Goal: Task Accomplishment & Management: Use online tool/utility

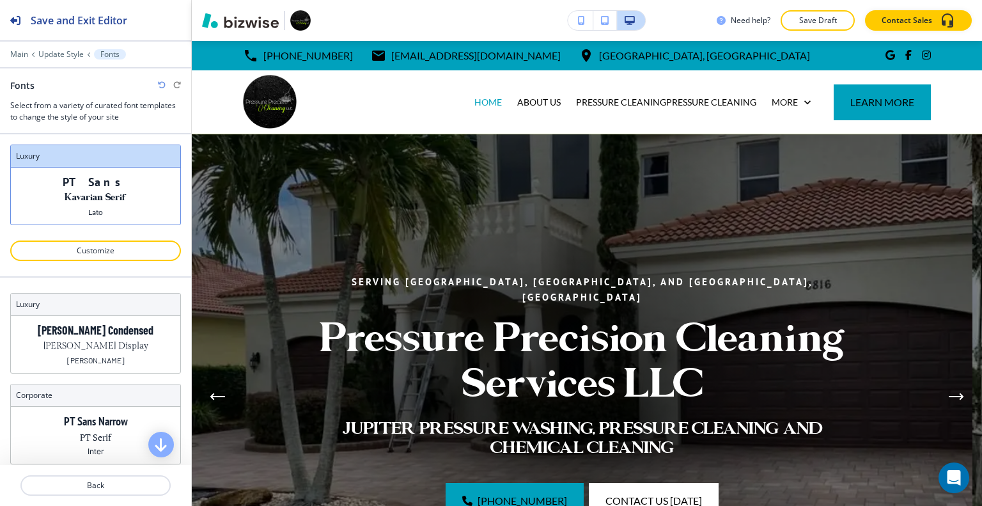
scroll to position [3238, 0]
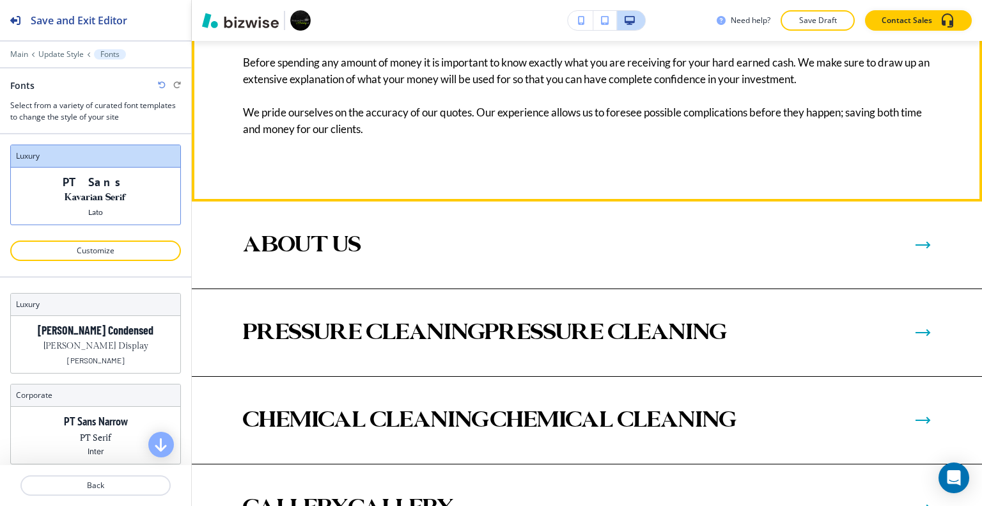
click at [821, 49] on div "CONTACT US TODAY Free Quotes Before spending any amount of money it is importan…" at bounding box center [587, 28] width 790 height 345
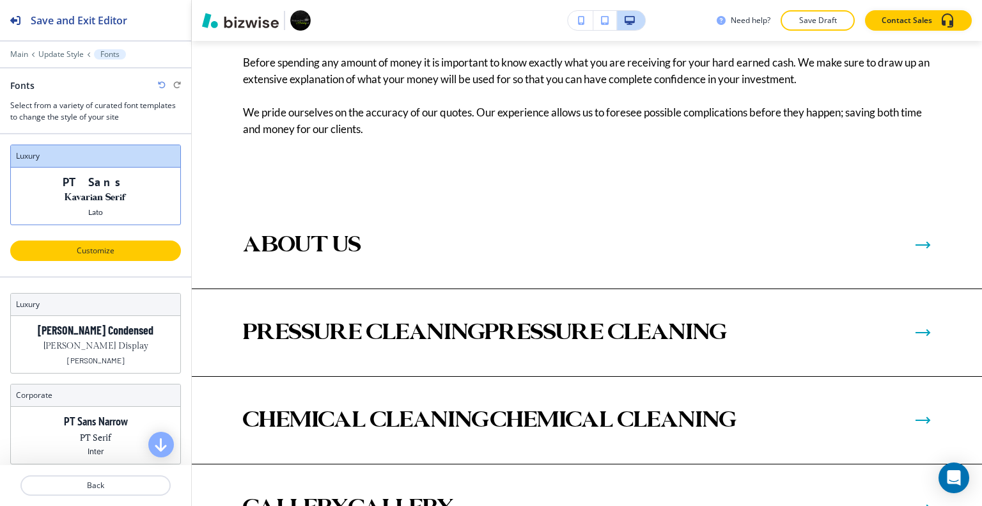
click at [102, 250] on p "Customize" at bounding box center [95, 251] width 137 height 12
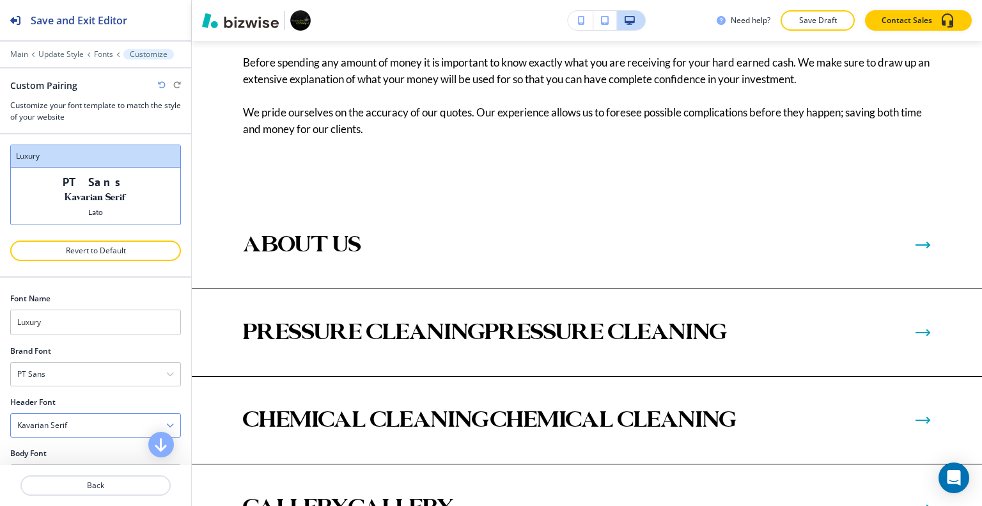
scroll to position [36, 0]
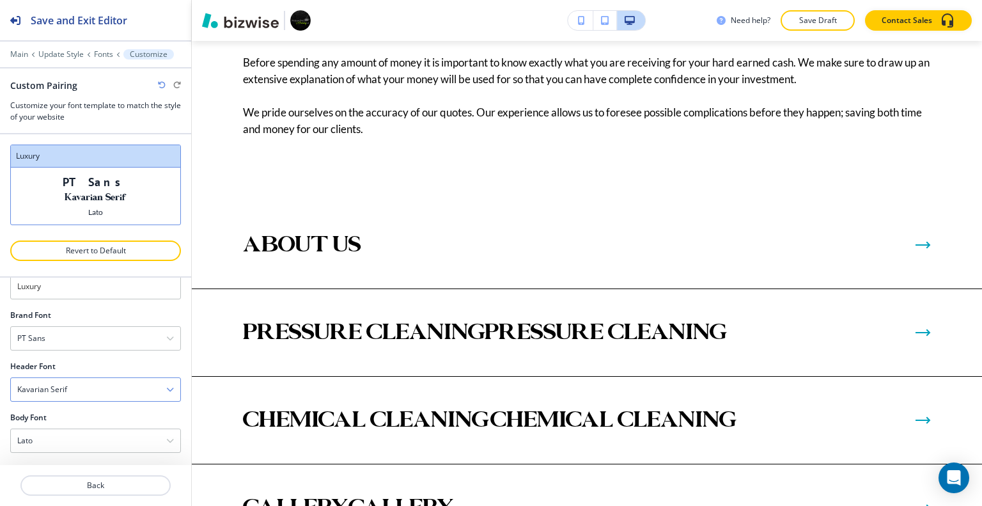
click at [108, 392] on div "Kavarian Serif" at bounding box center [95, 389] width 169 height 23
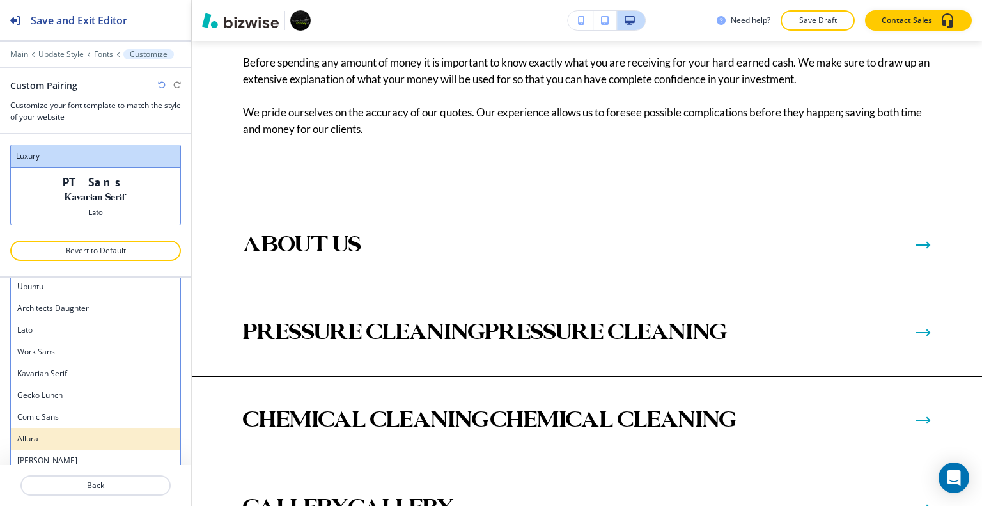
click at [88, 428] on div "Allura" at bounding box center [95, 439] width 169 height 22
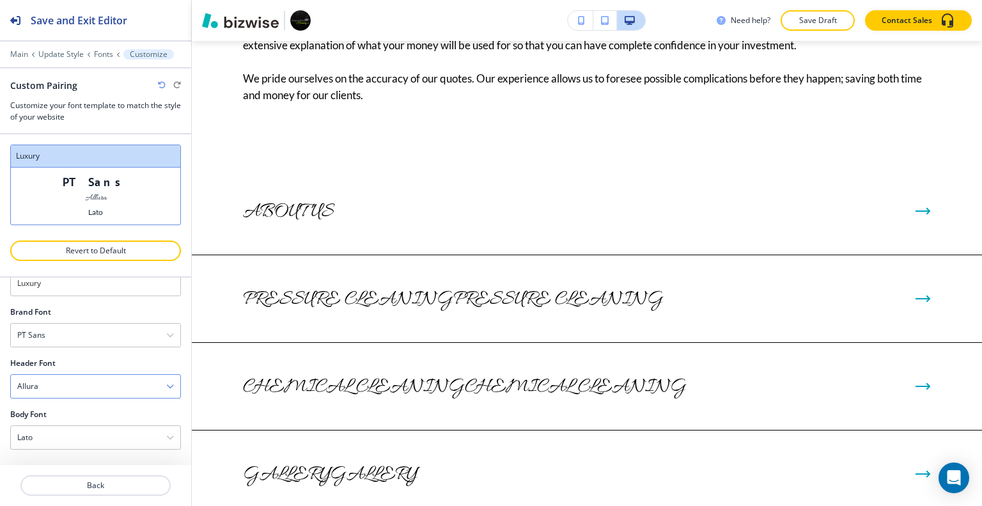
scroll to position [3225, 0]
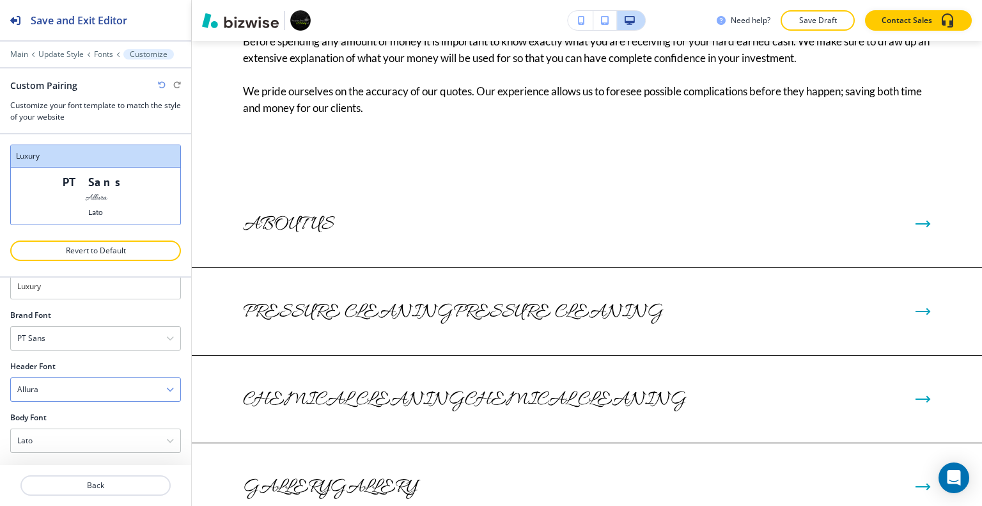
click at [109, 387] on div "Allura" at bounding box center [95, 389] width 169 height 23
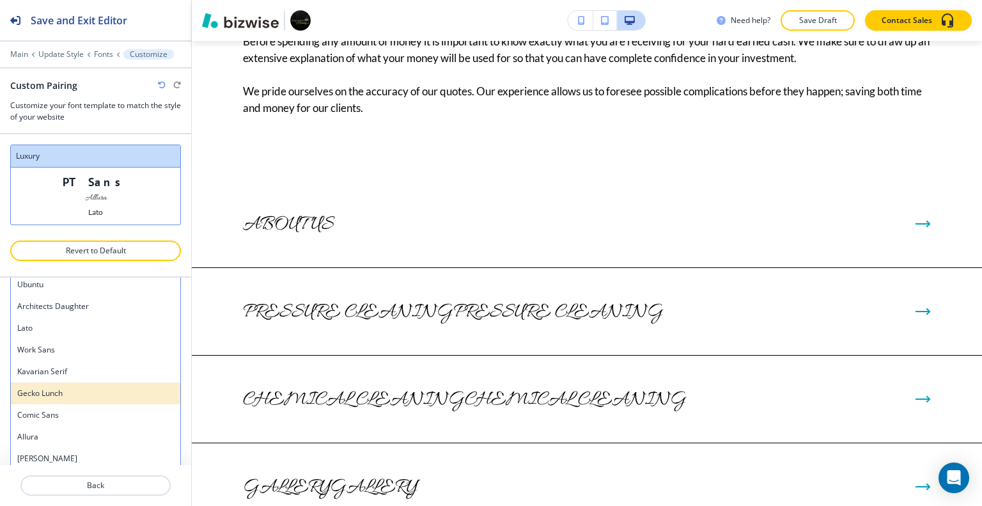
scroll to position [722, 0]
click at [102, 392] on h4 "Shrikhand" at bounding box center [95, 391] width 157 height 12
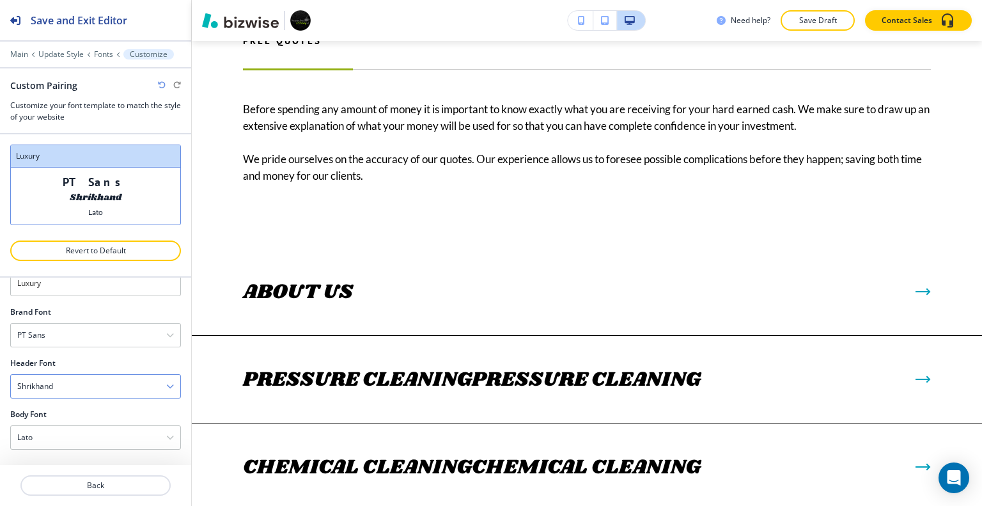
scroll to position [3272, 0]
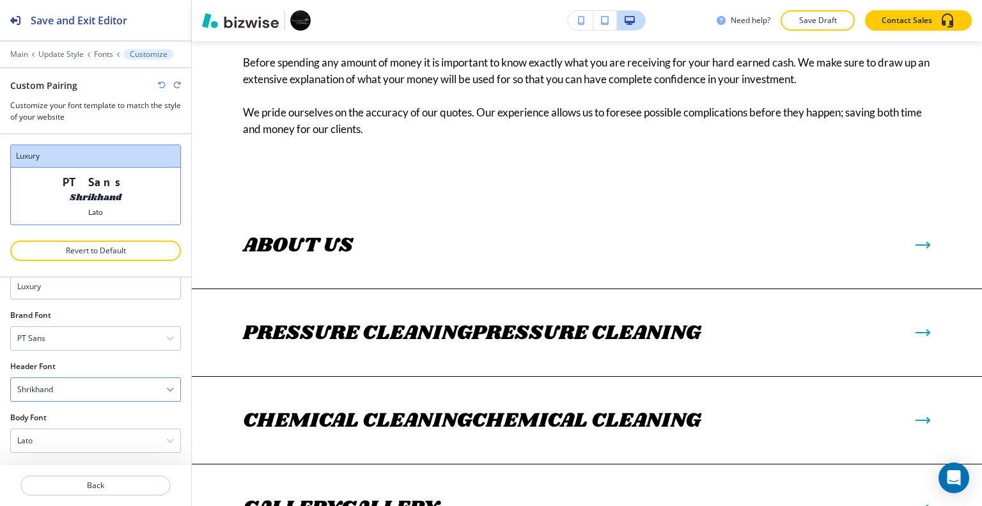
click at [118, 383] on div "Shrikhand" at bounding box center [95, 389] width 169 height 23
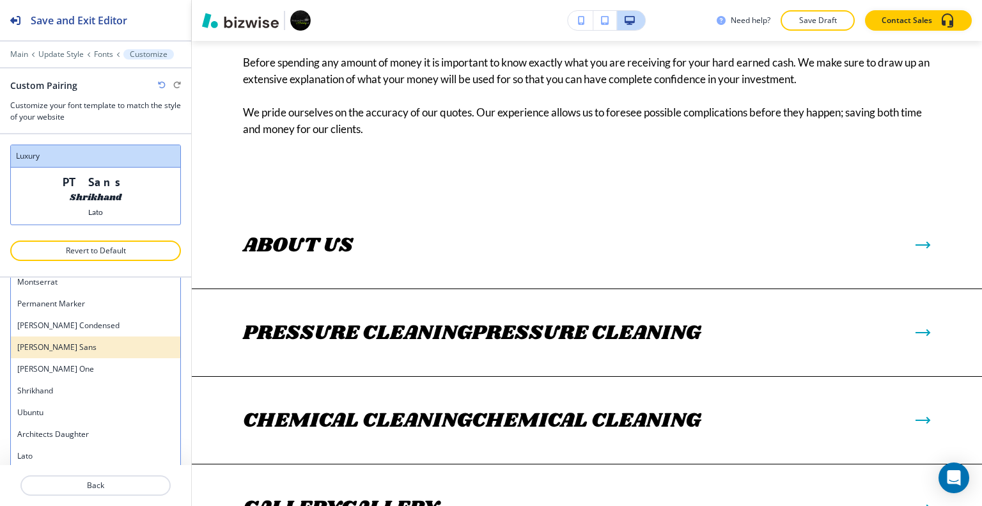
scroll to position [658, 0]
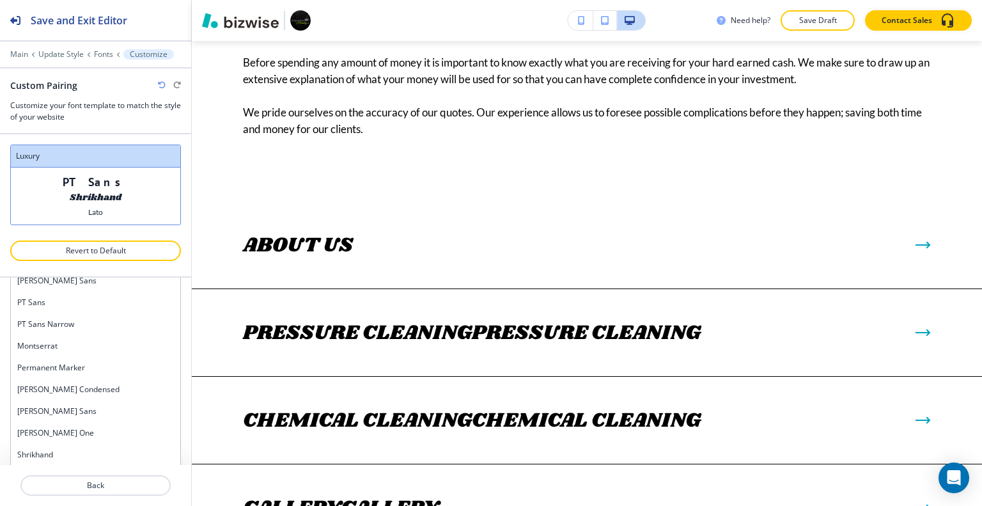
click at [100, 408] on h4 "Merriweather Sans" at bounding box center [95, 411] width 157 height 12
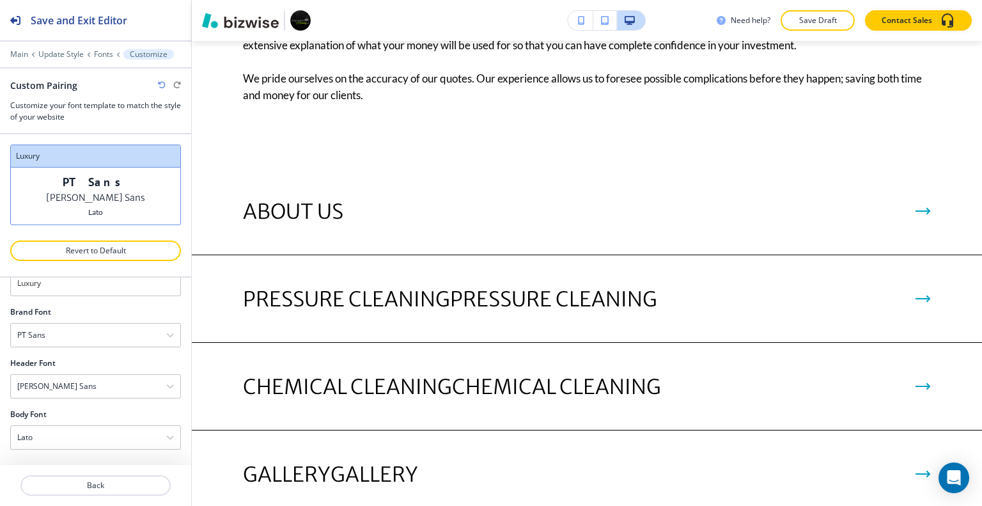
scroll to position [3238, 0]
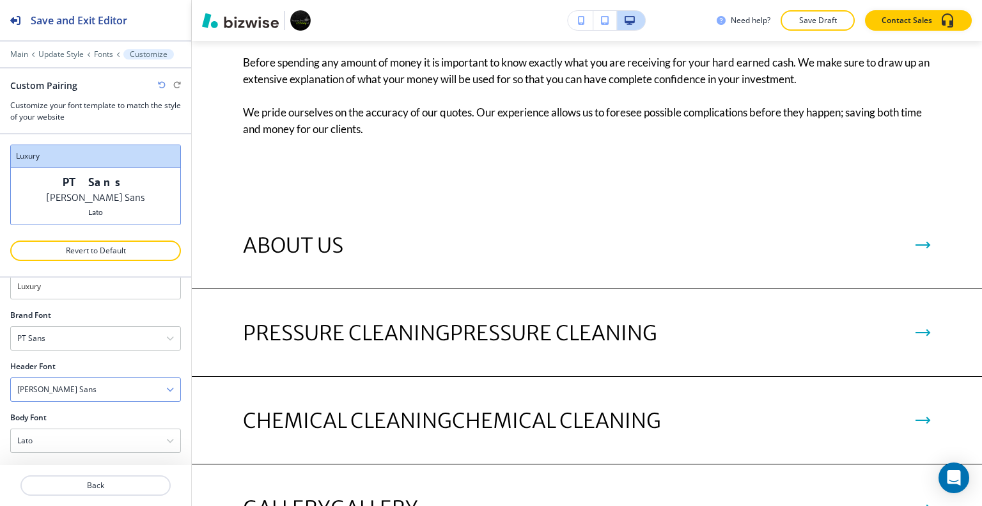
click at [103, 383] on div "Merriweather Sans" at bounding box center [95, 389] width 169 height 23
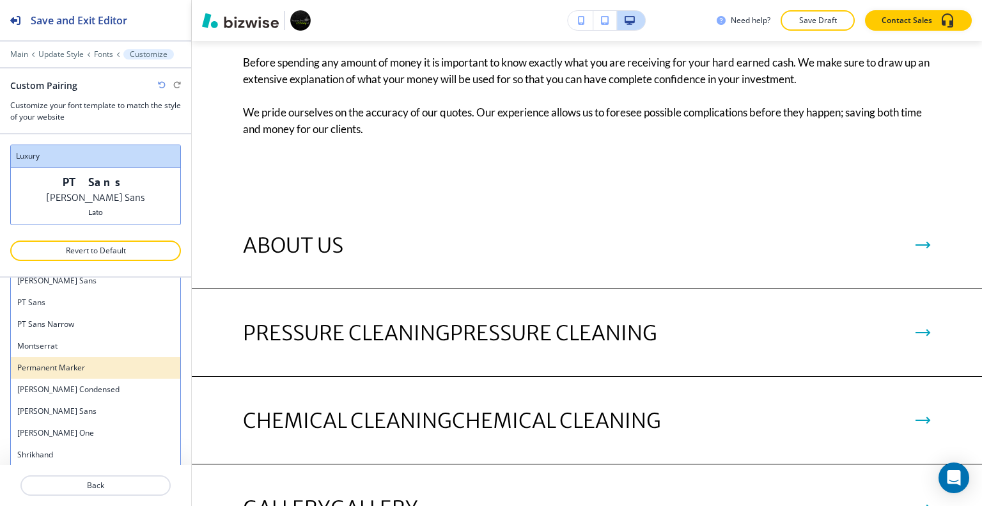
scroll to position [594, 0]
click at [82, 362] on h4 "PT Sans" at bounding box center [95, 366] width 157 height 12
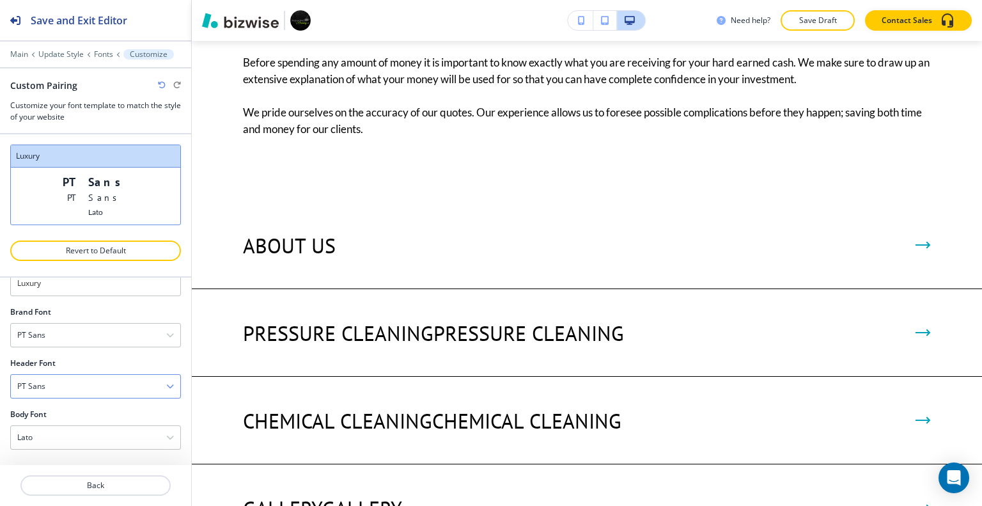
scroll to position [36, 0]
click at [89, 388] on div "PT Sans" at bounding box center [95, 389] width 169 height 23
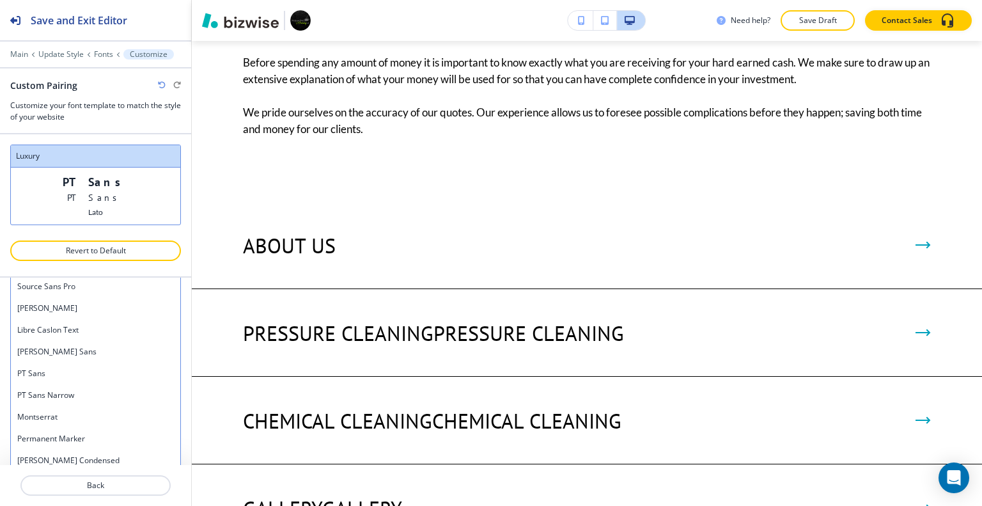
scroll to position [530, 0]
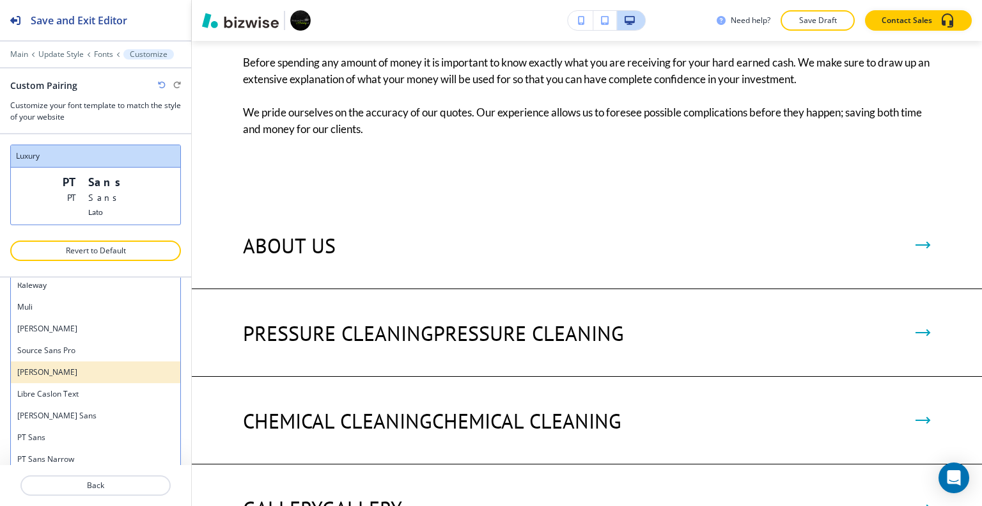
click at [86, 376] on div "Oswald" at bounding box center [95, 372] width 169 height 22
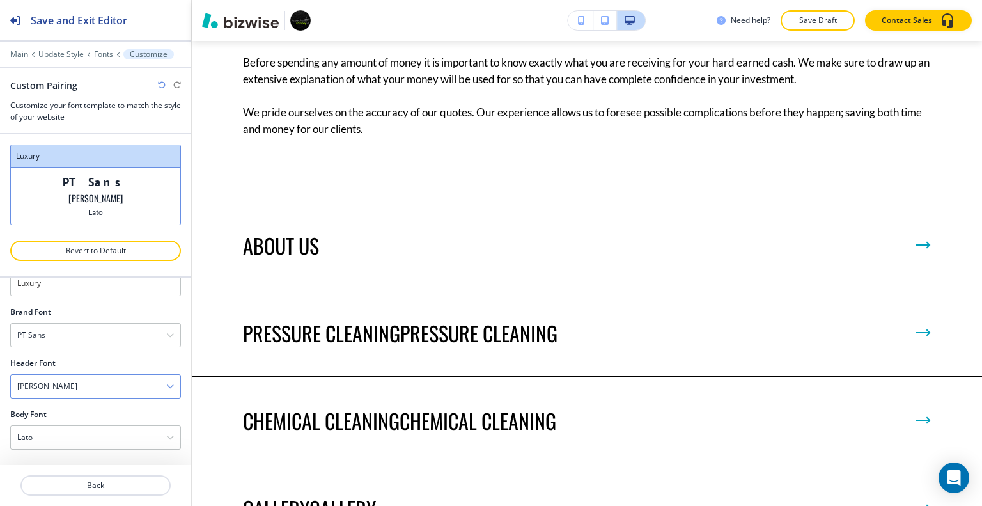
scroll to position [36, 0]
click at [91, 382] on div "Oswald" at bounding box center [95, 389] width 169 height 23
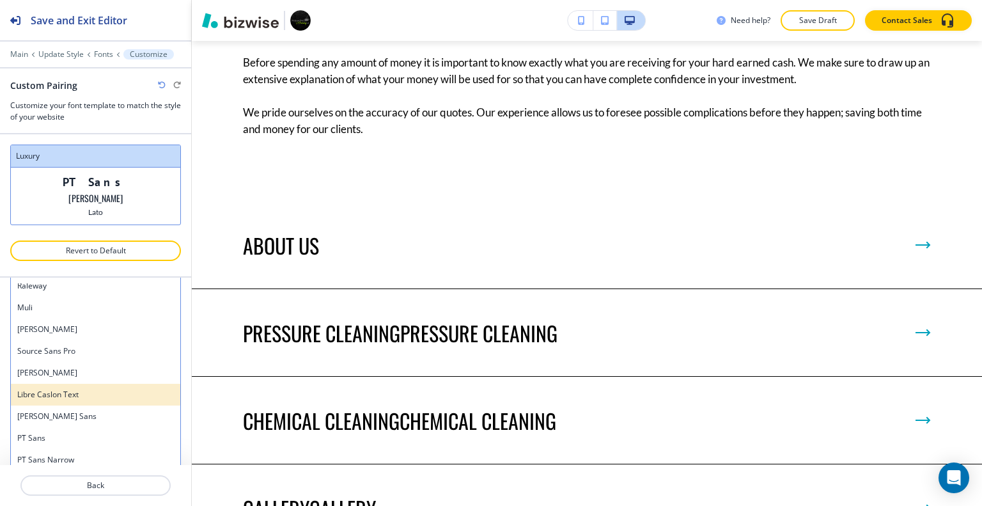
scroll to position [466, 0]
click at [85, 393] on h4 "Judson" at bounding box center [95, 393] width 157 height 12
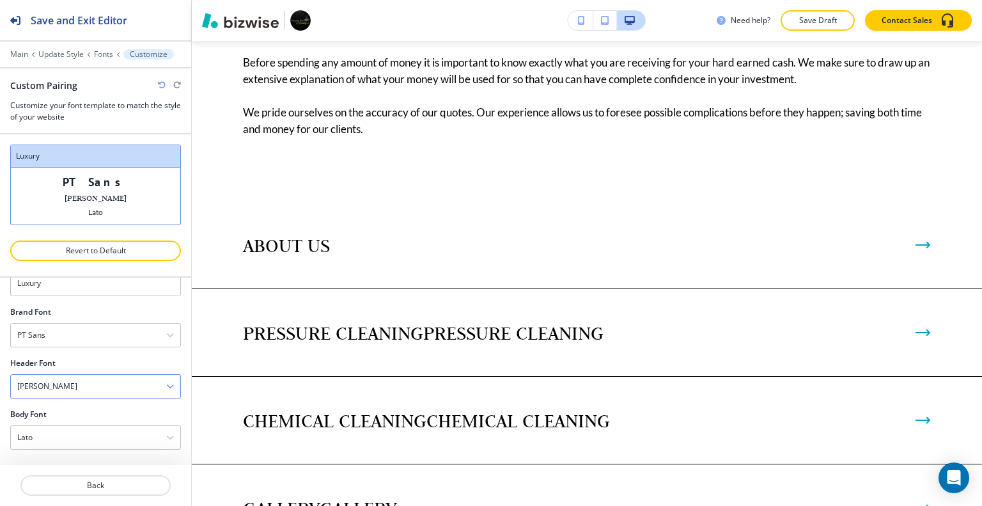
scroll to position [36, 0]
click at [92, 392] on div "Judson" at bounding box center [95, 389] width 169 height 23
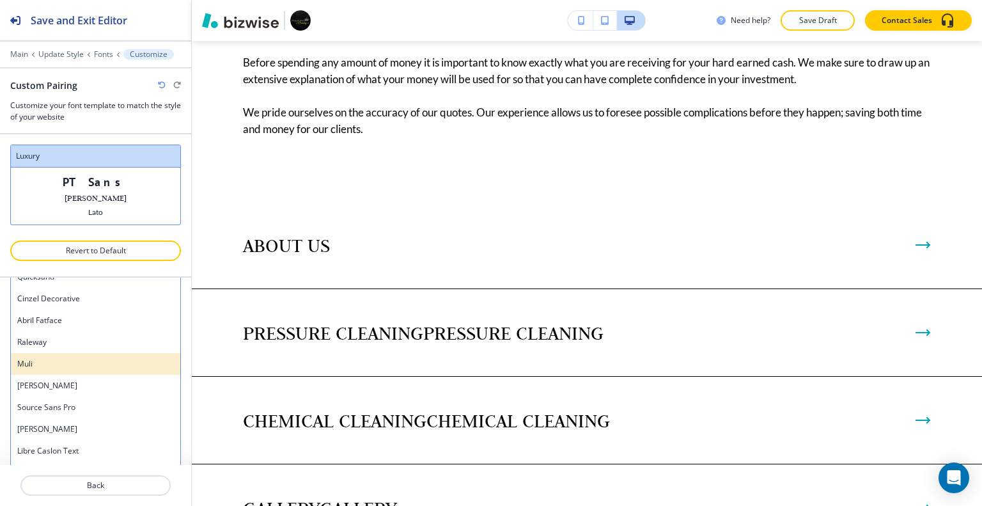
click at [89, 367] on div "Muli" at bounding box center [95, 364] width 169 height 22
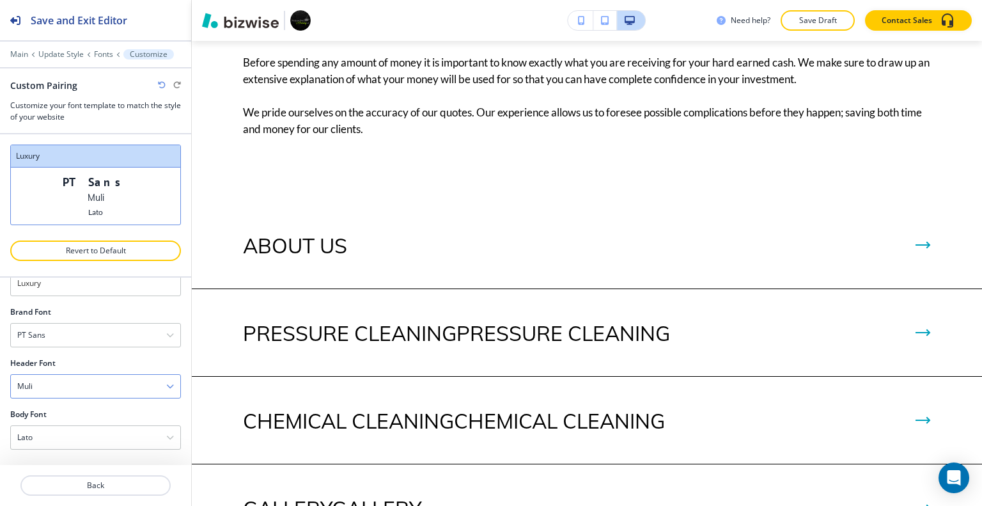
scroll to position [36, 0]
click at [92, 384] on div "Muli" at bounding box center [95, 389] width 169 height 23
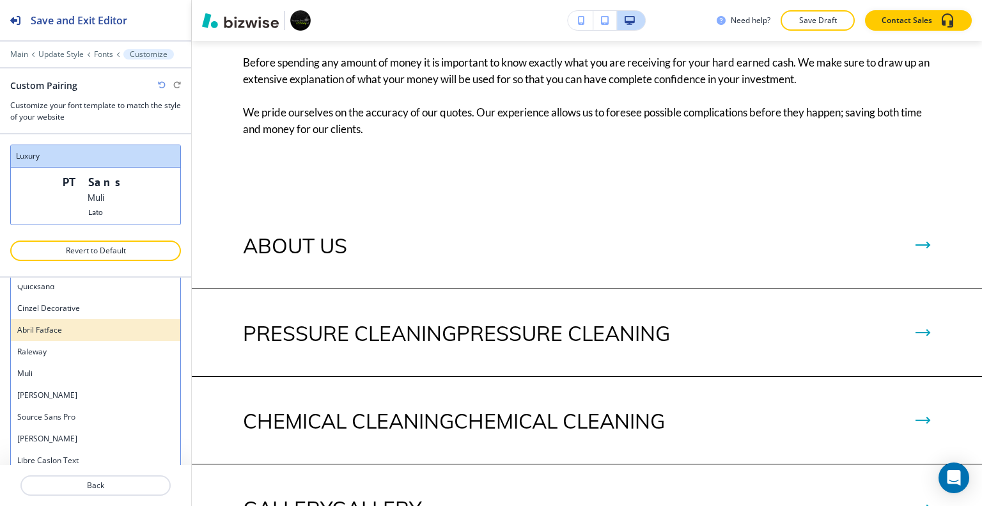
click at [77, 324] on h4 "Abril Fatface" at bounding box center [95, 330] width 157 height 12
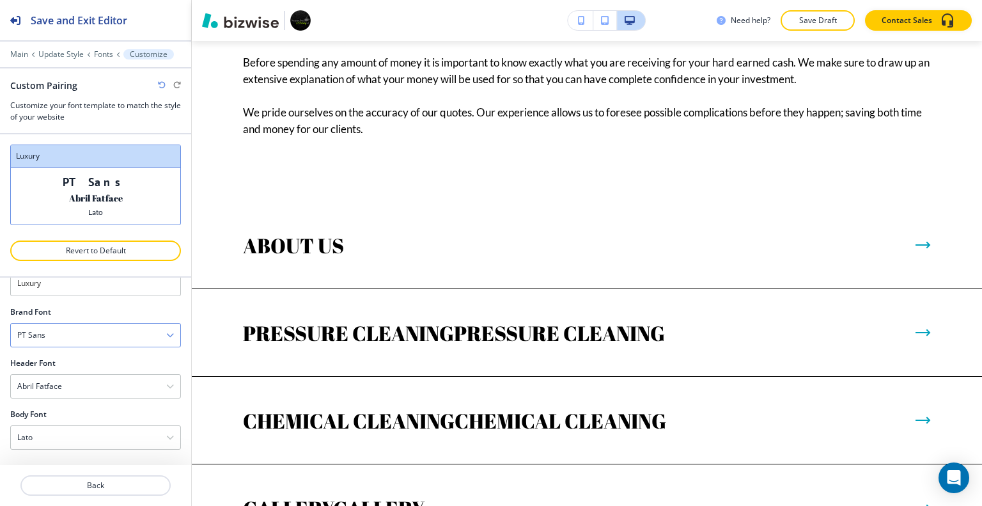
scroll to position [36, 0]
click at [88, 390] on div "Abril Fatface" at bounding box center [95, 389] width 169 height 23
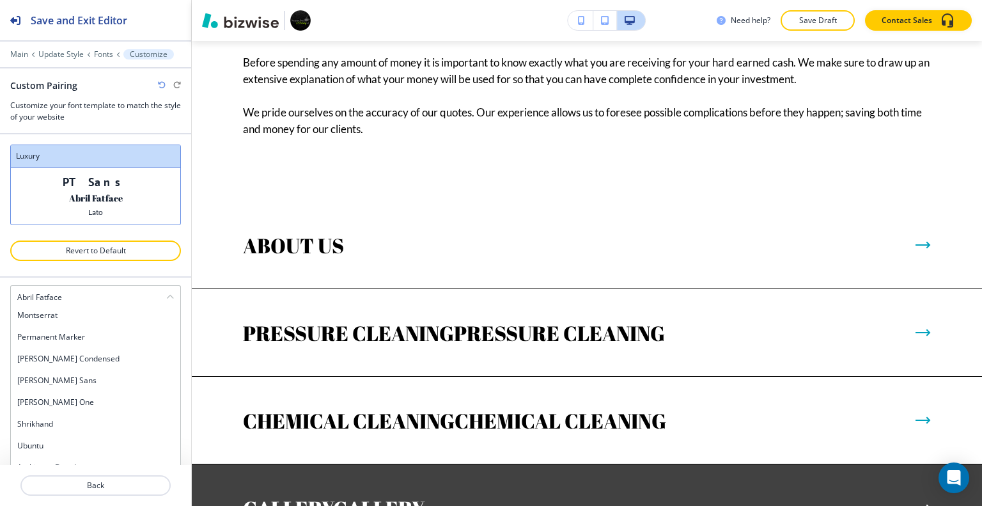
scroll to position [0, 0]
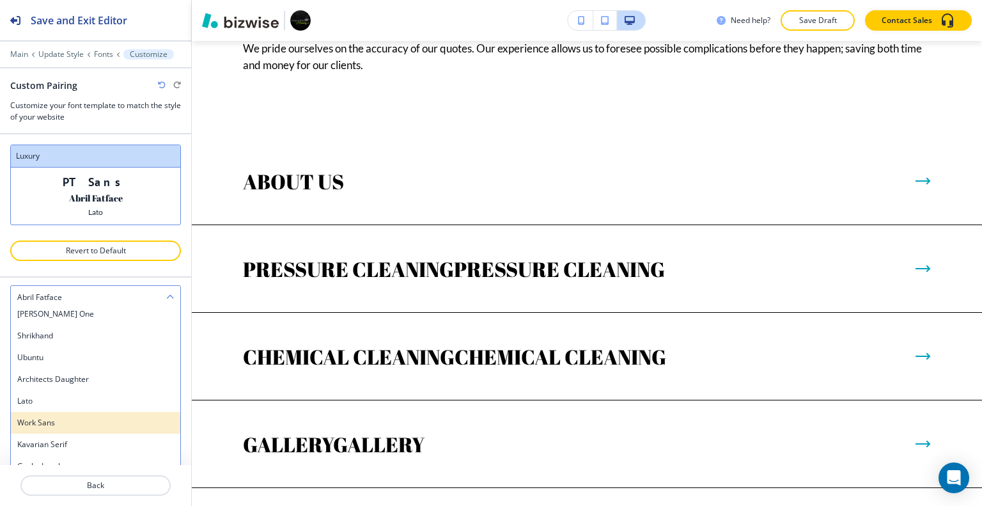
click at [79, 421] on h4 "Work Sans" at bounding box center [95, 423] width 157 height 12
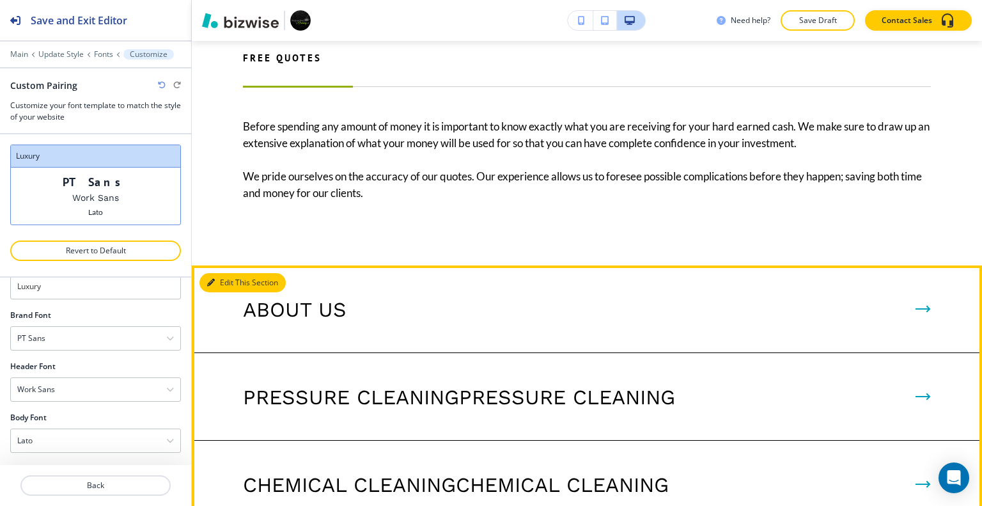
click at [222, 273] on button "Edit This Section" at bounding box center [242, 282] width 86 height 19
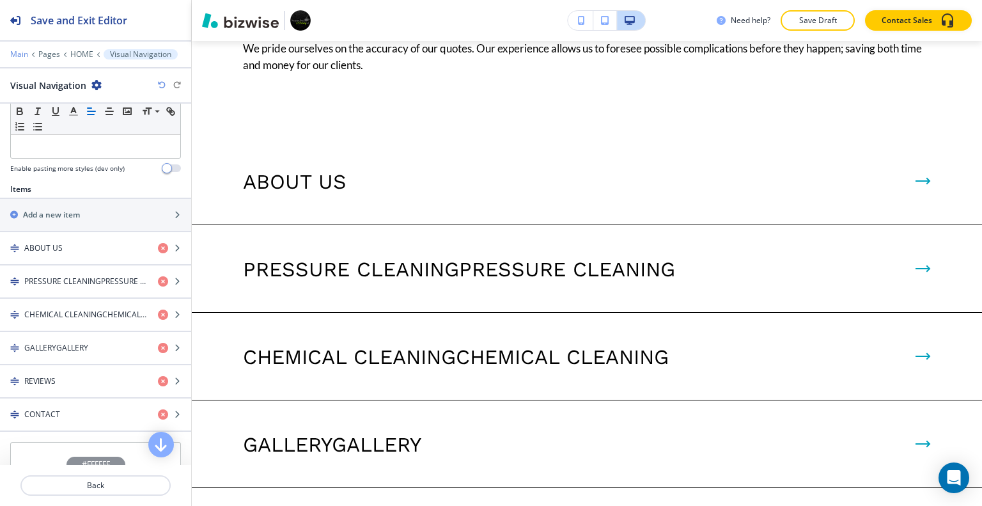
click at [20, 56] on p "Main" at bounding box center [19, 54] width 18 height 9
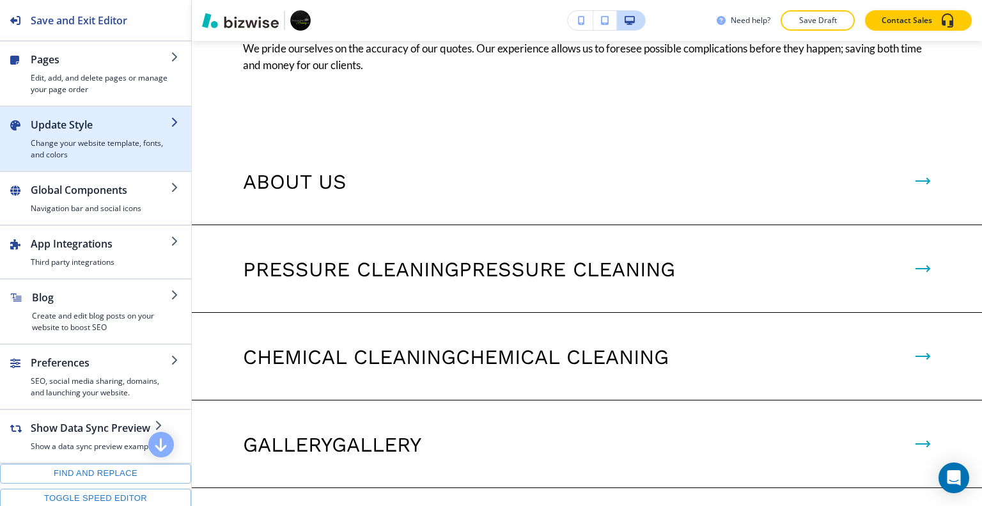
click at [72, 127] on h2 "Update Style" at bounding box center [101, 124] width 140 height 15
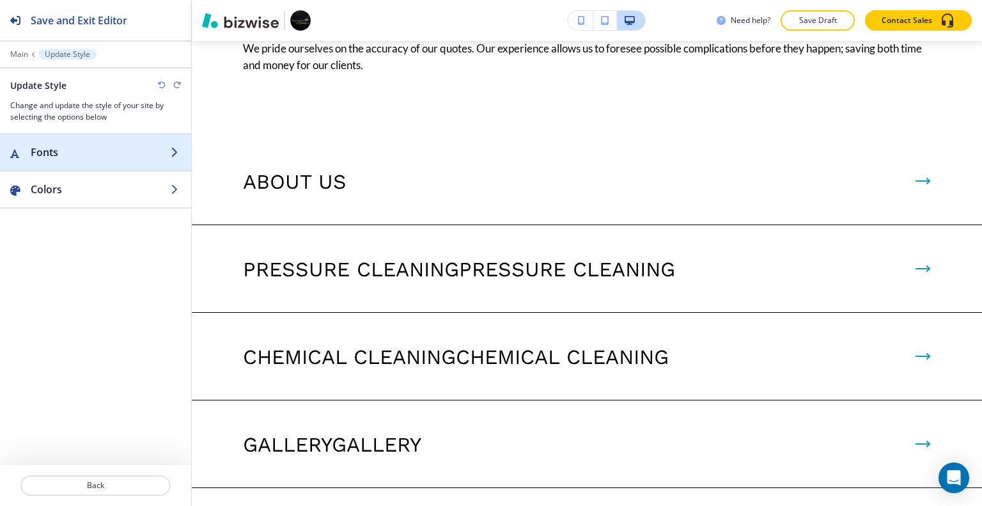
click at [66, 155] on h2 "Fonts" at bounding box center [101, 151] width 140 height 15
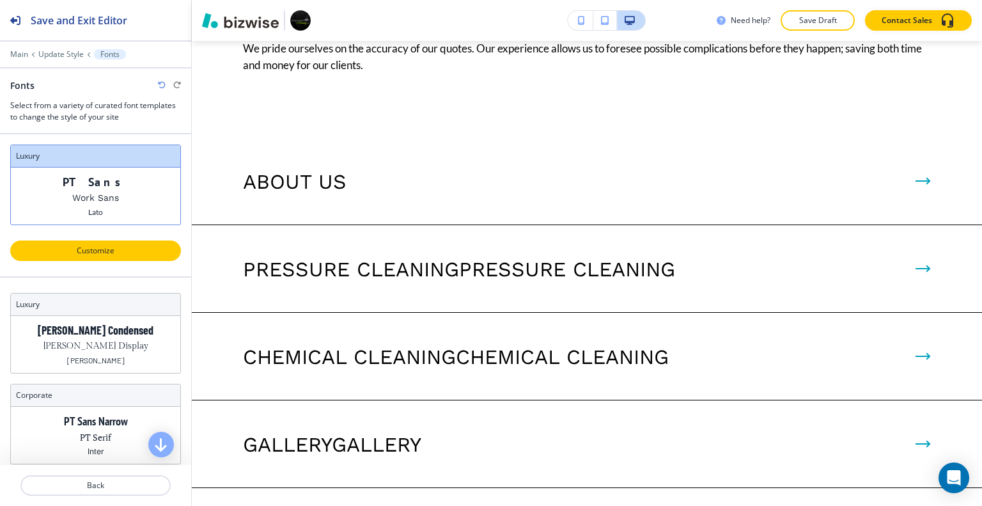
click at [105, 251] on p "Customize" at bounding box center [95, 251] width 137 height 12
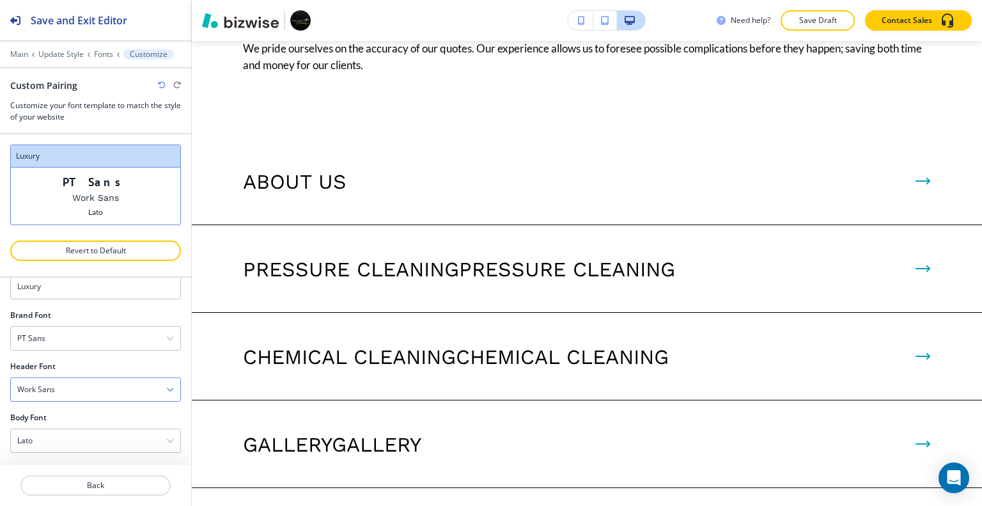
click at [104, 389] on div "Work Sans" at bounding box center [95, 389] width 169 height 23
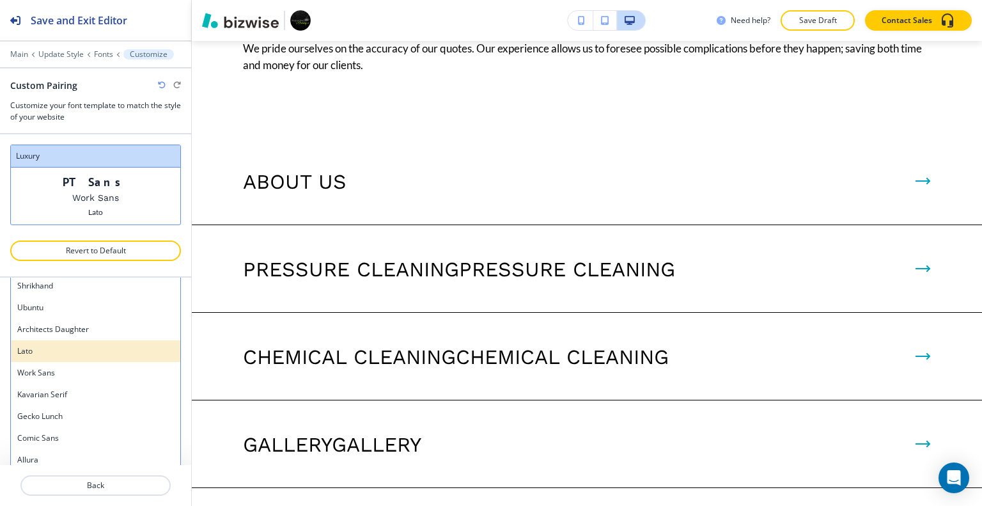
click at [84, 346] on h4 "Lato" at bounding box center [95, 351] width 157 height 12
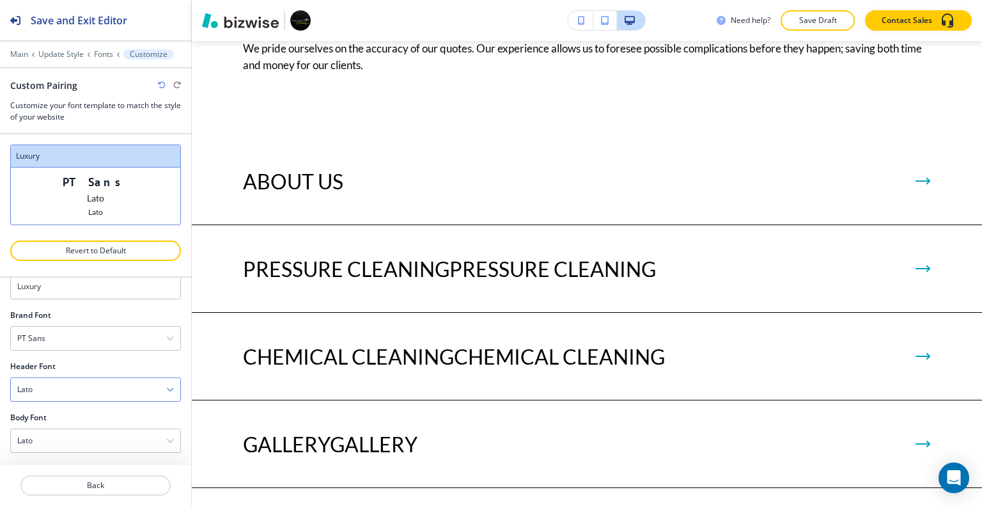
click at [70, 379] on div "Lato" at bounding box center [95, 389] width 169 height 23
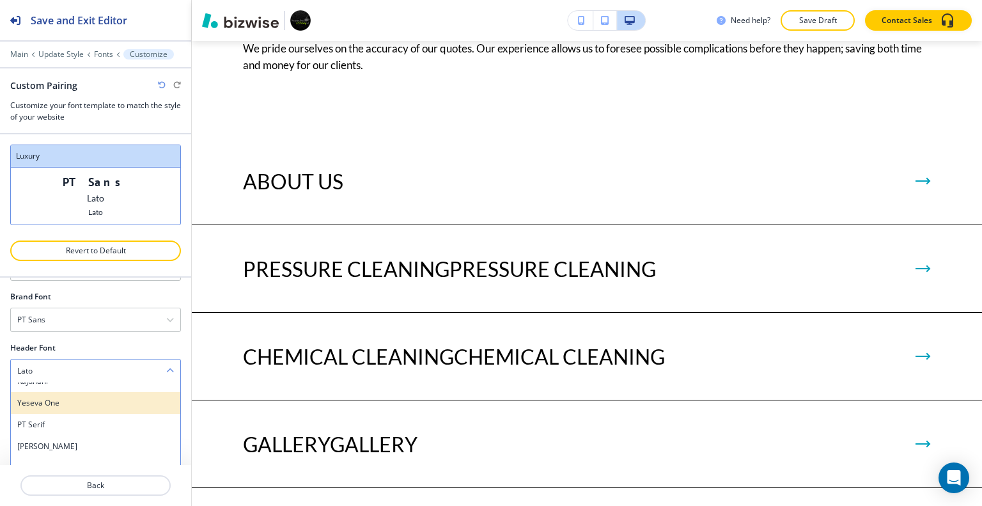
click at [61, 404] on h4 "Yeseva One" at bounding box center [95, 403] width 157 height 12
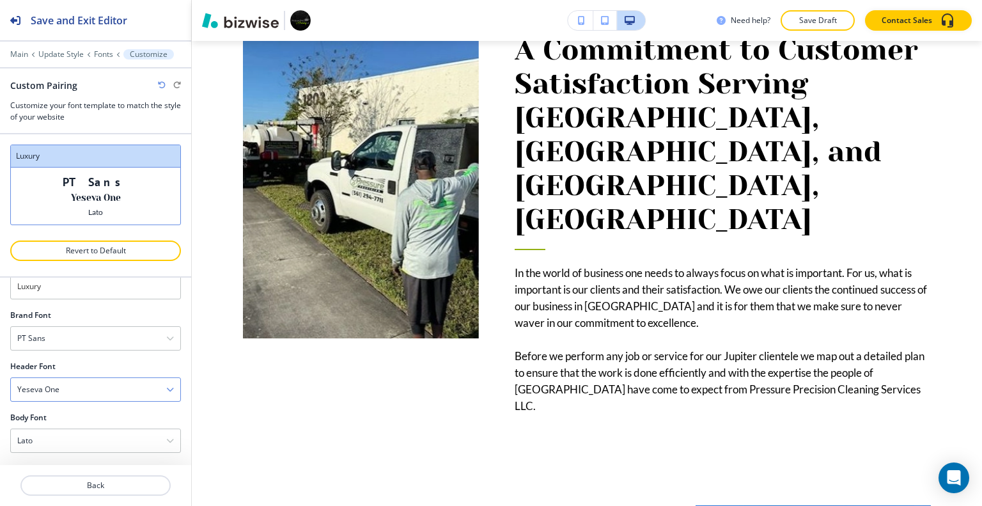
click at [107, 389] on div "Yeseva One" at bounding box center [95, 389] width 169 height 23
click at [89, 442] on h4 "Fira Sans" at bounding box center [95, 442] width 157 height 12
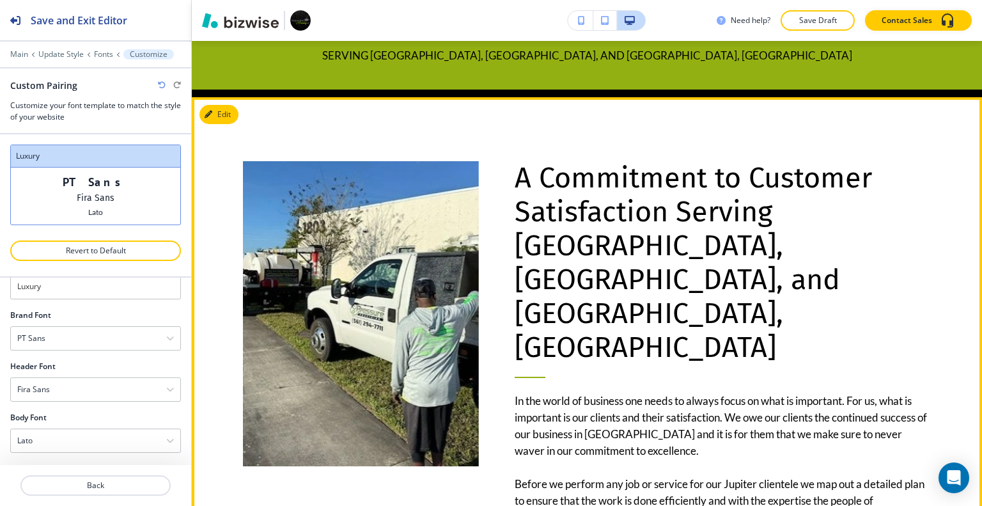
scroll to position [895, 0]
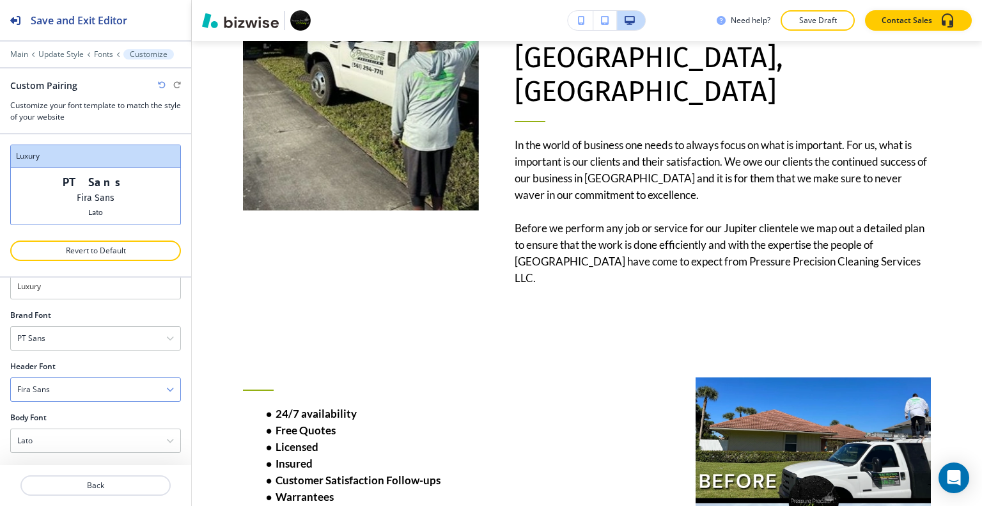
click at [117, 389] on div "Fira Sans" at bounding box center [95, 389] width 169 height 23
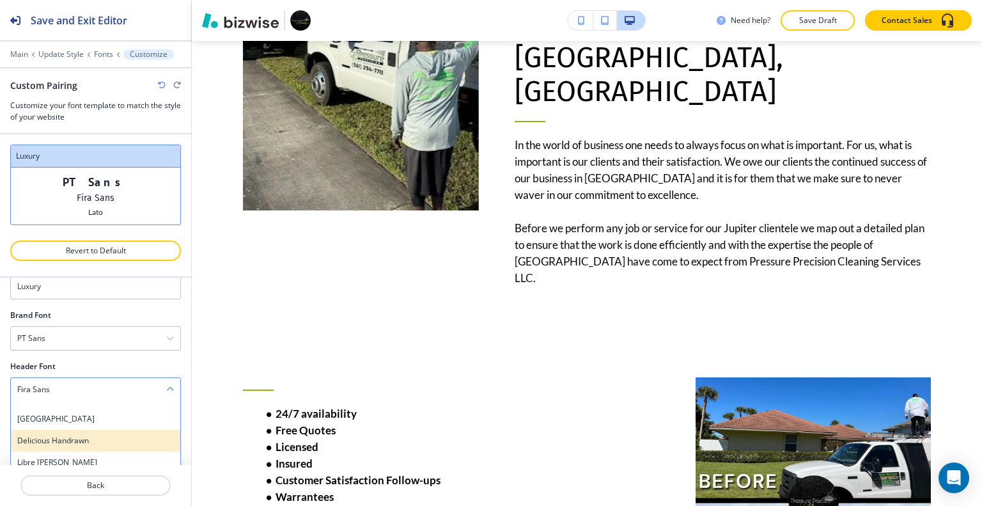
scroll to position [125, 0]
click at [97, 440] on h4 "Merriweather" at bounding box center [95, 439] width 157 height 12
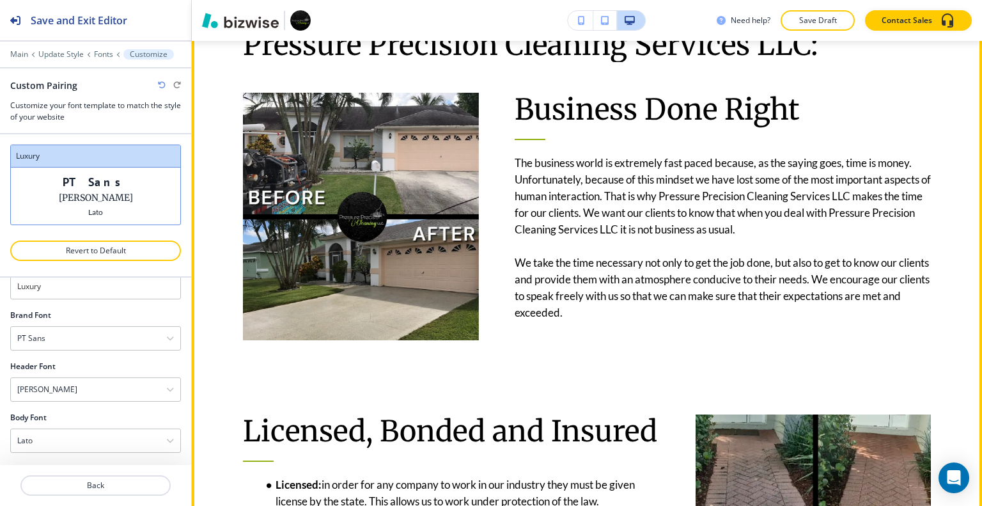
scroll to position [1598, 0]
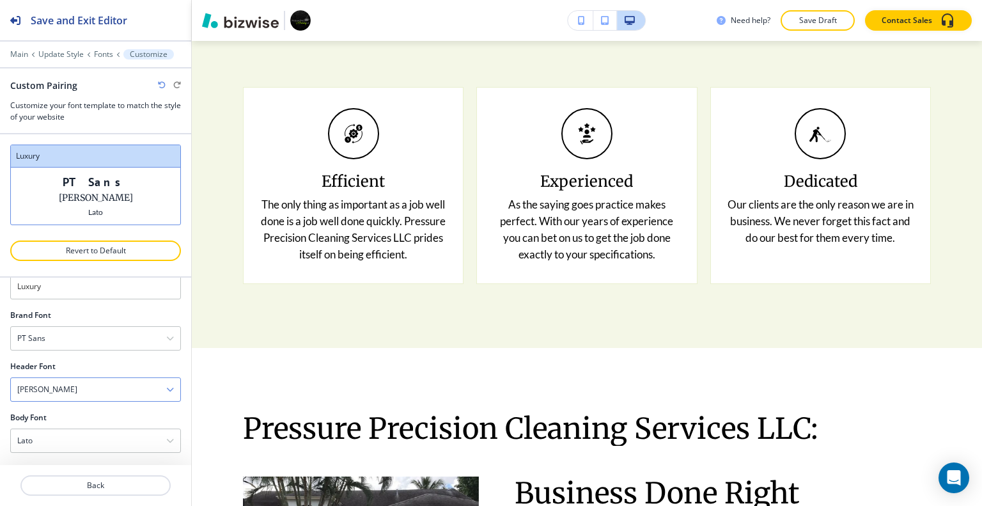
click at [89, 378] on div "Merriweather" at bounding box center [95, 389] width 169 height 23
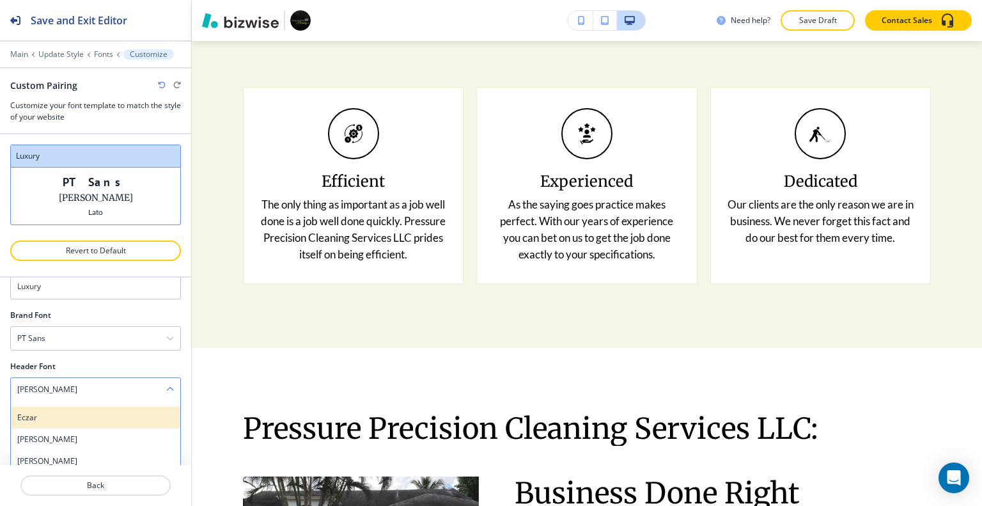
click at [92, 421] on div "Eczar" at bounding box center [95, 417] width 169 height 22
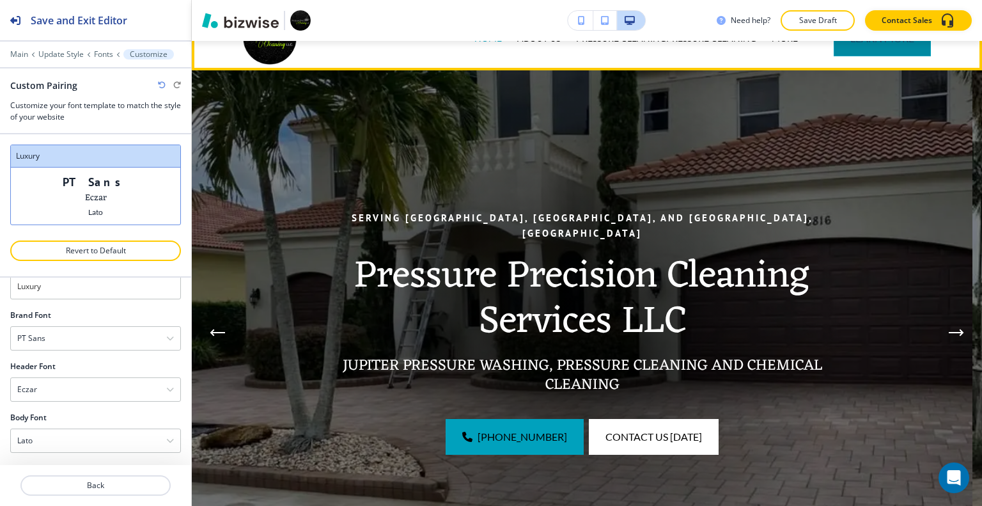
scroll to position [0, 0]
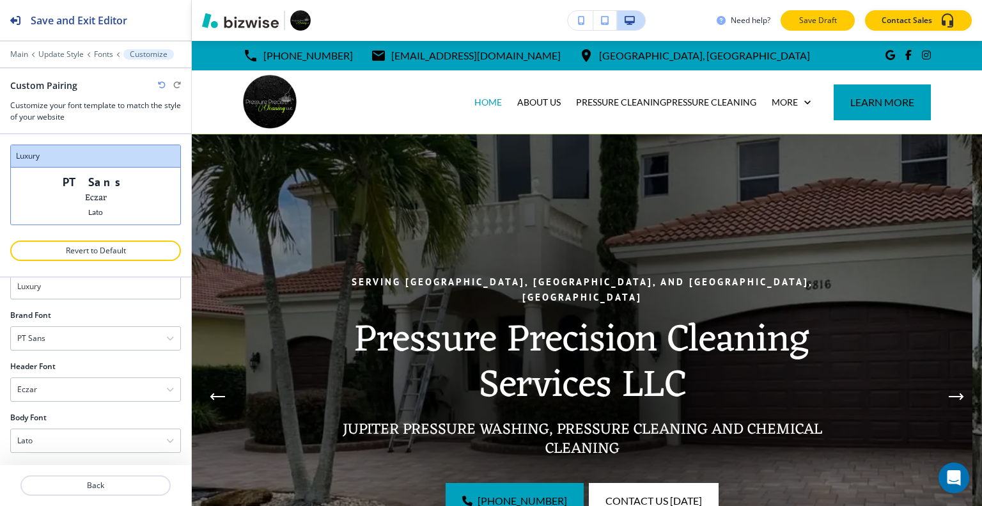
click at [812, 21] on p "Save Draft" at bounding box center [817, 21] width 41 height 12
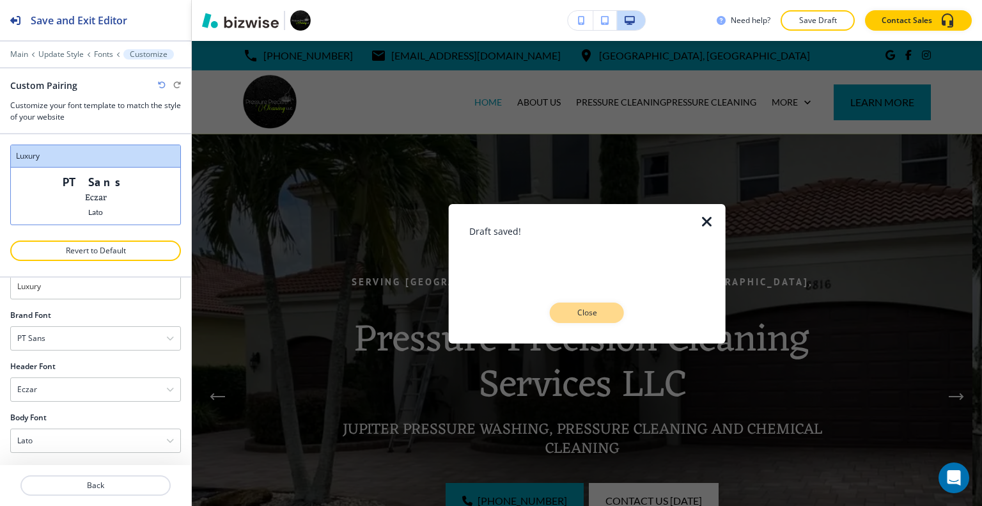
click at [596, 320] on button "Close" at bounding box center [587, 312] width 74 height 20
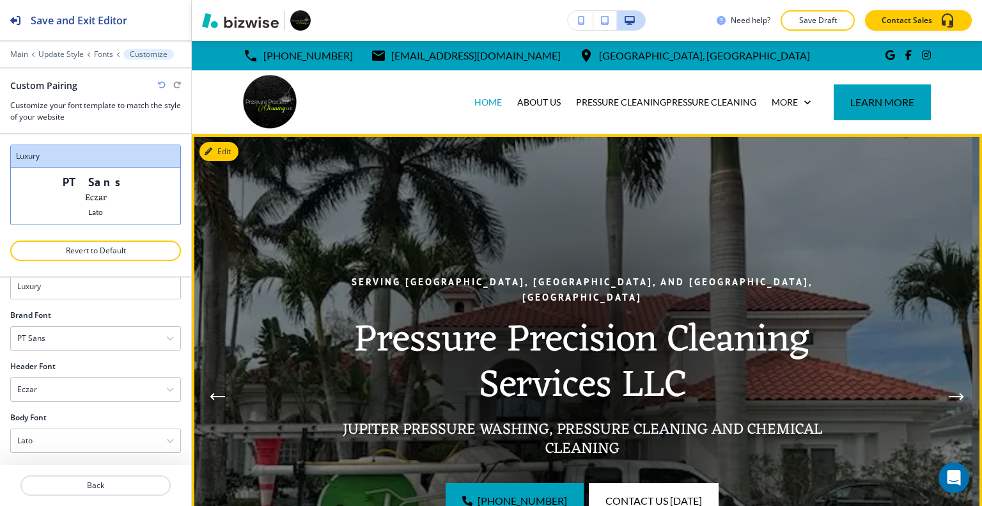
scroll to position [192, 0]
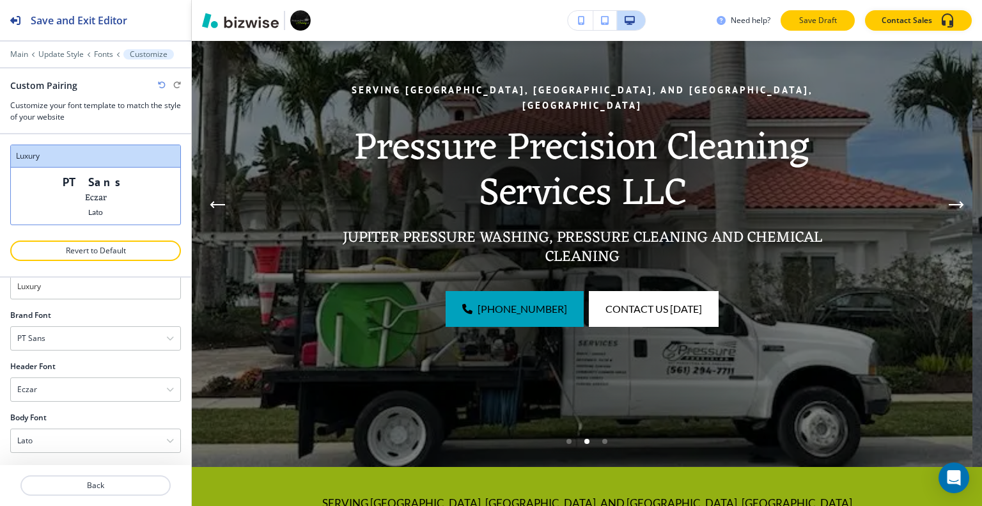
click at [826, 19] on p "Save Draft" at bounding box center [817, 21] width 41 height 12
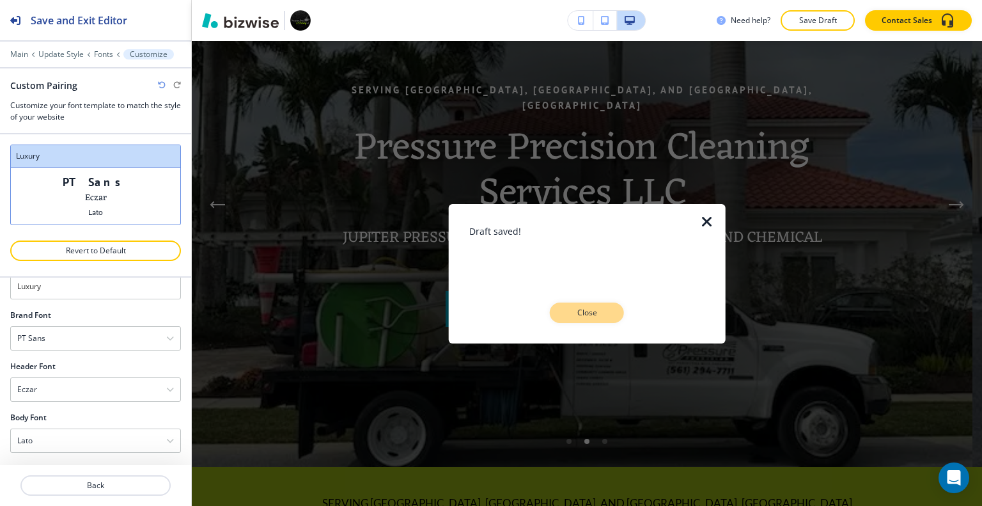
click at [598, 309] on p "Close" at bounding box center [586, 313] width 41 height 12
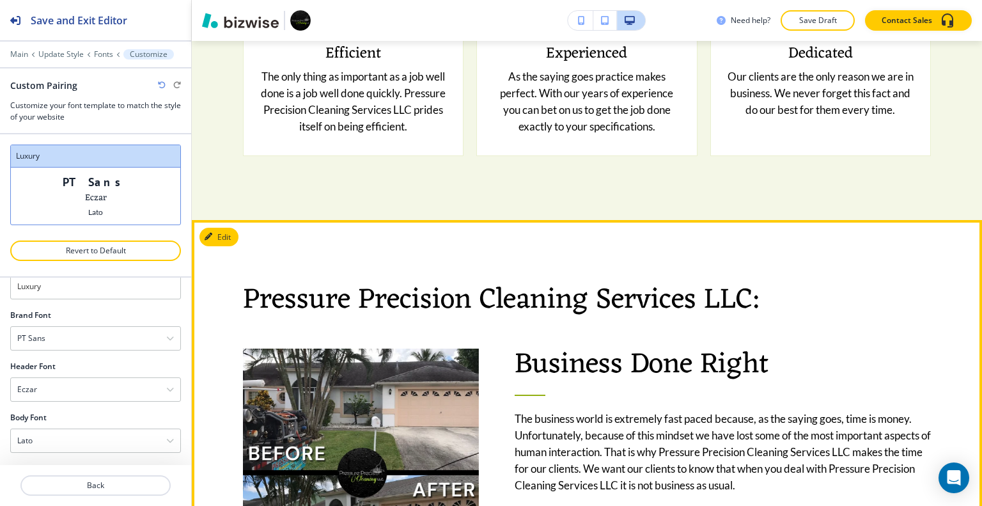
scroll to position [1662, 0]
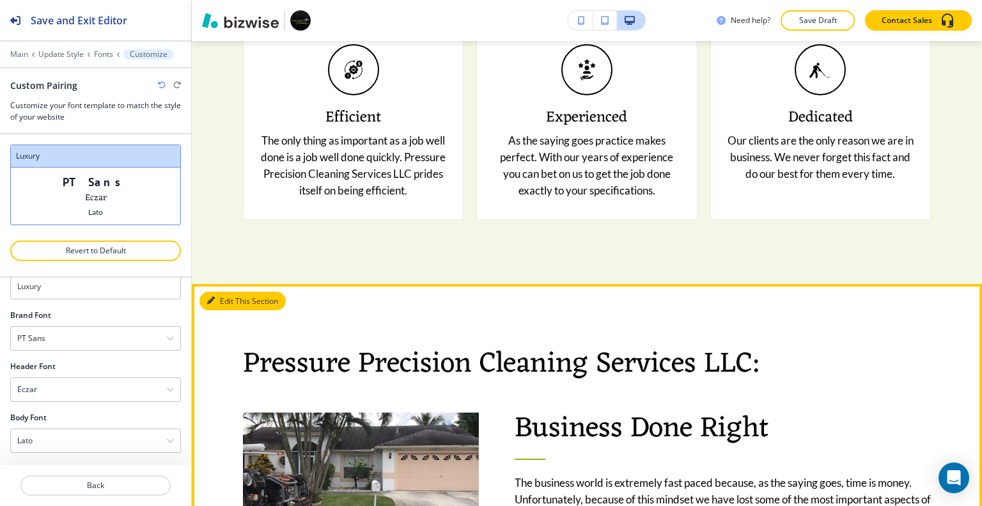
click at [232, 291] on button "Edit This Section" at bounding box center [242, 300] width 86 height 19
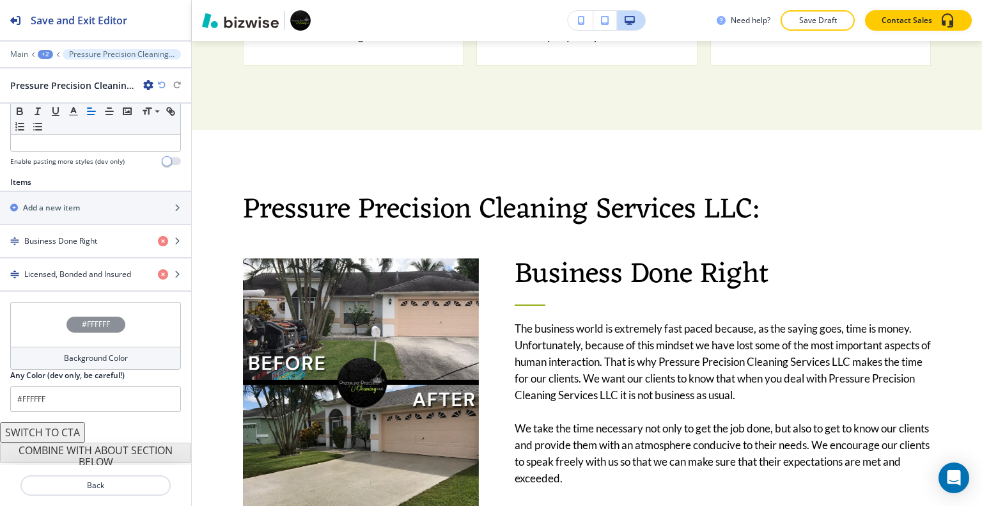
scroll to position [403, 0]
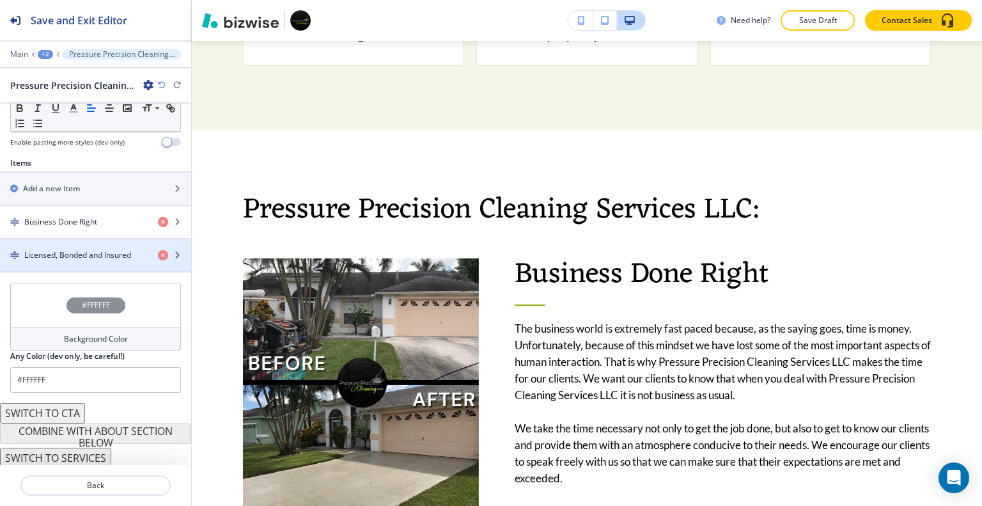
click at [107, 249] on h4 "Licensed, Bonded and Insured" at bounding box center [77, 255] width 107 height 12
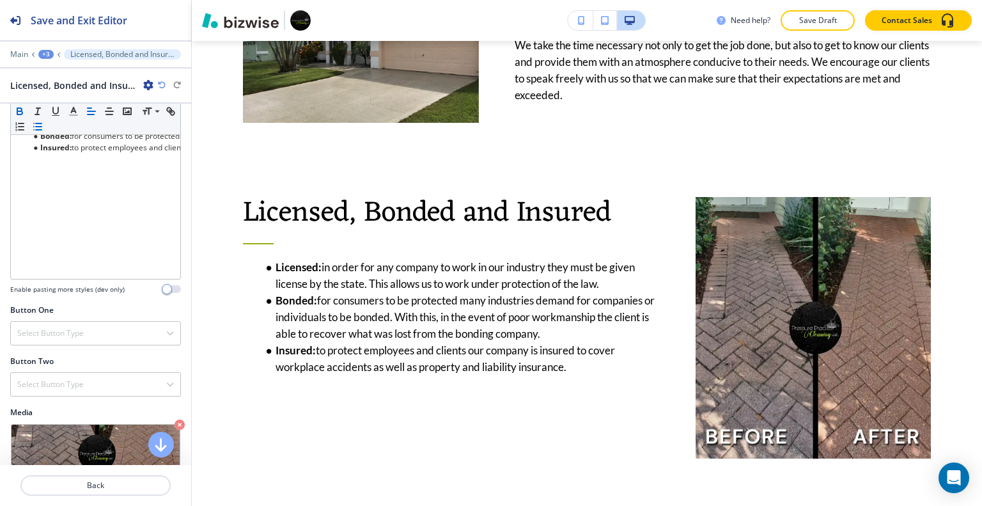
scroll to position [320, 0]
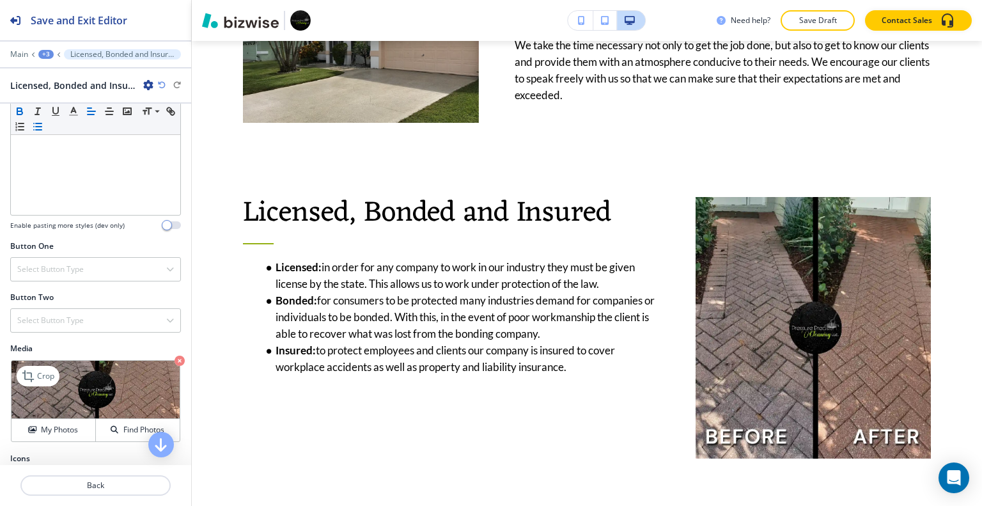
click at [174, 355] on icon "button" at bounding box center [179, 360] width 10 height 10
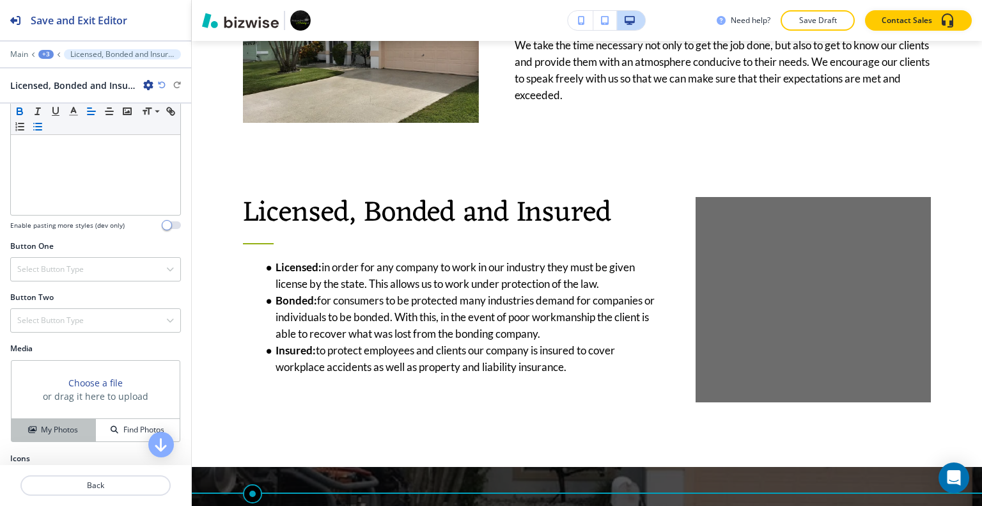
click at [72, 429] on h4 "My Photos" at bounding box center [59, 430] width 37 height 12
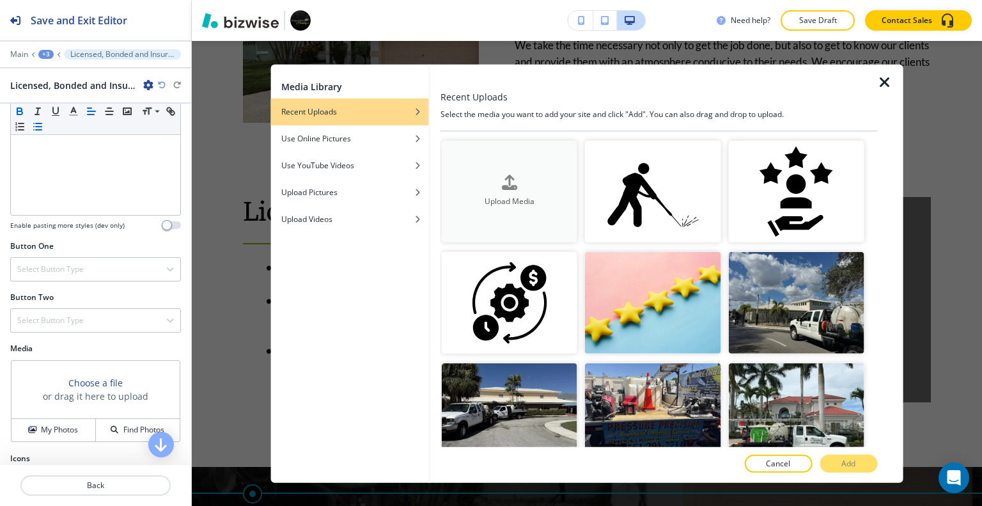
click at [491, 196] on h4 "Upload Media" at bounding box center [509, 202] width 135 height 12
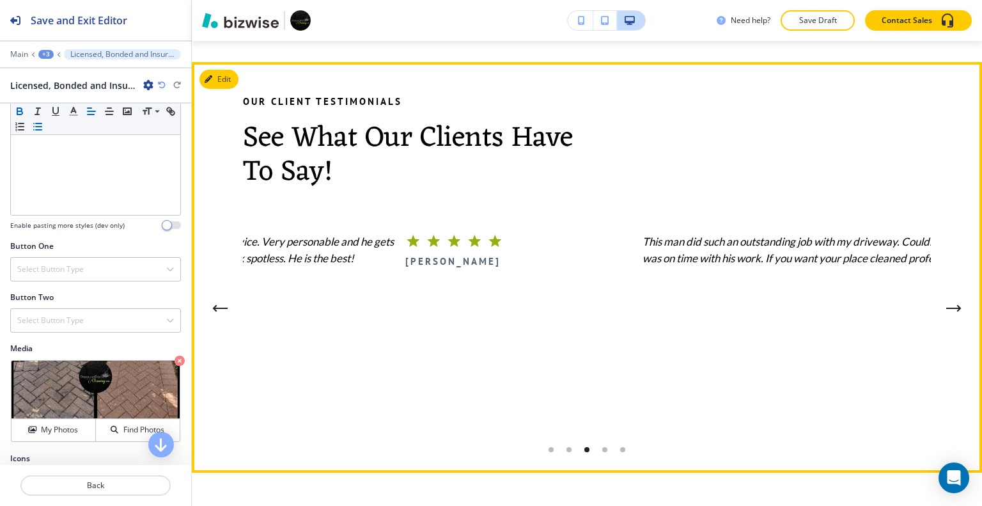
scroll to position [4627, 0]
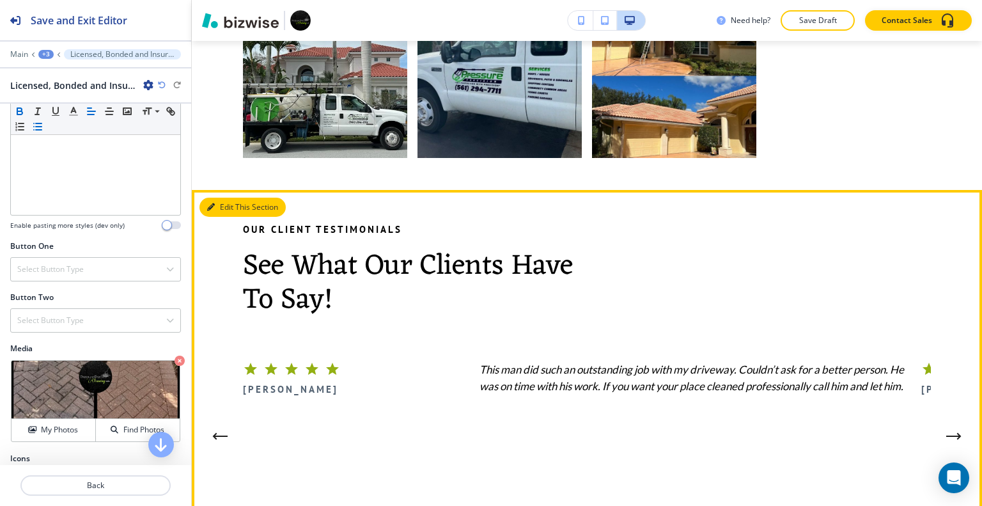
click at [221, 197] on button "Edit This Section" at bounding box center [242, 206] width 86 height 19
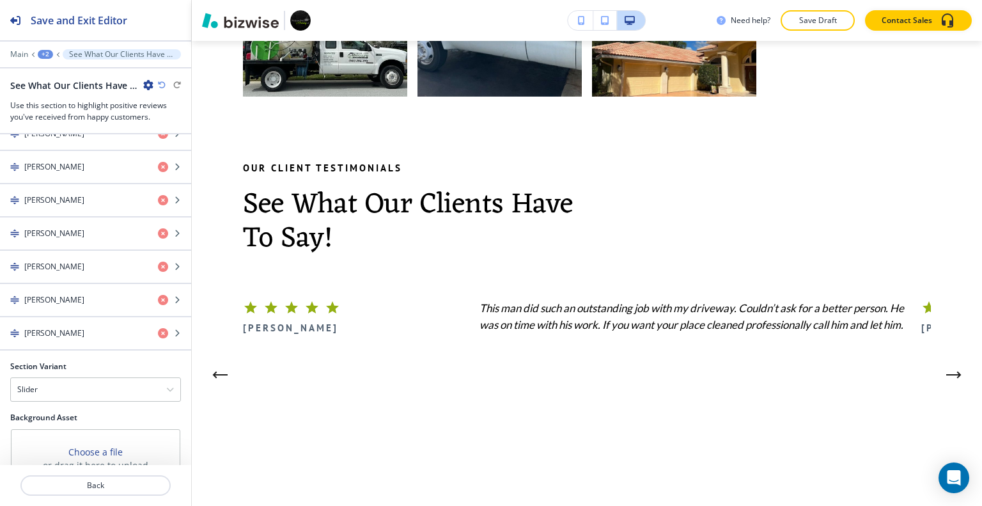
scroll to position [810, 0]
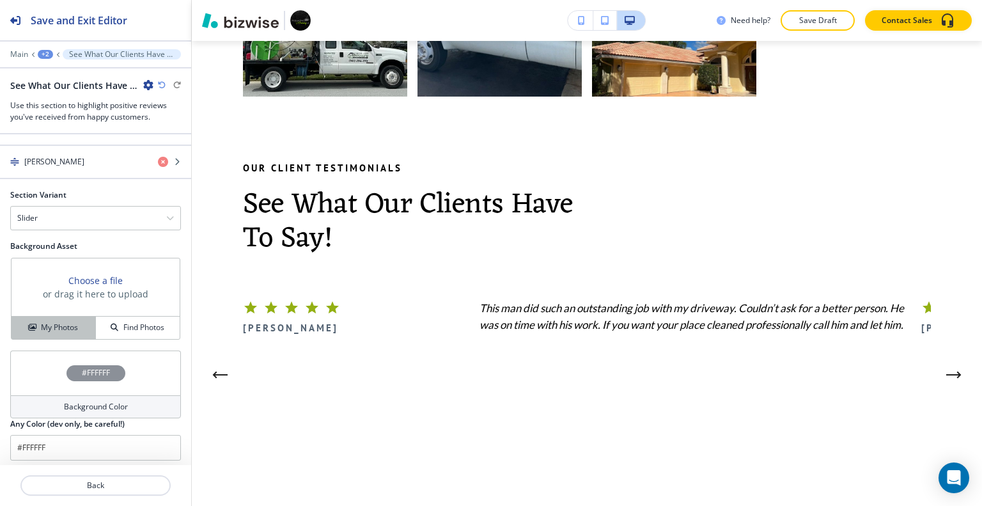
click at [65, 316] on button "My Photos" at bounding box center [54, 327] width 84 height 22
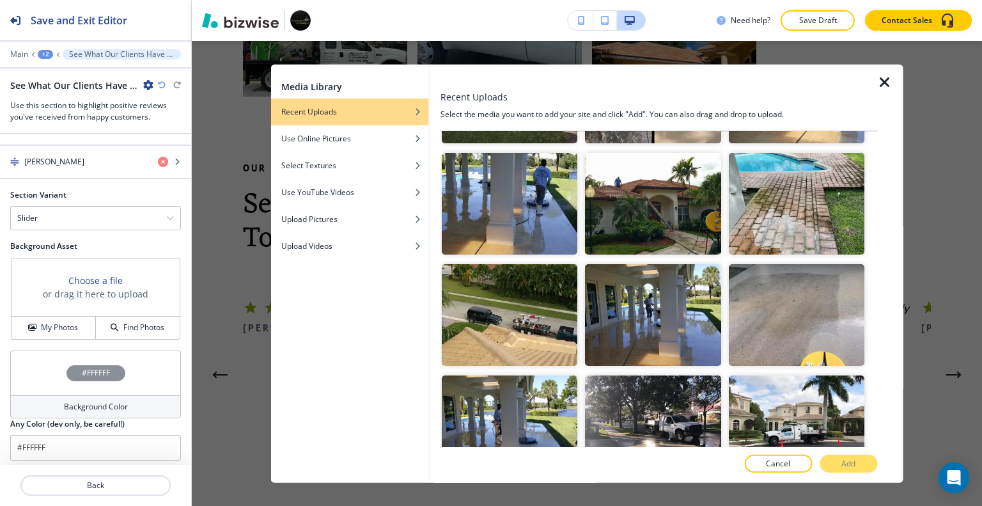
scroll to position [1086, 0]
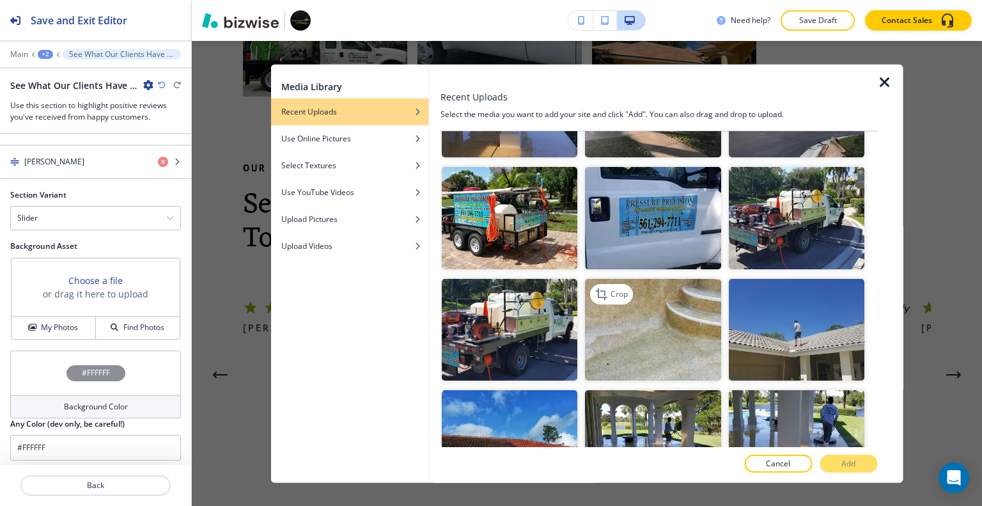
click at [682, 314] on img "button" at bounding box center [652, 329] width 135 height 102
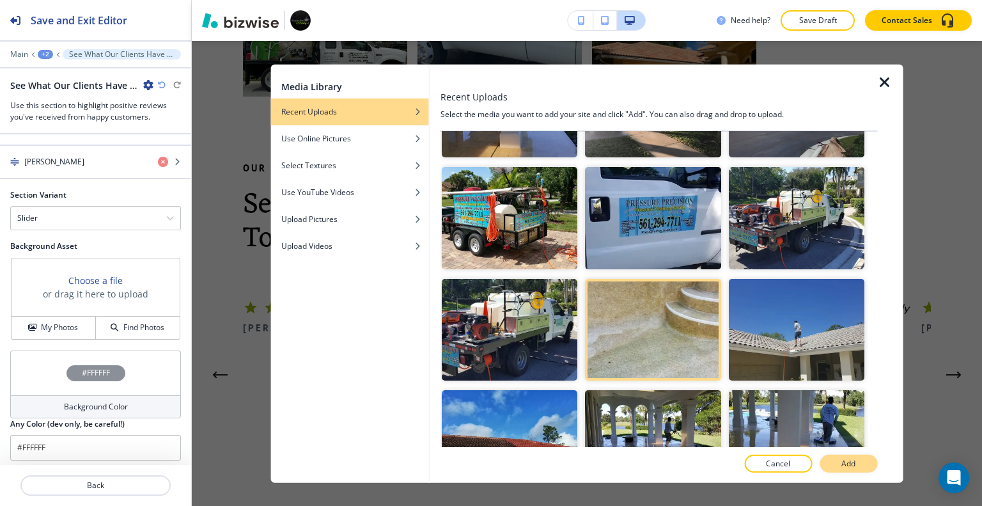
click at [845, 463] on p "Add" at bounding box center [848, 464] width 14 height 12
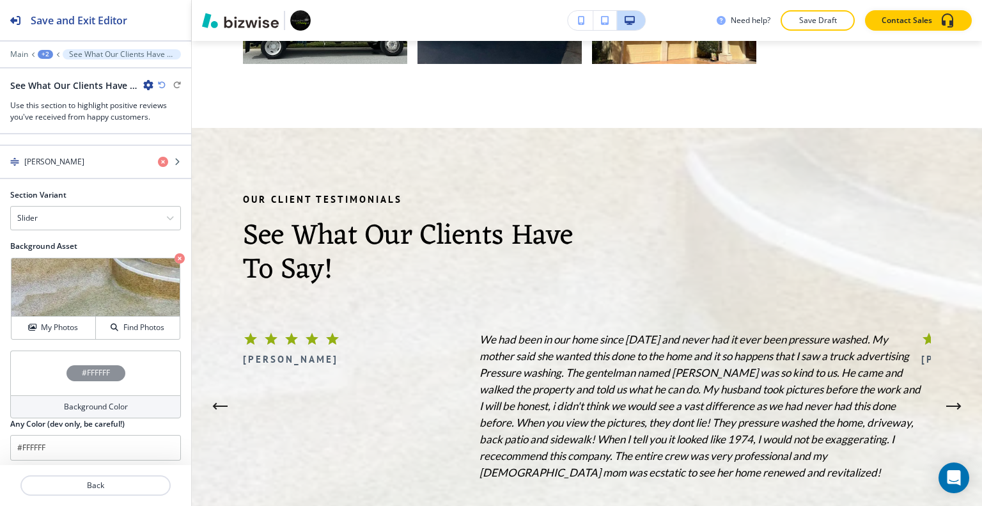
scroll to position [4657, 0]
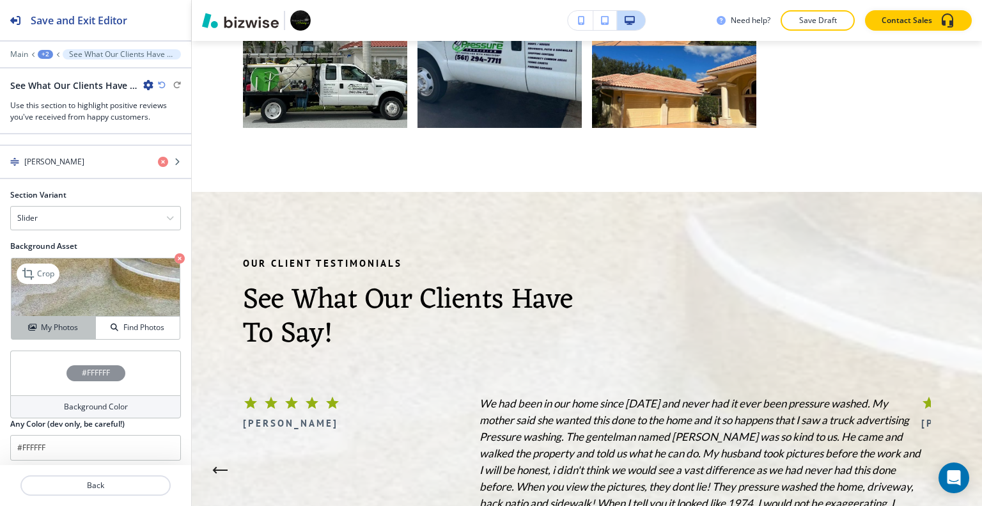
click at [89, 330] on button "My Photos" at bounding box center [54, 327] width 84 height 22
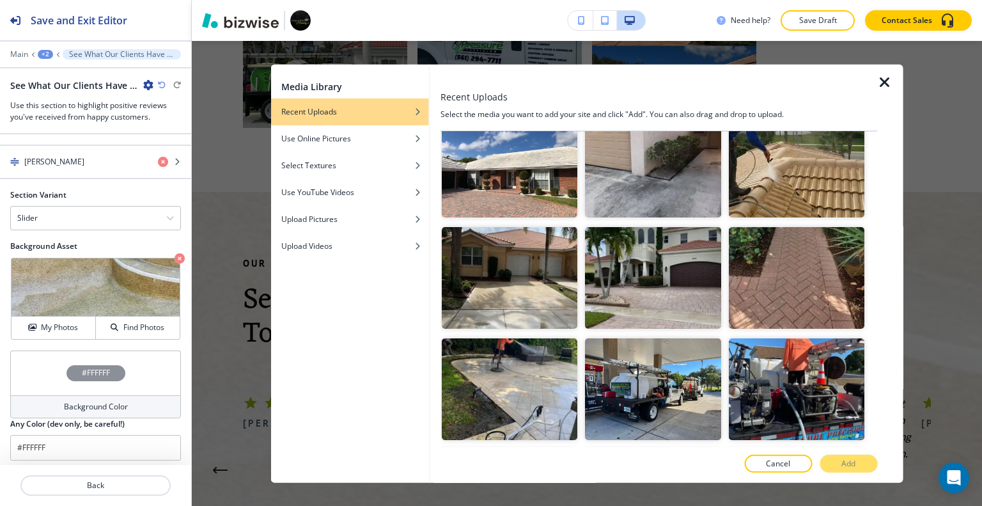
scroll to position [2045, 0]
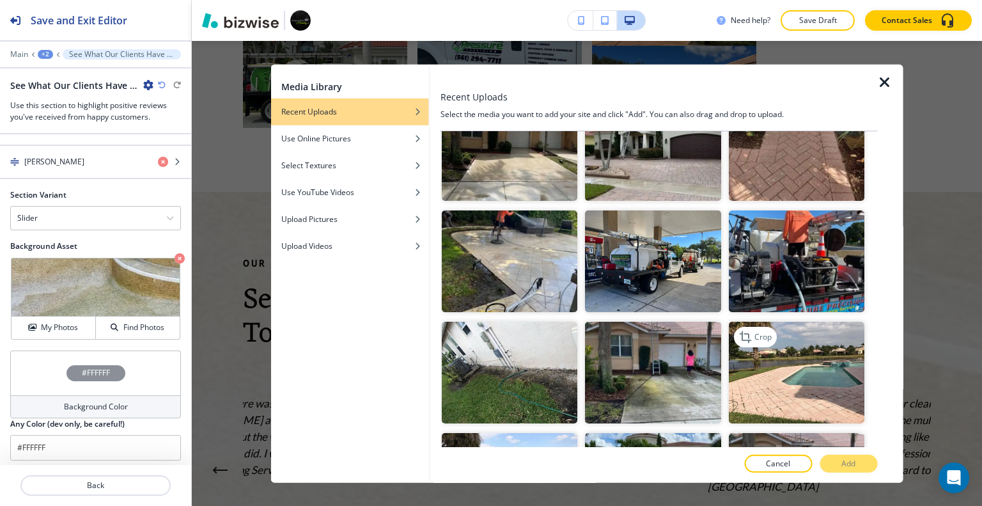
click at [814, 324] on img "button" at bounding box center [795, 372] width 135 height 102
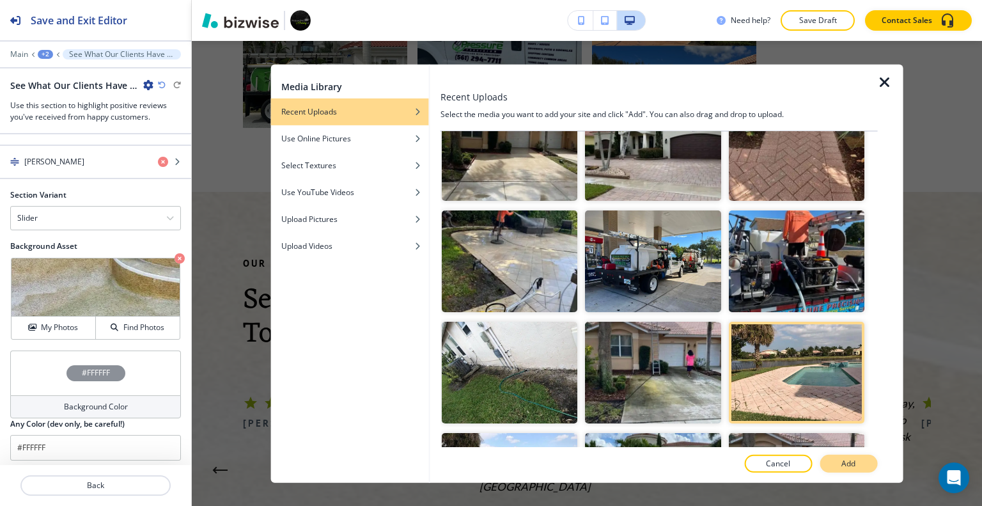
click at [847, 465] on p "Add" at bounding box center [848, 464] width 14 height 12
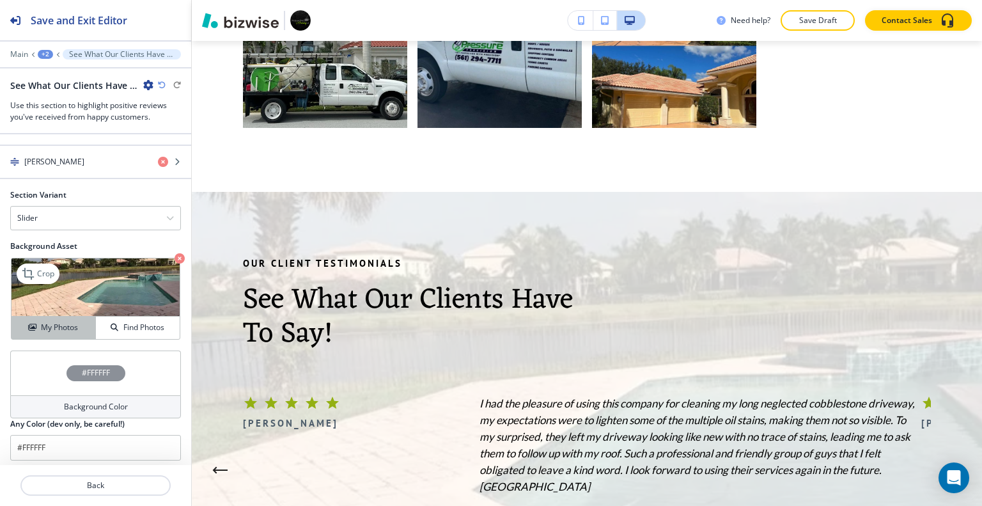
click at [48, 325] on h4 "My Photos" at bounding box center [59, 327] width 37 height 12
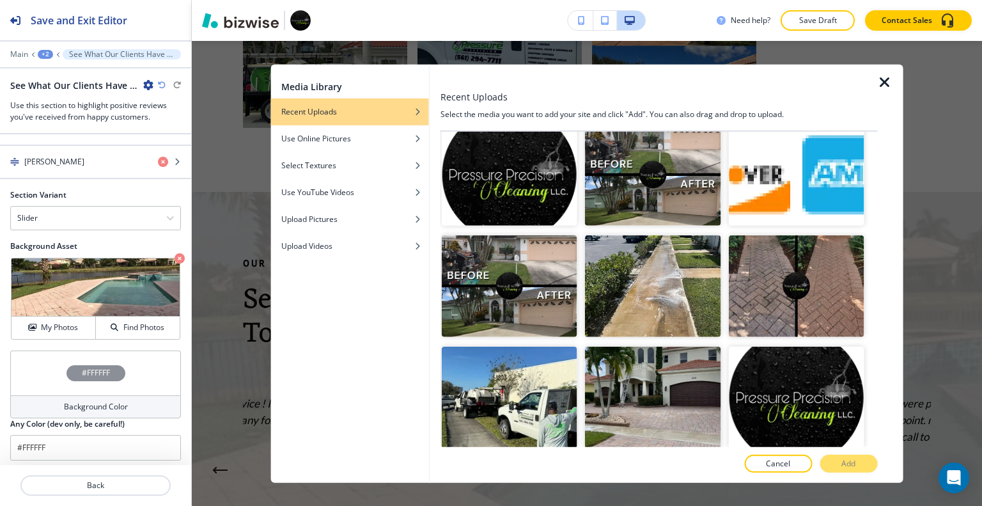
scroll to position [3825, 0]
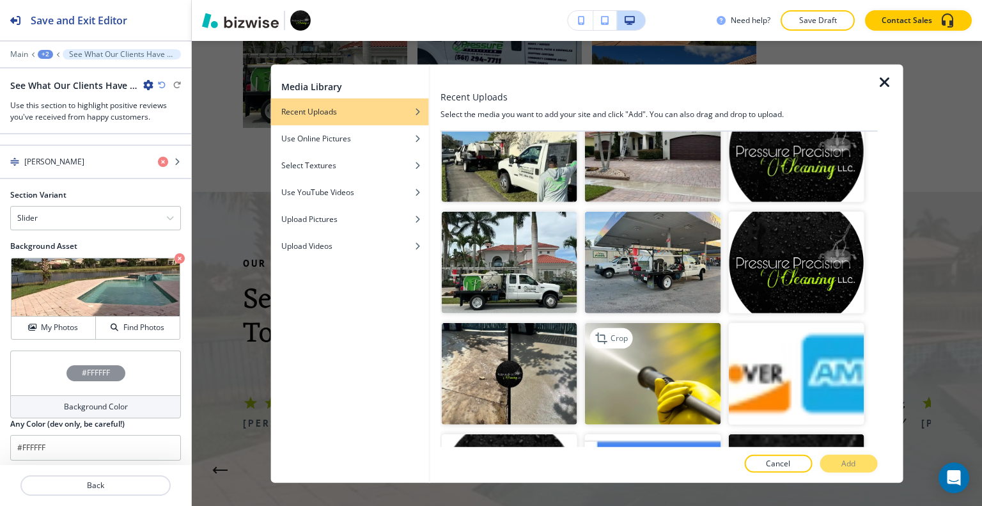
click at [702, 323] on img "button" at bounding box center [652, 374] width 135 height 102
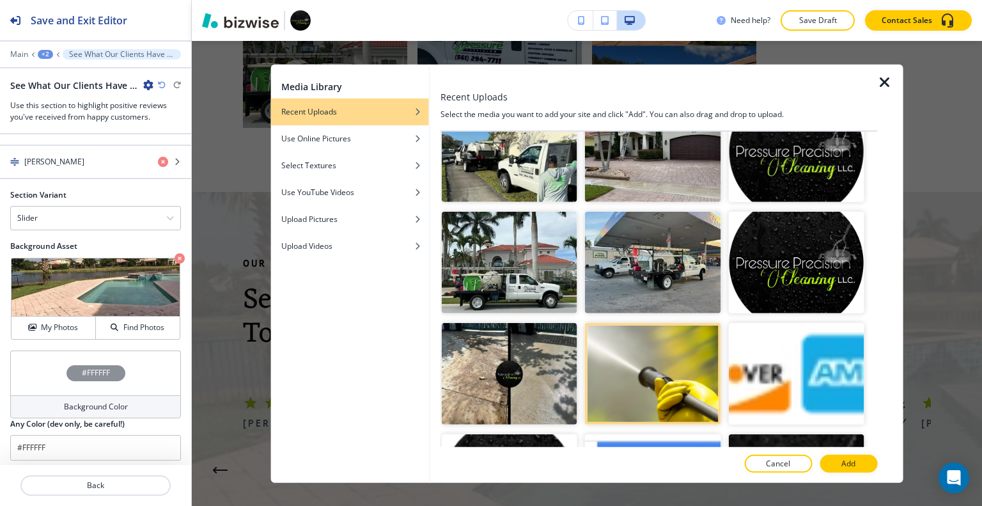
click at [860, 472] on div at bounding box center [658, 477] width 437 height 10
click at [854, 465] on p "Add" at bounding box center [848, 464] width 14 height 12
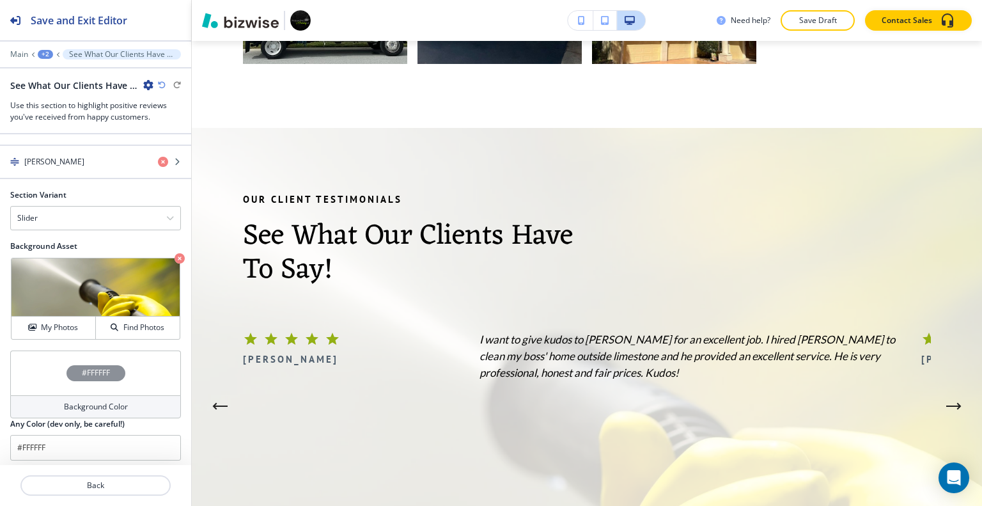
scroll to position [4849, 0]
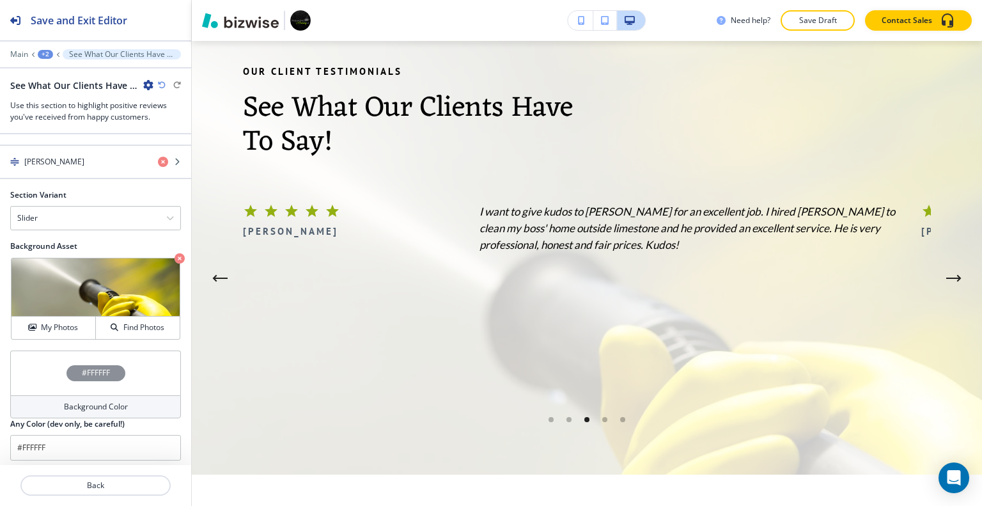
click at [43, 367] on div "#FFFFFF" at bounding box center [95, 372] width 171 height 45
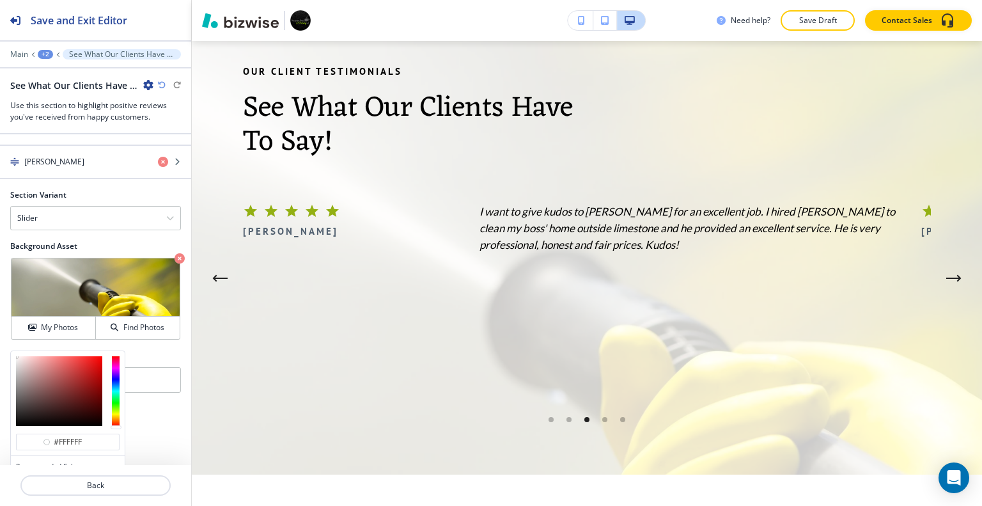
scroll to position [871, 0]
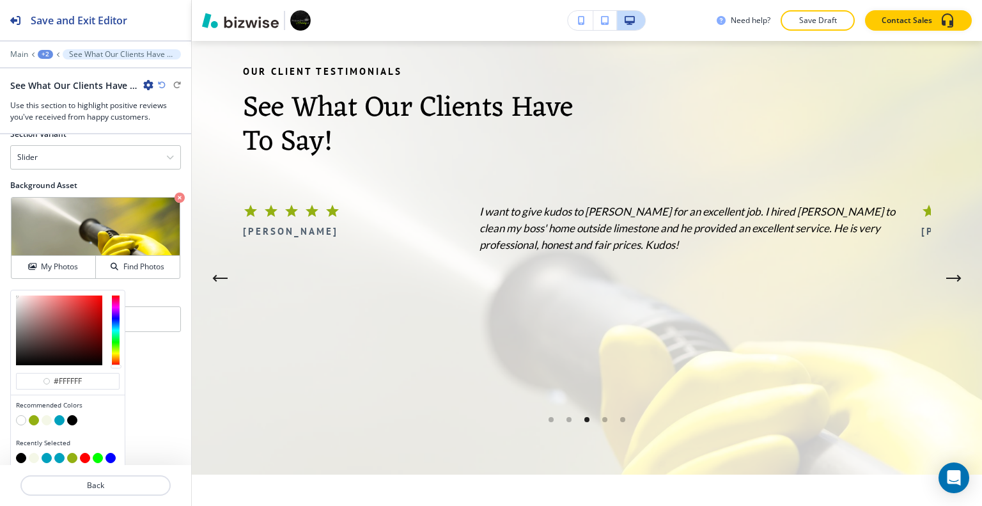
click at [46, 417] on button "button" at bounding box center [47, 420] width 10 height 10
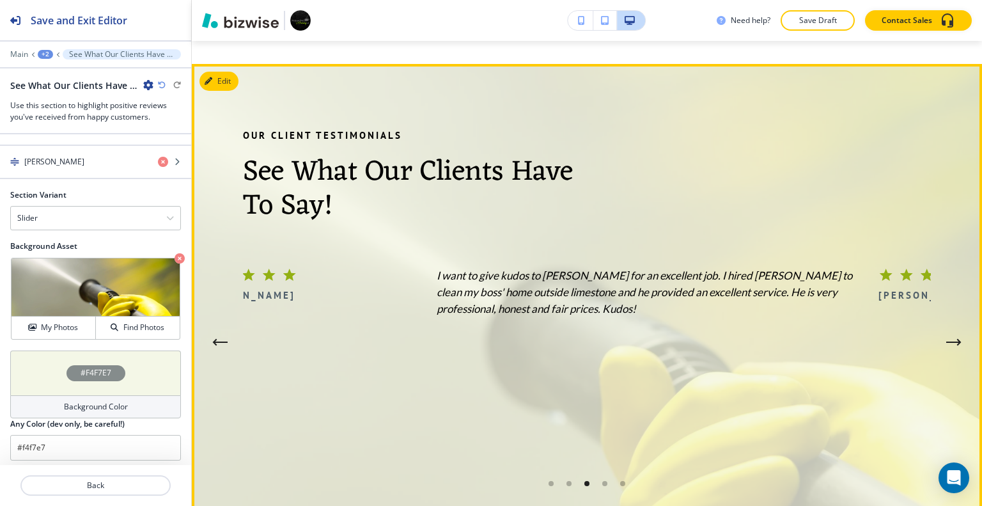
scroll to position [4657, 0]
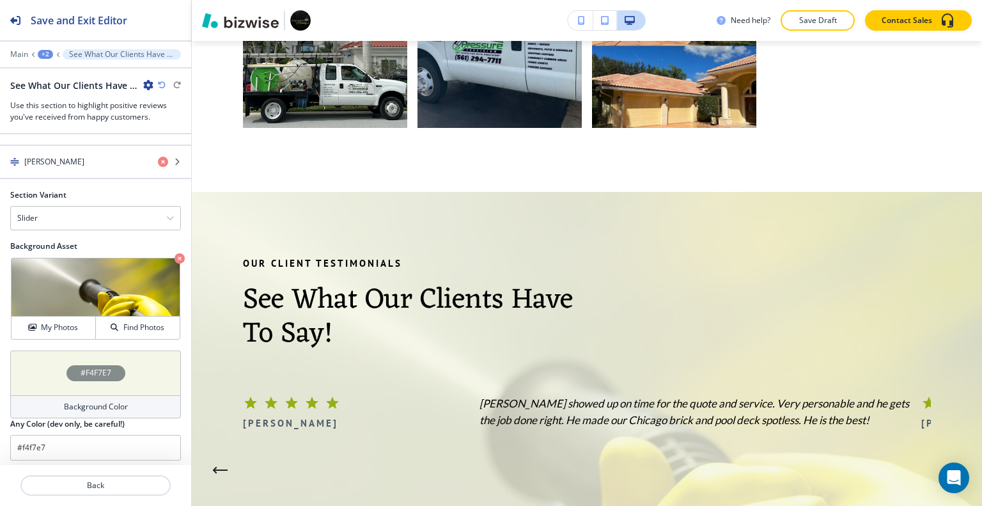
click at [162, 81] on icon "button" at bounding box center [162, 85] width 8 height 8
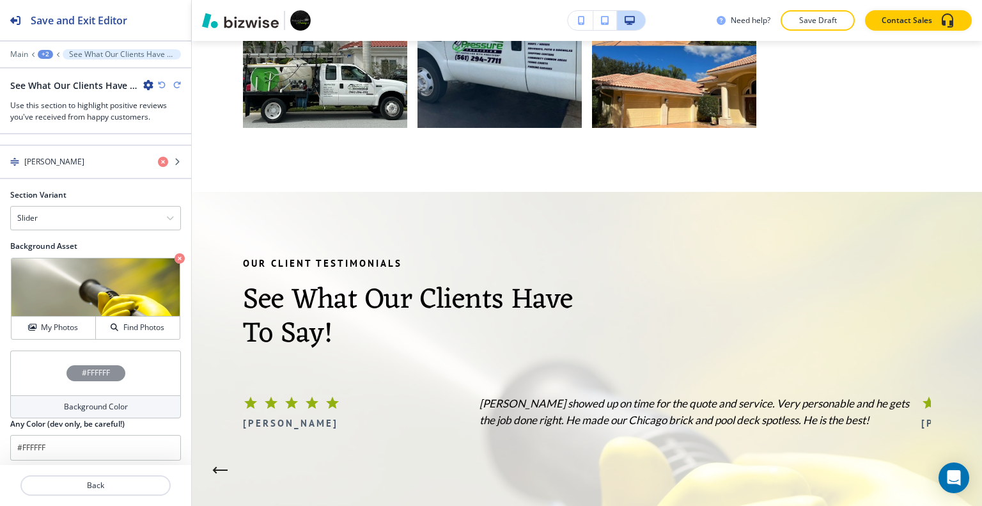
click at [27, 375] on div "#FFFFFF" at bounding box center [95, 372] width 171 height 45
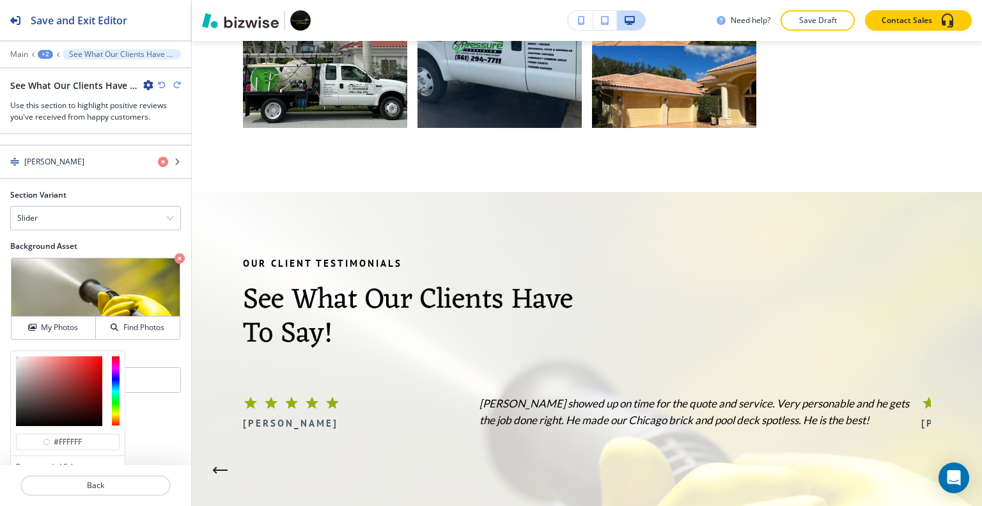
scroll to position [871, 0]
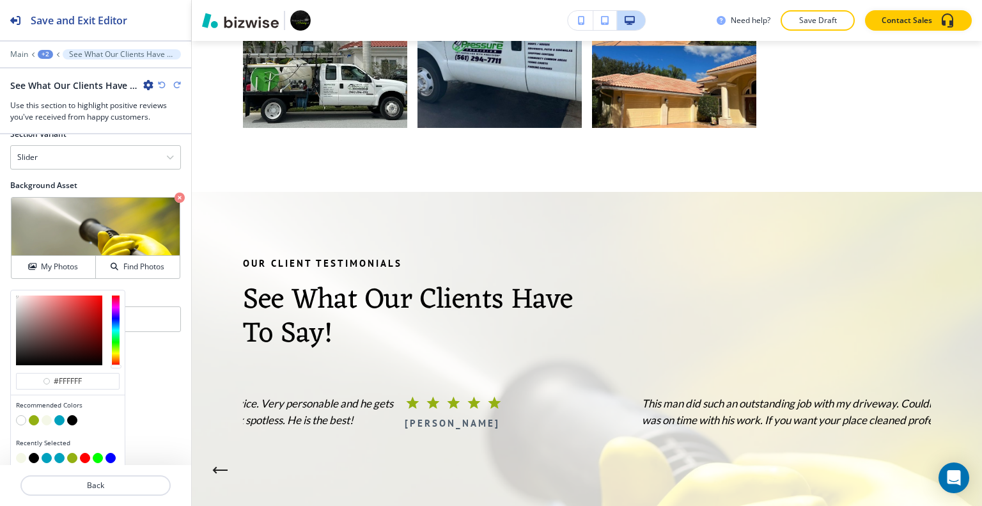
click at [72, 415] on button "button" at bounding box center [72, 420] width 10 height 10
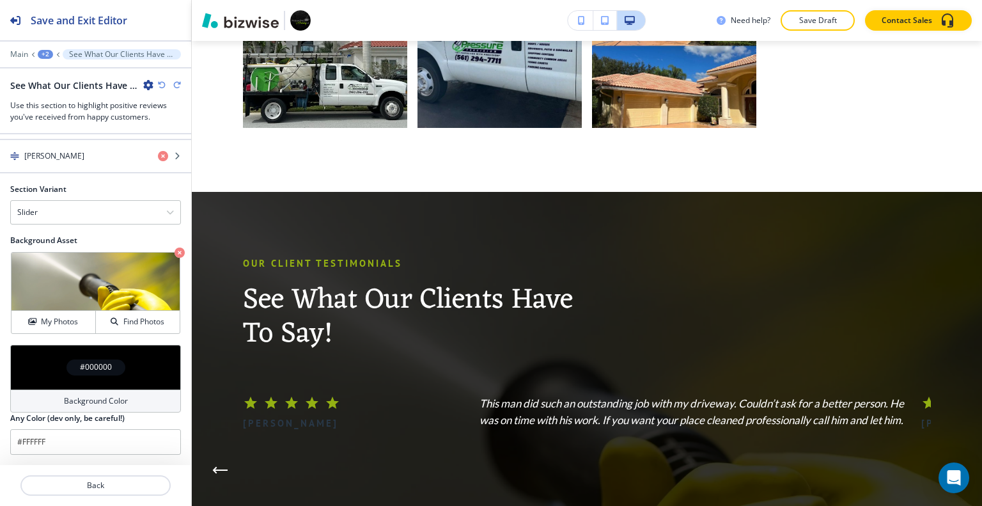
type input "#000000"
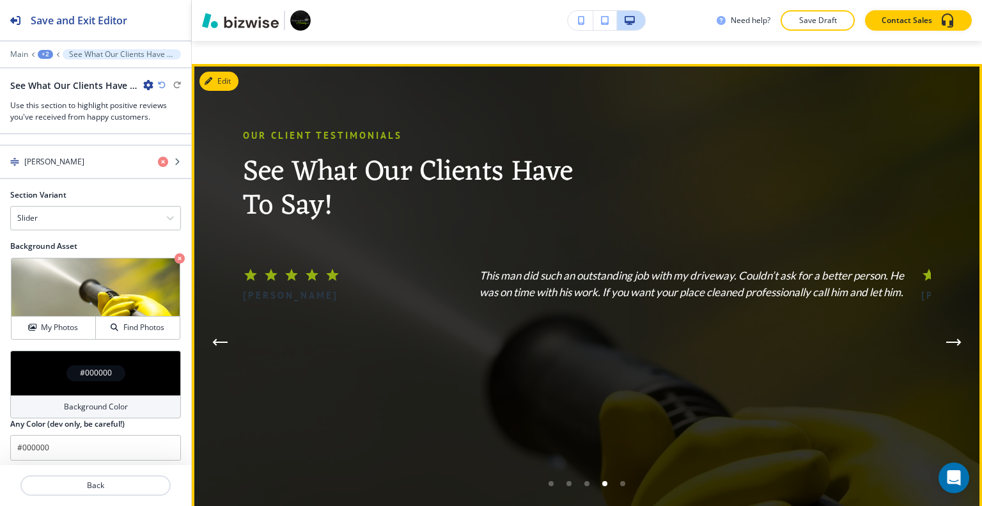
scroll to position [4849, 0]
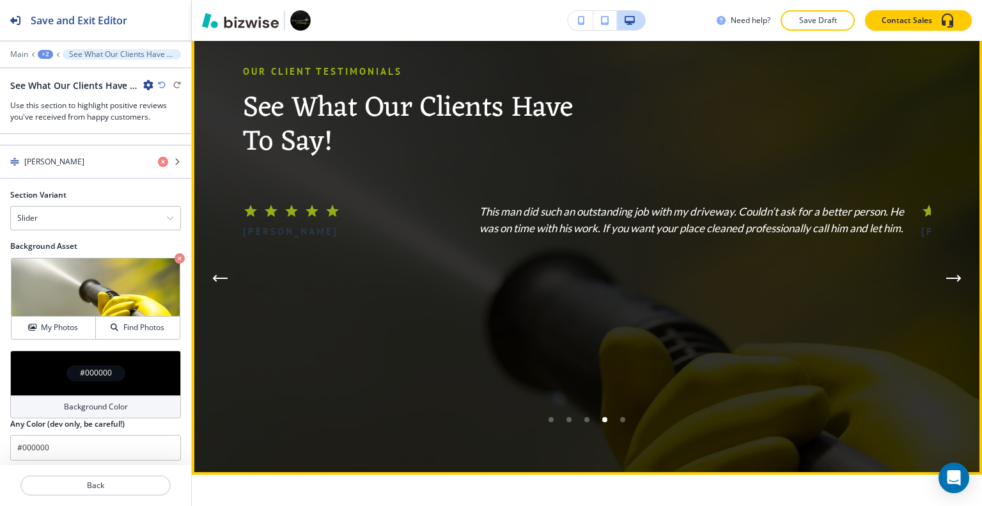
click at [946, 274] on icon "Next Testimonial" at bounding box center [953, 278] width 15 height 8
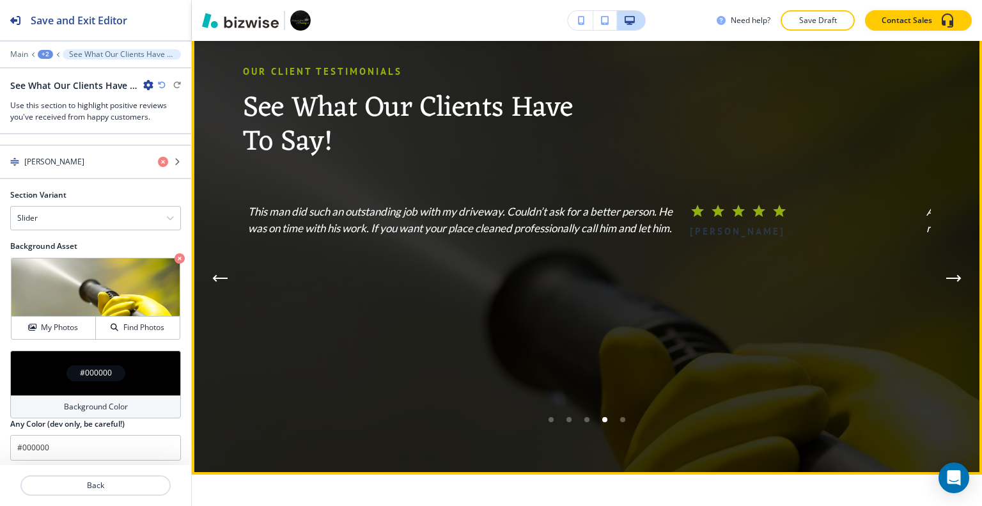
click at [946, 274] on icon "Next Testimonial" at bounding box center [953, 278] width 15 height 8
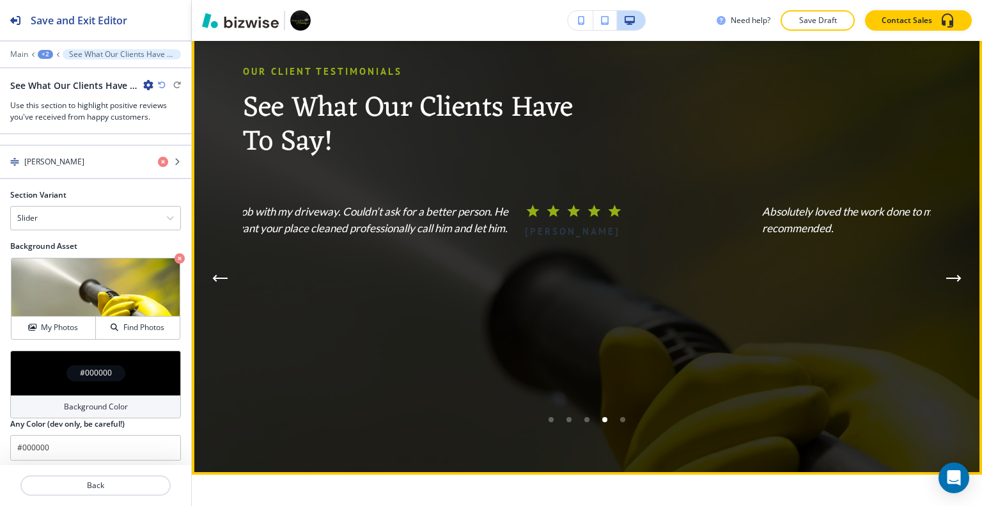
click at [946, 274] on icon "Next Testimonial" at bounding box center [953, 278] width 15 height 8
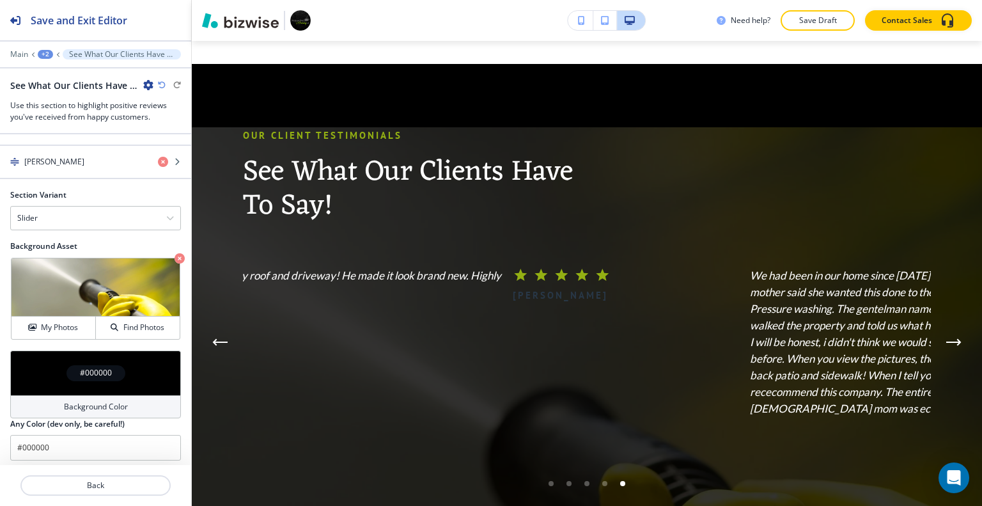
scroll to position [5104, 0]
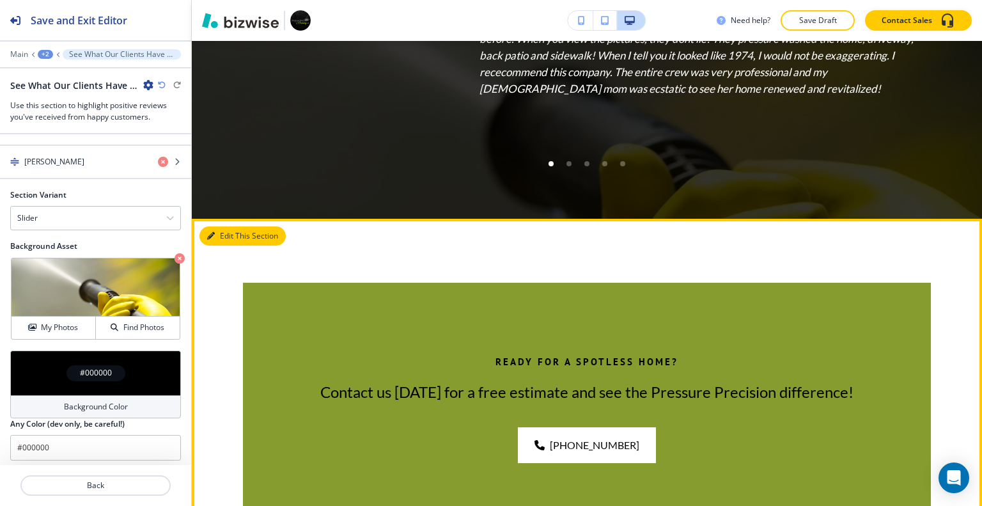
click at [228, 226] on button "Edit This Section" at bounding box center [242, 235] width 86 height 19
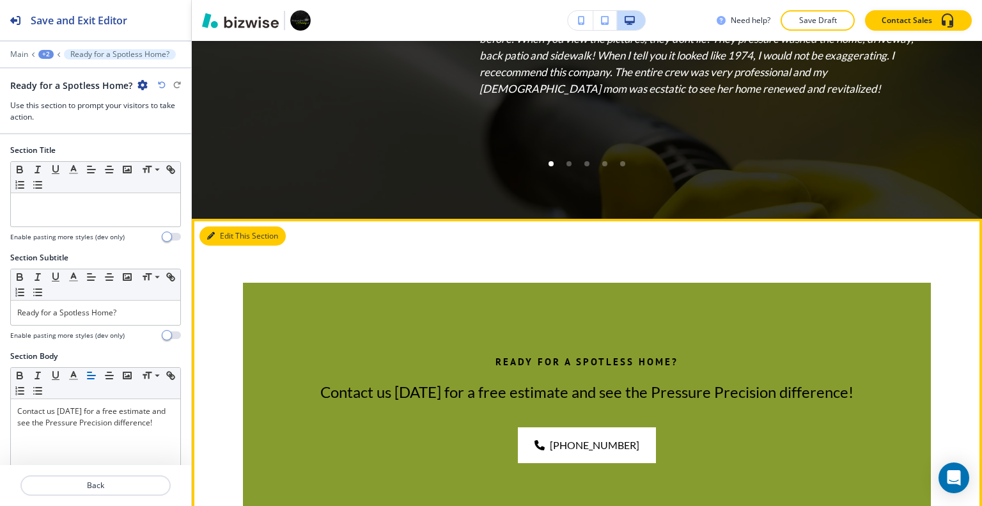
scroll to position [5194, 0]
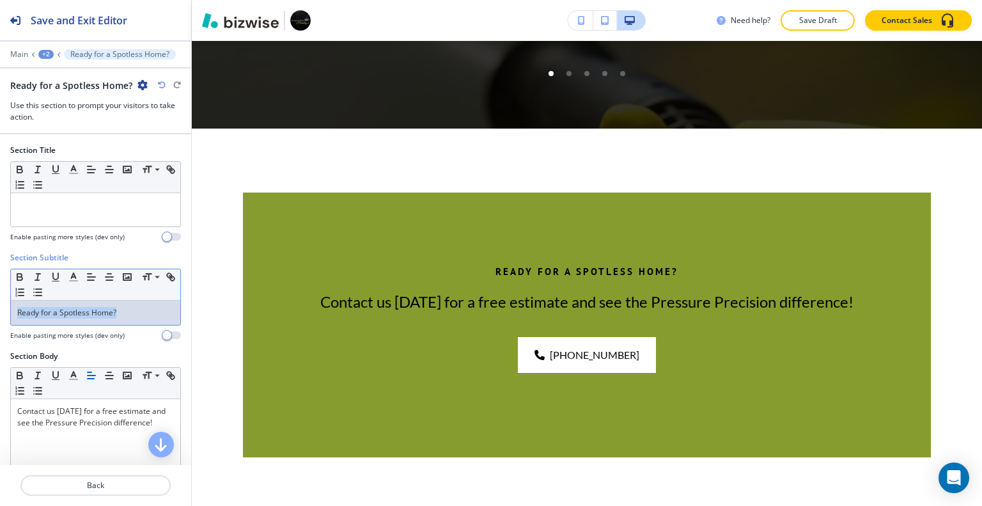
drag, startPoint x: 135, startPoint y: 314, endPoint x: 52, endPoint y: 320, distance: 83.3
click at [4, 314] on div "Section Subtitle Small Normal Large Huge Ready for a Spotless Home? Enable past…" at bounding box center [95, 301] width 191 height 98
drag, startPoint x: 73, startPoint y: 323, endPoint x: 59, endPoint y: 314, distance: 17.0
copy p "Ready for a Spotless Home?"
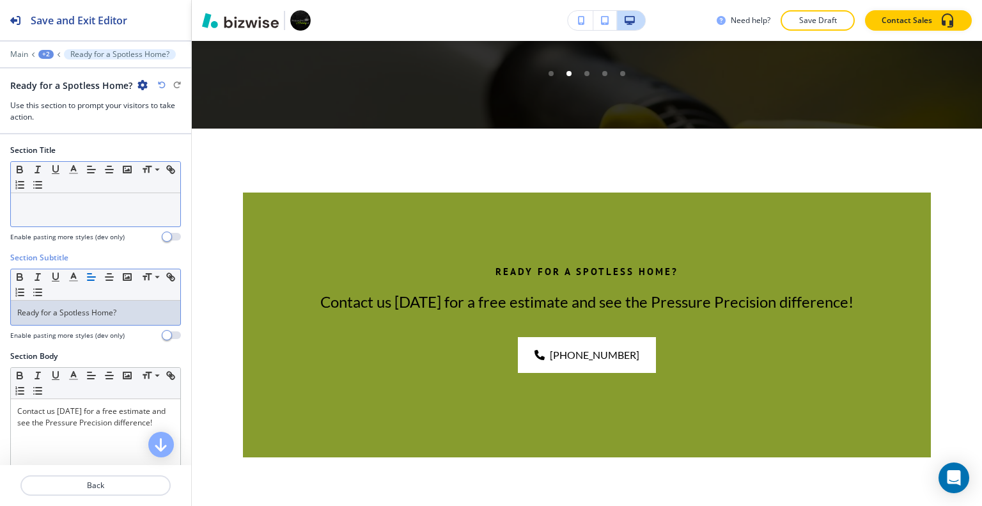
drag, startPoint x: 82, startPoint y: 194, endPoint x: 82, endPoint y: 201, distance: 7.0
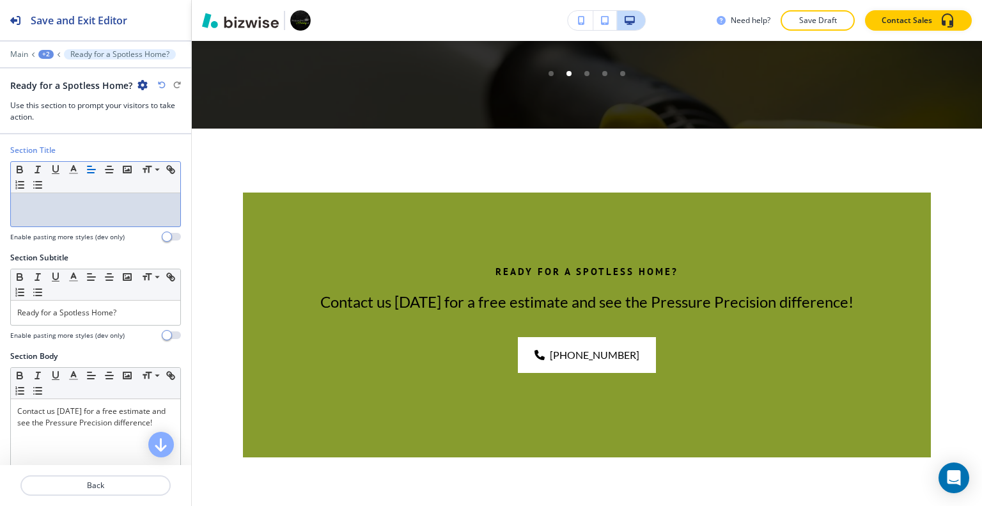
click at [161, 357] on div "Section Body" at bounding box center [95, 356] width 171 height 12
click at [107, 206] on p at bounding box center [95, 205] width 157 height 12
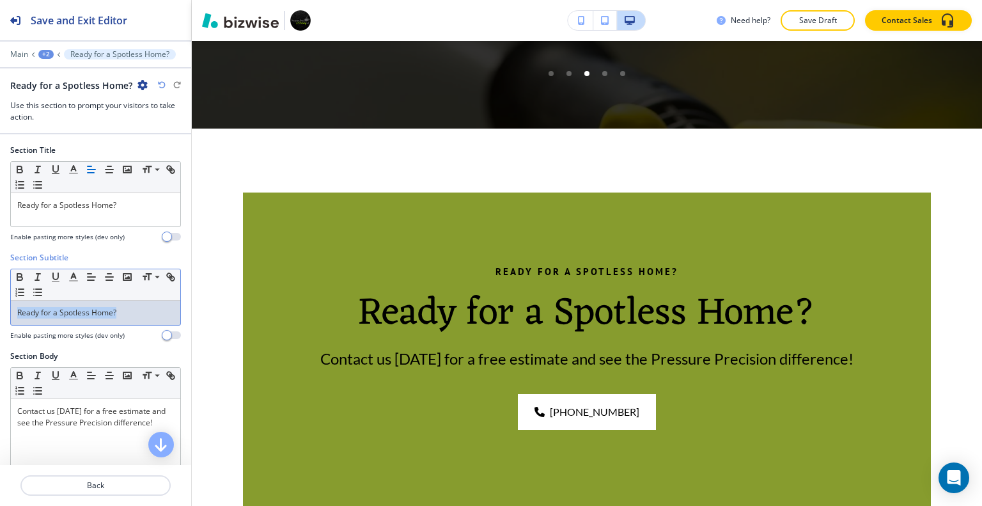
drag, startPoint x: 128, startPoint y: 309, endPoint x: 18, endPoint y: 316, distance: 110.8
click at [6, 310] on div "Section Subtitle Small Normal Large Huge Ready for a Spotless Home? Enable past…" at bounding box center [95, 301] width 191 height 98
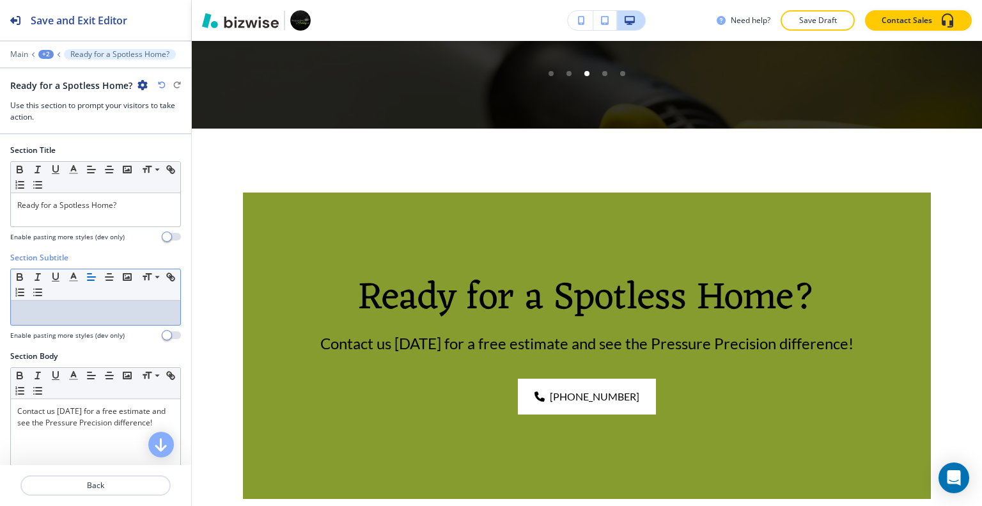
scroll to position [256, 0]
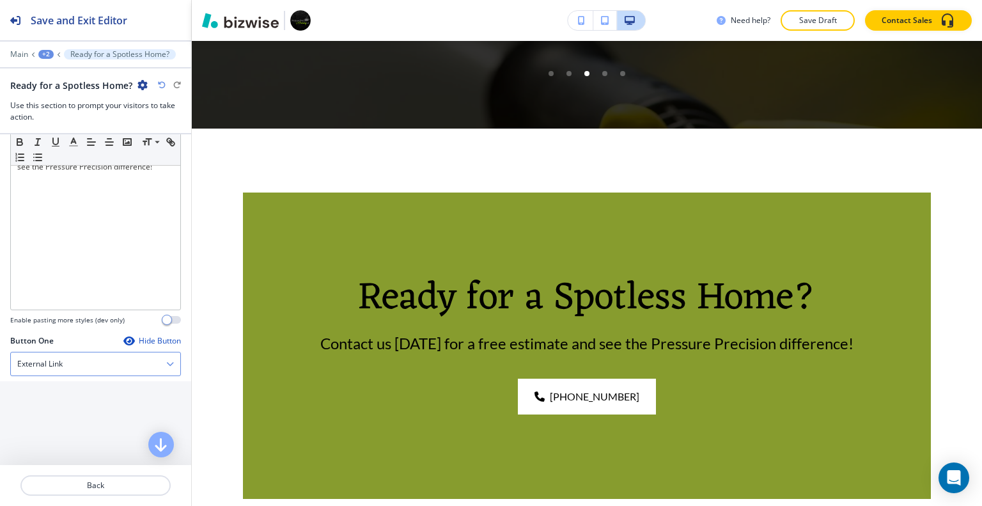
click at [84, 359] on div "External Link" at bounding box center [95, 363] width 169 height 23
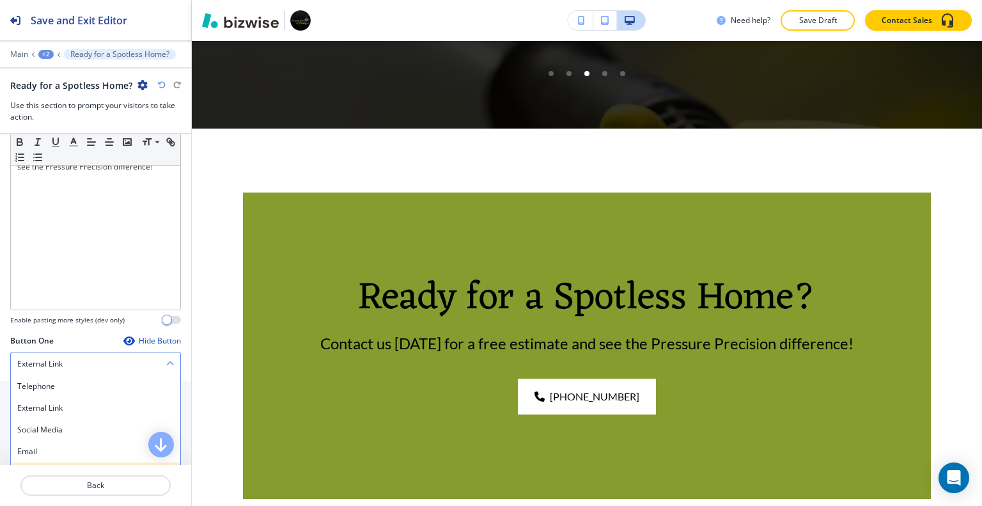
scroll to position [320, 0]
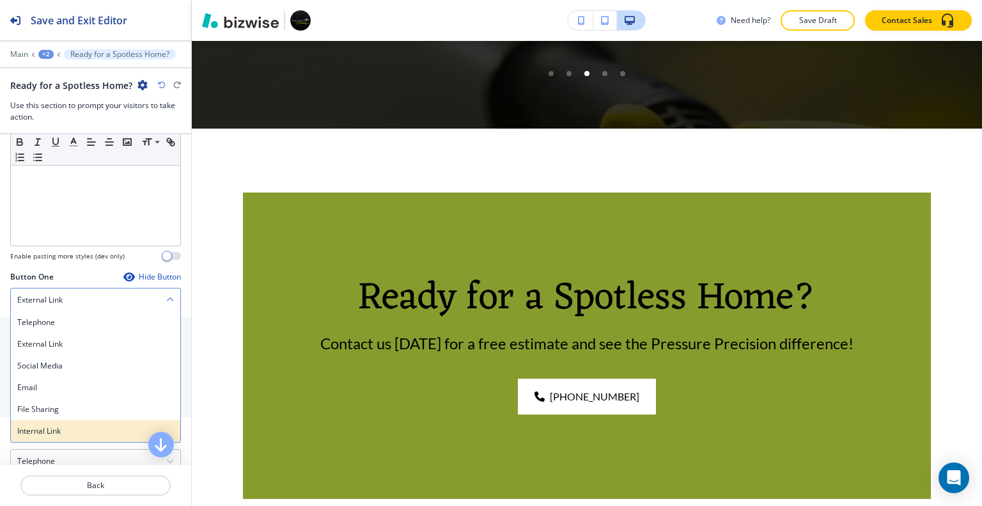
click at [73, 428] on h4 "Internal Link" at bounding box center [95, 431] width 157 height 12
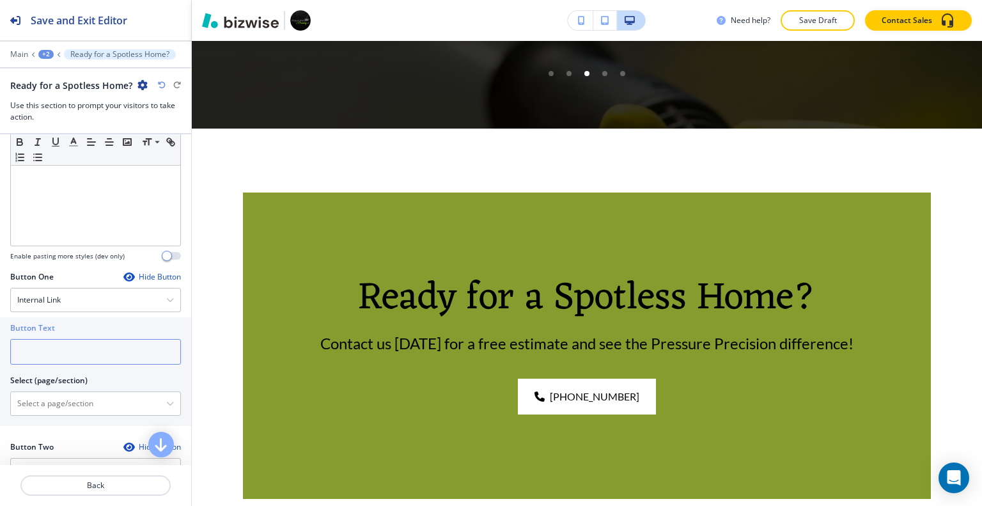
click at [72, 353] on input "text" at bounding box center [95, 352] width 171 height 26
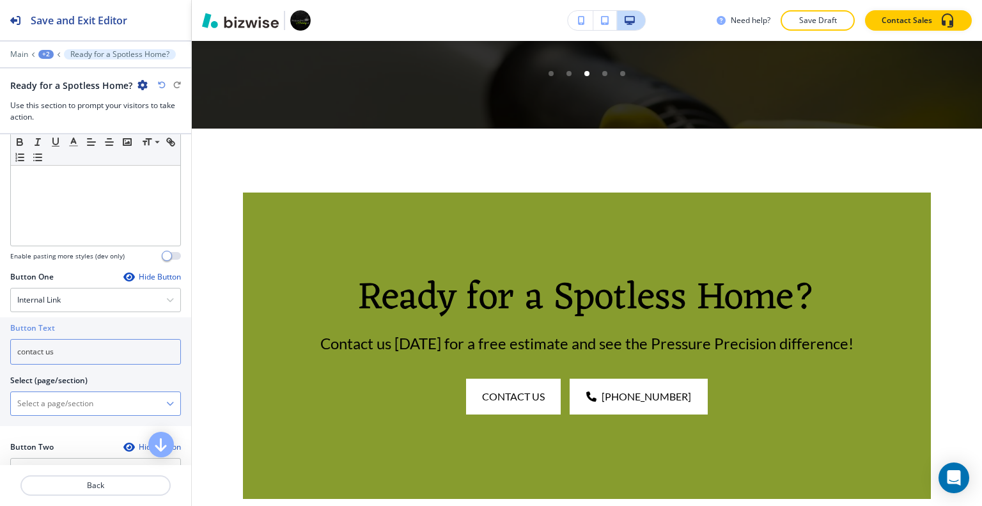
type input "contact us"
click at [73, 396] on \(page\/section\) "Manual Input" at bounding box center [88, 403] width 155 height 22
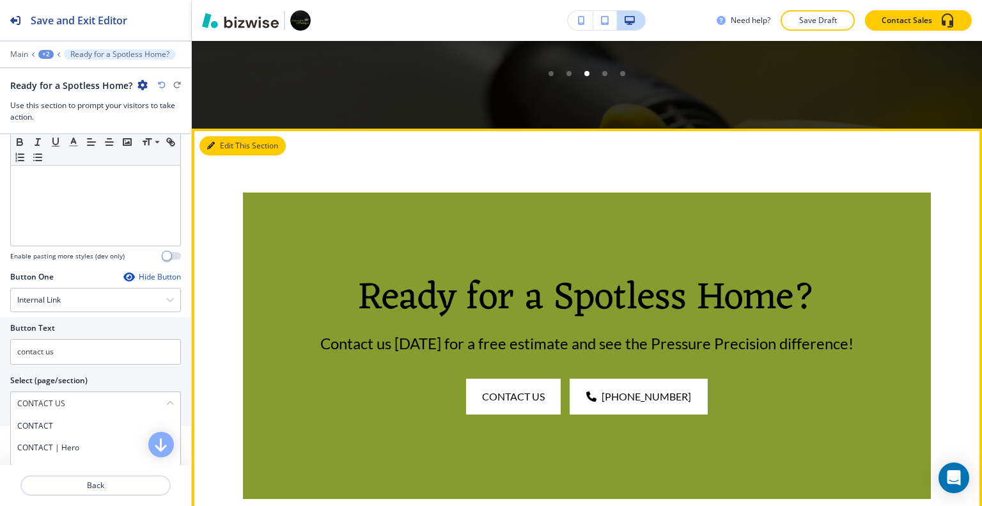
click at [226, 136] on button "Edit This Section" at bounding box center [242, 145] width 86 height 19
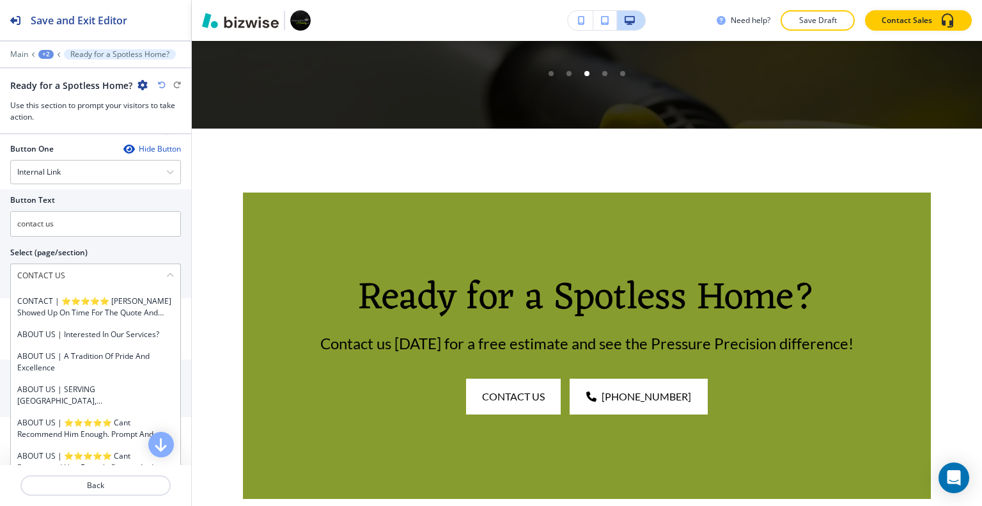
scroll to position [682, 0]
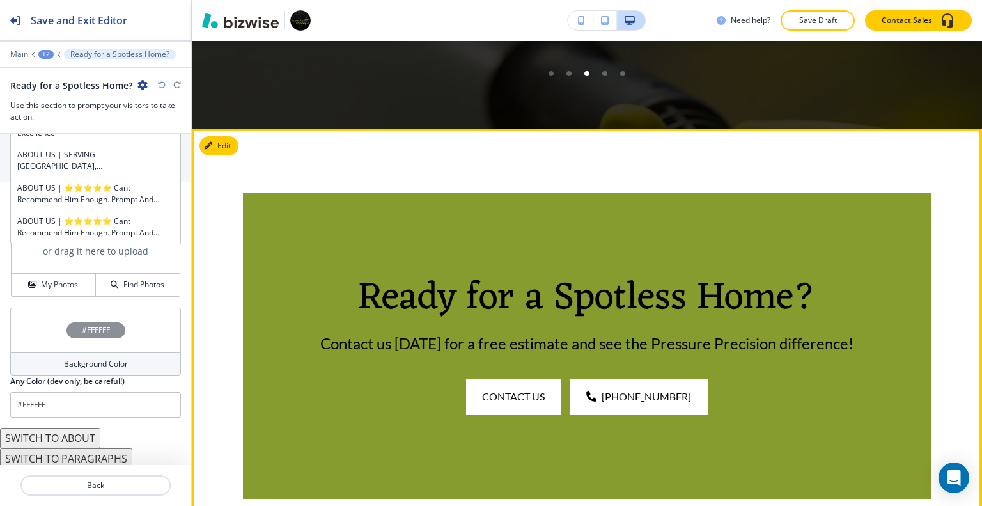
click at [232, 137] on div "Ready for a Spotless Home? Contact us today for a free estimate and see the Pre…" at bounding box center [587, 329] width 790 height 402
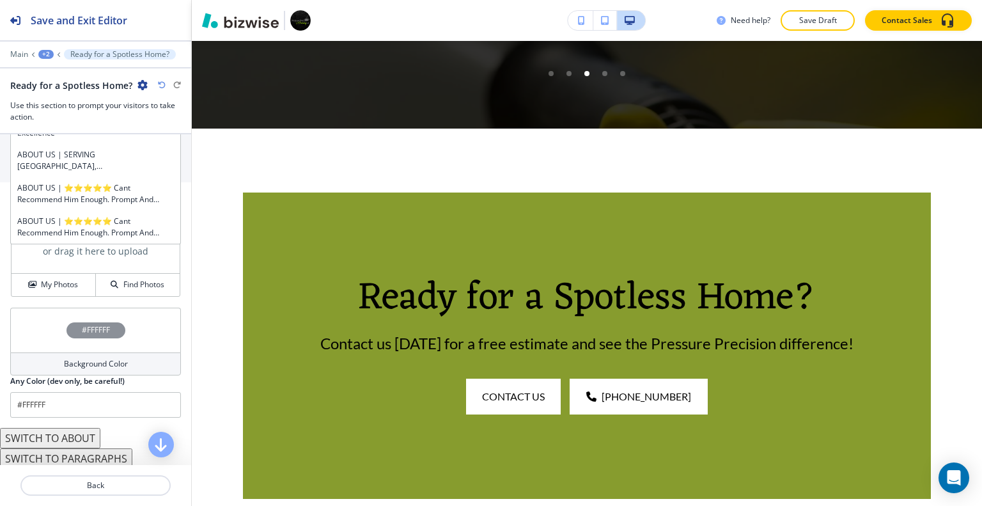
scroll to position [490, 0]
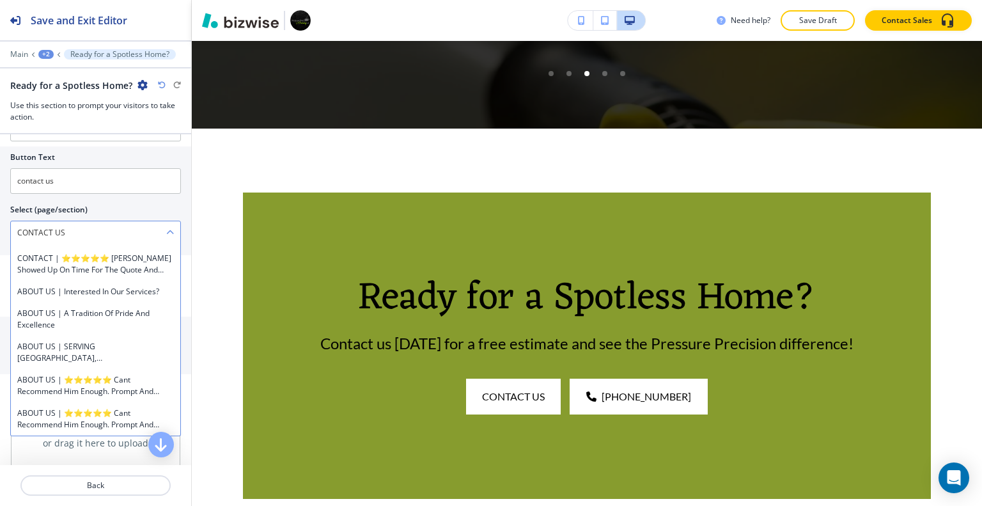
click at [59, 238] on \(page\/section\) "CONTACT US" at bounding box center [88, 233] width 155 height 22
click at [56, 230] on \(page\/section\) "CONTACT US" at bounding box center [88, 233] width 155 height 22
click at [82, 225] on \(page\/section\) "CONTACT US" at bounding box center [88, 233] width 155 height 22
click at [38, 229] on \(page\/section\) "CONTACT US" at bounding box center [88, 233] width 155 height 22
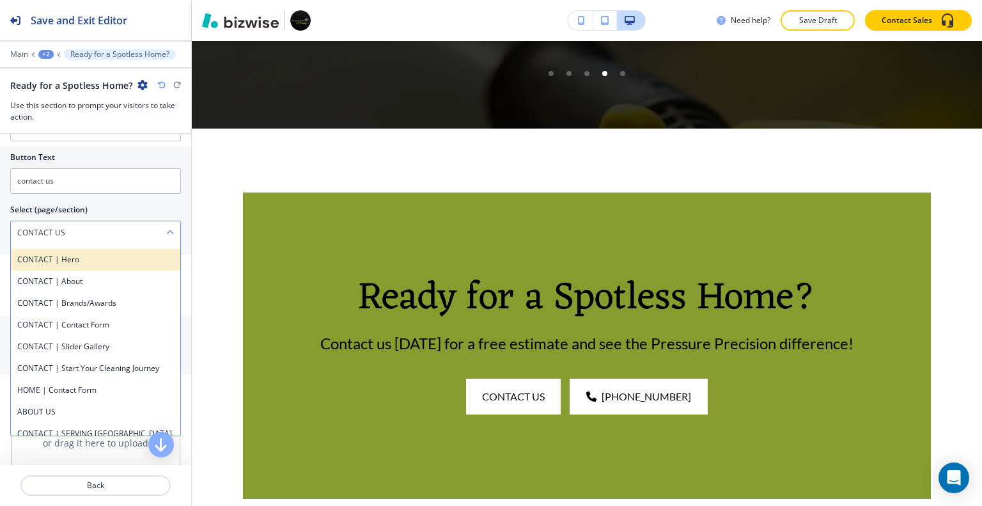
scroll to position [0, 0]
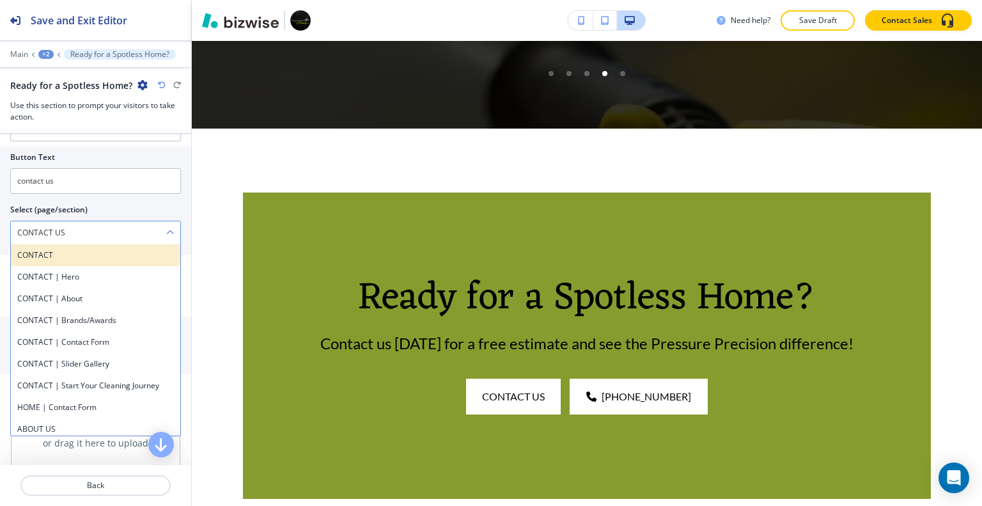
click at [64, 254] on h4 "CONTACT" at bounding box center [95, 255] width 157 height 12
type \(page\/section\) "CONTACT"
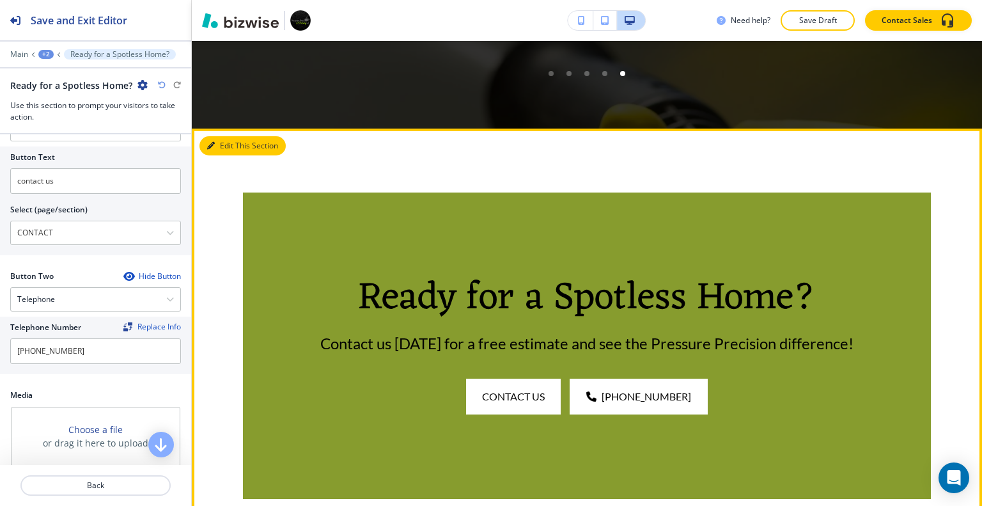
click at [217, 136] on button "Edit This Section" at bounding box center [242, 145] width 86 height 19
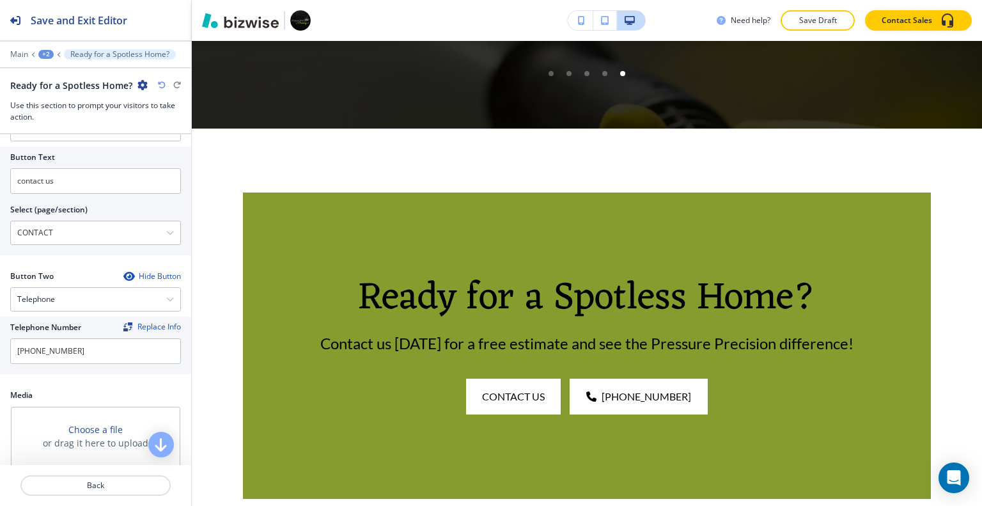
scroll to position [682, 0]
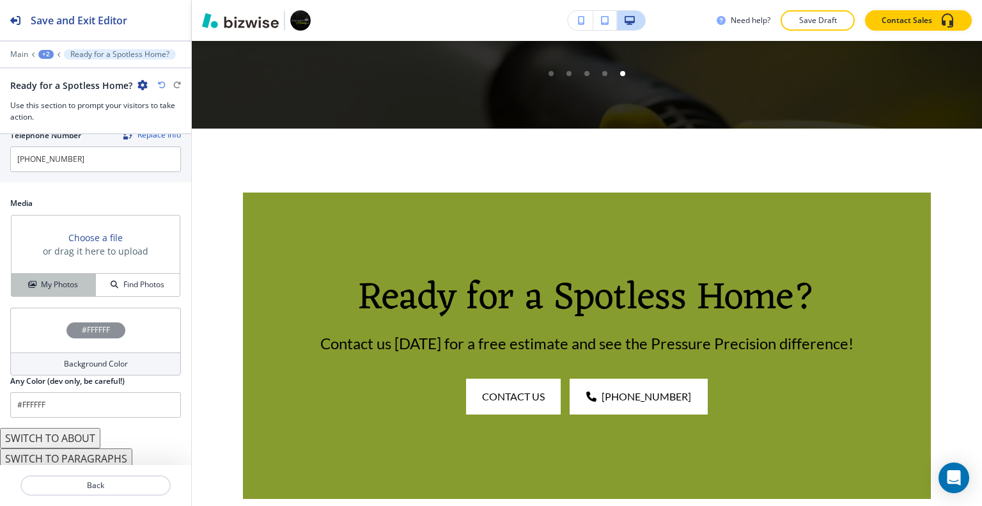
click at [86, 279] on div "My Photos" at bounding box center [54, 285] width 84 height 12
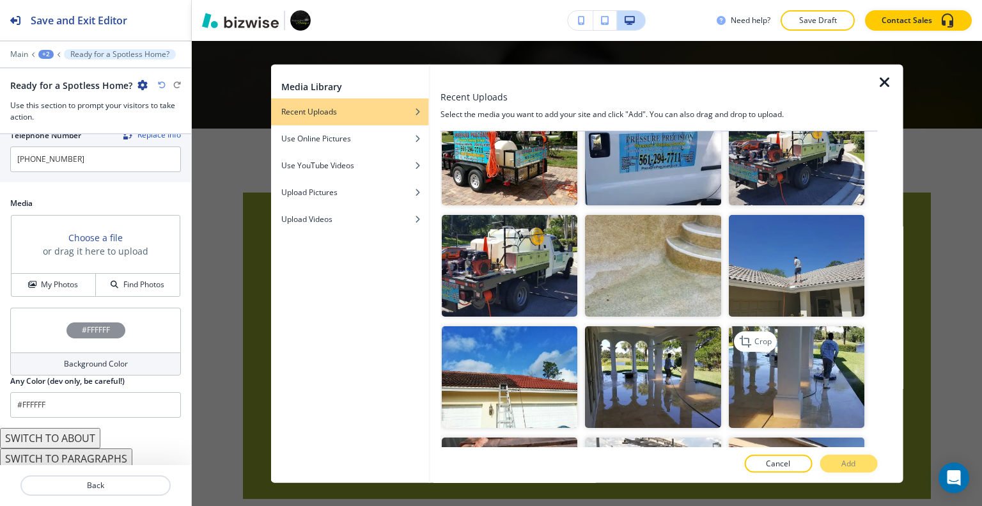
scroll to position [1278, 0]
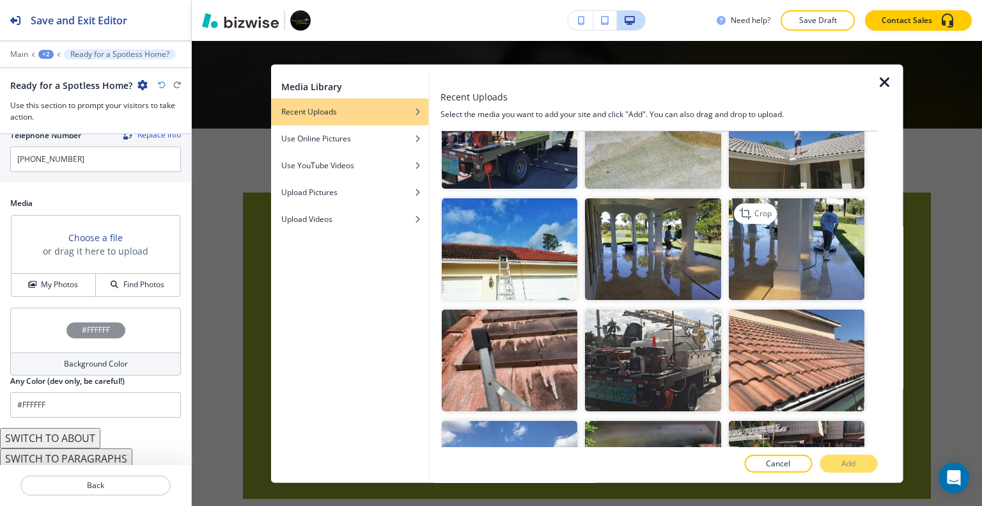
click at [801, 232] on img "button" at bounding box center [795, 249] width 135 height 102
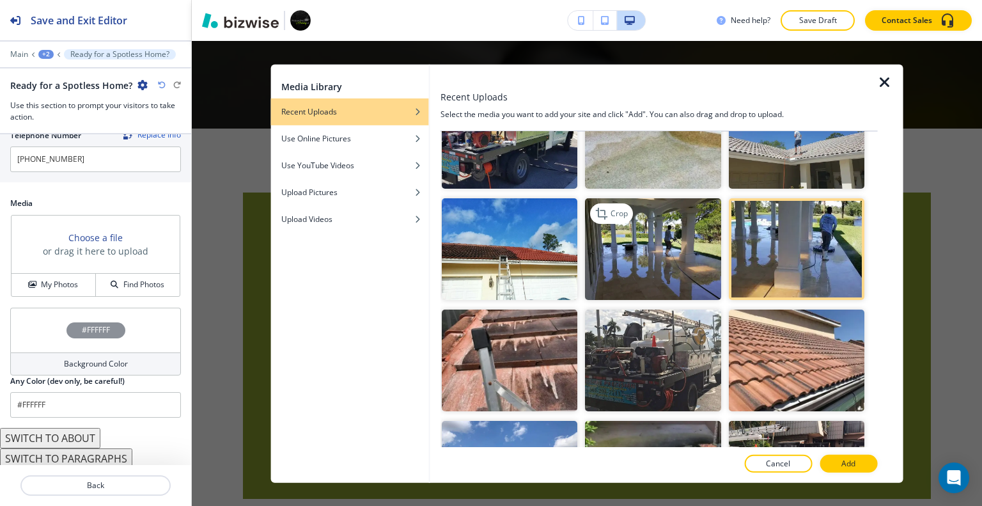
click at [663, 247] on img "button" at bounding box center [652, 249] width 135 height 102
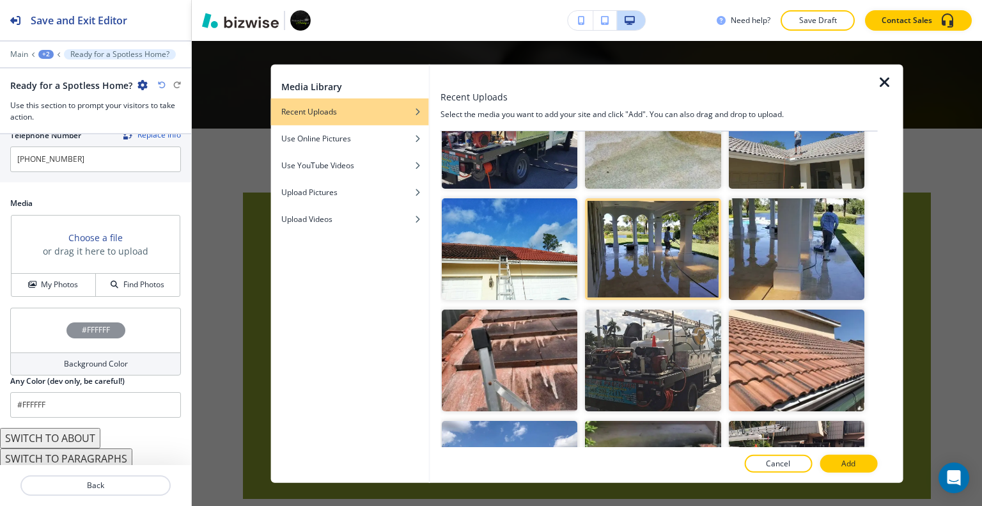
click at [851, 459] on p "Add" at bounding box center [848, 464] width 14 height 12
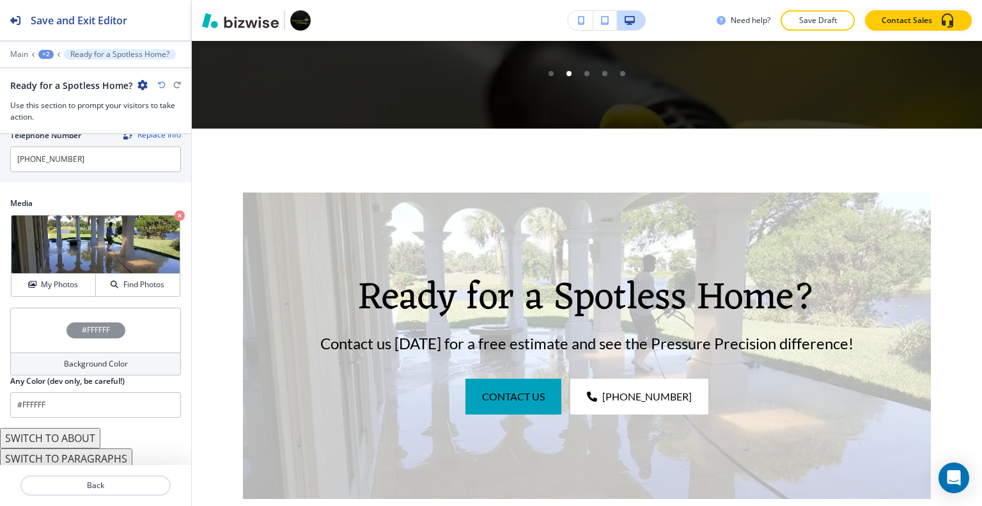
click at [41, 332] on div "#FFFFFF" at bounding box center [95, 329] width 171 height 45
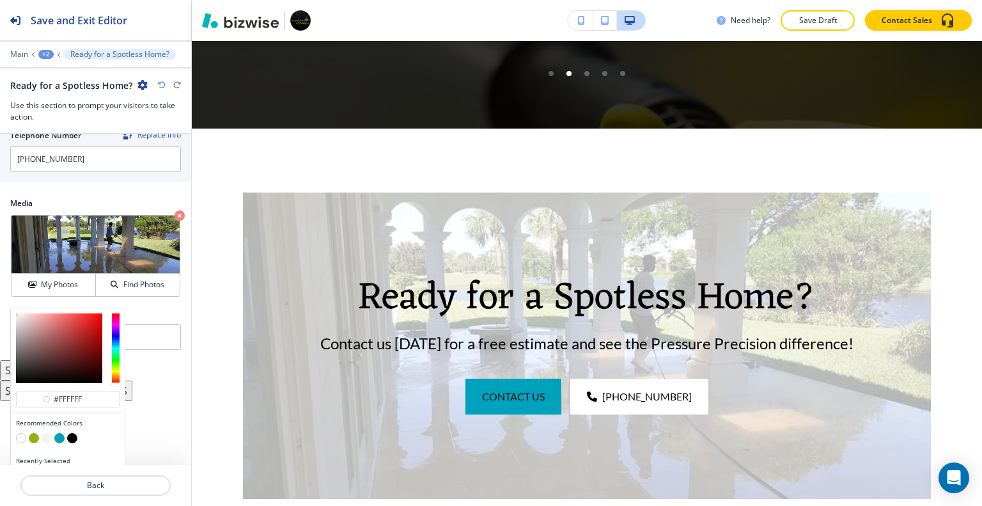
scroll to position [702, 0]
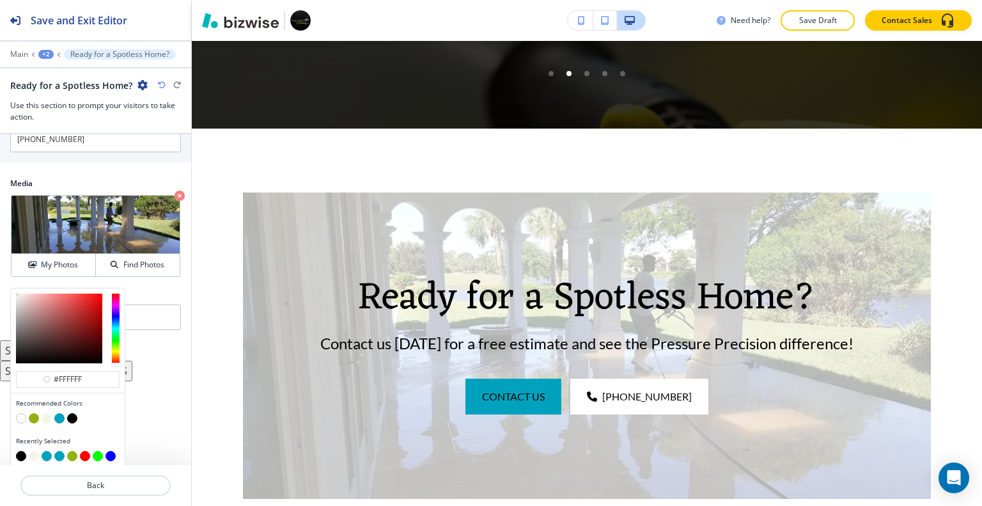
click at [74, 413] on button "button" at bounding box center [72, 418] width 10 height 10
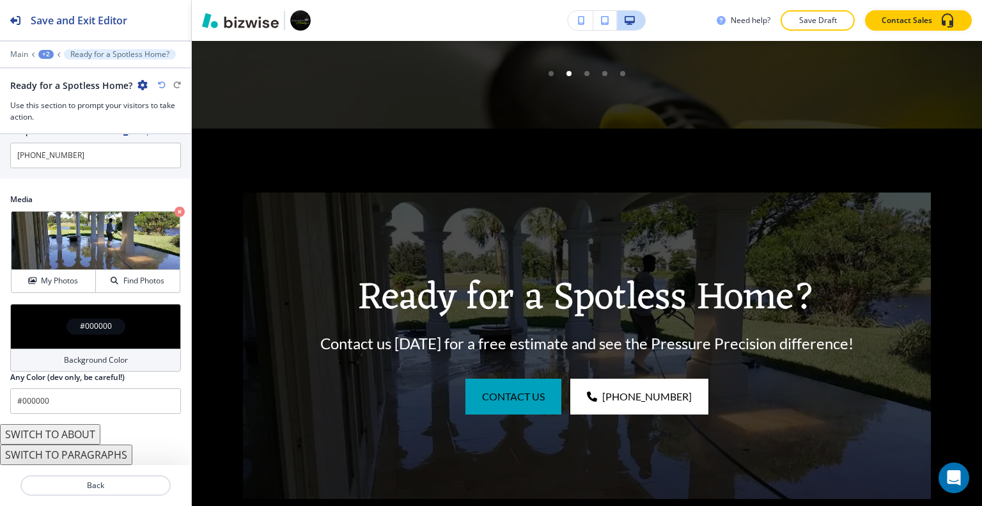
scroll to position [682, 0]
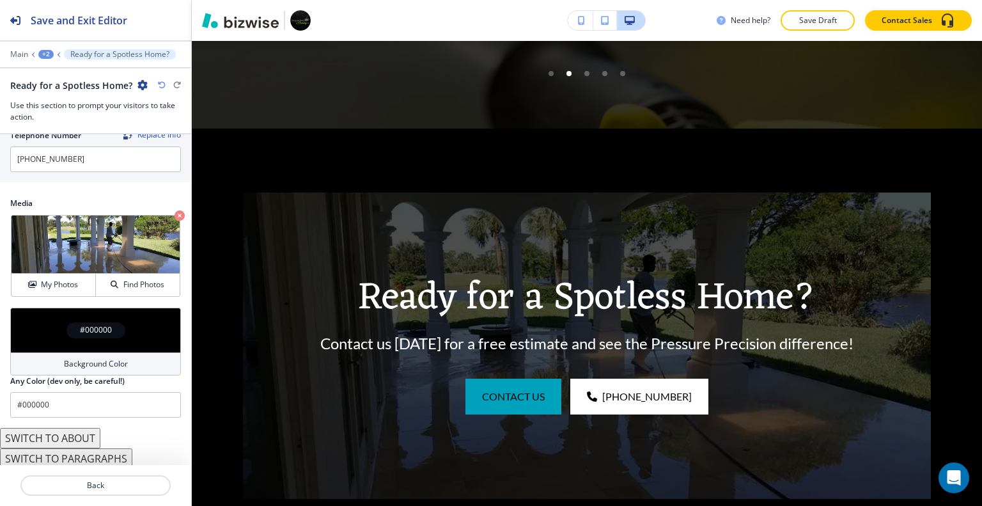
click at [47, 319] on div "#000000" at bounding box center [95, 329] width 171 height 45
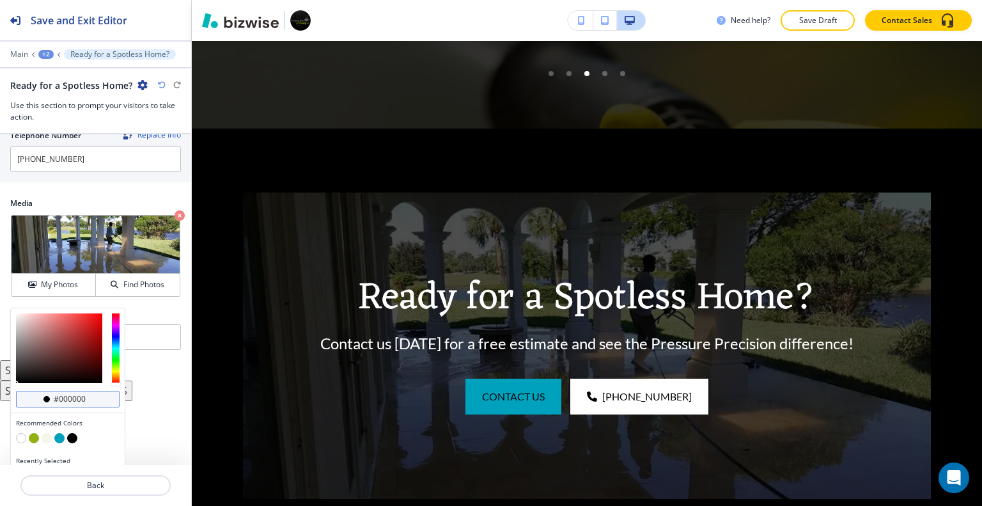
scroll to position [702, 0]
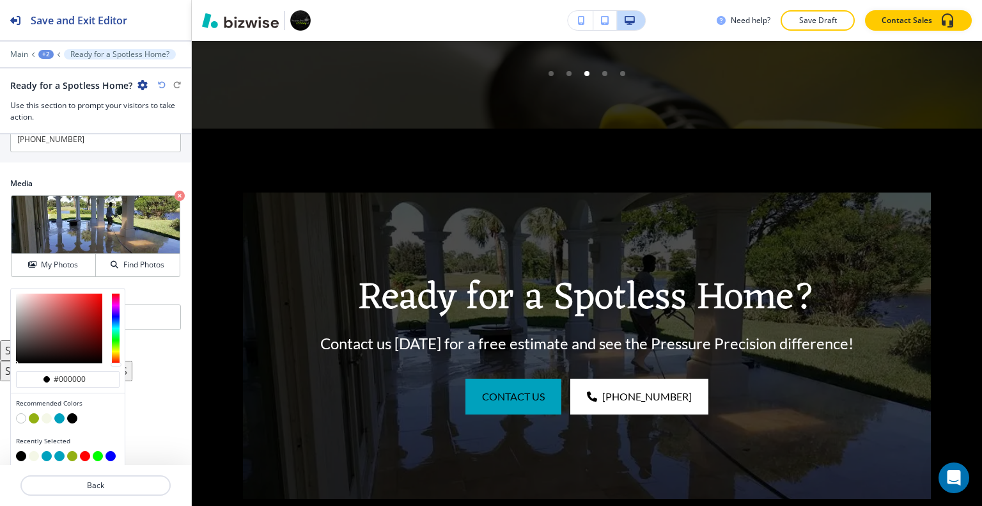
click at [30, 413] on button "button" at bounding box center [34, 418] width 10 height 10
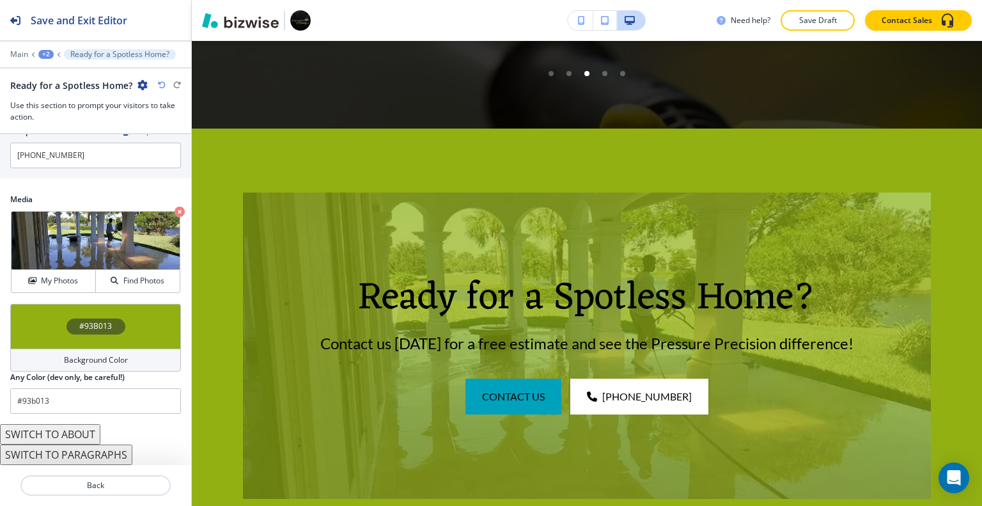
scroll to position [682, 0]
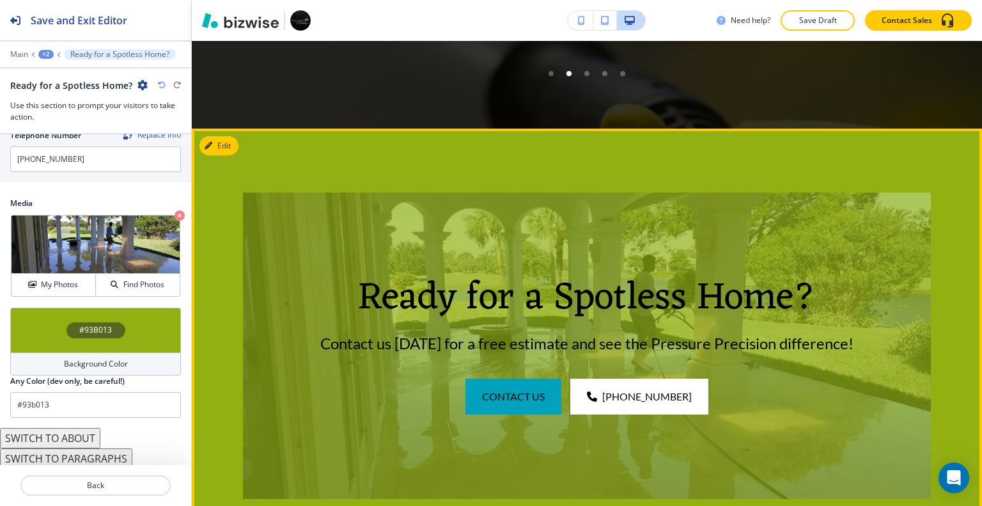
click at [861, 275] on p "Ready for a Spotless Home?" at bounding box center [587, 297] width 596 height 45
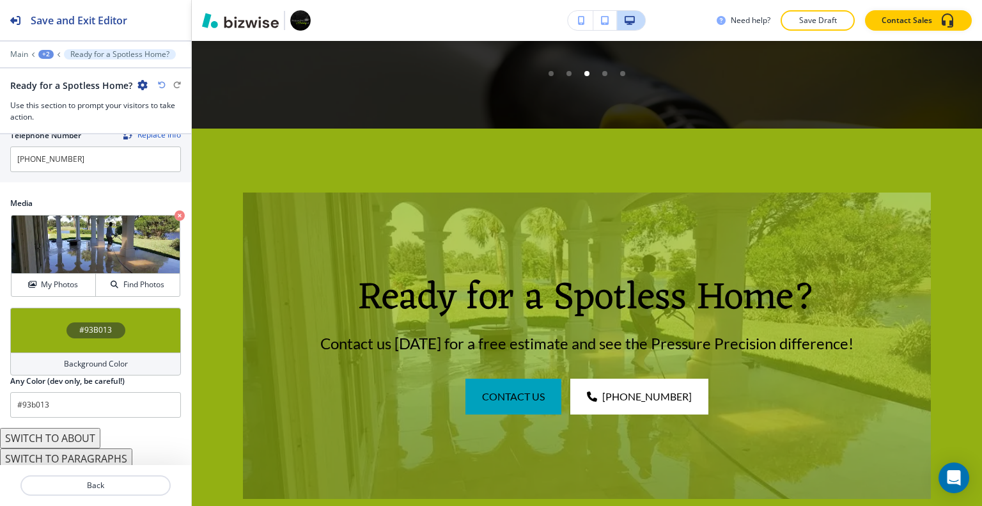
click at [42, 325] on div "#93B013" at bounding box center [95, 329] width 171 height 45
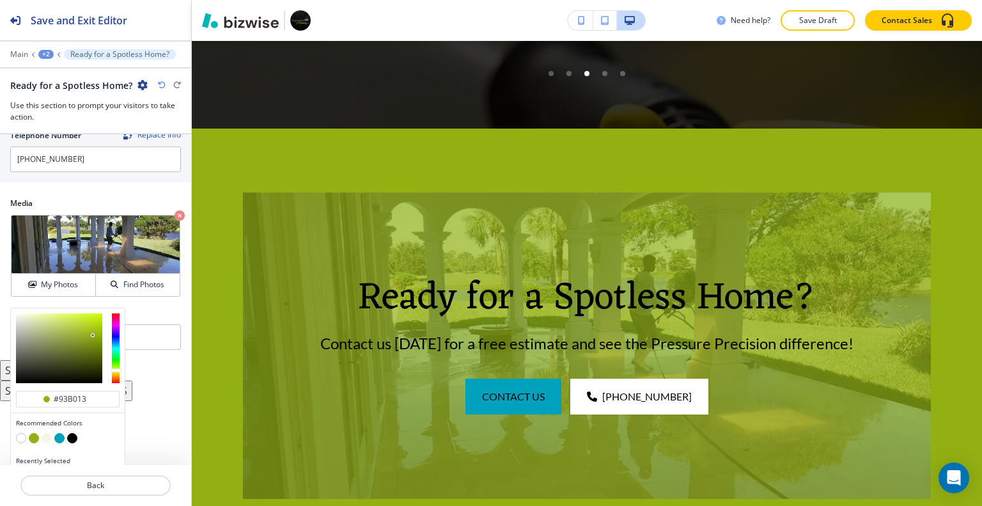
click at [74, 435] on button "button" at bounding box center [72, 438] width 10 height 10
type input "#000000"
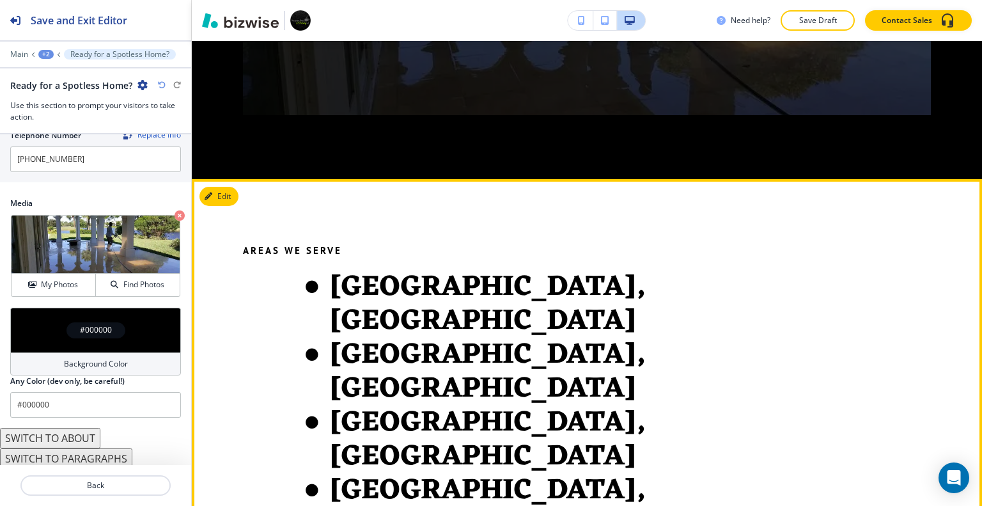
scroll to position [5514, 0]
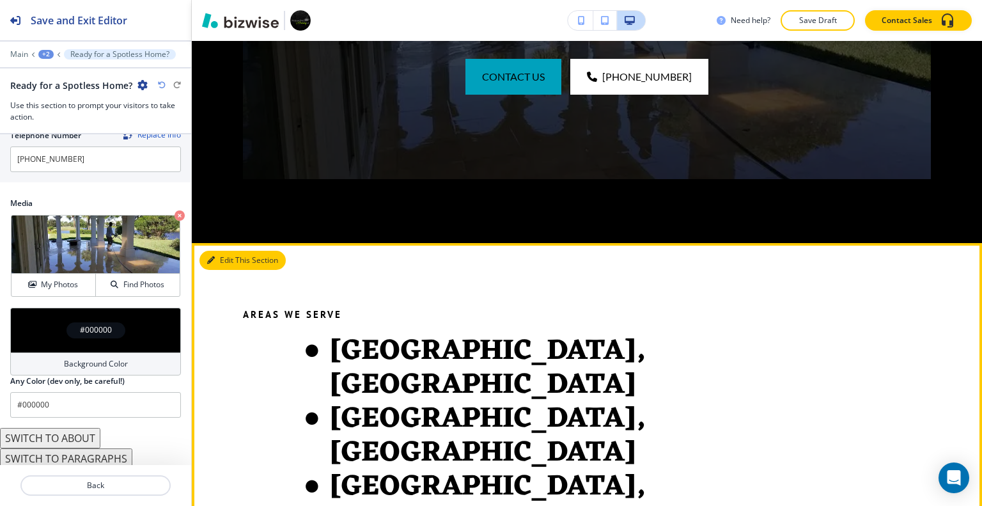
click at [229, 251] on button "Edit This Section" at bounding box center [242, 260] width 86 height 19
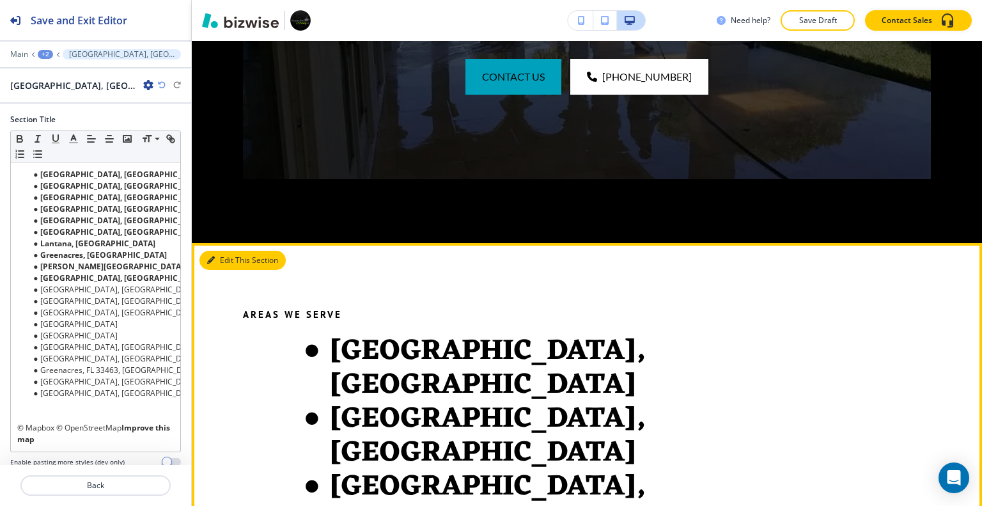
scroll to position [5628, 0]
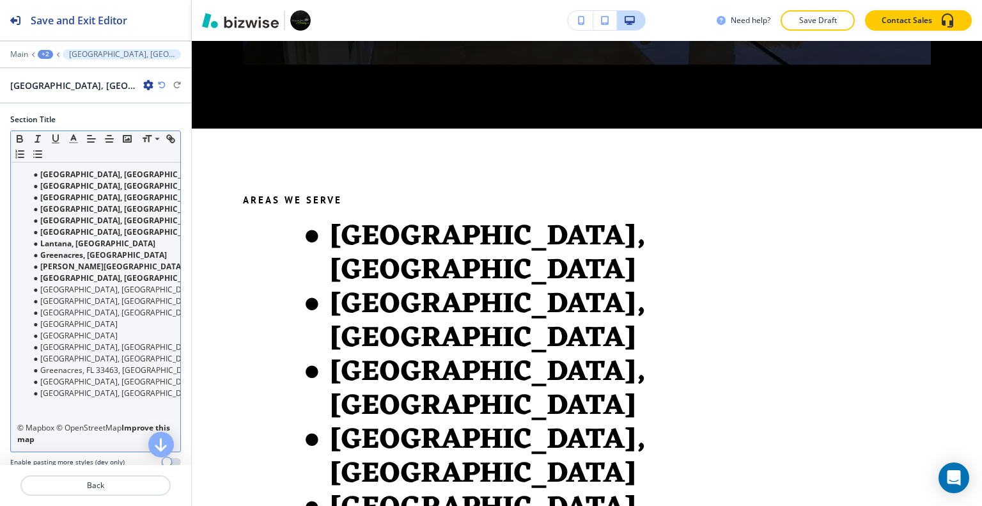
click at [96, 376] on li "Palm Beach, FL, United States of America" at bounding box center [101, 382] width 145 height 12
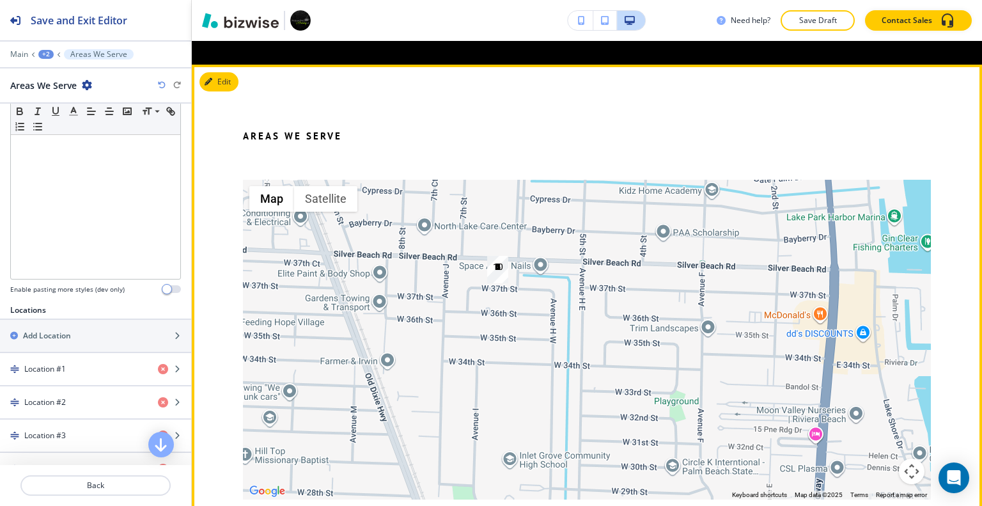
scroll to position [5437, 0]
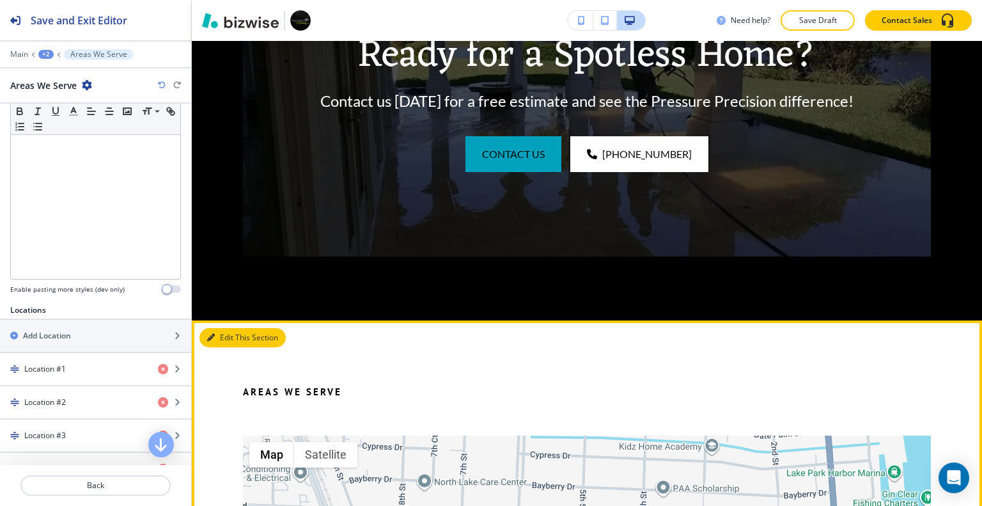
click at [235, 328] on button "Edit This Section" at bounding box center [242, 337] width 86 height 19
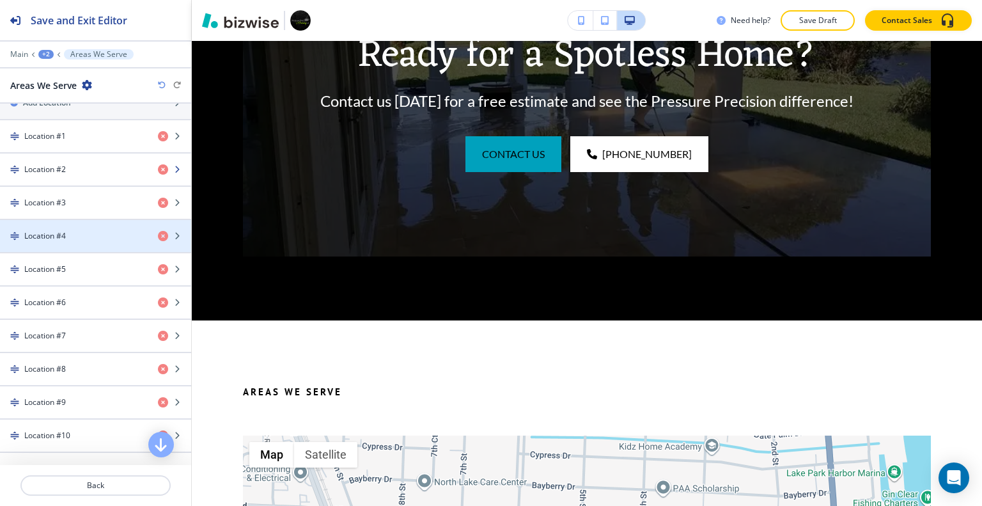
scroll to position [424, 0]
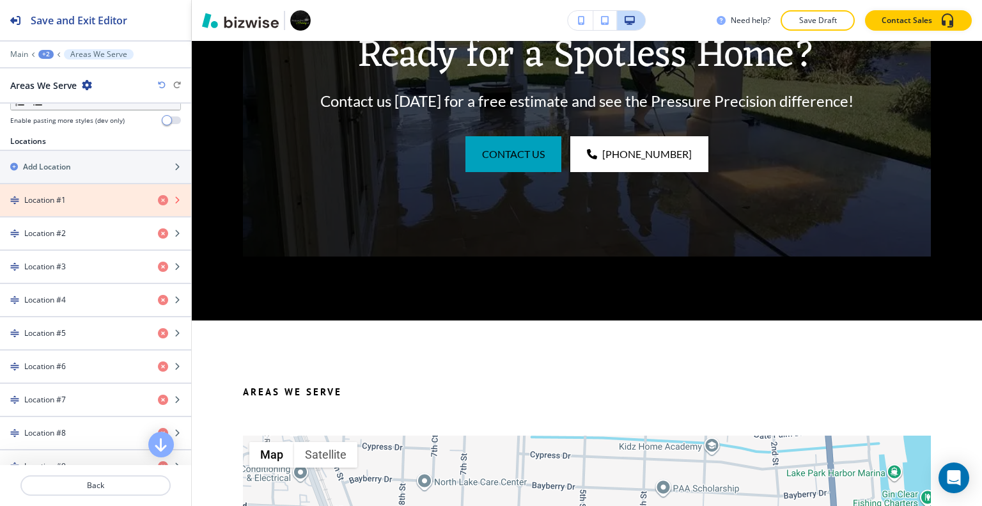
click at [158, 197] on icon "button" at bounding box center [163, 200] width 10 height 10
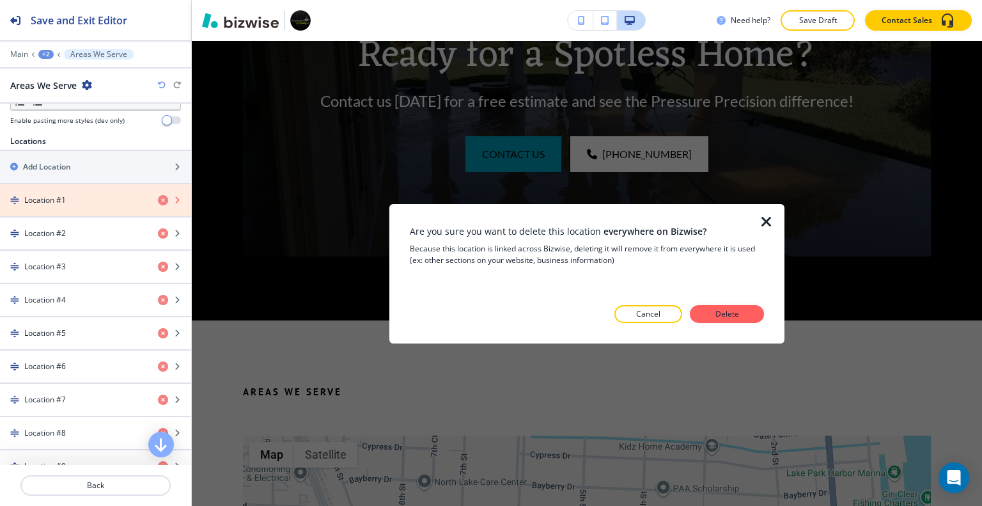
click at [158, 197] on icon "button" at bounding box center [163, 200] width 10 height 10
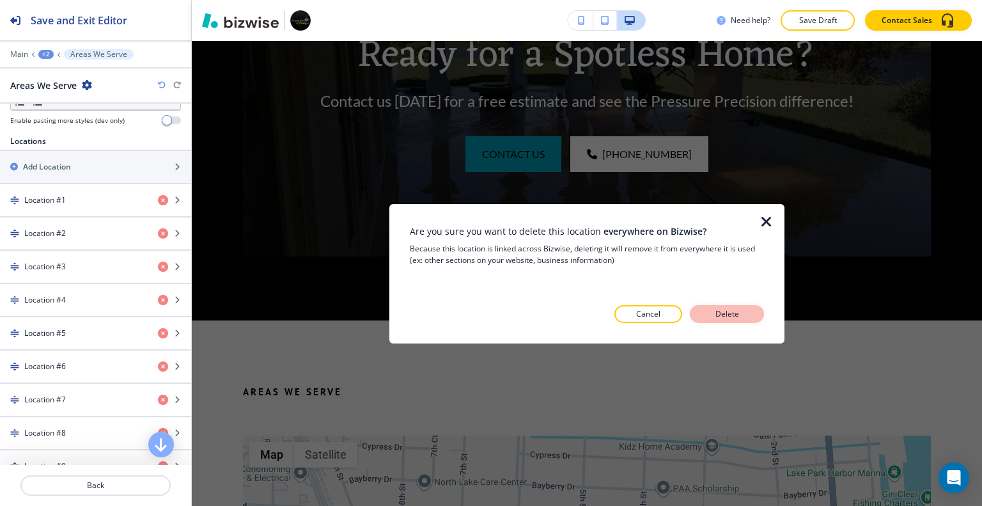
click at [743, 317] on button "Delete" at bounding box center [727, 314] width 74 height 18
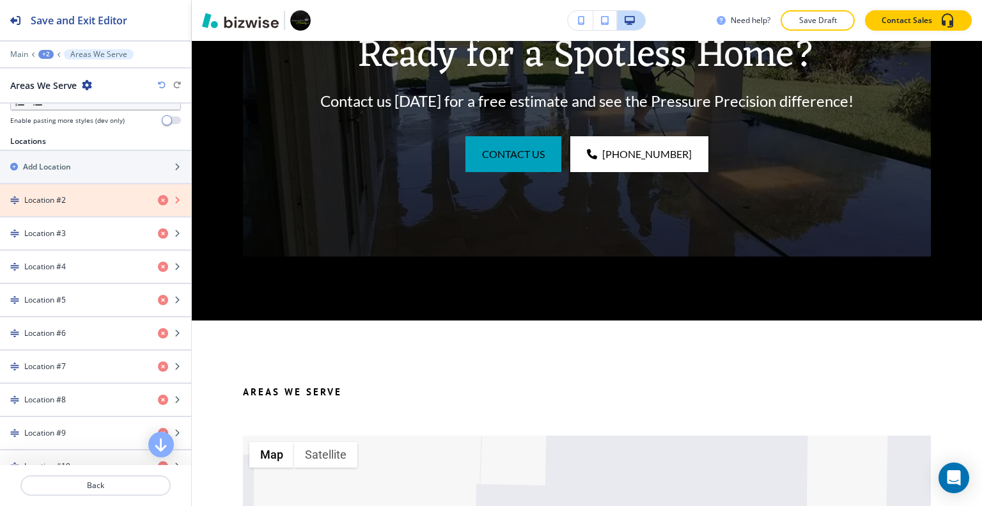
click at [158, 196] on icon "button" at bounding box center [163, 200] width 10 height 10
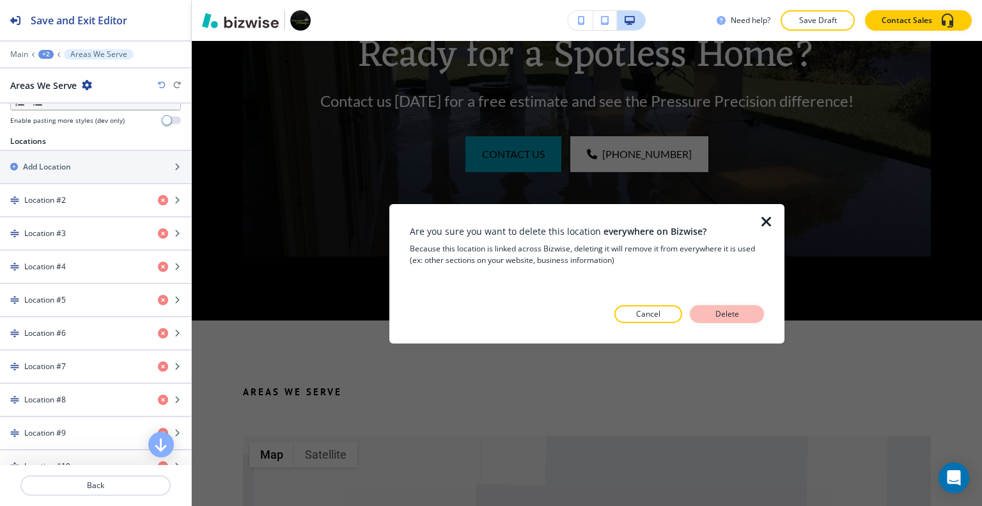
click at [707, 314] on button "Delete" at bounding box center [727, 314] width 74 height 18
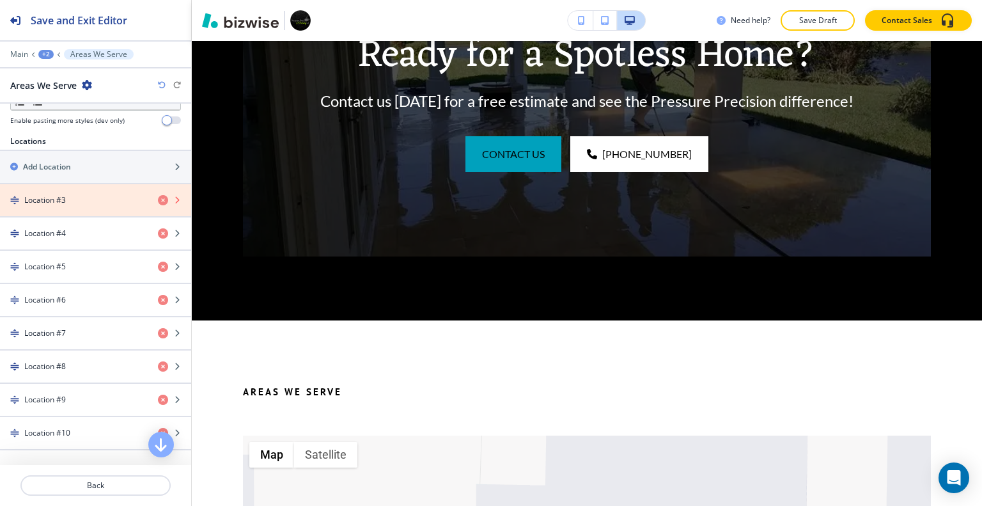
click at [158, 196] on icon "button" at bounding box center [163, 200] width 10 height 10
click at [158, 197] on icon "button" at bounding box center [163, 200] width 10 height 10
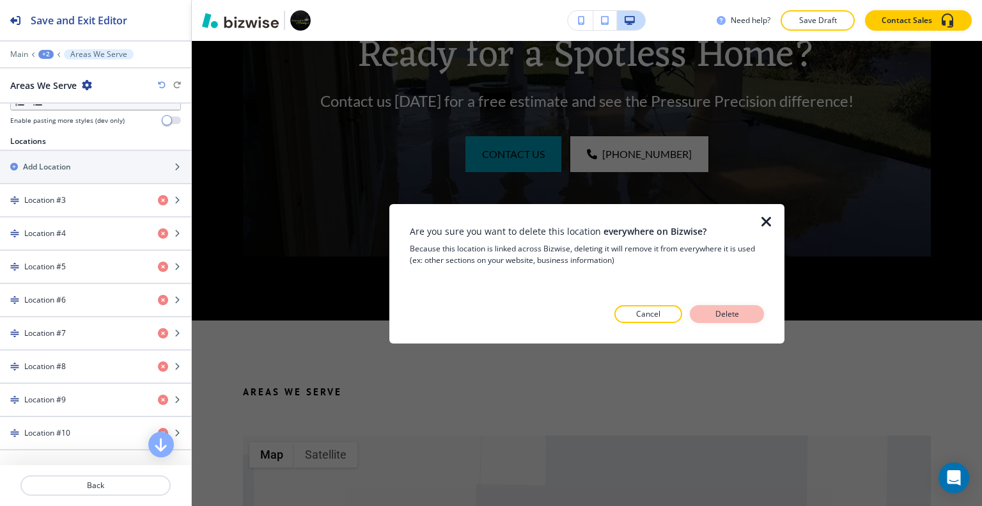
click at [718, 314] on p "Delete" at bounding box center [726, 314] width 31 height 12
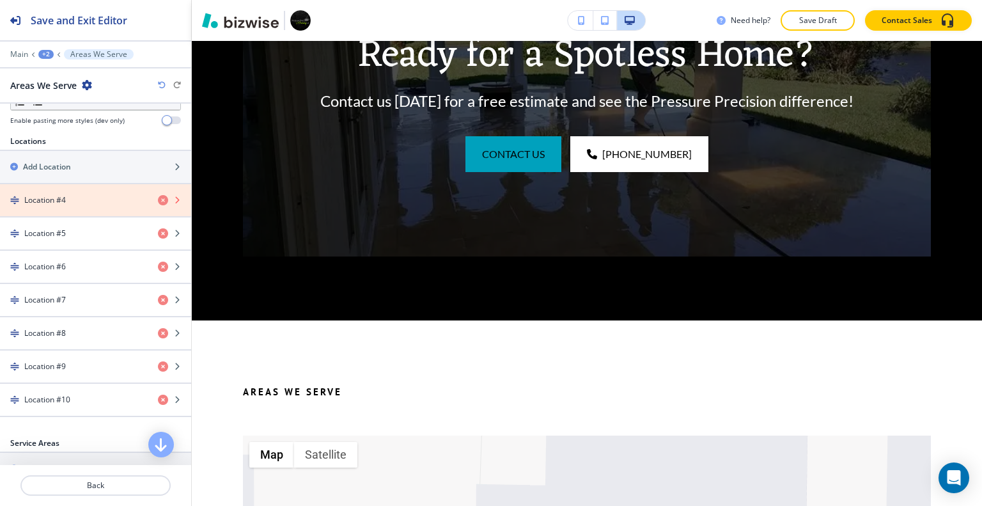
scroll to position [360, 0]
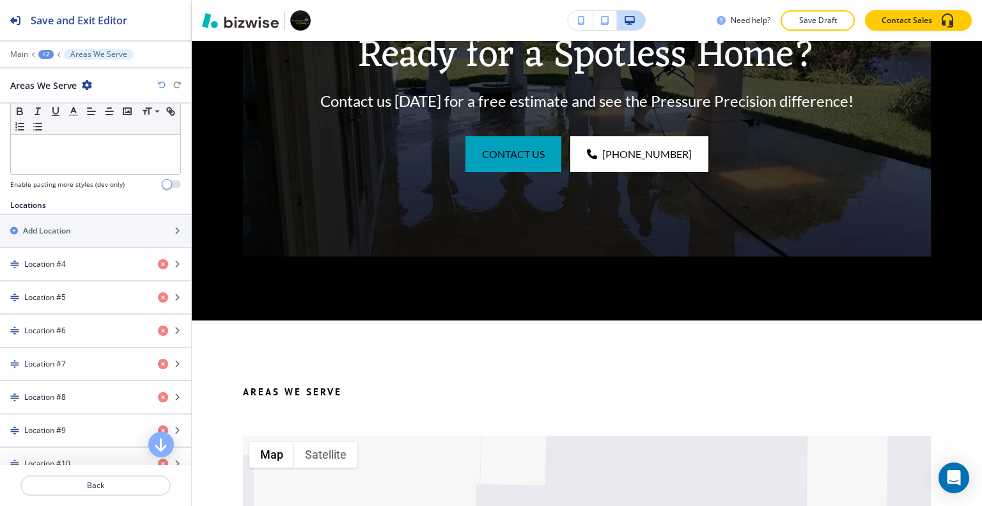
click at [153, 199] on div "Locations" at bounding box center [95, 205] width 191 height 12
click at [158, 260] on icon "button" at bounding box center [163, 264] width 10 height 10
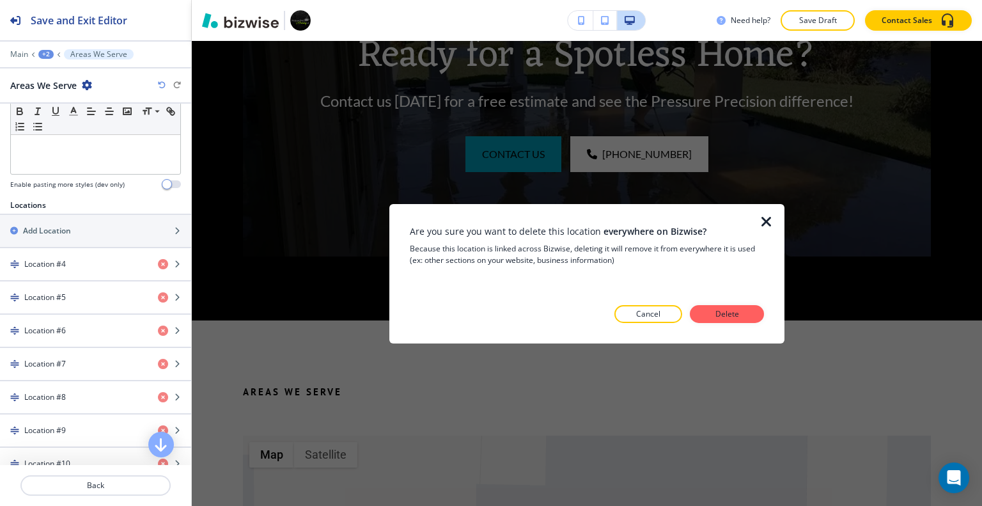
drag, startPoint x: 729, startPoint y: 316, endPoint x: 570, endPoint y: 293, distance: 160.2
click at [728, 316] on p "Delete" at bounding box center [726, 314] width 31 height 12
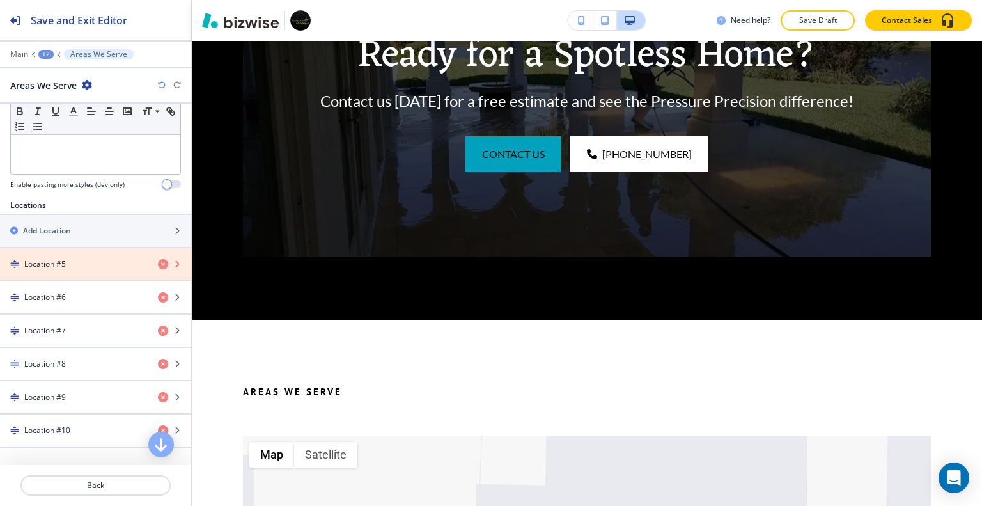
click at [158, 259] on icon "button" at bounding box center [163, 264] width 10 height 10
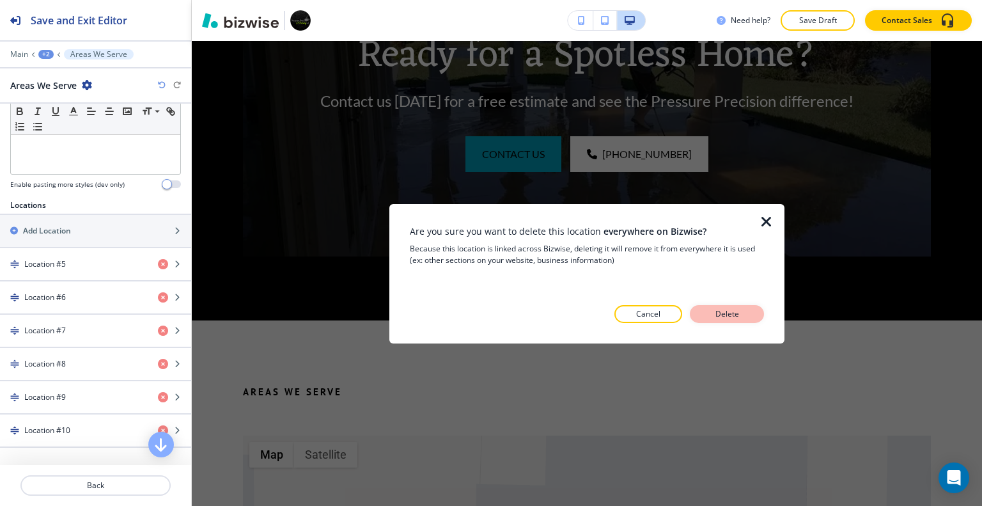
click at [734, 311] on p "Delete" at bounding box center [726, 314] width 31 height 12
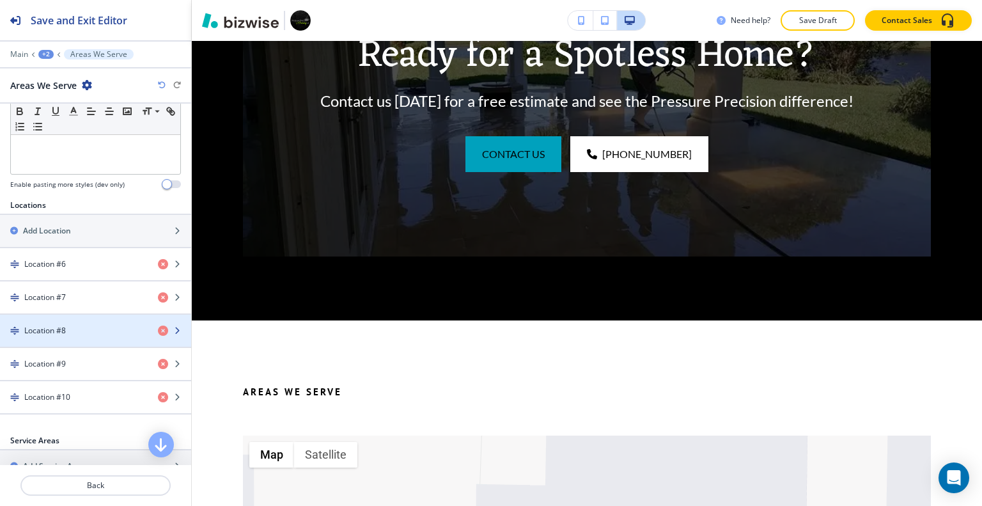
scroll to position [424, 0]
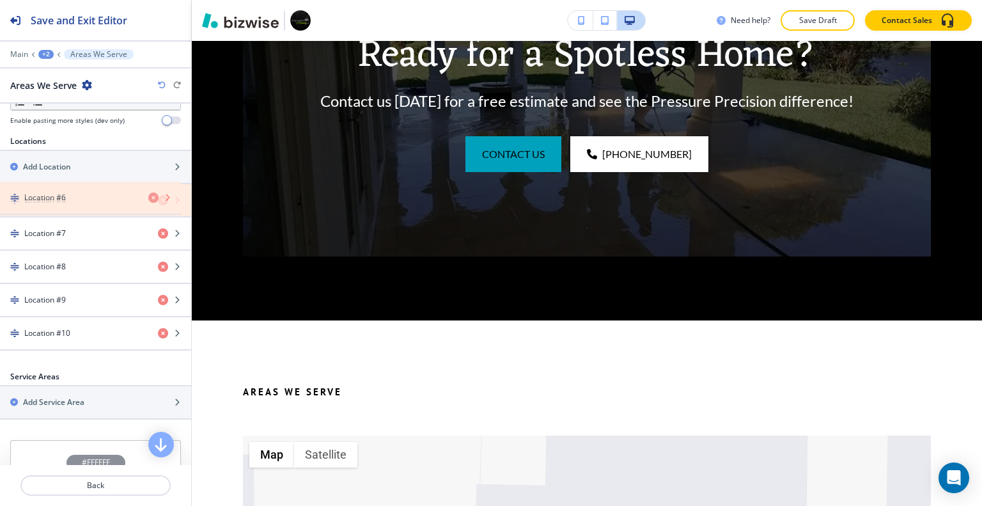
click at [158, 196] on icon "button" at bounding box center [163, 200] width 10 height 10
click at [158, 200] on icon "button" at bounding box center [163, 200] width 10 height 10
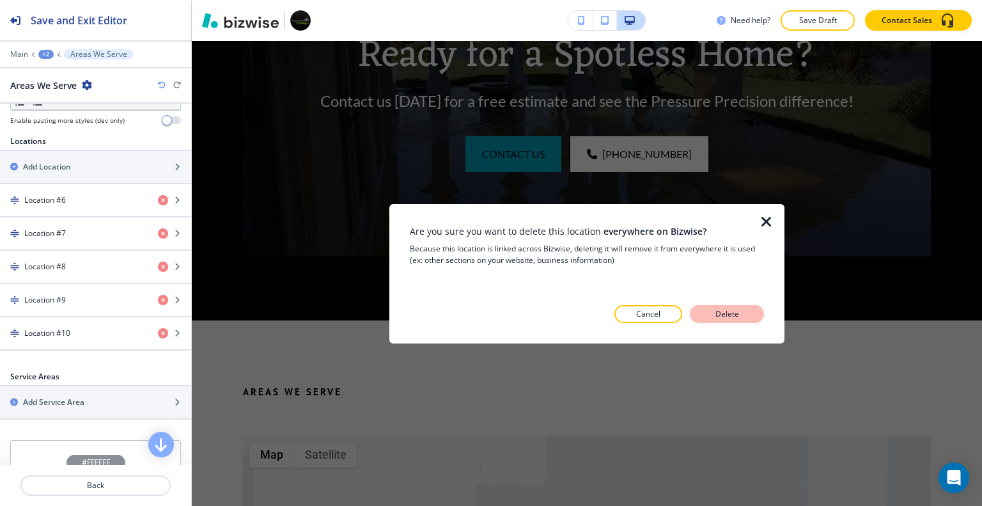
click at [697, 314] on button "Delete" at bounding box center [727, 314] width 74 height 18
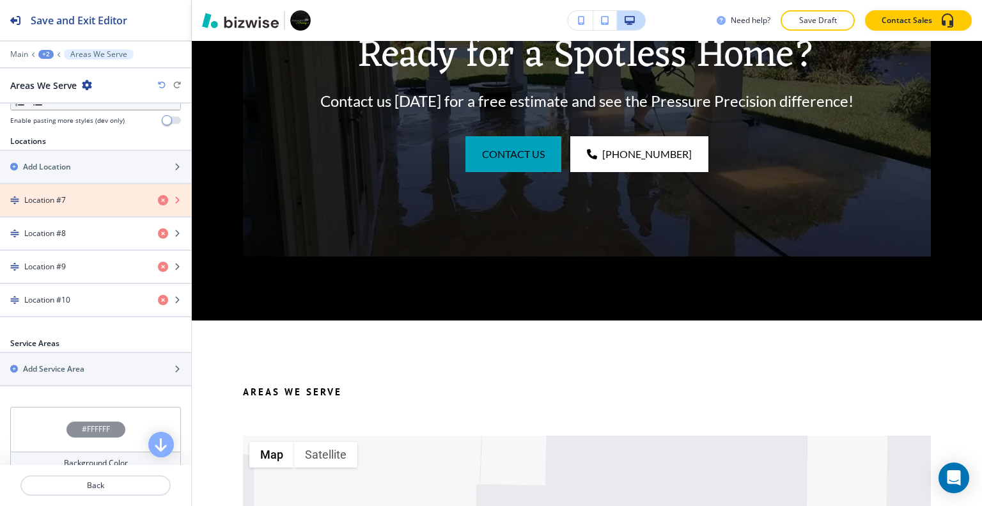
click at [158, 197] on icon "button" at bounding box center [163, 200] width 10 height 10
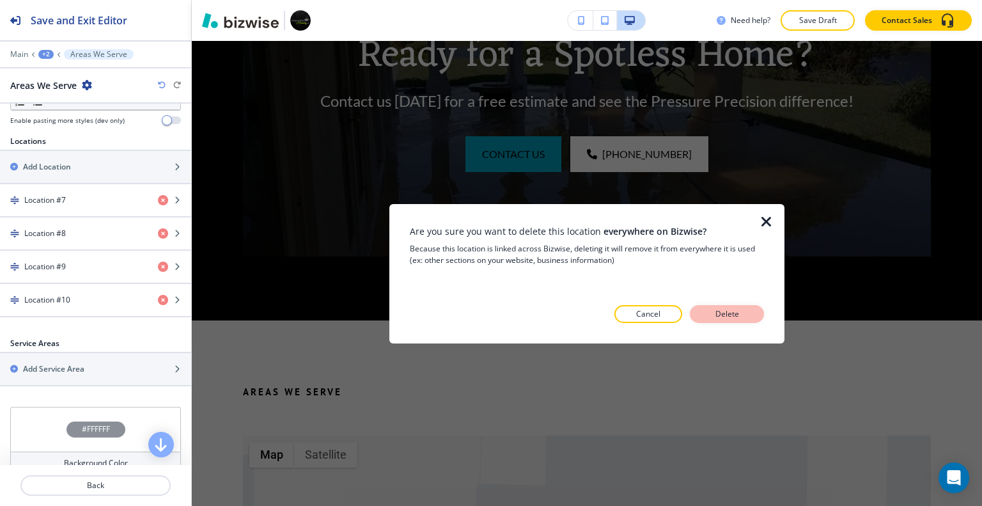
click at [718, 315] on p "Delete" at bounding box center [726, 314] width 31 height 12
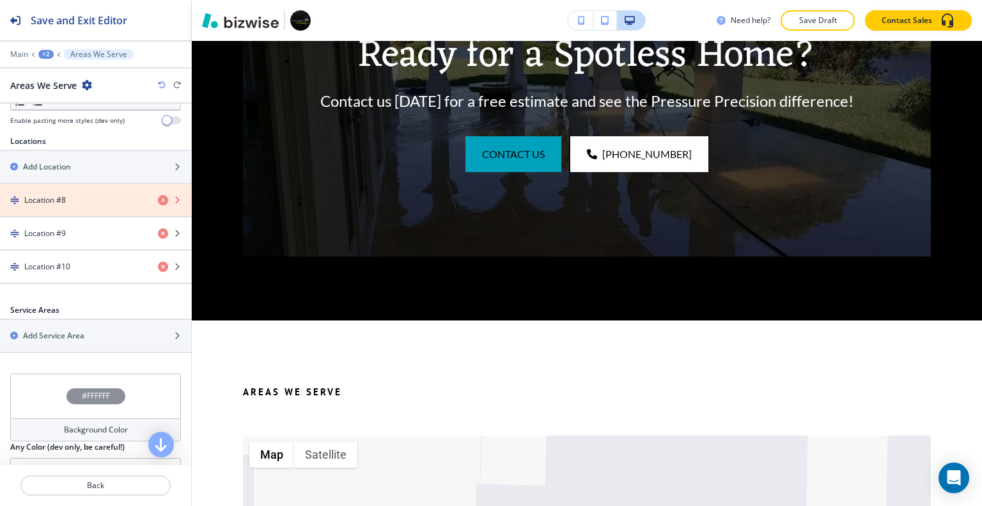
click at [158, 197] on icon "button" at bounding box center [163, 200] width 10 height 10
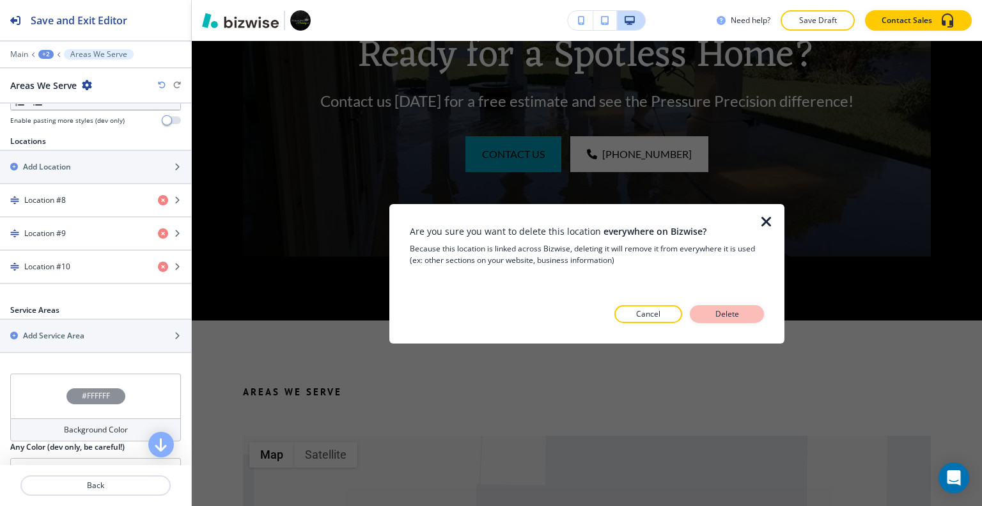
click at [754, 311] on button "Delete" at bounding box center [727, 314] width 74 height 18
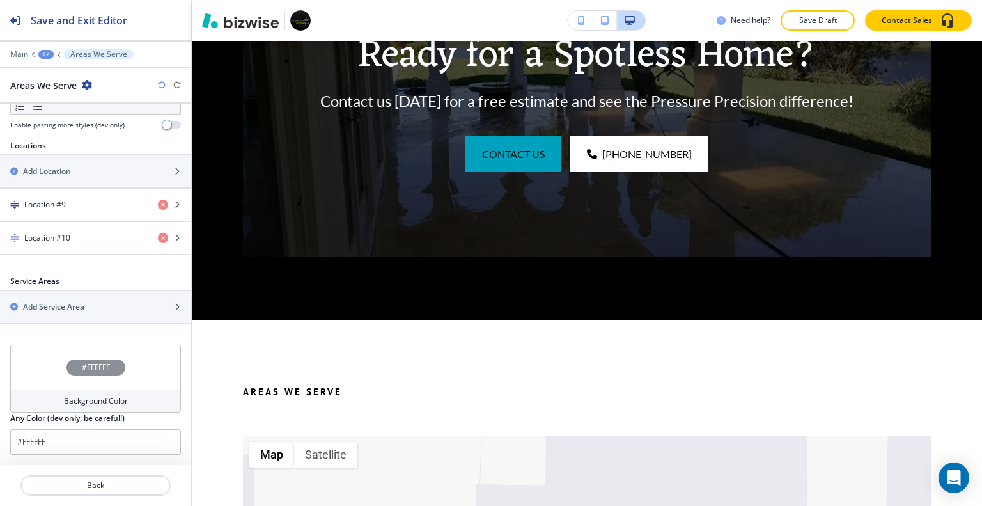
scroll to position [416, 0]
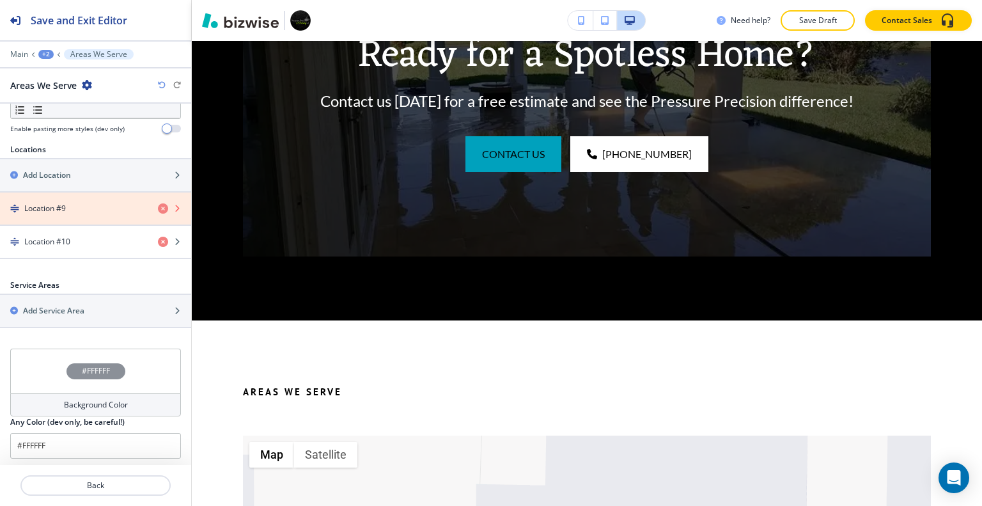
click at [158, 206] on icon "button" at bounding box center [163, 208] width 10 height 10
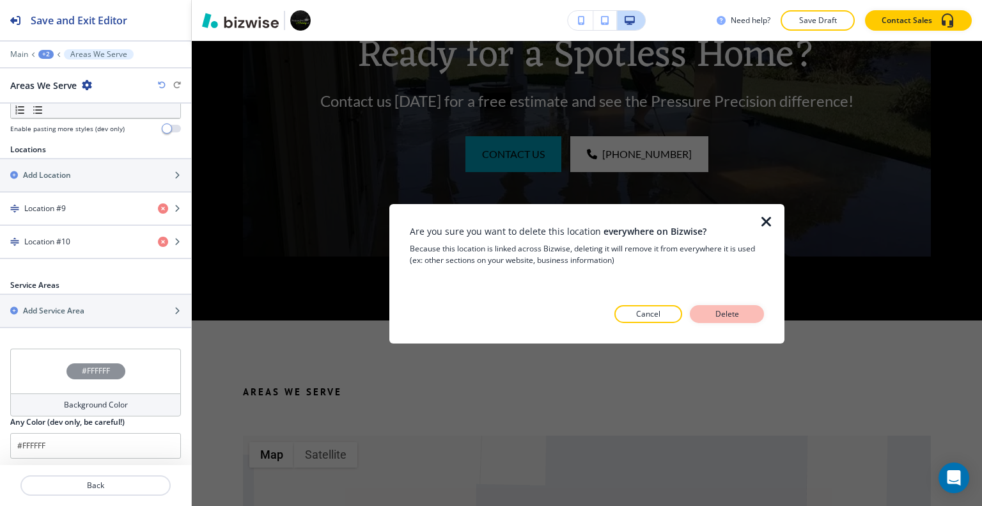
click at [722, 308] on p "Delete" at bounding box center [726, 314] width 31 height 12
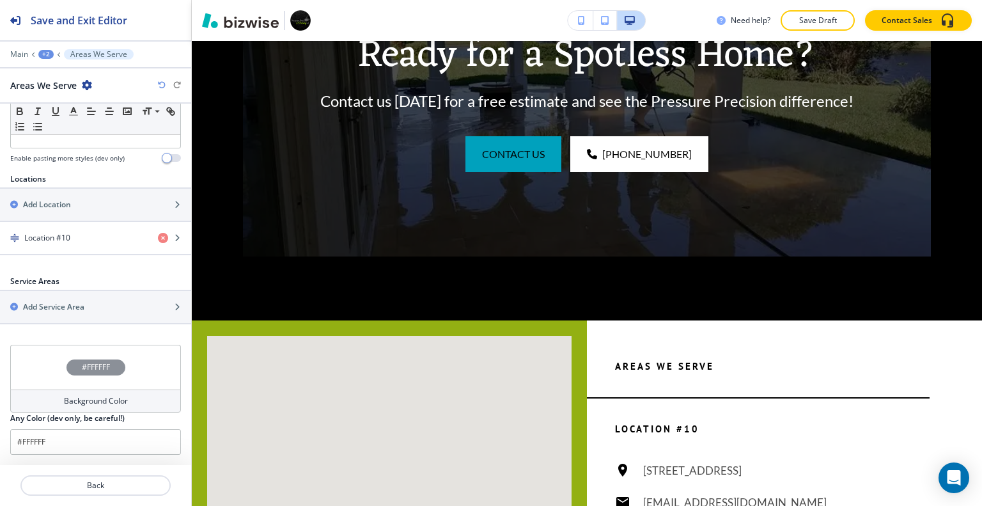
scroll to position [383, 0]
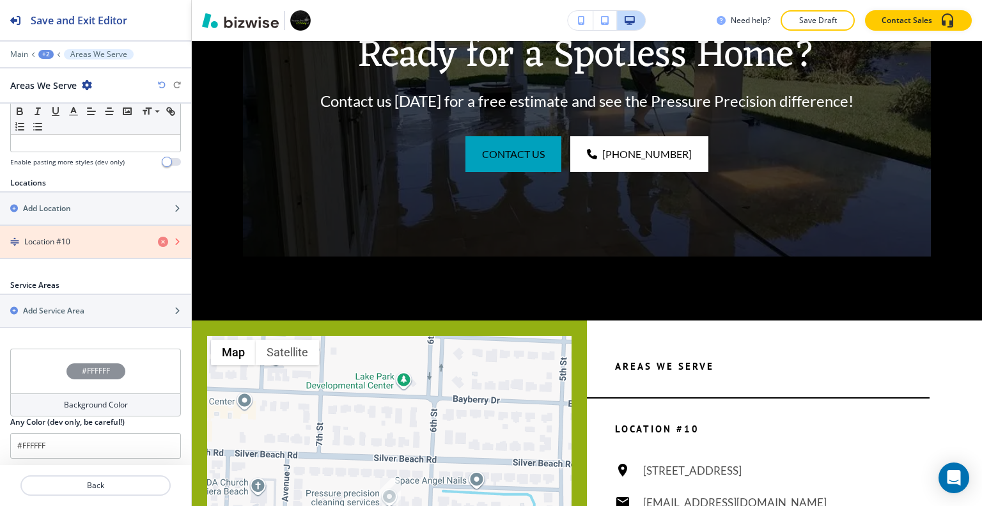
click at [158, 236] on icon "button" at bounding box center [163, 241] width 10 height 10
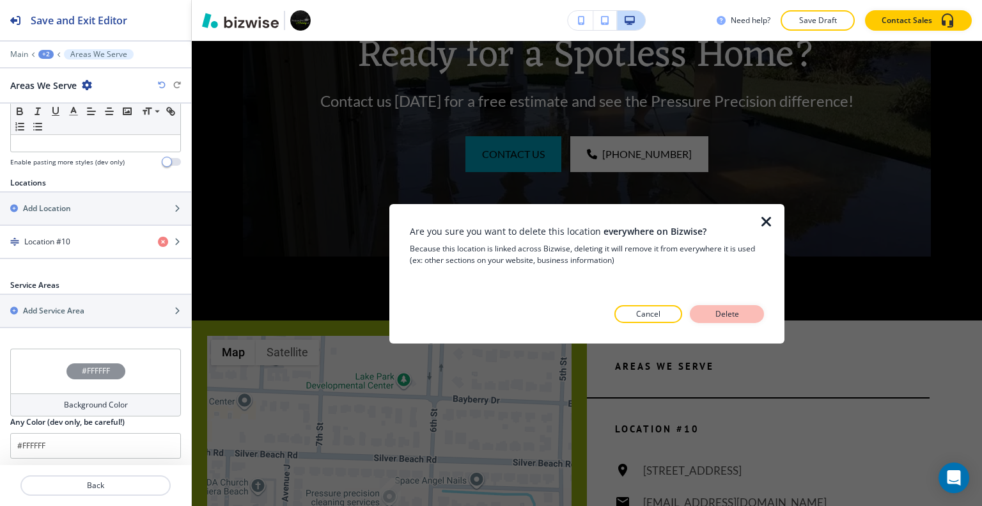
click at [749, 306] on button "Delete" at bounding box center [727, 314] width 74 height 18
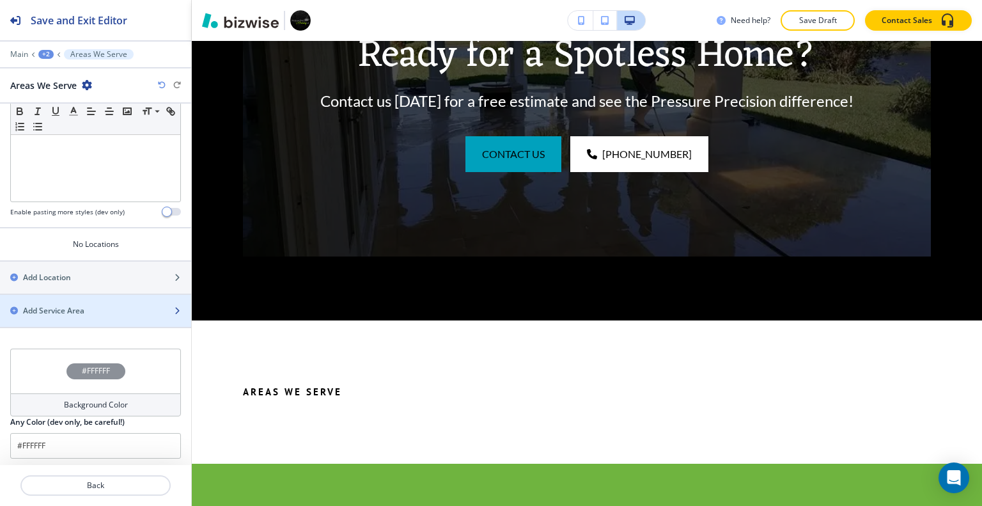
click at [87, 308] on div "Add Service Area" at bounding box center [81, 311] width 163 height 12
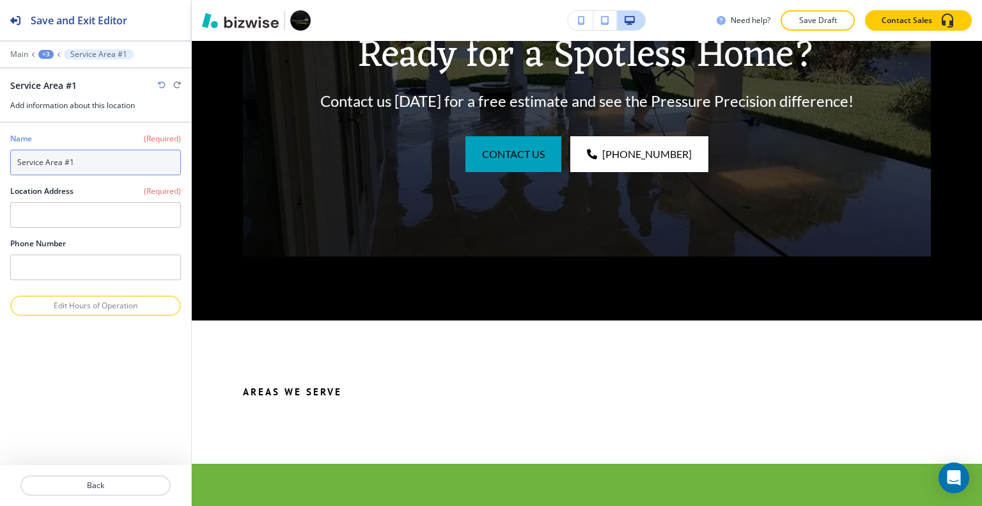
drag, startPoint x: 95, startPoint y: 166, endPoint x: 0, endPoint y: 169, distance: 95.3
click at [0, 169] on div "Name (Required) Service Area #1 Location Address (Required) Phone Number" at bounding box center [95, 209] width 191 height 173
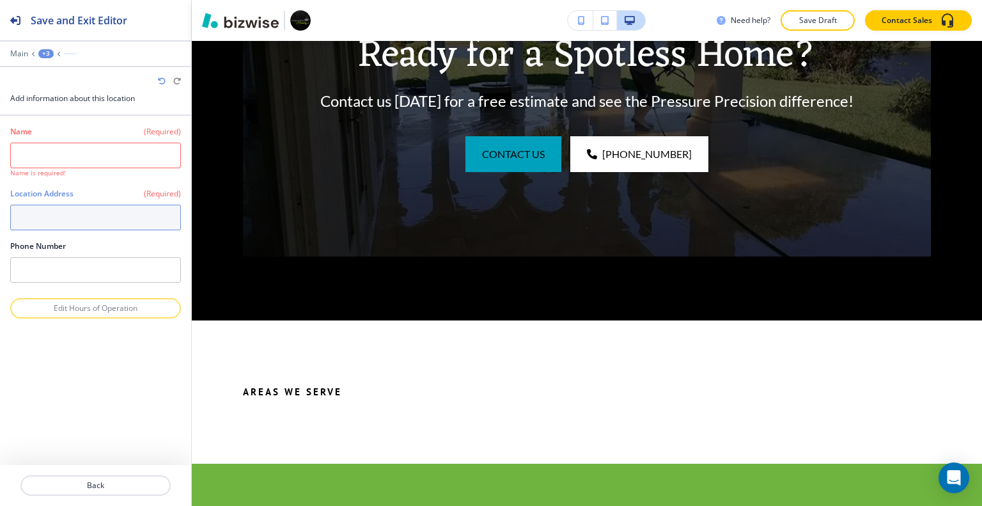
paste textarea "Riviera Beach, FL 33404"
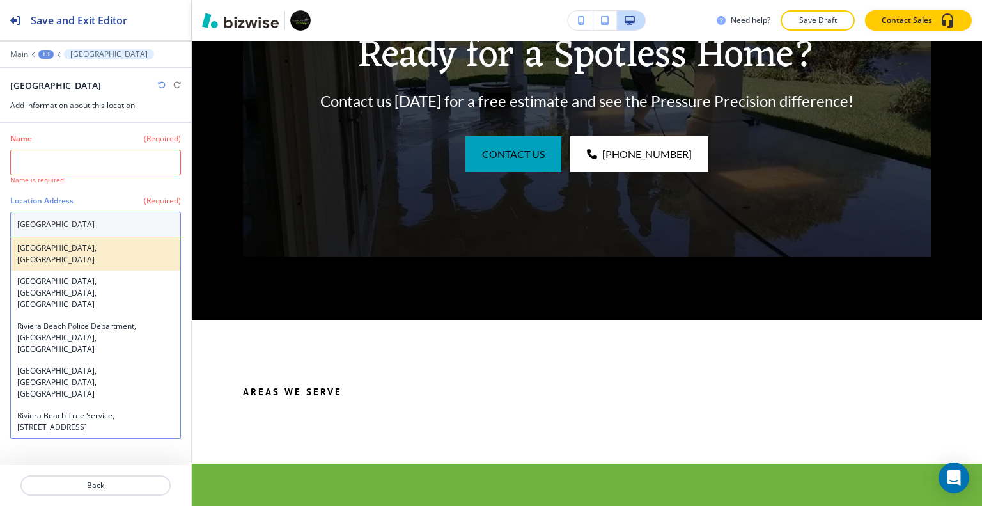
click at [102, 244] on h4 "Riviera Beach, FL 33404, USA" at bounding box center [95, 253] width 157 height 23
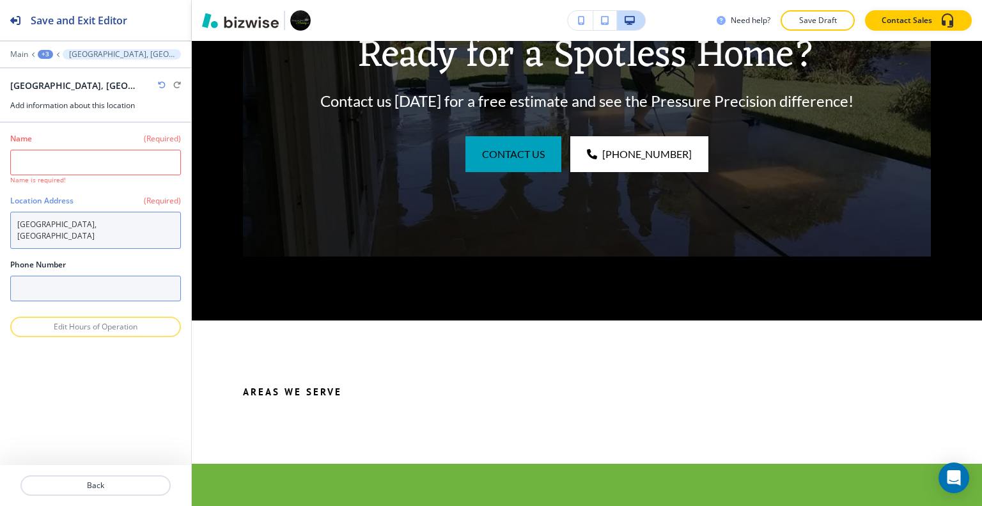
type textarea "Riviera Beach, FL 33404, USA"
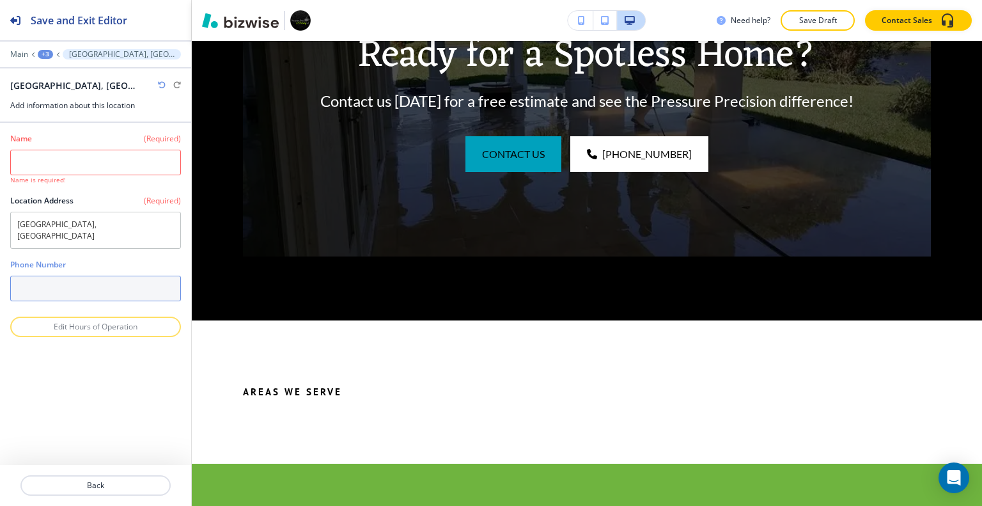
click at [92, 279] on input "text" at bounding box center [95, 288] width 171 height 26
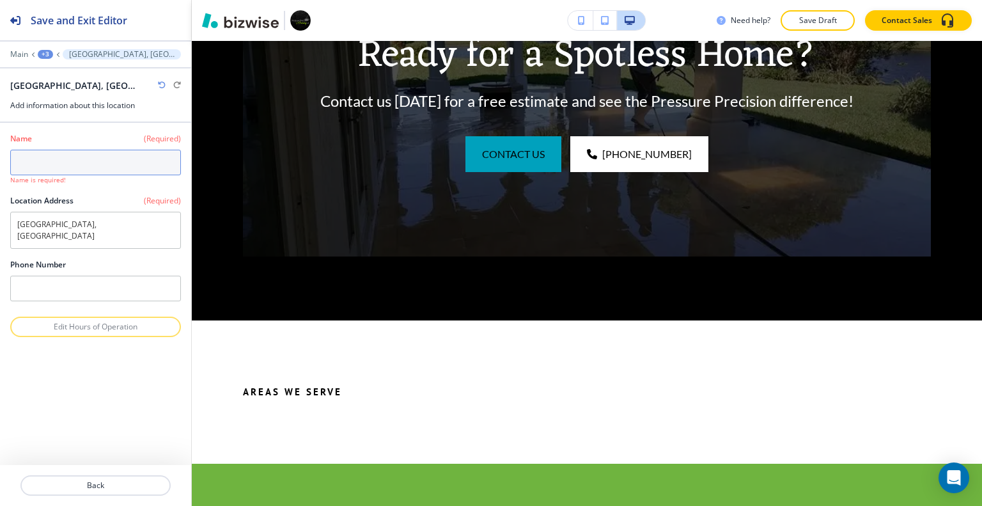
click at [89, 163] on input "text" at bounding box center [95, 163] width 171 height 26
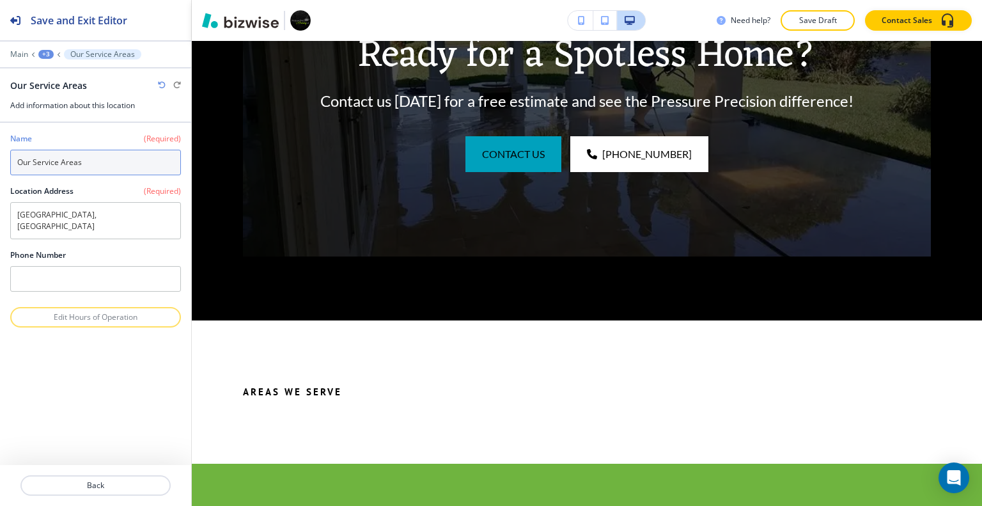
type input "Our Service Areas"
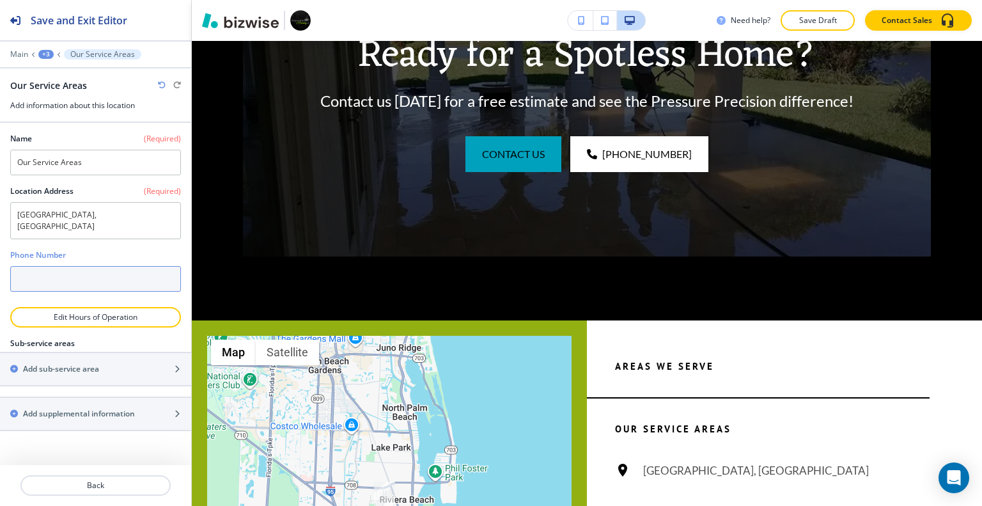
paste input "(561) 294-7711"
drag, startPoint x: 105, startPoint y: 259, endPoint x: 37, endPoint y: 266, distance: 68.1
click at [0, 267] on div "Name (Required) Our Service Areas Location Address (Required) Riviera Beach, FL…" at bounding box center [95, 215] width 191 height 184
paste input "1"
type input "(561) 294-7711"
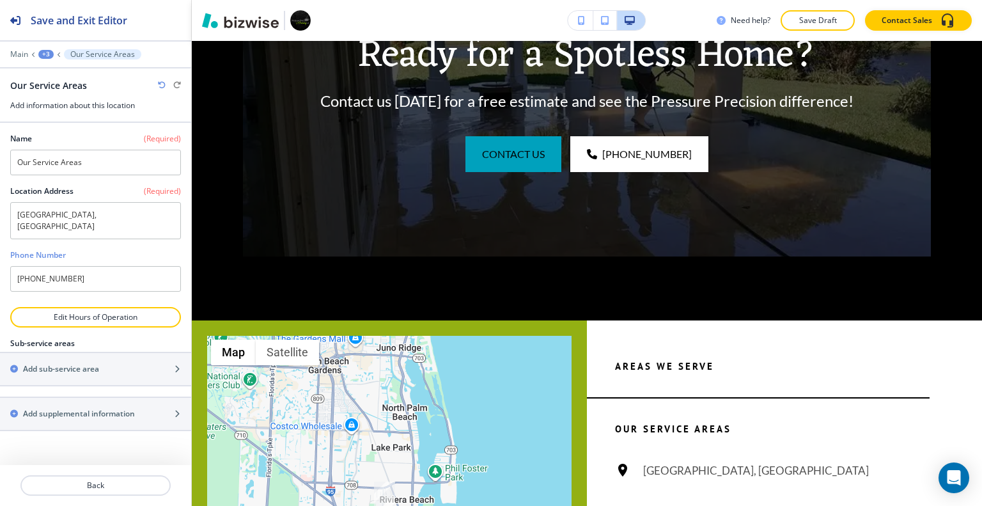
click at [89, 442] on div "Name (Required) Our Service Areas Location Address (Required) Riviera Beach, FL…" at bounding box center [95, 294] width 191 height 342
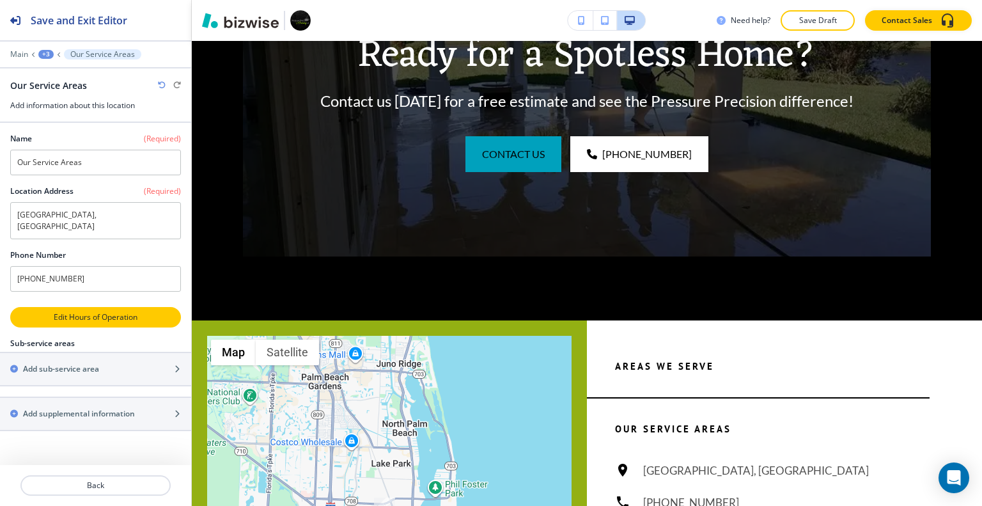
click at [122, 311] on button "Edit Hours of Operation" at bounding box center [95, 317] width 171 height 20
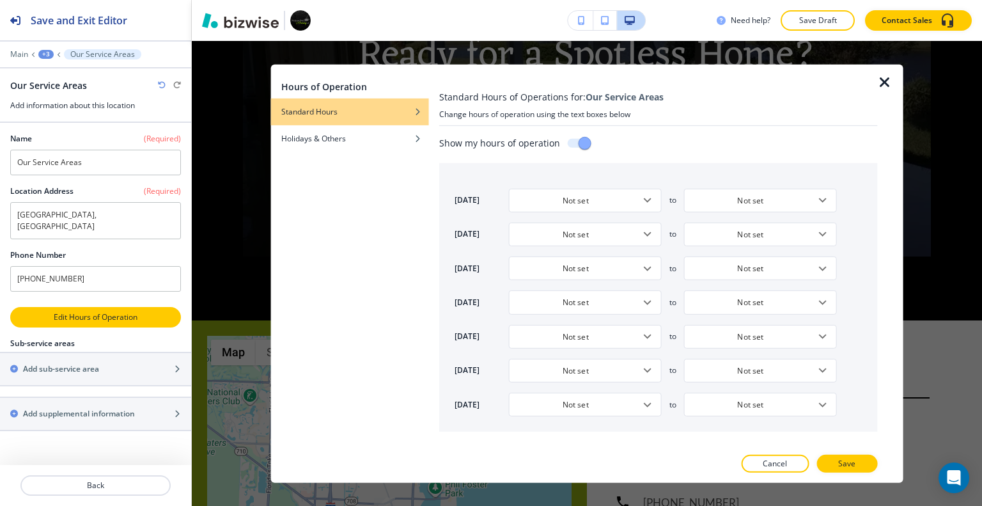
click at [84, 311] on p "Edit Hours of Operation" at bounding box center [96, 317] width 168 height 12
click at [647, 199] on icon "Open" at bounding box center [647, 199] width 15 height 15
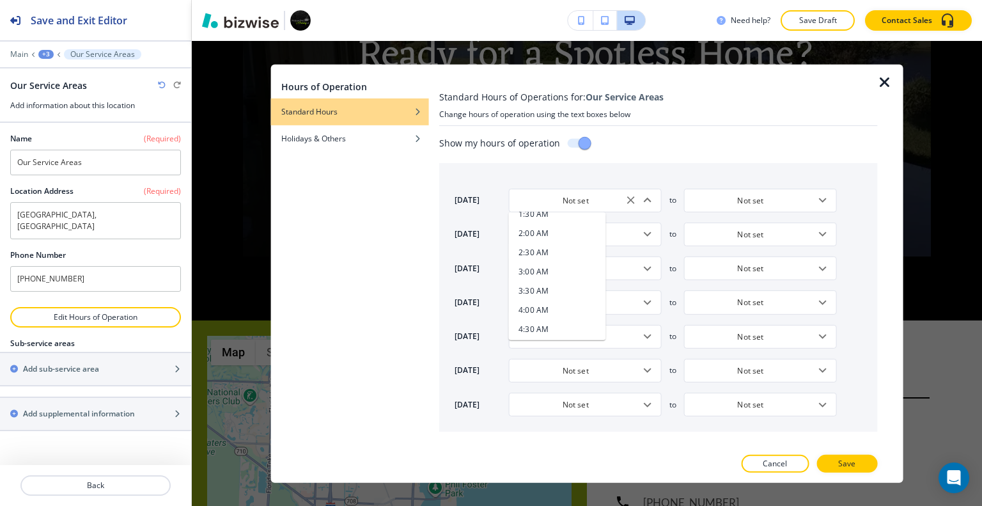
scroll to position [256, 0]
click at [546, 298] on h4 "7:00 AM" at bounding box center [534, 297] width 30 height 12
type input "7:00 AM"
type input "5:00 PM"
type input "9:00 AM"
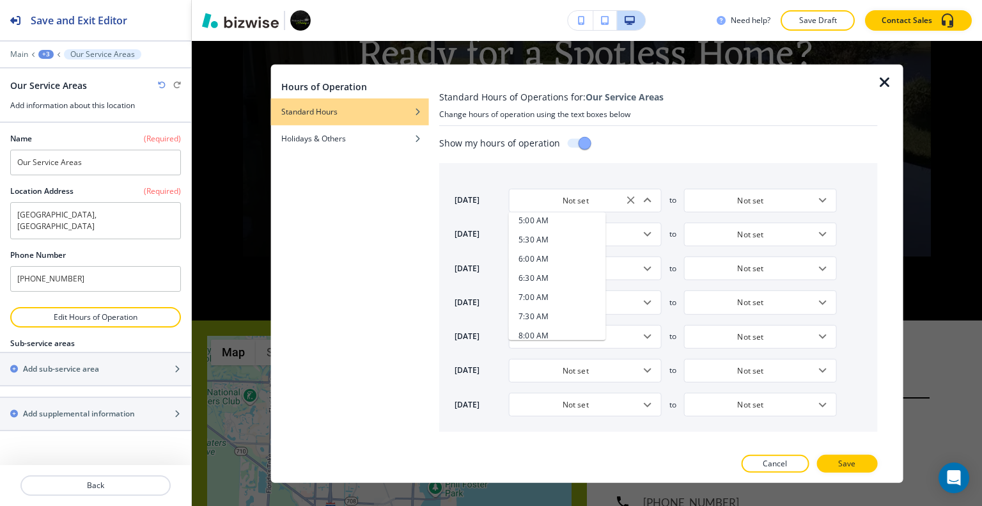
type input "5:00 PM"
type input "9:00 AM"
type input "5:00 PM"
type input "9:00 AM"
type input "5:00 PM"
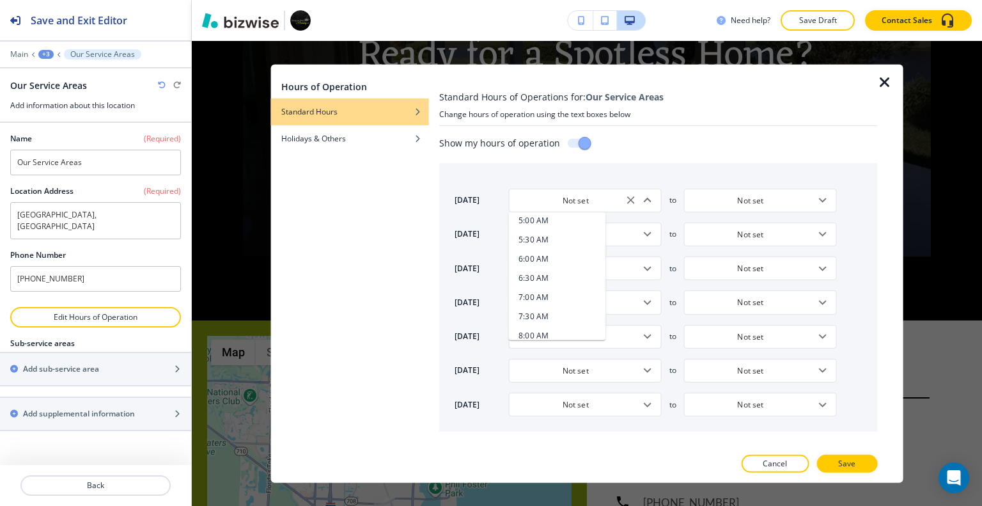
type input "9:00 AM"
type input "5:00 PM"
type input "9:00 AM"
type input "5:00 PM"
type input "Closed"
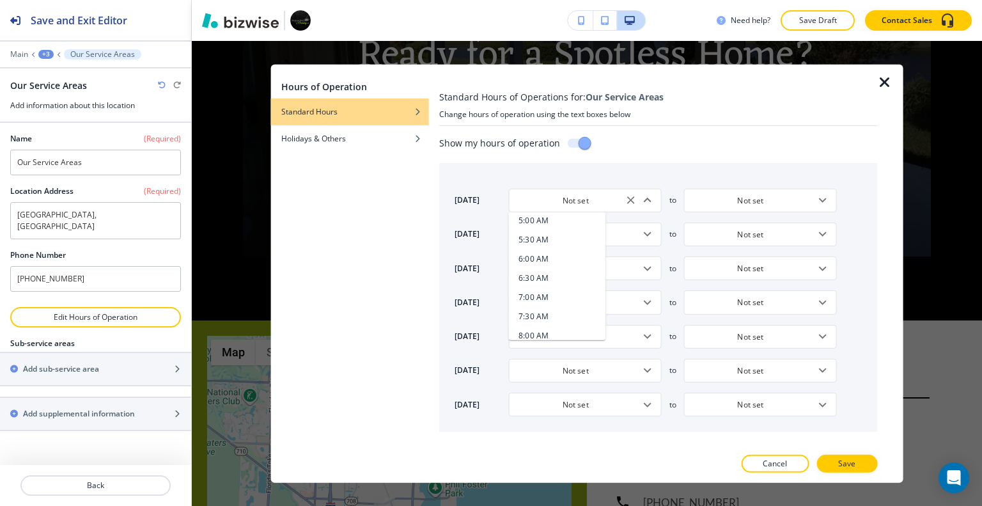
type input "Closed"
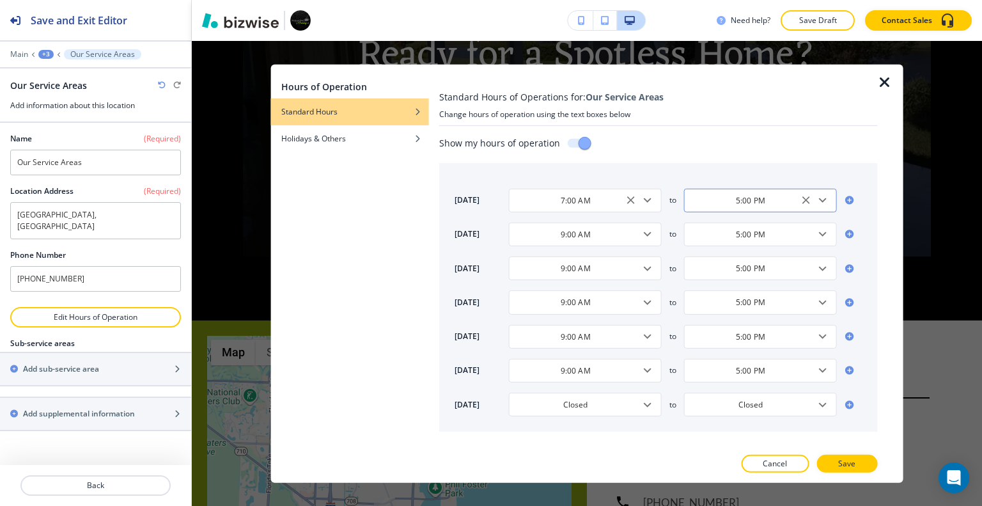
click at [824, 199] on icon "Open" at bounding box center [822, 200] width 8 height 4
click at [722, 279] on h4 "7:00 PM" at bounding box center [708, 279] width 29 height 12
type input "7:00 PM"
click at [819, 235] on icon "Open" at bounding box center [821, 233] width 15 height 15
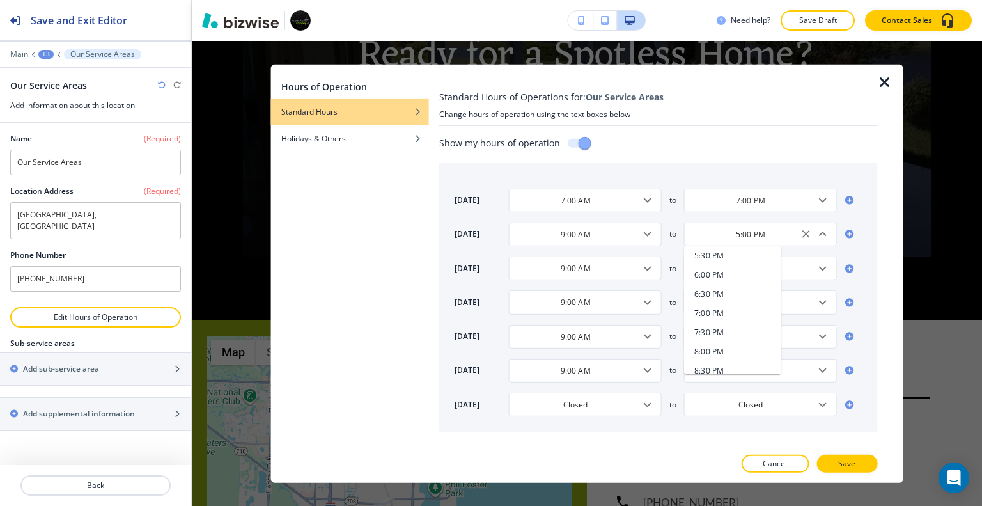
click at [717, 311] on h4 "7:00 PM" at bounding box center [708, 313] width 29 height 12
type input "7:00 PM"
click at [827, 270] on icon "Open" at bounding box center [821, 267] width 15 height 15
click at [727, 344] on li "7:00 PM" at bounding box center [732, 346] width 97 height 19
type input "7:00 PM"
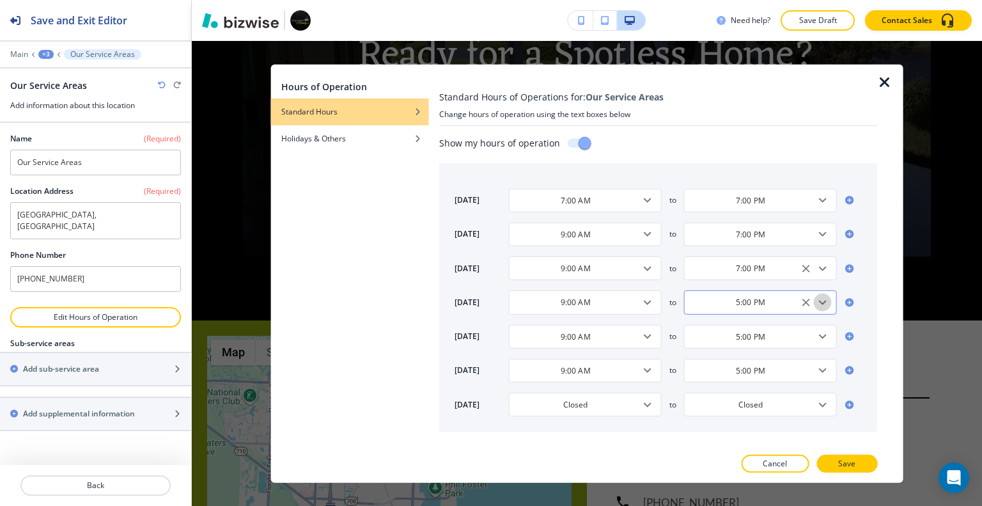
click at [824, 298] on icon "Open" at bounding box center [821, 302] width 15 height 15
click at [720, 381] on h4 "7:00 PM" at bounding box center [708, 381] width 29 height 12
type input "7:00 PM"
click at [823, 337] on icon "Open" at bounding box center [821, 335] width 15 height 15
click at [726, 267] on li "7:00 PM" at bounding box center [732, 262] width 97 height 19
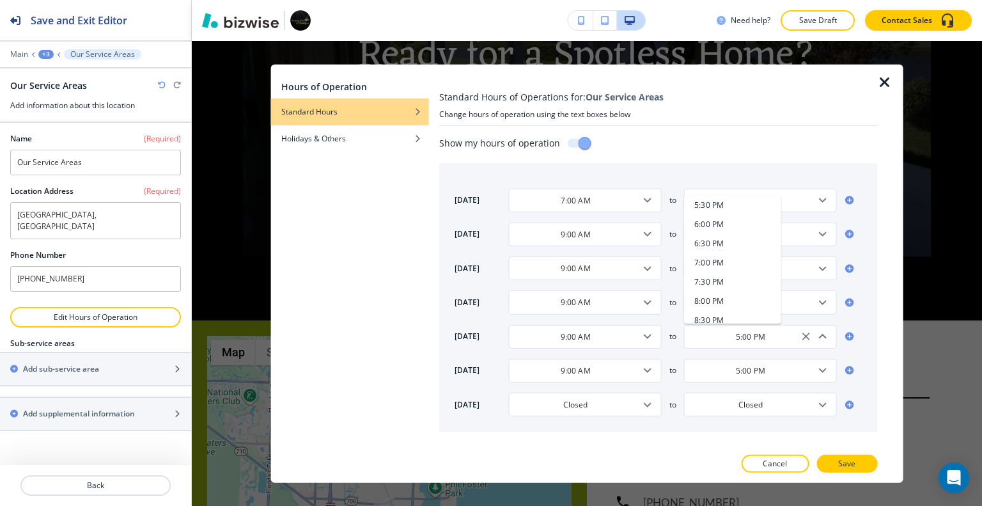
type input "7:00 PM"
click at [827, 367] on icon "Open" at bounding box center [821, 369] width 15 height 15
click at [722, 296] on h4 "7:00 PM" at bounding box center [708, 297] width 29 height 12
type input "7:00 PM"
click at [821, 398] on icon "Open" at bounding box center [821, 403] width 15 height 15
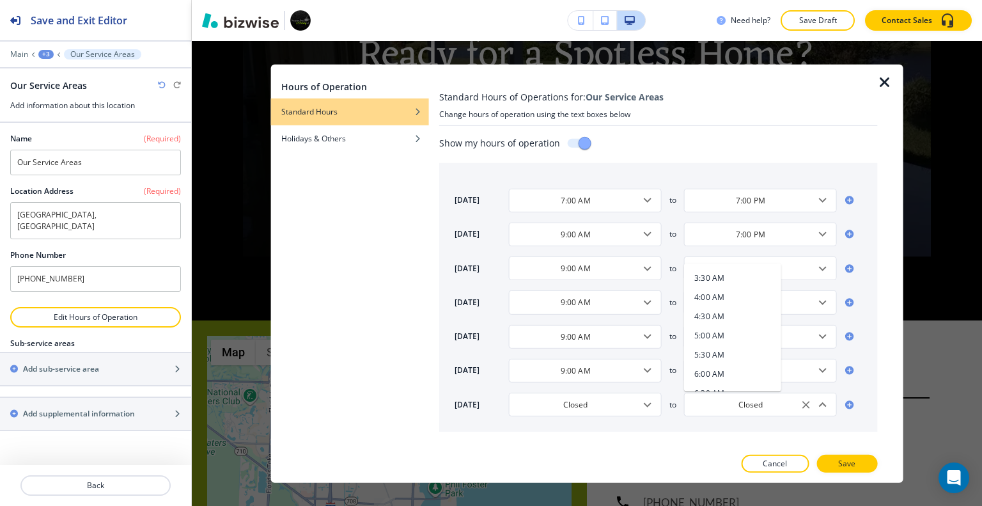
scroll to position [256, 0]
click at [737, 349] on li "7:00 AM" at bounding box center [732, 347] width 97 height 19
type input "9:00 AM"
click at [819, 397] on icon "Open" at bounding box center [821, 403] width 15 height 15
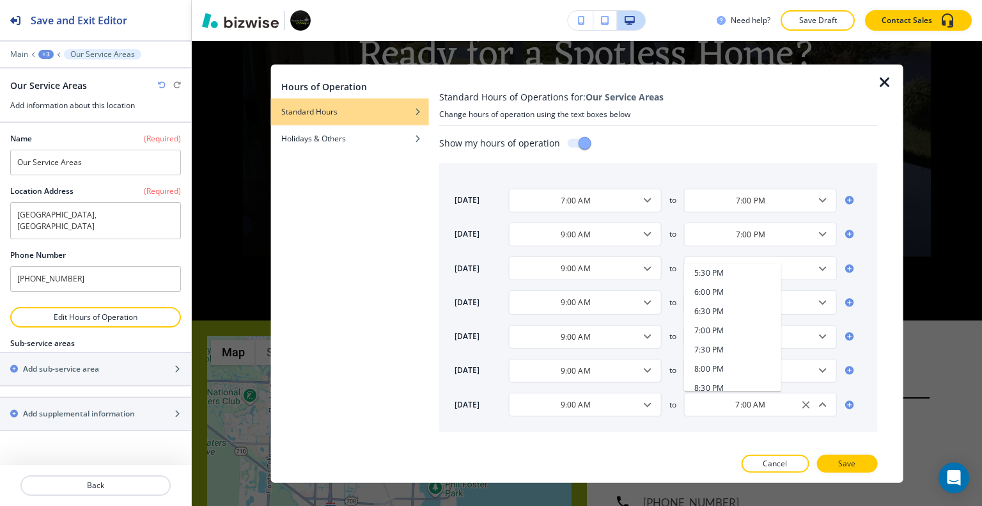
click at [732, 332] on li "7:00 PM" at bounding box center [732, 329] width 97 height 19
type input "7:00 PM"
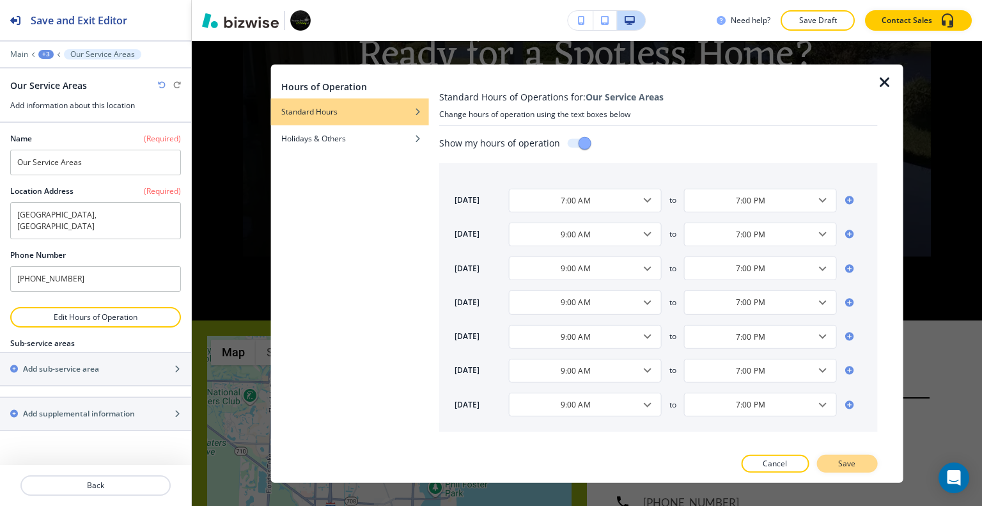
click at [843, 467] on p "Save" at bounding box center [846, 464] width 17 height 12
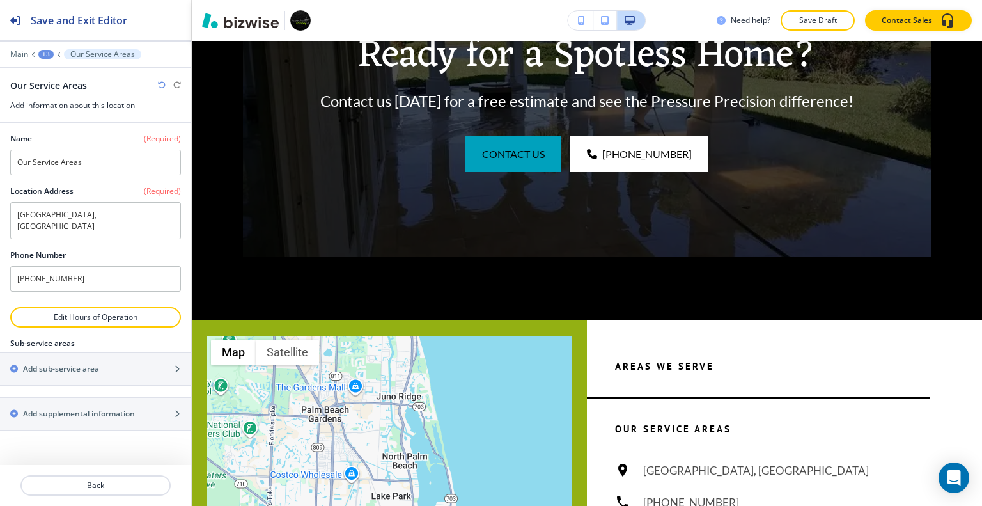
scroll to position [5628, 0]
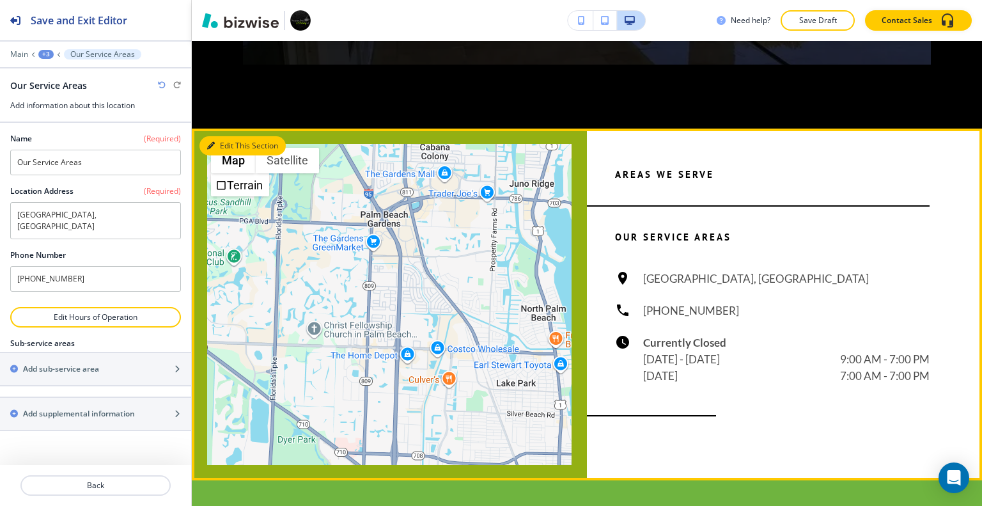
click at [228, 136] on button "Edit This Section" at bounding box center [242, 145] width 86 height 19
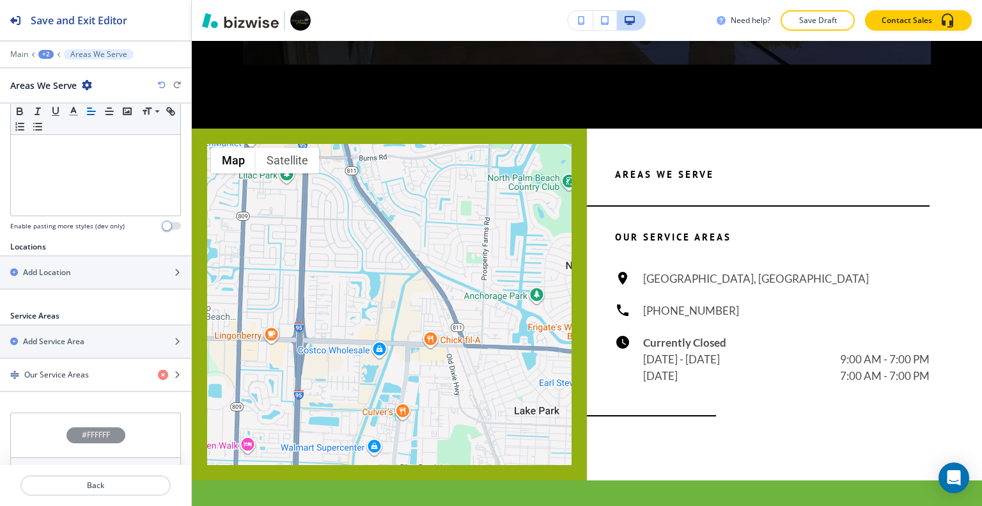
scroll to position [383, 0]
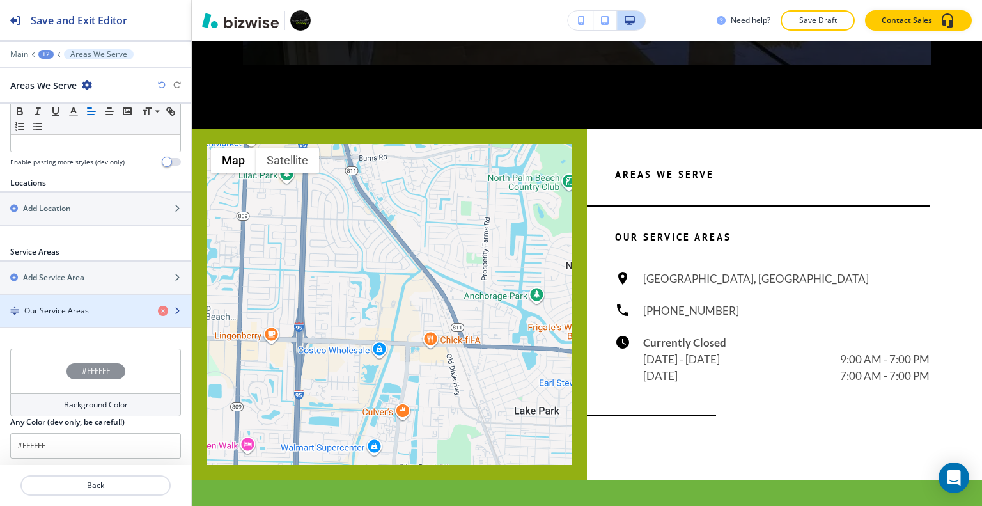
click at [98, 301] on div "button" at bounding box center [95, 300] width 191 height 10
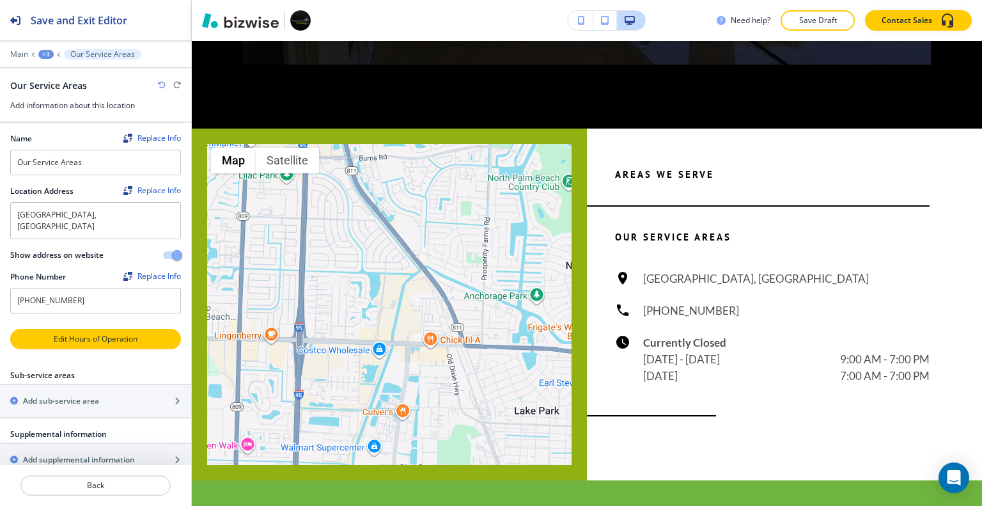
scroll to position [8, 0]
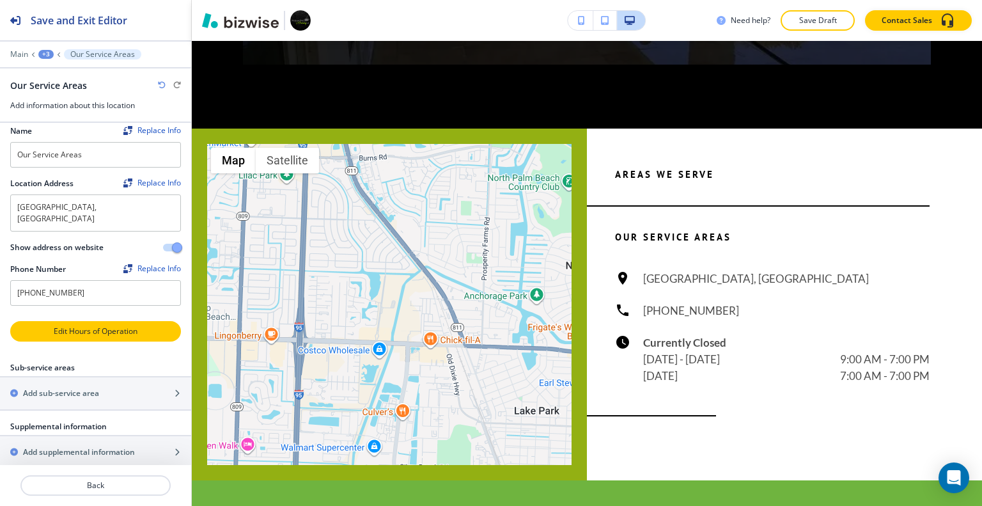
click at [88, 325] on p "Edit Hours of Operation" at bounding box center [96, 331] width 168 height 12
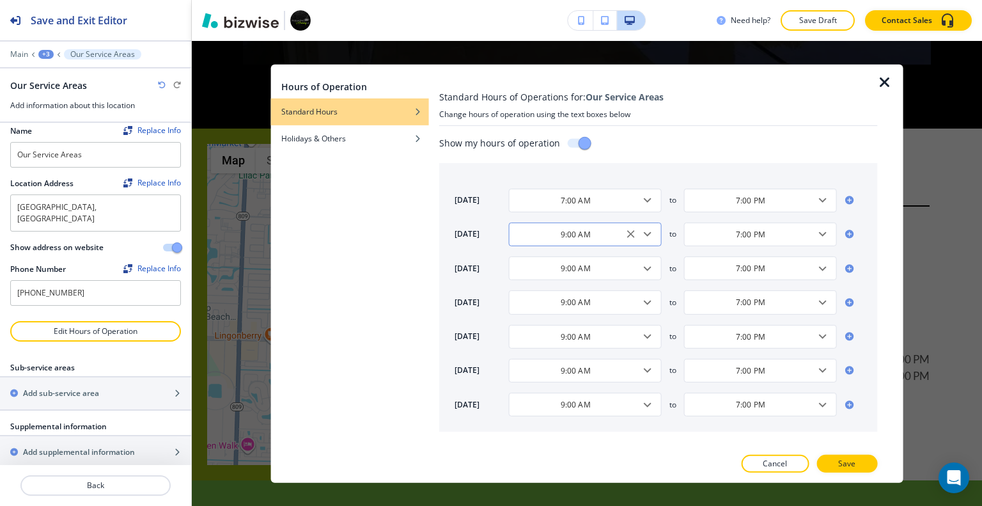
click at [649, 236] on icon "Open" at bounding box center [647, 233] width 15 height 15
click at [571, 283] on li "7:00 AM" at bounding box center [557, 286] width 97 height 19
type input "7:00 AM"
click at [652, 269] on icon "Open" at bounding box center [647, 267] width 15 height 15
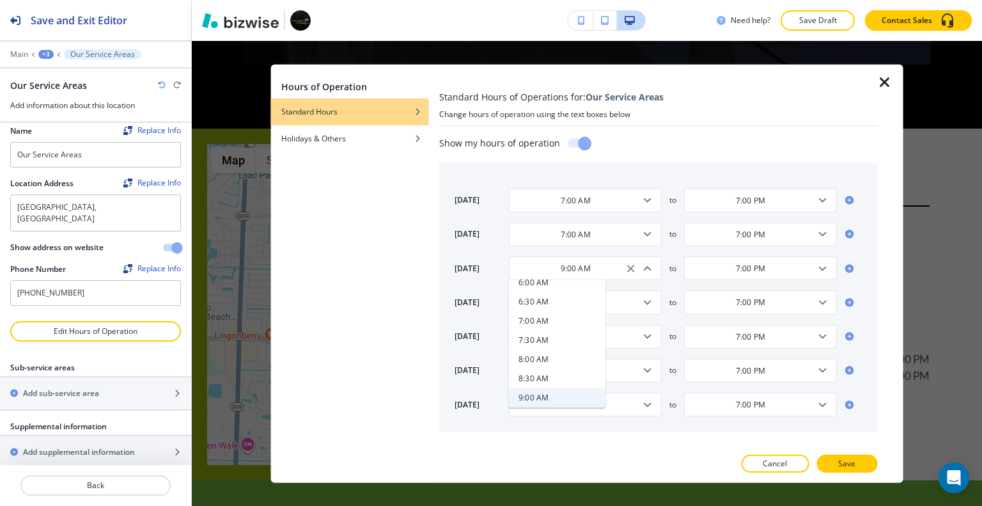
click at [562, 314] on li "7:00 AM" at bounding box center [557, 320] width 97 height 19
type input "7:00 AM"
click at [647, 301] on icon "Open" at bounding box center [648, 302] width 8 height 4
click at [569, 349] on li "7:00 AM" at bounding box center [557, 354] width 97 height 19
type input "7:00 AM"
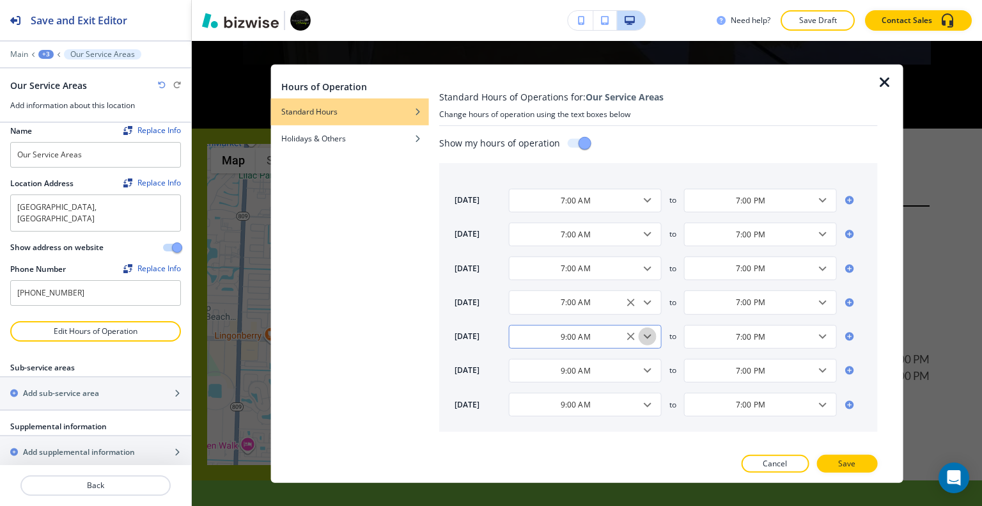
click at [647, 339] on icon "Open" at bounding box center [647, 335] width 15 height 15
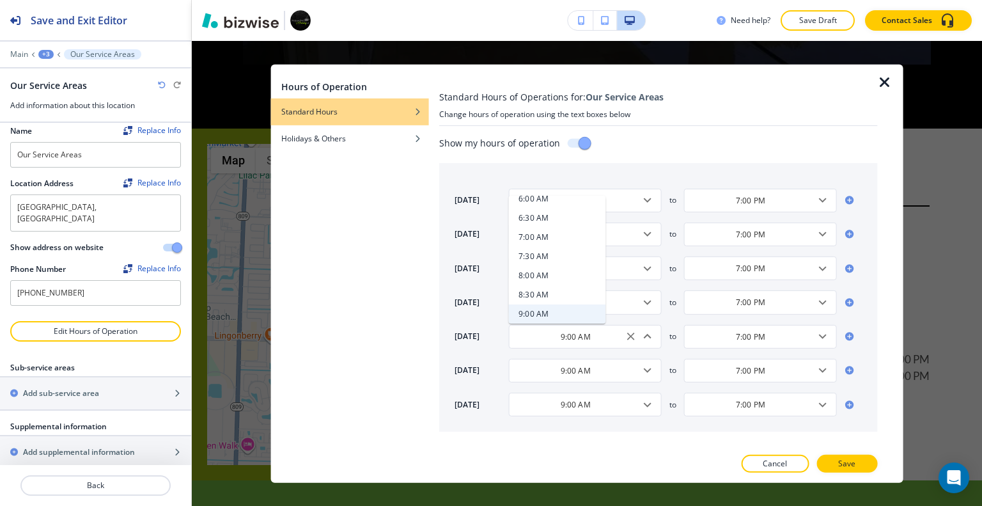
click at [558, 239] on li "7:00 AM" at bounding box center [557, 237] width 97 height 19
type input "7:00 AM"
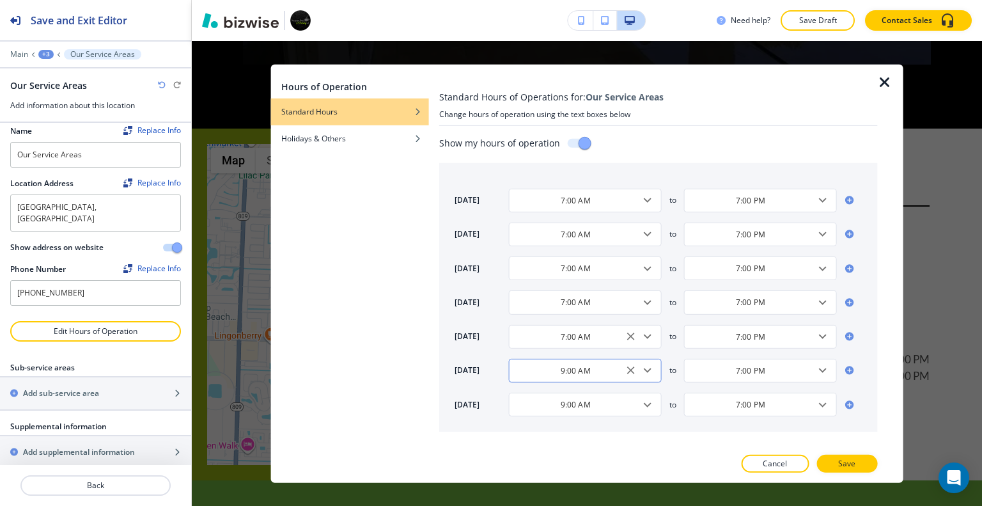
click at [649, 369] on icon "Open" at bounding box center [648, 370] width 8 height 4
click at [560, 270] on li "7:00 AM" at bounding box center [557, 270] width 97 height 19
type input "7:00 AM"
click at [647, 401] on icon "Open" at bounding box center [647, 403] width 15 height 15
click at [562, 302] on li "7:00 AM" at bounding box center [557, 304] width 97 height 19
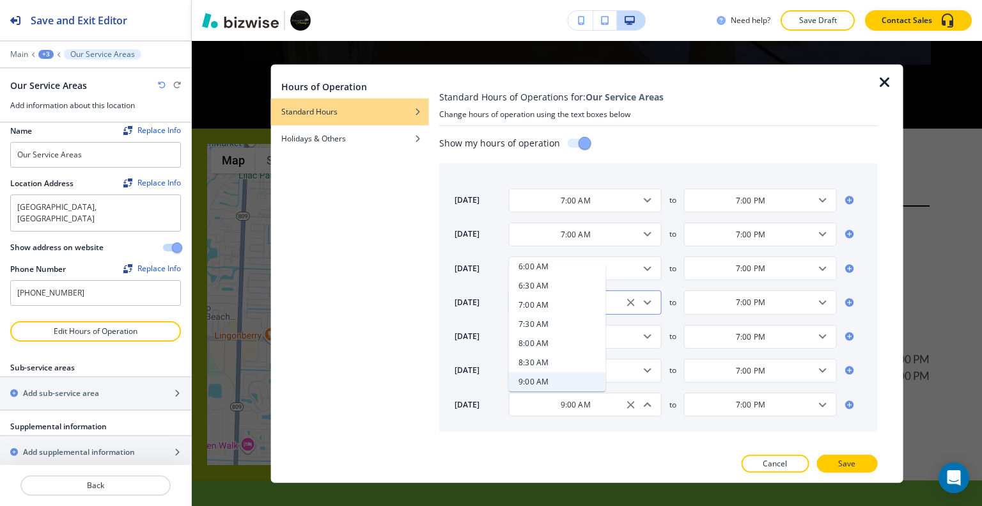
type input "7:00 AM"
click at [842, 472] on div at bounding box center [658, 477] width 438 height 10
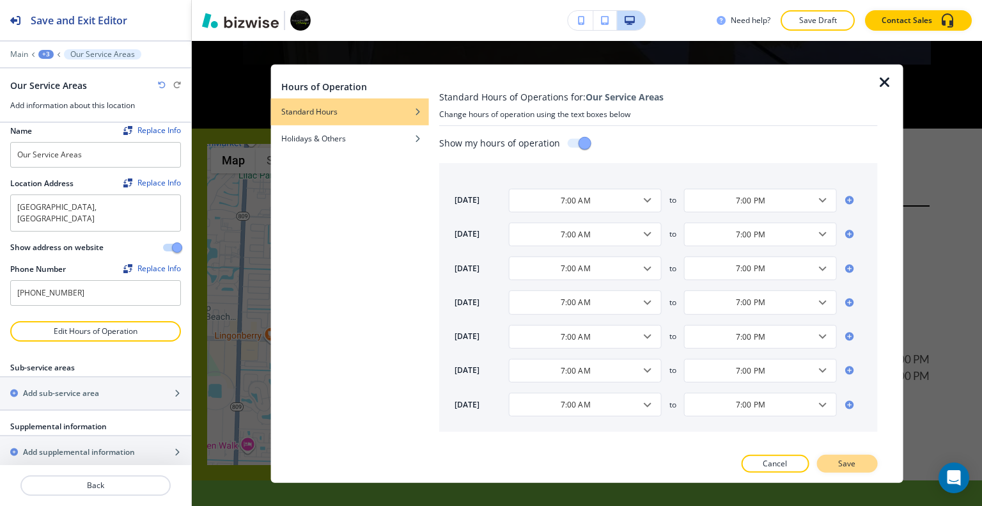
click at [844, 466] on p "Save" at bounding box center [846, 464] width 17 height 12
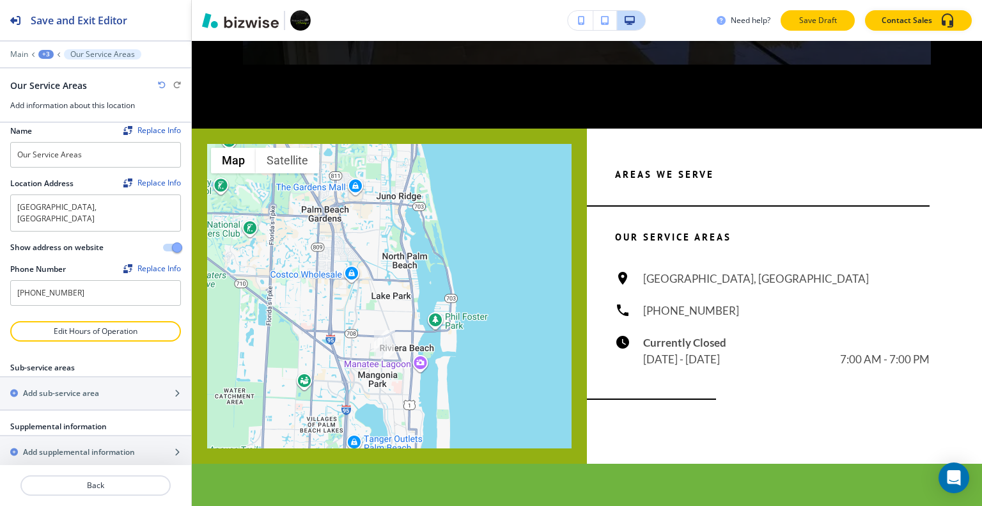
click at [812, 24] on p "Save Draft" at bounding box center [817, 21] width 41 height 12
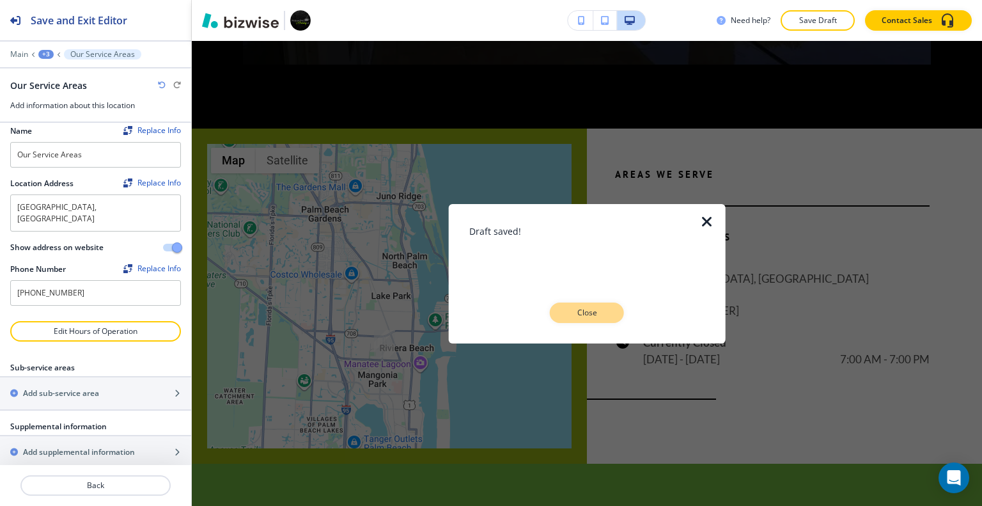
click at [605, 313] on p "Close" at bounding box center [586, 313] width 41 height 12
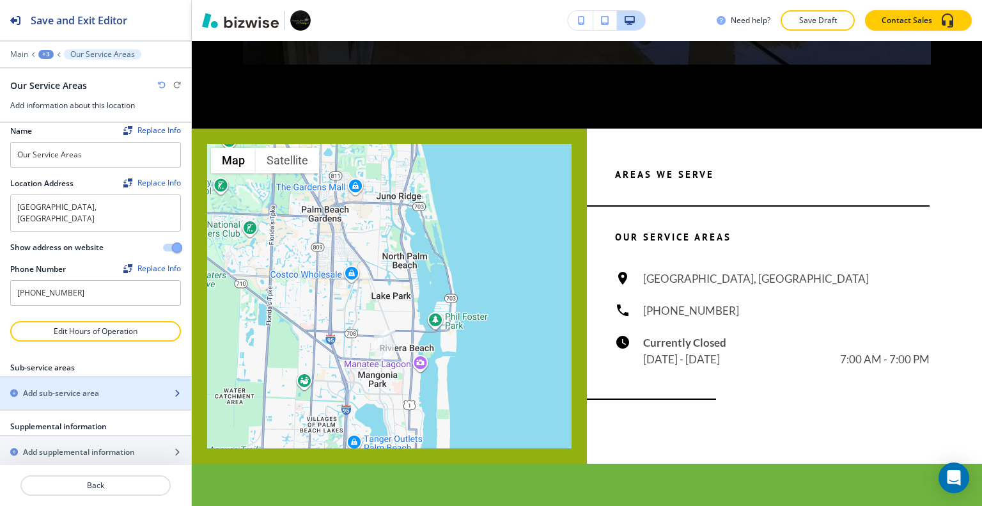
click at [110, 377] on div "button" at bounding box center [95, 382] width 191 height 10
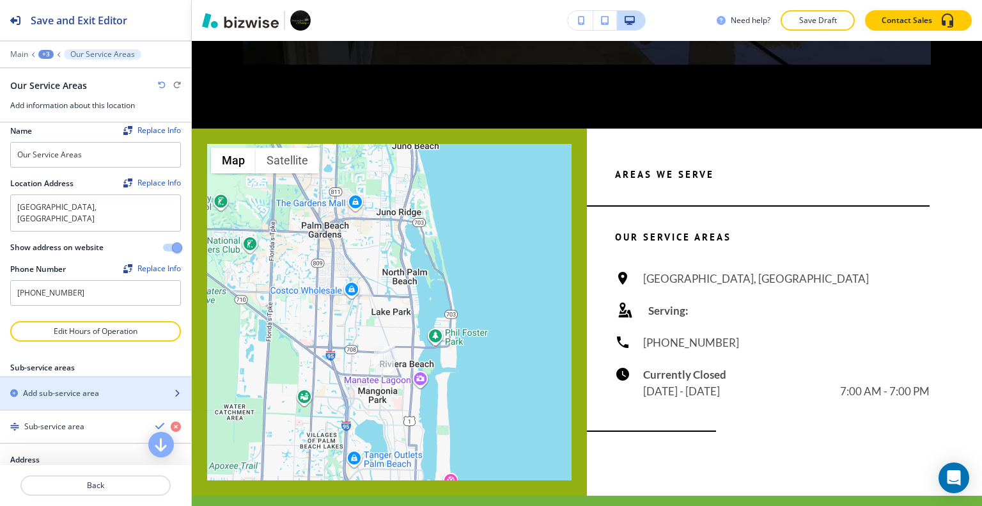
scroll to position [72, 0]
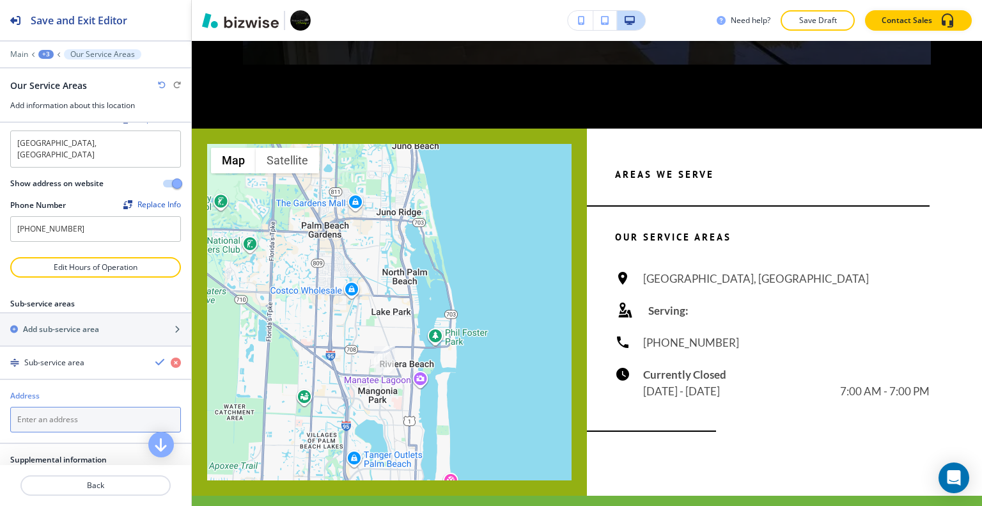
paste textarea "Delray Beach, FL Delray Beach, FL 33444, United States of America"
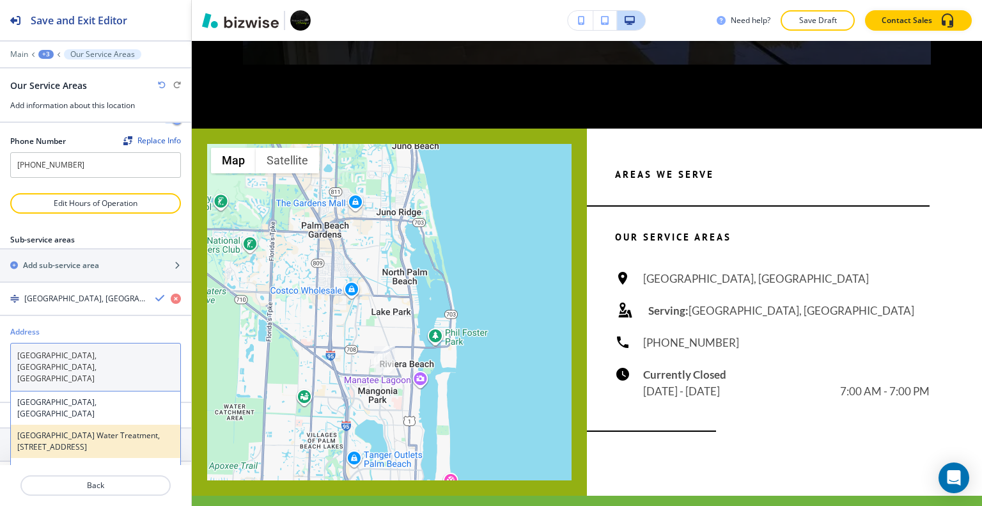
scroll to position [199, 0]
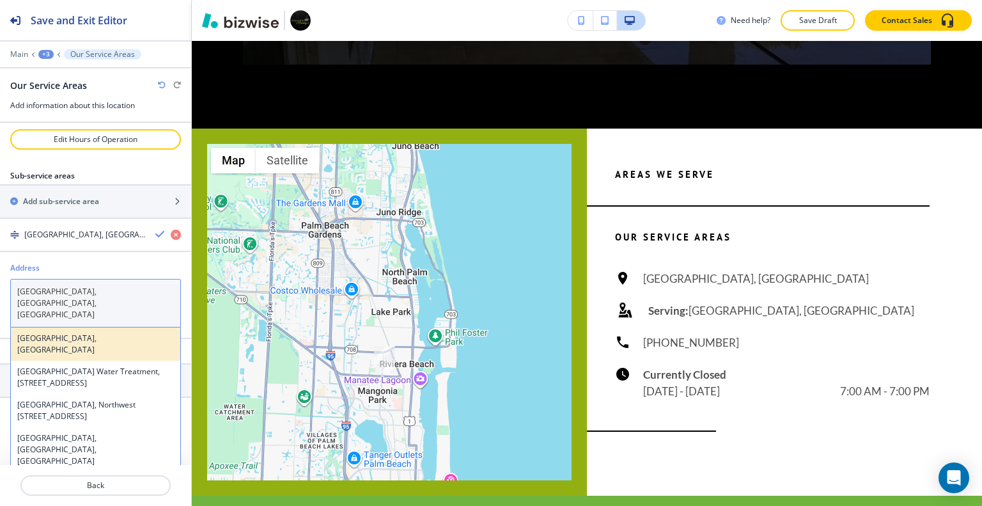
click at [93, 330] on div "Delray Beach, FL 33444, USA" at bounding box center [95, 343] width 169 height 33
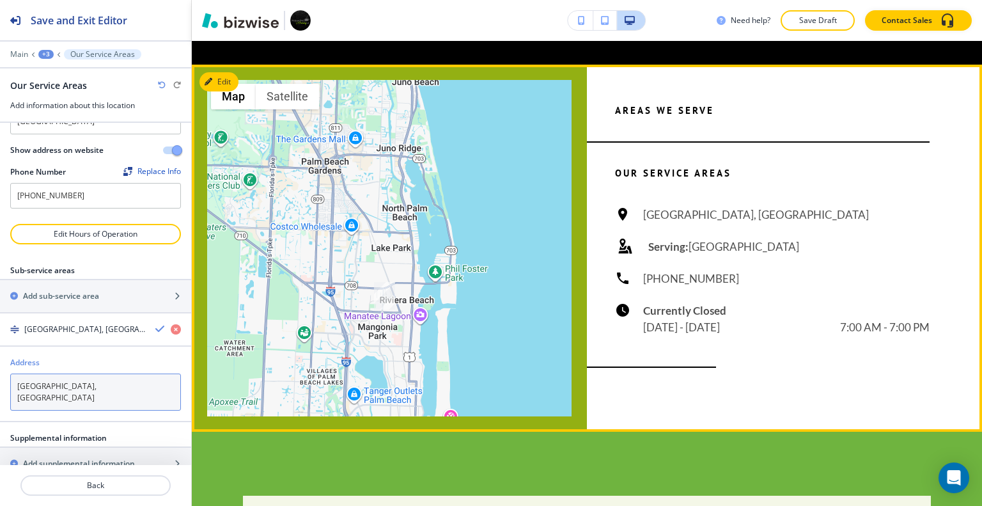
scroll to position [5628, 0]
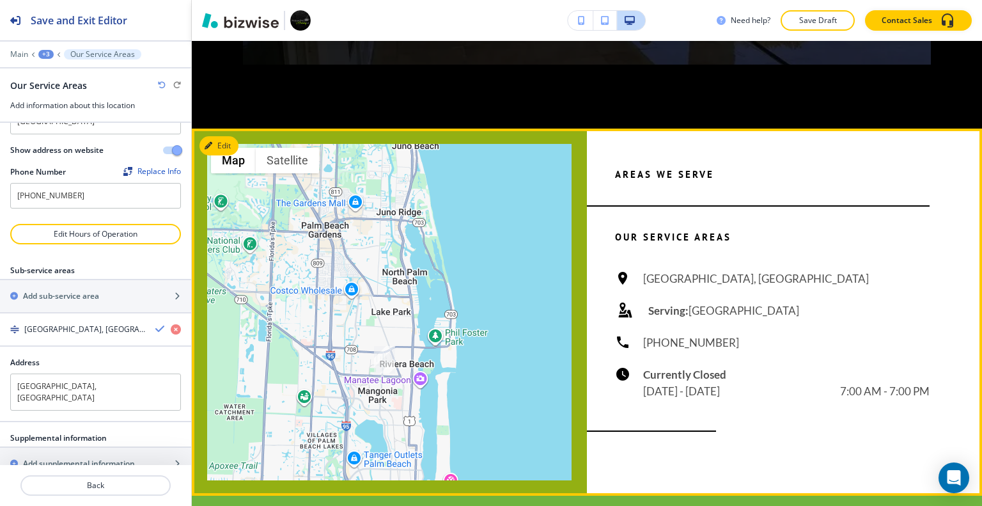
click at [704, 302] on h6 "Serving: Delray Beach, FL 33444" at bounding box center [723, 310] width 151 height 17
click at [727, 302] on h6 "Serving: Delray Beach, FL 33444" at bounding box center [723, 310] width 151 height 17
click at [772, 302] on h6 "Serving: Delray Beach, FL 33444" at bounding box center [723, 310] width 151 height 17
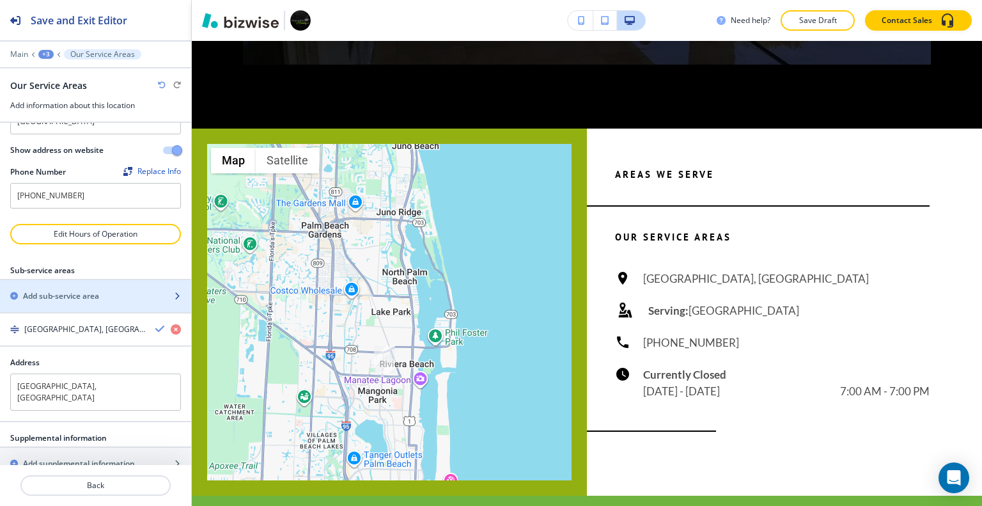
click at [100, 290] on div "Add sub-service area" at bounding box center [81, 296] width 163 height 12
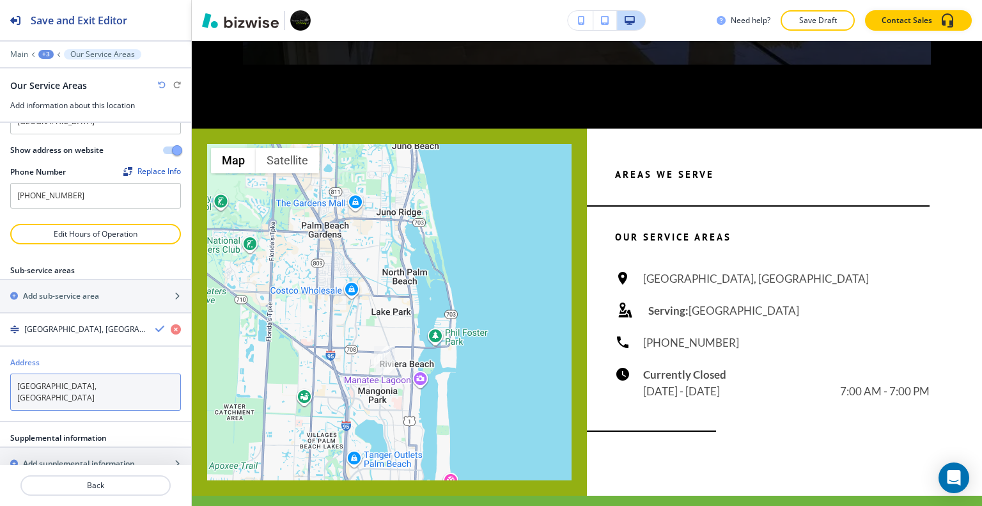
drag, startPoint x: 130, startPoint y: 369, endPoint x: 50, endPoint y: 376, distance: 80.3
click at [3, 379] on div "Address Delray Beach, FL 33444, USA Delray Beach, FL 33444, USA" at bounding box center [95, 384] width 191 height 54
paste textarea "Lake Worth Beach, FL"
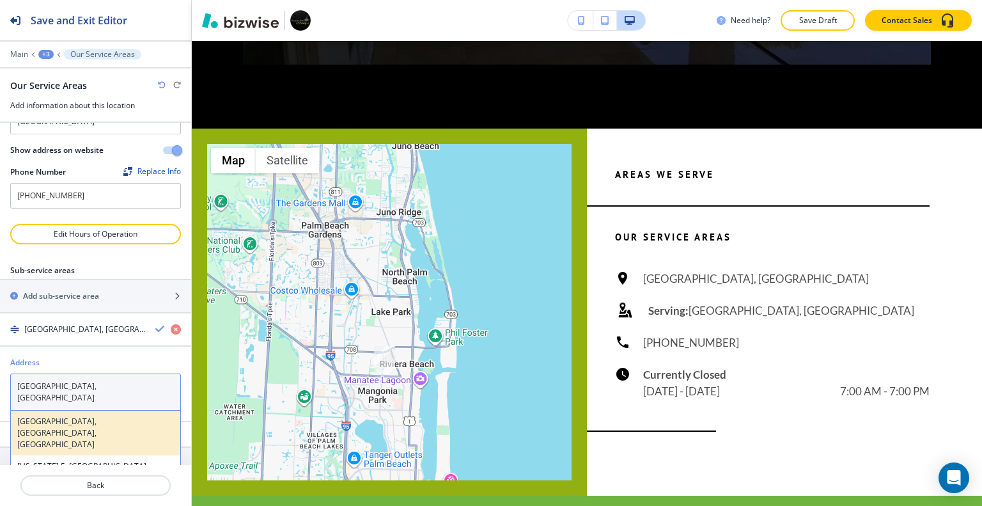
click at [118, 415] on h4 "Lake Worth Beach, FL, USA" at bounding box center [95, 432] width 157 height 35
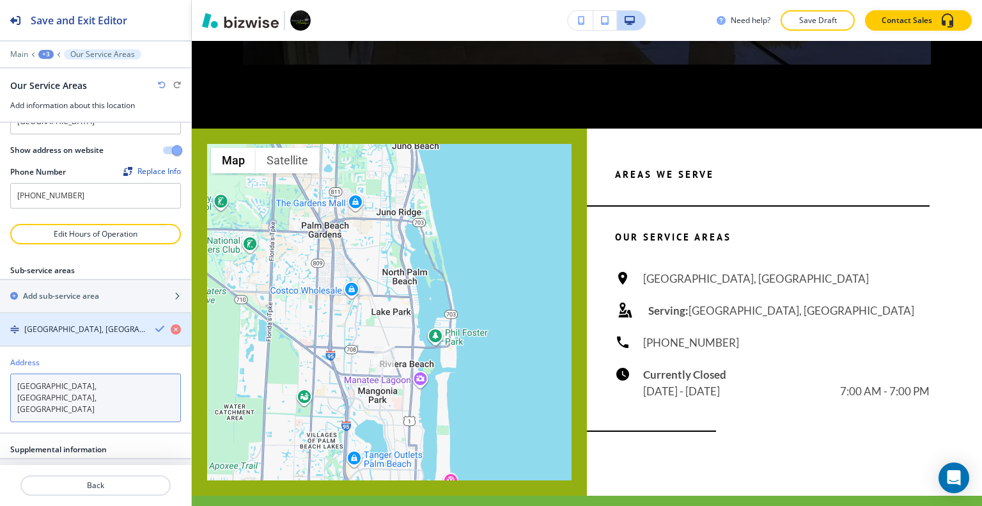
type textarea "Lake Worth Beach, FL, USA"
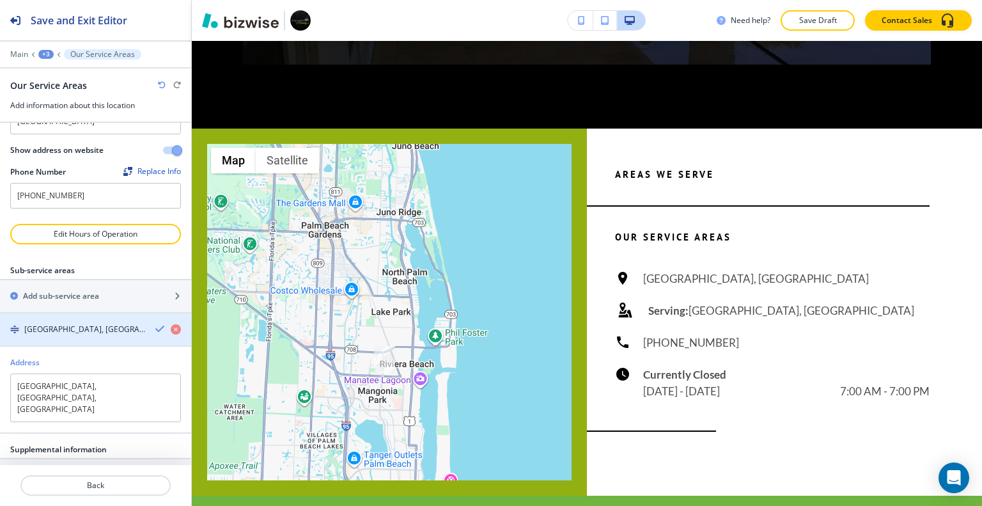
click at [155, 323] on icon "button" at bounding box center [160, 328] width 10 height 10
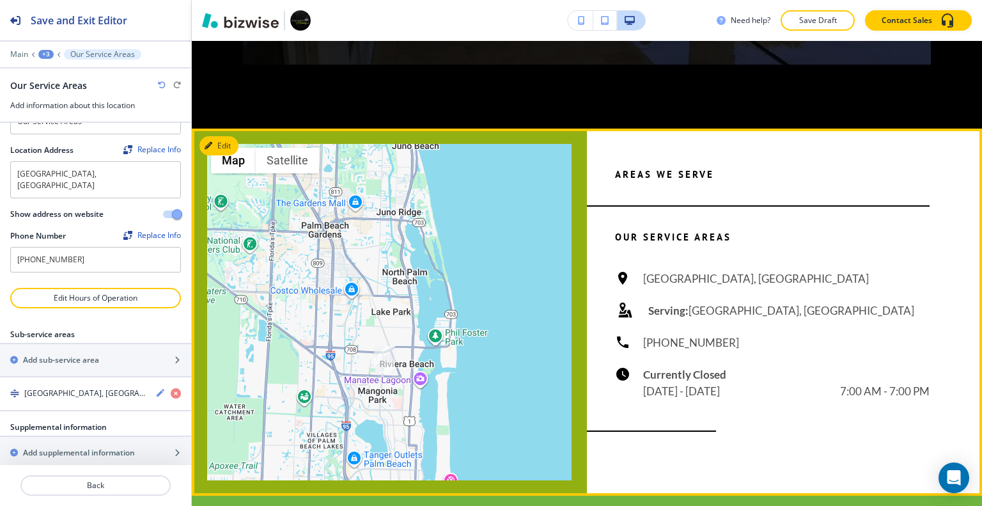
scroll to position [5692, 0]
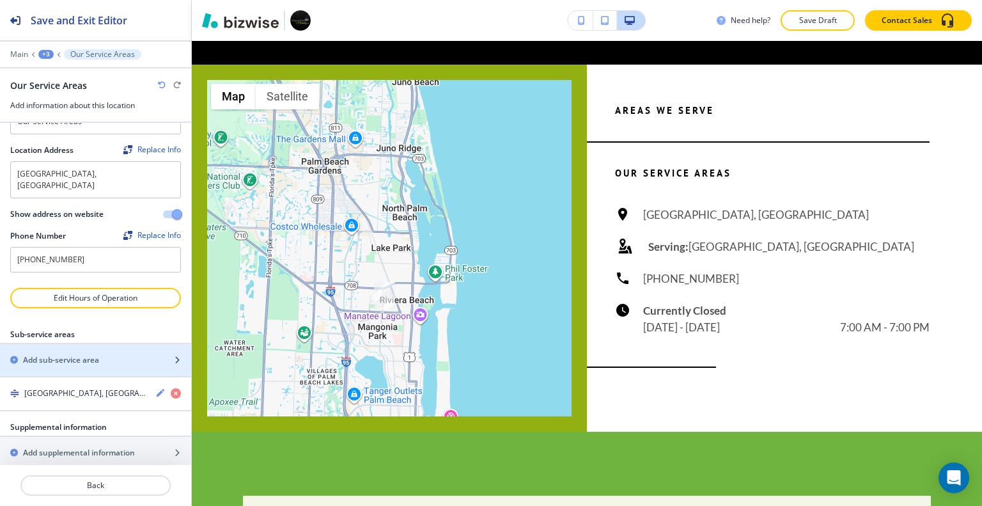
click at [93, 354] on h2 "Add sub-service area" at bounding box center [61, 360] width 76 height 12
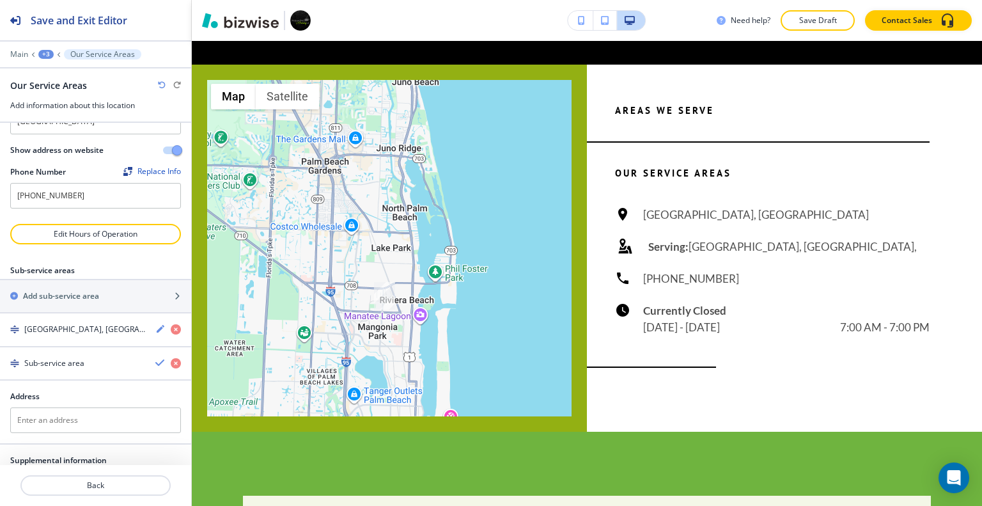
scroll to position [138, 0]
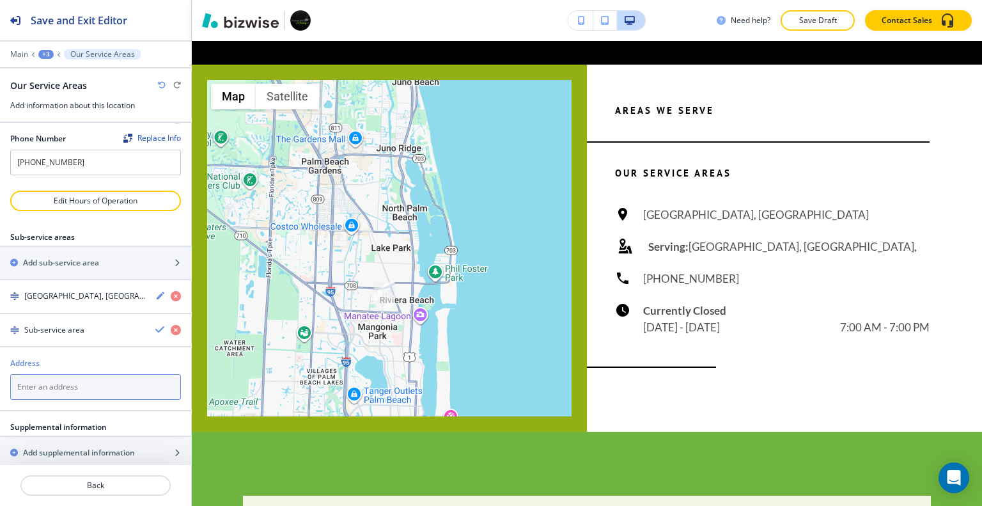
paste textarea "Delray Beach, FL"
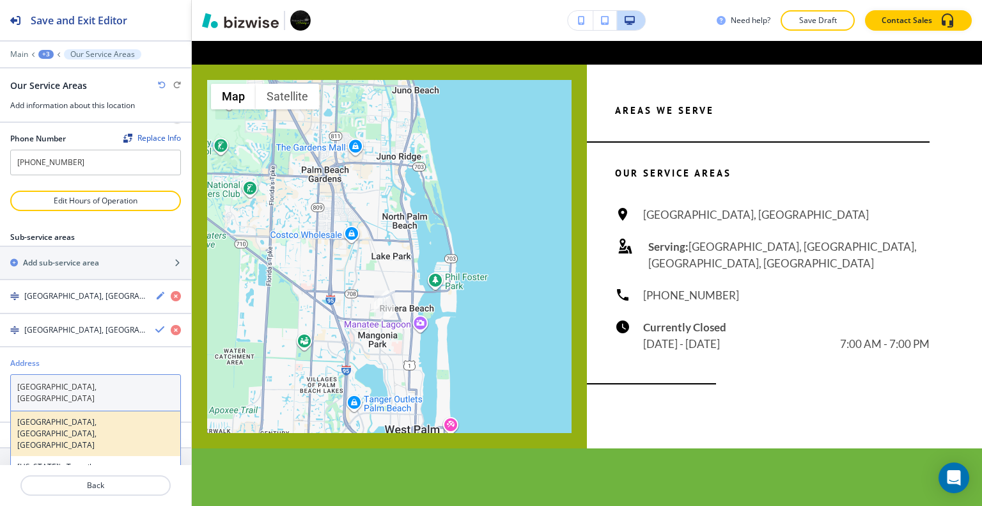
click at [119, 416] on h4 "Delray Beach, FL, USA" at bounding box center [95, 433] width 157 height 35
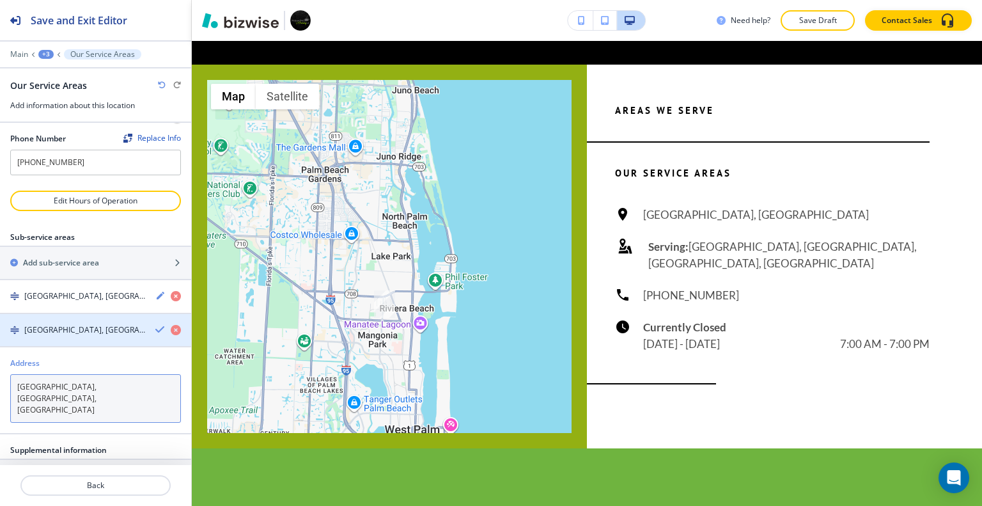
type textarea "Delray Beach, FL, USA"
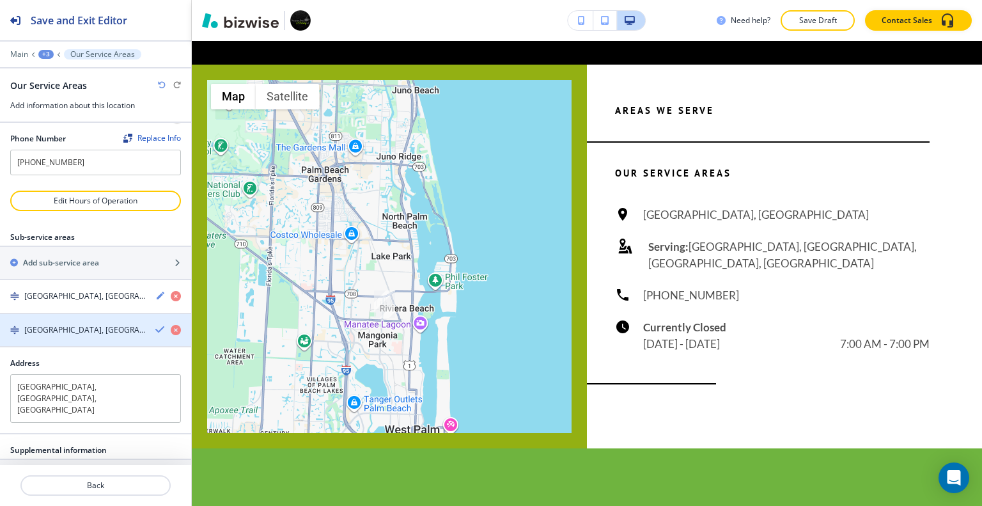
click at [155, 324] on icon "button" at bounding box center [160, 329] width 10 height 10
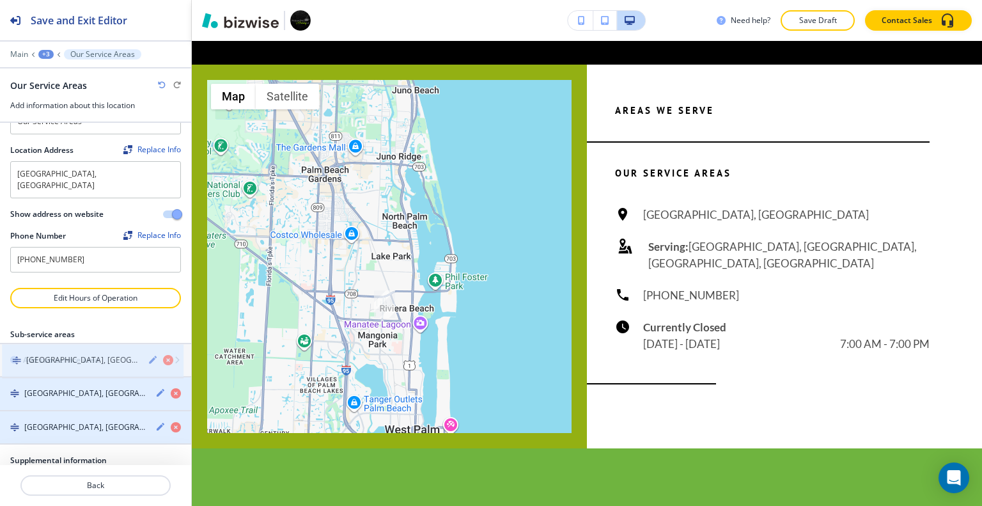
scroll to position [75, 0]
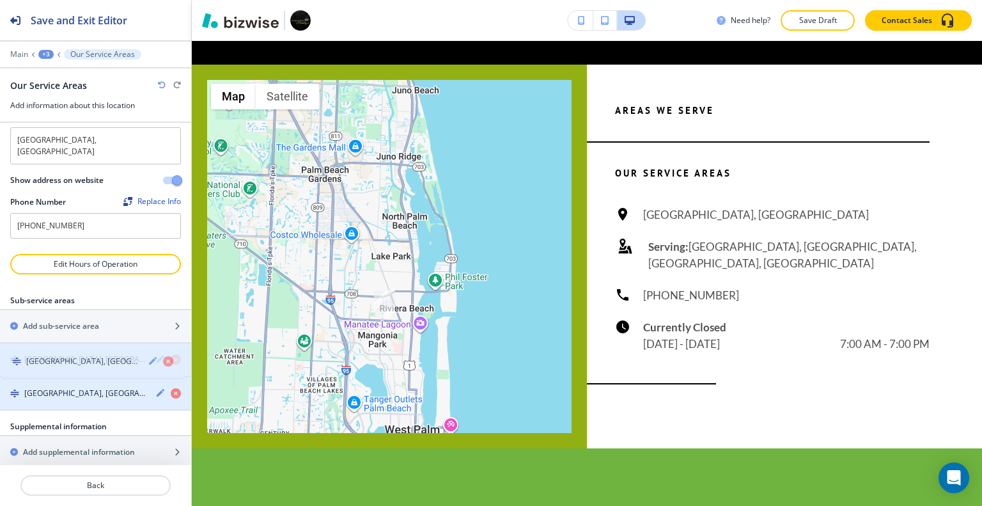
drag, startPoint x: 38, startPoint y: 383, endPoint x: 40, endPoint y: 366, distance: 18.0
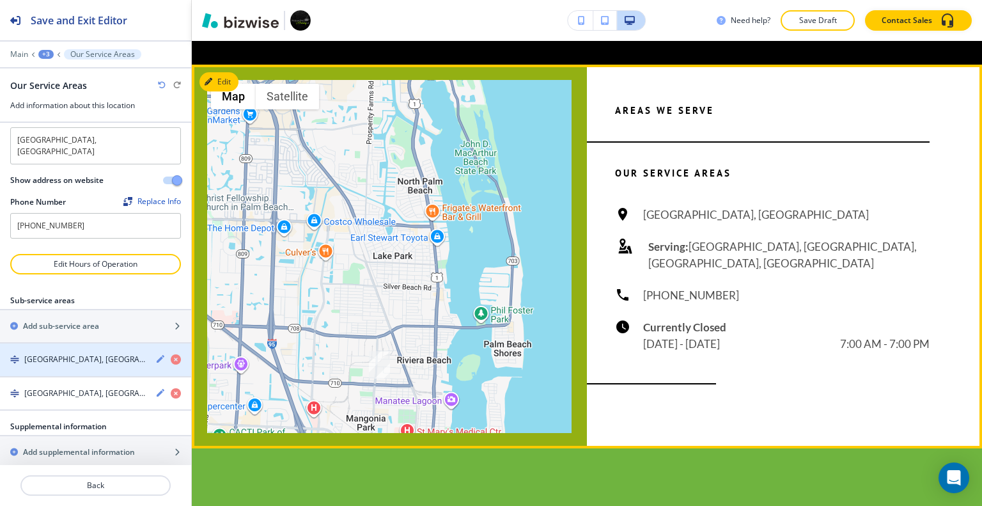
scroll to position [5565, 0]
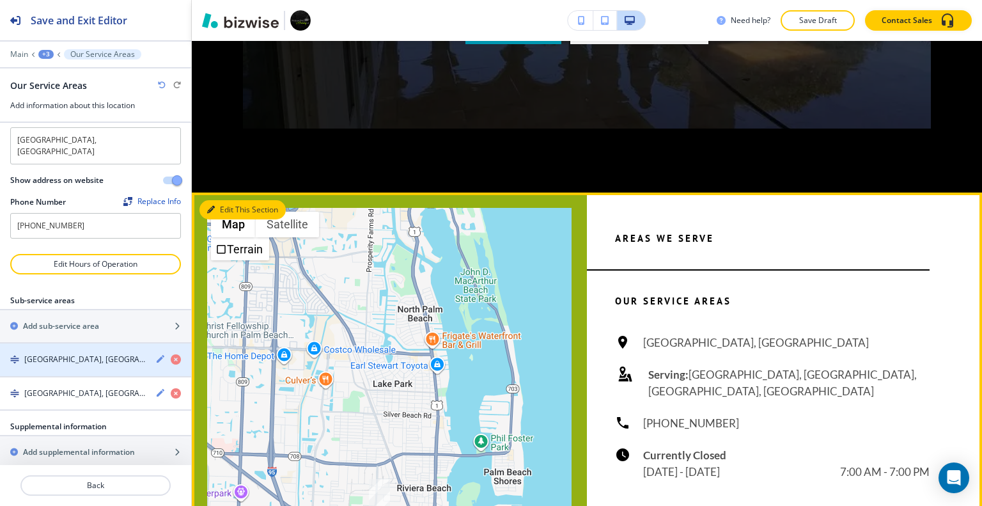
click at [234, 200] on button "Edit This Section" at bounding box center [242, 209] width 86 height 19
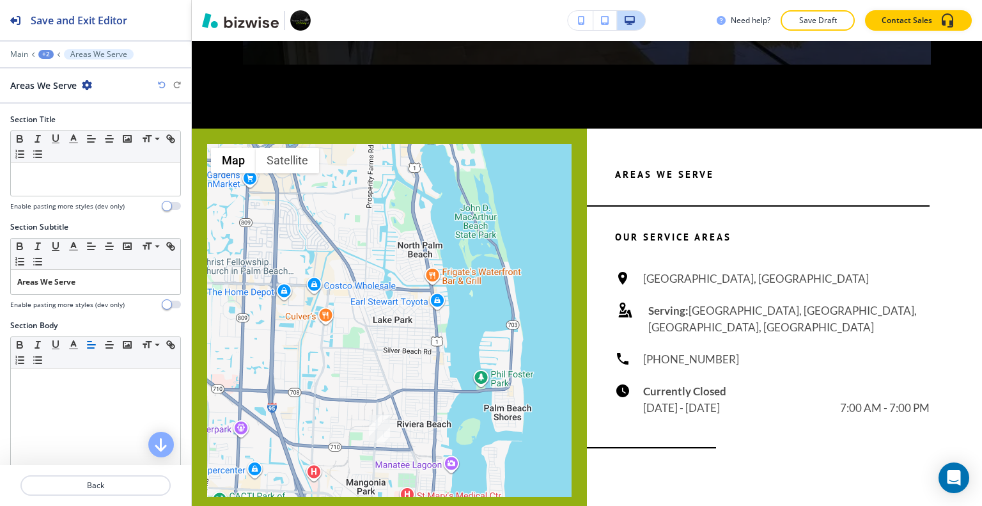
scroll to position [383, 0]
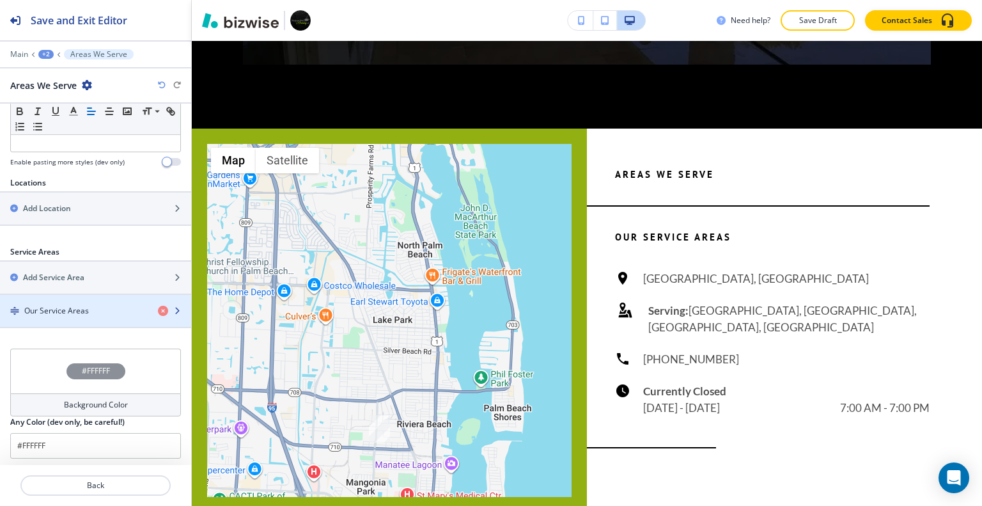
click at [89, 305] on div "Our Service Areas" at bounding box center [74, 311] width 148 height 12
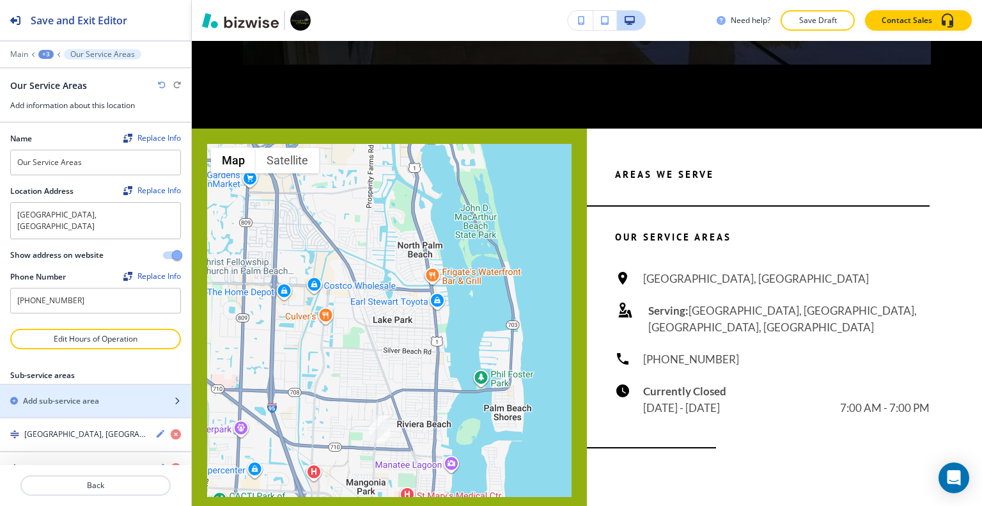
scroll to position [75, 0]
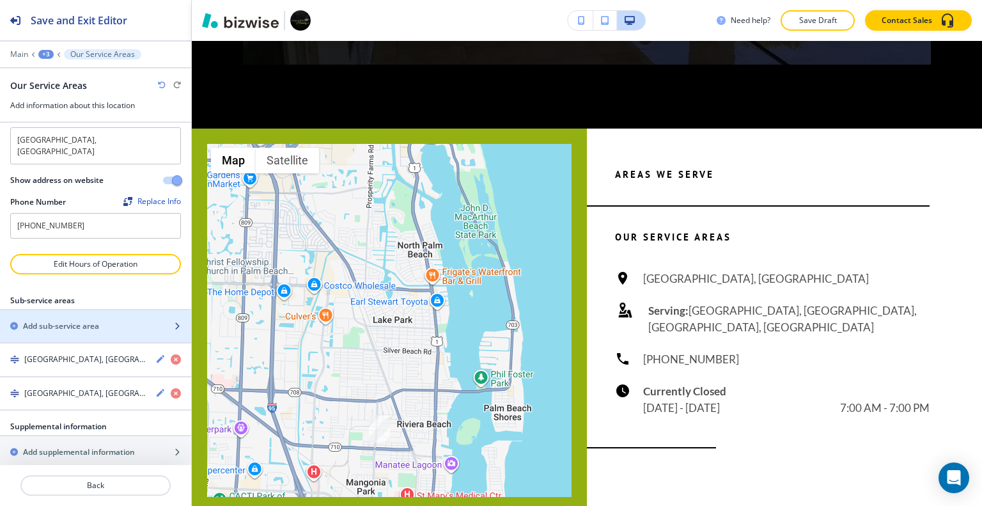
click at [92, 320] on h2 "Add sub-service area" at bounding box center [61, 326] width 76 height 12
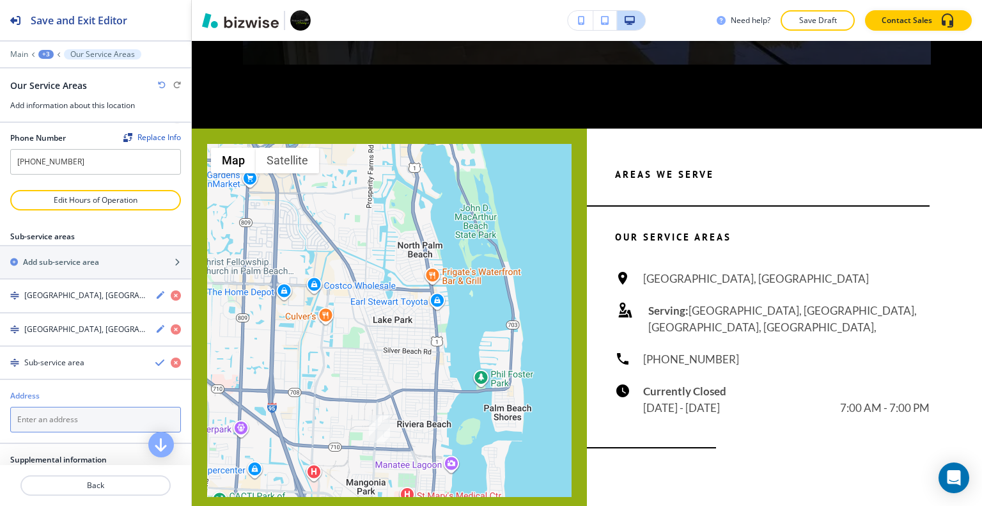
paste textarea "Palm Beach Gardens, FL"
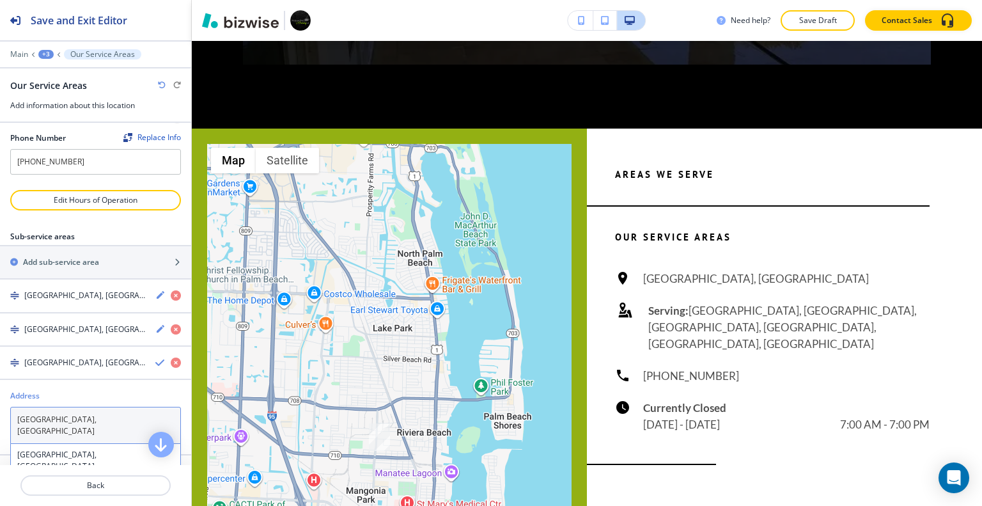
type textarea "Palm Beach Gardens, FL"
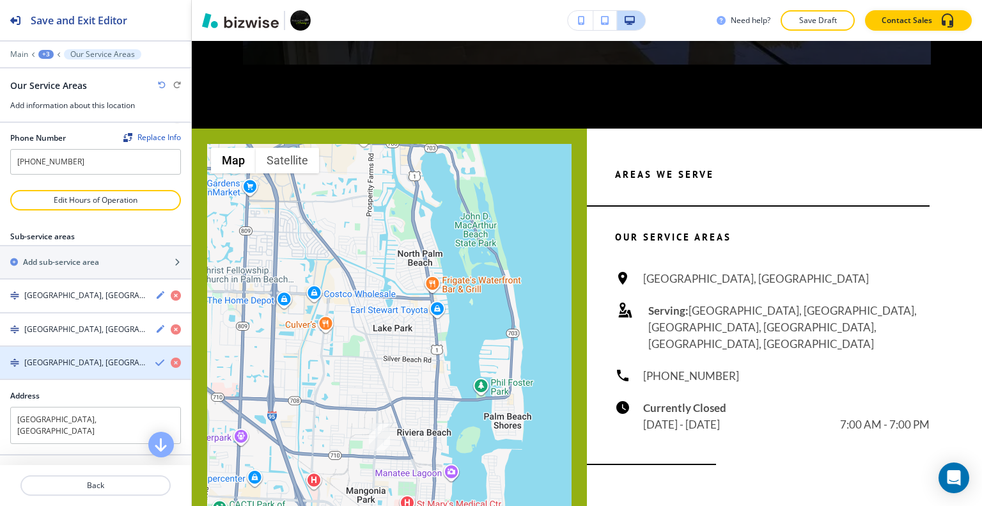
click at [155, 357] on icon "button" at bounding box center [160, 362] width 10 height 10
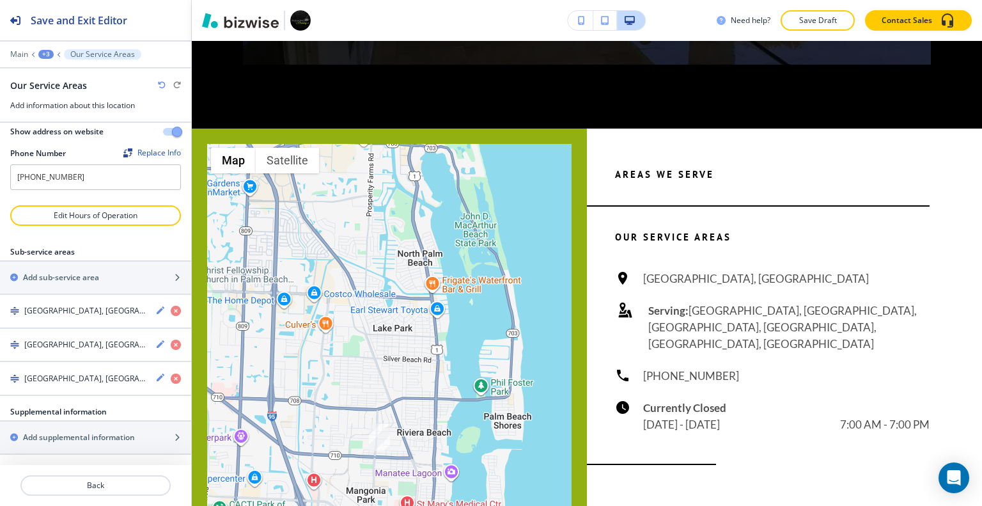
scroll to position [108, 0]
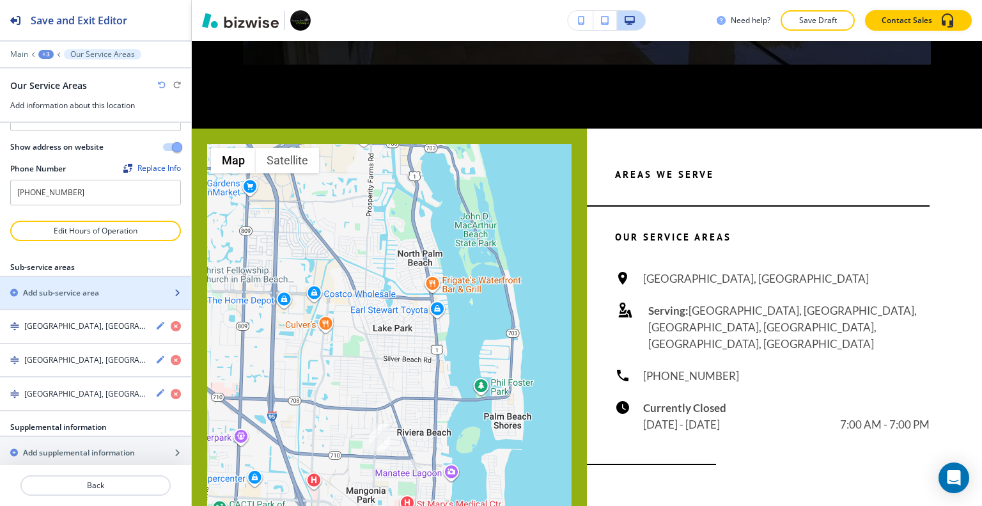
click at [96, 298] on div "button" at bounding box center [95, 303] width 191 height 10
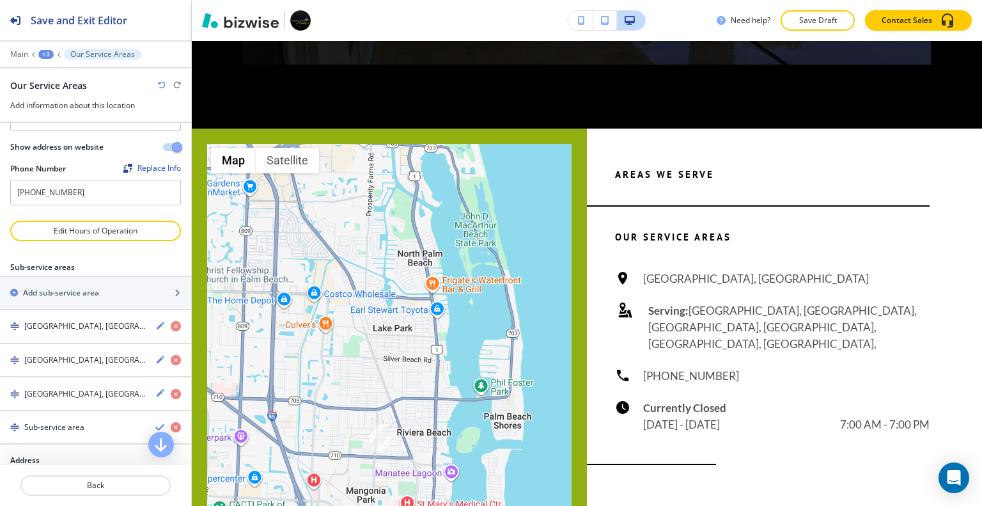
scroll to position [172, 0]
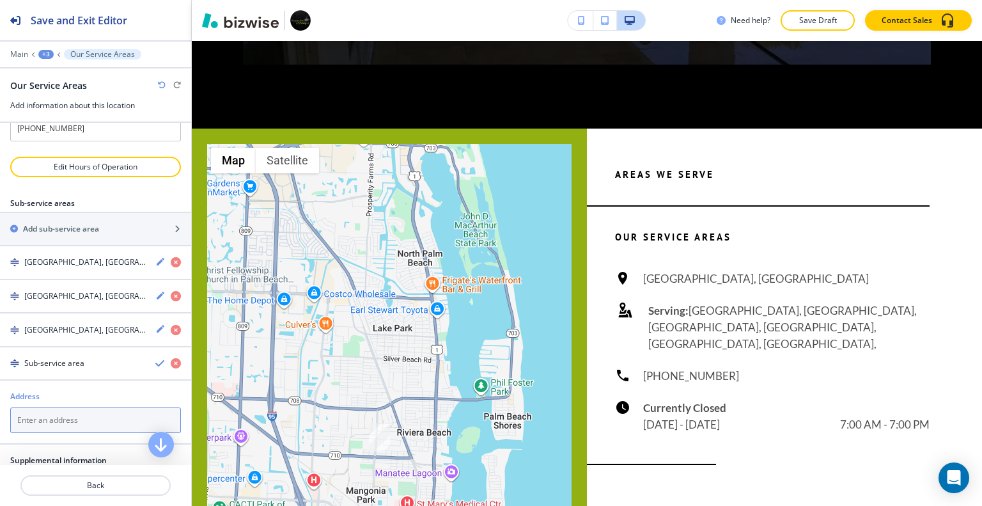
paste textarea "Lantana, FL"
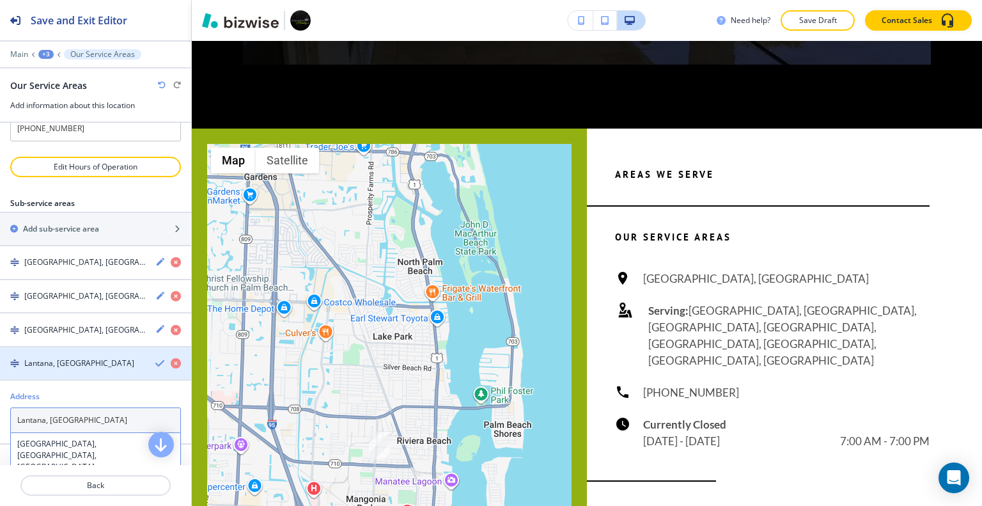
type textarea "Lantana, FL"
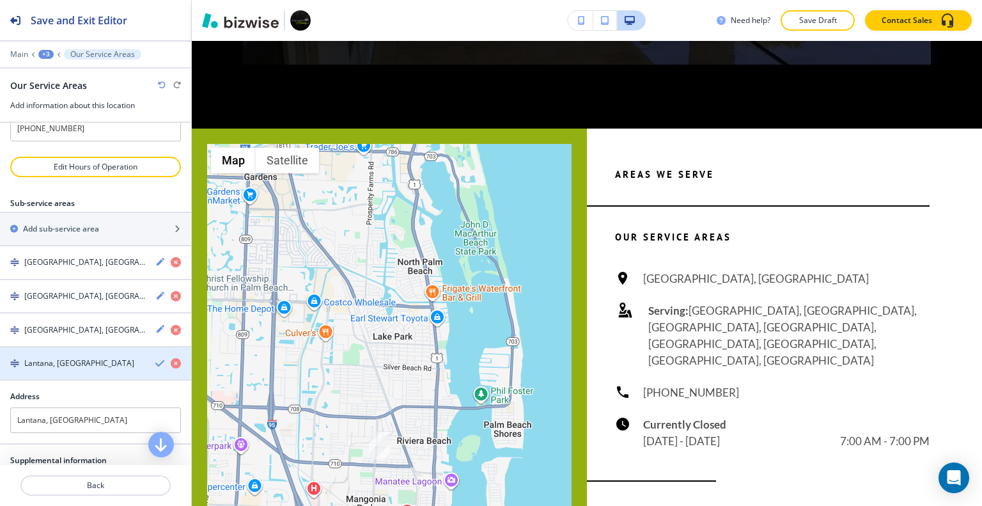
click at [151, 347] on div "button" at bounding box center [95, 352] width 191 height 10
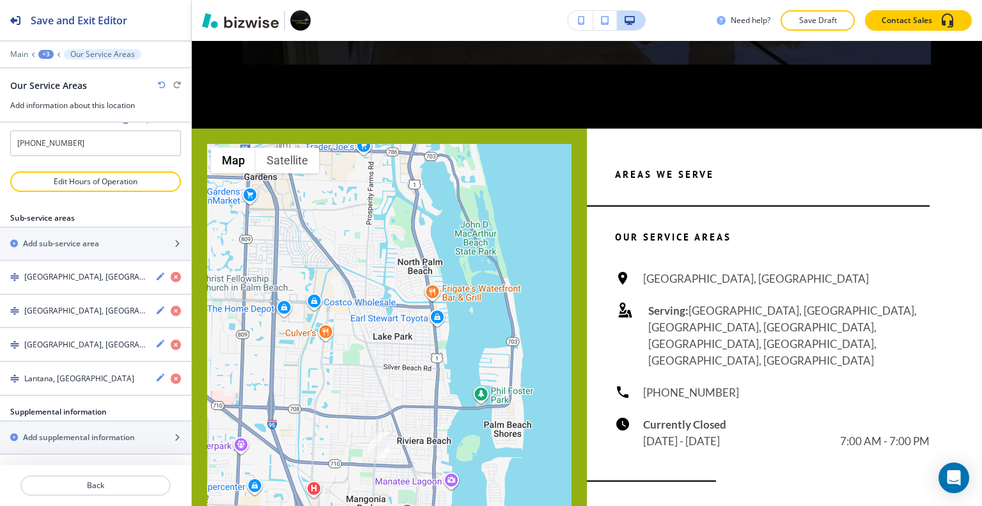
scroll to position [141, 0]
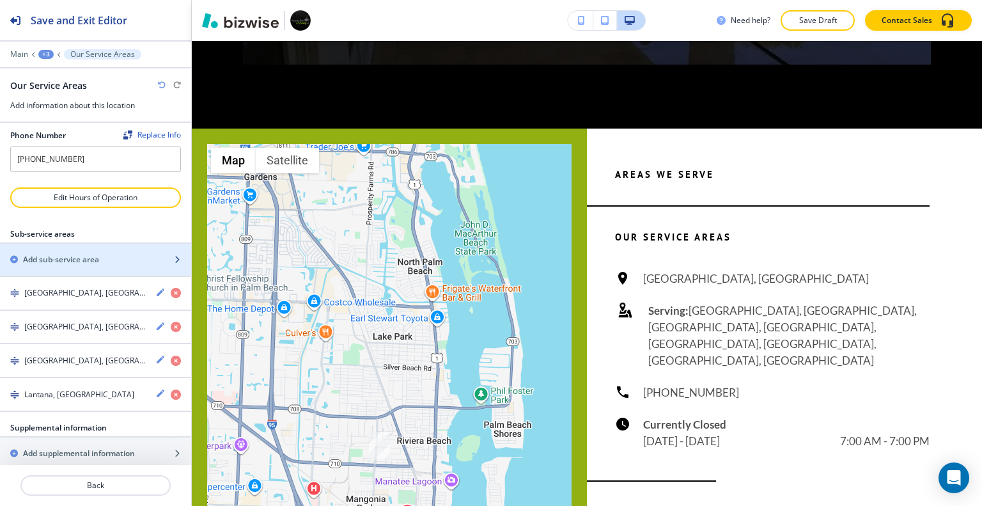
click at [100, 254] on div "Add sub-service area" at bounding box center [81, 260] width 163 height 12
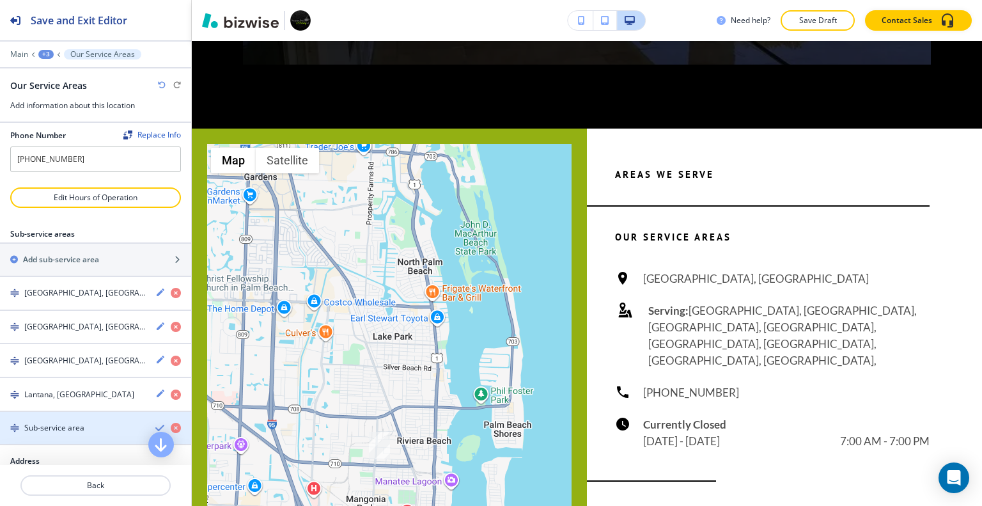
scroll to position [205, 0]
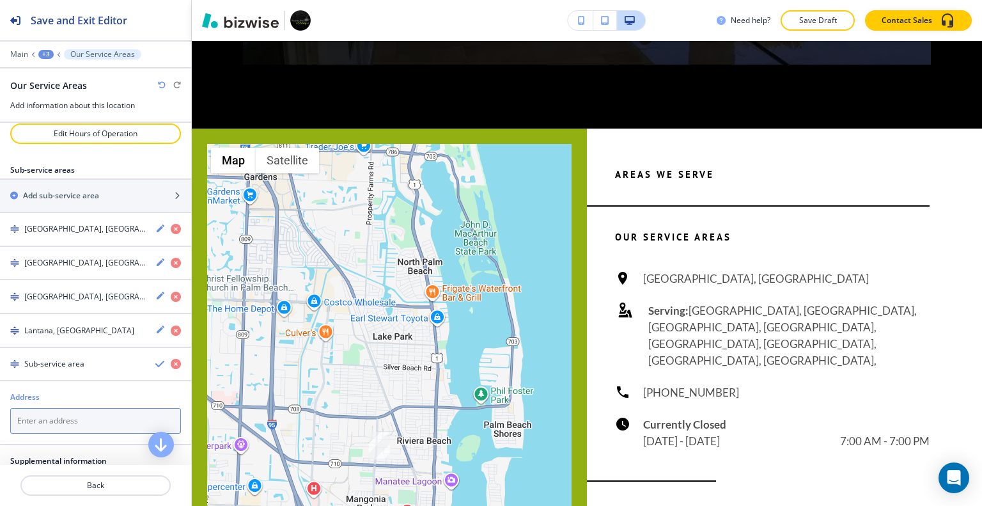
paste textarea "Rivera Beach, FL"
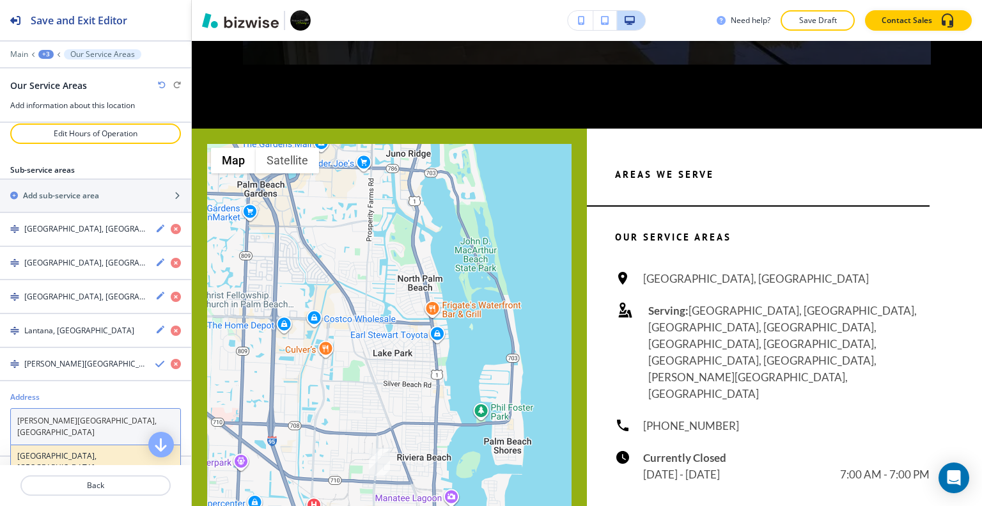
click at [111, 445] on div "Riviera Beach, FL, USA" at bounding box center [95, 467] width 169 height 45
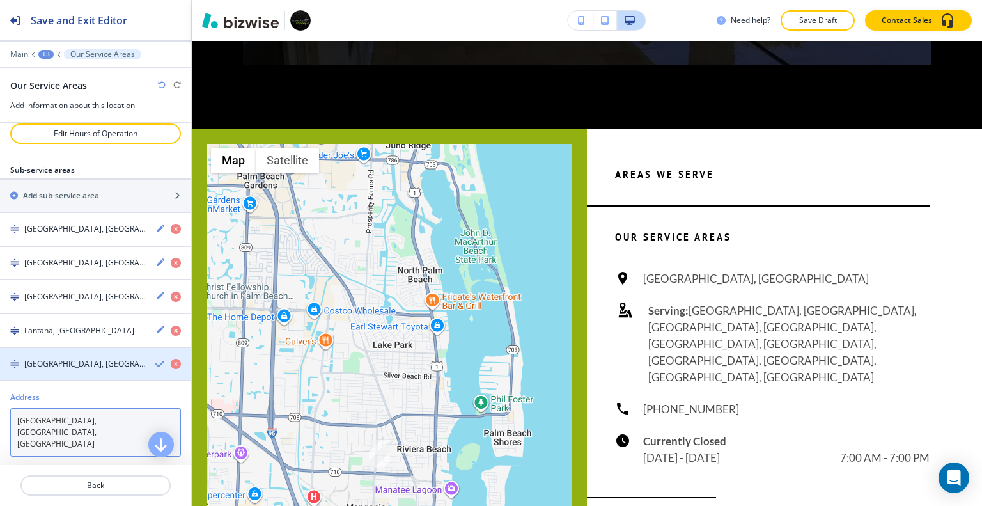
type textarea "Riviera Beach, FL, USA"
click at [155, 359] on icon "button" at bounding box center [160, 364] width 10 height 10
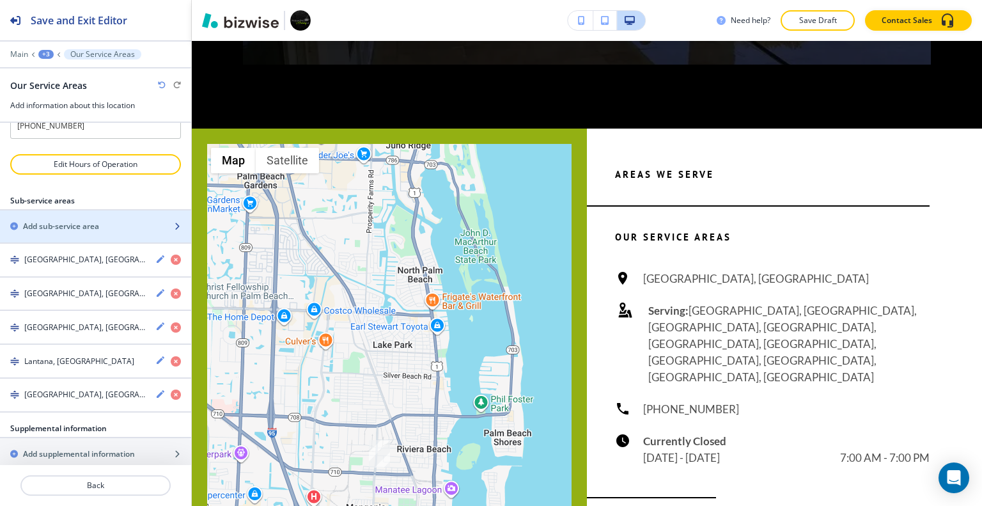
click at [106, 220] on div "Add sub-service area" at bounding box center [81, 226] width 163 height 12
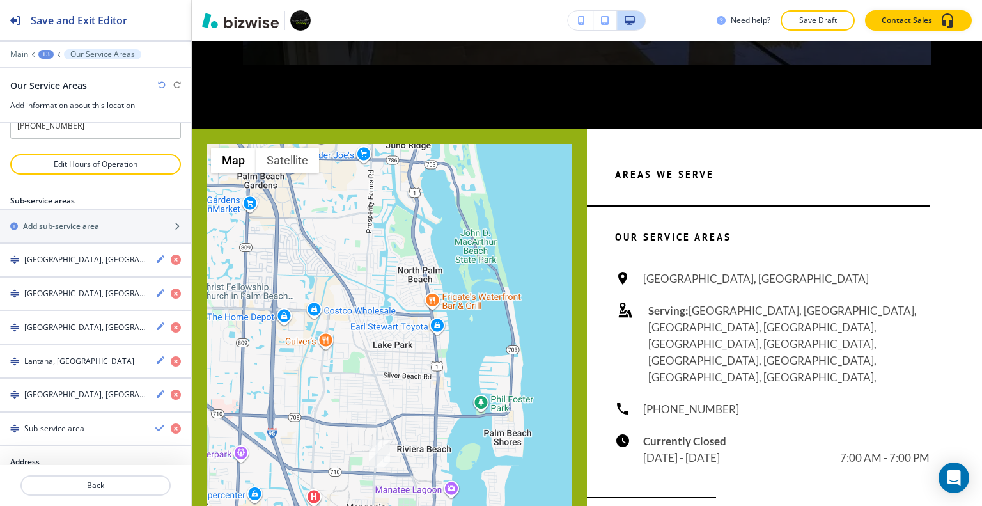
scroll to position [271, 0]
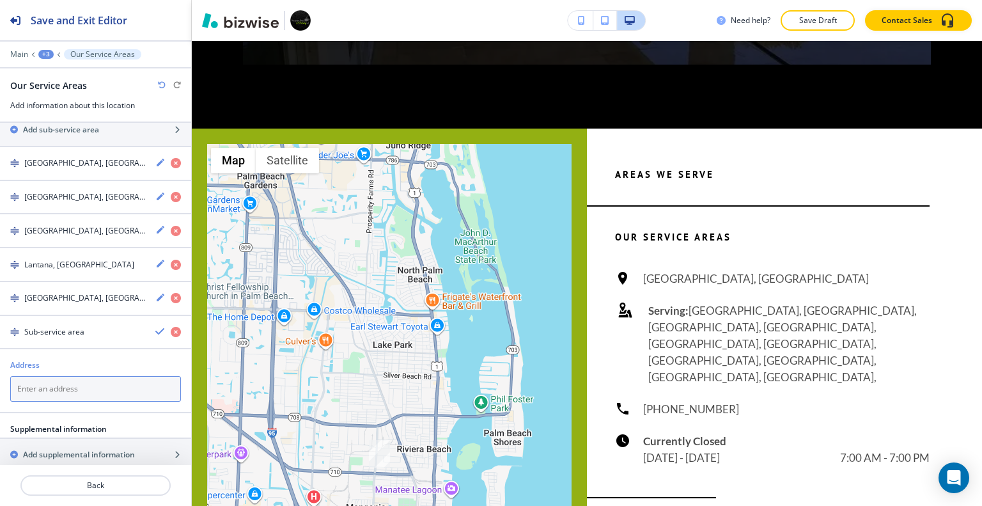
paste textarea "Boynton Beach, FL"
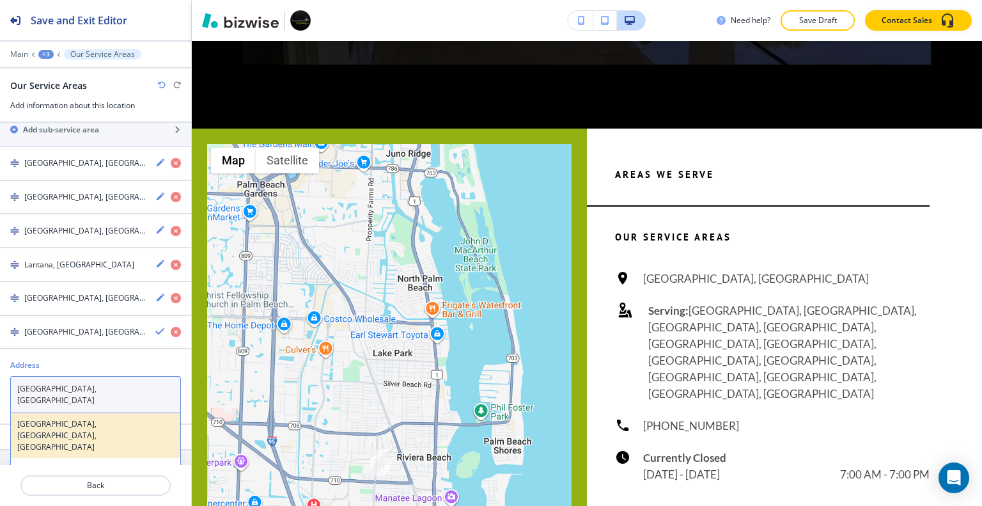
click at [102, 416] on div "Boynton Beach, FL, USA" at bounding box center [95, 435] width 169 height 45
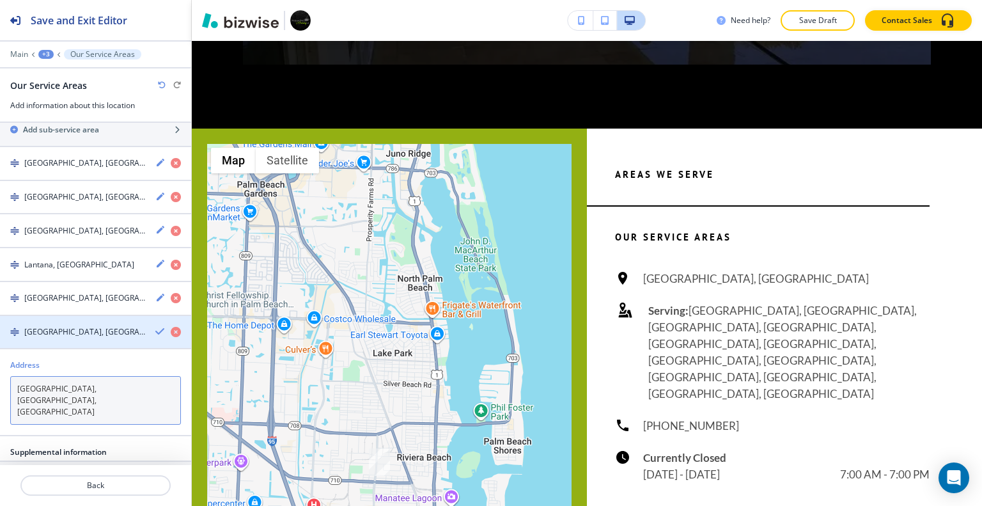
type textarea "Boynton Beach, FL, USA"
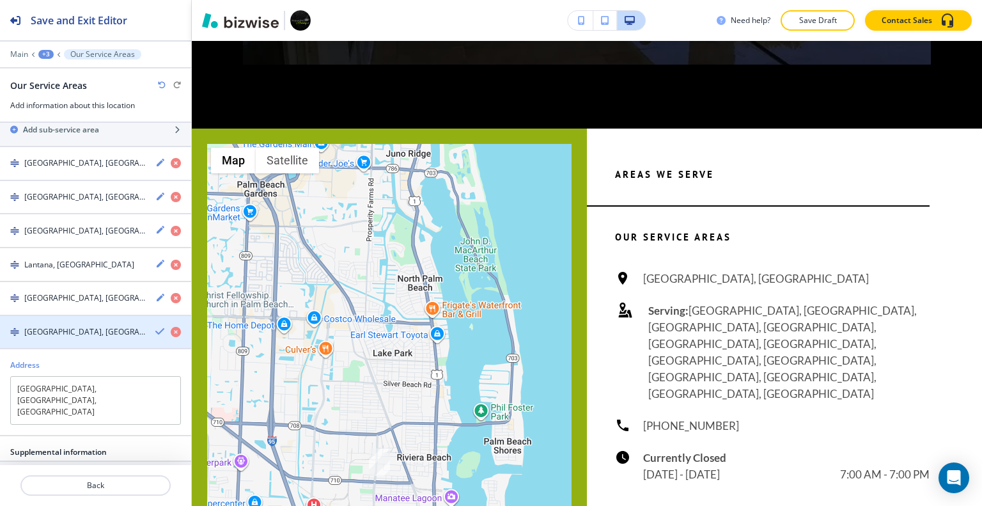
click at [155, 326] on icon "button" at bounding box center [160, 331] width 10 height 10
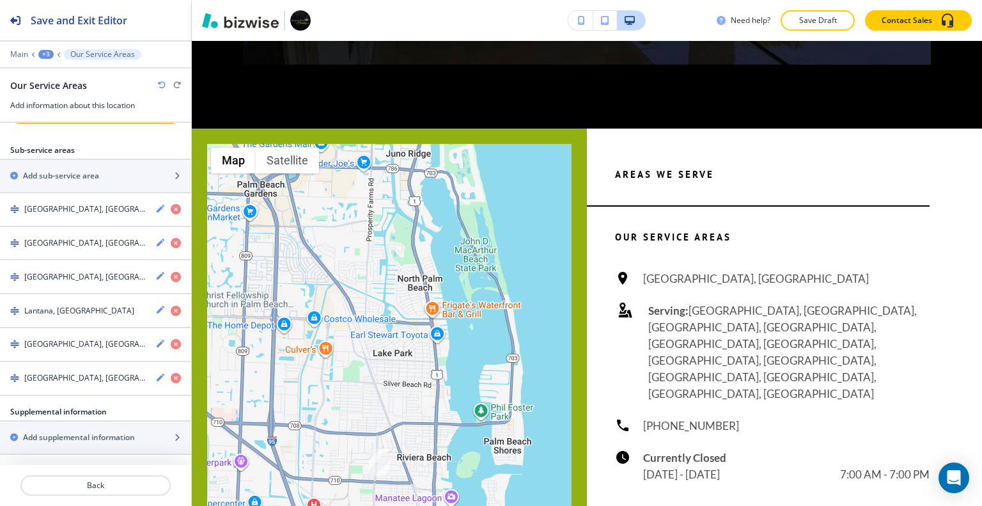
scroll to position [208, 0]
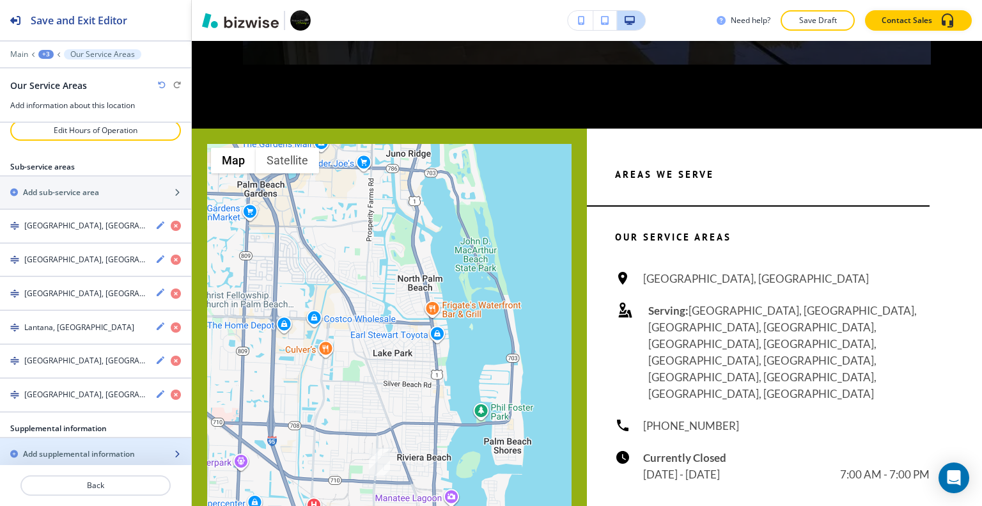
click at [87, 448] on h2 "Add supplemental information" at bounding box center [79, 454] width 112 height 12
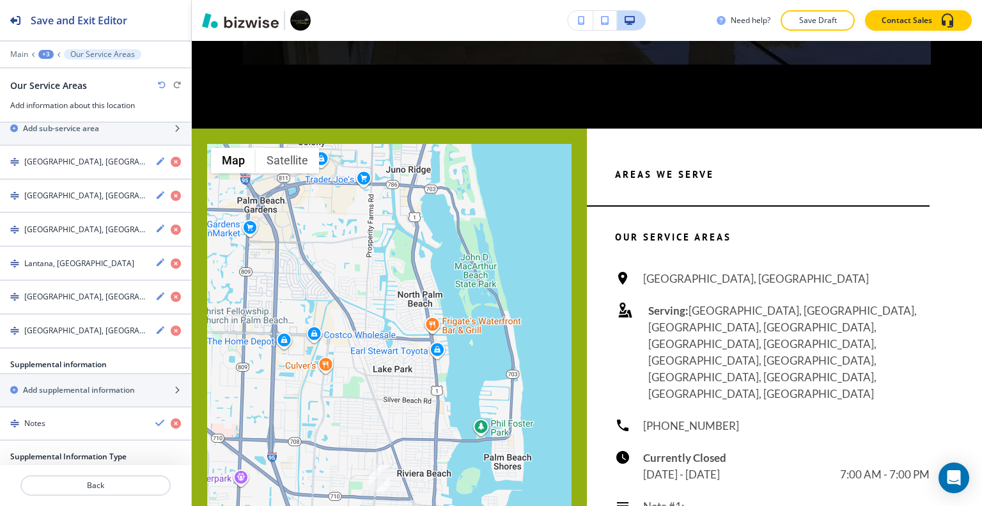
scroll to position [400, 0]
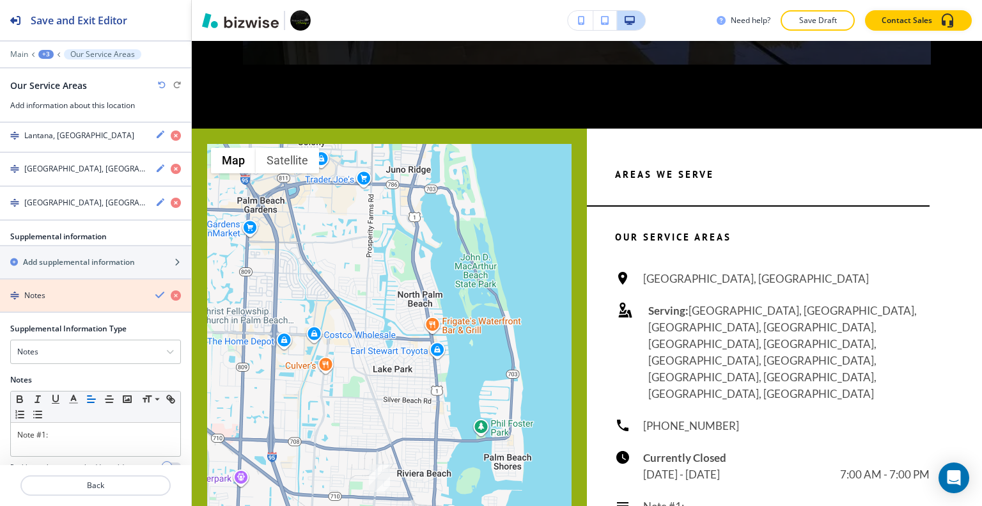
click at [171, 290] on icon "button" at bounding box center [176, 295] width 10 height 10
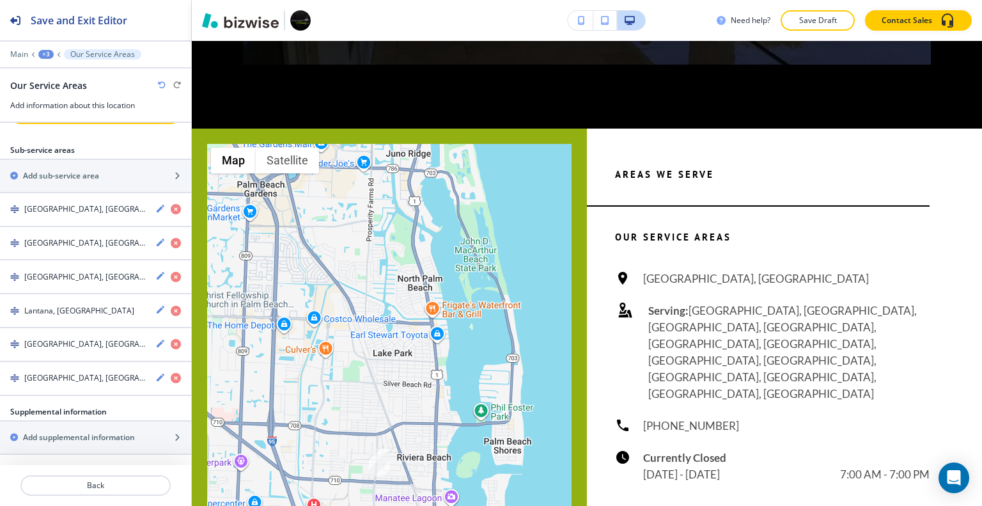
scroll to position [208, 0]
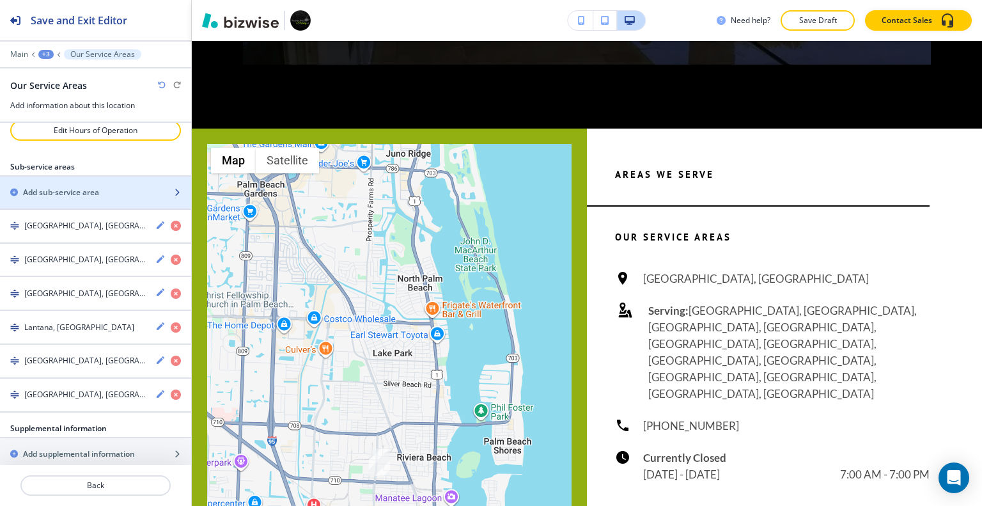
click at [110, 187] on div "Add sub-service area" at bounding box center [81, 193] width 163 height 12
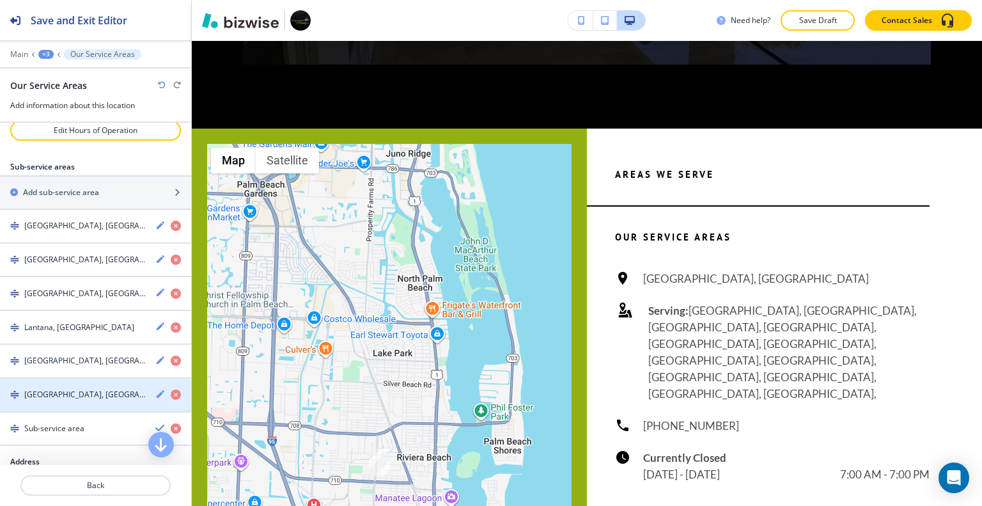
scroll to position [305, 0]
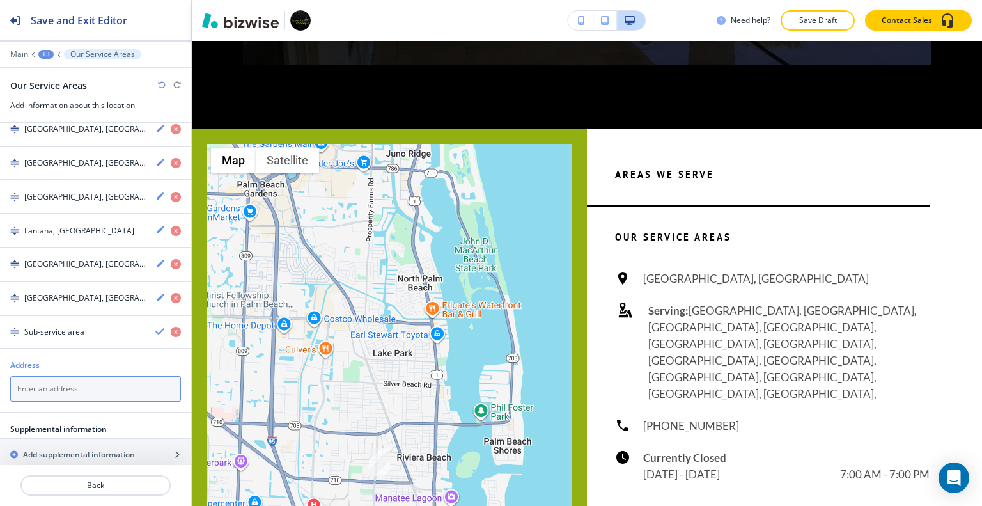
paste textarea "West Palm Beach, FL"
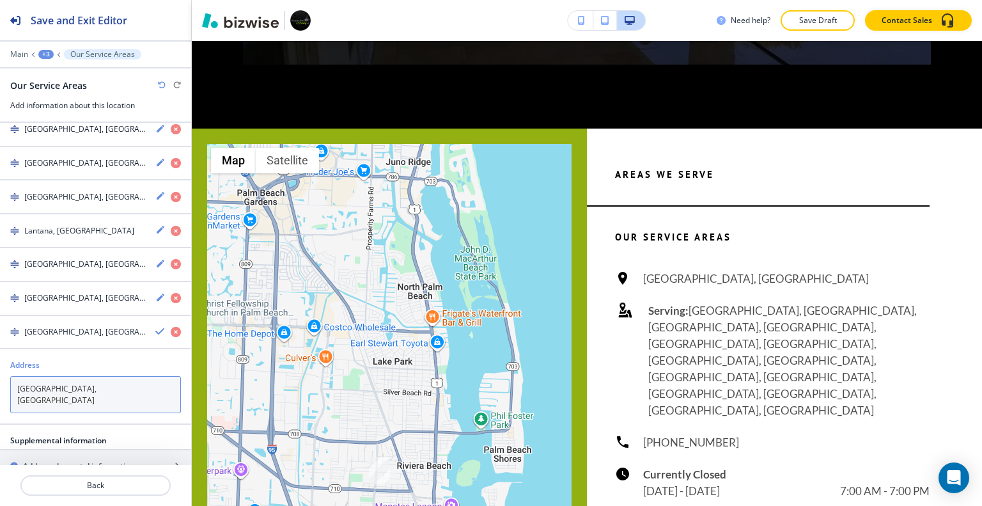
click at [105, 376] on textarea "West Palm Beach, FL" at bounding box center [95, 394] width 171 height 37
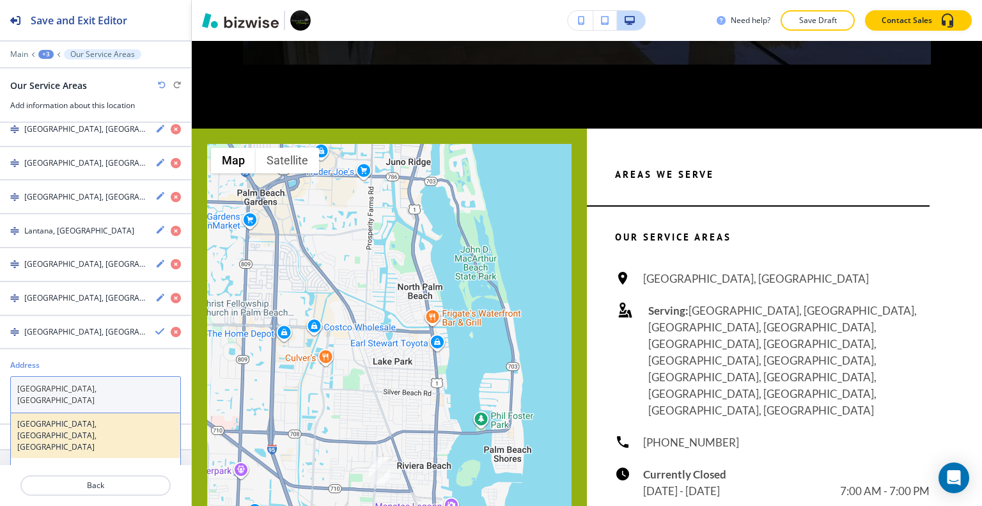
click at [112, 418] on h4 "West Palm Beach, FL, USA" at bounding box center [95, 435] width 157 height 35
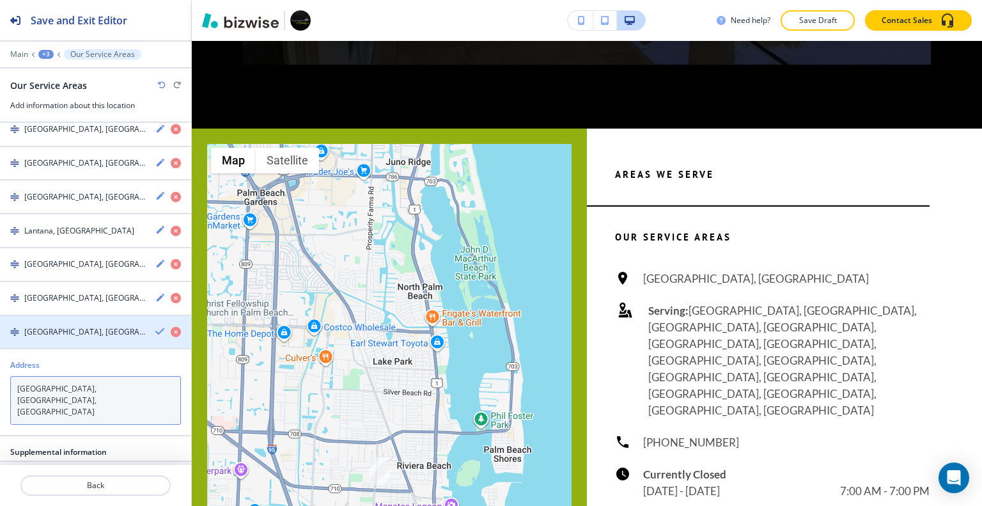
type textarea "West Palm Beach, FL, USA"
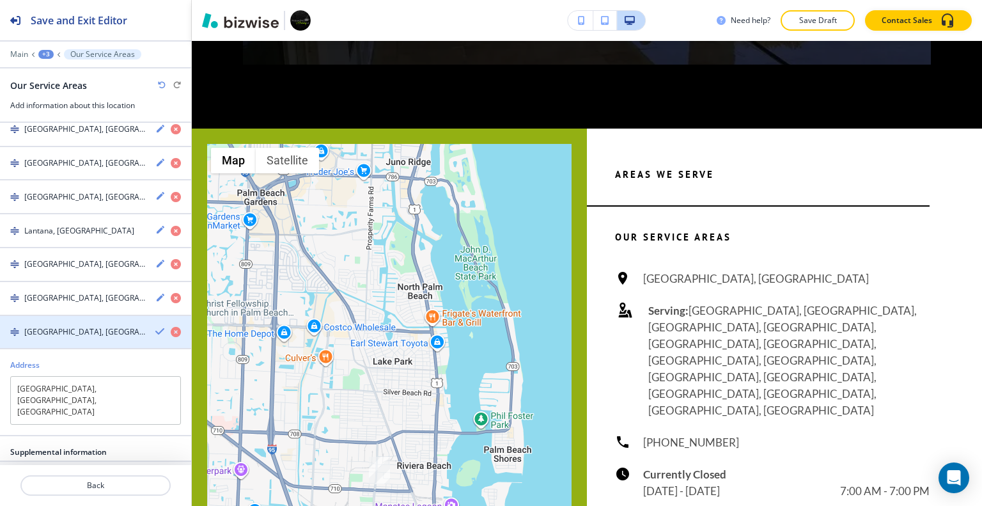
click at [155, 326] on icon "button" at bounding box center [160, 331] width 10 height 10
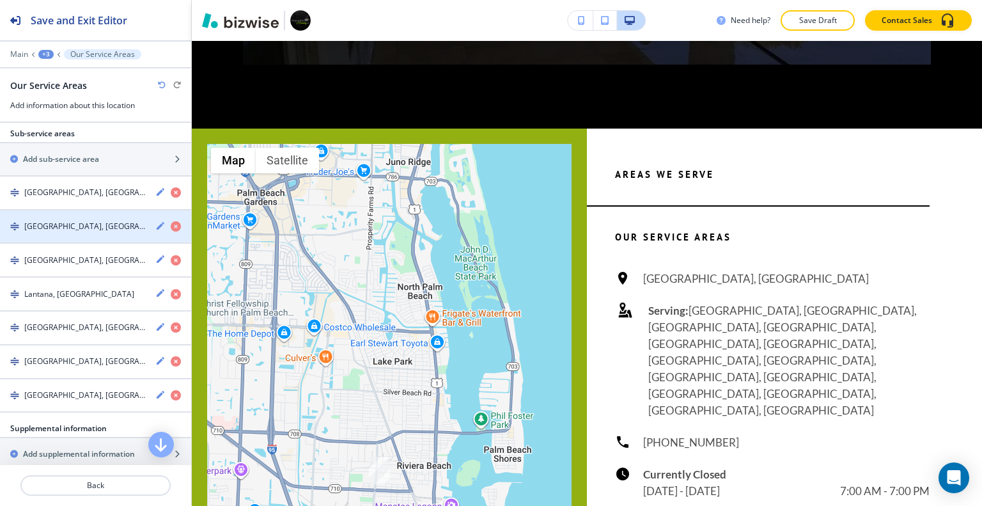
scroll to position [178, 0]
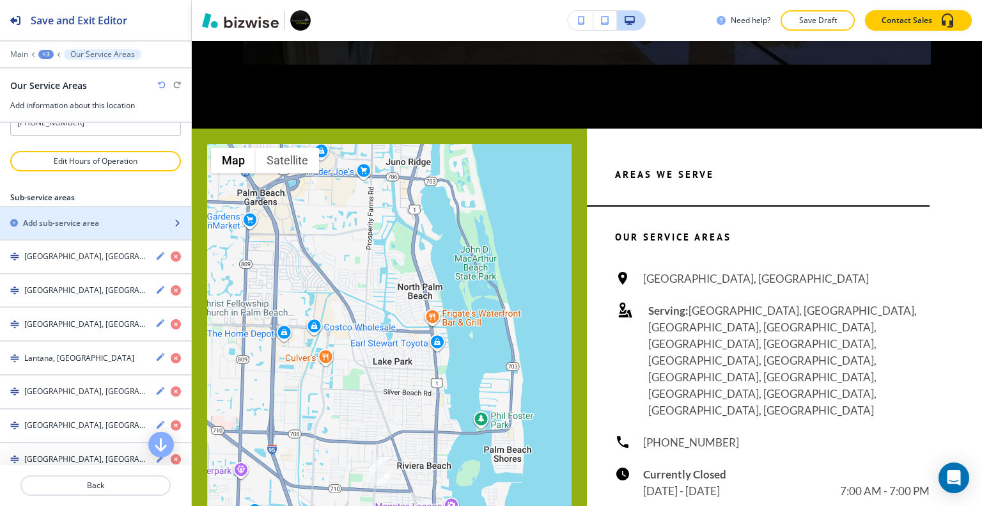
click at [104, 229] on div "button" at bounding box center [95, 234] width 191 height 10
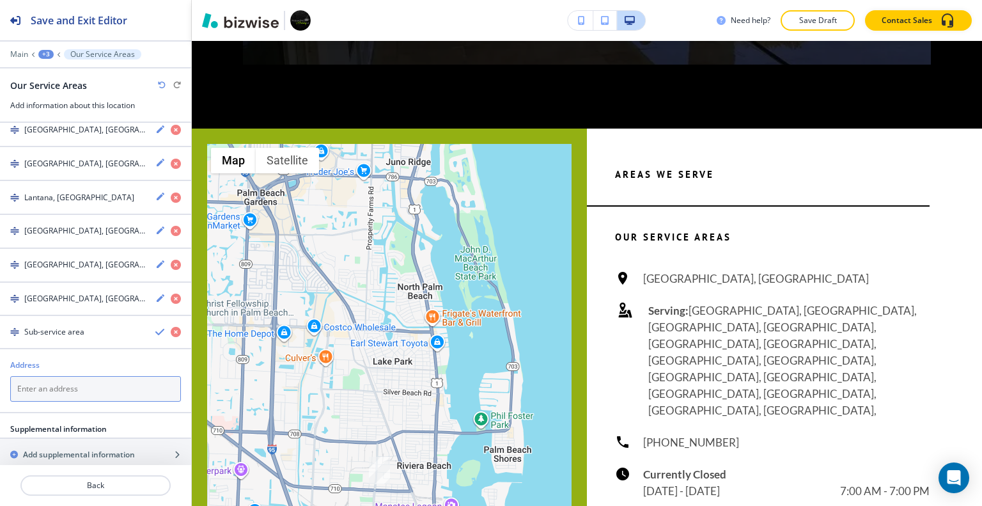
paste textarea "West Palm Beach, FL"
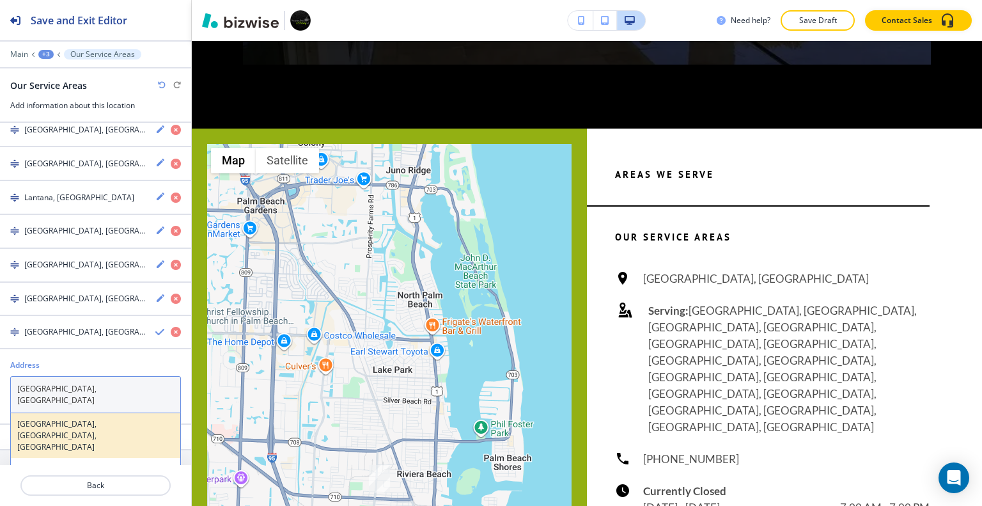
click at [132, 418] on h4 "West Palm Beach, FL, USA" at bounding box center [95, 435] width 157 height 35
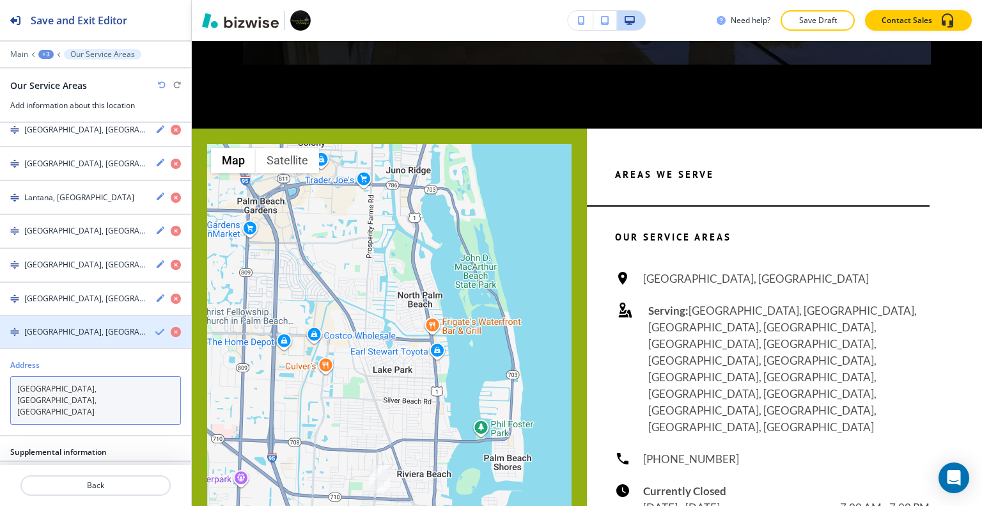
type textarea "West Palm Beach, FL, USA"
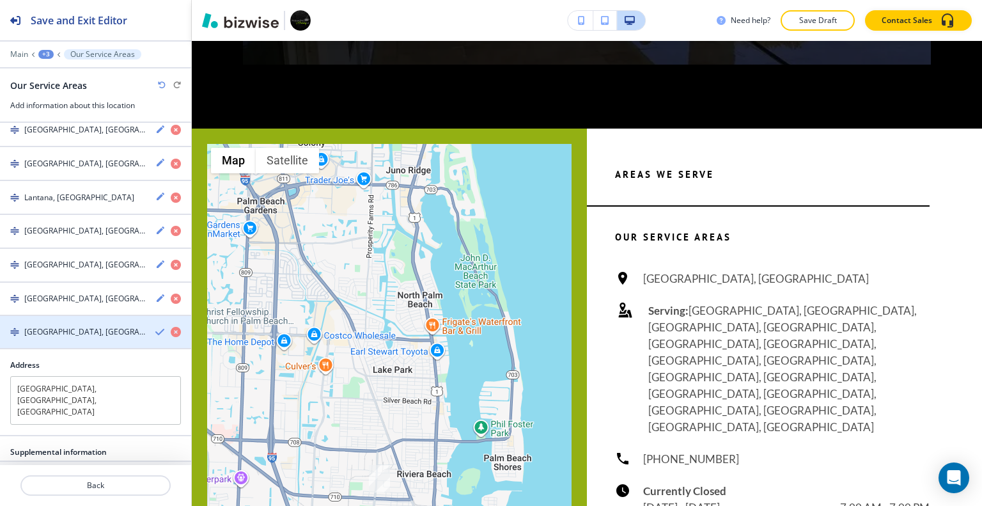
click at [155, 327] on icon "button" at bounding box center [160, 332] width 10 height 10
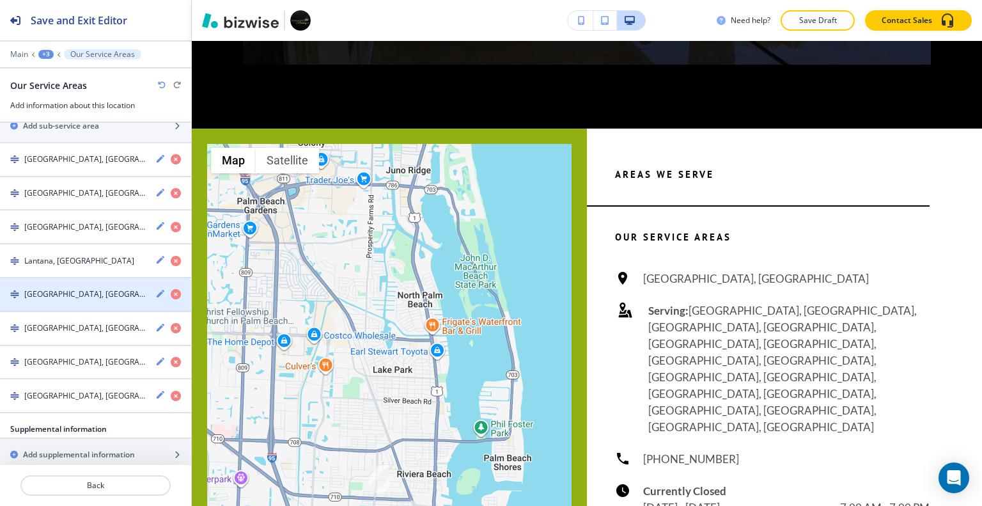
scroll to position [211, 0]
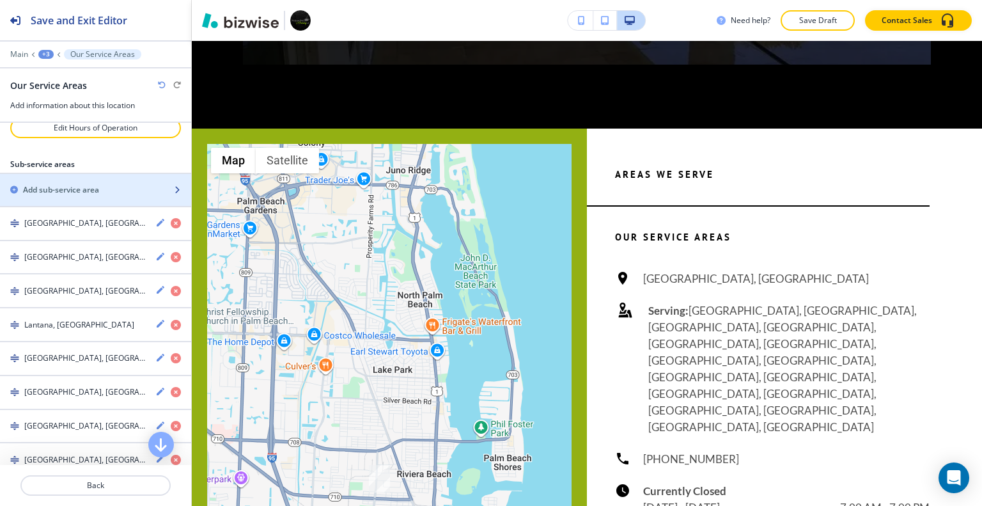
drag, startPoint x: 97, startPoint y: 178, endPoint x: 97, endPoint y: 185, distance: 7.0
click at [97, 184] on h2 "Add sub-service area" at bounding box center [61, 190] width 76 height 12
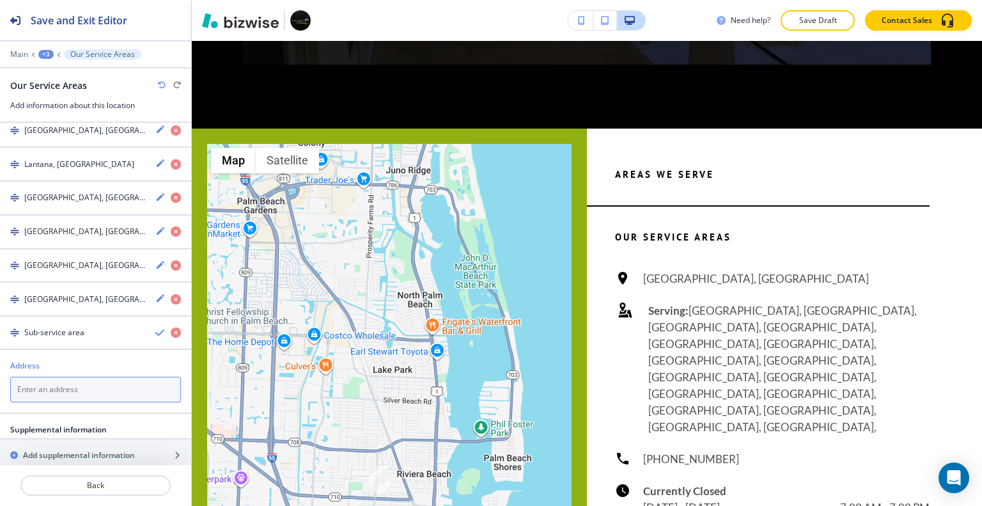
paste textarea "Palm Beach, FL"
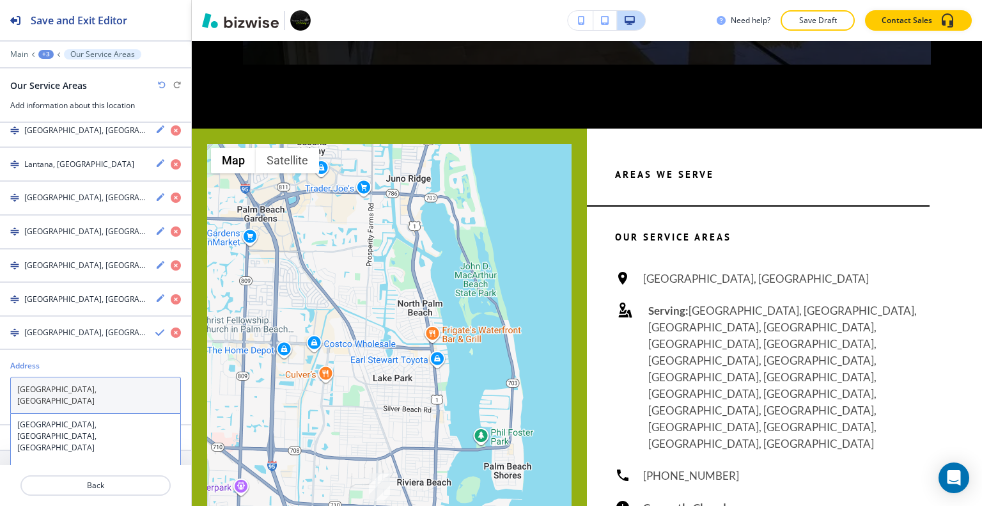
click at [17, 382] on textarea "Palm Beach, FL" at bounding box center [95, 394] width 171 height 37
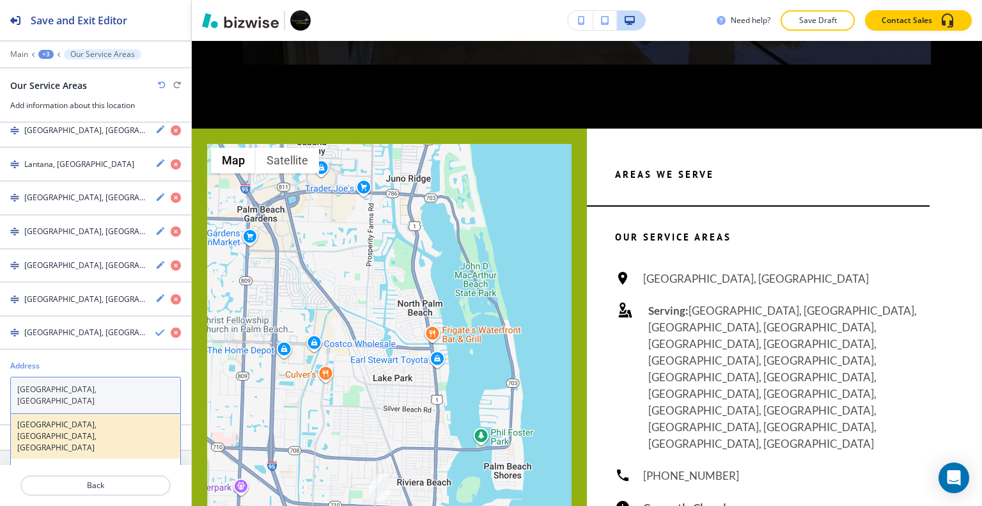
click at [53, 413] on div "Palm Beach, FL, USA" at bounding box center [95, 435] width 169 height 45
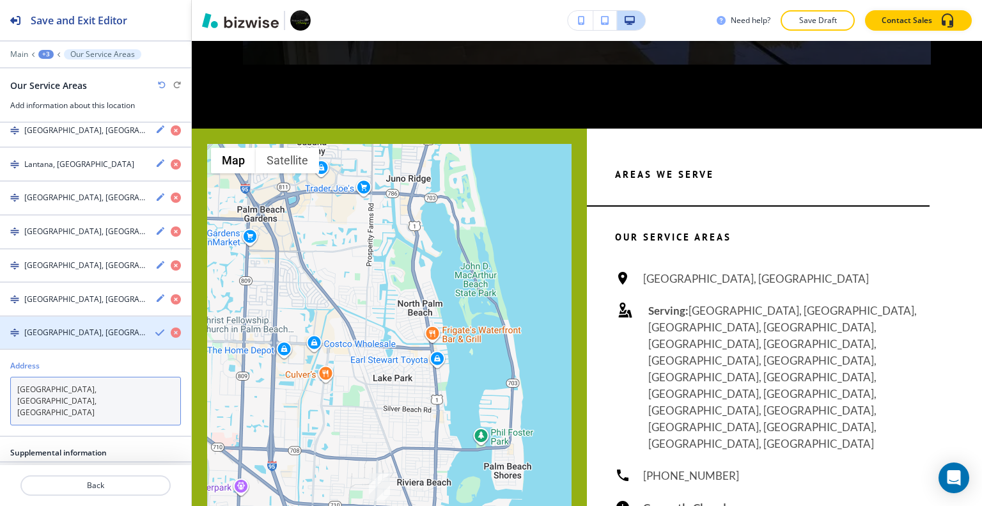
type textarea "Palm Beach, FL, USA"
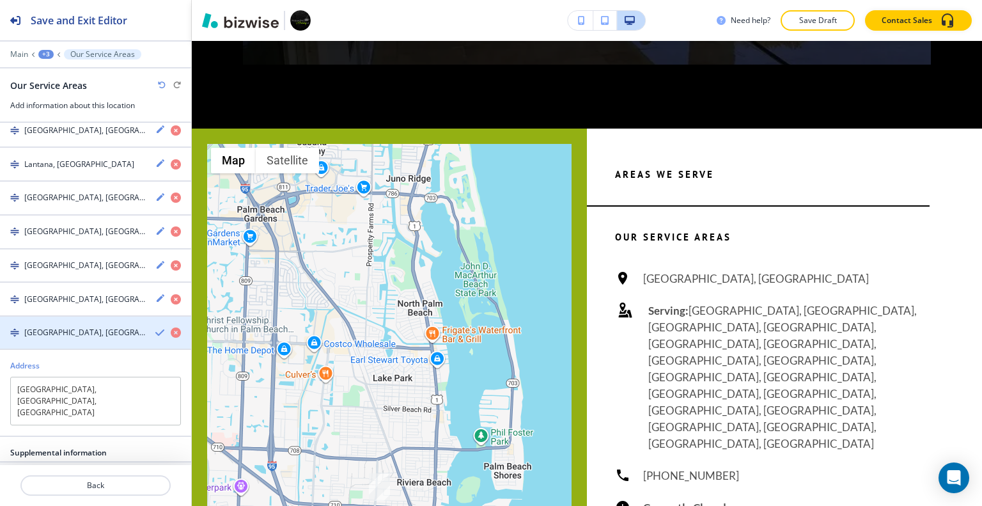
click at [144, 327] on div "Palm Beach, FL, USA" at bounding box center [95, 333] width 191 height 12
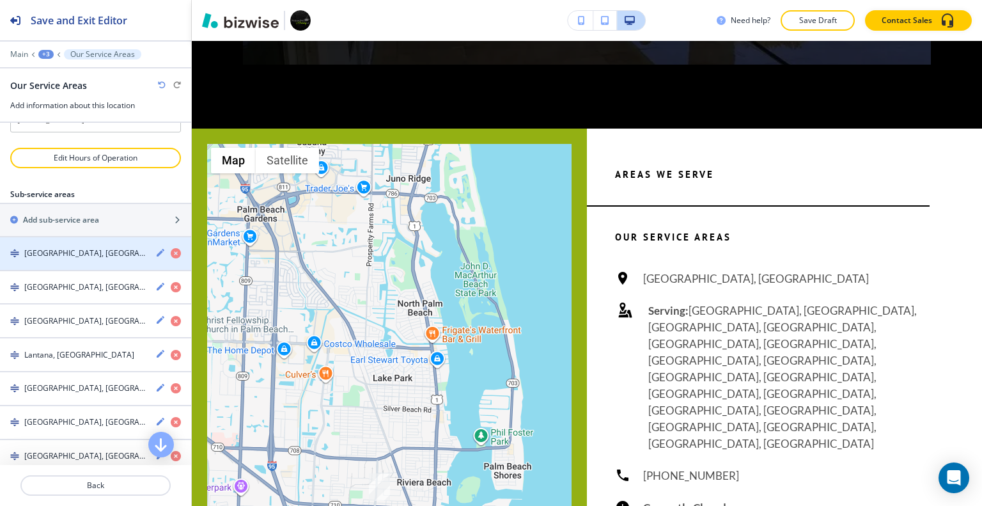
scroll to position [117, 0]
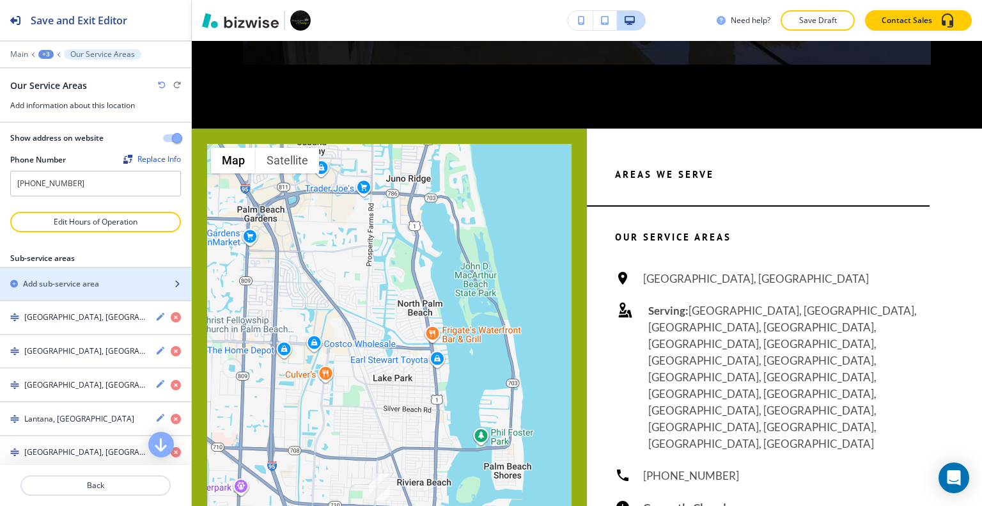
click at [97, 278] on h2 "Add sub-service area" at bounding box center [61, 284] width 76 height 12
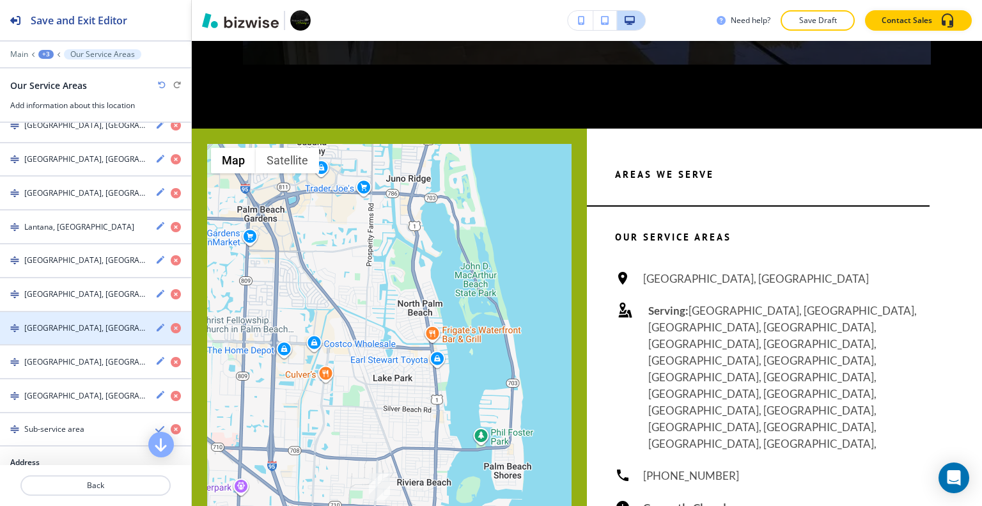
scroll to position [405, 0]
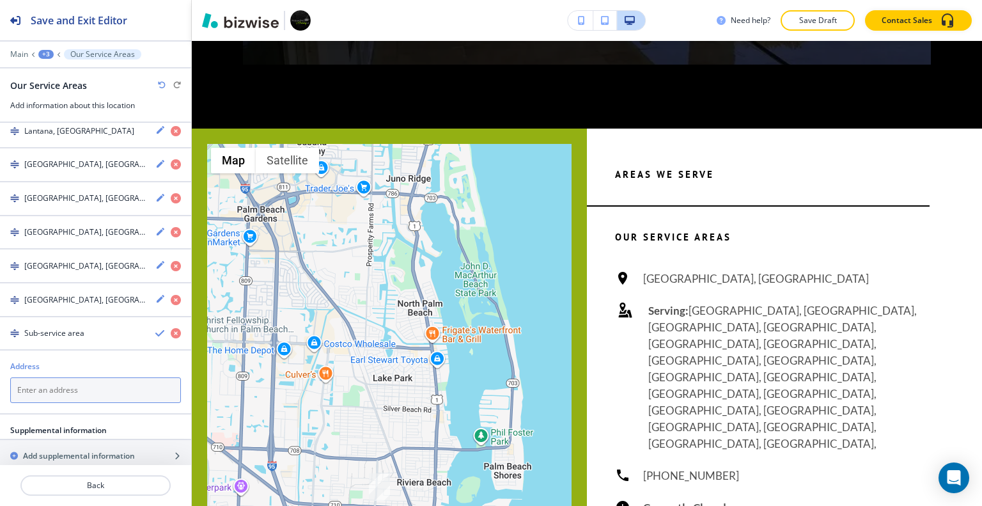
paste textarea "Greenacres, FL"
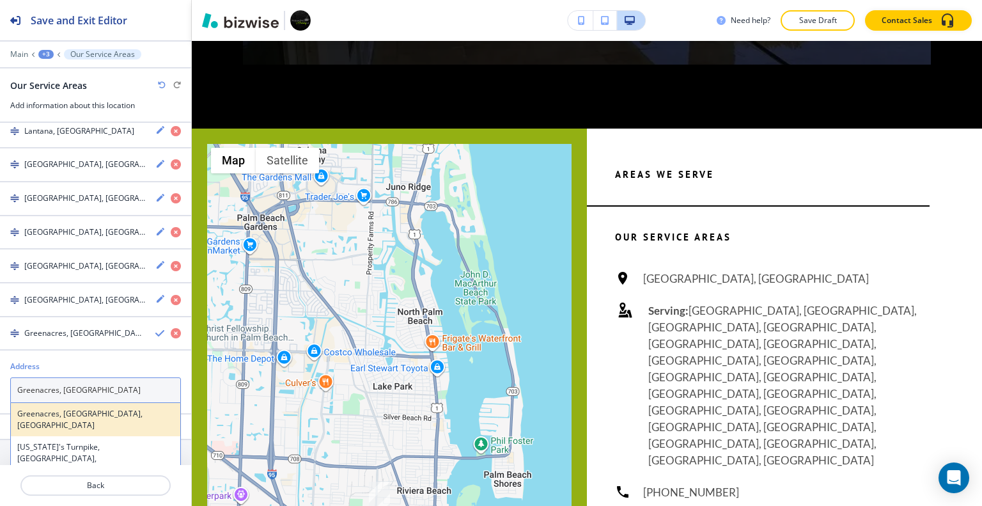
click at [115, 408] on h4 "Greenacres, FL, USA" at bounding box center [95, 419] width 157 height 23
type textarea "Greenacres, FL, USA"
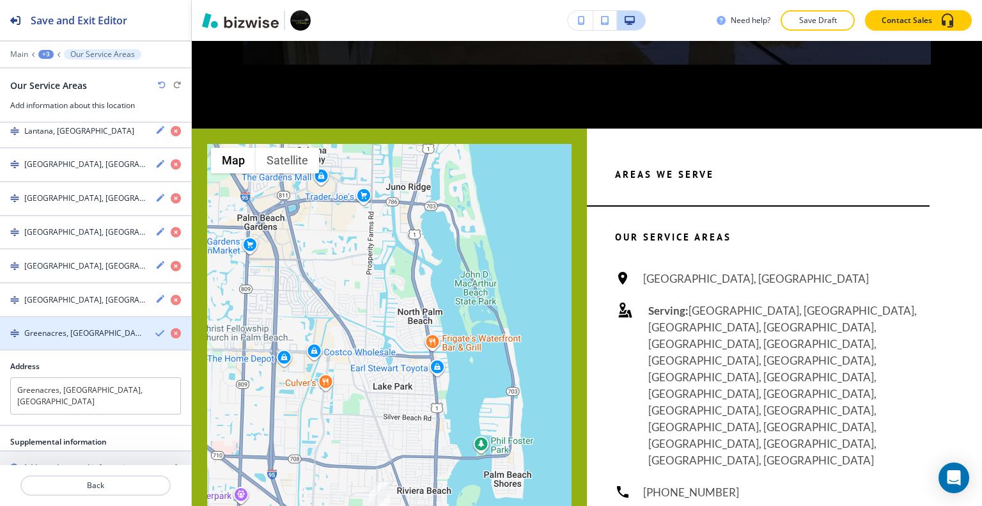
click at [155, 328] on icon "button" at bounding box center [160, 333] width 10 height 10
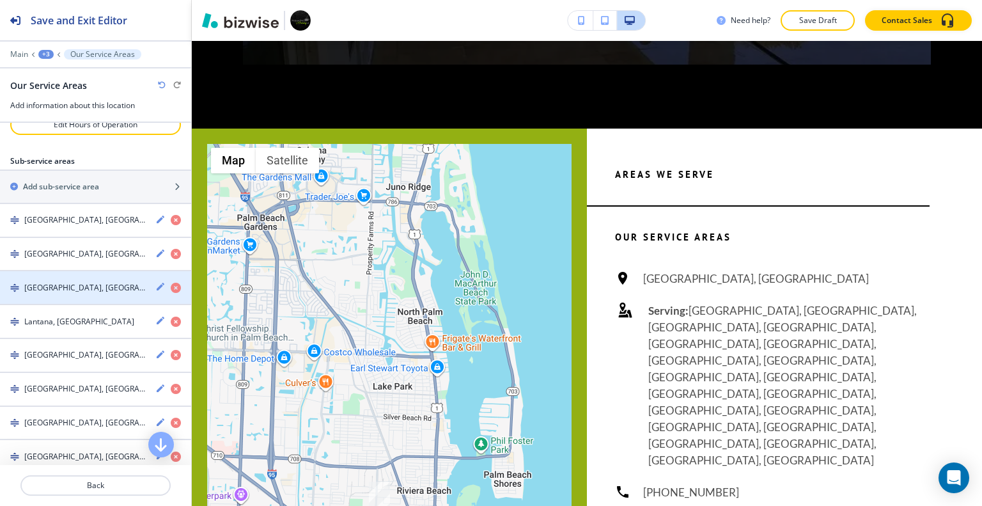
scroll to position [150, 0]
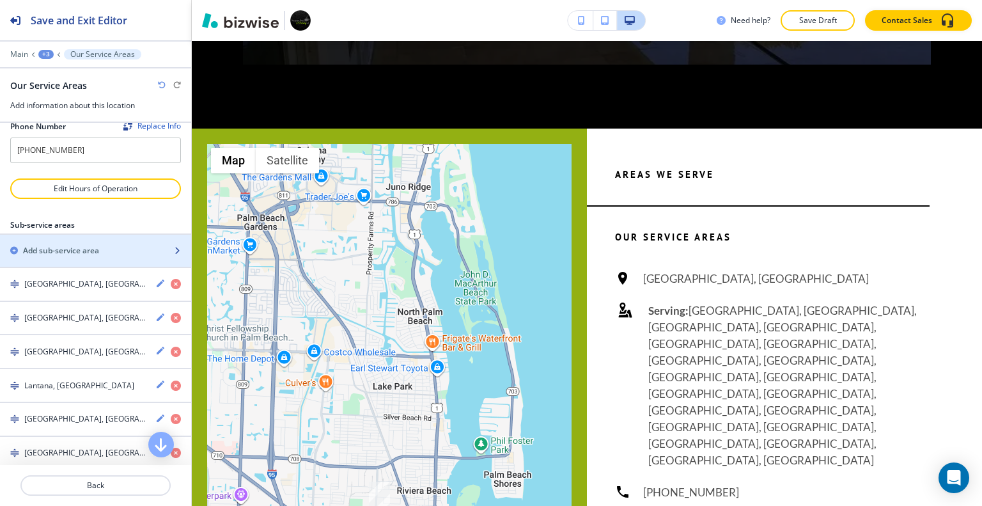
click at [107, 245] on div "Add sub-service area" at bounding box center [81, 251] width 163 height 12
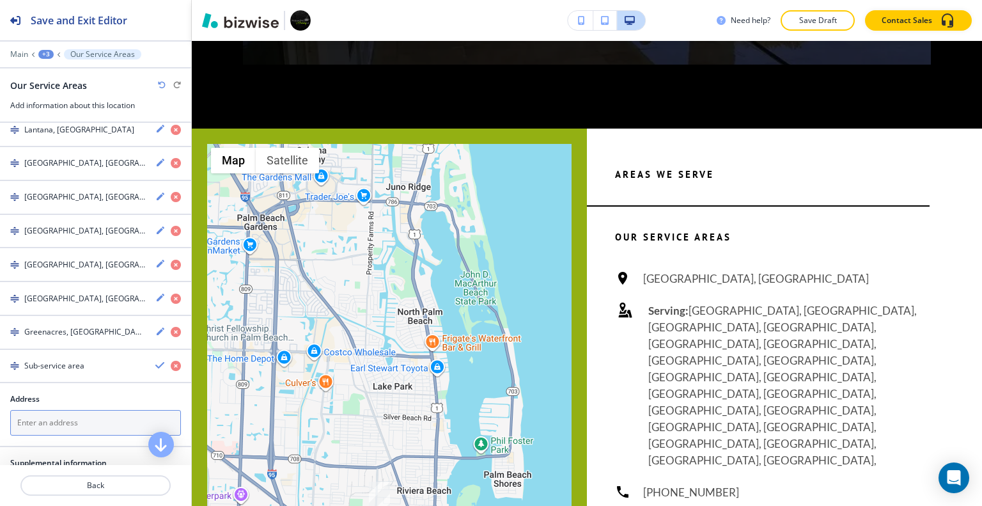
click at [89, 412] on textarea at bounding box center [95, 423] width 171 height 26
paste textarea "Wellington, FL"
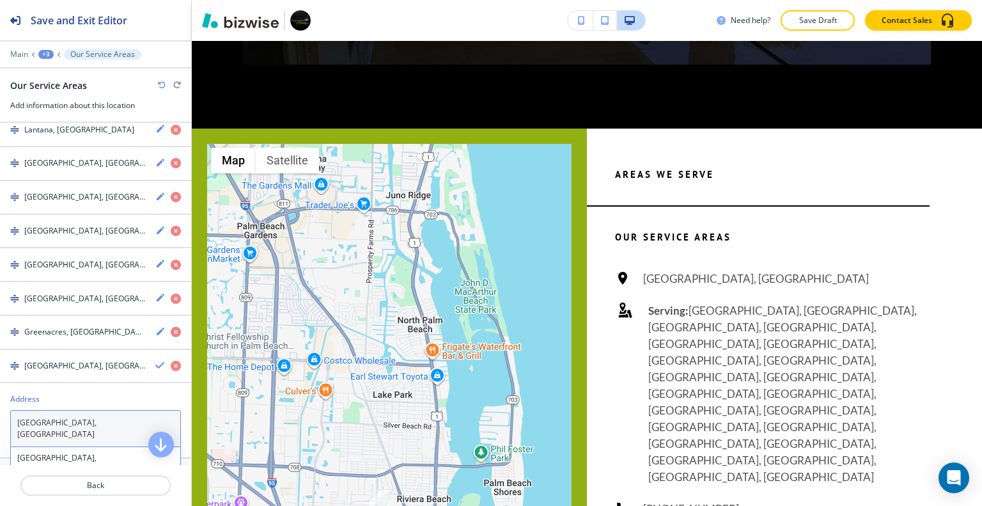
click at [19, 413] on textarea "Wellington, FL" at bounding box center [95, 428] width 171 height 37
click at [45, 452] on h4 "Wellington, FL, USA" at bounding box center [95, 469] width 157 height 35
type textarea "Wellington, FL, USA"
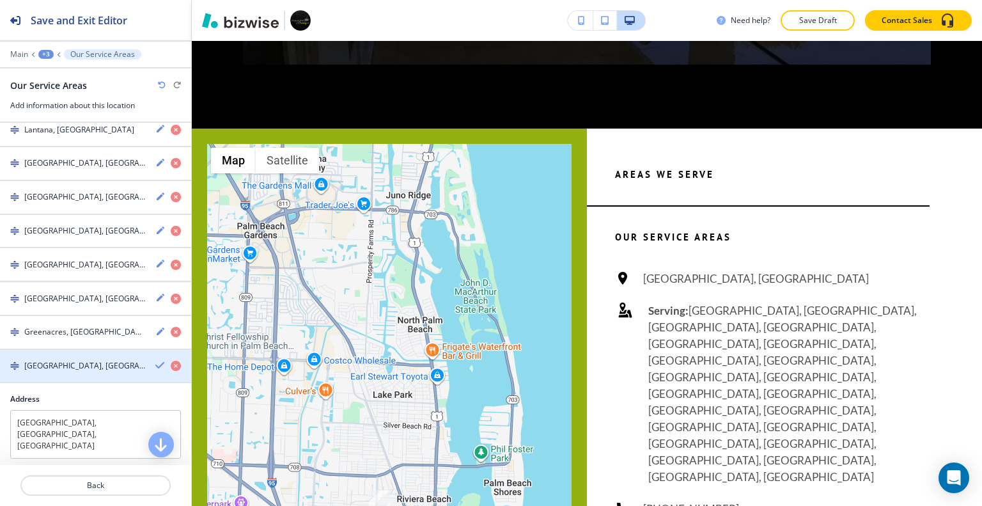
click at [155, 360] on icon "button" at bounding box center [160, 365] width 10 height 10
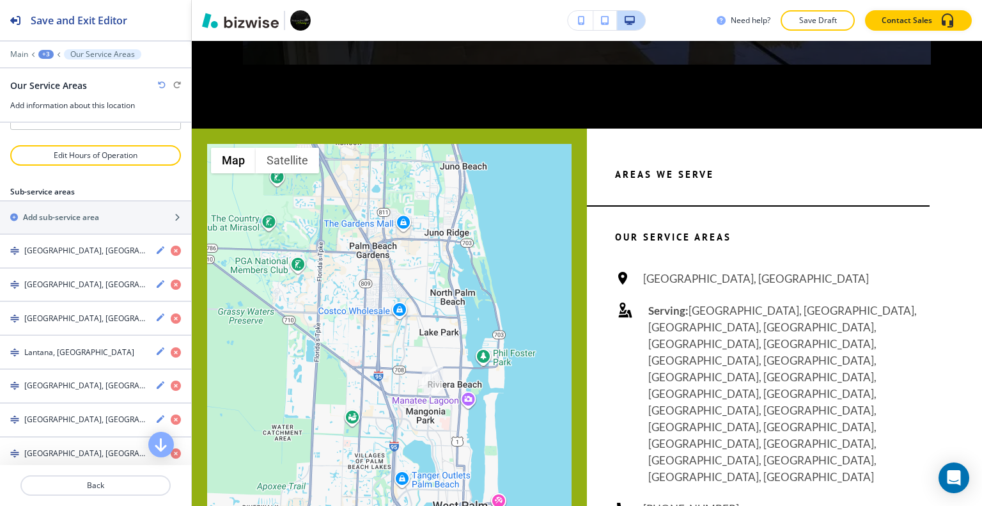
scroll to position [0, 0]
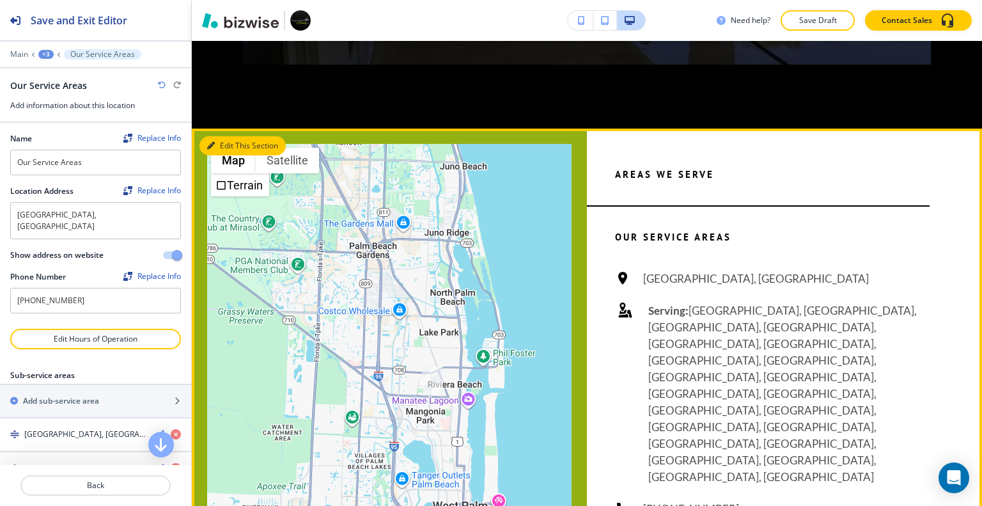
click at [226, 136] on button "Edit This Section" at bounding box center [242, 145] width 86 height 19
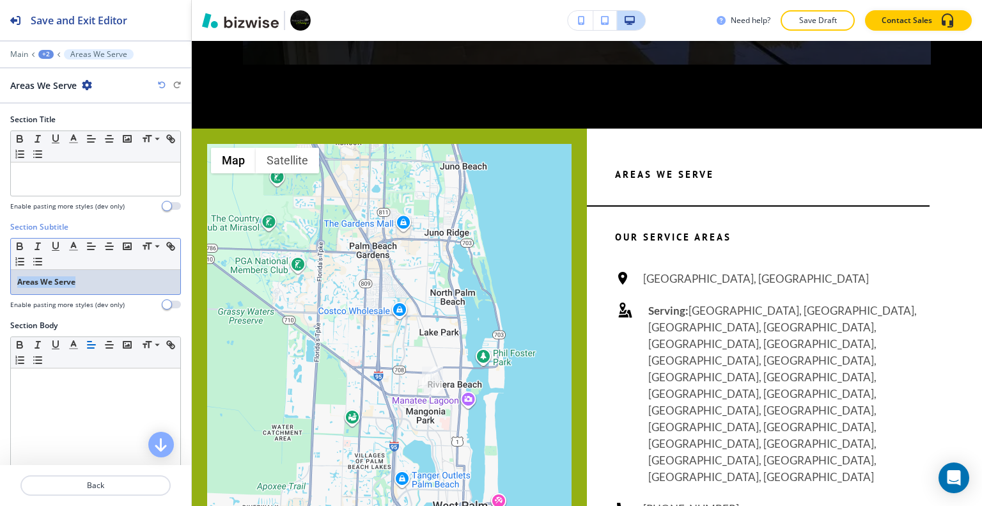
drag, startPoint x: 98, startPoint y: 279, endPoint x: 16, endPoint y: 272, distance: 82.2
click at [13, 270] on div "Areas We Serve" at bounding box center [95, 282] width 169 height 24
copy strong "Areas We Serve"
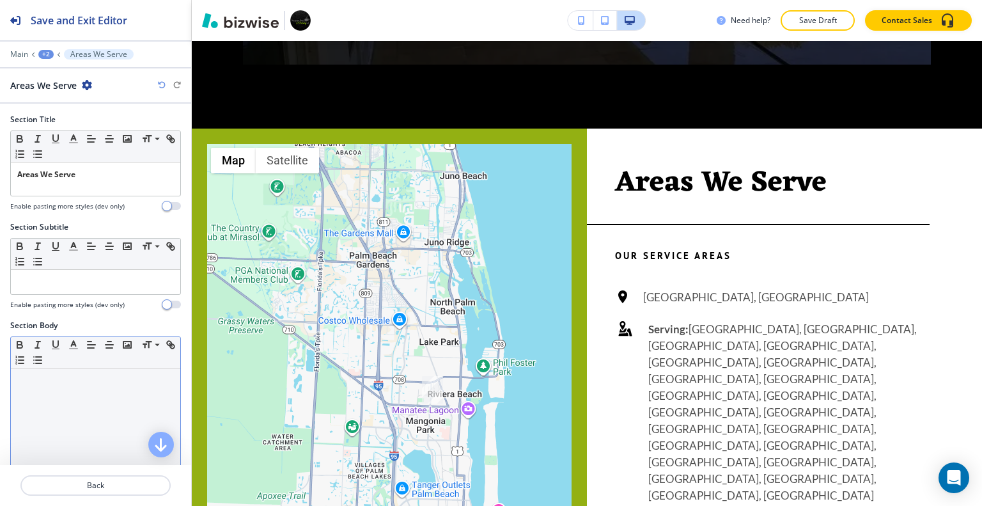
click at [166, 336] on div "Small Normal Large Huge" at bounding box center [95, 435] width 171 height 199
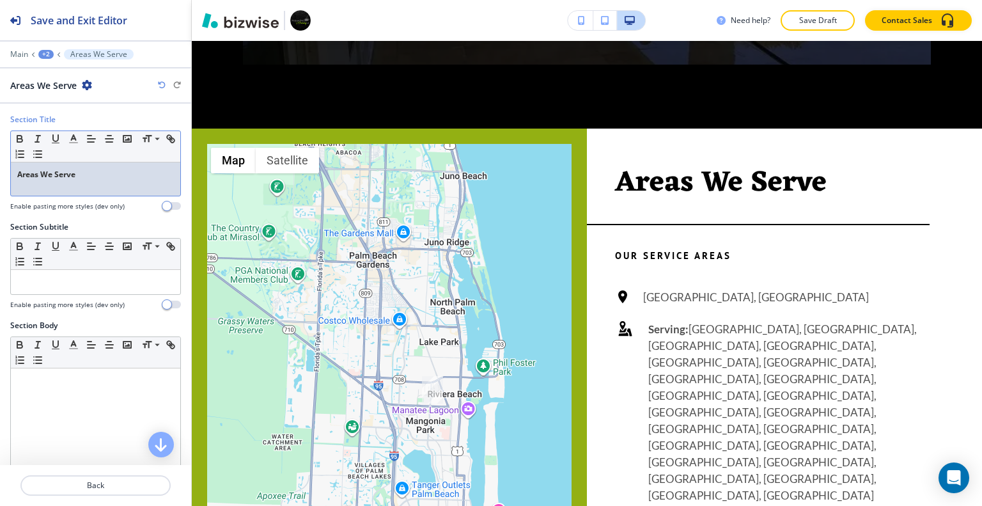
click at [104, 176] on p "Areas We Serve" at bounding box center [95, 175] width 157 height 12
click at [826, 11] on button "Save Draft" at bounding box center [817, 20] width 74 height 20
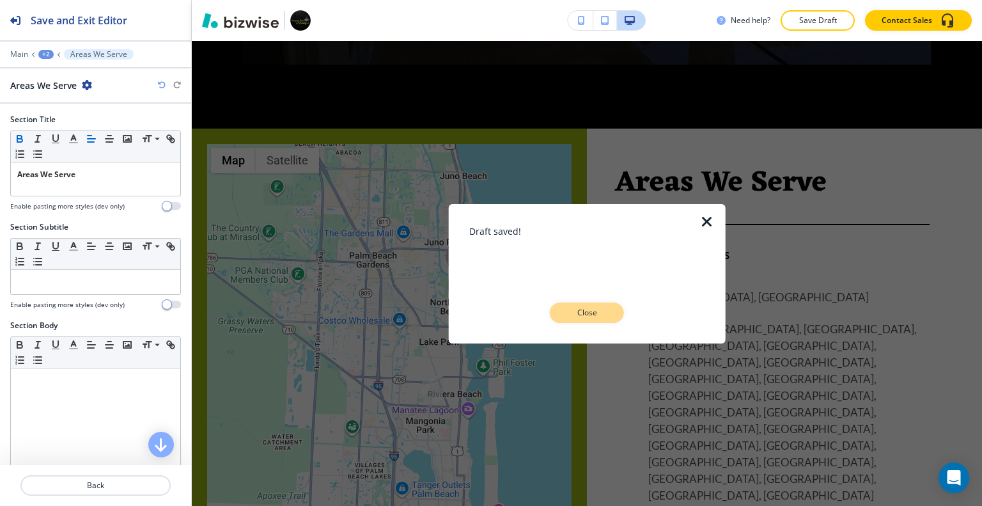
click at [614, 321] on button "Close" at bounding box center [587, 312] width 74 height 20
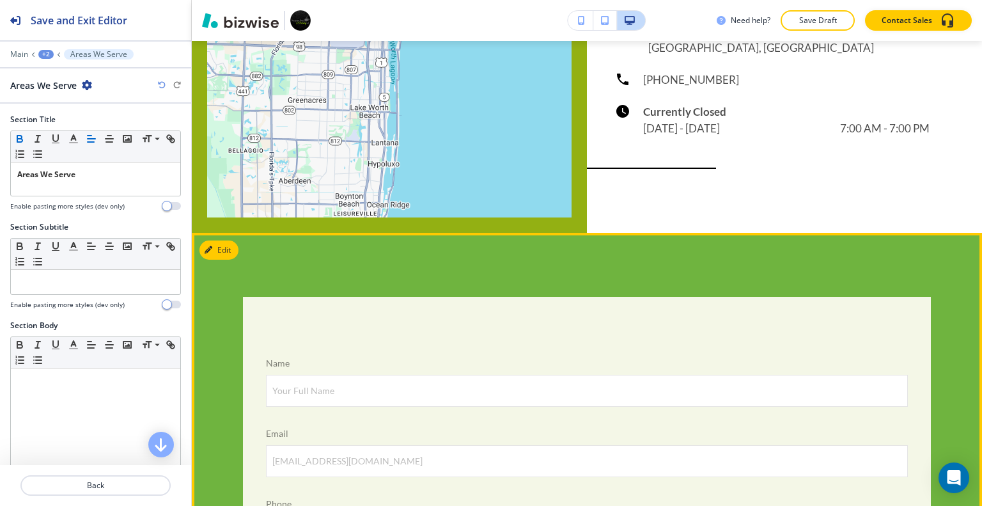
scroll to position [6012, 0]
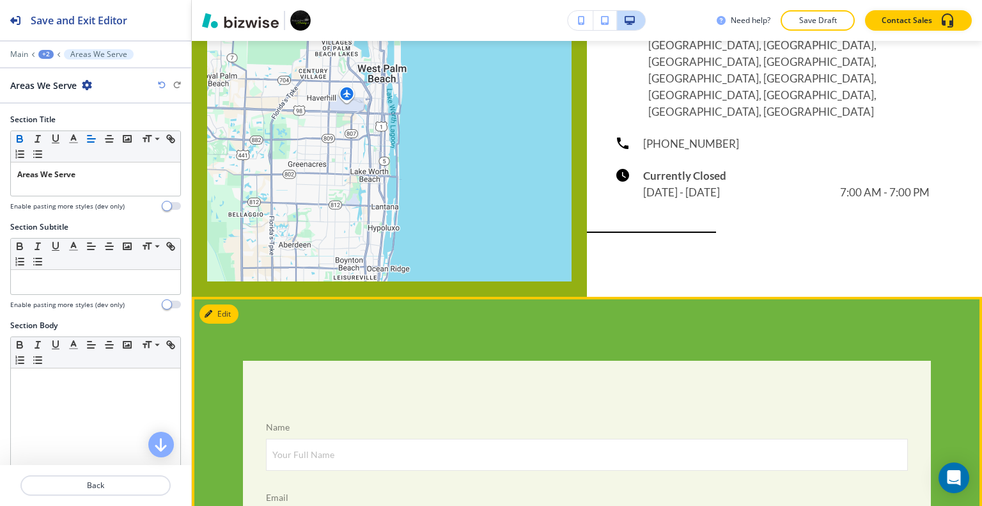
click at [227, 304] on button "Edit" at bounding box center [218, 313] width 39 height 19
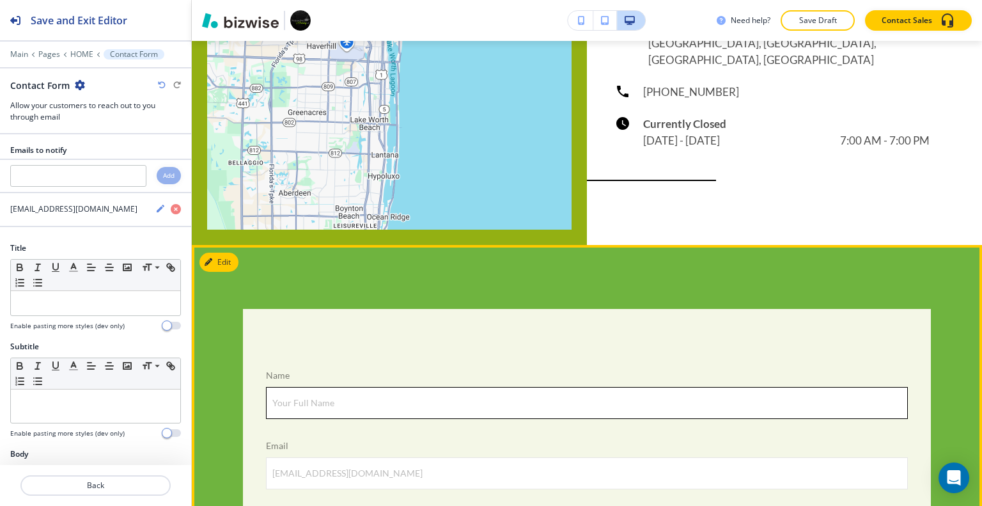
scroll to position [6000, 0]
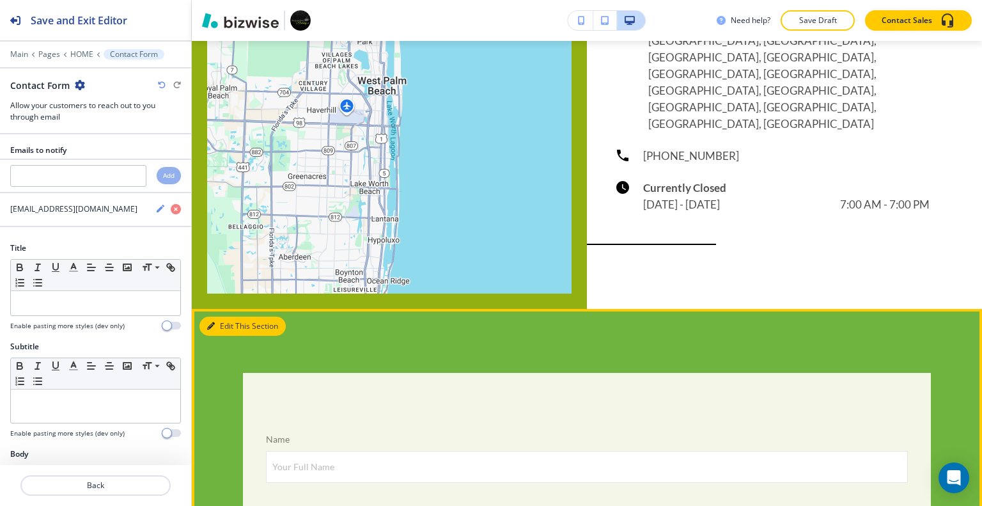
click at [223, 316] on button "Edit This Section" at bounding box center [242, 325] width 86 height 19
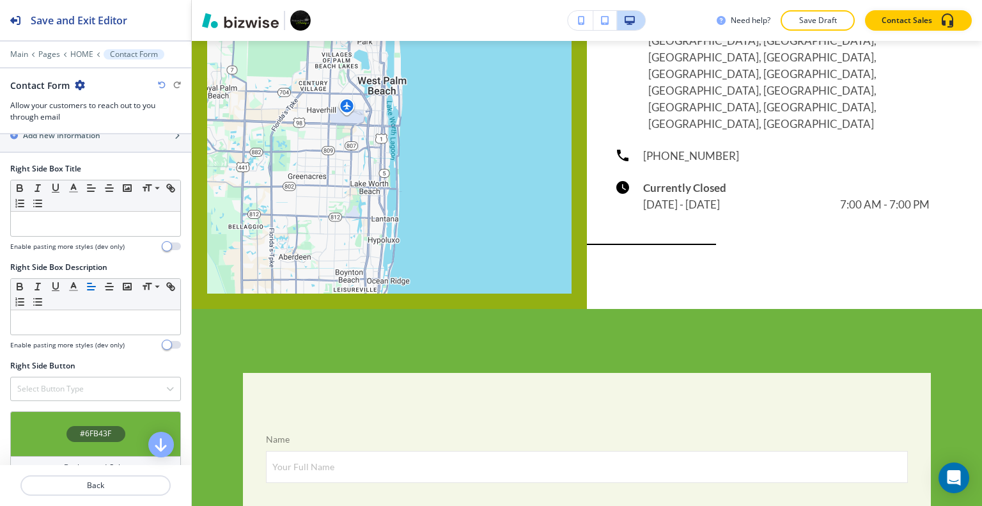
click at [54, 419] on div "#6FB43F" at bounding box center [95, 433] width 171 height 45
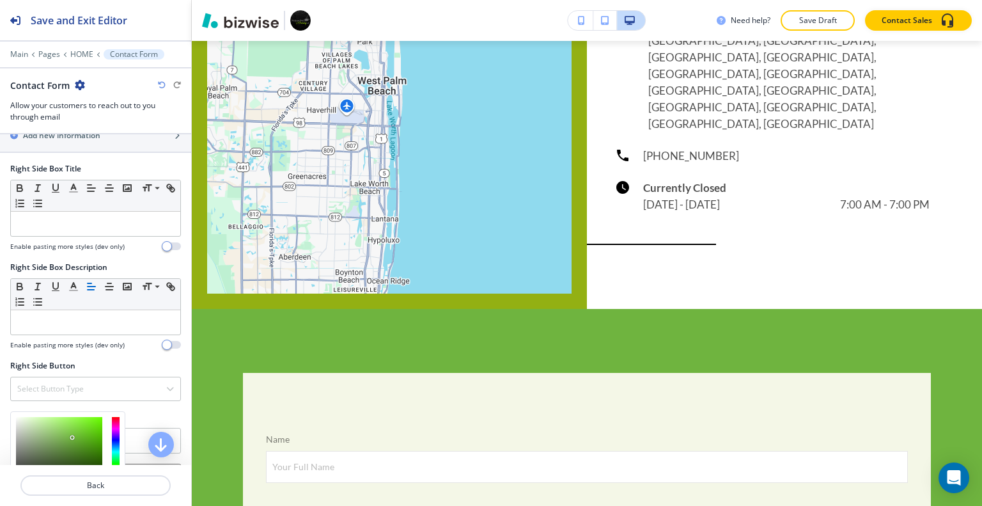
scroll to position [951, 0]
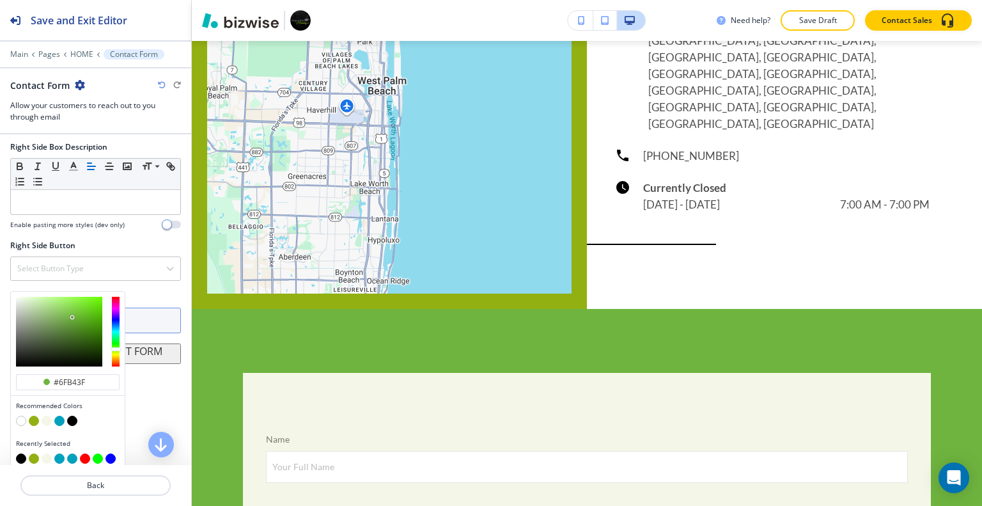
click at [72, 416] on button "button" at bounding box center [72, 420] width 10 height 10
type input "#000000"
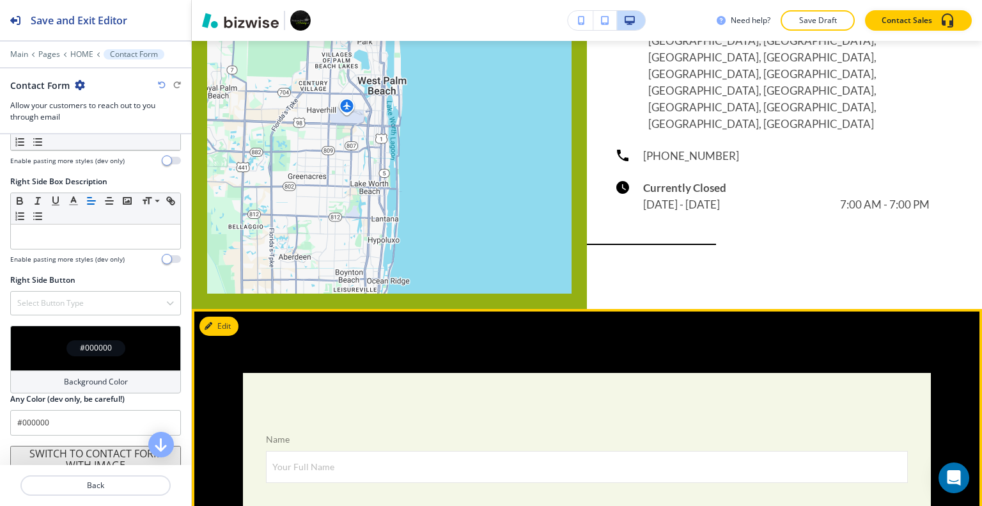
scroll to position [5936, 0]
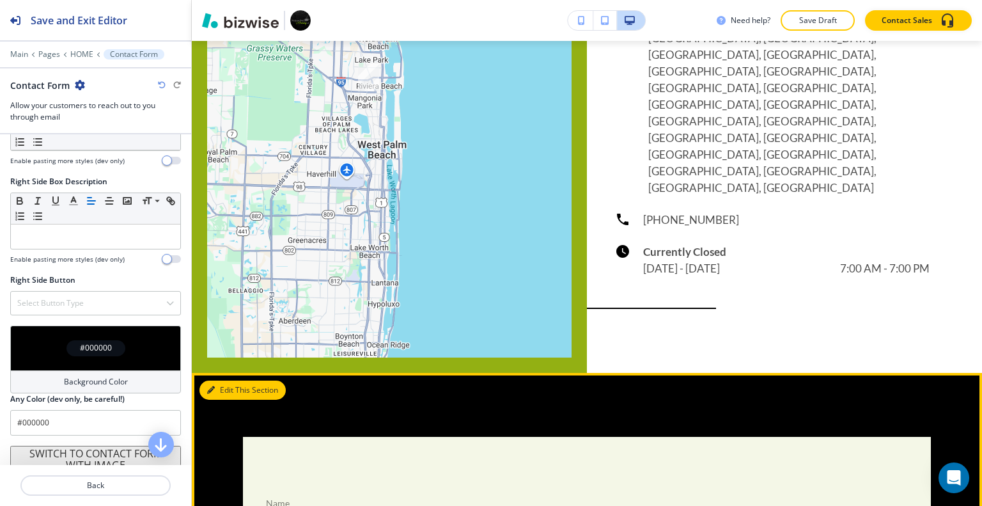
click at [223, 380] on button "Edit This Section" at bounding box center [242, 389] width 86 height 19
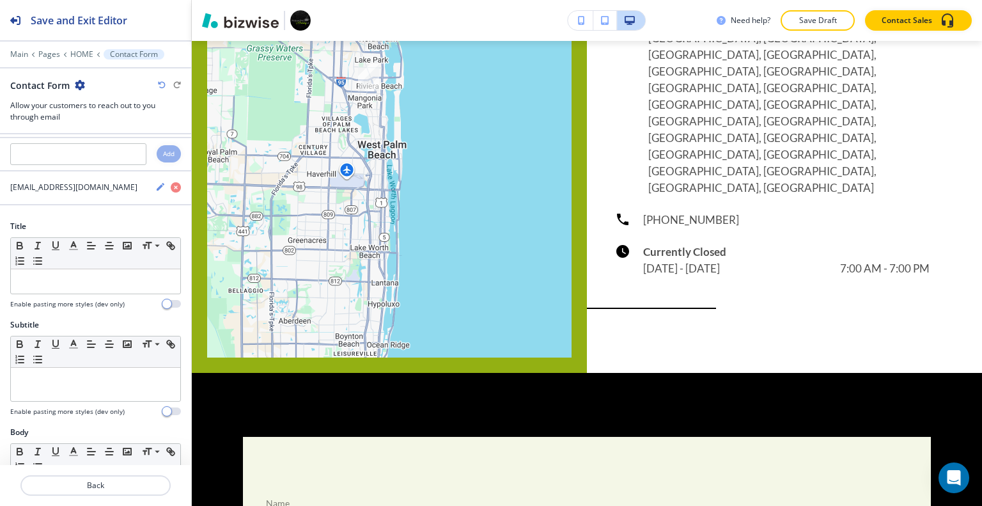
scroll to position [0, 0]
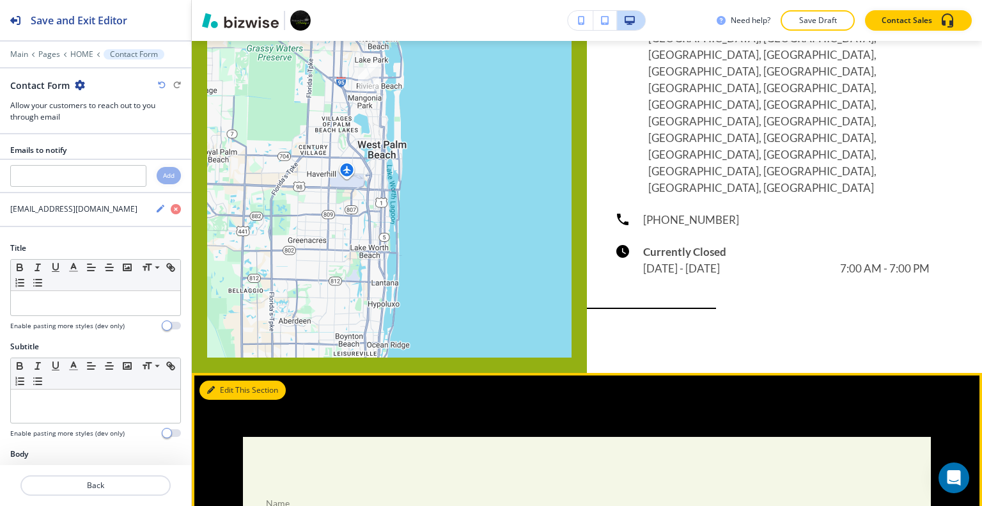
click at [220, 380] on button "Edit This Section" at bounding box center [242, 389] width 86 height 19
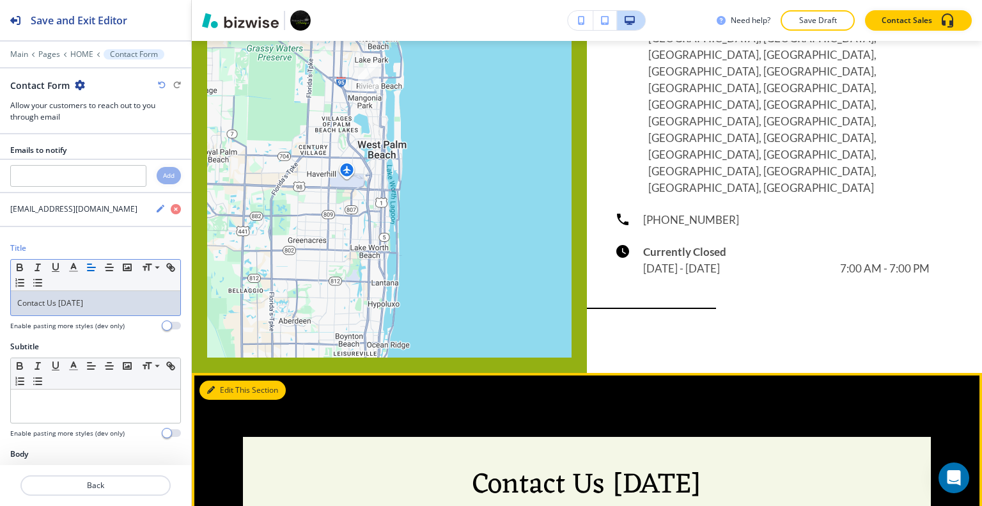
click at [224, 380] on button "Edit This Section" at bounding box center [242, 389] width 86 height 19
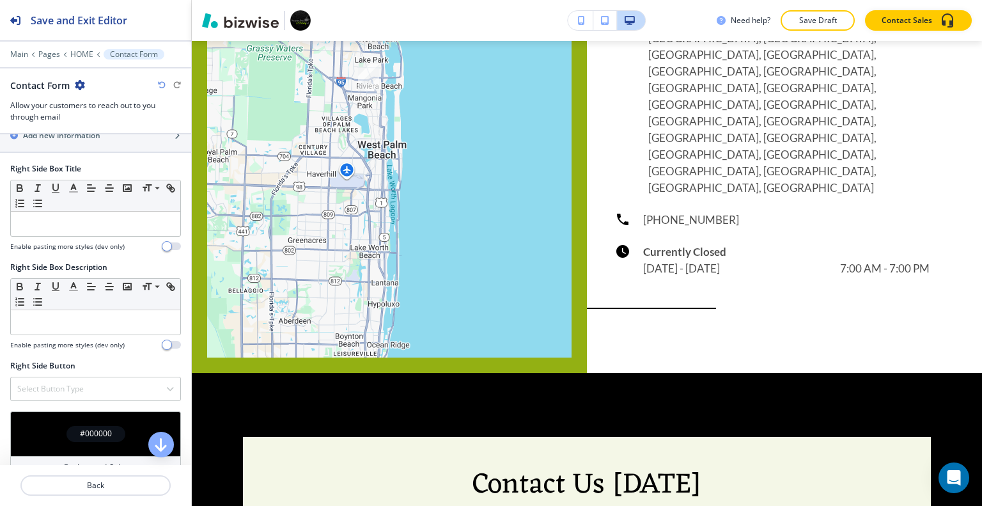
scroll to position [916, 0]
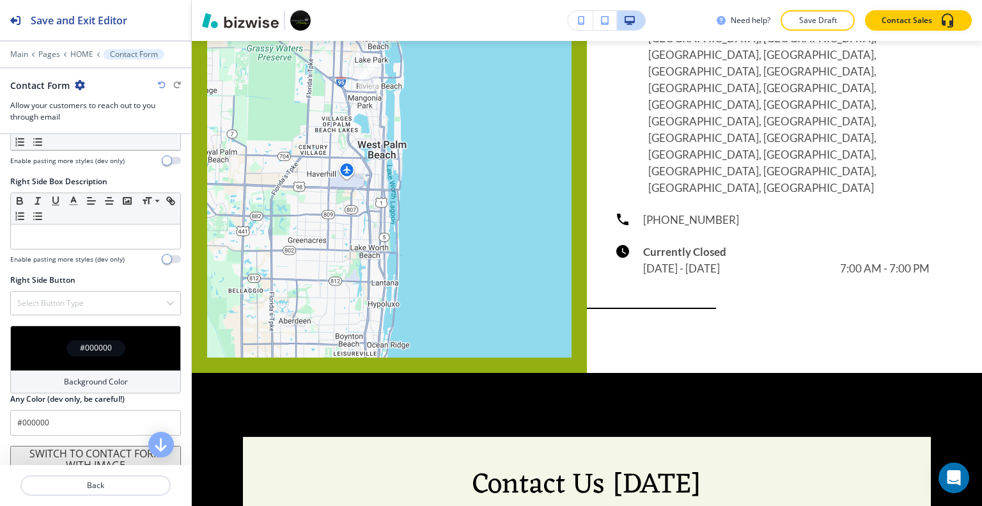
click at [83, 451] on button "SWITCH TO CONTACT FORM WITH IMAGE" at bounding box center [95, 455] width 171 height 20
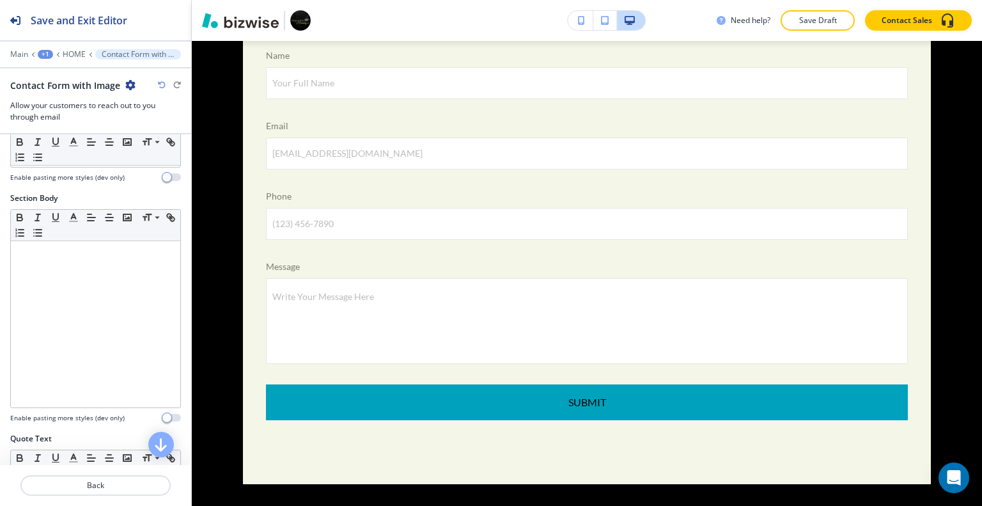
scroll to position [703, 0]
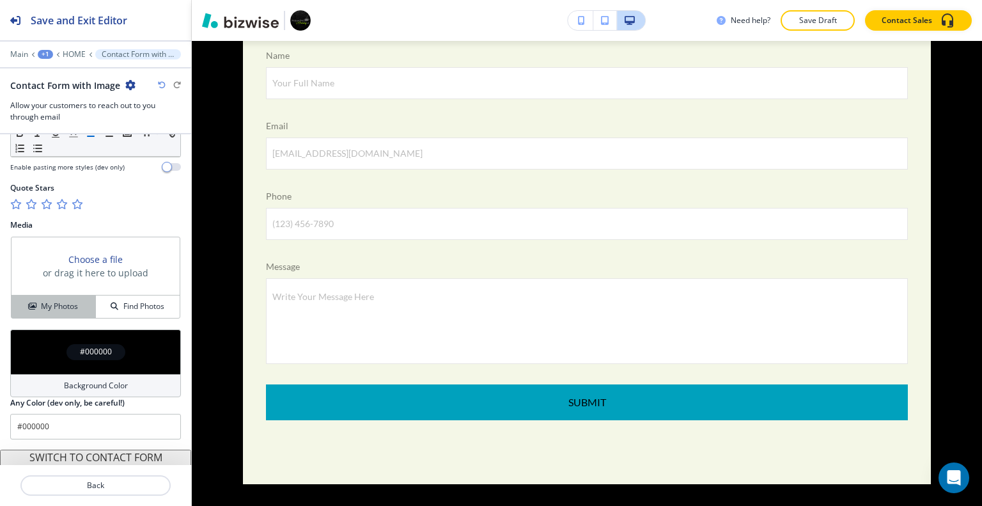
click at [70, 301] on h4 "My Photos" at bounding box center [59, 306] width 37 height 12
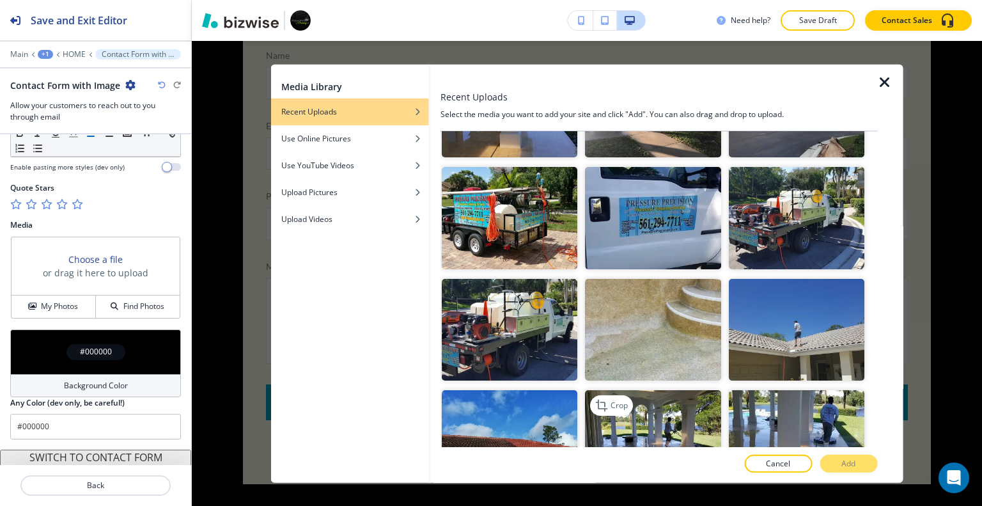
scroll to position [1150, 0]
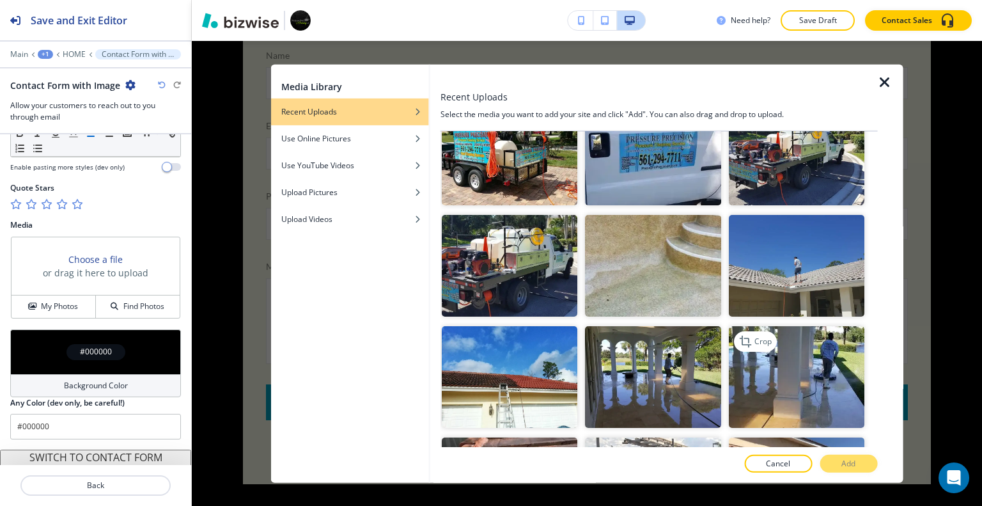
click at [818, 333] on img "button" at bounding box center [795, 377] width 135 height 102
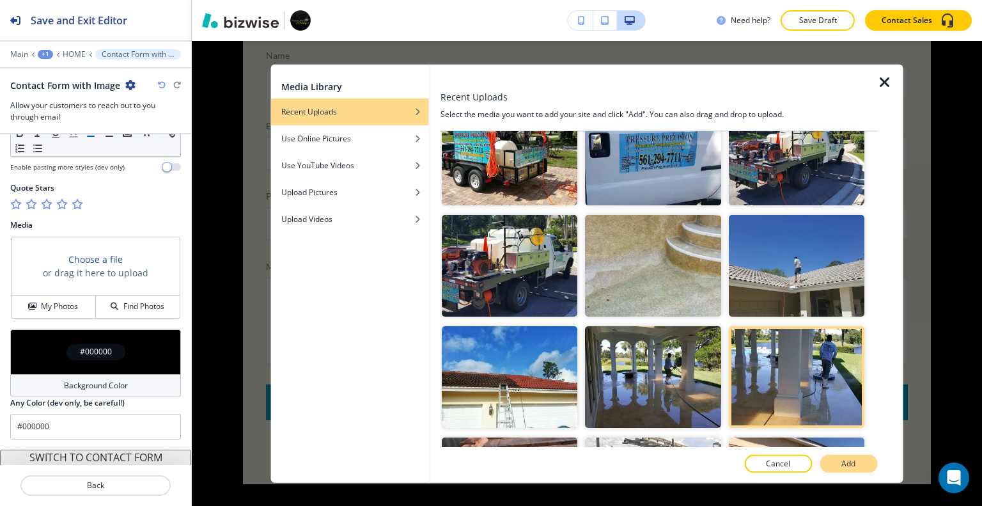
click at [859, 467] on button "Add" at bounding box center [848, 463] width 58 height 18
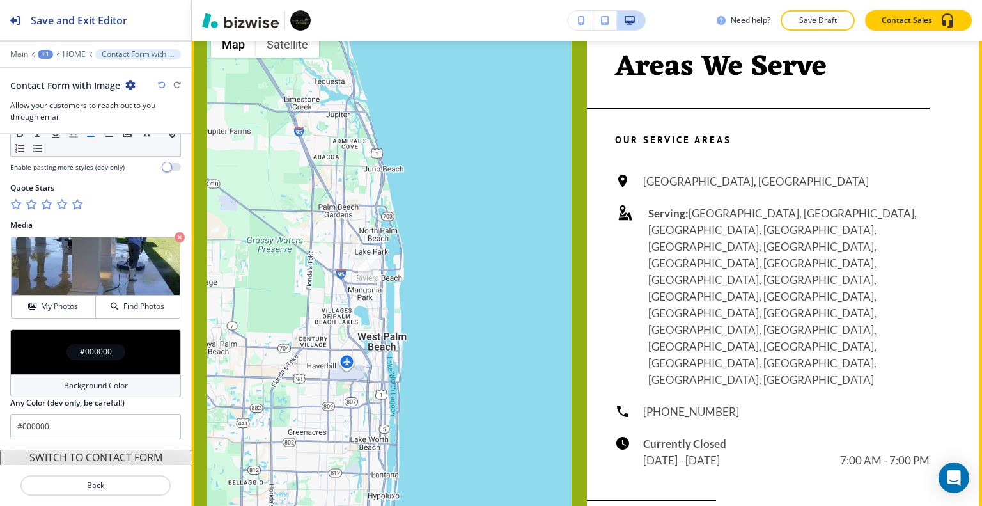
scroll to position [5552, 0]
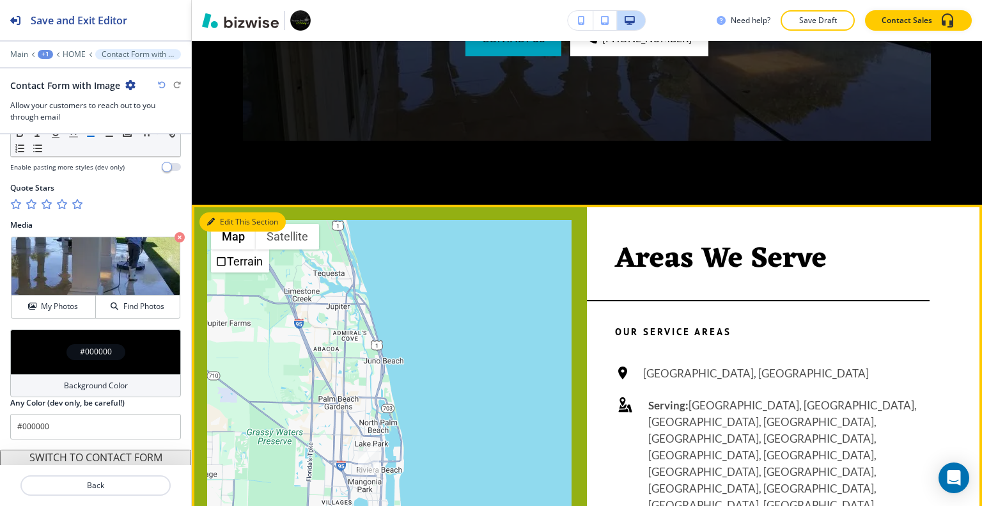
click at [224, 212] on button "Edit This Section" at bounding box center [242, 221] width 86 height 19
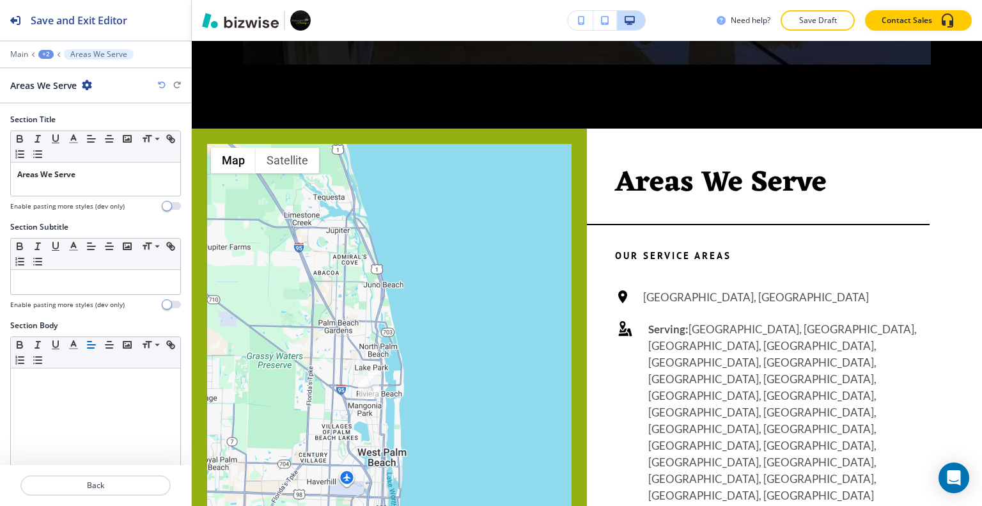
scroll to position [383, 0]
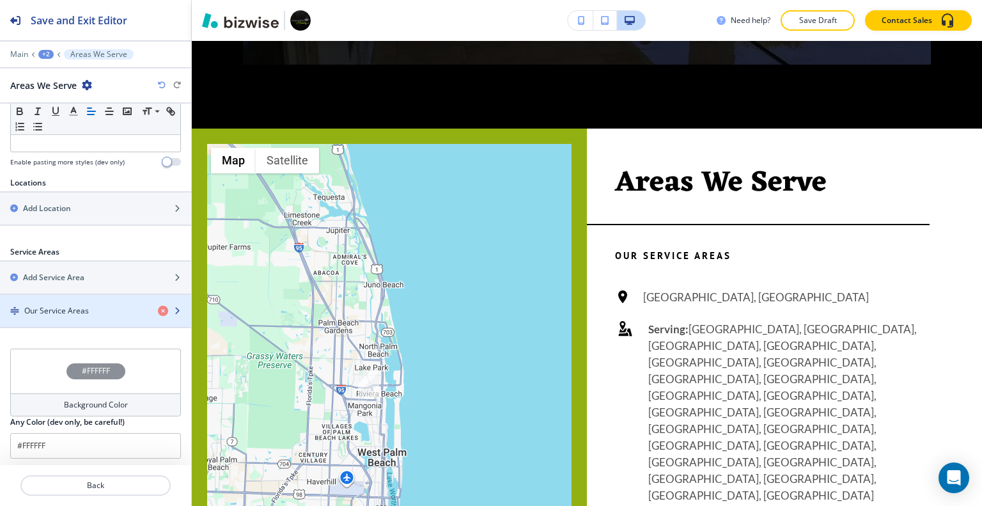
click at [100, 306] on div "Our Service Areas" at bounding box center [74, 311] width 148 height 12
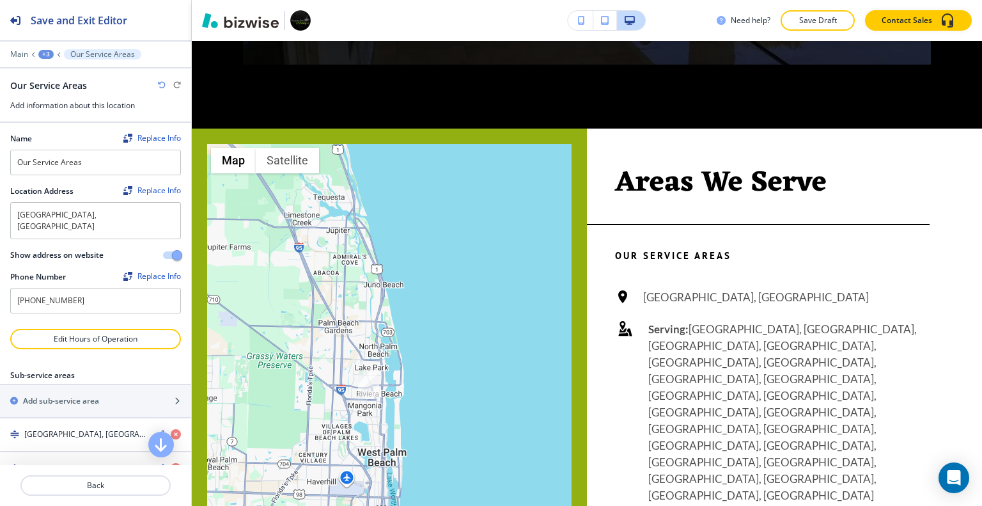
scroll to position [375, 0]
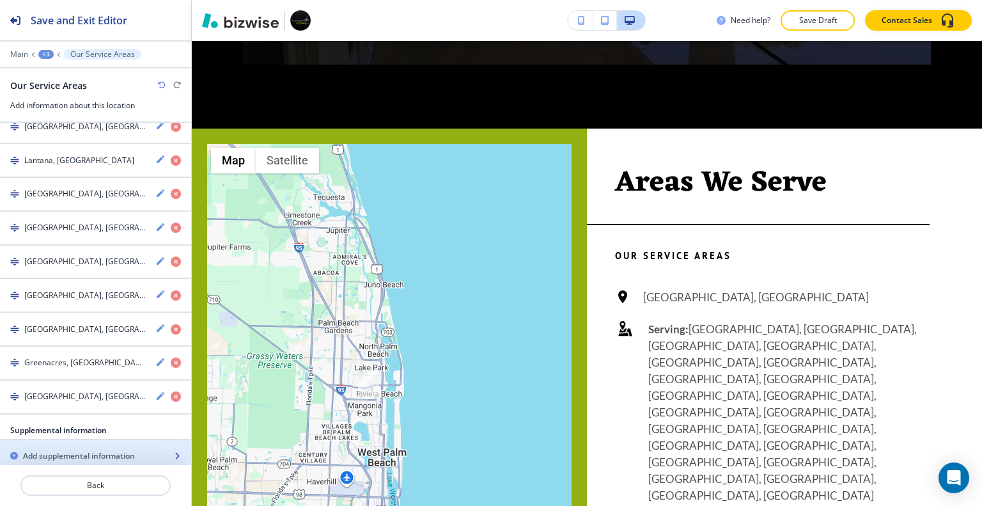
click at [98, 450] on h2 "Add supplemental information" at bounding box center [79, 456] width 112 height 12
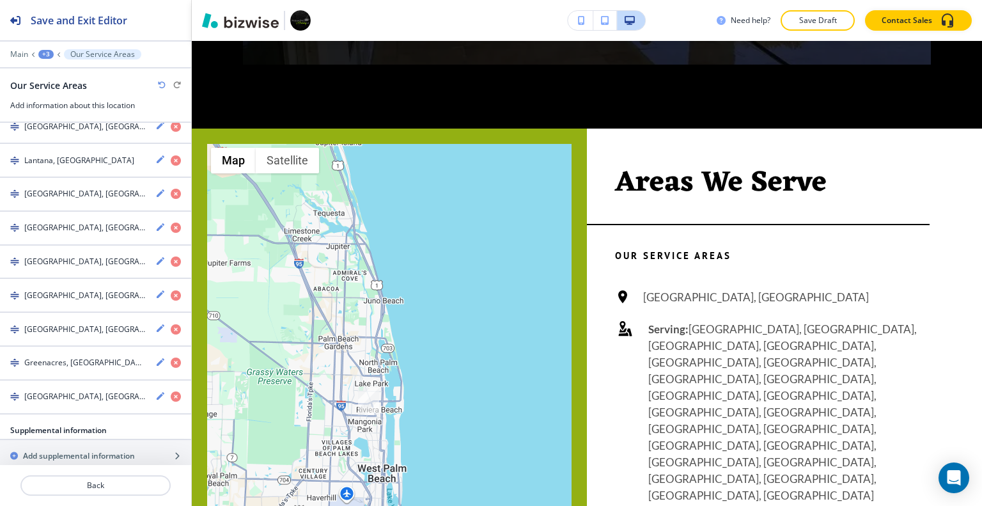
scroll to position [577, 0]
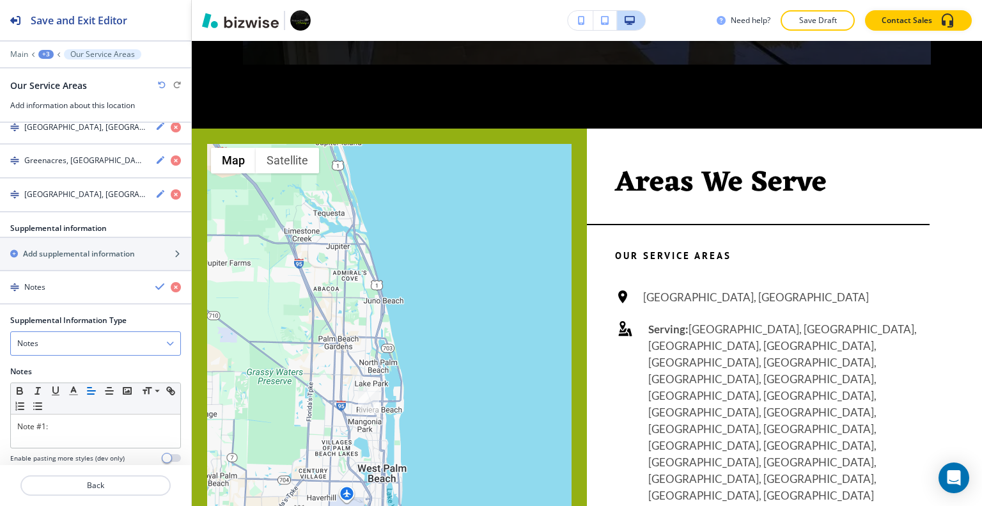
click at [92, 332] on div "Notes" at bounding box center [95, 343] width 169 height 23
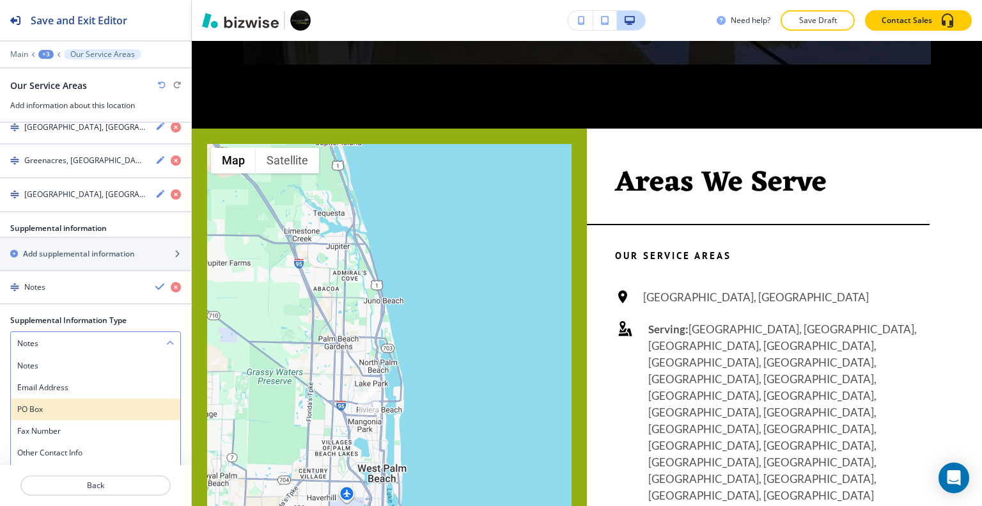
scroll to position [579, 0]
click at [77, 380] on h4 "Email Address" at bounding box center [95, 386] width 157 height 12
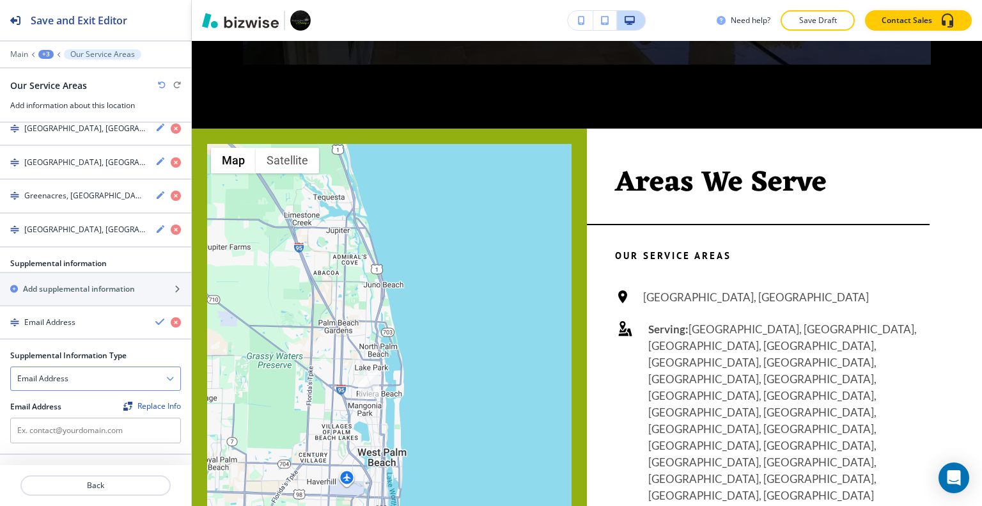
scroll to position [522, 0]
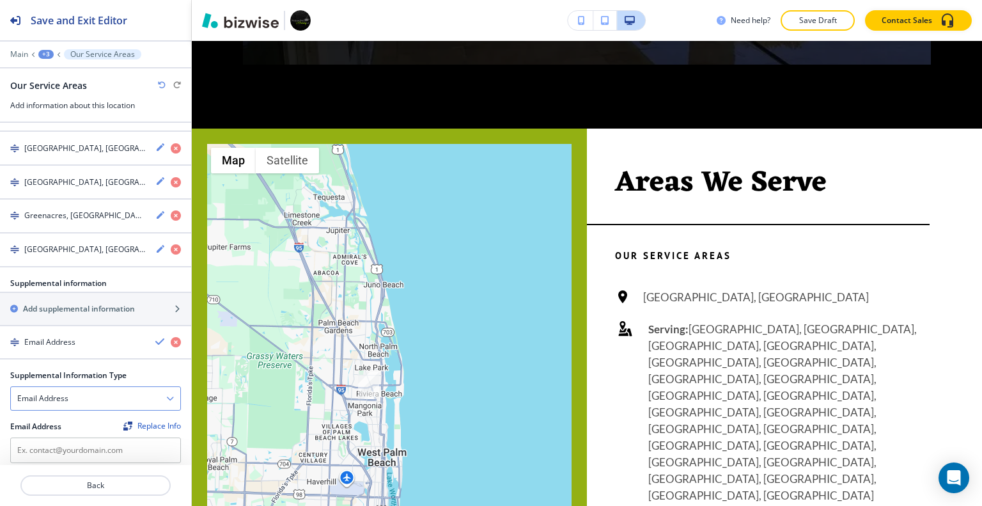
click at [89, 387] on div "Email Address" at bounding box center [95, 398] width 169 height 23
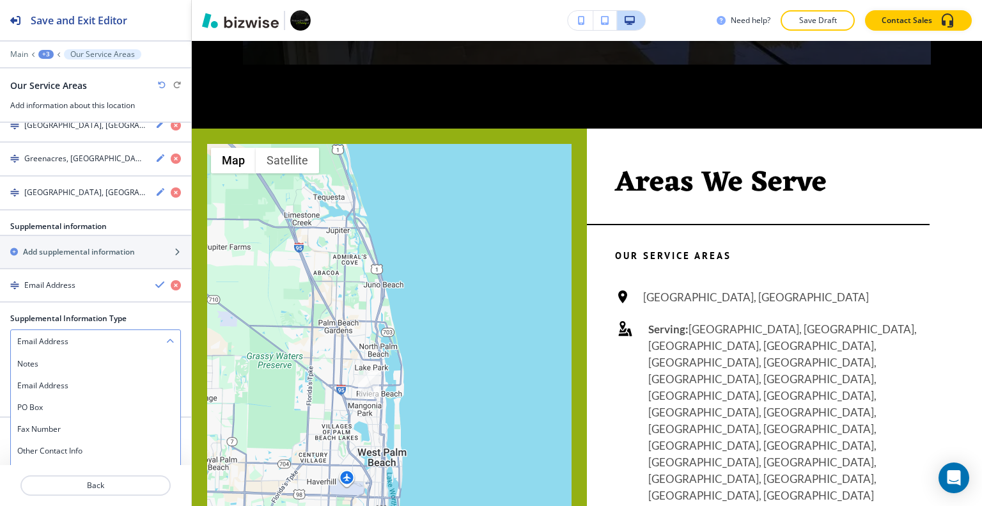
click at [107, 331] on div "Email Address" at bounding box center [95, 341] width 169 height 23
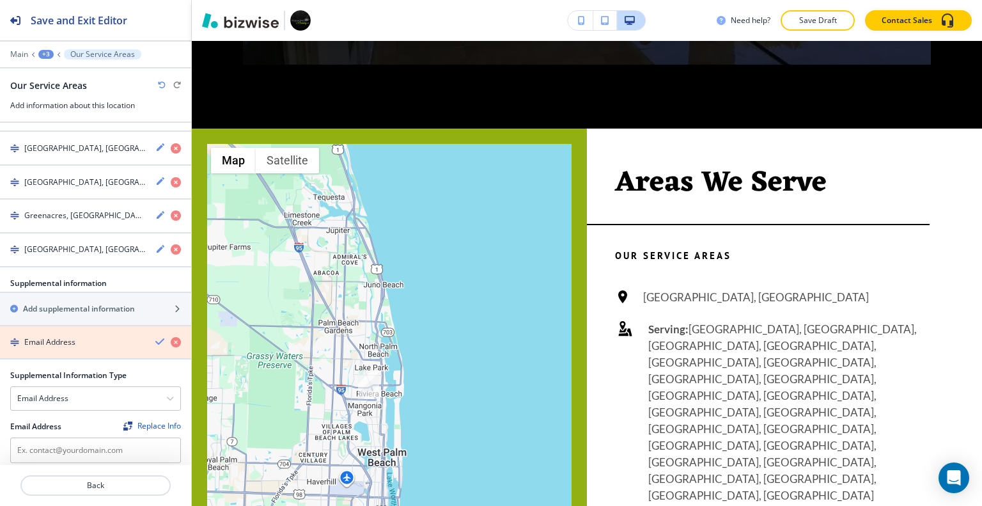
click at [171, 337] on icon "button" at bounding box center [176, 342] width 10 height 10
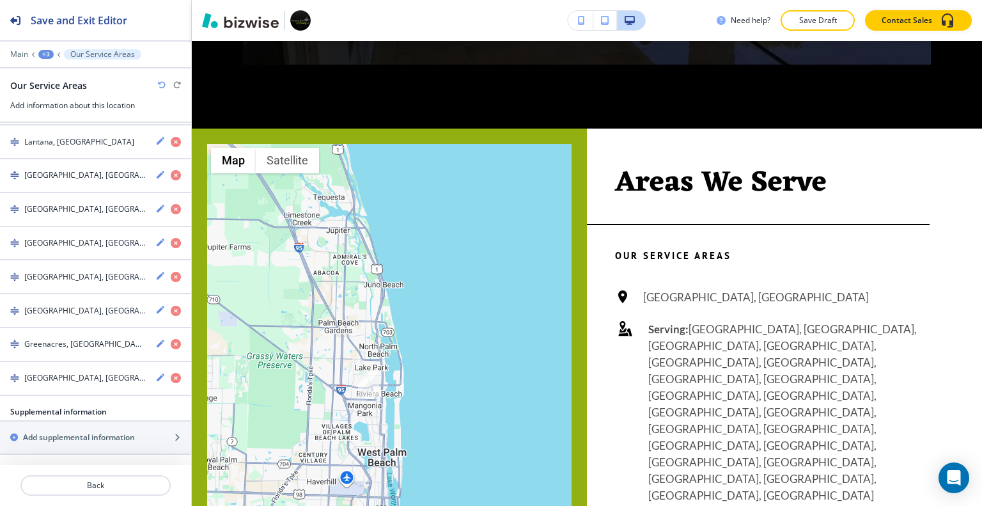
scroll to position [375, 0]
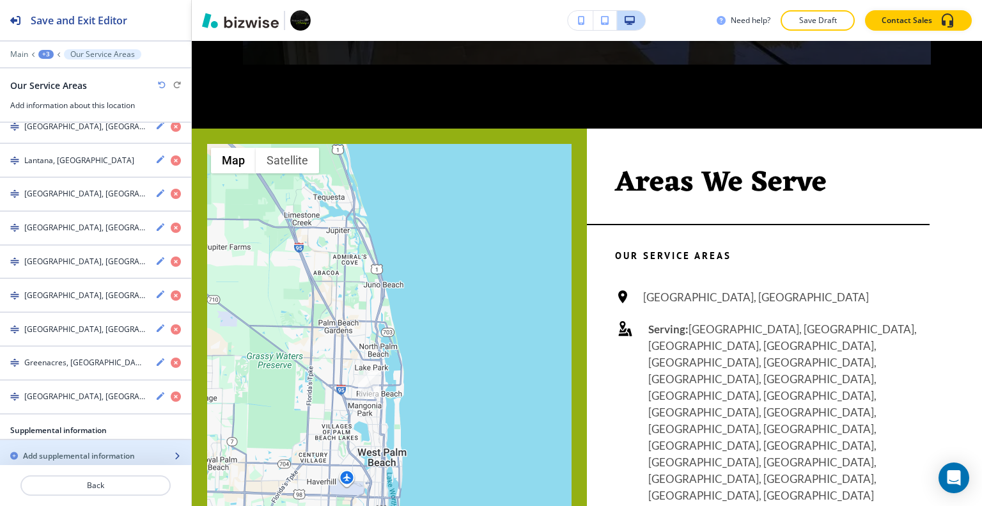
click at [109, 450] on h2 "Add supplemental information" at bounding box center [79, 456] width 112 height 12
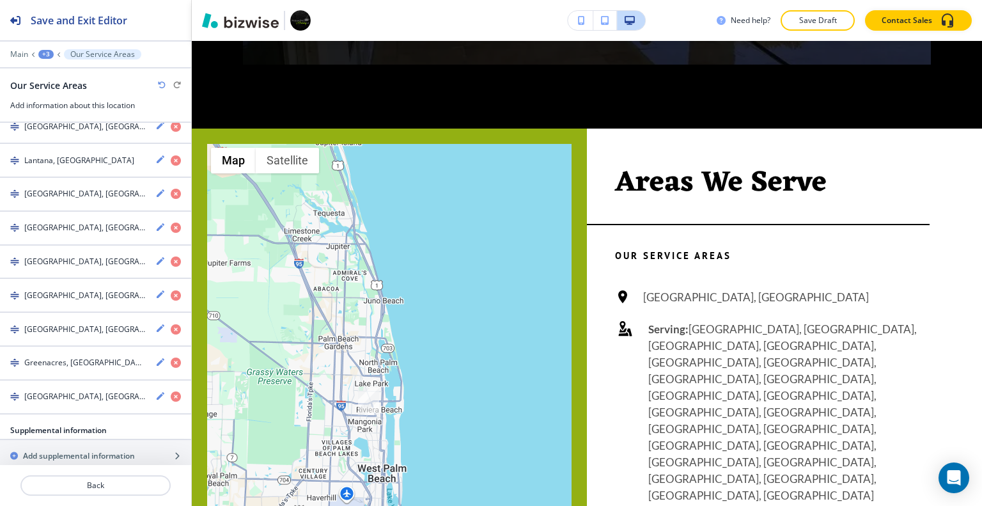
scroll to position [577, 0]
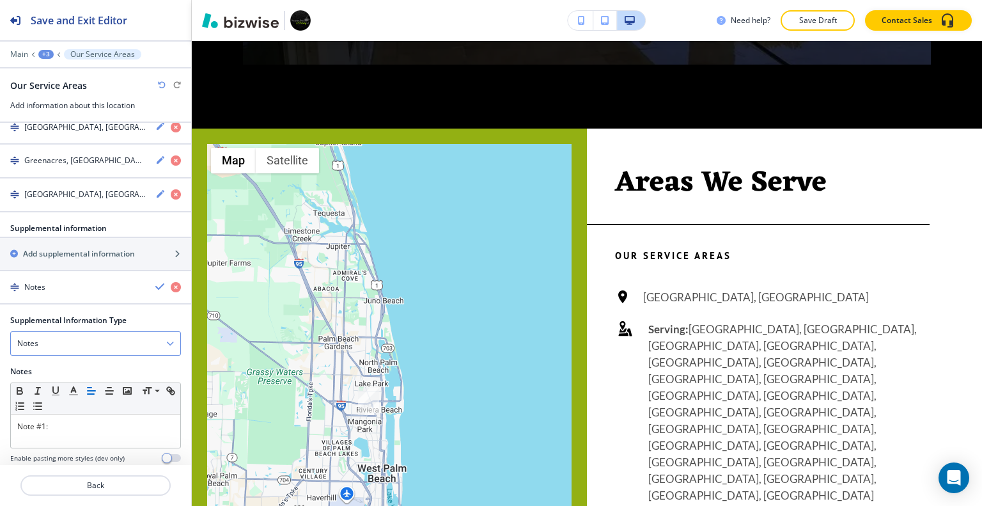
click at [118, 332] on div "Notes" at bounding box center [95, 343] width 169 height 23
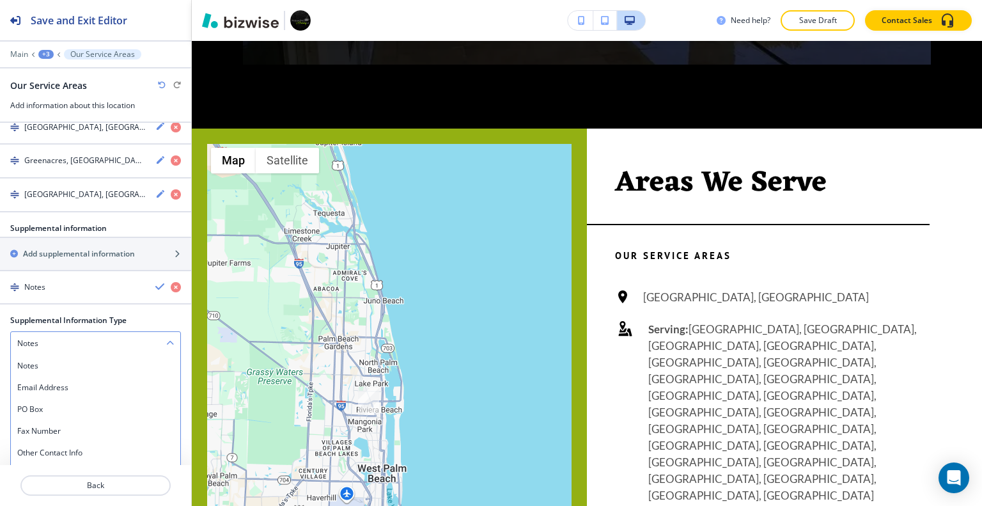
click at [118, 332] on div "Notes" at bounding box center [95, 343] width 169 height 23
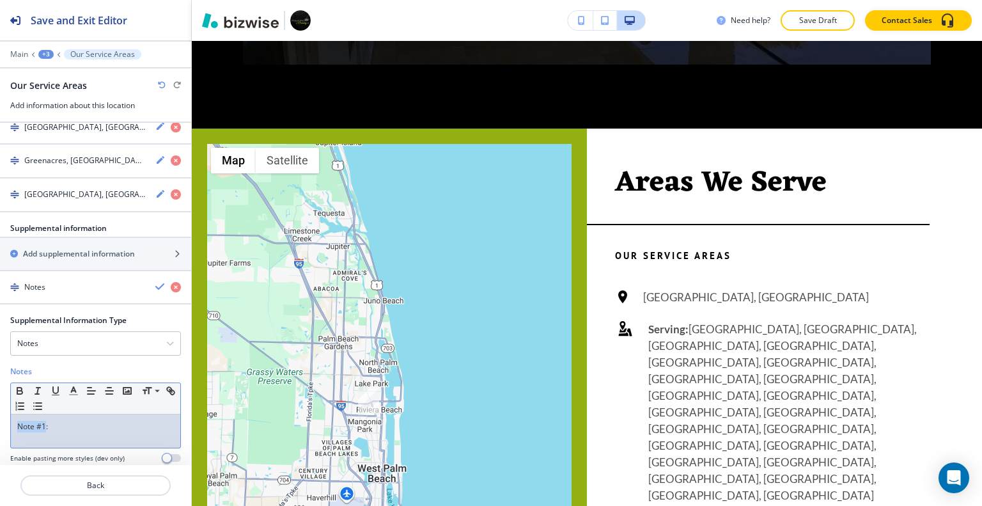
drag, startPoint x: 46, startPoint y: 408, endPoint x: 0, endPoint y: 409, distance: 46.0
click at [0, 409] on div "Supplemental Information Type Notes Notes Email Address PO Box Fax Number Other…" at bounding box center [95, 393] width 191 height 158
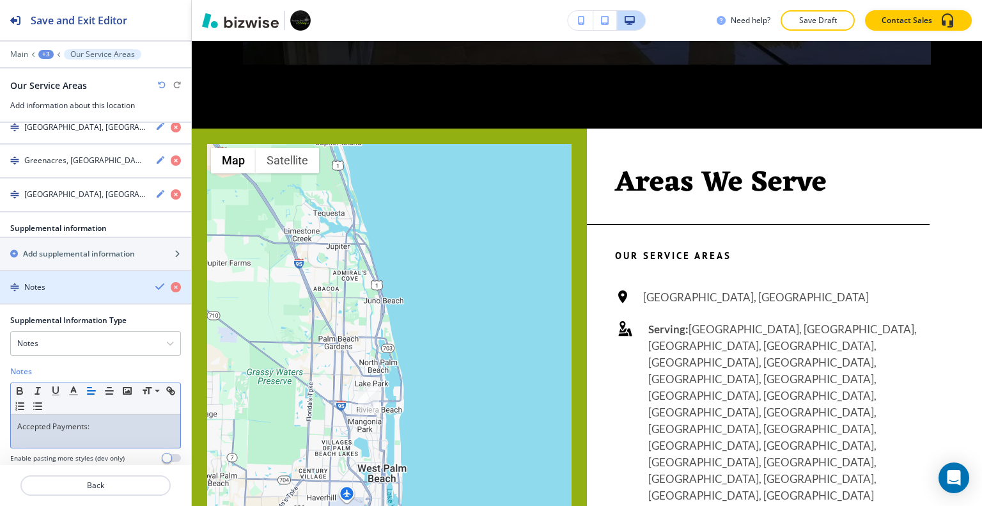
click at [155, 281] on icon "button" at bounding box center [160, 286] width 10 height 10
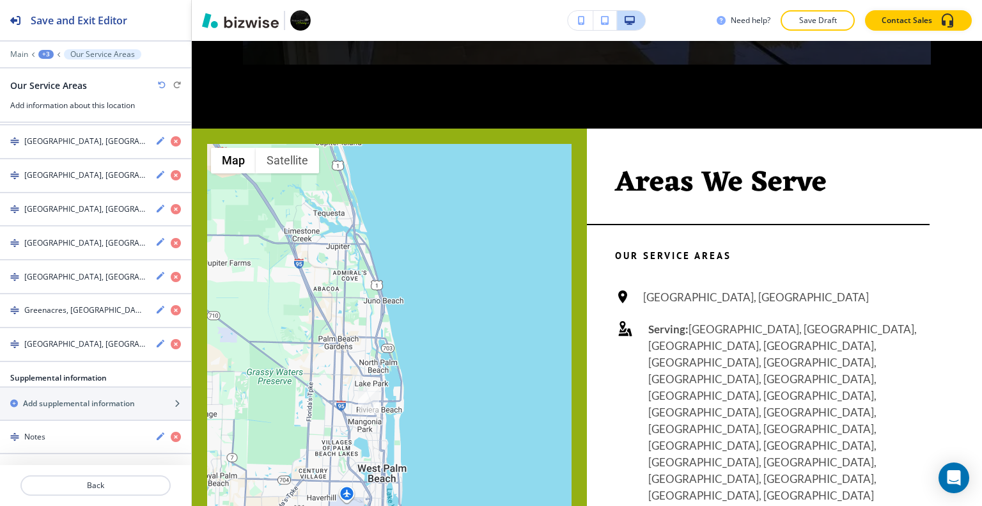
scroll to position [408, 0]
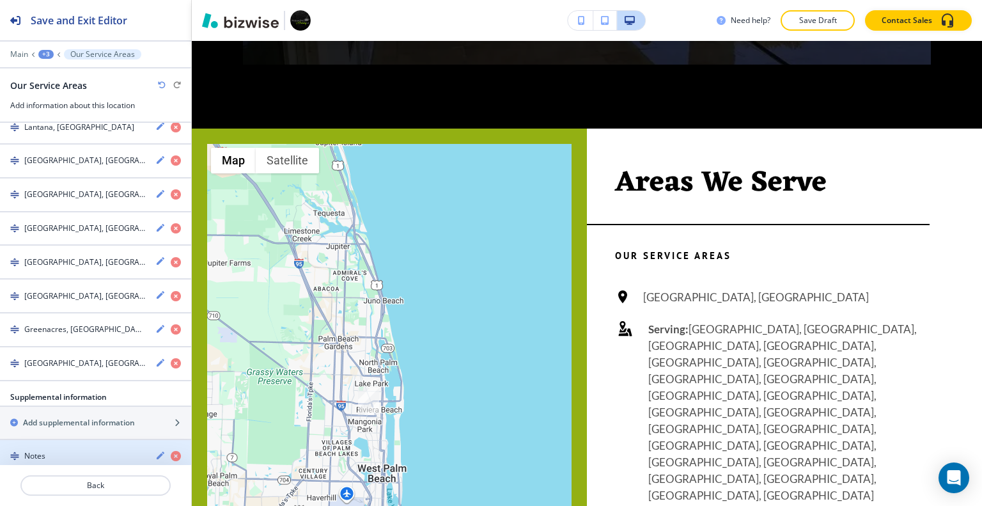
click at [84, 440] on div "button" at bounding box center [95, 445] width 191 height 10
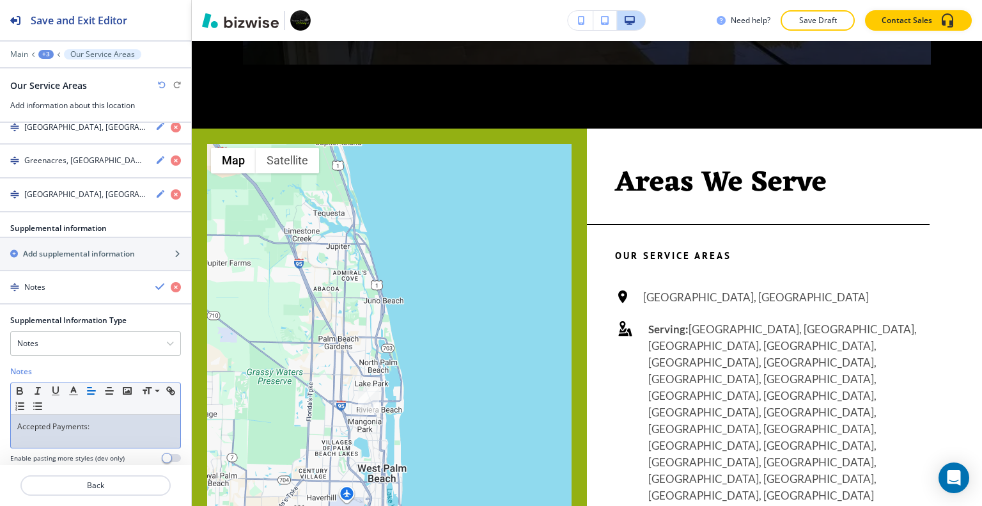
click at [115, 414] on div "Accepted Payments:" at bounding box center [95, 430] width 169 height 33
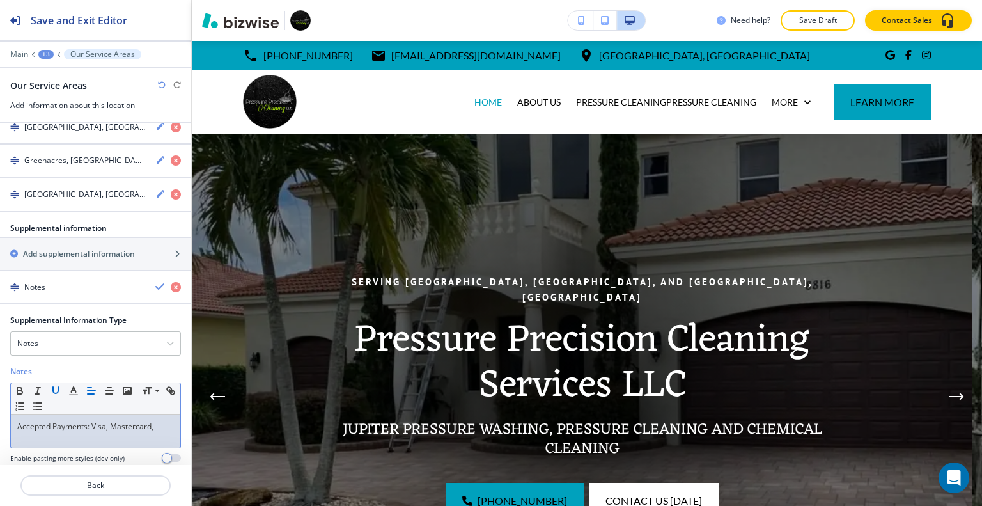
scroll to position [5628, 0]
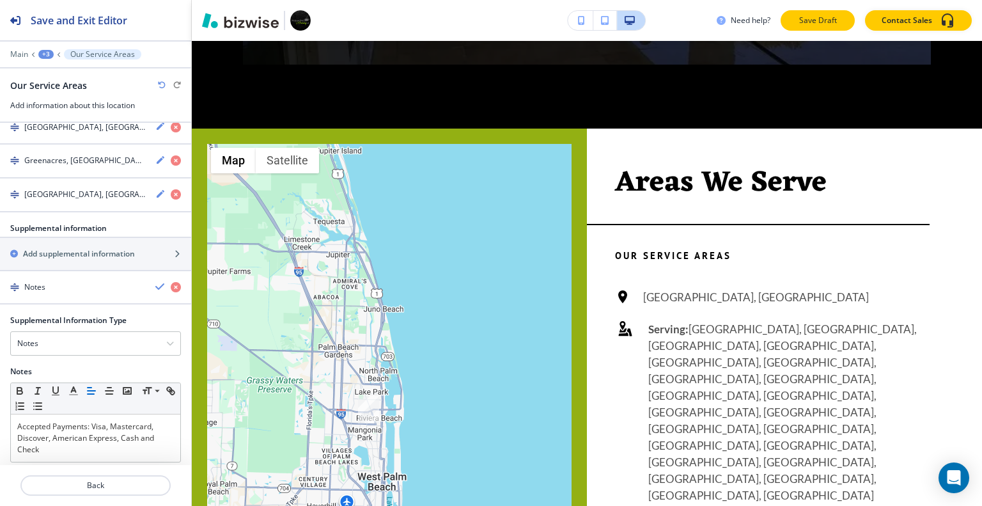
click at [828, 15] on p "Save Draft" at bounding box center [817, 21] width 41 height 12
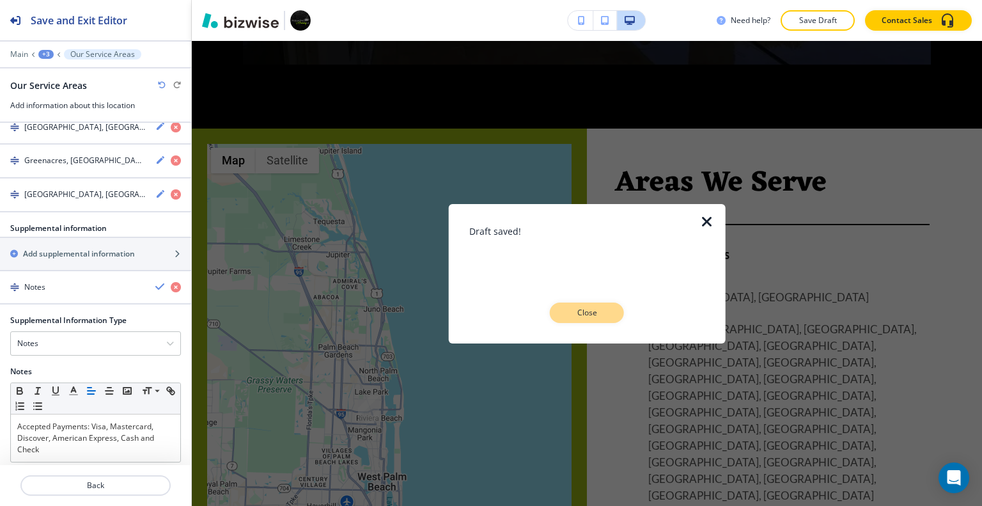
click at [614, 319] on button "Close" at bounding box center [587, 312] width 74 height 20
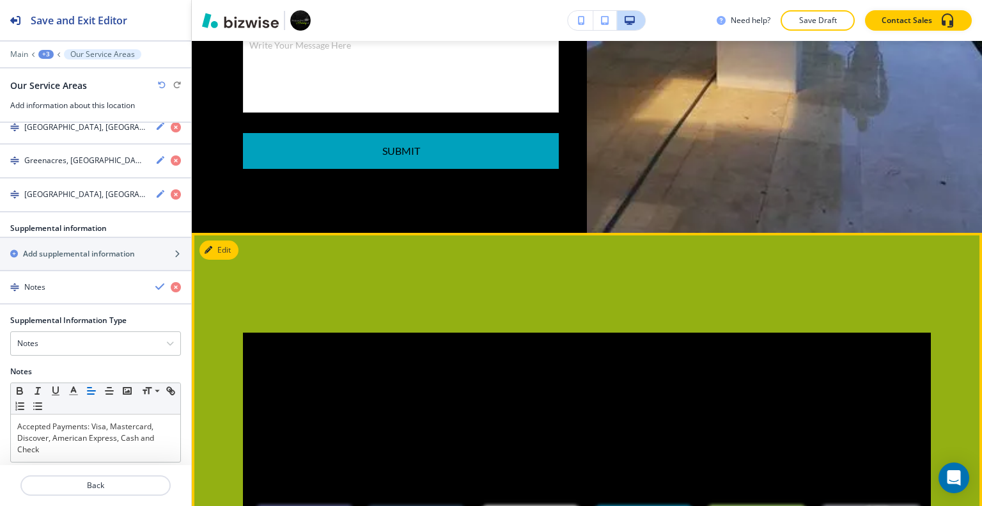
scroll to position [6459, 0]
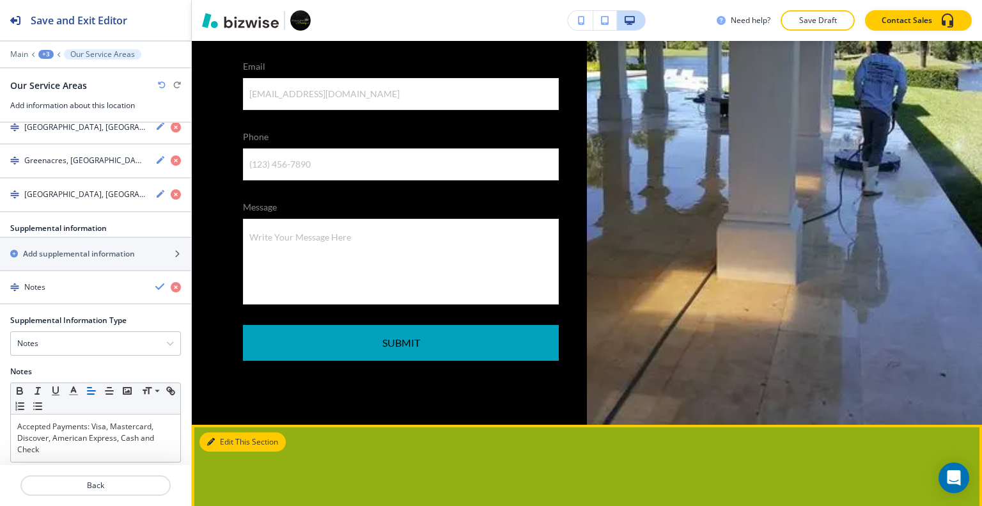
click at [224, 432] on button "Edit This Section" at bounding box center [242, 441] width 86 height 19
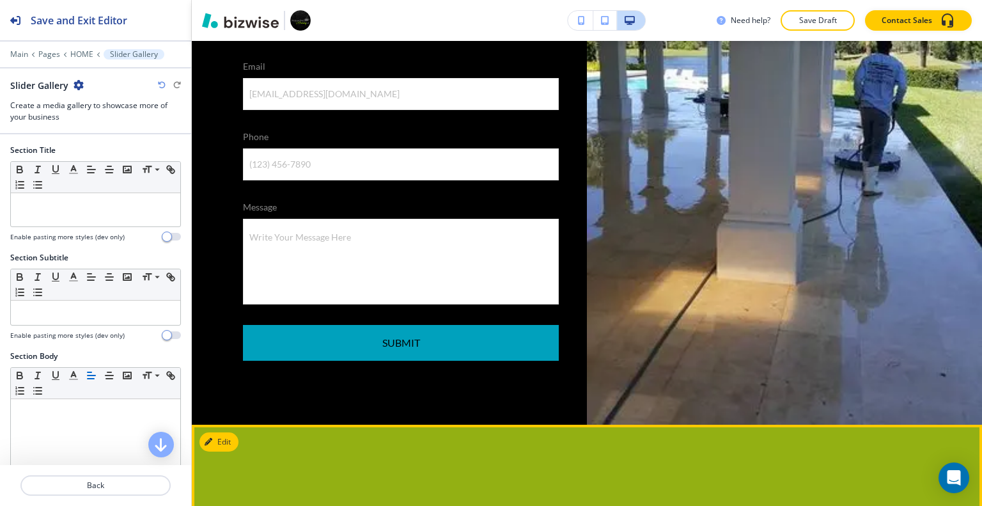
scroll to position [6638, 0]
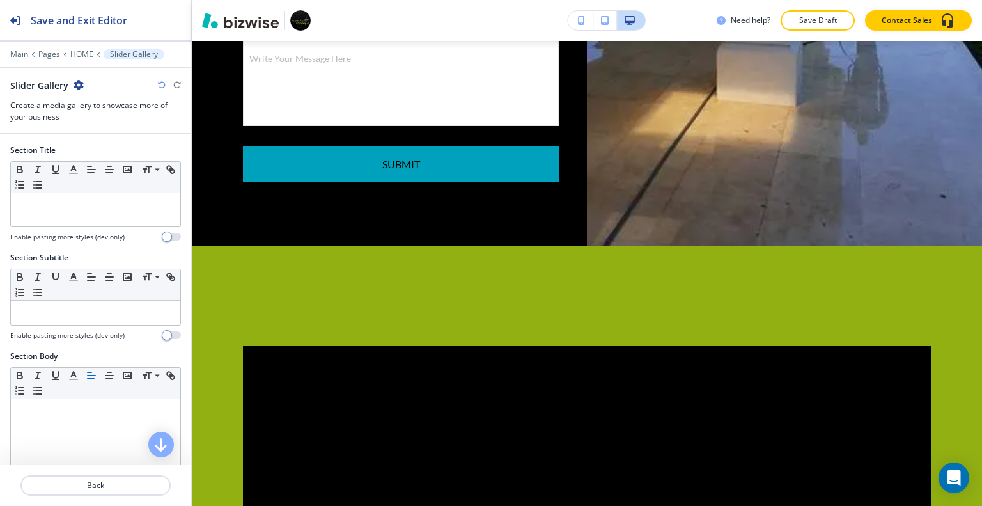
click at [74, 84] on icon "button" at bounding box center [78, 85] width 10 height 10
click at [102, 143] on button "Delete Section" at bounding box center [114, 151] width 82 height 23
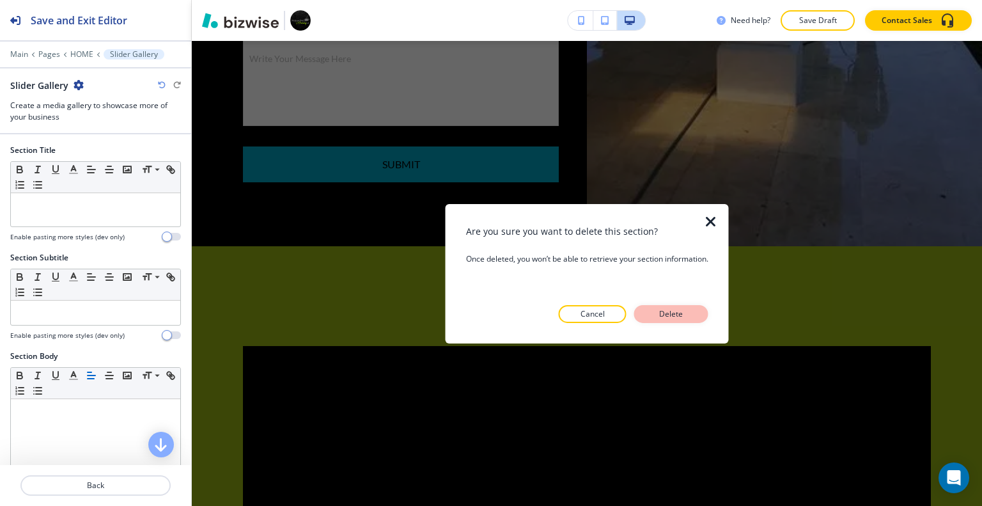
click at [647, 314] on button "Delete" at bounding box center [671, 314] width 74 height 18
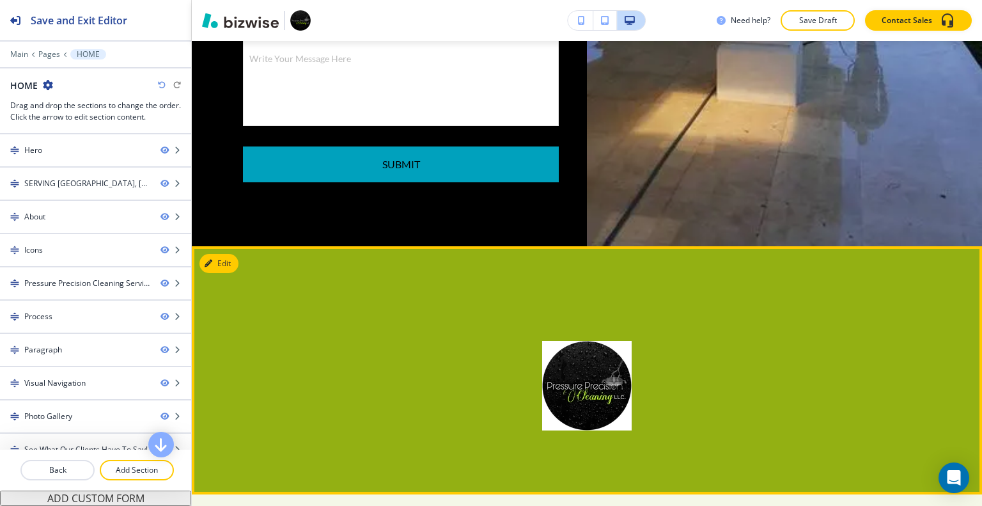
scroll to position [6446, 0]
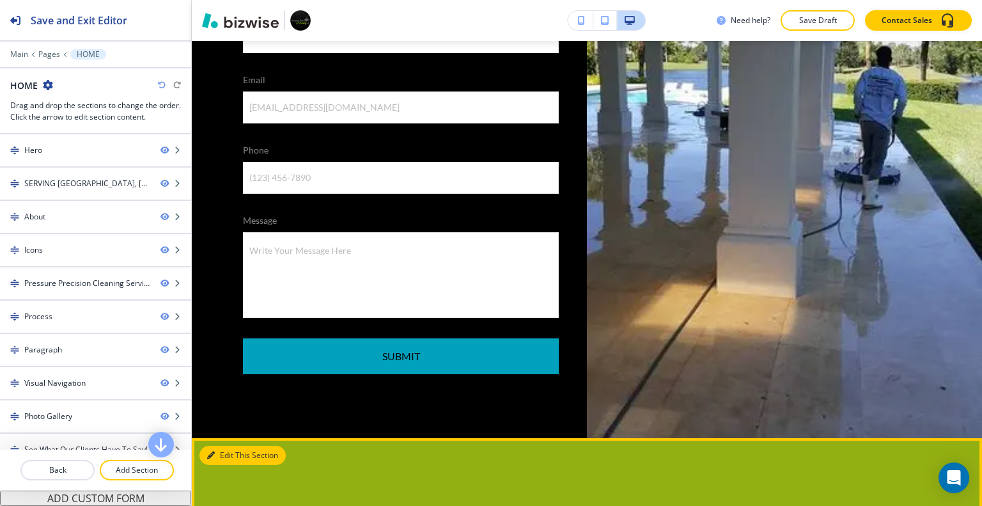
click at [220, 445] on button "Edit This Section" at bounding box center [242, 454] width 86 height 19
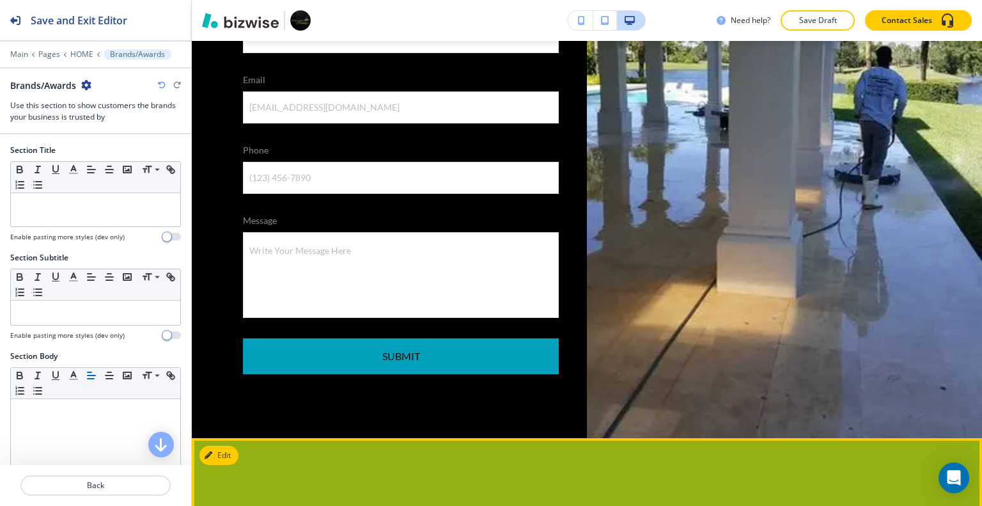
scroll to position [6638, 0]
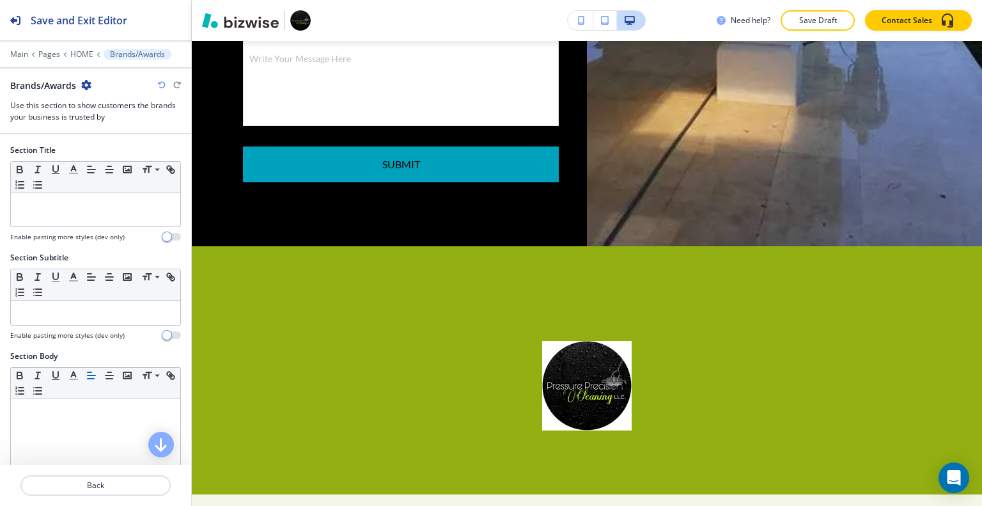
click at [82, 89] on icon "button" at bounding box center [86, 85] width 10 height 10
click at [104, 146] on p "Delete Section" at bounding box center [122, 152] width 65 height 12
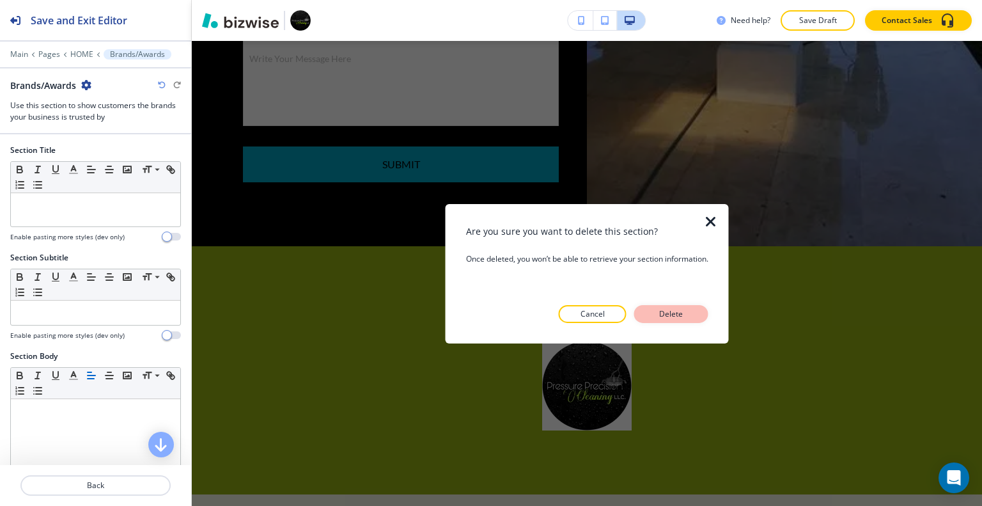
click at [659, 315] on p "Delete" at bounding box center [671, 314] width 31 height 12
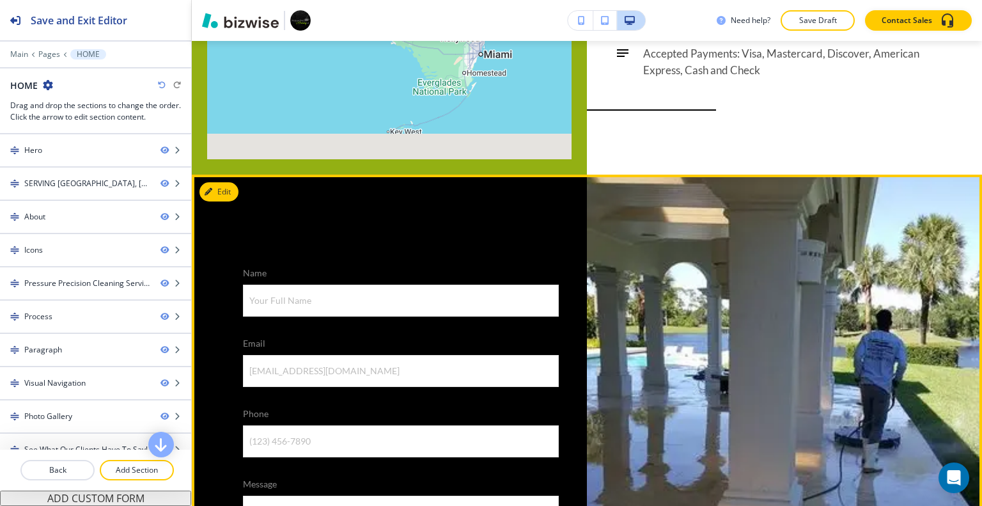
scroll to position [6055, 0]
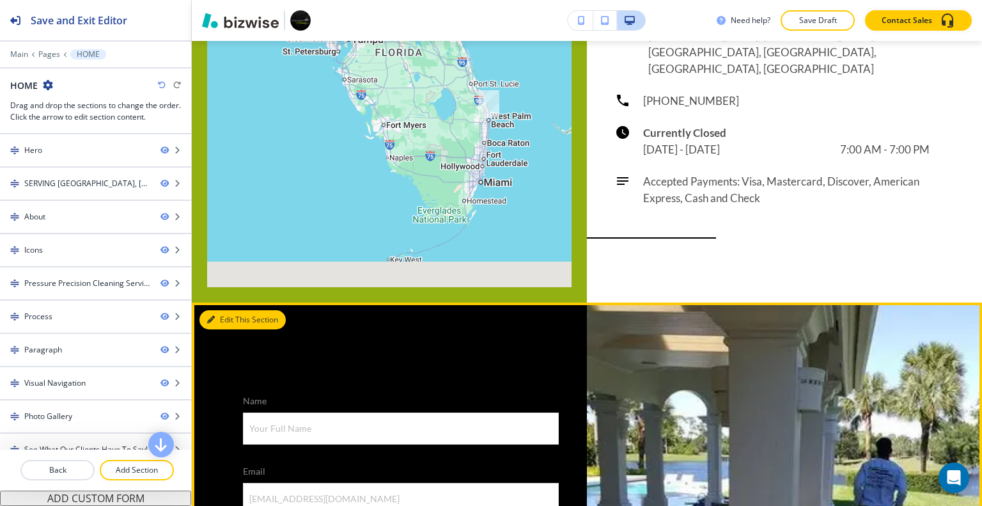
click at [235, 310] on button "Edit This Section" at bounding box center [242, 319] width 86 height 19
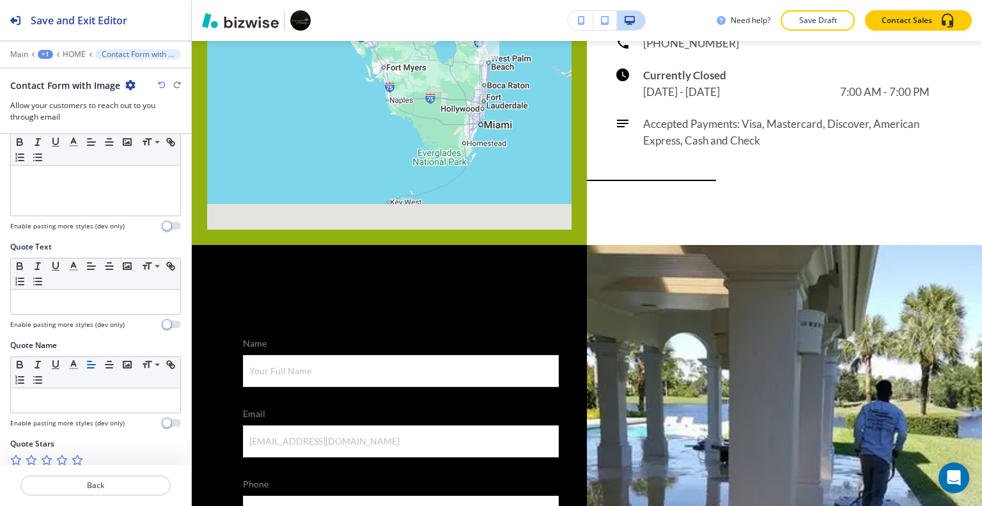
scroll to position [709, 0]
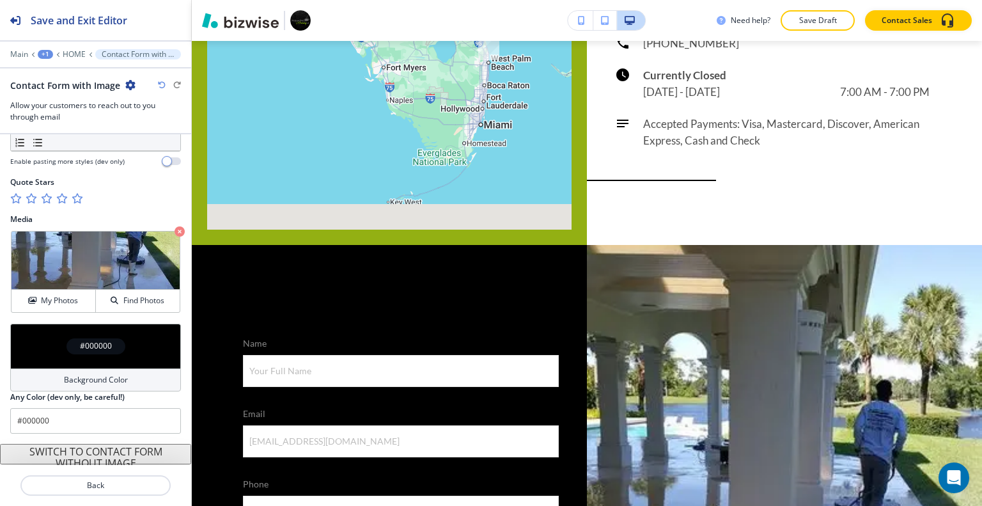
click at [38, 353] on div "#000000" at bounding box center [95, 345] width 171 height 45
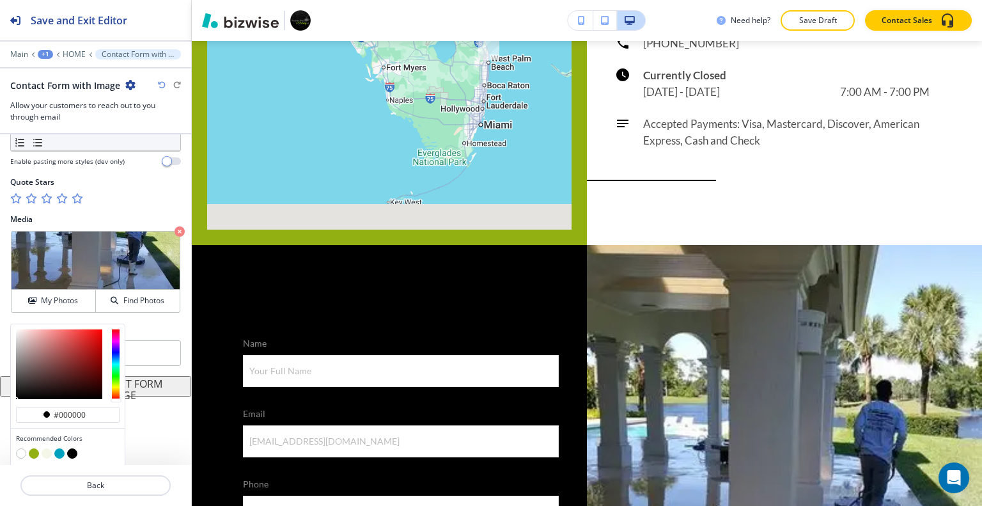
scroll to position [744, 0]
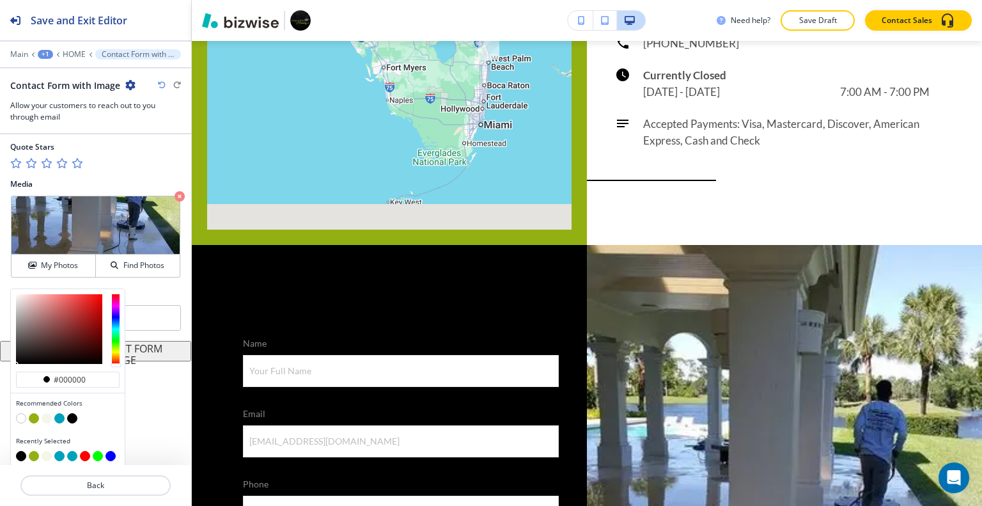
click at [49, 413] on button "button" at bounding box center [47, 418] width 10 height 10
type input "#f4f7e7"
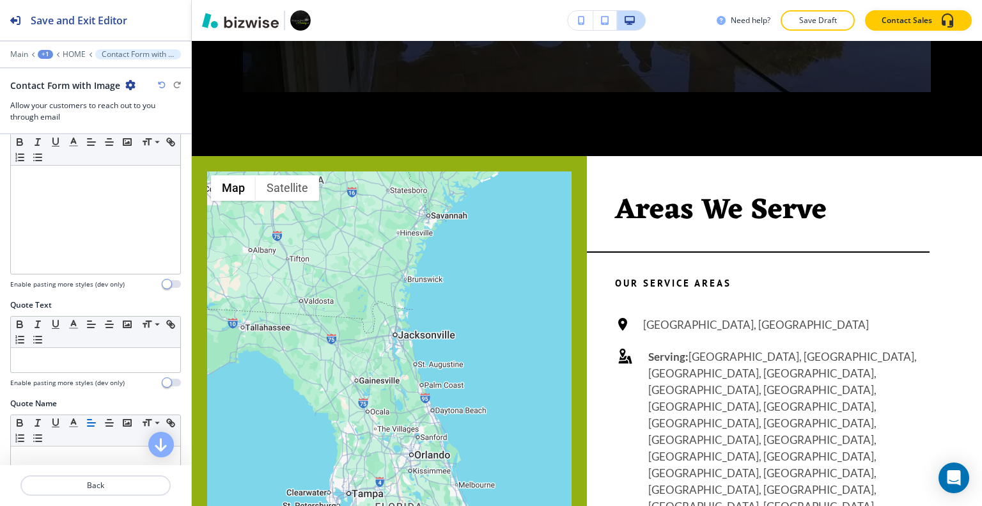
scroll to position [0, 0]
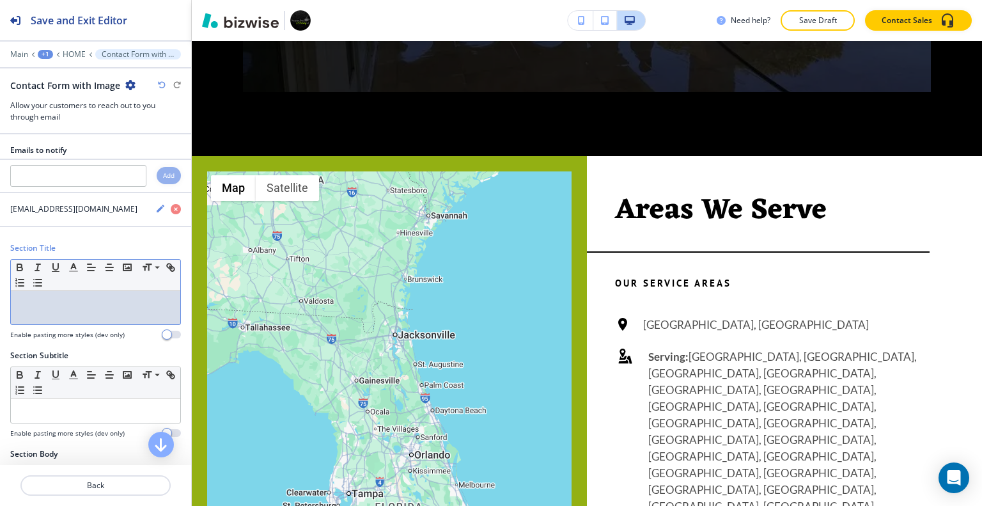
click at [40, 311] on div at bounding box center [95, 307] width 169 height 33
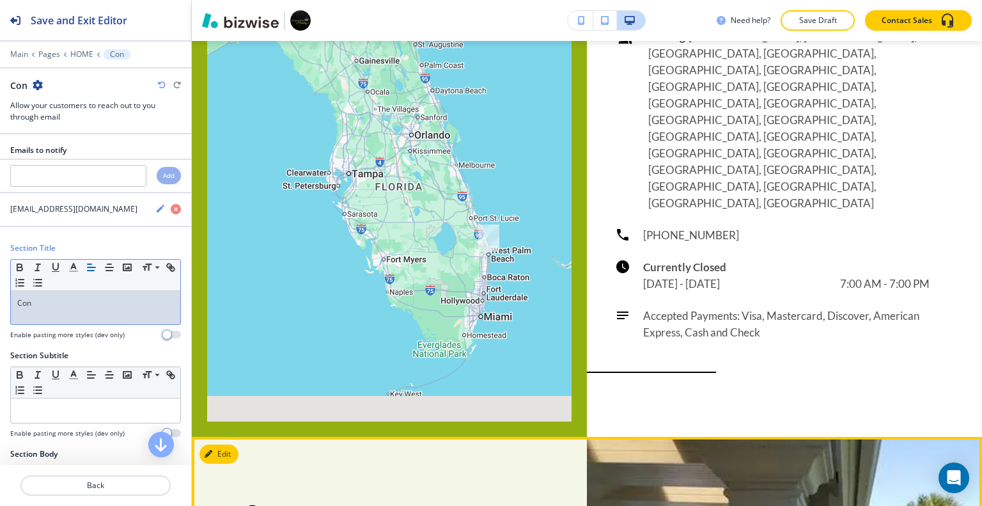
scroll to position [6048, 0]
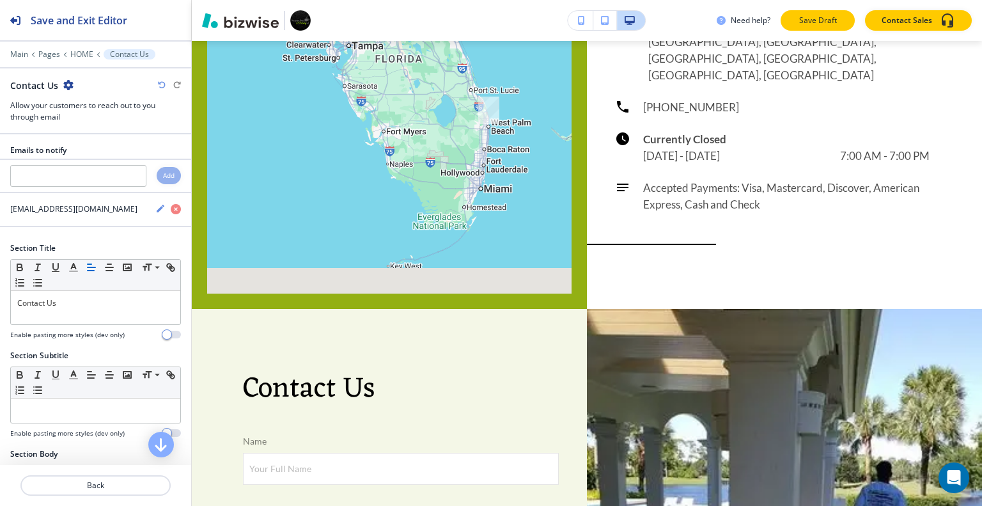
click at [806, 27] on button "Save Draft" at bounding box center [817, 20] width 74 height 20
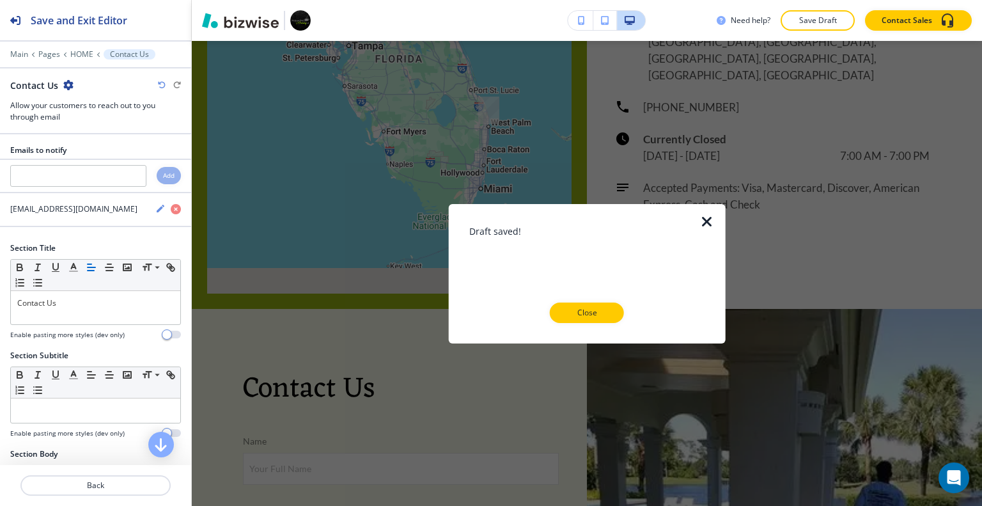
click at [617, 307] on button "Close" at bounding box center [587, 312] width 74 height 20
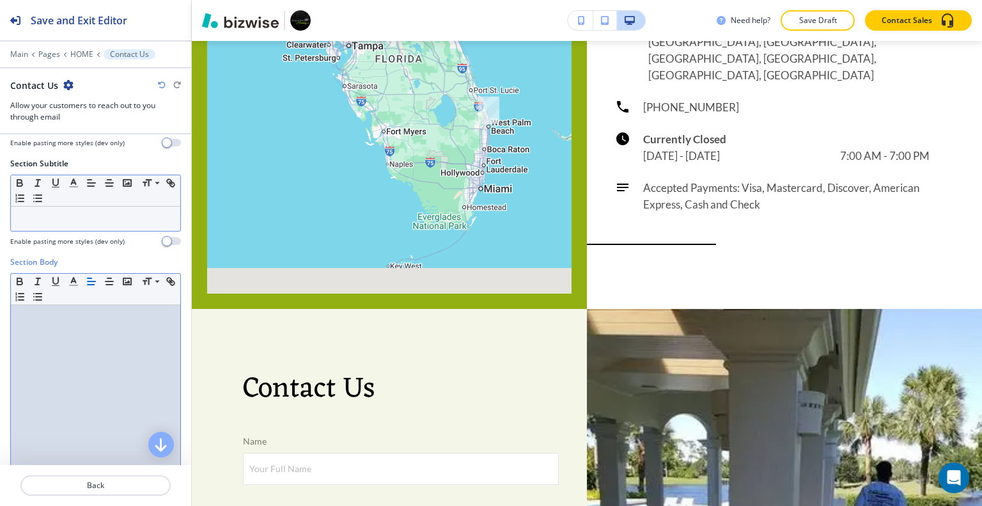
scroll to position [0, 0]
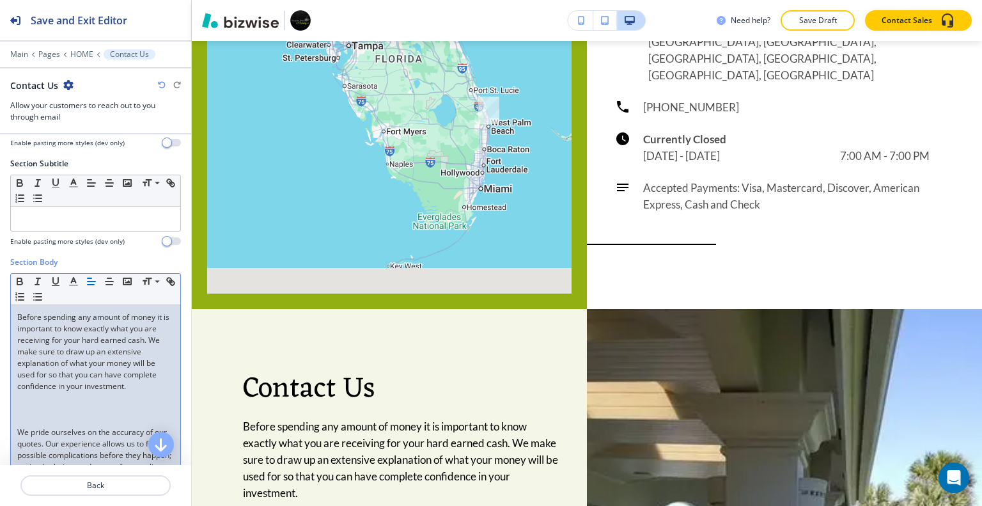
click at [15, 424] on div "Before spending any amount of money it is important to know exactly what you ar…" at bounding box center [95, 392] width 169 height 174
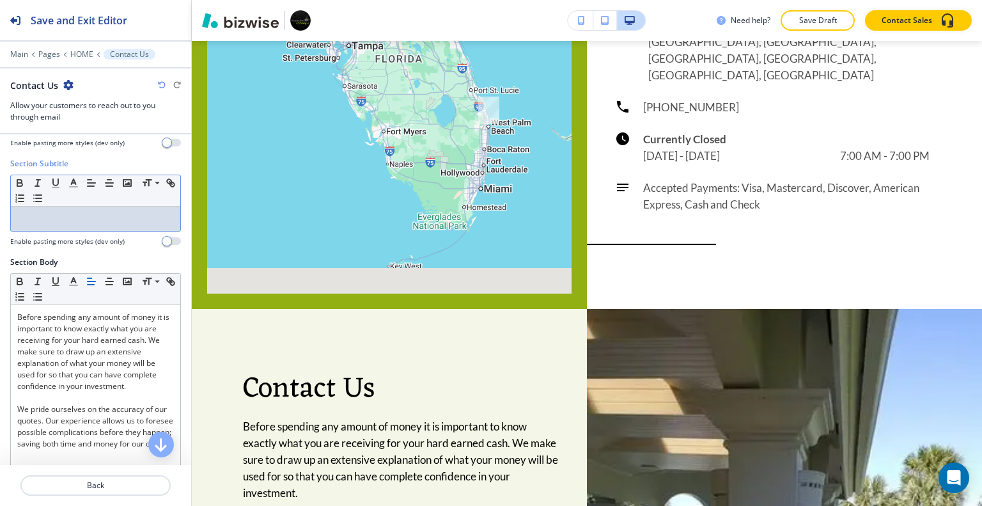
click at [63, 214] on p at bounding box center [95, 219] width 157 height 12
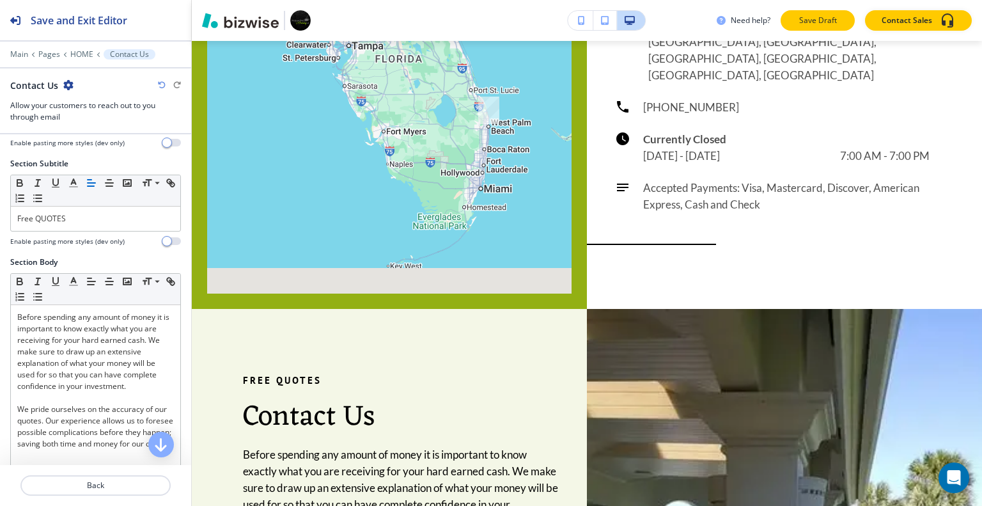
click at [824, 19] on p "Save Draft" at bounding box center [817, 21] width 41 height 12
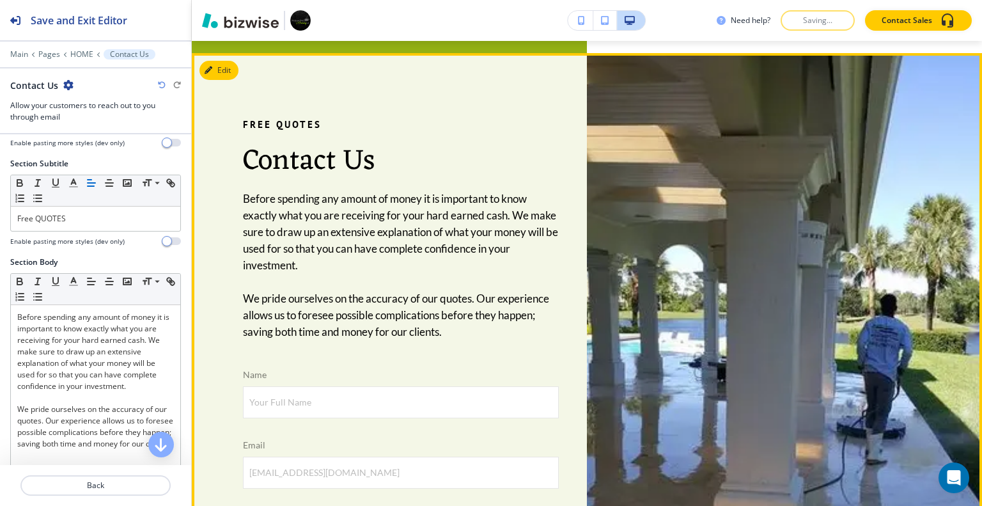
scroll to position [6560, 0]
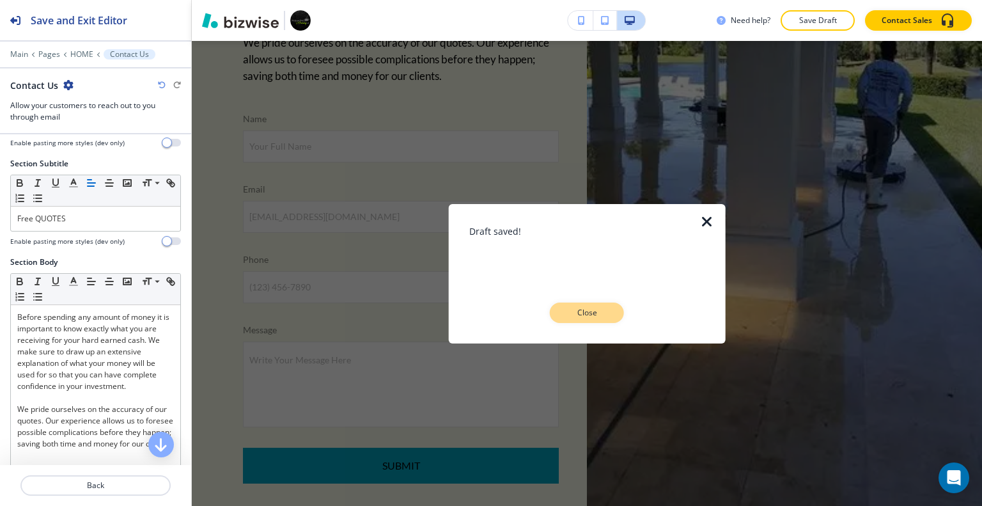
click at [575, 319] on button "Close" at bounding box center [587, 312] width 74 height 20
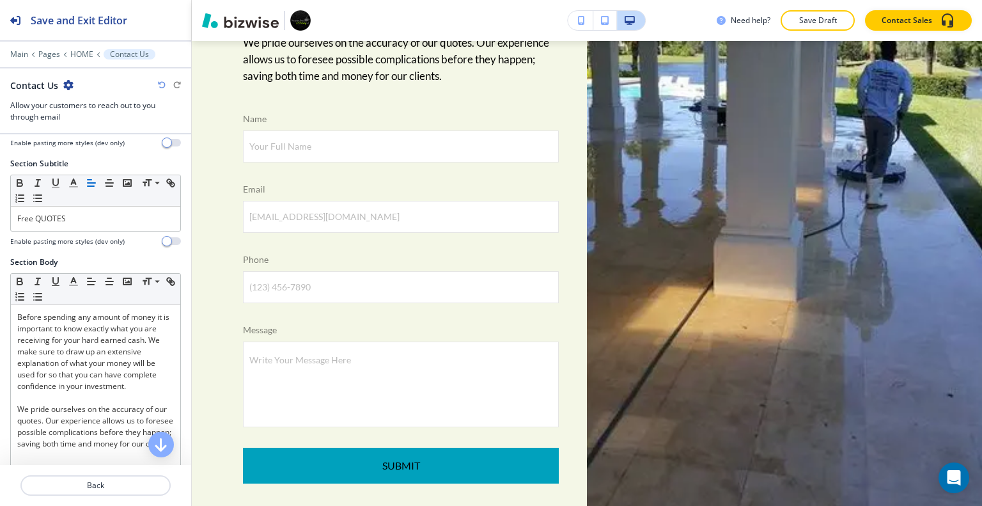
scroll to position [6751, 0]
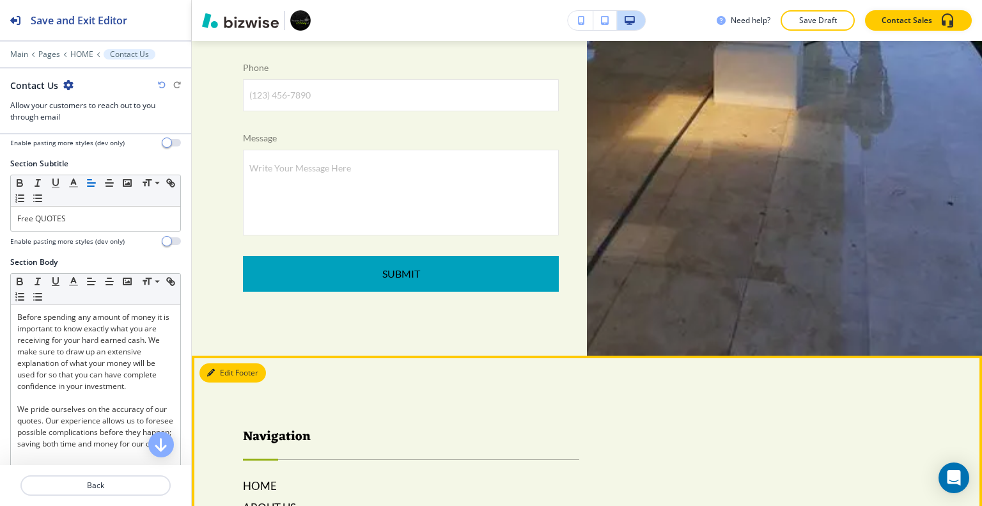
click at [216, 363] on button "Edit Footer" at bounding box center [232, 372] width 66 height 19
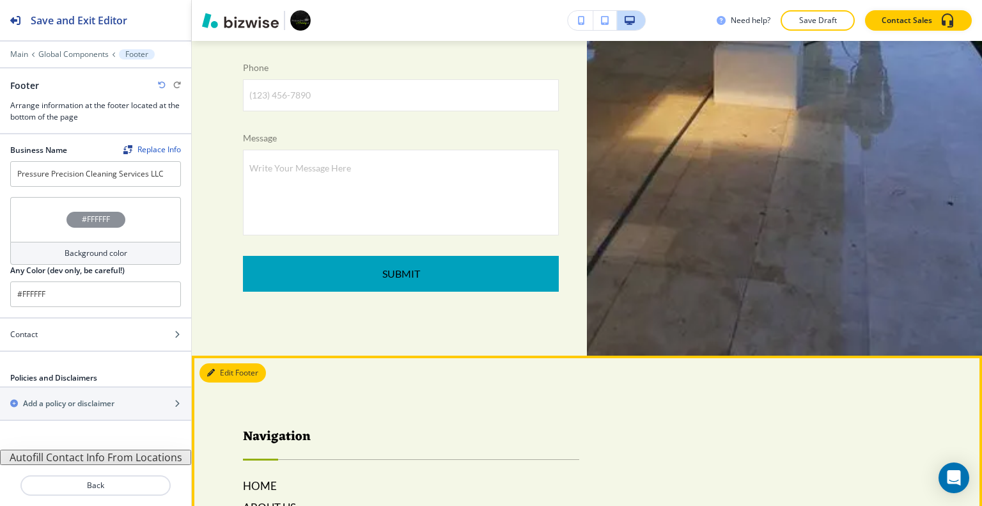
scroll to position [6853, 0]
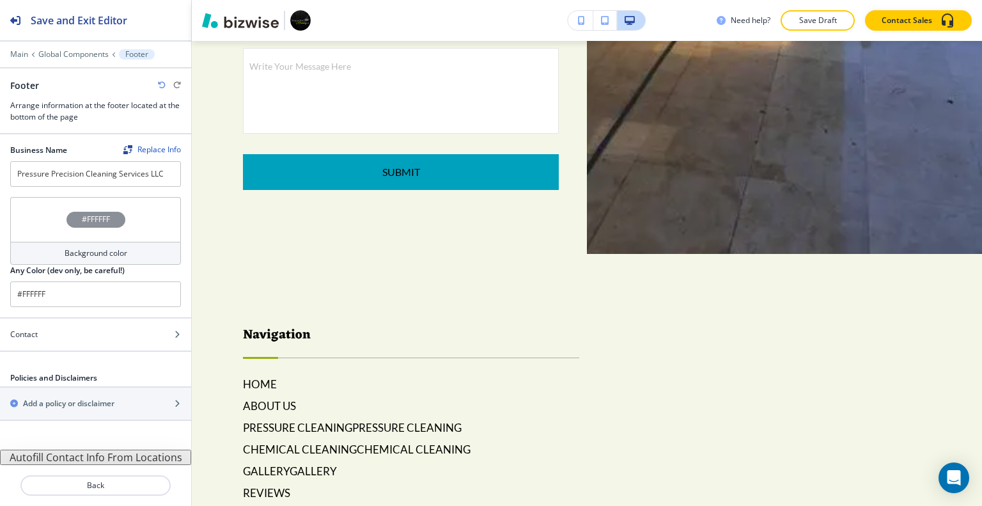
click at [47, 217] on div "#FFFFFF" at bounding box center [95, 219] width 171 height 45
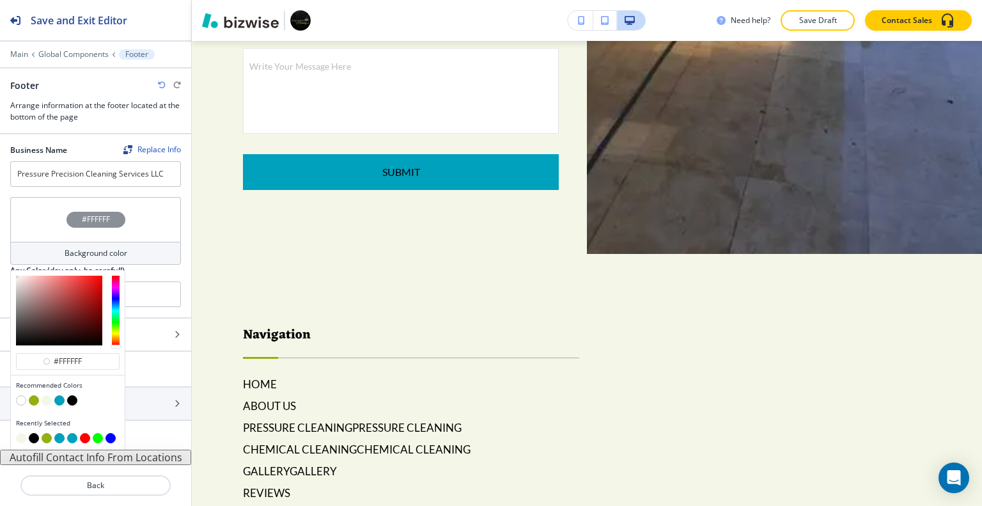
click at [58, 399] on button "button" at bounding box center [59, 400] width 10 height 10
type input "#00a1bd"
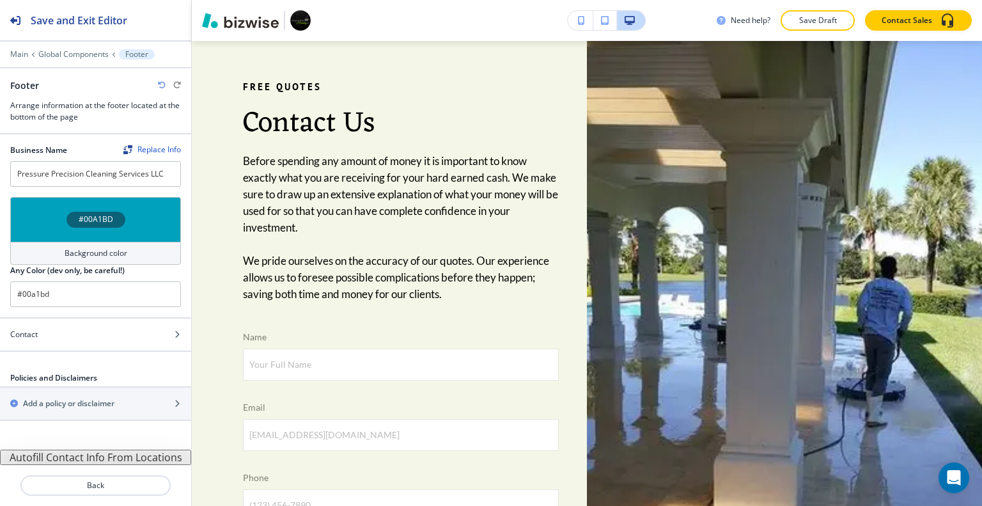
scroll to position [6597, 0]
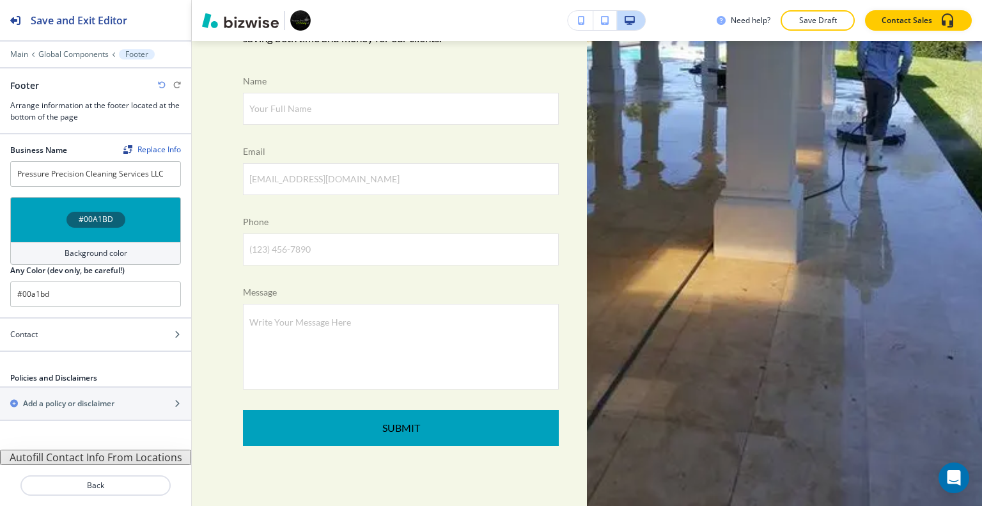
click at [75, 334] on div "Contact" at bounding box center [81, 334] width 163 height 12
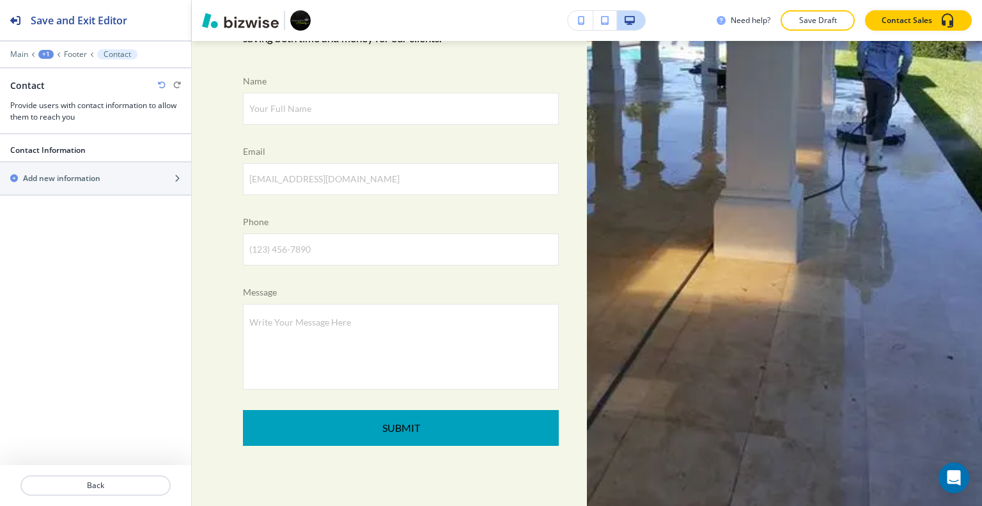
scroll to position [6853, 0]
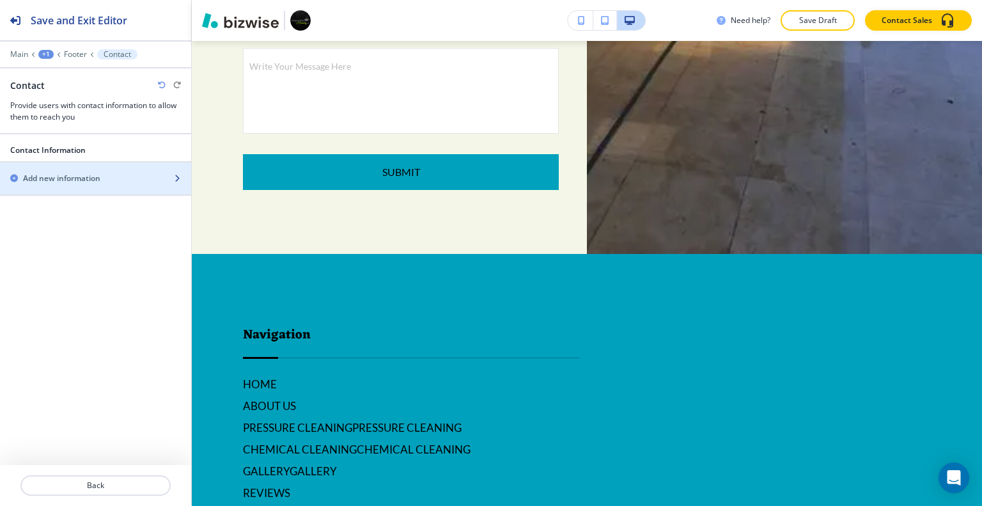
click at [100, 181] on h2 "Add new information" at bounding box center [61, 179] width 77 height 12
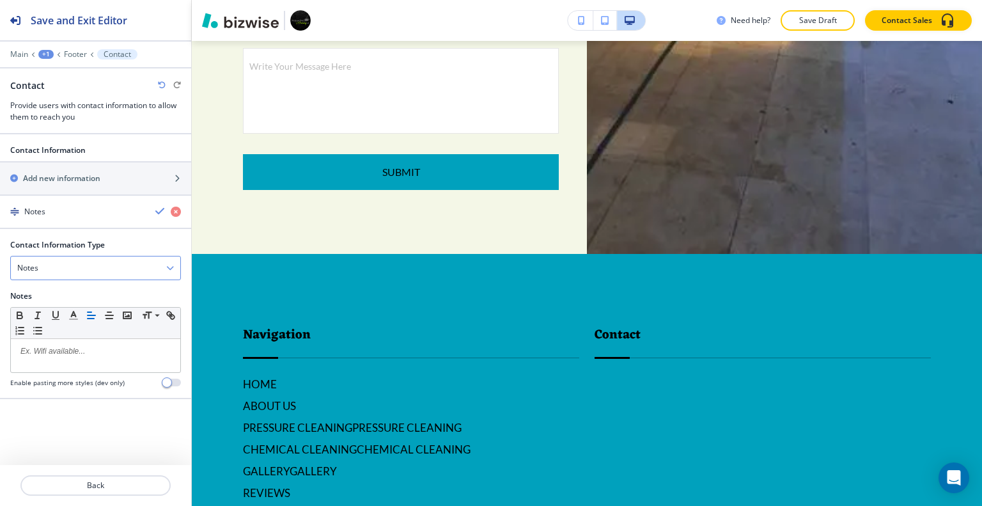
click at [77, 263] on div "Notes" at bounding box center [95, 267] width 169 height 23
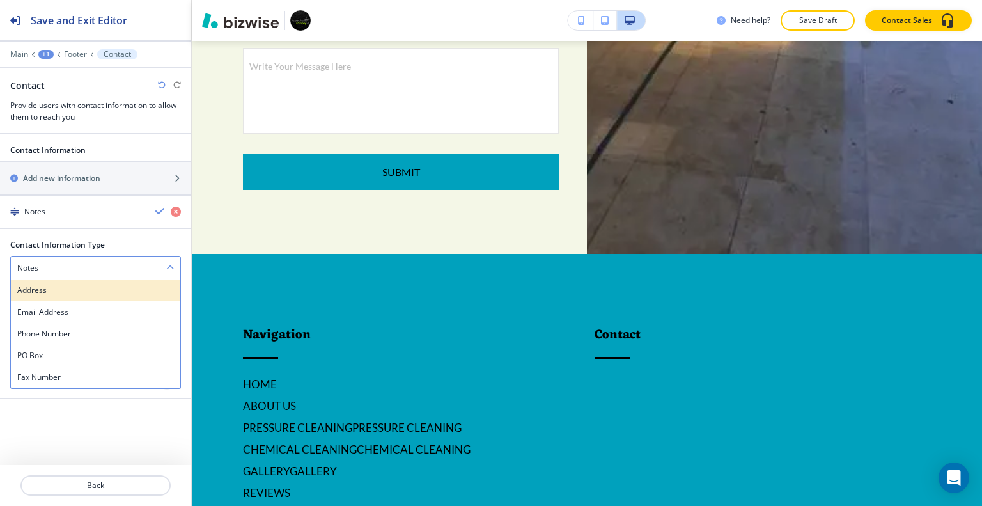
click at [77, 281] on div "Address" at bounding box center [95, 290] width 169 height 22
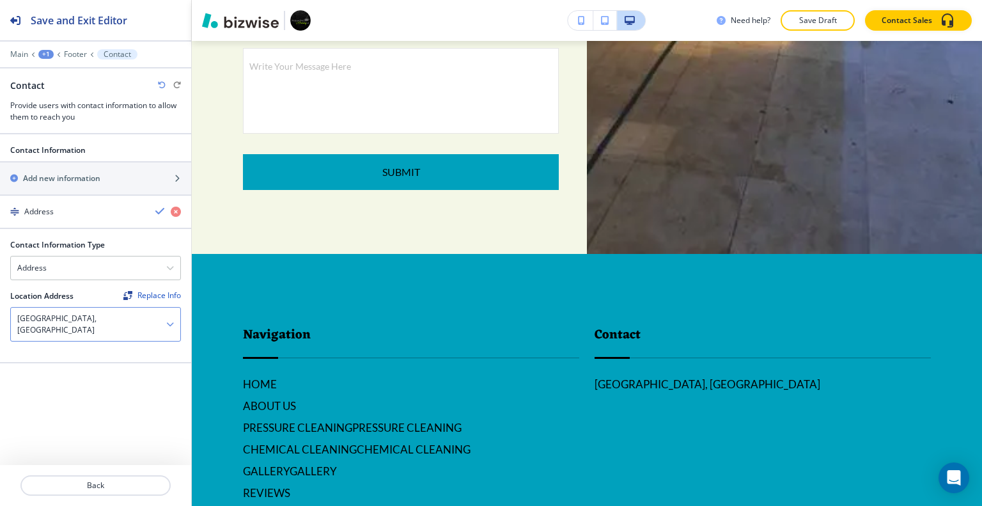
click at [169, 320] on icon "button" at bounding box center [170, 324] width 8 height 8
click at [128, 346] on h4 "[GEOGRAPHIC_DATA], [GEOGRAPHIC_DATA]" at bounding box center [95, 357] width 157 height 23
click at [157, 210] on icon "button" at bounding box center [160, 211] width 10 height 10
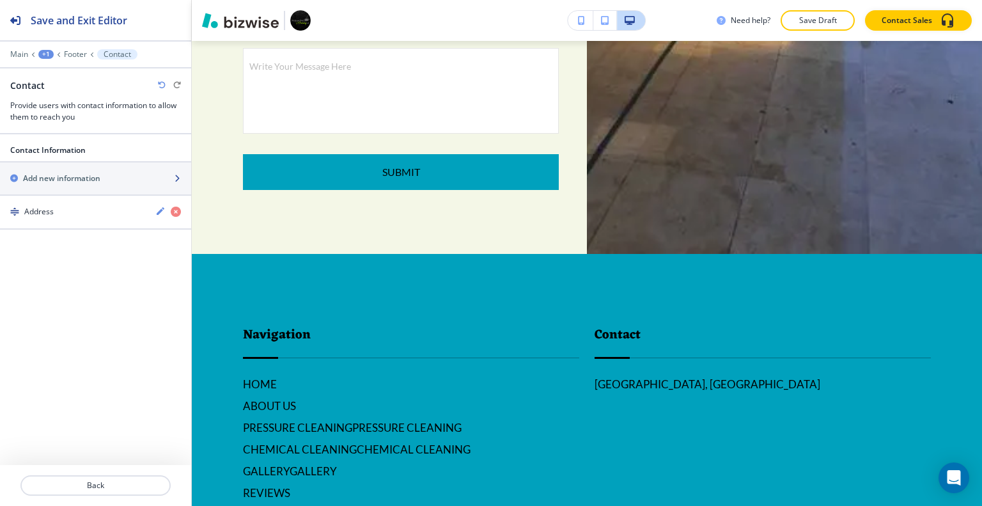
click at [115, 184] on div "button" at bounding box center [95, 189] width 191 height 10
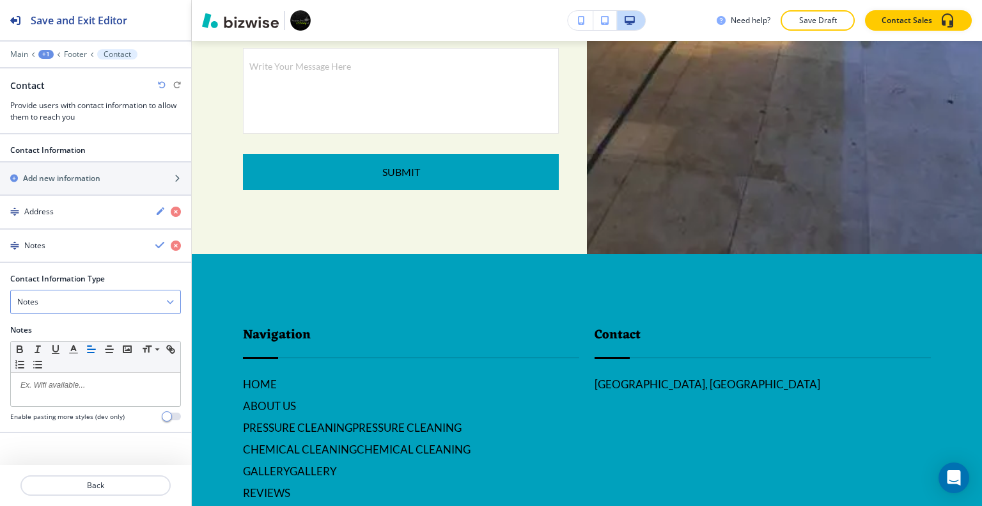
click at [97, 294] on div "Notes" at bounding box center [95, 301] width 169 height 23
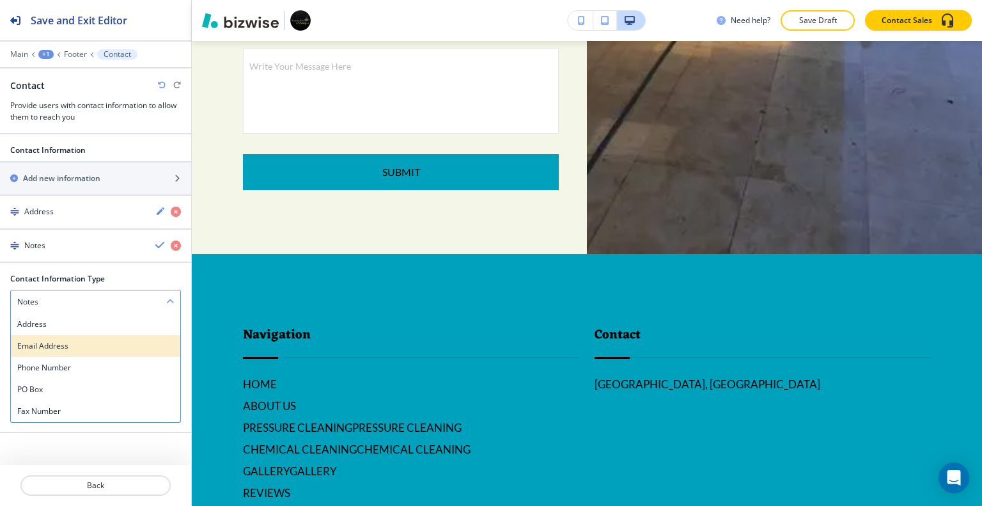
click at [95, 336] on div "Email Address" at bounding box center [95, 346] width 169 height 22
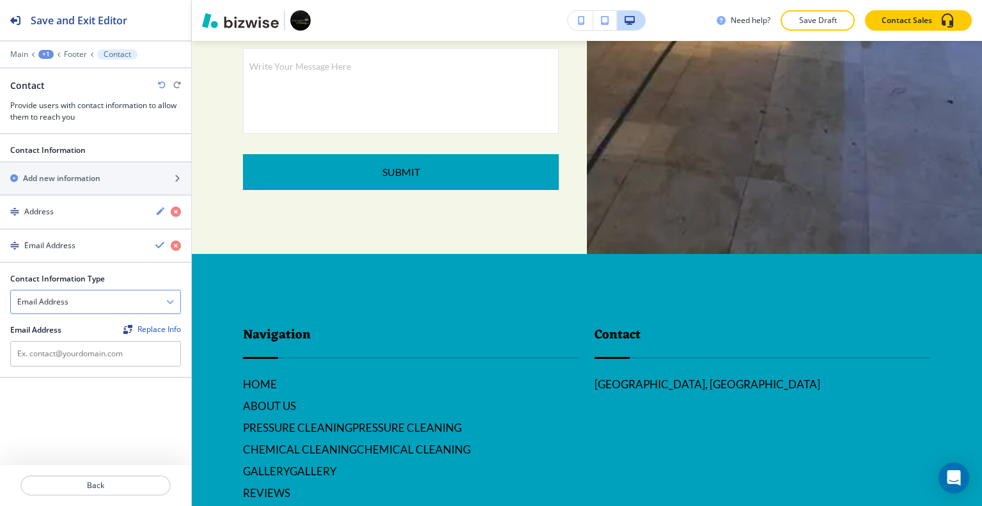
click at [162, 298] on div "Email Address" at bounding box center [95, 301] width 169 height 23
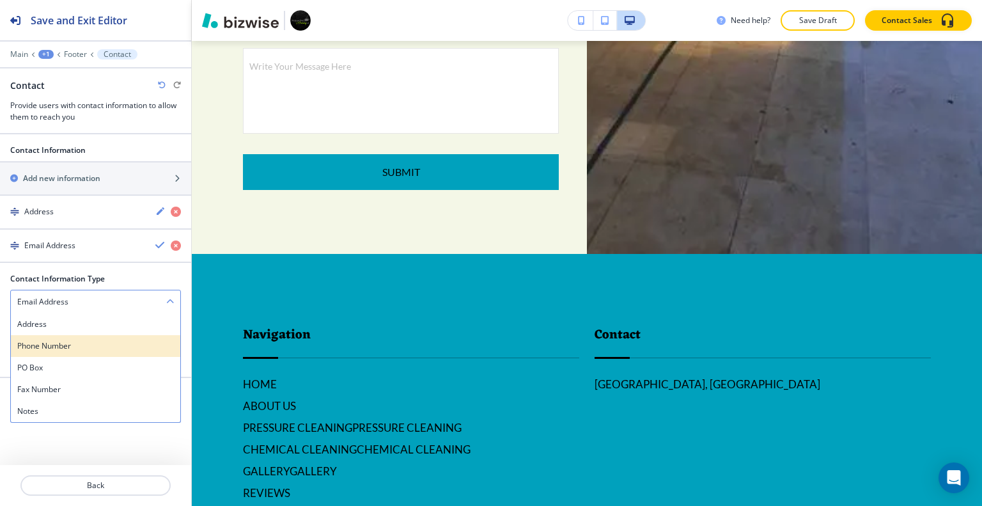
click at [121, 340] on h4 "Phone Number" at bounding box center [95, 346] width 157 height 12
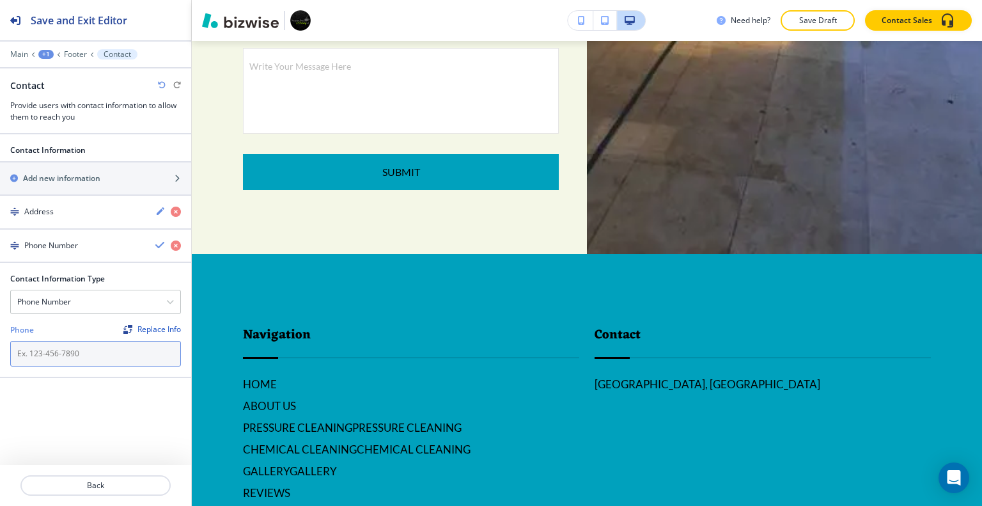
paste input "[PHONE_NUMBER]"
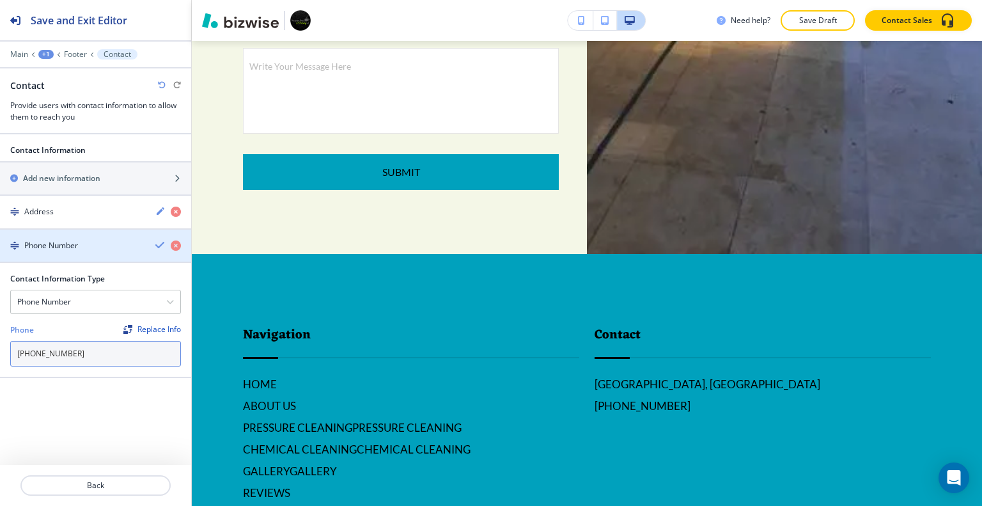
type input "[PHONE_NUMBER]"
click at [160, 245] on icon "button" at bounding box center [160, 245] width 10 height 10
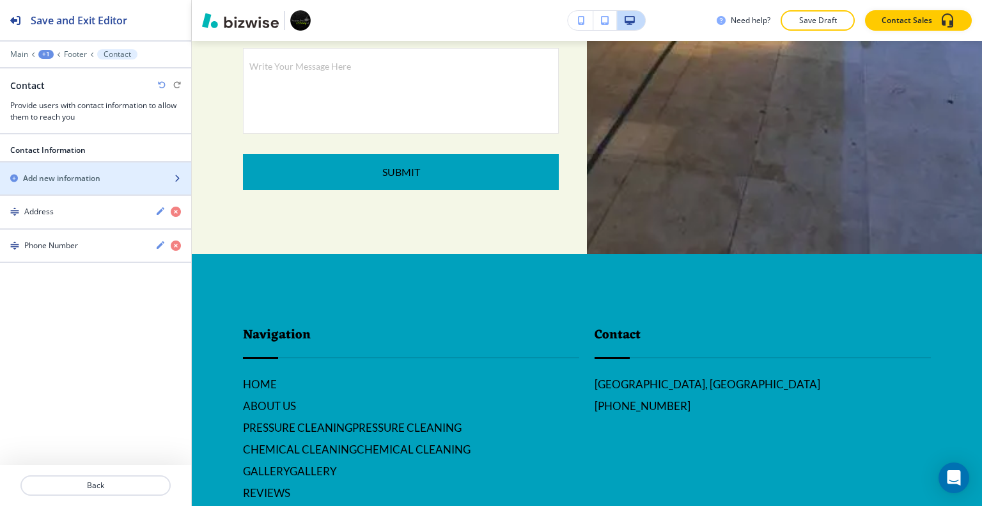
click at [127, 184] on div "button" at bounding box center [95, 189] width 191 height 10
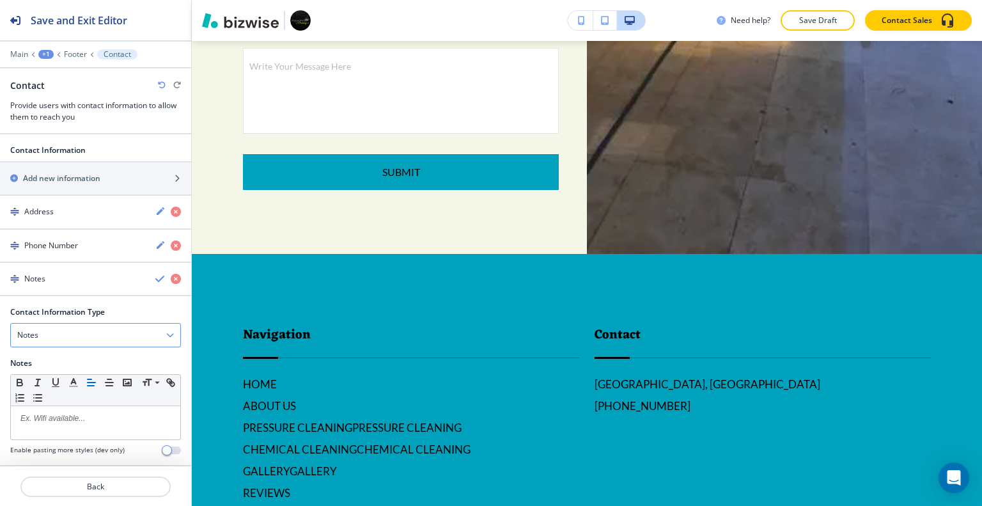
click at [95, 331] on div "Notes" at bounding box center [95, 334] width 169 height 23
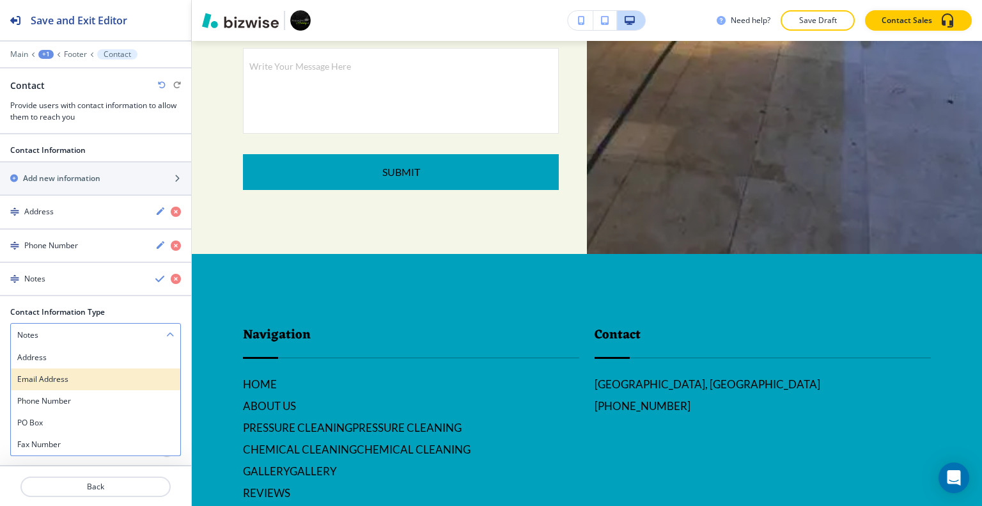
click at [93, 378] on h4 "Email Address" at bounding box center [95, 379] width 157 height 12
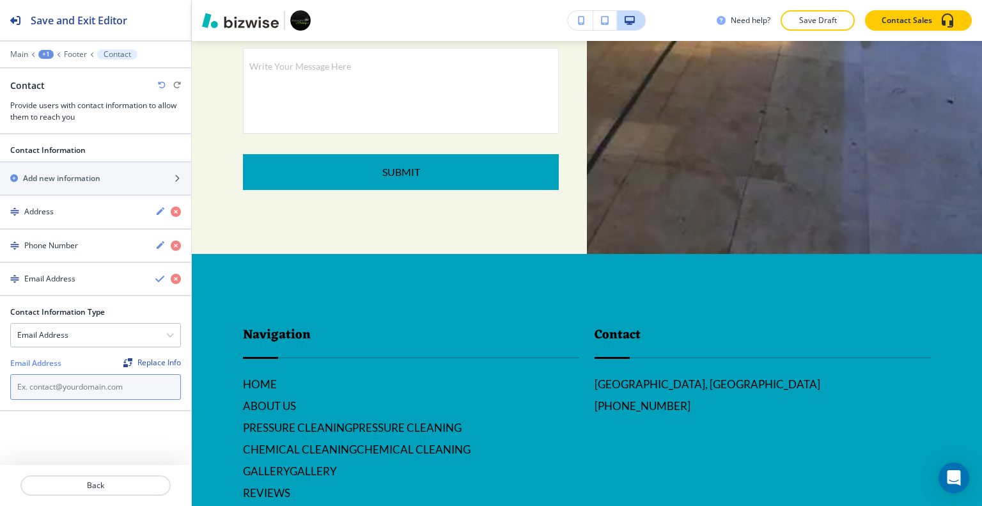
paste input "[EMAIL_ADDRESS][DOMAIN_NAME]"
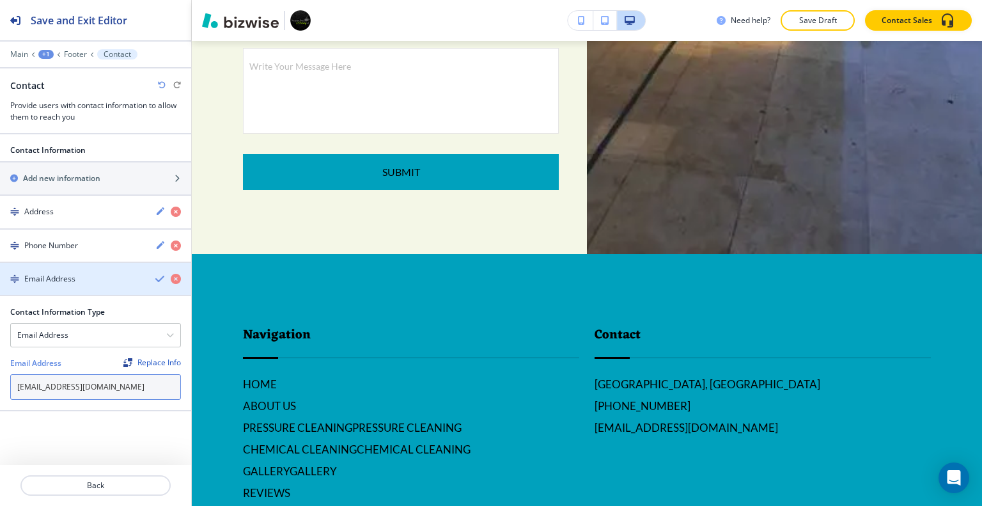
type input "[EMAIL_ADDRESS][DOMAIN_NAME]"
click at [158, 275] on icon "button" at bounding box center [160, 279] width 10 height 10
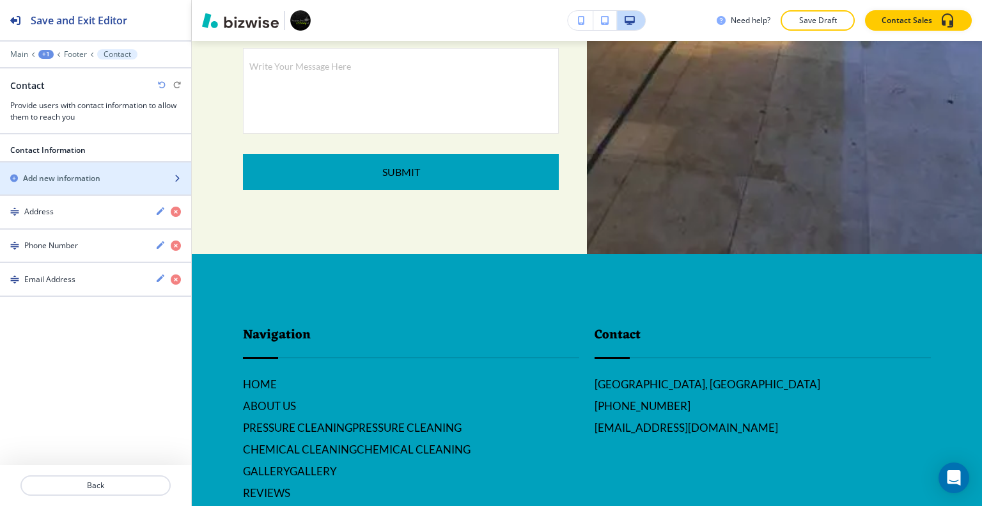
click at [66, 179] on h2 "Add new information" at bounding box center [61, 179] width 77 height 12
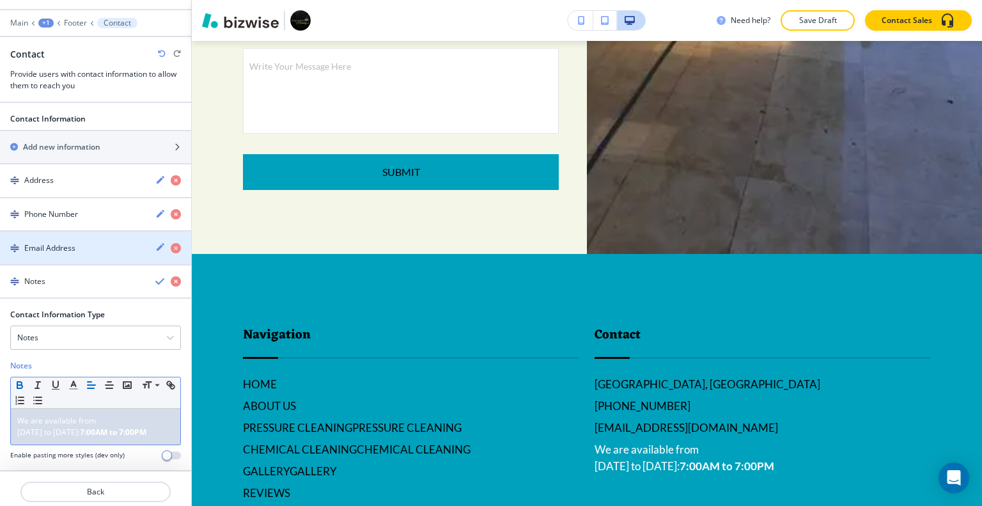
scroll to position [0, 0]
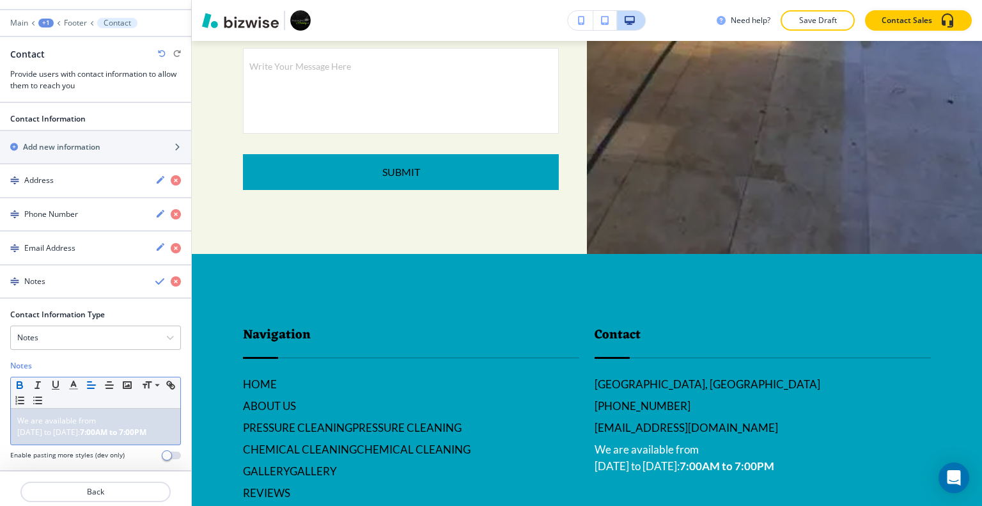
drag, startPoint x: 164, startPoint y: 427, endPoint x: 0, endPoint y: 398, distance: 166.1
click at [0, 398] on div "Contact Information Type Notes Address Email Address Phone Number PO Box Fax Nu…" at bounding box center [95, 389] width 191 height 161
click at [64, 382] on button "button" at bounding box center [56, 384] width 18 height 15
click at [54, 382] on icon "button" at bounding box center [56, 385] width 12 height 12
click at [73, 385] on line "button" at bounding box center [73, 385] width 3 height 0
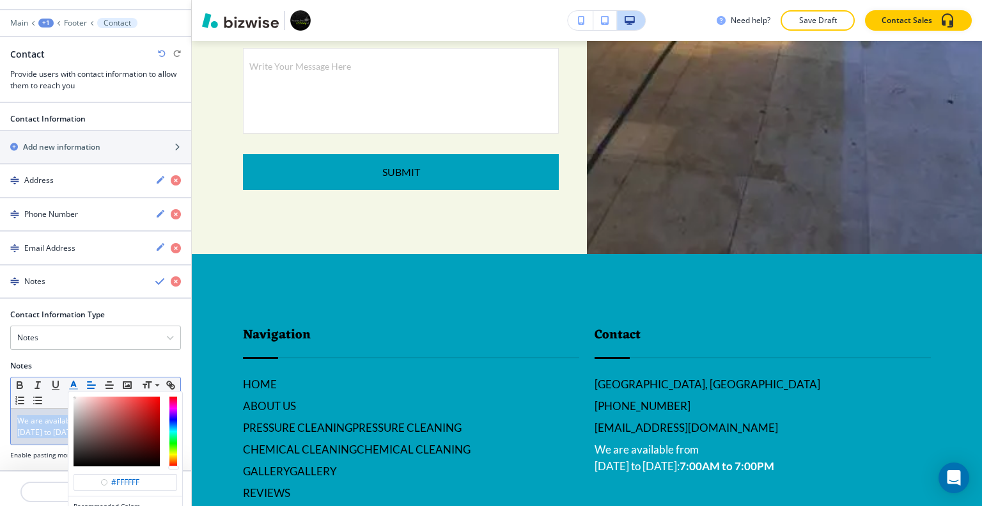
scroll to position [94, 0]
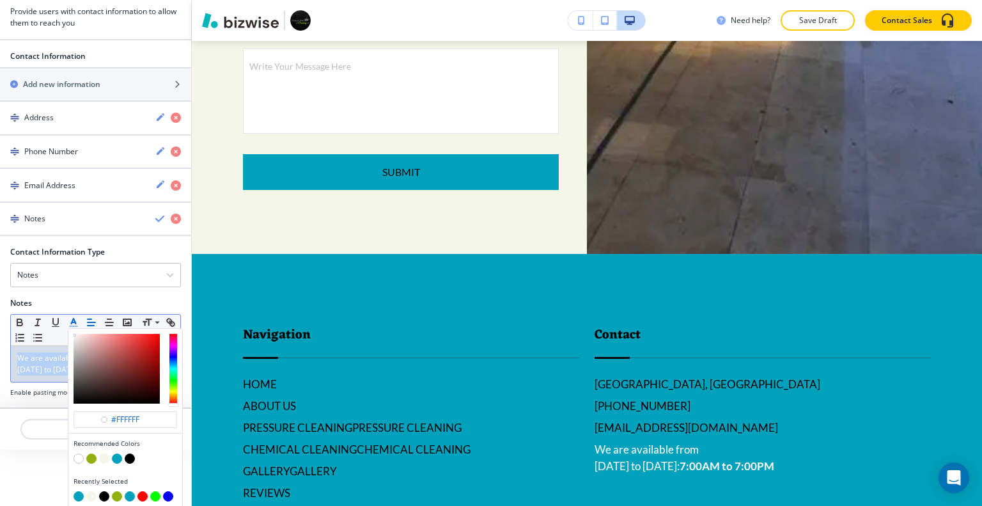
click at [105, 492] on button "button" at bounding box center [104, 496] width 10 height 10
type input "#000000"
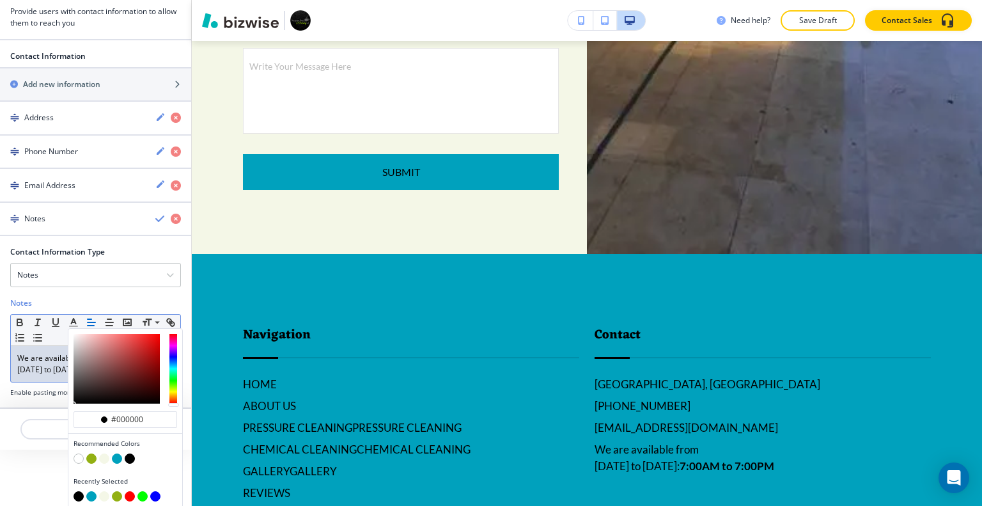
click at [821, 9] on div "Need help? Save Draft Contact Sales" at bounding box center [587, 20] width 790 height 41
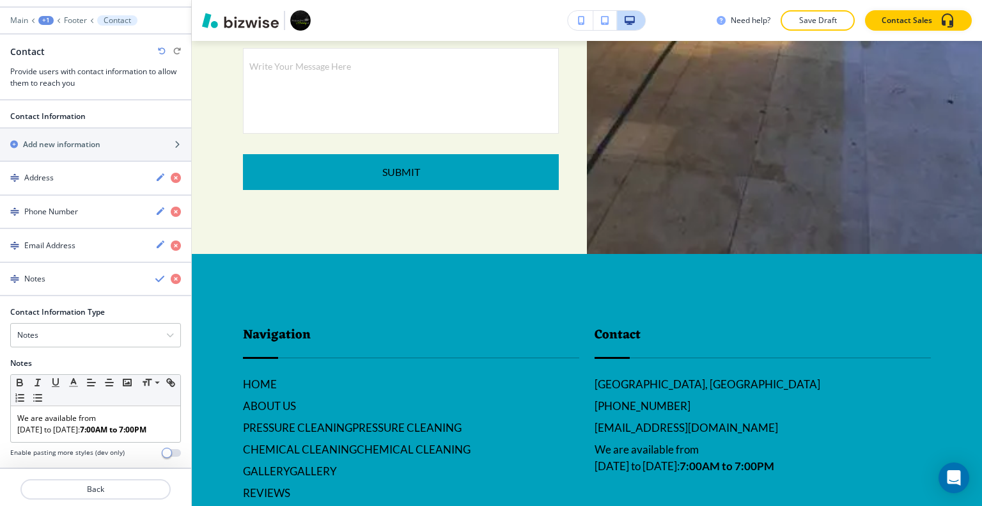
drag, startPoint x: 821, startPoint y: 15, endPoint x: 816, endPoint y: 27, distance: 12.9
click at [821, 15] on p "Save Draft" at bounding box center [817, 21] width 41 height 12
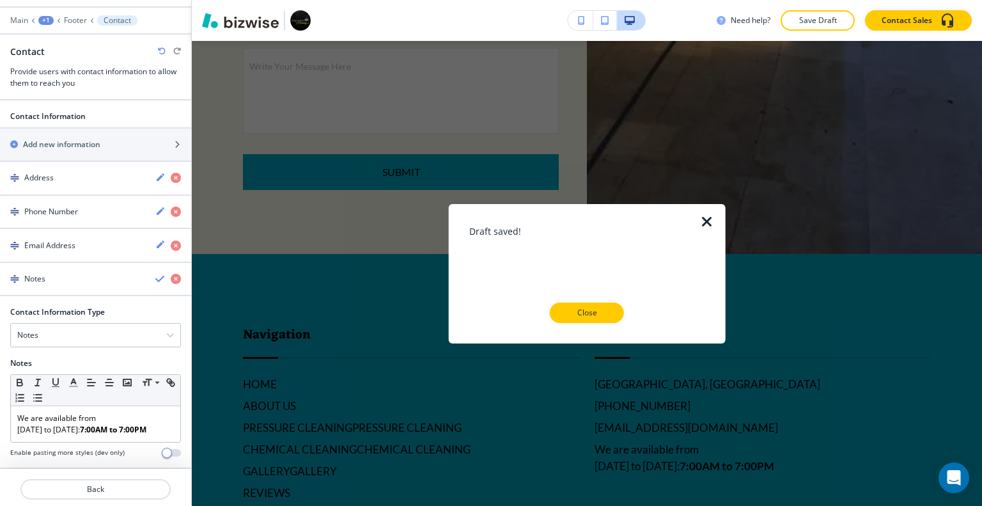
drag, startPoint x: 601, startPoint y: 304, endPoint x: 601, endPoint y: 311, distance: 7.0
click at [601, 306] on button "Close" at bounding box center [587, 312] width 74 height 20
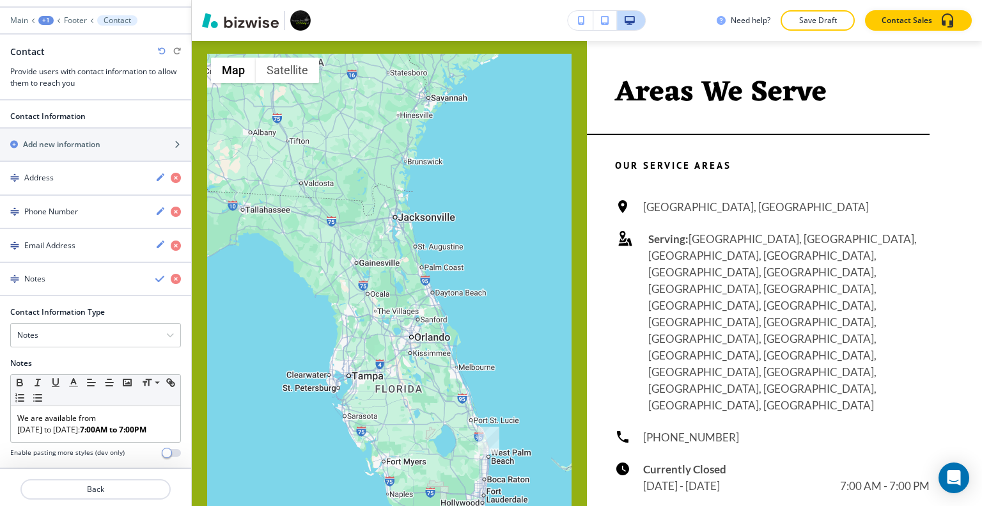
scroll to position [0, 0]
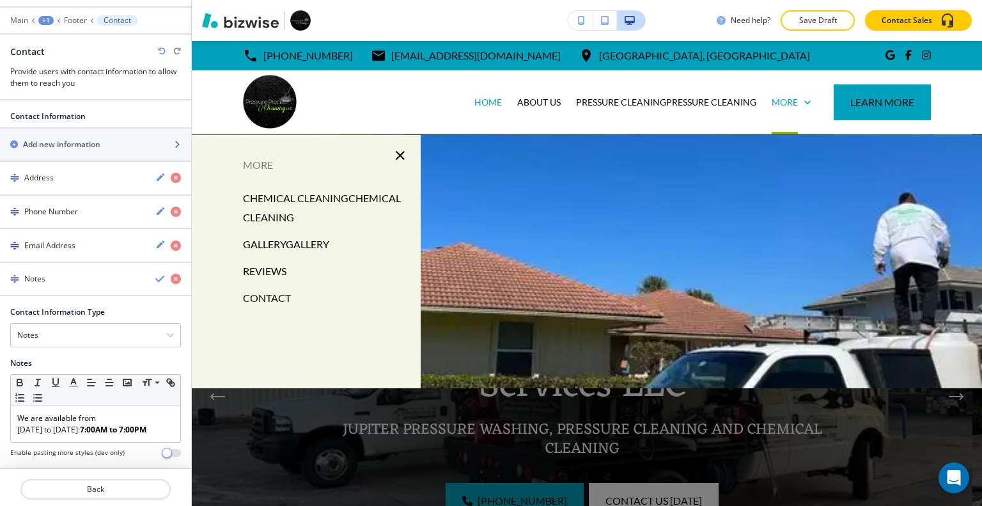
click at [267, 273] on p "REVIEWS" at bounding box center [264, 270] width 43 height 19
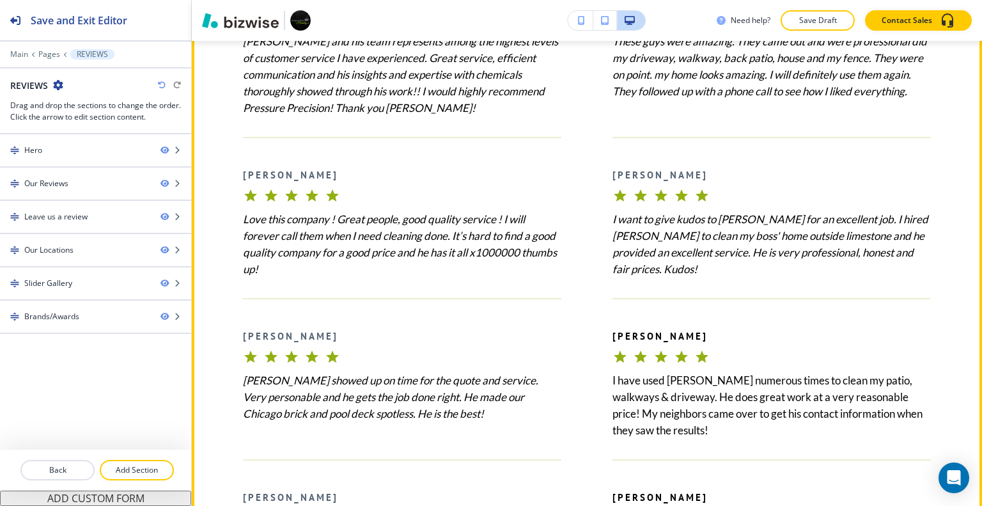
scroll to position [1789, 0]
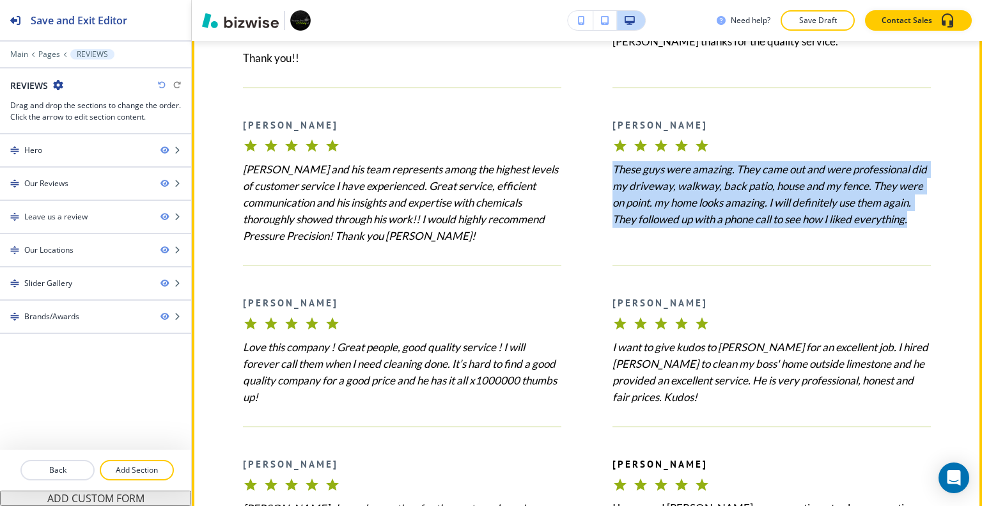
drag, startPoint x: 673, startPoint y: 268, endPoint x: 606, endPoint y: 196, distance: 98.1
click at [606, 196] on div "ELENI B. These guys were amazing. They came out and were professional did my dr…" at bounding box center [745, 165] width 369 height 157
copy icon "These guys were amazing. They came out and were professional did my driveway, w…"
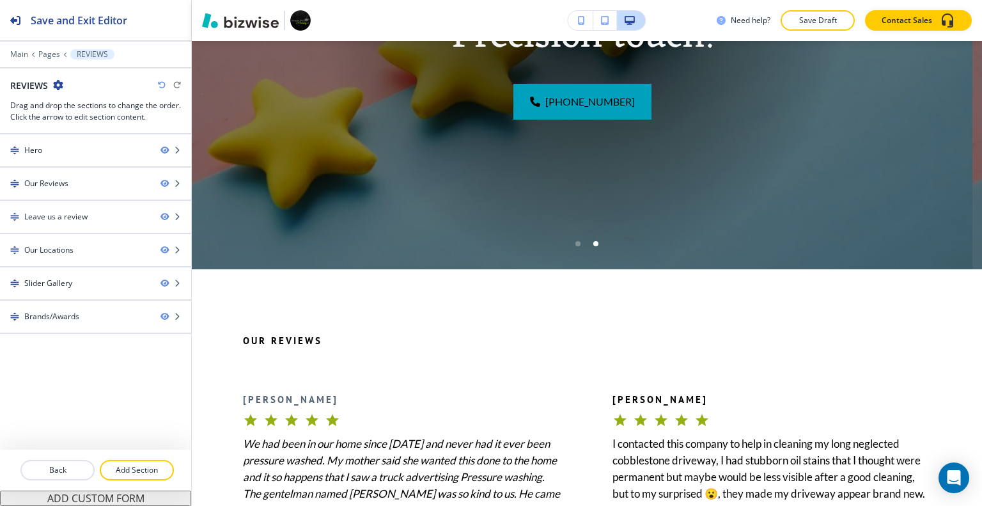
scroll to position [0, 0]
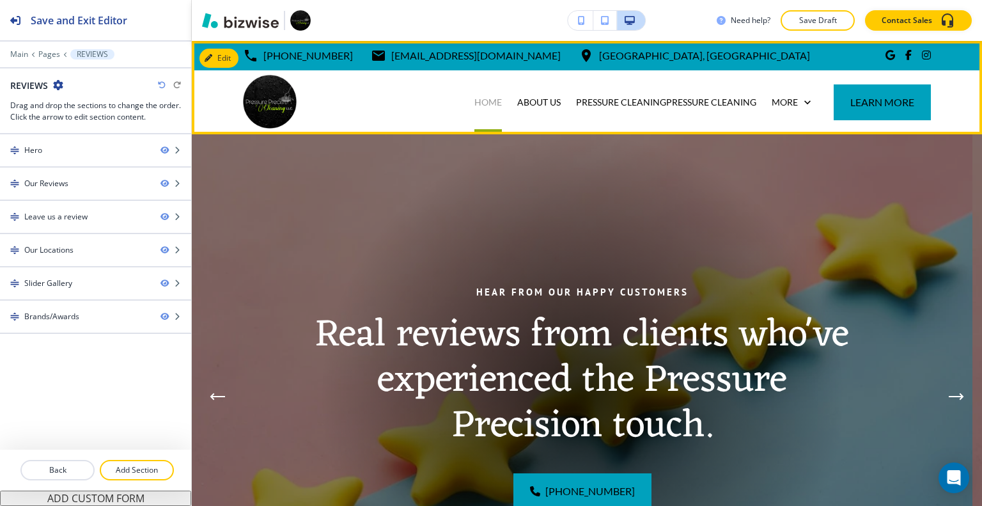
click at [474, 100] on p "HOME" at bounding box center [487, 102] width 27 height 13
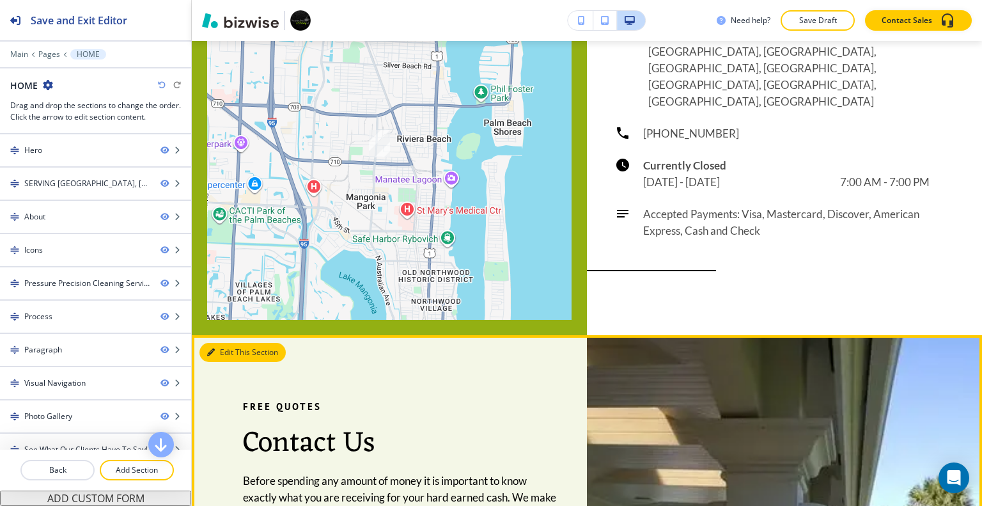
click at [234, 343] on button "Edit This Section" at bounding box center [242, 352] width 86 height 19
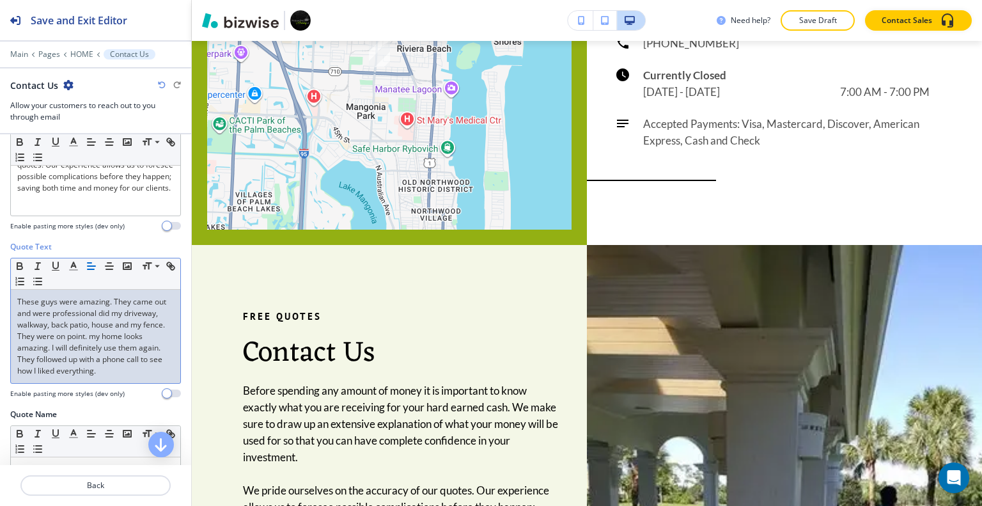
scroll to position [639, 0]
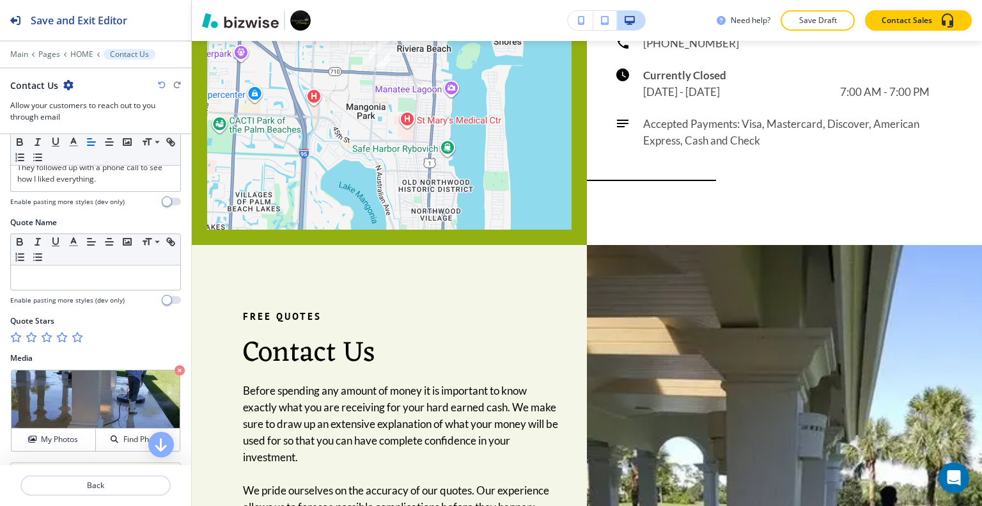
click at [75, 333] on icon "button" at bounding box center [77, 337] width 10 height 10
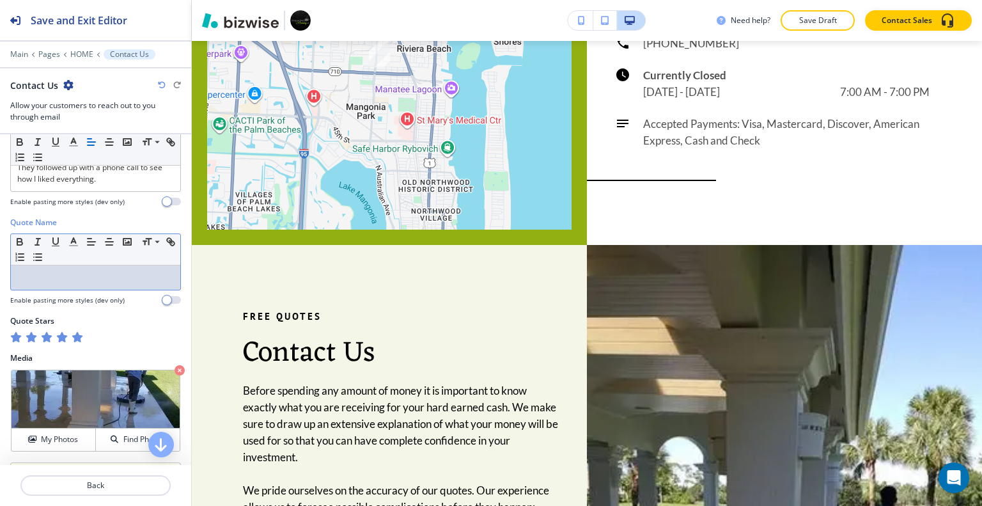
click at [59, 282] on div at bounding box center [95, 277] width 169 height 24
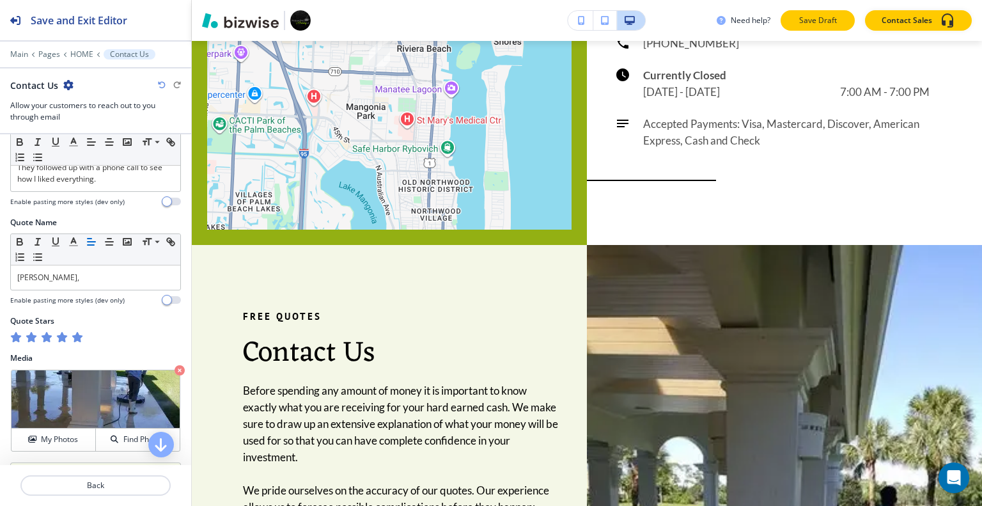
click at [816, 24] on p "Save Draft" at bounding box center [817, 21] width 41 height 12
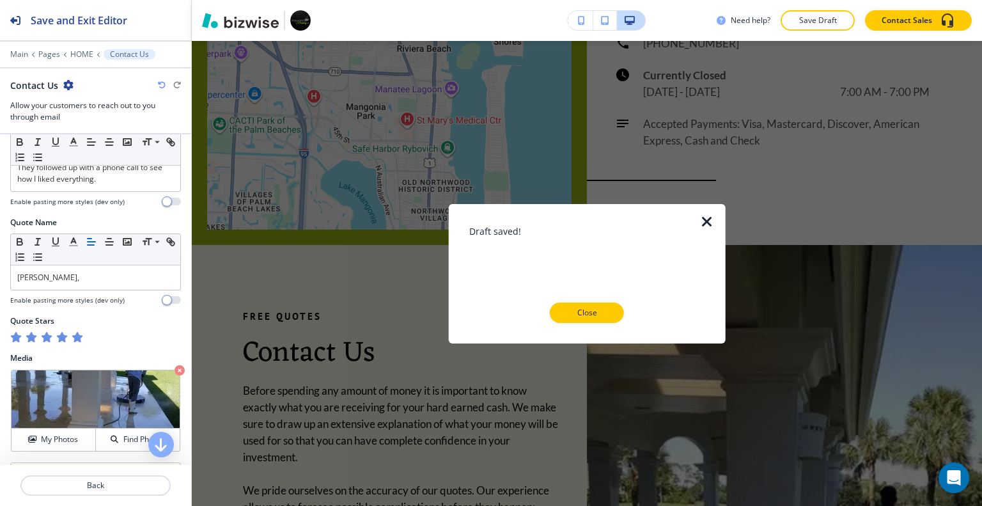
click at [712, 218] on icon "button" at bounding box center [706, 220] width 15 height 15
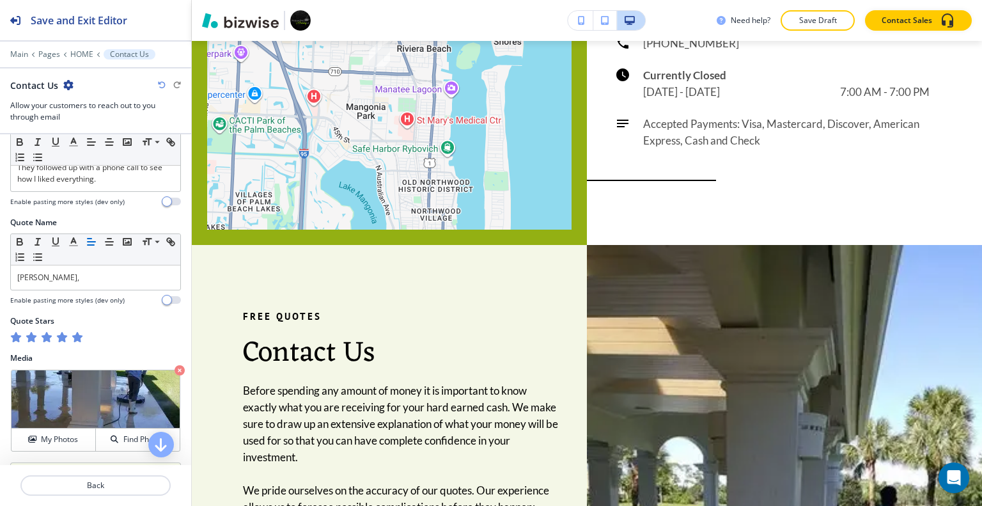
scroll to position [6496, 0]
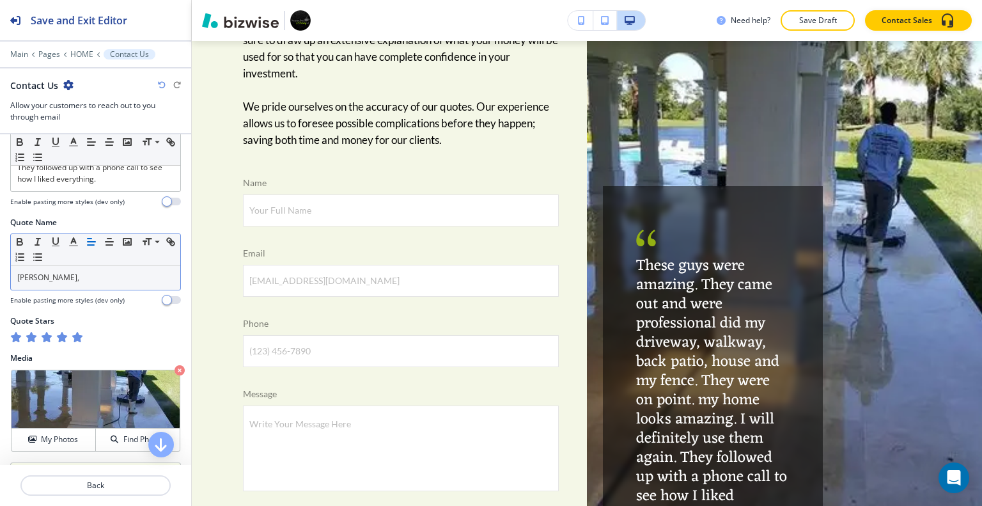
click at [84, 275] on p "Eleni B," at bounding box center [95, 278] width 157 height 12
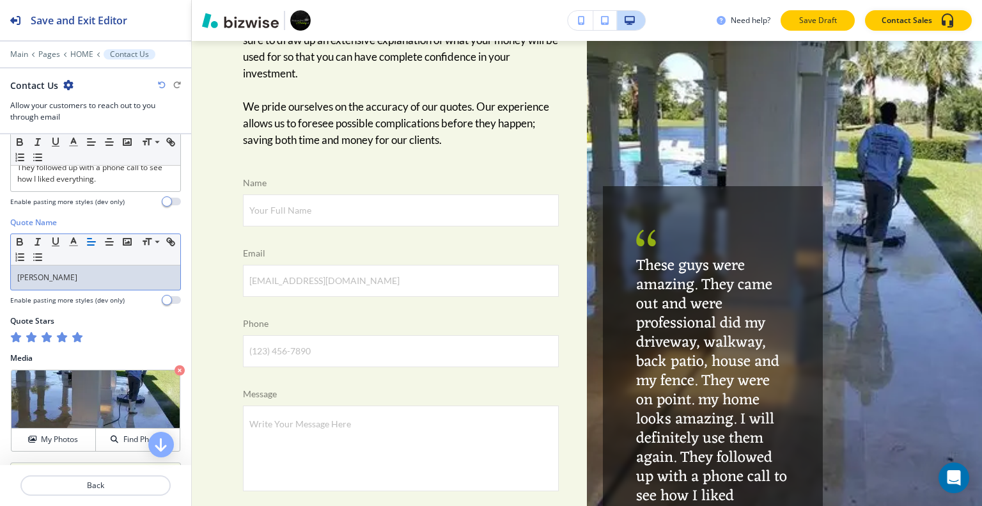
click at [811, 20] on p "Save Draft" at bounding box center [817, 21] width 41 height 12
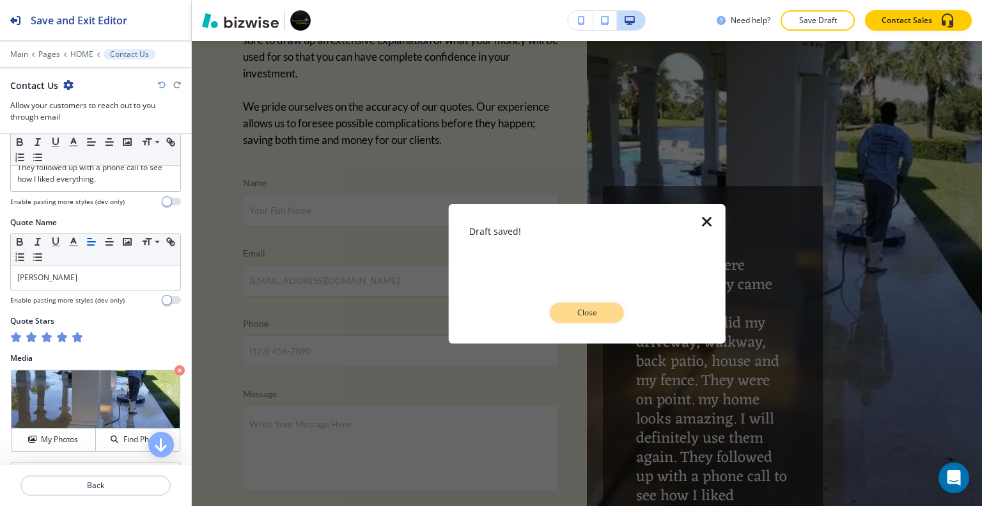
click at [599, 315] on p "Close" at bounding box center [586, 313] width 41 height 12
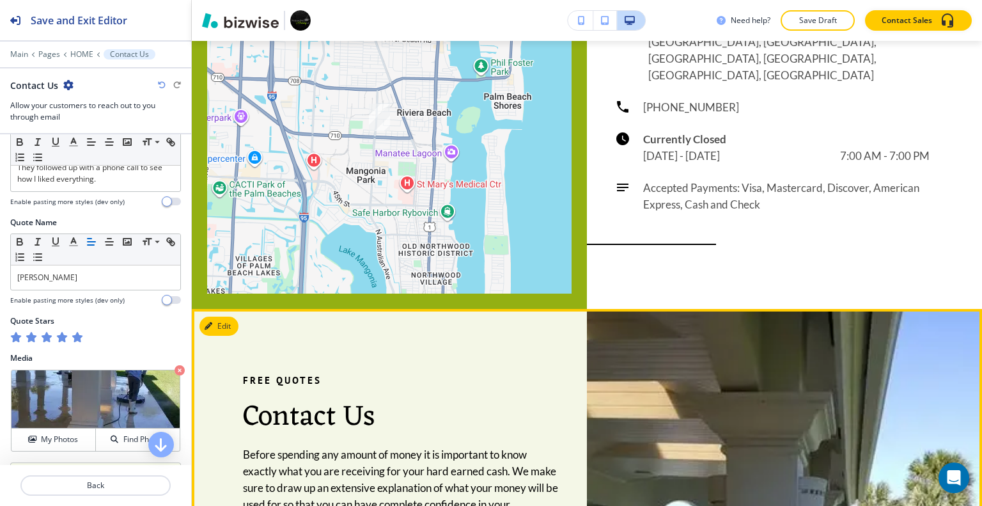
scroll to position [5857, 0]
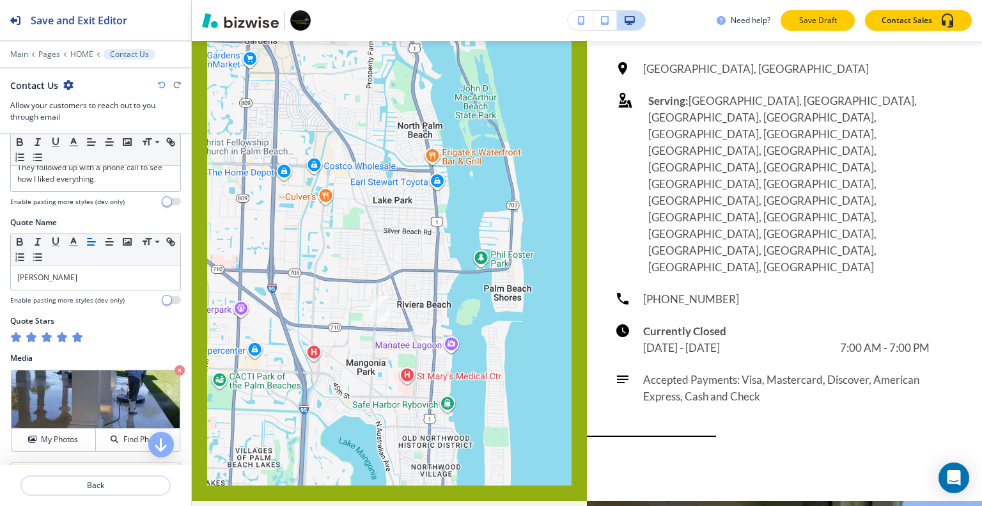
click at [813, 29] on button "Save Draft" at bounding box center [817, 20] width 74 height 20
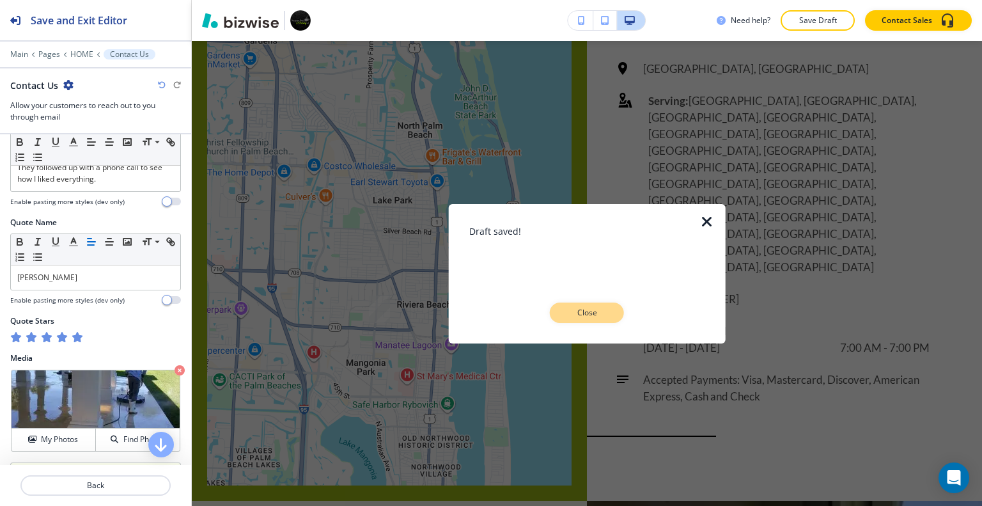
click at [601, 316] on p "Close" at bounding box center [586, 313] width 41 height 12
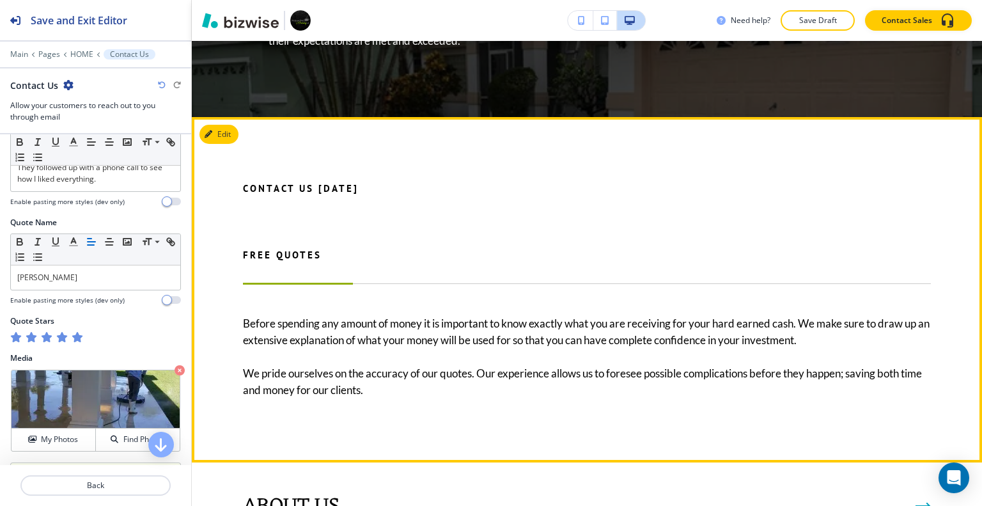
scroll to position [2853, 0]
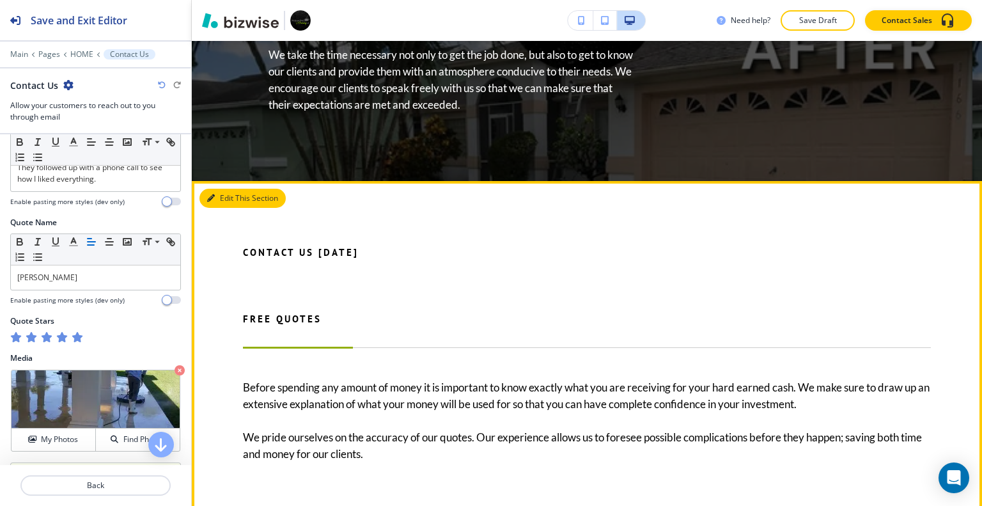
click at [222, 189] on button "Edit This Section" at bounding box center [242, 198] width 86 height 19
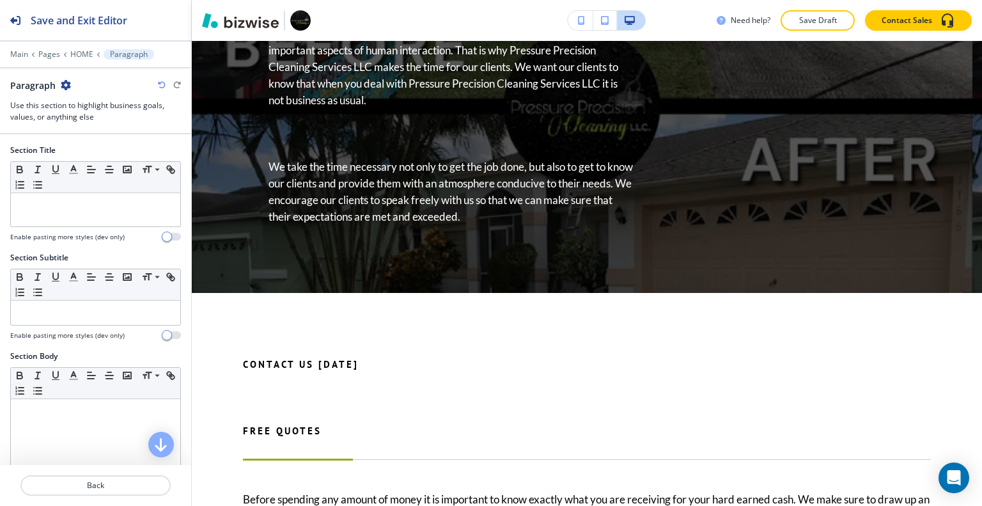
scroll to position [2800, 0]
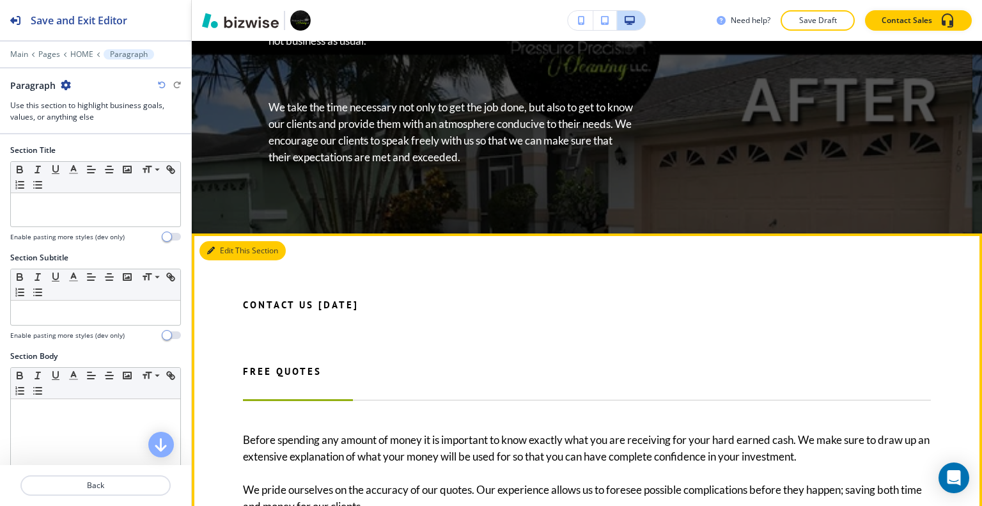
click at [228, 241] on button "Edit This Section" at bounding box center [242, 250] width 86 height 19
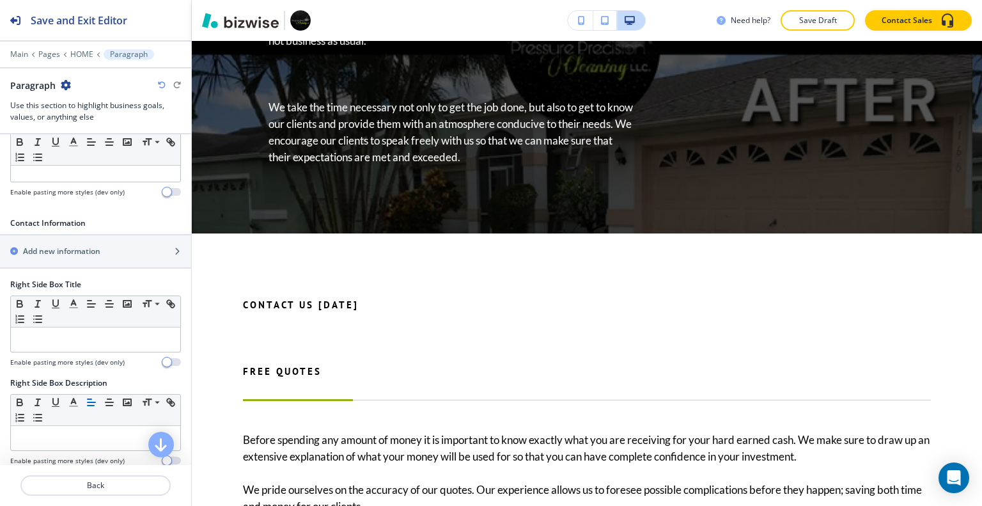
scroll to position [768, 0]
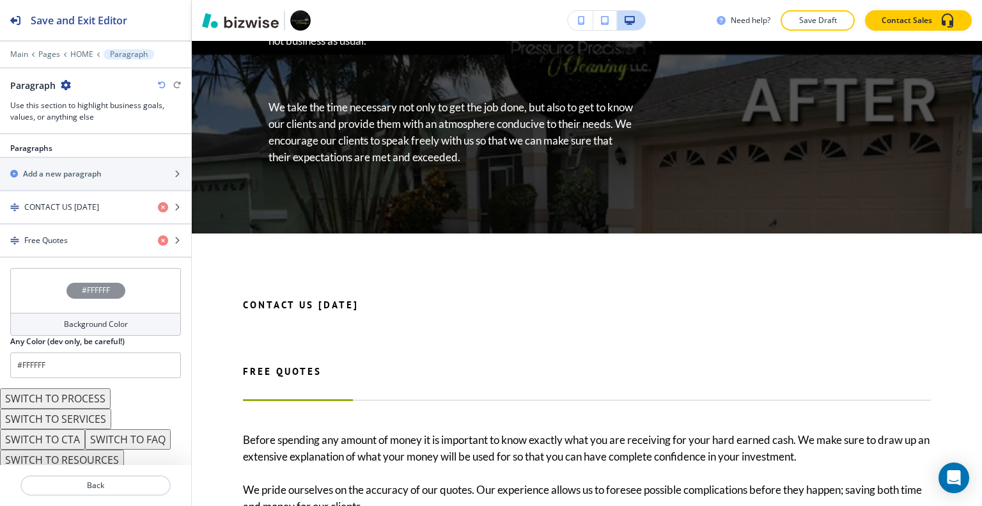
click at [89, 389] on button "SWITCH TO PROCESS" at bounding box center [55, 398] width 111 height 20
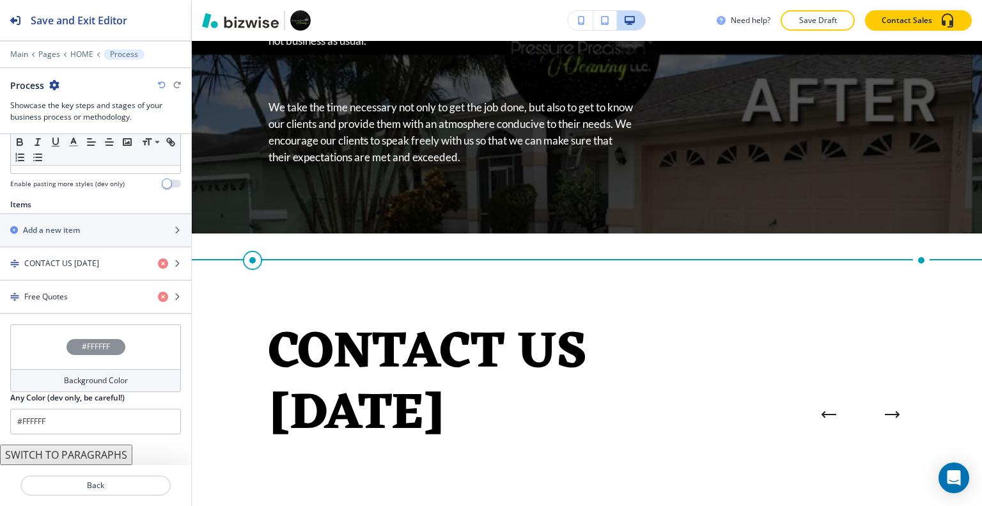
scroll to position [389, 0]
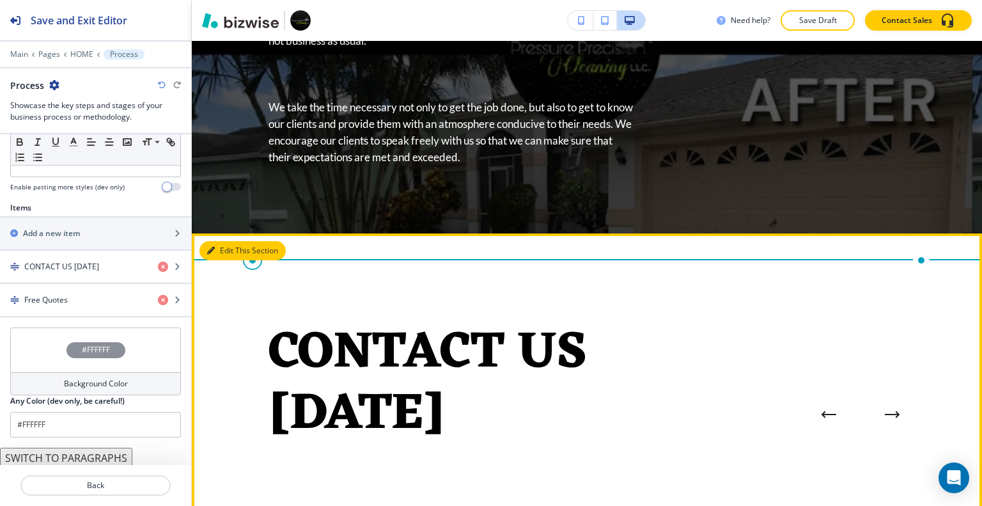
click at [226, 241] on button "Edit This Section" at bounding box center [242, 250] width 86 height 19
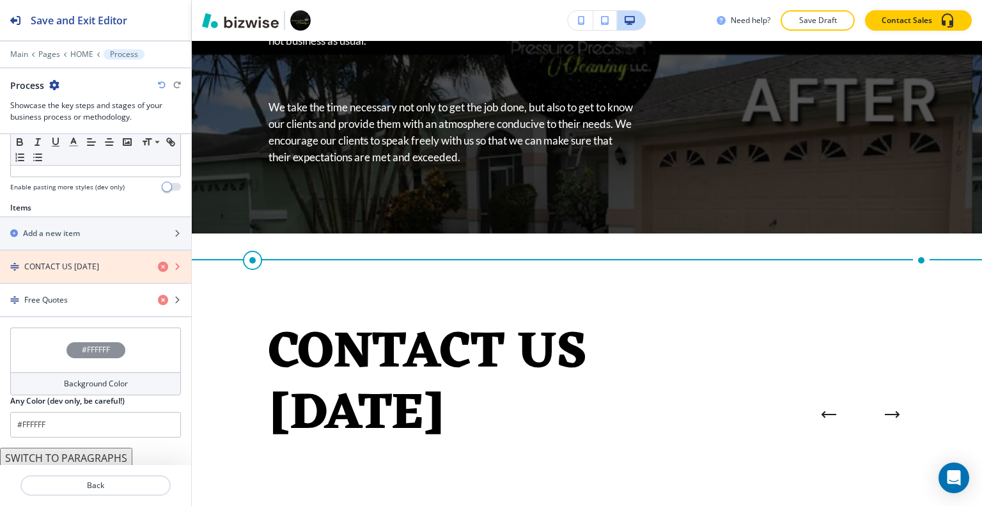
click at [158, 264] on icon "button" at bounding box center [163, 266] width 10 height 10
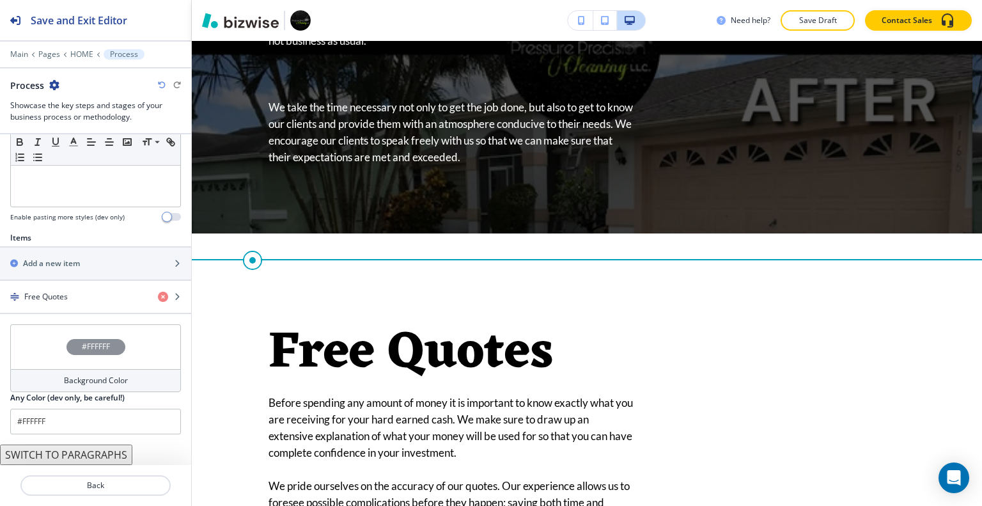
scroll to position [355, 0]
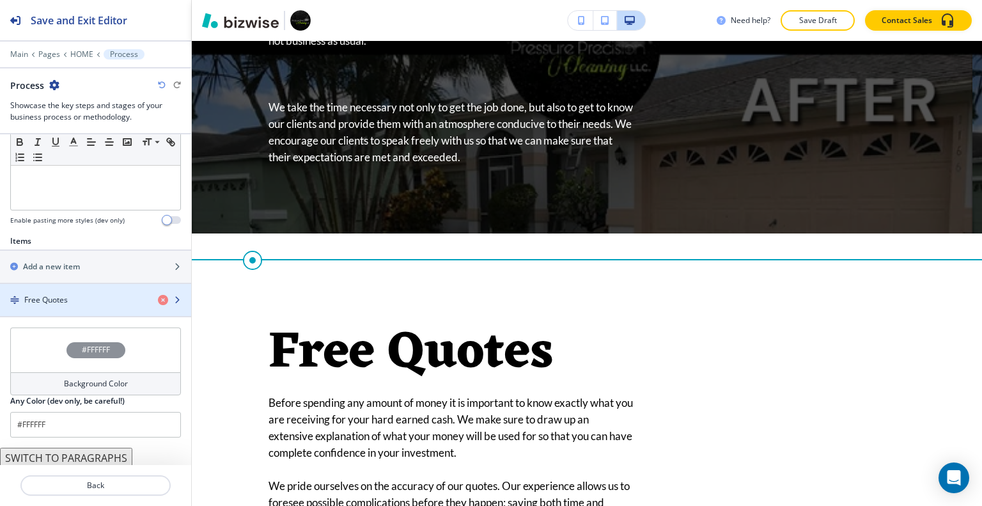
click at [105, 294] on div "Free Quotes" at bounding box center [74, 300] width 148 height 12
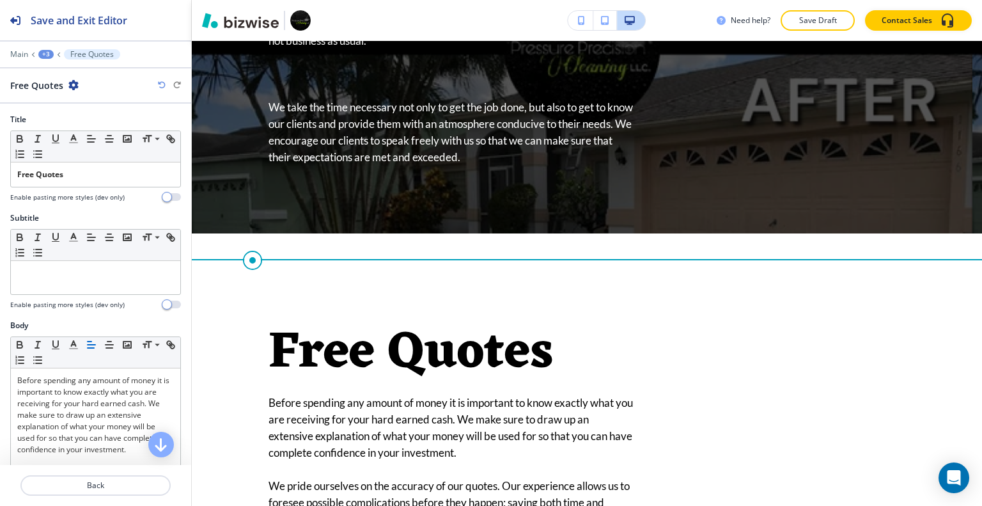
scroll to position [2916, 0]
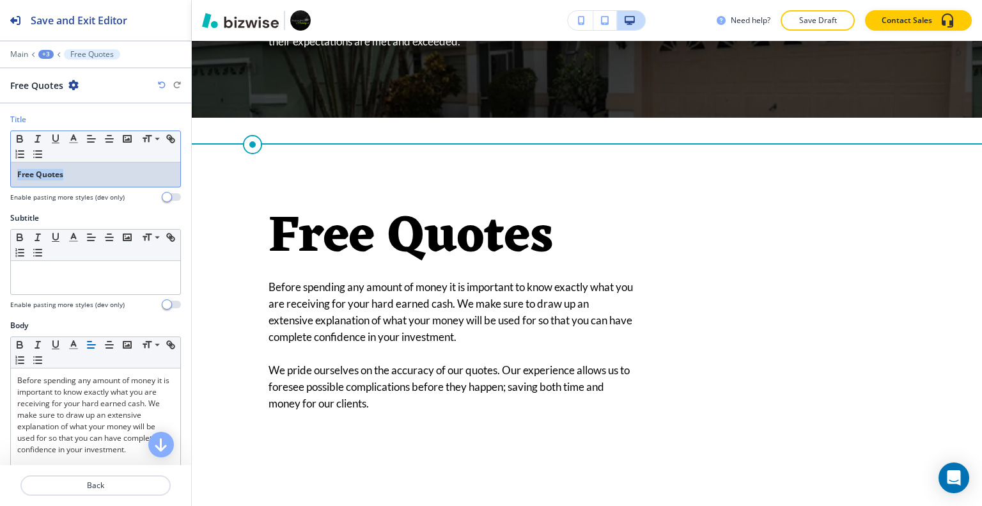
drag, startPoint x: 84, startPoint y: 164, endPoint x: 0, endPoint y: 166, distance: 83.7
click at [0, 166] on div "Title Small Normal Large Huge Free Quotes Enable pasting more styles (dev only)" at bounding box center [95, 163] width 191 height 98
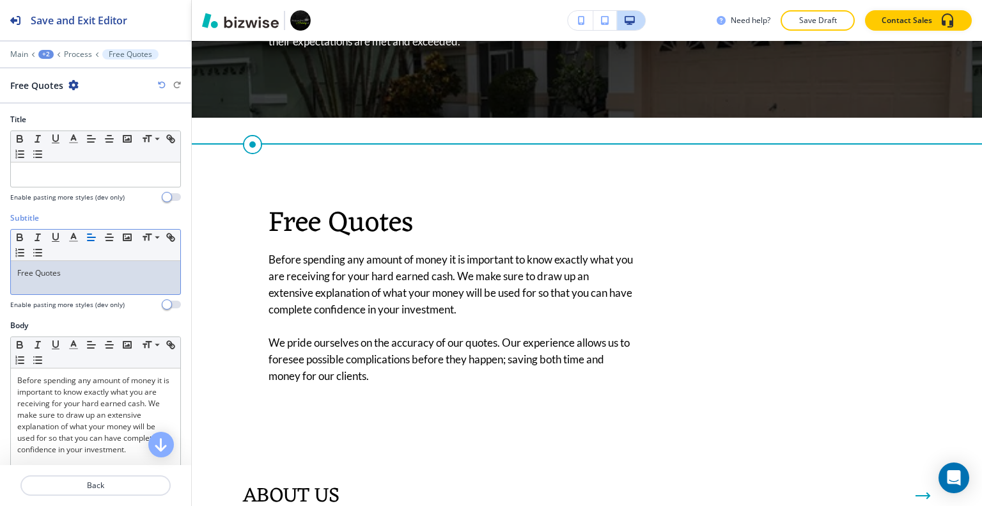
scroll to position [320, 0]
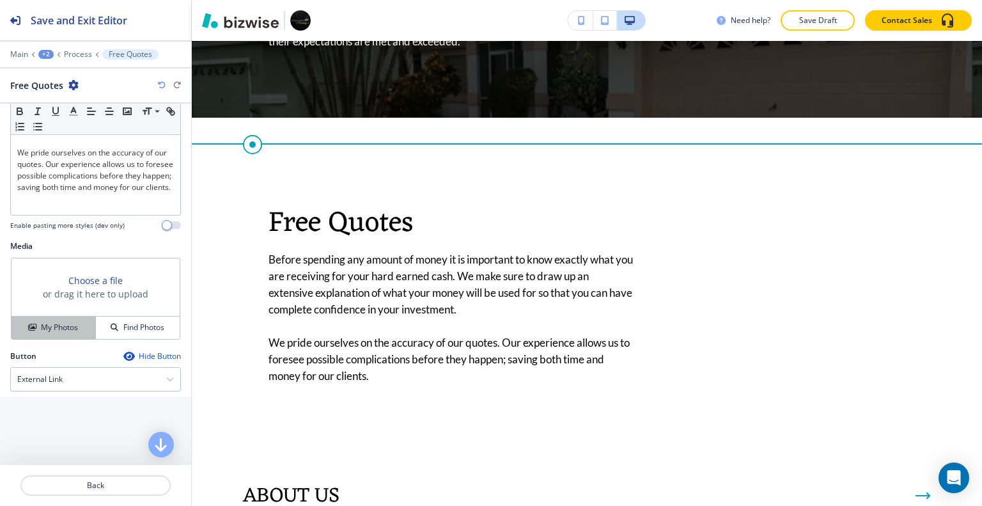
click at [70, 325] on h4 "My Photos" at bounding box center [59, 327] width 37 height 12
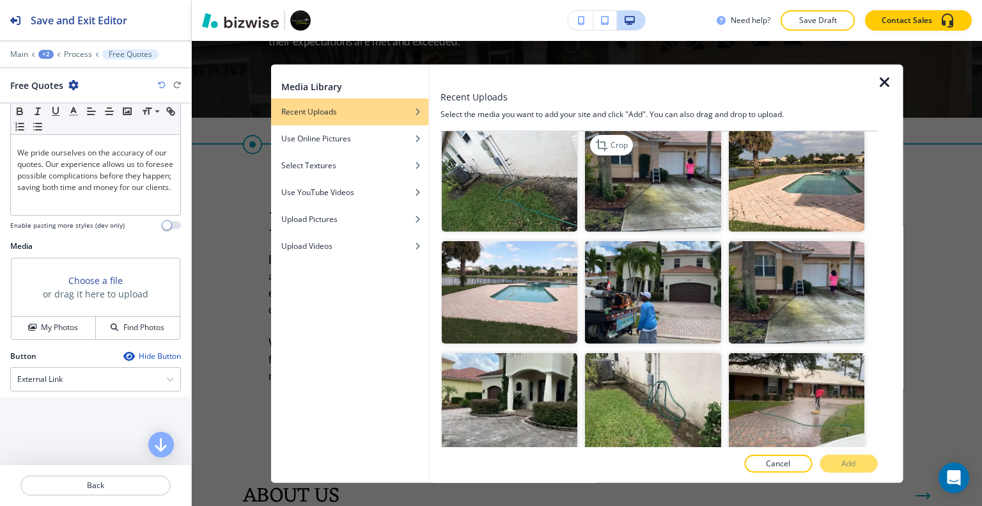
scroll to position [2045, 0]
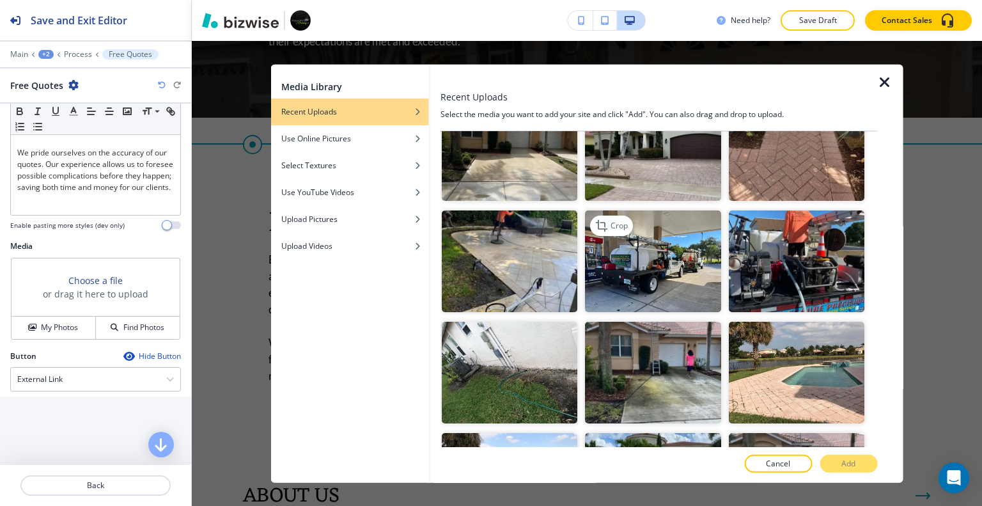
click at [692, 224] on img "button" at bounding box center [652, 261] width 135 height 102
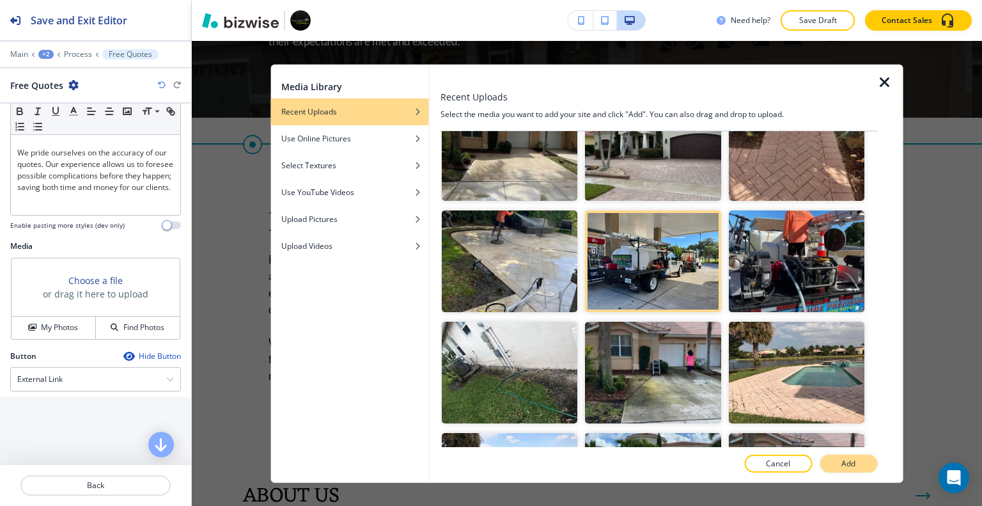
click at [858, 470] on button "Add" at bounding box center [848, 463] width 58 height 18
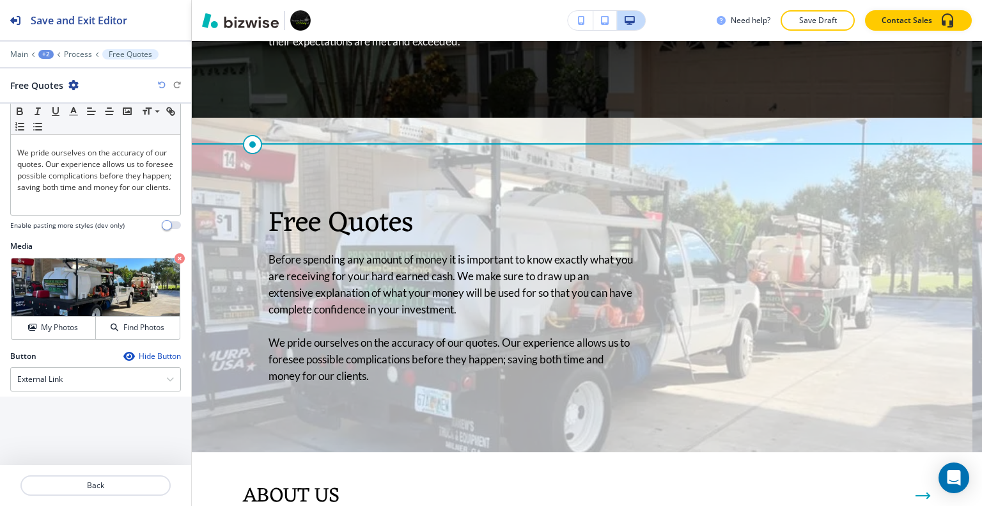
scroll to position [363, 0]
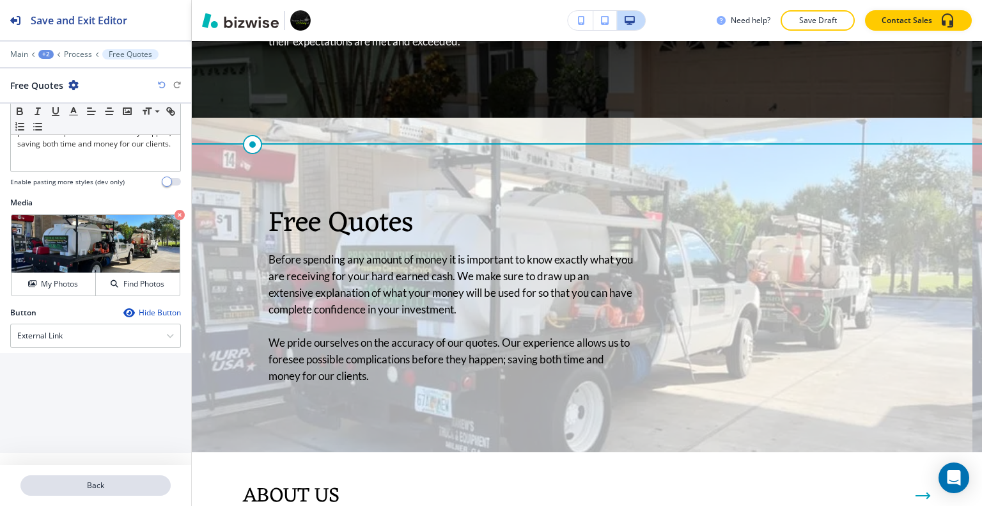
click at [84, 488] on p "Back" at bounding box center [96, 485] width 148 height 12
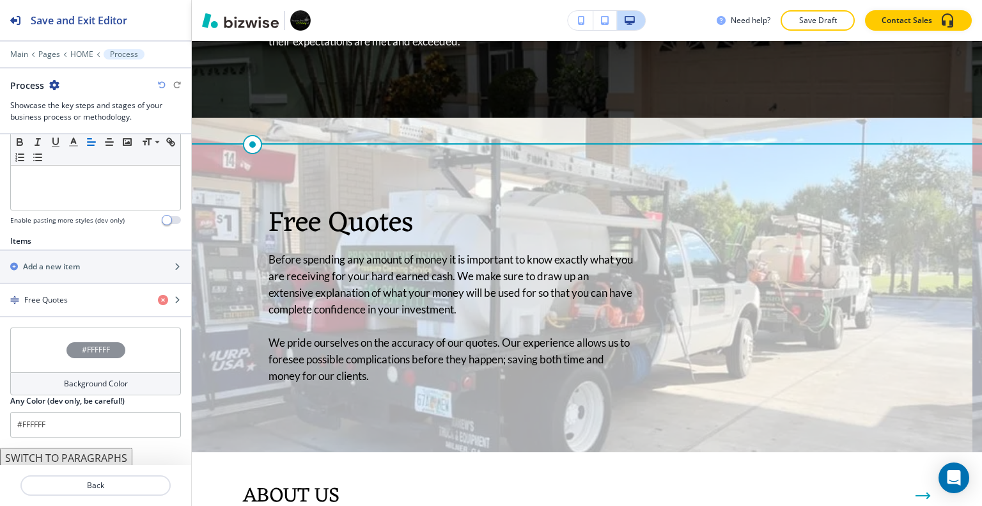
click at [51, 357] on div "#FFFFFF" at bounding box center [95, 349] width 171 height 45
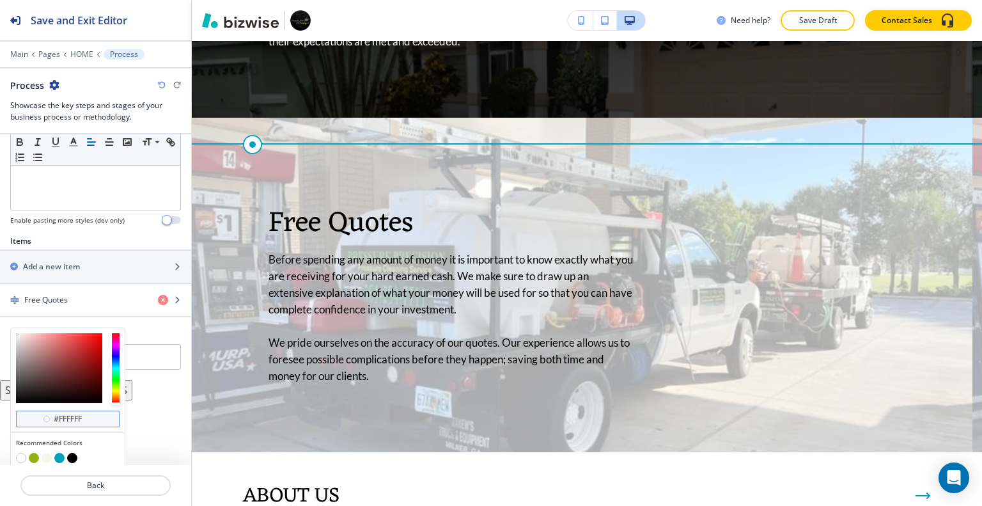
scroll to position [396, 0]
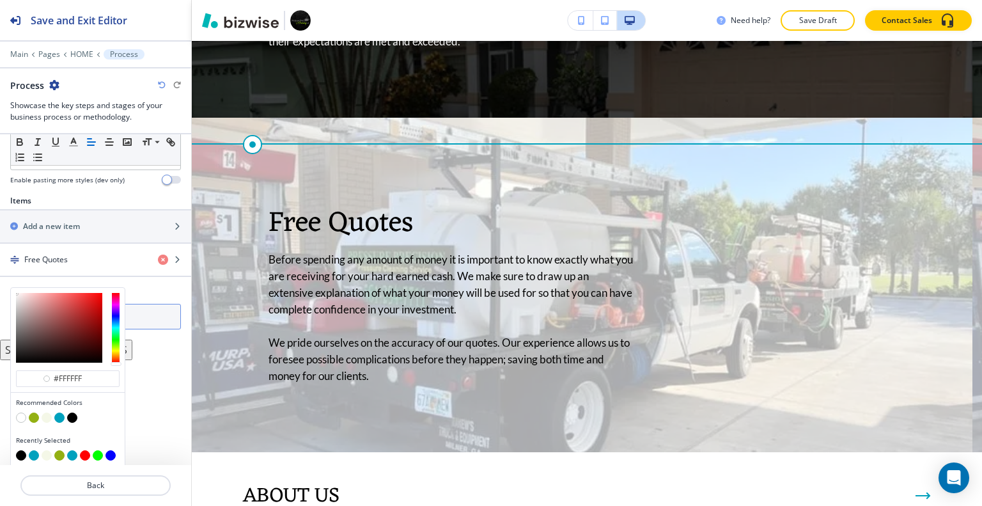
click at [70, 417] on button "button" at bounding box center [72, 417] width 10 height 10
type input "#000000"
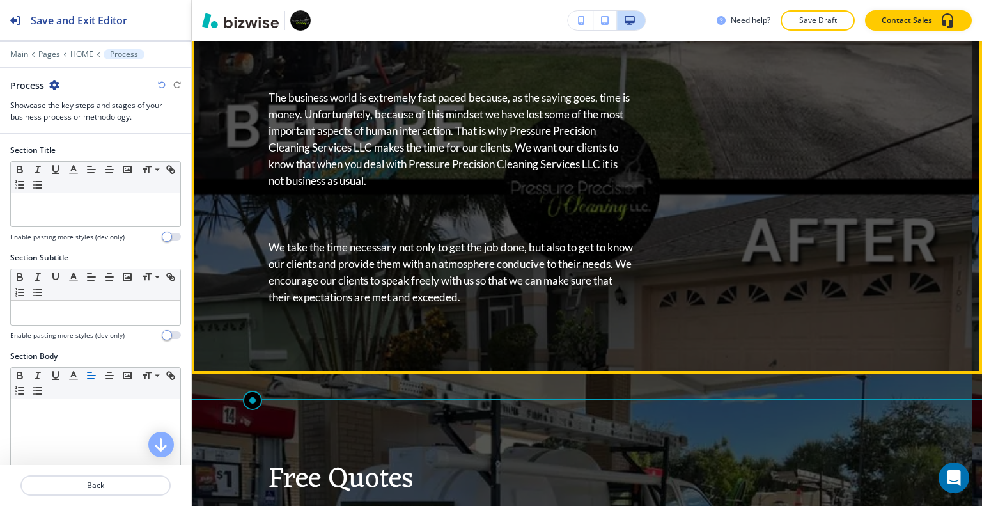
scroll to position [2469, 0]
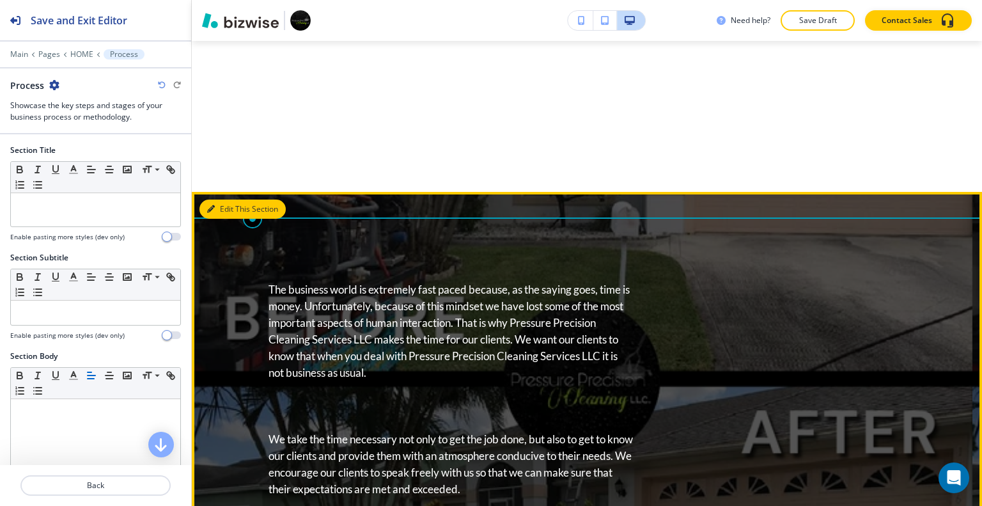
click at [228, 199] on button "Edit This Section" at bounding box center [242, 208] width 86 height 19
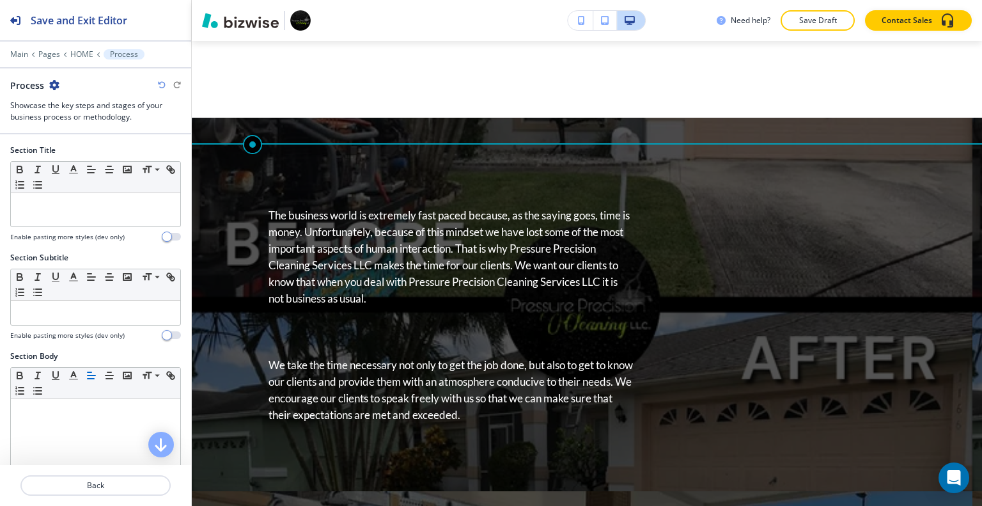
click at [52, 84] on icon "button" at bounding box center [54, 85] width 10 height 10
click at [104, 155] on p "Delete Section" at bounding box center [89, 152] width 65 height 12
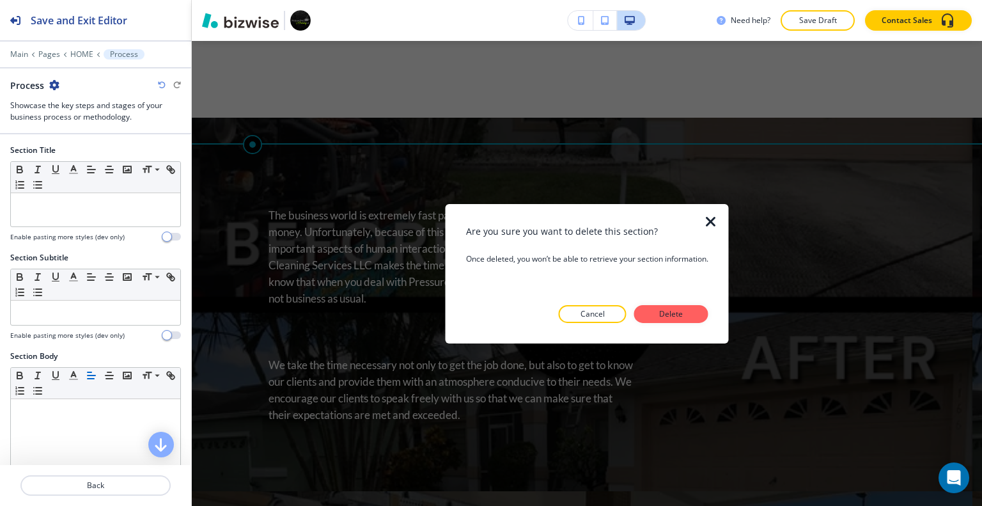
click at [654, 304] on div "Are you sure you want to delete this section? Once deleted, you won’t be able t…" at bounding box center [587, 273] width 242 height 98
click at [656, 305] on button "Delete" at bounding box center [671, 314] width 74 height 18
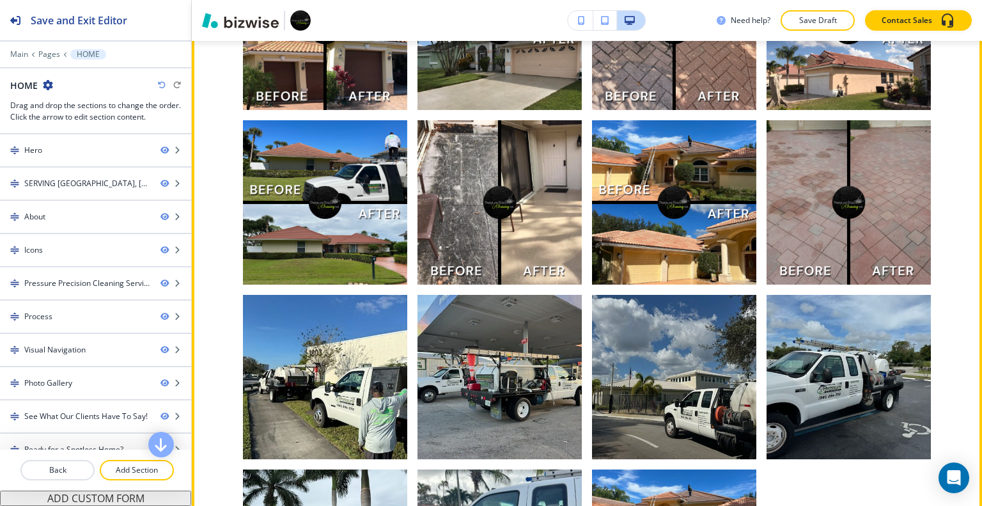
scroll to position [3512, 0]
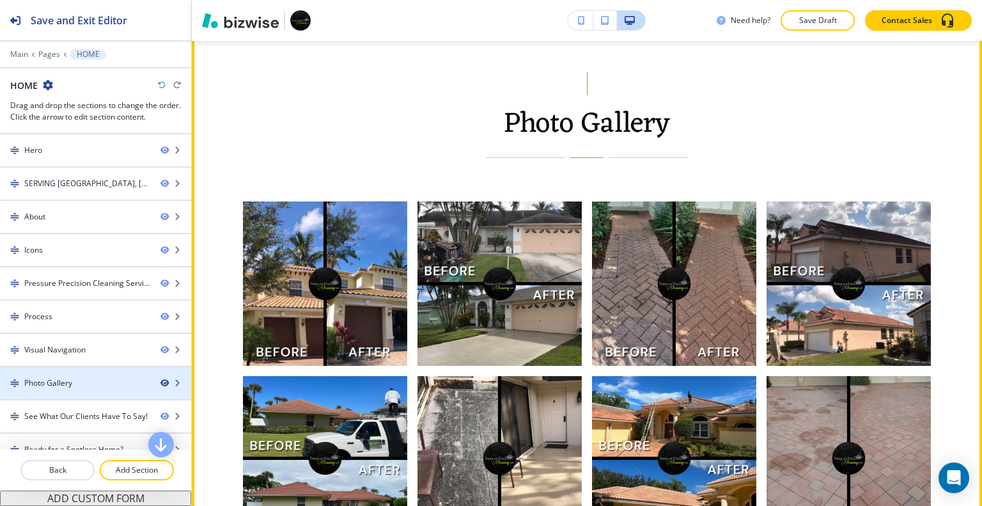
click at [160, 379] on icon "button" at bounding box center [164, 383] width 8 height 8
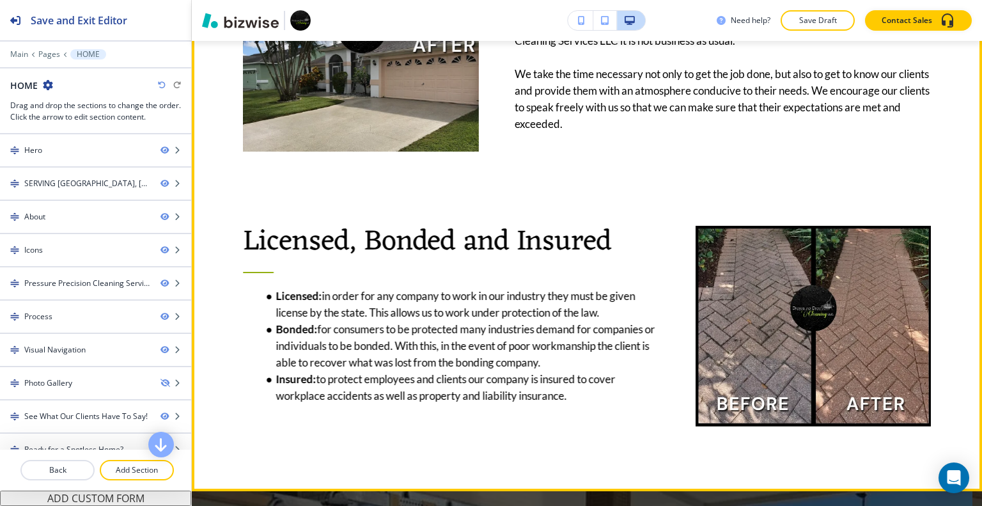
scroll to position [2681, 0]
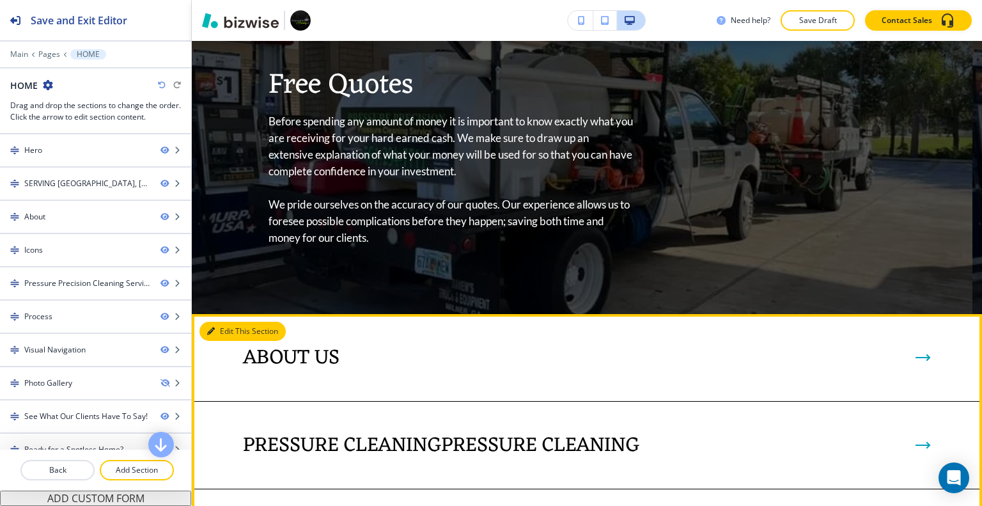
click at [231, 321] on button "Edit This Section" at bounding box center [242, 330] width 86 height 19
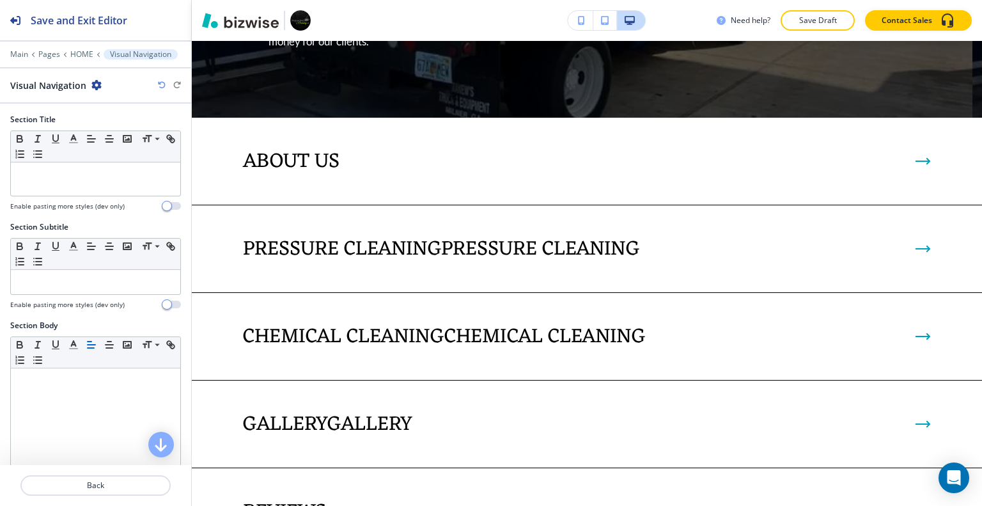
scroll to position [504, 0]
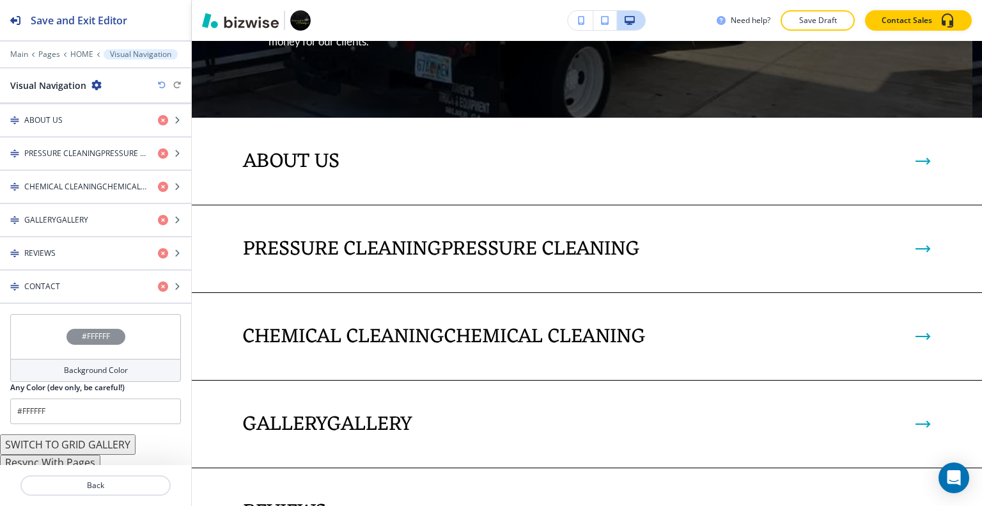
click at [72, 461] on button "Resync With Pages" at bounding box center [50, 461] width 100 height 15
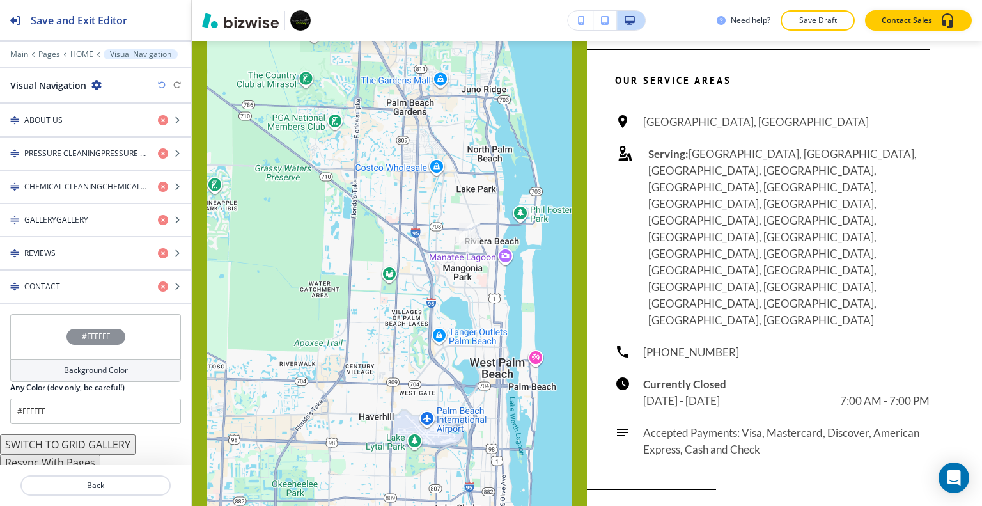
scroll to position [4731, 0]
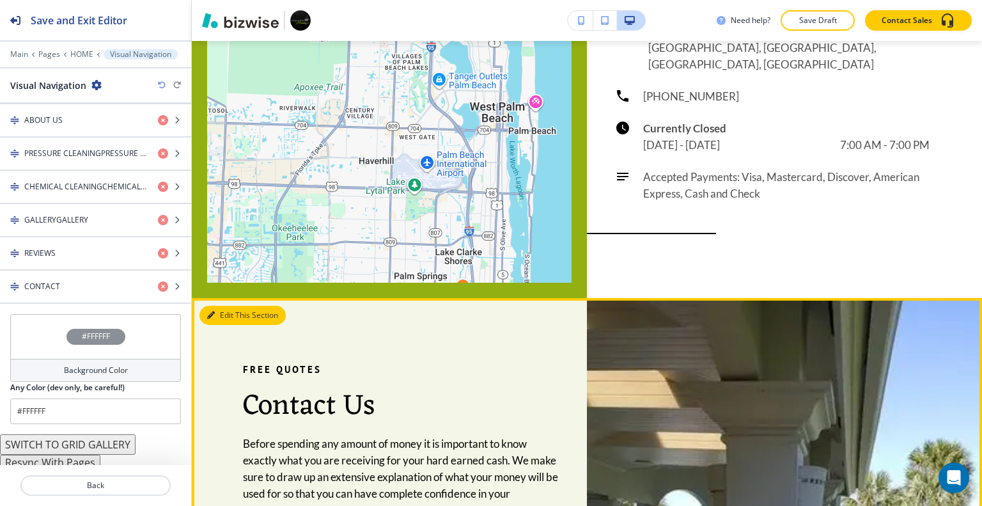
click at [223, 305] on button "Edit This Section" at bounding box center [242, 314] width 86 height 19
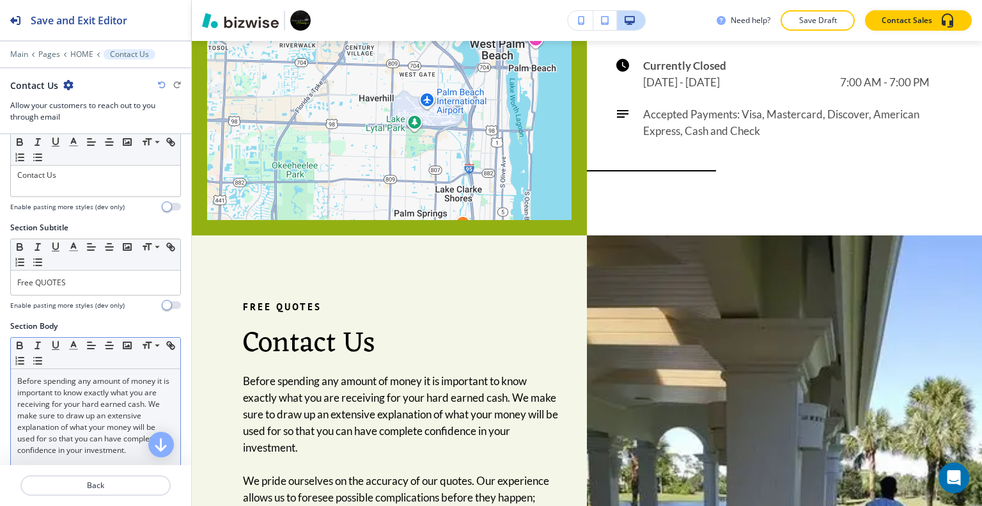
scroll to position [256, 0]
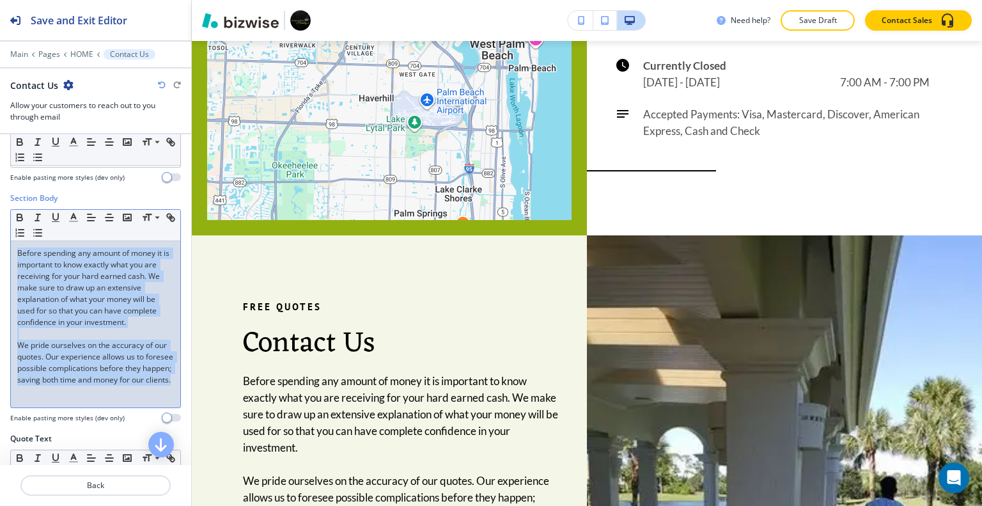
drag, startPoint x: 104, startPoint y: 383, endPoint x: 0, endPoint y: 173, distance: 234.6
click at [0, 172] on div "Emails to notify Add info@pressureprecisioncleaning.com Section Title Small Nor…" at bounding box center [95, 299] width 191 height 330
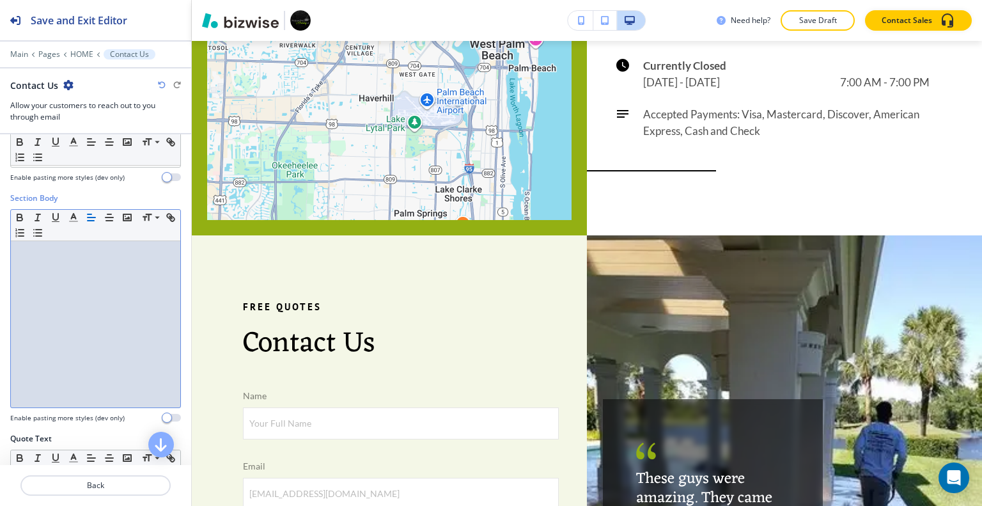
scroll to position [64, 0]
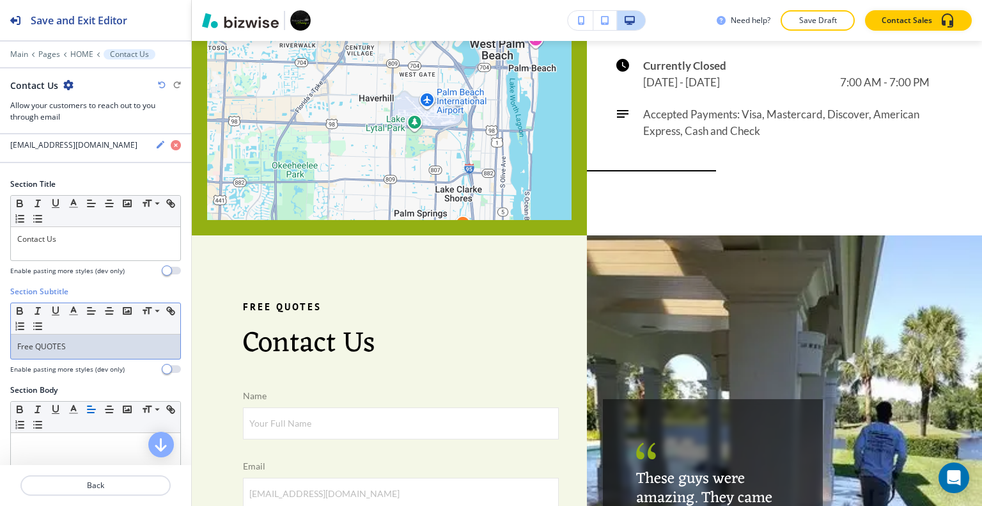
click at [105, 341] on p "Free QUOTES" at bounding box center [95, 347] width 157 height 12
drag, startPoint x: 98, startPoint y: 343, endPoint x: 0, endPoint y: 314, distance: 101.7
click at [0, 314] on div "Section Subtitle Small Normal Large Huge Free QUOTES Enable pasting more styles…" at bounding box center [95, 335] width 191 height 98
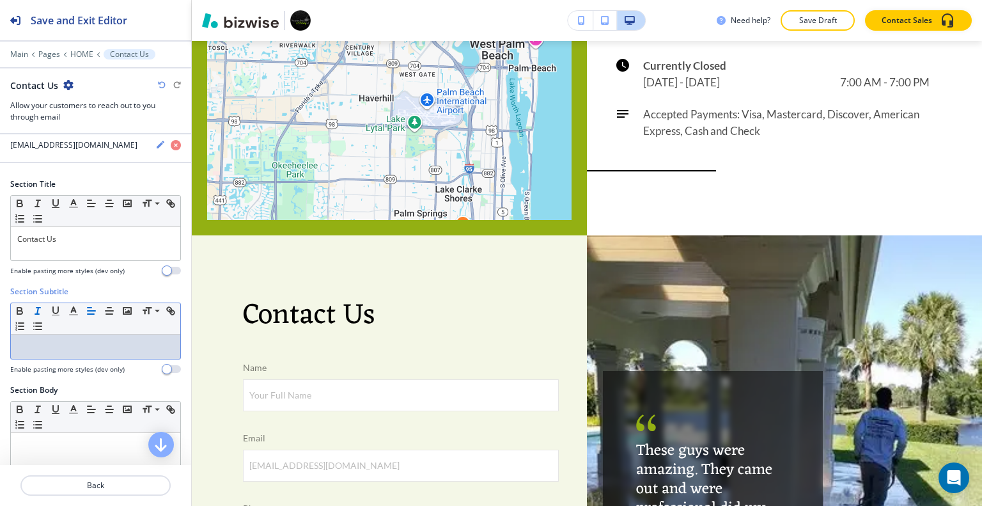
scroll to position [0, 0]
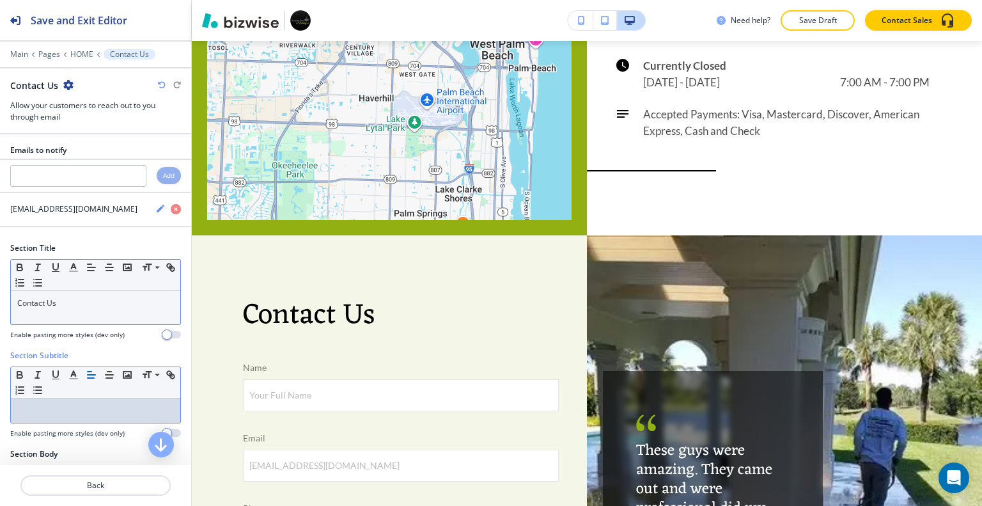
click at [89, 293] on div "Contact Us" at bounding box center [95, 307] width 169 height 33
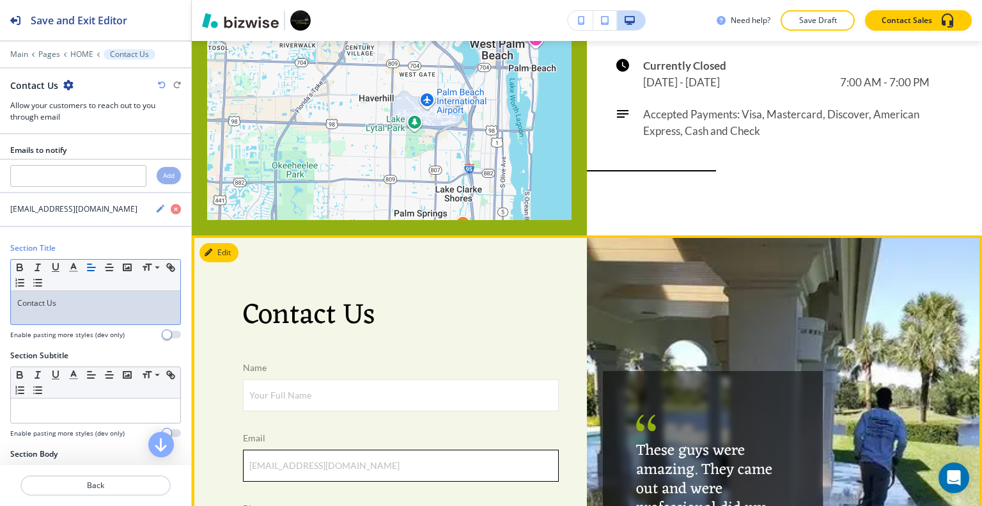
scroll to position [4601, 0]
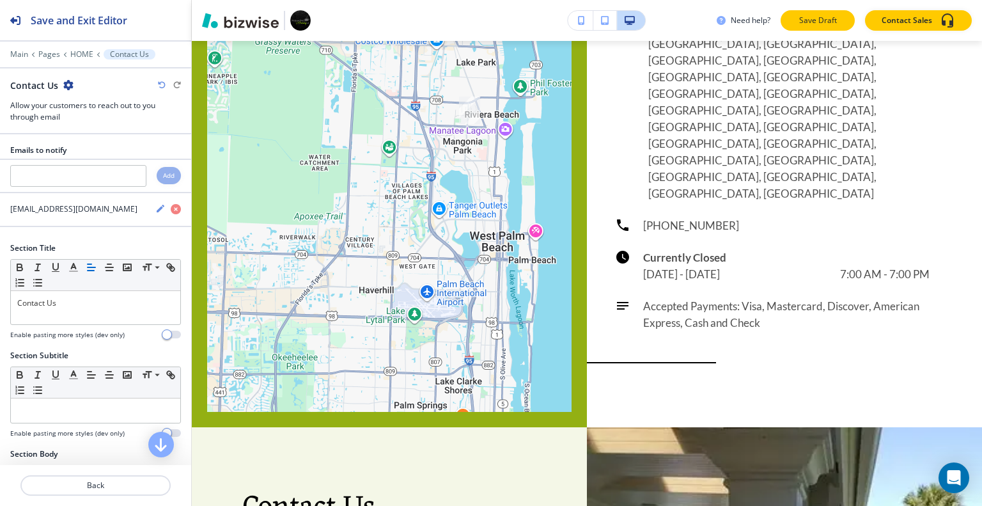
click at [809, 18] on p "Save Draft" at bounding box center [817, 21] width 41 height 12
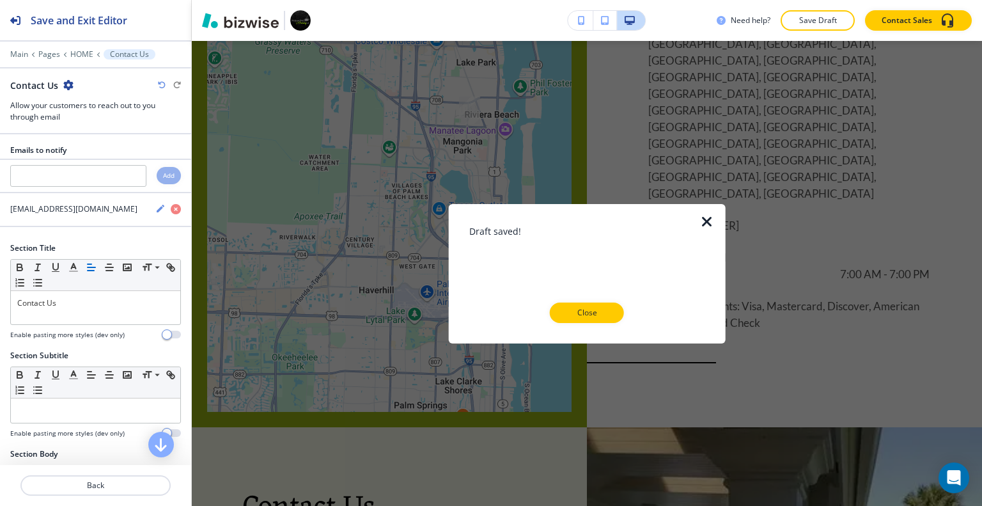
click at [588, 301] on div "Draft saved! Close" at bounding box center [587, 273] width 236 height 98
click at [592, 310] on p "Close" at bounding box center [586, 313] width 41 height 12
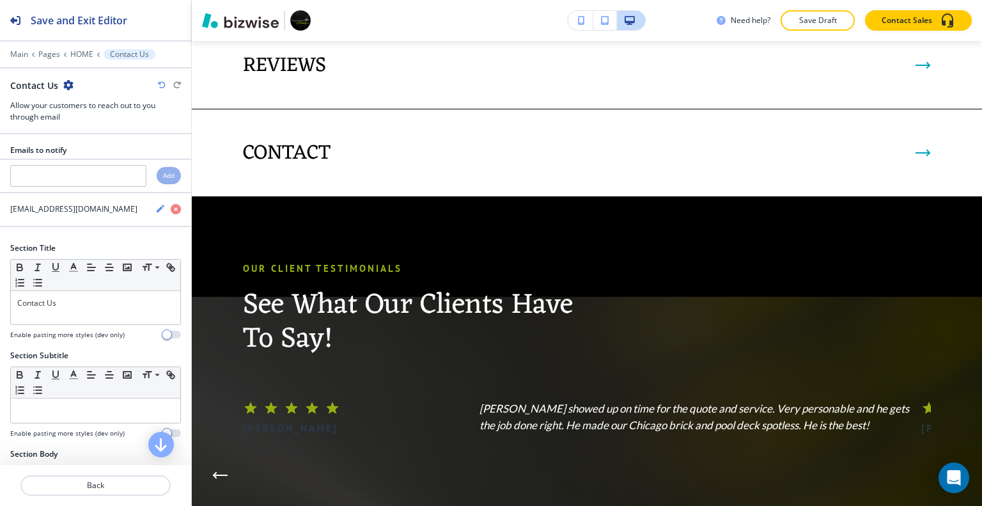
scroll to position [3835, 0]
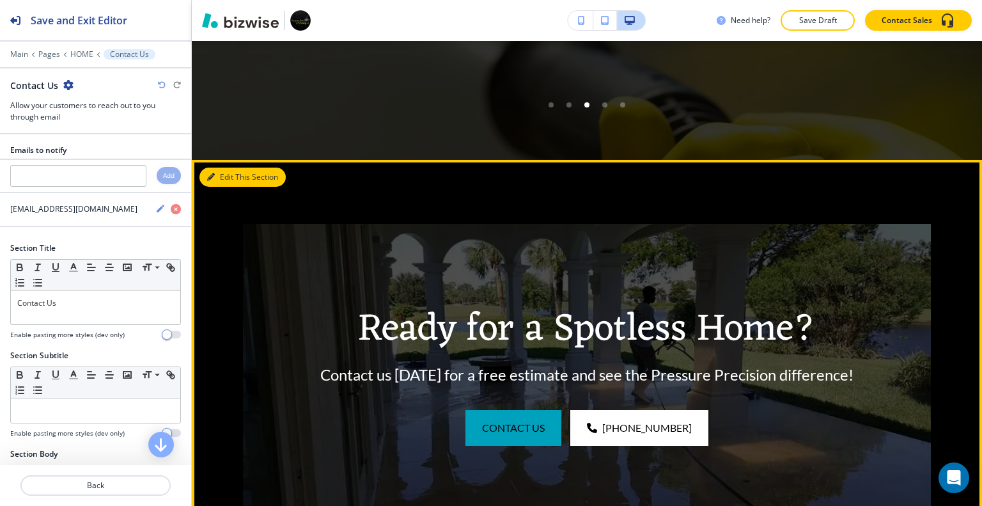
click at [228, 167] on button "Edit This Section" at bounding box center [242, 176] width 86 height 19
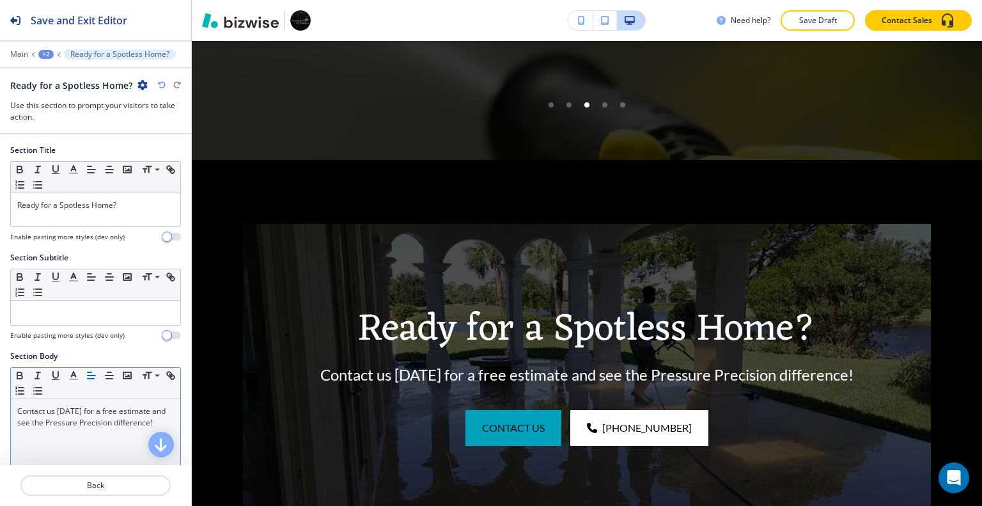
scroll to position [3875, 0]
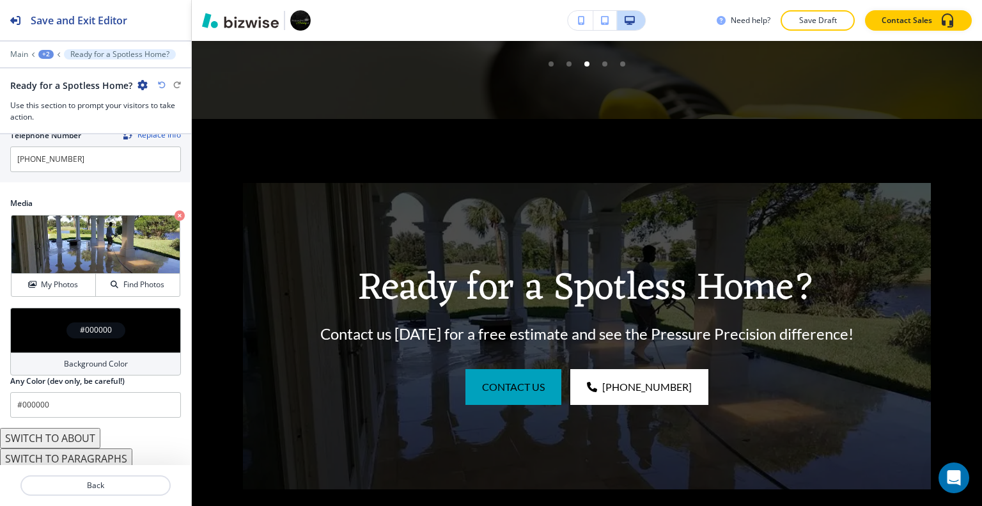
click at [52, 334] on div "#000000" at bounding box center [95, 329] width 171 height 45
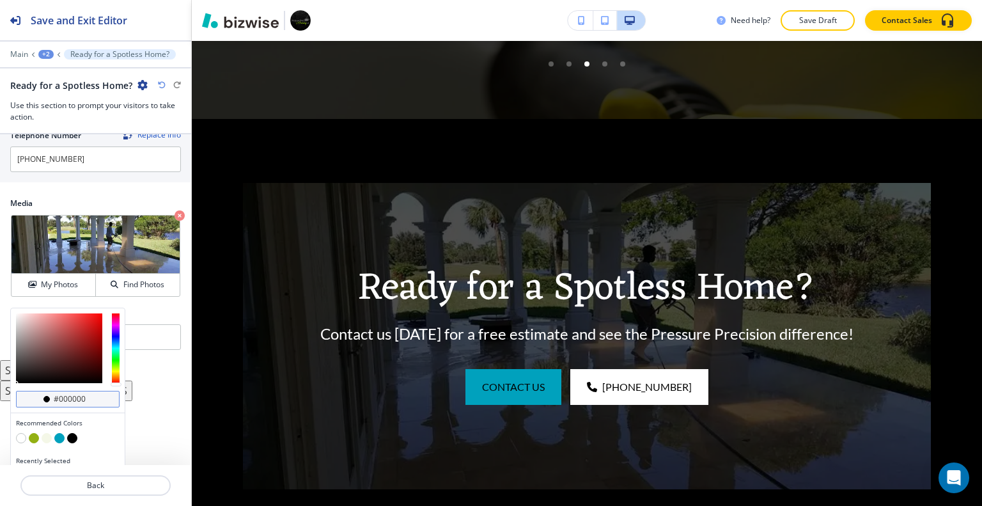
scroll to position [702, 0]
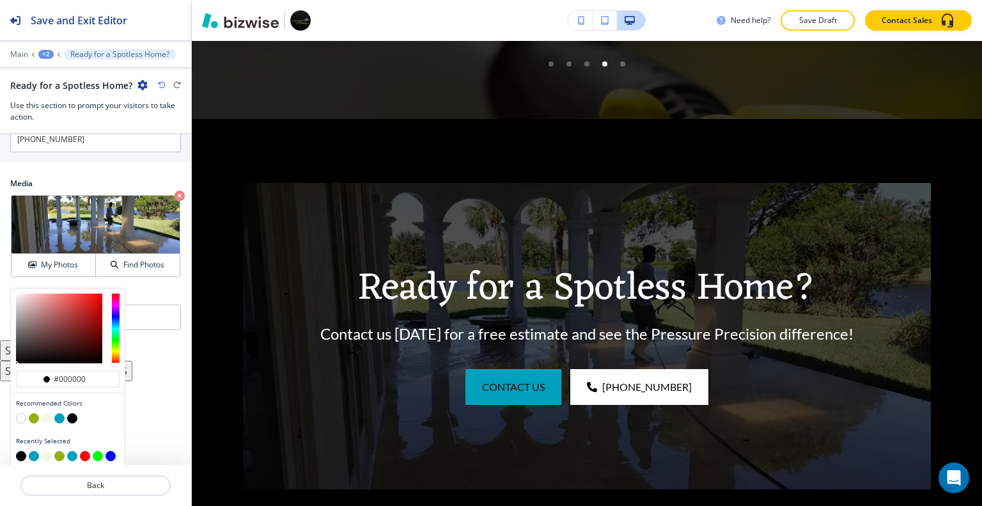
click at [59, 416] on button "button" at bounding box center [59, 418] width 10 height 10
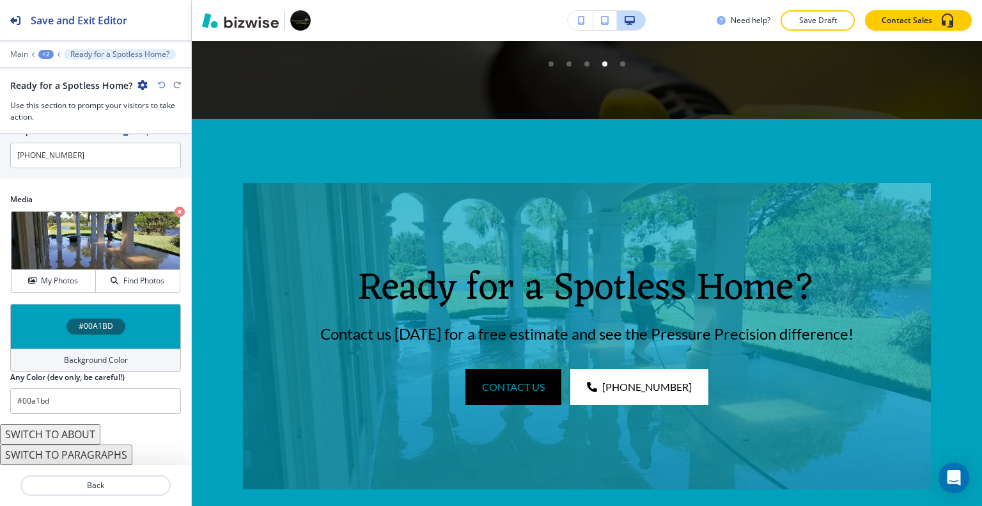
scroll to position [682, 0]
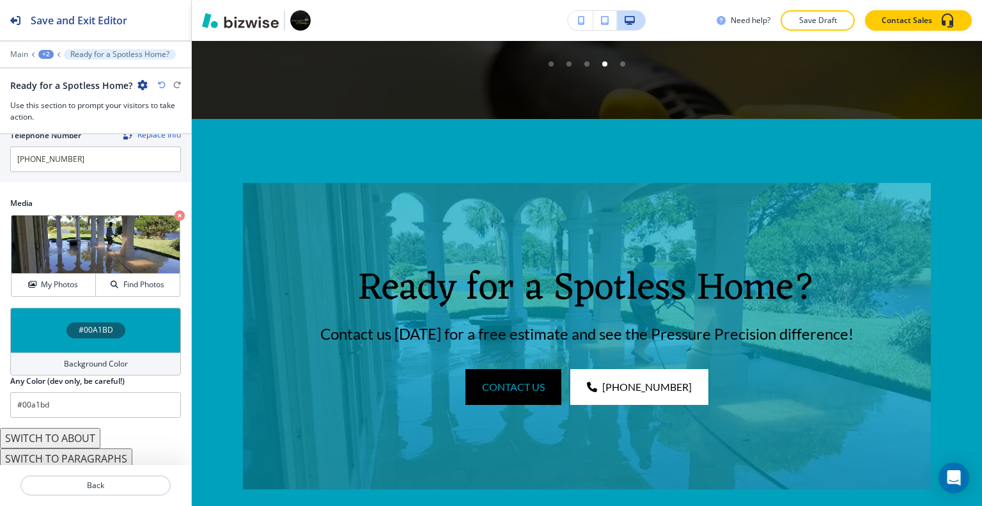
click at [161, 80] on div "Ready for a Spotless Home?" at bounding box center [95, 85] width 171 height 13
click at [164, 85] on icon "button" at bounding box center [162, 85] width 8 height 8
type input "#000000"
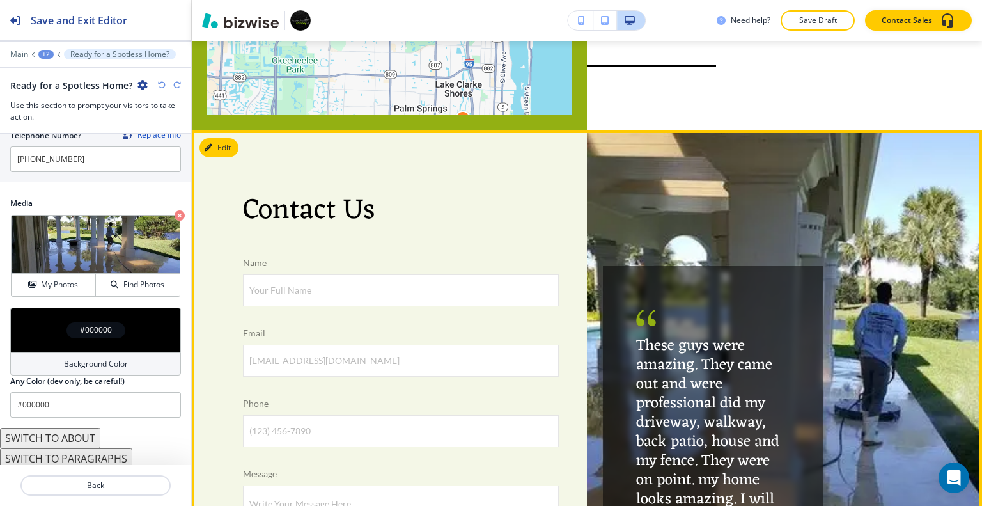
scroll to position [4578, 0]
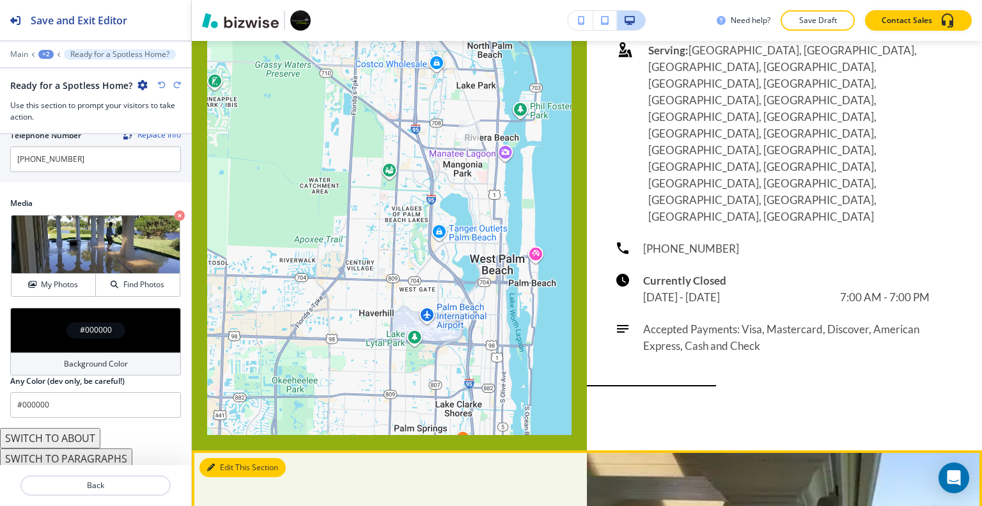
click at [226, 458] on button "Edit This Section" at bounding box center [242, 467] width 86 height 19
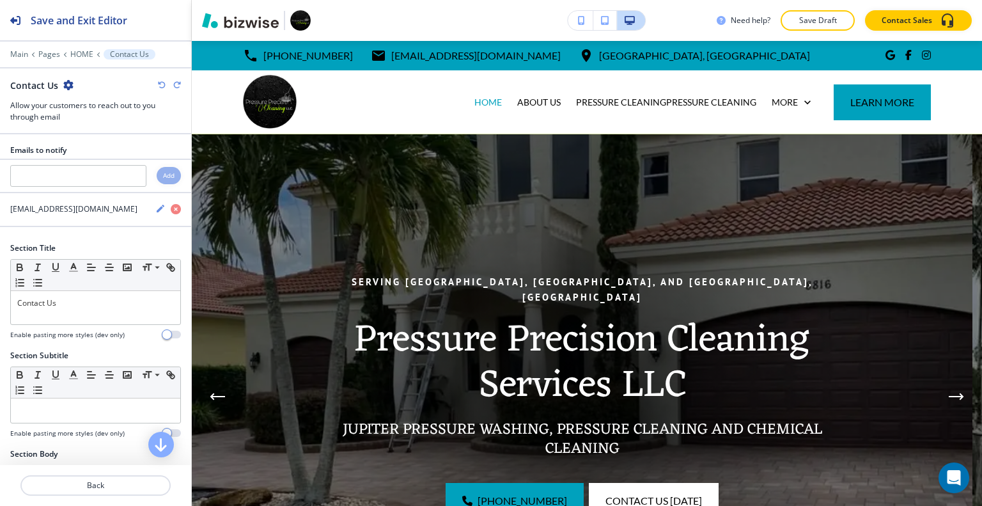
scroll to position [320, 0]
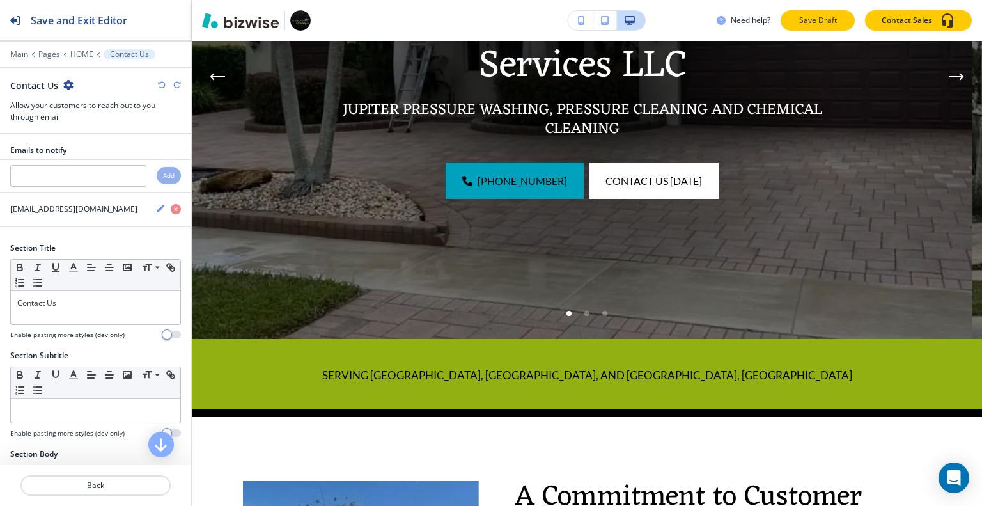
click at [812, 18] on p "Save Draft" at bounding box center [817, 21] width 41 height 12
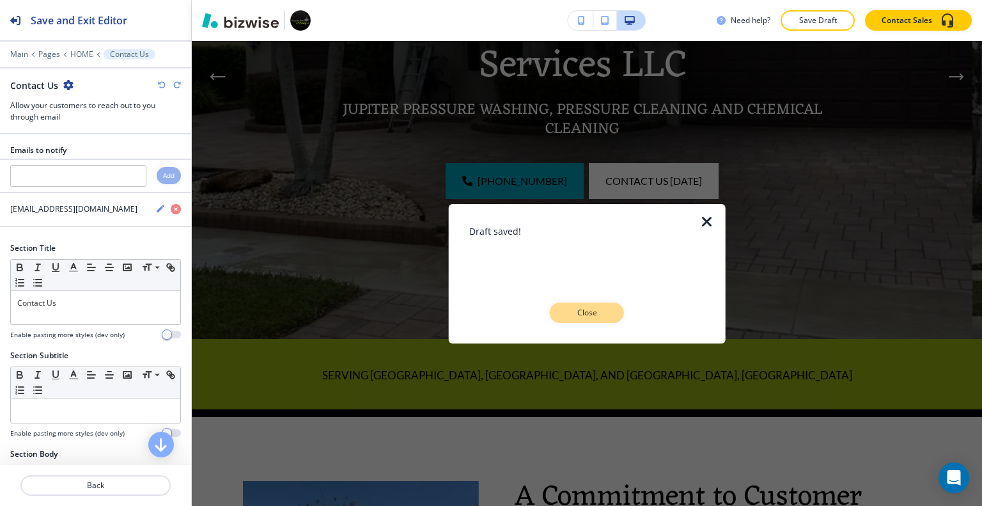
click at [610, 317] on button "Close" at bounding box center [587, 312] width 74 height 20
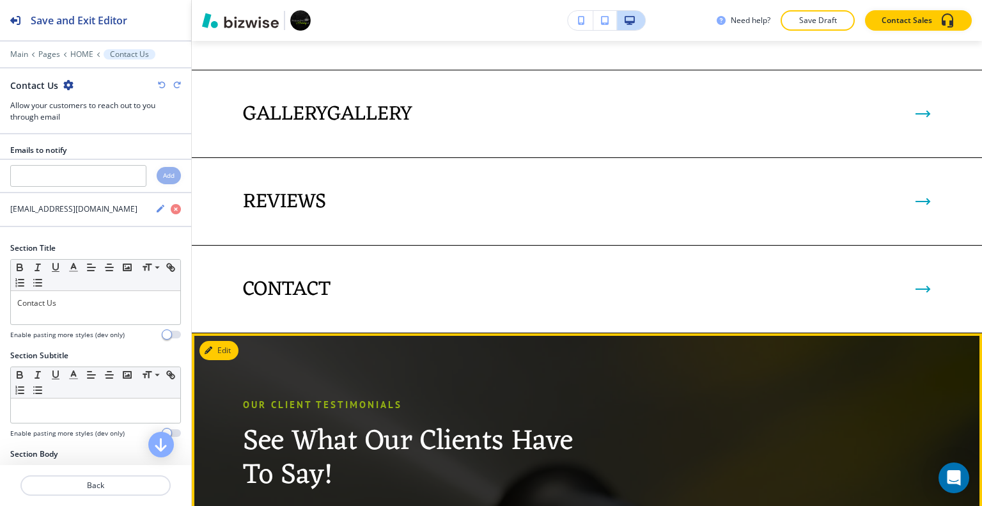
scroll to position [3194, 0]
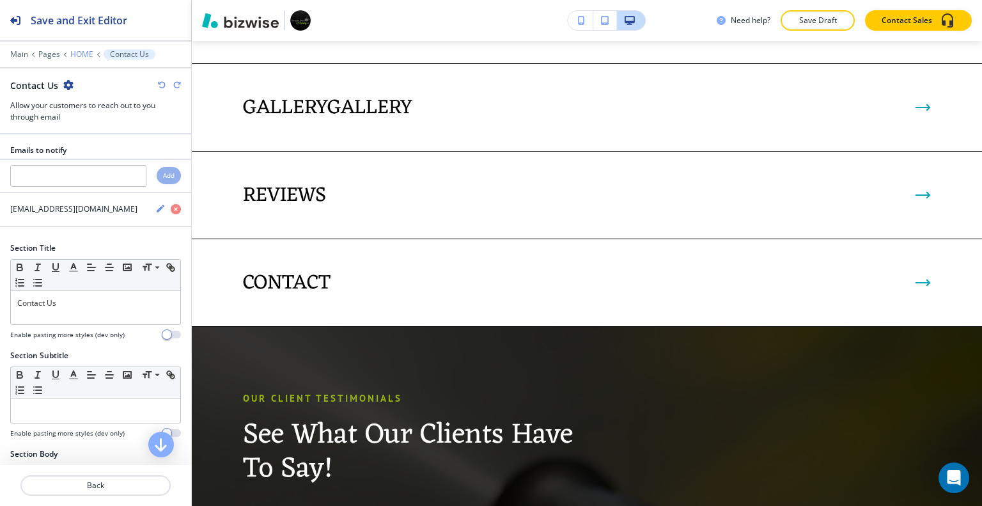
click at [77, 51] on p "HOME" at bounding box center [81, 54] width 23 height 9
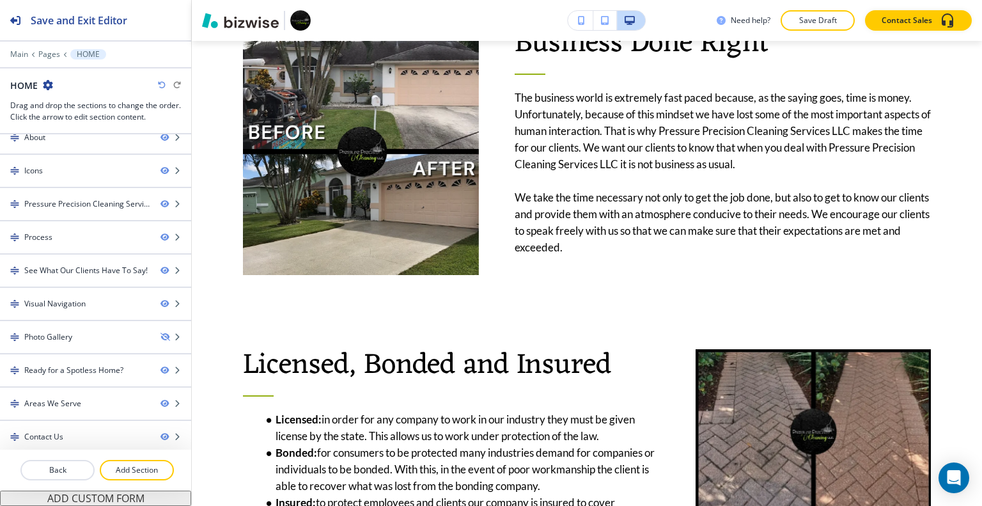
scroll to position [2430, 0]
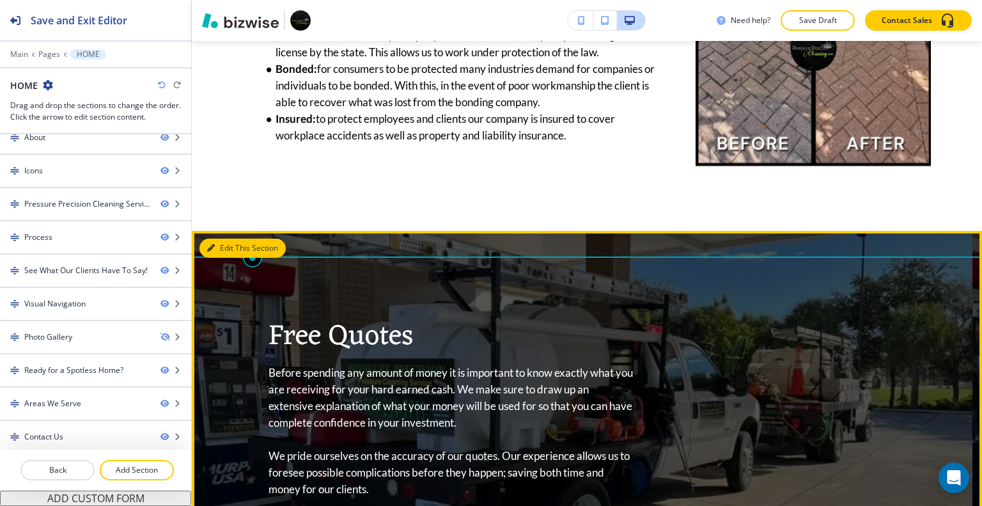
click at [222, 238] on button "Edit This Section" at bounding box center [242, 247] width 86 height 19
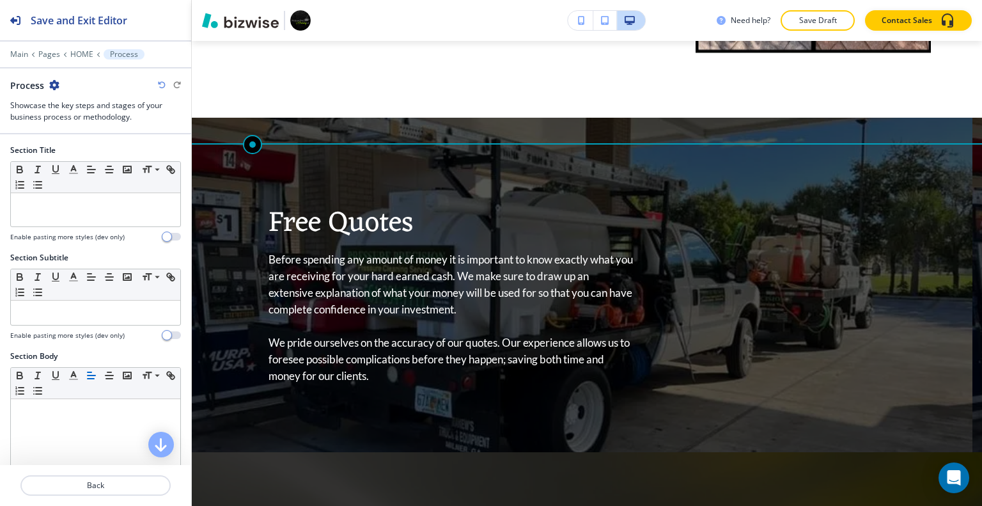
scroll to position [355, 0]
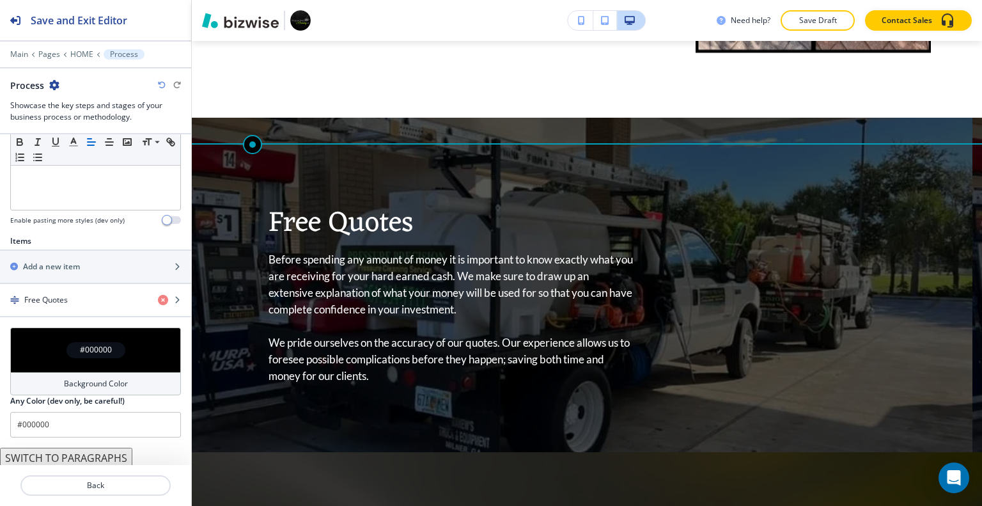
click at [18, 344] on div "#000000" at bounding box center [95, 349] width 171 height 45
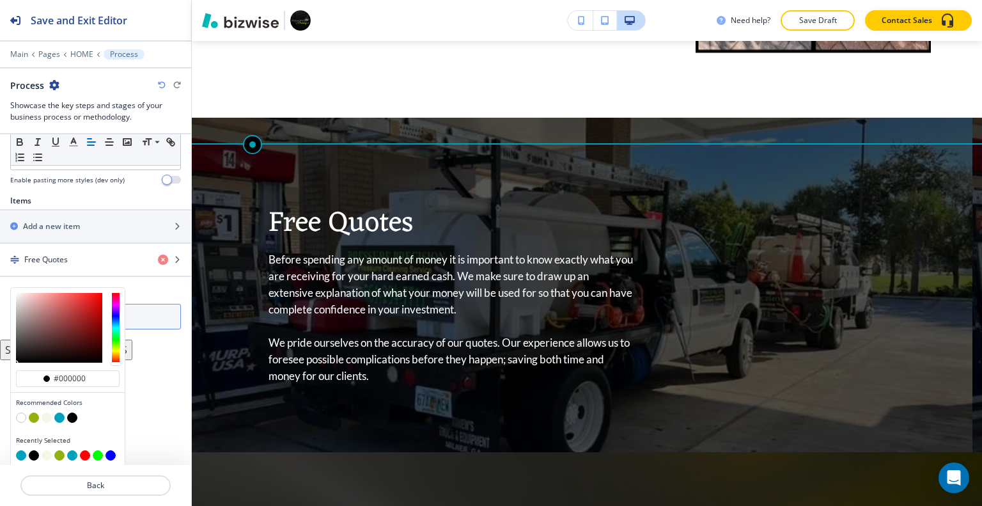
click at [61, 413] on button "button" at bounding box center [59, 417] width 10 height 10
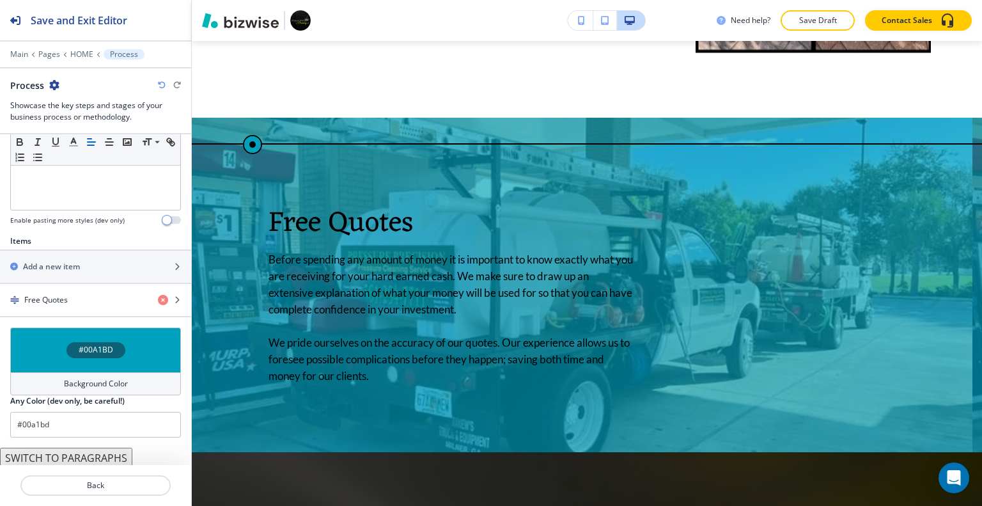
click at [49, 347] on div "#00A1BD" at bounding box center [95, 349] width 171 height 45
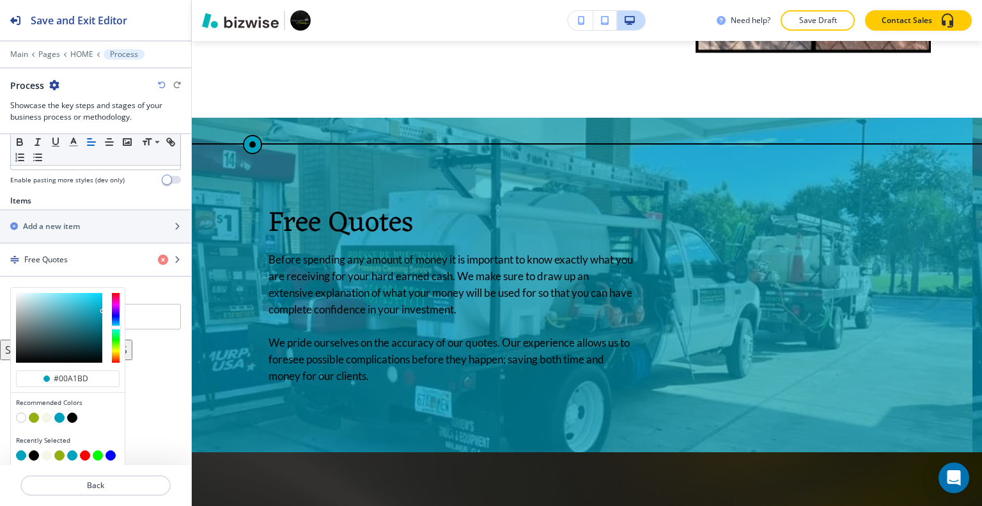
click at [44, 419] on button "button" at bounding box center [47, 417] width 10 height 10
type input "#f4f7e7"
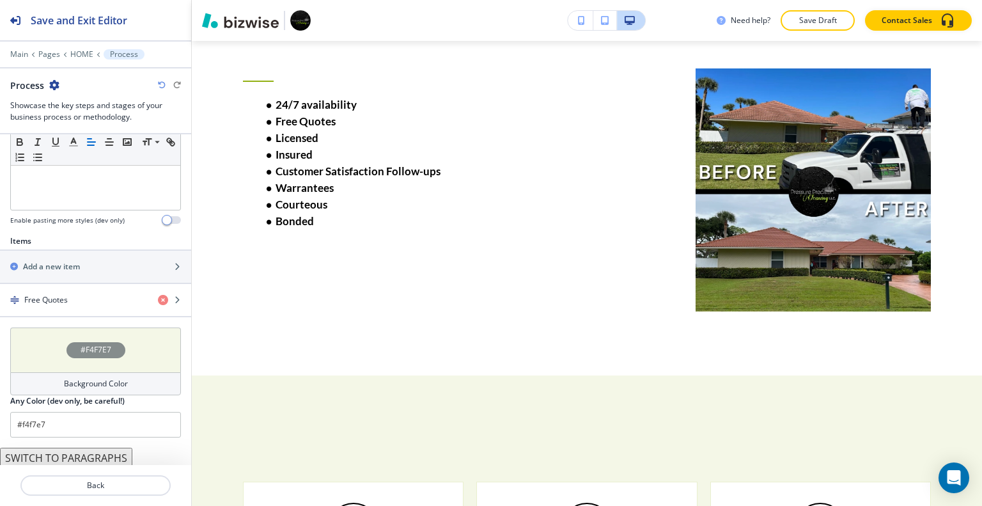
scroll to position [0, 0]
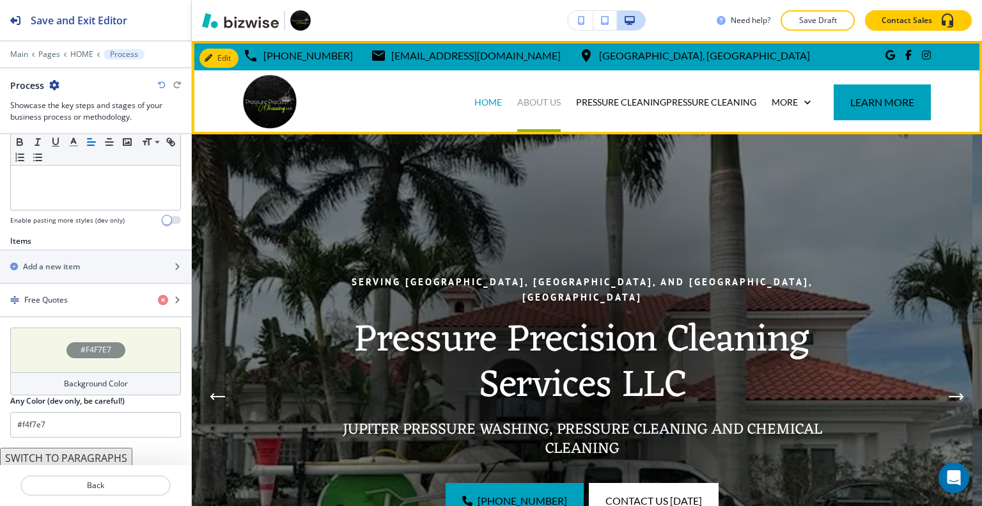
click at [524, 102] on p "ABOUT US" at bounding box center [538, 102] width 43 height 13
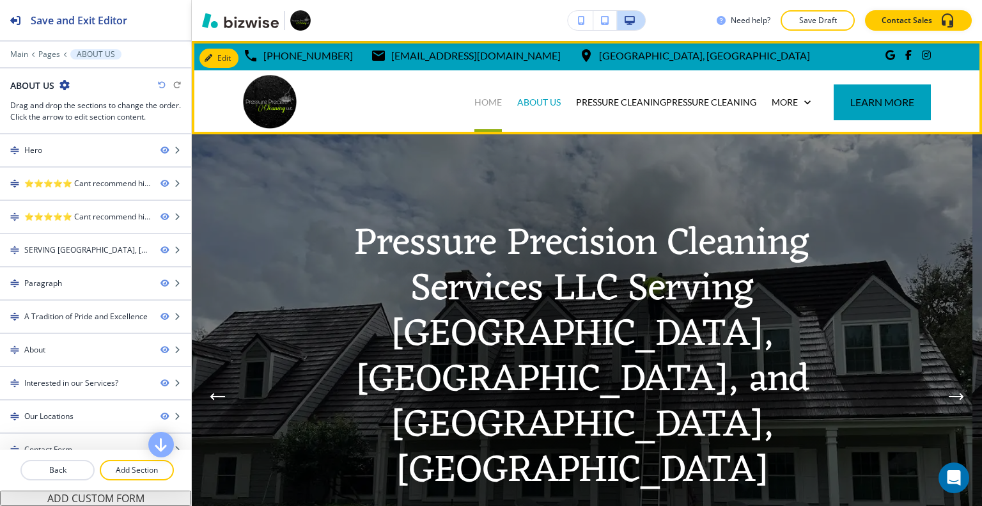
click at [483, 97] on p "HOME" at bounding box center [487, 102] width 27 height 13
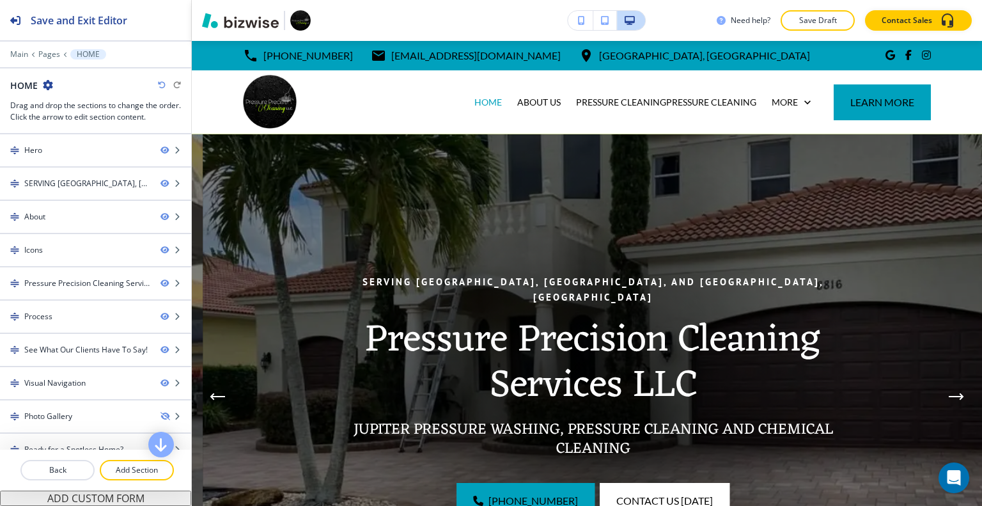
scroll to position [511, 0]
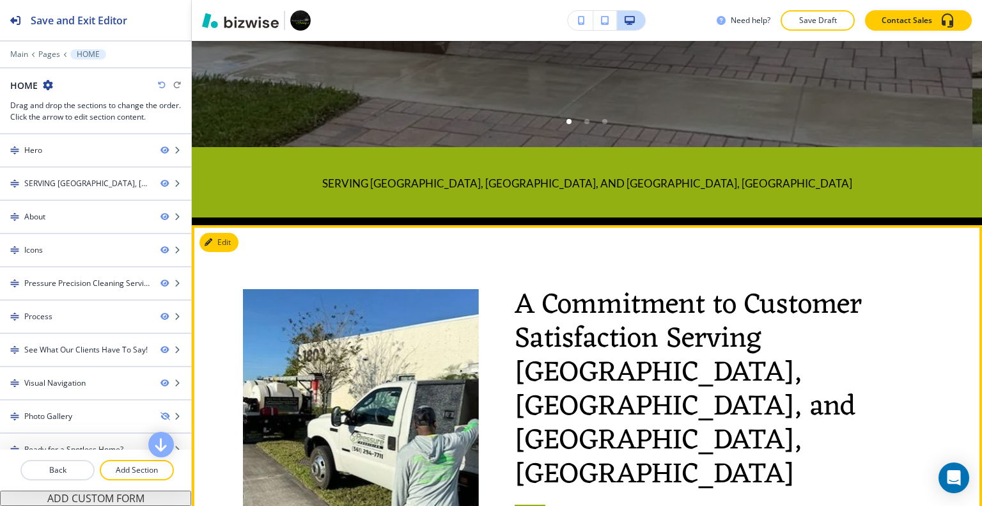
drag, startPoint x: 520, startPoint y: 242, endPoint x: 412, endPoint y: 281, distance: 114.6
click at [412, 281] on div at bounding box center [343, 455] width 272 height 461
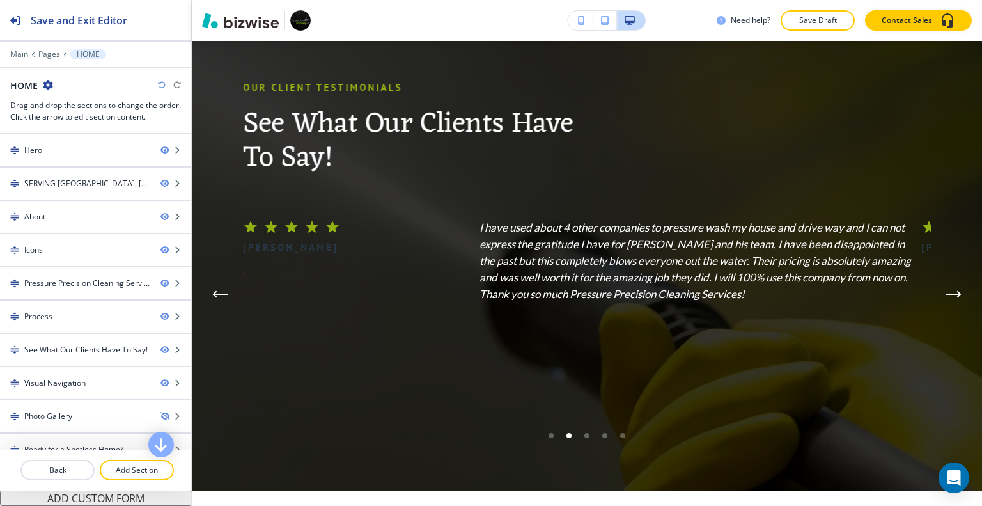
scroll to position [2871, 0]
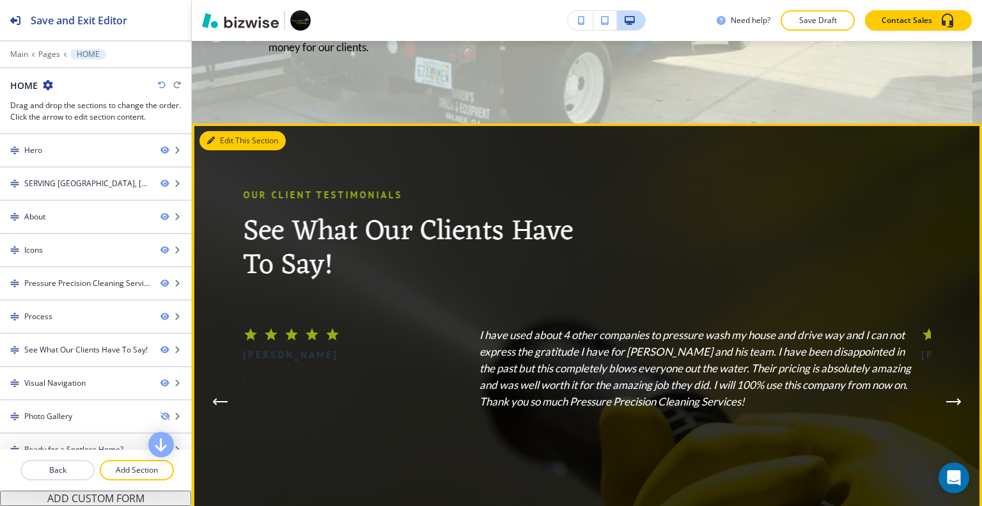
click at [222, 131] on button "Edit This Section" at bounding box center [242, 140] width 86 height 19
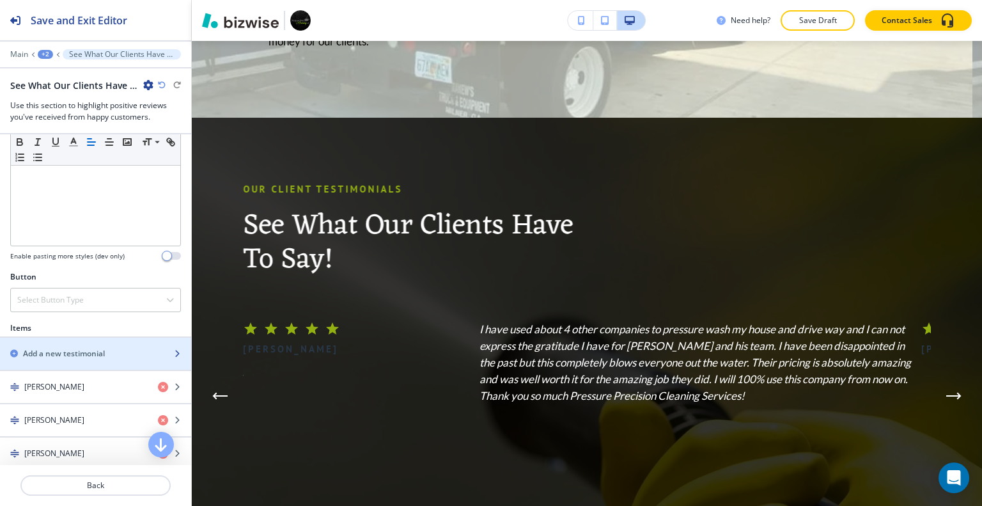
scroll to position [511, 0]
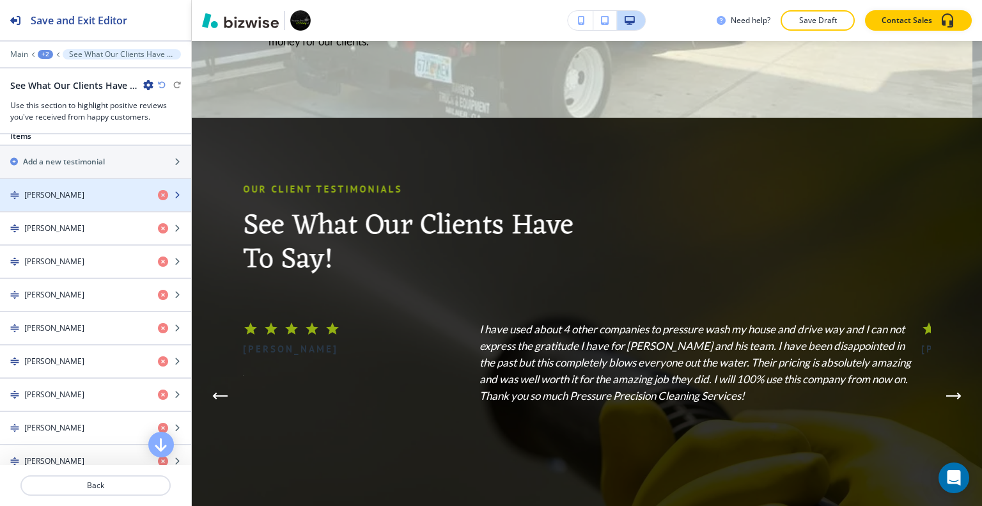
click at [69, 195] on div "VAL S." at bounding box center [74, 195] width 148 height 12
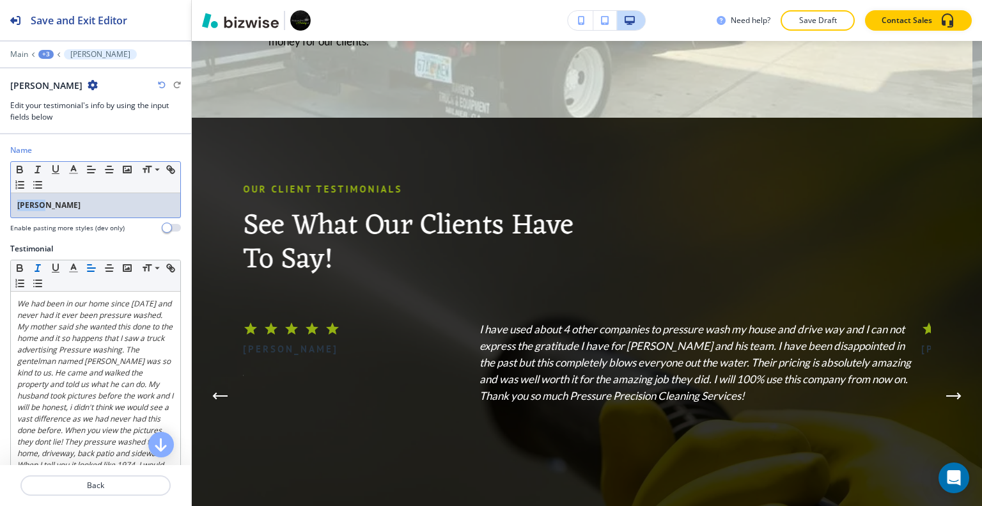
drag, startPoint x: 62, startPoint y: 205, endPoint x: 10, endPoint y: 183, distance: 55.9
click at [0, 201] on div "Name Small Normal Large Huge VAL S. Enable pasting more styles (dev only)" at bounding box center [95, 193] width 191 height 98
click at [18, 167] on icon "button" at bounding box center [20, 170] width 12 height 12
click at [95, 484] on p "Back" at bounding box center [96, 485] width 148 height 12
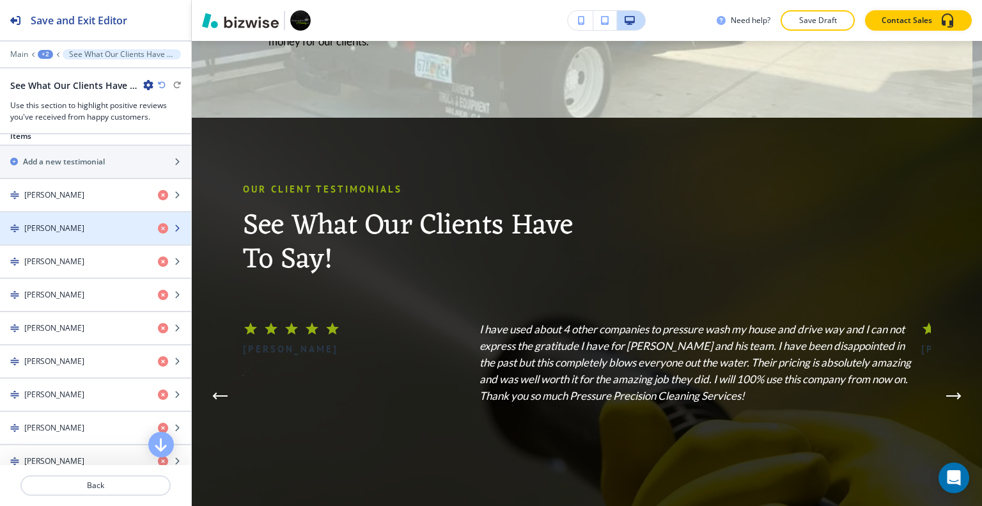
click at [65, 225] on div "DANICA" at bounding box center [74, 228] width 148 height 12
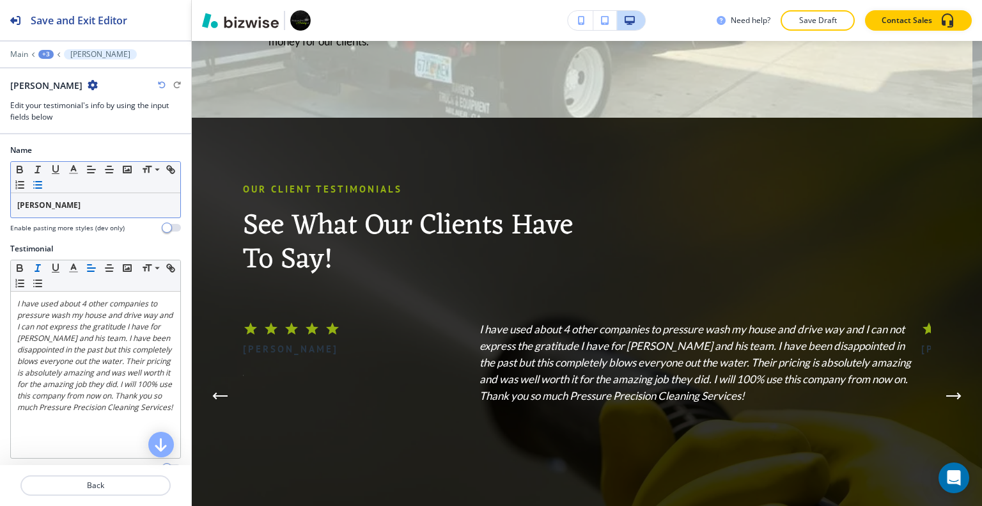
drag, startPoint x: 63, startPoint y: 189, endPoint x: 52, endPoint y: 199, distance: 15.8
click at [52, 199] on div "Small Normal Large Huge DANICA" at bounding box center [95, 189] width 171 height 57
drag, startPoint x: 73, startPoint y: 205, endPoint x: 5, endPoint y: 183, distance: 71.6
click at [0, 205] on div "Name Small Normal Large Huge DANICA Enable pasting more styles (dev only)" at bounding box center [95, 193] width 191 height 98
click at [22, 172] on icon "button" at bounding box center [20, 170] width 12 height 12
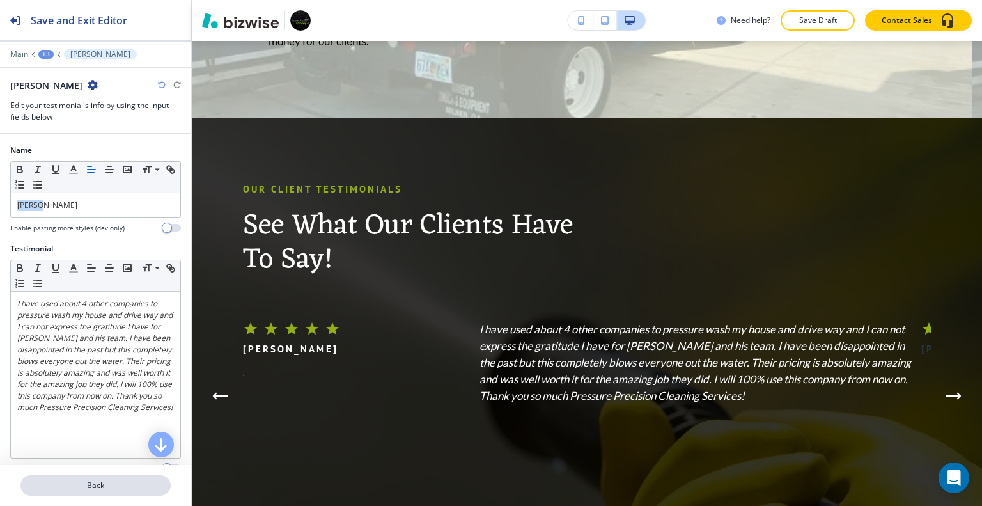
click at [110, 488] on p "Back" at bounding box center [96, 485] width 148 height 12
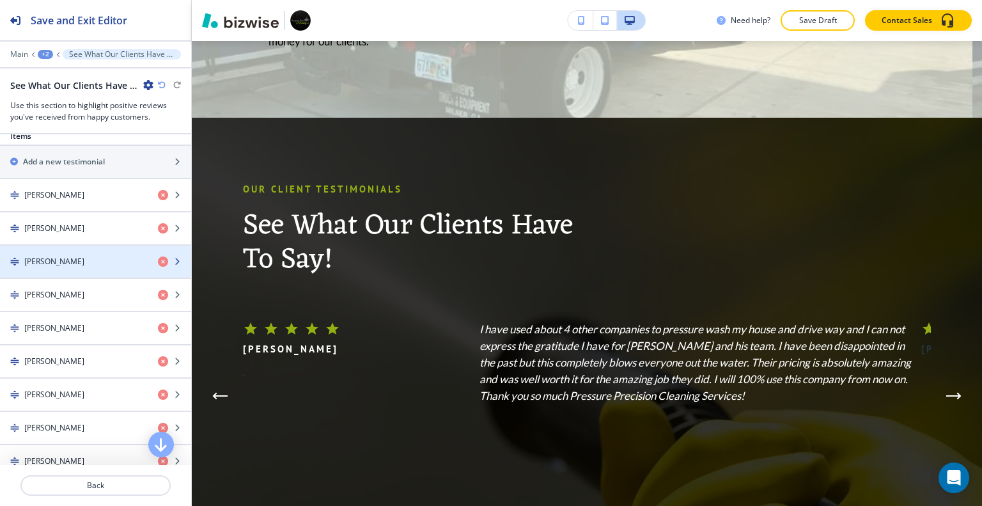
click at [56, 258] on h4 "DAVYD L." at bounding box center [54, 262] width 60 height 12
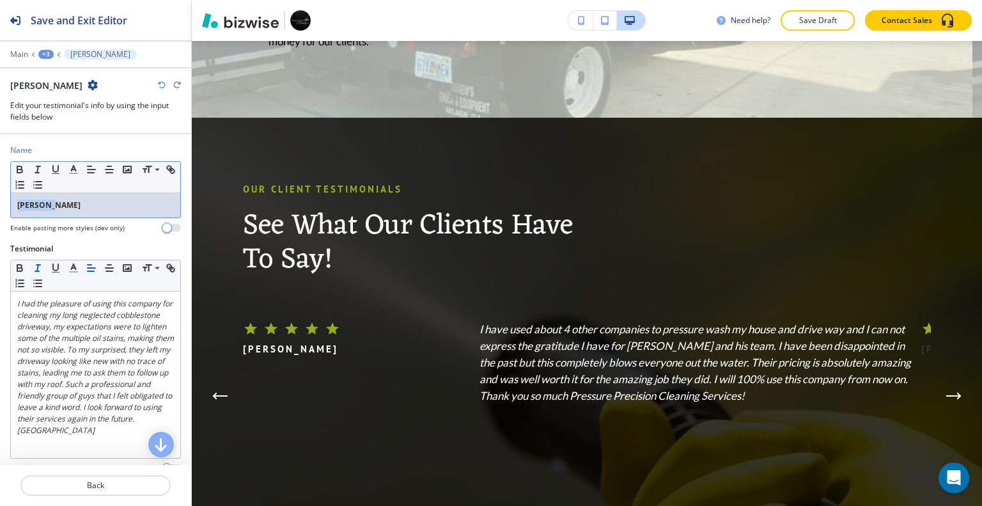
drag, startPoint x: 63, startPoint y: 204, endPoint x: 1, endPoint y: 202, distance: 62.0
click at [0, 202] on div "Name Small Normal Large Huge DAVYD L. Enable pasting more styles (dev only)" at bounding box center [95, 193] width 191 height 98
click at [16, 171] on icon "button" at bounding box center [20, 170] width 12 height 12
click at [104, 486] on p "Back" at bounding box center [96, 485] width 148 height 12
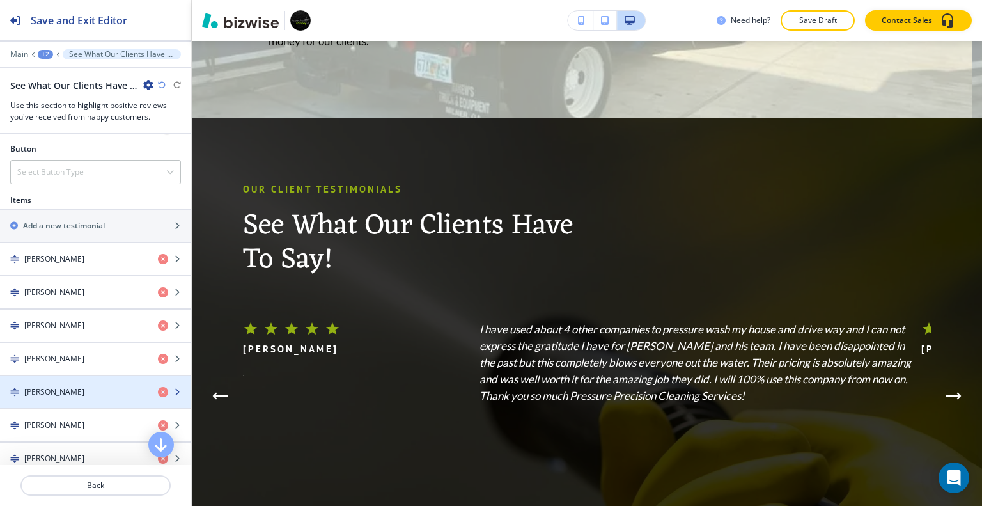
scroll to position [575, 0]
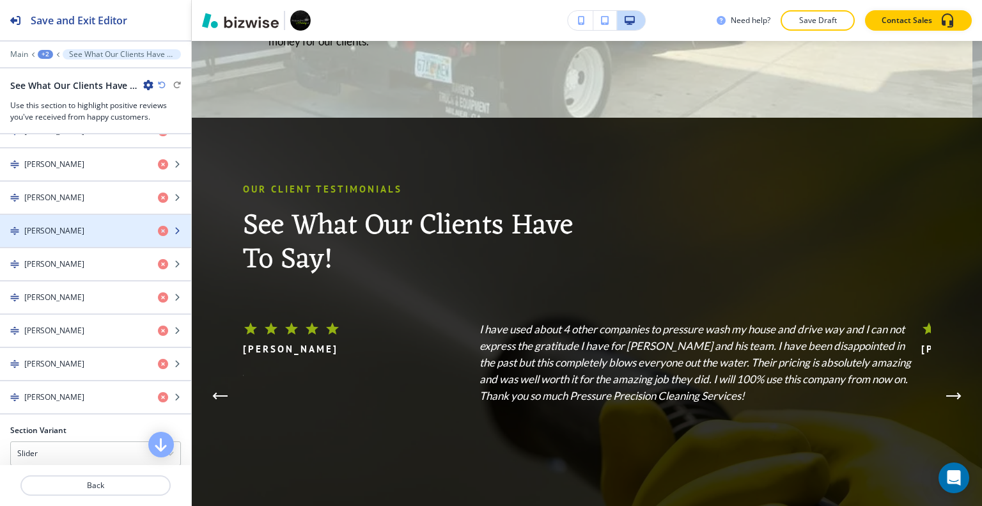
click at [54, 225] on h4 "BRYANAH G." at bounding box center [54, 231] width 60 height 12
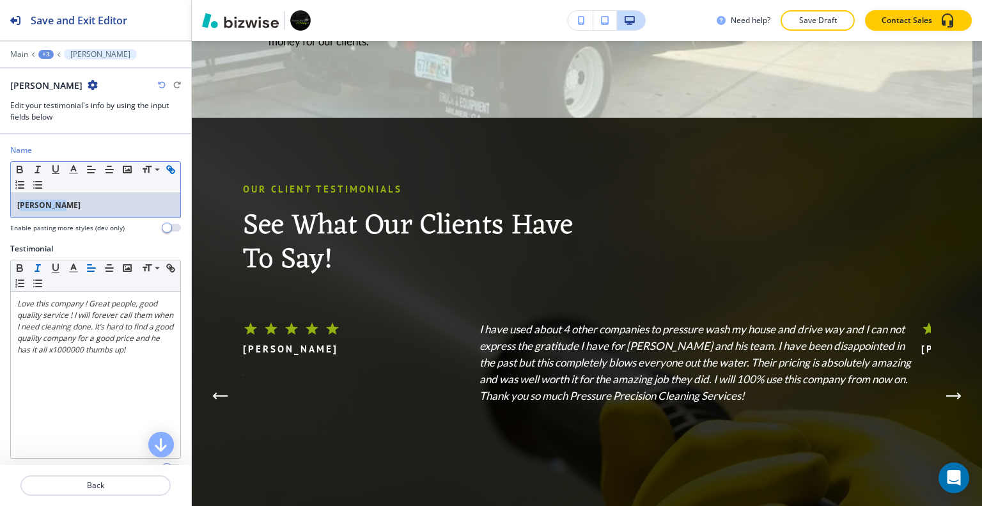
drag, startPoint x: 68, startPoint y: 202, endPoint x: 17, endPoint y: 188, distance: 52.4
click at [17, 204] on p "BRYANAH G." at bounding box center [95, 205] width 157 height 12
click at [19, 169] on icon "button" at bounding box center [19, 170] width 5 height 3
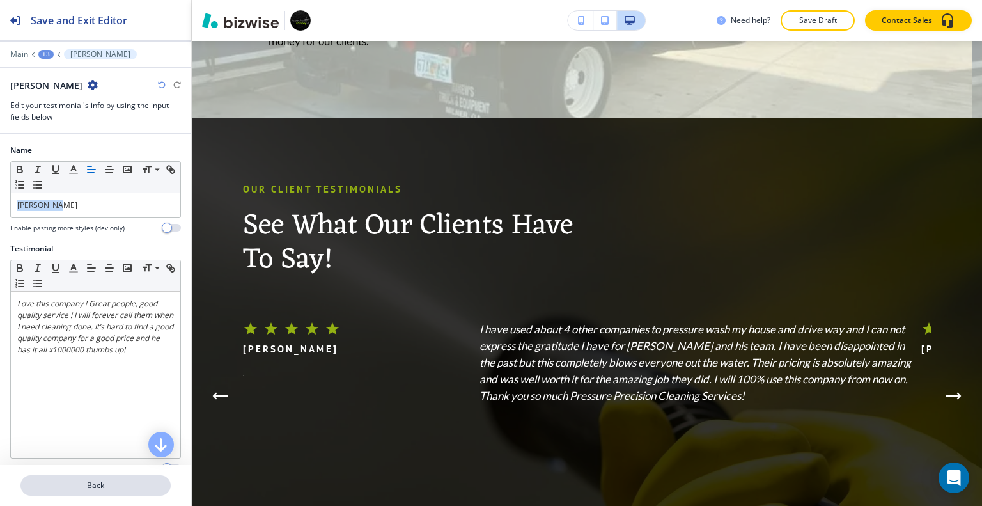
click at [79, 491] on button "Back" at bounding box center [95, 485] width 150 height 20
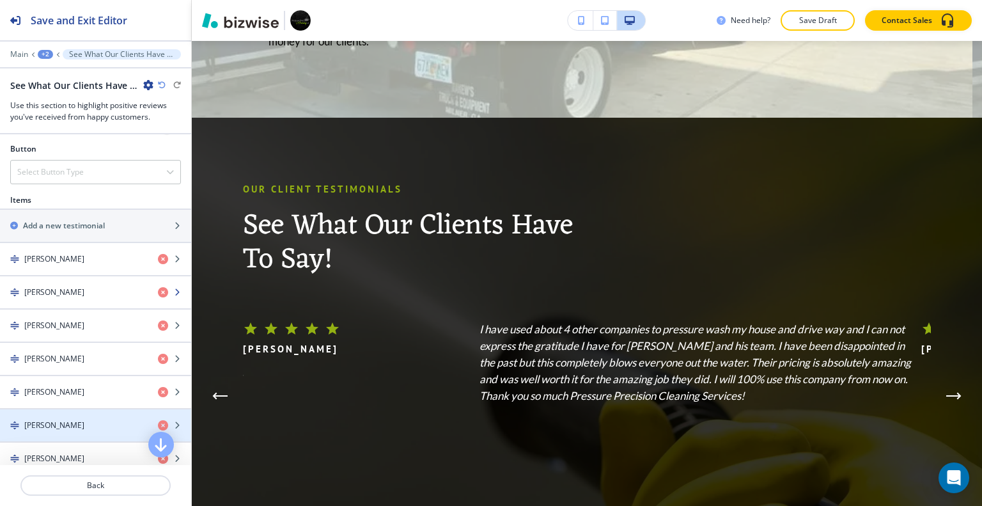
scroll to position [639, 0]
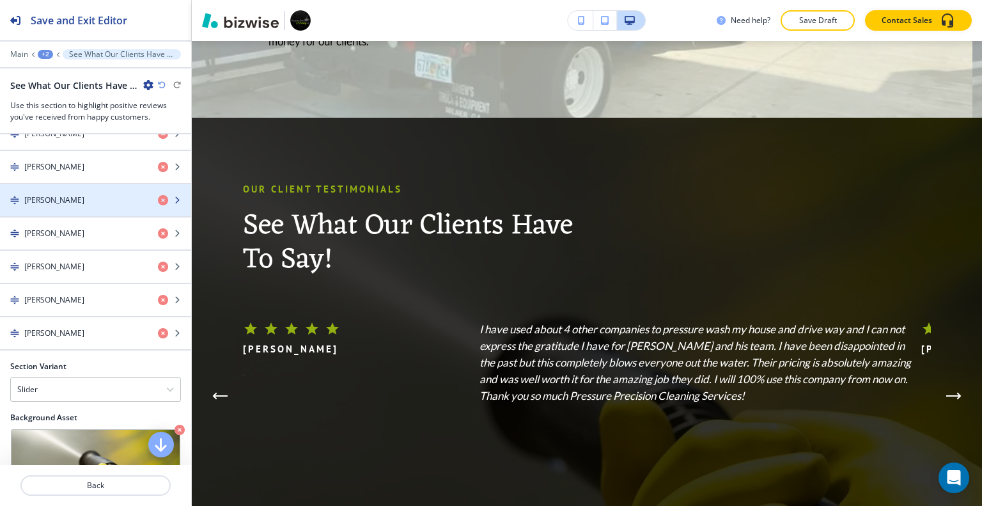
click at [72, 190] on div "ELENI B." at bounding box center [95, 200] width 191 height 32
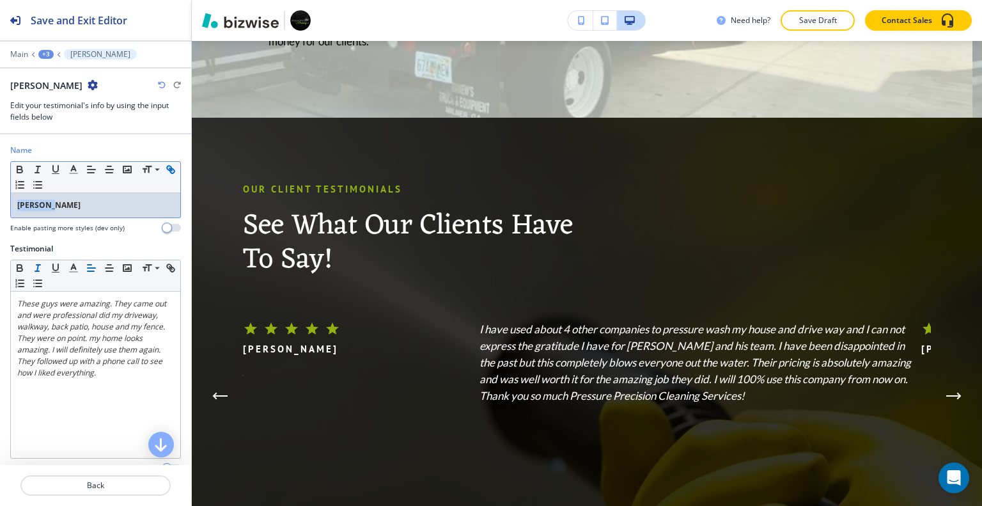
drag, startPoint x: 72, startPoint y: 204, endPoint x: 11, endPoint y: 189, distance: 62.6
click at [0, 201] on div "Name Small Normal Large Huge ELENI B. Enable pasting more styles (dev only)" at bounding box center [95, 193] width 191 height 98
click at [20, 164] on icon "button" at bounding box center [20, 170] width 12 height 12
click at [112, 489] on p "Back" at bounding box center [96, 485] width 148 height 12
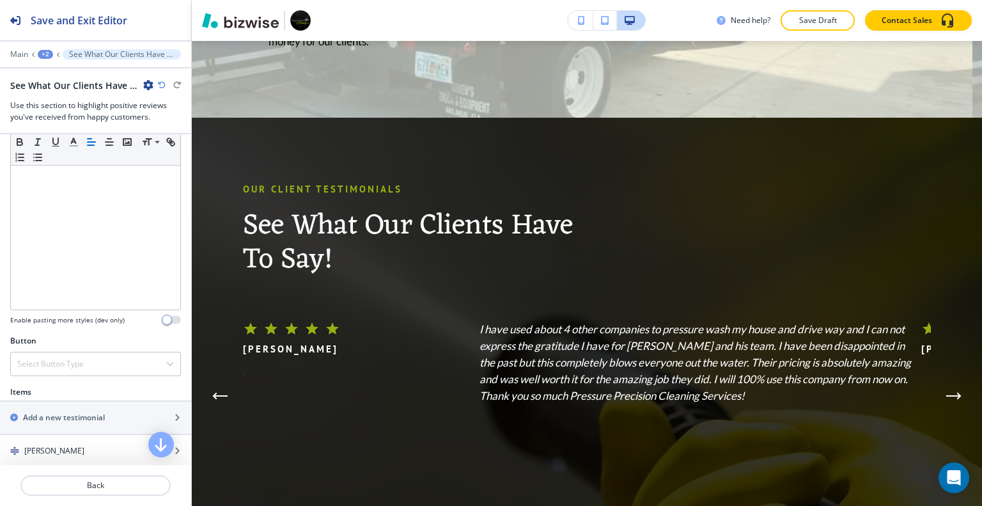
scroll to position [511, 0]
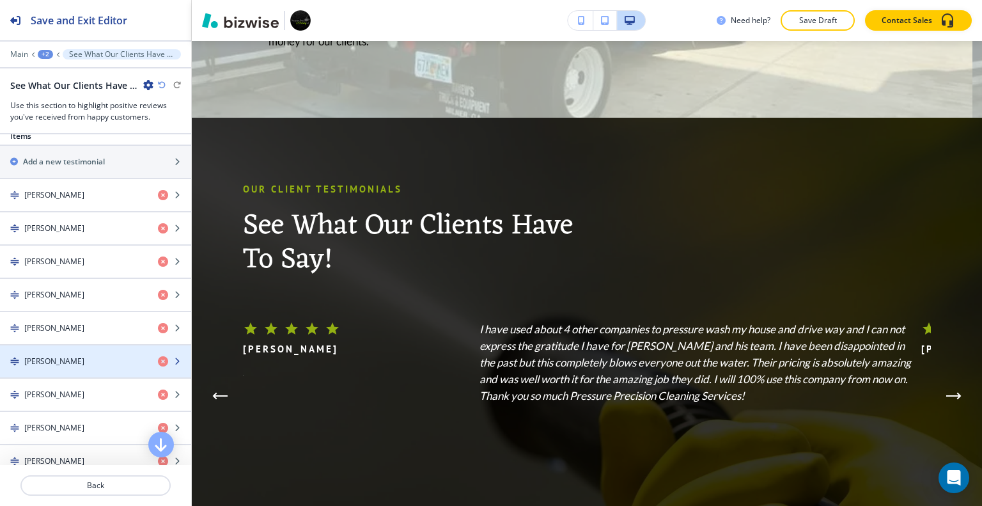
click at [83, 348] on div "button" at bounding box center [95, 350] width 191 height 10
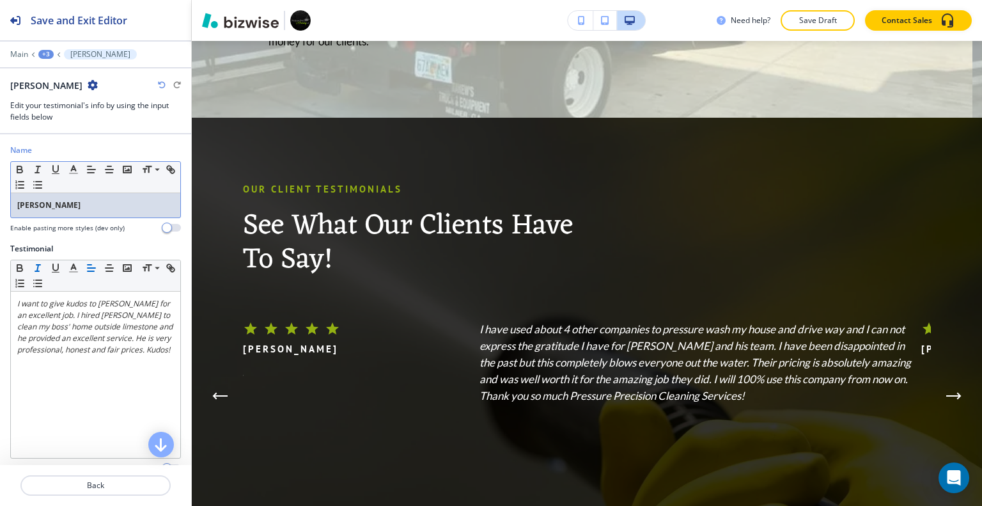
drag, startPoint x: 56, startPoint y: 206, endPoint x: 0, endPoint y: 205, distance: 56.3
click at [0, 205] on div "Name Small Normal Large Huge JOY T. Enable pasting more styles (dev only)" at bounding box center [95, 193] width 191 height 98
click at [15, 173] on icon "button" at bounding box center [20, 170] width 12 height 12
click at [95, 483] on p "Back" at bounding box center [96, 485] width 148 height 12
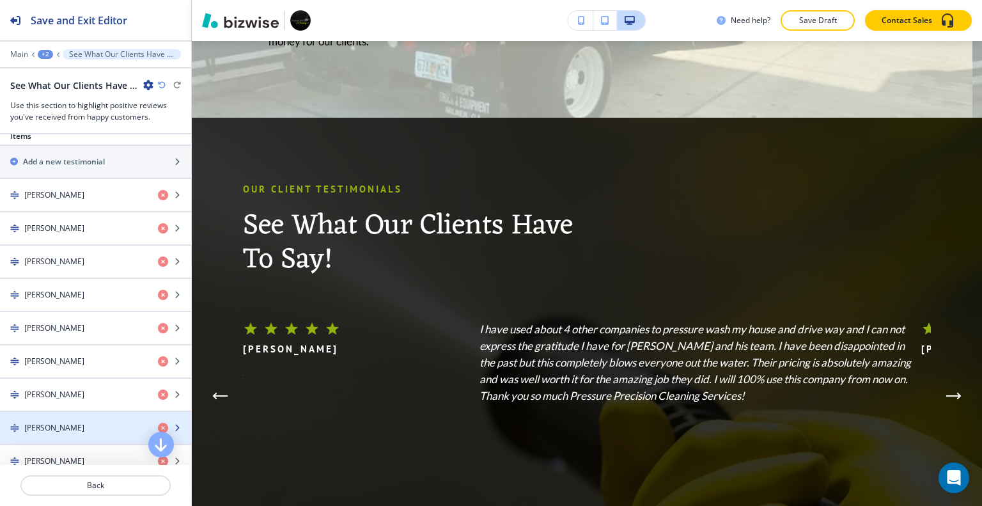
click at [49, 395] on h4 "DIANE R." at bounding box center [54, 395] width 60 height 12
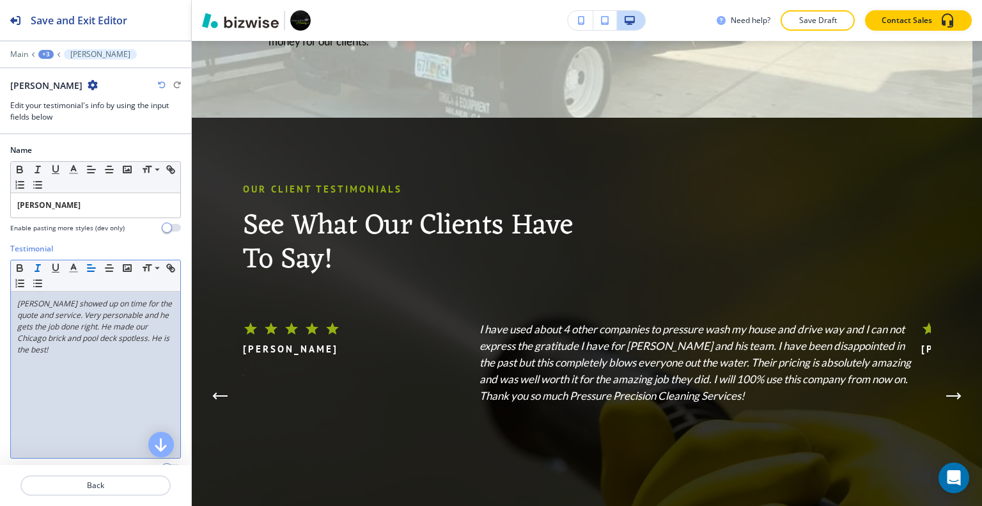
click at [49, 394] on div "Mike showed up on time for the quote and service. Very personable and he gets t…" at bounding box center [95, 374] width 169 height 166
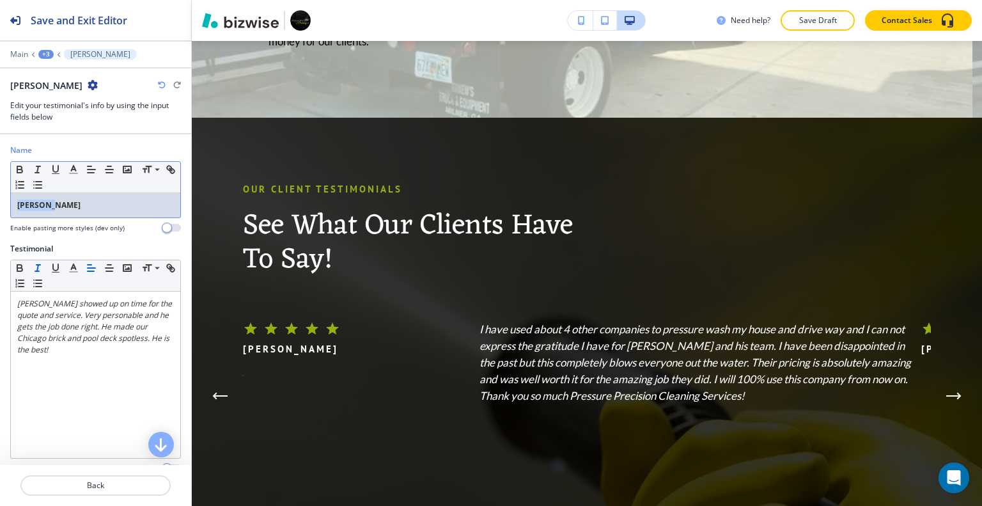
drag, startPoint x: 59, startPoint y: 196, endPoint x: 10, endPoint y: 185, distance: 49.8
click at [10, 185] on div "Small Normal Large Huge DIANE R." at bounding box center [95, 189] width 171 height 57
click at [20, 167] on icon "button" at bounding box center [20, 170] width 12 height 12
click at [94, 488] on p "Back" at bounding box center [96, 485] width 148 height 12
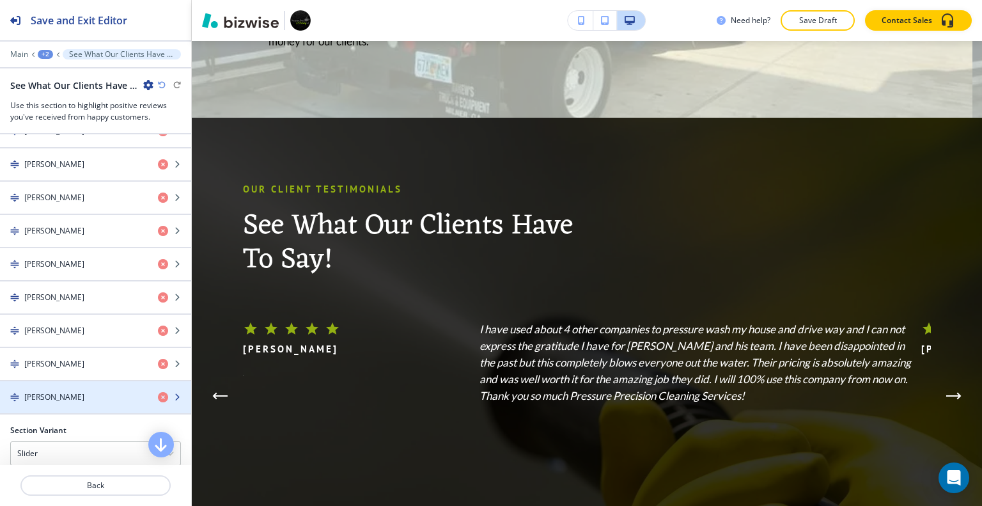
scroll to position [639, 0]
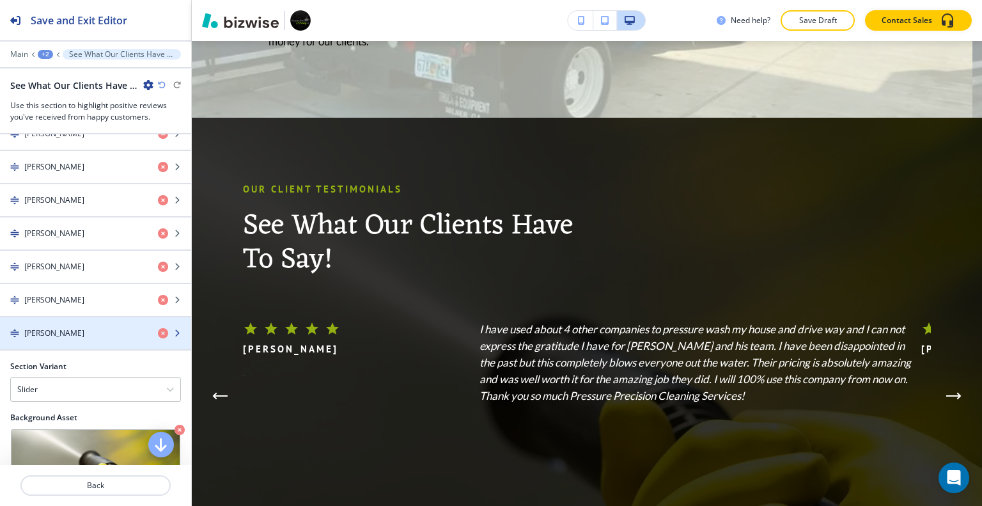
click at [79, 329] on div "LANAI S." at bounding box center [74, 333] width 148 height 12
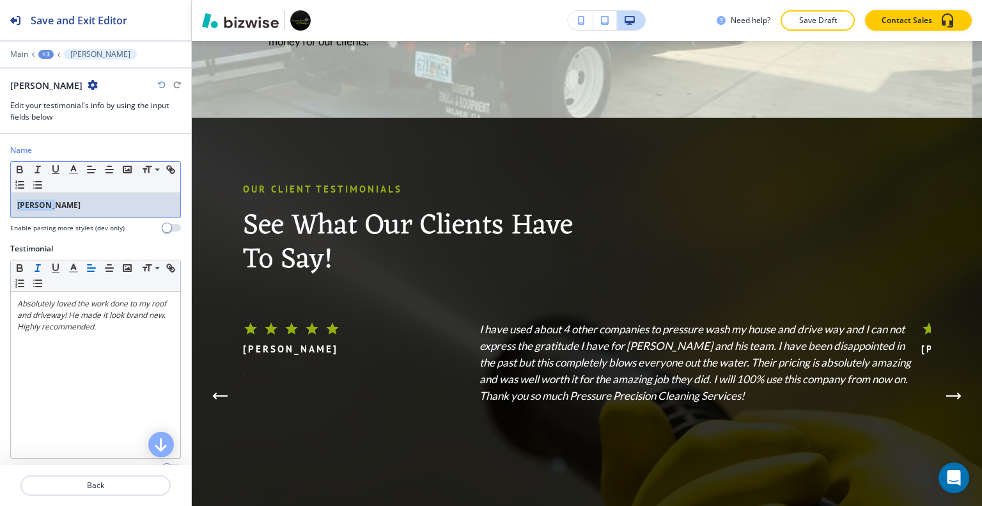
drag, startPoint x: 30, startPoint y: 199, endPoint x: 0, endPoint y: 195, distance: 30.3
click at [0, 195] on div "Name Small Normal Large Huge LANAI S. Enable pasting more styles (dev only)" at bounding box center [95, 193] width 191 height 98
click at [20, 173] on icon "button" at bounding box center [20, 170] width 12 height 12
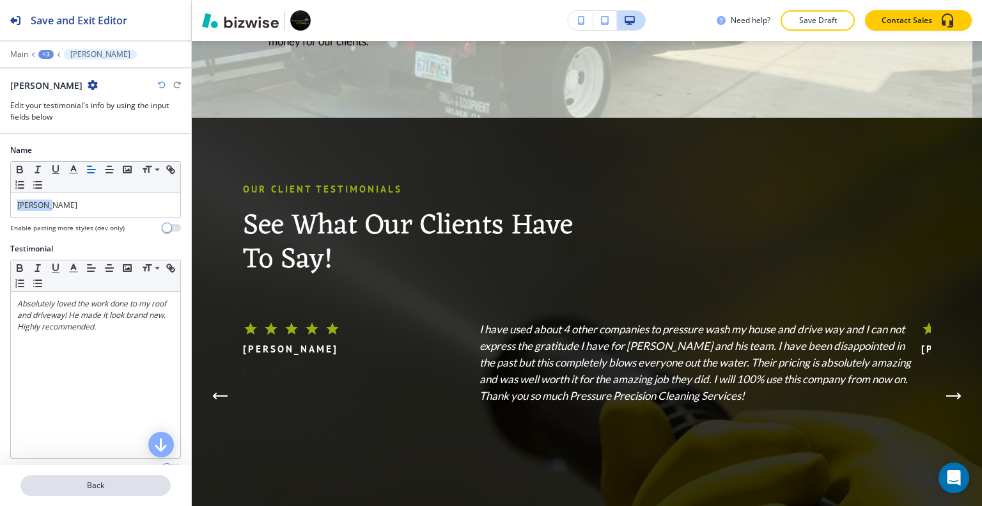
click at [128, 485] on p "Back" at bounding box center [96, 485] width 148 height 12
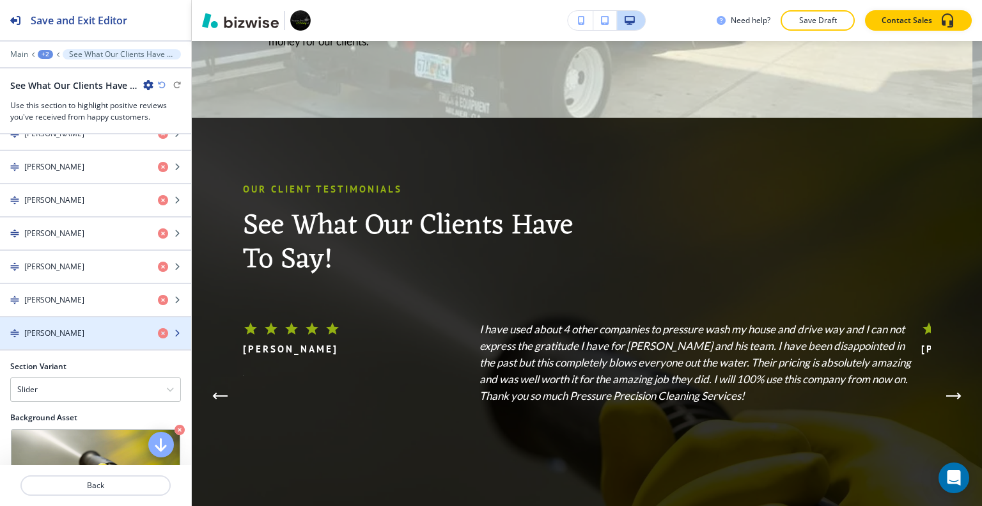
click at [73, 328] on div "LANAI S." at bounding box center [74, 333] width 148 height 12
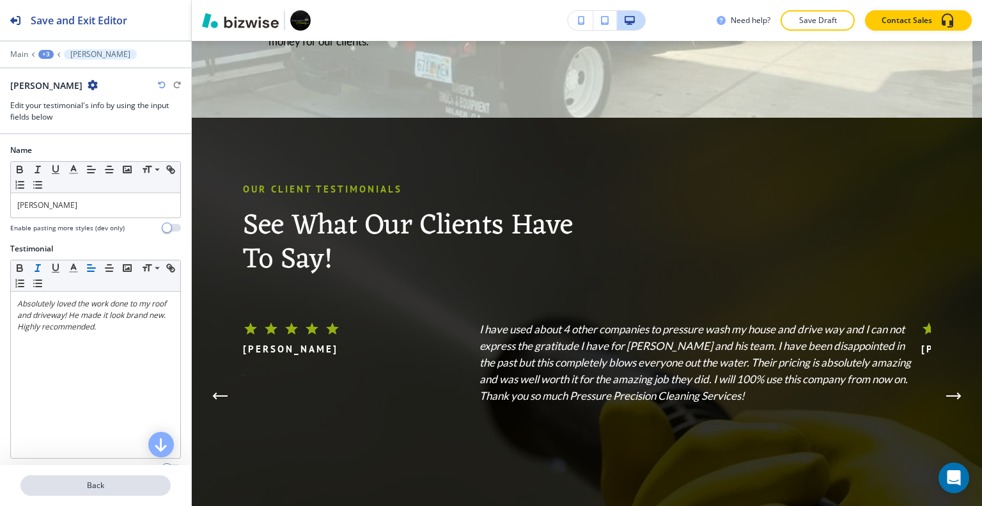
click at [102, 479] on button "Back" at bounding box center [95, 485] width 150 height 20
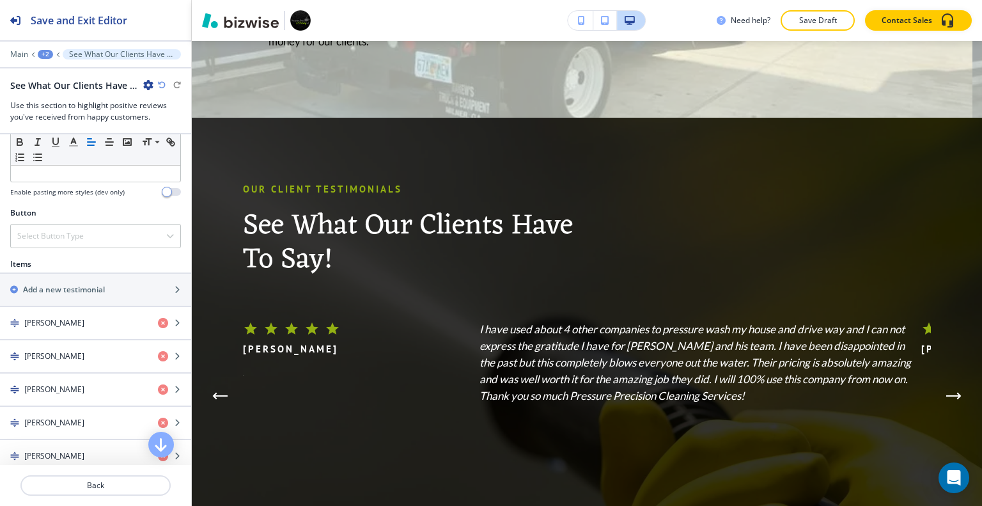
scroll to position [575, 0]
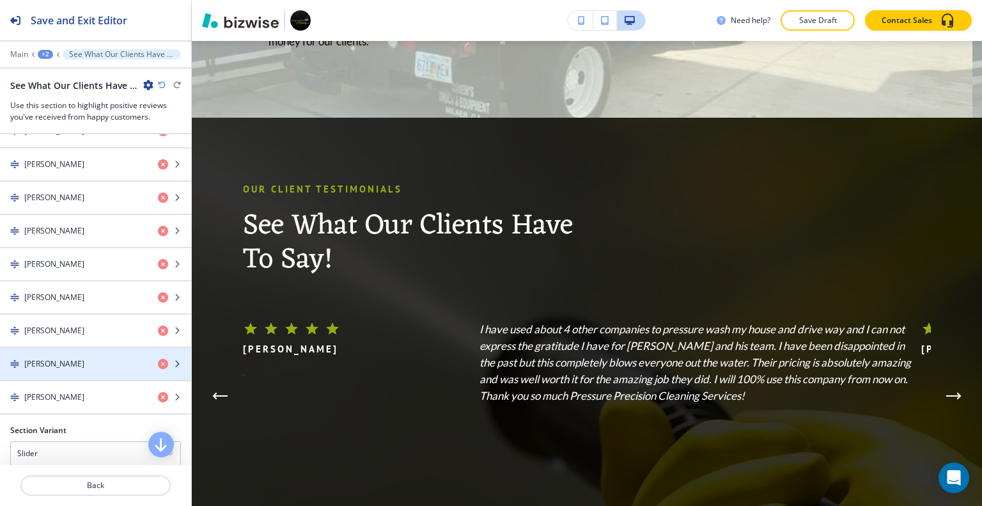
click at [64, 358] on div "FADDA R." at bounding box center [74, 364] width 148 height 12
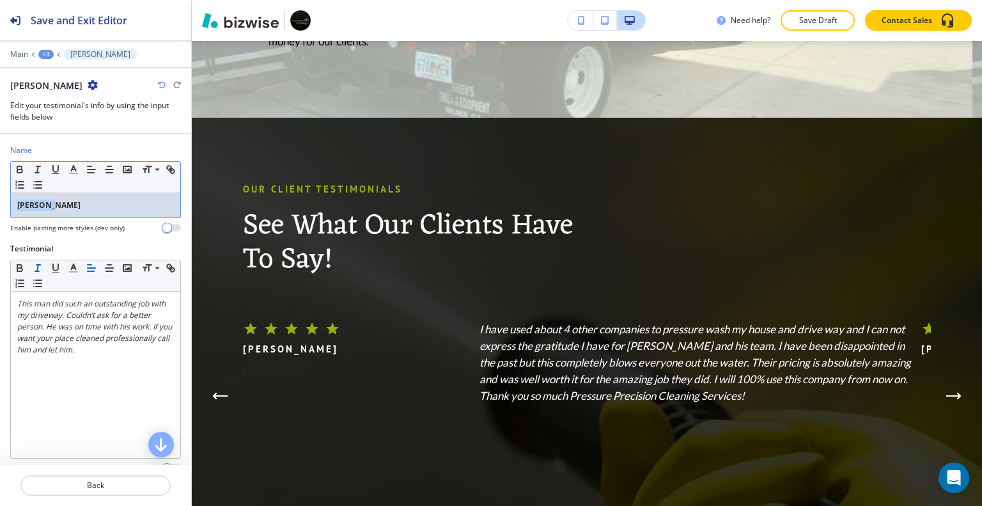
drag, startPoint x: 59, startPoint y: 202, endPoint x: 18, endPoint y: 192, distance: 42.6
click at [17, 199] on p "FADDA R." at bounding box center [95, 205] width 157 height 12
click at [24, 166] on icon "button" at bounding box center [20, 170] width 12 height 12
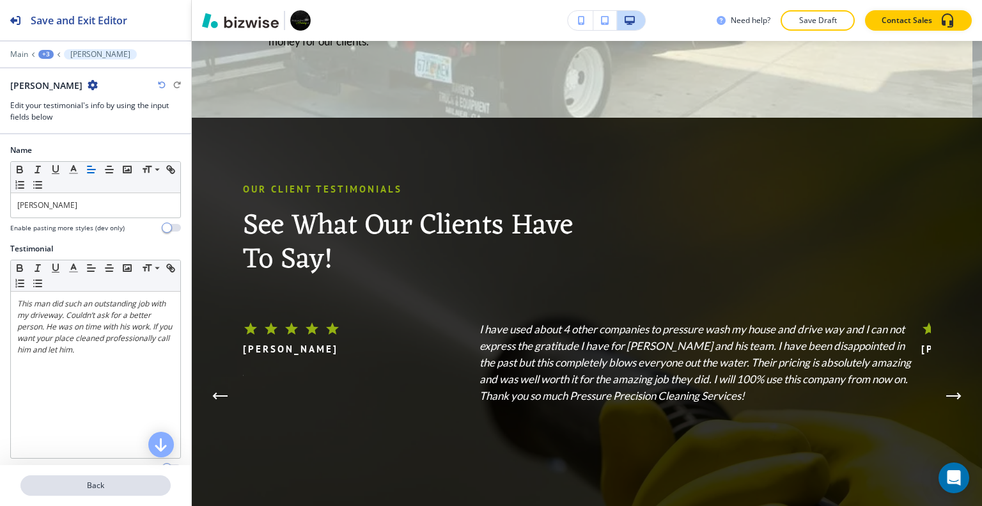
click at [97, 487] on p "Back" at bounding box center [96, 485] width 148 height 12
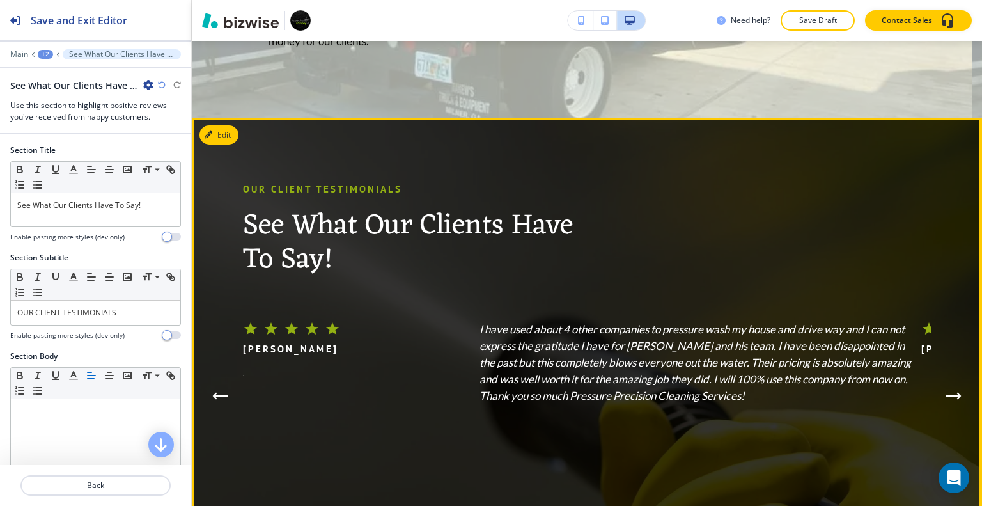
scroll to position [2813, 0]
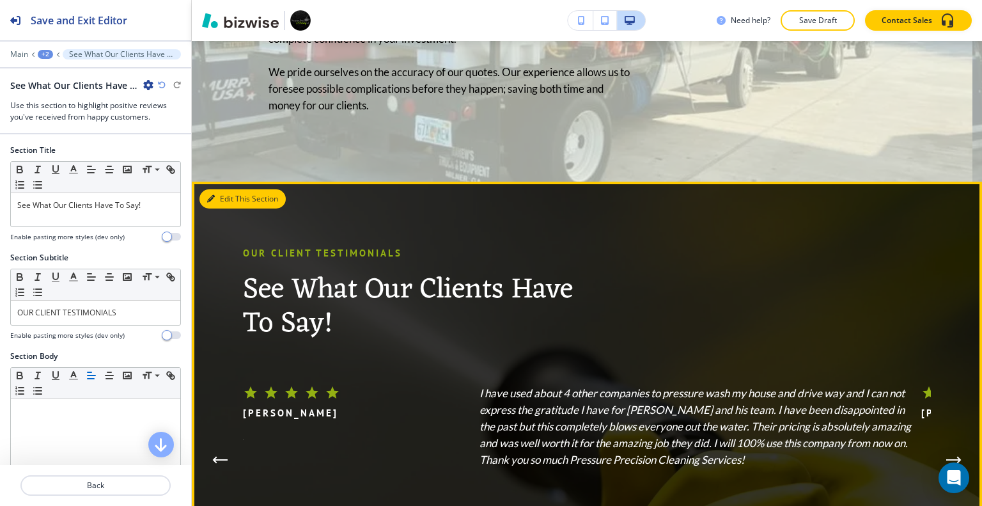
click at [226, 189] on button "Edit This Section" at bounding box center [242, 198] width 86 height 19
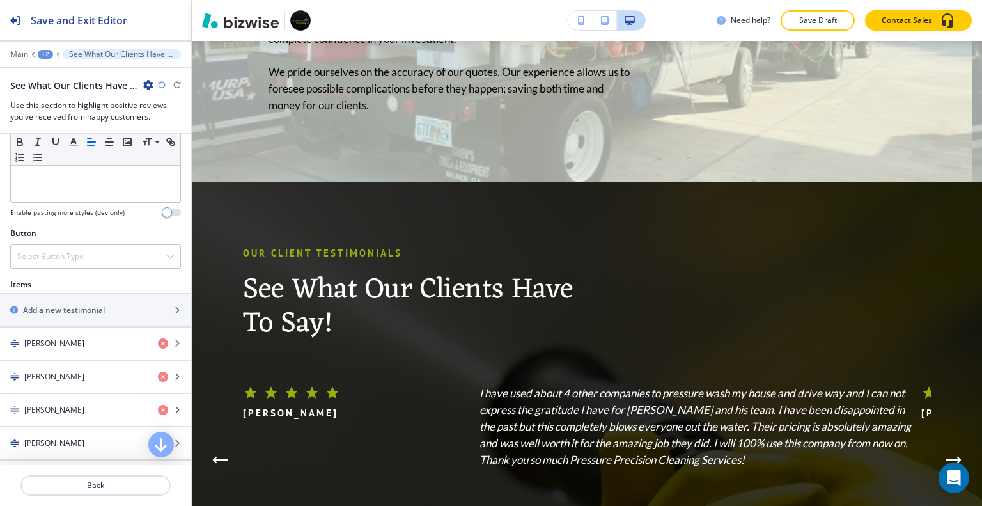
scroll to position [299, 0]
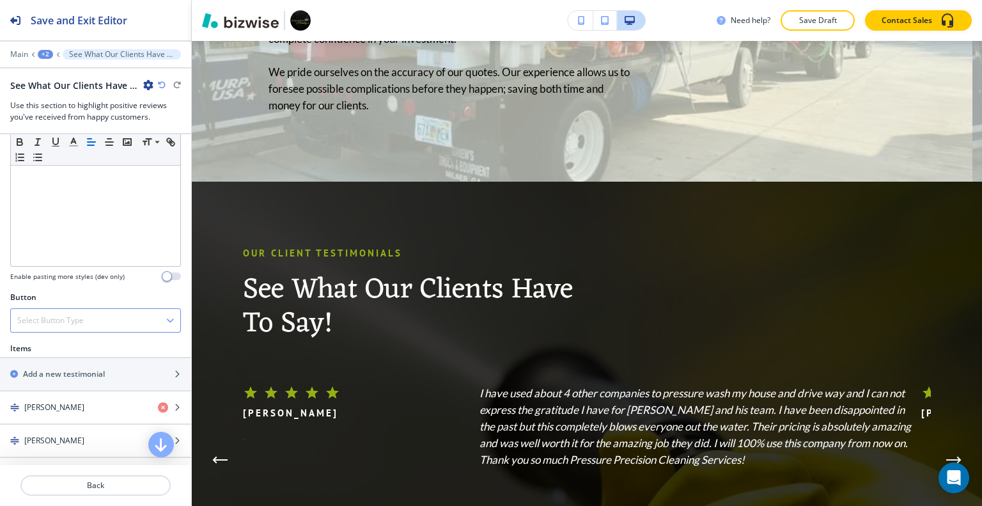
click at [102, 326] on div "Select Button Type" at bounding box center [95, 320] width 169 height 23
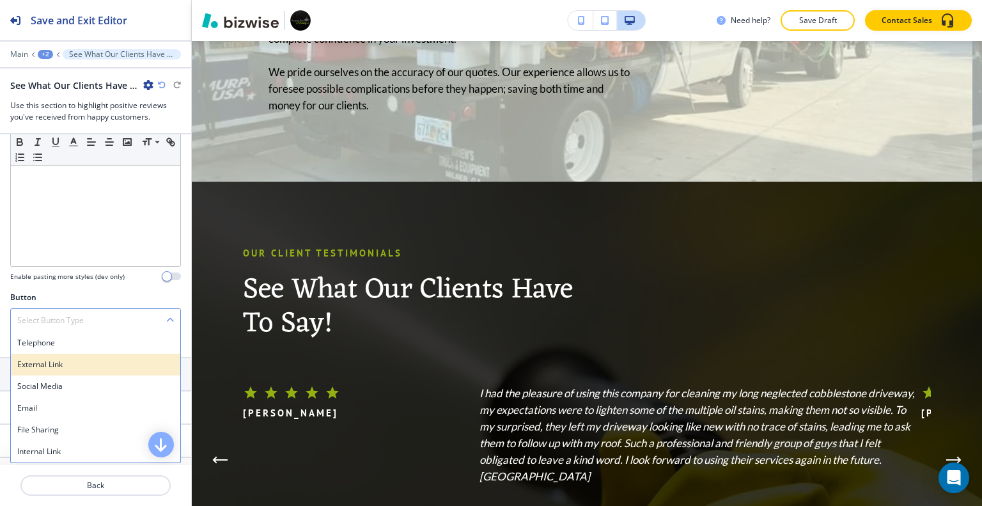
click at [46, 362] on h4 "External Link" at bounding box center [95, 365] width 157 height 12
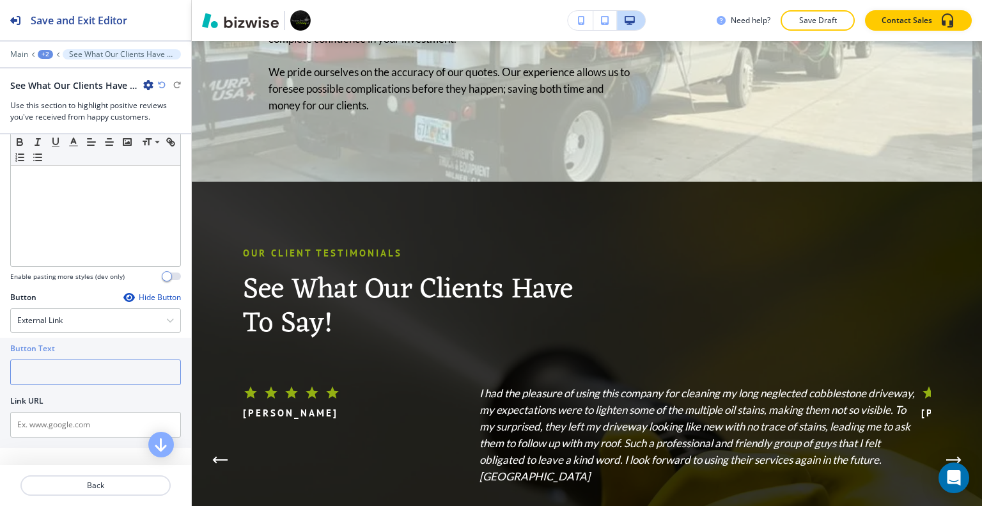
click at [64, 369] on input "text" at bounding box center [95, 372] width 171 height 26
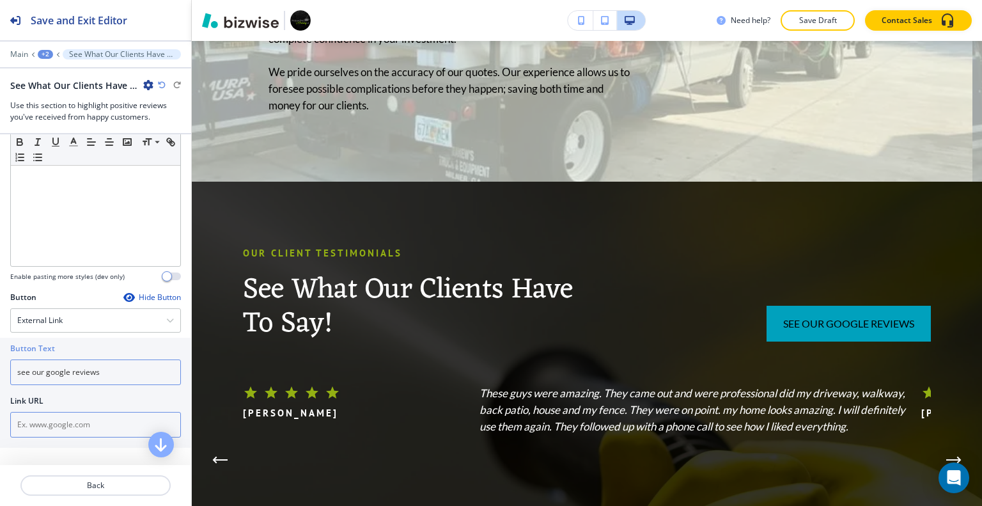
type input "see our google reviews"
paste input "https://www.google.com/search?client=mobilesearchapp&sca_esv=9b74a4c0b9e67cb5&c…"
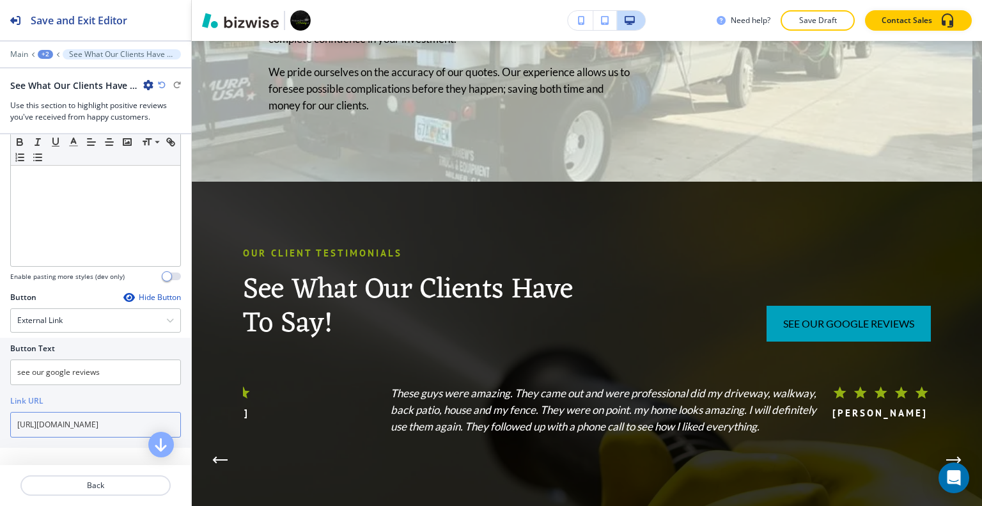
scroll to position [0, 1830]
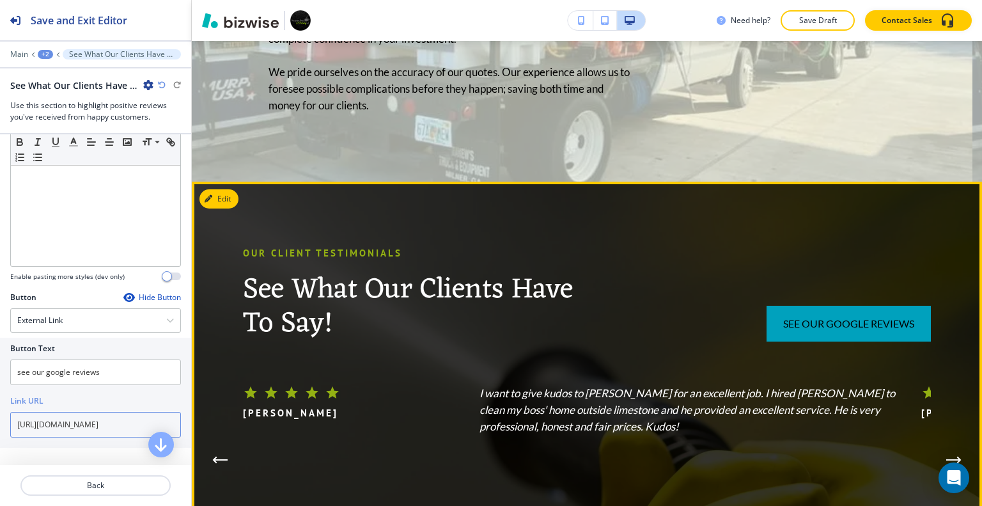
type input "https://www.google.com/search?client=mobilesearchapp&sca_esv=9b74a4c0b9e67cb5&c…"
click at [624, 263] on div "see our google reviews" at bounding box center [761, 293] width 337 height 96
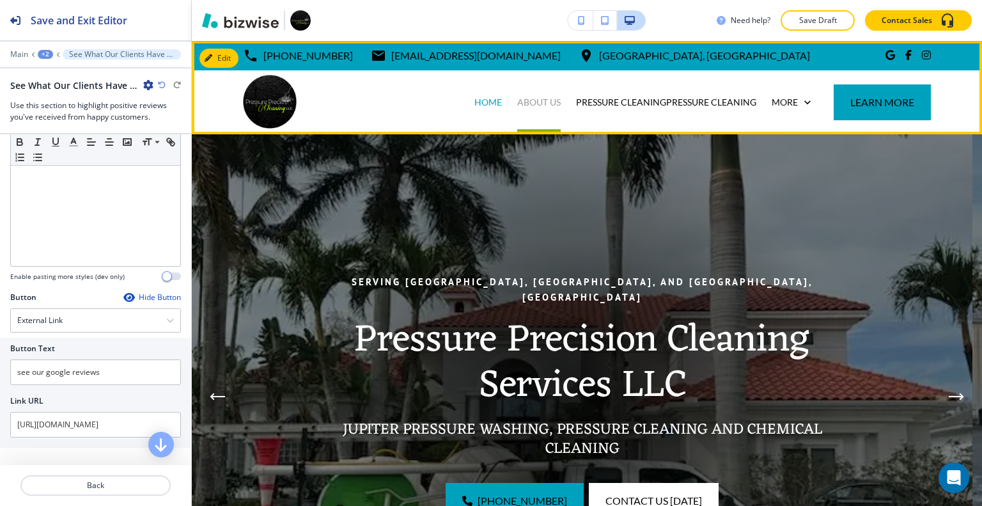
click at [539, 105] on p "ABOUT US" at bounding box center [538, 102] width 43 height 13
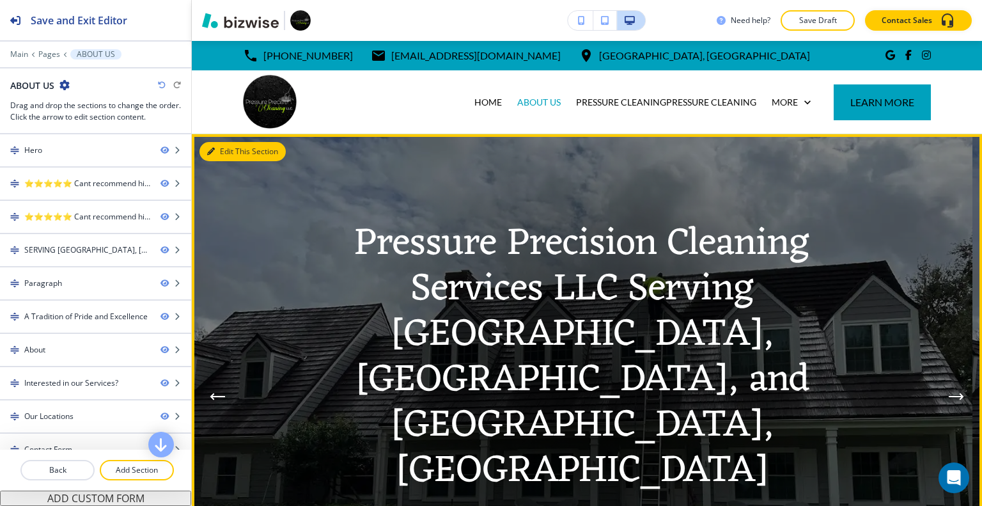
click at [231, 150] on button "Edit This Section" at bounding box center [242, 151] width 86 height 19
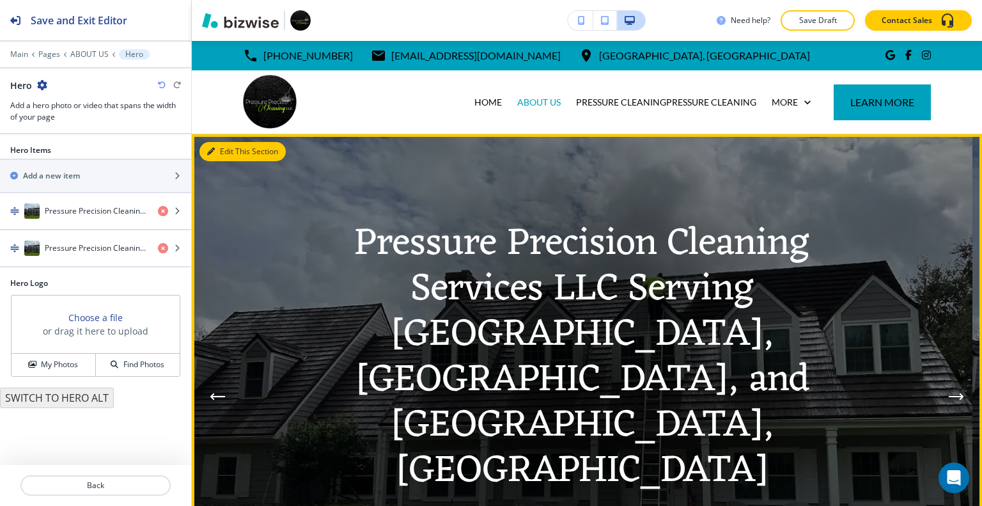
scroll to position [93, 0]
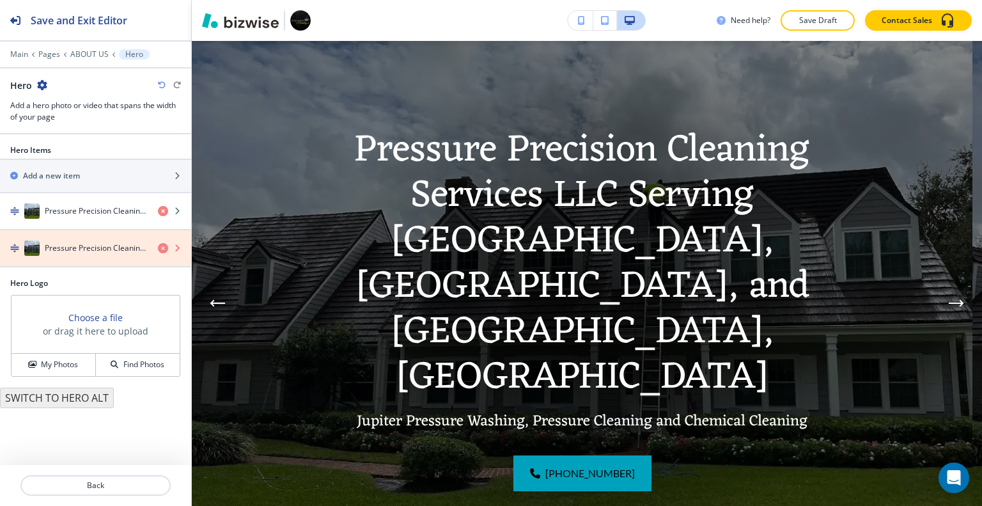
click at [165, 246] on icon "button" at bounding box center [163, 248] width 10 height 10
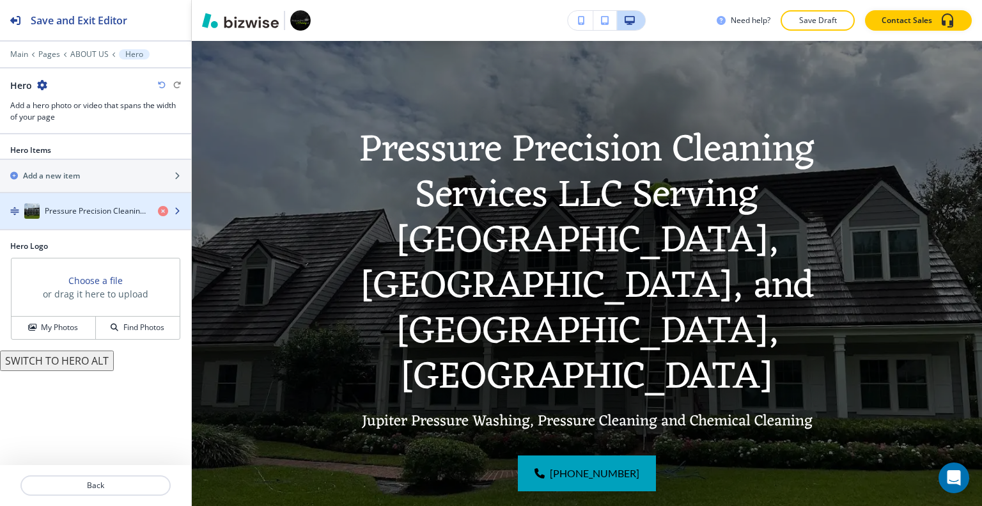
click at [111, 216] on div "Pressure Precision Cleaning Services LLC Serving Palm Beach Gardens, West Palm …" at bounding box center [74, 210] width 148 height 15
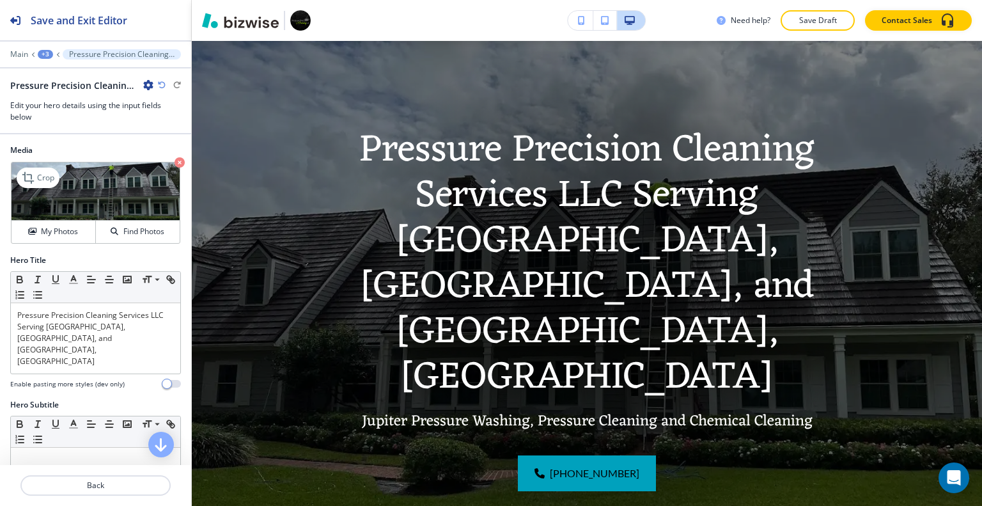
click at [107, 217] on img at bounding box center [96, 191] width 168 height 58
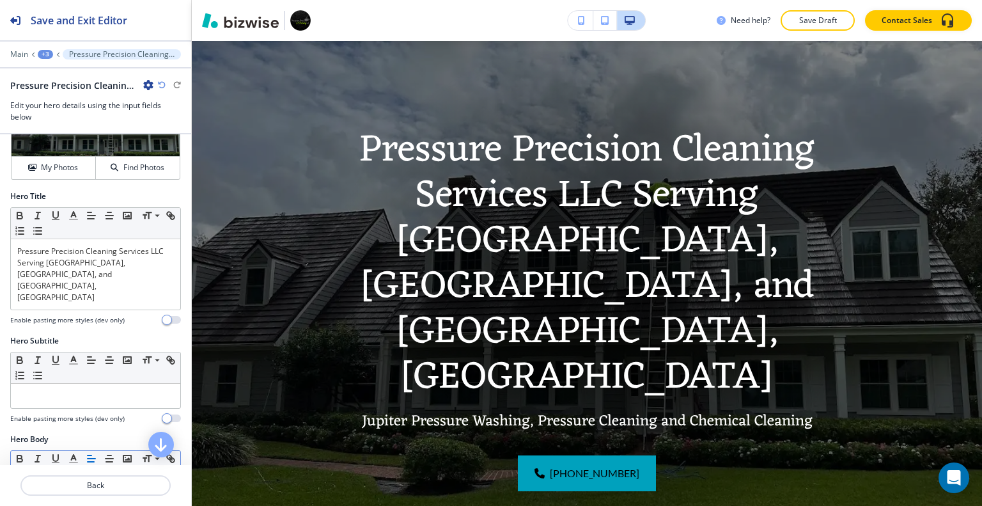
scroll to position [192, 0]
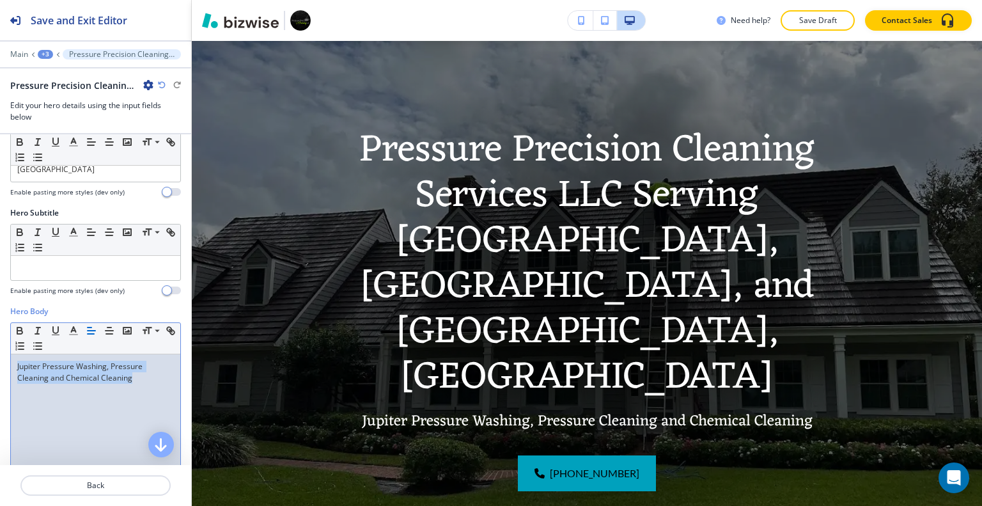
drag, startPoint x: 120, startPoint y: 355, endPoint x: 1, endPoint y: 346, distance: 119.2
click at [0, 346] on div "Hero Body Small Normal Large Huge Jupiter Pressure Washing, Pressure Cleaning a…" at bounding box center [95, 425] width 191 height 240
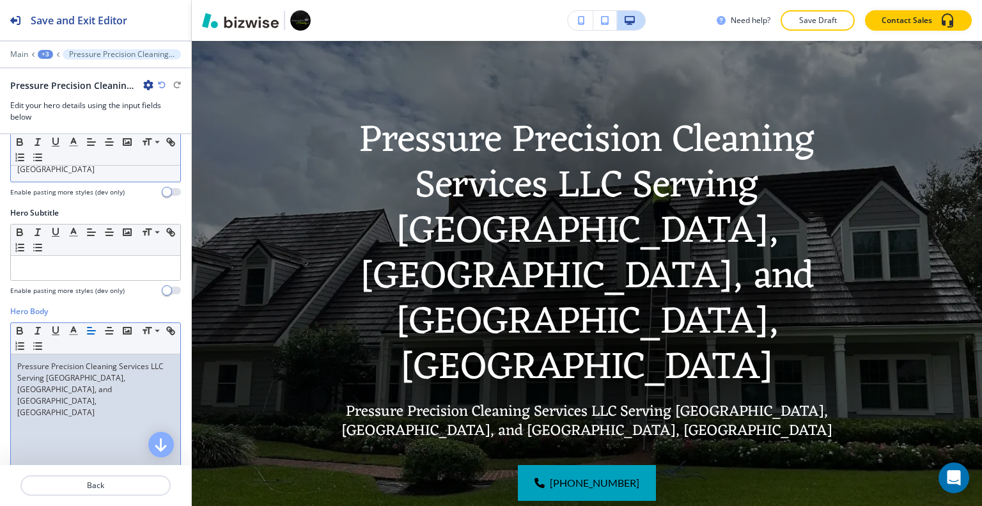
scroll to position [0, 0]
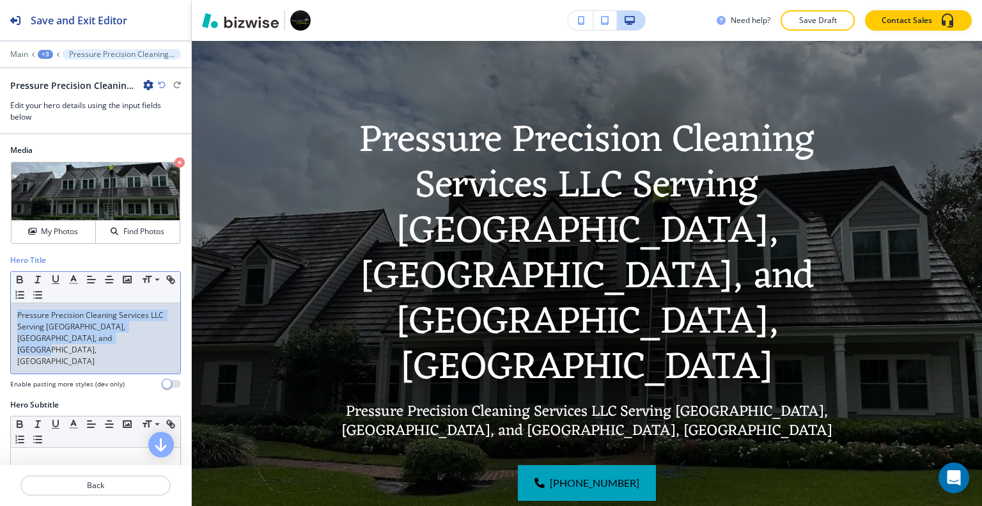
drag, startPoint x: 95, startPoint y: 333, endPoint x: 8, endPoint y: 289, distance: 97.5
click at [5, 288] on div "Hero Title Small Normal Large Huge Pressure Precision Cleaning Services LLC Ser…" at bounding box center [95, 326] width 191 height 144
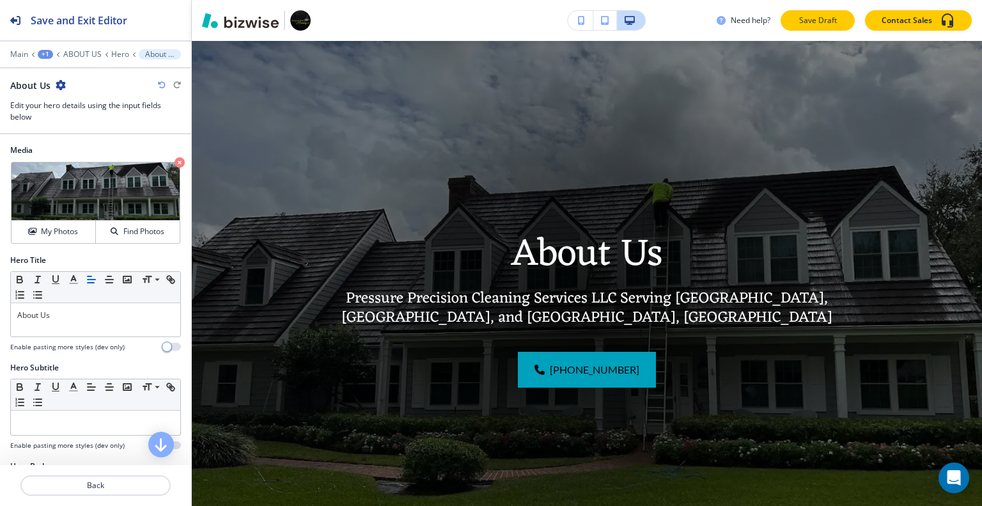
click at [828, 15] on p "Save Draft" at bounding box center [817, 21] width 41 height 12
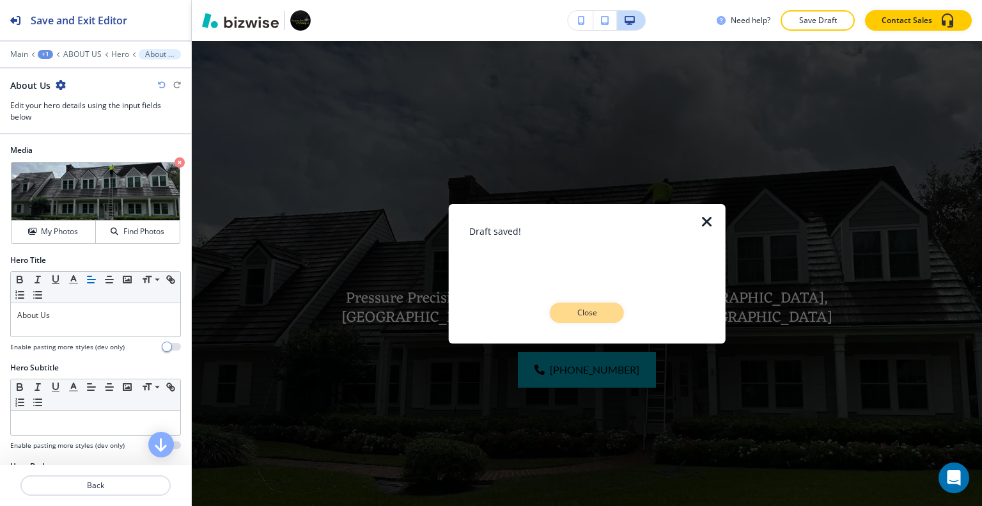
click at [591, 311] on p "Close" at bounding box center [586, 313] width 41 height 12
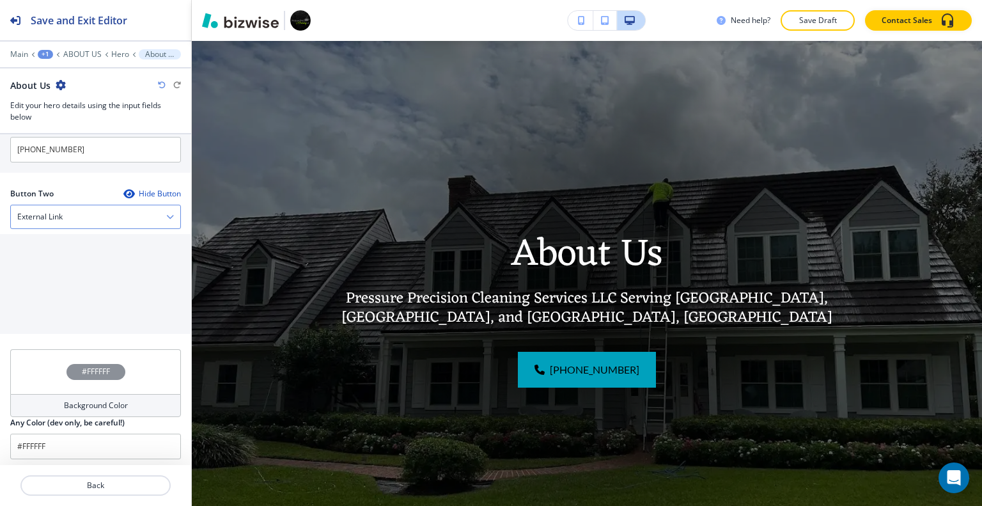
scroll to position [568, 0]
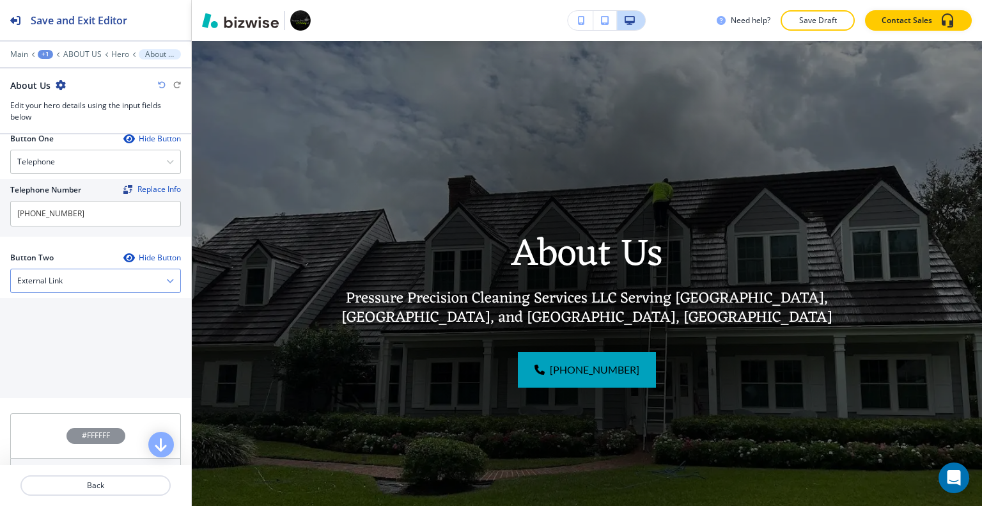
click at [84, 278] on div "External Link" at bounding box center [95, 280] width 169 height 23
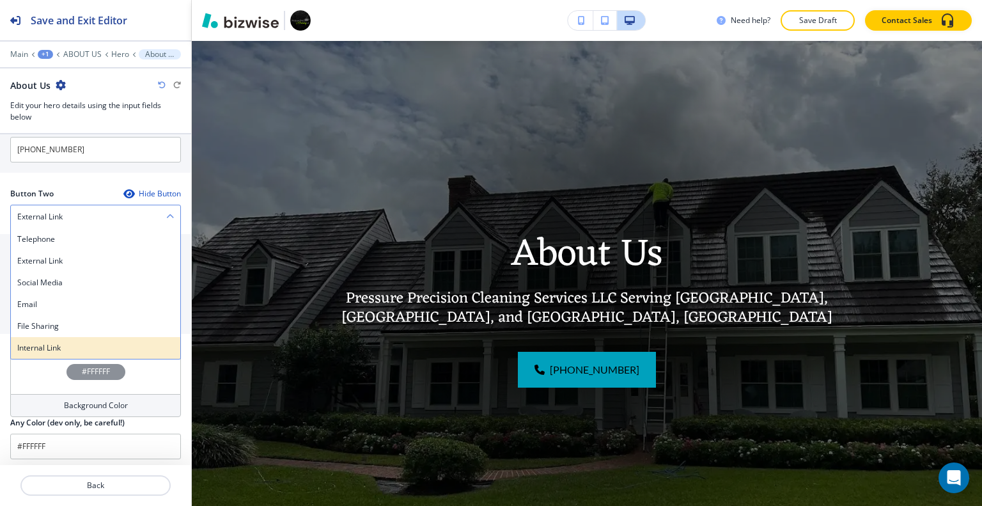
click at [65, 343] on h4 "Internal Link" at bounding box center [95, 348] width 157 height 12
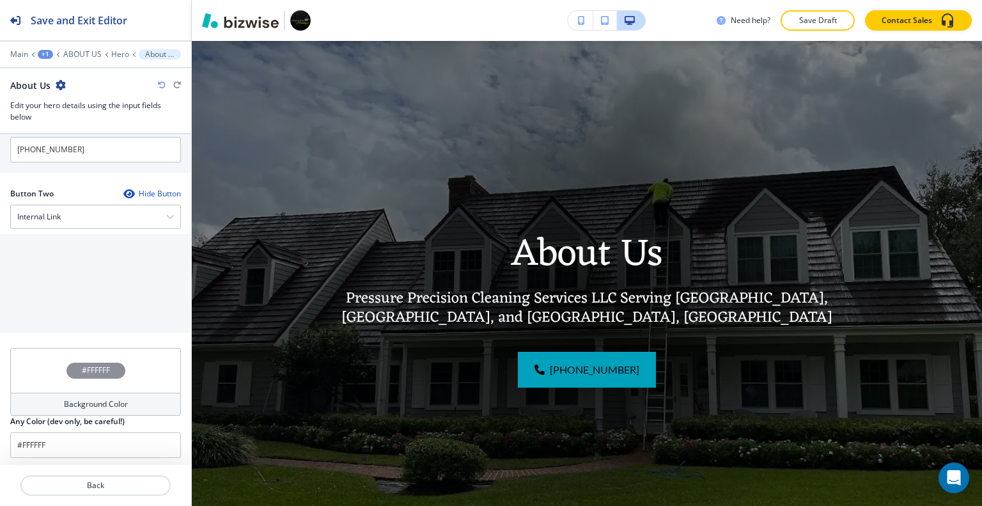
scroll to position [631, 0]
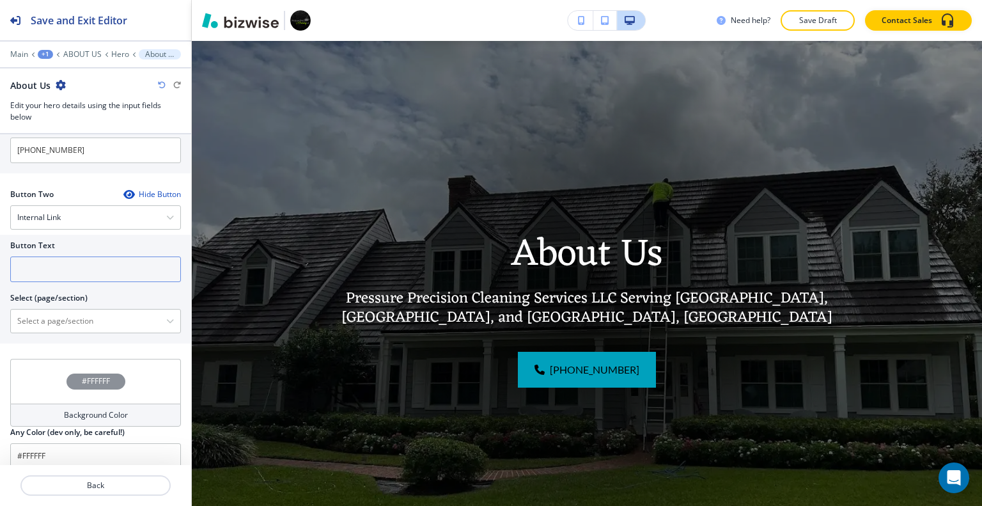
drag, startPoint x: 60, startPoint y: 263, endPoint x: 59, endPoint y: 275, distance: 12.2
click at [59, 272] on input "text" at bounding box center [95, 269] width 171 height 26
drag, startPoint x: 61, startPoint y: 279, endPoint x: 22, endPoint y: 263, distance: 42.4
click at [22, 263] on input "cont" at bounding box center [95, 269] width 171 height 26
click at [47, 265] on input "cont" at bounding box center [95, 269] width 171 height 26
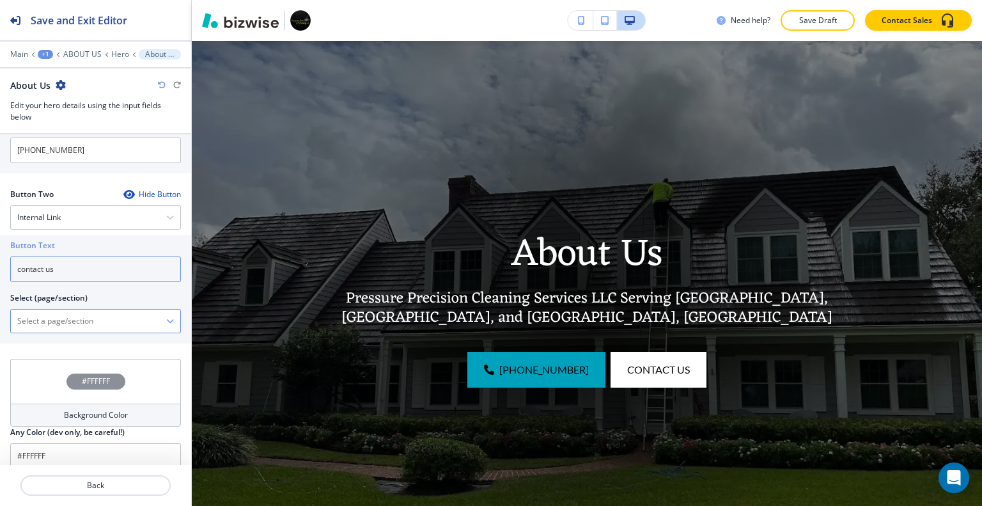
type input "contact us"
click at [51, 311] on \(page\/section\) "Manual Input" at bounding box center [88, 321] width 155 height 22
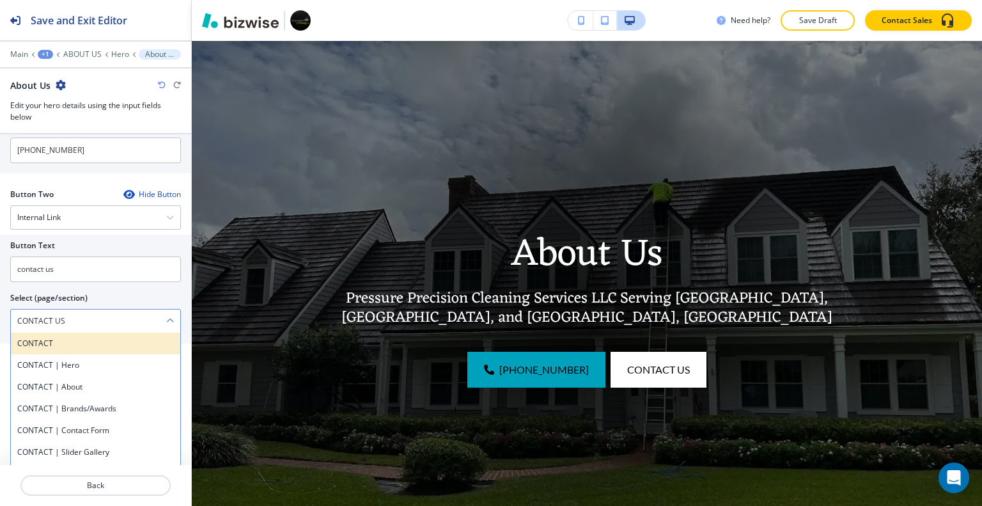
click at [81, 344] on h4 "CONTACT" at bounding box center [95, 343] width 157 height 12
type \(page\/section\) "CONTACT"
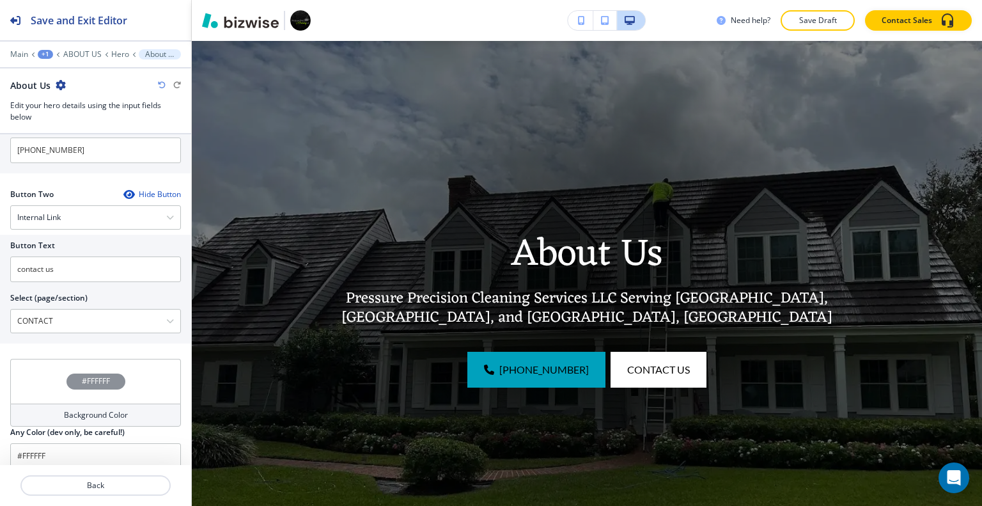
click at [847, 23] on button "Save Draft" at bounding box center [817, 20] width 74 height 20
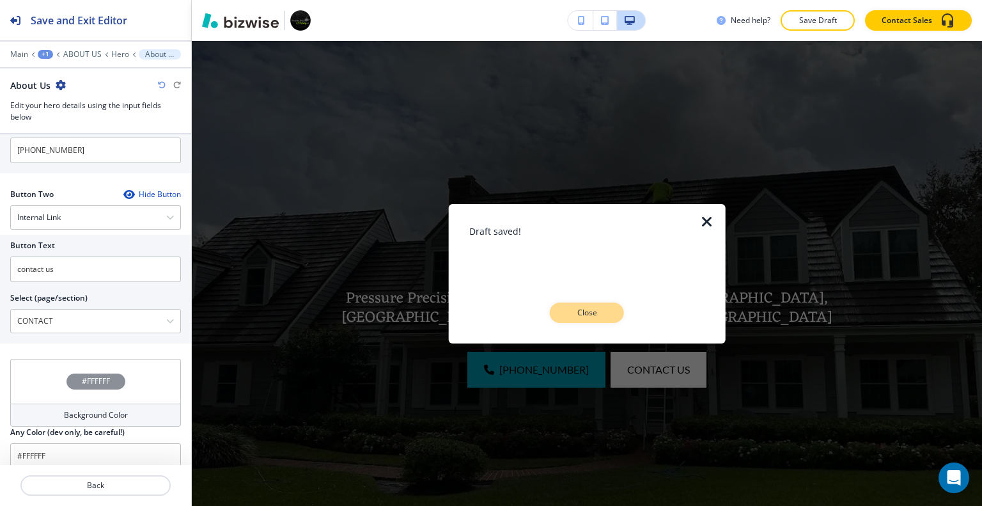
click at [595, 314] on p "Close" at bounding box center [586, 313] width 41 height 12
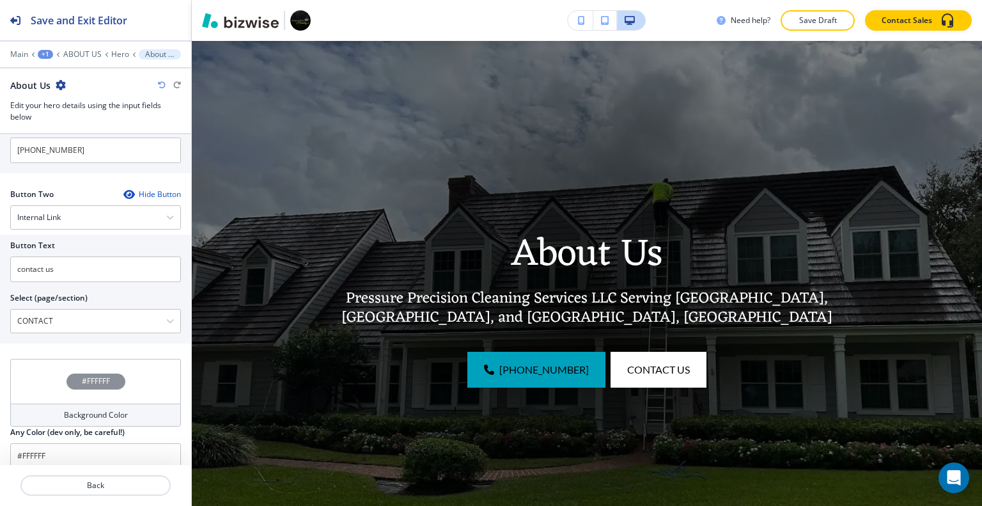
scroll to position [0, 0]
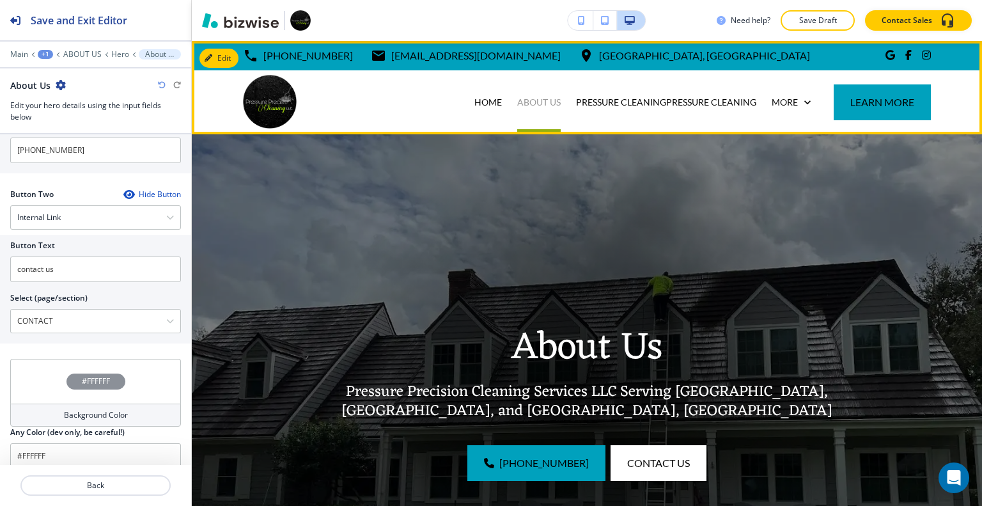
click at [532, 101] on p "ABOUT US" at bounding box center [538, 102] width 43 height 13
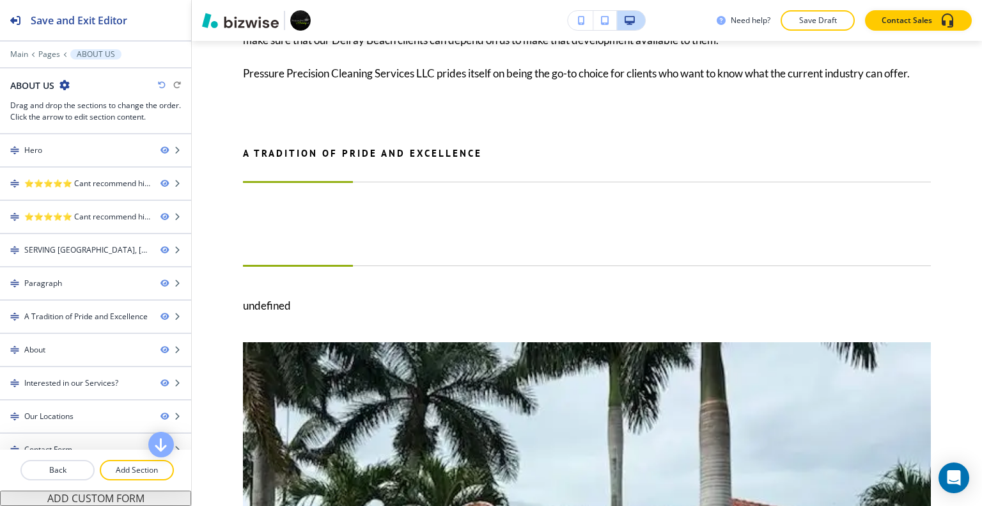
scroll to position [450, 0]
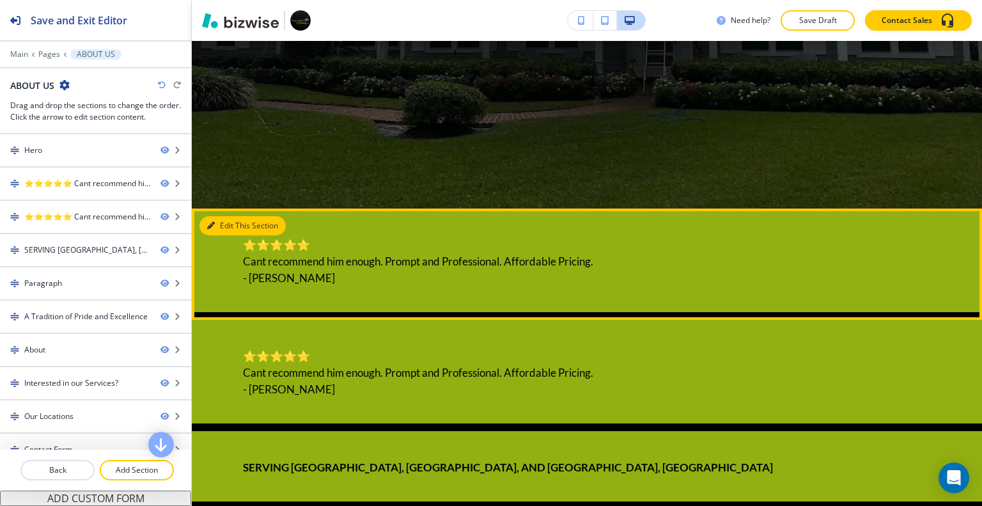
click at [217, 217] on button "Edit This Section" at bounding box center [242, 225] width 86 height 19
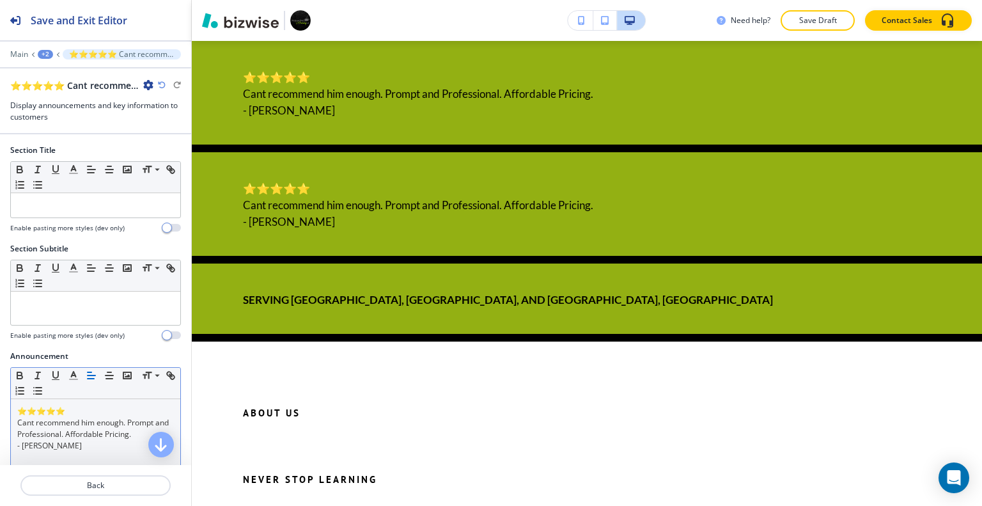
scroll to position [64, 0]
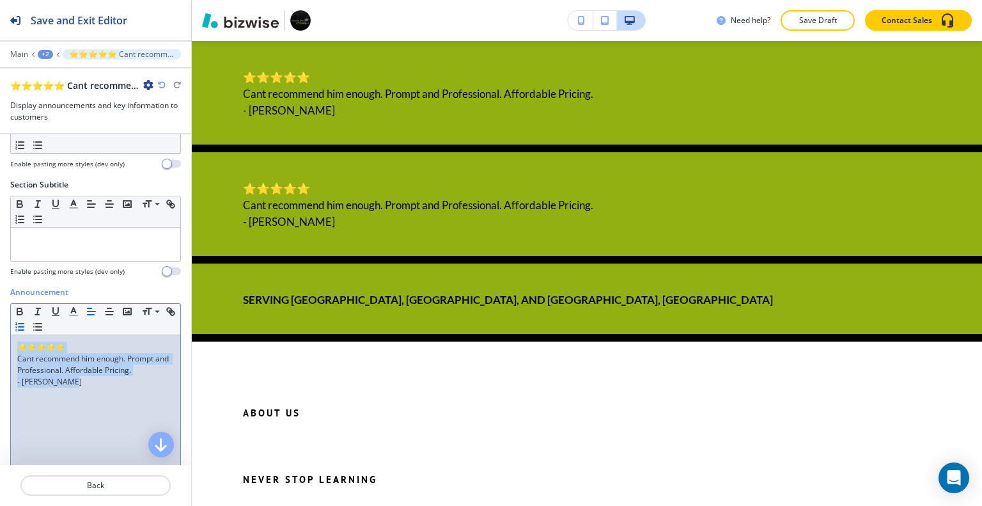
drag, startPoint x: 103, startPoint y: 376, endPoint x: 30, endPoint y: 327, distance: 87.9
click at [0, 338] on div "Announcement Small Normal Large Huge ⭐⭐⭐⭐⭐ Cant recommend him enough. Prompt an…" at bounding box center [95, 406] width 191 height 240
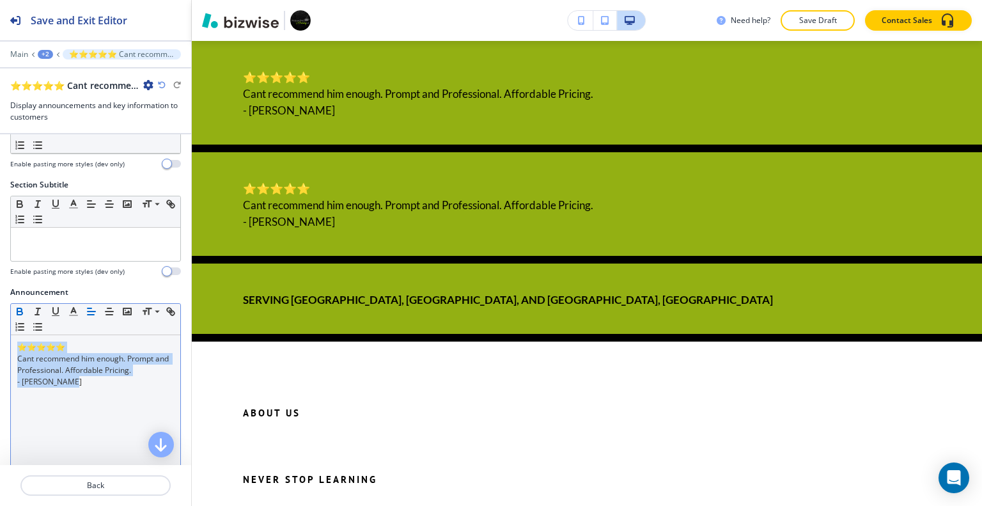
click at [20, 311] on icon "button" at bounding box center [20, 311] width 12 height 12
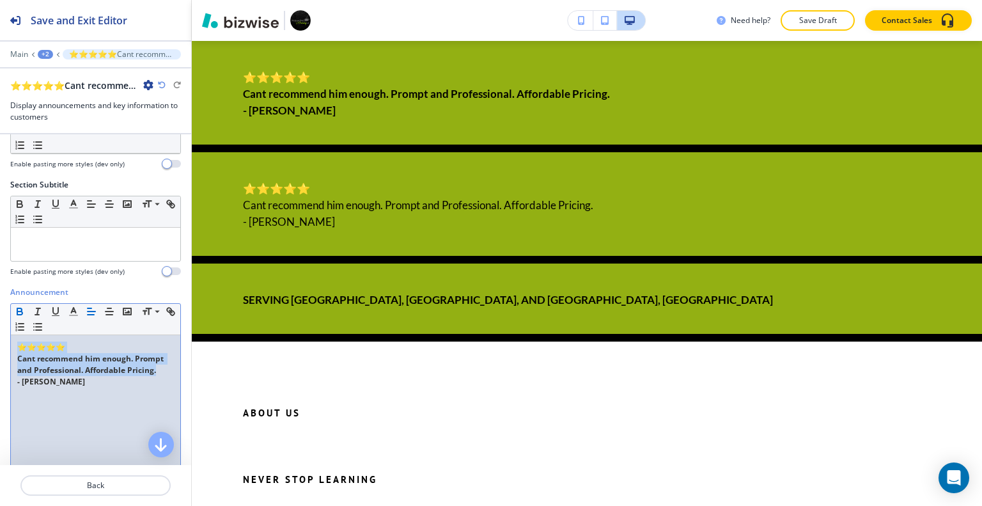
click at [20, 311] on icon "button" at bounding box center [20, 311] width 12 height 12
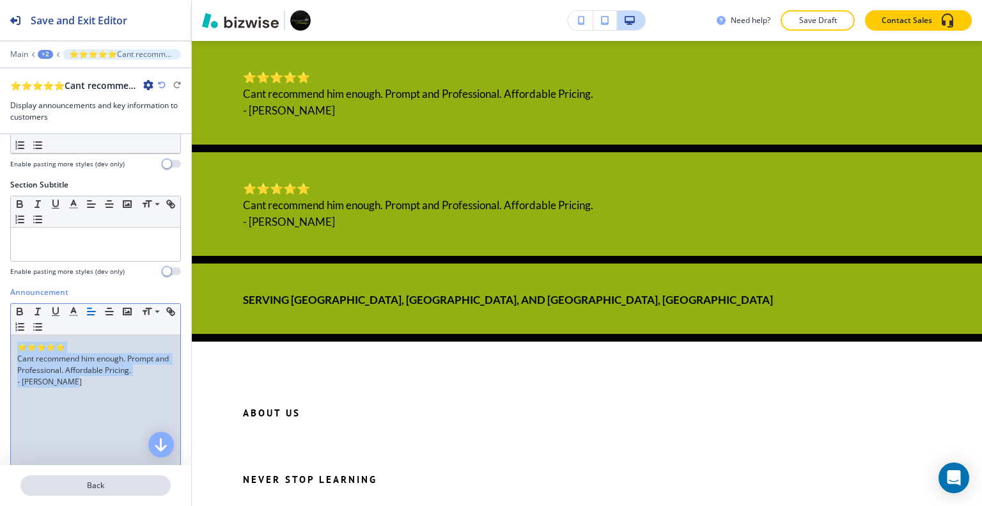
click at [116, 481] on p "Back" at bounding box center [96, 485] width 148 height 12
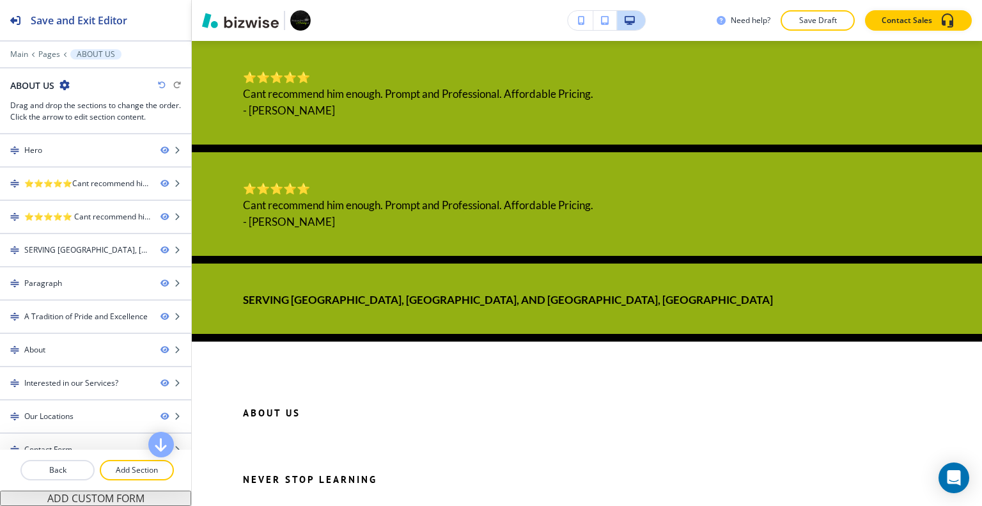
scroll to position [426, 0]
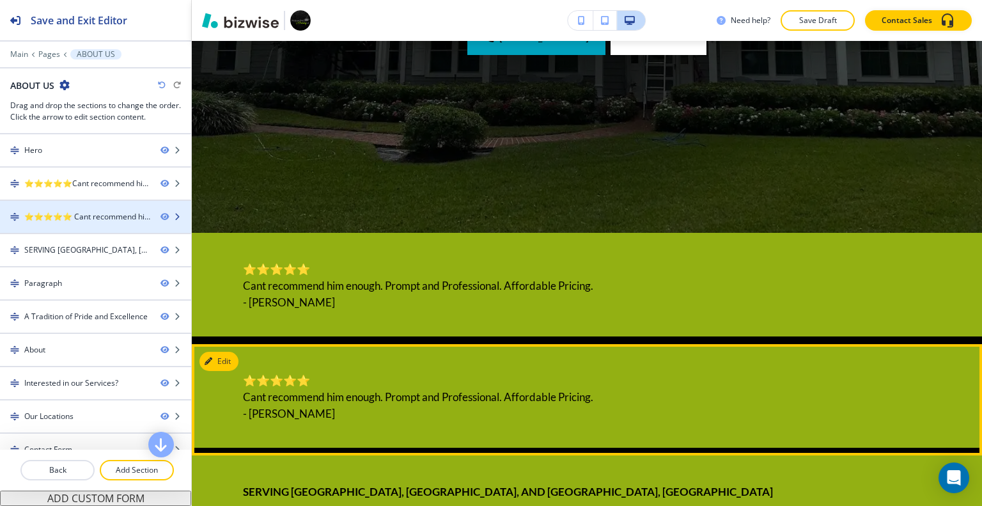
click at [121, 216] on div "⭐⭐⭐⭐⭐ Cant recommend him enough. Prompt and Professional. Affordable Pricing. -…" at bounding box center [87, 217] width 126 height 12
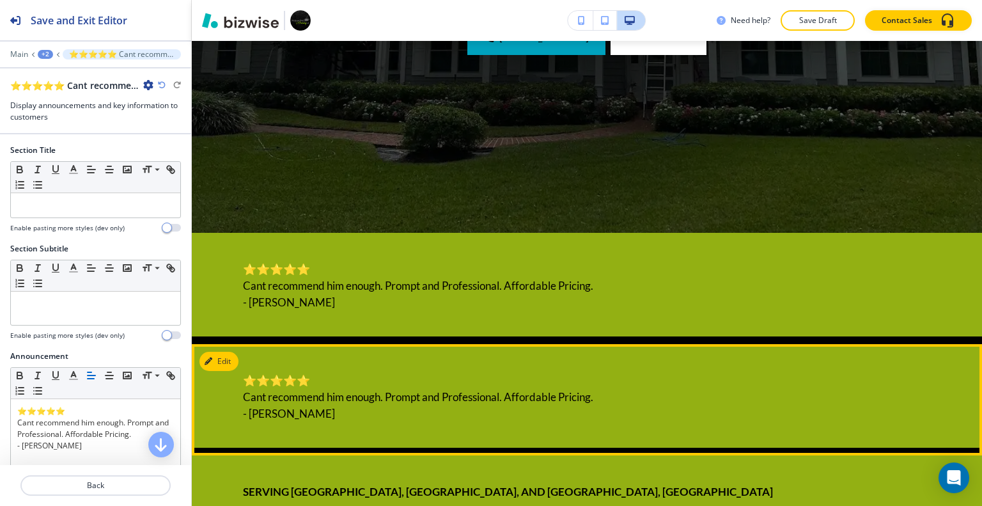
scroll to position [729, 0]
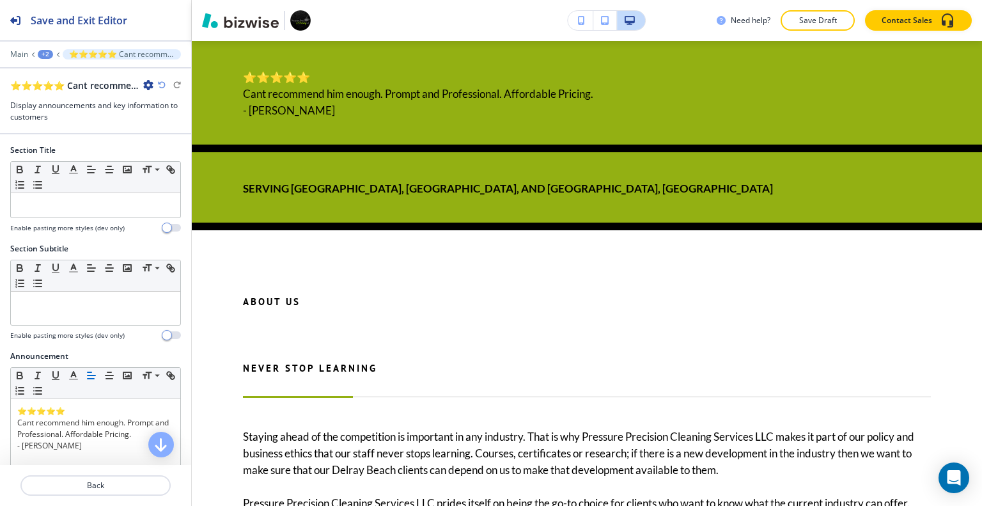
click at [148, 83] on icon "button" at bounding box center [148, 85] width 10 height 10
click at [172, 153] on p "Delete Section" at bounding box center [183, 152] width 65 height 12
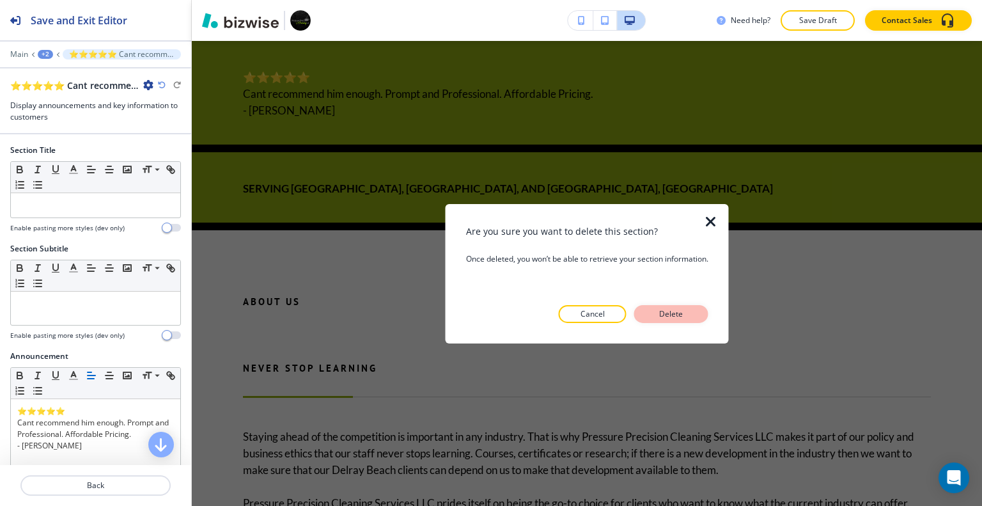
click at [672, 318] on p "Delete" at bounding box center [671, 314] width 31 height 12
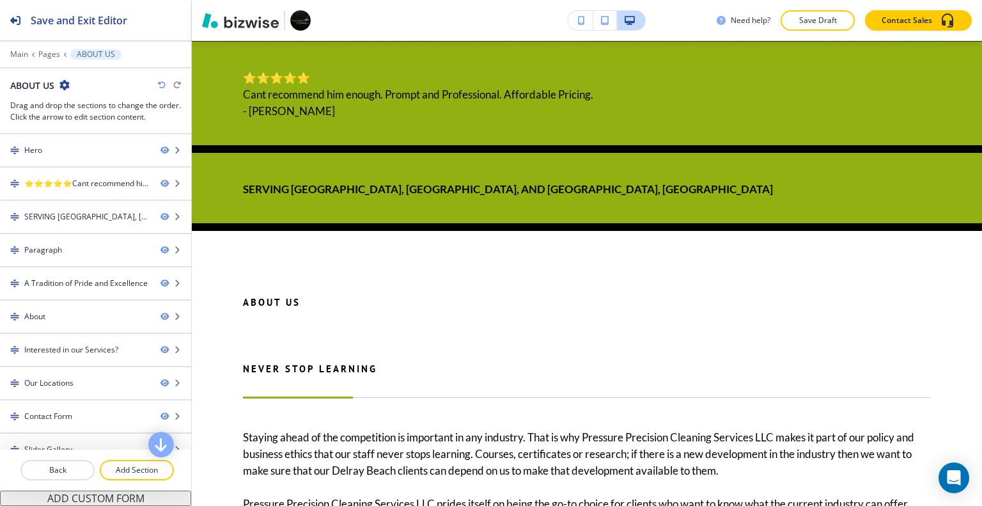
scroll to position [489, 0]
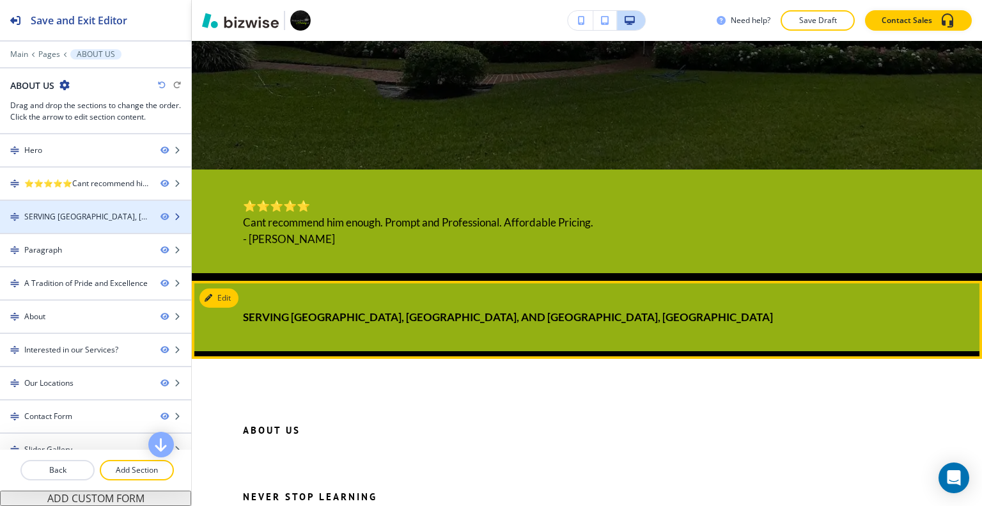
click at [112, 209] on div at bounding box center [95, 206] width 191 height 10
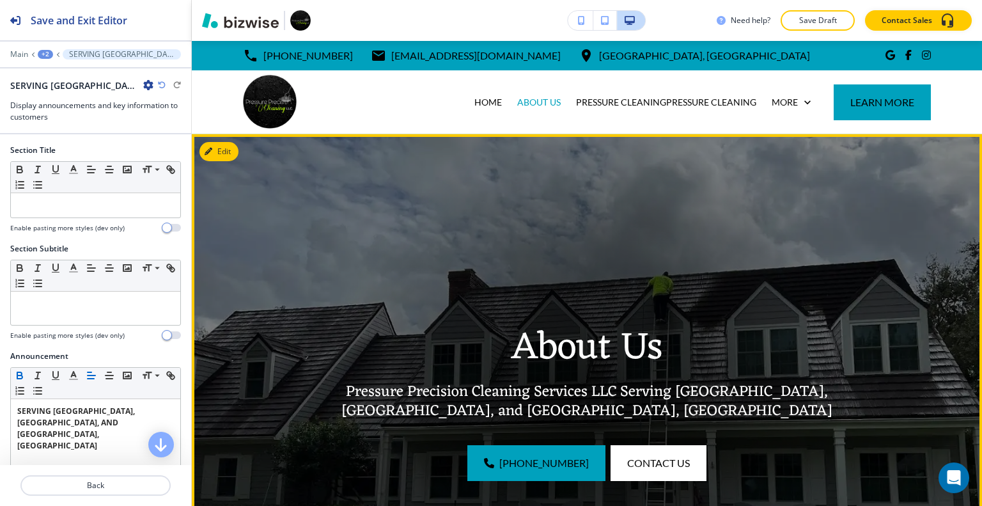
scroll to position [64, 0]
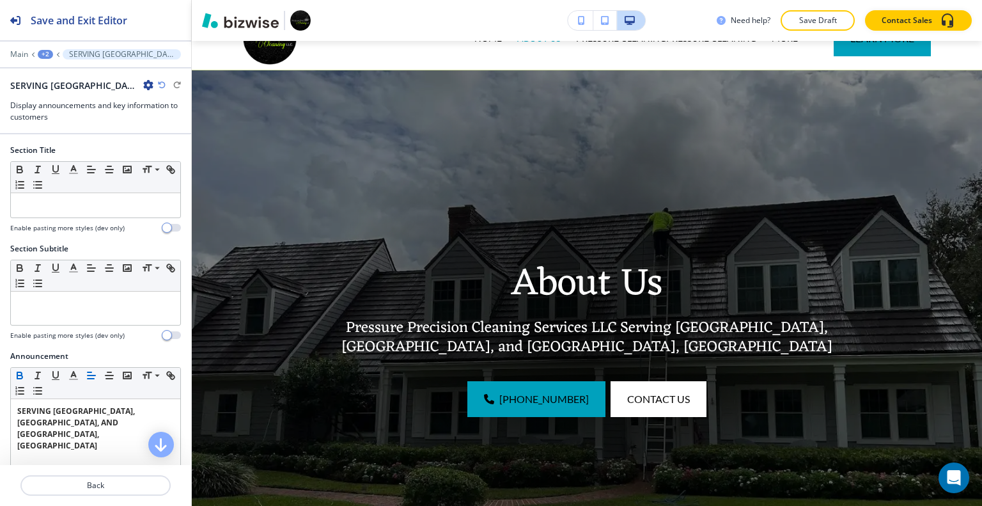
click at [46, 53] on div "+2" at bounding box center [45, 54] width 15 height 9
click at [54, 105] on button "ABOUT US" at bounding box center [79, 97] width 82 height 23
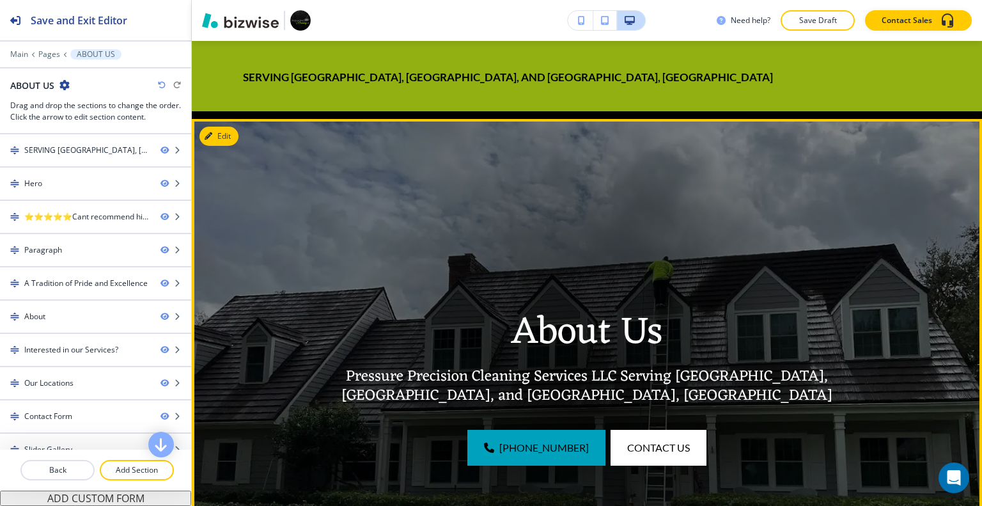
scroll to position [0, 0]
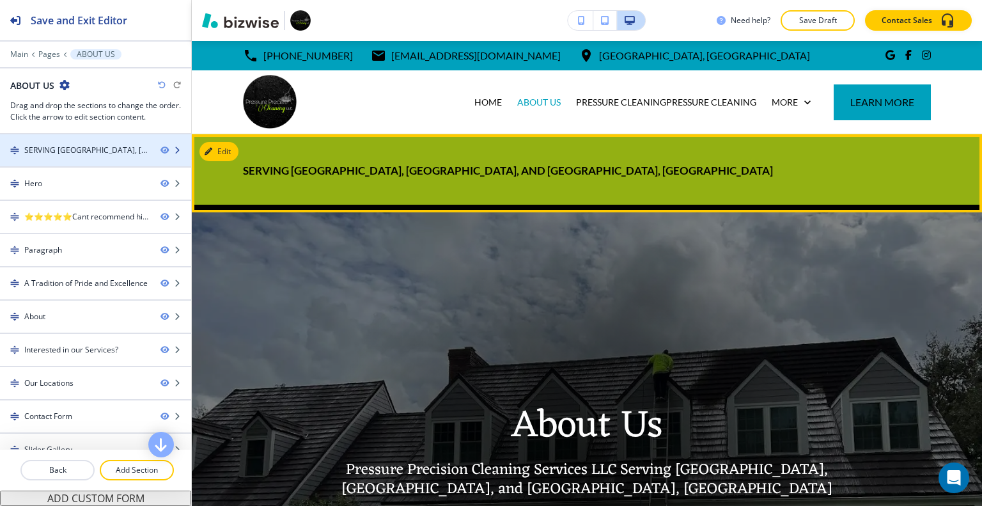
click at [90, 156] on div at bounding box center [95, 161] width 191 height 10
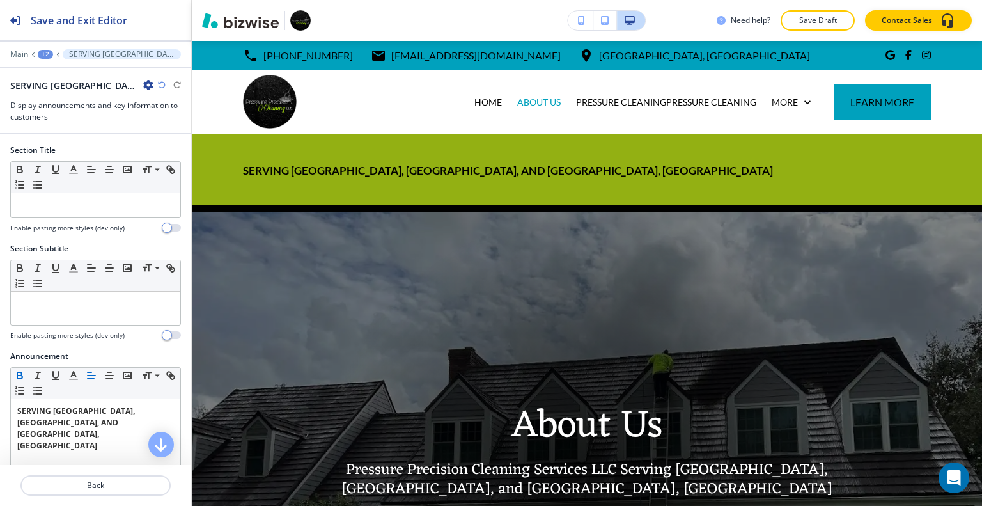
scroll to position [93, 0]
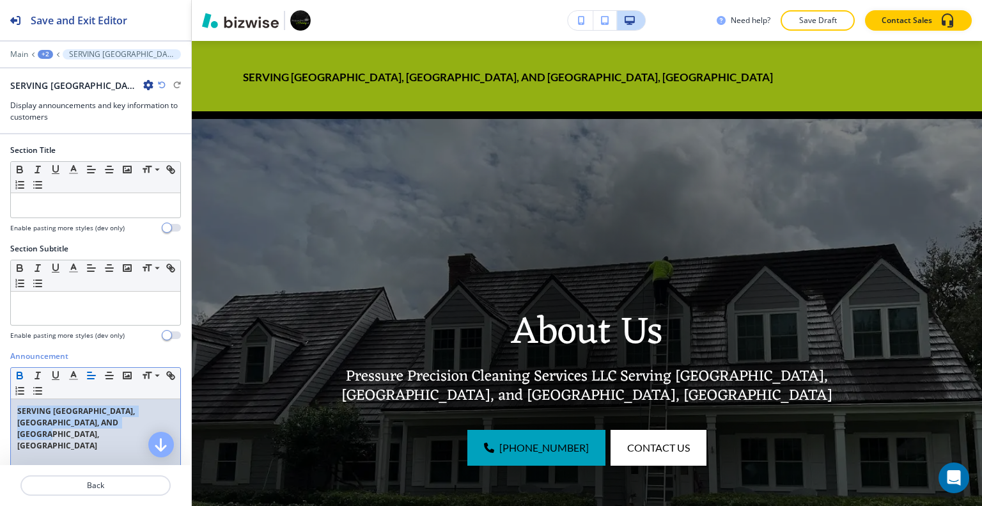
drag, startPoint x: 141, startPoint y: 436, endPoint x: 0, endPoint y: 408, distance: 143.4
click at [0, 408] on div "Announcement Small Normal Large Huge SERVING PALM BEACH GARDENS, WEST PALM BEAC…" at bounding box center [95, 470] width 191 height 240
click at [22, 372] on icon "button" at bounding box center [19, 373] width 4 height 3
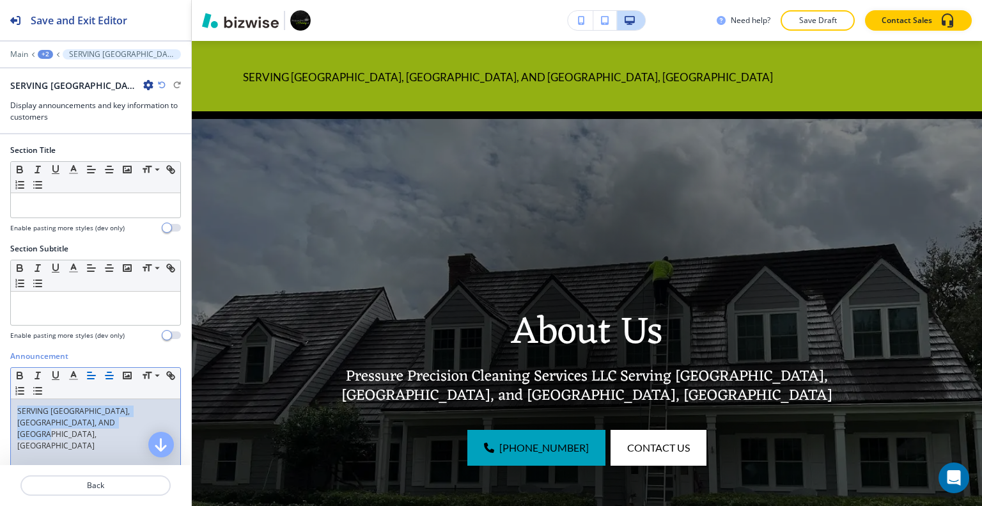
click at [105, 369] on icon "button" at bounding box center [110, 375] width 12 height 12
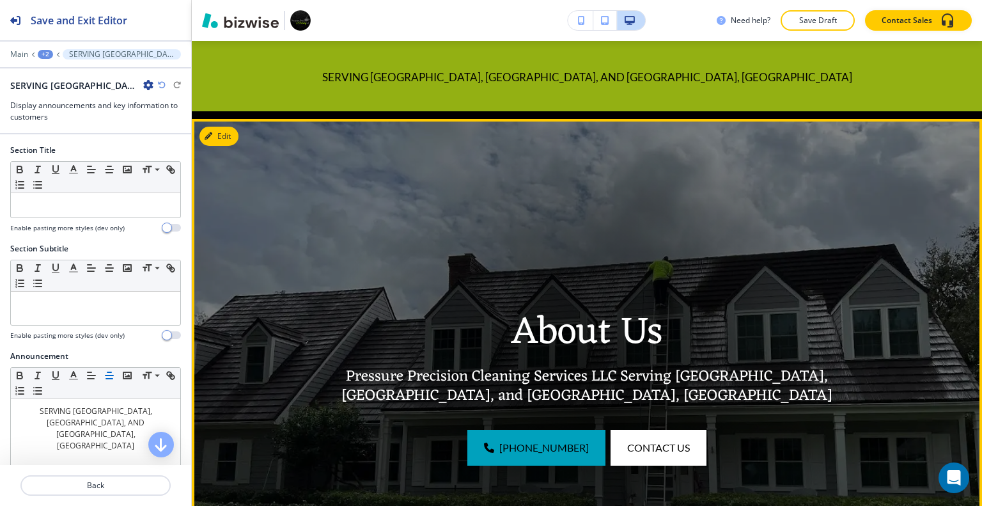
click at [591, 194] on div at bounding box center [587, 381] width 524 height 524
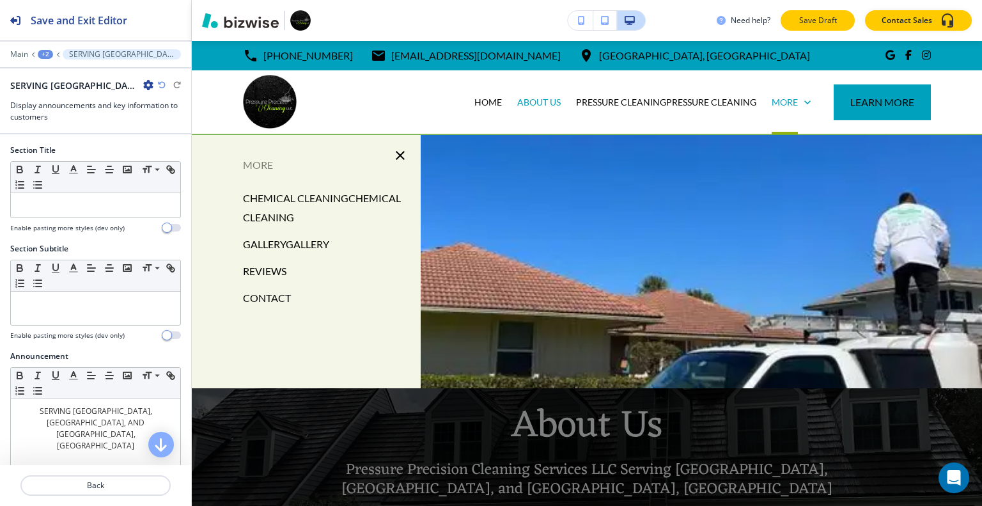
click at [808, 22] on p "Save Draft" at bounding box center [817, 21] width 41 height 12
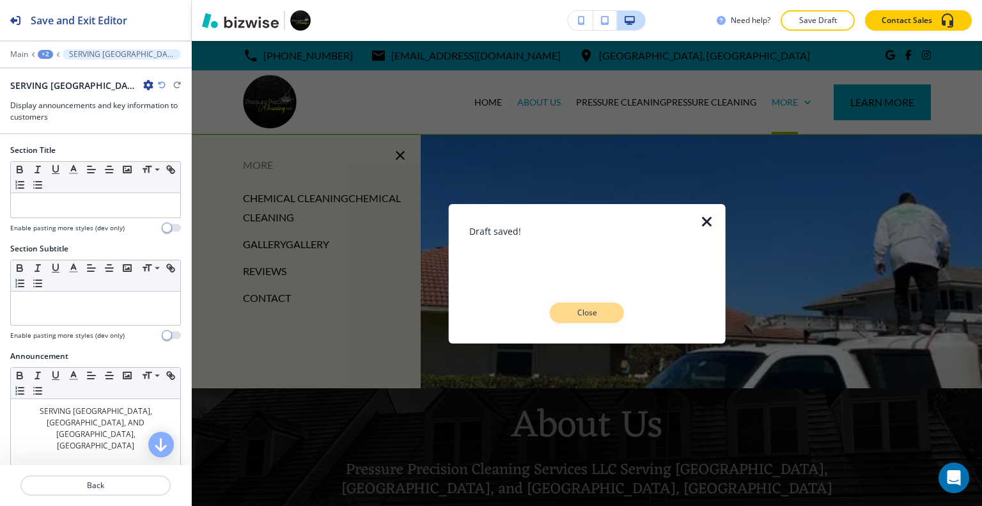
click at [603, 313] on p "Close" at bounding box center [586, 313] width 41 height 12
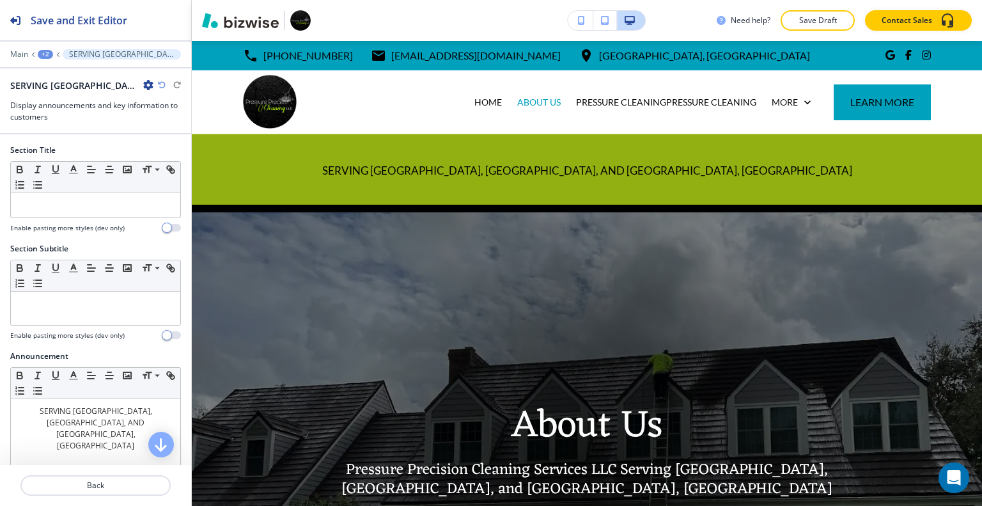
scroll to position [447, 0]
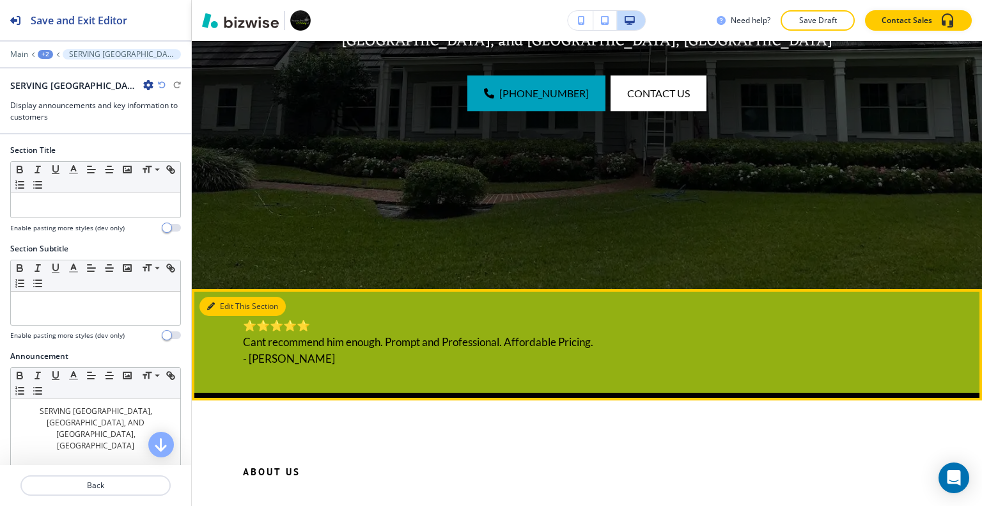
click at [230, 303] on button "Edit This Section" at bounding box center [242, 306] width 86 height 19
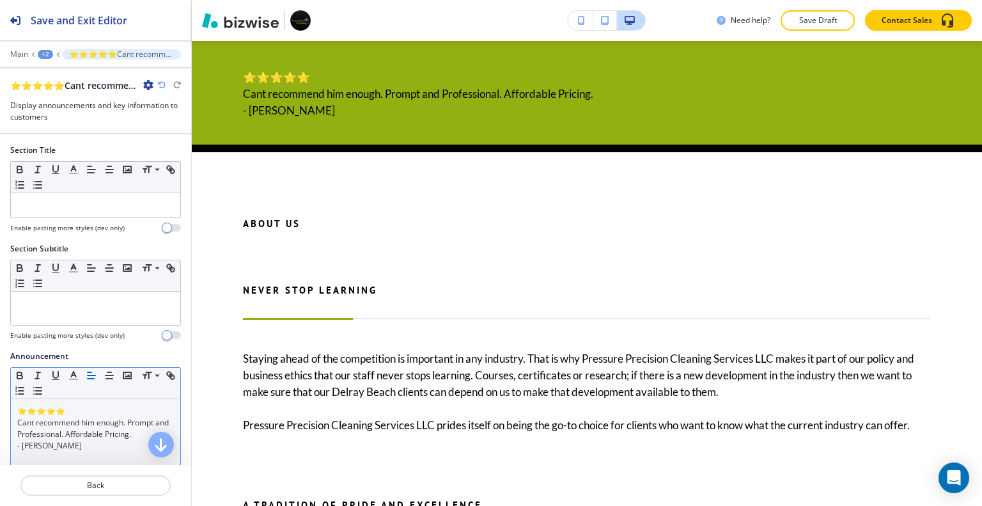
scroll to position [192, 0]
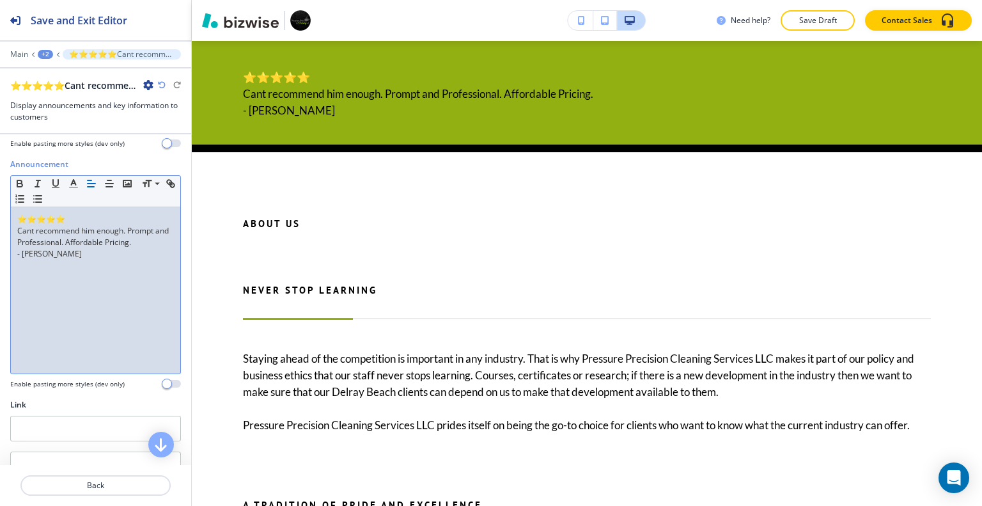
click at [93, 242] on p "Cant recommend him enough. Prompt and Professional. Affordable Pricing." at bounding box center [95, 236] width 157 height 23
drag, startPoint x: 95, startPoint y: 266, endPoint x: 90, endPoint y: 190, distance: 76.2
click at [1, 182] on div "Announcement Small Normal Large Huge ⭐⭐⭐⭐⭐ Cant recommend him enough. Prompt an…" at bounding box center [95, 278] width 191 height 240
click at [107, 182] on icon "button" at bounding box center [110, 184] width 12 height 12
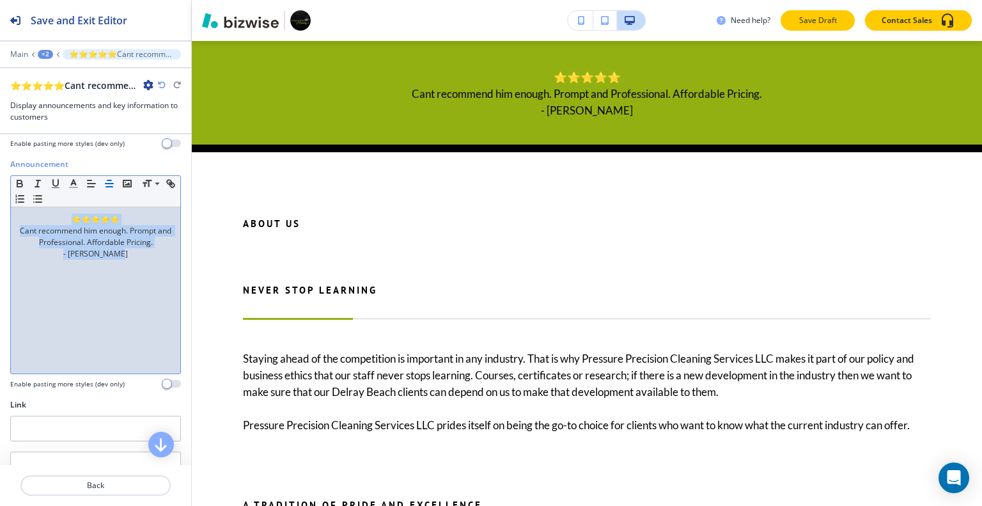
click at [822, 20] on p "Save Draft" at bounding box center [817, 21] width 41 height 12
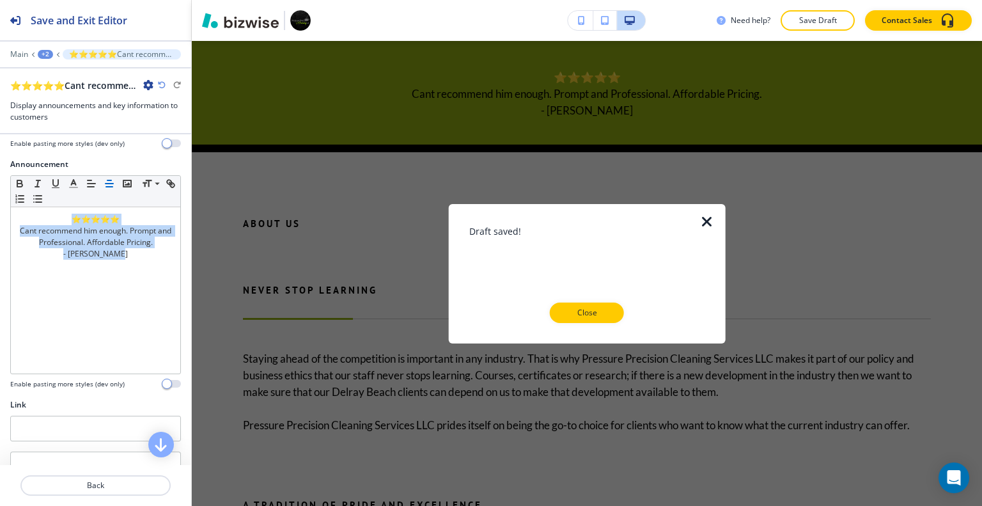
drag, startPoint x: 593, startPoint y: 306, endPoint x: 611, endPoint y: 304, distance: 18.1
click at [594, 307] on p "Close" at bounding box center [586, 313] width 41 height 12
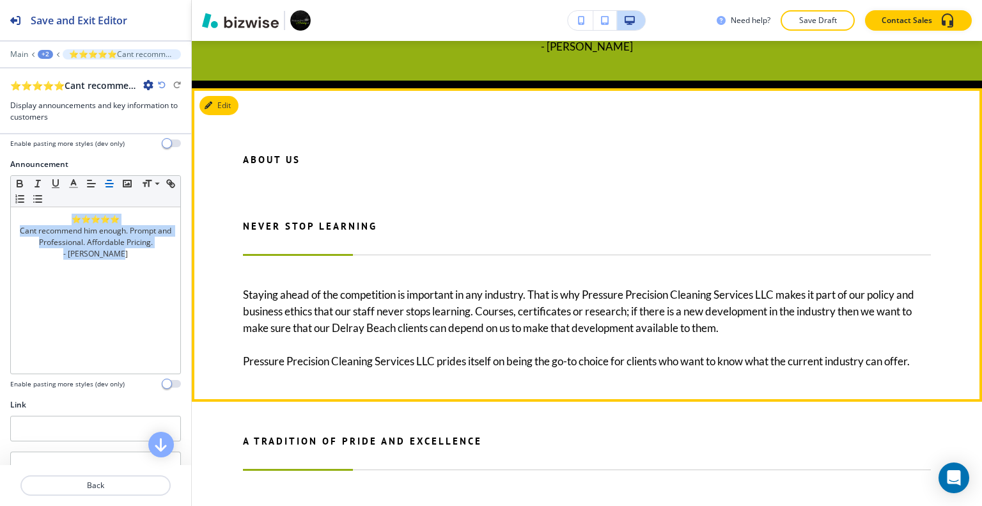
scroll to position [823, 0]
click at [229, 109] on button "Edit This Section" at bounding box center [242, 105] width 86 height 19
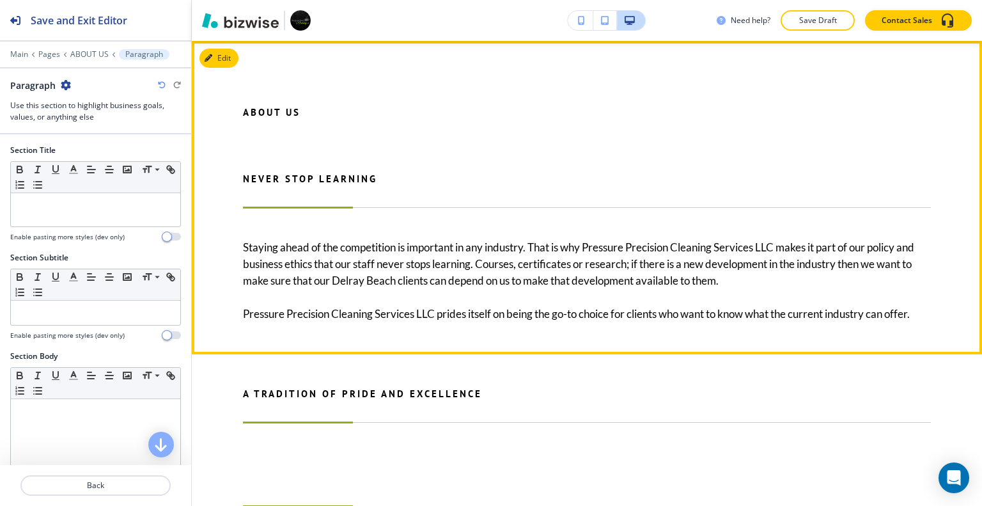
scroll to position [743, 0]
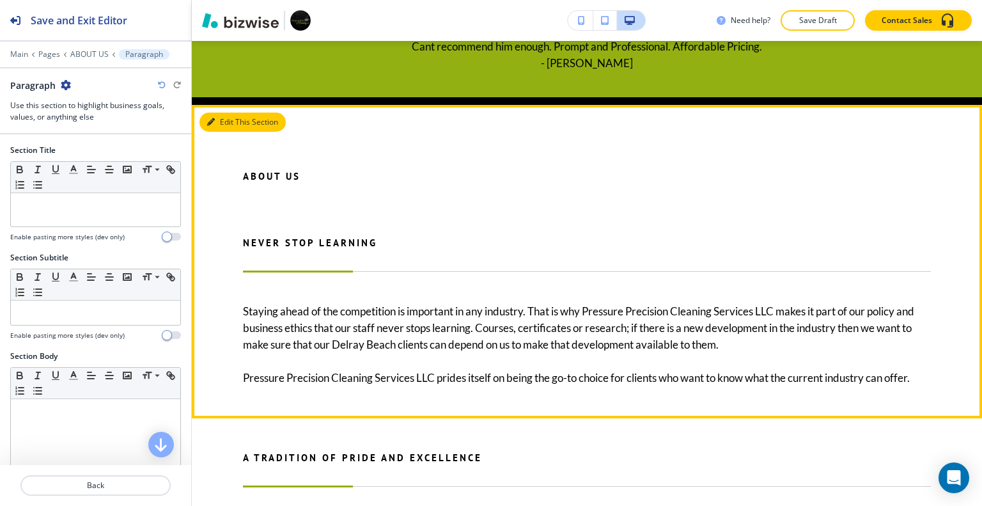
click at [222, 120] on button "Edit This Section" at bounding box center [242, 121] width 86 height 19
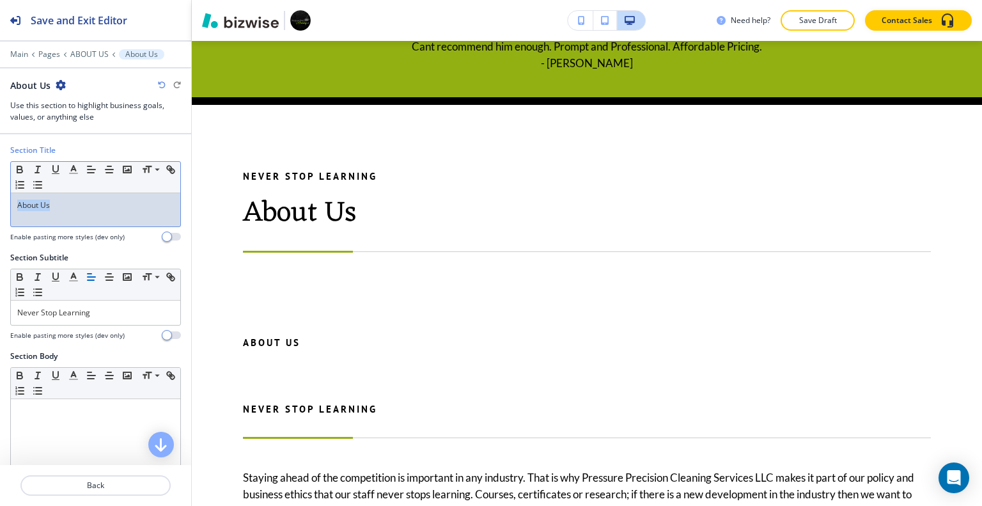
drag, startPoint x: 108, startPoint y: 206, endPoint x: 21, endPoint y: 209, distance: 87.0
click at [3, 206] on div "Section Title Small Normal Large Huge About Us Enable pasting more styles (dev …" at bounding box center [95, 197] width 191 height 107
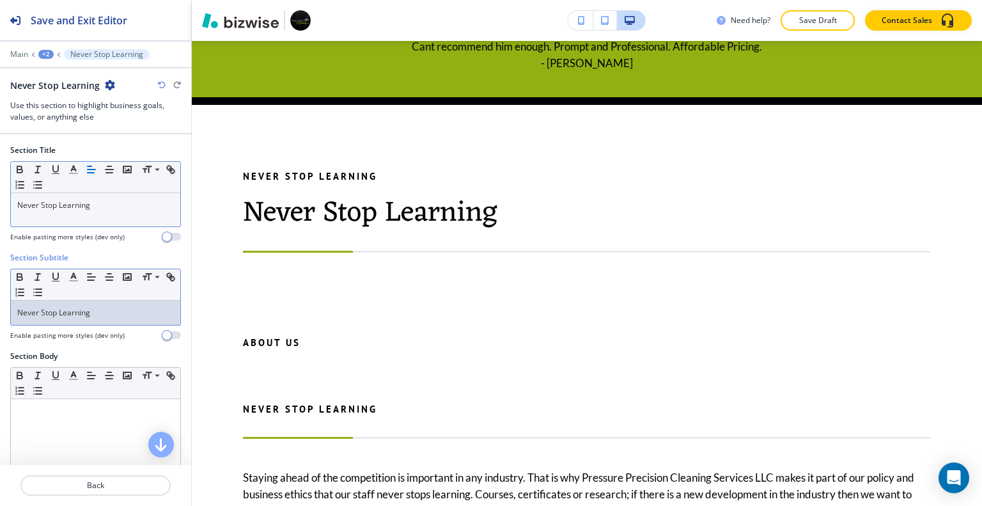
drag, startPoint x: 126, startPoint y: 311, endPoint x: 3, endPoint y: 313, distance: 122.7
click at [2, 313] on div "Section Subtitle Small Normal Large Huge Never Stop Learning Enable pasting mor…" at bounding box center [95, 301] width 191 height 98
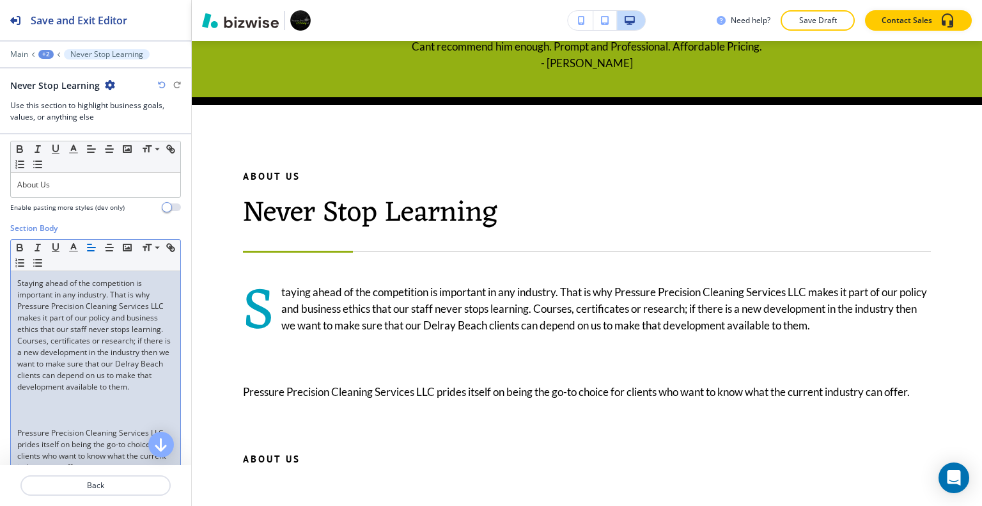
scroll to position [0, 0]
click at [35, 427] on p at bounding box center [95, 421] width 157 height 12
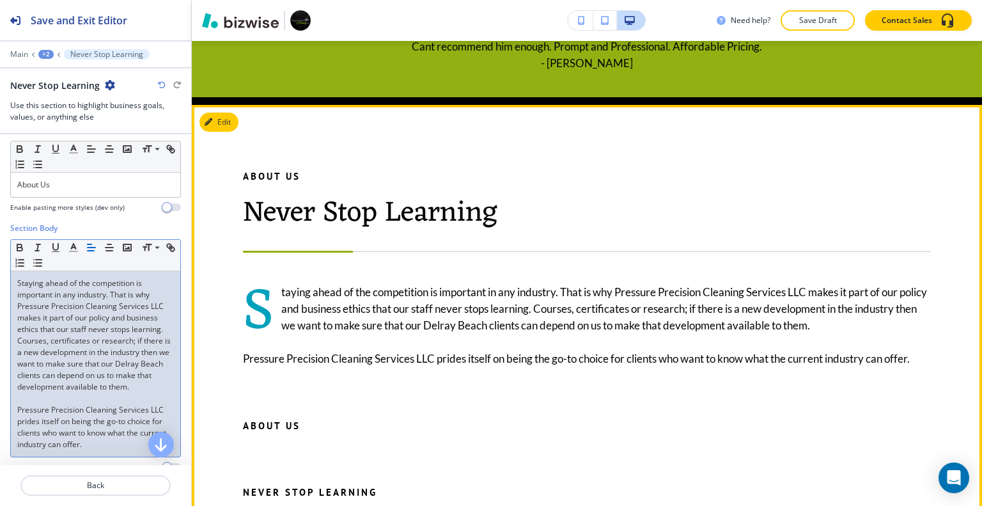
scroll to position [679, 0]
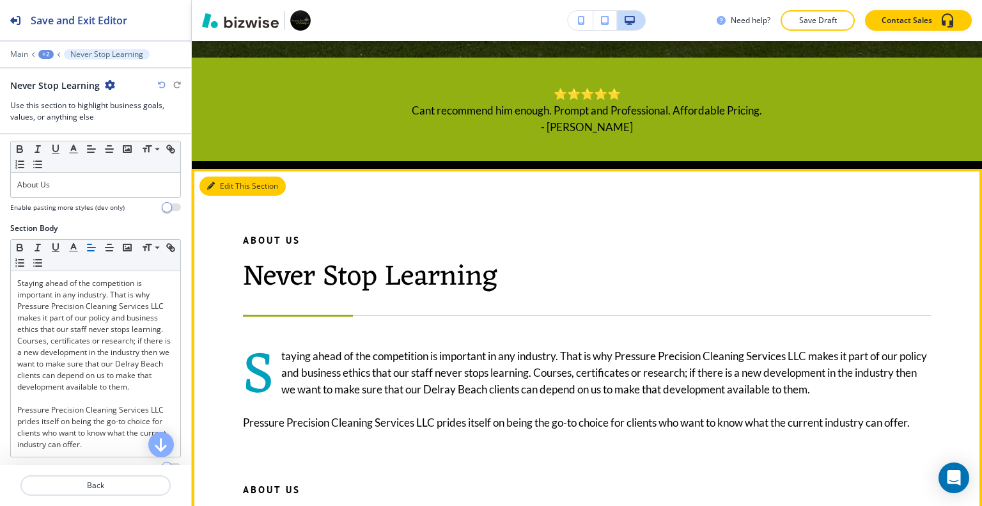
click at [229, 187] on button "Edit This Section" at bounding box center [242, 185] width 86 height 19
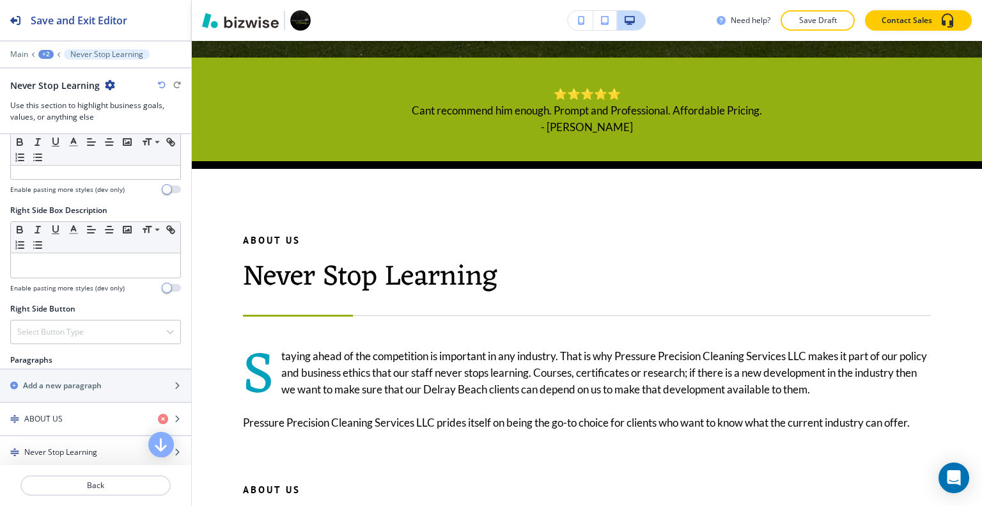
scroll to position [798, 0]
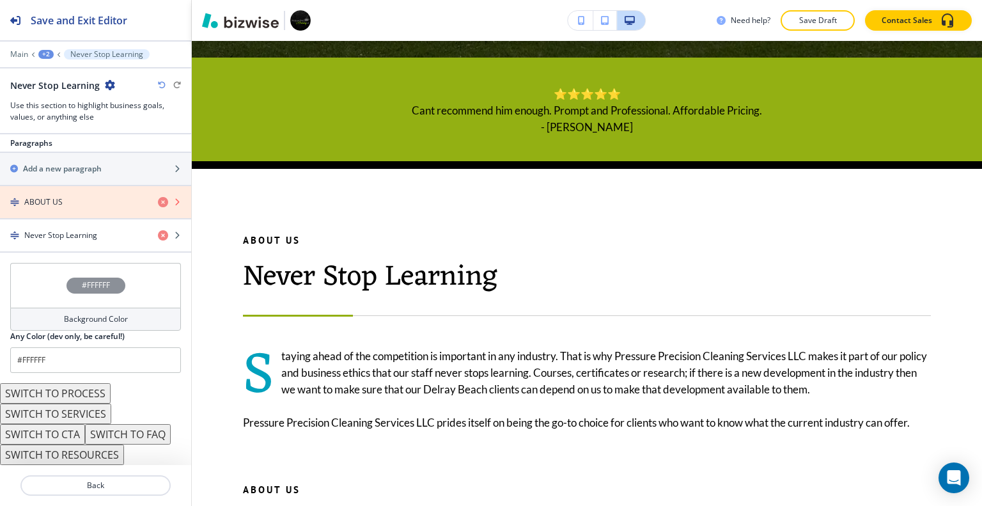
click at [158, 197] on icon "button" at bounding box center [163, 202] width 10 height 10
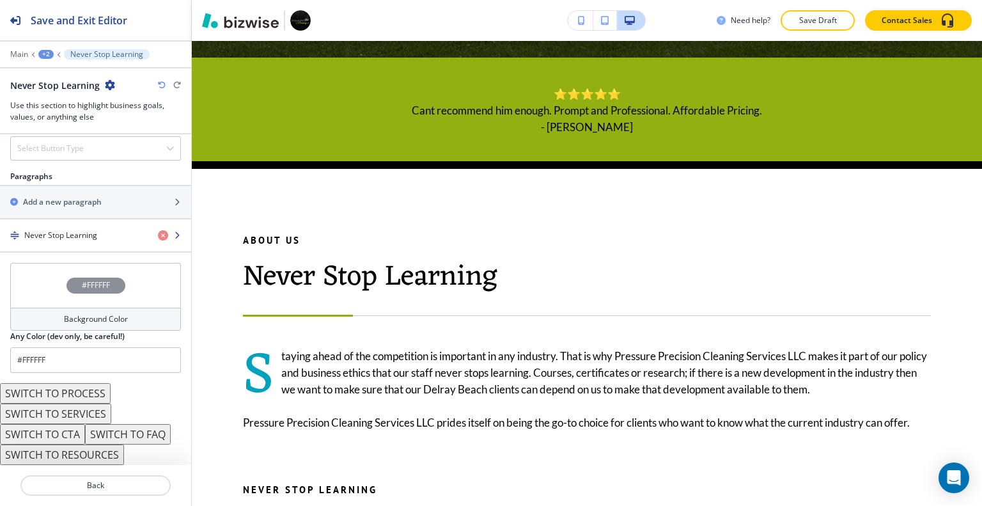
click at [158, 230] on icon "button" at bounding box center [163, 235] width 10 height 10
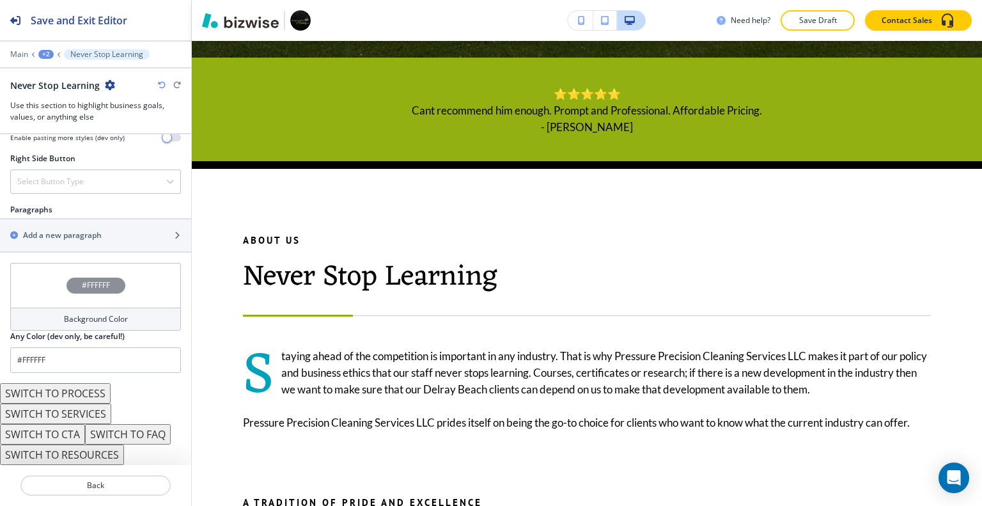
scroll to position [732, 0]
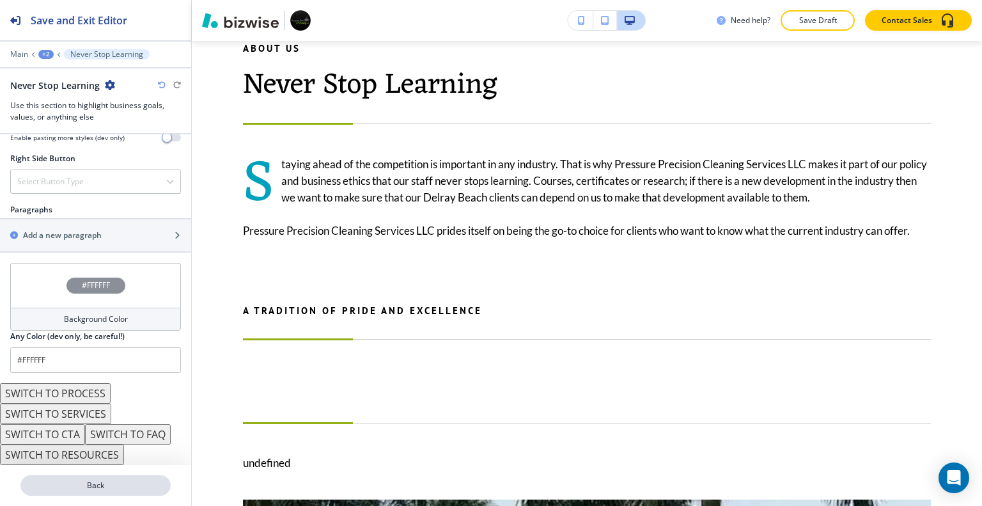
click at [151, 491] on button "Back" at bounding box center [95, 485] width 150 height 20
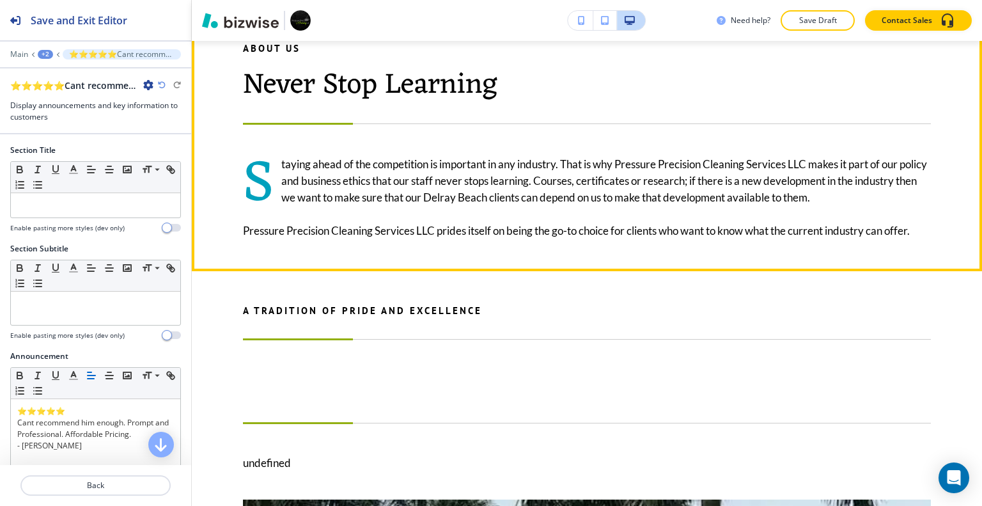
scroll to position [695, 0]
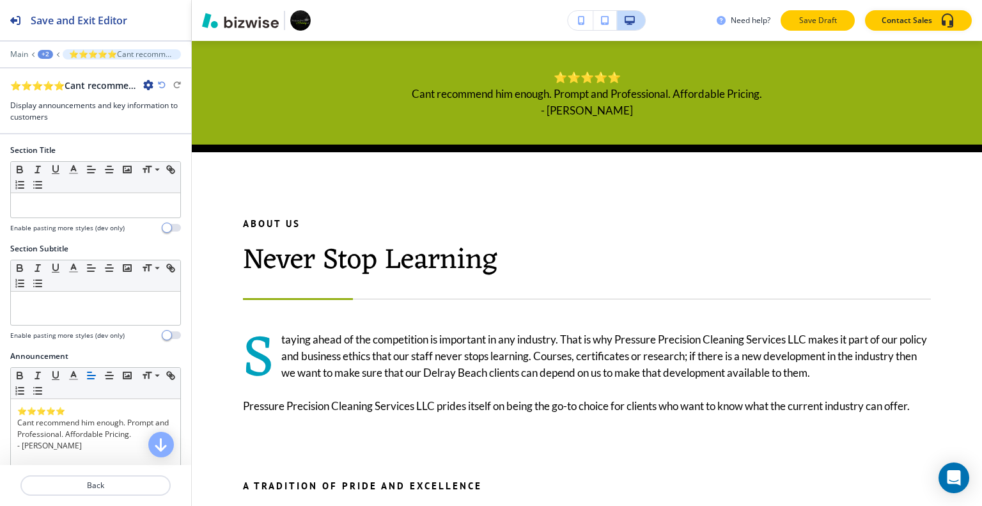
click at [841, 20] on button "Save Draft" at bounding box center [817, 20] width 74 height 20
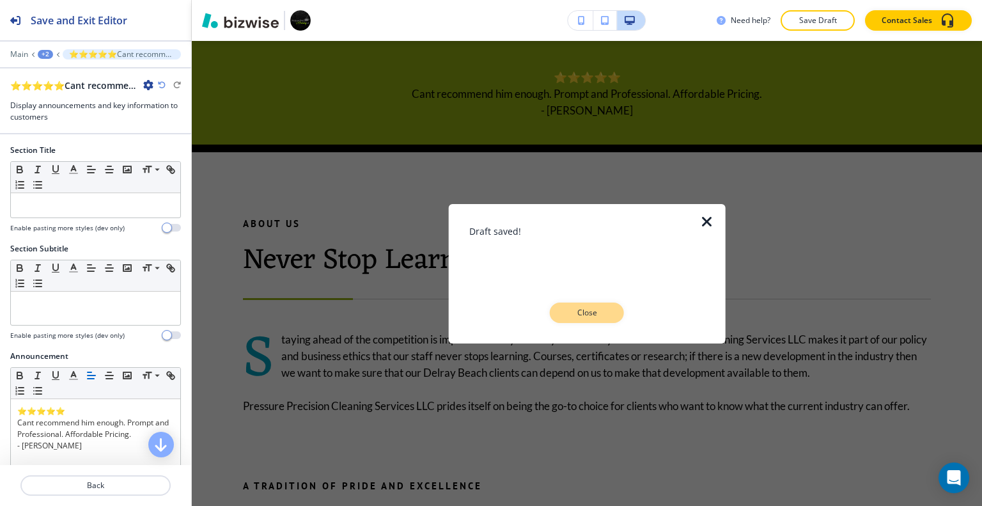
click at [573, 314] on p "Close" at bounding box center [586, 313] width 41 height 12
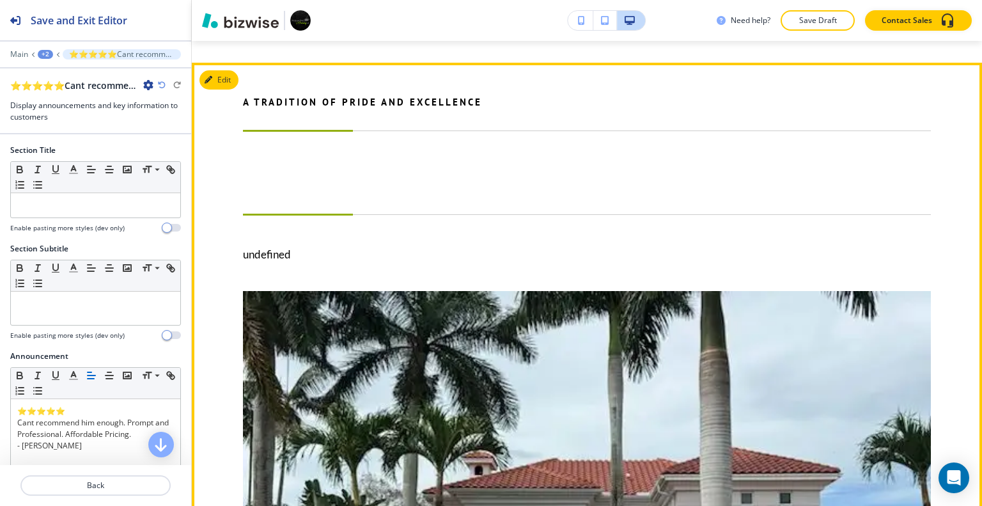
scroll to position [1015, 0]
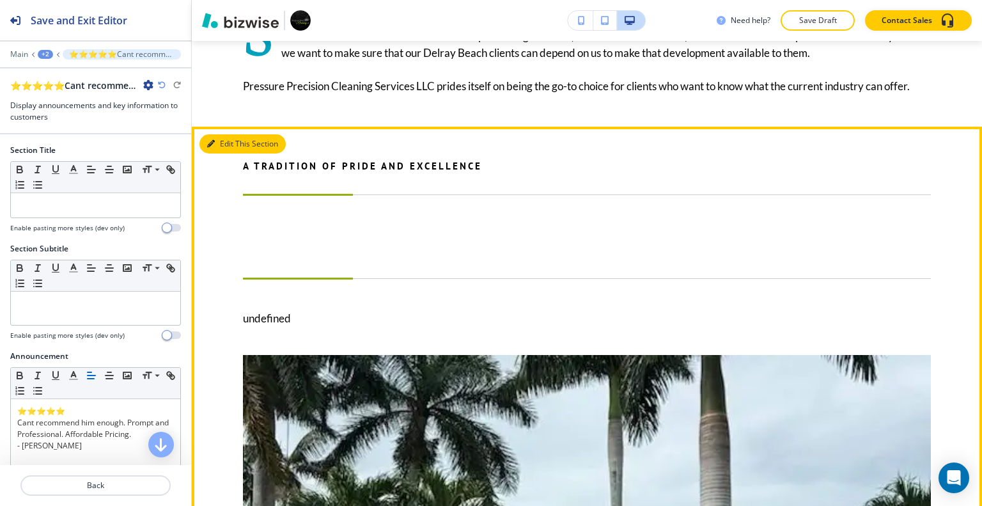
click at [227, 153] on button "Edit This Section" at bounding box center [242, 143] width 86 height 19
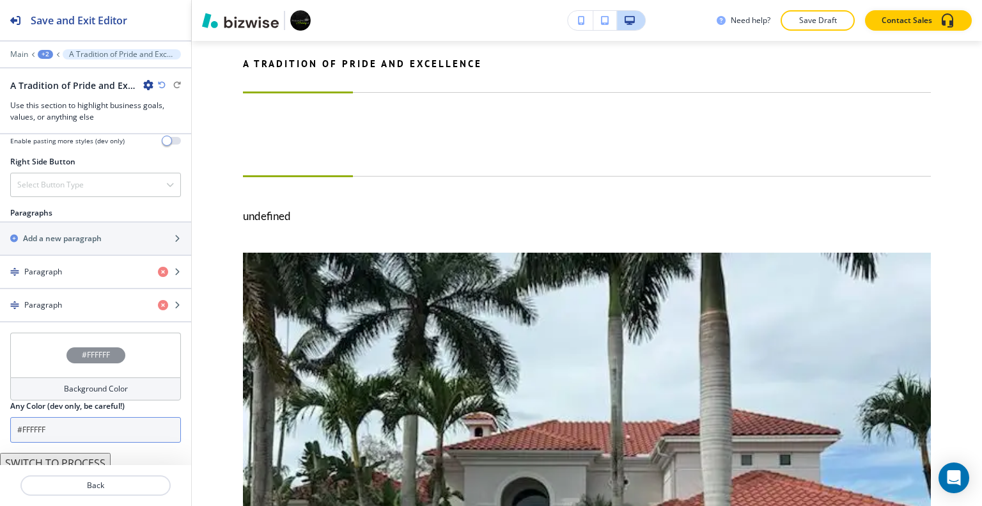
scroll to position [768, 0]
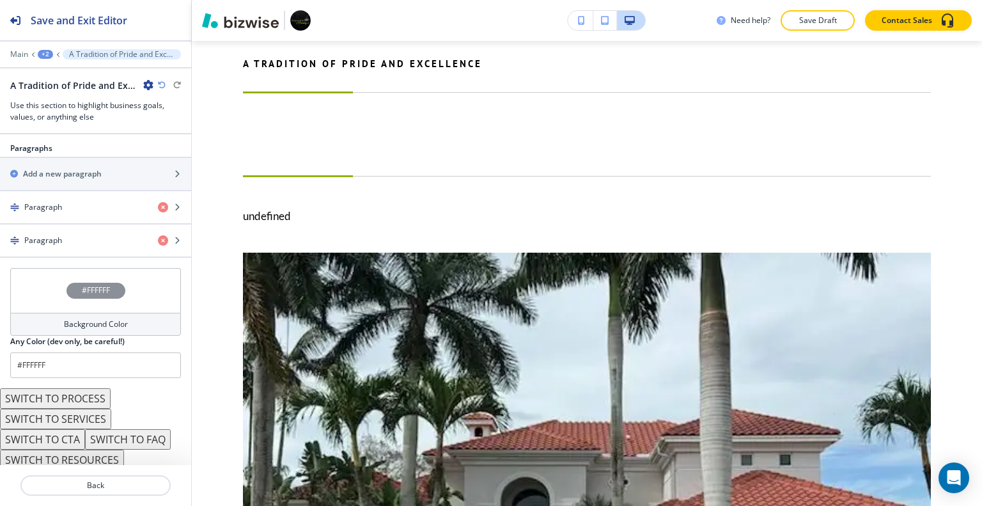
click at [73, 435] on button "SWITCH TO CTA" at bounding box center [42, 439] width 85 height 20
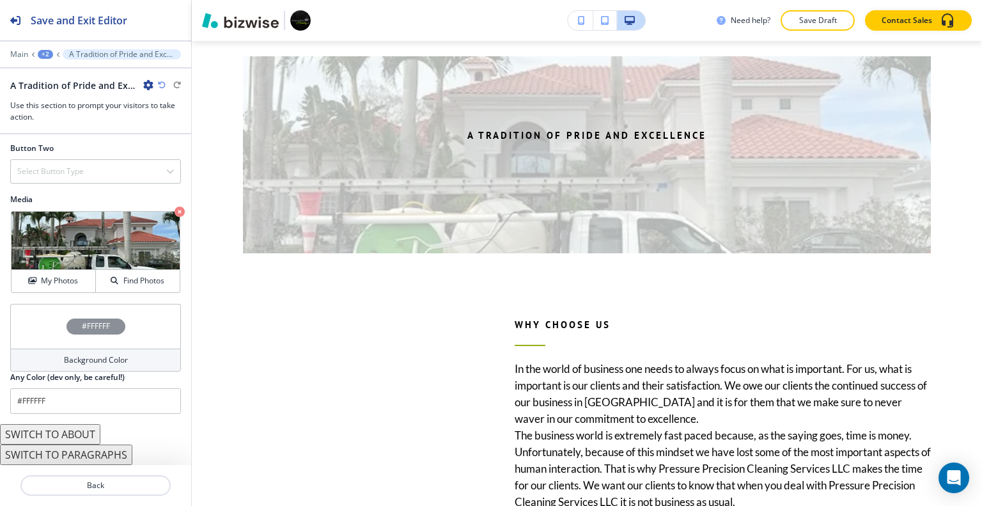
scroll to position [496, 0]
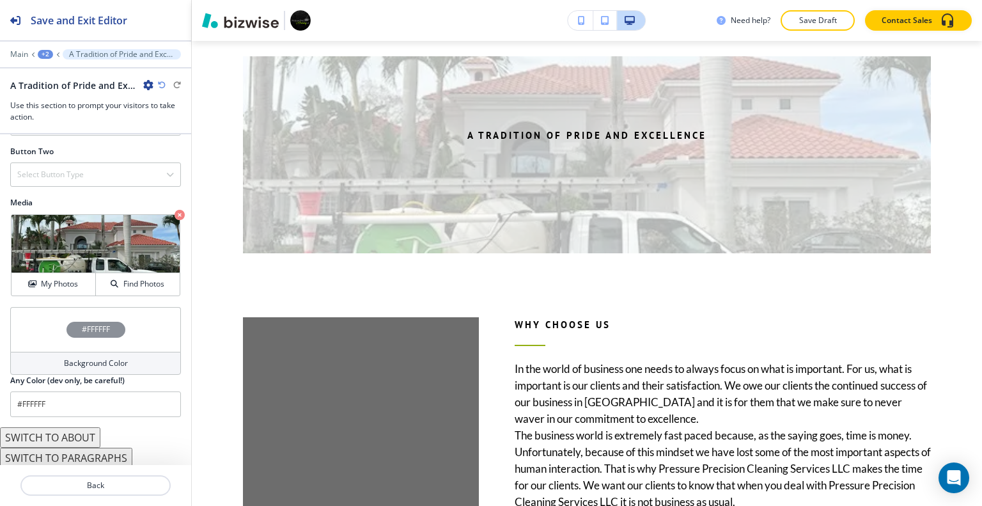
click at [74, 436] on button "SWITCH TO ABOUT" at bounding box center [50, 437] width 100 height 20
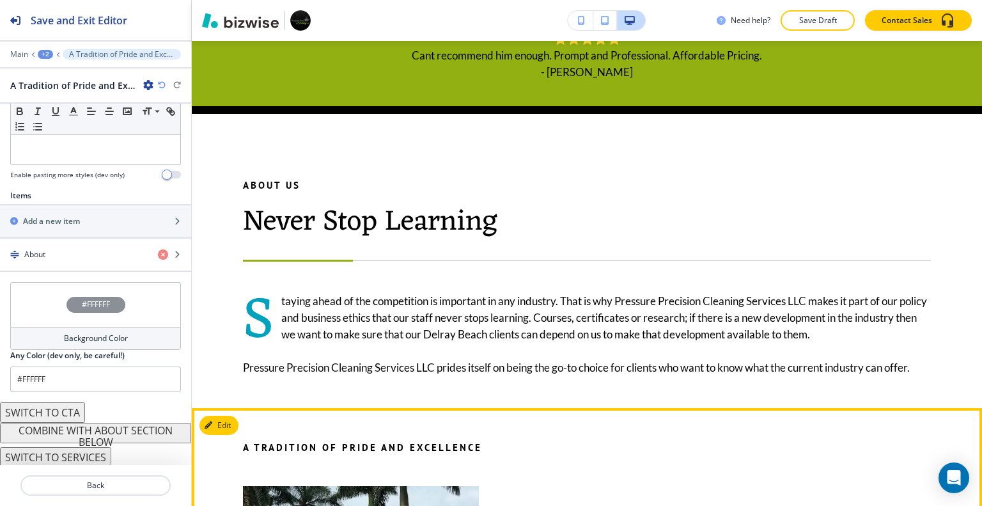
scroll to position [861, 0]
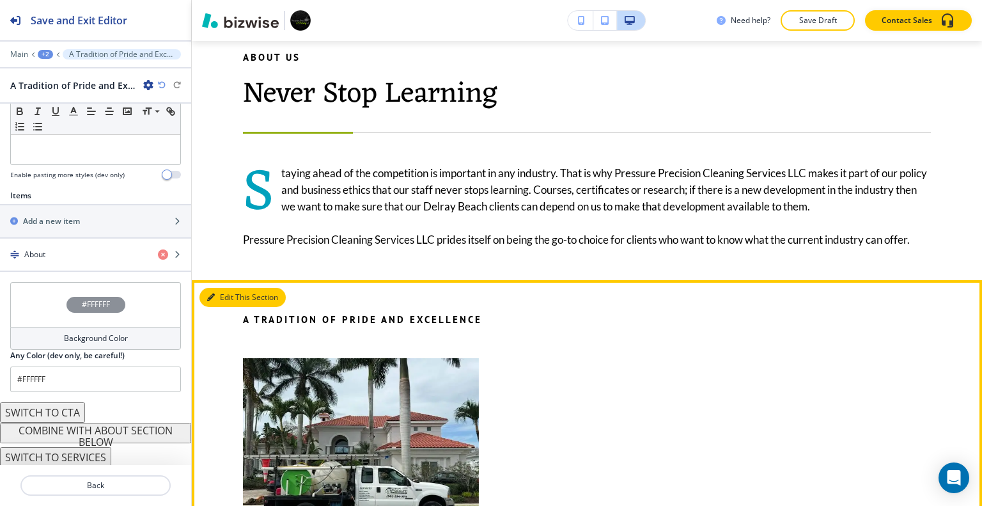
click at [224, 307] on button "Edit This Section" at bounding box center [242, 297] width 86 height 19
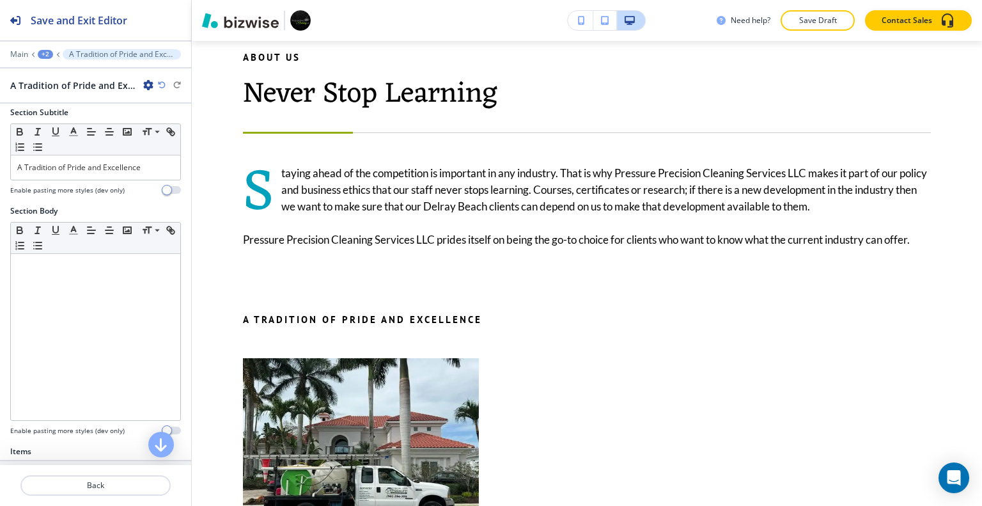
scroll to position [0, 0]
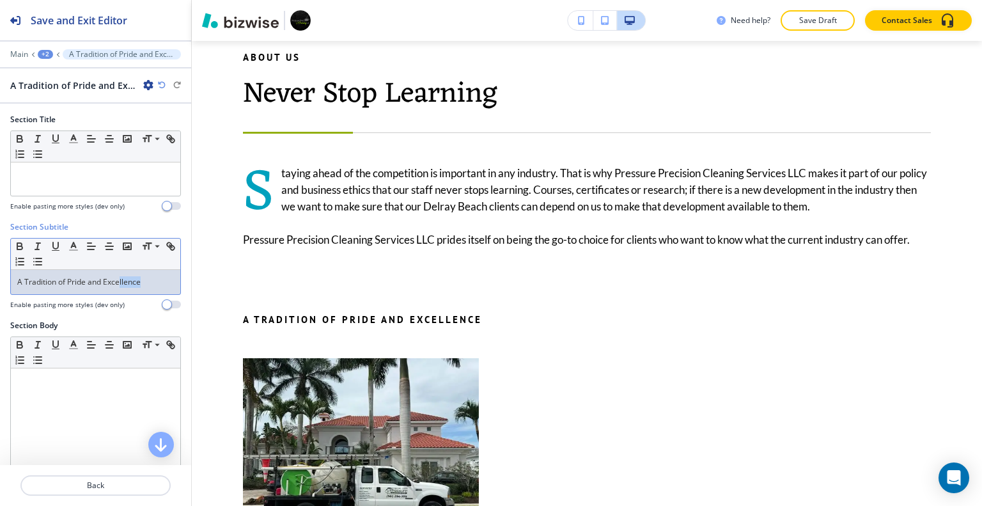
drag, startPoint x: 120, startPoint y: 286, endPoint x: 0, endPoint y: 278, distance: 120.4
click at [0, 278] on div "Section Subtitle Small Normal Large Huge A Tradition of Pride and Excellence En…" at bounding box center [95, 270] width 191 height 98
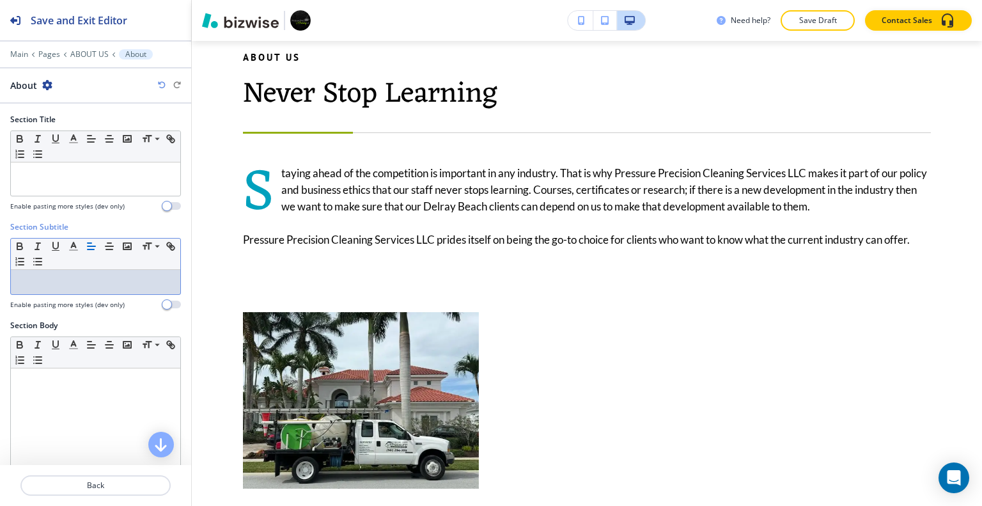
scroll to position [256, 0]
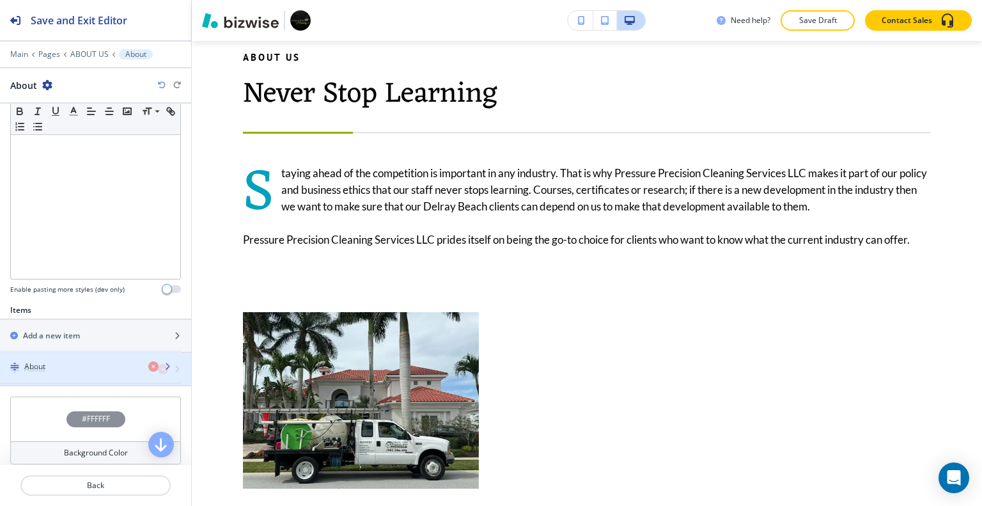
click at [84, 357] on div "button" at bounding box center [95, 358] width 191 height 10
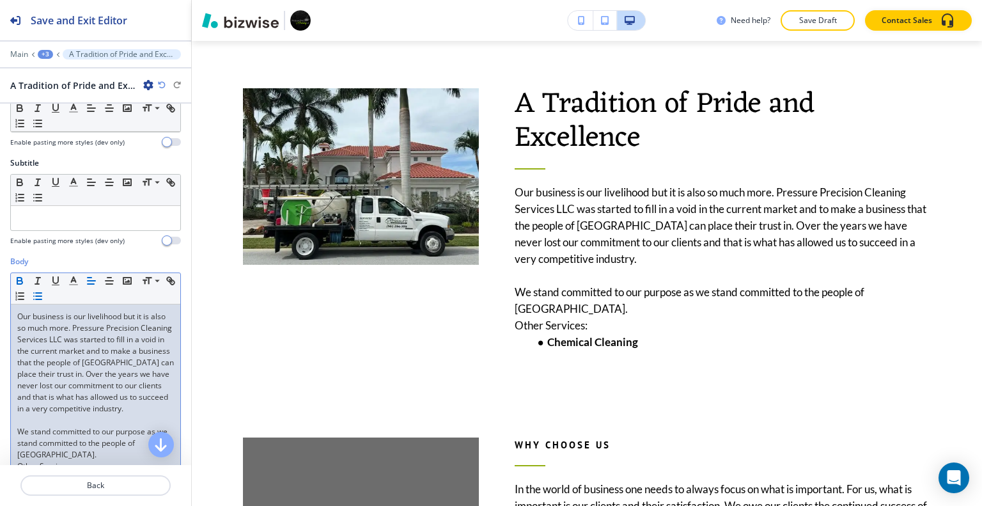
scroll to position [394, 0]
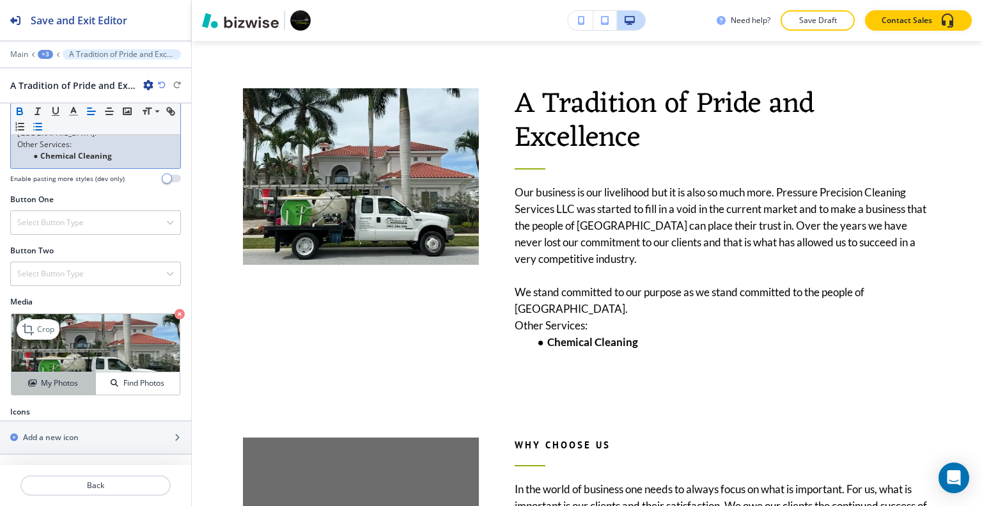
click at [43, 387] on h4 "My Photos" at bounding box center [59, 383] width 37 height 12
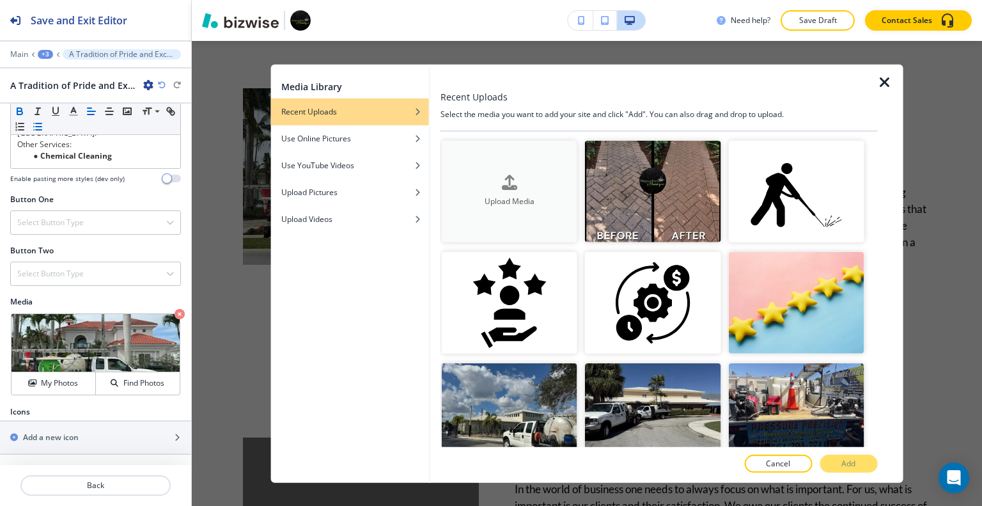
click at [509, 183] on icon "button" at bounding box center [509, 182] width 15 height 15
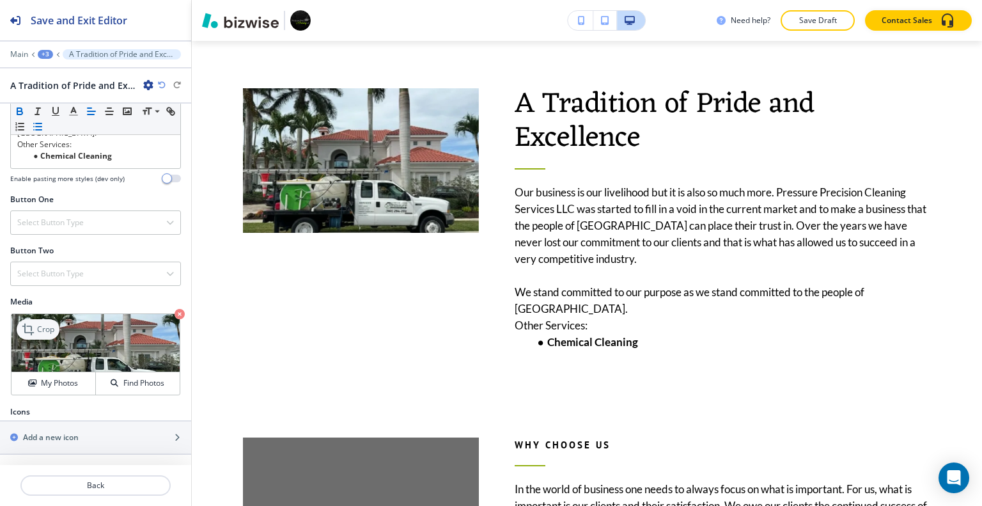
click at [45, 336] on div "Crop" at bounding box center [38, 329] width 43 height 20
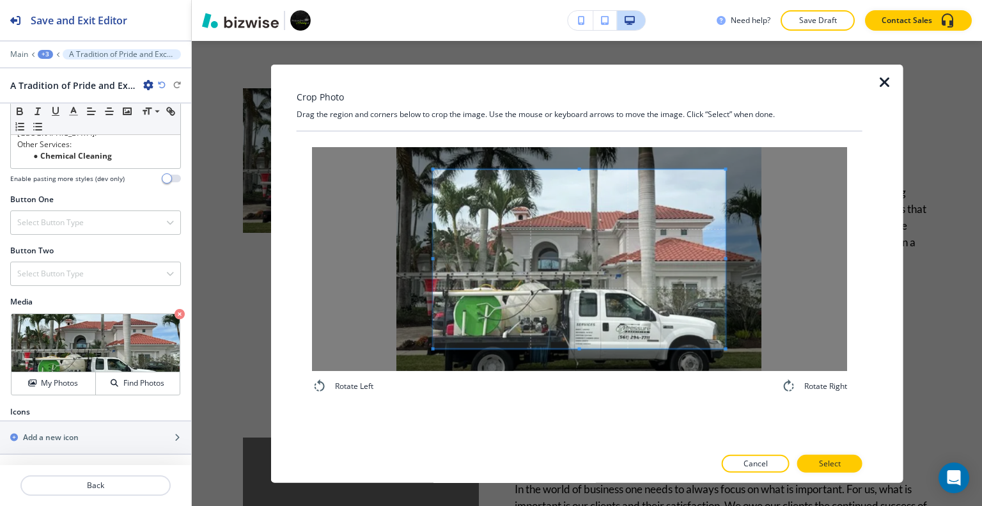
click at [887, 80] on icon "button" at bounding box center [884, 81] width 15 height 15
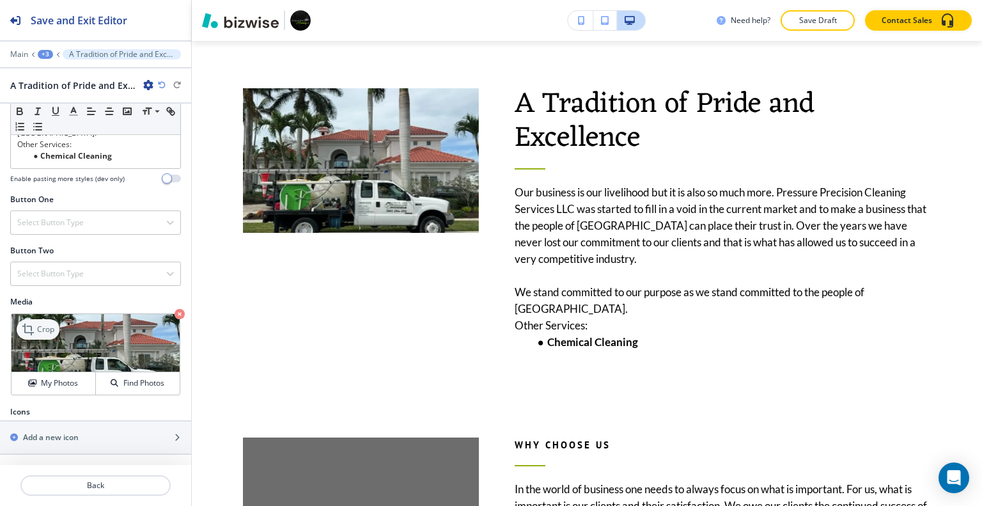
click at [44, 337] on div "Crop" at bounding box center [38, 329] width 43 height 20
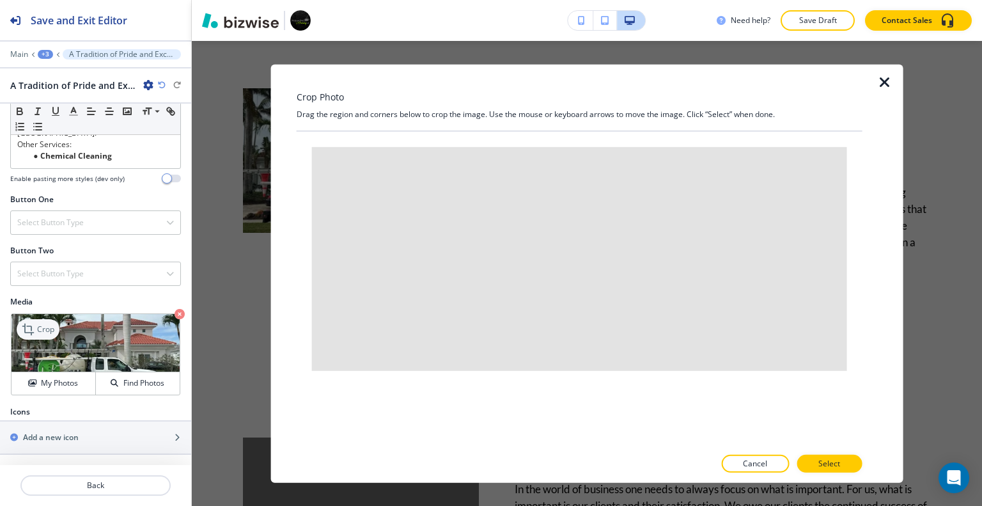
click at [46, 329] on p "Crop" at bounding box center [45, 329] width 17 height 12
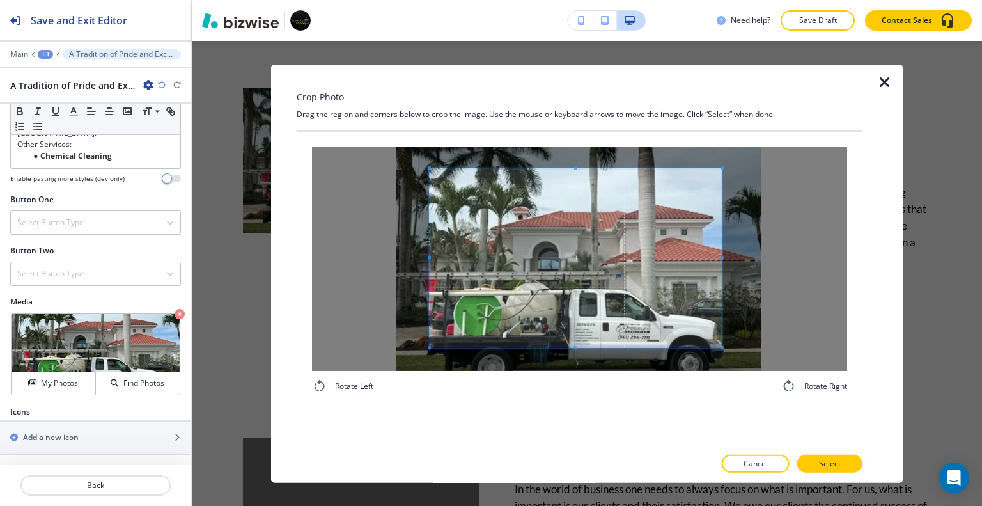
click at [570, 254] on span at bounding box center [575, 257] width 292 height 179
click at [885, 81] on icon "button" at bounding box center [884, 81] width 15 height 15
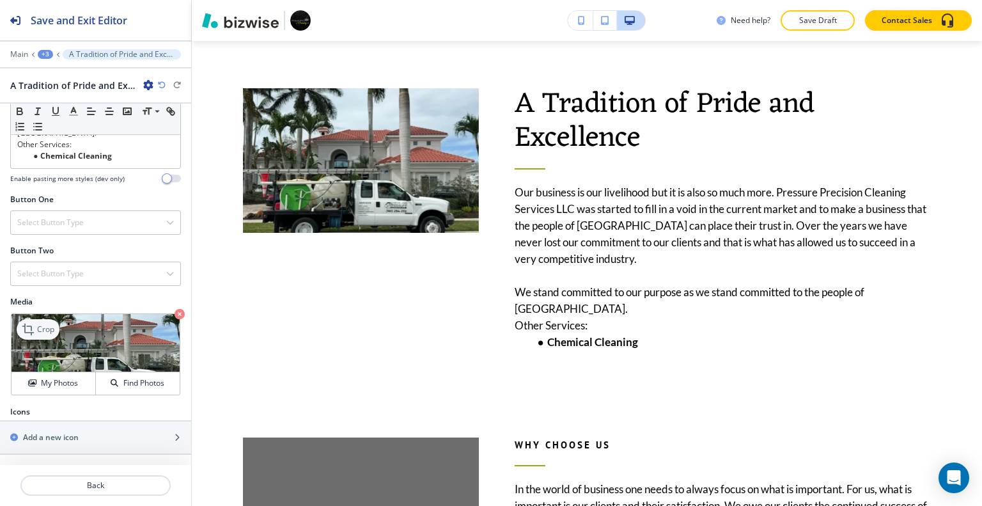
click at [42, 330] on p "Crop" at bounding box center [45, 329] width 17 height 12
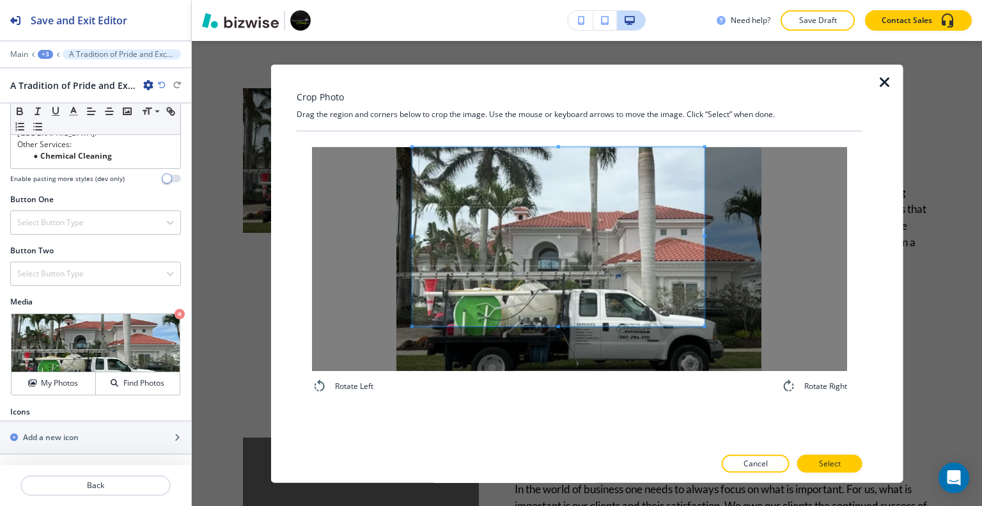
click at [585, 274] on span at bounding box center [558, 235] width 292 height 179
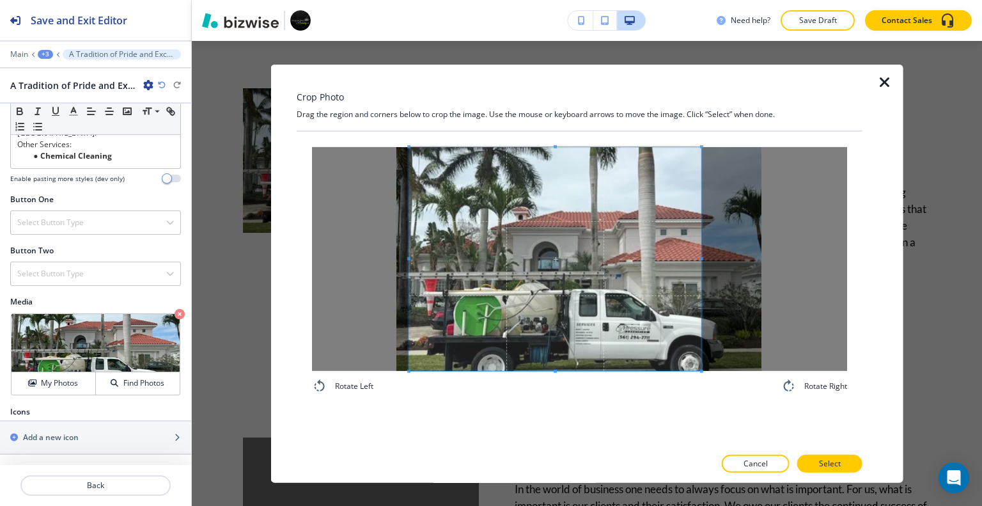
click at [562, 422] on div "Rotate Left Rotate Right" at bounding box center [580, 288] width 566 height 315
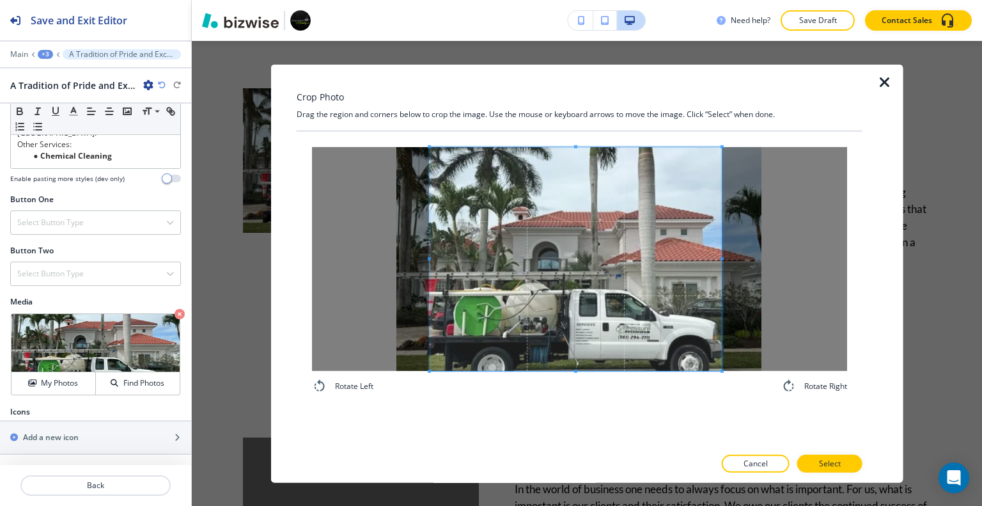
click at [616, 319] on span at bounding box center [575, 258] width 292 height 224
click at [728, 255] on span at bounding box center [726, 258] width 3 height 224
click at [686, 282] on span at bounding box center [577, 258] width 297 height 224
click at [679, 348] on span at bounding box center [579, 258] width 297 height 224
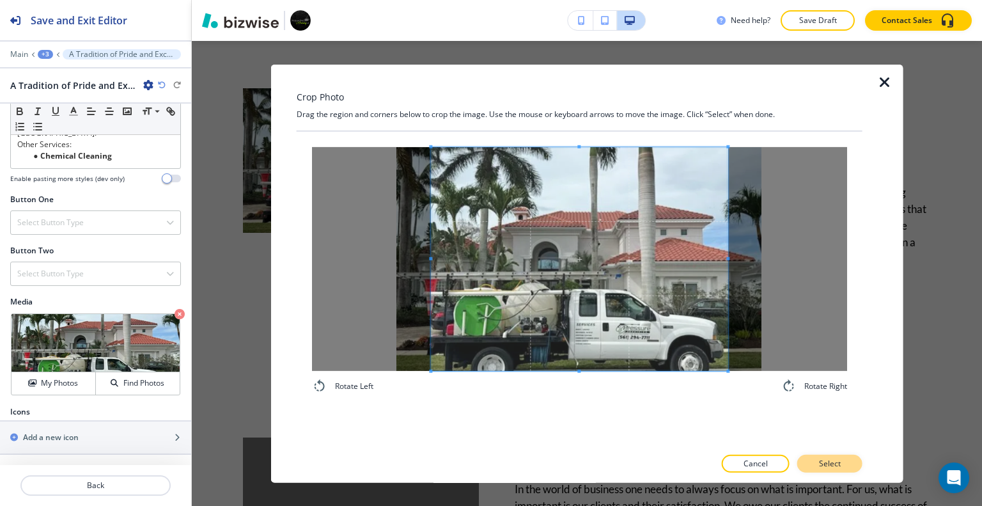
click at [820, 458] on p "Select" at bounding box center [830, 464] width 22 height 12
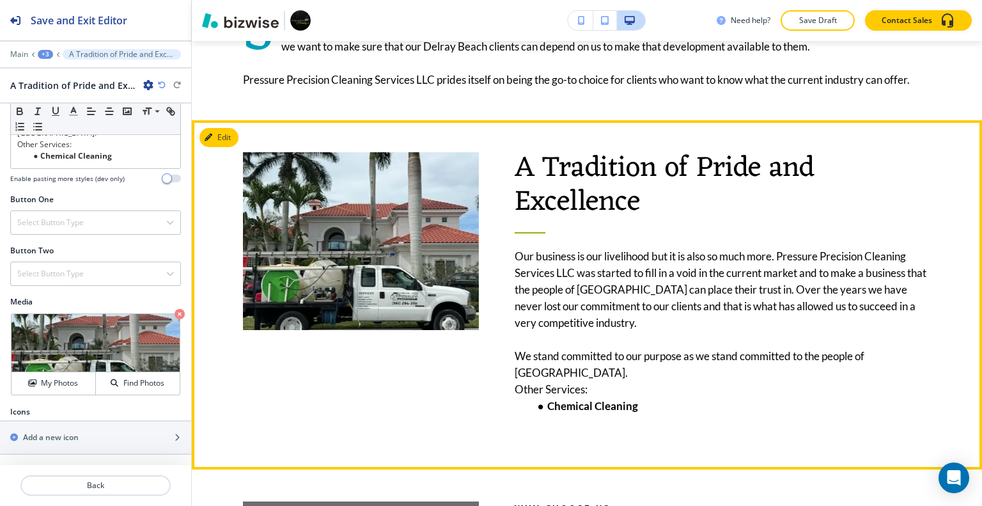
scroll to position [957, 0]
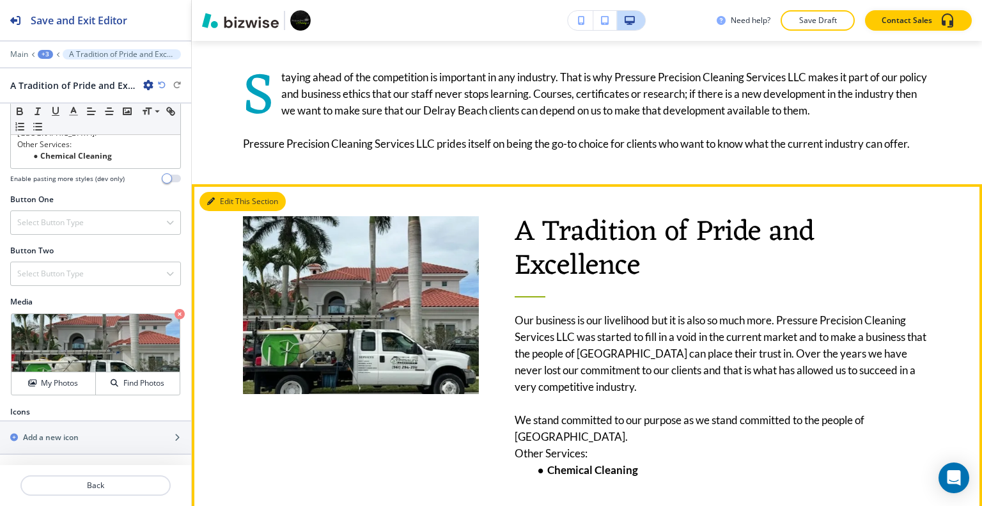
click at [228, 211] on button "Edit This Section" at bounding box center [242, 201] width 86 height 19
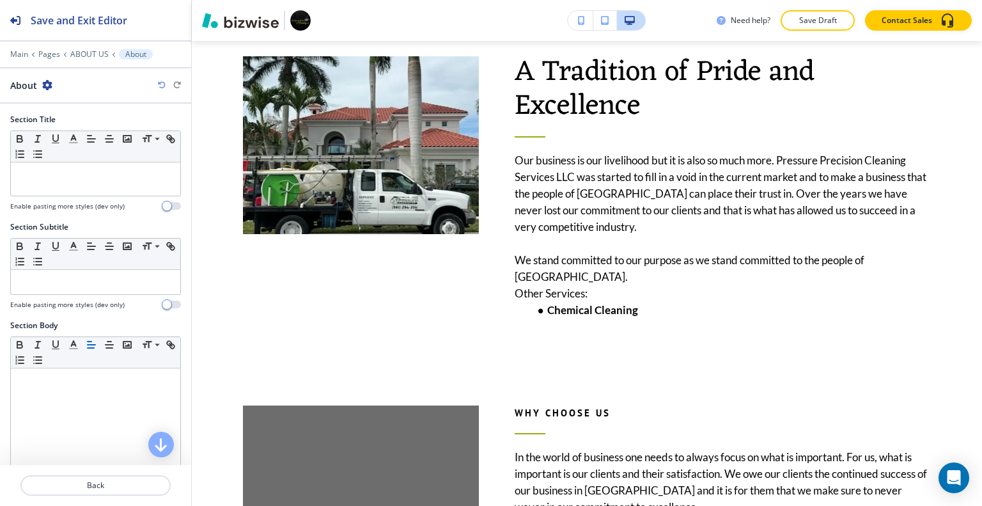
scroll to position [369, 0]
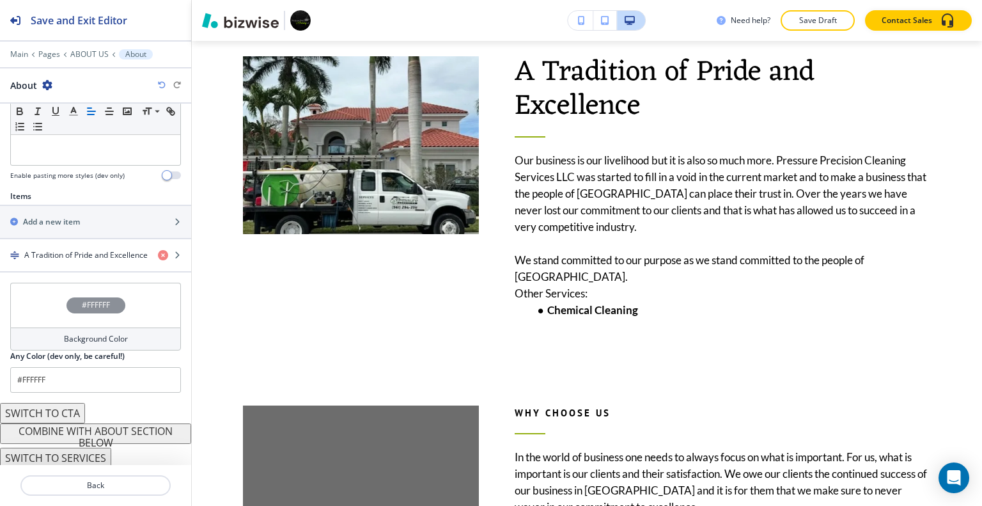
click at [107, 434] on button "COMBINE WITH ABOUT SECTION BELOW" at bounding box center [95, 433] width 191 height 20
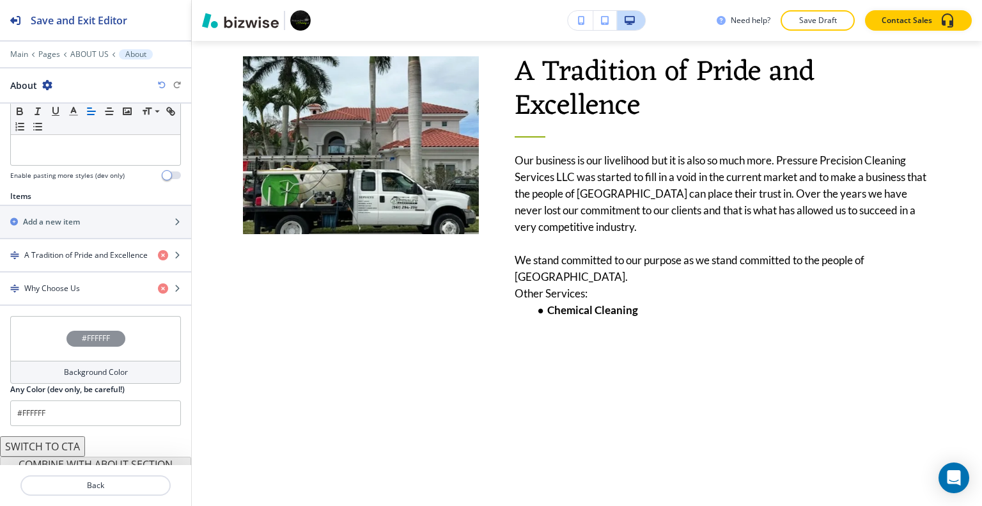
scroll to position [403, 0]
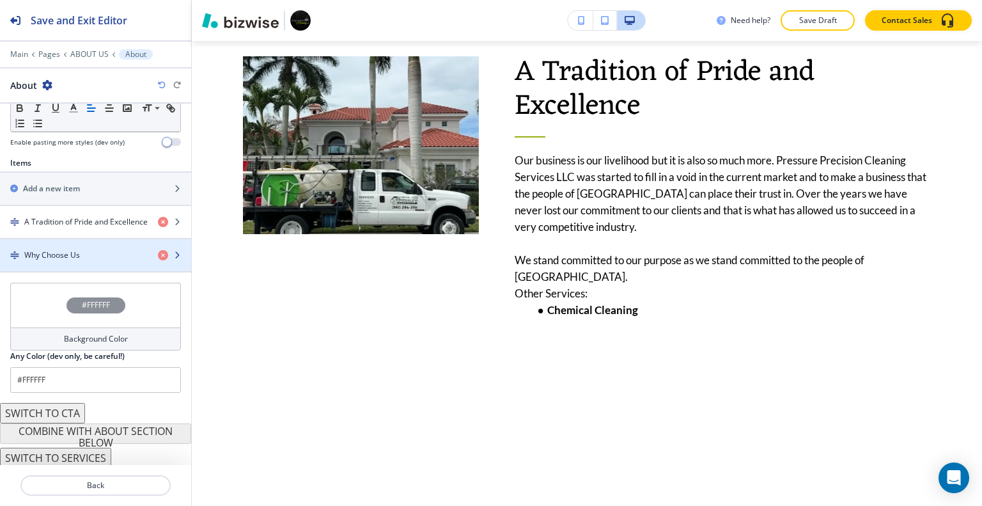
click at [94, 256] on div "Why Choose Us" at bounding box center [74, 255] width 148 height 12
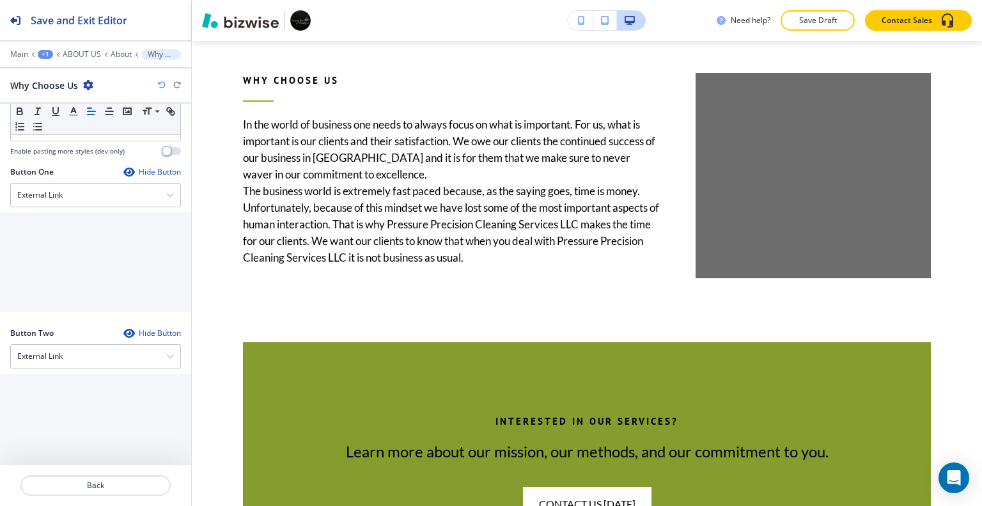
scroll to position [647, 0]
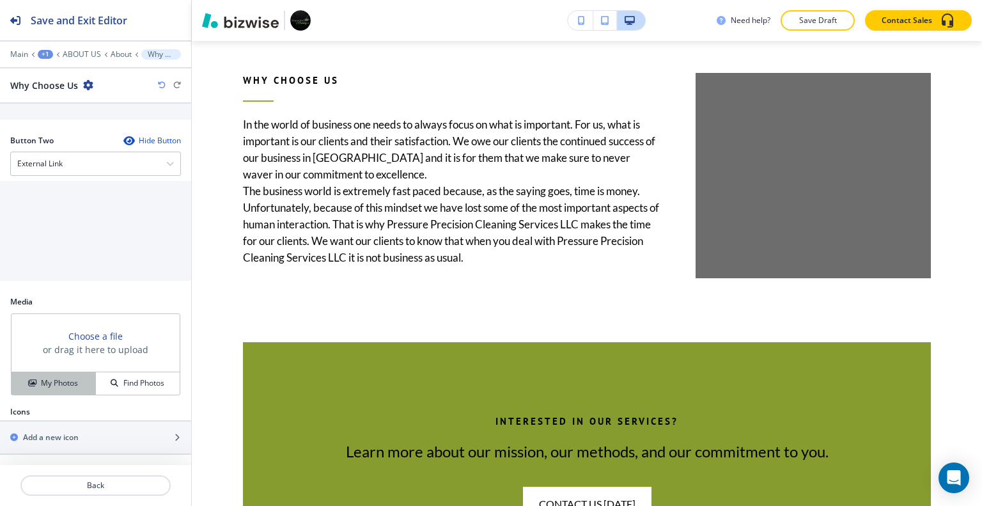
click at [72, 380] on h4 "My Photos" at bounding box center [59, 383] width 37 height 12
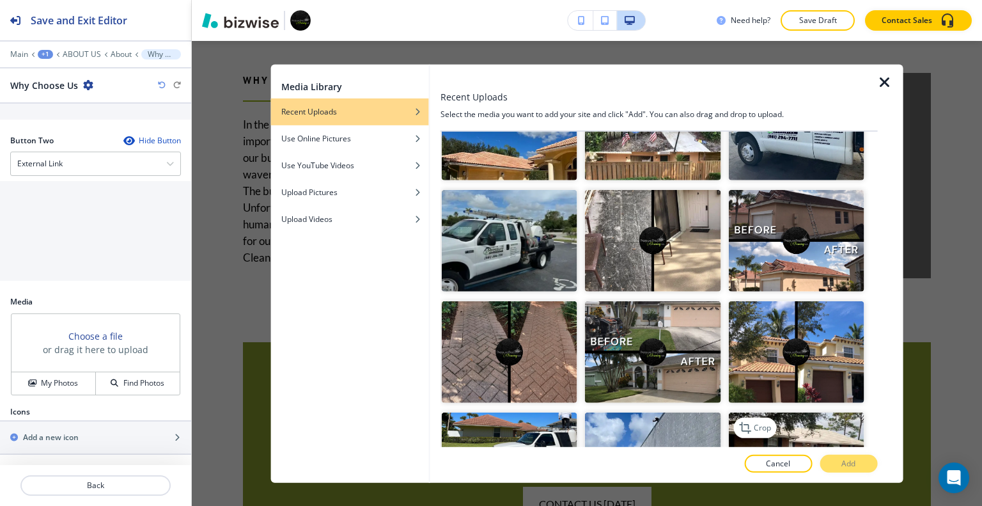
scroll to position [2940, 0]
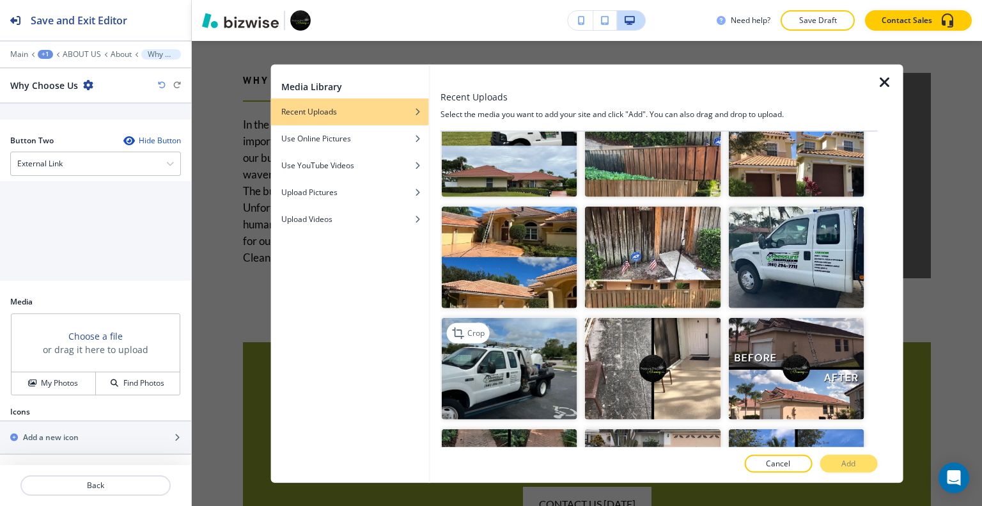
click at [506, 318] on img "button" at bounding box center [509, 369] width 135 height 102
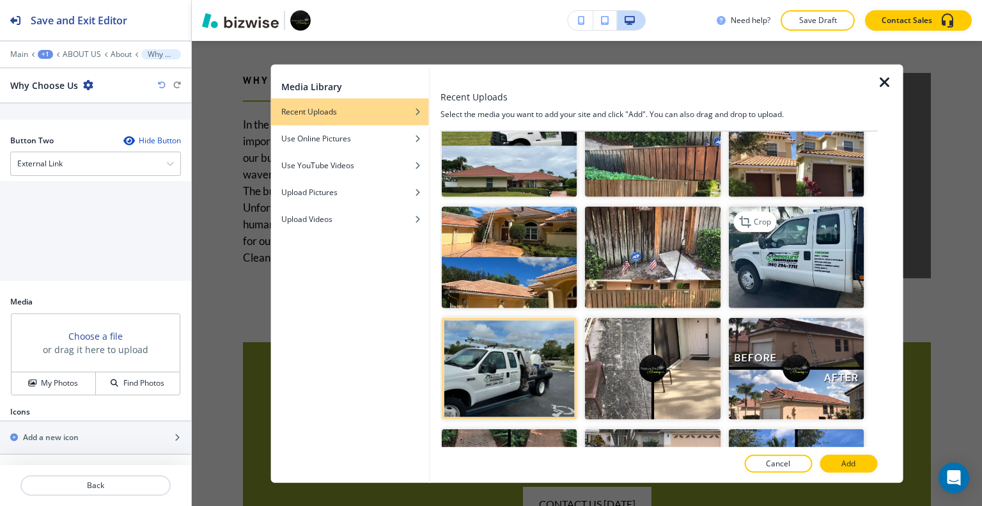
scroll to position [2876, 0]
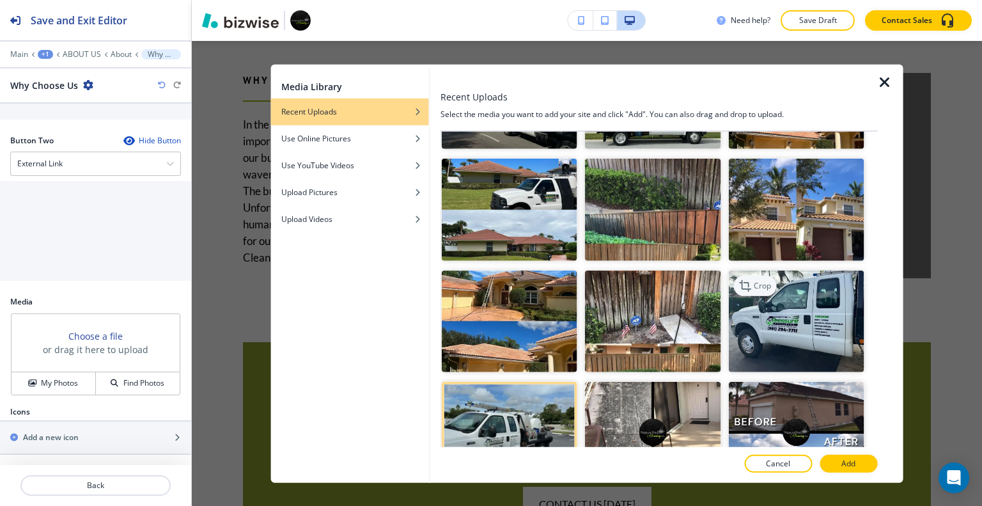
click at [762, 279] on p "Crop" at bounding box center [761, 285] width 17 height 12
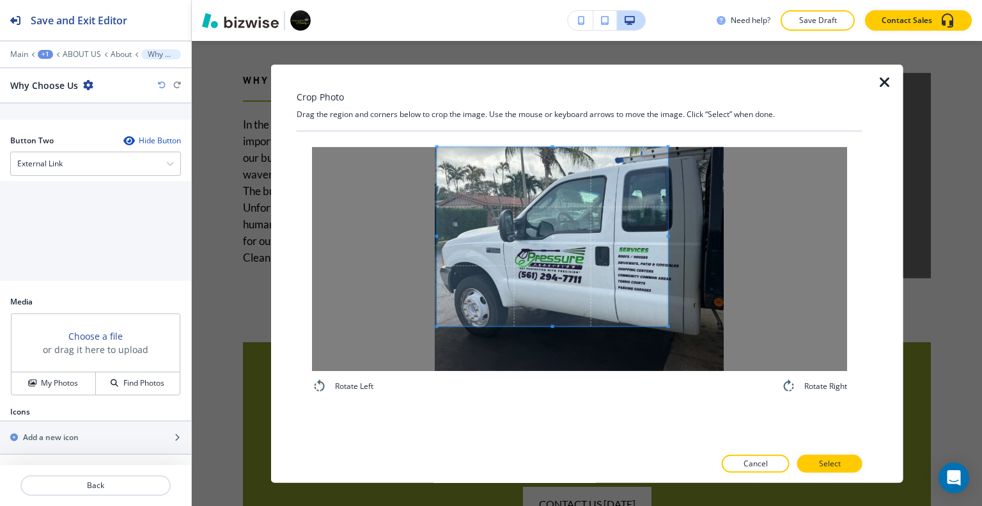
click at [553, 203] on span at bounding box center [552, 235] width 231 height 179
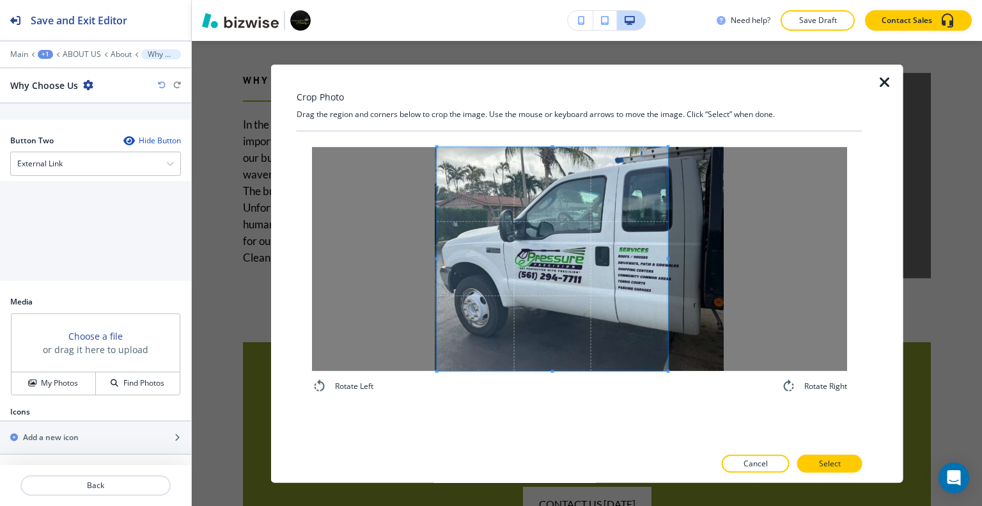
click at [525, 409] on div "Rotate Left Rotate Right" at bounding box center [580, 288] width 566 height 315
click at [842, 460] on button "Select" at bounding box center [829, 463] width 65 height 18
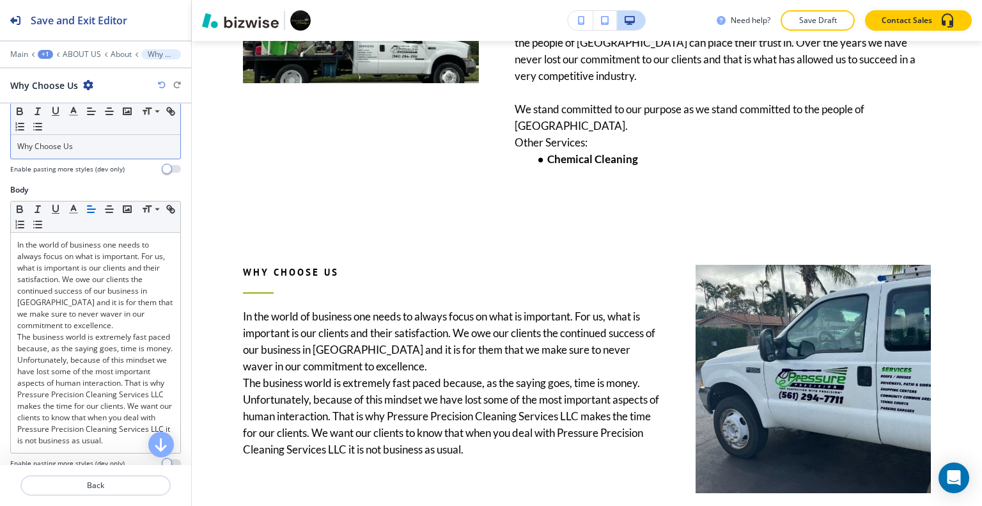
scroll to position [0, 0]
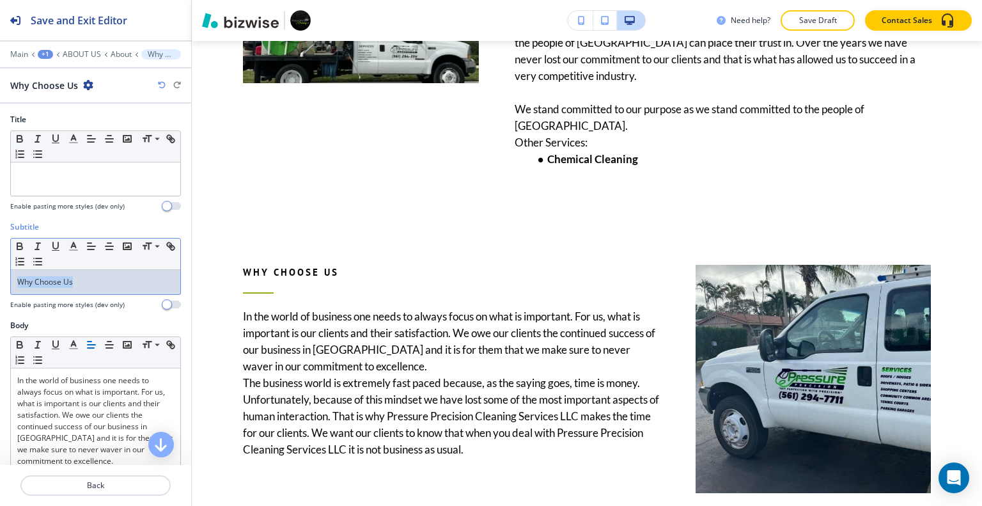
drag, startPoint x: 98, startPoint y: 275, endPoint x: 29, endPoint y: 290, distance: 70.4
click at [1, 288] on div "Subtitle Small Normal Large Huge Why Choose Us Enable pasting more styles (dev …" at bounding box center [95, 270] width 191 height 98
copy p "Why Choose Us"
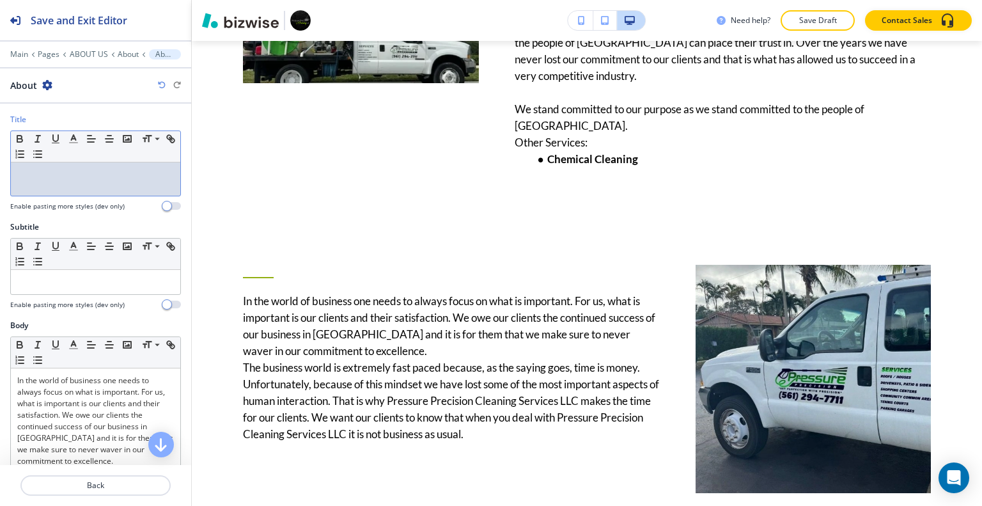
drag, startPoint x: 80, startPoint y: 153, endPoint x: 71, endPoint y: 170, distance: 19.4
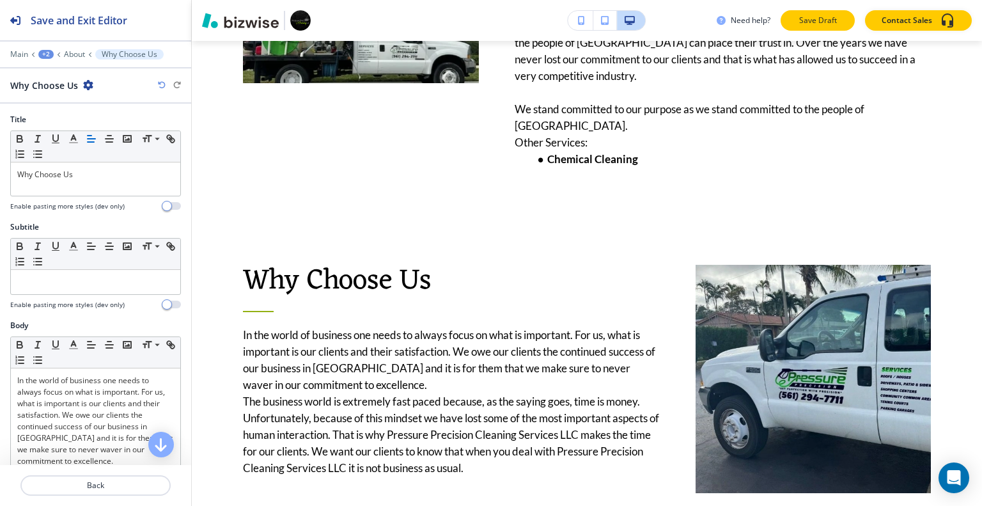
click at [827, 26] on button "Save Draft" at bounding box center [817, 20] width 74 height 20
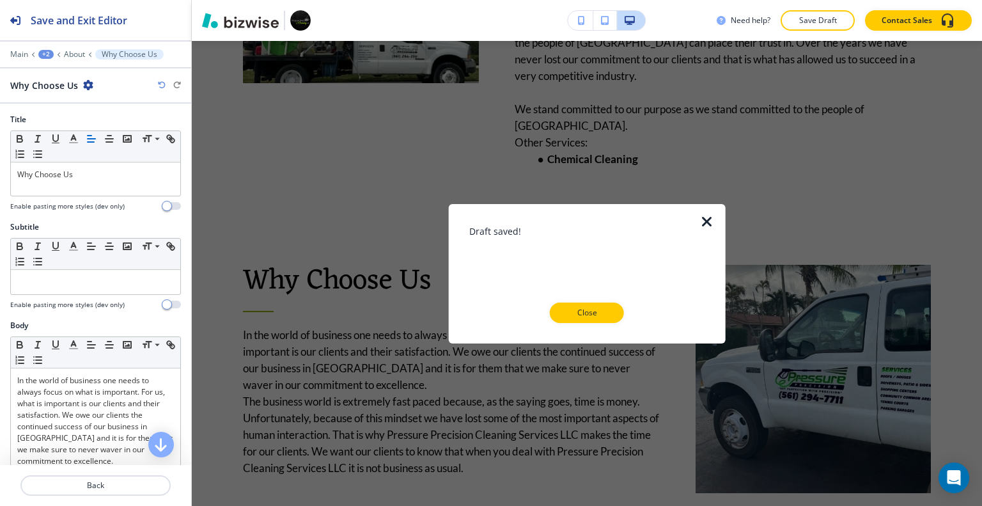
click at [612, 314] on button "Close" at bounding box center [587, 312] width 74 height 20
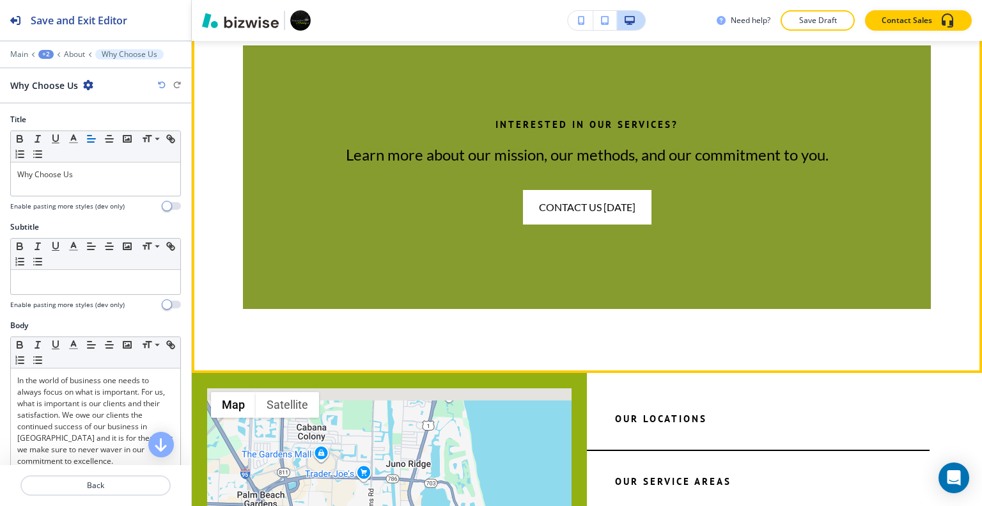
scroll to position [1715, 0]
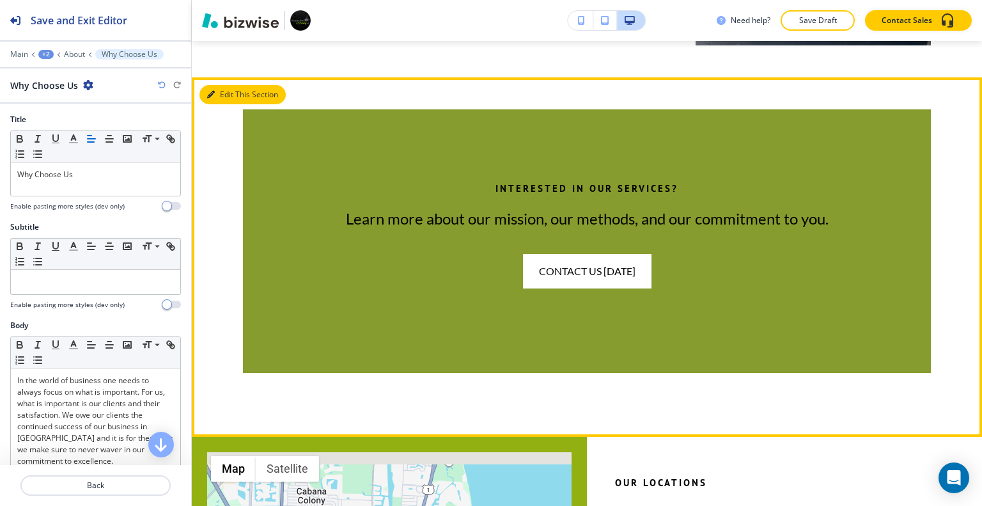
click at [226, 104] on button "Edit This Section" at bounding box center [242, 94] width 86 height 19
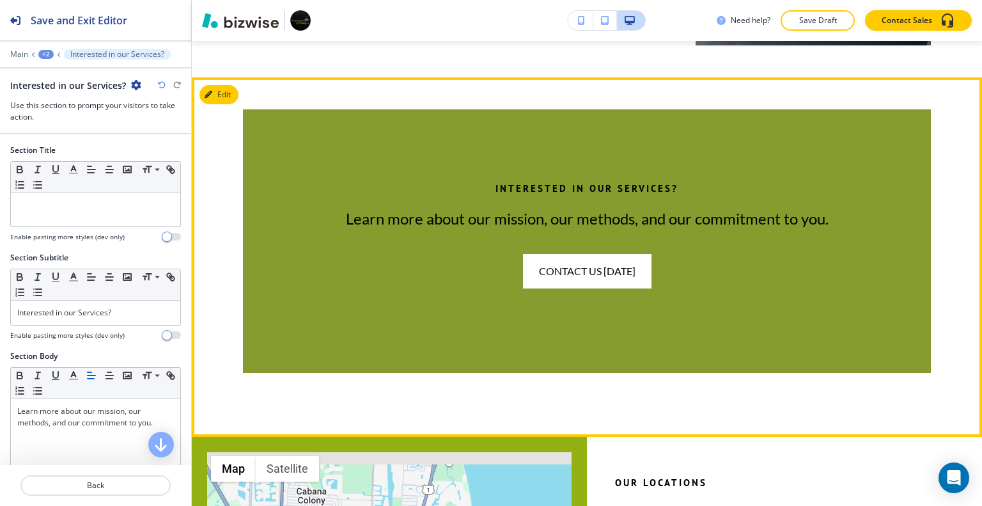
scroll to position [1780, 0]
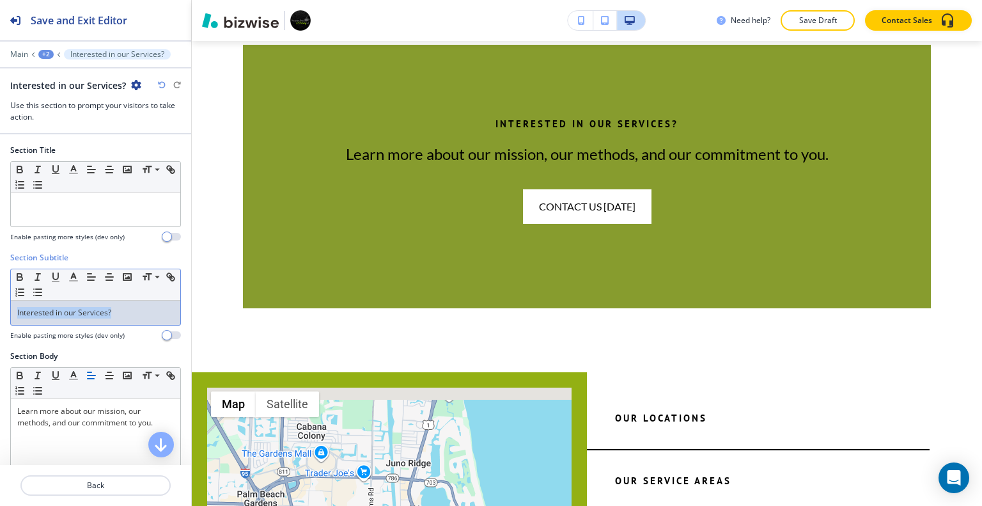
drag, startPoint x: 132, startPoint y: 305, endPoint x: 27, endPoint y: 311, distance: 105.0
click at [0, 306] on div "Section Subtitle Small Normal Large Huge Interested in our Services? Enable pas…" at bounding box center [95, 301] width 191 height 98
copy p "Interested in our Services?"
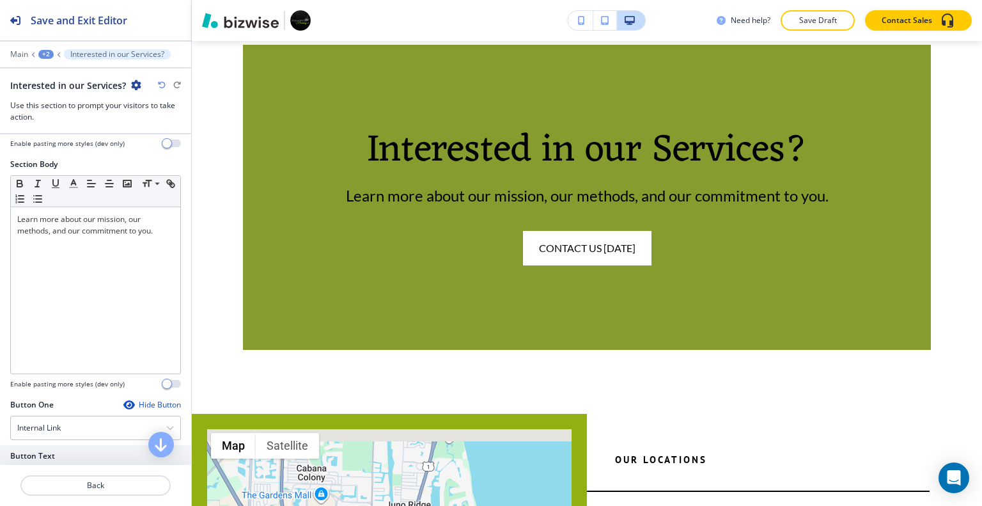
scroll to position [447, 0]
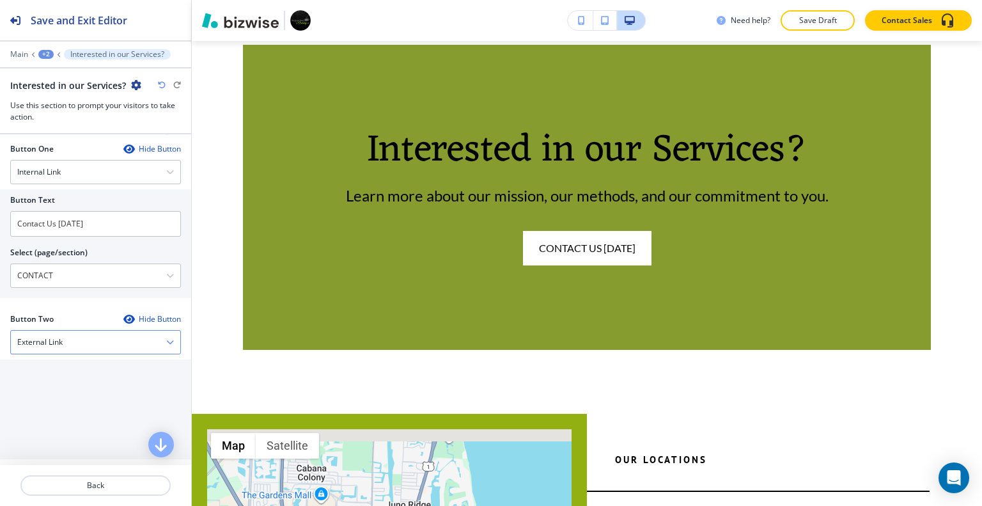
click at [94, 339] on div "External Link" at bounding box center [95, 341] width 169 height 23
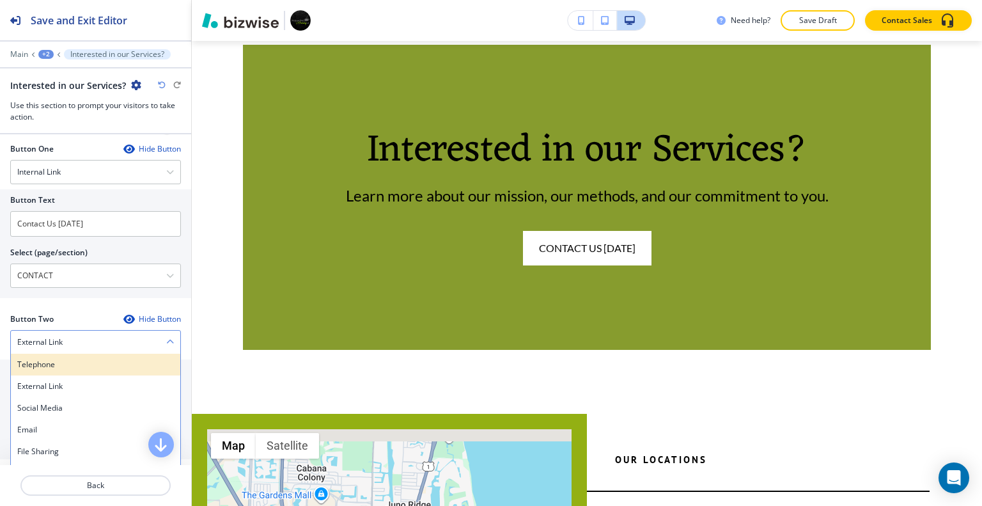
click at [92, 360] on h4 "Telephone" at bounding box center [95, 365] width 157 height 12
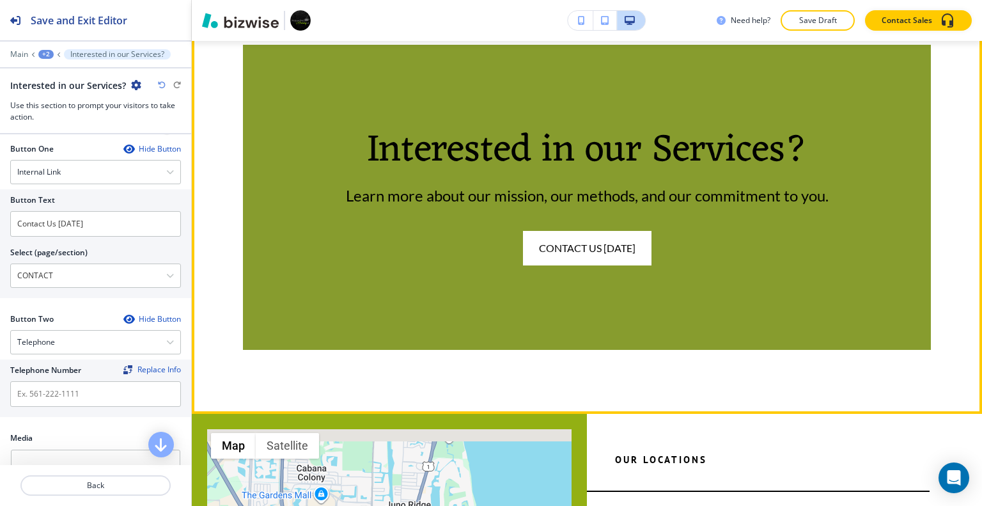
scroll to position [2099, 0]
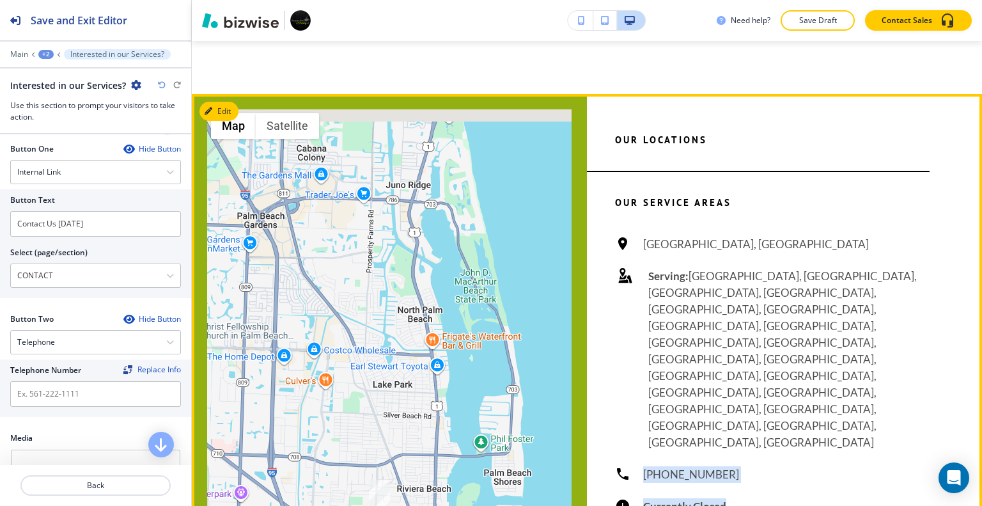
drag, startPoint x: 764, startPoint y: 388, endPoint x: 678, endPoint y: 380, distance: 86.7
click at [633, 386] on div "Riviera Beach, FL 33404, USA Serving: Delray Beach, FL, Lake Worth Beach, FL, P…" at bounding box center [772, 408] width 314 height 344
click at [792, 378] on div "Riviera Beach, FL 33404, USA Serving: Delray Beach, FL, Lake Worth Beach, FL, P…" at bounding box center [772, 408] width 314 height 344
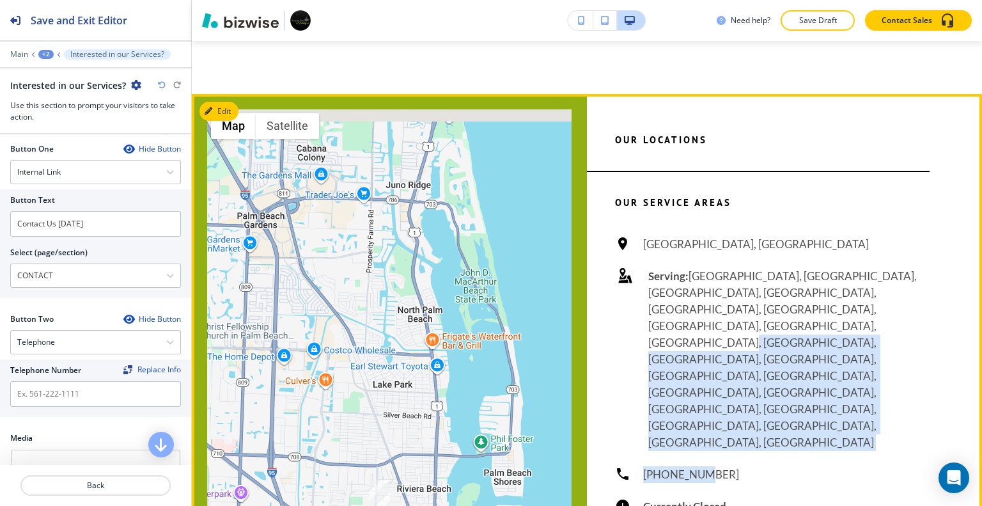
drag, startPoint x: 748, startPoint y: 380, endPoint x: 697, endPoint y: 386, distance: 51.4
click at [690, 387] on div "Riviera Beach, FL 33404, USA Serving: Delray Beach, FL, Lake Worth Beach, FL, P…" at bounding box center [772, 408] width 314 height 344
click at [766, 384] on div "Riviera Beach, FL 33404, USA Serving: Delray Beach, FL, Lake Worth Beach, FL, P…" at bounding box center [772, 408] width 314 height 344
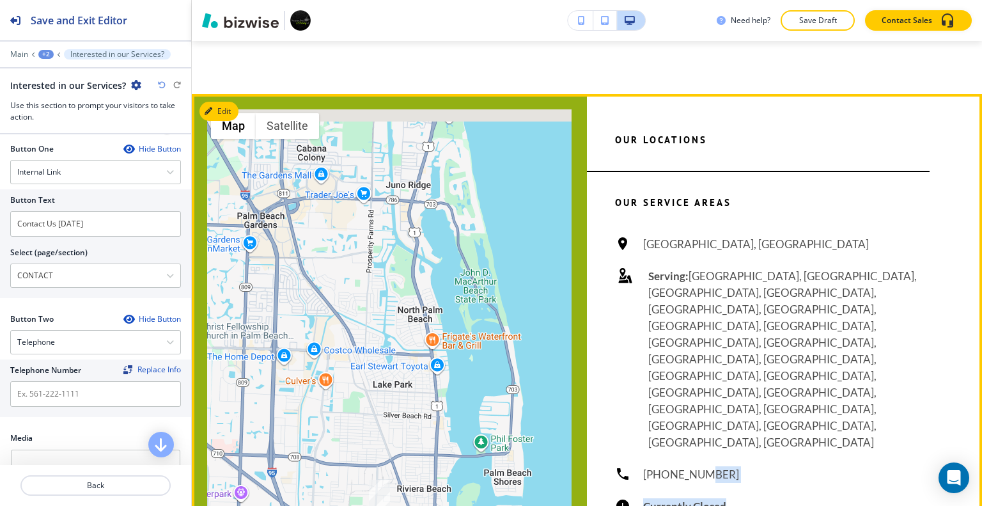
drag, startPoint x: 748, startPoint y: 390, endPoint x: 688, endPoint y: 390, distance: 59.4
click at [688, 390] on div "Riviera Beach, FL 33404, USA Serving: Delray Beach, FL, Lake Worth Beach, FL, P…" at bounding box center [772, 408] width 314 height 344
click at [745, 385] on div "Riviera Beach, FL 33404, USA Serving: Delray Beach, FL, Lake Worth Beach, FL, P…" at bounding box center [772, 408] width 314 height 344
drag, startPoint x: 727, startPoint y: 389, endPoint x: 647, endPoint y: 392, distance: 79.3
click at [638, 393] on div "Riviera Beach, FL 33404, USA Serving: Delray Beach, FL, Lake Worth Beach, FL, P…" at bounding box center [772, 408] width 314 height 344
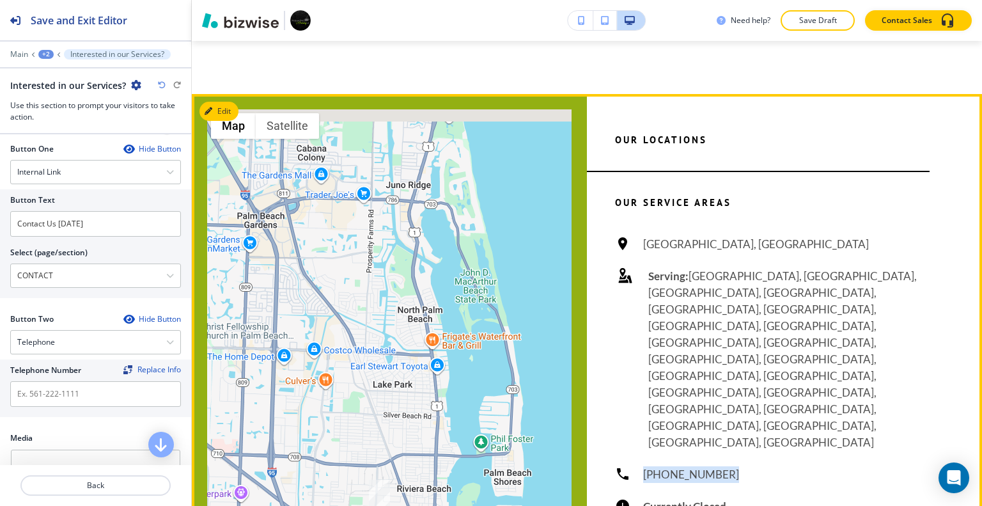
copy h6 "[PHONE_NUMBER]"
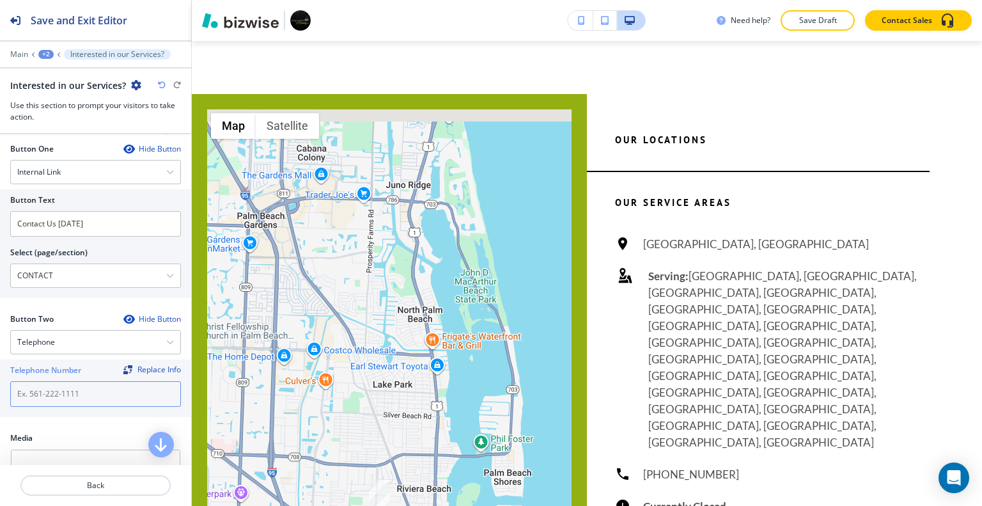
paste input "[PHONE_NUMBER]"
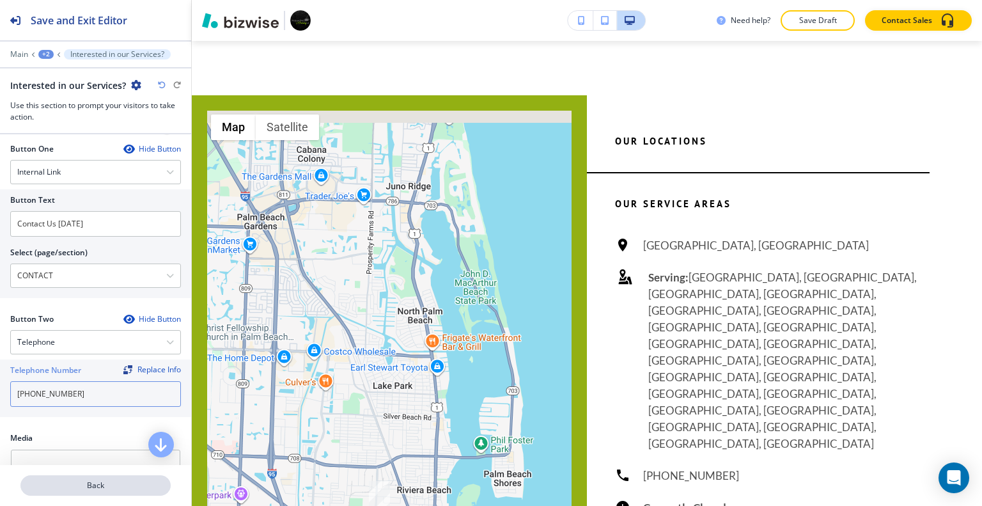
type input "[PHONE_NUMBER]"
click at [120, 484] on p "Back" at bounding box center [96, 485] width 148 height 12
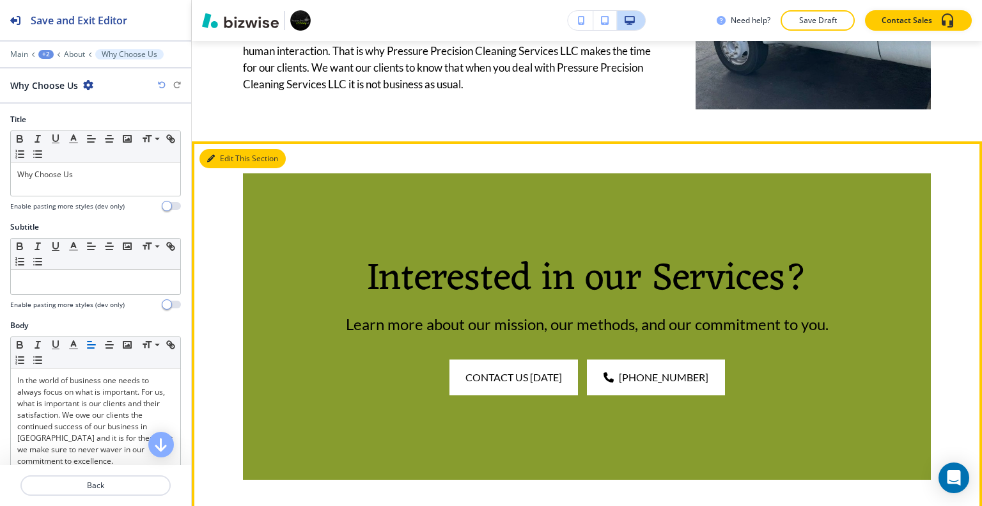
click at [205, 168] on button "Edit This Section" at bounding box center [242, 158] width 86 height 19
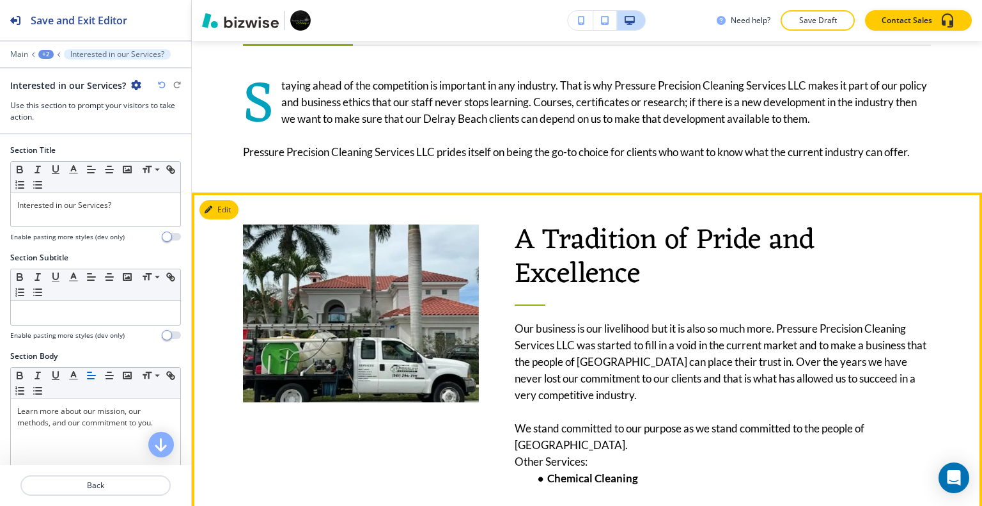
scroll to position [885, 0]
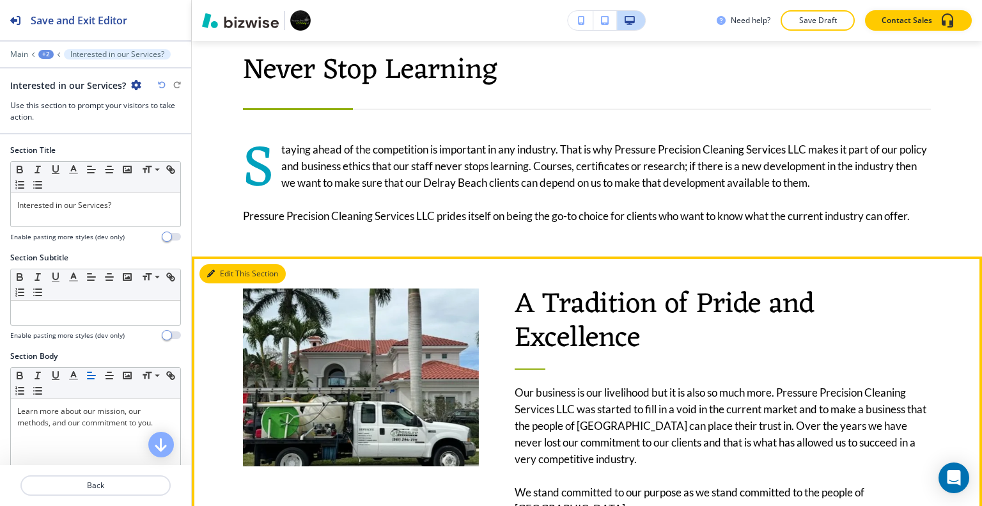
click at [222, 283] on button "Edit This Section" at bounding box center [242, 273] width 86 height 19
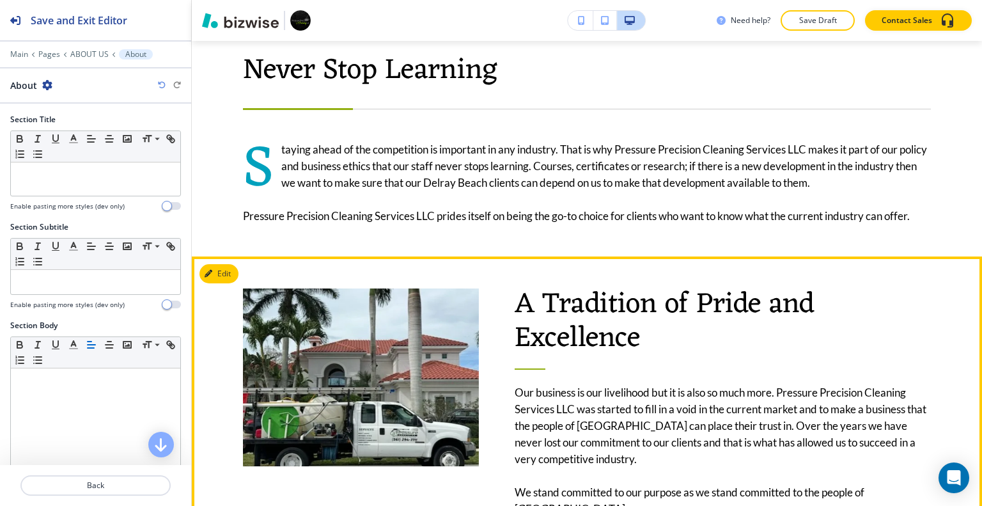
scroll to position [1117, 0]
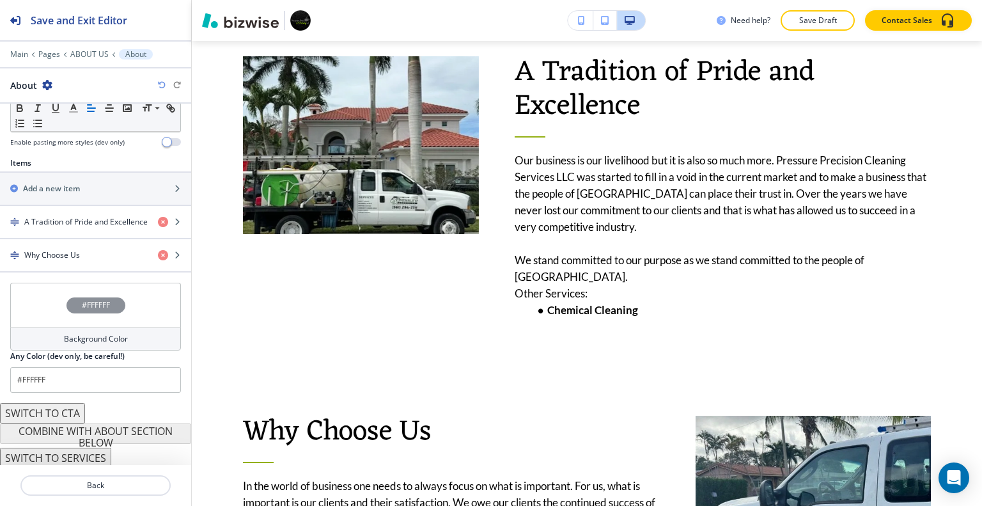
click at [38, 307] on div "#FFFFFF" at bounding box center [95, 304] width 171 height 45
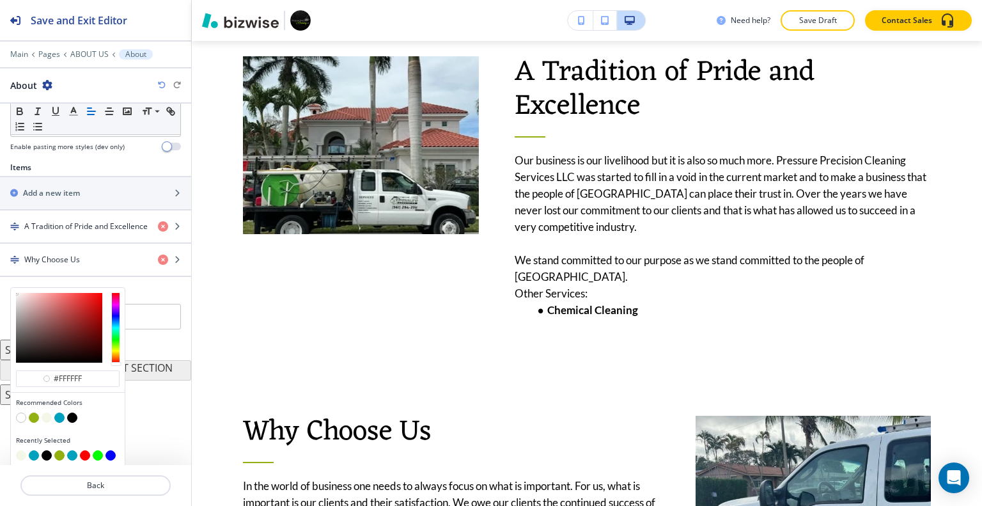
click at [44, 416] on button "button" at bounding box center [47, 417] width 10 height 10
type input "#f4f7e7"
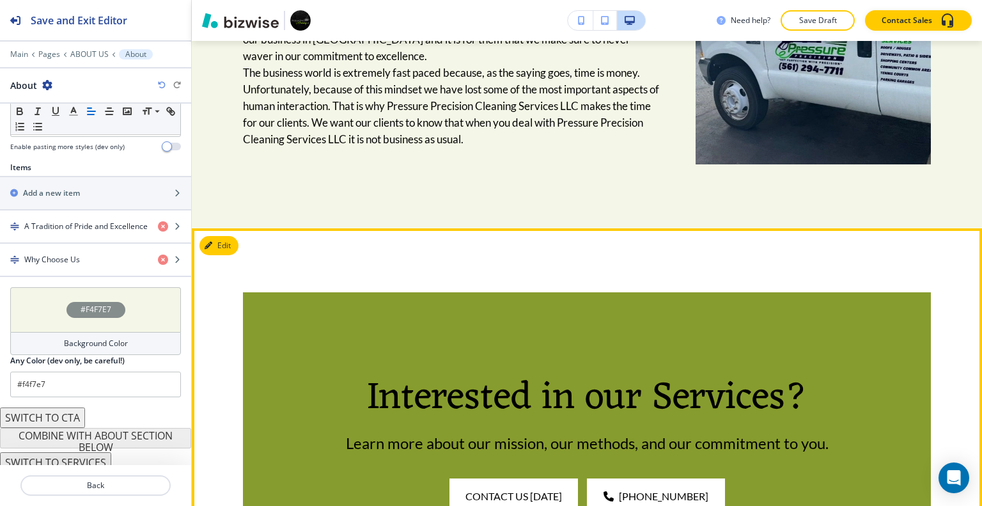
scroll to position [1852, 0]
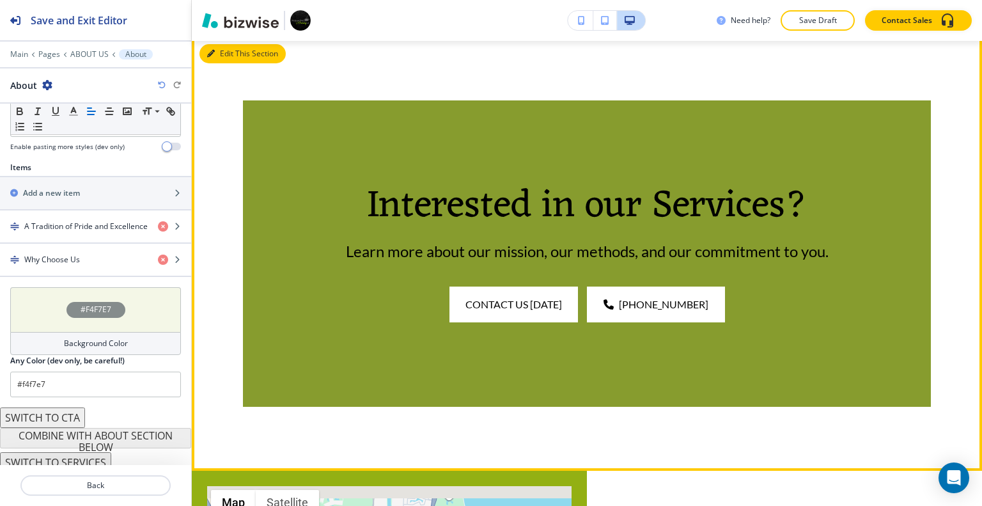
click at [225, 63] on button "Edit This Section" at bounding box center [242, 53] width 86 height 19
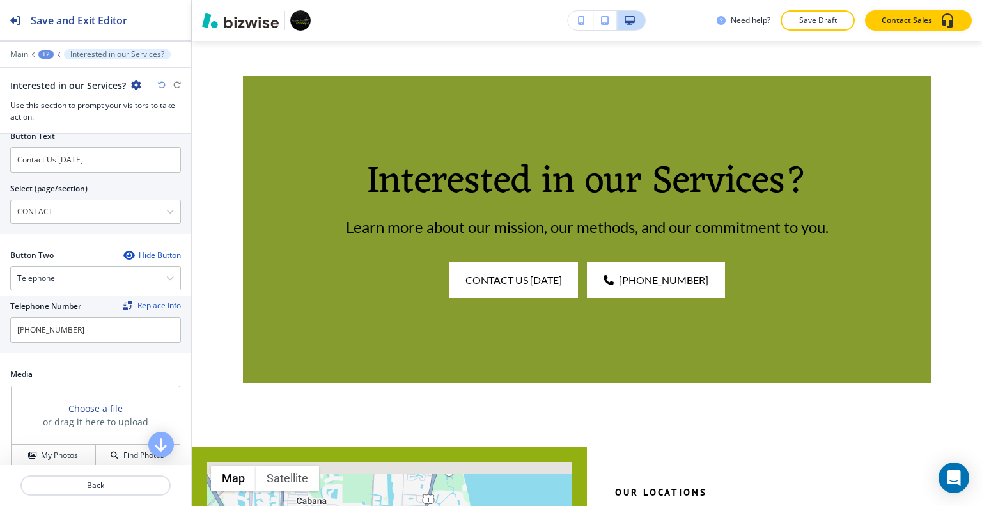
scroll to position [639, 0]
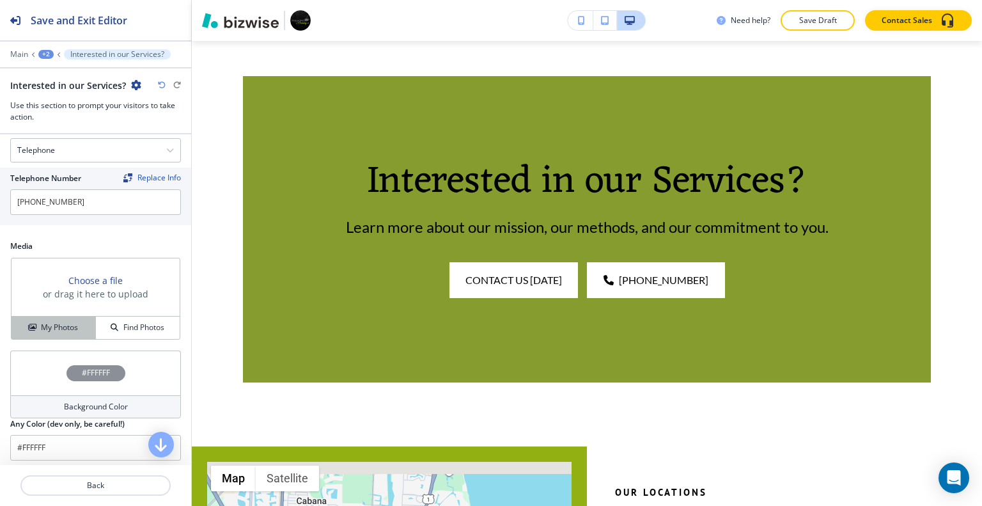
click at [75, 317] on button "My Photos" at bounding box center [54, 327] width 84 height 22
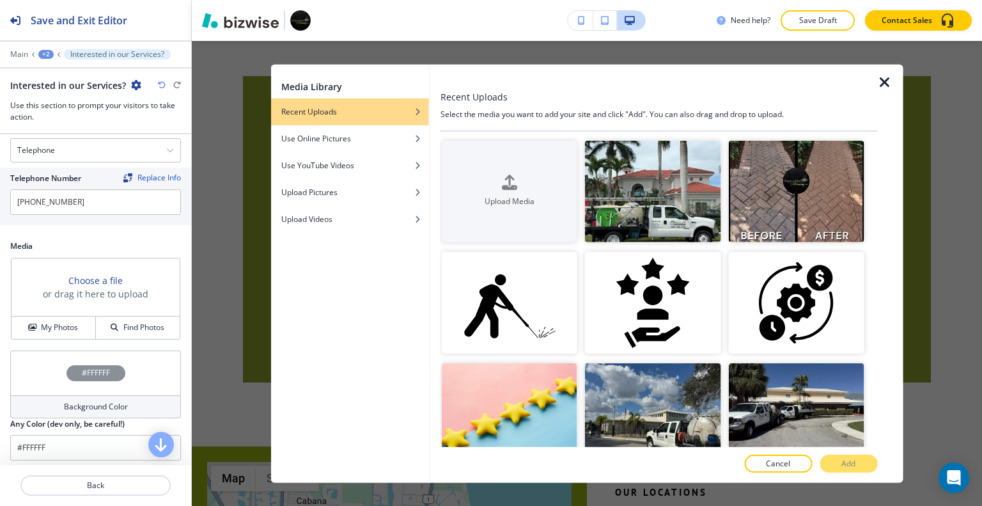
scroll to position [192, 0]
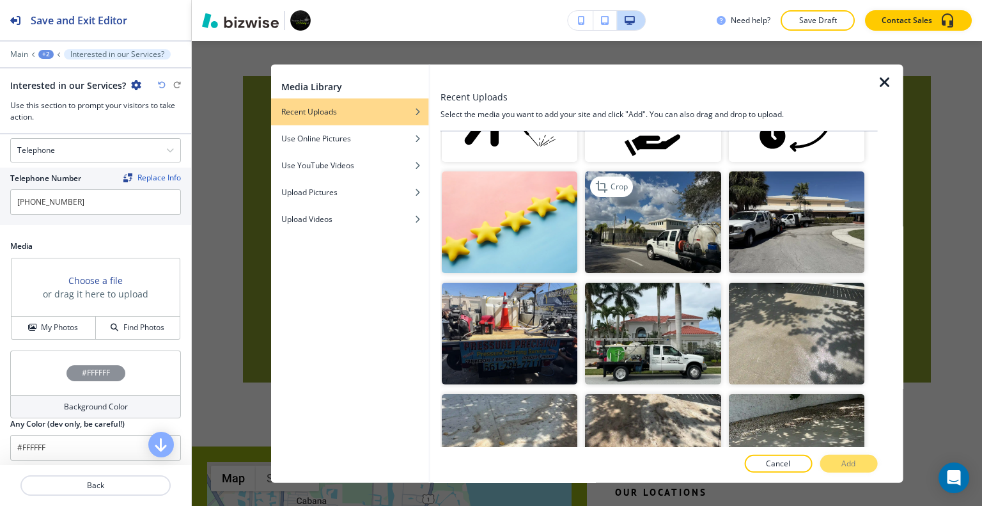
click at [669, 225] on img "button" at bounding box center [652, 222] width 135 height 102
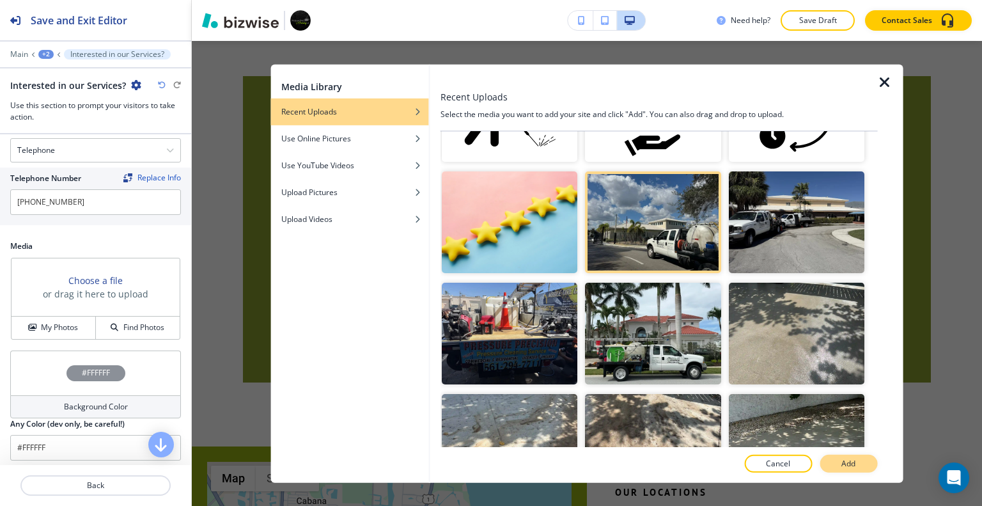
click at [849, 457] on button "Add" at bounding box center [848, 463] width 58 height 18
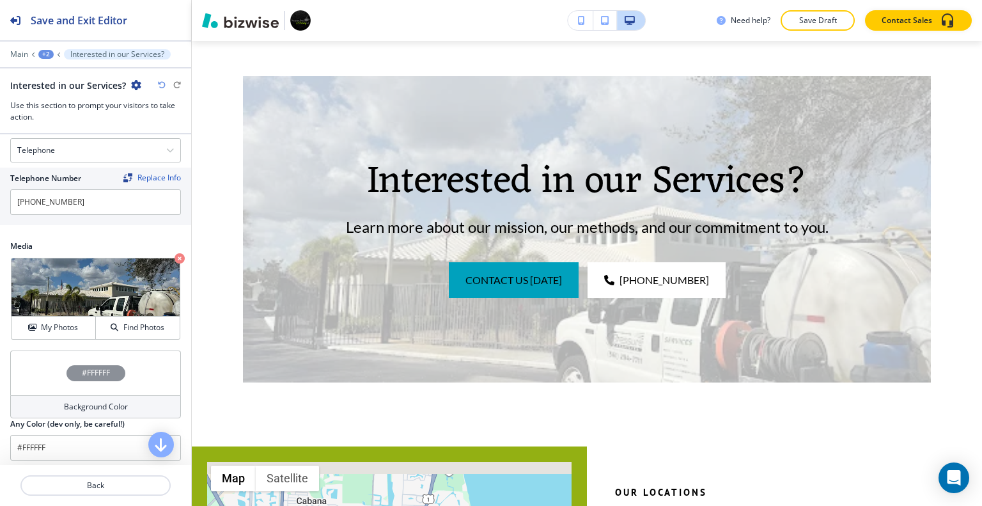
click at [49, 364] on div "#FFFFFF" at bounding box center [95, 372] width 171 height 45
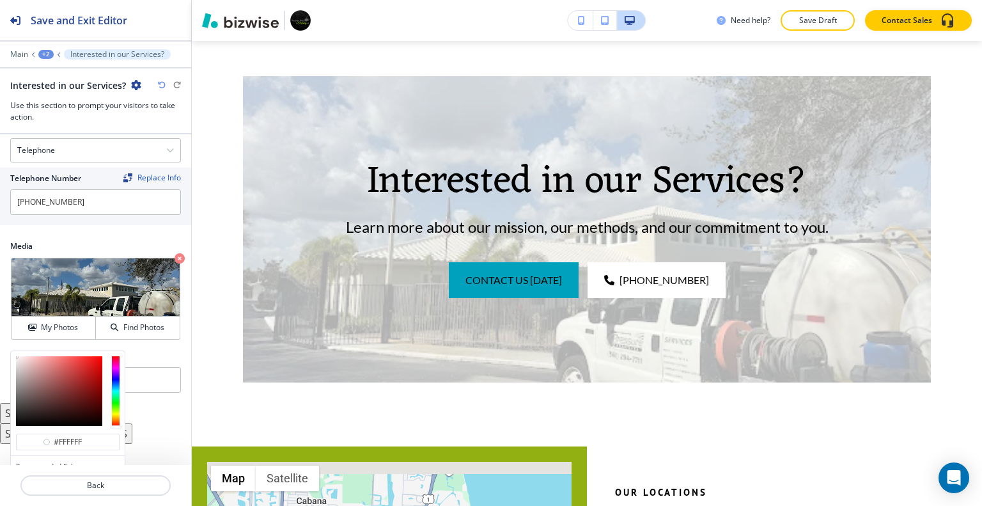
scroll to position [702, 0]
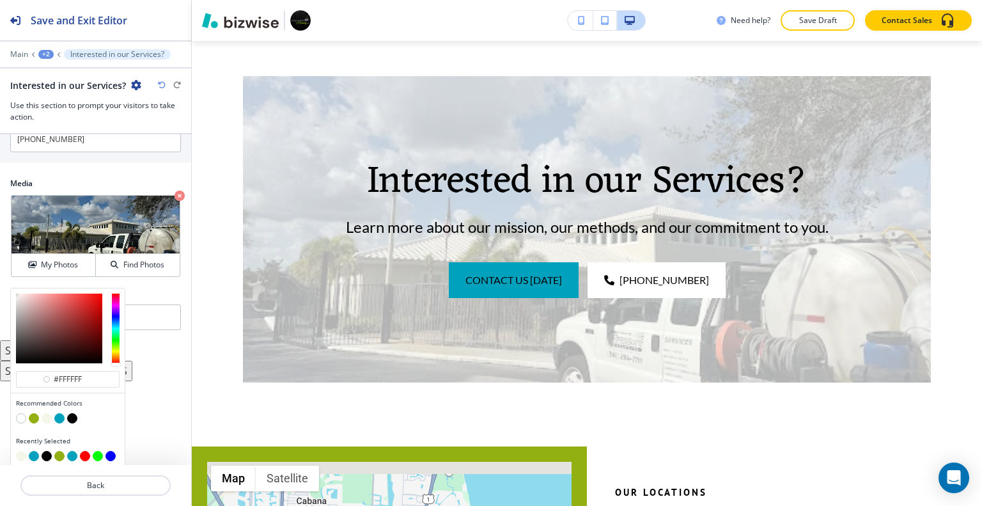
click at [73, 414] on button "button" at bounding box center [72, 418] width 10 height 10
type input "#000000"
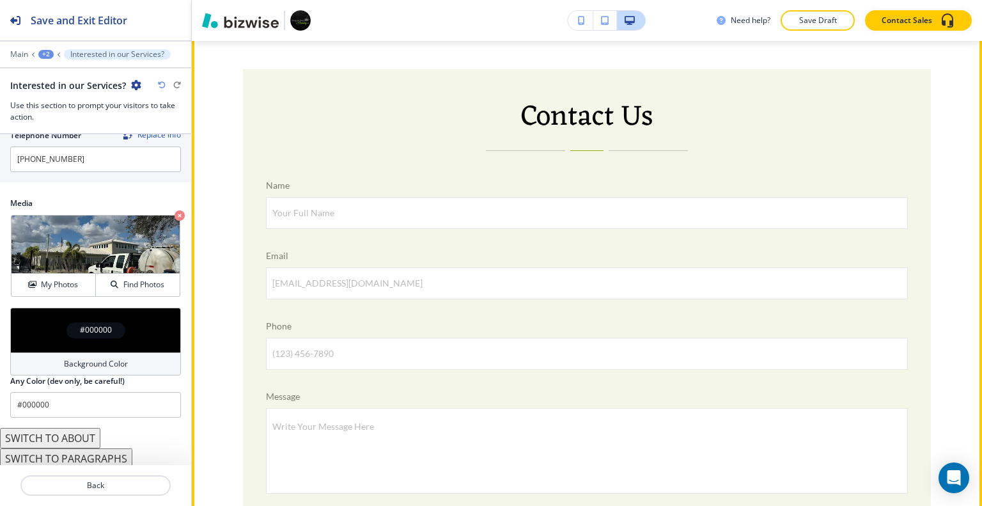
scroll to position [2771, 0]
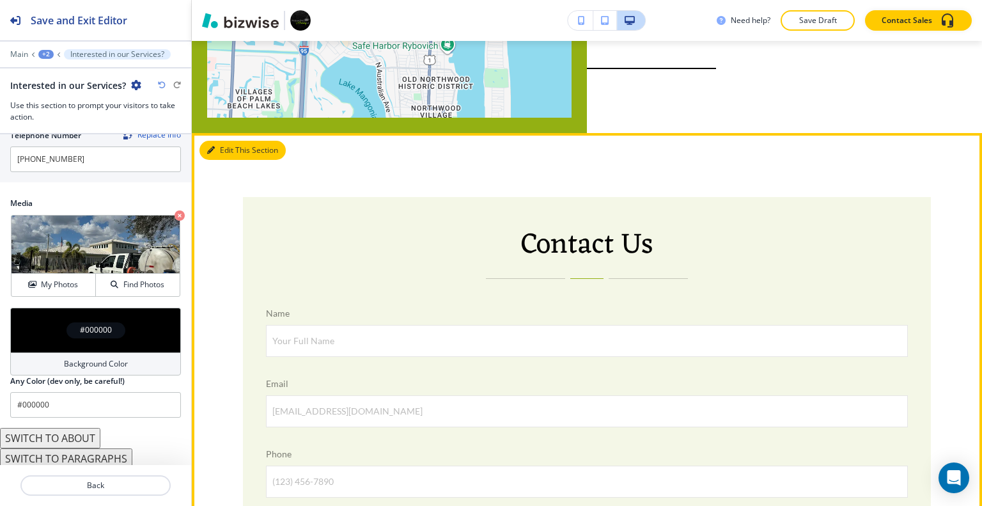
click at [220, 141] on button "Edit This Section" at bounding box center [242, 150] width 86 height 19
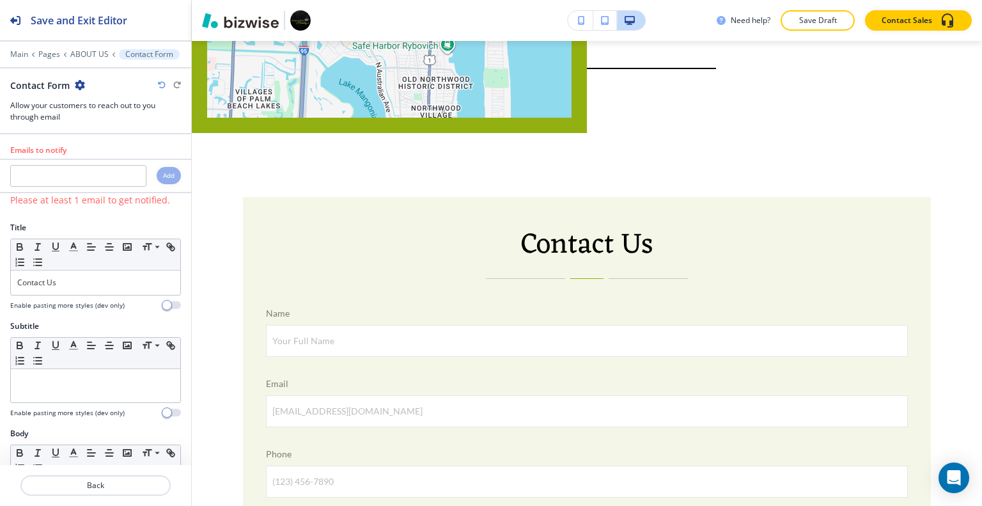
scroll to position [2775, 0]
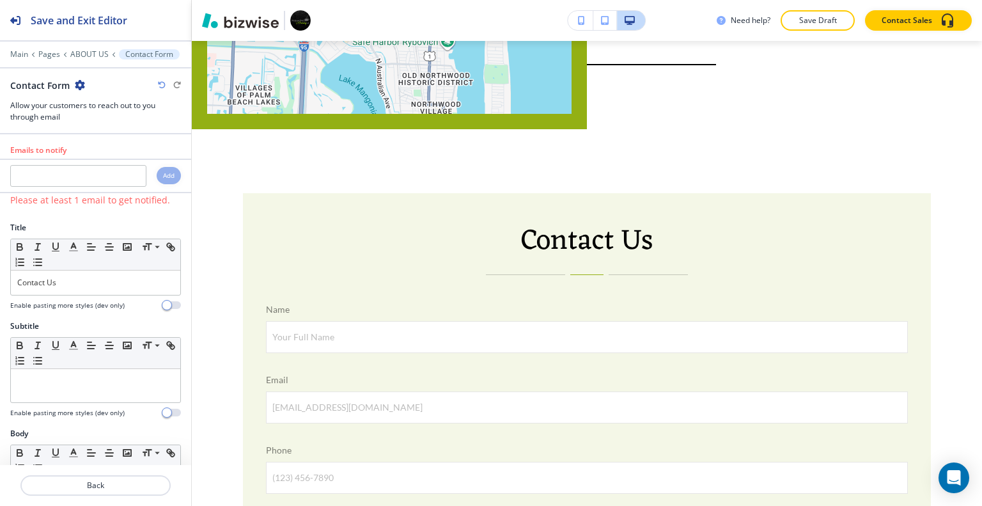
click at [77, 84] on icon "button" at bounding box center [80, 85] width 10 height 10
click at [116, 152] on p "Delete Section" at bounding box center [114, 152] width 65 height 12
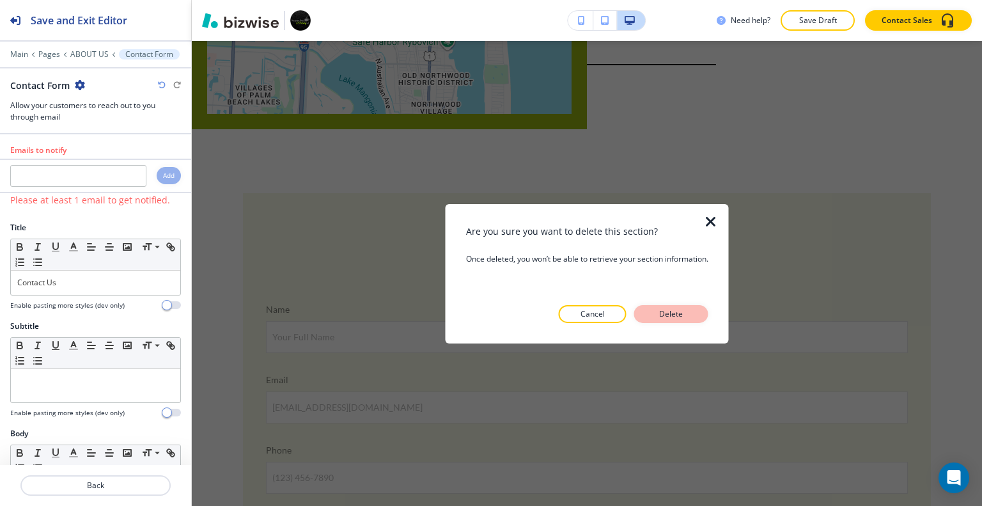
click at [662, 311] on p "Delete" at bounding box center [671, 314] width 31 height 12
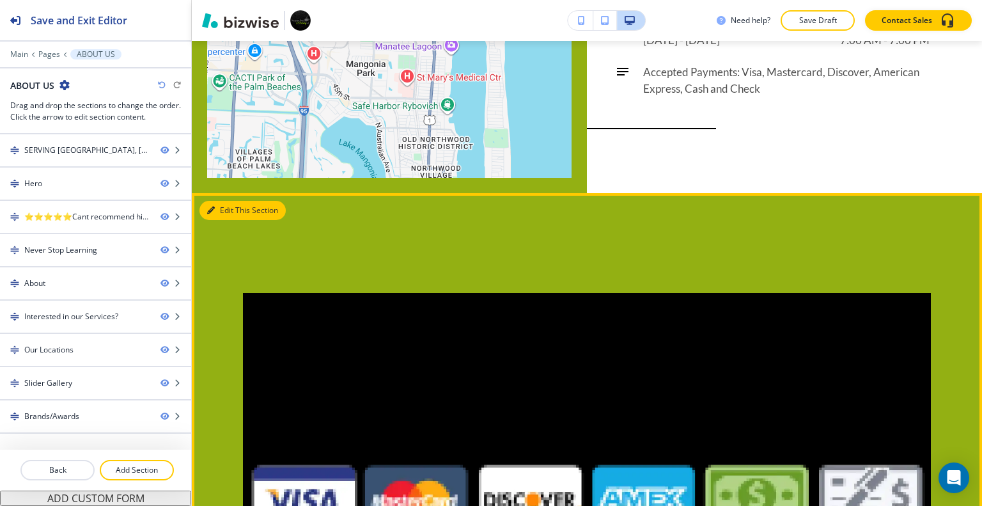
click at [219, 201] on button "Edit This Section" at bounding box center [242, 210] width 86 height 19
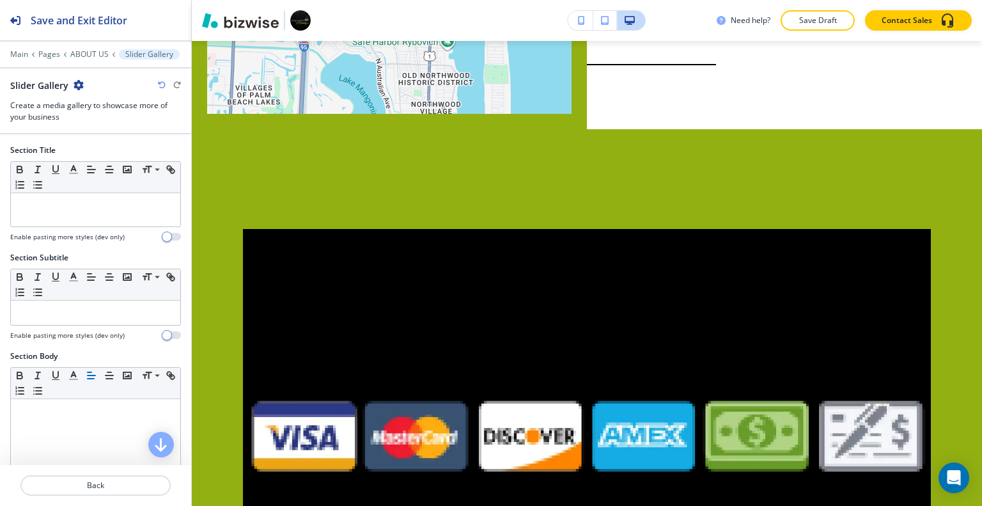
click at [77, 88] on icon "button" at bounding box center [78, 85] width 10 height 10
click at [114, 153] on p "Delete Section" at bounding box center [113, 152] width 65 height 12
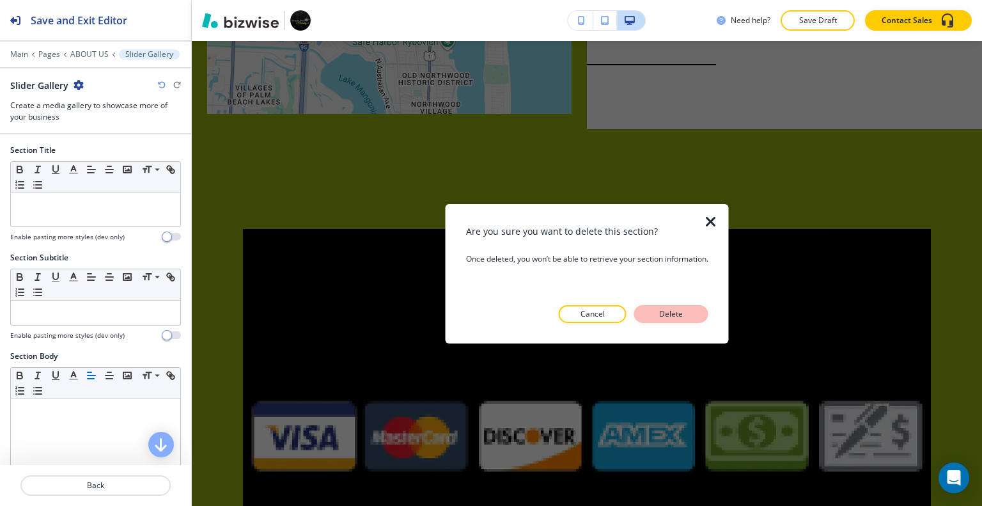
click at [688, 316] on button "Delete" at bounding box center [671, 314] width 74 height 18
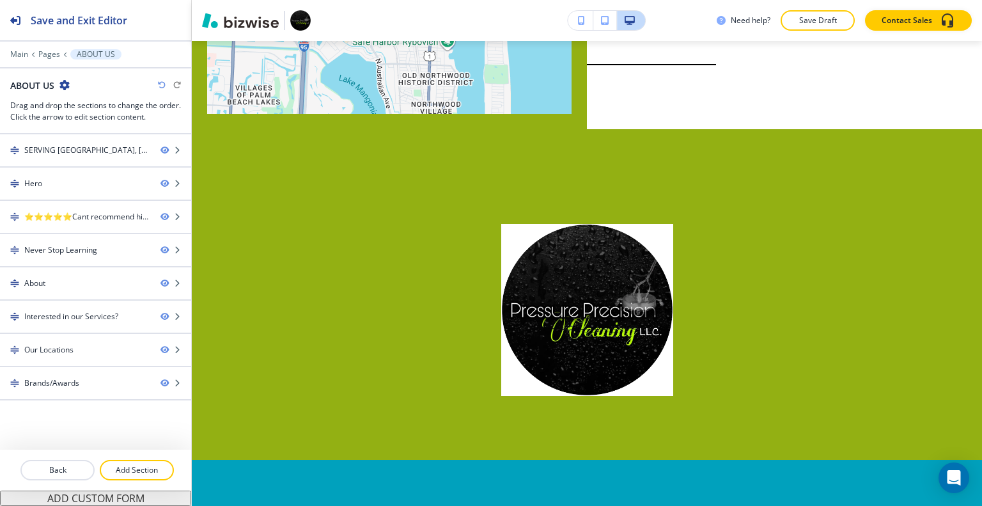
scroll to position [0, 0]
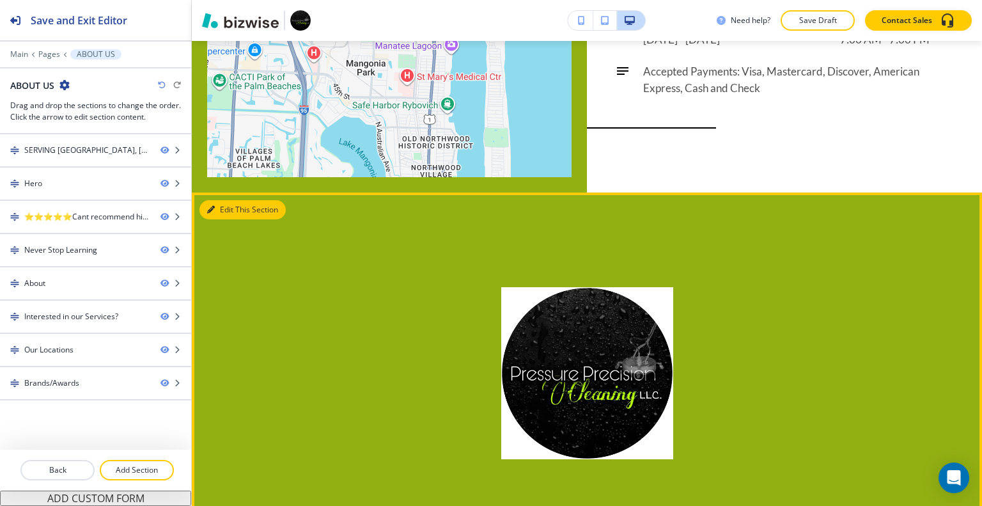
click at [222, 200] on button "Edit This Section" at bounding box center [242, 209] width 86 height 19
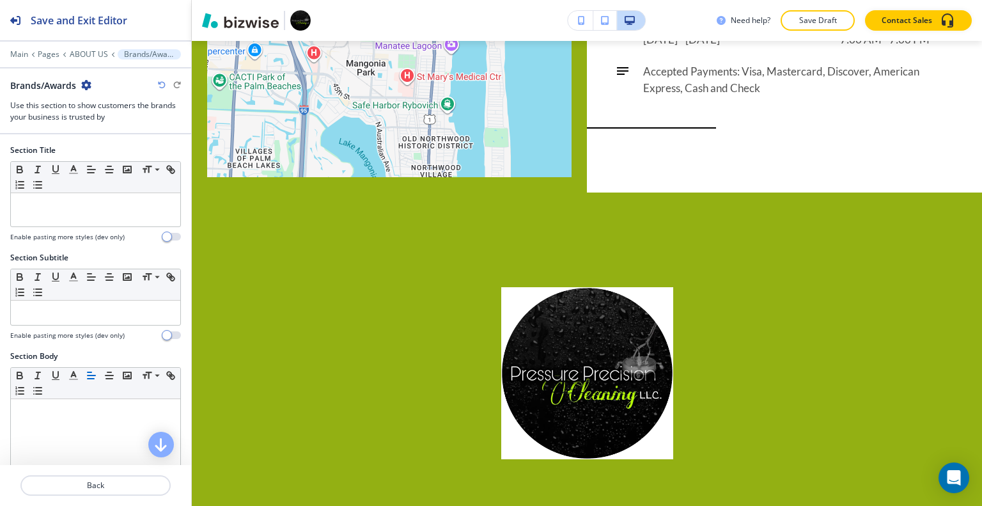
scroll to position [2775, 0]
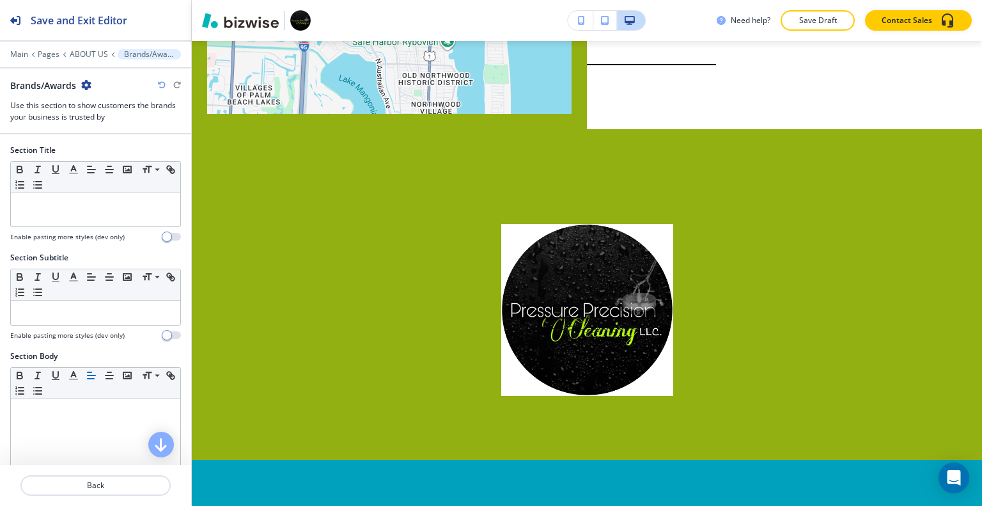
click at [88, 83] on icon "button" at bounding box center [86, 85] width 10 height 10
click at [118, 146] on p "Delete Section" at bounding box center [122, 152] width 65 height 12
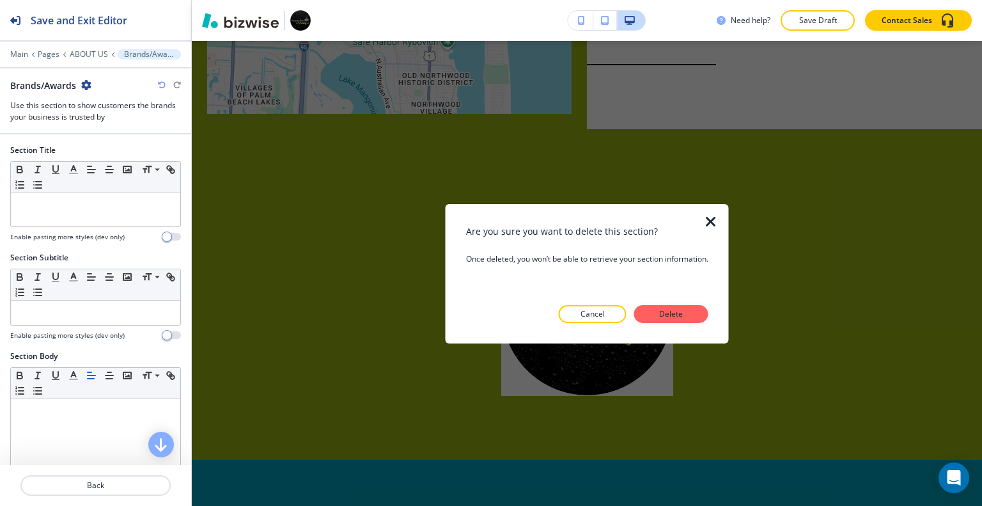
click at [686, 321] on button "Delete" at bounding box center [671, 314] width 74 height 18
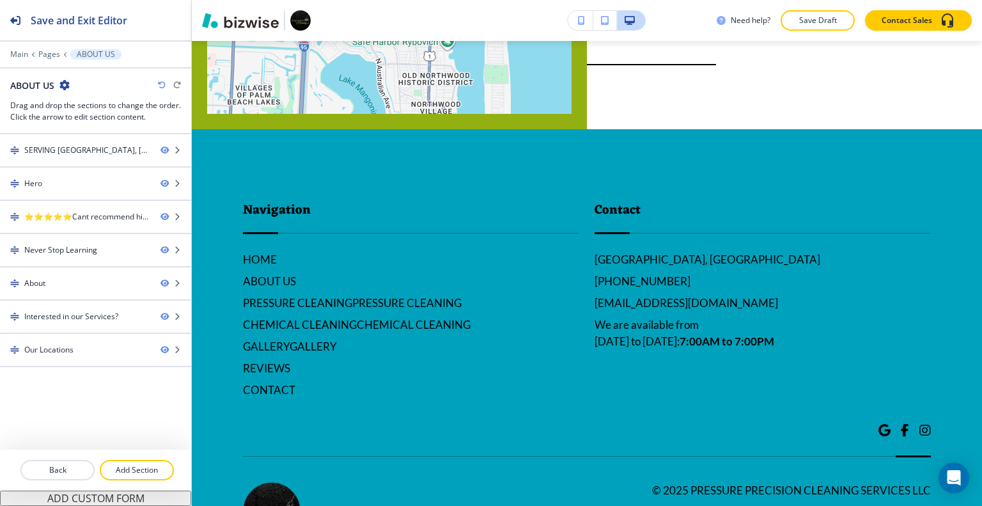
scroll to position [2767, 0]
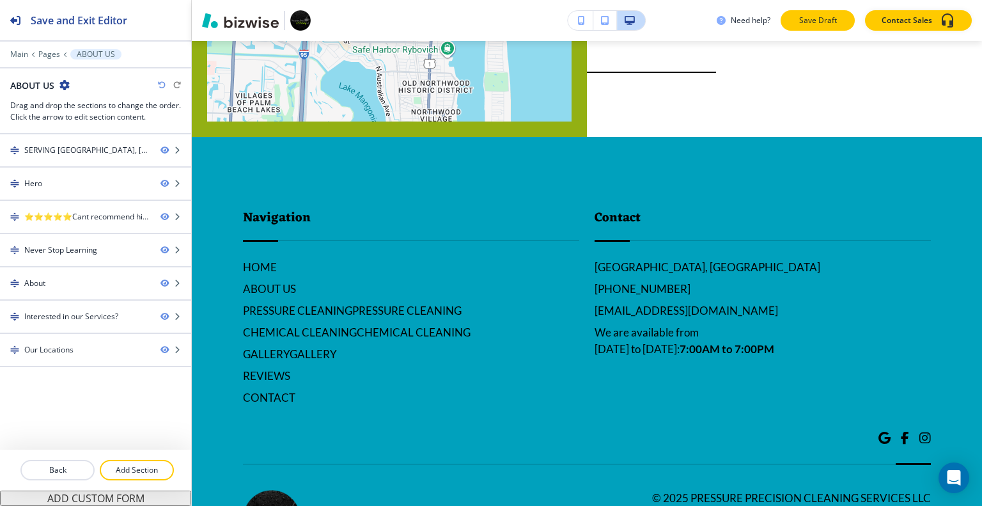
click at [829, 21] on p "Save Draft" at bounding box center [817, 21] width 41 height 12
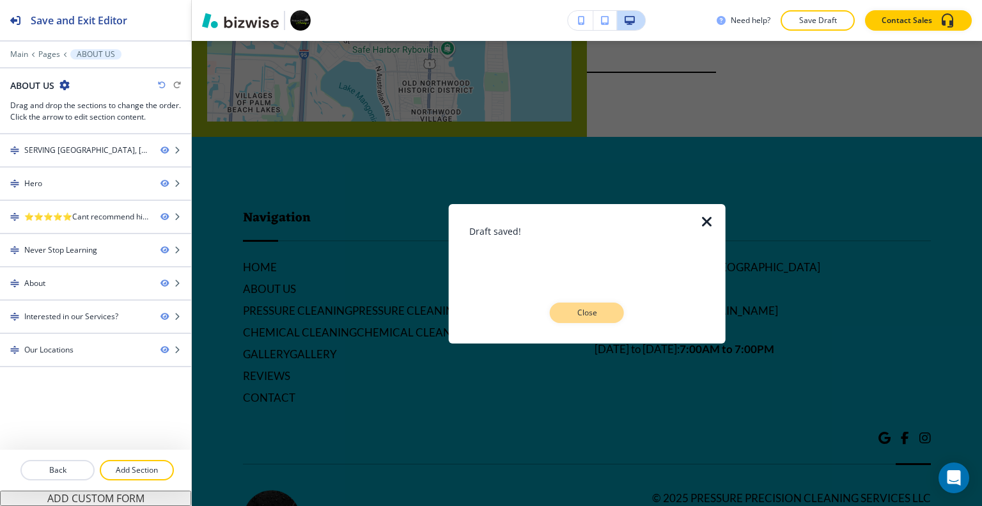
click at [611, 313] on button "Close" at bounding box center [587, 312] width 74 height 20
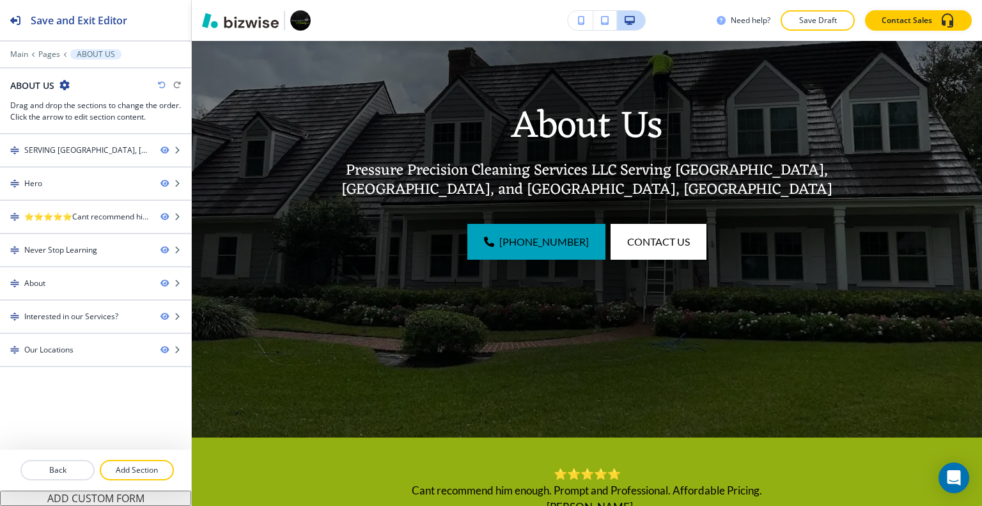
scroll to position [0, 0]
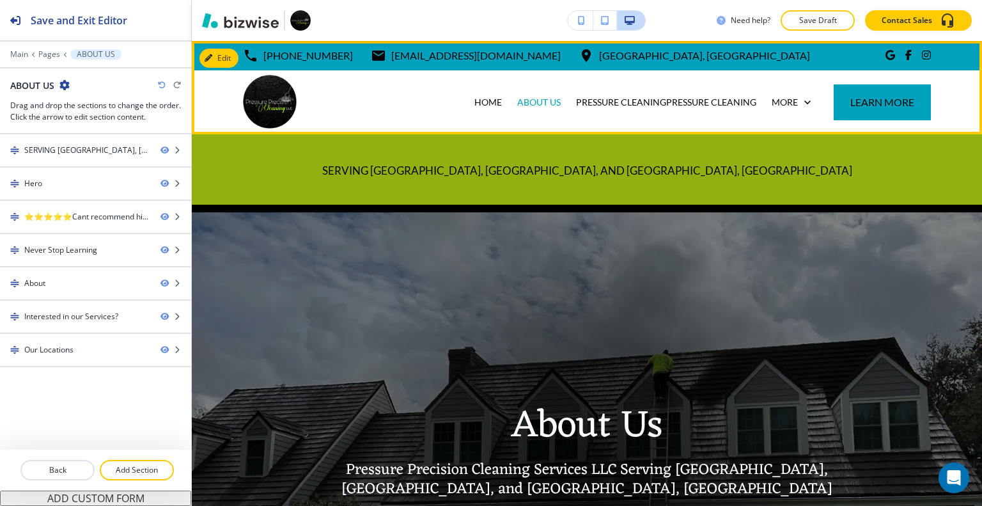
click at [483, 95] on div "HOME" at bounding box center [488, 102] width 43 height 64
click at [484, 100] on p "HOME" at bounding box center [487, 102] width 27 height 13
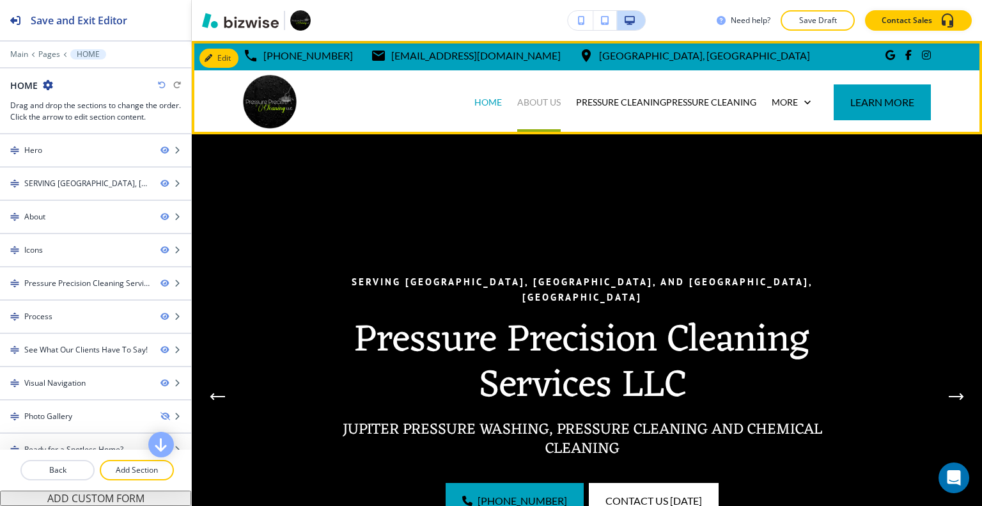
click at [526, 98] on p "ABOUT US" at bounding box center [538, 102] width 43 height 13
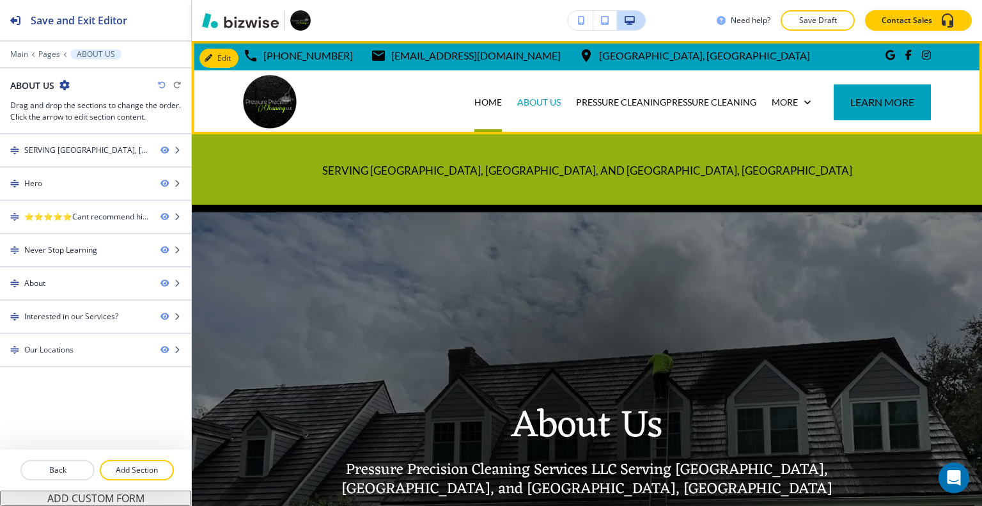
drag, startPoint x: 479, startPoint y: 101, endPoint x: 969, endPoint y: 107, distance: 489.6
click at [479, 100] on p "HOME" at bounding box center [487, 102] width 27 height 13
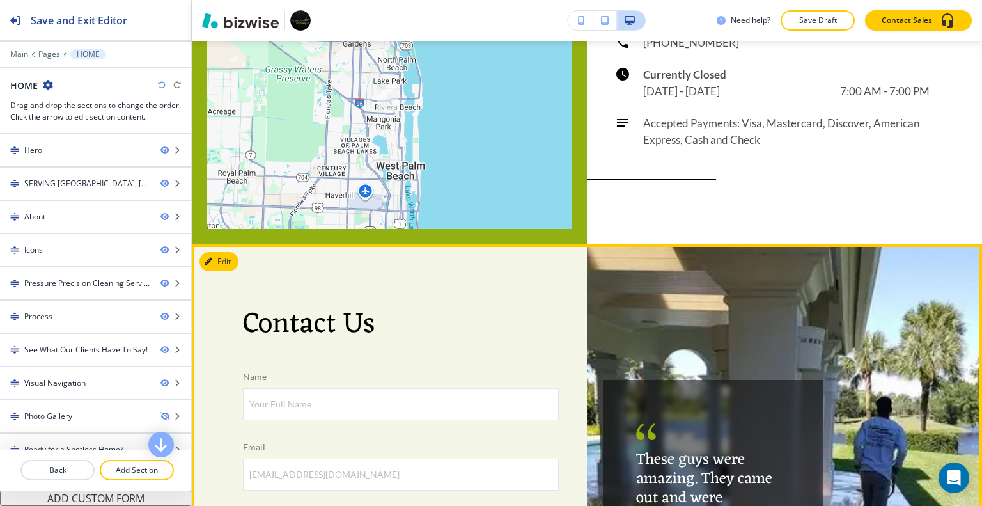
scroll to position [4770, 0]
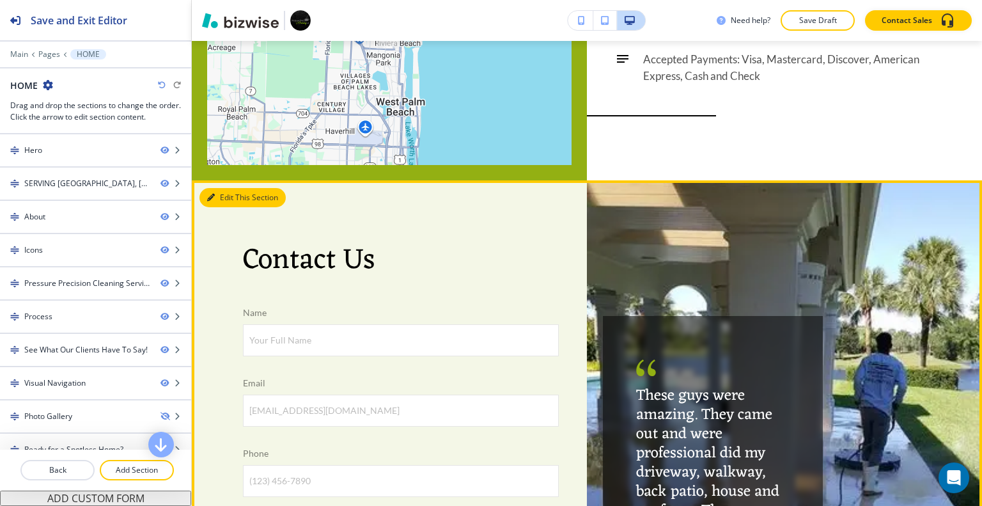
click at [222, 188] on button "Edit This Section" at bounding box center [242, 197] width 86 height 19
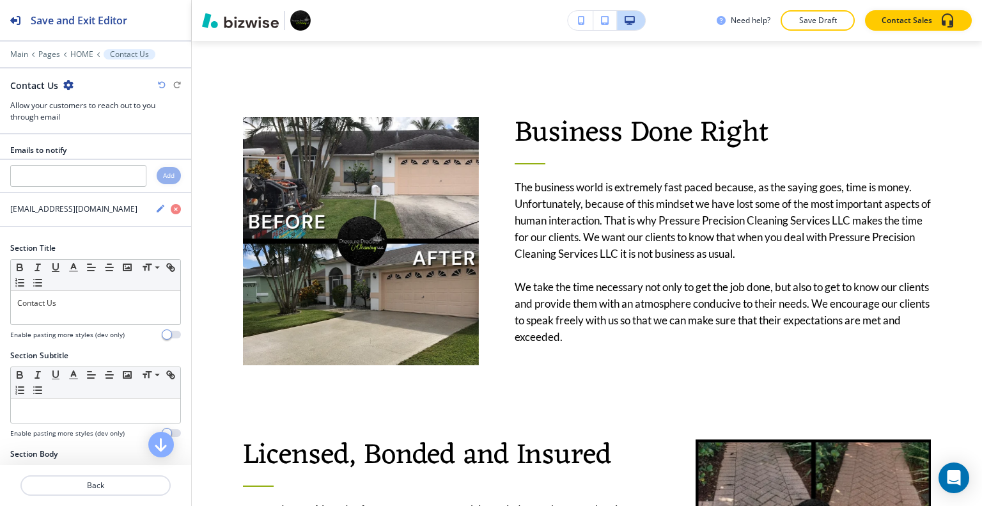
scroll to position [0, 0]
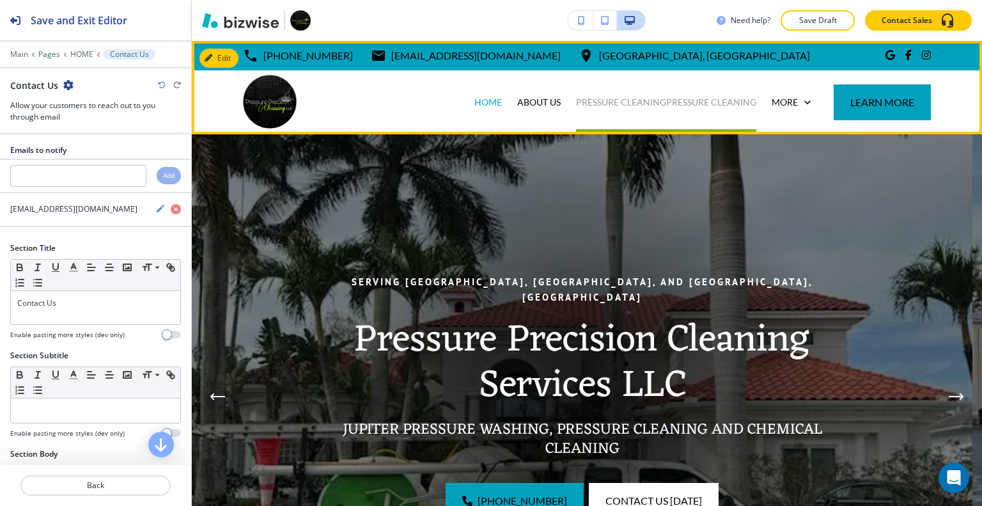
click at [611, 101] on p "PRESSURE CLEANINGPRESSURE CLEANING" at bounding box center [666, 102] width 180 height 13
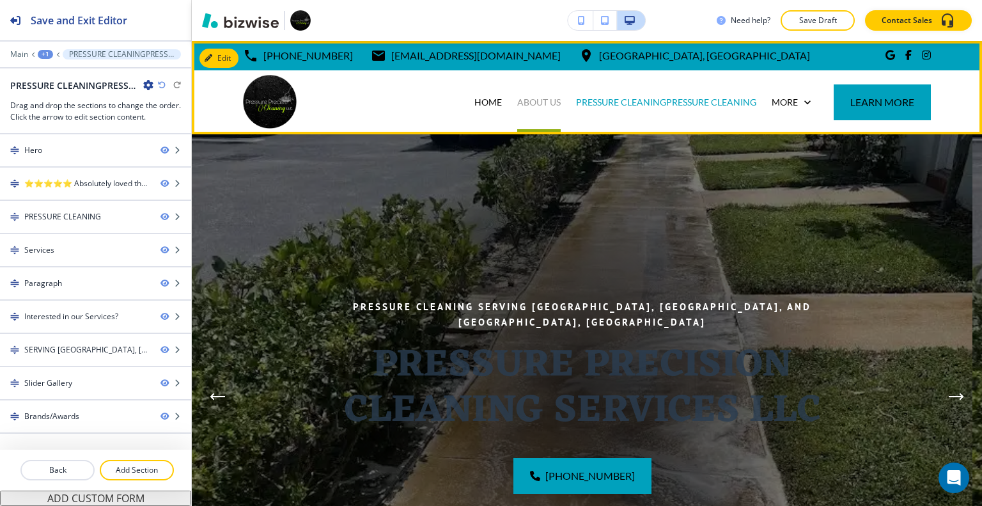
click at [521, 102] on p "ABOUT US" at bounding box center [538, 102] width 43 height 13
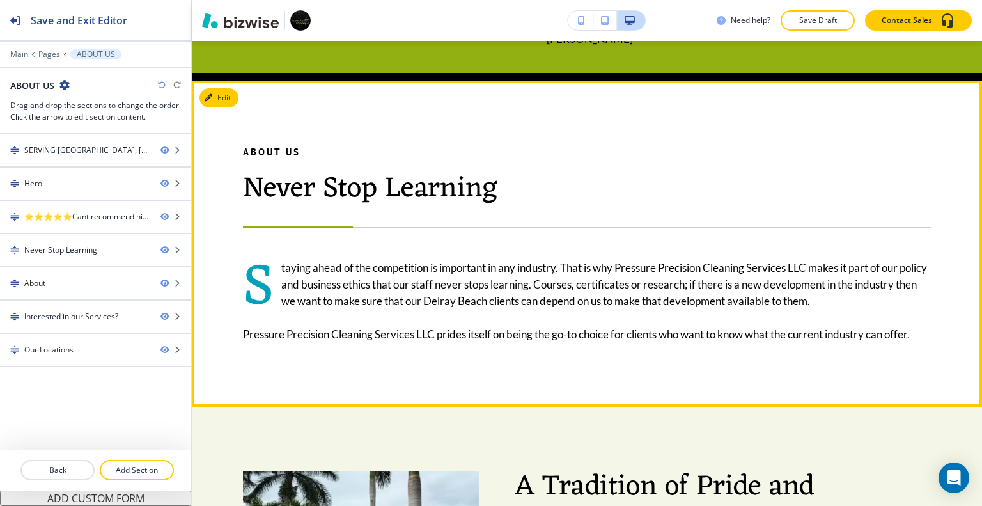
scroll to position [639, 0]
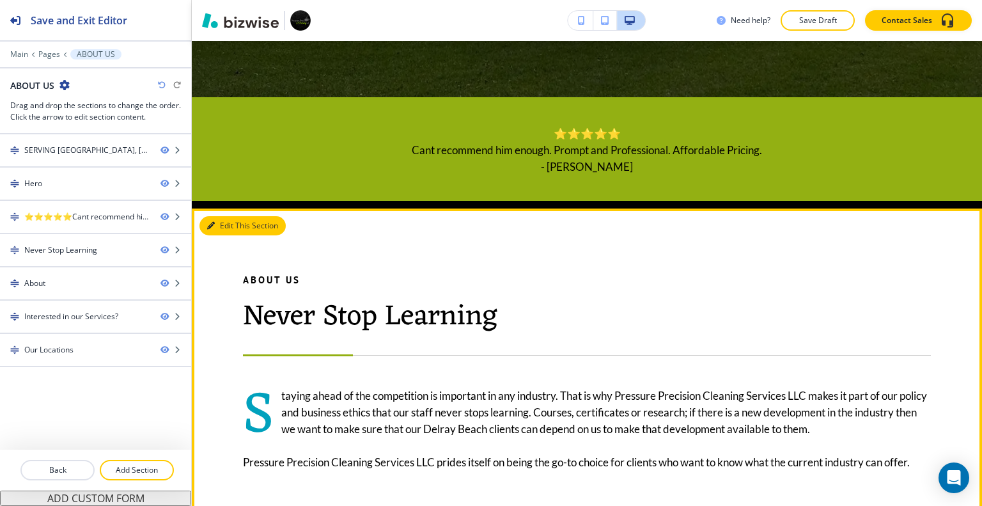
click at [220, 228] on button "Edit This Section" at bounding box center [242, 225] width 86 height 19
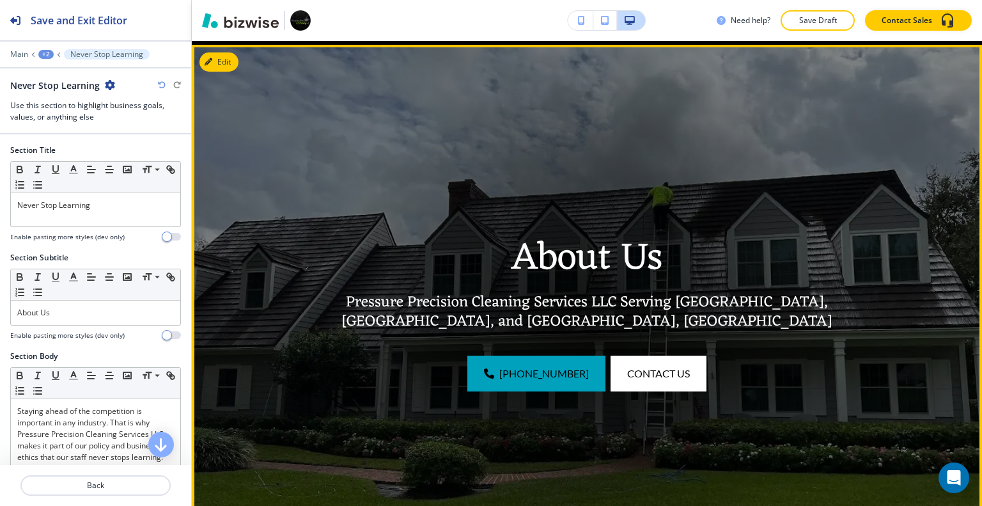
scroll to position [0, 0]
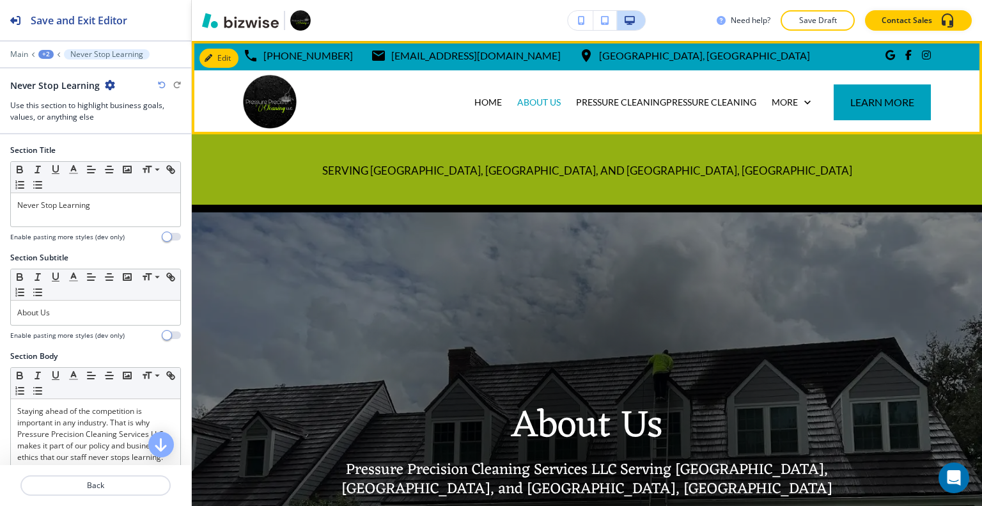
click at [617, 84] on div "PRESSURE CLEANINGPRESSURE CLEANING" at bounding box center [666, 102] width 196 height 64
click at [618, 101] on p "PRESSURE CLEANINGPRESSURE CLEANING" at bounding box center [666, 102] width 180 height 13
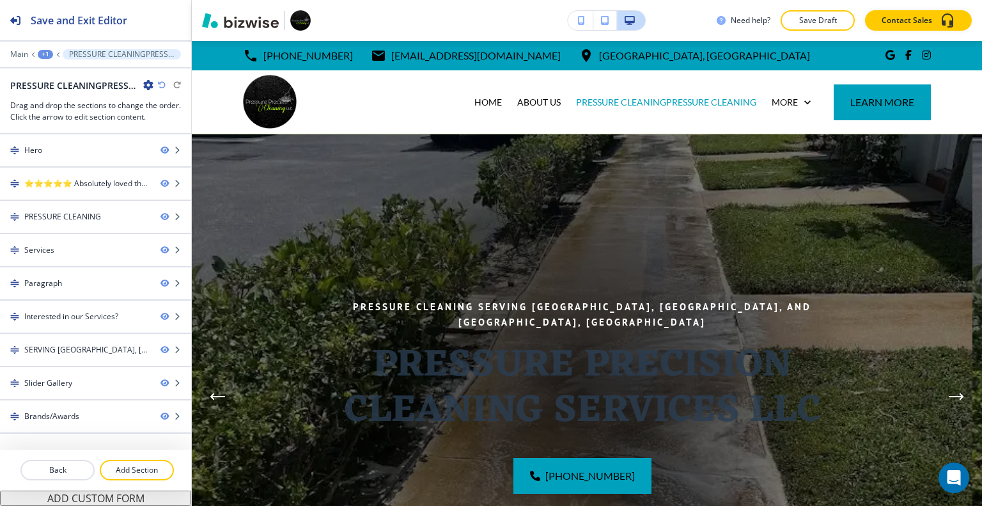
click at [147, 85] on icon "button" at bounding box center [148, 85] width 10 height 10
click at [183, 105] on p "Edit Page Settings" at bounding box center [183, 107] width 65 height 12
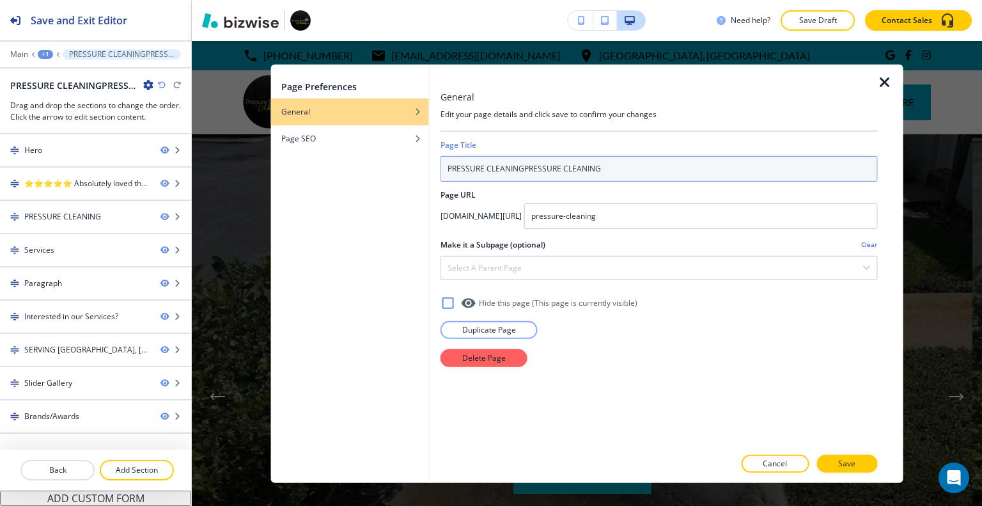
drag, startPoint x: 634, startPoint y: 166, endPoint x: 526, endPoint y: 176, distance: 108.4
click at [526, 176] on input "PRESSURE CLEANINGPRESSURE CLEANING" at bounding box center [658, 168] width 437 height 26
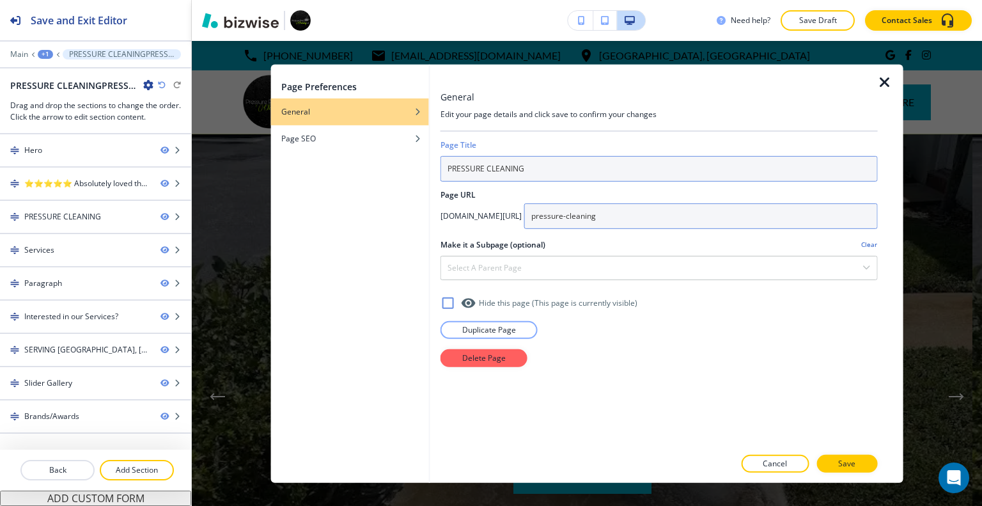
type input "PRESSURE CLEANING"
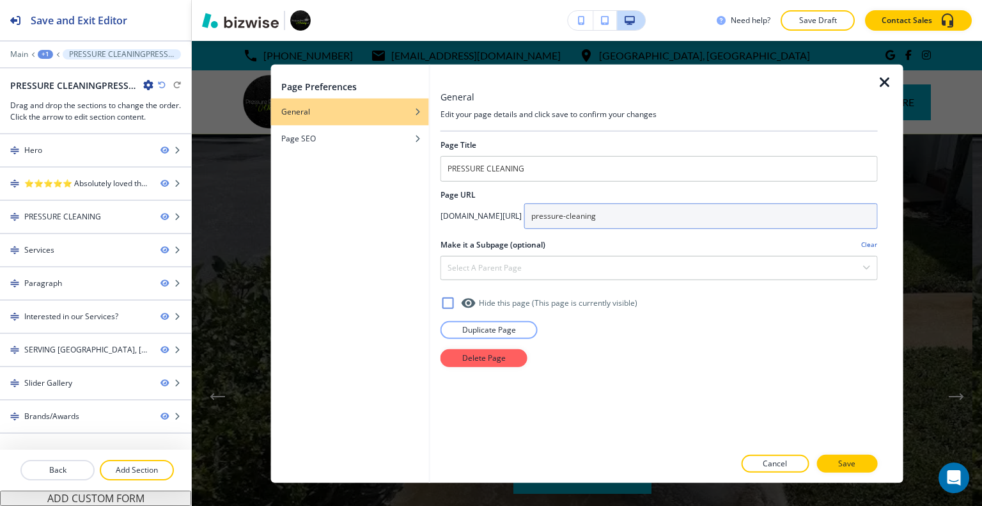
click at [726, 211] on input "pressure-cleaning" at bounding box center [700, 216] width 353 height 26
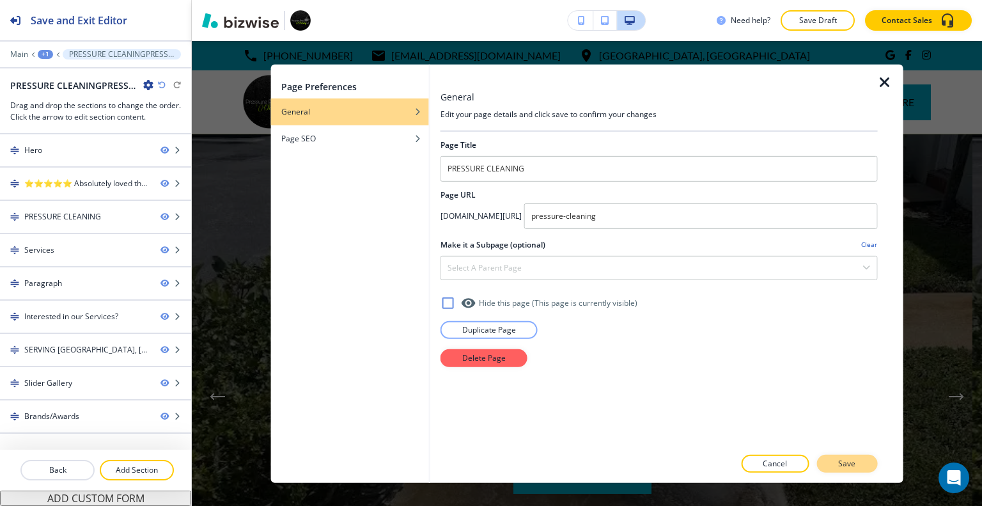
click at [841, 470] on button "Save" at bounding box center [846, 463] width 61 height 18
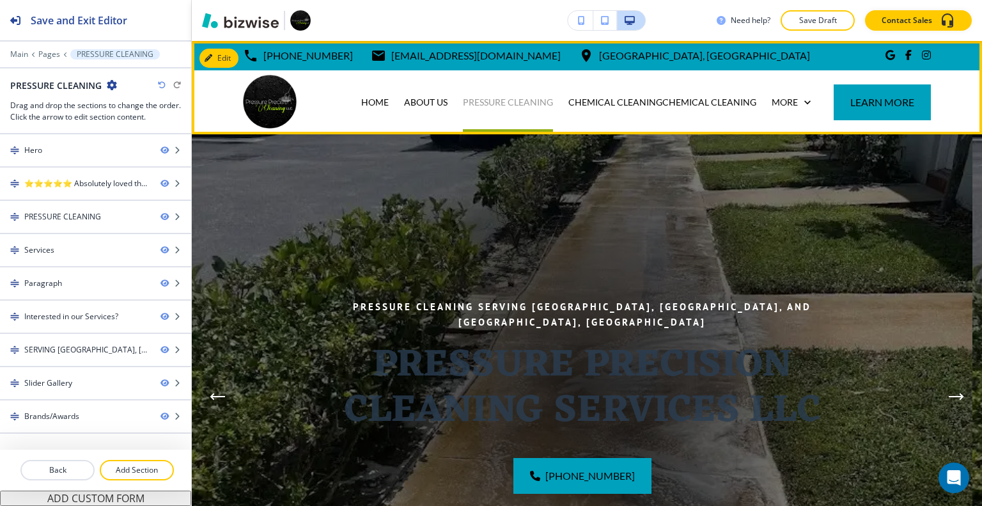
click at [488, 105] on p "PRESSURE CLEANING" at bounding box center [508, 102] width 90 height 13
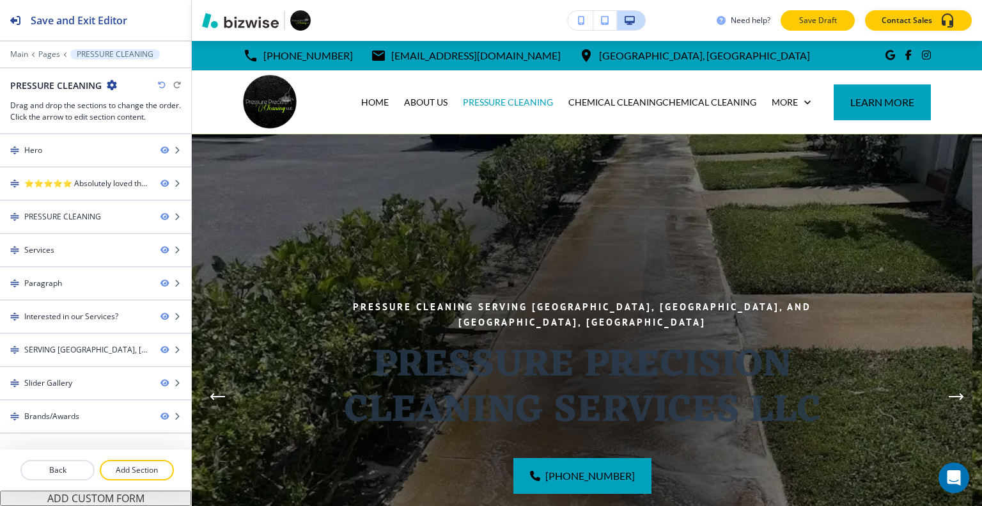
click at [831, 20] on p "Save Draft" at bounding box center [817, 21] width 41 height 12
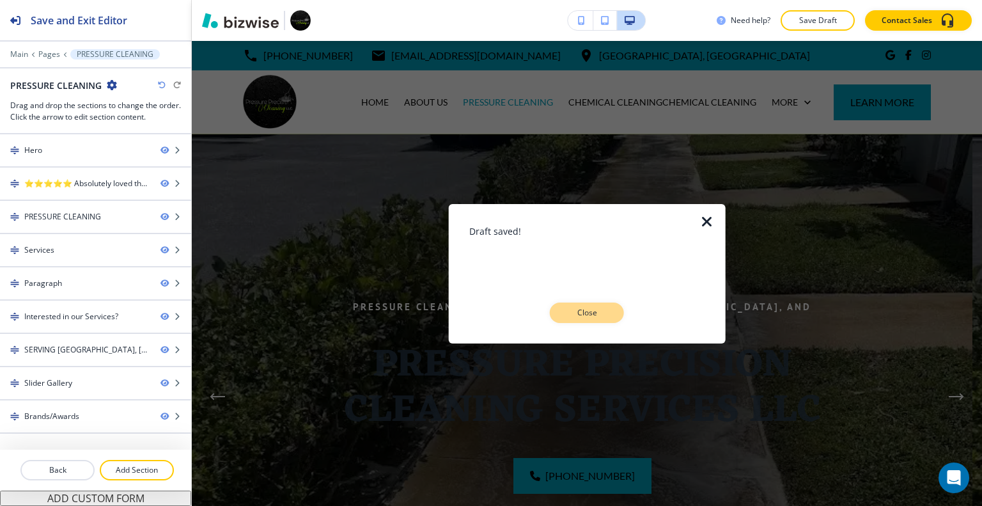
click at [605, 309] on p "Close" at bounding box center [586, 313] width 41 height 12
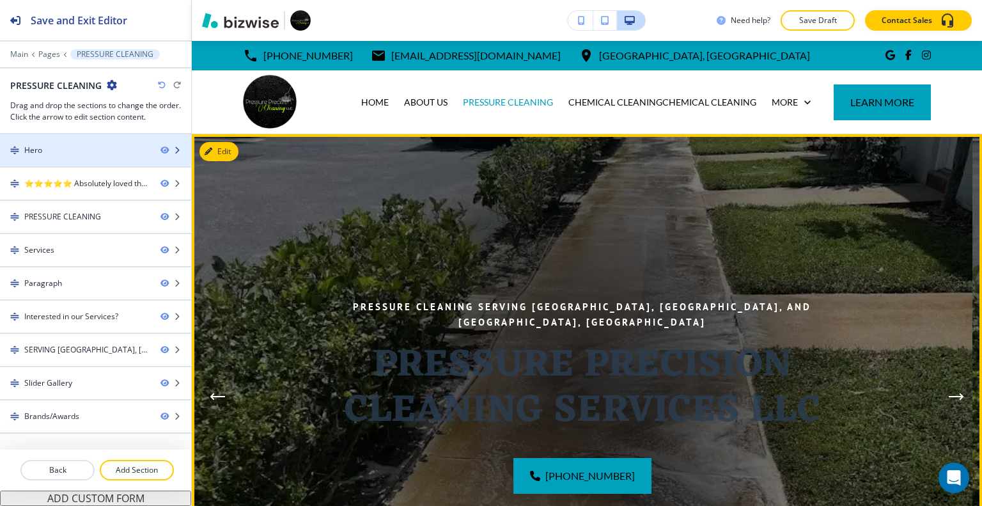
click at [104, 153] on div "Hero" at bounding box center [75, 150] width 150 height 12
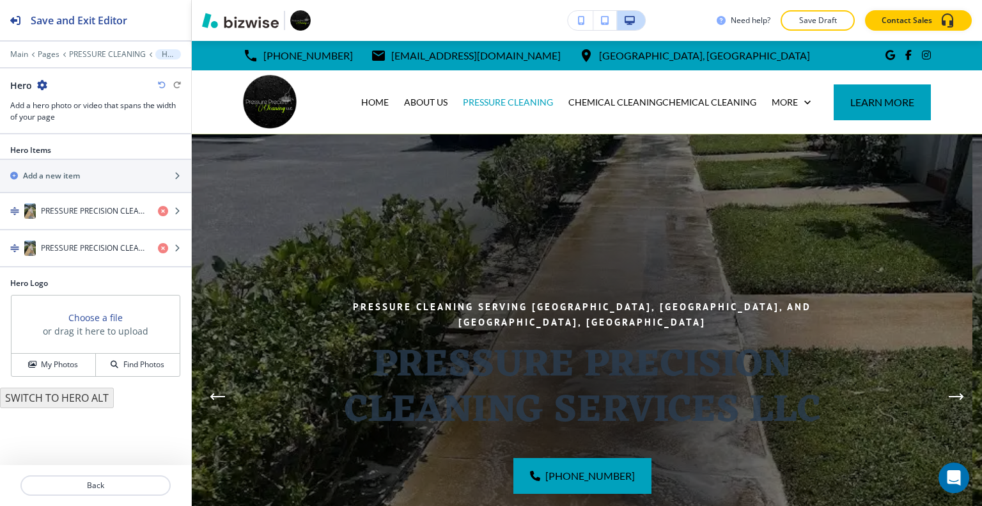
scroll to position [93, 0]
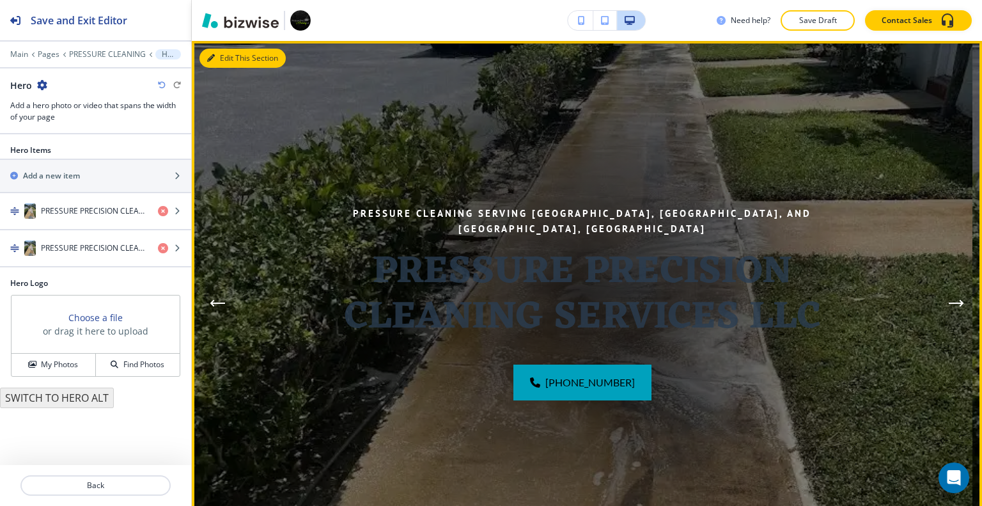
click at [224, 58] on button "Edit This Section" at bounding box center [242, 58] width 86 height 19
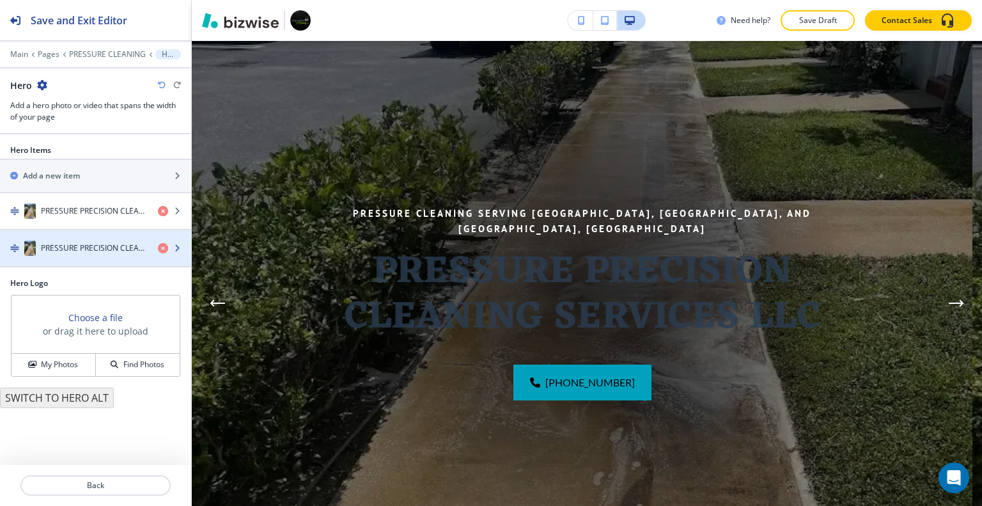
click at [164, 244] on icon "button" at bounding box center [163, 248] width 10 height 10
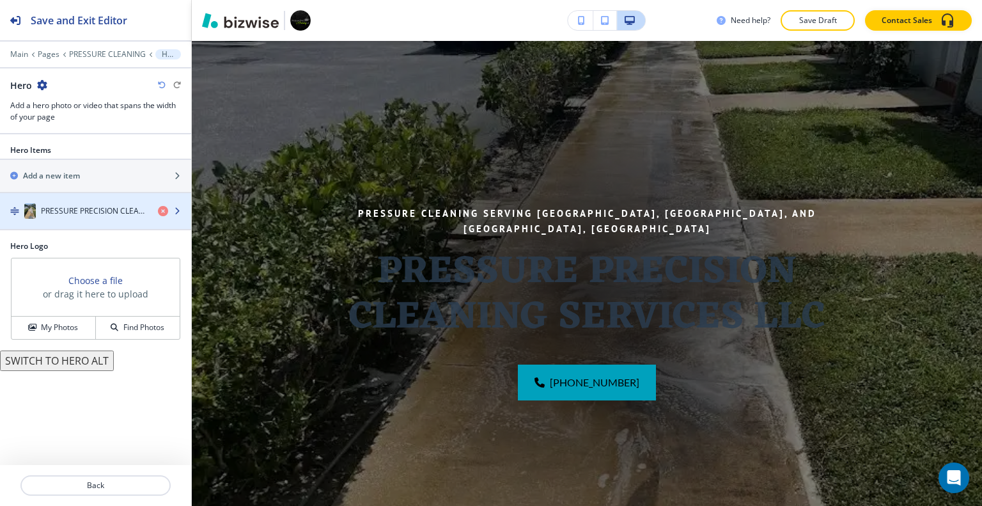
click at [100, 205] on h4 "PRESSURE PRECISION CLEANING SERVICES LLC" at bounding box center [94, 211] width 107 height 12
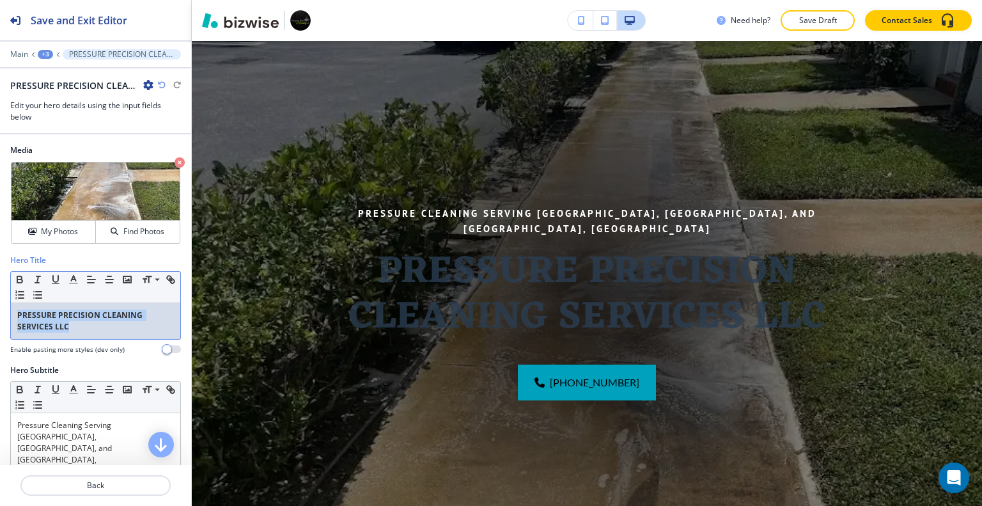
drag, startPoint x: 97, startPoint y: 331, endPoint x: 8, endPoint y: 291, distance: 98.1
click at [0, 305] on div "Hero Title Small Normal Large Huge PRESSURE PRECISION CLEANING SERVICES LLC Ena…" at bounding box center [95, 309] width 191 height 110
click at [19, 281] on icon "button" at bounding box center [19, 280] width 5 height 3
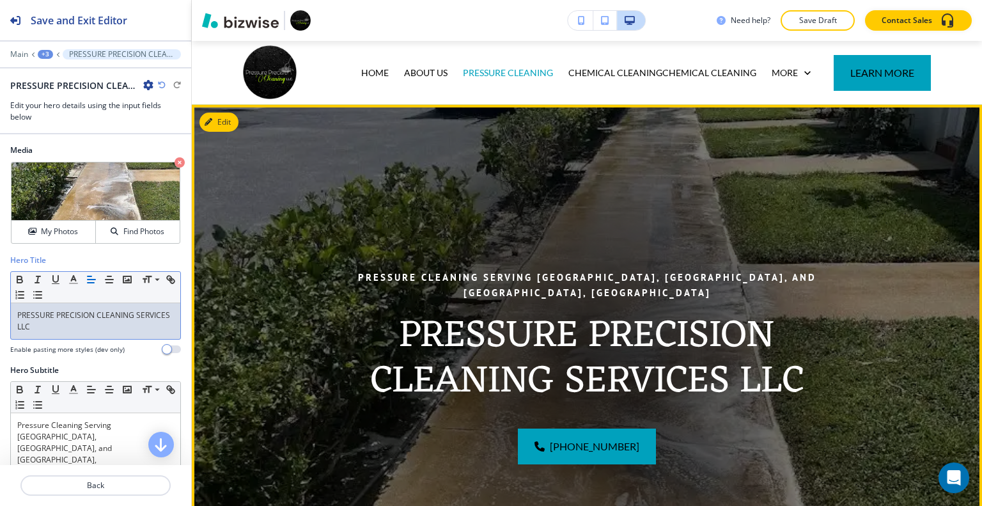
scroll to position [0, 0]
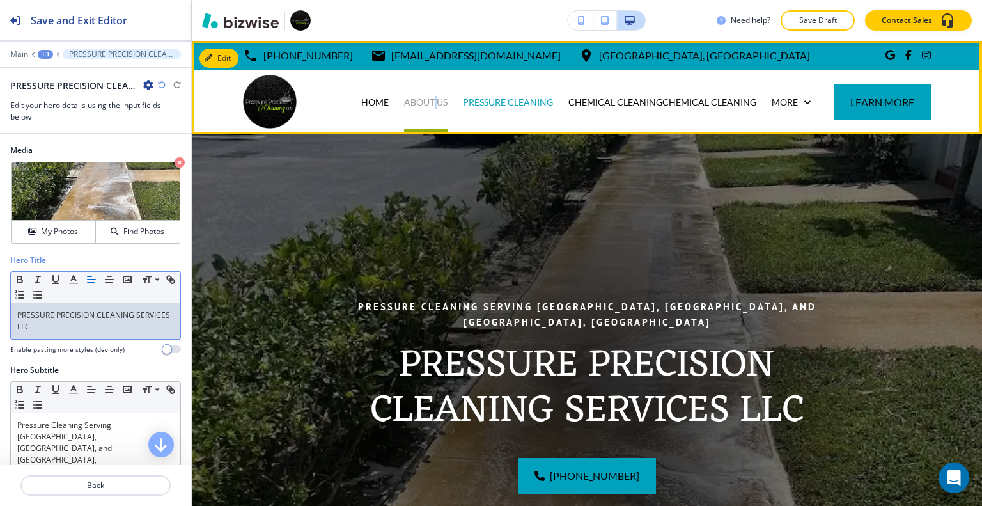
click at [427, 102] on p "ABOUT US" at bounding box center [425, 102] width 43 height 13
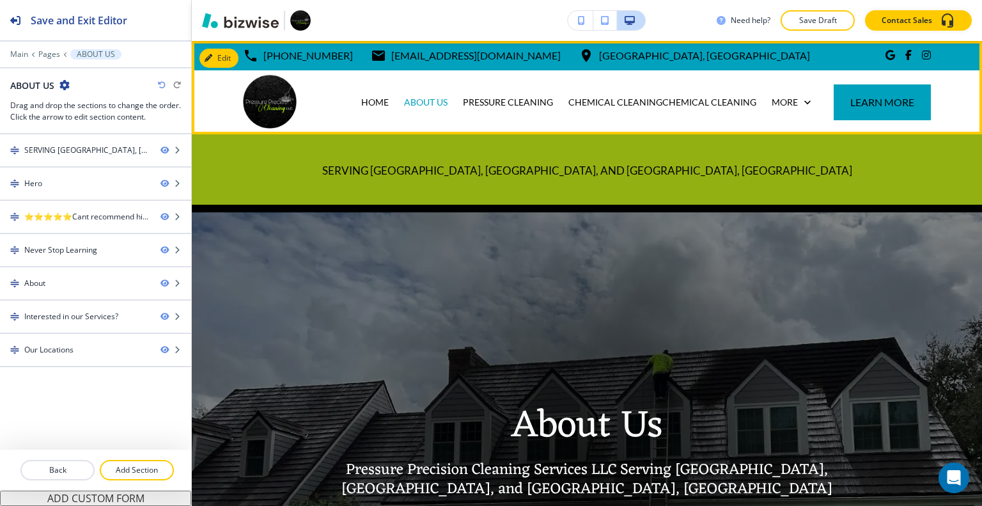
click at [483, 109] on div "PRESSURE CLEANING" at bounding box center [507, 102] width 105 height 64
click at [484, 103] on p "PRESSURE CLEANING" at bounding box center [508, 102] width 90 height 13
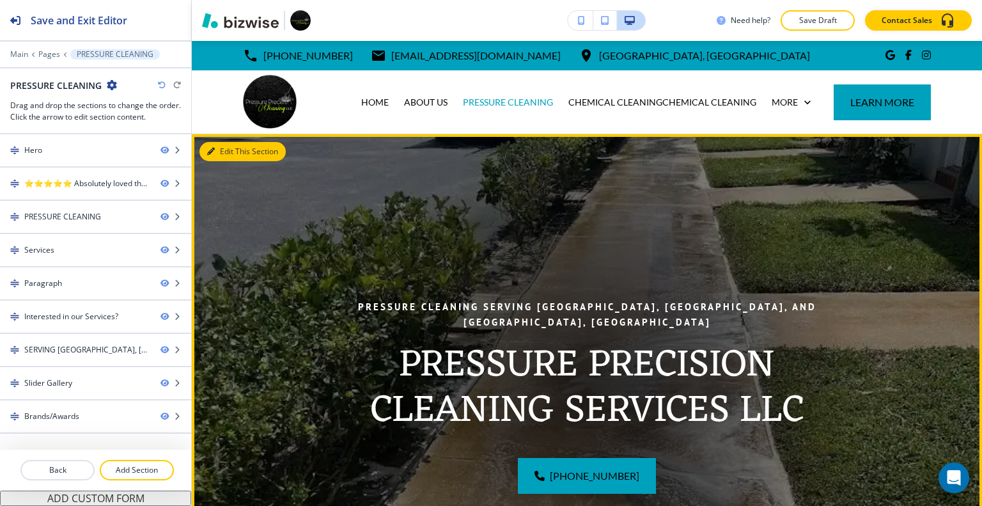
click at [228, 151] on button "Edit This Section" at bounding box center [242, 151] width 86 height 19
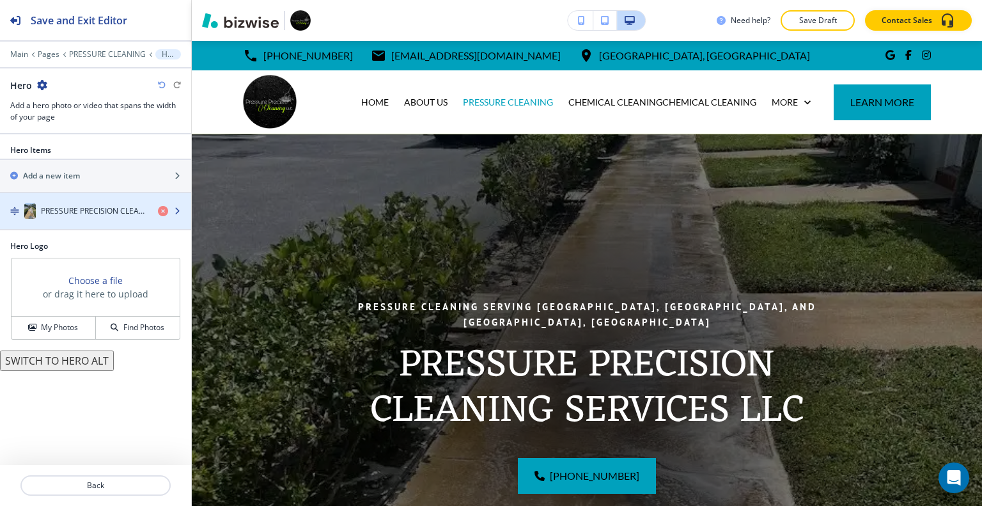
scroll to position [93, 0]
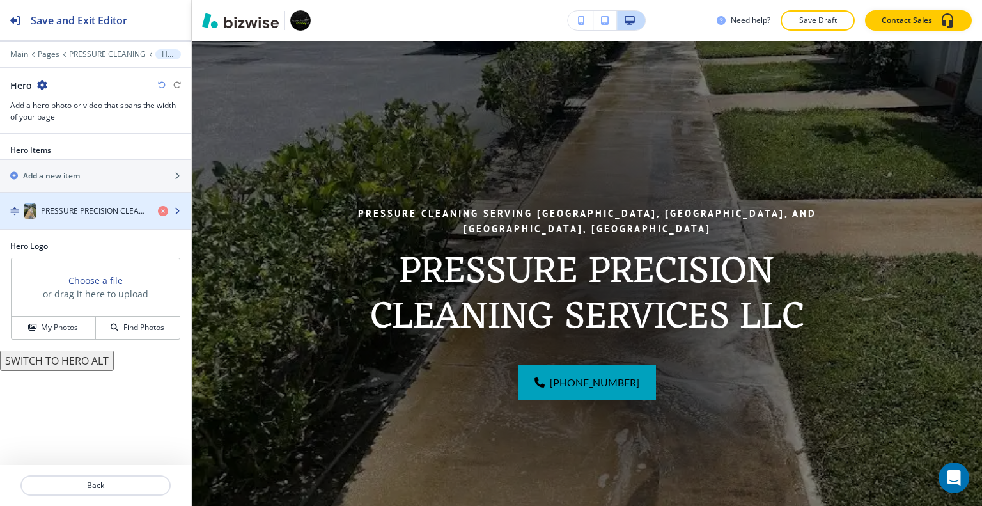
click at [112, 220] on div "button" at bounding box center [95, 224] width 191 height 10
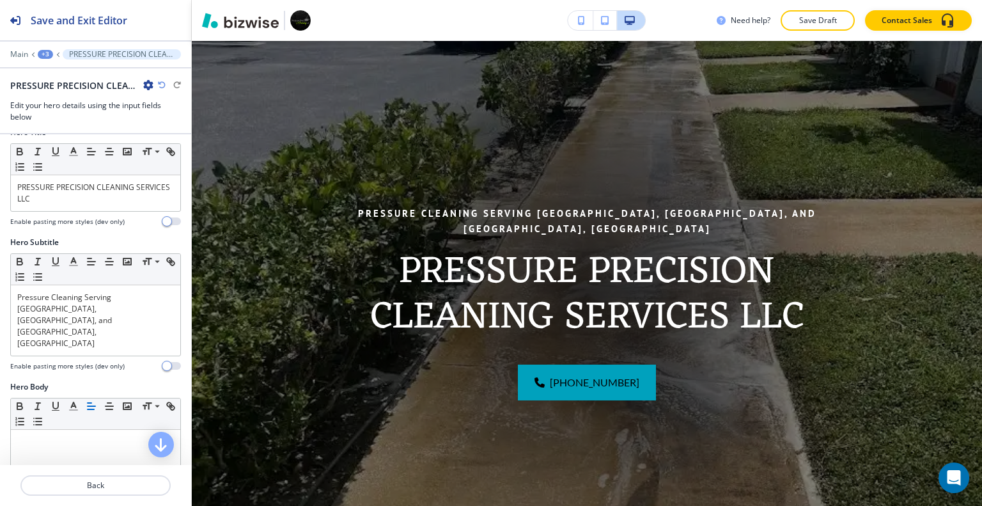
scroll to position [64, 0]
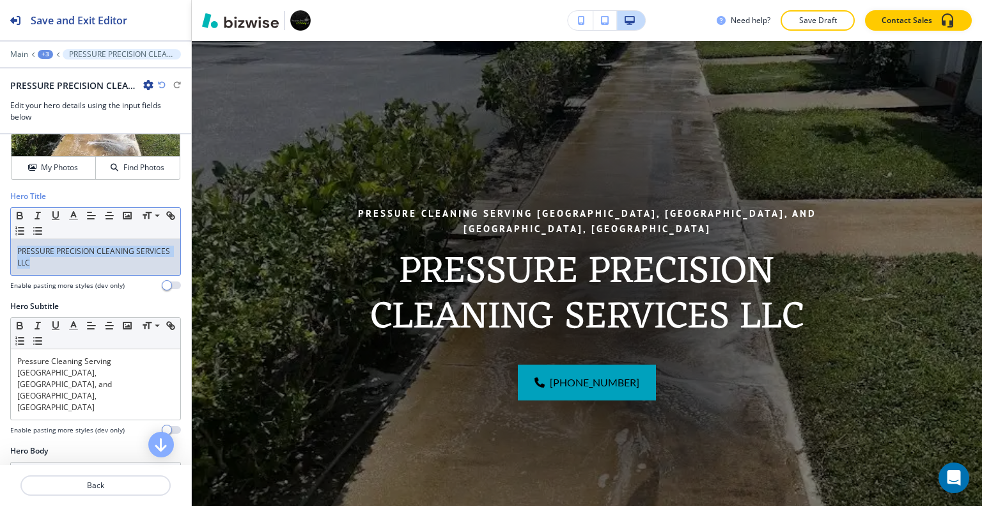
drag, startPoint x: 77, startPoint y: 256, endPoint x: 23, endPoint y: 251, distance: 53.9
click at [14, 250] on div "PRESSURE PRECISION CLEANING SERVICES LLC" at bounding box center [95, 257] width 169 height 36
copy p "PRESSURE PRECISION CLEANING SERVICES LLC"
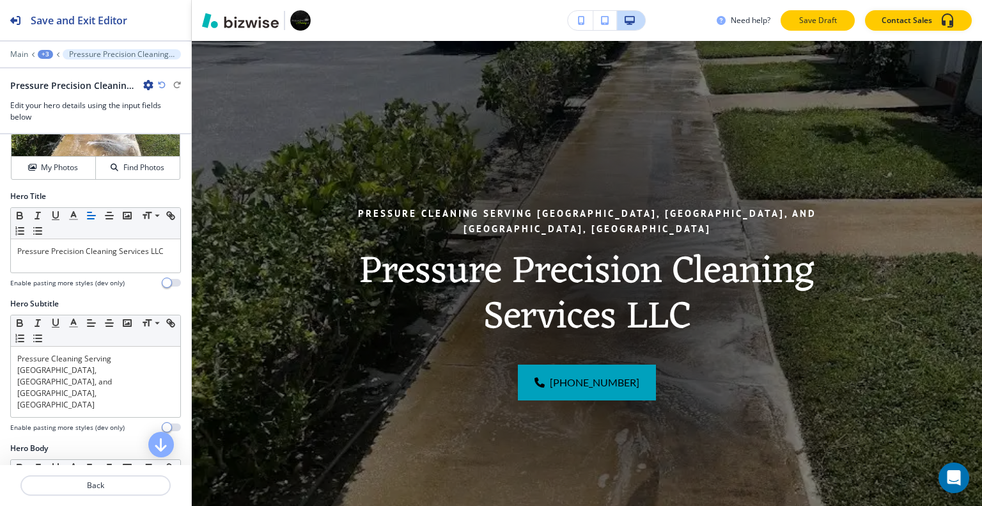
click at [806, 25] on button "Save Draft" at bounding box center [817, 20] width 74 height 20
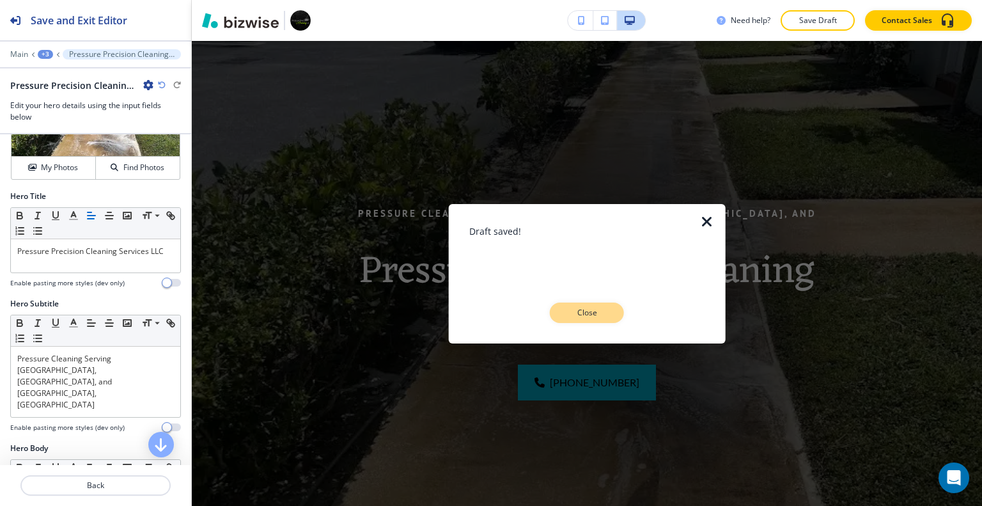
click at [577, 314] on p "Close" at bounding box center [586, 313] width 41 height 12
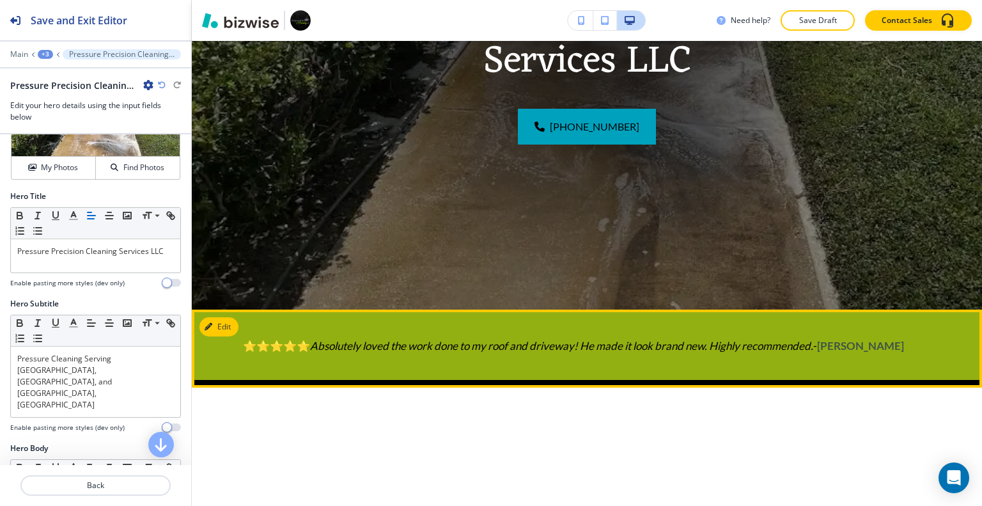
scroll to position [477, 0]
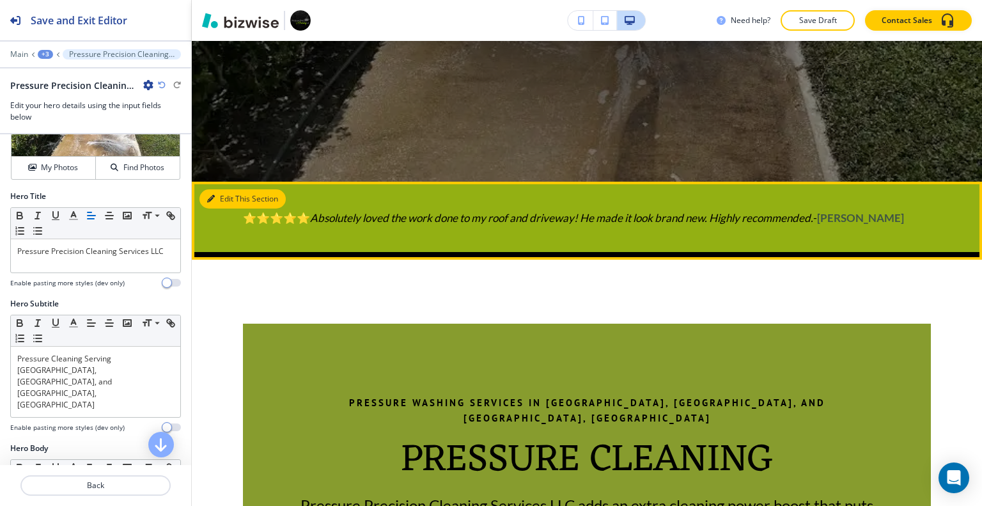
click at [229, 202] on button "Edit This Section" at bounding box center [242, 198] width 86 height 19
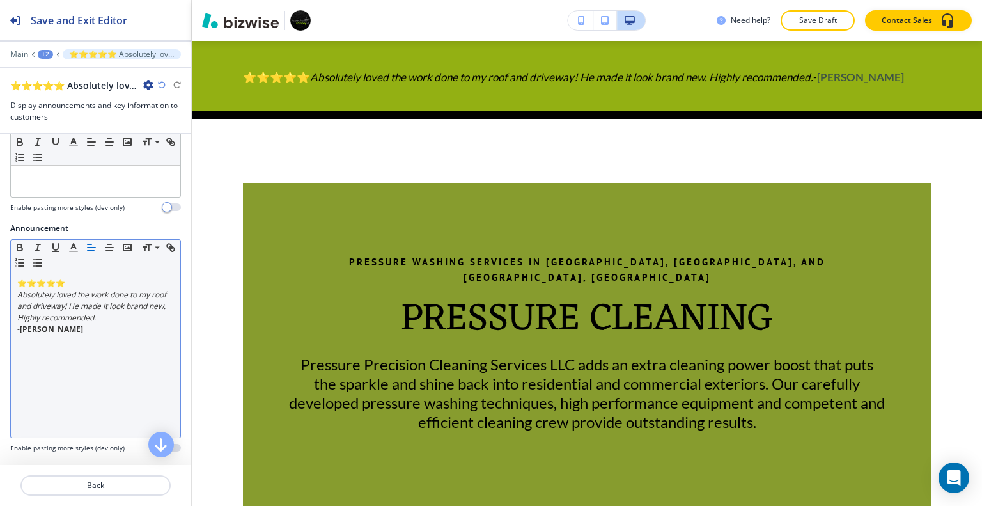
scroll to position [192, 0]
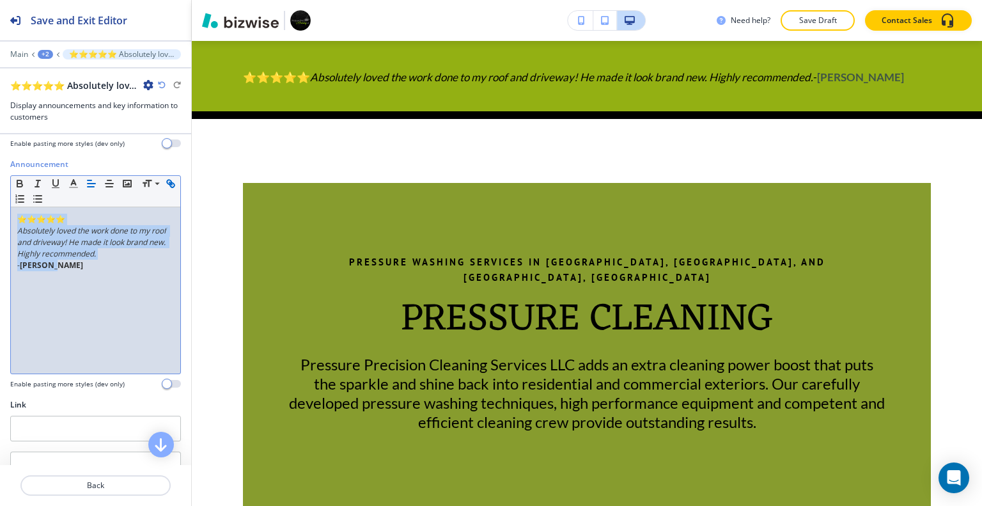
drag, startPoint x: 76, startPoint y: 289, endPoint x: 10, endPoint y: 199, distance: 111.1
click at [1, 213] on div "Announcement Small Normal Large Huge ⭐⭐⭐⭐⭐ Absolutely loved the work done to my…" at bounding box center [95, 278] width 191 height 240
click at [20, 181] on icon "button" at bounding box center [20, 184] width 12 height 12
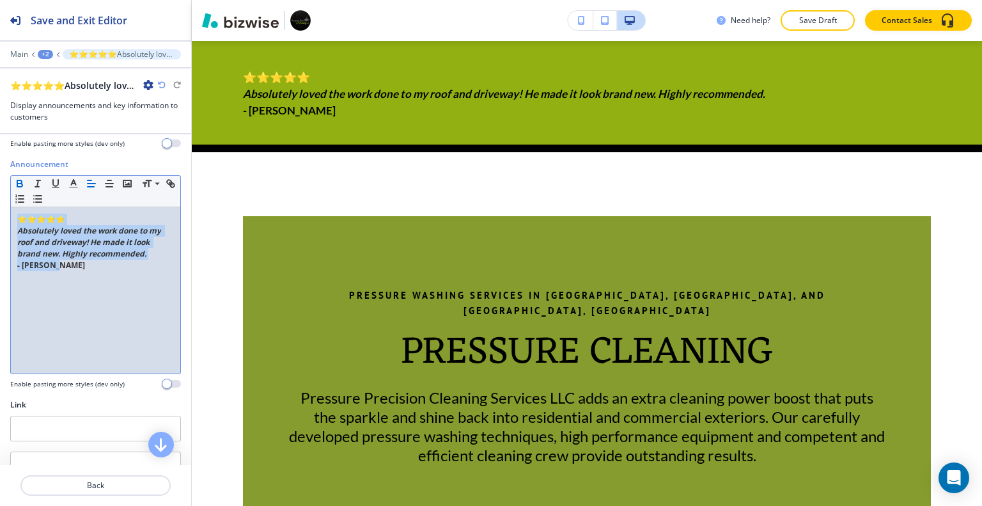
click at [20, 183] on icon "button" at bounding box center [19, 184] width 5 height 3
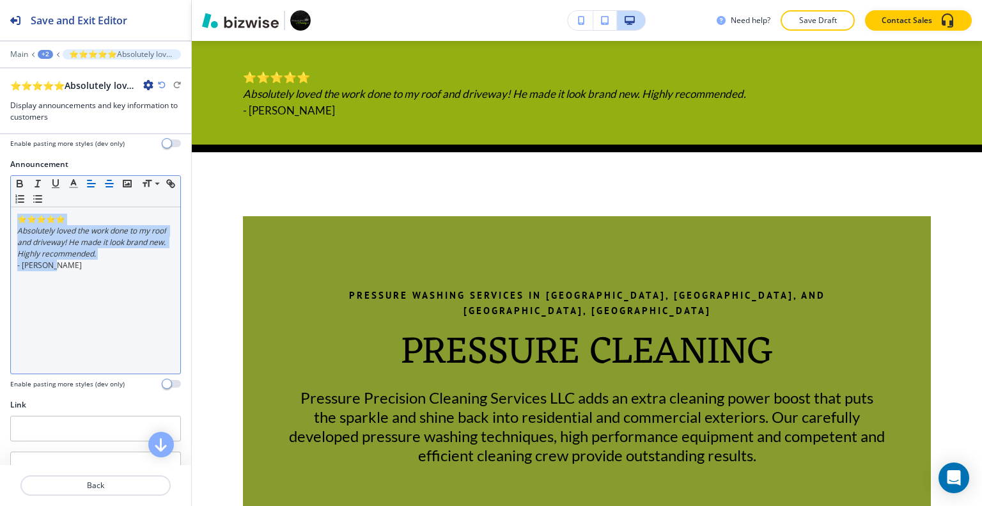
click at [112, 185] on icon "button" at bounding box center [110, 184] width 12 height 12
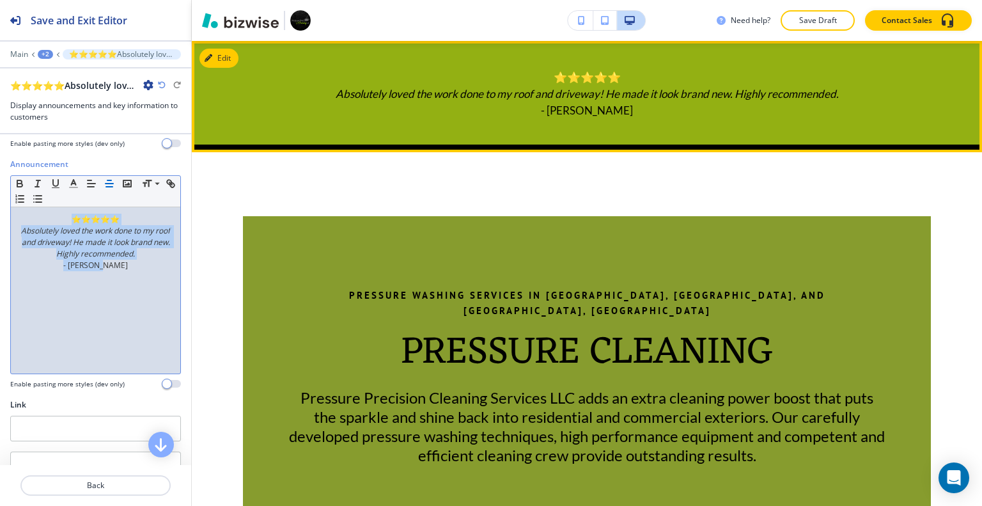
scroll to position [490, 0]
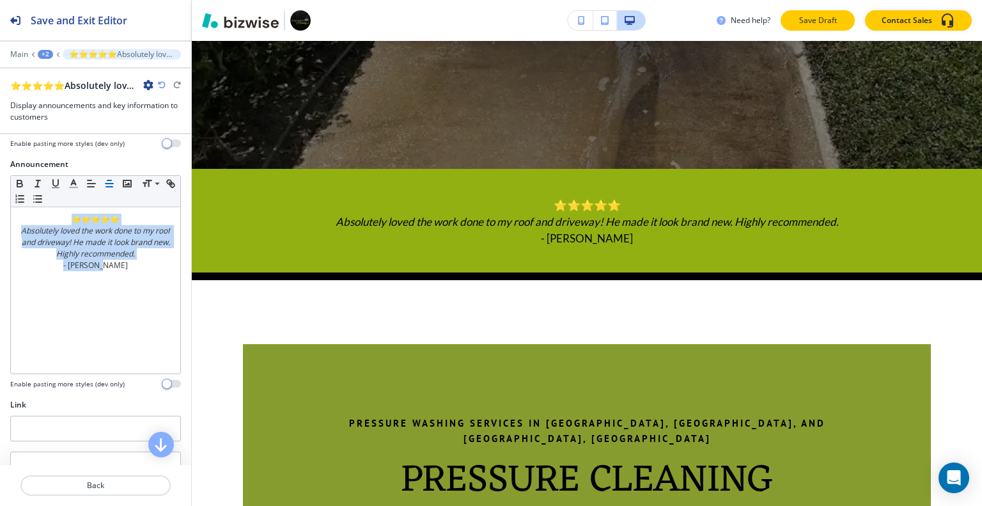
click at [830, 24] on p "Save Draft" at bounding box center [817, 21] width 41 height 12
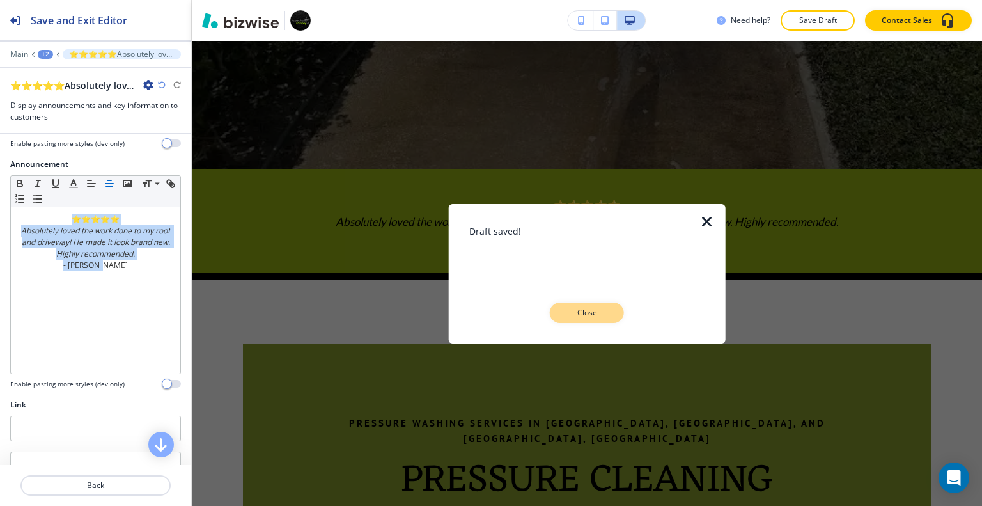
click at [583, 313] on p "Close" at bounding box center [586, 313] width 41 height 12
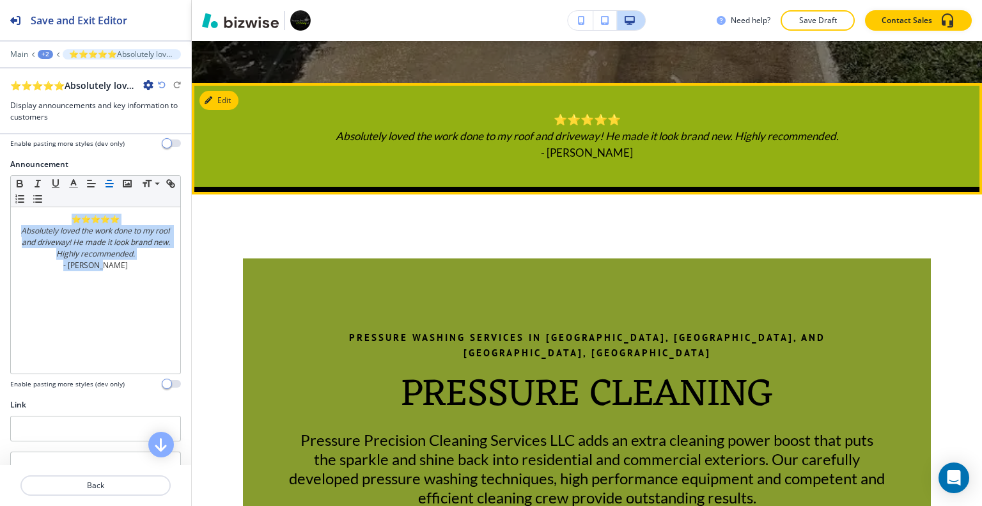
scroll to position [703, 0]
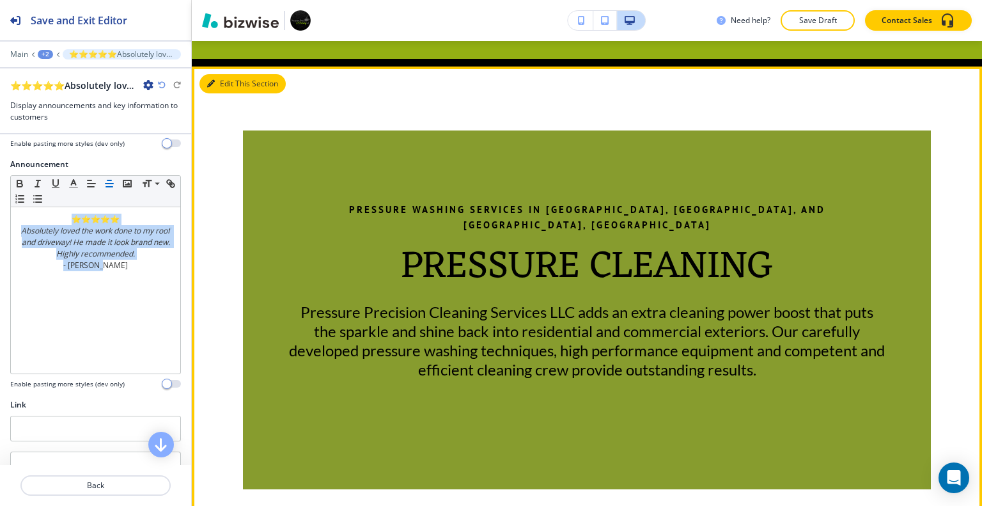
click at [234, 89] on button "Edit This Section" at bounding box center [242, 83] width 86 height 19
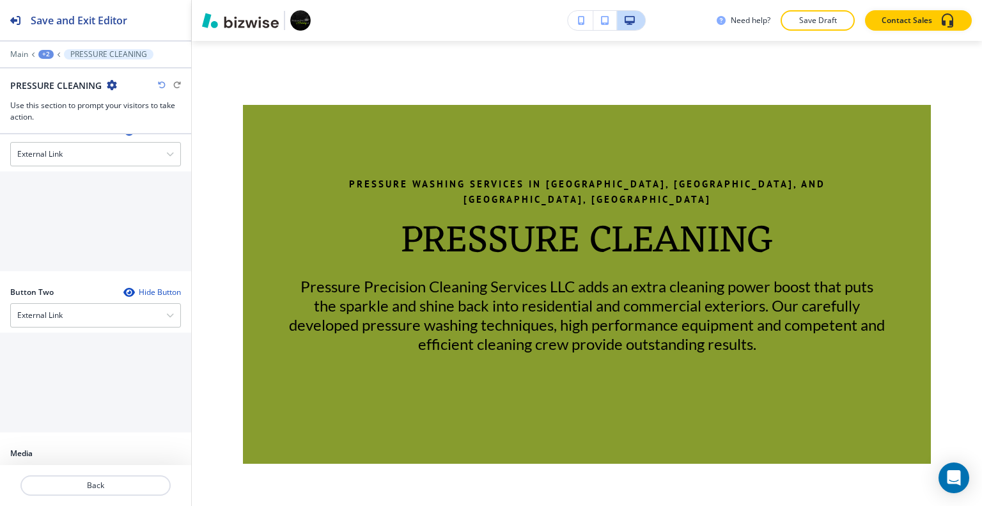
scroll to position [738, 0]
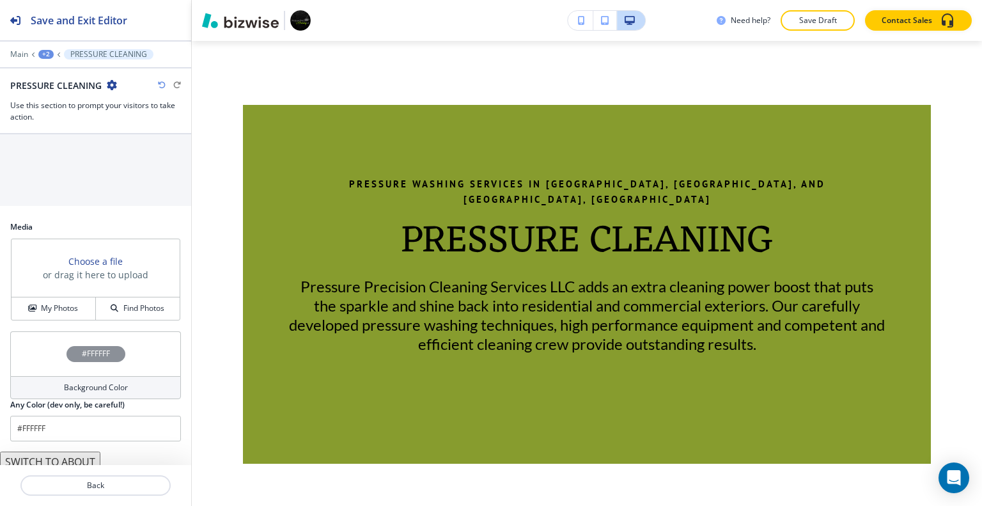
click at [108, 472] on button "SWITCH TO PARAGRAPHS" at bounding box center [66, 482] width 132 height 20
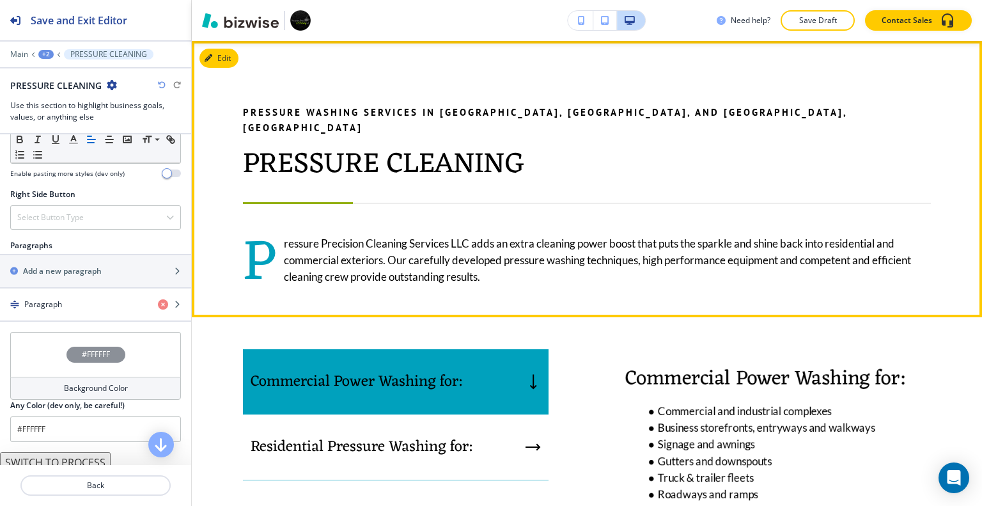
scroll to position [665, 0]
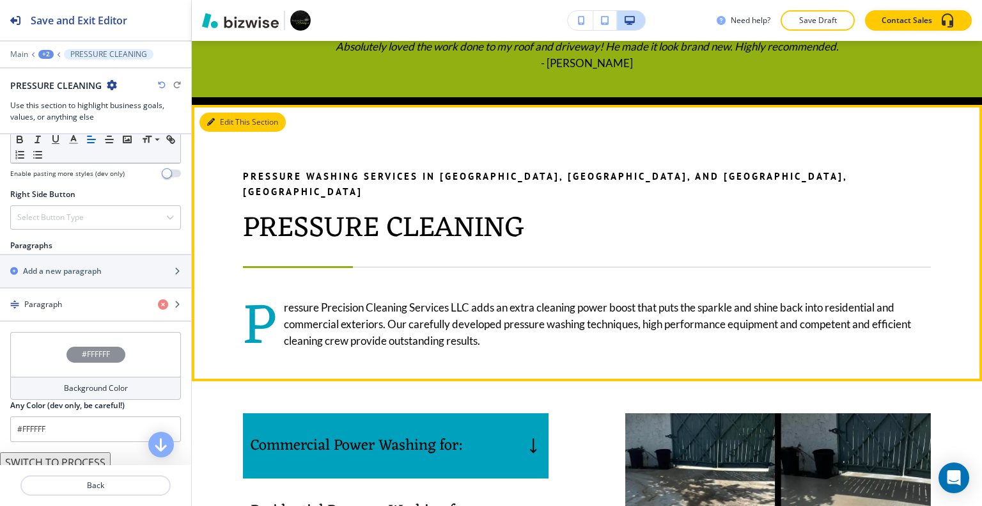
click at [207, 115] on button "Edit This Section" at bounding box center [242, 121] width 86 height 19
click at [219, 122] on button "Edit This Section" at bounding box center [242, 121] width 86 height 19
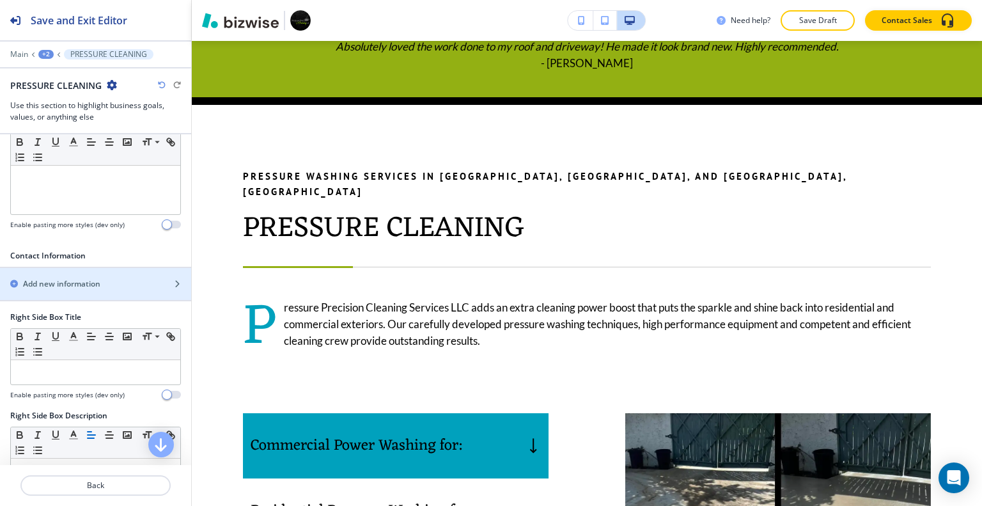
scroll to position [77, 0]
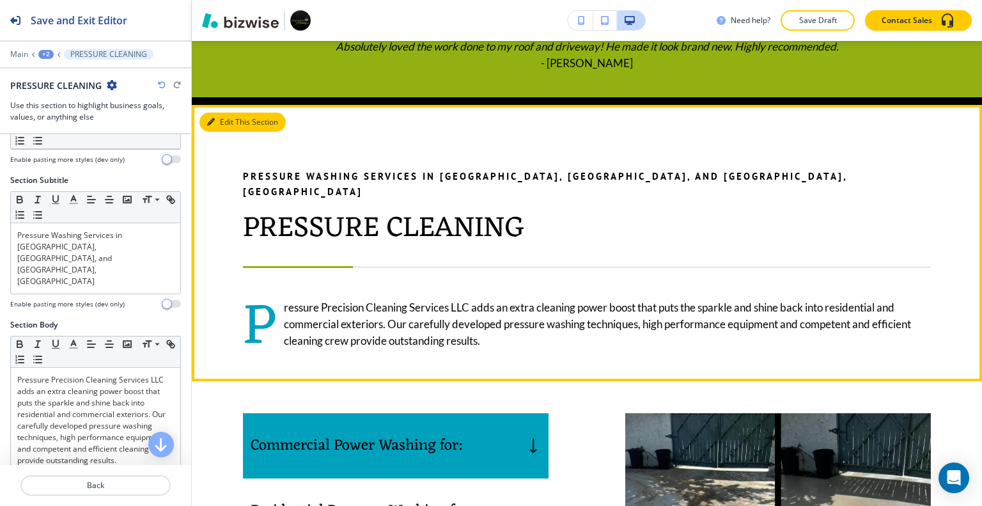
click at [222, 117] on button "Edit This Section" at bounding box center [242, 121] width 86 height 19
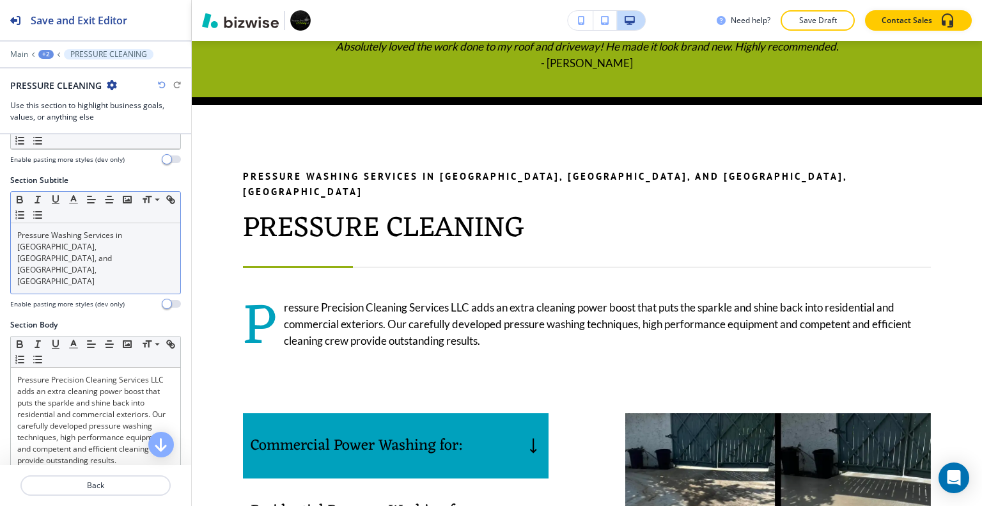
scroll to position [0, 0]
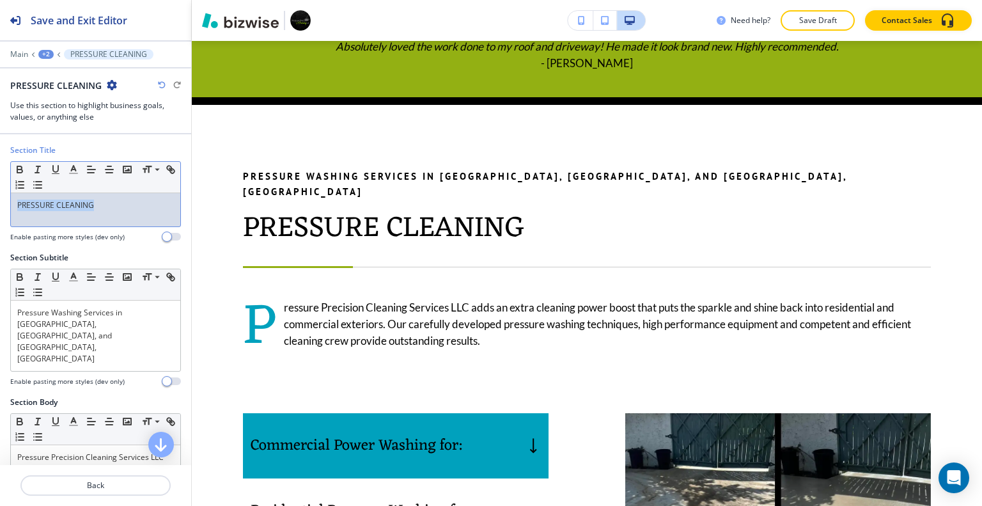
drag, startPoint x: 104, startPoint y: 209, endPoint x: 0, endPoint y: 206, distance: 104.2
click at [0, 206] on div "Section Title Small Normal Large Huge PRESSURE CLEANING Enable pasting more sty…" at bounding box center [95, 197] width 191 height 107
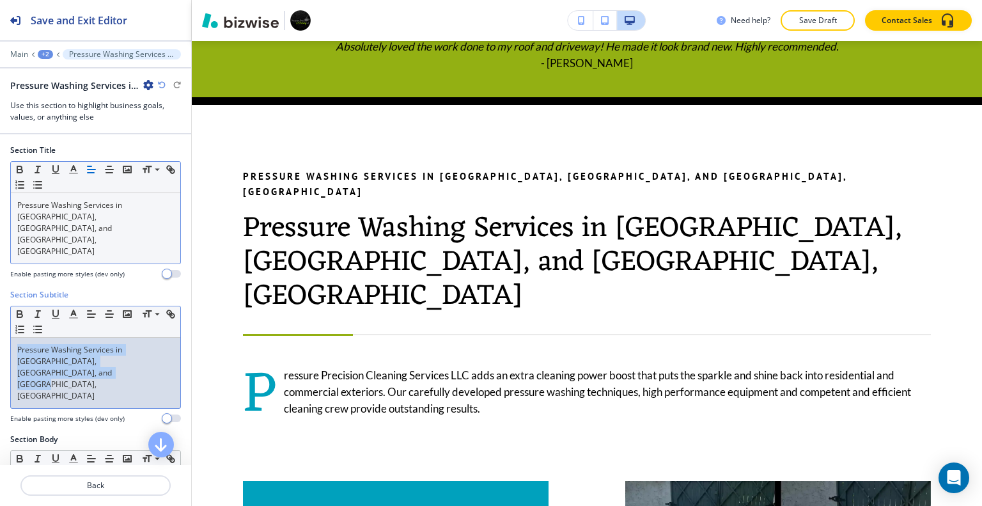
drag, startPoint x: 88, startPoint y: 355, endPoint x: 0, endPoint y: 317, distance: 95.9
click at [0, 317] on div "Section Subtitle Small Normal Large Huge Pressure Washing Services in Palm Beac…" at bounding box center [95, 361] width 191 height 144
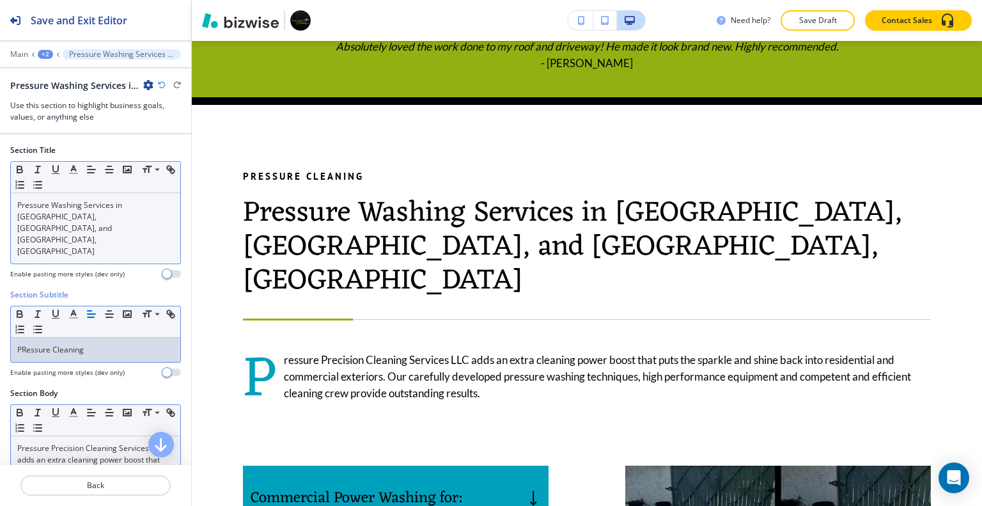
scroll to position [128, 0]
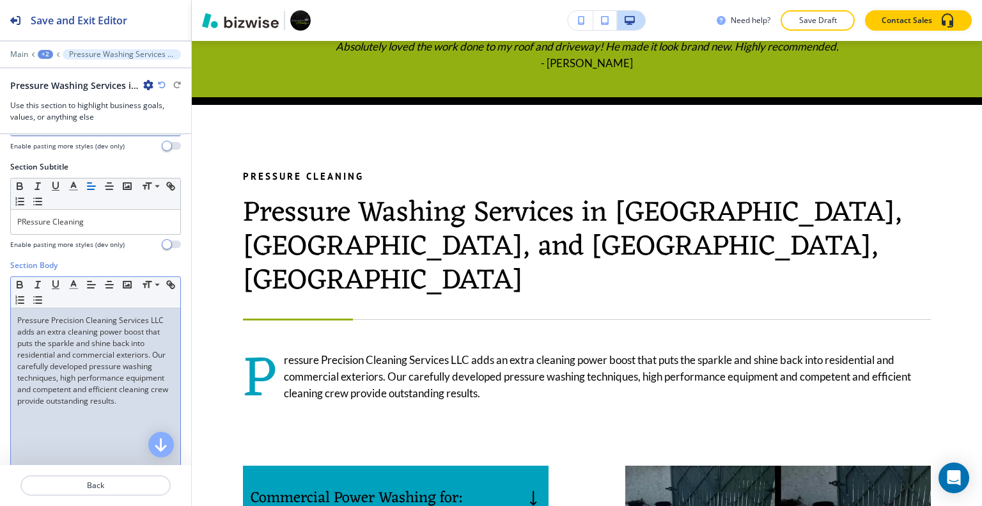
click at [85, 354] on p "Pressure Precision Cleaning Services LLC adds an extra cleaning power boost tha…" at bounding box center [95, 360] width 157 height 92
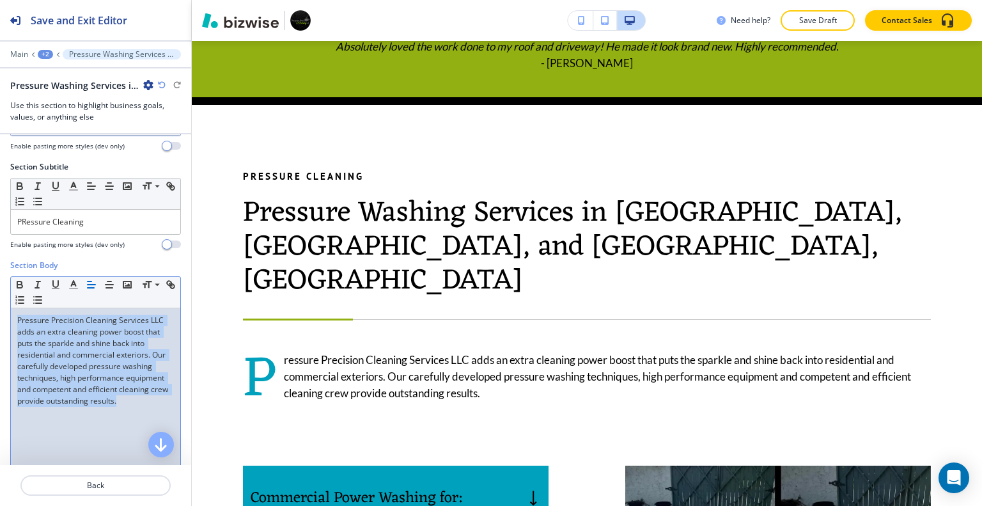
drag, startPoint x: 82, startPoint y: 393, endPoint x: 41, endPoint y: 324, distance: 80.2
click at [1, 268] on div "Section Body Small Normal Large Huge Pressure Precision Cleaning Services LLC a…" at bounding box center [95, 379] width 191 height 240
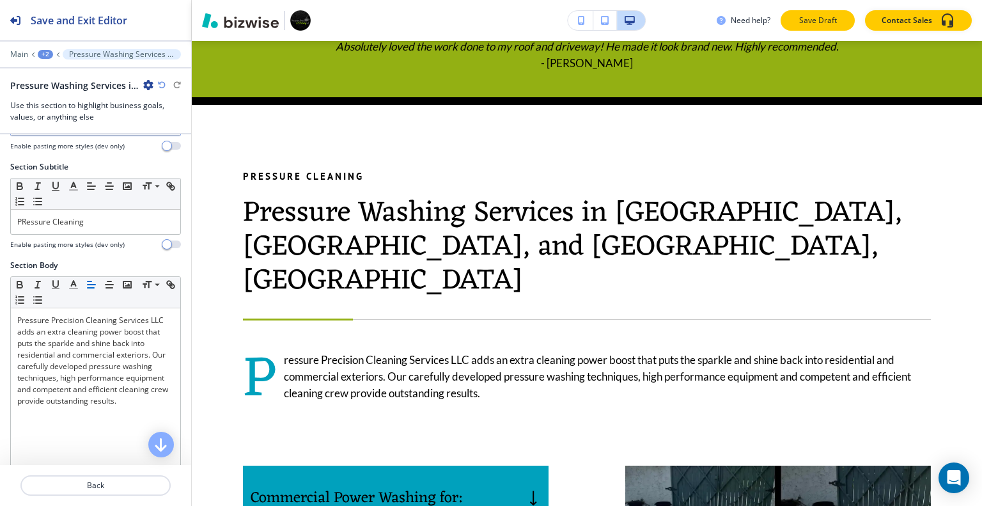
click at [834, 20] on p "Save Draft" at bounding box center [817, 21] width 41 height 12
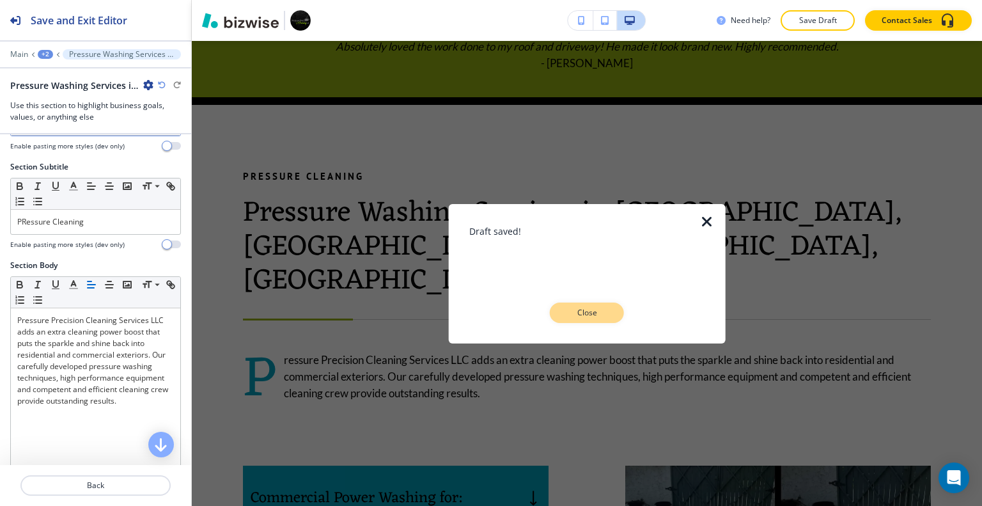
click at [603, 313] on p "Close" at bounding box center [586, 313] width 41 height 12
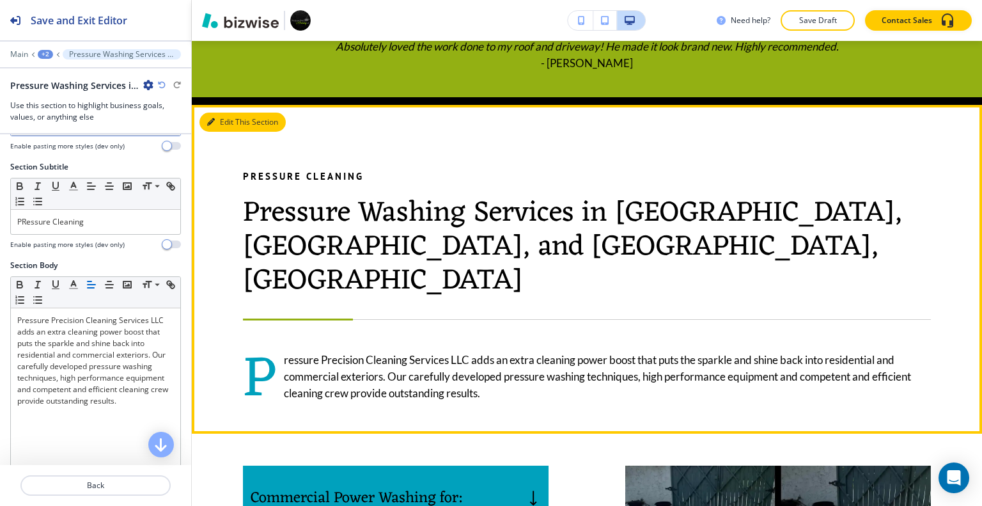
click at [228, 125] on button "Edit This Section" at bounding box center [242, 121] width 86 height 19
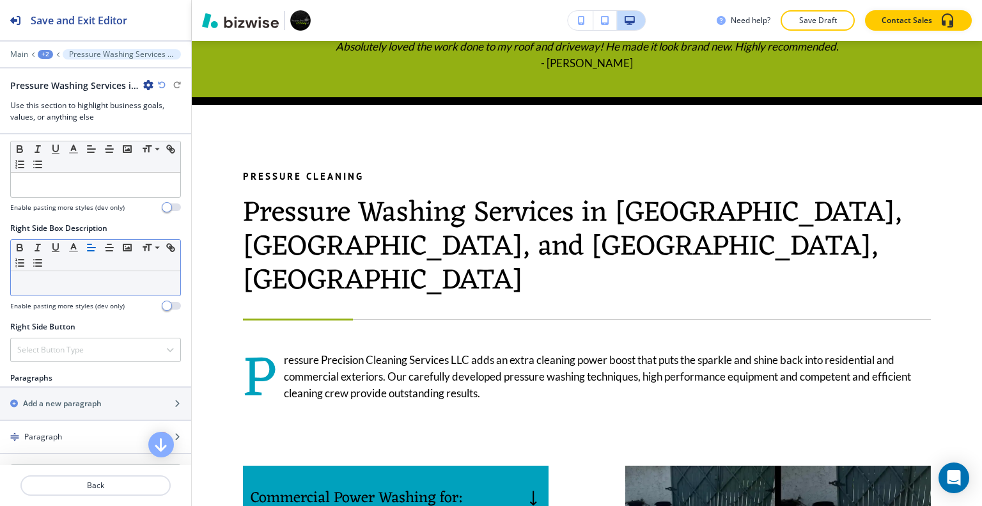
scroll to position [447, 0]
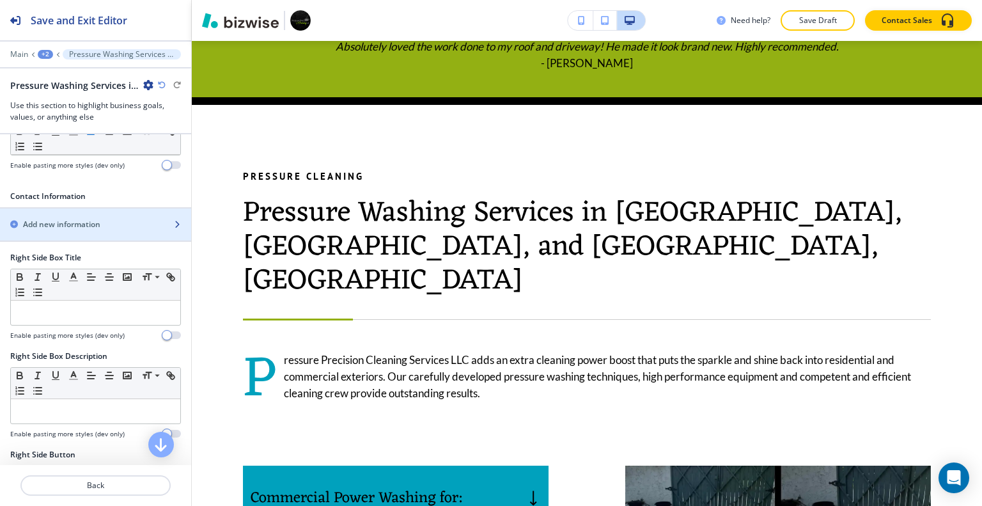
click at [92, 230] on div "button" at bounding box center [95, 235] width 191 height 10
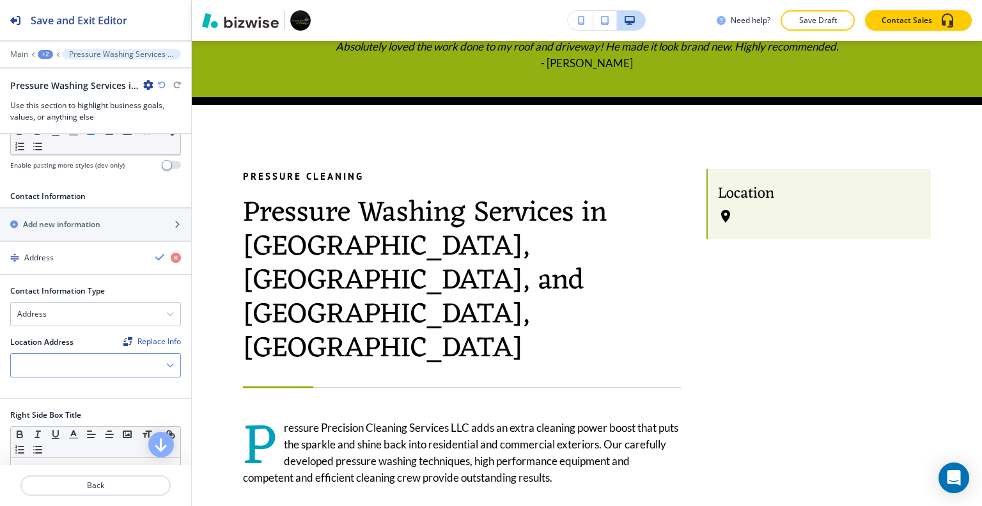
click at [89, 353] on div at bounding box center [95, 364] width 169 height 23
click at [87, 382] on h4 "[GEOGRAPHIC_DATA], [GEOGRAPHIC_DATA]" at bounding box center [95, 393] width 157 height 23
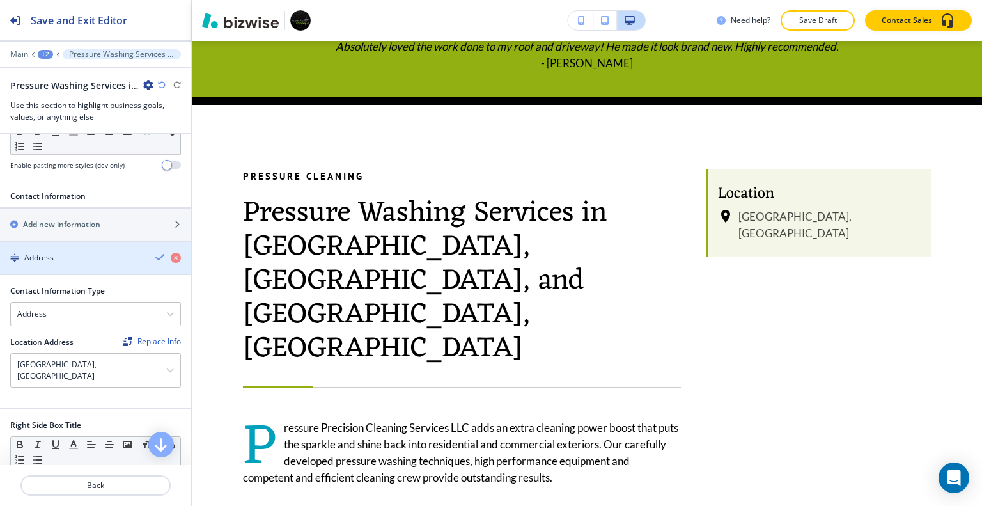
click at [155, 252] on div "button" at bounding box center [160, 257] width 10 height 11
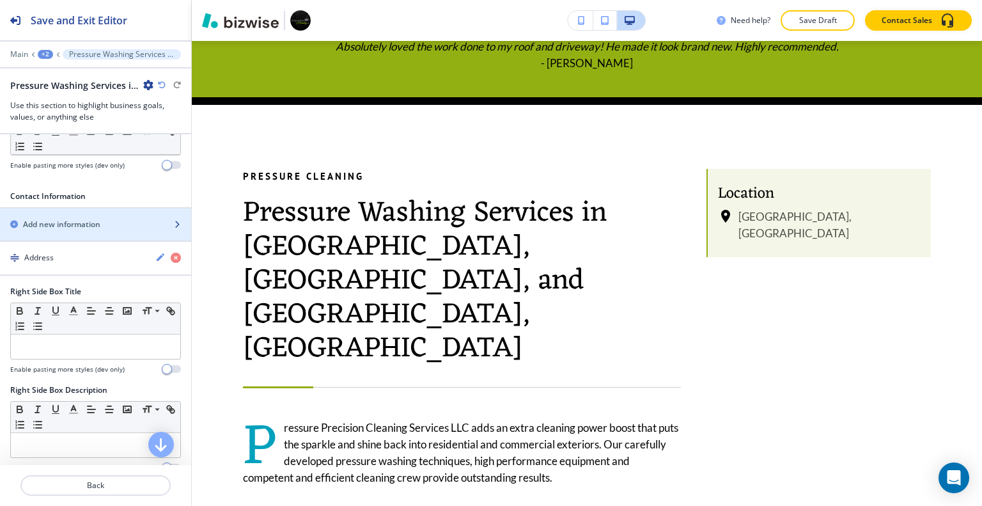
click at [72, 230] on div "button" at bounding box center [95, 235] width 191 height 10
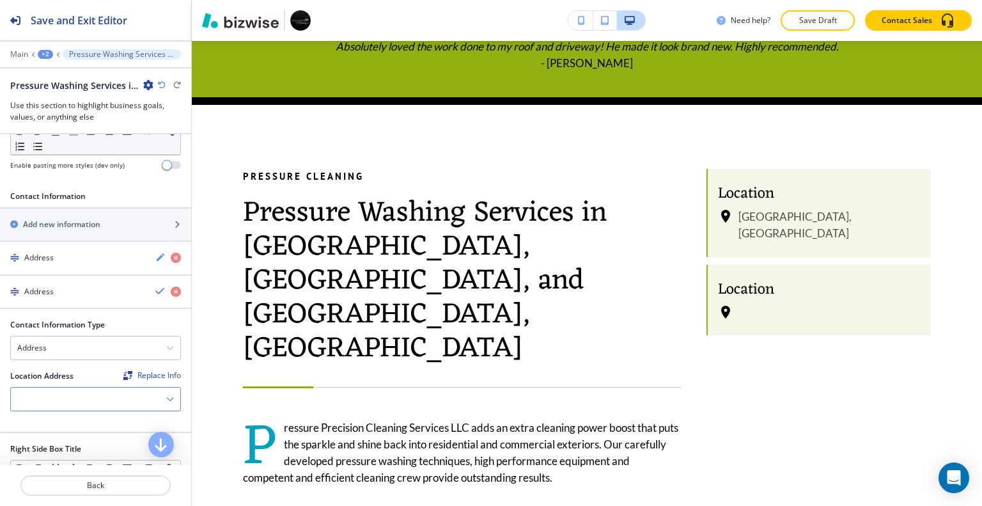
click at [70, 387] on div at bounding box center [95, 398] width 169 height 23
click at [77, 387] on div at bounding box center [95, 398] width 169 height 23
click at [91, 336] on div "Address" at bounding box center [95, 347] width 169 height 23
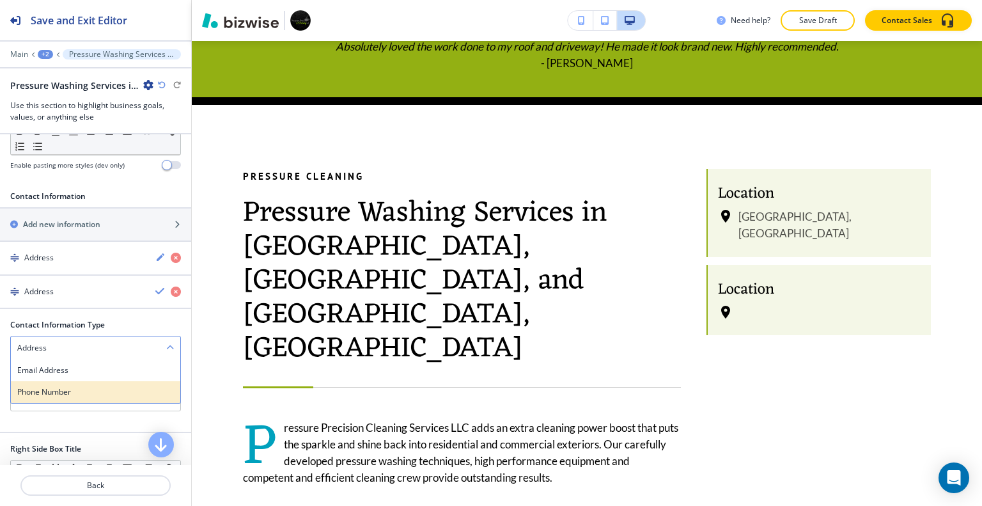
click at [96, 386] on h4 "Phone Number" at bounding box center [95, 392] width 157 height 12
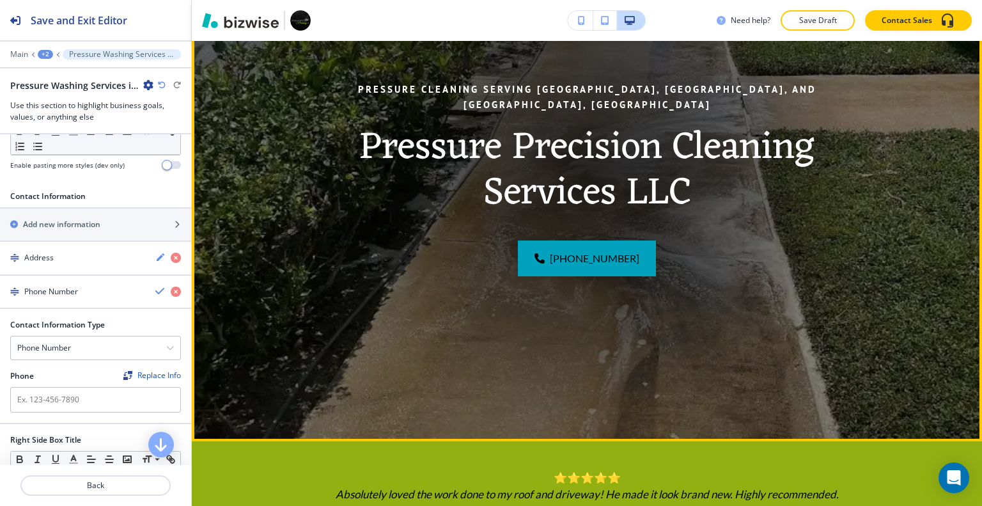
scroll to position [0, 0]
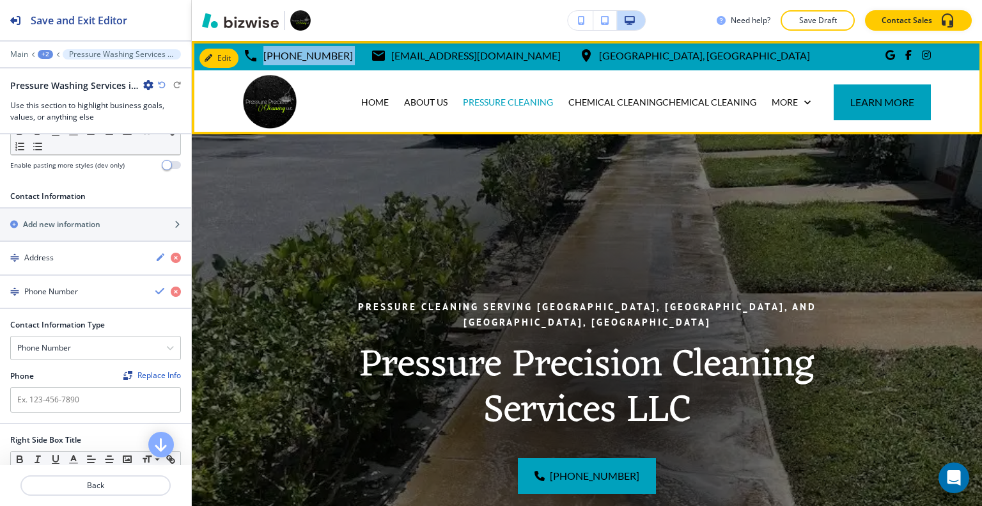
drag, startPoint x: 344, startPoint y: 56, endPoint x: 264, endPoint y: 68, distance: 81.5
click at [261, 68] on div "[PHONE_NUMBER] [EMAIL_ADDRESS][DOMAIN_NAME] [GEOGRAPHIC_DATA]" at bounding box center [587, 55] width 790 height 29
copy div "[PHONE_NUMBER]"
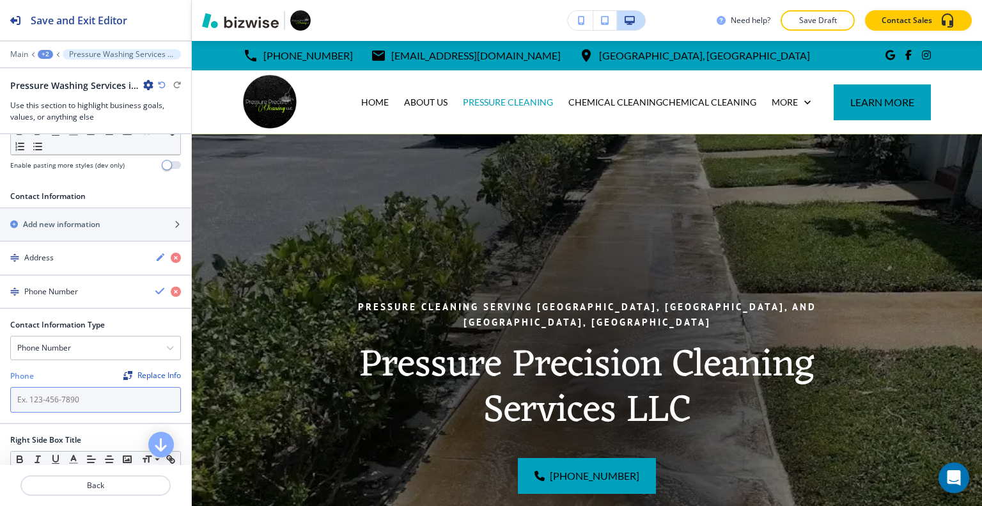
paste input "[PHONE_NUMBER]"
type input "[PHONE_NUMBER]"
click at [831, 21] on p "Save Draft" at bounding box center [817, 21] width 41 height 12
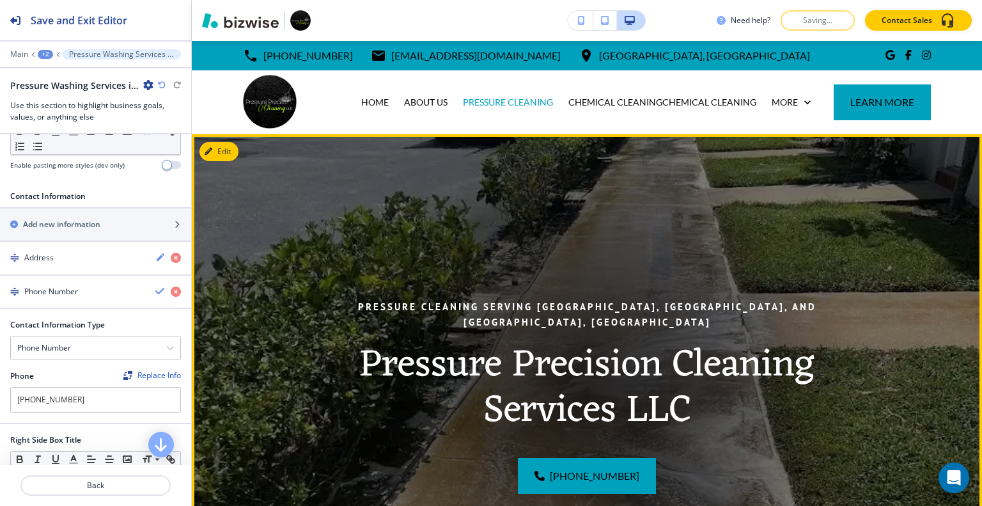
scroll to position [256, 0]
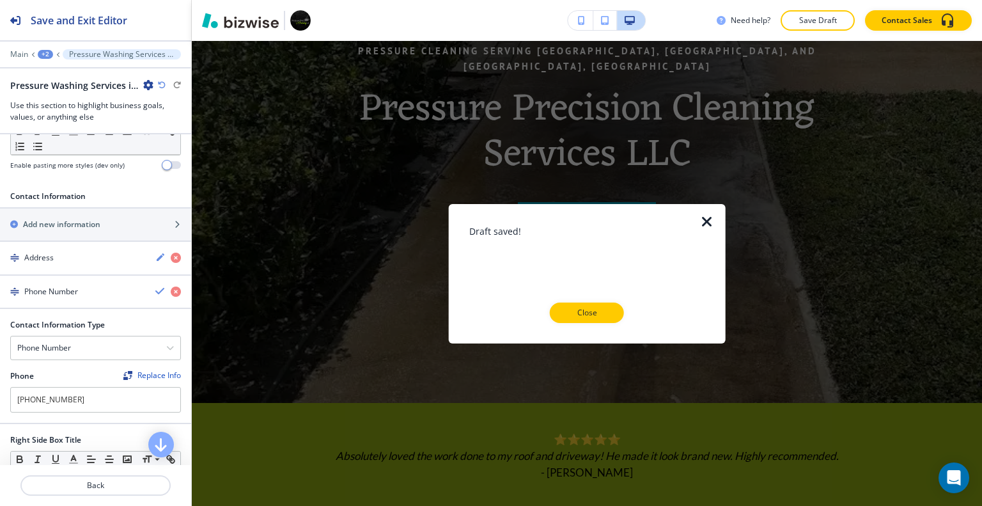
drag, startPoint x: 596, startPoint y: 309, endPoint x: 674, endPoint y: 264, distance: 90.2
click at [596, 309] on p "Close" at bounding box center [586, 313] width 41 height 12
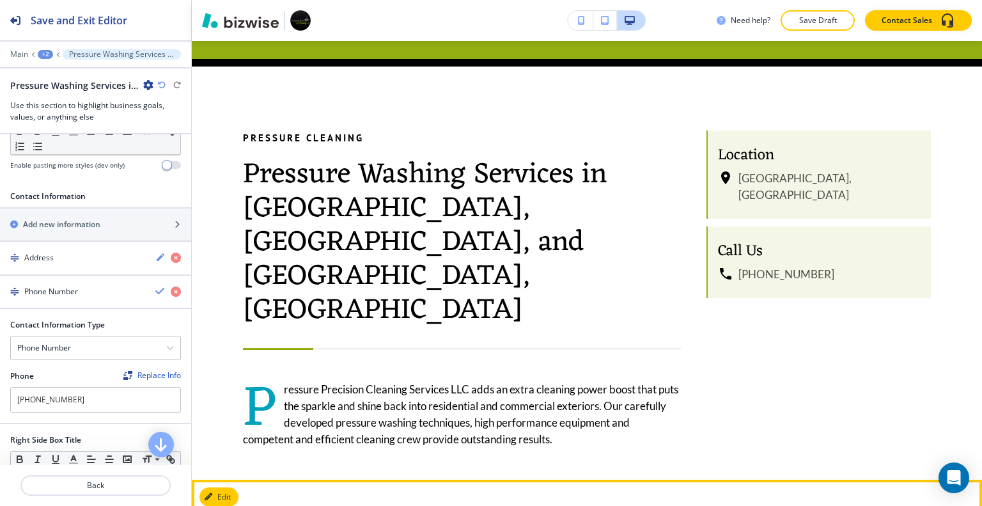
scroll to position [959, 0]
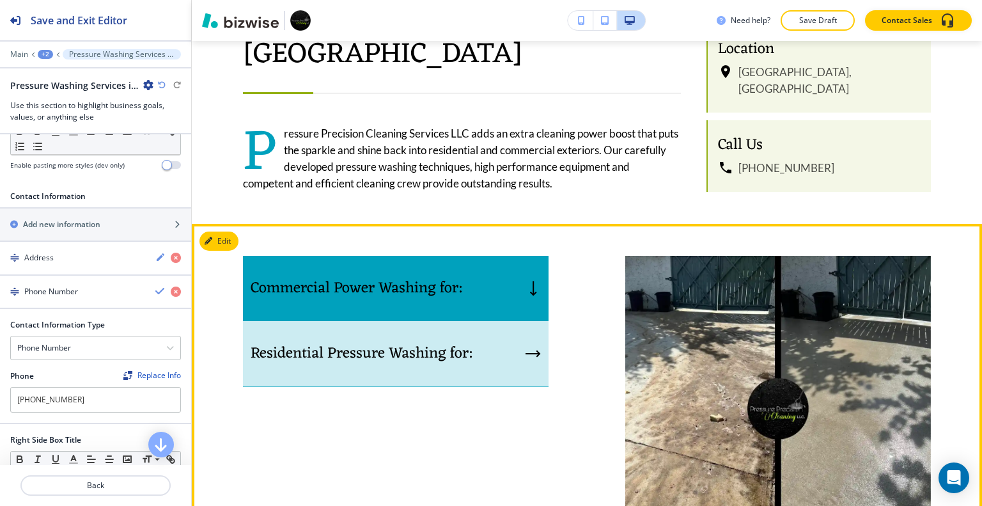
click at [389, 344] on h5 "Residential Pressure Washing for:" at bounding box center [361, 353] width 221 height 19
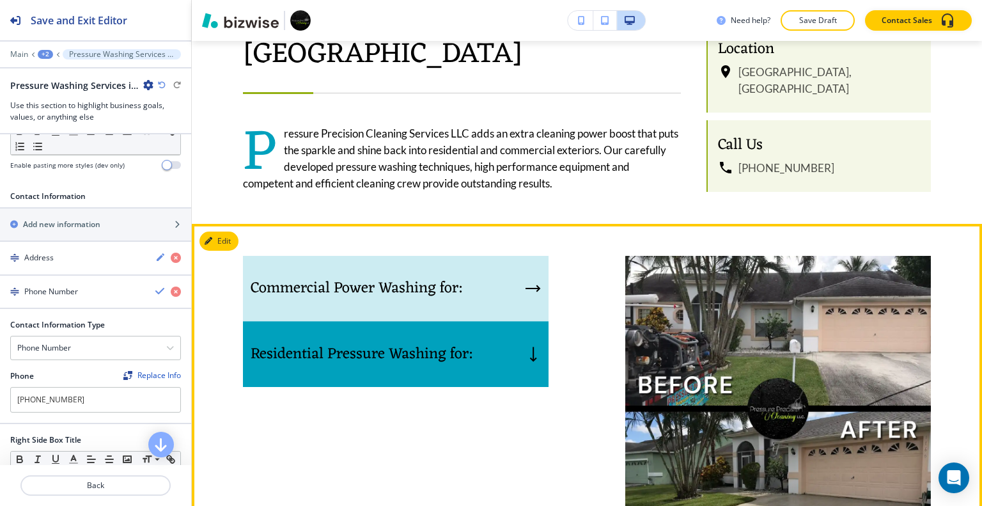
click at [429, 256] on div "Commercial Power Washing for:" at bounding box center [395, 289] width 305 height 66
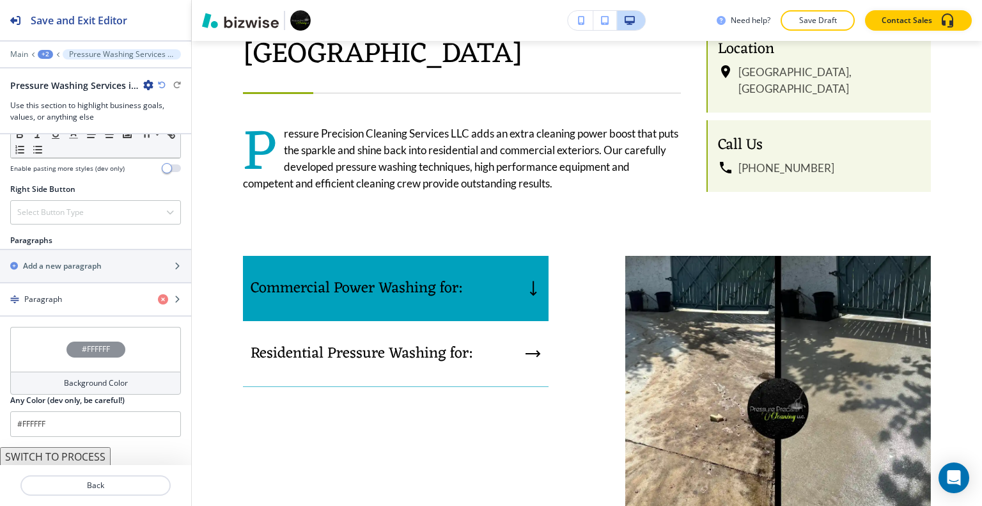
scroll to position [929, 0]
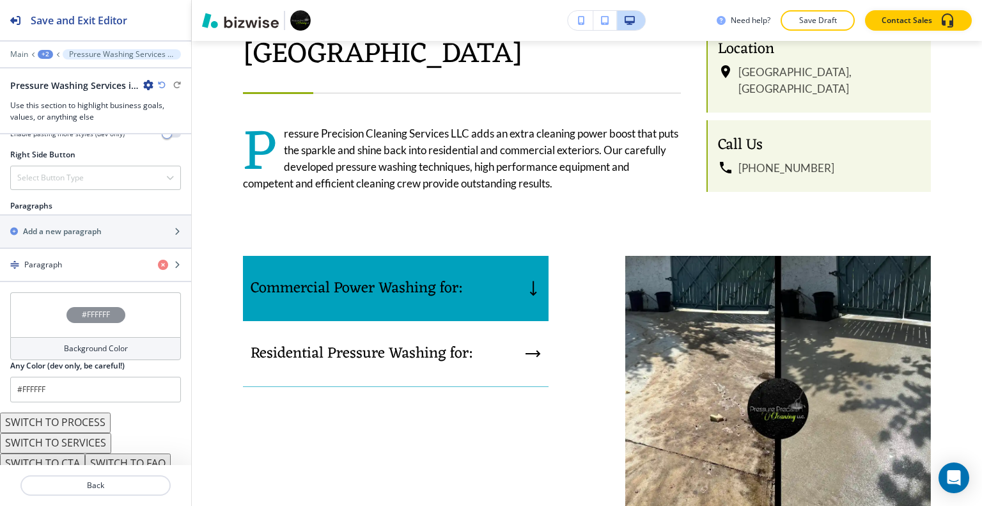
click at [88, 433] on button "SWITCH TO SERVICES" at bounding box center [55, 443] width 111 height 20
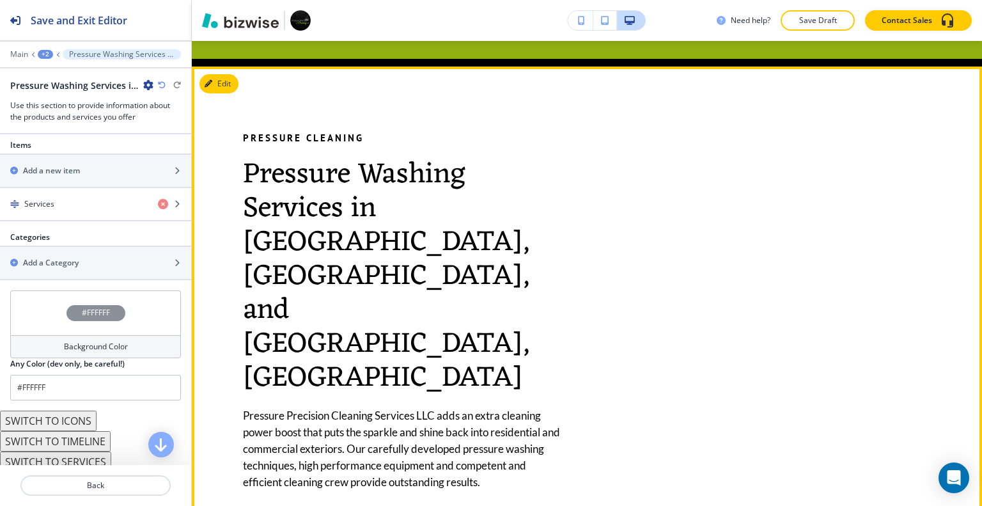
scroll to position [639, 0]
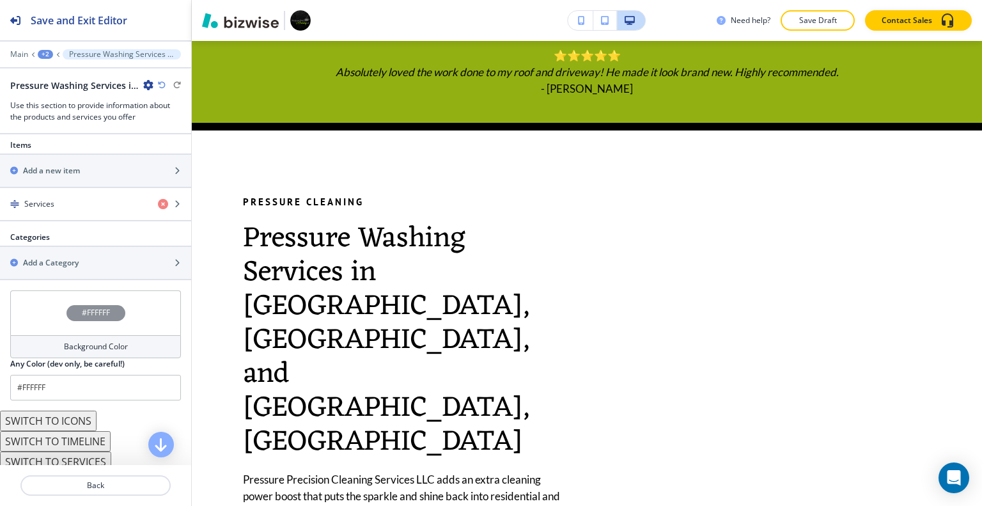
click at [160, 84] on icon "button" at bounding box center [162, 85] width 8 height 8
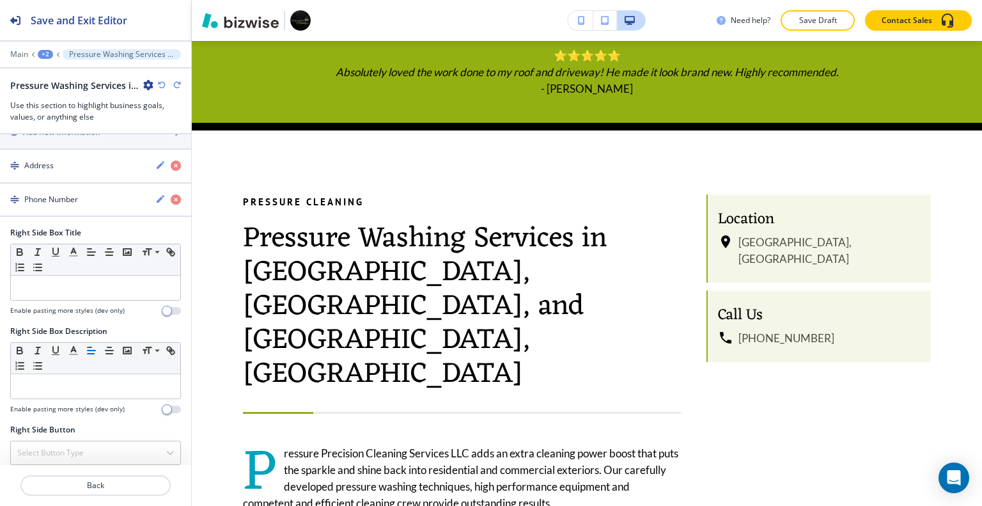
scroll to position [815, 0]
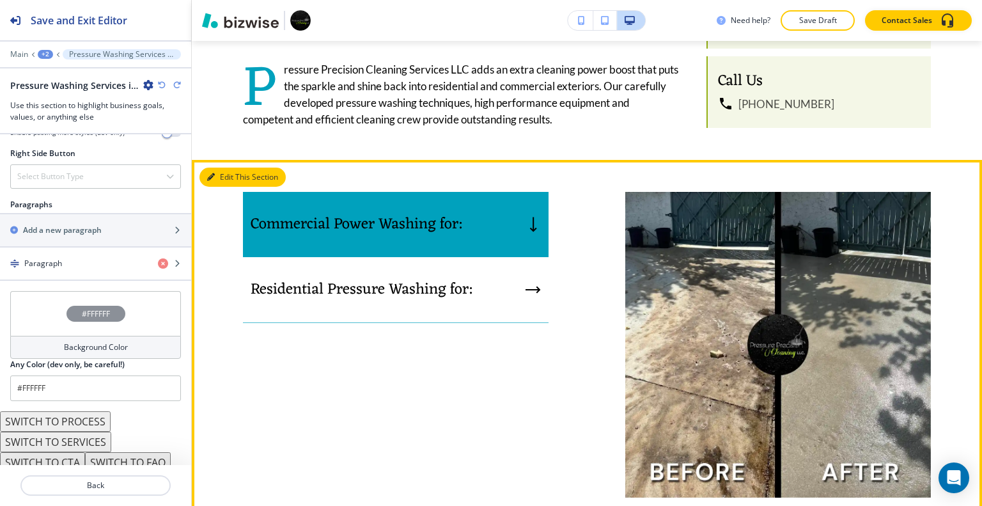
click at [224, 167] on button "Edit This Section" at bounding box center [242, 176] width 86 height 19
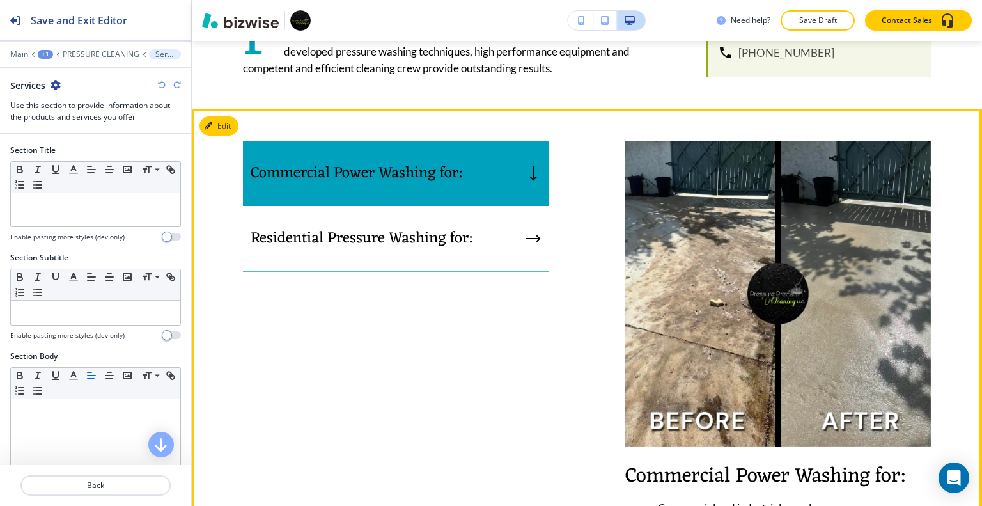
scroll to position [429, 0]
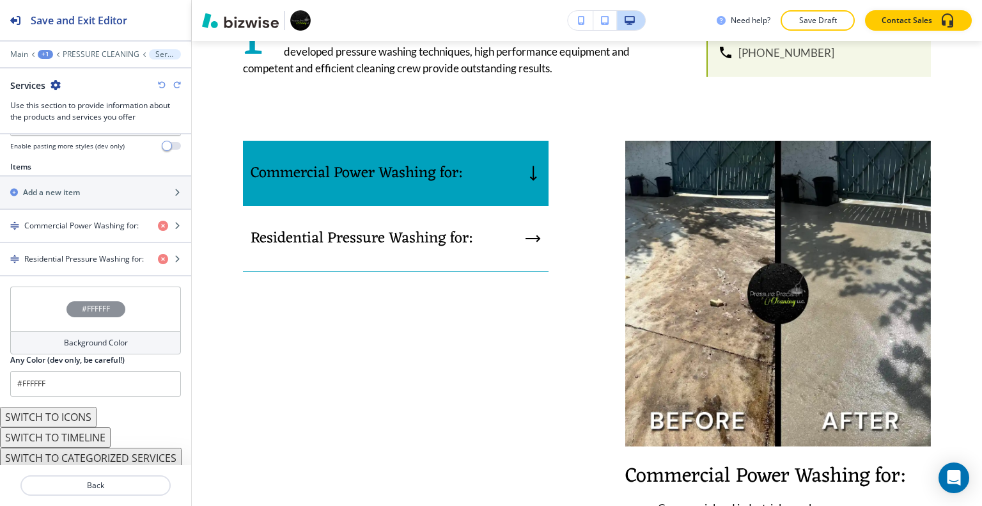
click at [71, 419] on button "SWITCH TO ICONS" at bounding box center [48, 416] width 97 height 20
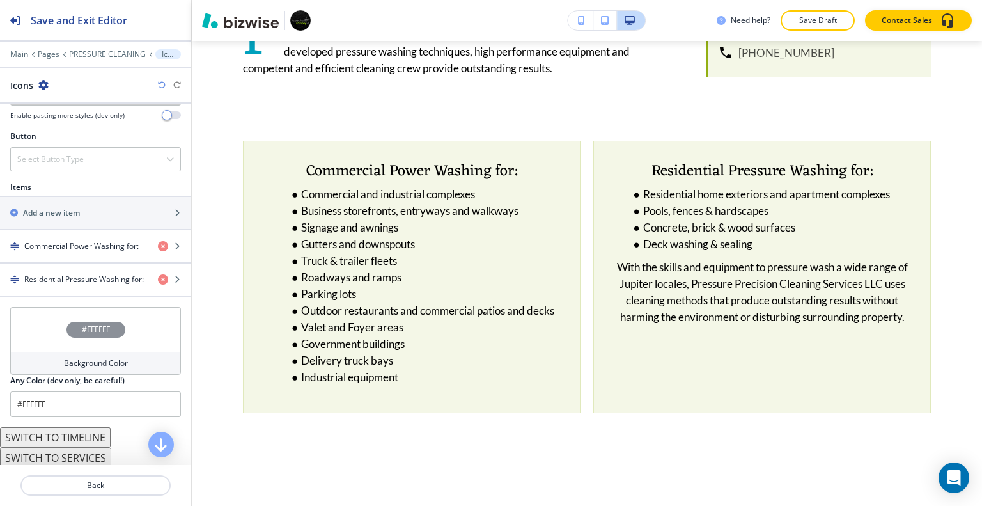
scroll to position [470, 0]
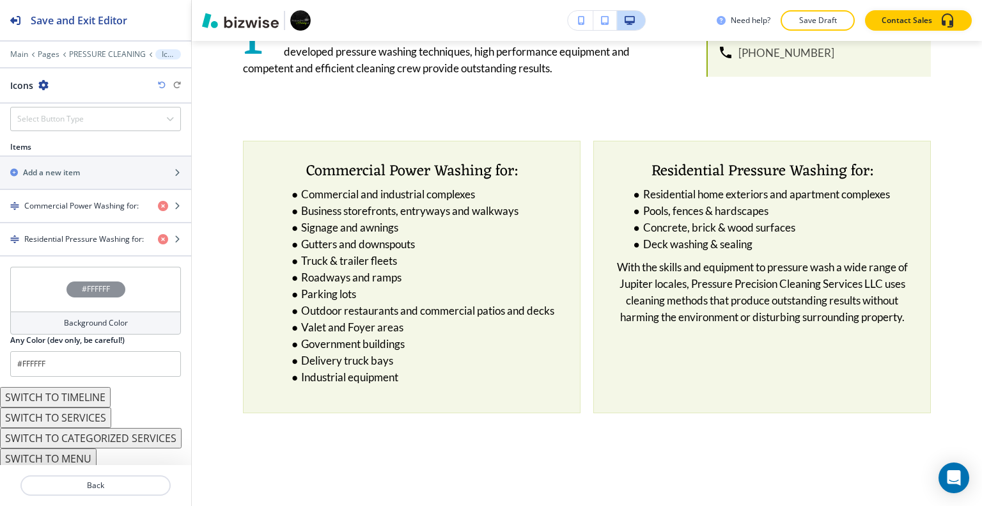
click at [79, 414] on button "SWITCH TO SERVICES" at bounding box center [55, 417] width 111 height 20
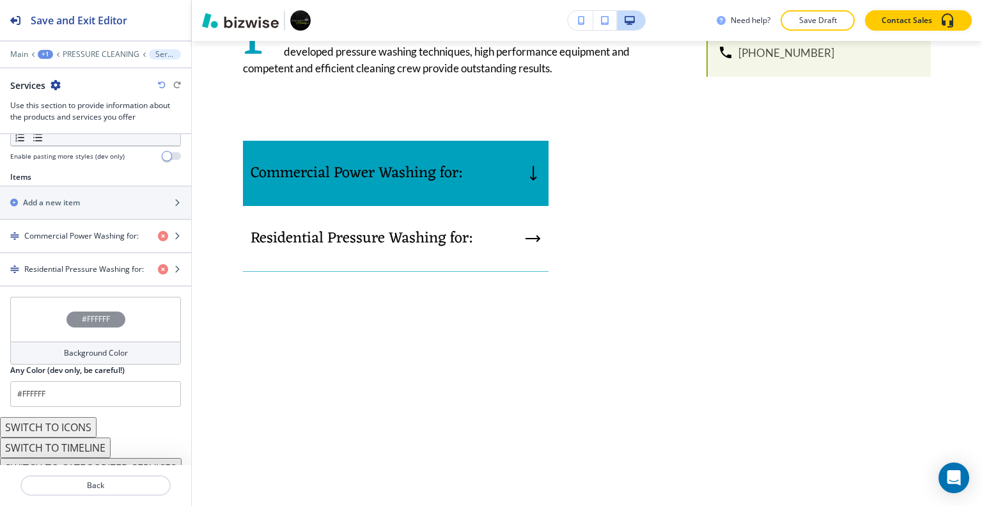
scroll to position [429, 0]
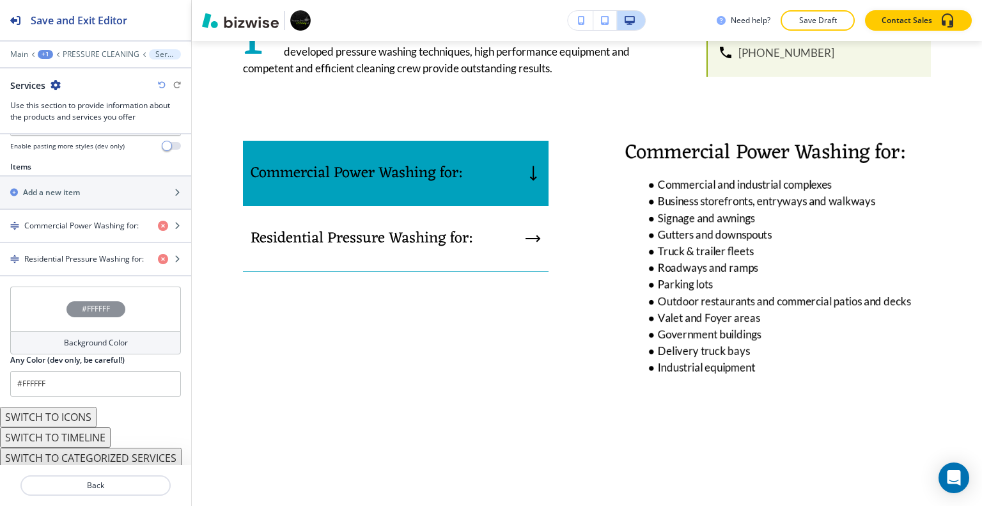
click at [94, 452] on button "SWITCH TO CATEGORIZED SERVICES" at bounding box center [91, 457] width 182 height 20
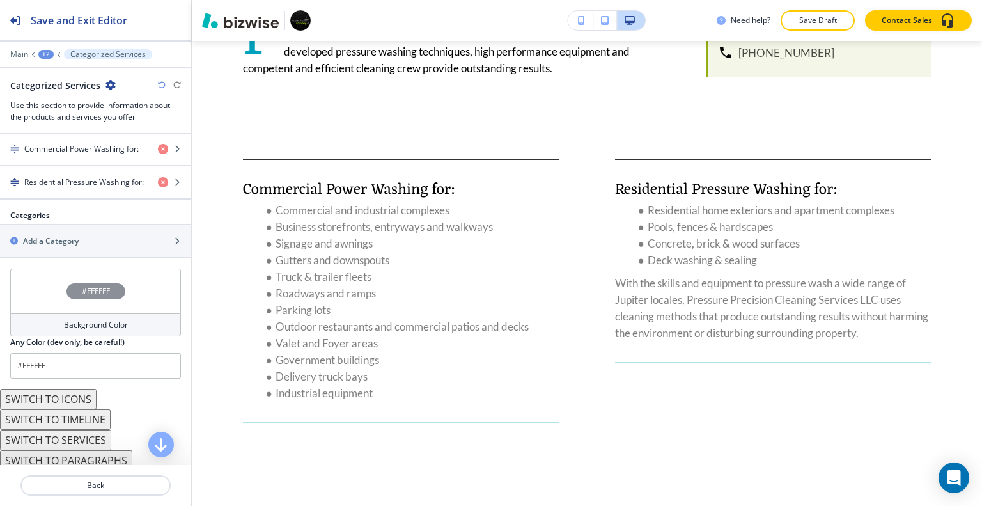
scroll to position [599, 0]
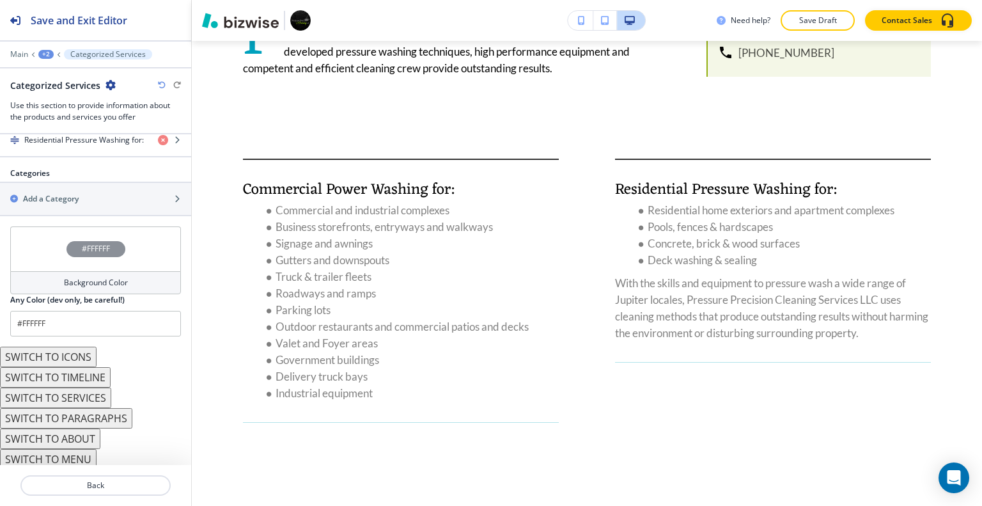
click at [86, 431] on button "SWITCH TO ABOUT" at bounding box center [50, 438] width 100 height 20
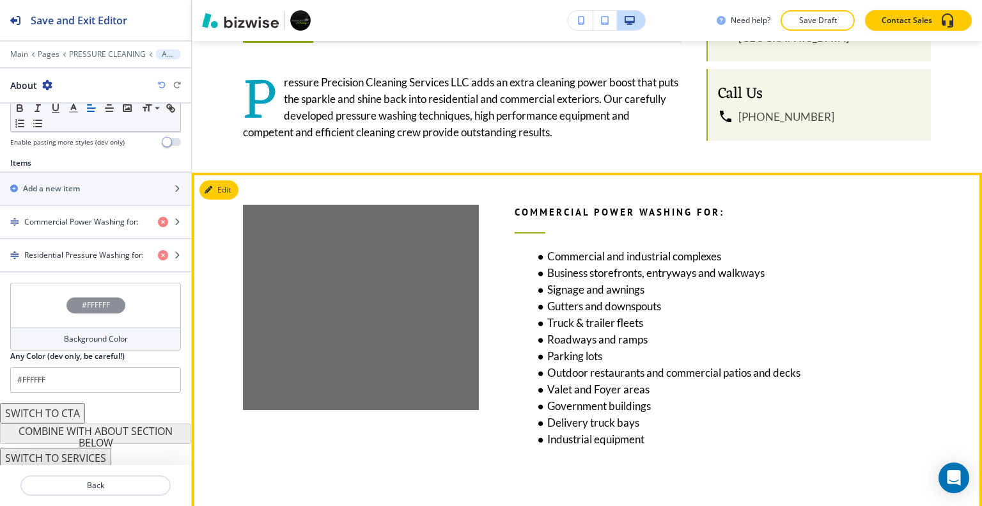
scroll to position [882, 0]
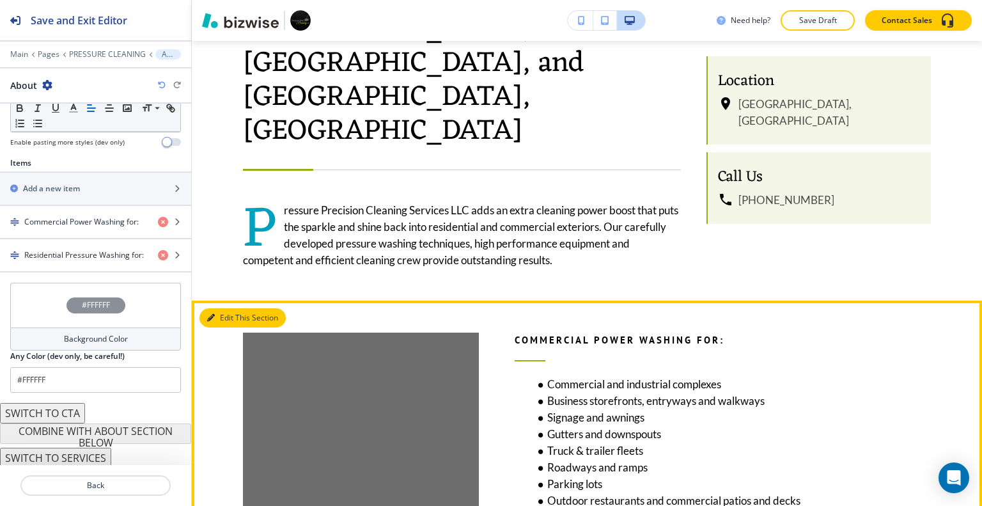
click at [226, 308] on button "Edit This Section" at bounding box center [242, 317] width 86 height 19
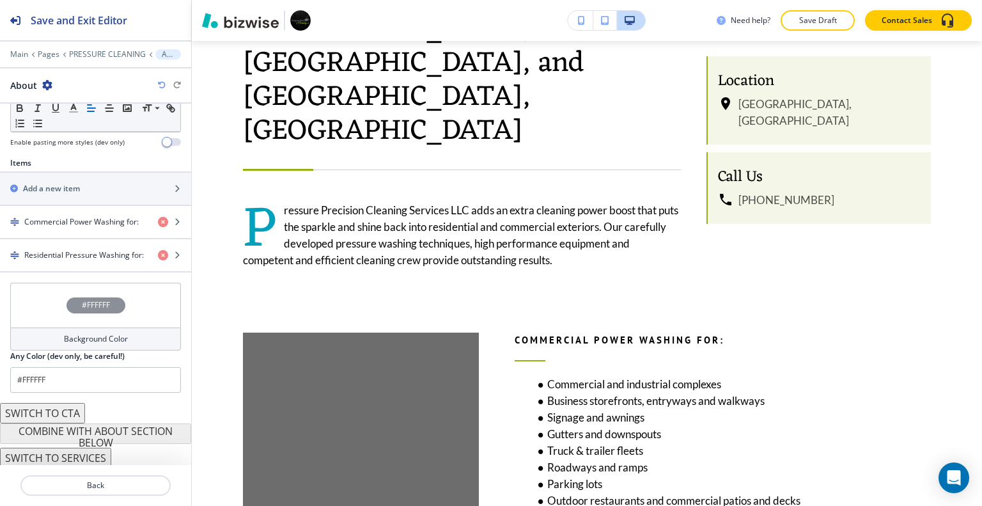
click at [35, 311] on div "#FFFFFF" at bounding box center [95, 304] width 171 height 45
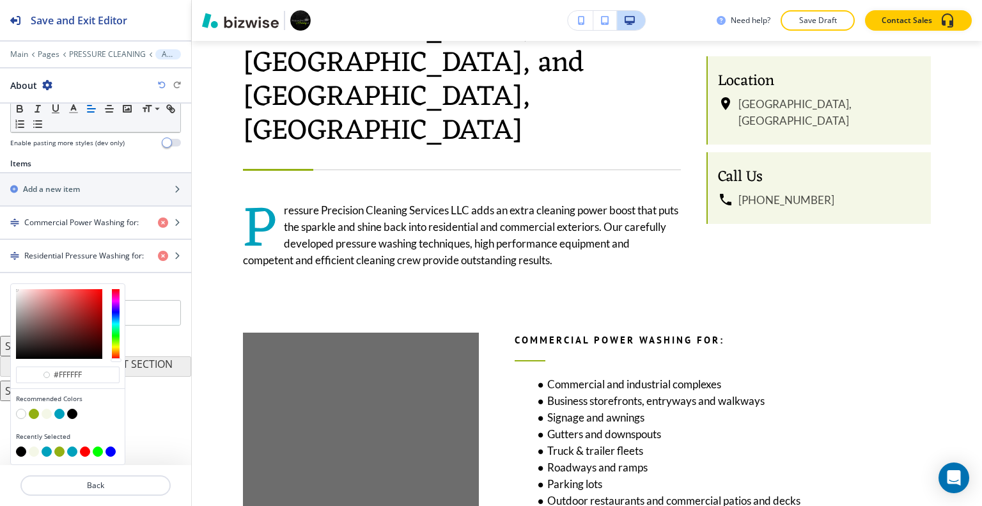
scroll to position [398, 0]
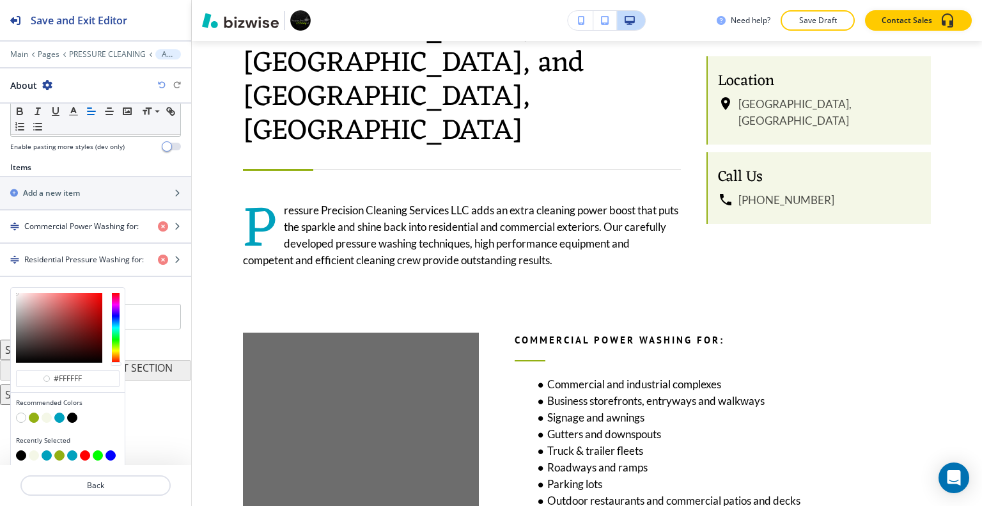
click at [46, 416] on button "button" at bounding box center [47, 417] width 10 height 10
type input "#f4f7e7"
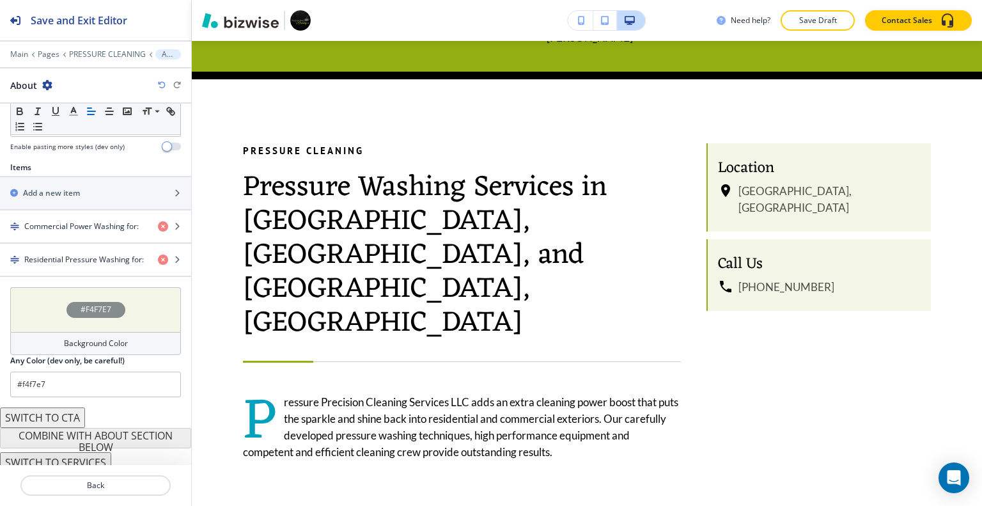
scroll to position [1010, 0]
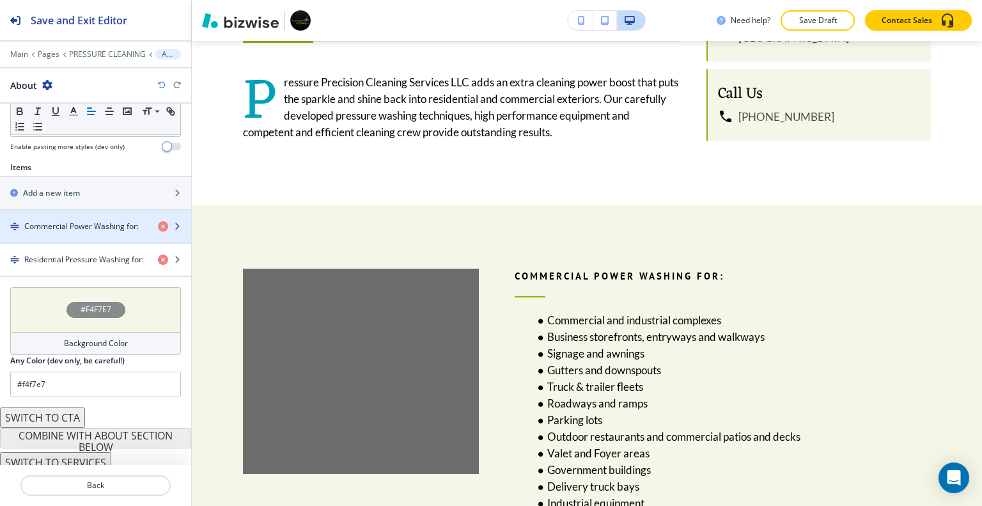
click at [64, 220] on h4 "Commercial Power Washing for:" at bounding box center [81, 226] width 114 height 12
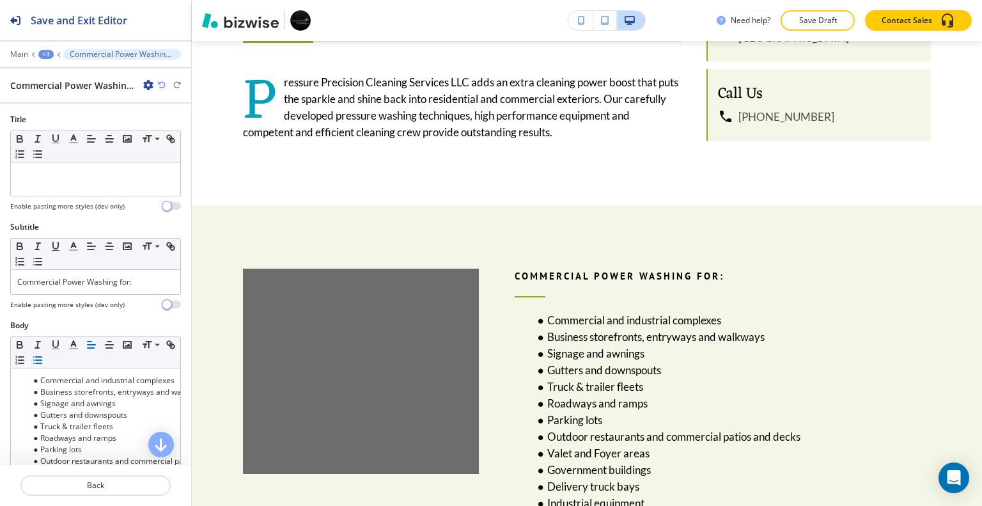
scroll to position [1106, 0]
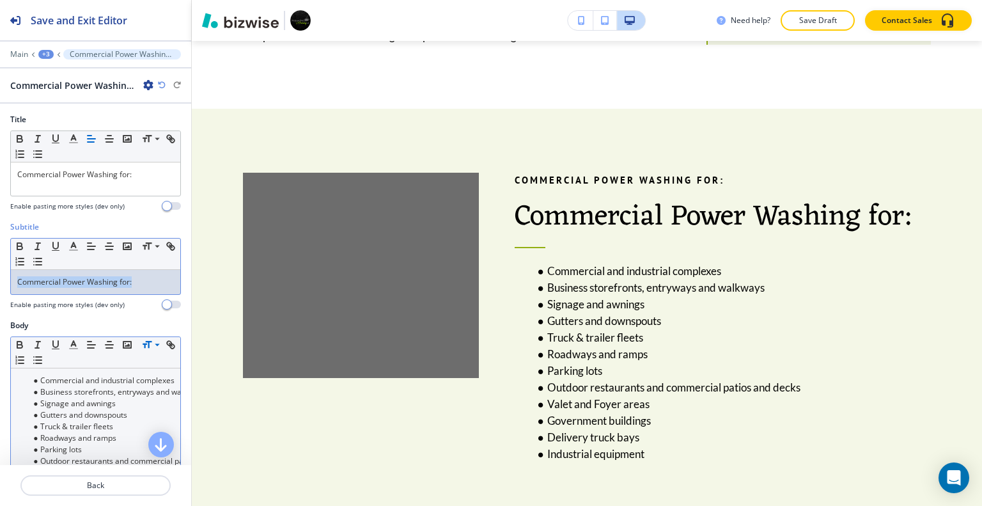
drag, startPoint x: 130, startPoint y: 286, endPoint x: 1, endPoint y: 276, distance: 129.5
click at [0, 276] on div "Subtitle Small Normal Large Huge Commercial Power Washing for: Enable pasting m…" at bounding box center [95, 270] width 191 height 98
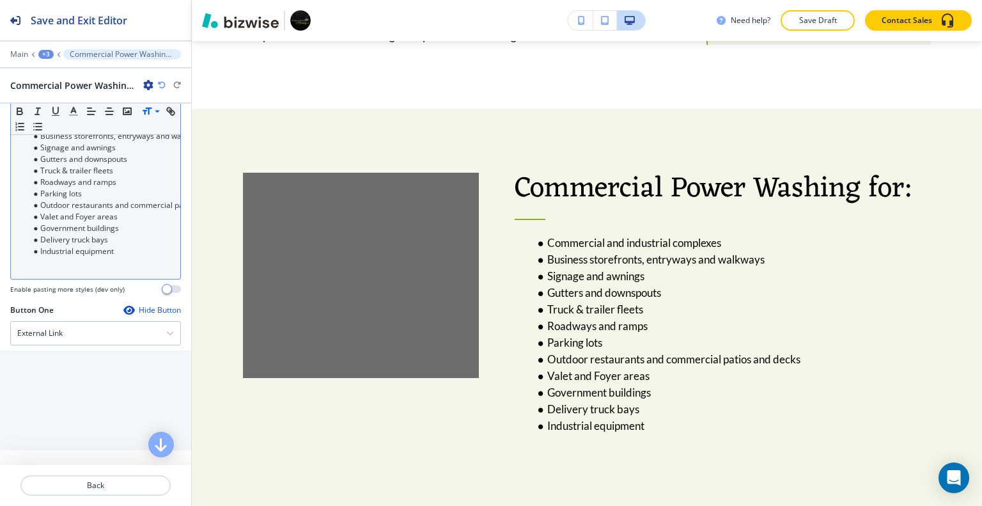
scroll to position [447, 0]
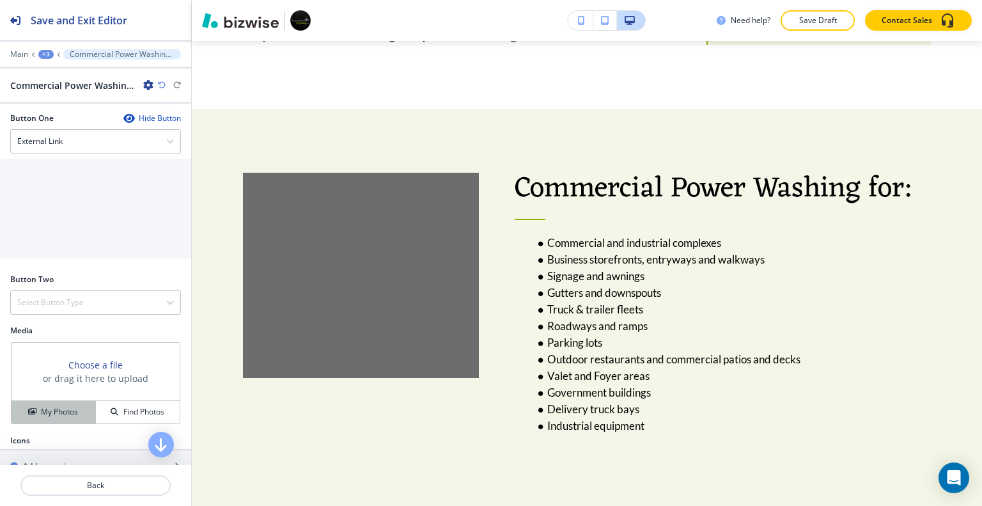
click at [72, 401] on button "My Photos" at bounding box center [54, 412] width 84 height 22
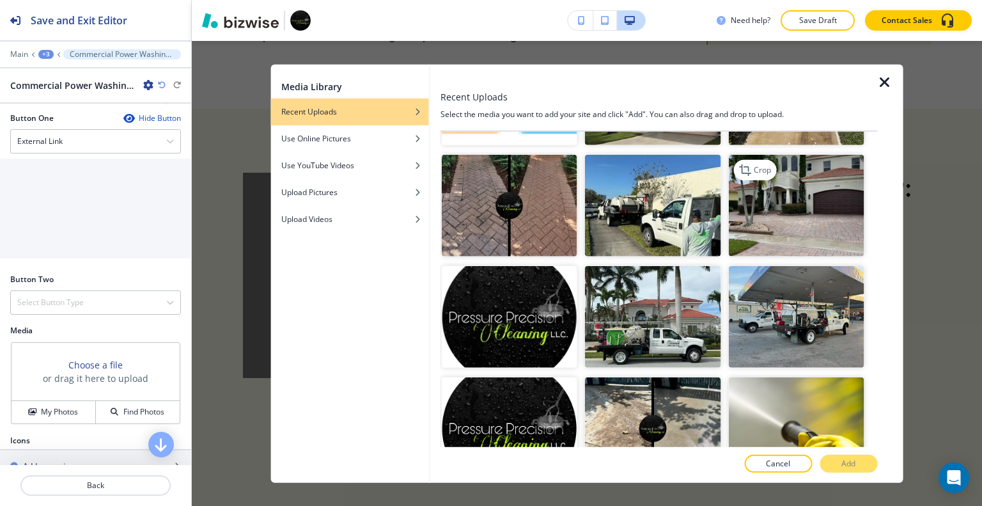
scroll to position [3835, 0]
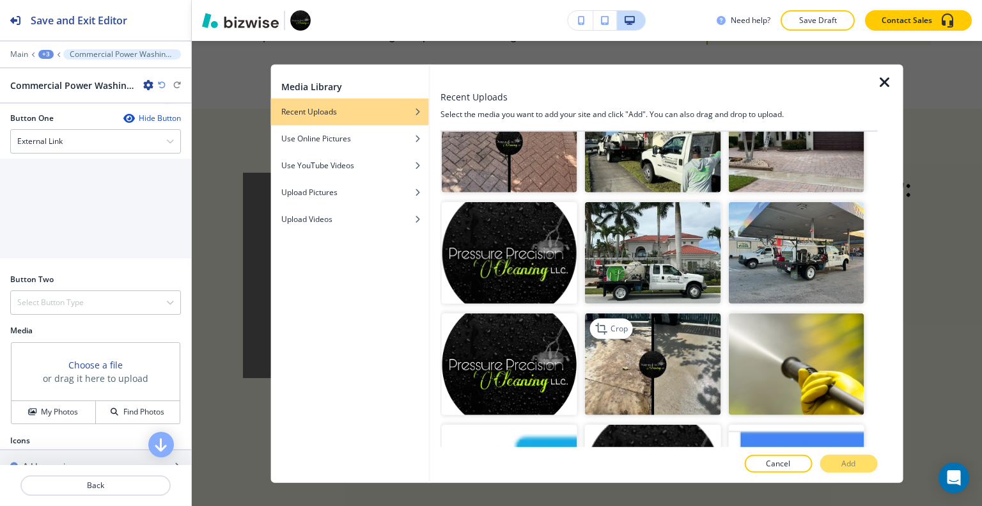
click at [658, 313] on img "button" at bounding box center [652, 364] width 135 height 102
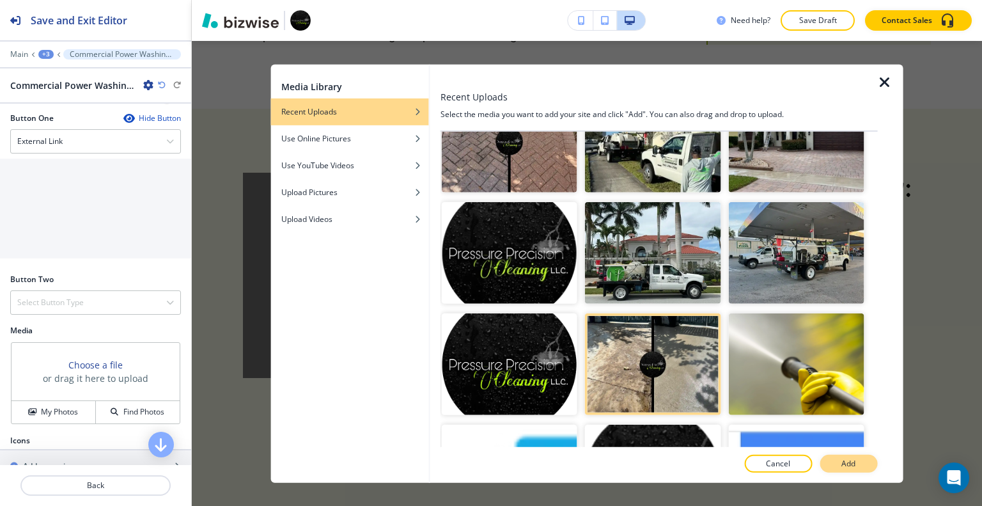
click at [851, 461] on p "Add" at bounding box center [848, 464] width 14 height 12
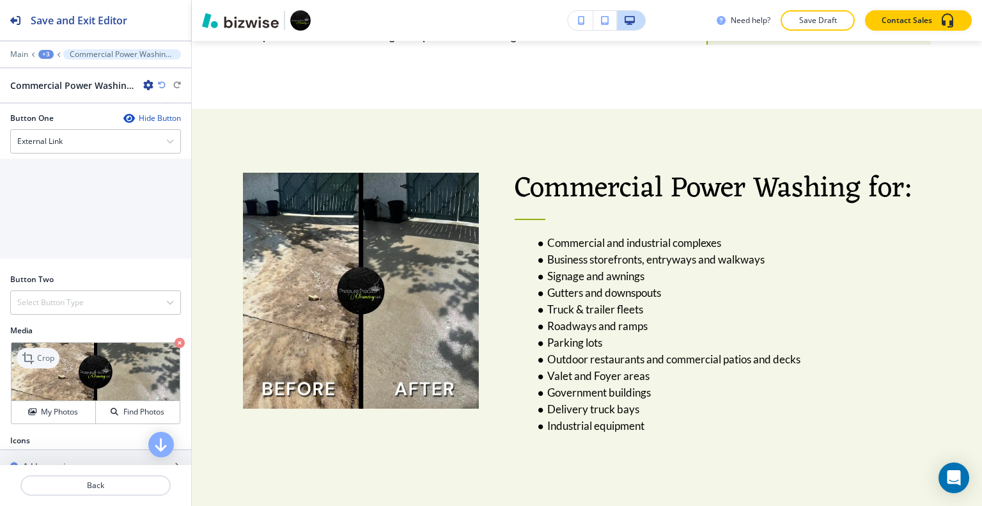
click at [52, 353] on div "Crop" at bounding box center [38, 358] width 43 height 20
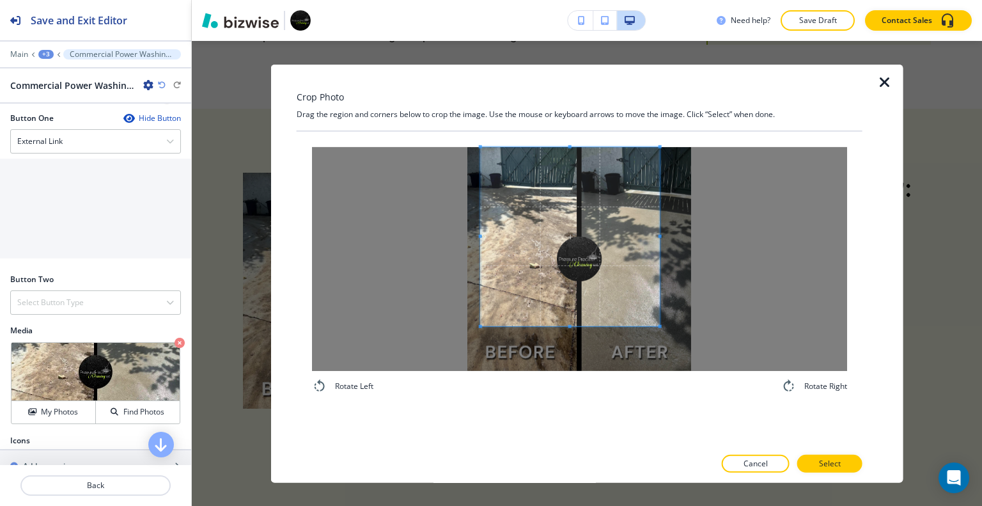
click at [581, 194] on span at bounding box center [570, 235] width 179 height 179
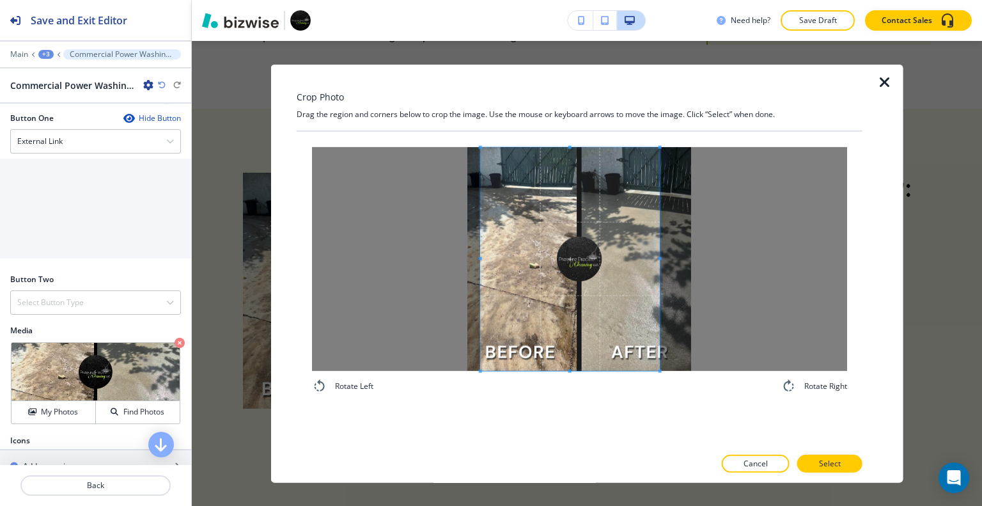
click at [564, 412] on div "Rotate Left Rotate Right" at bounding box center [580, 288] width 566 height 315
click at [662, 260] on div at bounding box center [572, 258] width 182 height 223
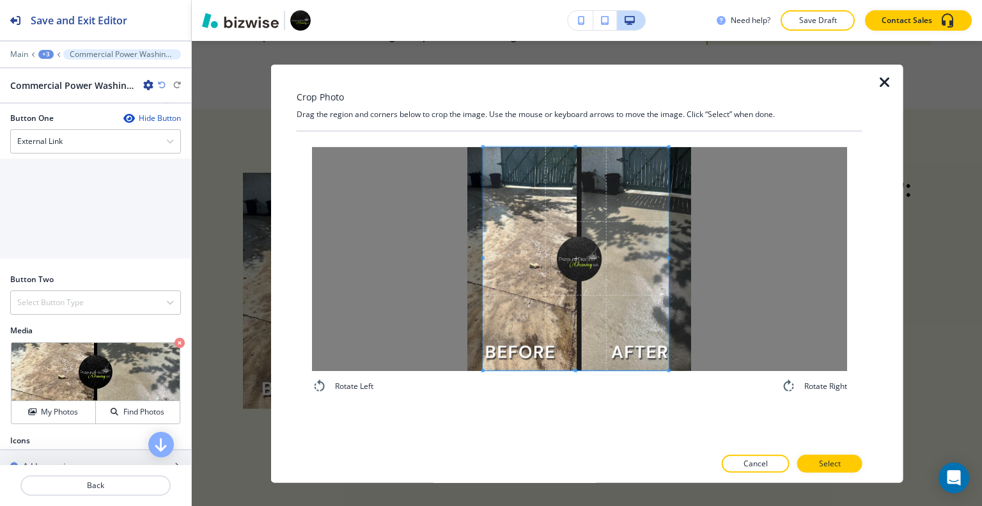
click at [647, 281] on span at bounding box center [575, 257] width 185 height 223
click at [670, 258] on span at bounding box center [671, 257] width 3 height 3
click at [833, 460] on p "Select" at bounding box center [830, 464] width 22 height 12
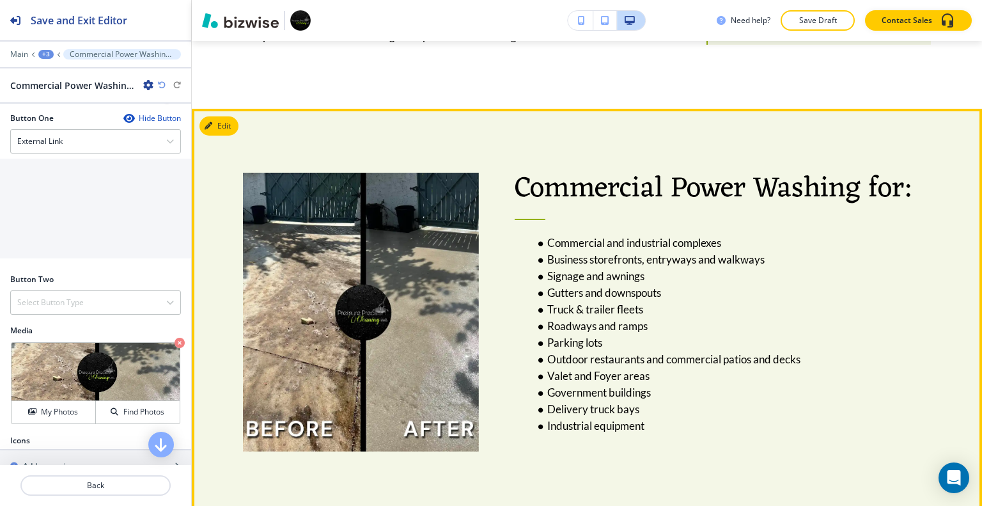
scroll to position [978, 0]
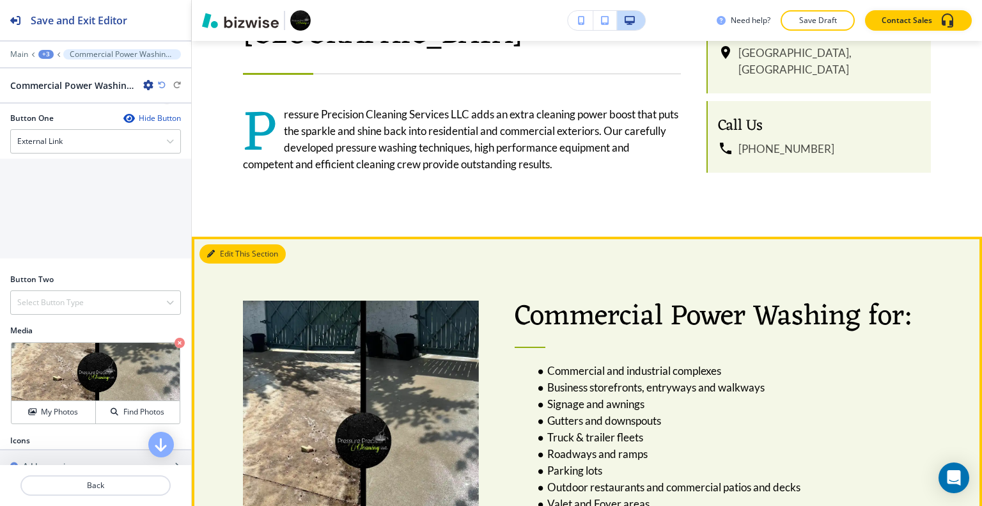
click at [228, 244] on button "Edit This Section" at bounding box center [242, 253] width 86 height 19
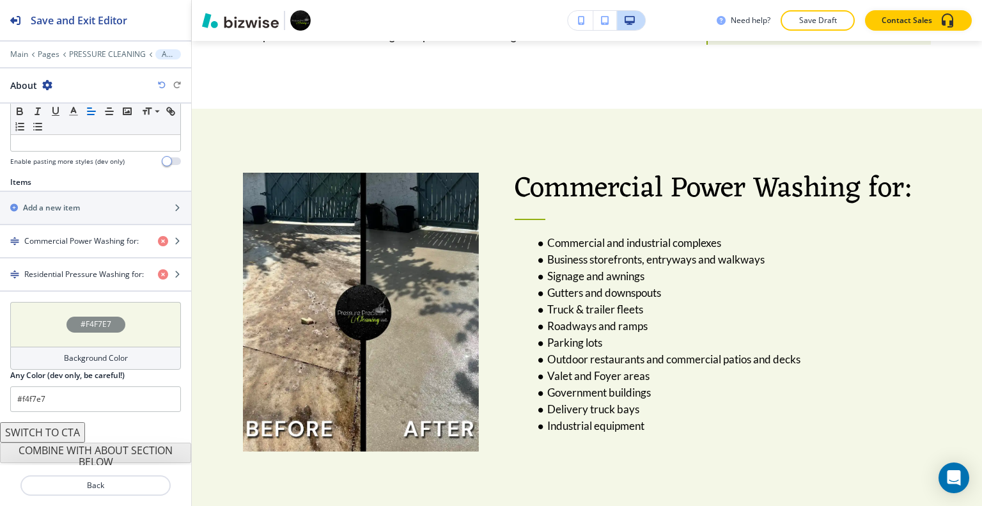
scroll to position [403, 0]
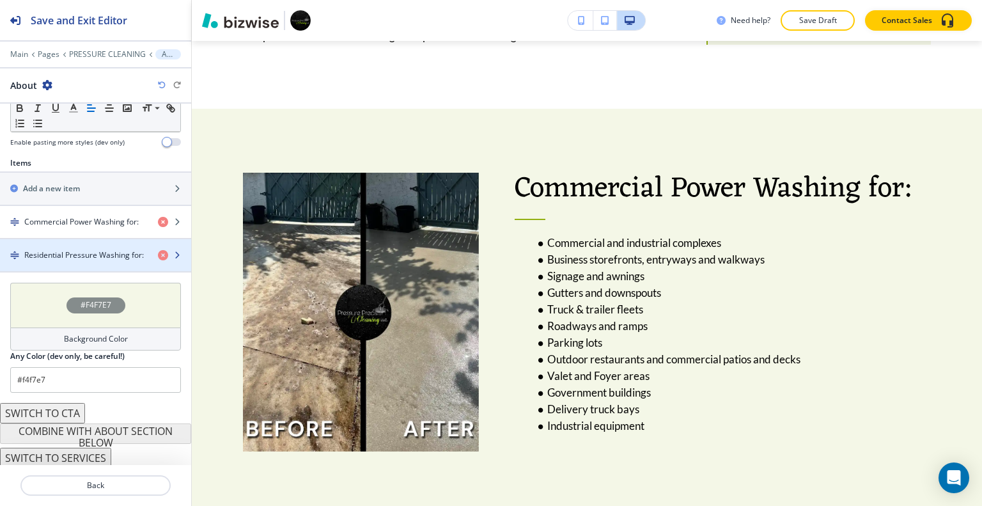
click at [74, 261] on div "button" at bounding box center [95, 266] width 191 height 10
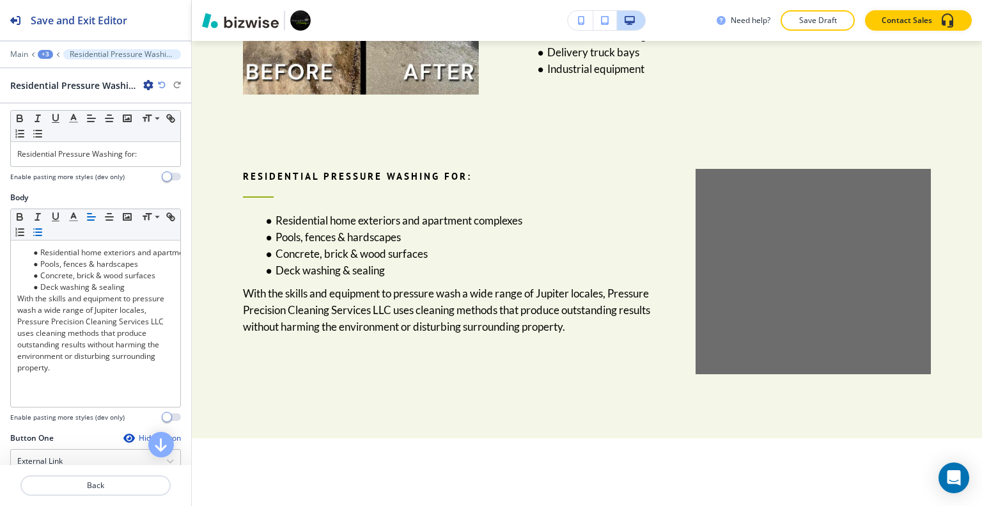
scroll to position [0, 0]
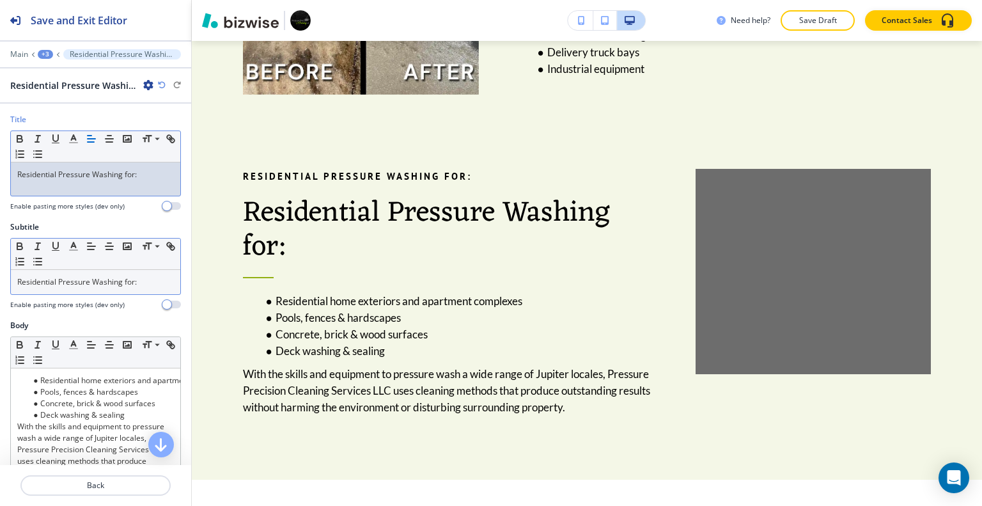
click at [128, 268] on div "Small Normal Large Huge" at bounding box center [95, 253] width 169 height 31
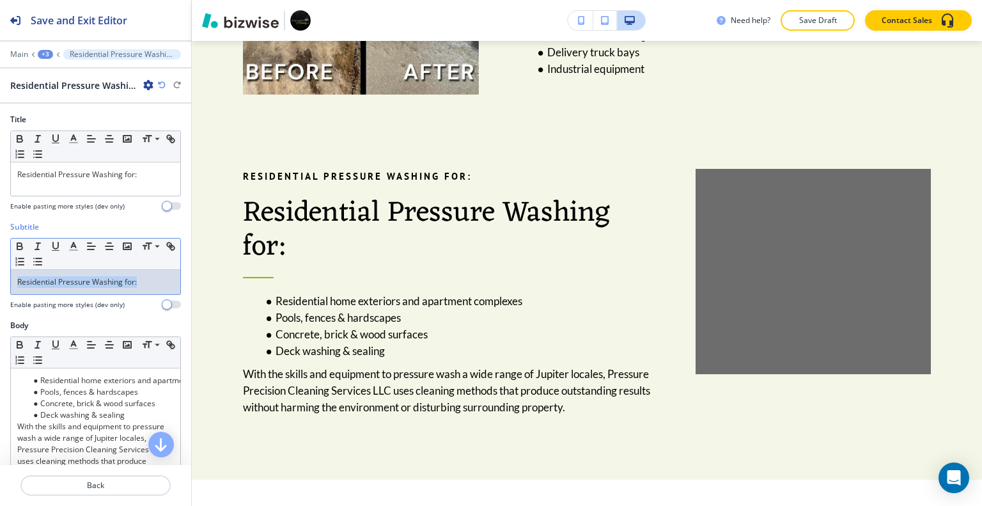
drag, startPoint x: 155, startPoint y: 281, endPoint x: 3, endPoint y: 261, distance: 153.4
click at [0, 261] on div "Subtitle Small Normal Large Huge Residential Pressure Washing for: Enable pasti…" at bounding box center [95, 270] width 191 height 98
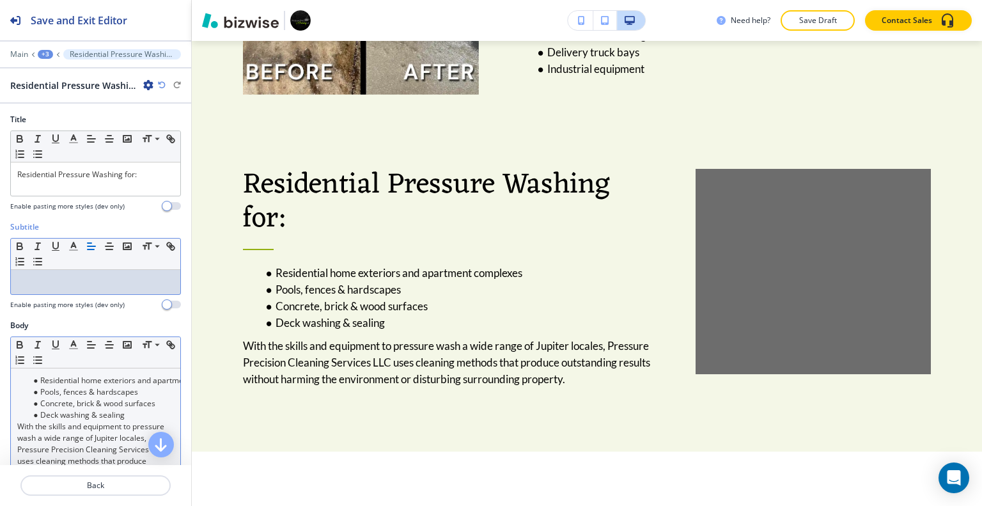
scroll to position [64, 0]
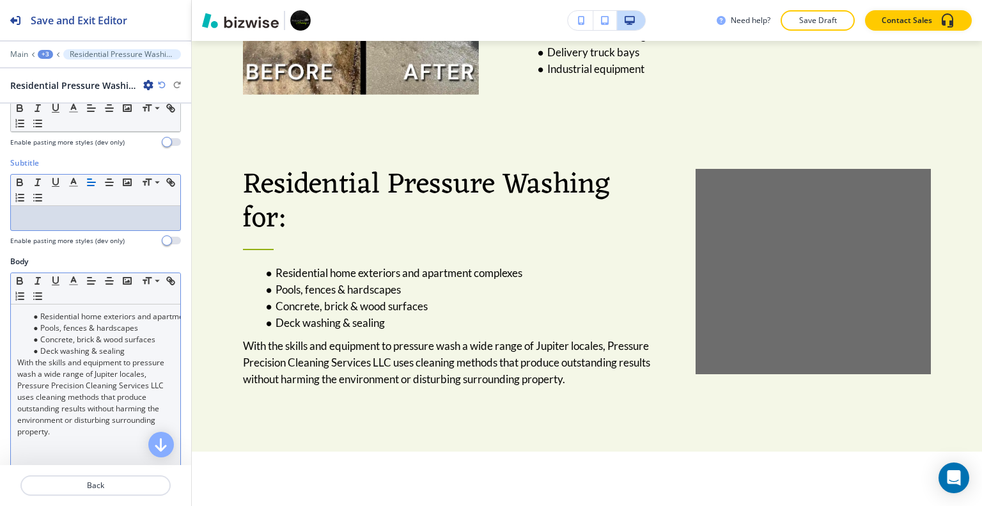
click at [128, 375] on p "With the skills and equipment to pressure wash a wide range of Jupiter locales,…" at bounding box center [95, 397] width 157 height 81
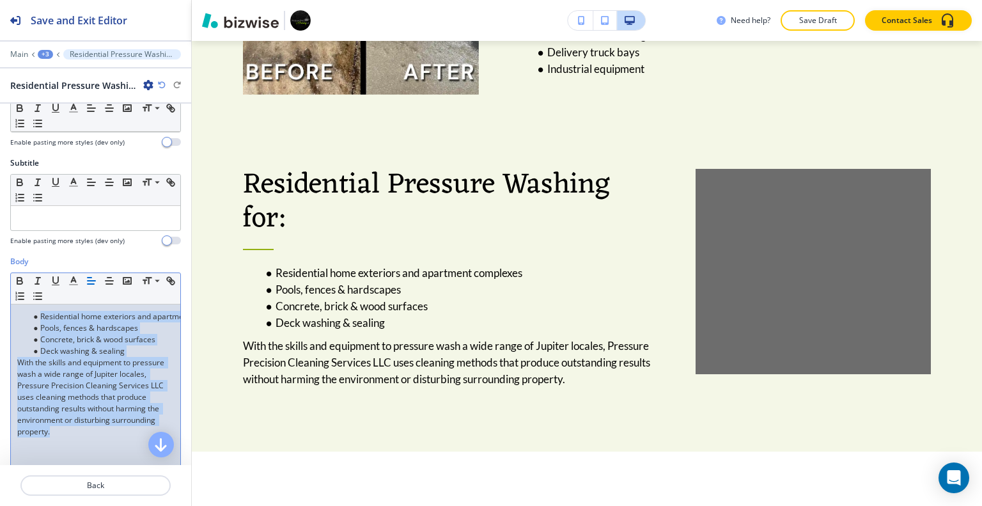
drag, startPoint x: 122, startPoint y: 436, endPoint x: 0, endPoint y: 266, distance: 209.8
click at [0, 265] on div "Body Small Normal Large Huge Residential home exteriors and apartment complexes…" at bounding box center [95, 376] width 191 height 240
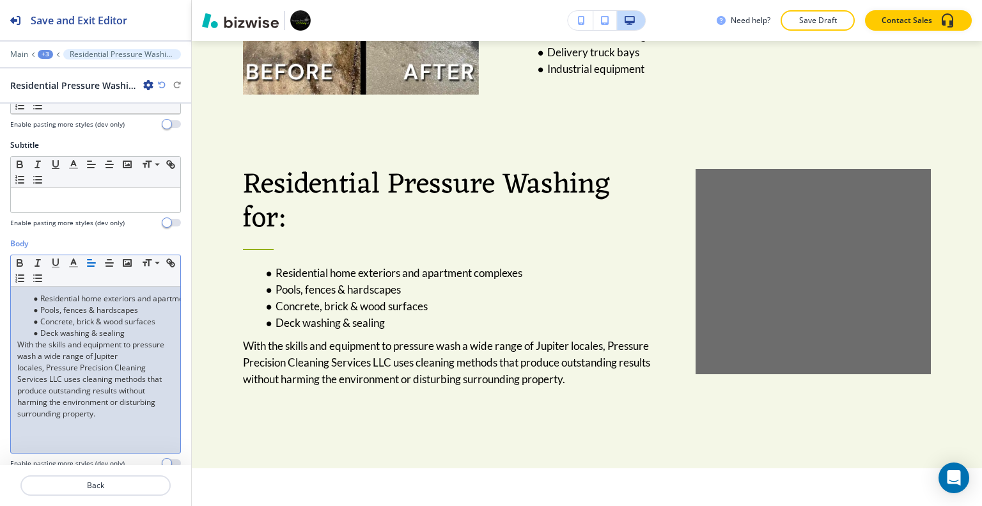
scroll to position [465, 0]
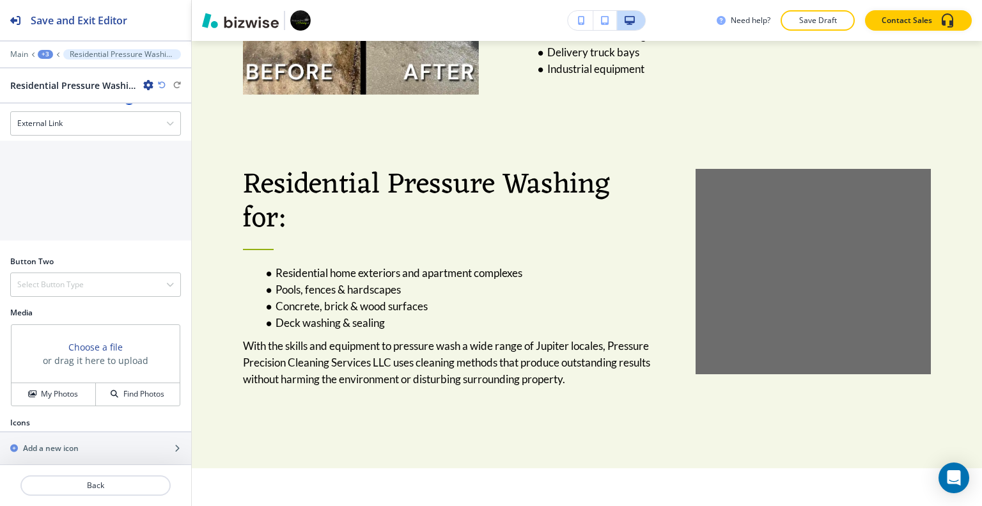
click at [65, 372] on div "Choose a file or drag it here to upload" at bounding box center [96, 354] width 168 height 58
click at [66, 388] on h4 "My Photos" at bounding box center [59, 394] width 37 height 12
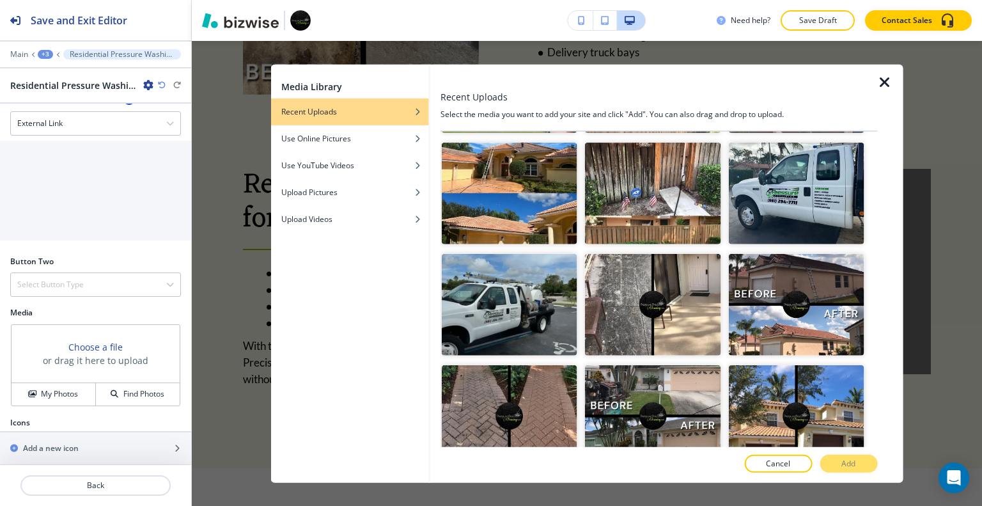
scroll to position [2940, 0]
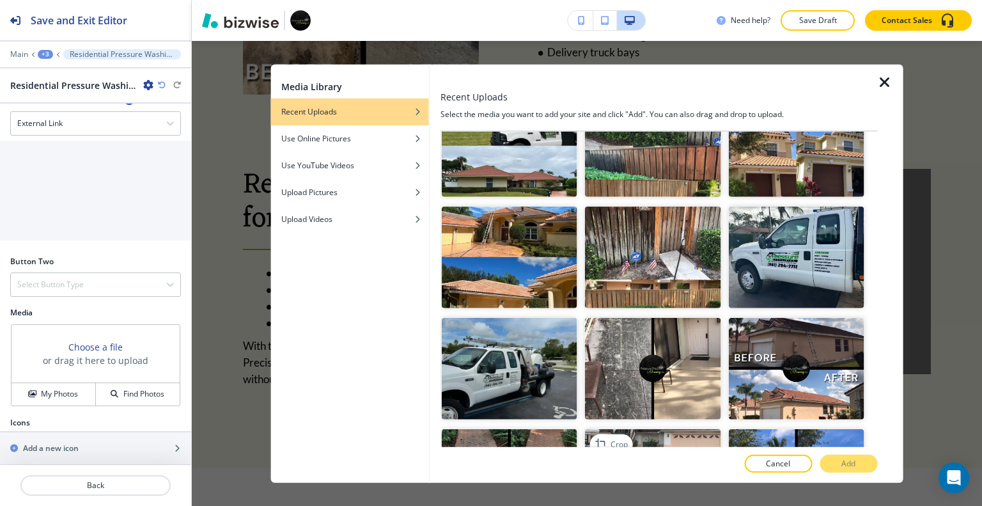
click at [670, 429] on img "button" at bounding box center [652, 480] width 135 height 102
click at [847, 460] on p "Add" at bounding box center [848, 464] width 14 height 12
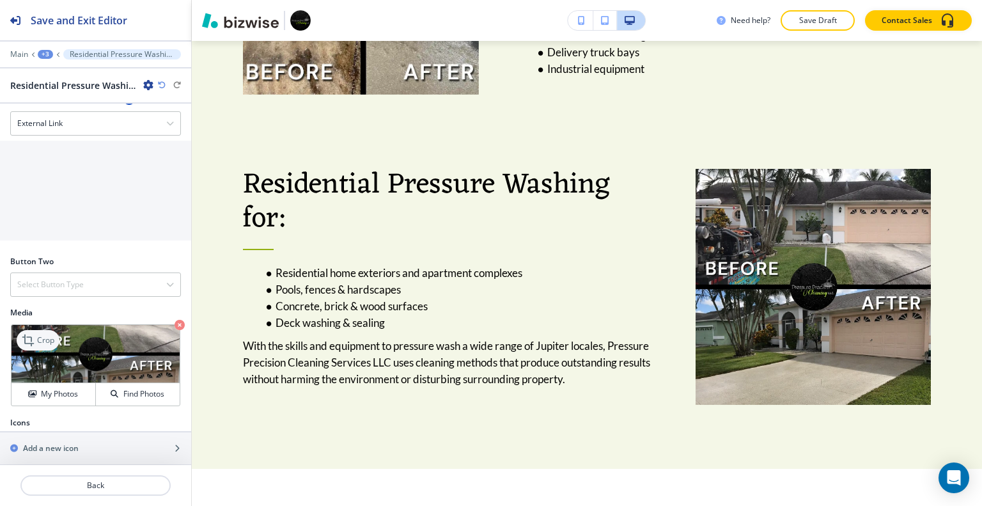
click at [43, 339] on p "Crop" at bounding box center [45, 340] width 17 height 12
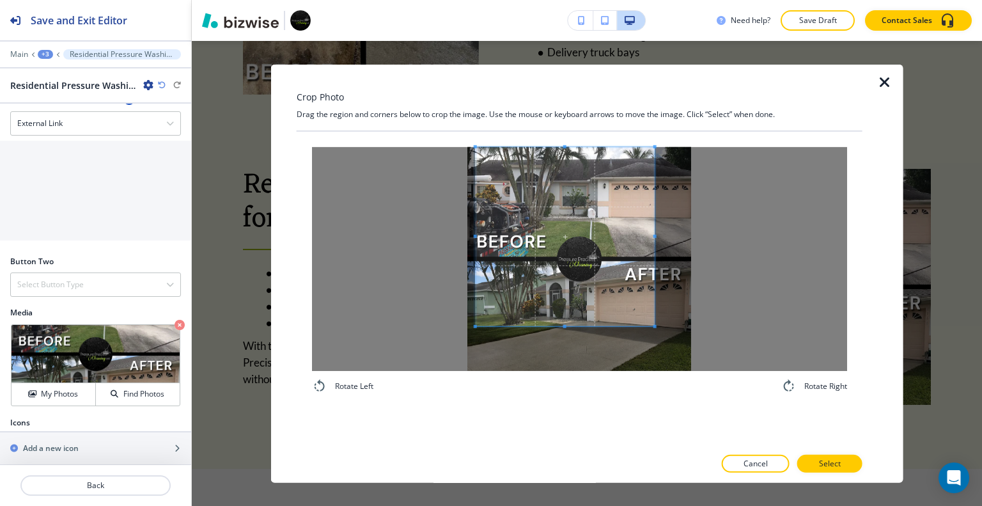
click at [584, 232] on span at bounding box center [564, 235] width 179 height 179
click at [677, 238] on span at bounding box center [678, 235] width 3 height 179
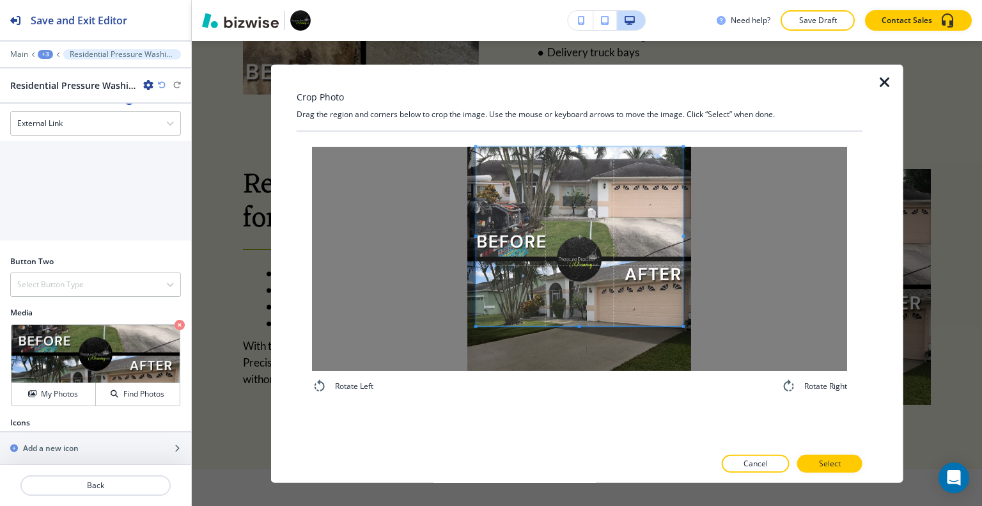
click at [683, 236] on span at bounding box center [683, 235] width 3 height 3
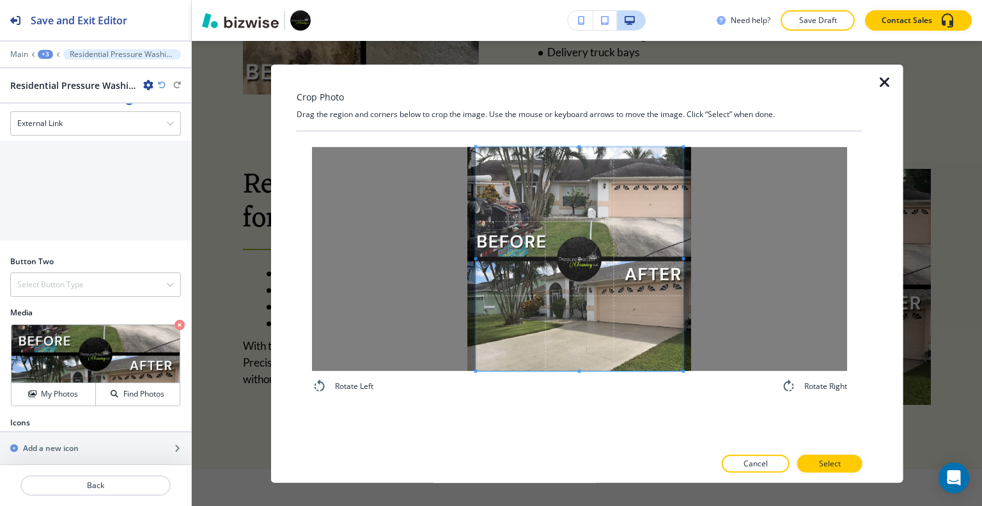
click at [588, 419] on div "Rotate Left Rotate Right" at bounding box center [580, 288] width 566 height 315
click at [841, 462] on button "Select" at bounding box center [829, 463] width 65 height 18
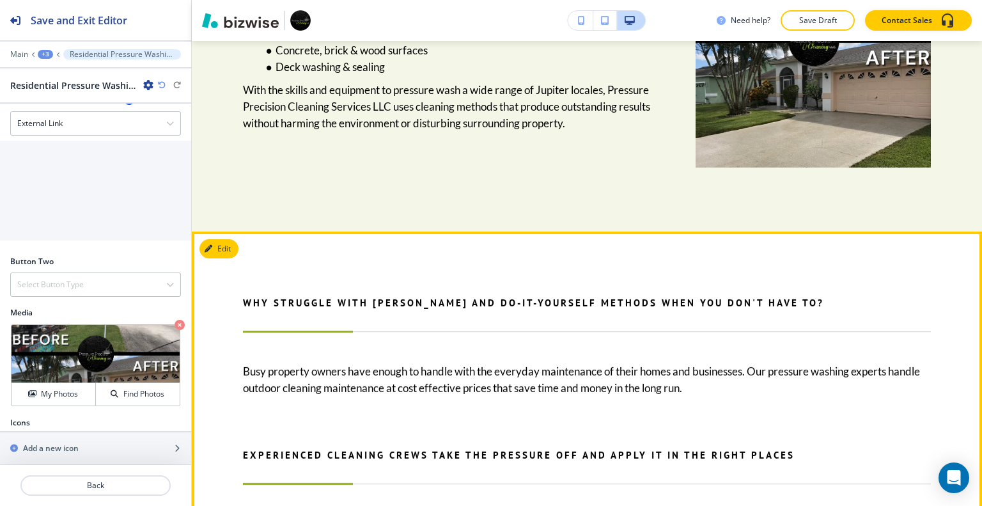
scroll to position [1782, 0]
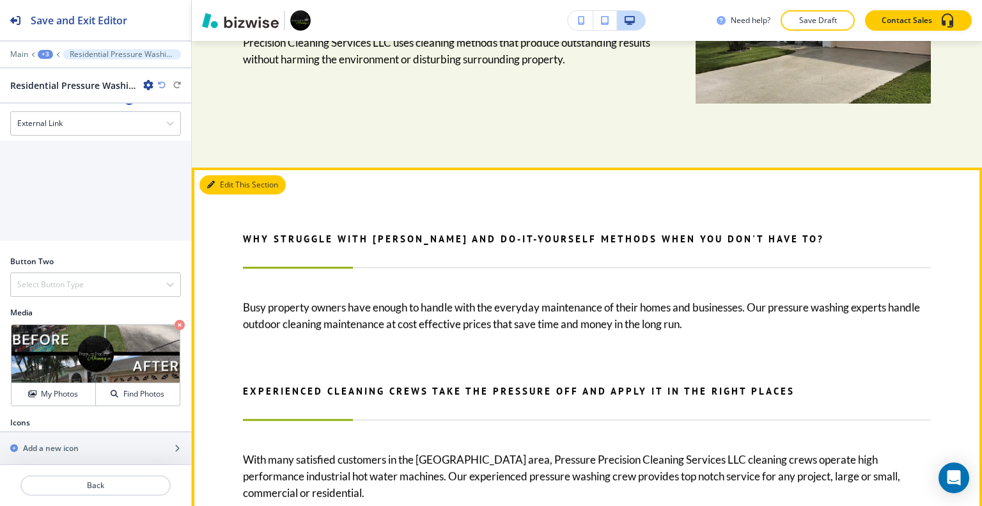
click at [222, 175] on button "Edit This Section" at bounding box center [242, 184] width 86 height 19
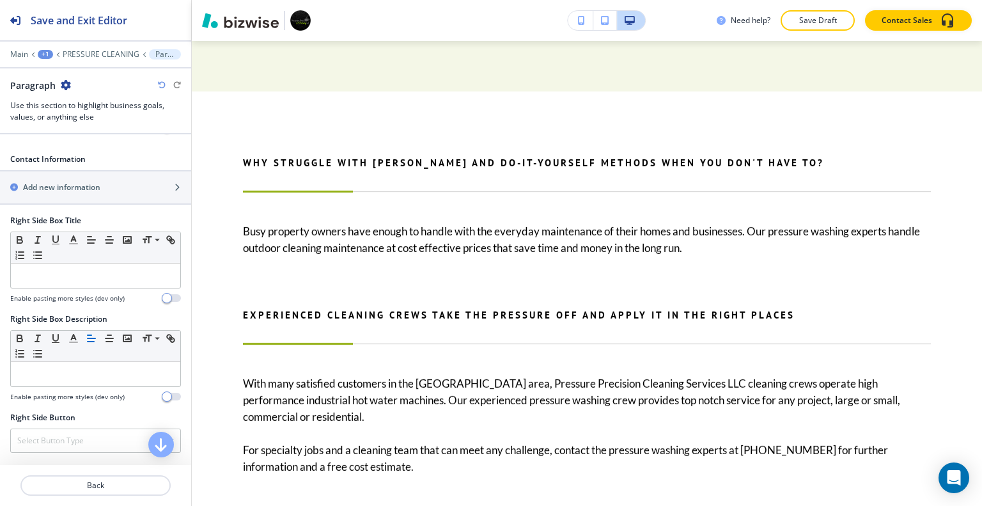
scroll to position [768, 0]
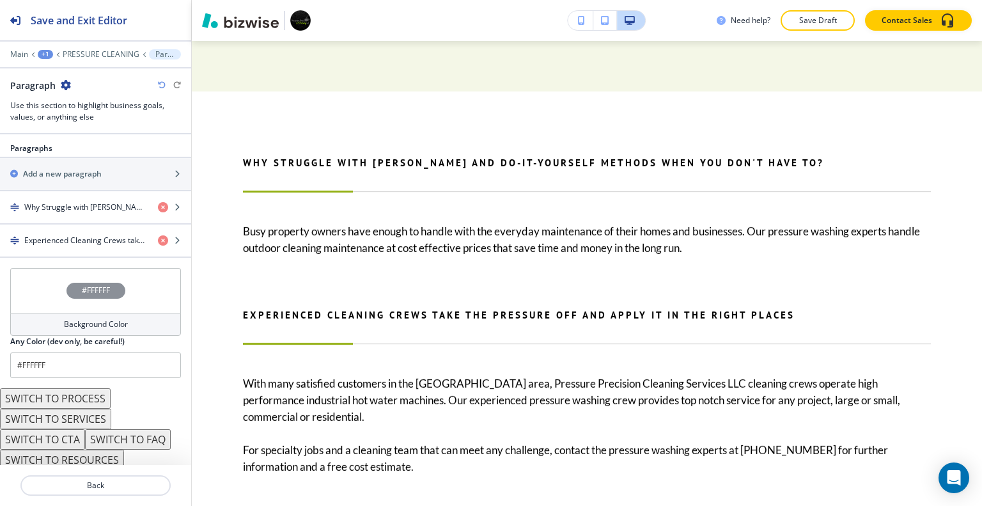
click at [65, 435] on button "SWITCH TO CTA" at bounding box center [42, 439] width 85 height 20
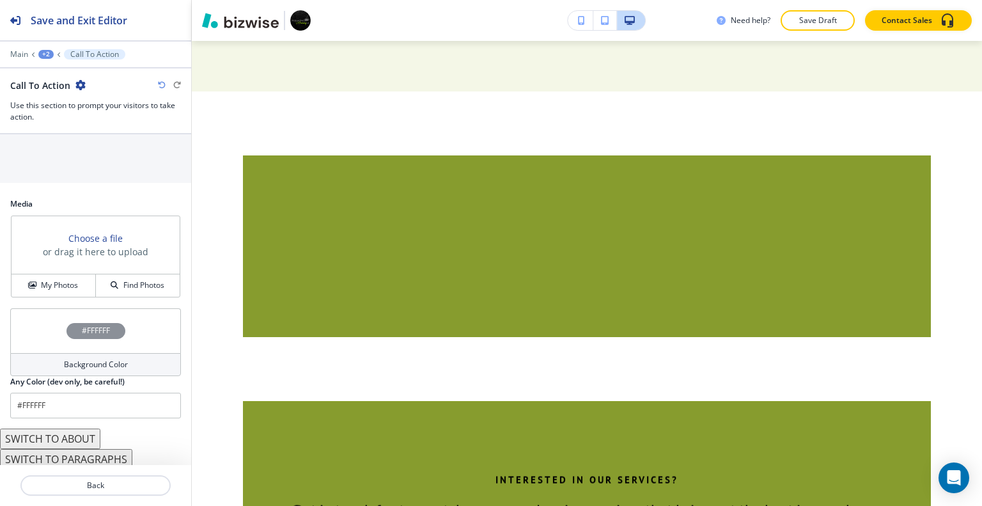
click at [64, 438] on button "SWITCH TO ABOUT" at bounding box center [50, 438] width 100 height 20
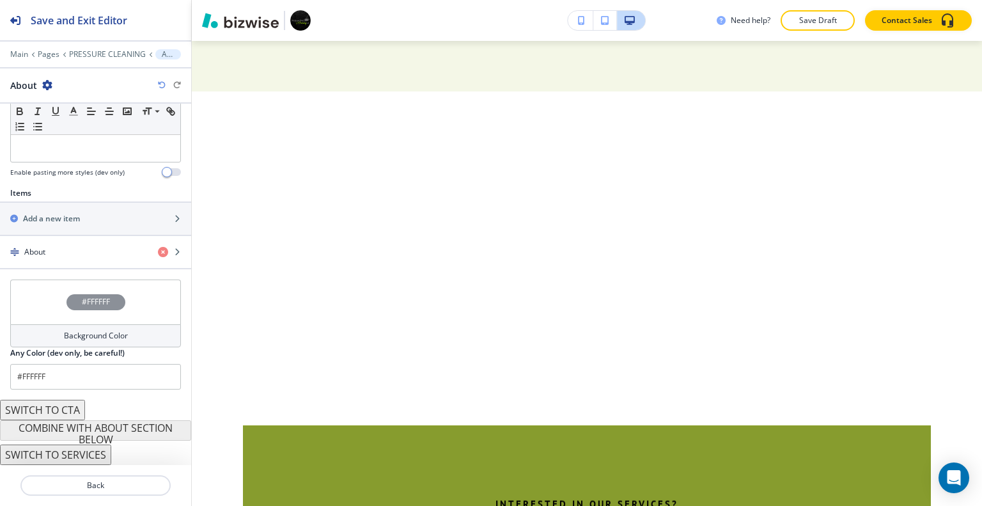
scroll to position [370, 0]
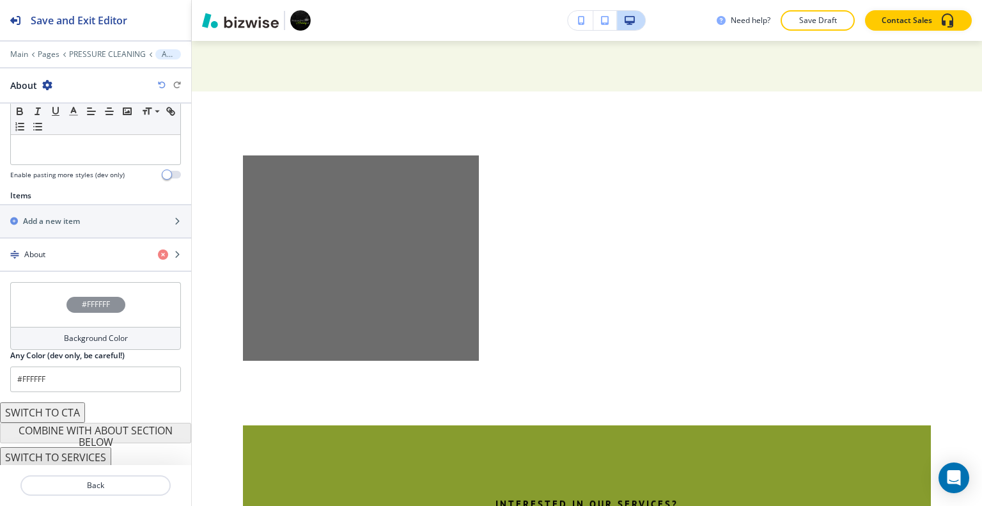
click at [164, 84] on icon "button" at bounding box center [162, 85] width 8 height 8
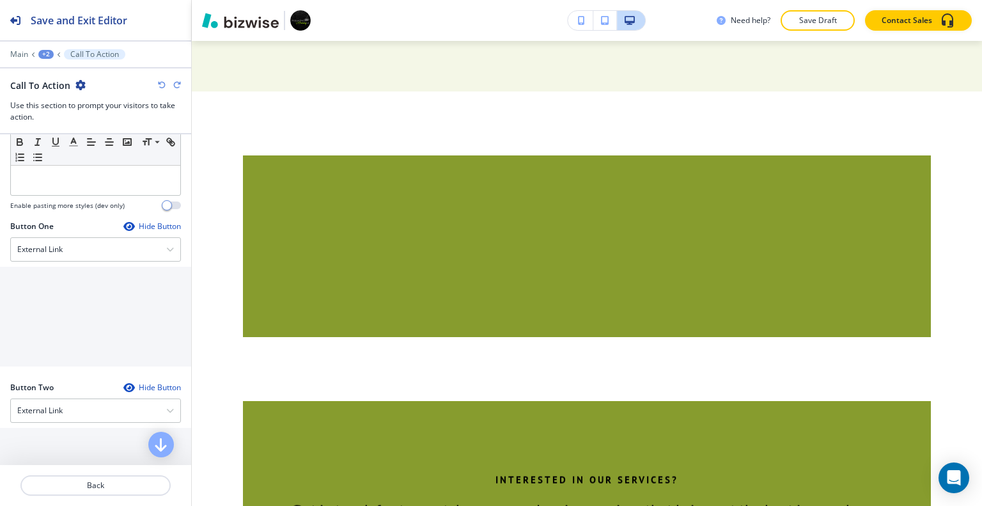
click at [164, 84] on icon "button" at bounding box center [162, 85] width 8 height 8
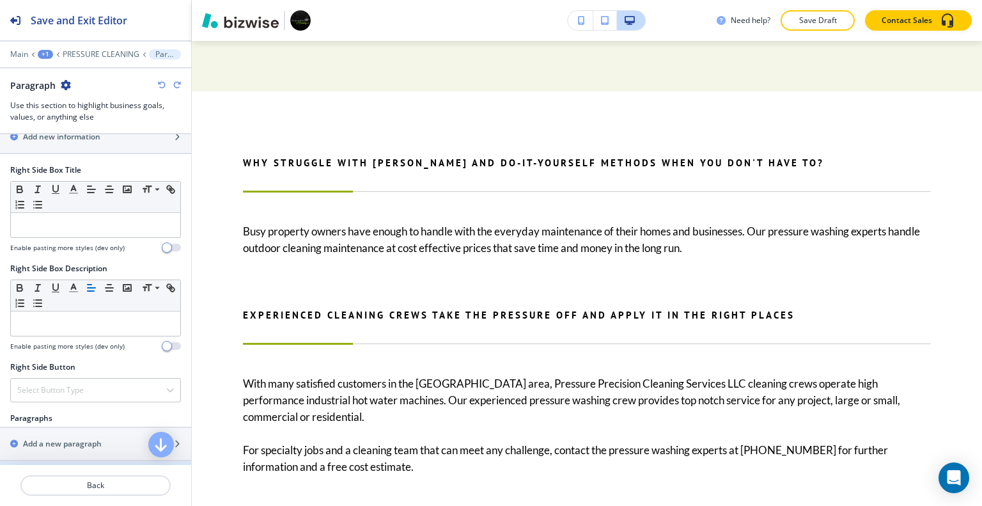
scroll to position [562, 0]
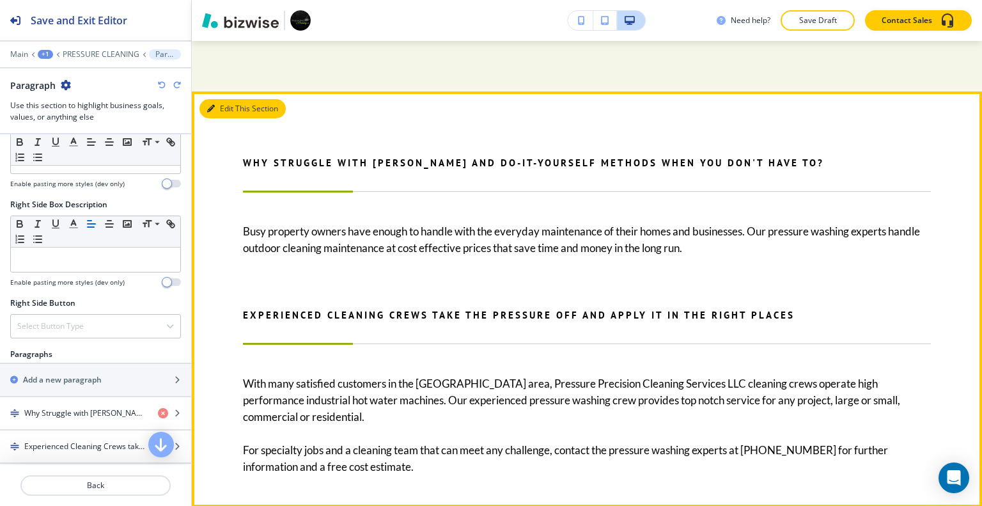
click at [222, 99] on button "Edit This Section" at bounding box center [242, 108] width 86 height 19
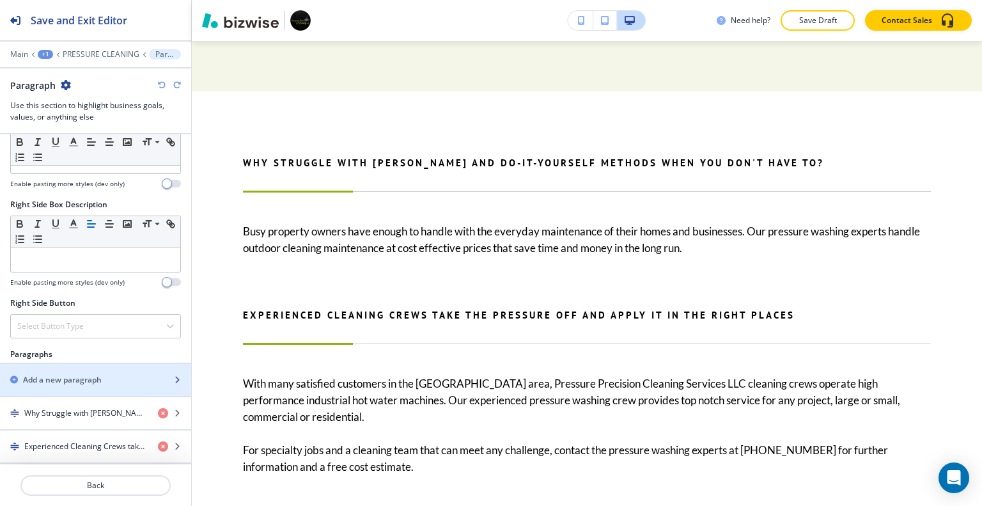
scroll to position [768, 0]
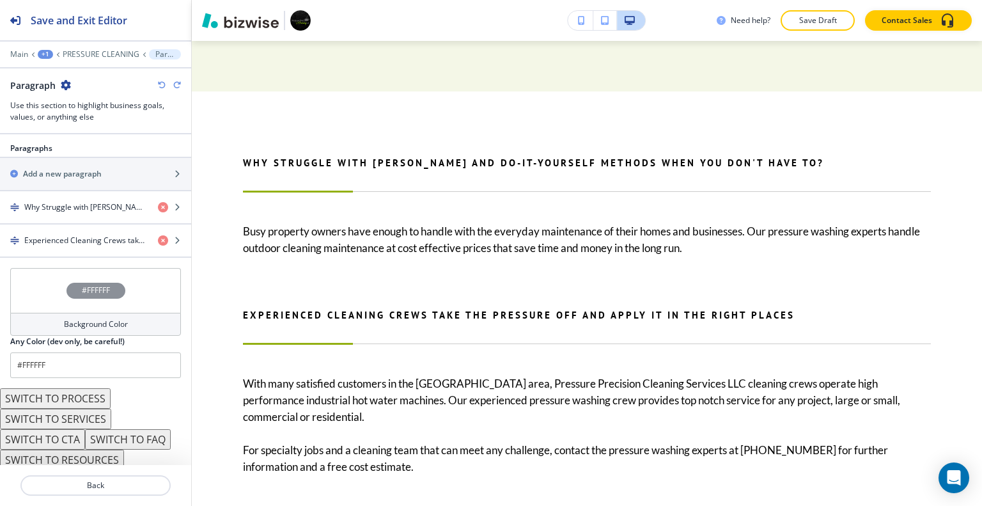
click at [84, 392] on button "SWITCH TO PROCESS" at bounding box center [55, 398] width 111 height 20
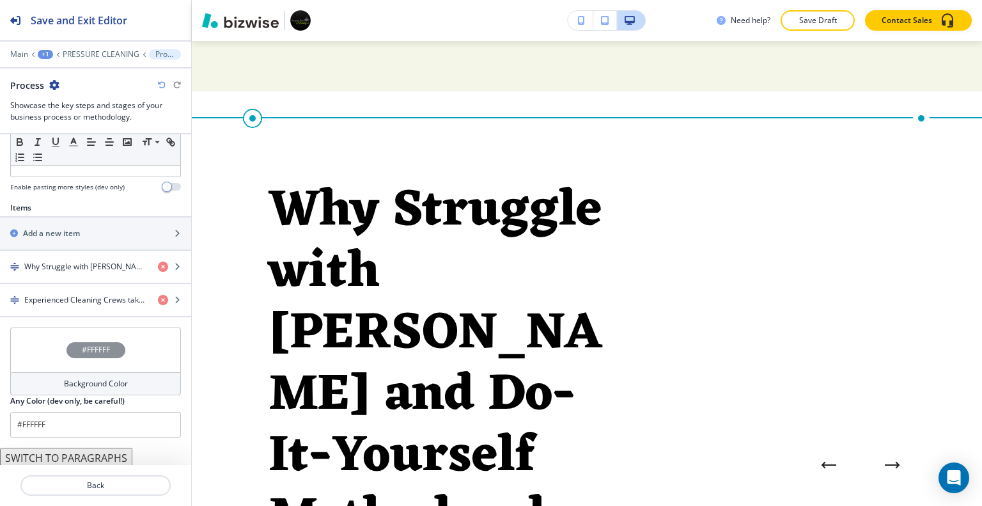
click at [92, 457] on button "SWITCH TO PARAGRAPHS" at bounding box center [66, 457] width 132 height 20
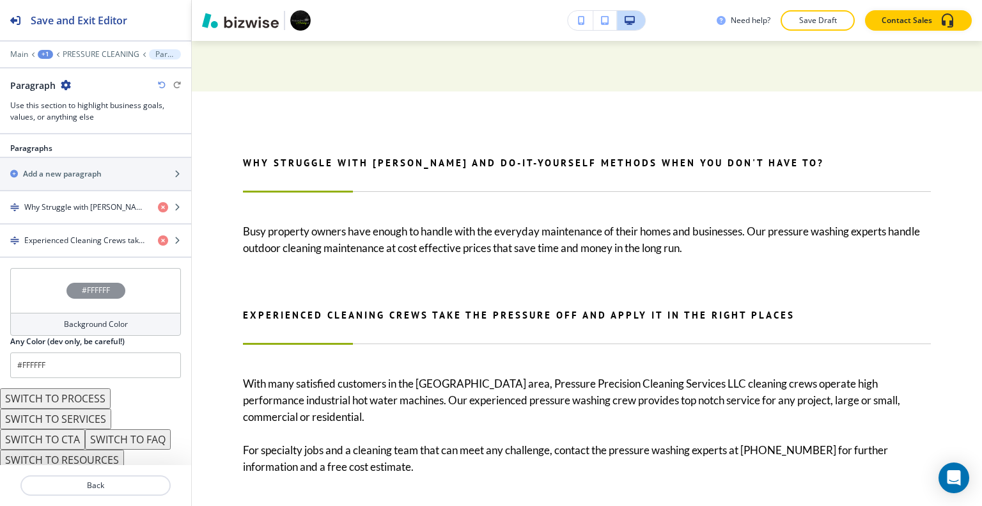
click at [70, 440] on button "SWITCH TO CTA" at bounding box center [42, 439] width 85 height 20
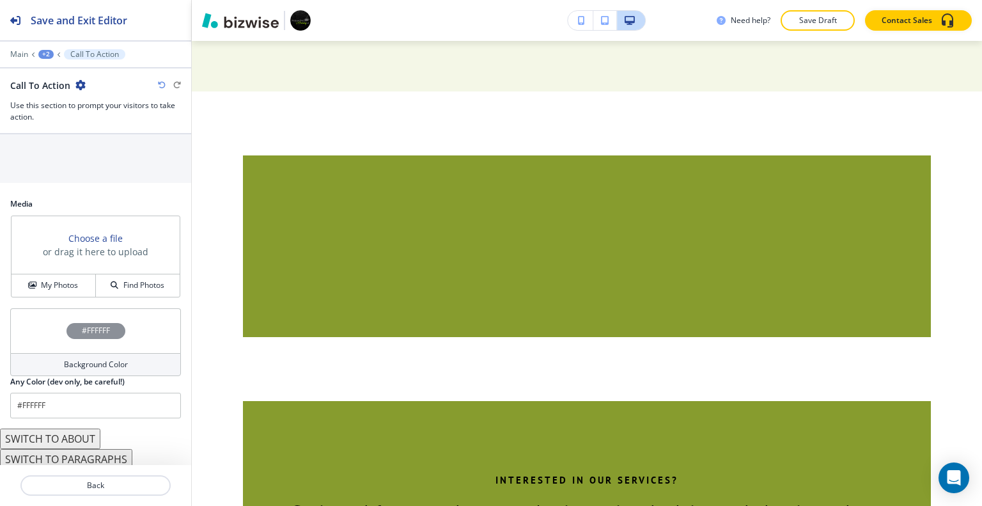
click at [74, 436] on button "SWITCH TO ABOUT" at bounding box center [50, 438] width 100 height 20
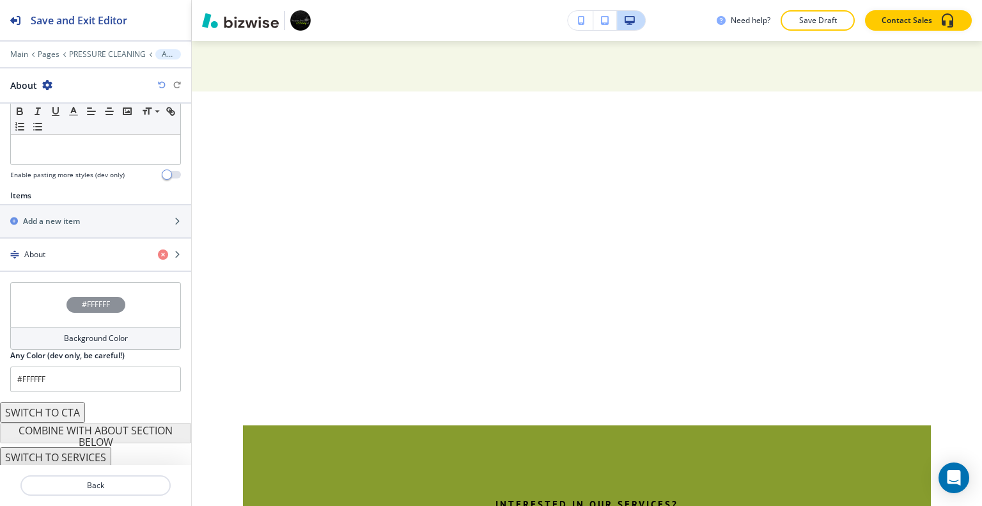
scroll to position [369, 0]
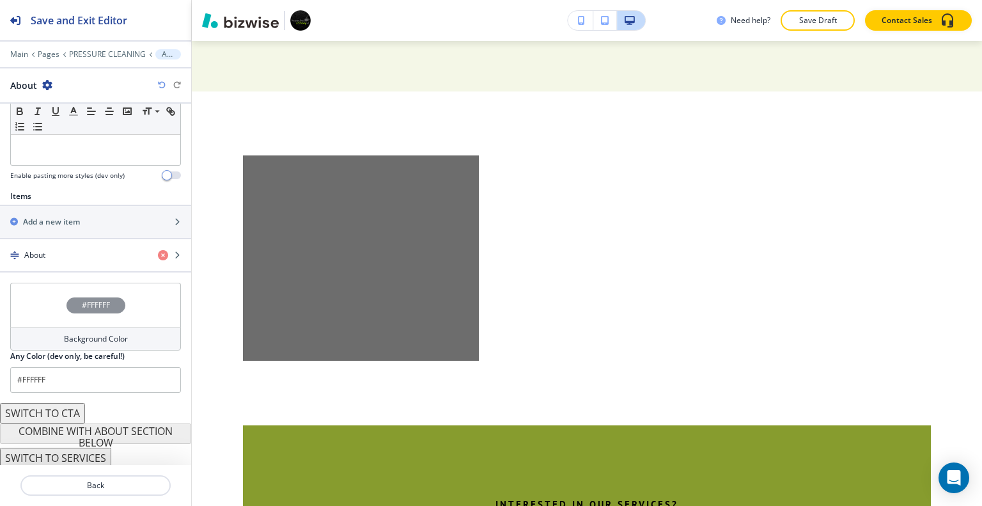
click at [86, 459] on button "SWITCH TO SERVICES" at bounding box center [55, 457] width 111 height 20
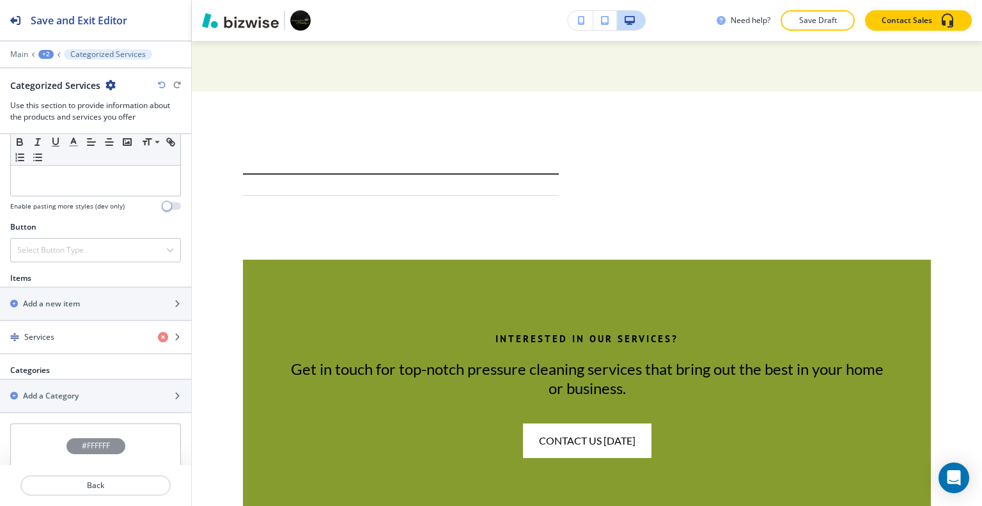
scroll to position [567, 0]
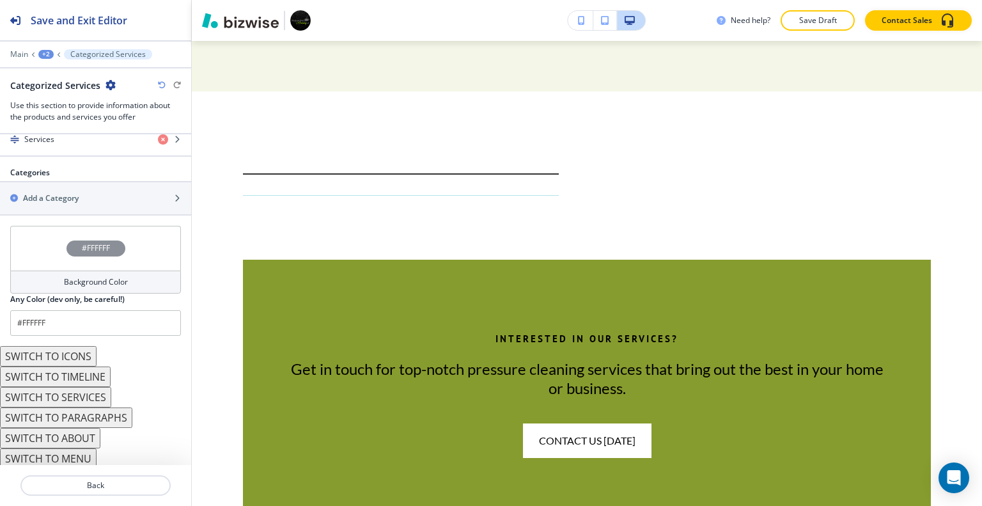
click at [89, 378] on button "SWITCH TO TIMELINE" at bounding box center [55, 376] width 111 height 20
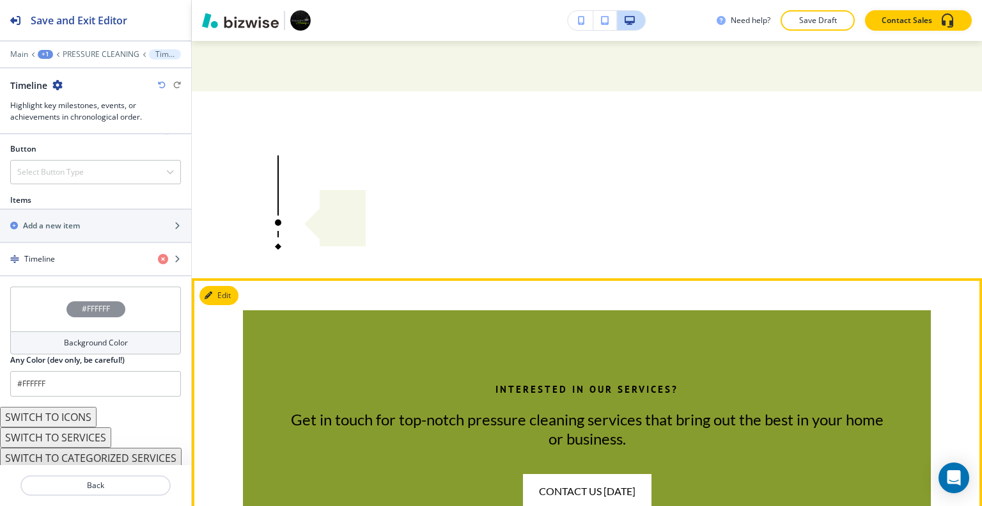
scroll to position [1730, 0]
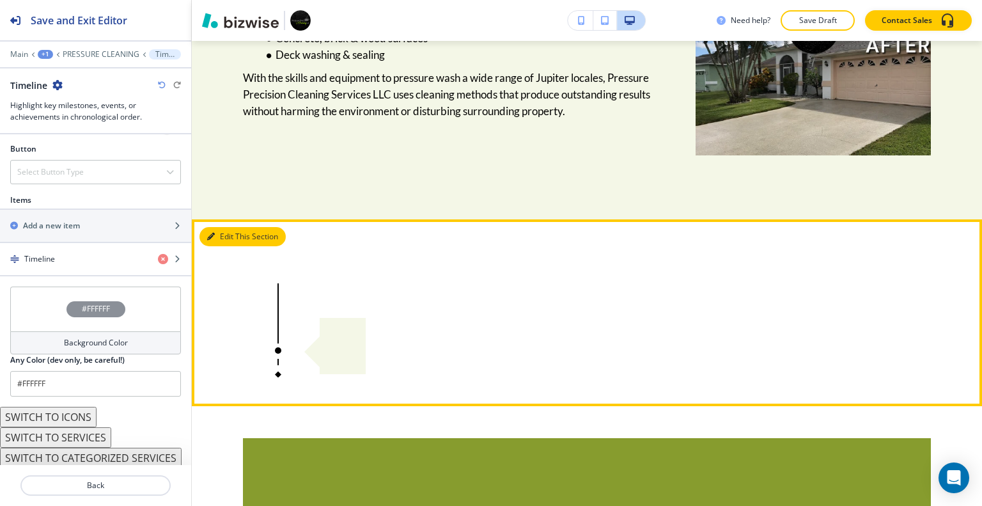
click at [226, 227] on button "Edit This Section" at bounding box center [242, 236] width 86 height 19
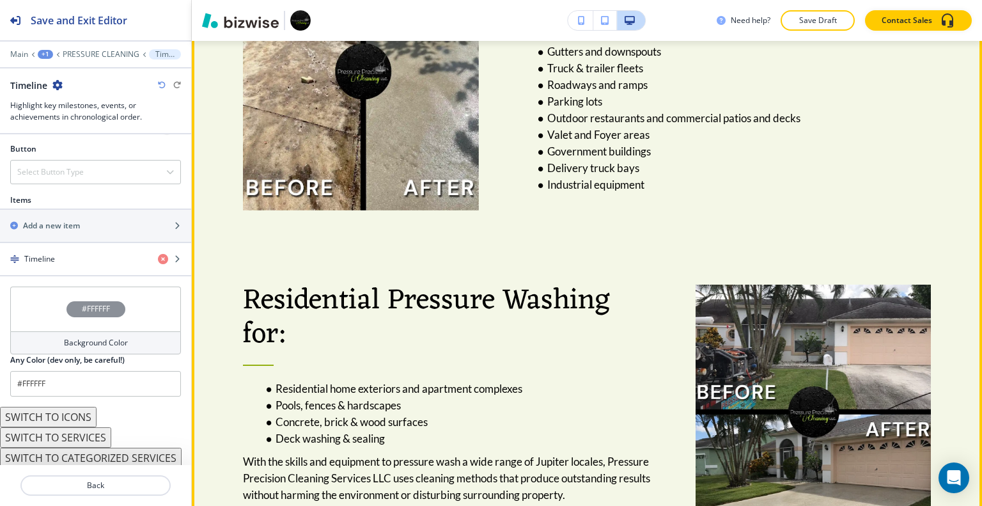
scroll to position [1666, 0]
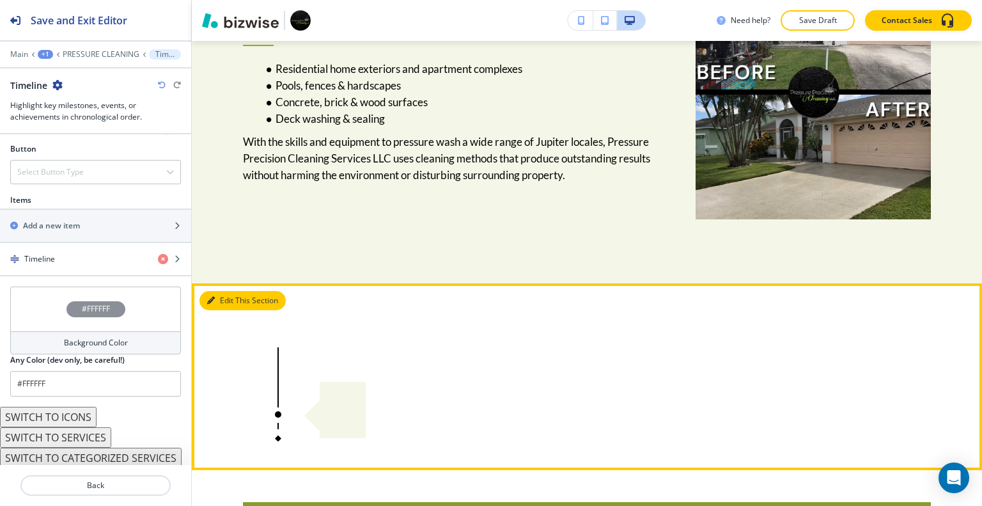
click at [222, 291] on button "Edit This Section" at bounding box center [242, 300] width 86 height 19
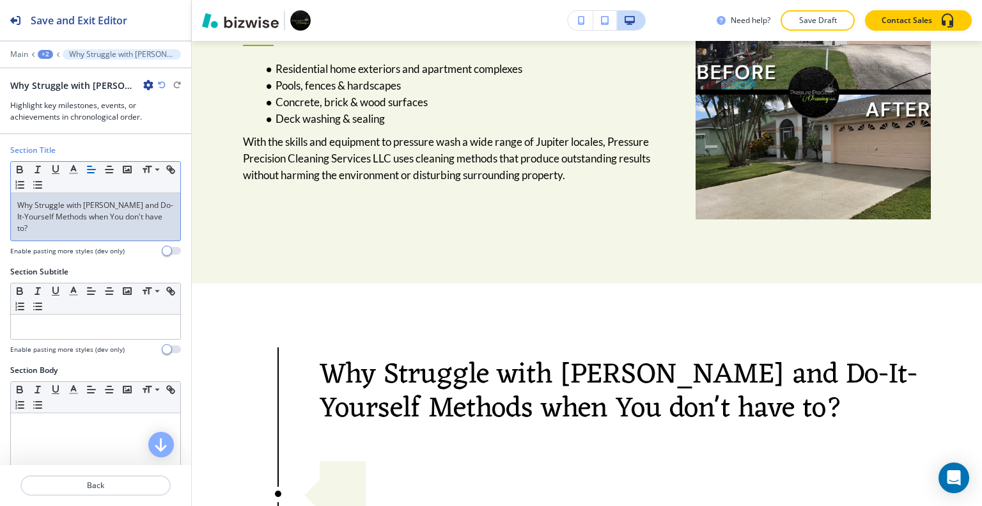
scroll to position [64, 0]
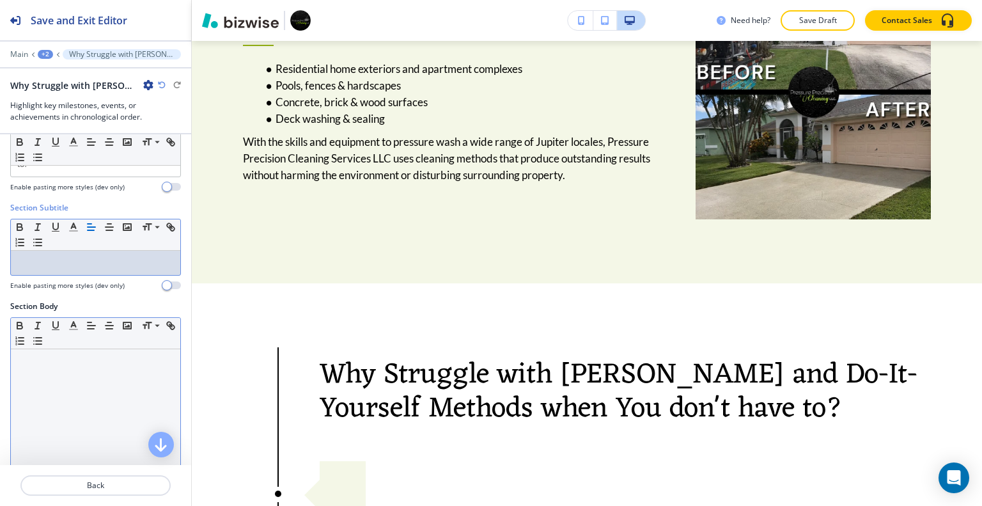
drag, startPoint x: 72, startPoint y: 258, endPoint x: 37, endPoint y: 371, distance: 118.3
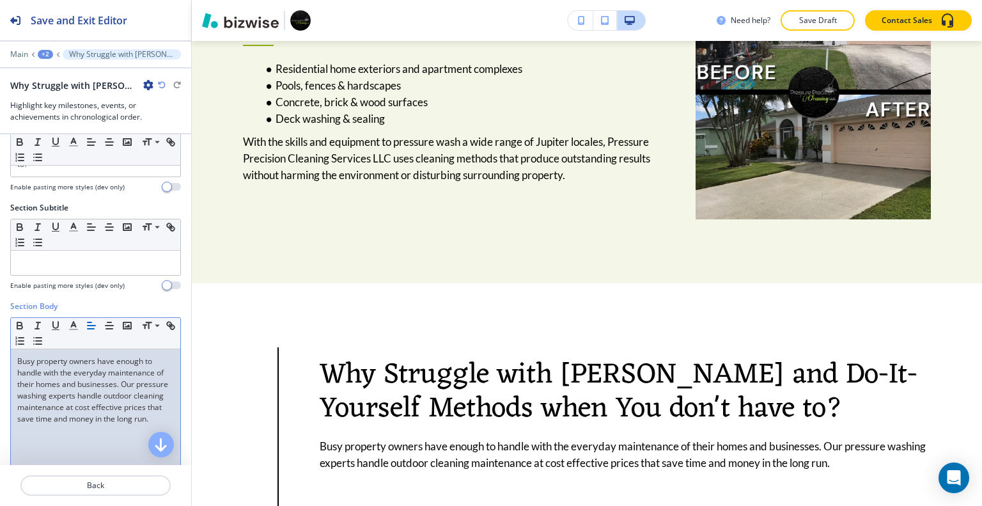
scroll to position [320, 0]
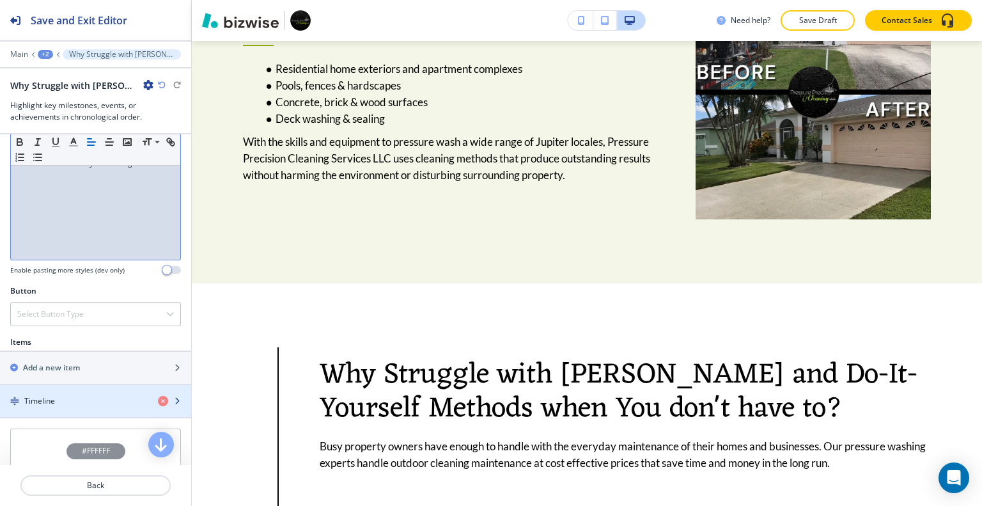
click at [72, 398] on div "Timeline" at bounding box center [74, 401] width 148 height 12
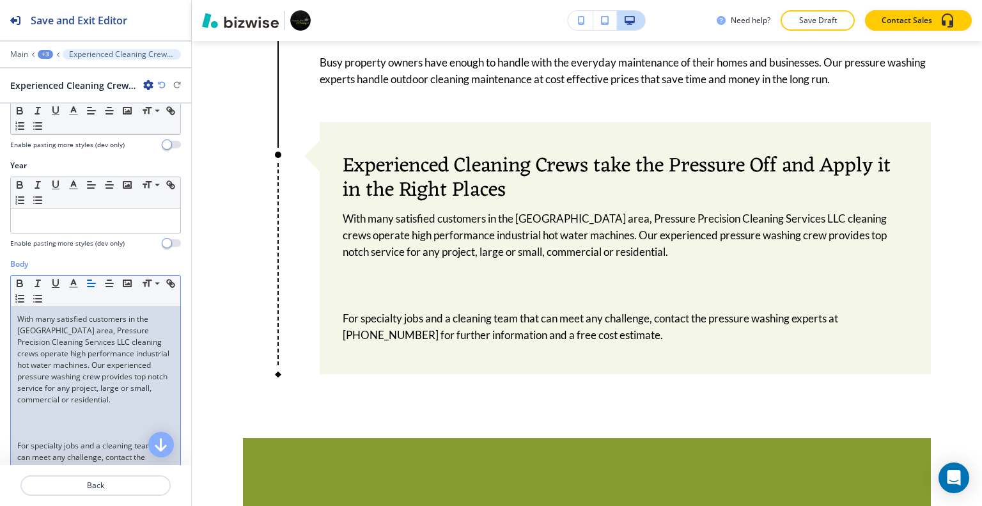
scroll to position [192, 0]
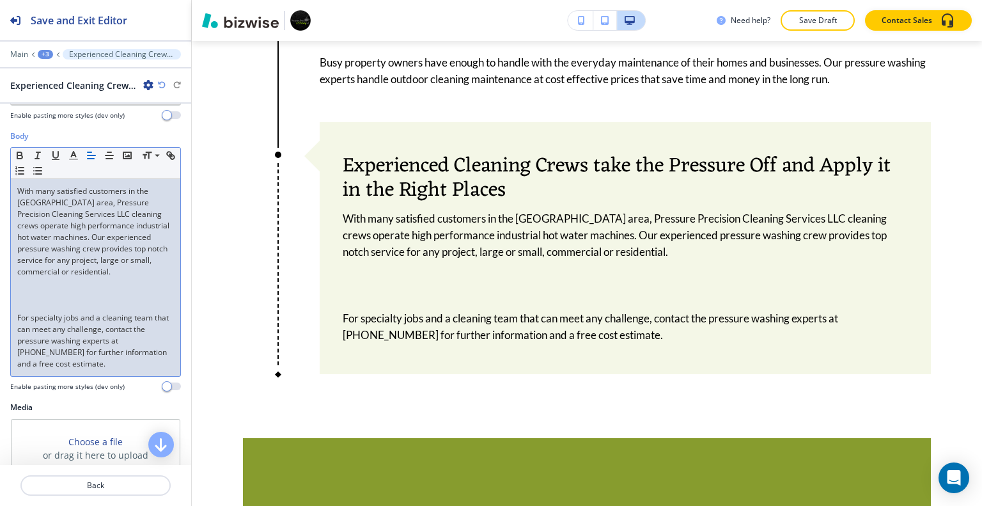
click at [34, 300] on p at bounding box center [95, 295] width 157 height 12
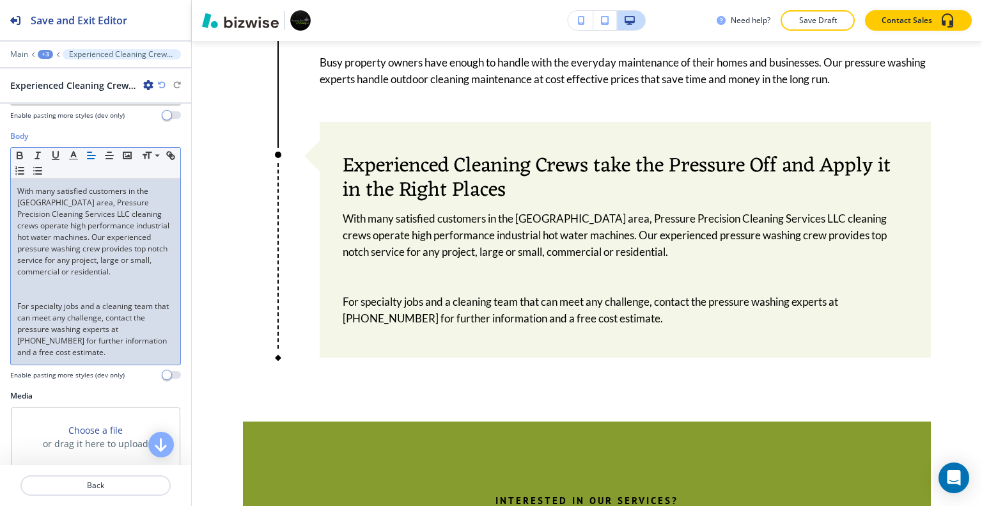
click at [40, 312] on p "For specialty jobs and a cleaning team that can meet any challenge, contact the…" at bounding box center [95, 329] width 157 height 58
click at [33, 289] on p at bounding box center [95, 283] width 157 height 12
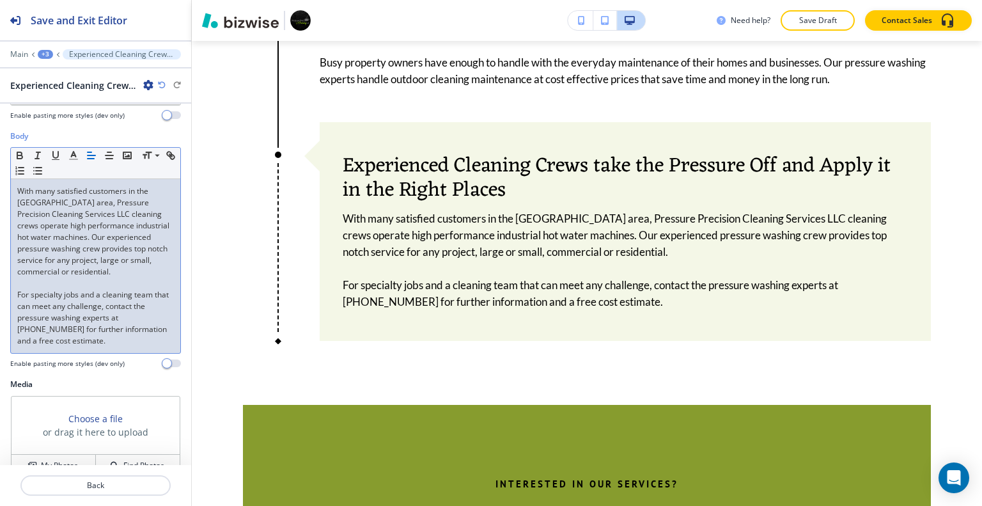
scroll to position [385, 0]
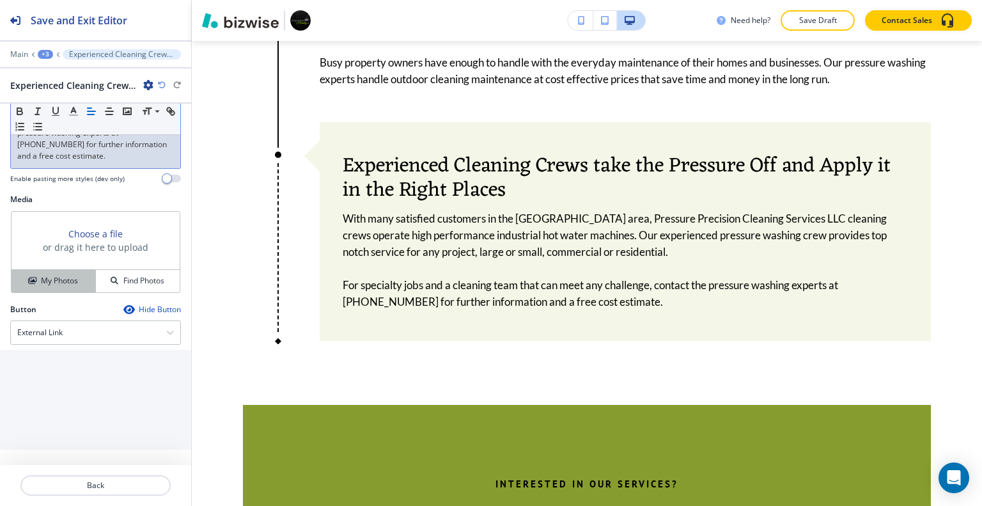
drag, startPoint x: 66, startPoint y: 277, endPoint x: 87, endPoint y: 275, distance: 20.5
click at [66, 278] on h4 "My Photos" at bounding box center [59, 281] width 37 height 12
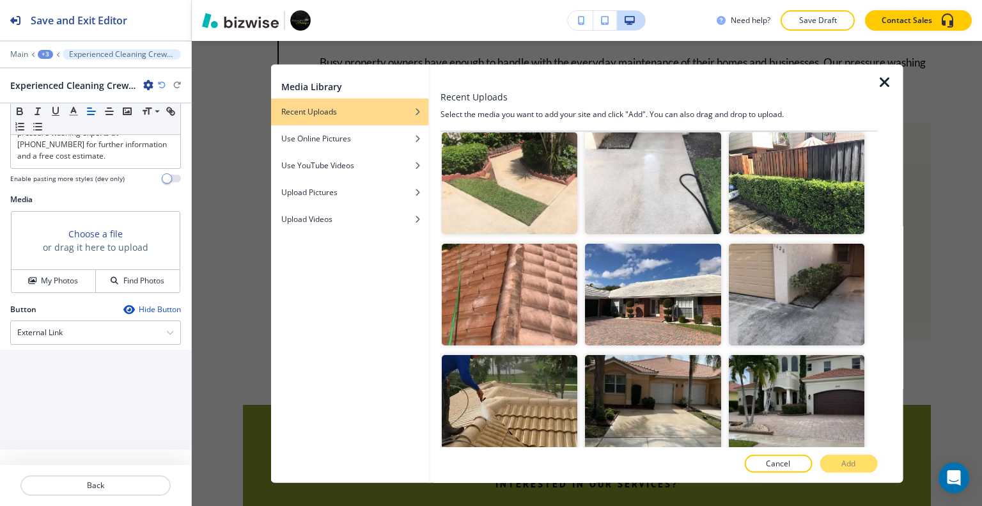
scroll to position [2173, 0]
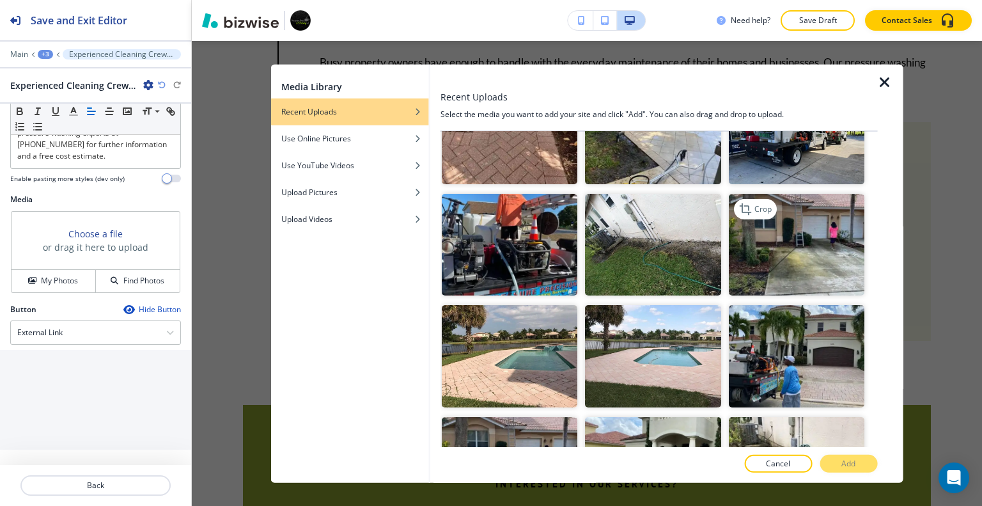
click at [776, 194] on img "button" at bounding box center [795, 245] width 135 height 102
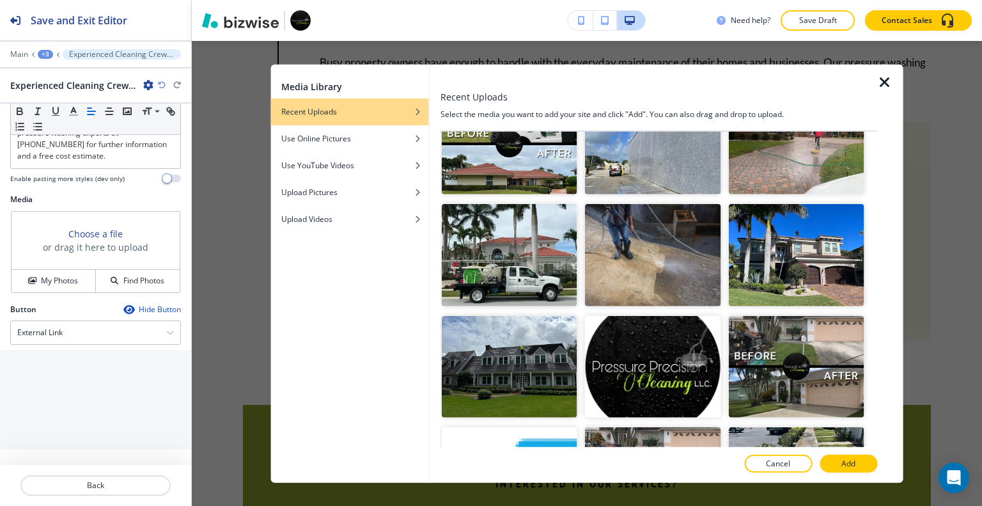
scroll to position [3195, 0]
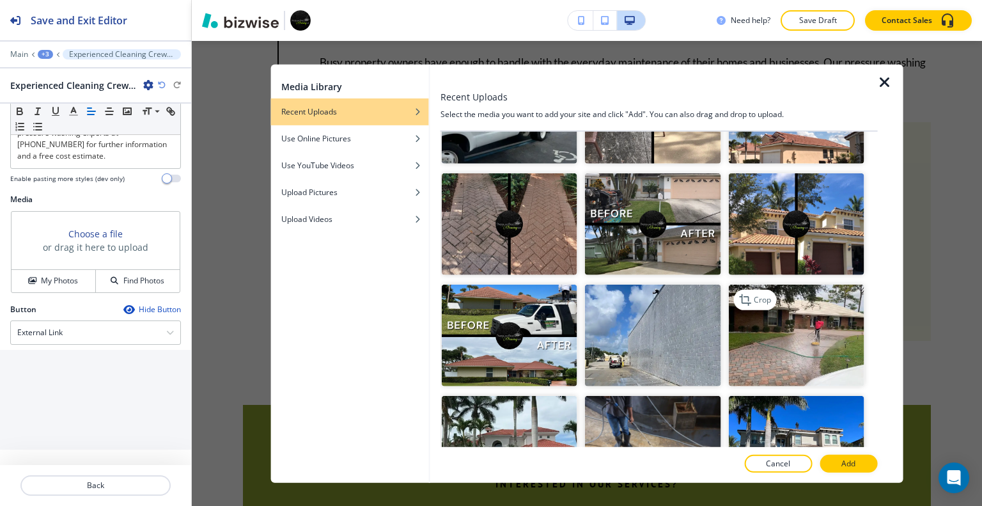
click at [815, 284] on img "button" at bounding box center [795, 335] width 135 height 102
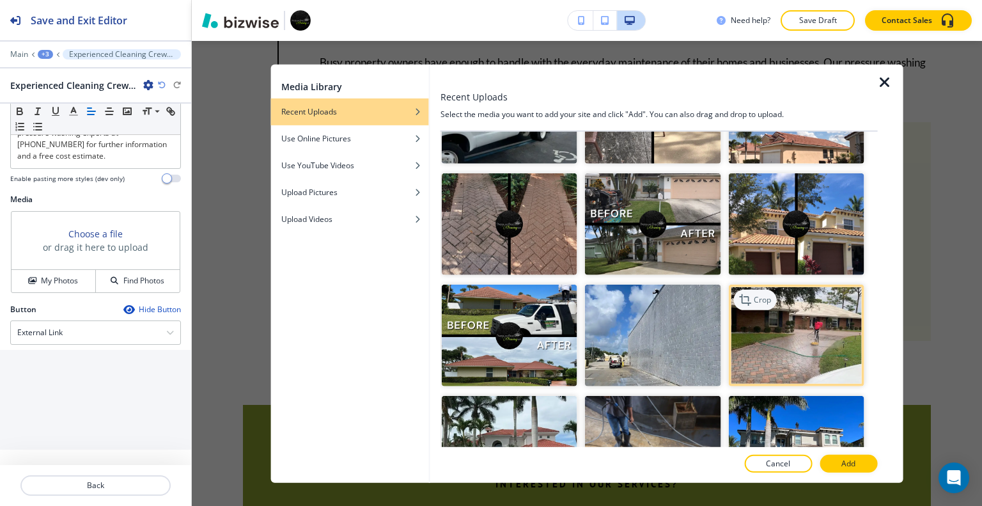
click at [755, 294] on p "Crop" at bounding box center [761, 300] width 17 height 12
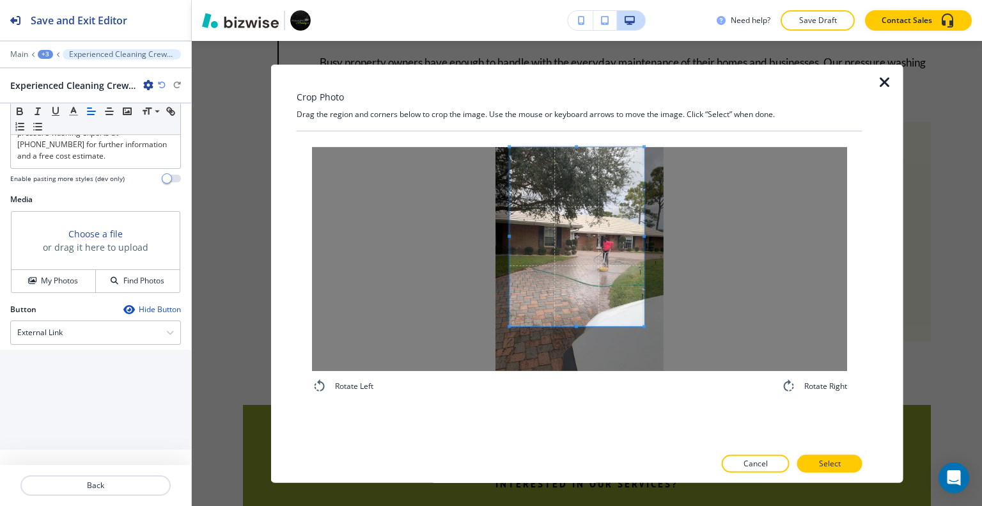
click at [576, 261] on span at bounding box center [576, 235] width 134 height 179
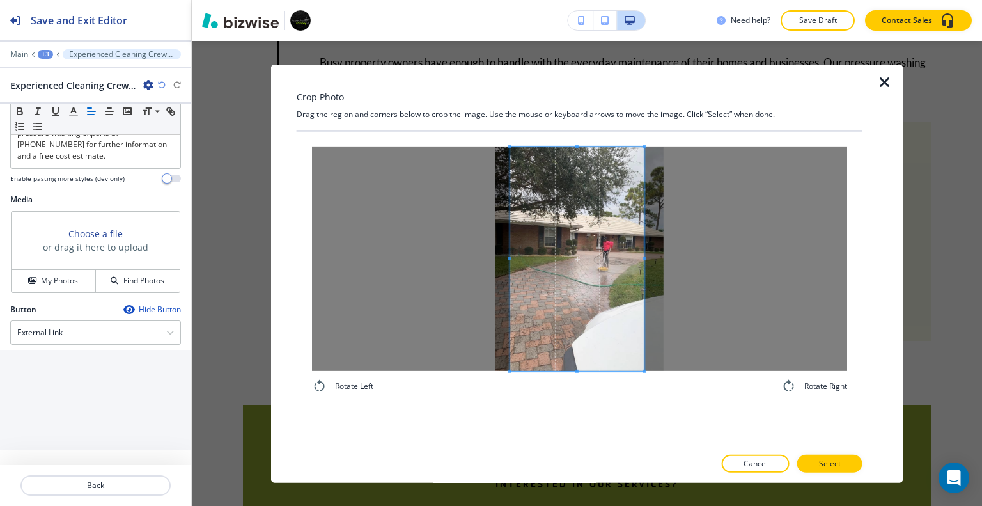
click at [575, 378] on div "Rotate Left Rotate Right" at bounding box center [579, 269] width 535 height 247
click at [653, 260] on div at bounding box center [581, 258] width 143 height 224
click at [628, 282] on span at bounding box center [582, 258] width 144 height 224
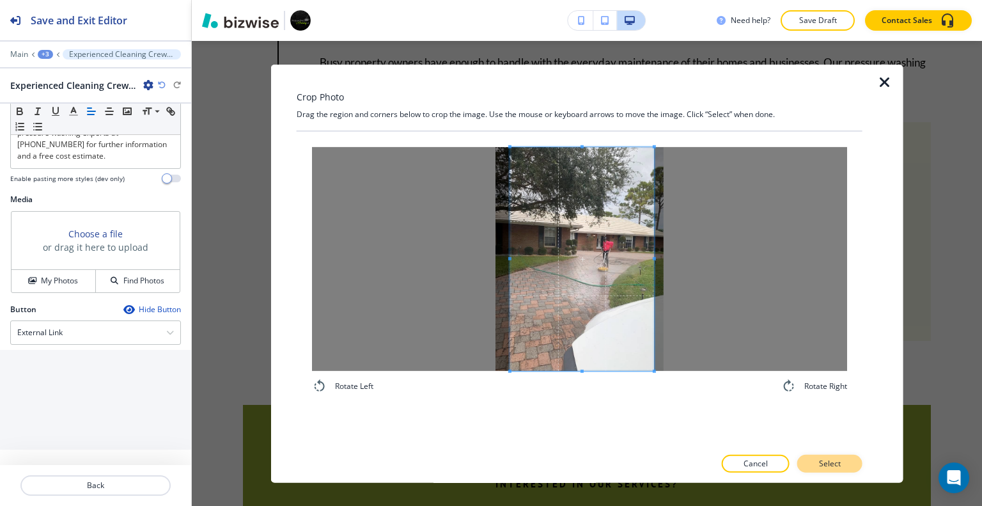
click at [833, 461] on p "Select" at bounding box center [830, 464] width 22 height 12
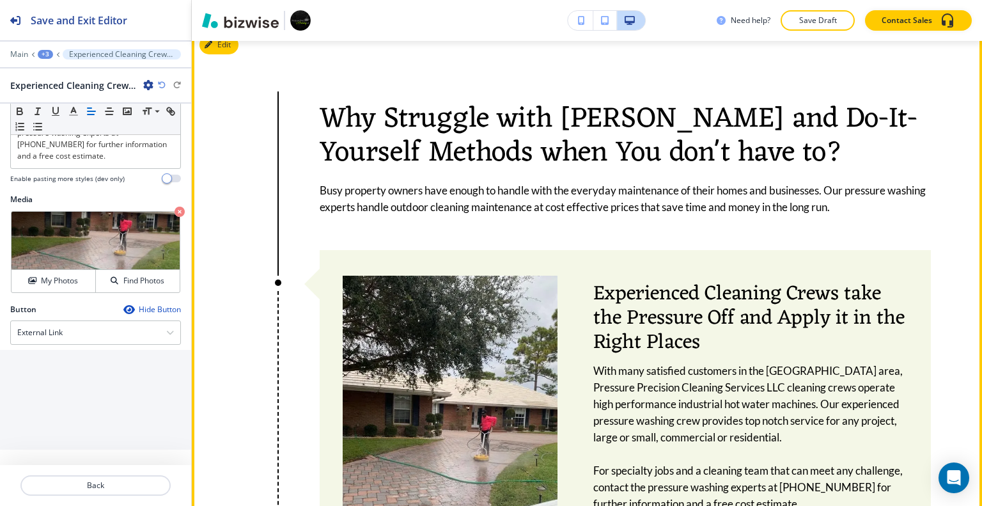
scroll to position [1794, 0]
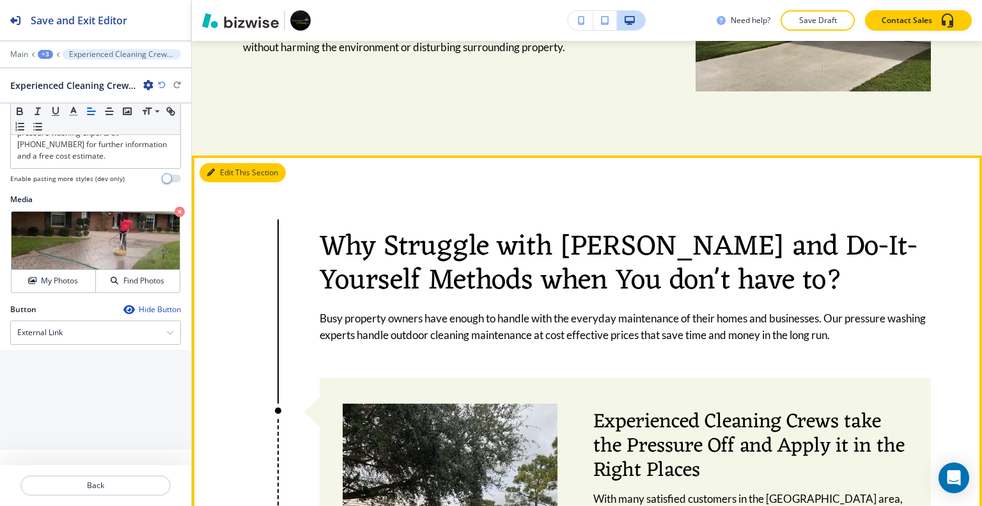
click at [231, 163] on button "Edit This Section" at bounding box center [242, 172] width 86 height 19
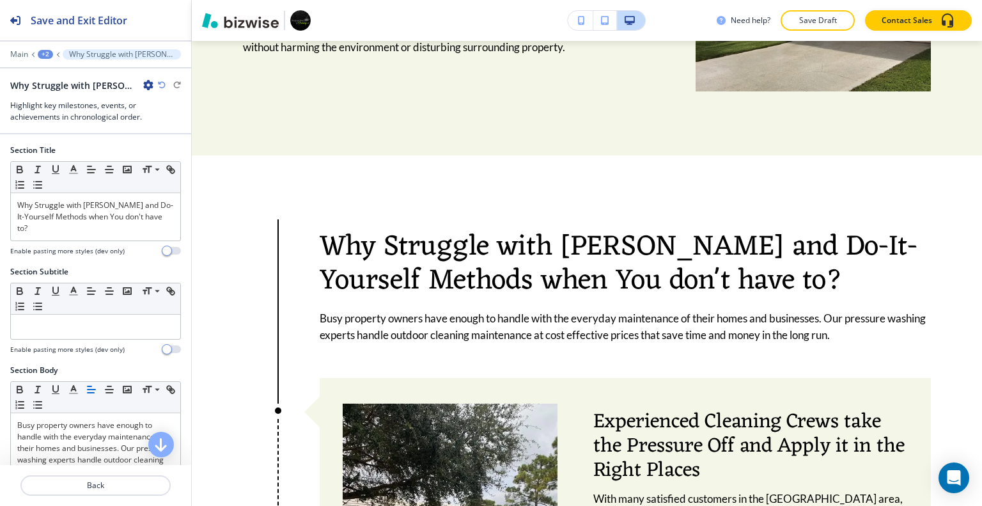
scroll to position [1858, 0]
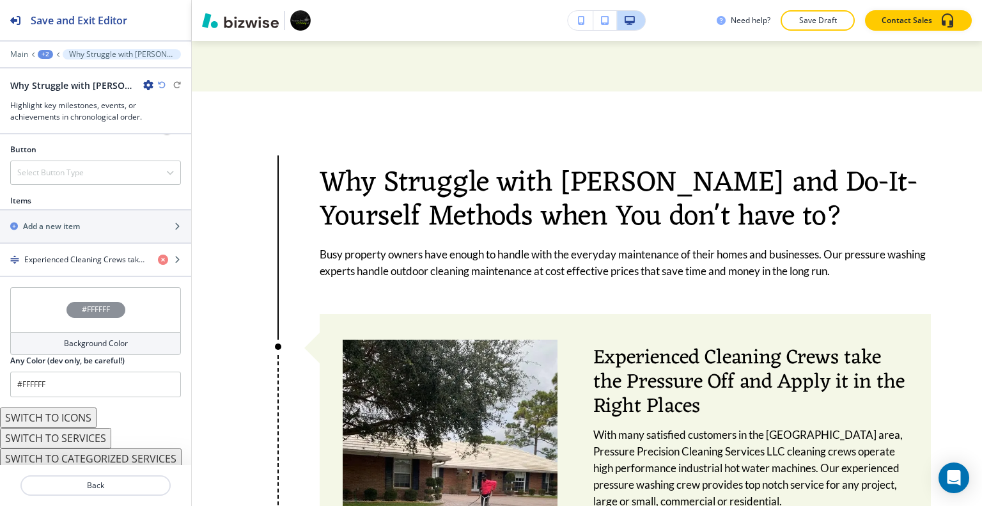
click at [23, 306] on div "#FFFFFF" at bounding box center [95, 309] width 171 height 45
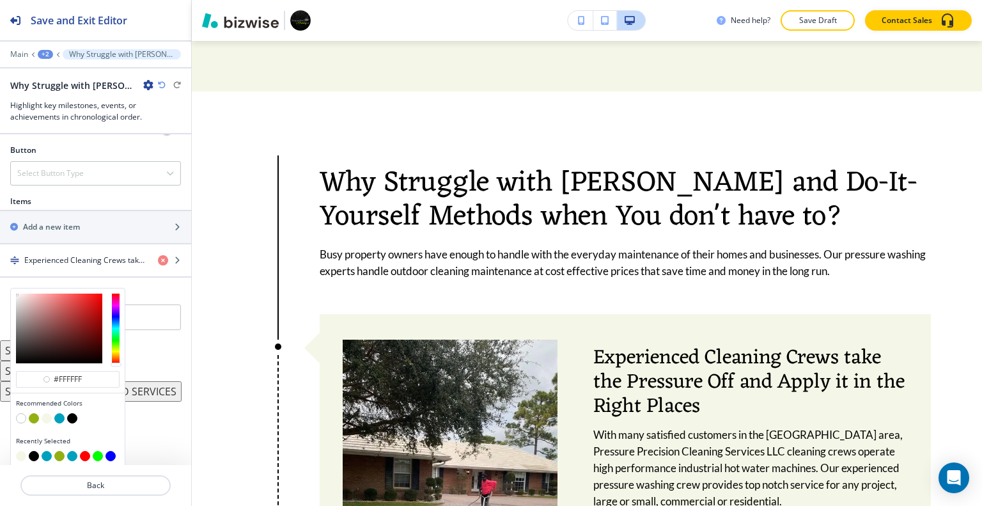
click at [35, 413] on button "button" at bounding box center [34, 418] width 10 height 10
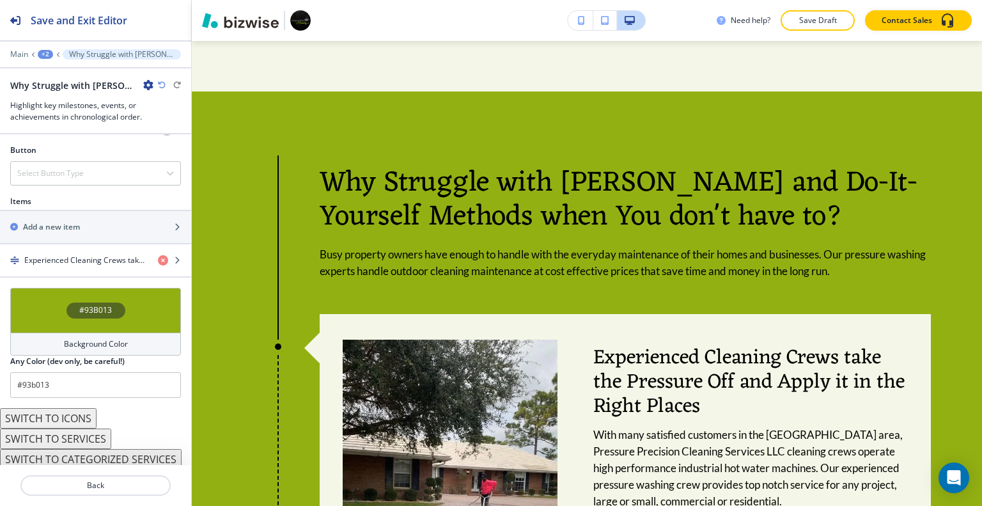
click at [67, 289] on div "#93B013" at bounding box center [95, 310] width 171 height 45
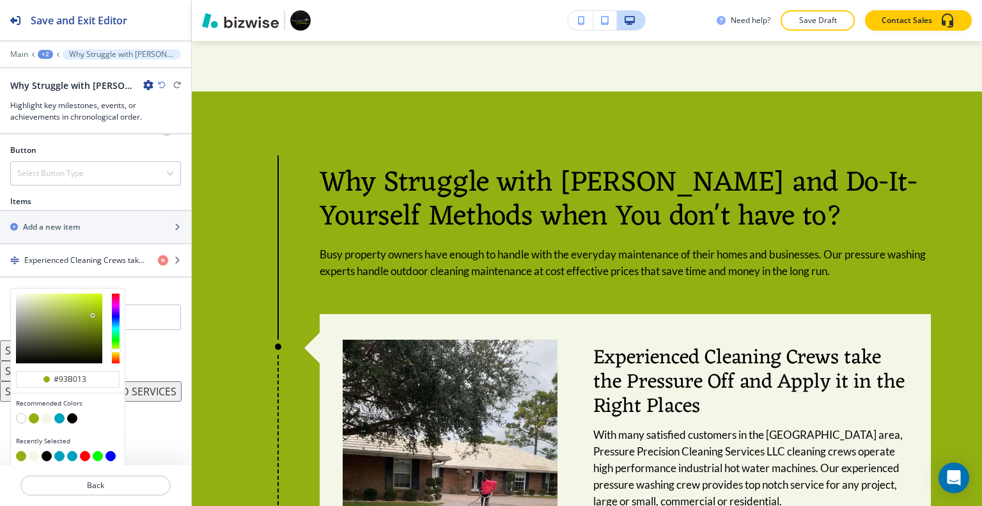
click at [61, 414] on button "button" at bounding box center [59, 418] width 10 height 10
type input "#00a1bd"
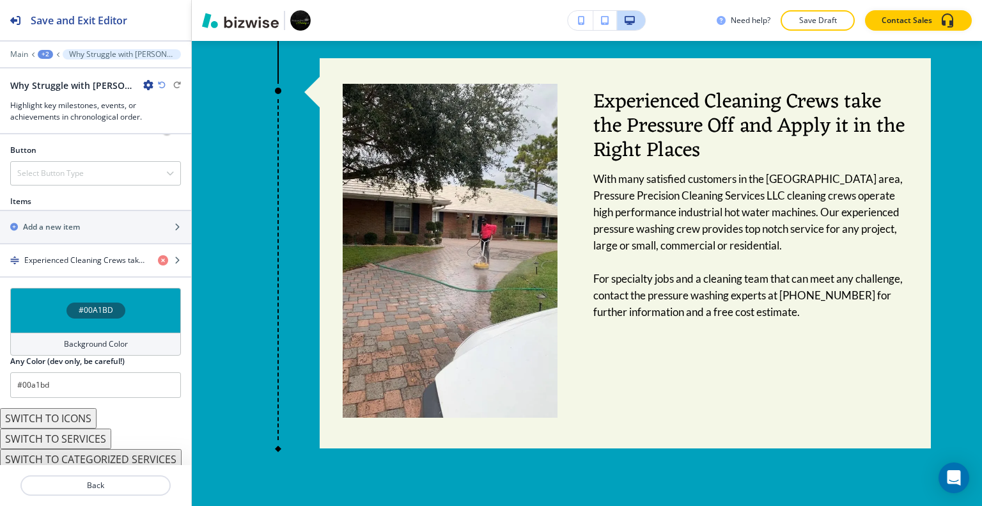
scroll to position [2433, 0]
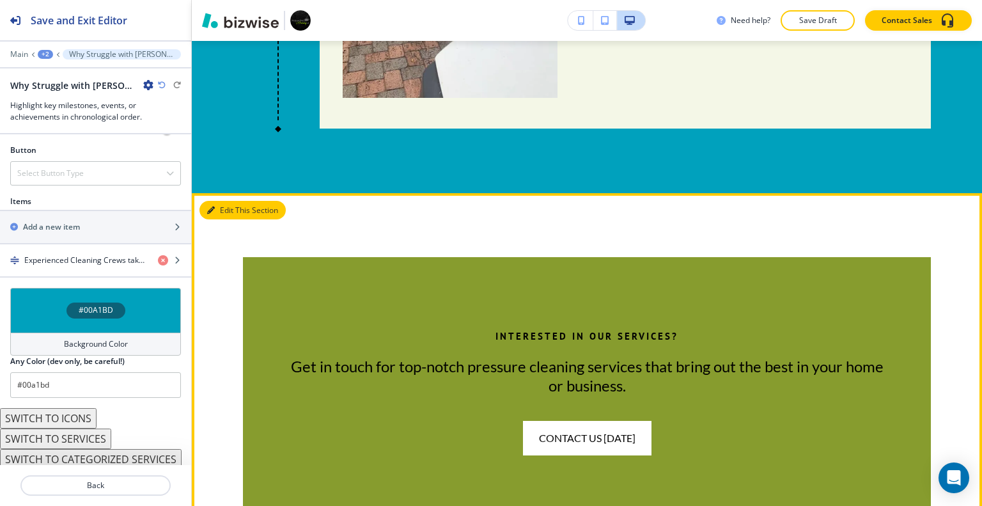
click at [215, 201] on button "Edit This Section" at bounding box center [242, 210] width 86 height 19
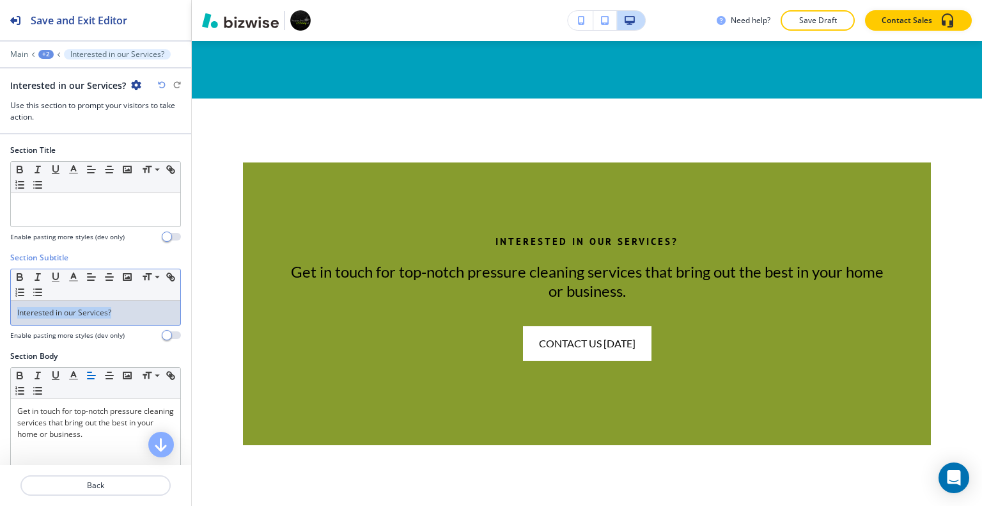
drag, startPoint x: 127, startPoint y: 309, endPoint x: 0, endPoint y: 309, distance: 126.5
click at [0, 309] on div "Section Subtitle Small Normal Large Huge Interested in our Services? Enable pas…" at bounding box center [95, 301] width 191 height 98
copy p "Interested in our Services?"
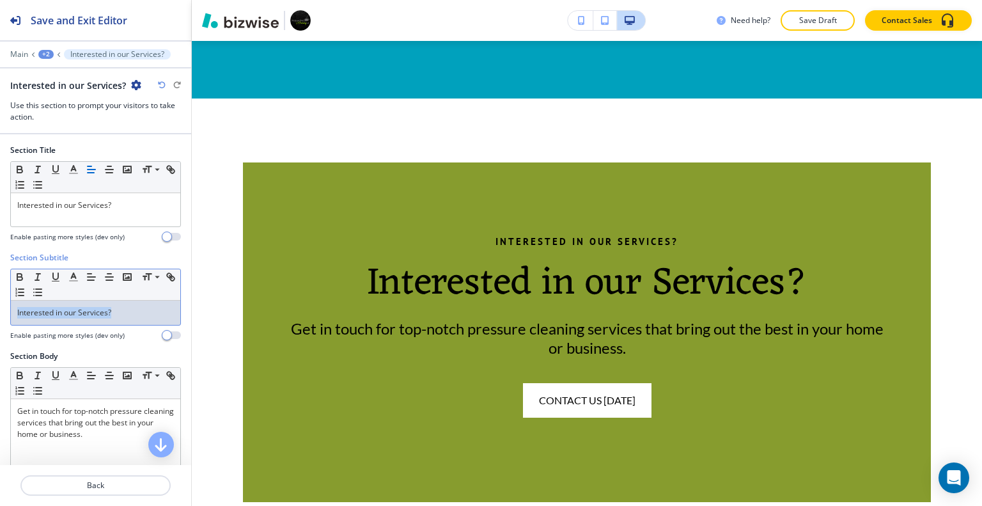
drag, startPoint x: 120, startPoint y: 309, endPoint x: 0, endPoint y: 275, distance: 124.8
click at [0, 275] on div "Section Subtitle Small Normal Large Huge Interested in our Services? Enable pas…" at bounding box center [95, 301] width 191 height 98
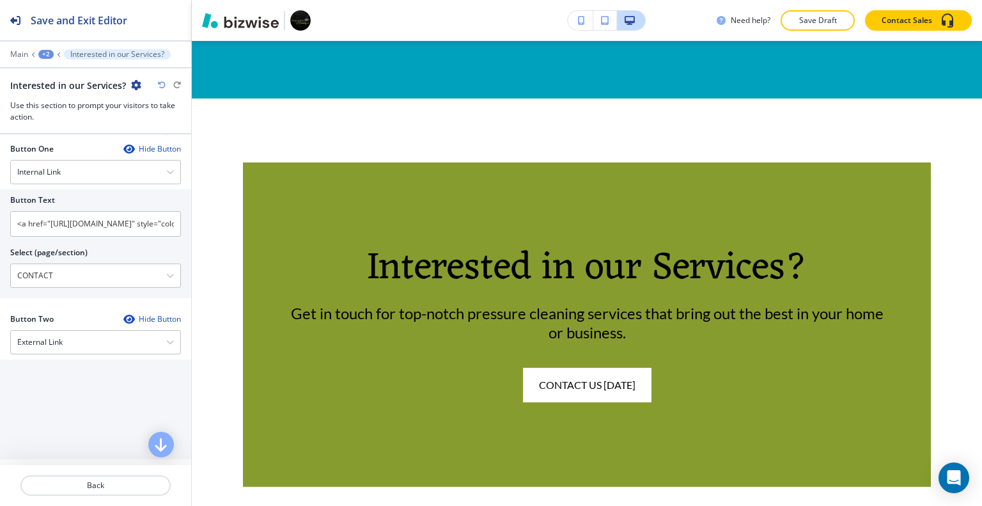
scroll to position [575, 0]
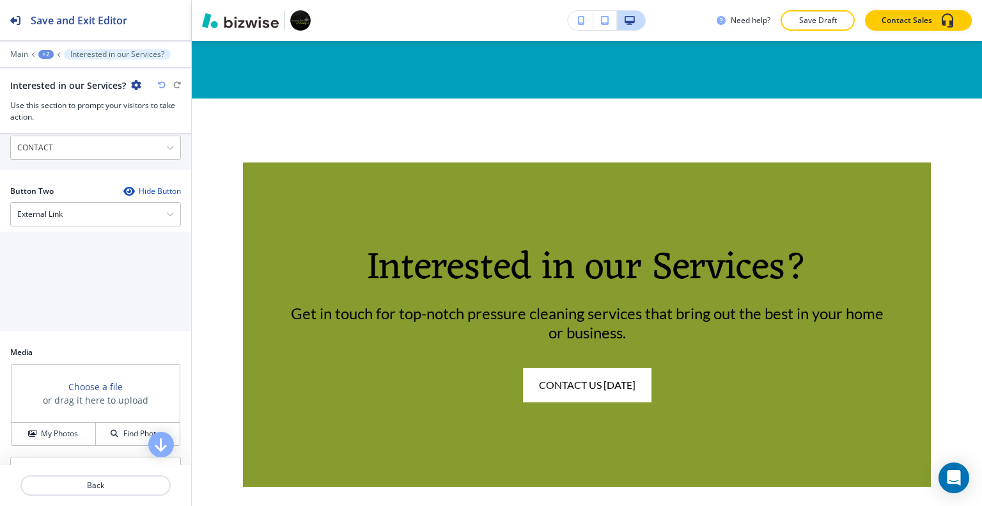
drag, startPoint x: 70, startPoint y: 431, endPoint x: 146, endPoint y: 412, distance: 78.4
click at [69, 431] on h4 "My Photos" at bounding box center [59, 434] width 37 height 12
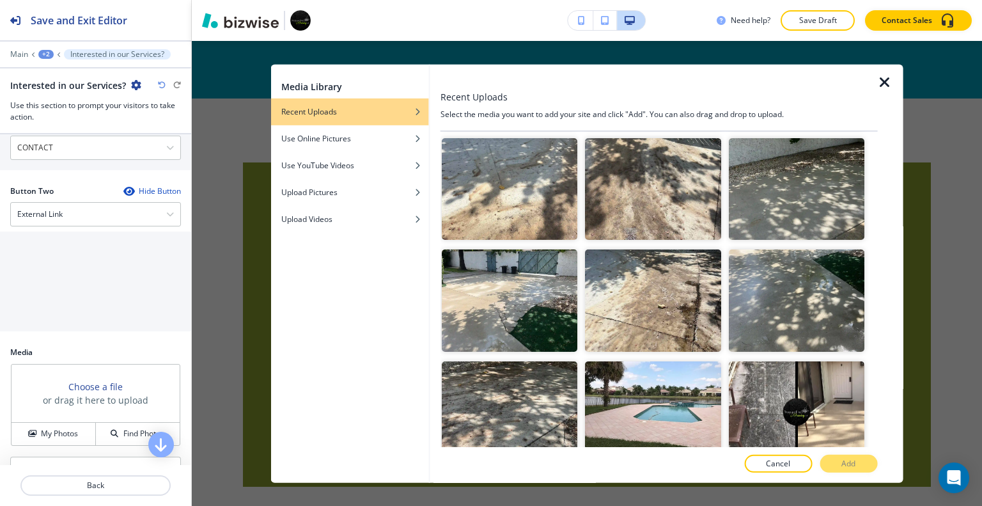
scroll to position [703, 0]
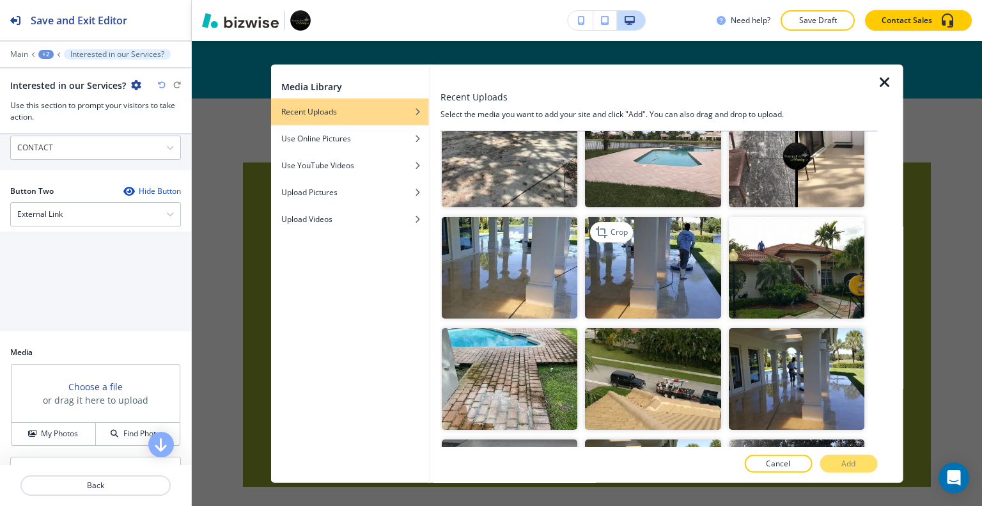
click at [665, 254] on img "button" at bounding box center [652, 268] width 135 height 102
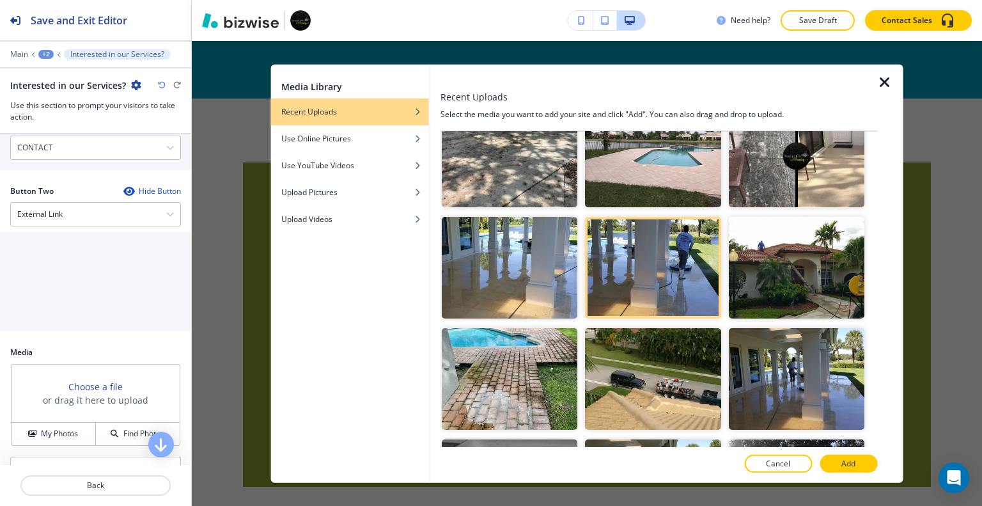
click at [846, 463] on p "Add" at bounding box center [848, 464] width 14 height 12
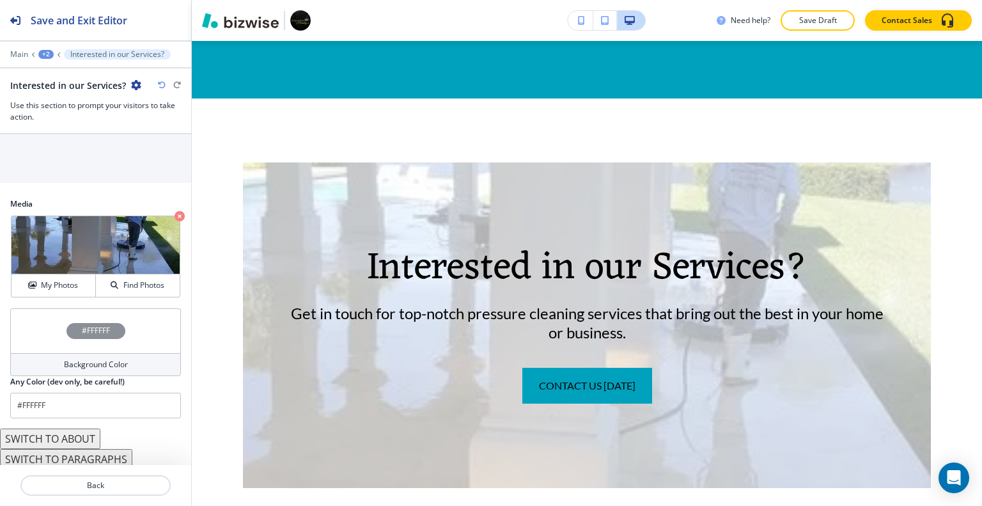
click at [53, 328] on div "#FFFFFF" at bounding box center [95, 330] width 171 height 45
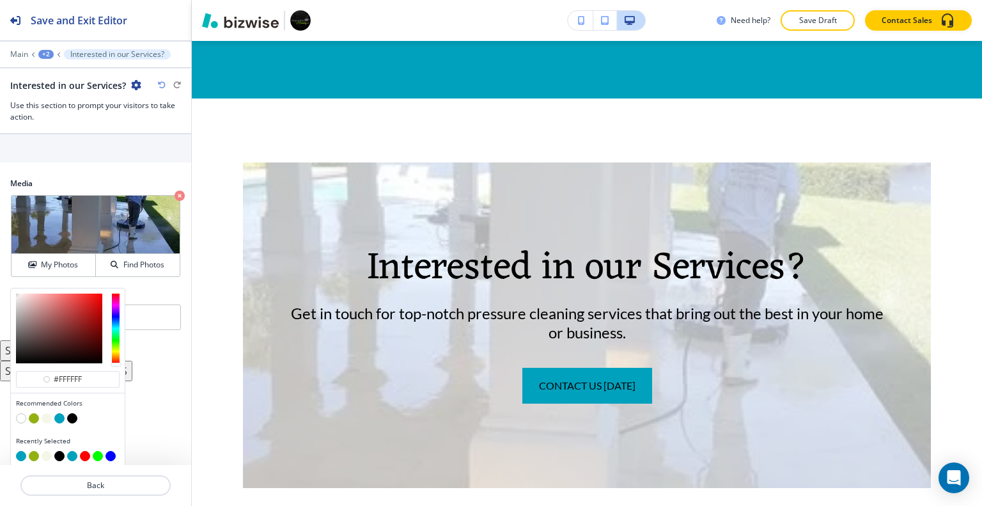
click at [69, 415] on button "button" at bounding box center [72, 418] width 10 height 10
type input "#000000"
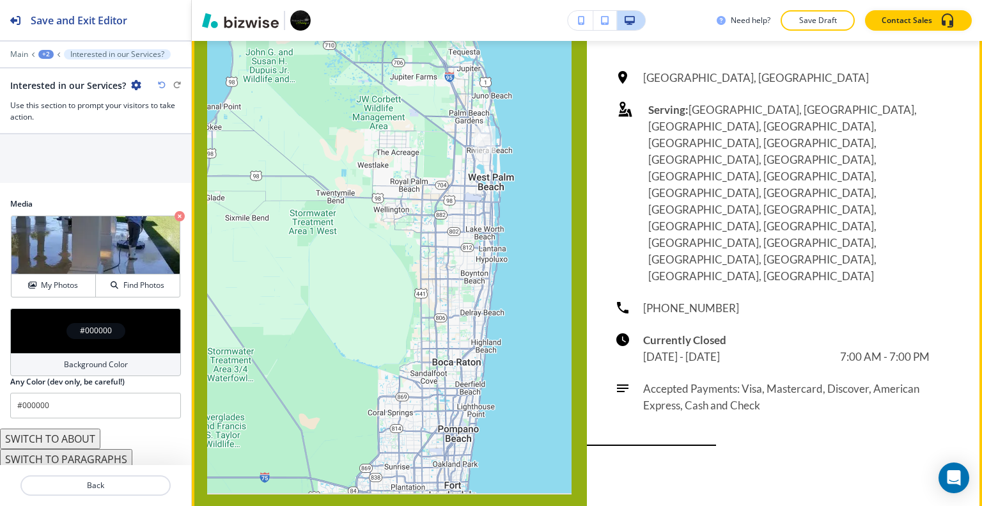
scroll to position [2975, 0]
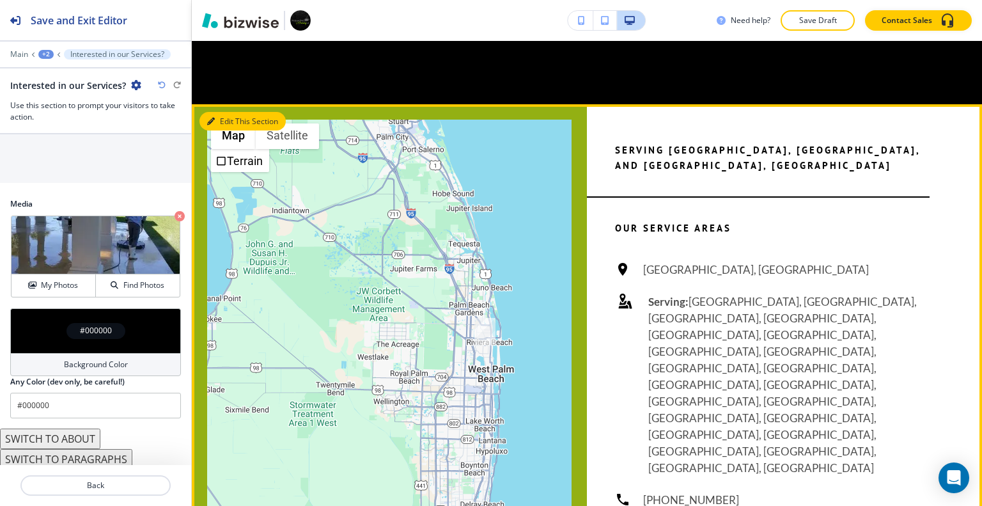
click at [230, 112] on button "Edit This Section" at bounding box center [242, 121] width 86 height 19
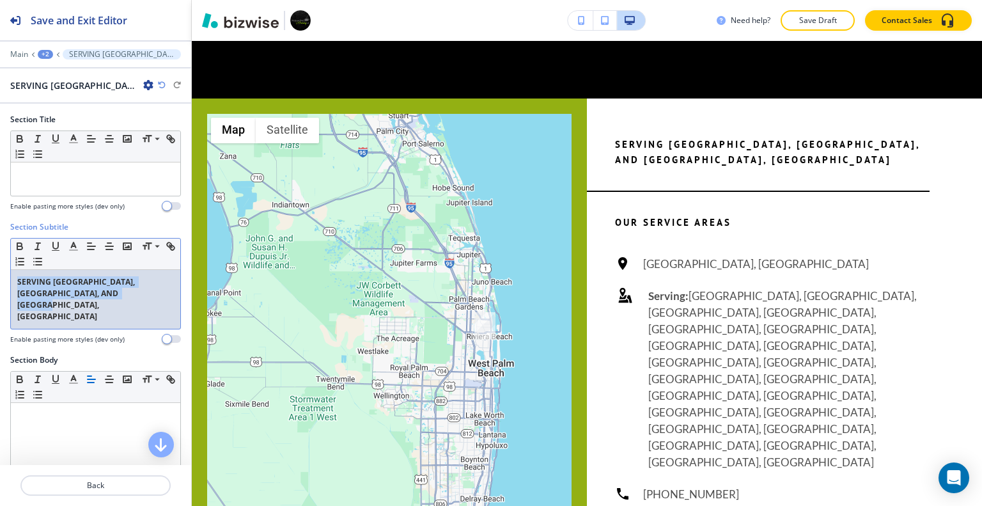
drag, startPoint x: 133, startPoint y: 288, endPoint x: 25, endPoint y: 288, distance: 108.0
click at [4, 279] on div "Section Subtitle Small Normal Large Huge SERVING PALM BEACH GARDENS, WEST PALM …" at bounding box center [95, 287] width 191 height 133
copy strong "SERVING PALM BEACH GARDENS, WEST PALM BEACH, AND BOCA, FL"
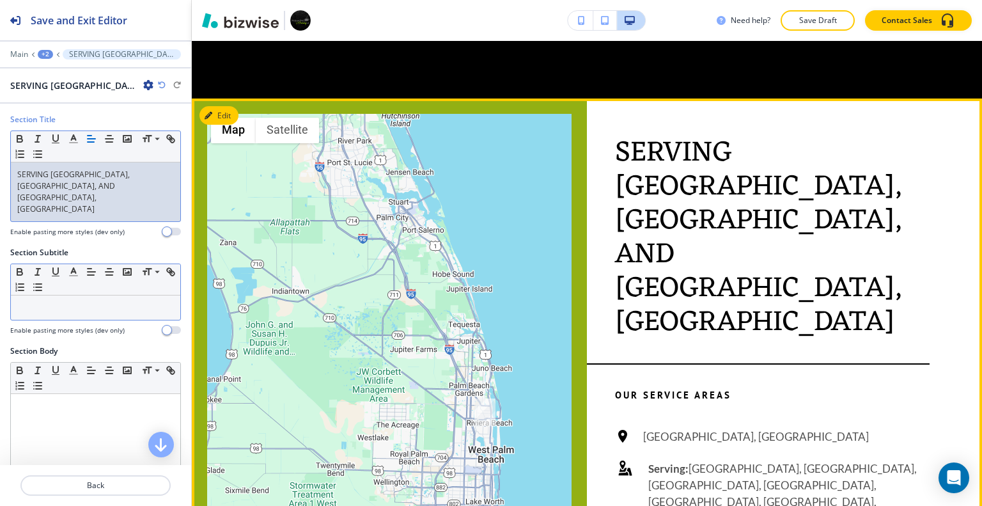
scroll to position [3109, 0]
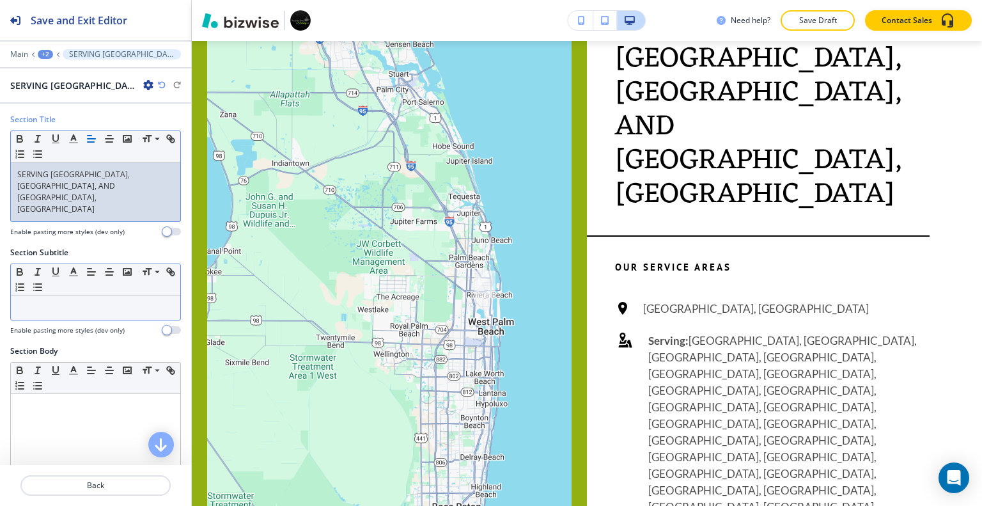
click at [838, 20] on p "Save Draft" at bounding box center [817, 21] width 41 height 12
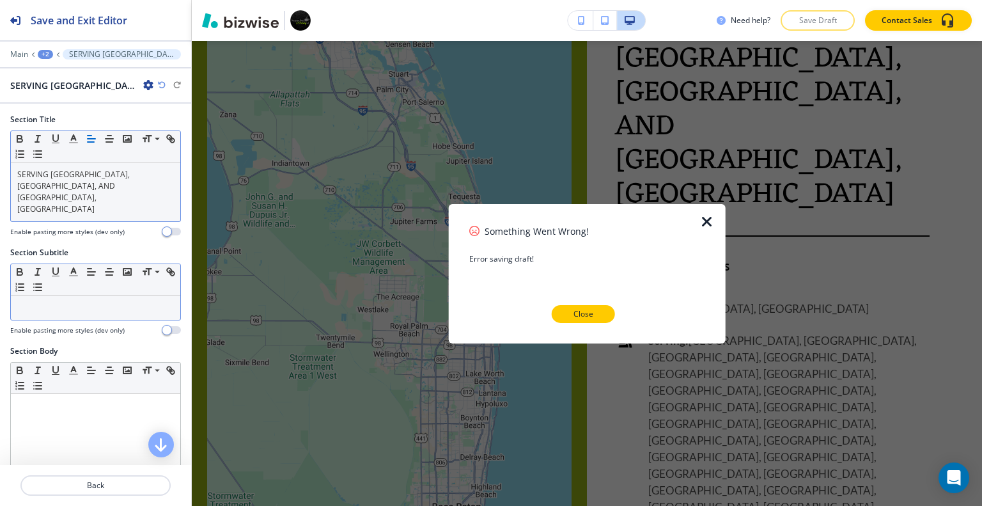
click at [565, 311] on button "Close" at bounding box center [583, 314] width 63 height 18
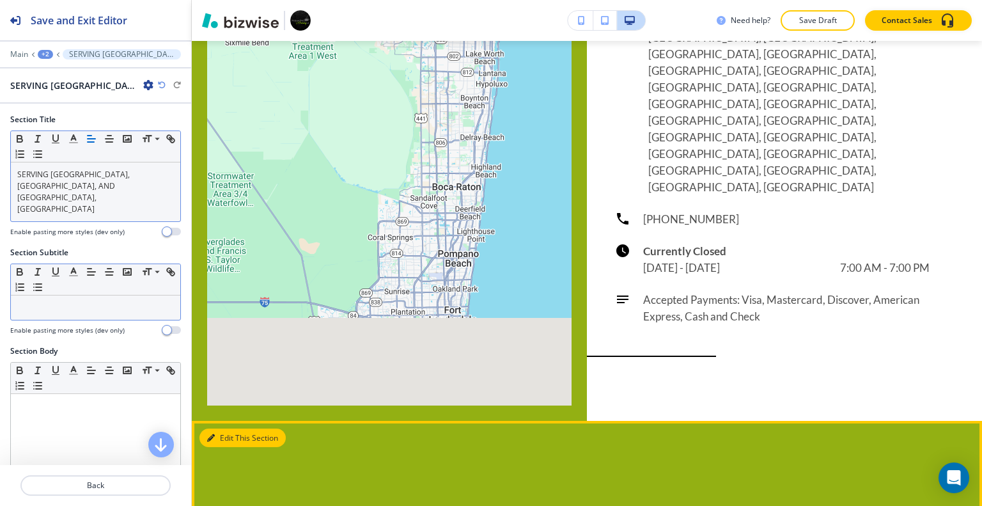
click at [219, 428] on button "Edit This Section" at bounding box center [242, 437] width 86 height 19
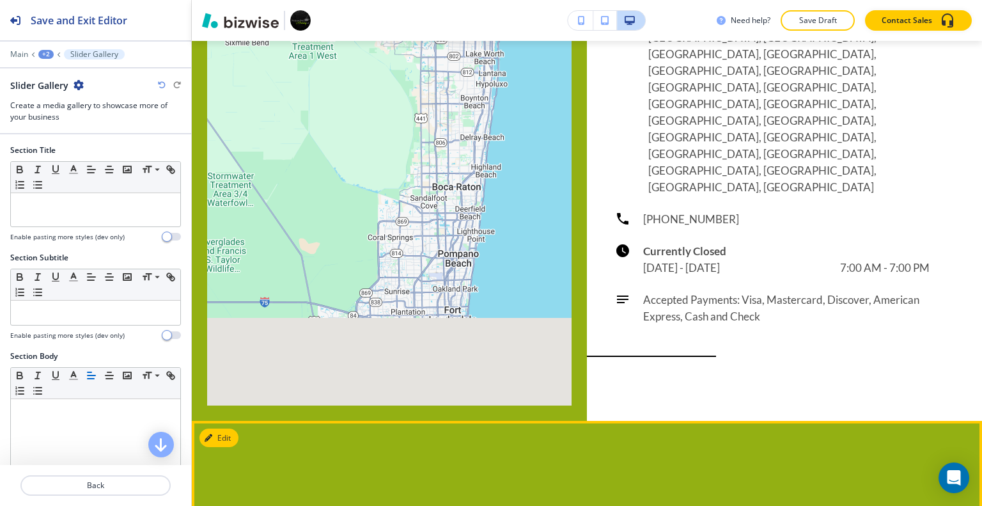
scroll to position [3532, 0]
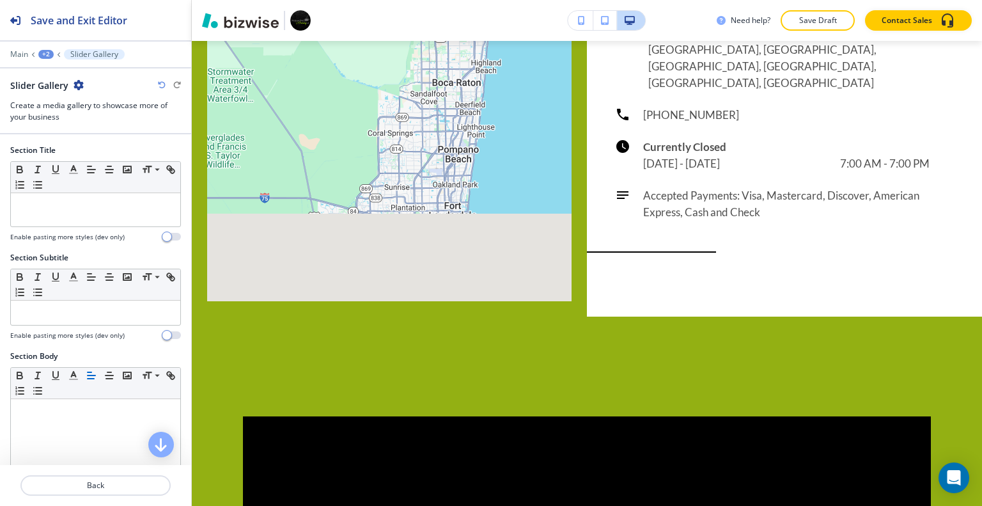
click at [77, 82] on icon "button" at bounding box center [78, 85] width 10 height 10
click at [120, 146] on p "Delete Section" at bounding box center [113, 152] width 65 height 12
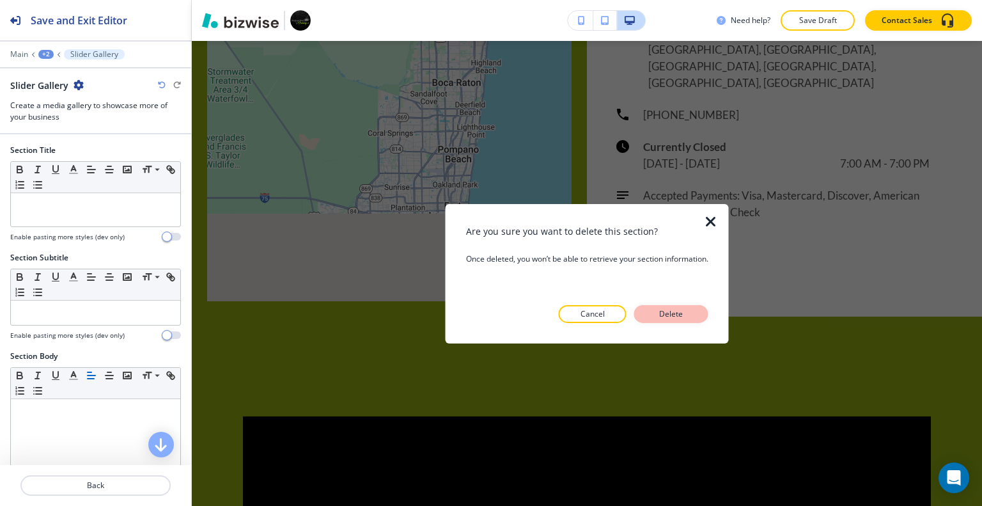
click at [690, 310] on button "Delete" at bounding box center [671, 314] width 74 height 18
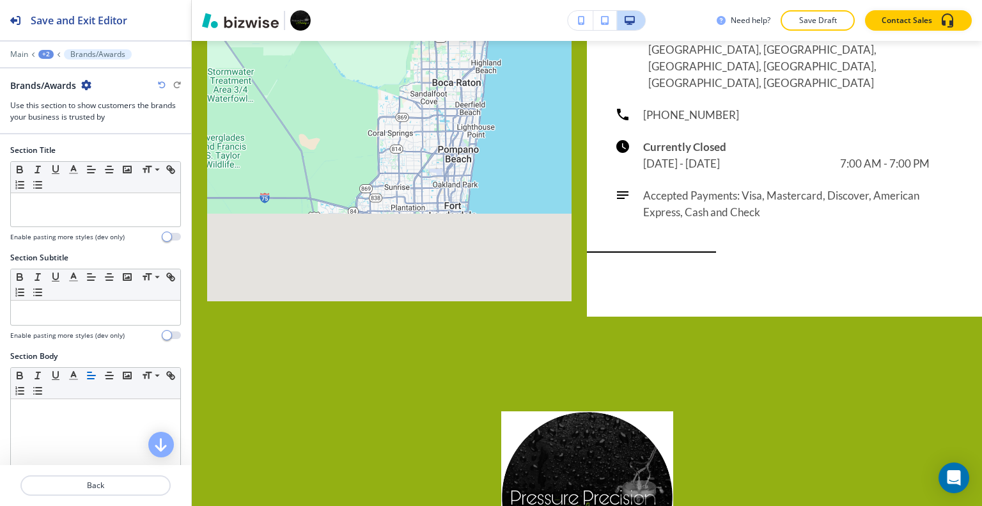
click at [88, 80] on icon "button" at bounding box center [86, 85] width 10 height 10
click at [107, 150] on p "Delete Section" at bounding box center [122, 152] width 65 height 12
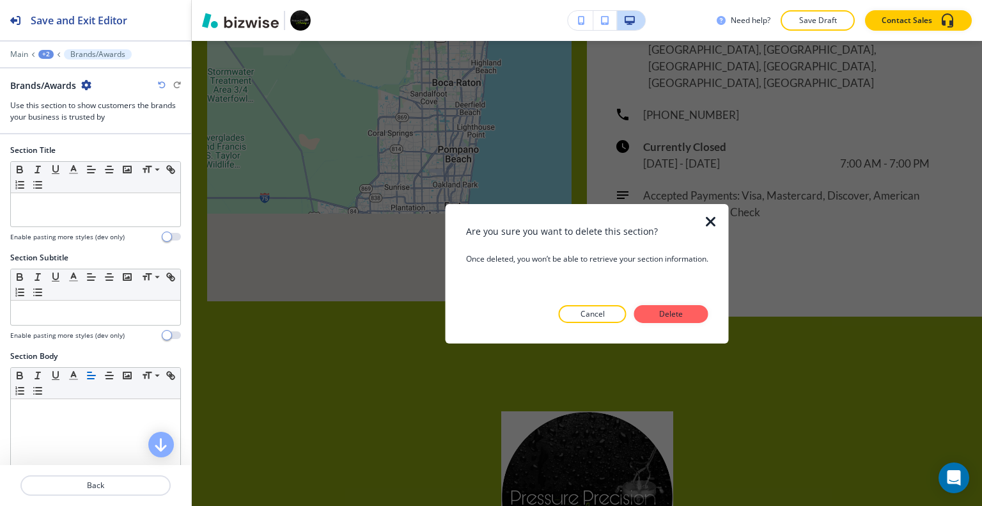
click at [681, 324] on div at bounding box center [587, 333] width 242 height 20
click at [716, 316] on div at bounding box center [718, 272] width 20 height 139
click at [689, 318] on button "Delete" at bounding box center [671, 314] width 74 height 18
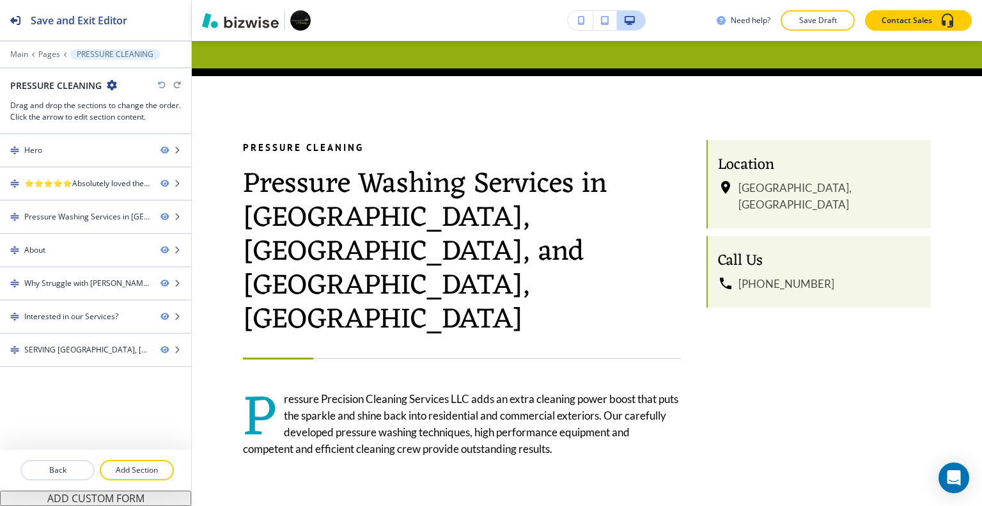
scroll to position [0, 0]
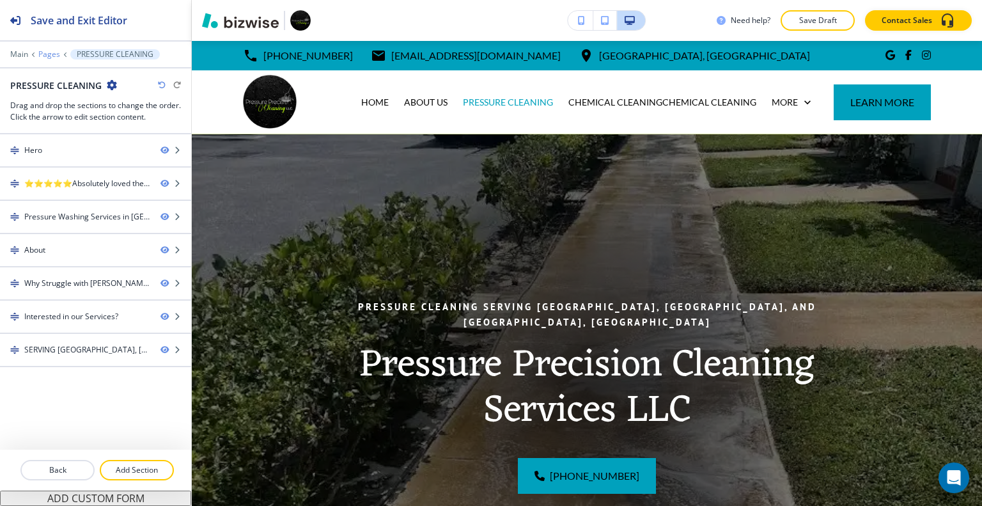
click at [48, 55] on p "Pages" at bounding box center [49, 54] width 22 height 9
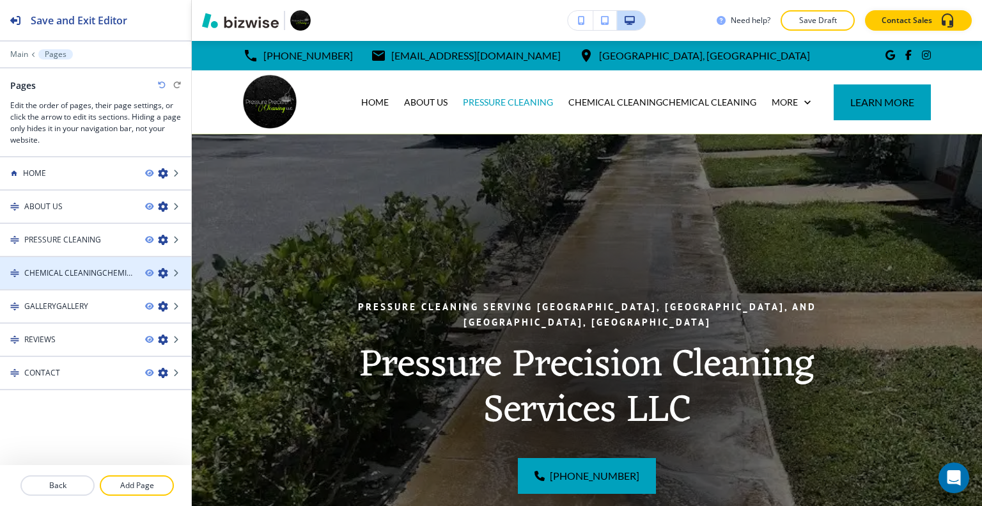
click at [75, 263] on div at bounding box center [95, 262] width 191 height 10
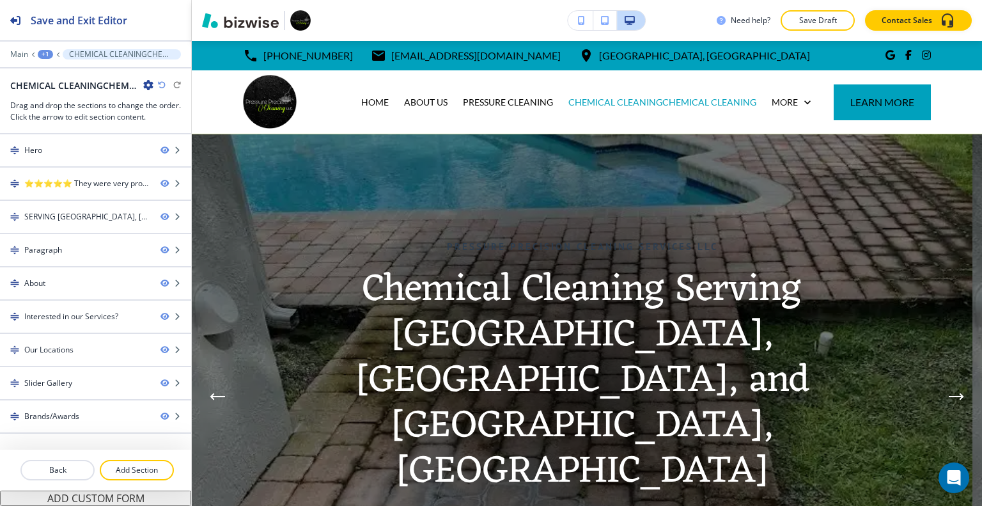
click at [148, 85] on icon "button" at bounding box center [148, 85] width 10 height 10
click at [197, 108] on p "Edit Page Settings" at bounding box center [183, 107] width 65 height 12
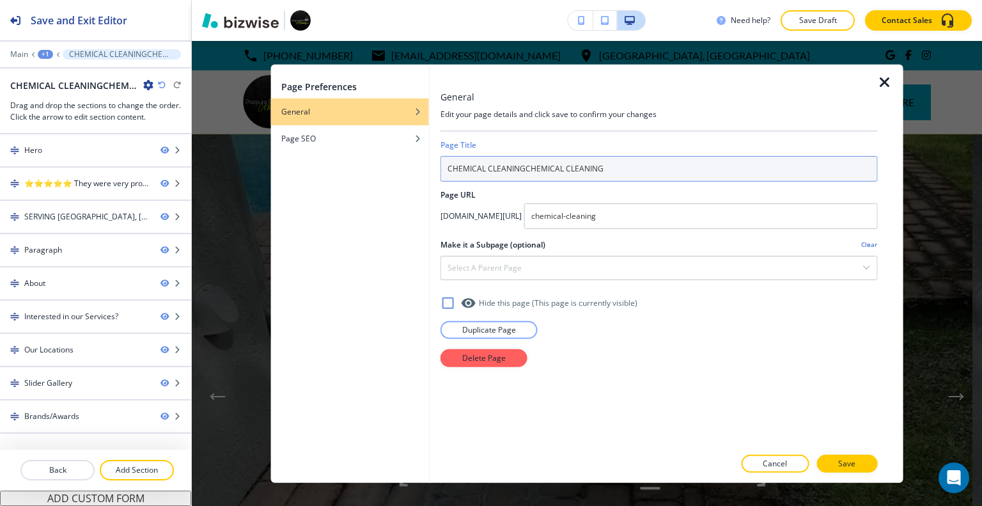
drag, startPoint x: 619, startPoint y: 169, endPoint x: 530, endPoint y: 168, distance: 88.2
click at [530, 168] on input "CHEMICAL CLEANINGCHEMICAL CLEANING" at bounding box center [658, 168] width 437 height 26
type input "CHEMICAL CLEANING"
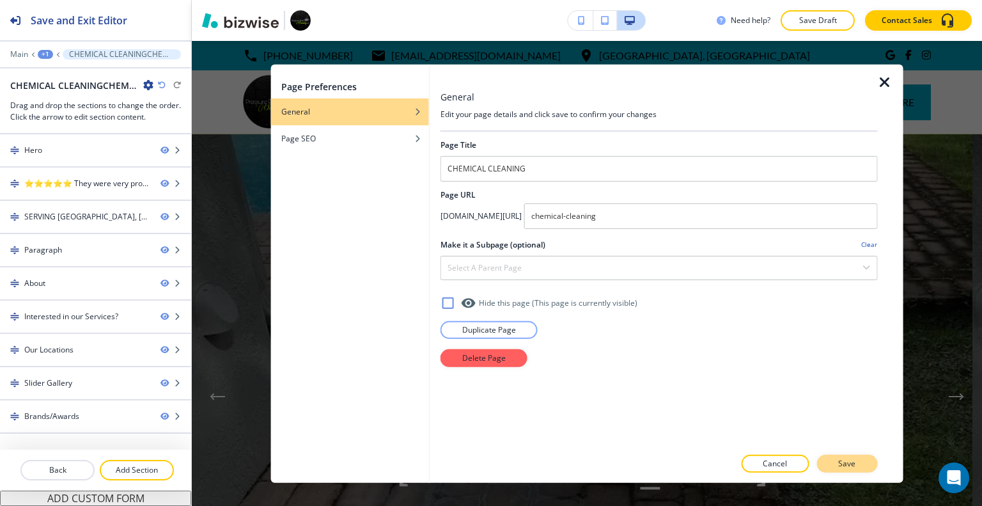
click at [853, 463] on p "Save" at bounding box center [846, 464] width 17 height 12
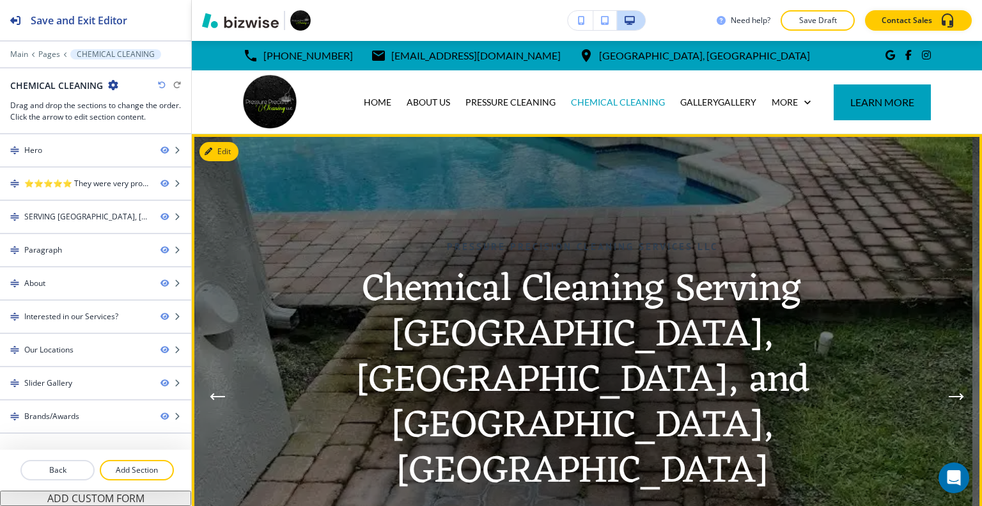
click at [238, 139] on img at bounding box center [582, 396] width 780 height 524
click at [224, 150] on button "Edit This Section" at bounding box center [242, 151] width 86 height 19
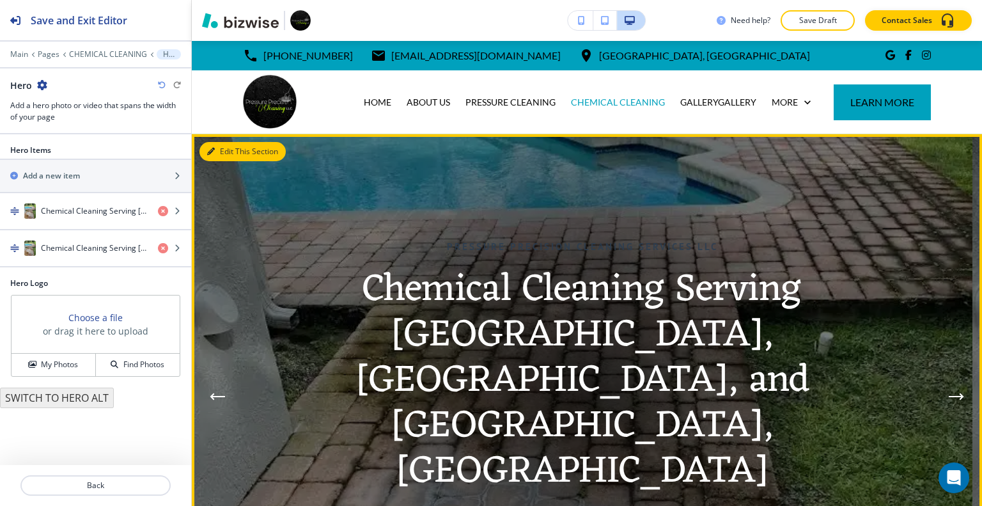
scroll to position [93, 0]
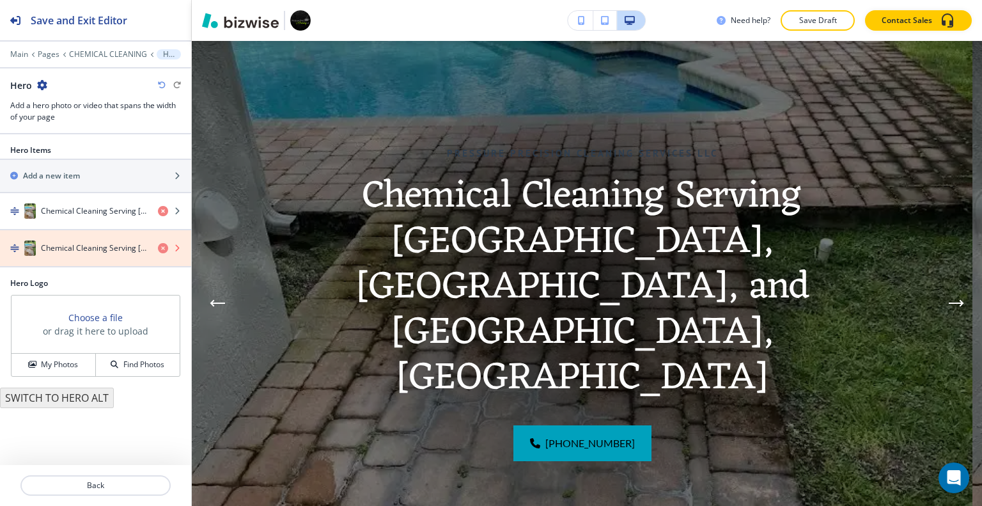
click at [162, 244] on icon "button" at bounding box center [163, 248] width 10 height 10
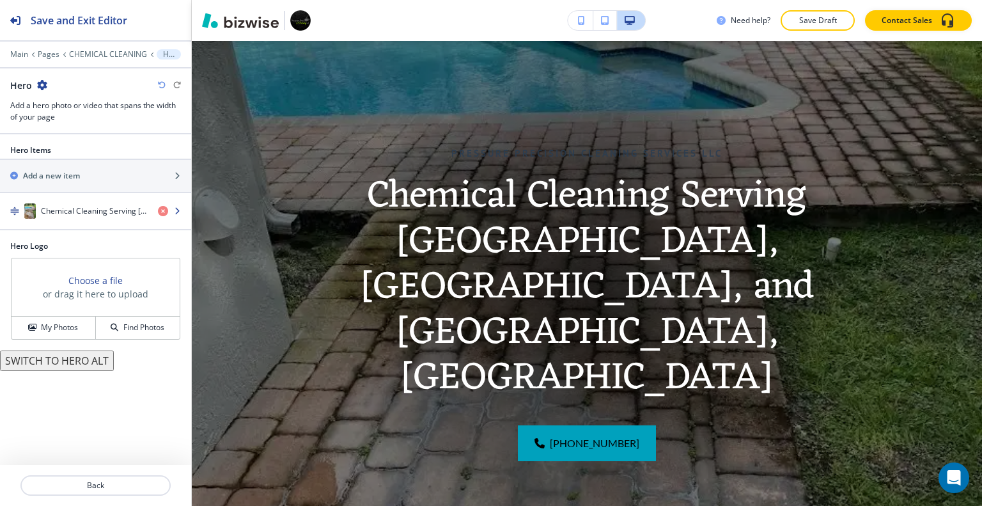
click at [97, 220] on div "button" at bounding box center [95, 224] width 191 height 10
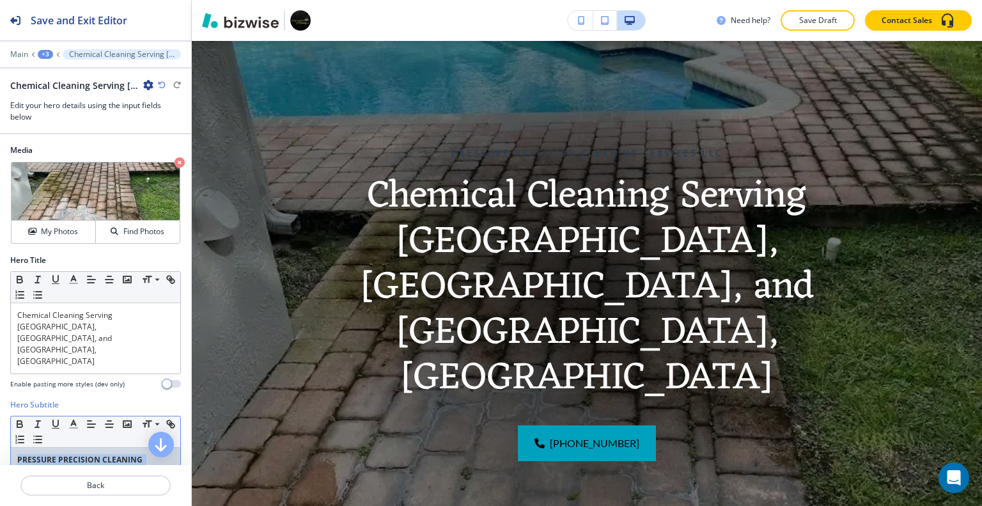
drag, startPoint x: 86, startPoint y: 440, endPoint x: 0, endPoint y: 406, distance: 92.3
click at [0, 406] on div "Hero Subtitle Small Normal Large Huge PRESSURE PRECISION CLEANING SERVICES LLC …" at bounding box center [95, 454] width 191 height 110
click at [17, 424] on icon "button" at bounding box center [19, 425] width 5 height 3
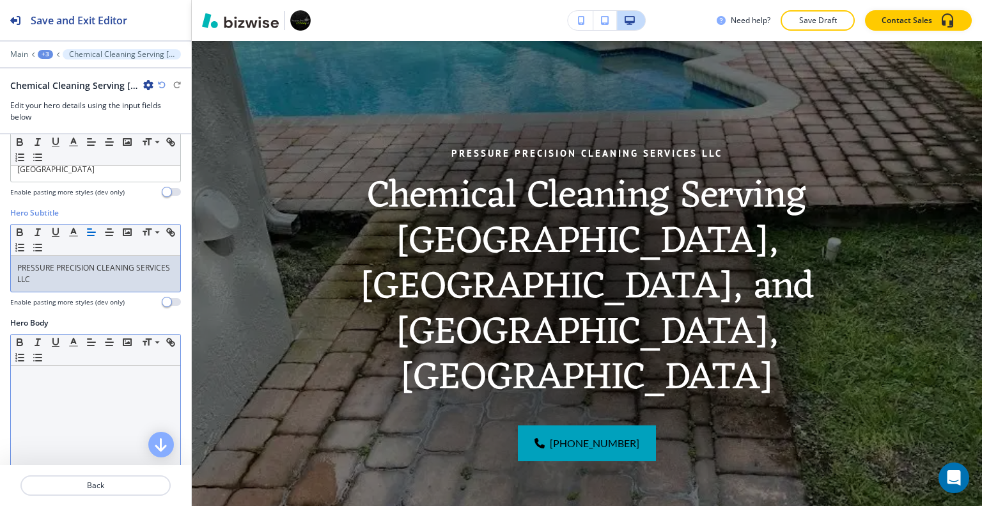
click at [100, 412] on div at bounding box center [95, 449] width 169 height 166
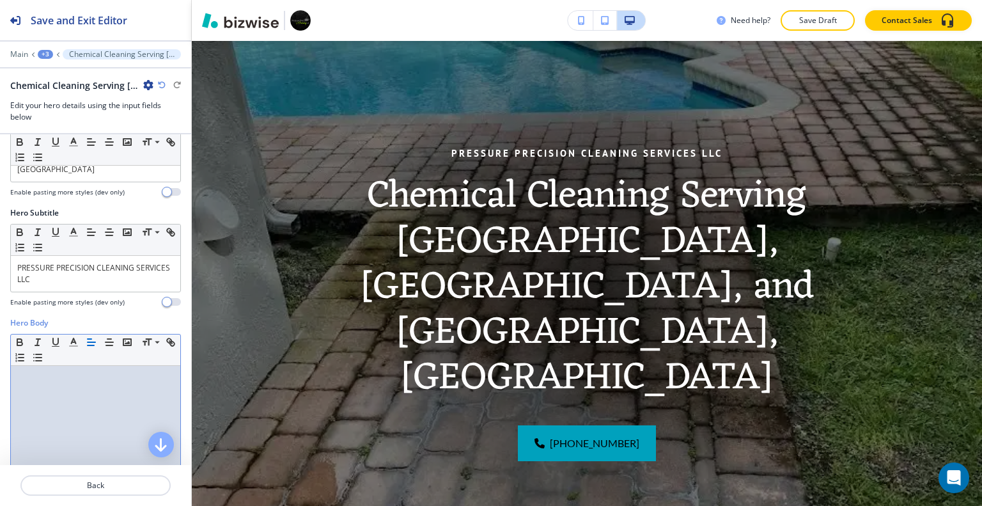
scroll to position [511, 0]
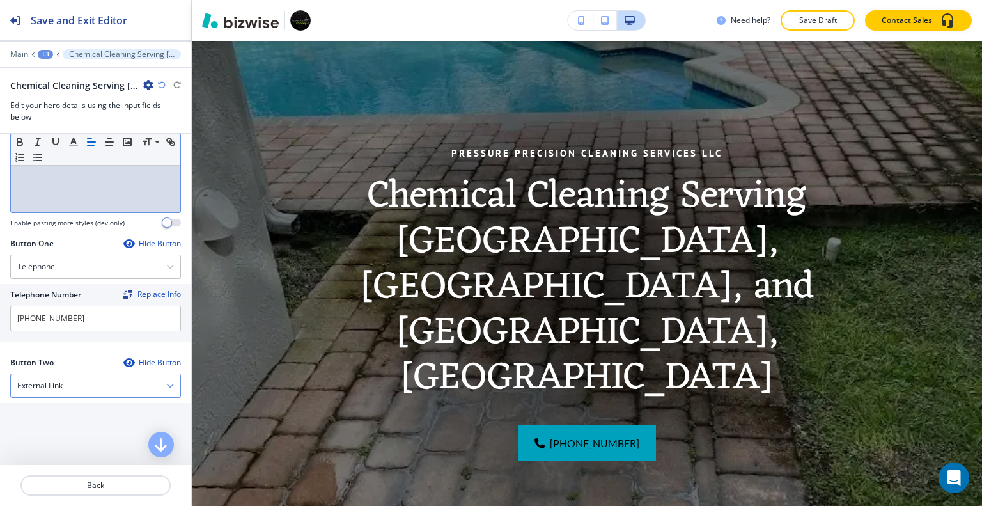
click at [79, 374] on div "External Link" at bounding box center [95, 385] width 169 height 23
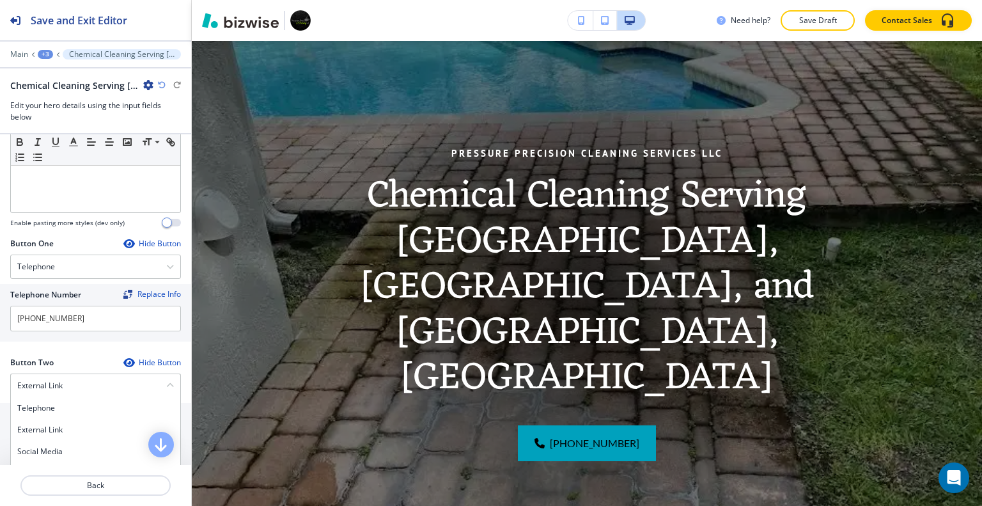
scroll to position [575, 0]
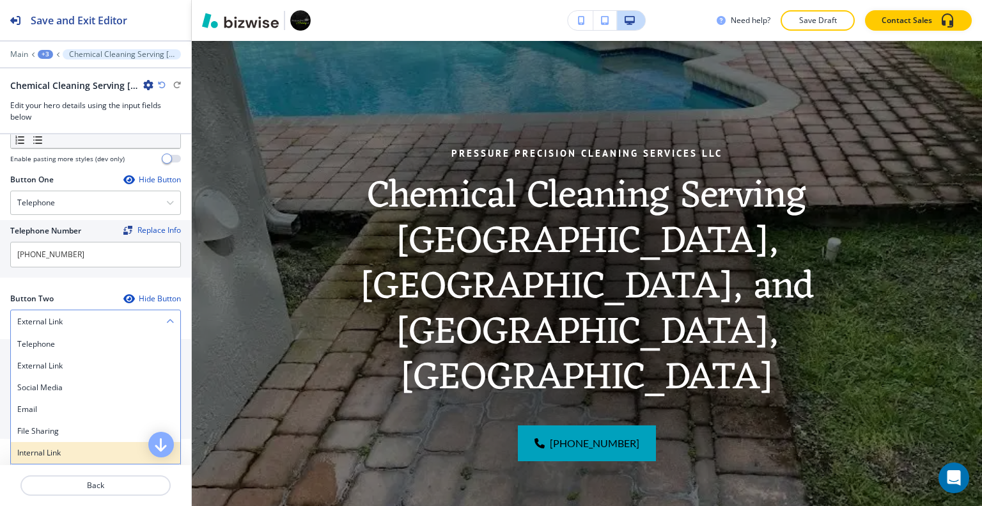
click at [66, 442] on div "Internal Link" at bounding box center [95, 453] width 169 height 22
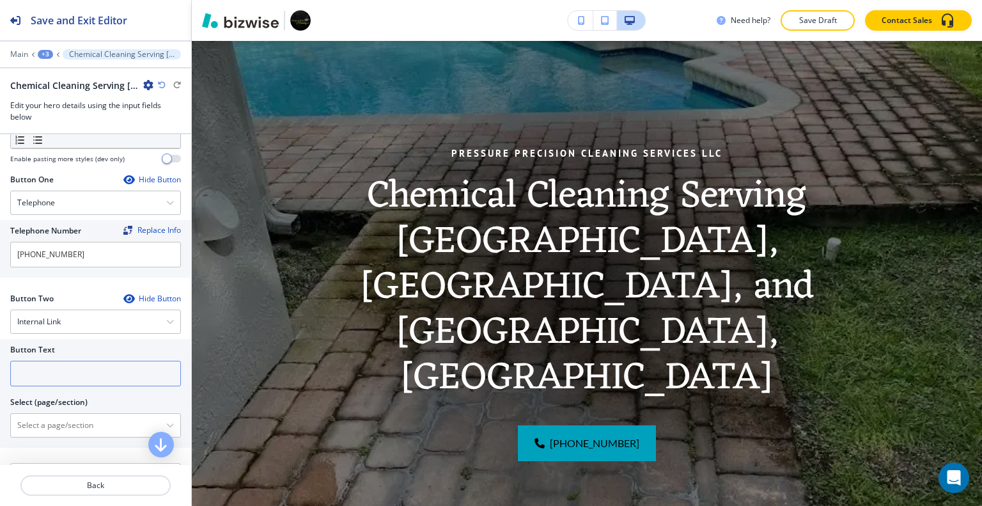
click at [58, 360] on input "text" at bounding box center [95, 373] width 171 height 26
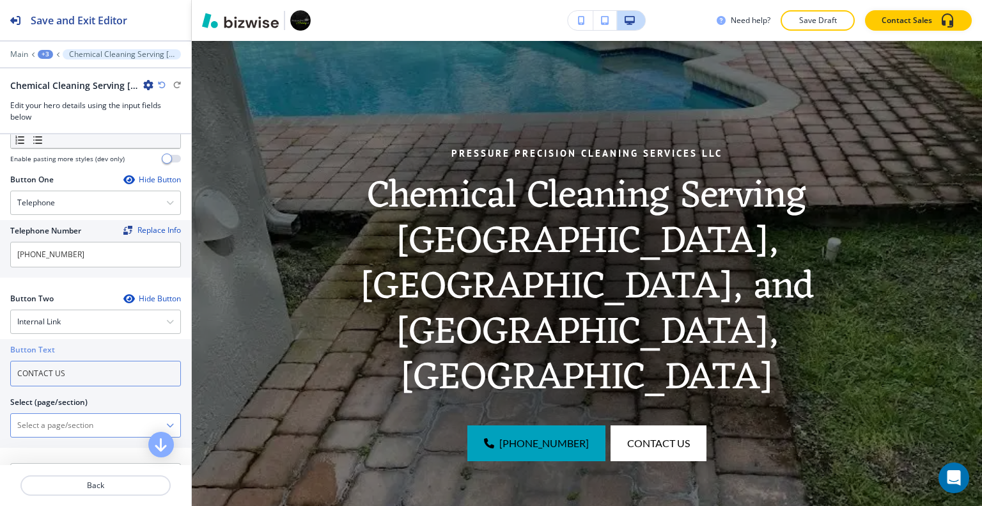
type input "CONTACT US"
click at [59, 414] on \(page\/section\) "Manual Input" at bounding box center [88, 425] width 155 height 22
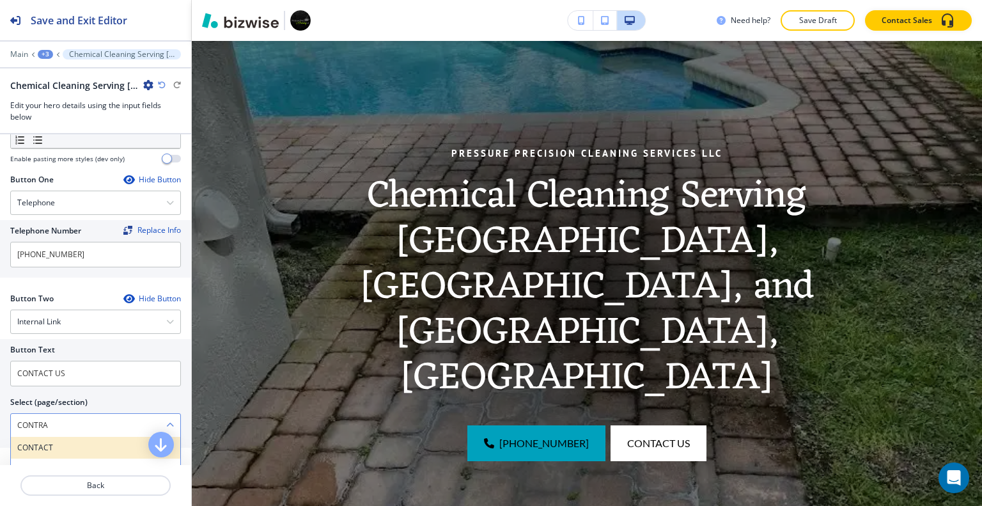
click at [56, 442] on h4 "CONTACT" at bounding box center [95, 448] width 157 height 12
type \(page\/section\) "CONTACT"
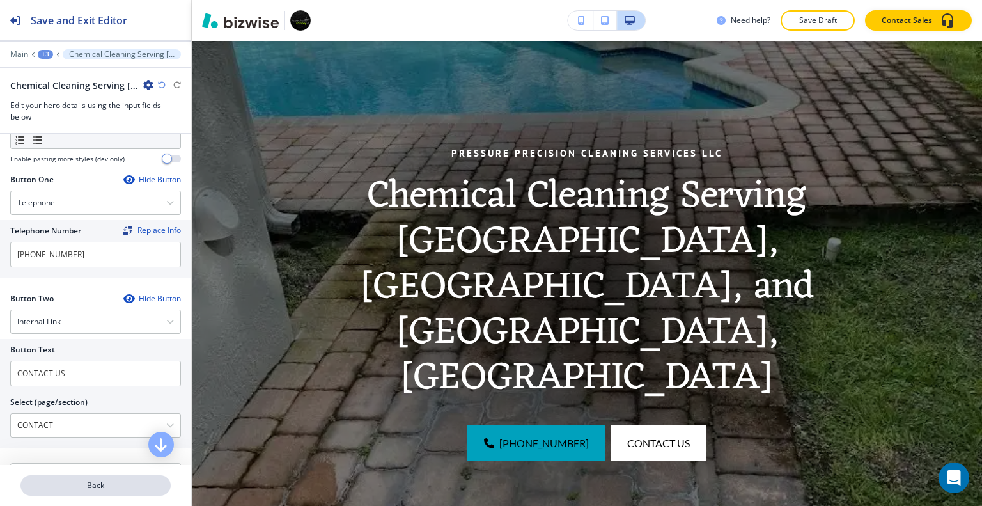
click at [79, 477] on button "Back" at bounding box center [95, 485] width 150 height 20
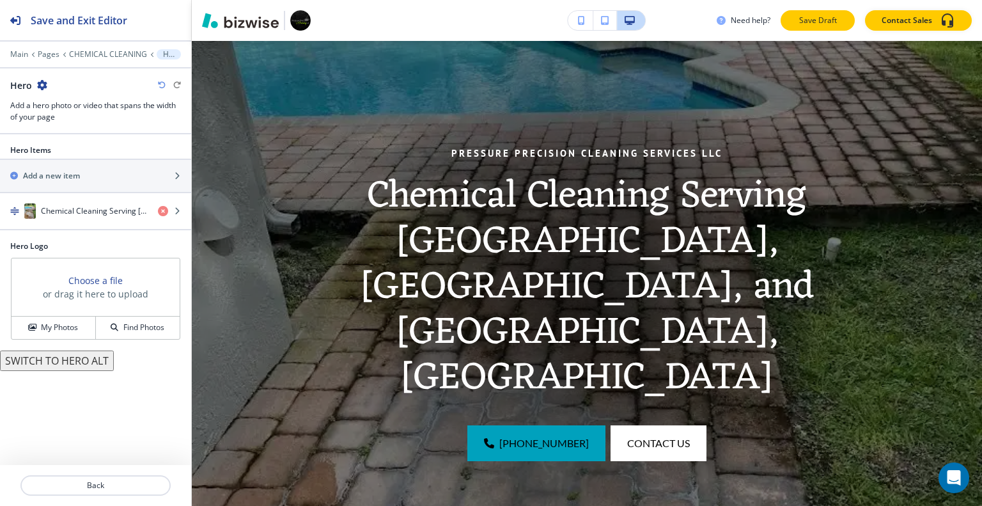
click at [831, 22] on p "Save Draft" at bounding box center [817, 21] width 41 height 12
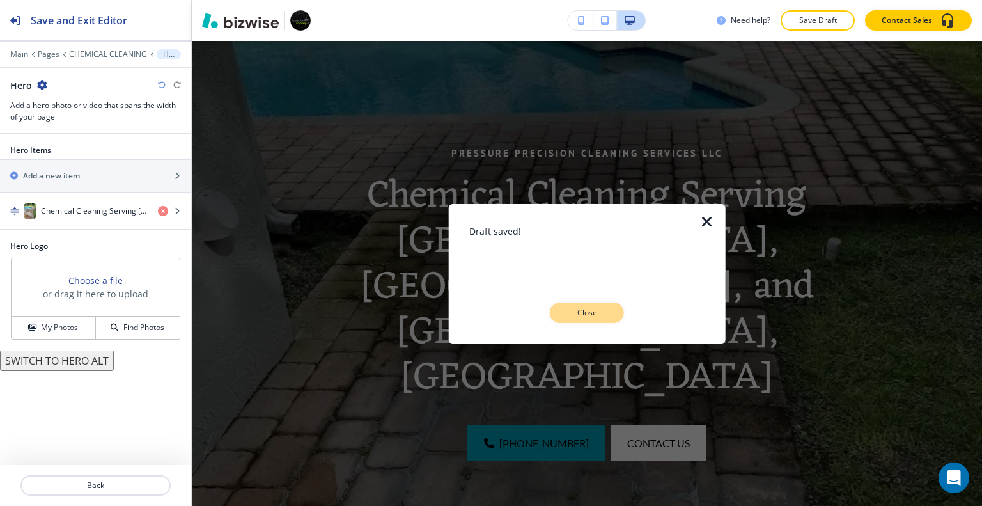
click at [576, 305] on button "Close" at bounding box center [587, 312] width 74 height 20
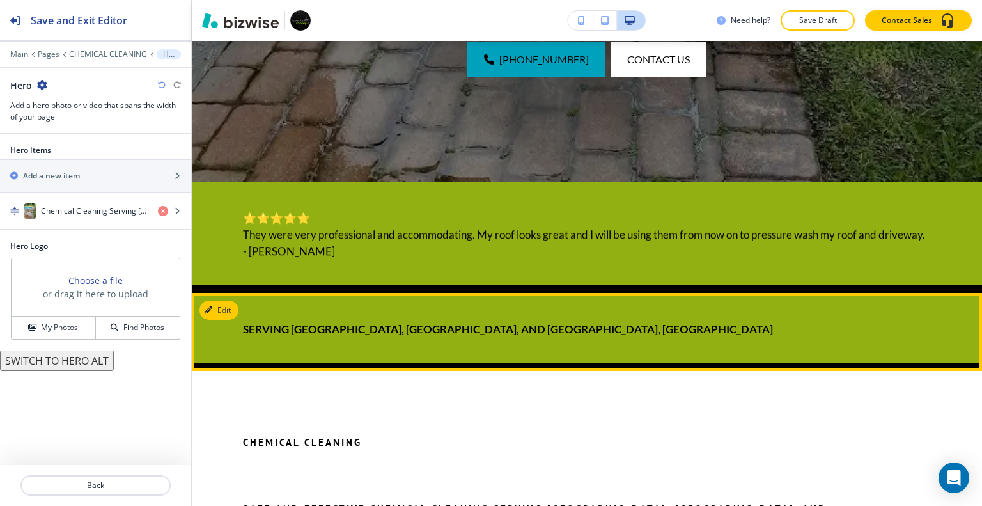
scroll to position [29, 0]
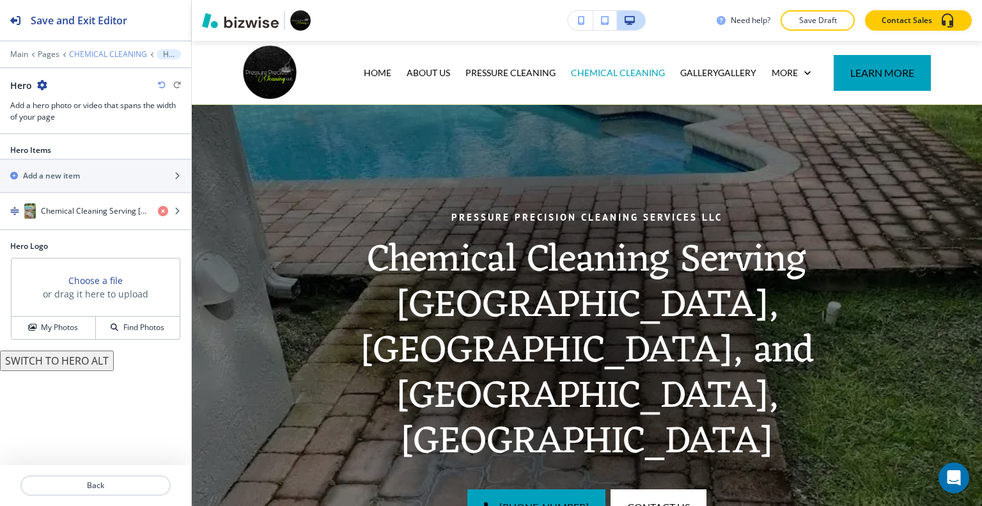
click at [95, 53] on p "CHEMICAL CLEANING" at bounding box center [108, 54] width 78 height 9
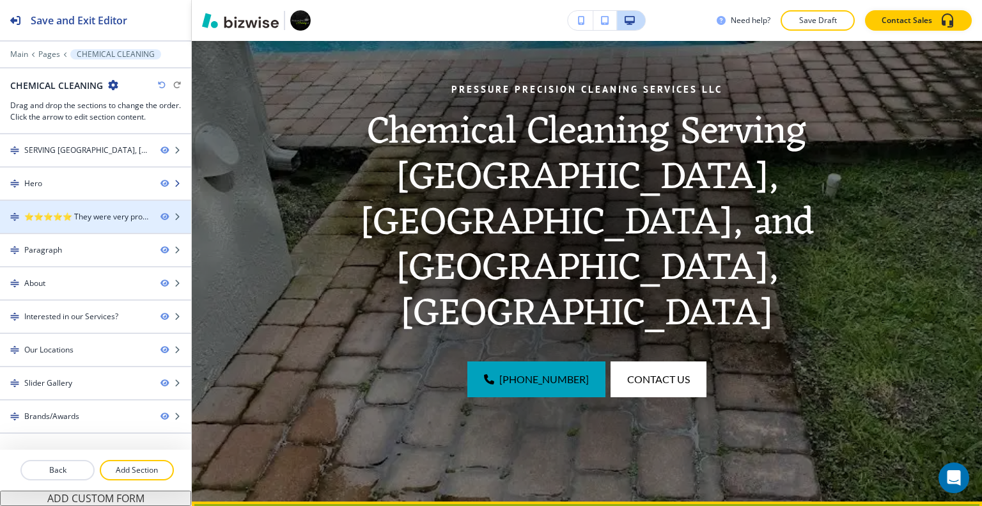
scroll to position [93, 0]
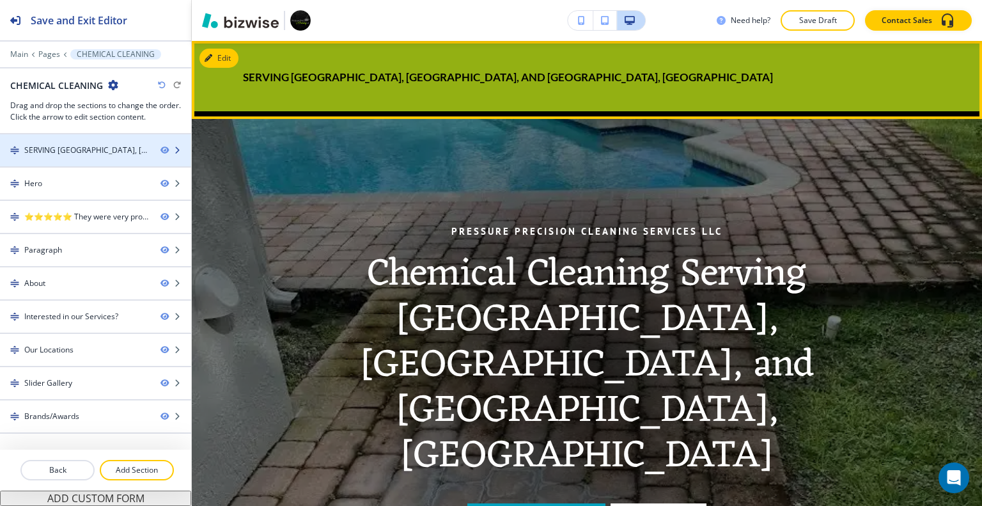
click at [113, 148] on div "SERVING PALM BEACH GARDENS, WEST PALM BEACH, AND BOCA, FL" at bounding box center [87, 150] width 126 height 12
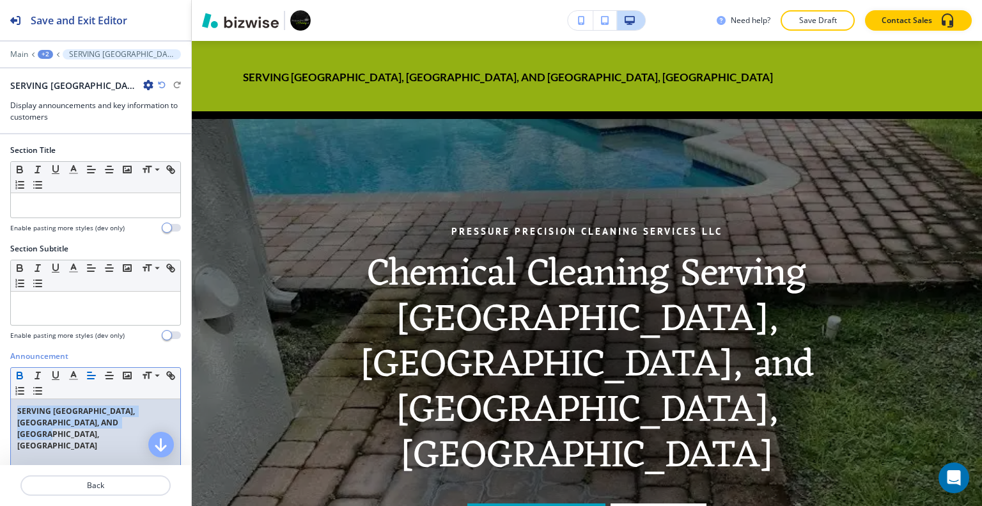
drag, startPoint x: 141, startPoint y: 423, endPoint x: 88, endPoint y: 385, distance: 65.1
click at [3, 385] on div "Announcement Small Normal Large Huge SERVING PALM BEACH GARDENS, WEST PALM BEAC…" at bounding box center [95, 470] width 191 height 240
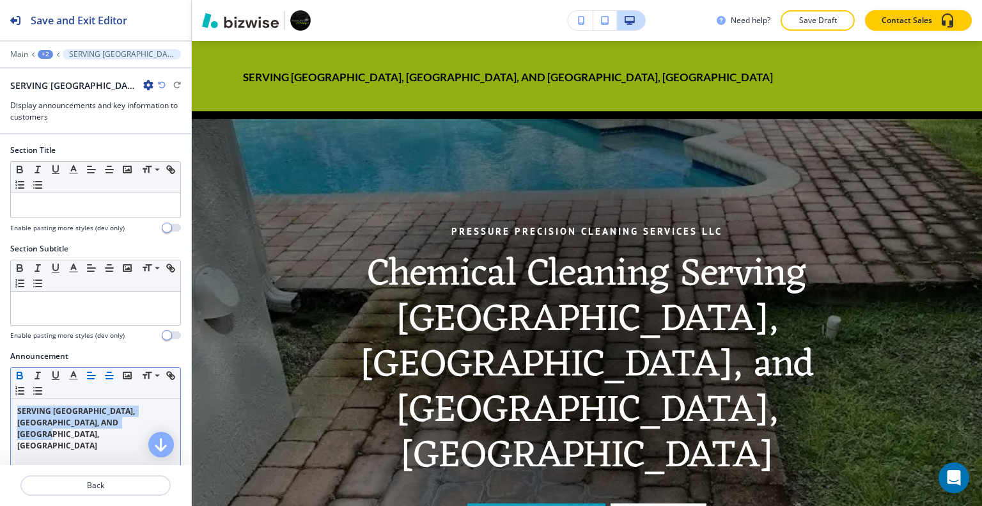
click at [109, 378] on line "button" at bounding box center [109, 378] width 6 height 0
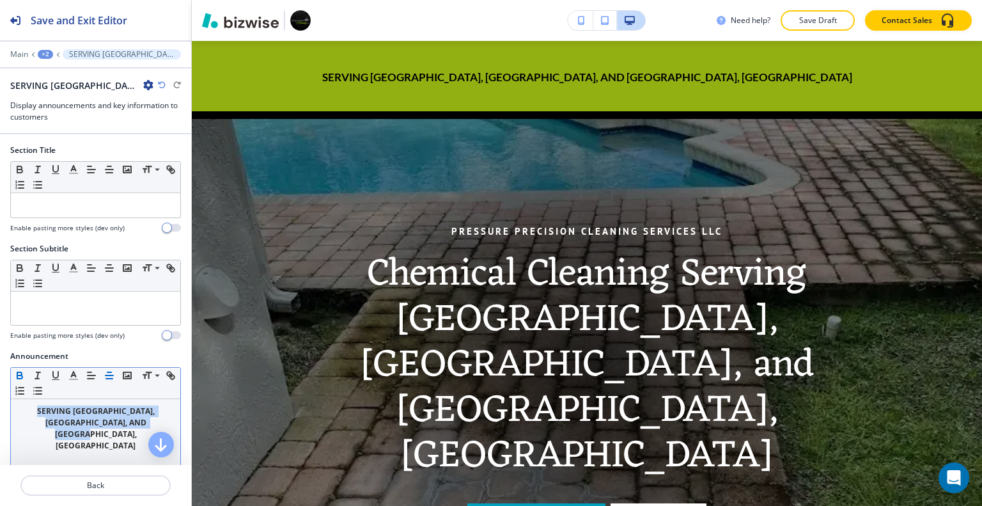
click at [15, 372] on icon "button" at bounding box center [20, 375] width 12 height 12
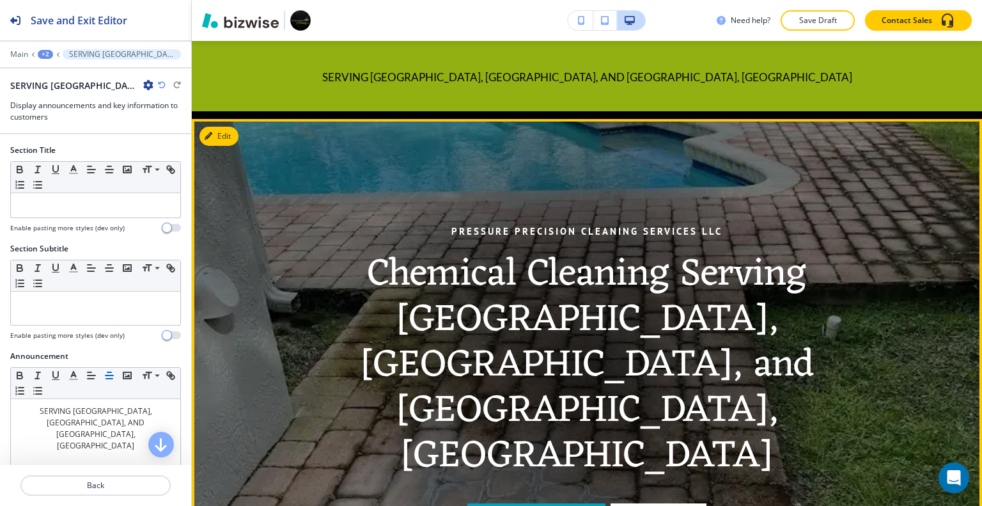
click at [637, 209] on div at bounding box center [587, 381] width 524 height 524
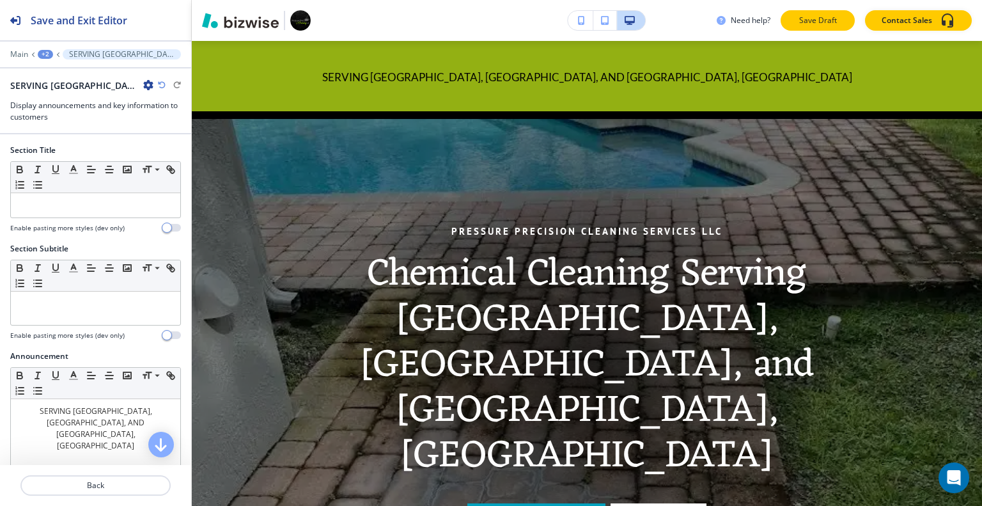
click at [812, 12] on button "Save Draft" at bounding box center [817, 20] width 74 height 20
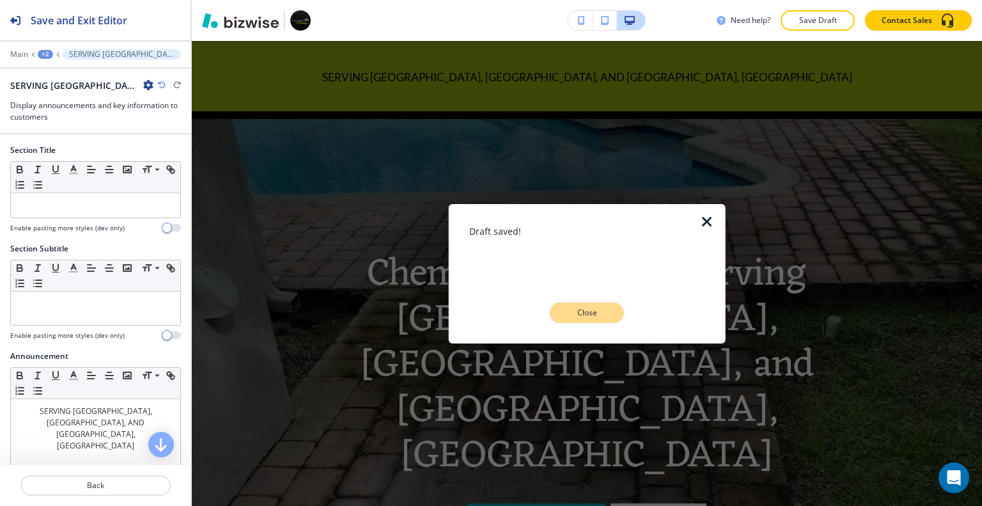
click at [578, 321] on button "Close" at bounding box center [587, 312] width 74 height 20
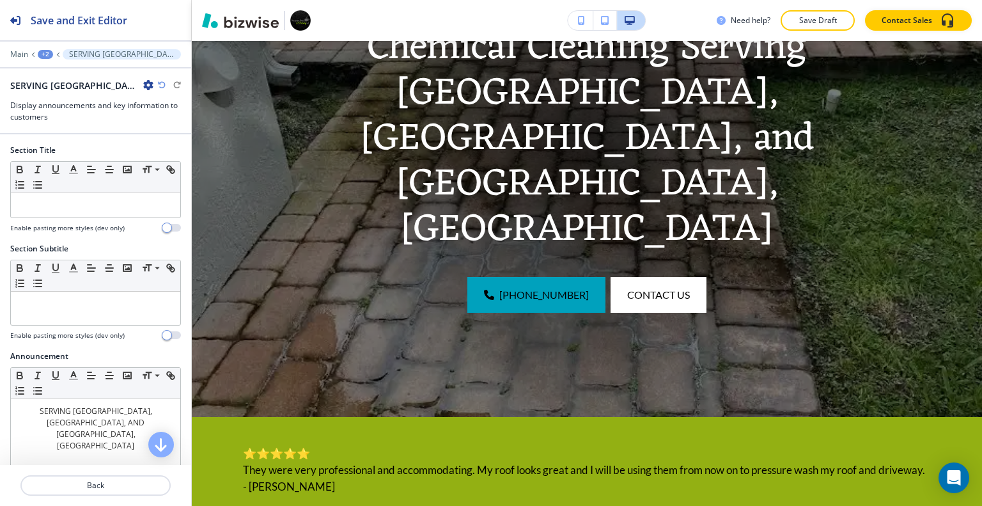
scroll to position [575, 0]
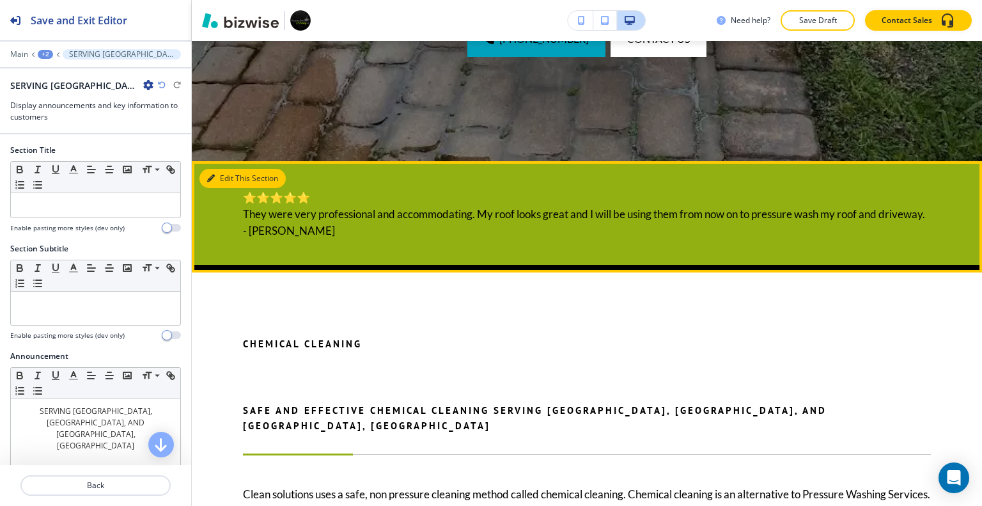
click at [235, 179] on button "Edit This Section" at bounding box center [242, 178] width 86 height 19
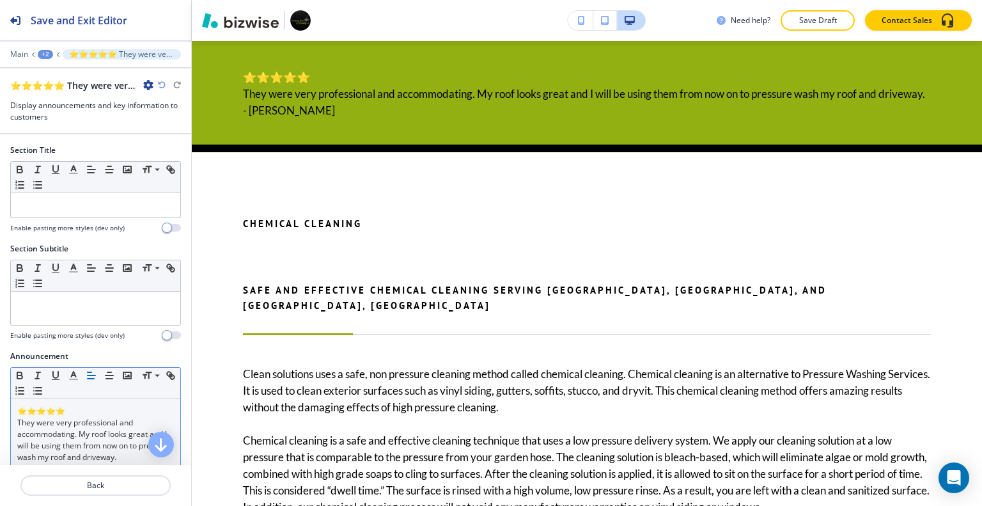
scroll to position [128, 0]
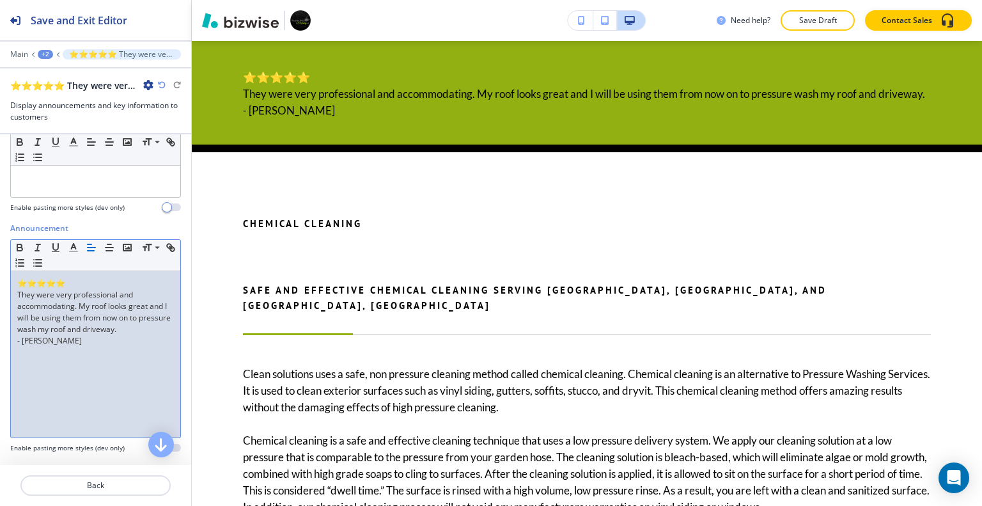
drag, startPoint x: 100, startPoint y: 367, endPoint x: 40, endPoint y: 227, distance: 152.9
click at [1, 237] on div "Announcement Small Normal Large Huge ⭐⭐⭐⭐⭐ They were very professional and acco…" at bounding box center [95, 342] width 191 height 240
click at [110, 247] on icon "button" at bounding box center [110, 248] width 12 height 12
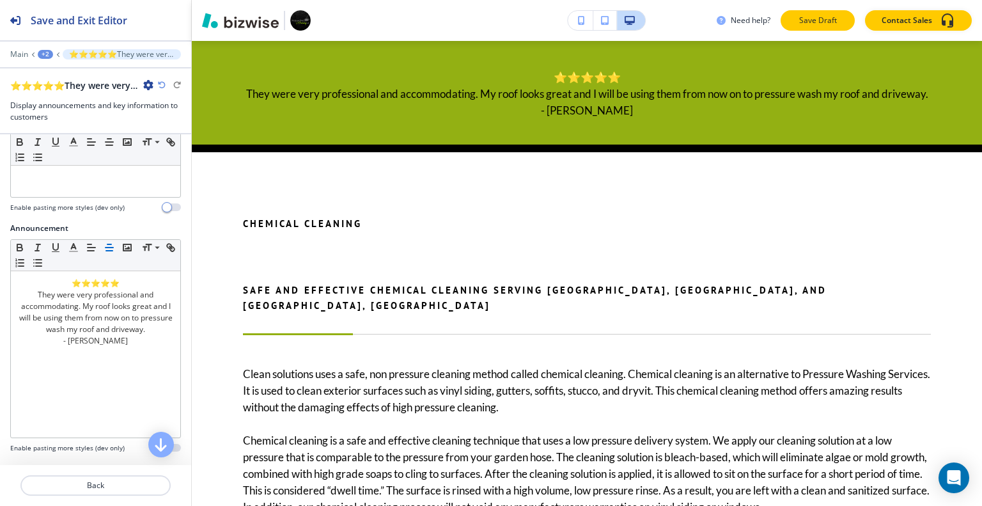
click at [827, 15] on p "Save Draft" at bounding box center [817, 21] width 41 height 12
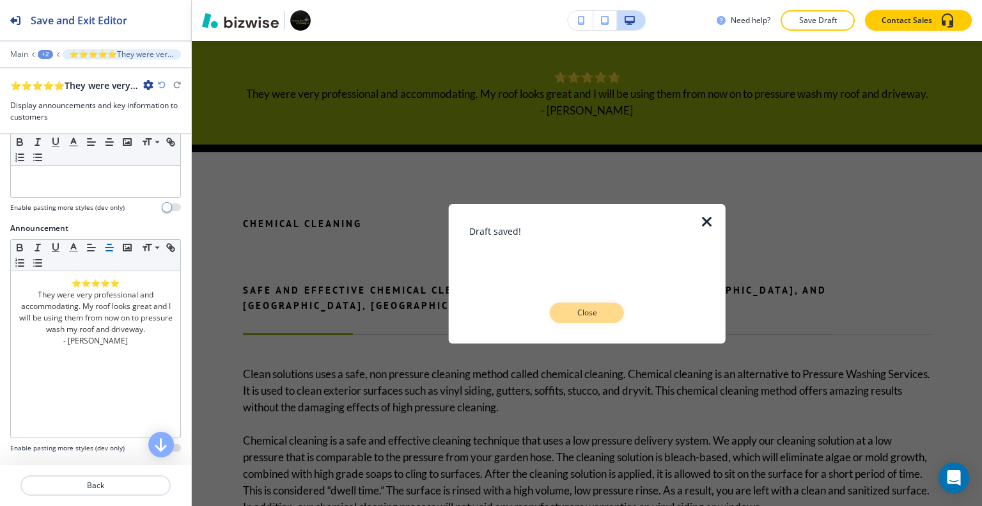
click at [583, 307] on p "Close" at bounding box center [586, 313] width 41 height 12
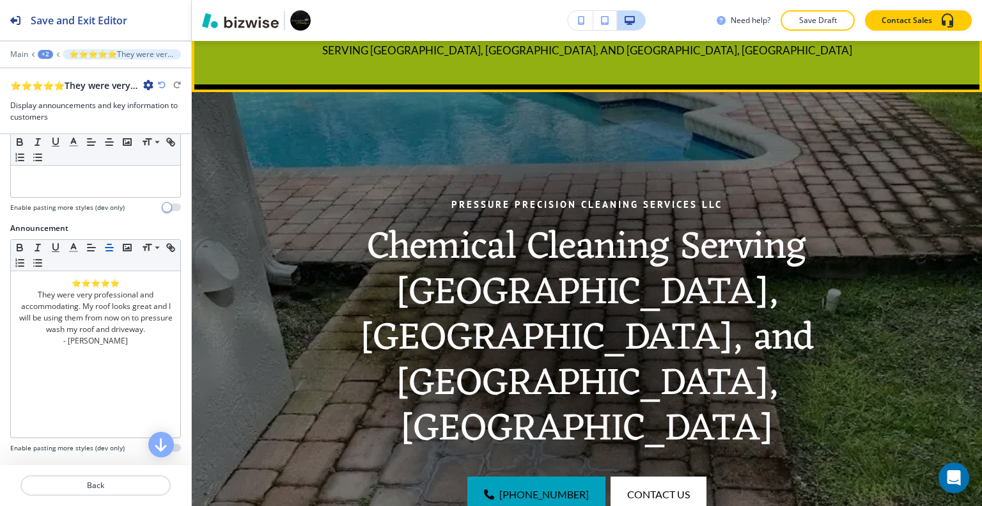
scroll to position [0, 0]
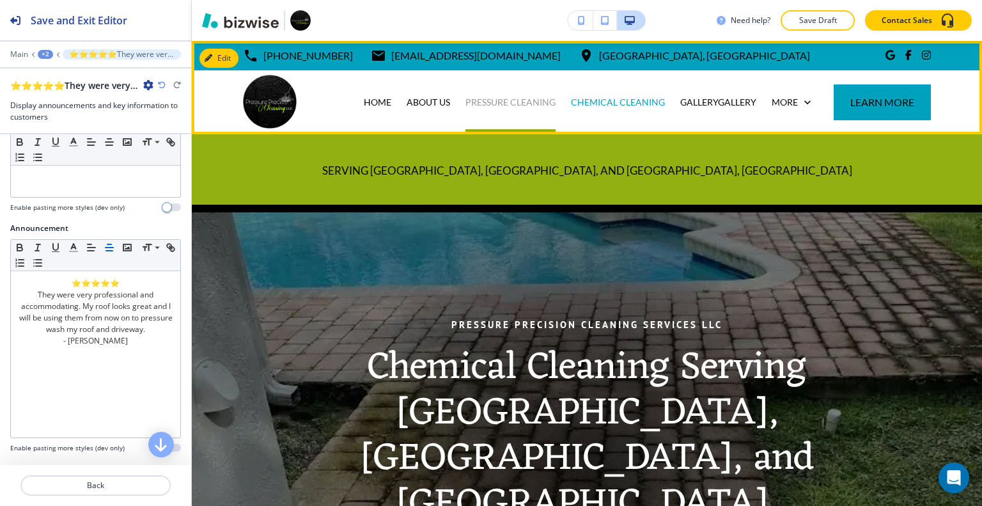
click at [516, 103] on p "PRESSURE CLEANING" at bounding box center [510, 102] width 90 height 13
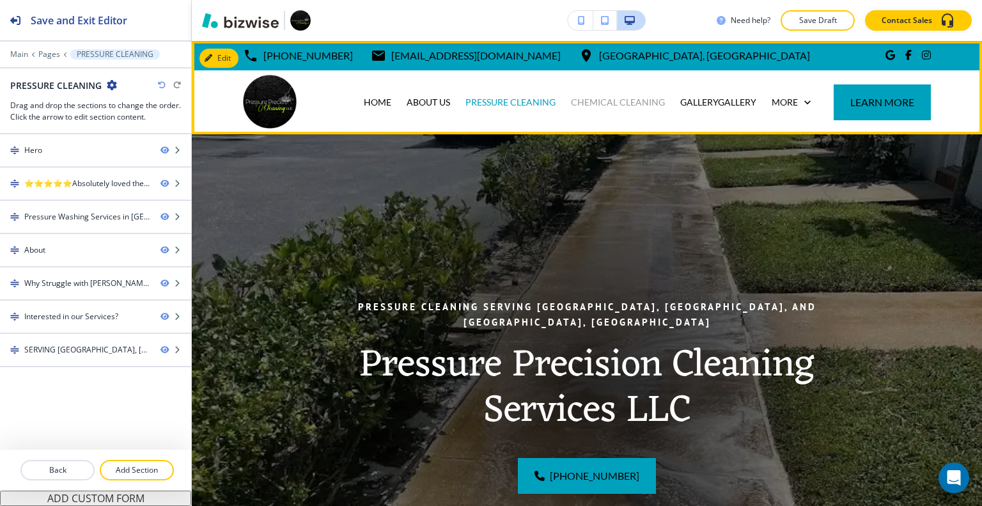
click at [626, 108] on div "CHEMICAL CLEANING" at bounding box center [617, 102] width 109 height 64
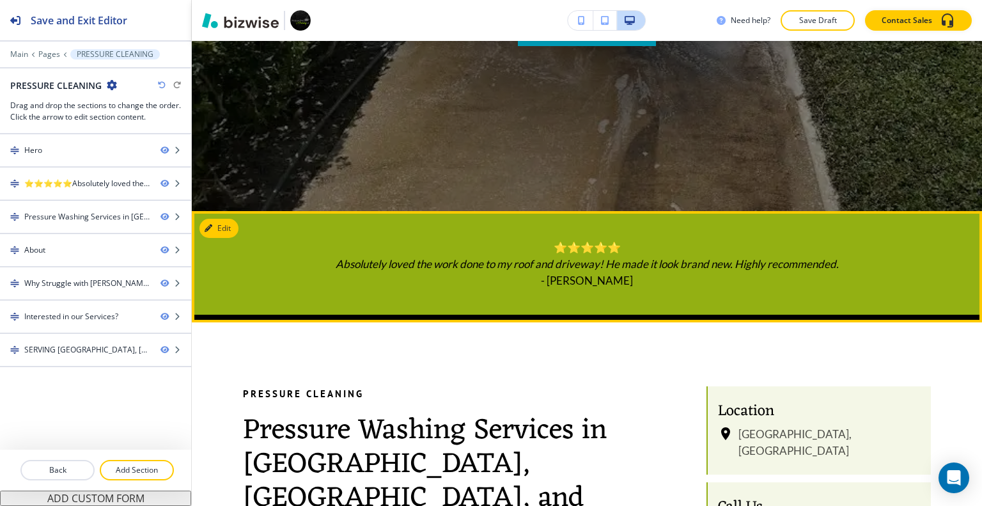
scroll to position [511, 0]
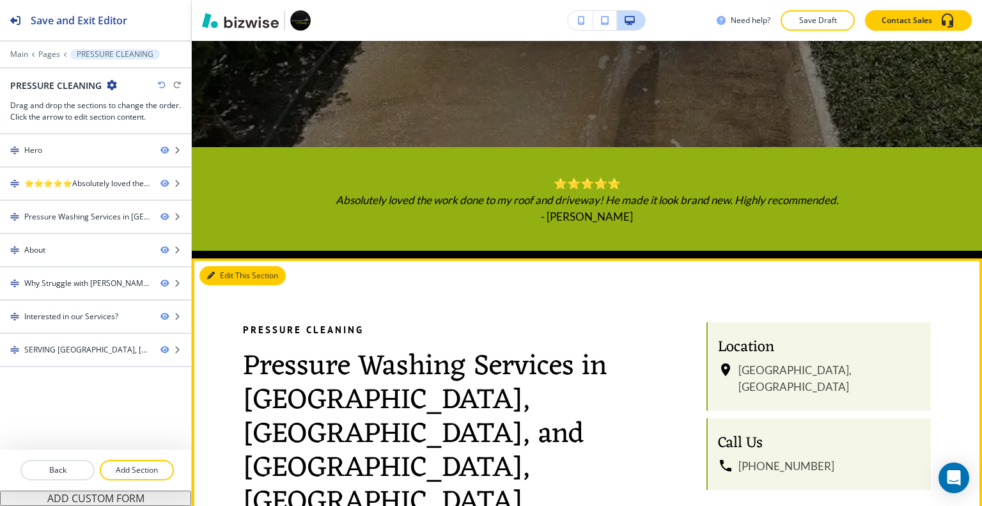
click at [229, 272] on button "Edit This Section" at bounding box center [242, 275] width 86 height 19
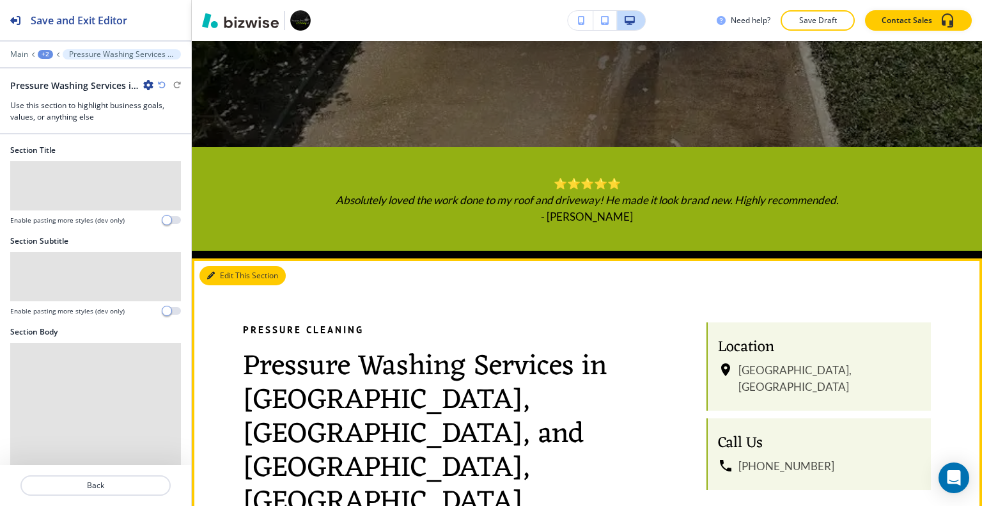
scroll to position [729, 0]
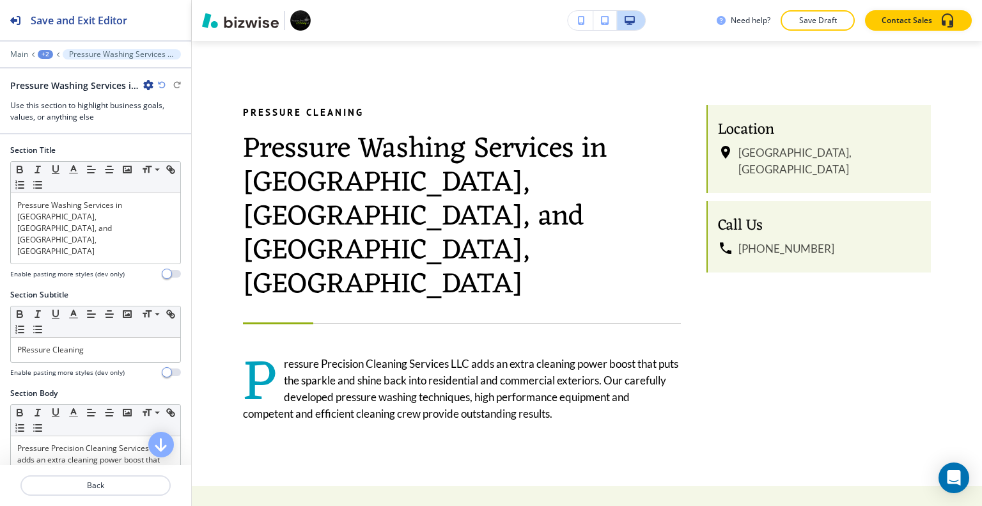
click at [149, 84] on icon "button" at bounding box center [148, 85] width 10 height 10
click at [184, 126] on p "Duplicate Section" at bounding box center [183, 129] width 65 height 12
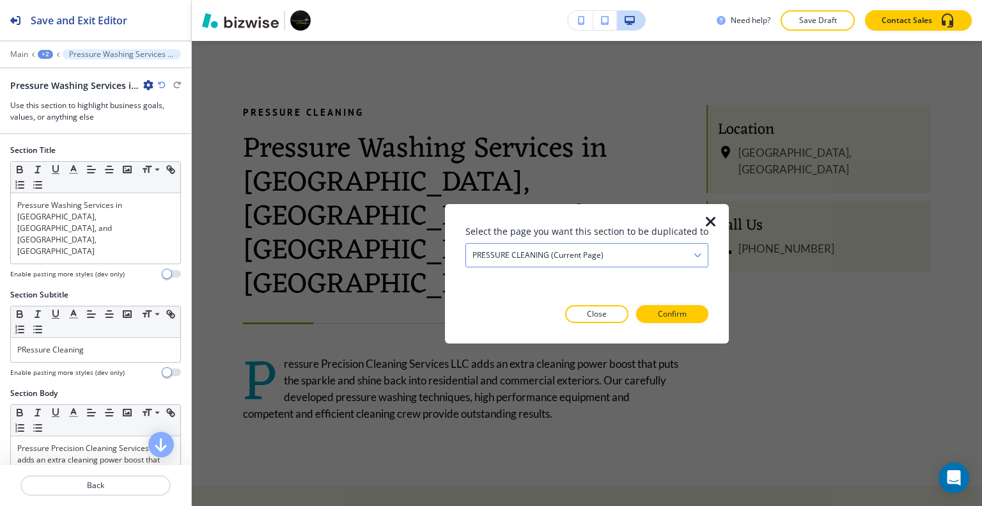
click at [545, 253] on h4 "PRESSURE CLEANING (current page)" at bounding box center [537, 255] width 131 height 12
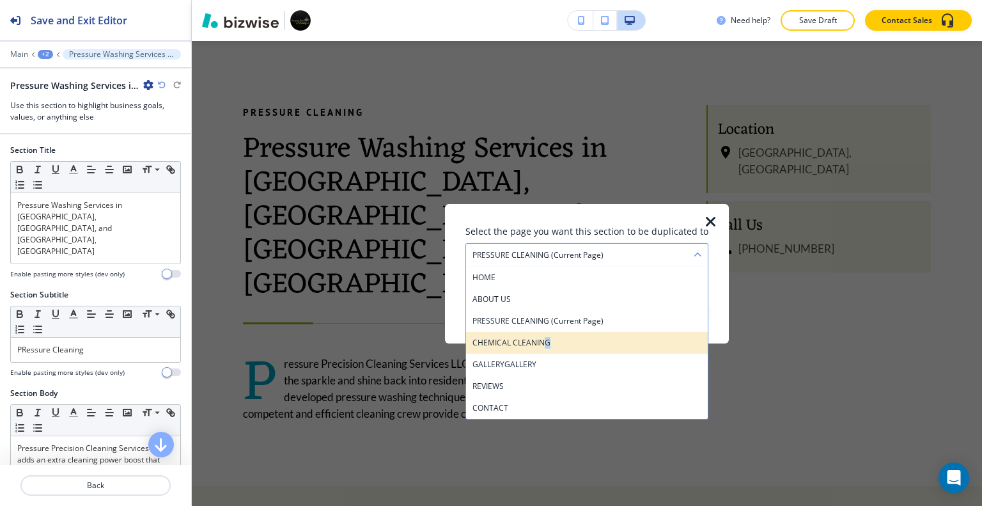
click at [550, 333] on div "CHEMICAL CLEANING" at bounding box center [587, 342] width 242 height 22
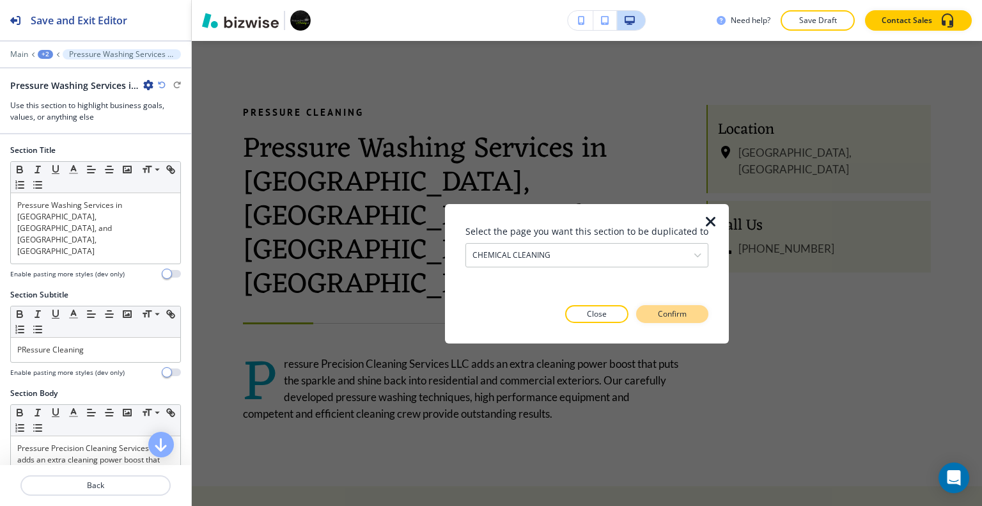
click at [698, 306] on button "Confirm" at bounding box center [672, 314] width 72 height 18
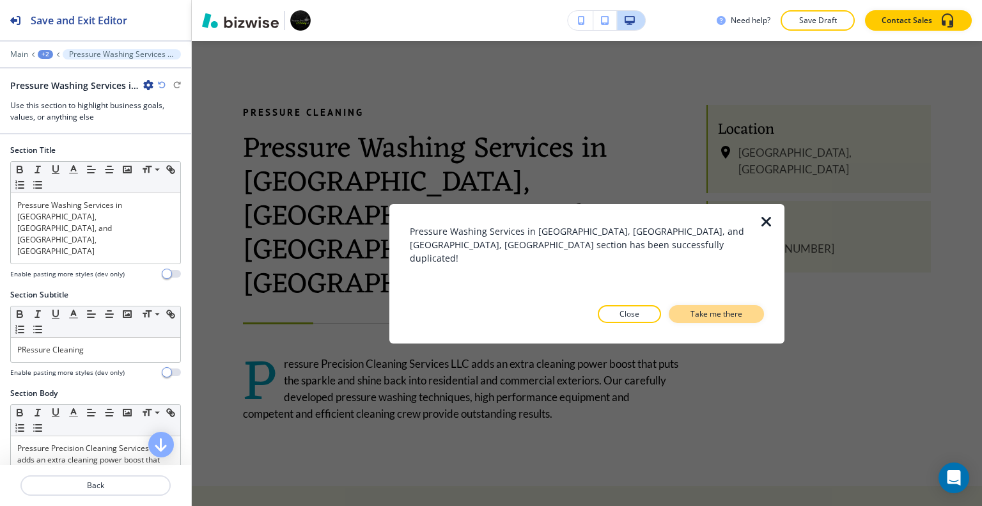
click at [706, 314] on p "Take me there" at bounding box center [716, 314] width 52 height 12
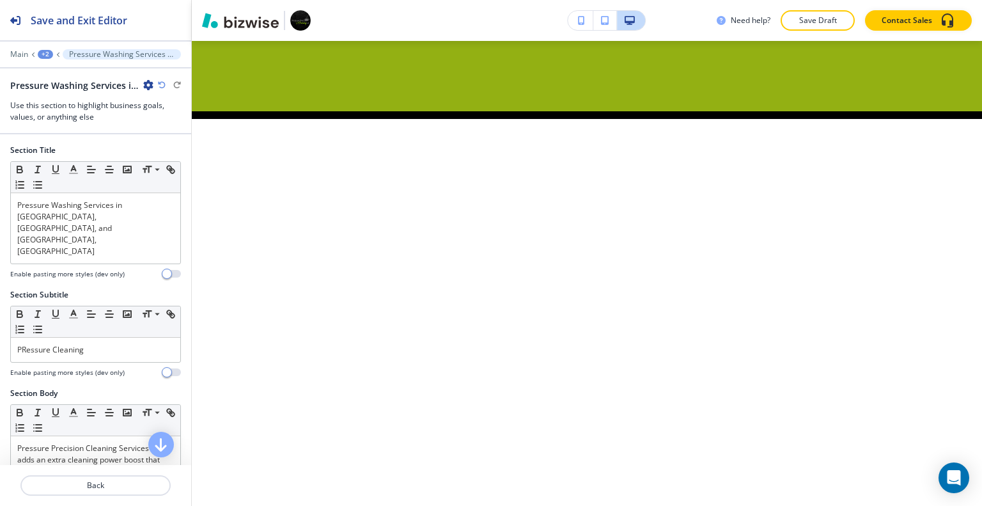
scroll to position [3165, 0]
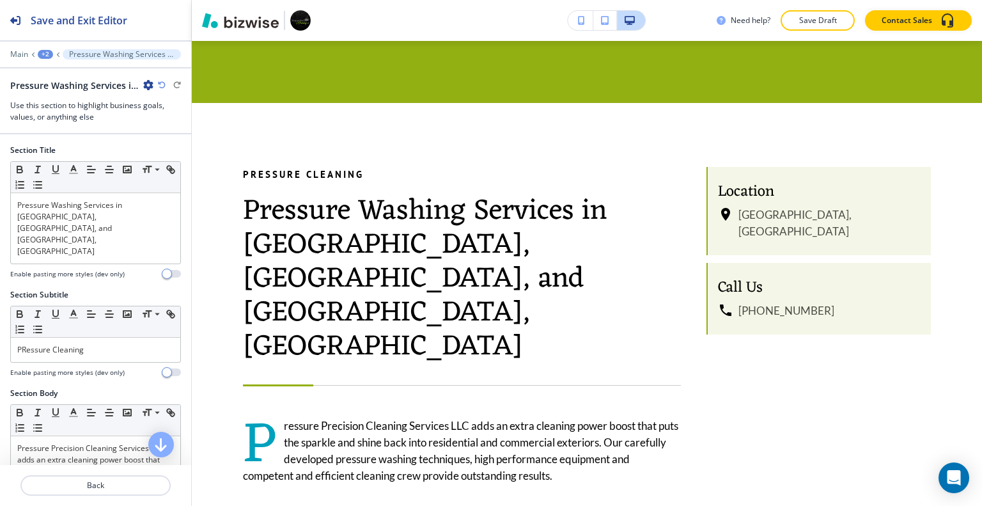
click at [49, 50] on div "+2" at bounding box center [45, 54] width 15 height 9
click at [66, 104] on button "CHEMICAL CLEANING" at bounding box center [79, 97] width 82 height 23
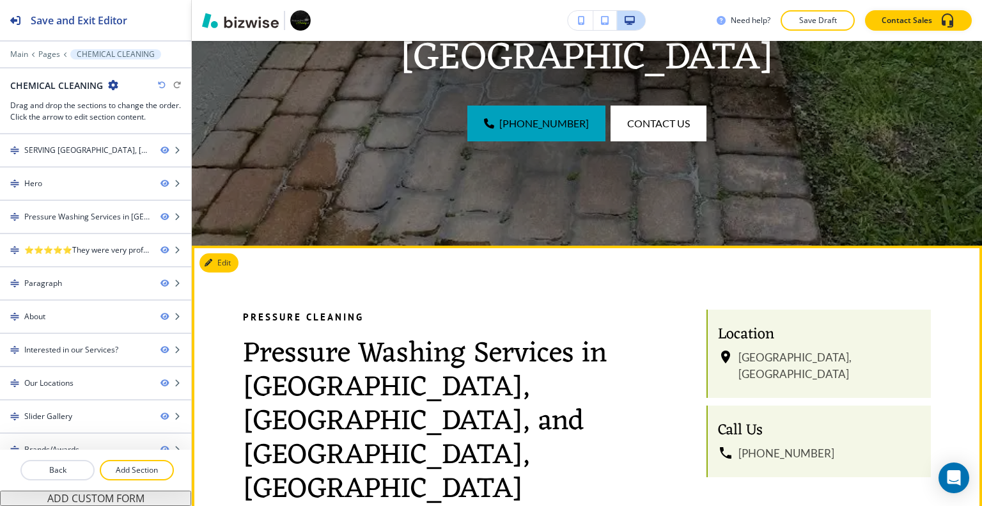
scroll to position [555, 0]
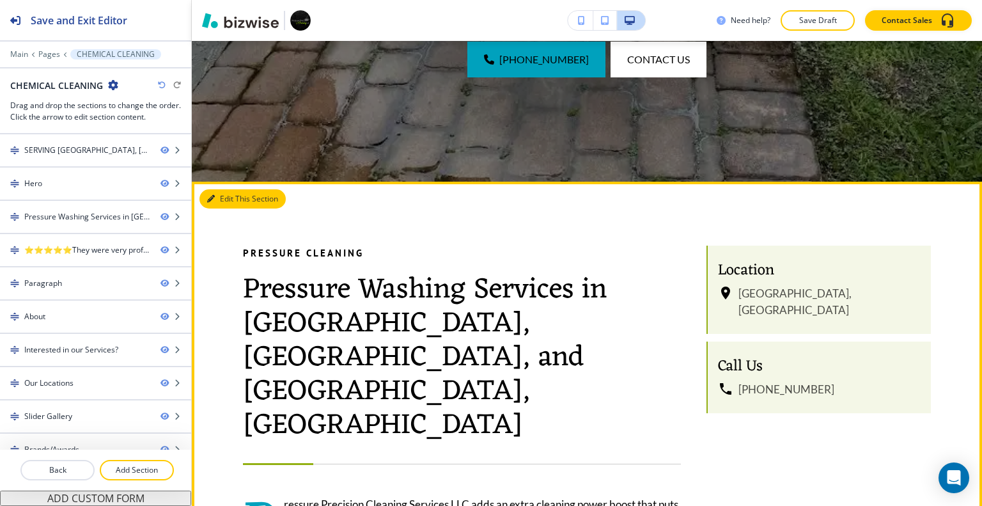
click at [228, 193] on button "Edit This Section" at bounding box center [242, 198] width 86 height 19
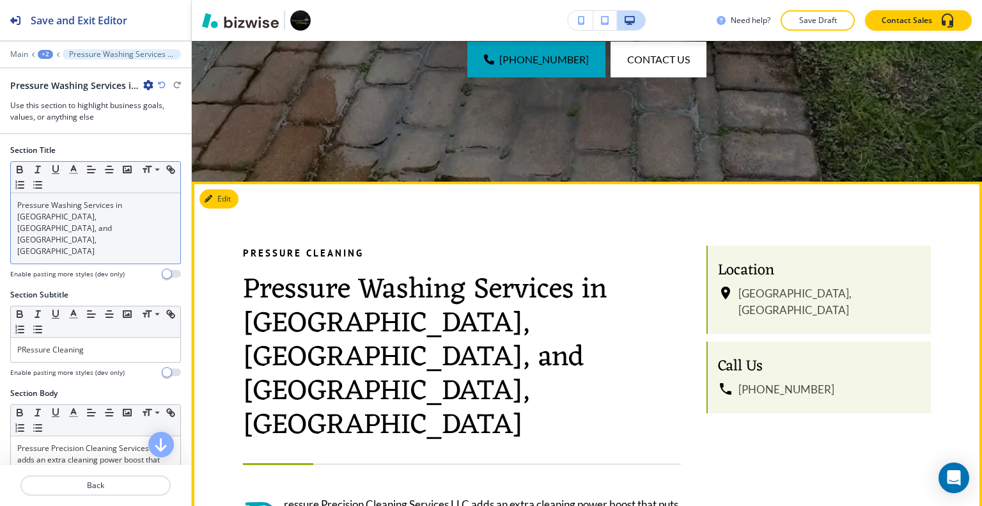
scroll to position [695, 0]
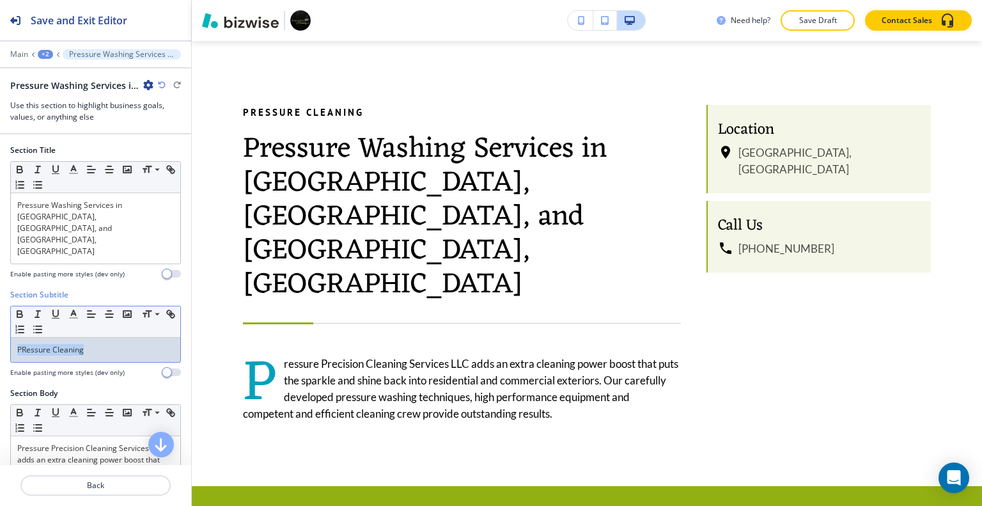
drag, startPoint x: 116, startPoint y: 324, endPoint x: 15, endPoint y: 320, distance: 101.1
click at [12, 337] on div "PRessure Cleaning" at bounding box center [95, 349] width 169 height 24
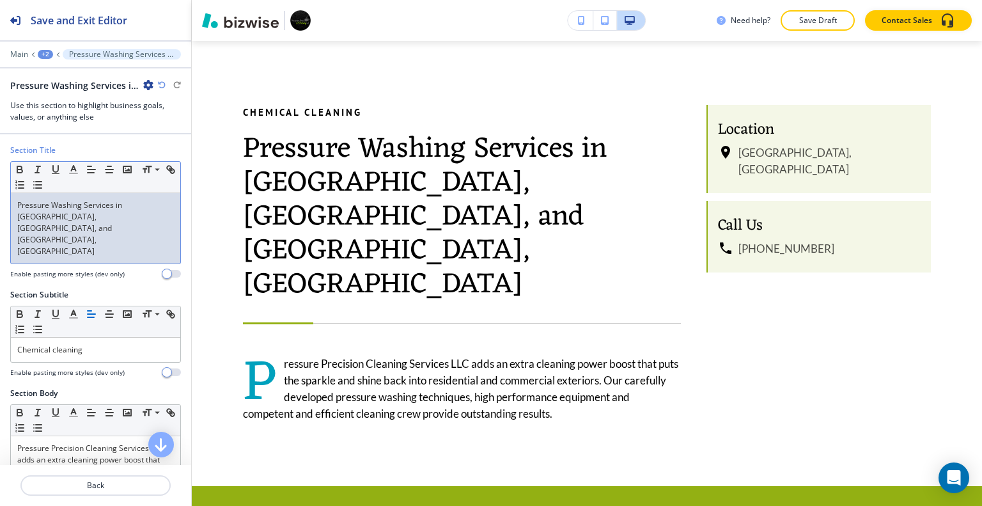
click at [149, 220] on p "Pressure Washing Services in Palm Beach Gardens, West Palm Beach, and Boca, FL" at bounding box center [95, 228] width 157 height 58
drag, startPoint x: 63, startPoint y: 225, endPoint x: 2, endPoint y: 194, distance: 68.3
click at [2, 194] on div "Section Title Small Normal Large Huge Pressure Washing Services in Palm Beach G…" at bounding box center [95, 216] width 191 height 144
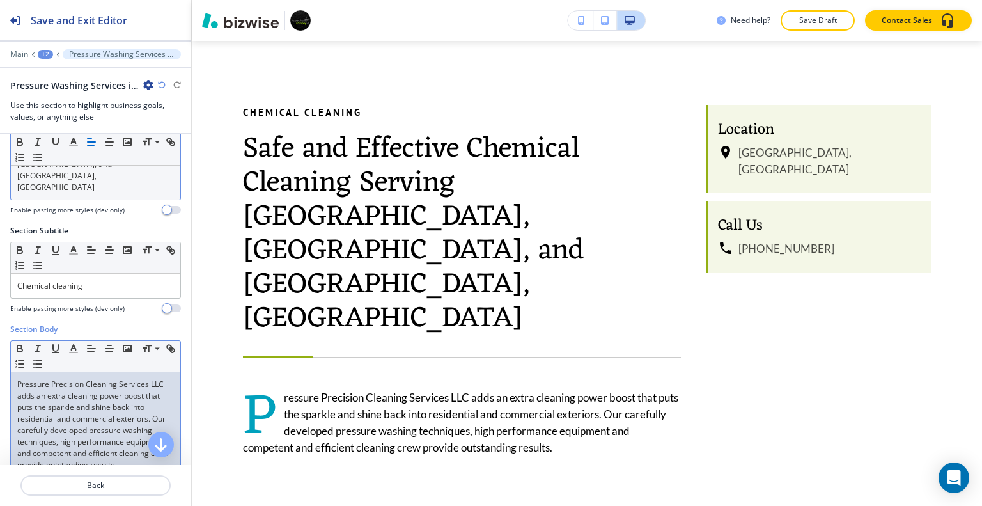
click at [89, 405] on p "Pressure Precision Cleaning Services LLC adds an extra cleaning power boost tha…" at bounding box center [95, 424] width 157 height 92
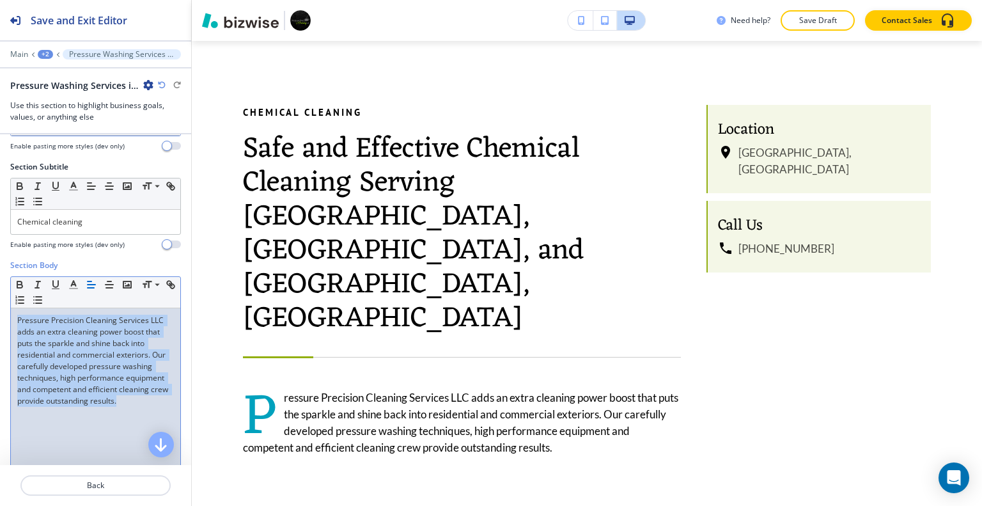
drag, startPoint x: 89, startPoint y: 396, endPoint x: 0, endPoint y: 252, distance: 168.5
click at [0, 259] on div "Section Body Small Normal Large Huge Pressure Precision Cleaning Services LLC a…" at bounding box center [95, 379] width 191 height 240
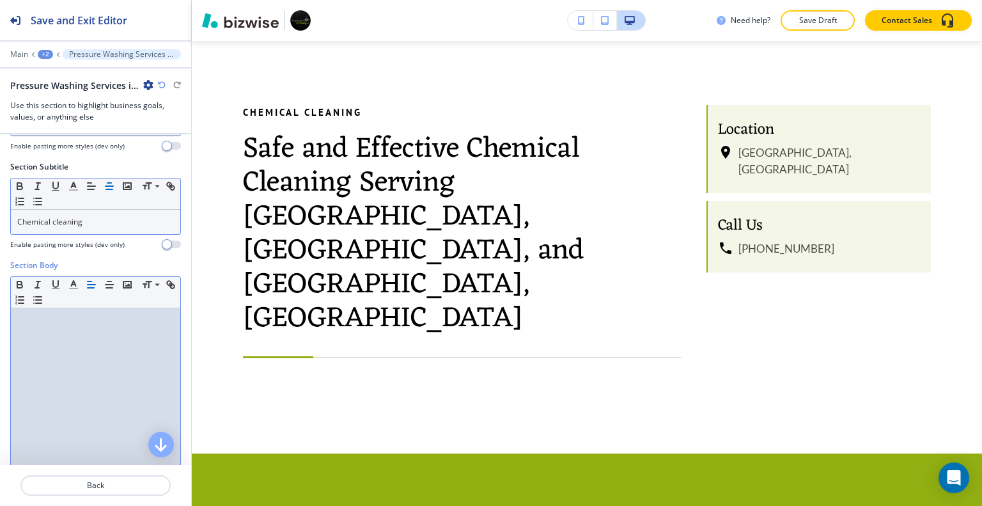
scroll to position [0, 0]
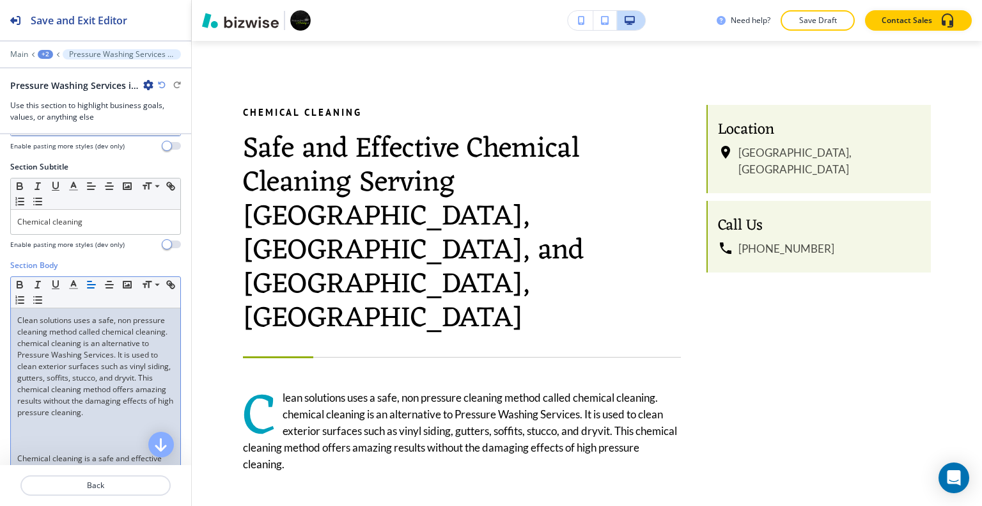
click at [35, 441] on p at bounding box center [95, 447] width 157 height 12
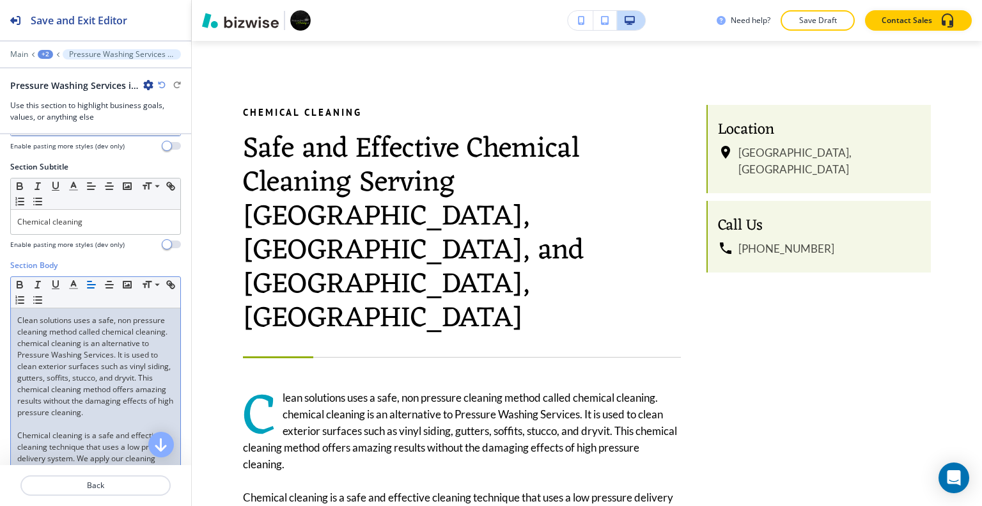
click at [815, 14] on button "Save Draft" at bounding box center [817, 20] width 74 height 20
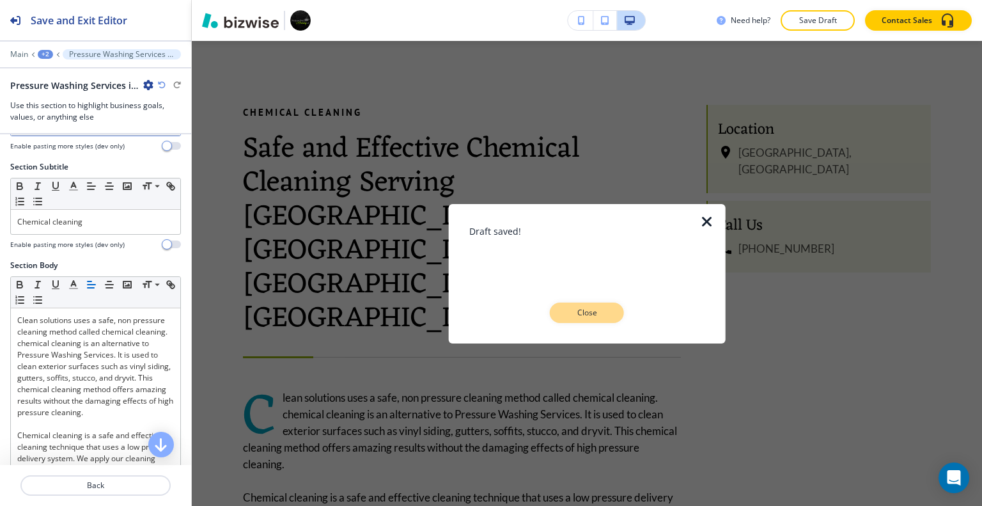
click at [594, 314] on p "Close" at bounding box center [586, 313] width 41 height 12
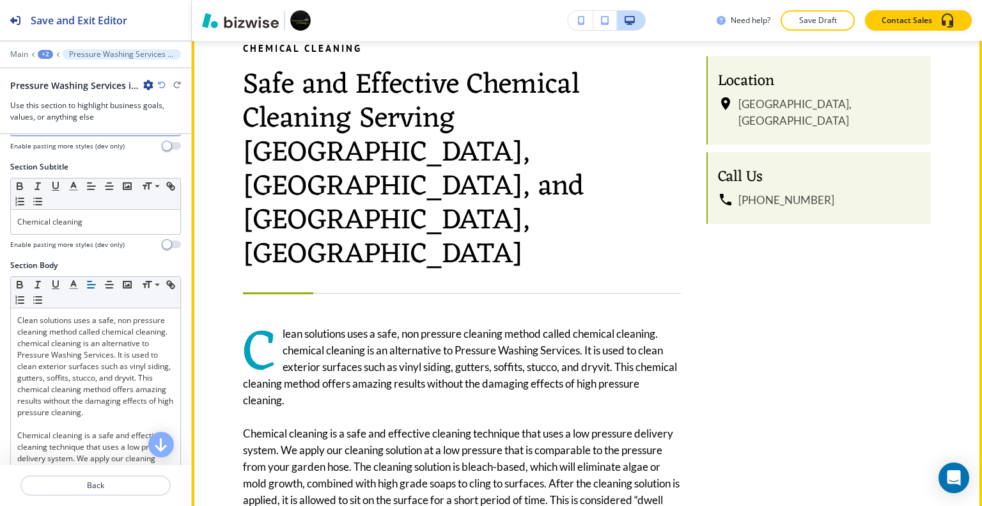
scroll to position [504, 0]
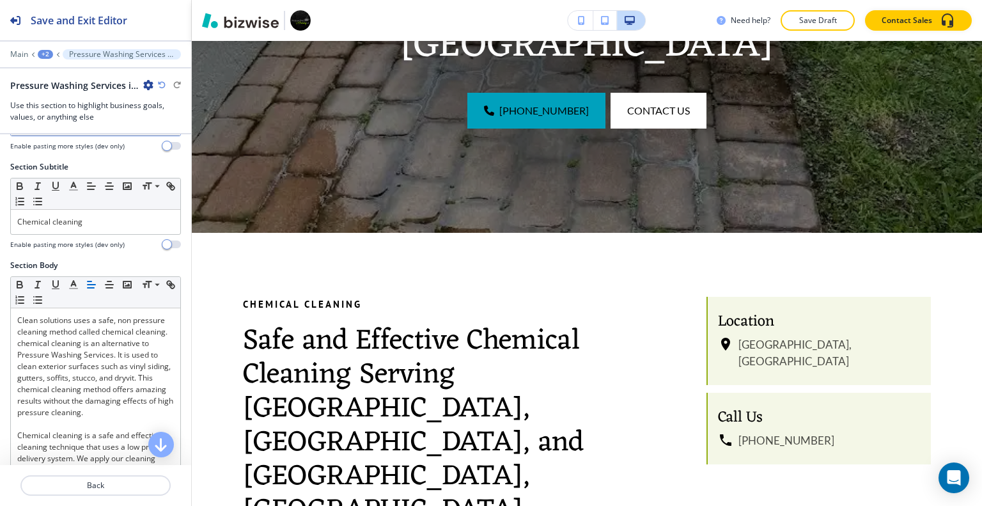
click at [49, 56] on div "+2" at bounding box center [45, 54] width 15 height 9
click at [56, 97] on p "CHEMICAL CLEANING" at bounding box center [78, 97] width 65 height 12
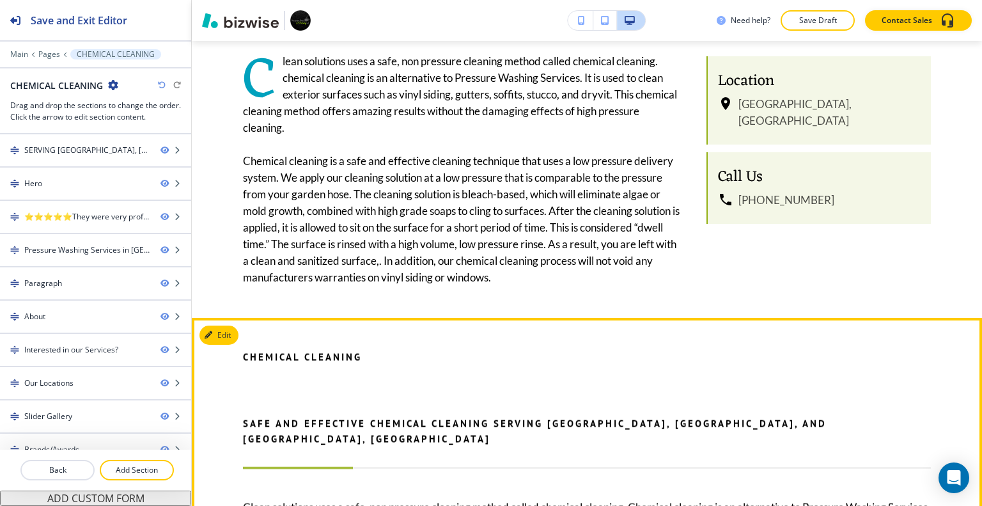
scroll to position [1334, 0]
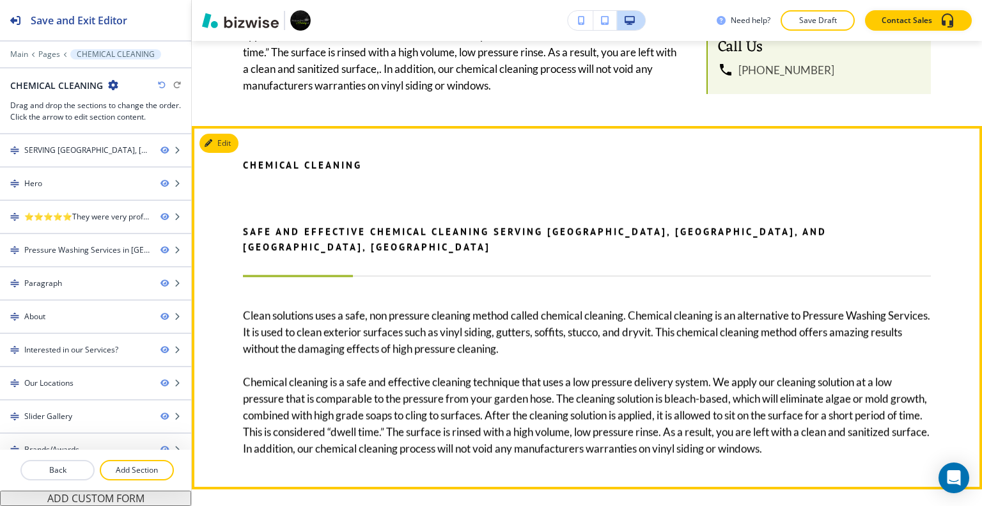
click at [226, 134] on button "Edit" at bounding box center [218, 143] width 39 height 19
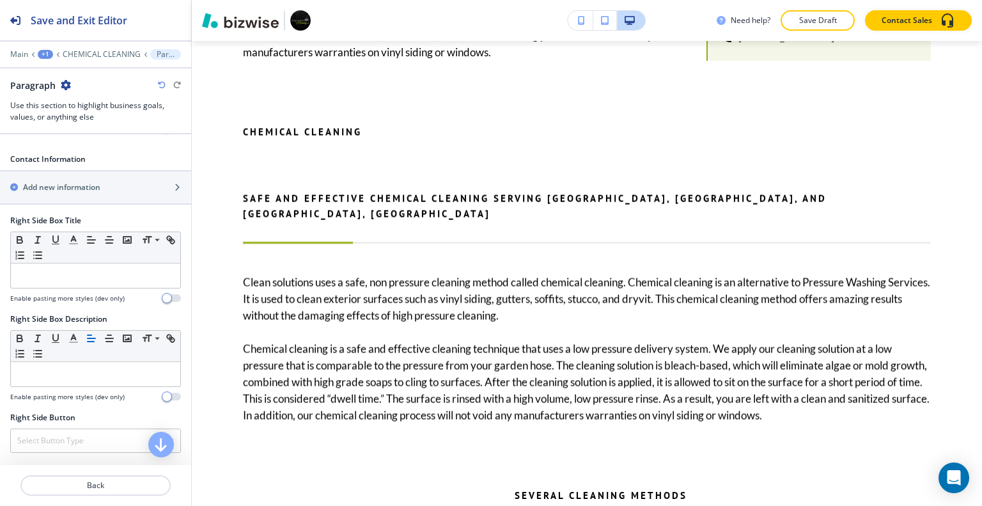
scroll to position [768, 0]
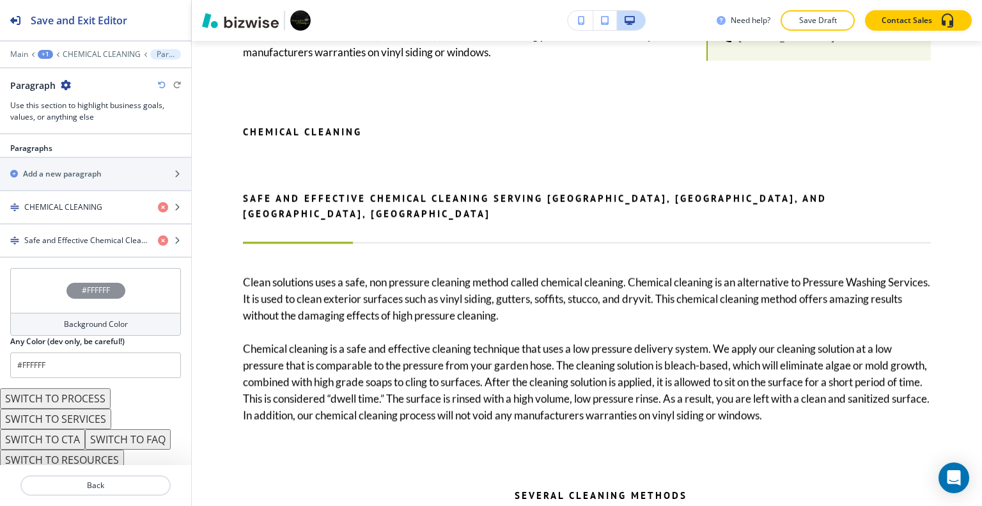
click at [62, 432] on button "SWITCH TO CTA" at bounding box center [42, 439] width 85 height 20
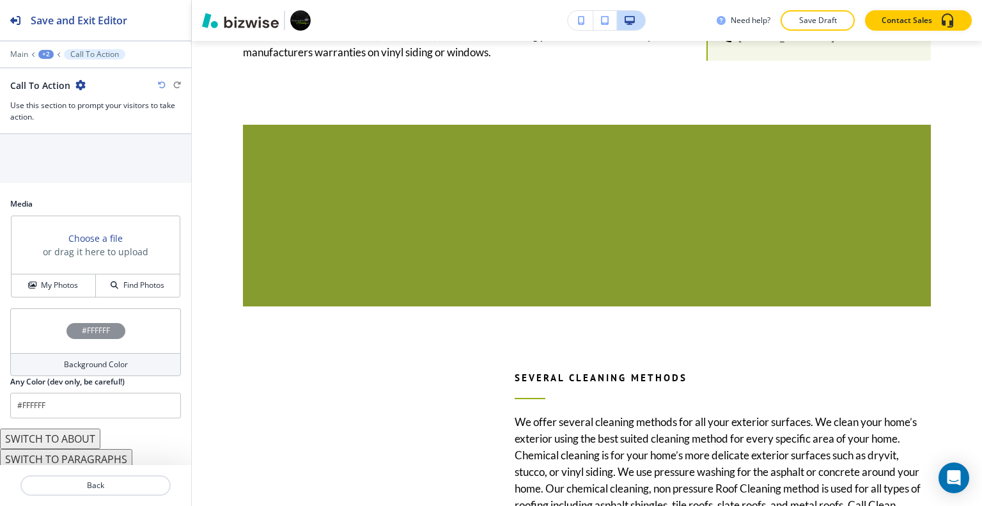
click at [64, 432] on button "SWITCH TO ABOUT" at bounding box center [50, 438] width 100 height 20
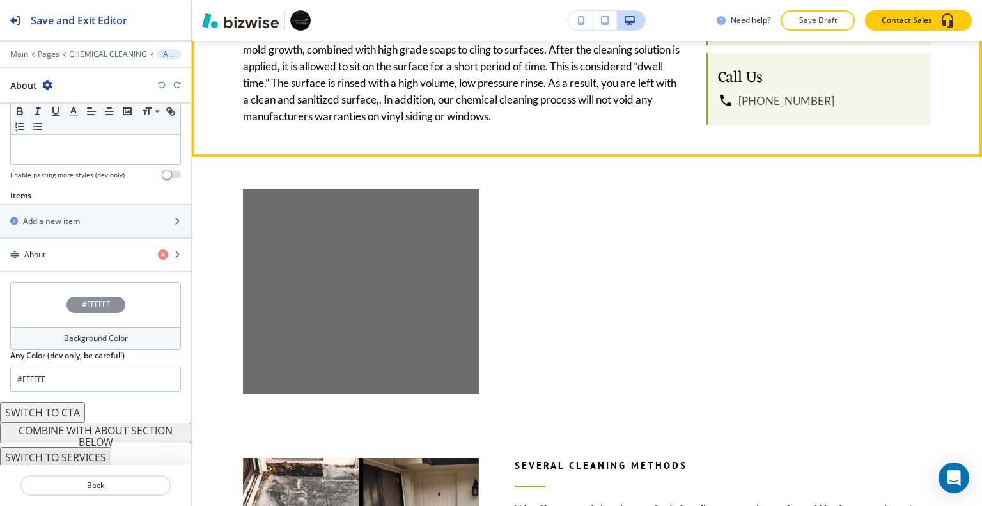
scroll to position [1176, 0]
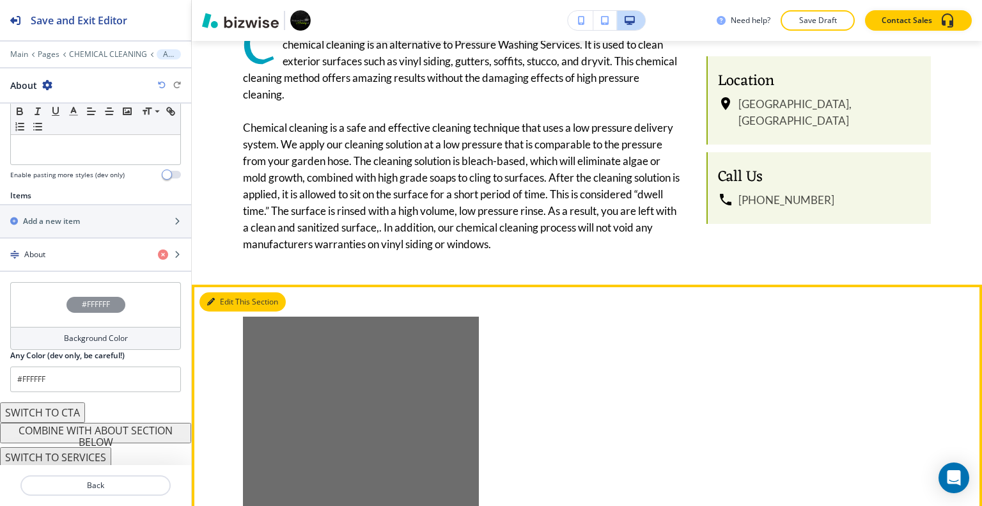
click at [228, 292] on button "Edit This Section" at bounding box center [242, 301] width 86 height 19
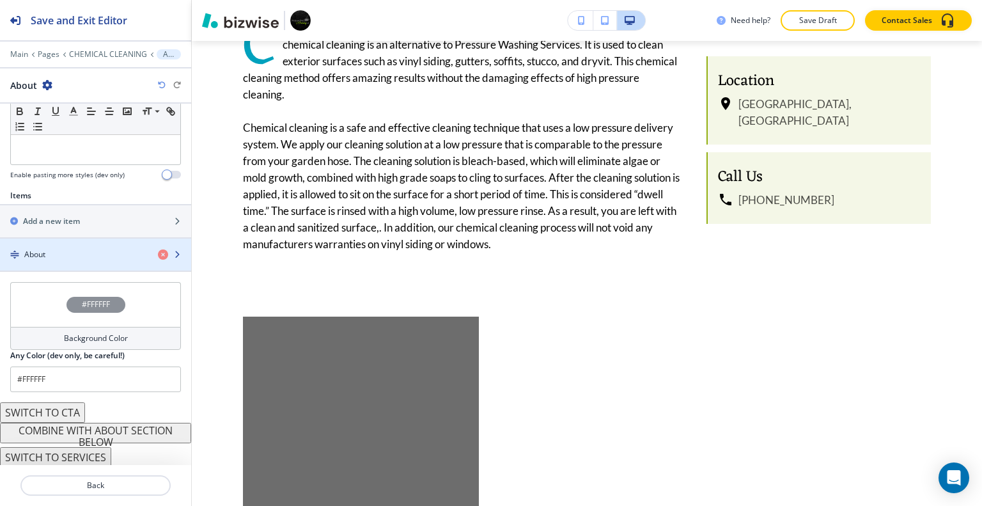
click at [84, 249] on div "About" at bounding box center [74, 255] width 148 height 12
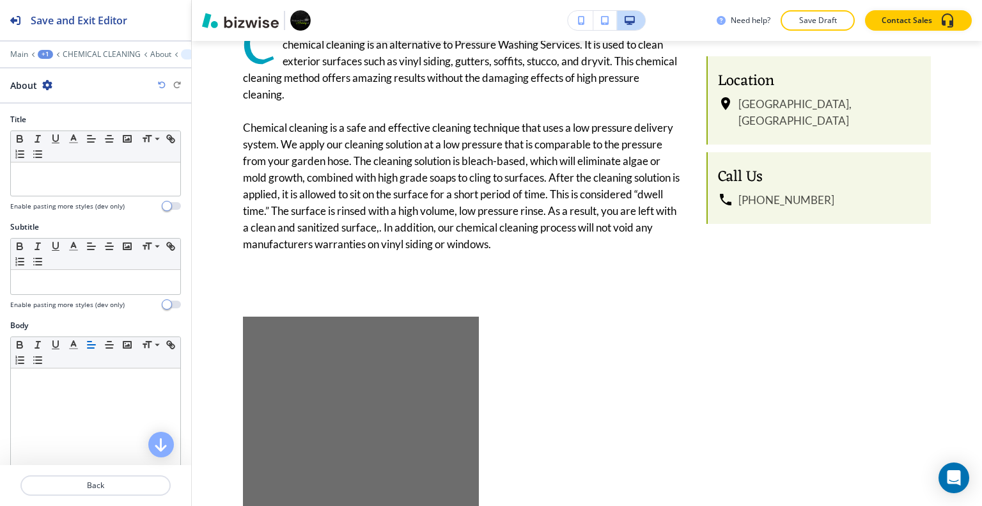
scroll to position [1336, 0]
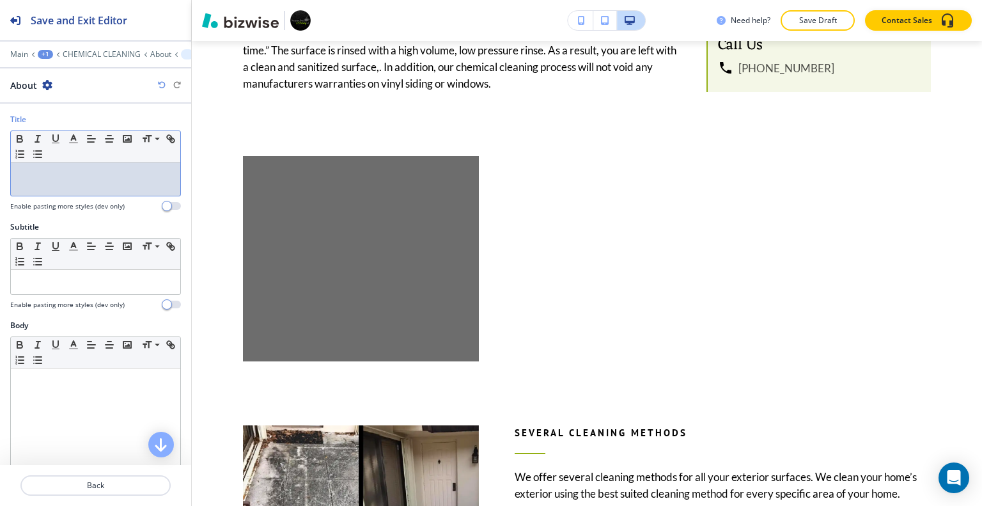
drag, startPoint x: 74, startPoint y: 151, endPoint x: 40, endPoint y: 187, distance: 49.3
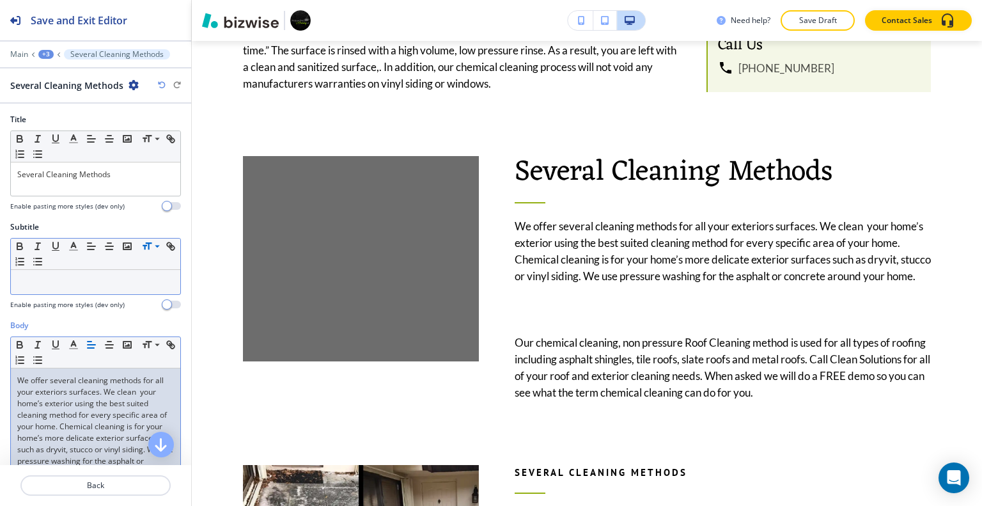
scroll to position [128, 0]
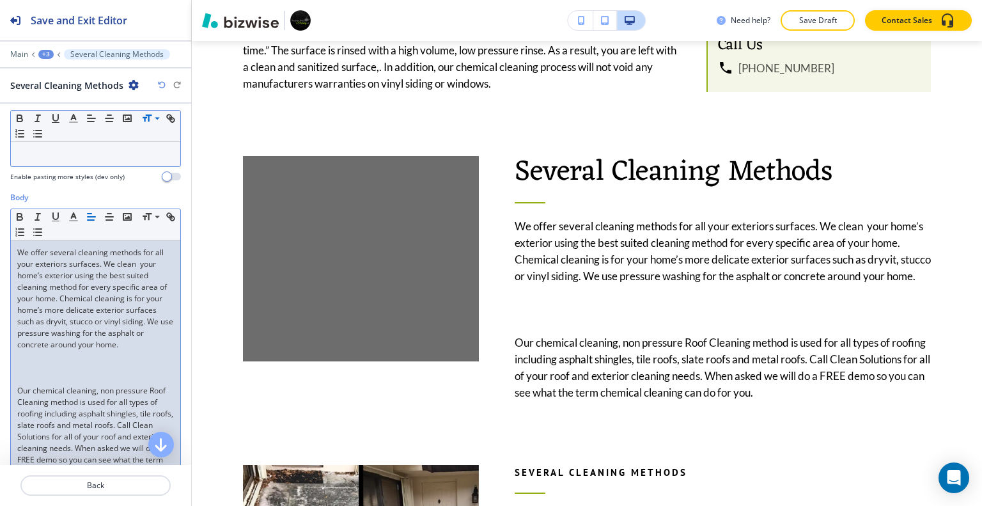
click at [27, 380] on p at bounding box center [95, 379] width 157 height 12
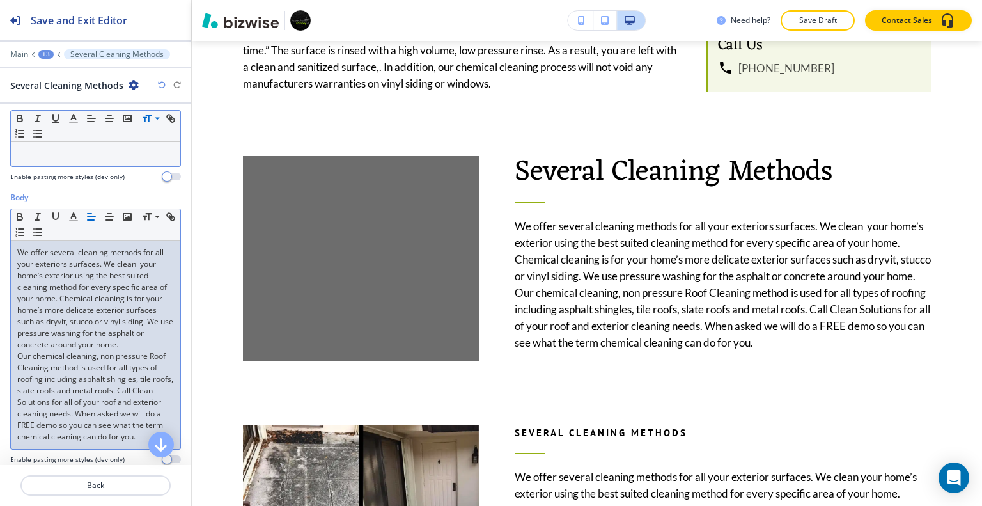
scroll to position [24, 0]
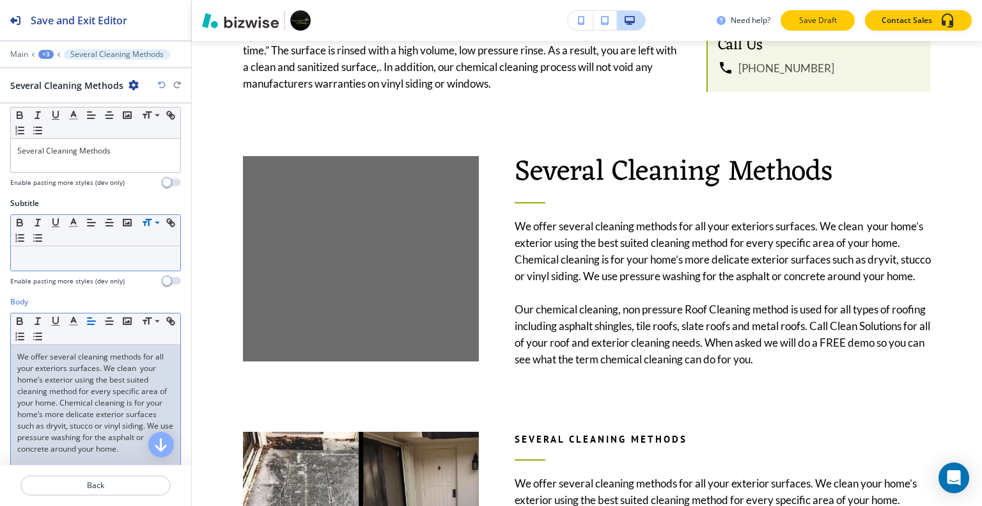
click at [828, 17] on p "Save Draft" at bounding box center [817, 21] width 41 height 12
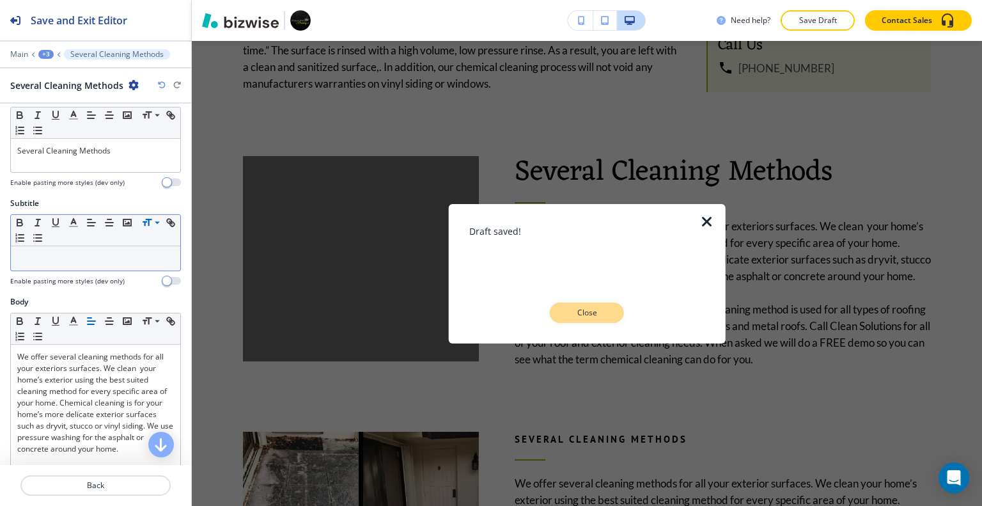
click at [596, 310] on p "Close" at bounding box center [586, 313] width 41 height 12
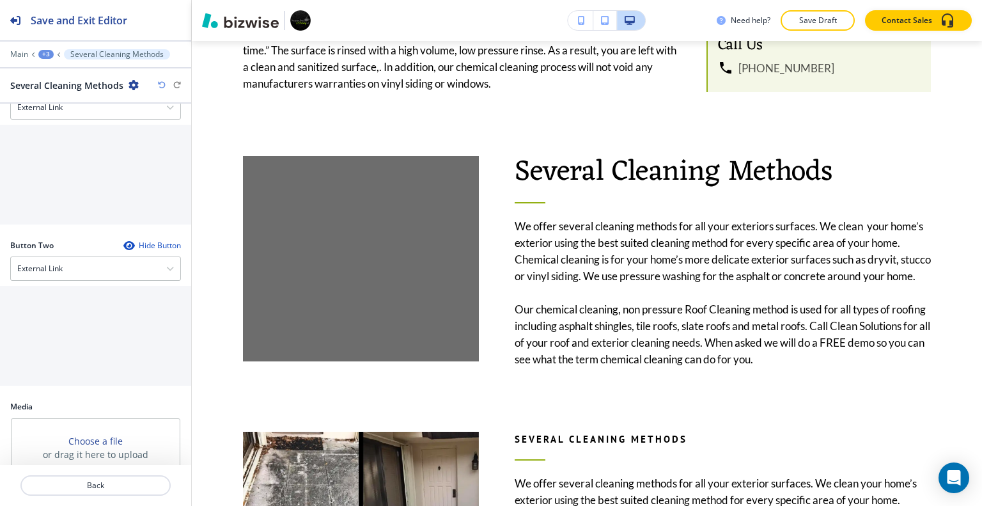
scroll to position [647, 0]
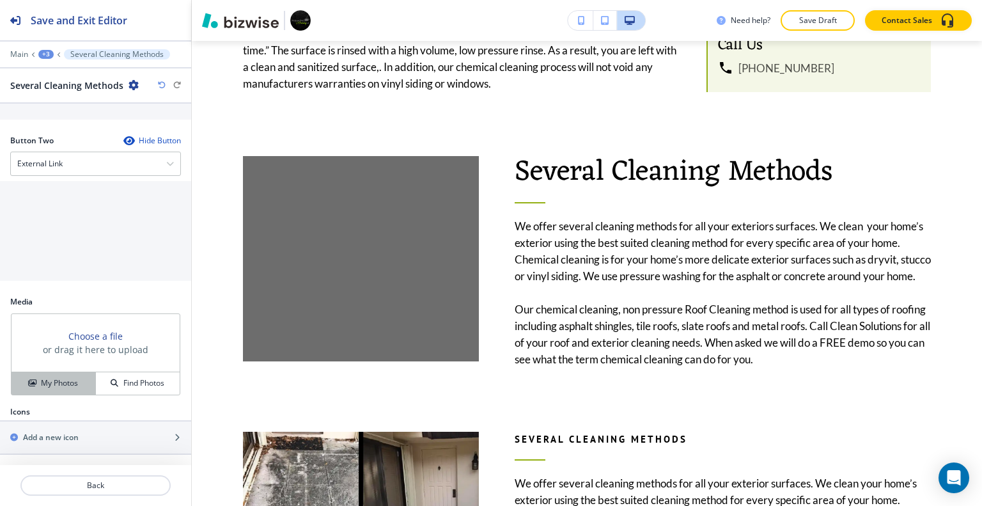
click at [76, 387] on div "My Photos" at bounding box center [54, 383] width 84 height 12
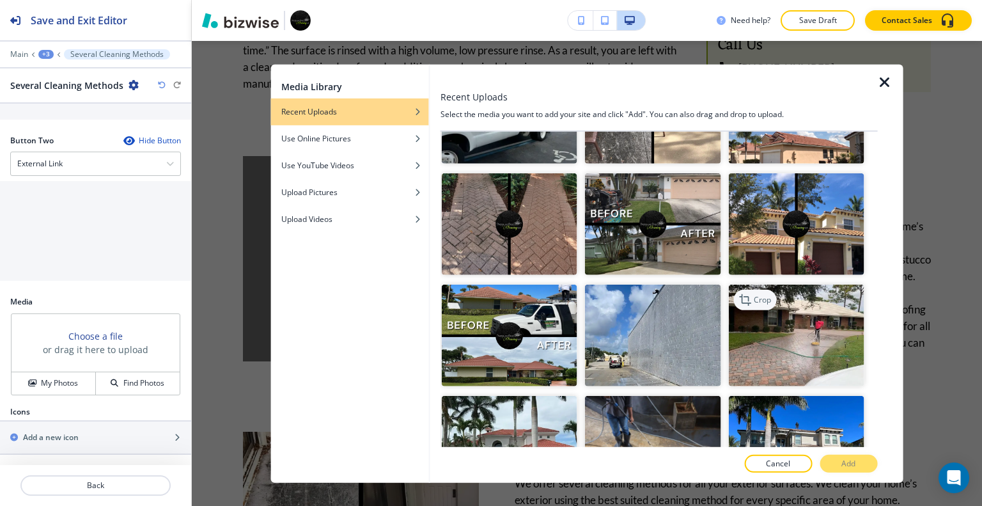
scroll to position [3004, 0]
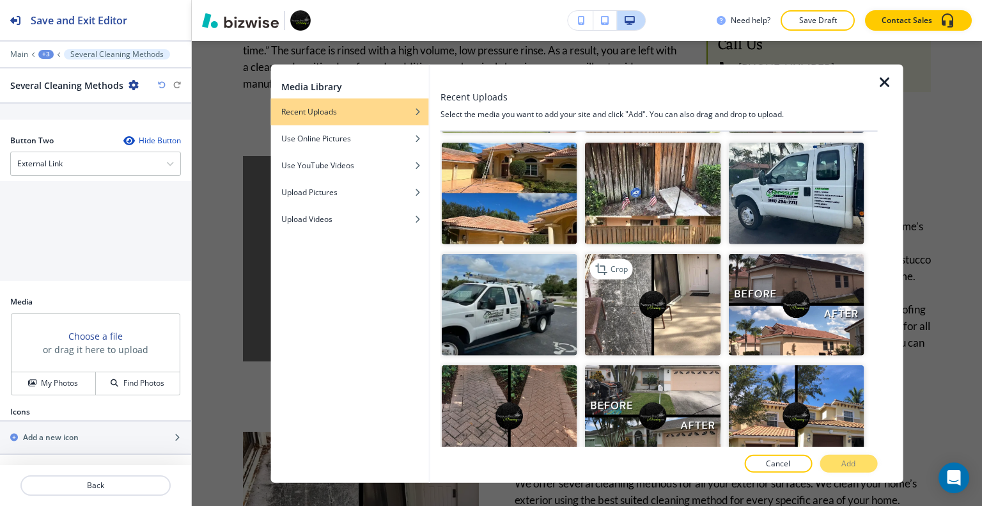
click at [680, 254] on img "button" at bounding box center [652, 305] width 135 height 102
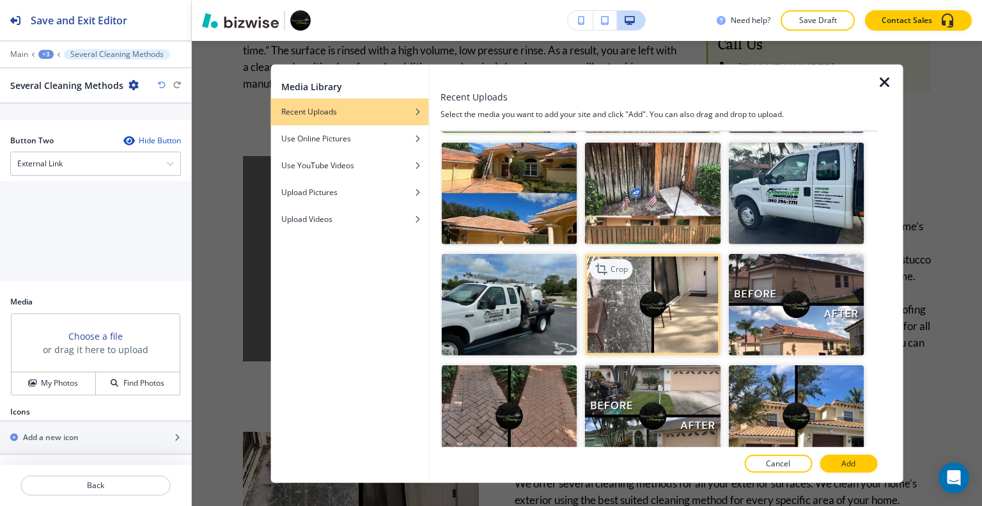
click at [622, 263] on p "Crop" at bounding box center [618, 269] width 17 height 12
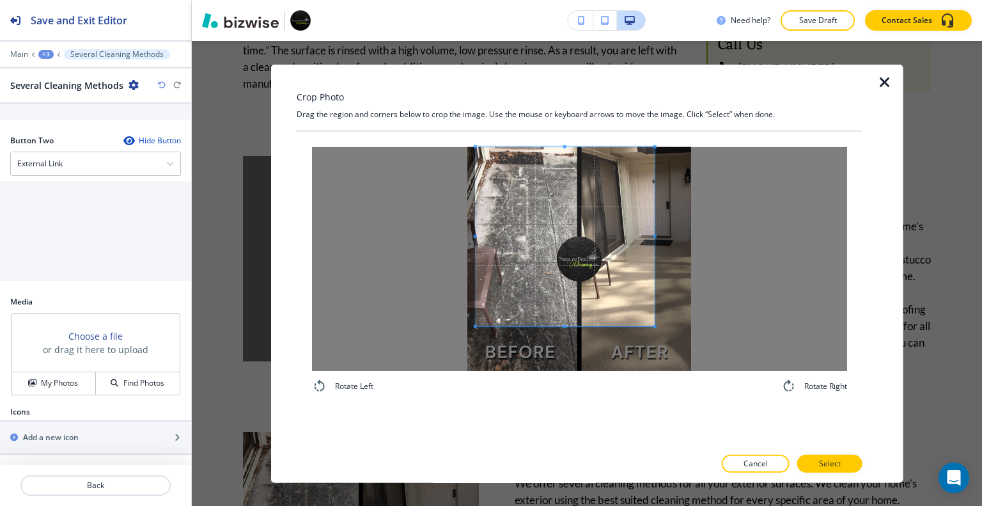
click at [571, 242] on span at bounding box center [564, 235] width 179 height 179
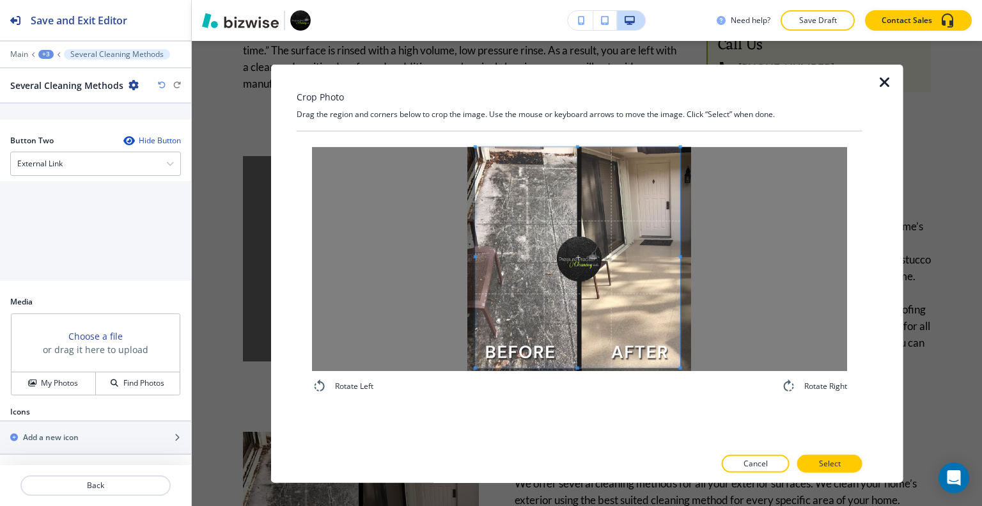
click at [680, 366] on span at bounding box center [680, 367] width 3 height 3
click at [831, 470] on button "Select" at bounding box center [829, 463] width 65 height 18
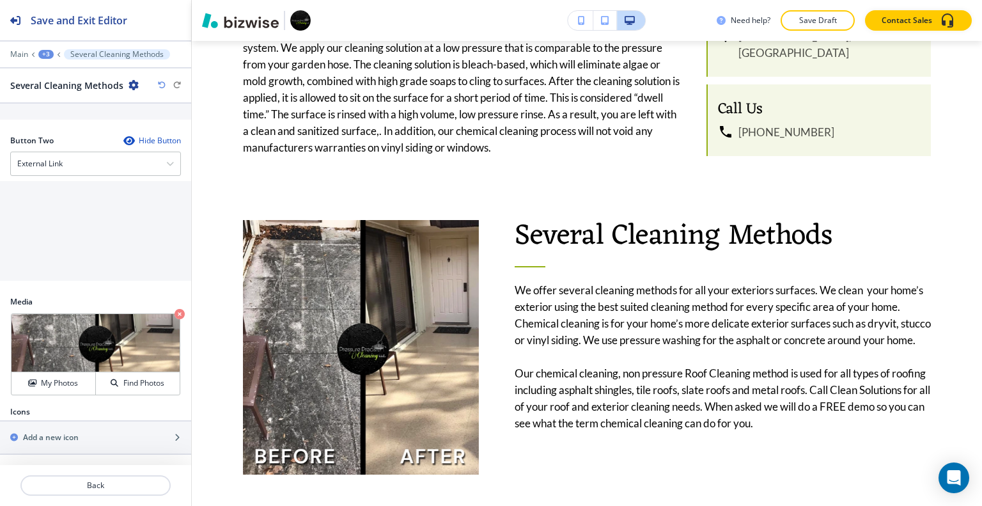
scroll to position [1464, 0]
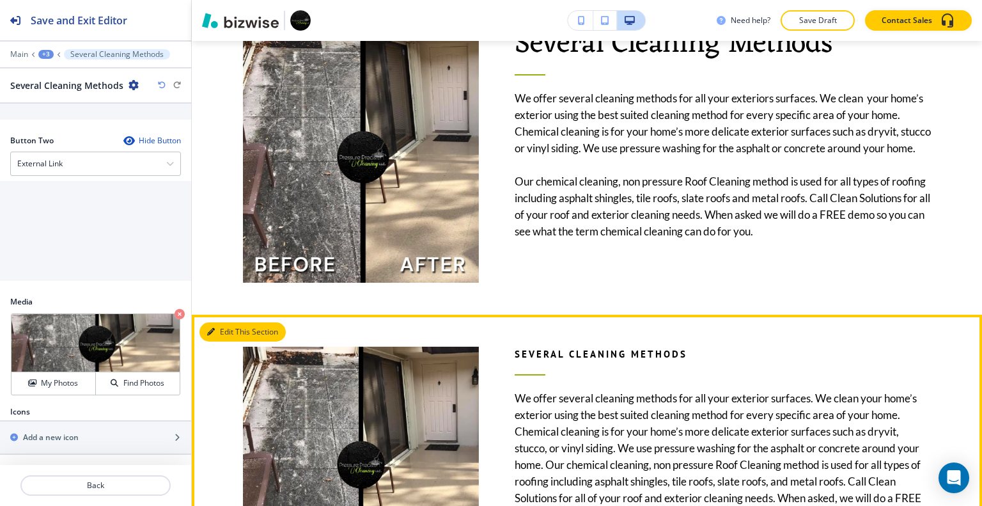
click at [235, 322] on button "Edit This Section" at bounding box center [242, 331] width 86 height 19
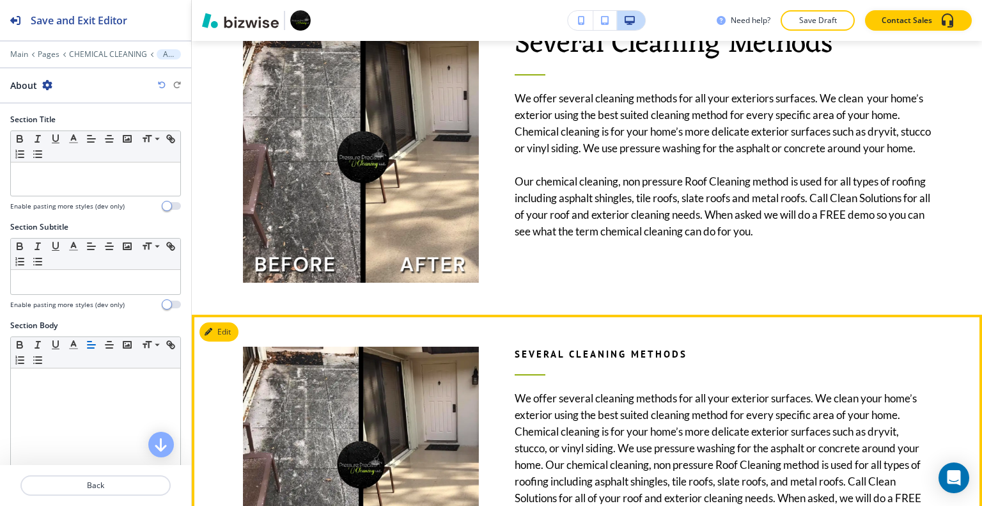
scroll to position [1682, 0]
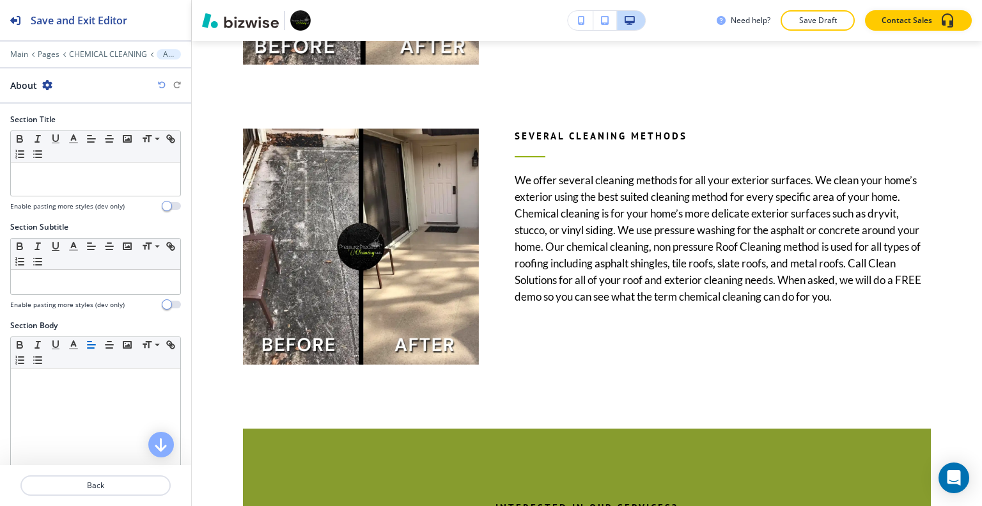
click at [40, 80] on div "About" at bounding box center [31, 85] width 42 height 13
click at [43, 86] on icon "button" at bounding box center [47, 85] width 10 height 10
click at [67, 141] on button "Delete Section" at bounding box center [83, 151] width 82 height 23
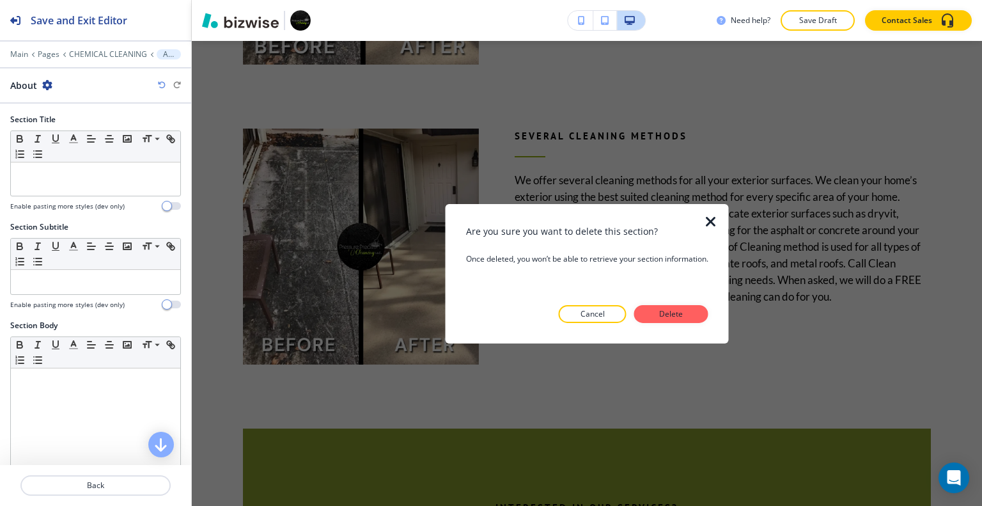
click at [671, 309] on p "Delete" at bounding box center [671, 314] width 31 height 12
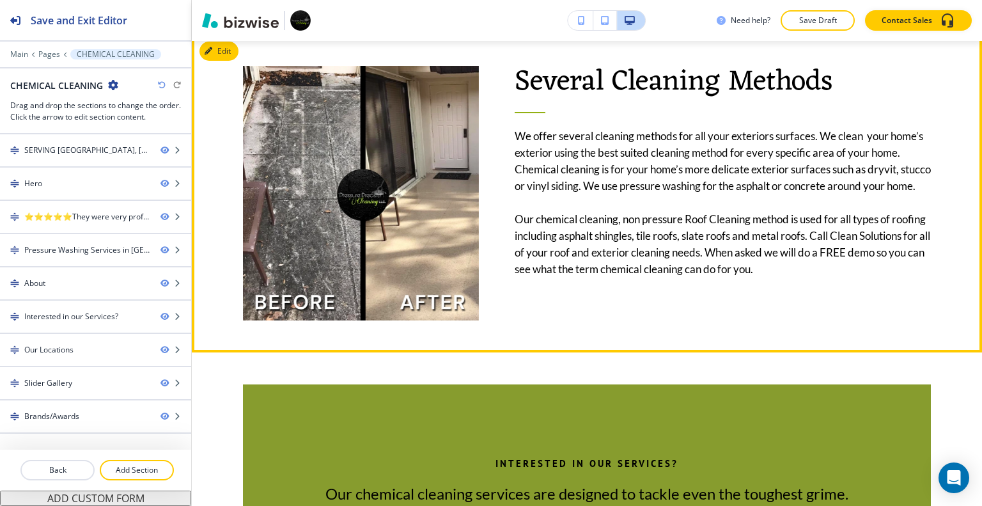
scroll to position [1235, 0]
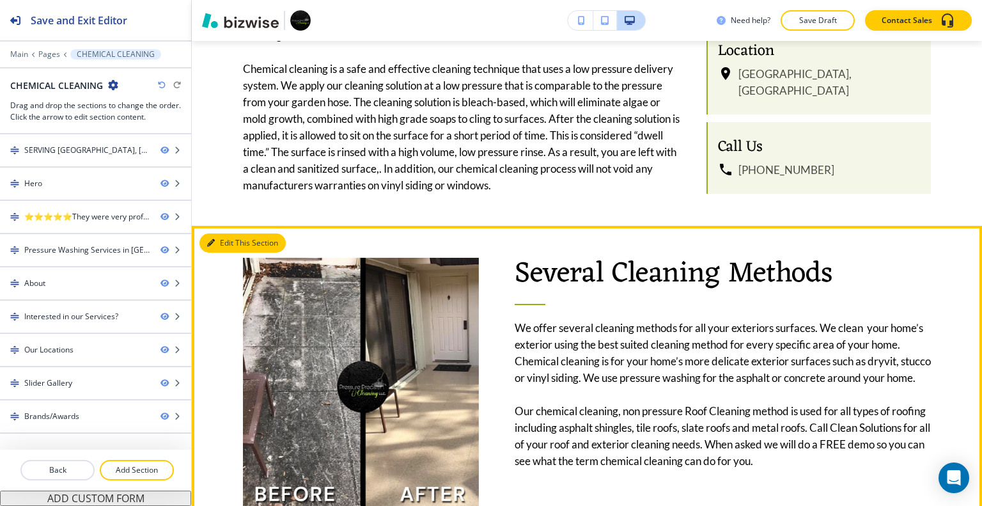
click at [225, 233] on button "Edit This Section" at bounding box center [242, 242] width 86 height 19
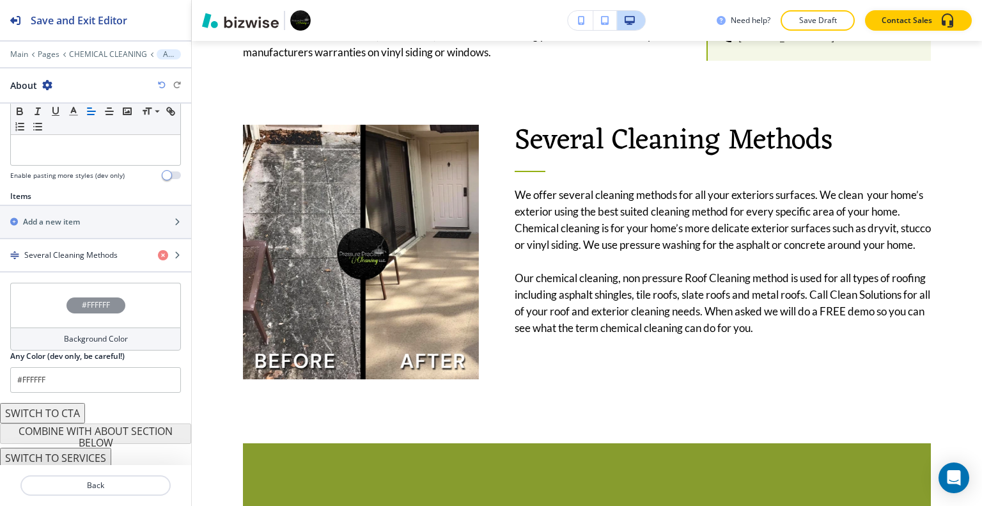
click at [26, 297] on div "#FFFFFF" at bounding box center [95, 304] width 171 height 45
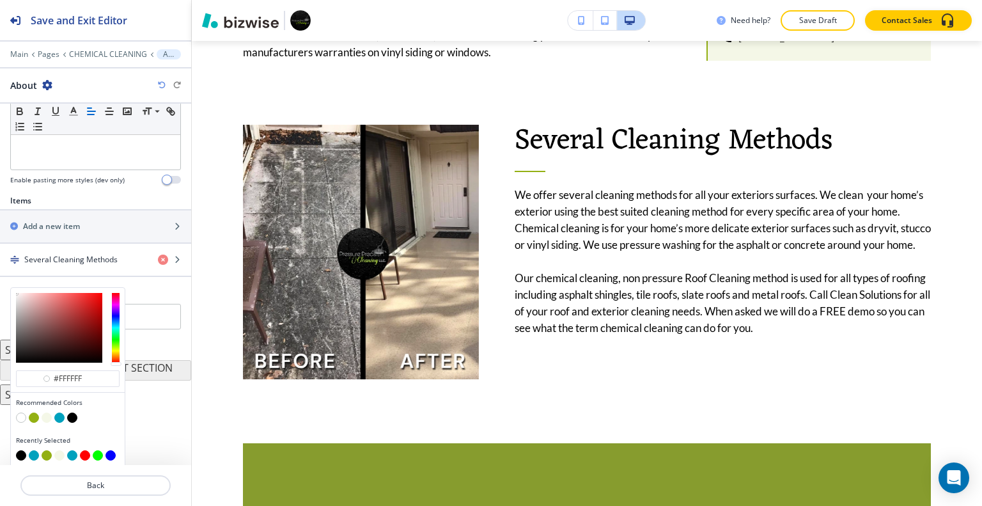
click at [47, 416] on button "button" at bounding box center [47, 417] width 10 height 10
type input "#f4f7e7"
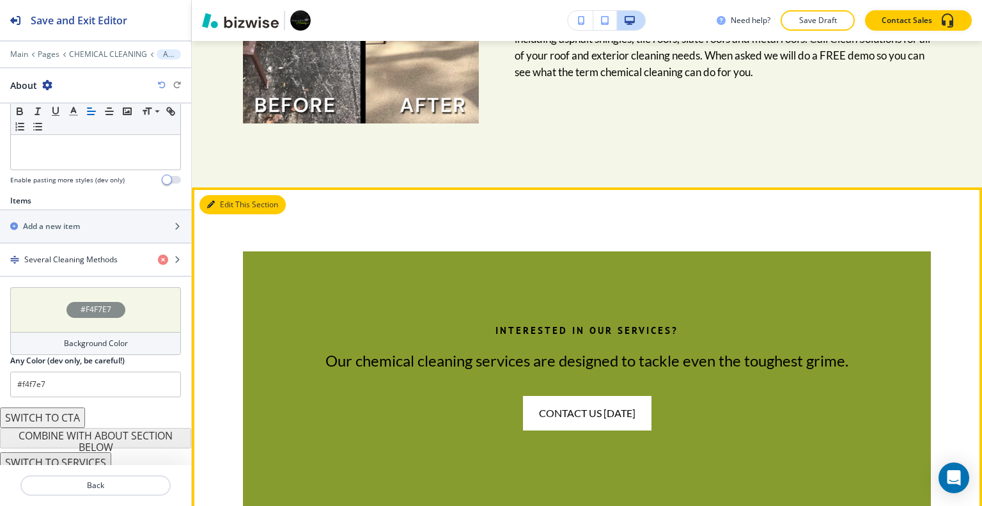
click at [230, 195] on button "Edit This Section" at bounding box center [242, 204] width 86 height 19
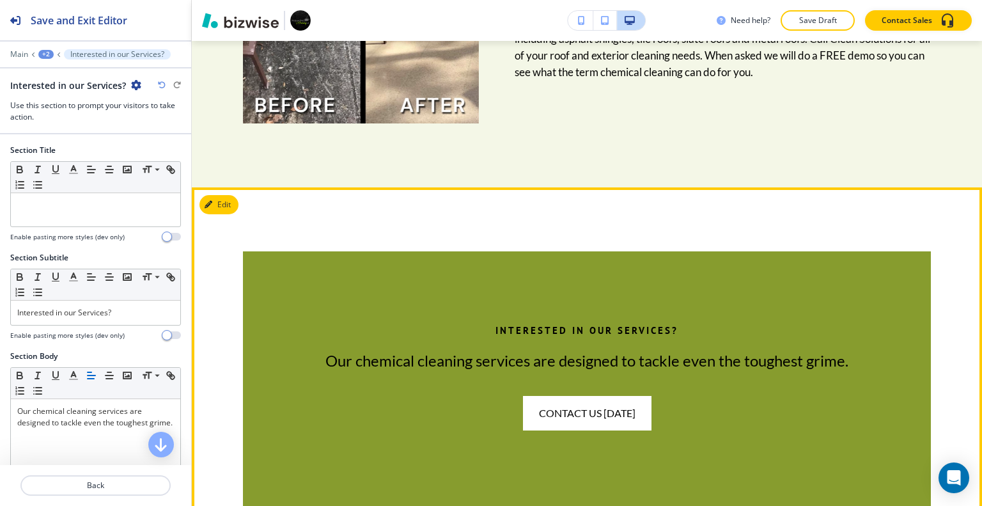
scroll to position [1779, 0]
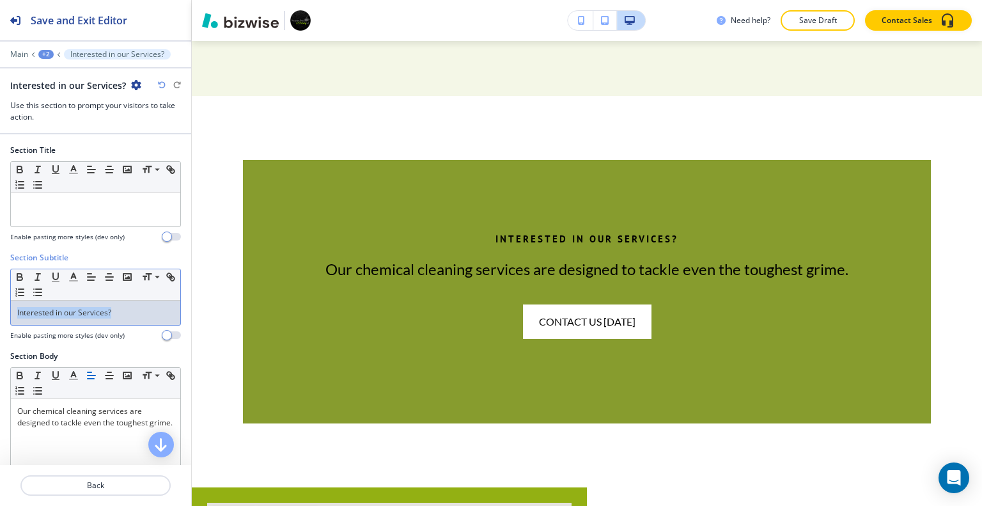
drag, startPoint x: 134, startPoint y: 314, endPoint x: 0, endPoint y: 313, distance: 133.6
click at [0, 313] on div "Section Subtitle Small Normal Large Huge Interested in our Services? Enable pas…" at bounding box center [95, 301] width 191 height 98
copy p "Interested in our Services?"
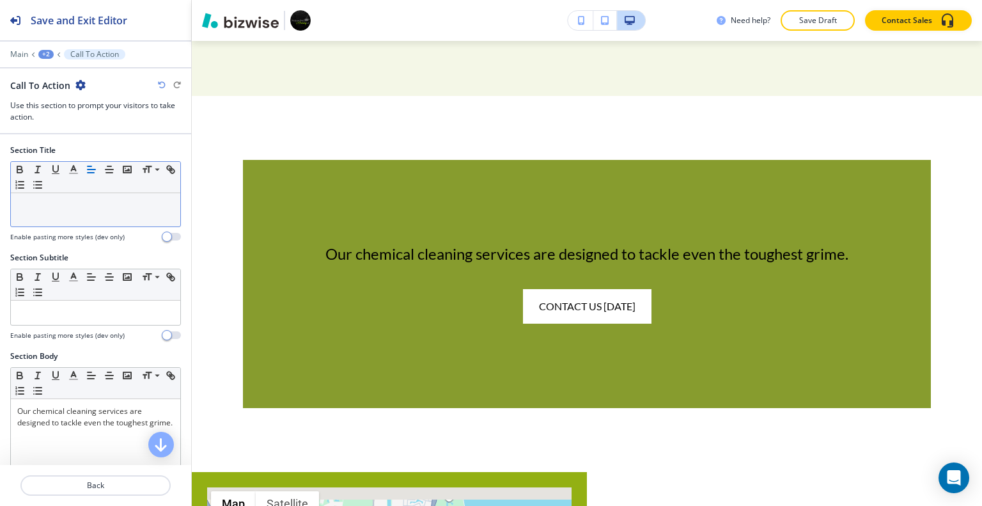
click at [114, 204] on p at bounding box center [95, 205] width 157 height 12
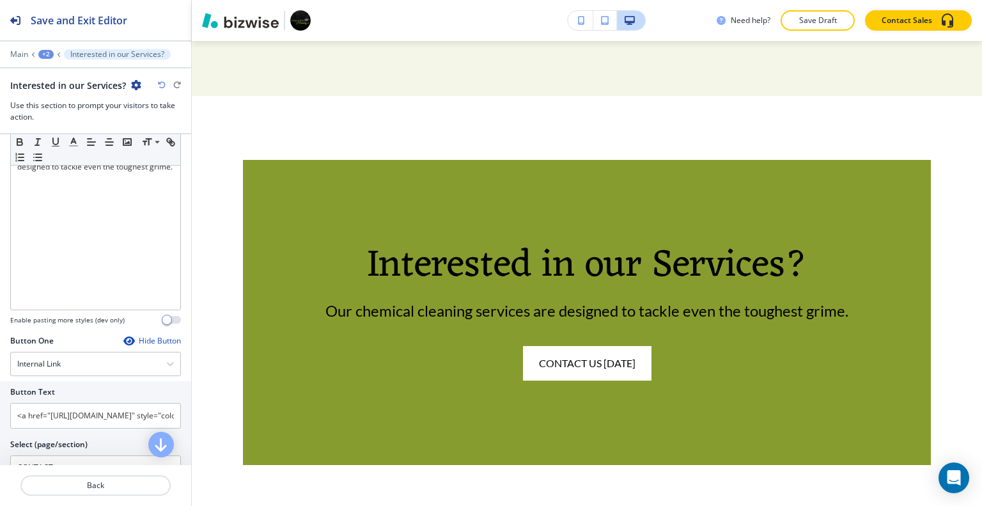
scroll to position [320, 0]
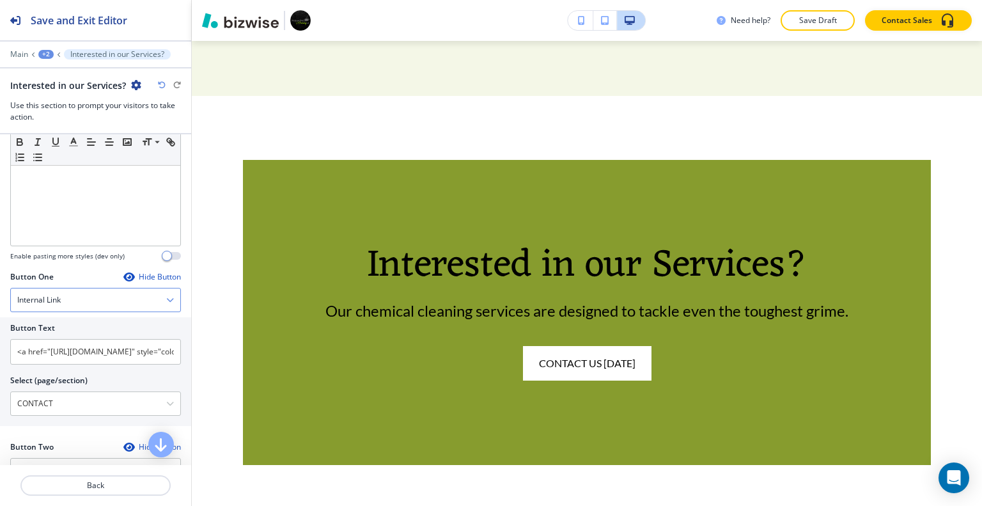
click at [105, 300] on div "Internal Link" at bounding box center [95, 299] width 169 height 23
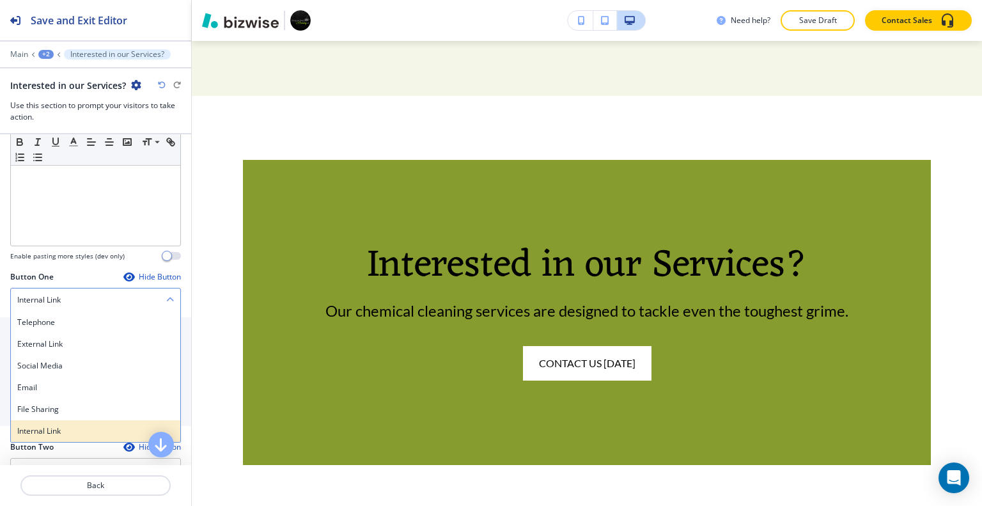
click at [79, 427] on h4 "Internal Link" at bounding box center [95, 431] width 157 height 12
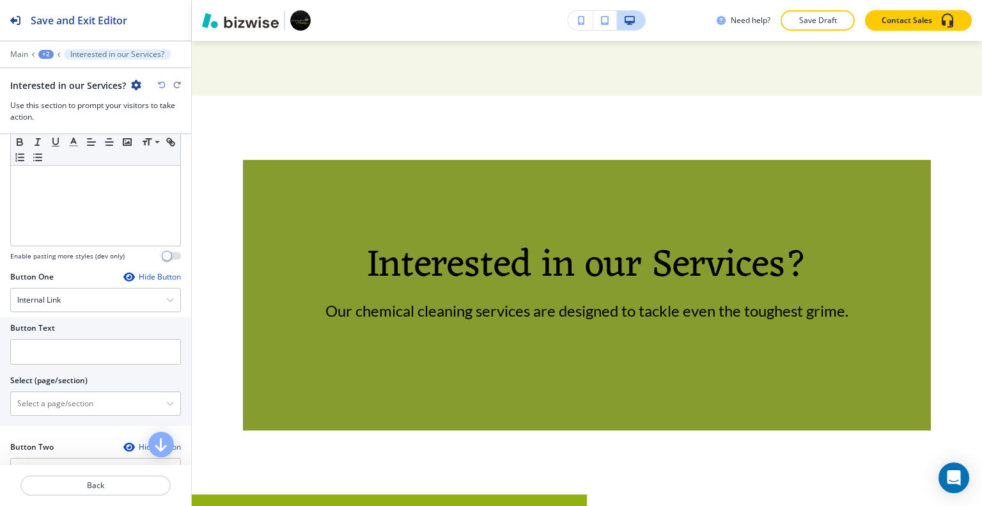
click at [53, 364] on div at bounding box center [95, 369] width 171 height 10
click at [51, 350] on input "text" at bounding box center [95, 352] width 171 height 26
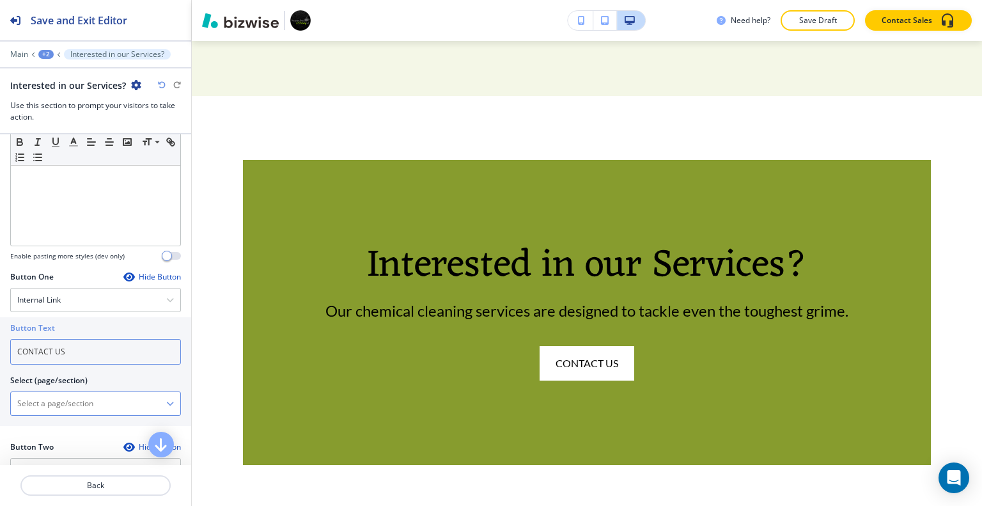
type input "CONTACT US"
click at [54, 405] on \(page\/section\) "Manual Input" at bounding box center [88, 403] width 155 height 22
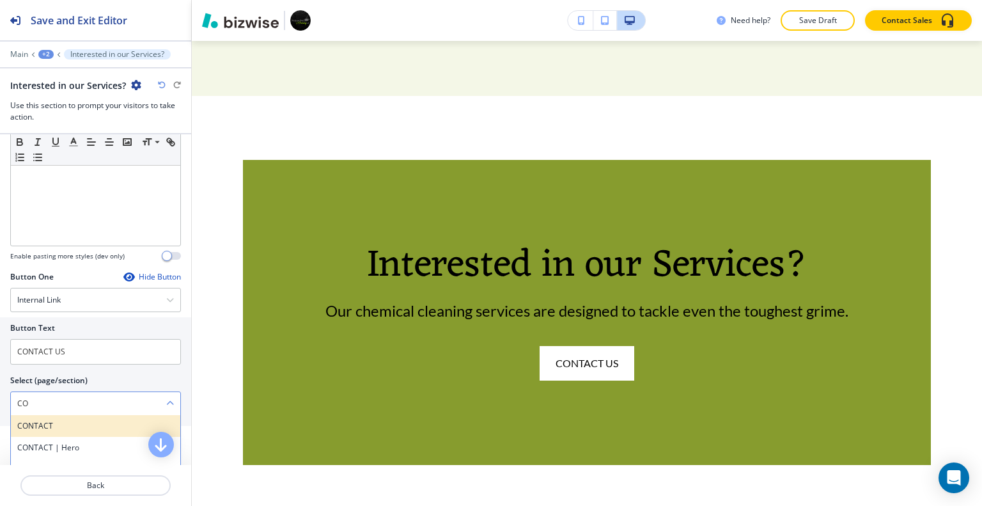
click at [61, 422] on h4 "CONTACT" at bounding box center [95, 426] width 157 height 12
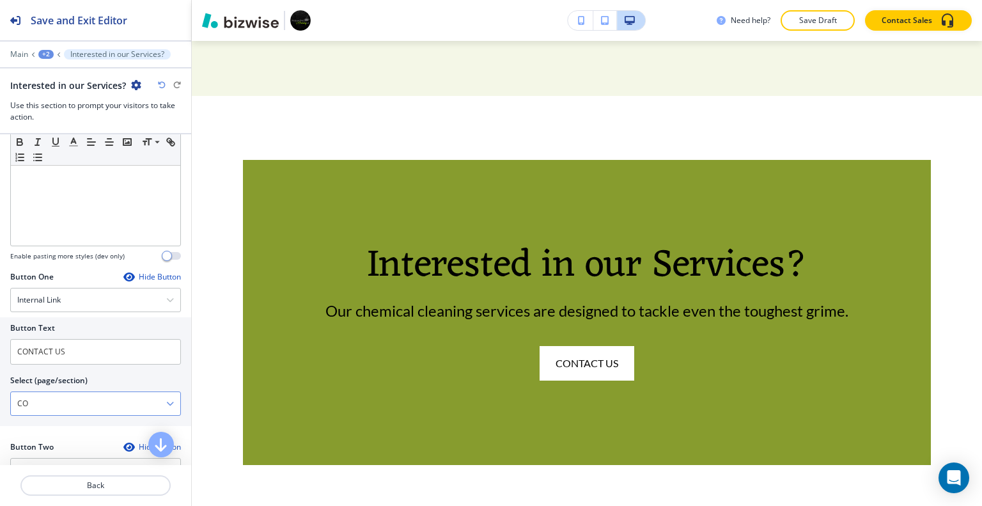
type \(page\/section\) "CONTACT"
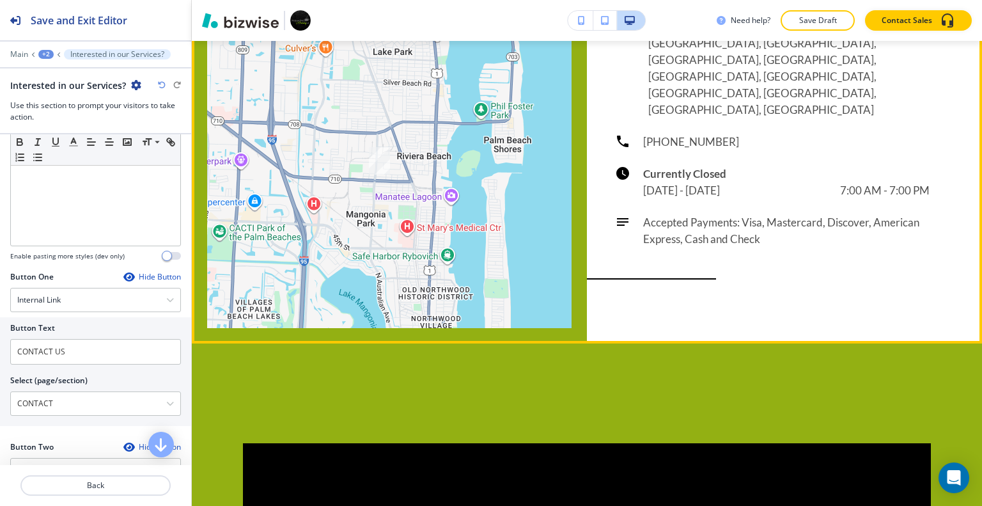
scroll to position [2226, 0]
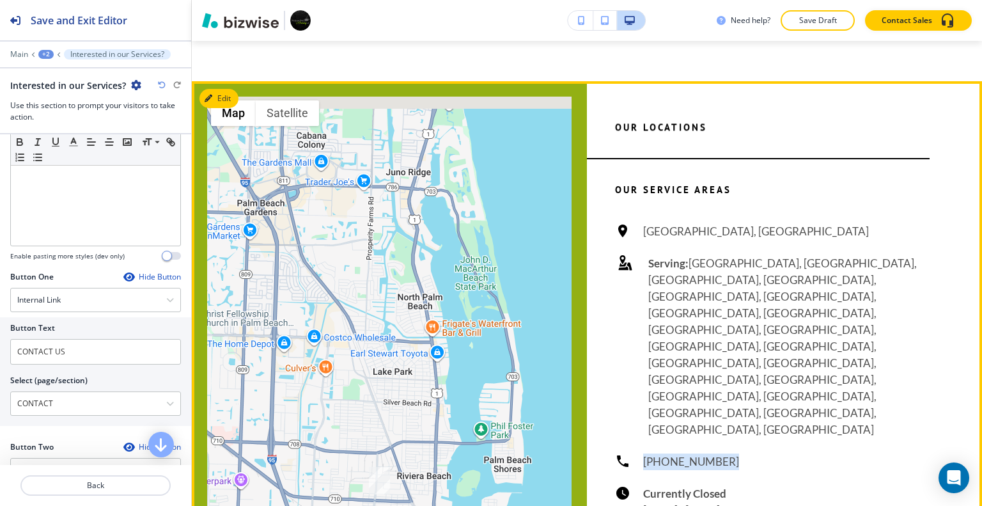
drag, startPoint x: 727, startPoint y: 291, endPoint x: 638, endPoint y: 295, distance: 88.3
click at [638, 295] on div "Riviera Beach, FL 33404, USA Serving: Delray Beach, FL, Lake Worth Beach, FL, P…" at bounding box center [772, 395] width 314 height 344
copy h6 "(561) 294-7711"
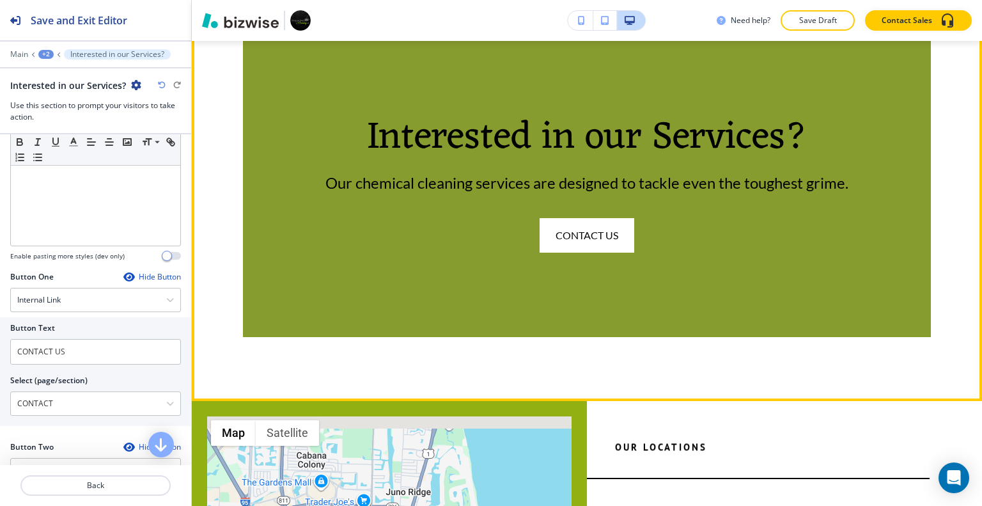
scroll to position [1715, 0]
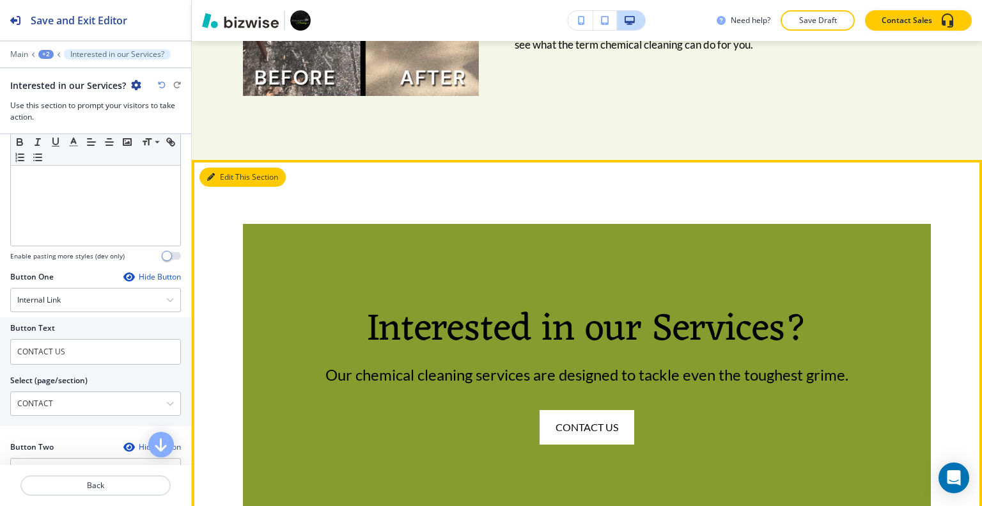
click at [226, 167] on button "Edit This Section" at bounding box center [242, 176] width 86 height 19
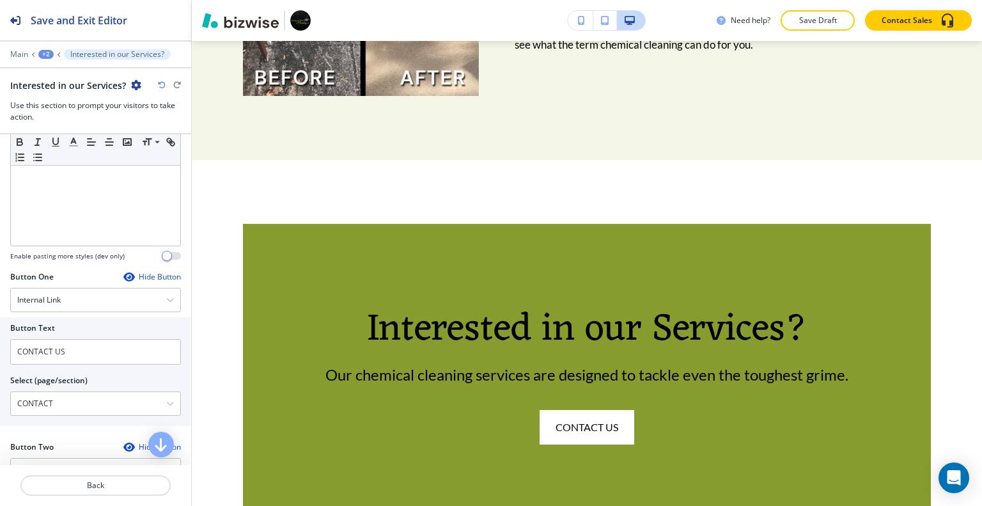
scroll to position [575, 0]
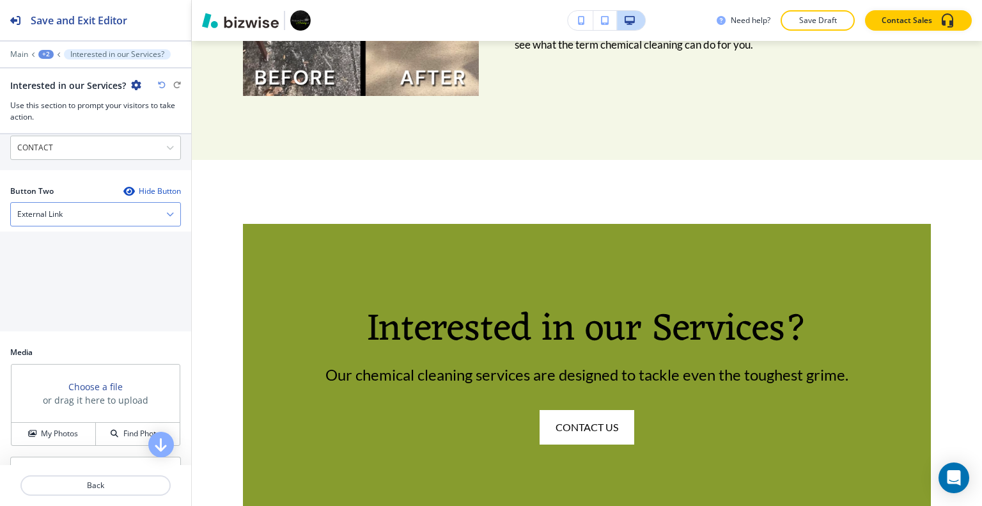
click at [82, 213] on div "External Link" at bounding box center [95, 214] width 169 height 23
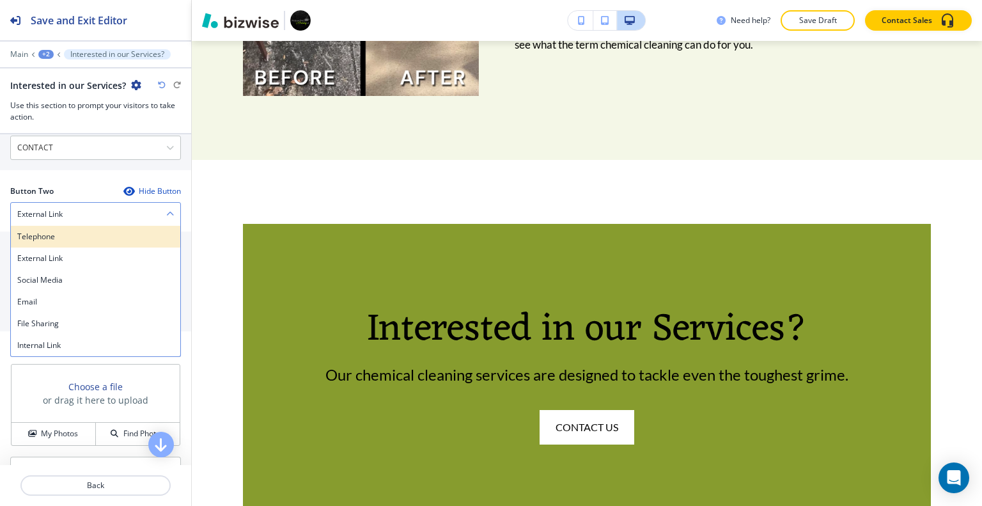
click at [61, 233] on h4 "Telephone" at bounding box center [95, 237] width 157 height 12
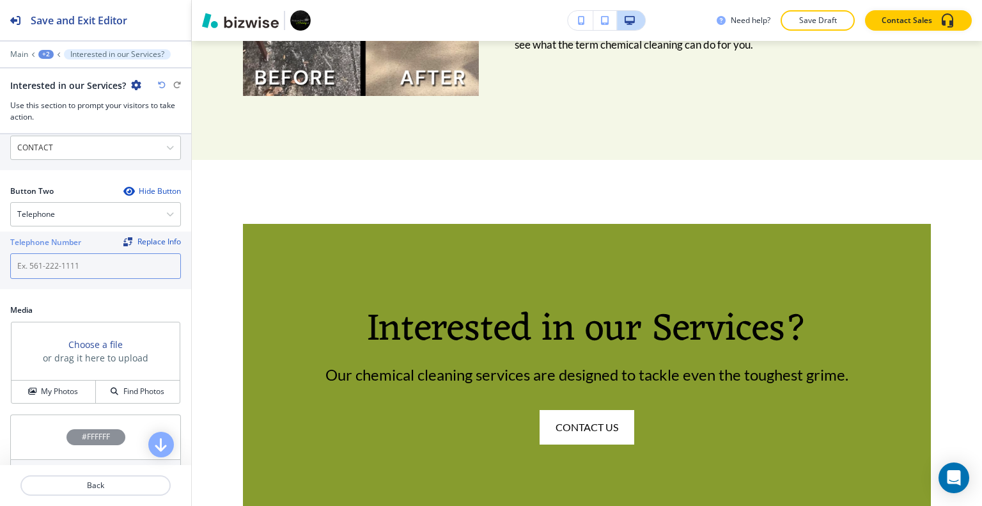
drag, startPoint x: 60, startPoint y: 260, endPoint x: 45, endPoint y: 271, distance: 18.3
paste input "(561) 294-7711"
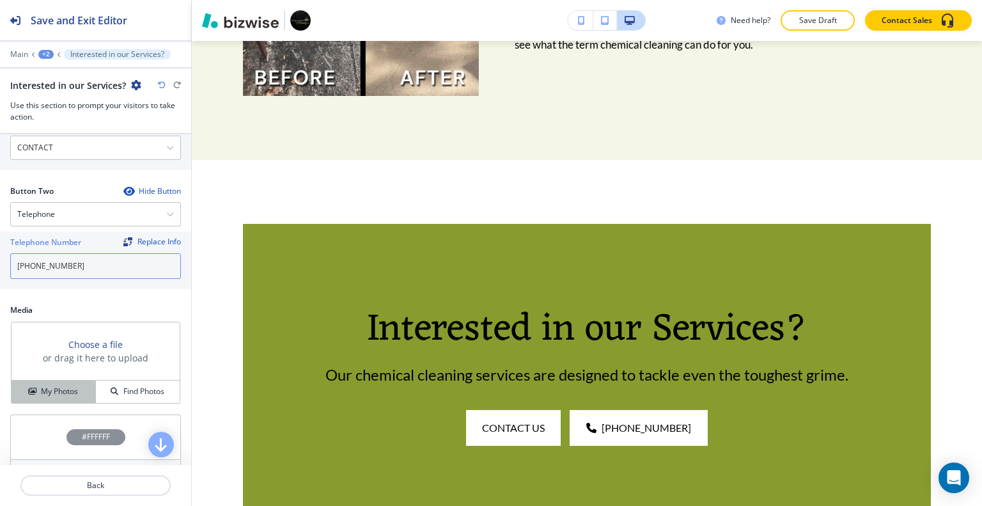
type input "(561) 294-7711"
drag, startPoint x: 66, startPoint y: 392, endPoint x: 86, endPoint y: 383, distance: 22.0
click at [66, 392] on h4 "My Photos" at bounding box center [59, 391] width 37 height 12
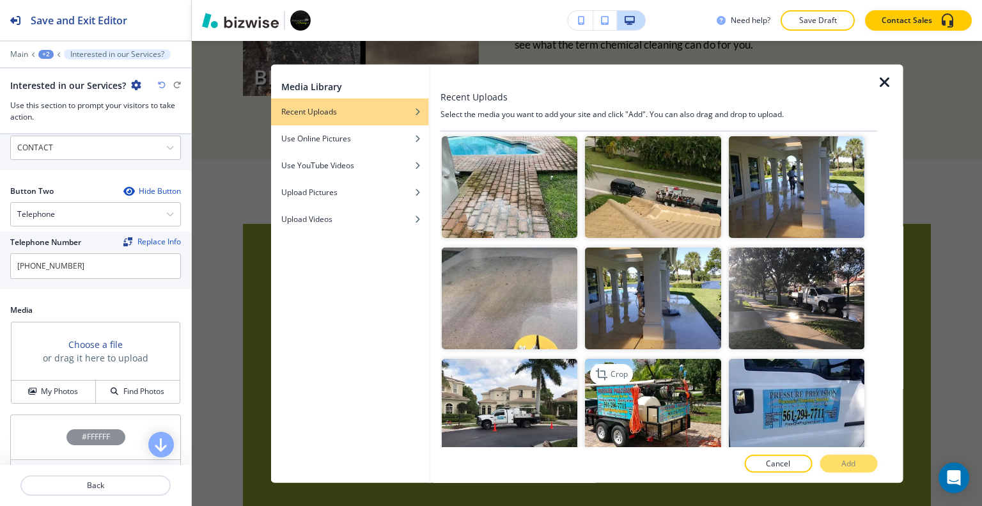
scroll to position [959, 0]
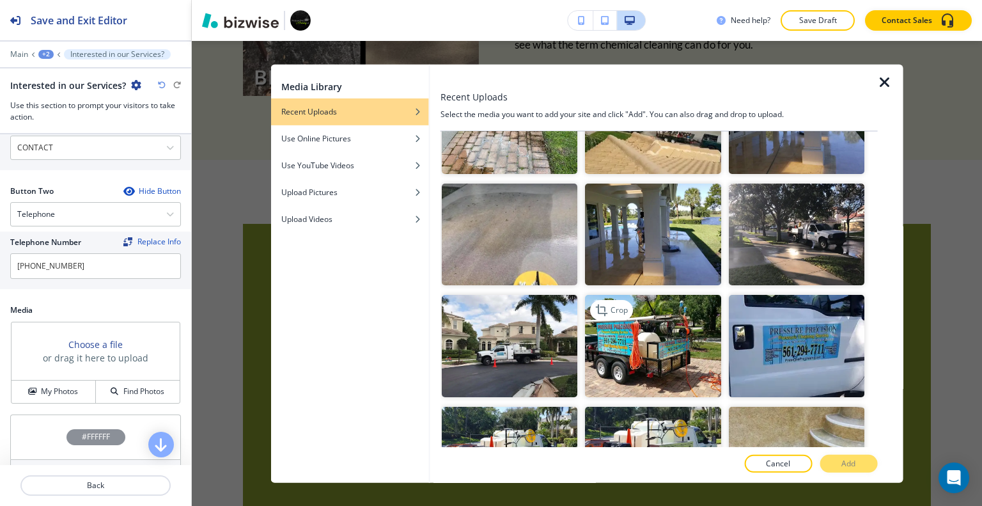
click at [655, 337] on img "button" at bounding box center [652, 346] width 135 height 102
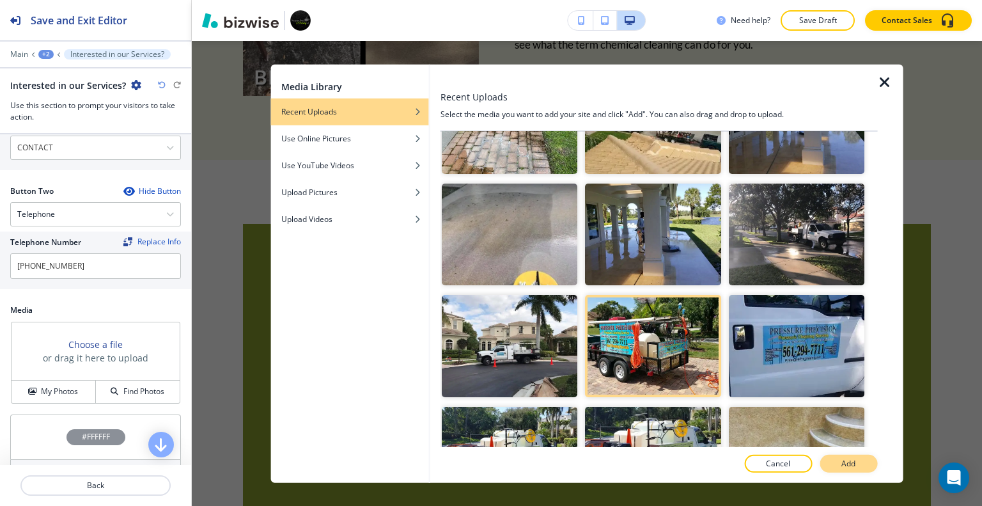
click at [851, 460] on p "Add" at bounding box center [848, 464] width 14 height 12
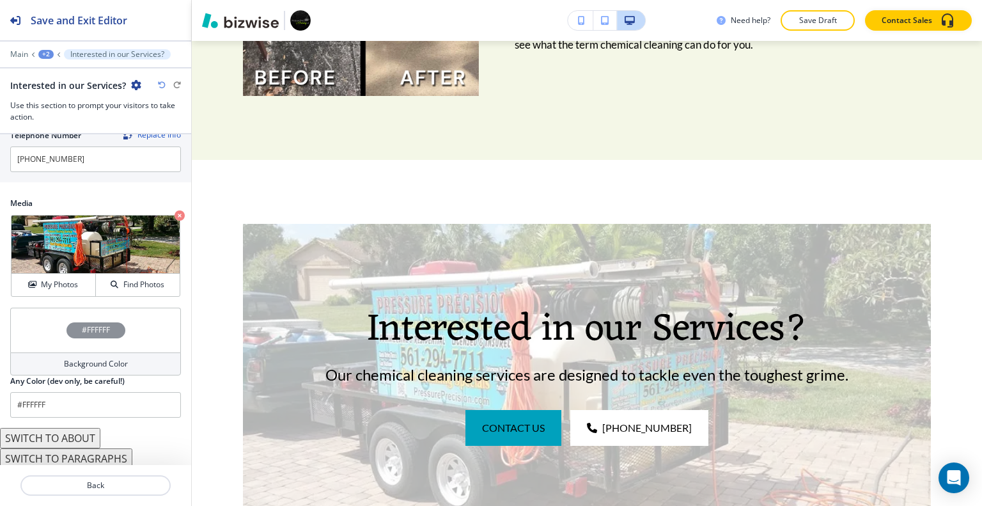
click at [28, 323] on div "#FFFFFF" at bounding box center [95, 329] width 171 height 45
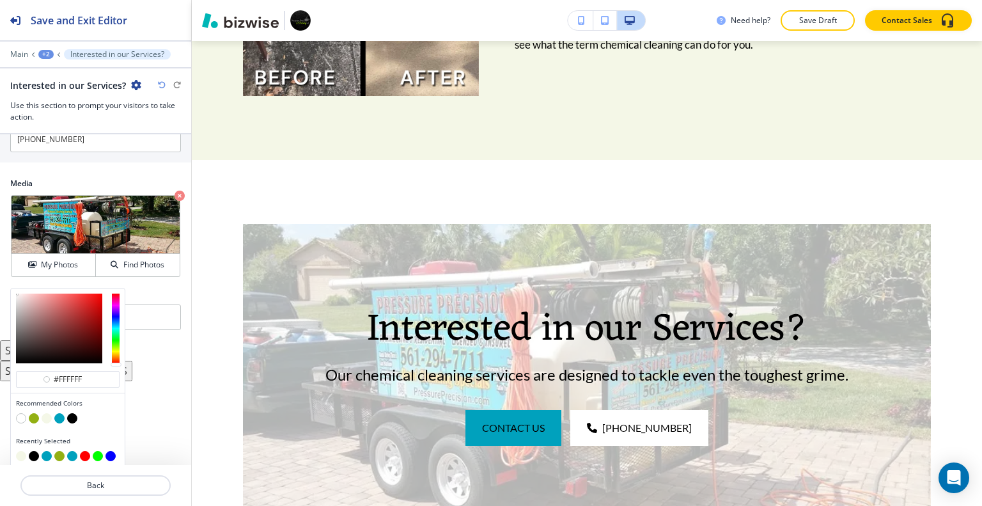
click at [72, 415] on button "button" at bounding box center [72, 418] width 10 height 10
type input "#000000"
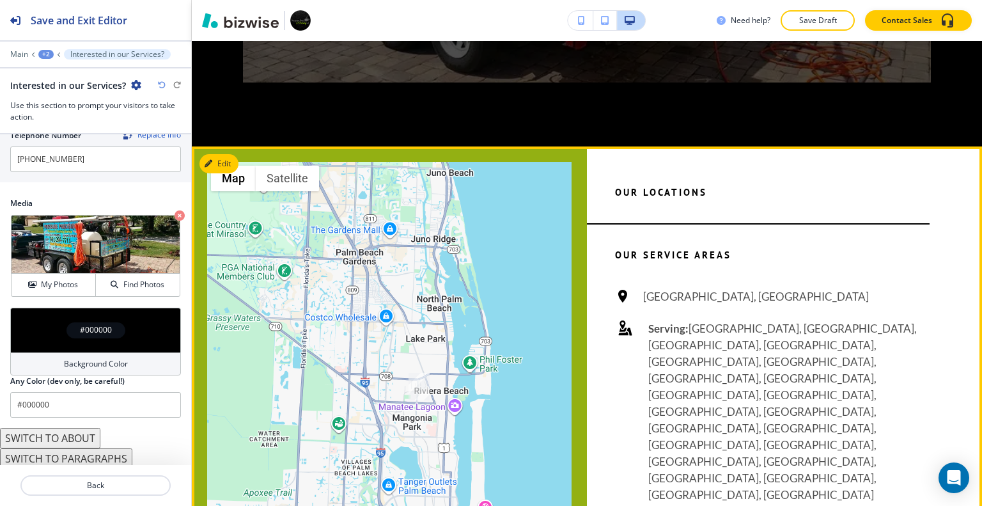
scroll to position [2482, 0]
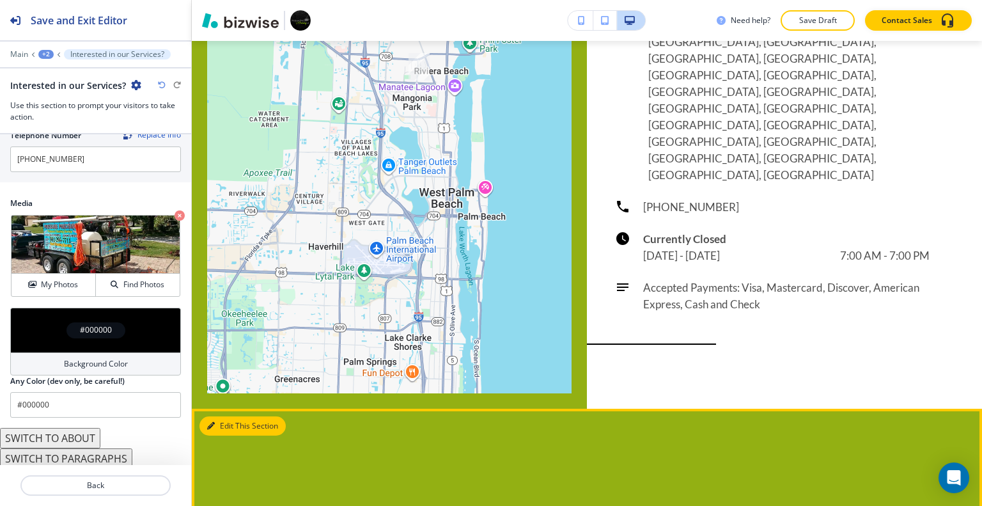
click at [229, 416] on button "Edit This Section" at bounding box center [242, 425] width 86 height 19
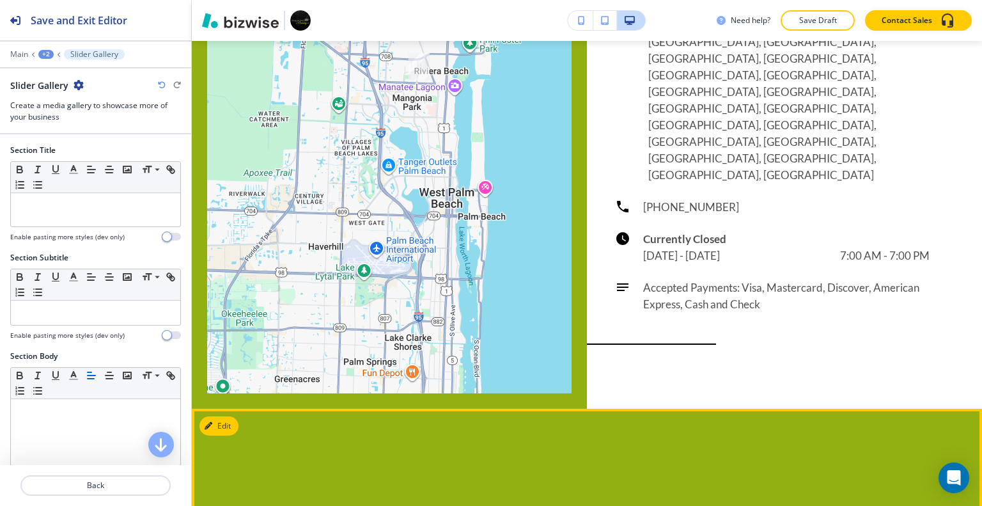
scroll to position [2677, 0]
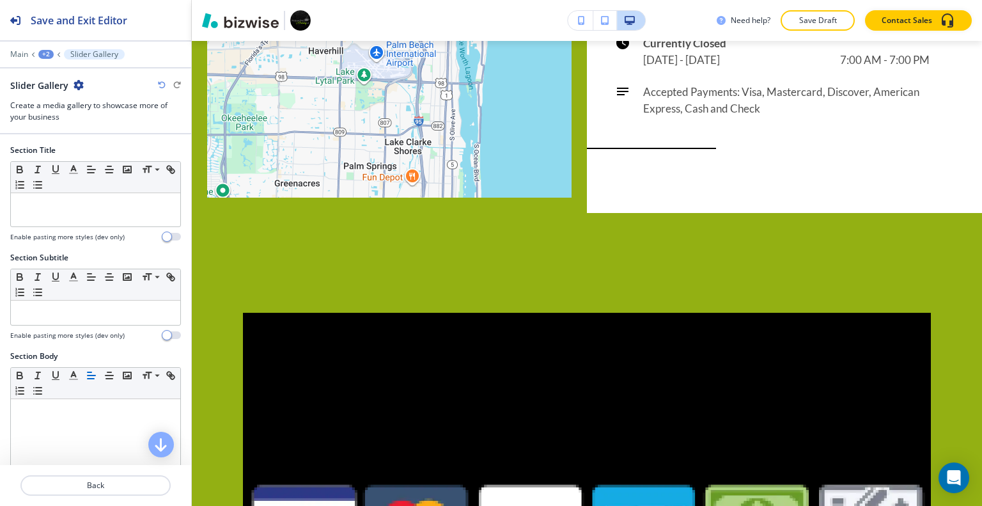
click at [80, 87] on icon "button" at bounding box center [78, 85] width 10 height 10
click at [110, 148] on p "Delete Section" at bounding box center [113, 152] width 65 height 12
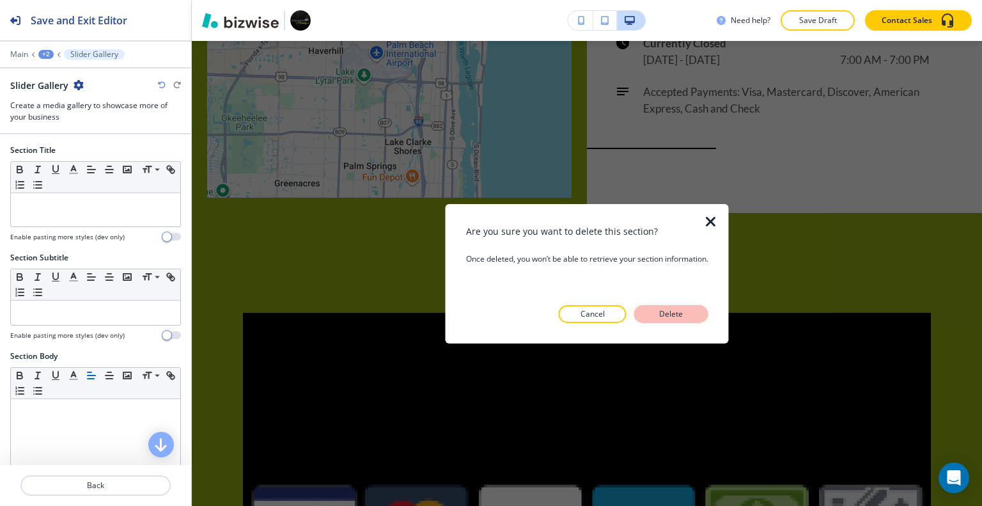
click at [680, 311] on p "Delete" at bounding box center [671, 314] width 31 height 12
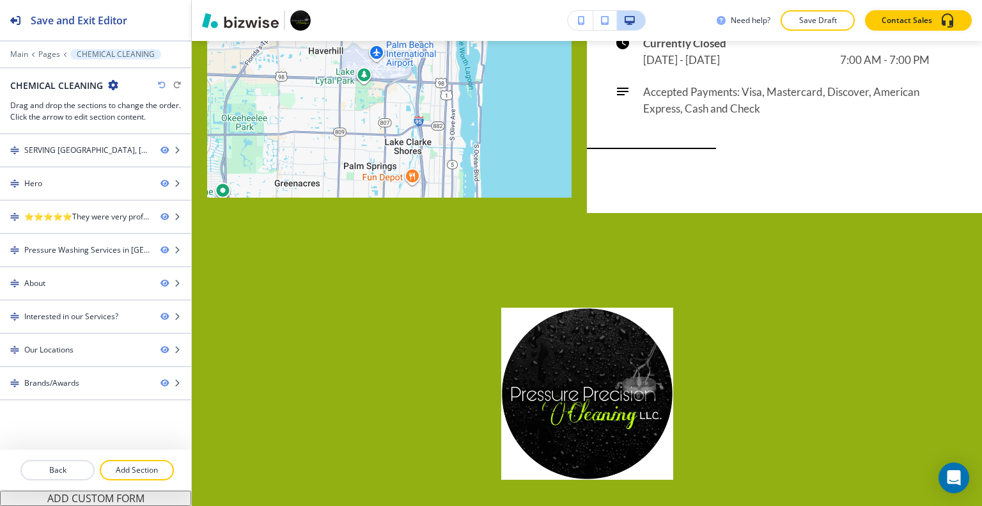
scroll to position [2549, 0]
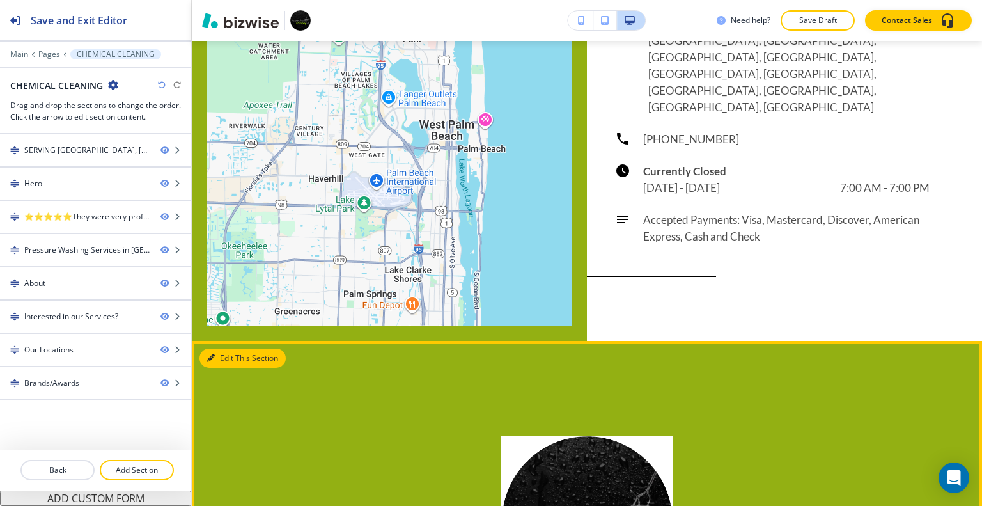
click at [228, 348] on button "Edit This Section" at bounding box center [242, 357] width 86 height 19
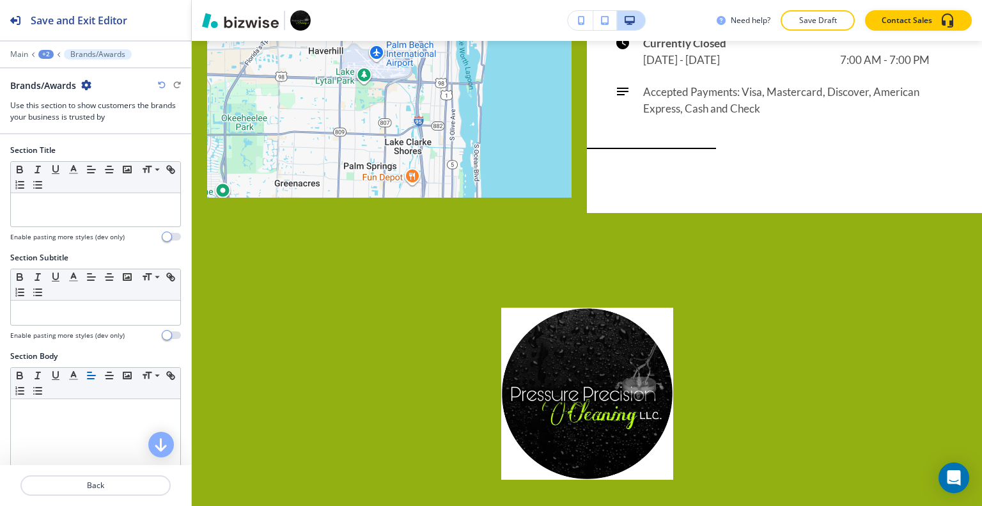
click at [91, 85] on icon "button" at bounding box center [86, 85] width 10 height 10
click at [118, 150] on p "Delete Section" at bounding box center [122, 152] width 65 height 12
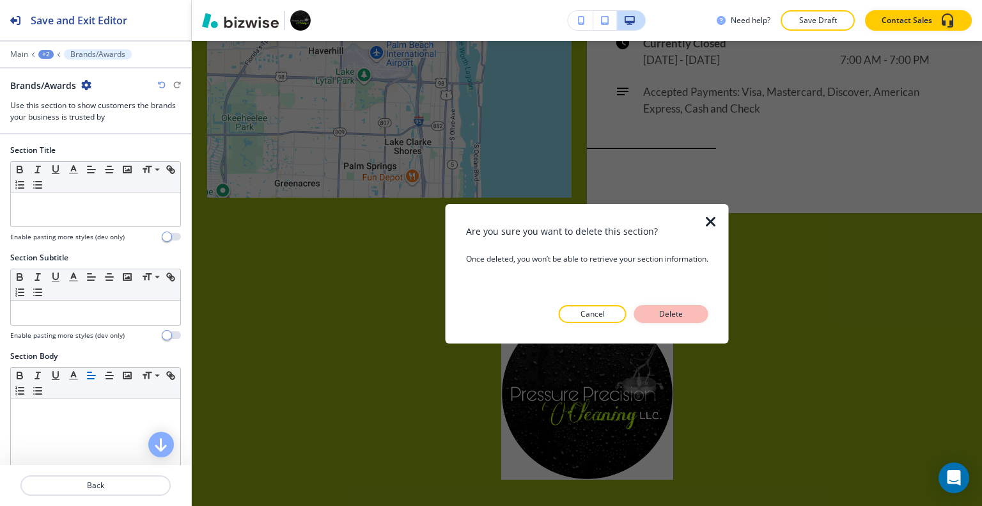
click at [700, 315] on button "Delete" at bounding box center [671, 314] width 74 height 18
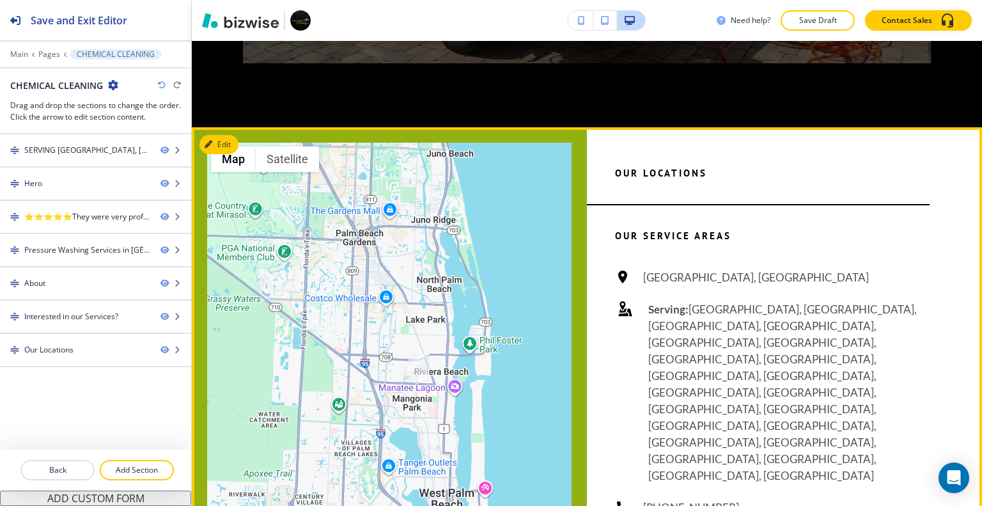
scroll to position [1926, 0]
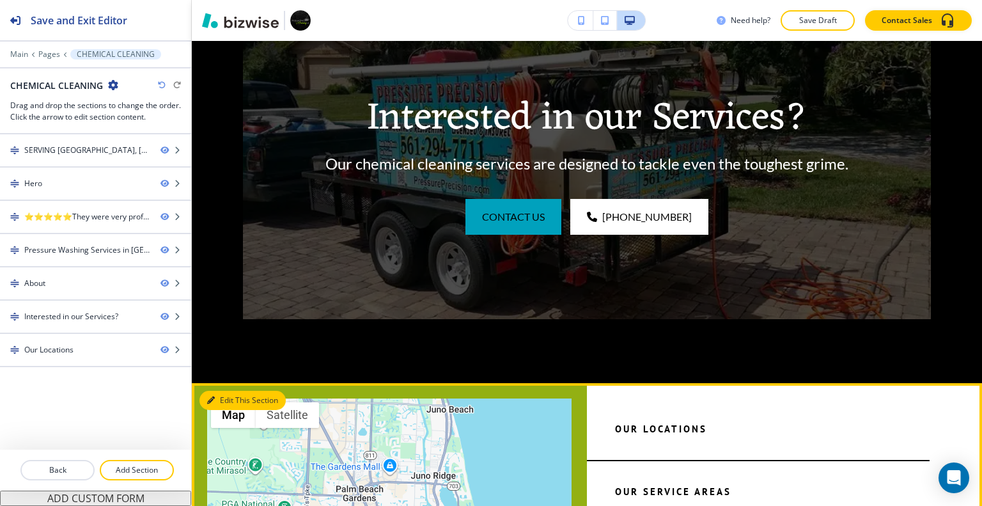
click at [228, 390] on button "Edit This Section" at bounding box center [242, 399] width 86 height 19
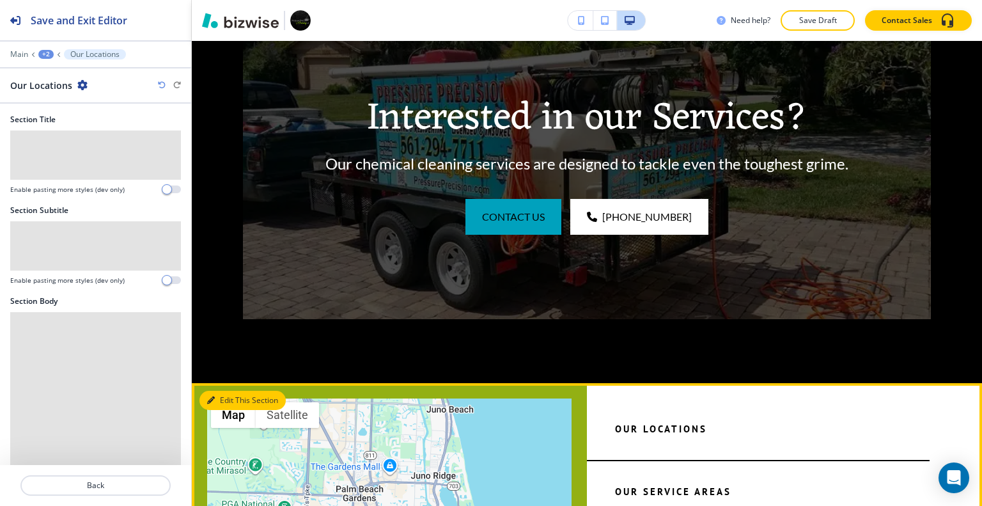
scroll to position [2212, 0]
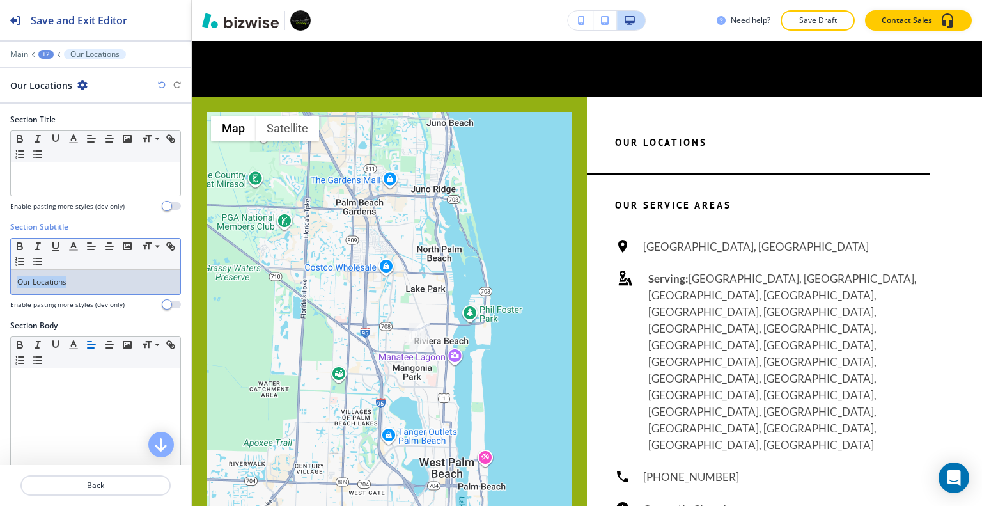
drag, startPoint x: 79, startPoint y: 286, endPoint x: 0, endPoint y: 270, distance: 80.2
click at [0, 270] on div "Section Subtitle Small Normal Large Huge Our Locations Enable pasting more styl…" at bounding box center [95, 270] width 191 height 98
click at [79, 286] on div "Our Locations" at bounding box center [95, 282] width 169 height 24
click at [81, 268] on div "Small Normal Large Huge" at bounding box center [95, 253] width 169 height 31
drag, startPoint x: 89, startPoint y: 273, endPoint x: 0, endPoint y: 290, distance: 91.1
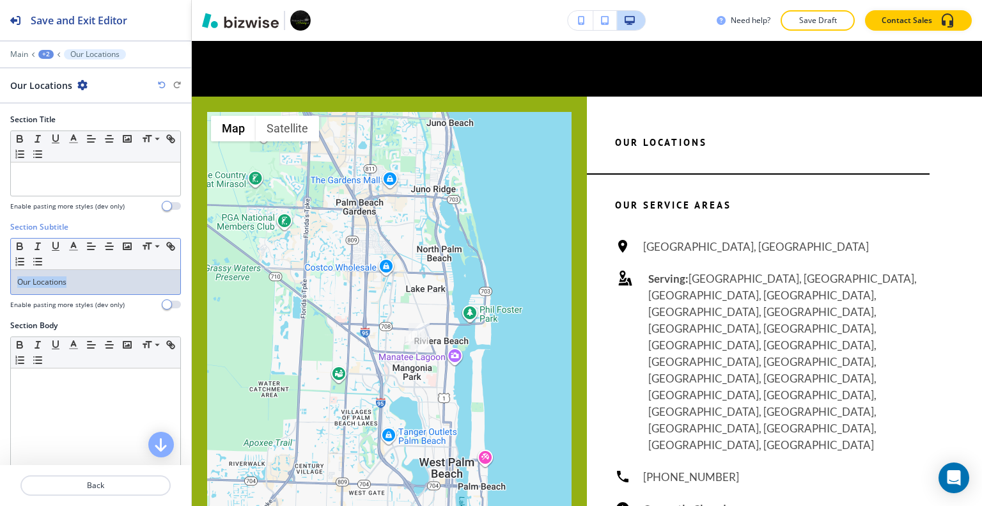
click at [0, 290] on div "Section Subtitle Small Normal Large Huge Our Locations Enable pasting more styl…" at bounding box center [95, 270] width 191 height 98
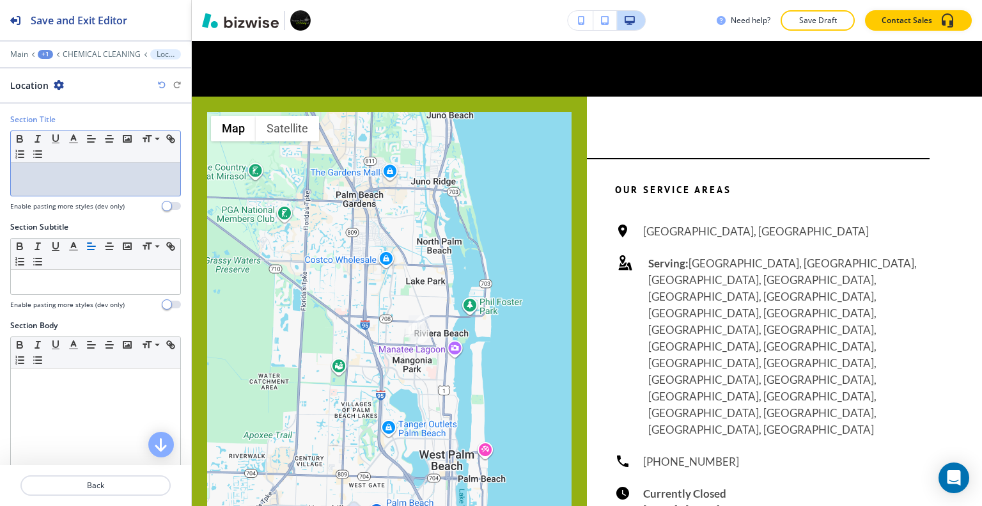
click at [97, 171] on p at bounding box center [95, 175] width 157 height 12
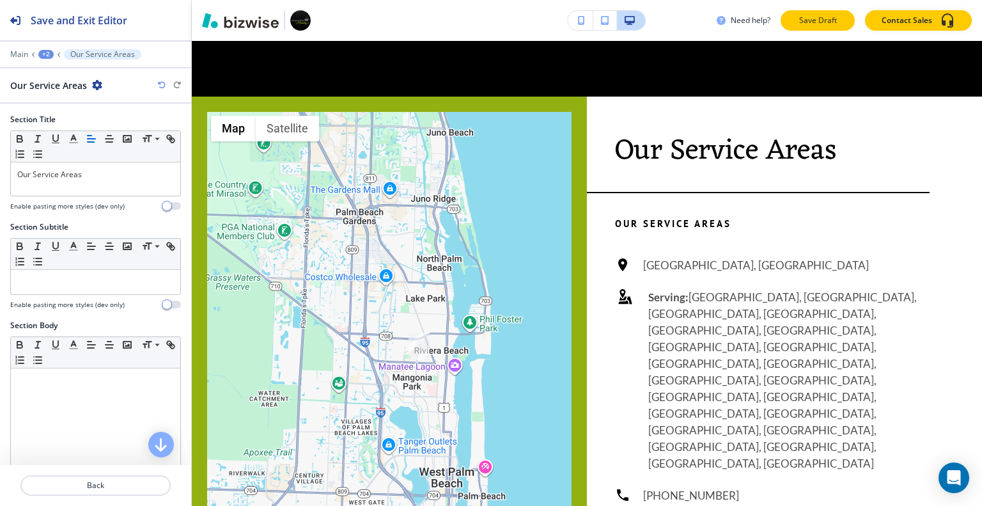
click at [810, 28] on button "Save Draft" at bounding box center [817, 20] width 74 height 20
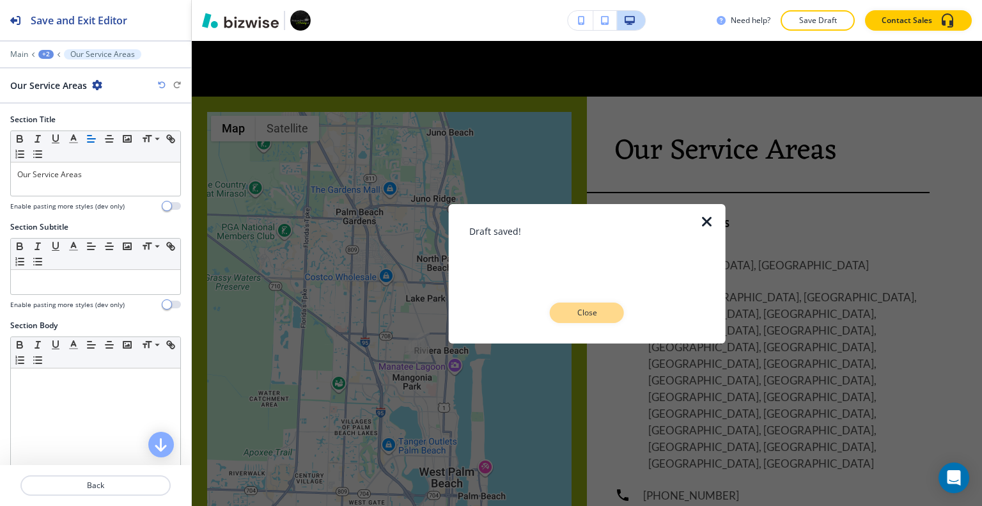
click at [593, 309] on p "Close" at bounding box center [586, 313] width 41 height 12
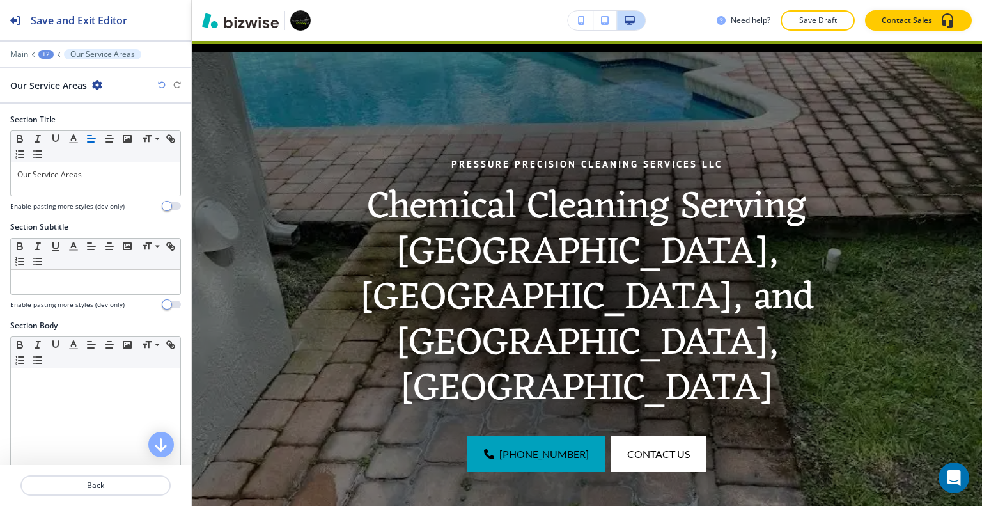
scroll to position [0, 0]
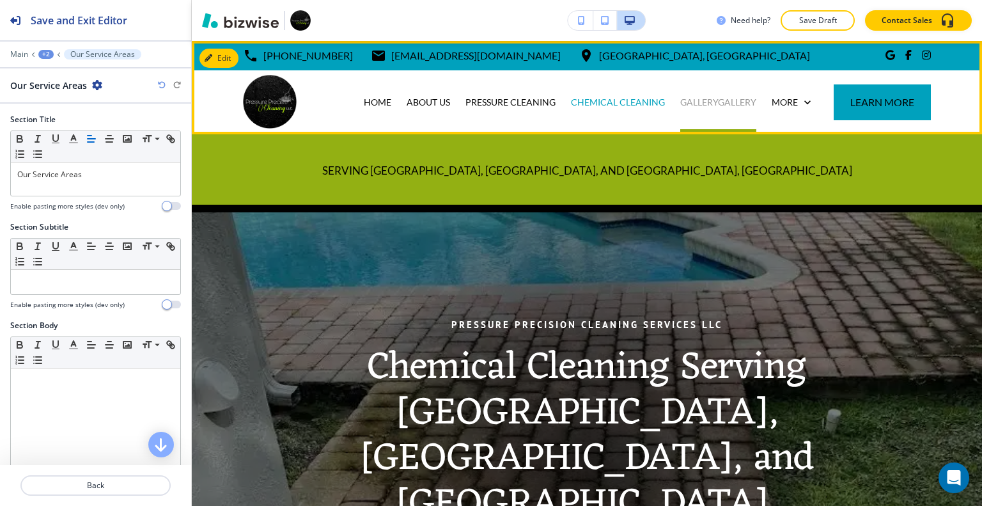
click at [708, 97] on p "GALLERYGALLERY" at bounding box center [718, 102] width 76 height 13
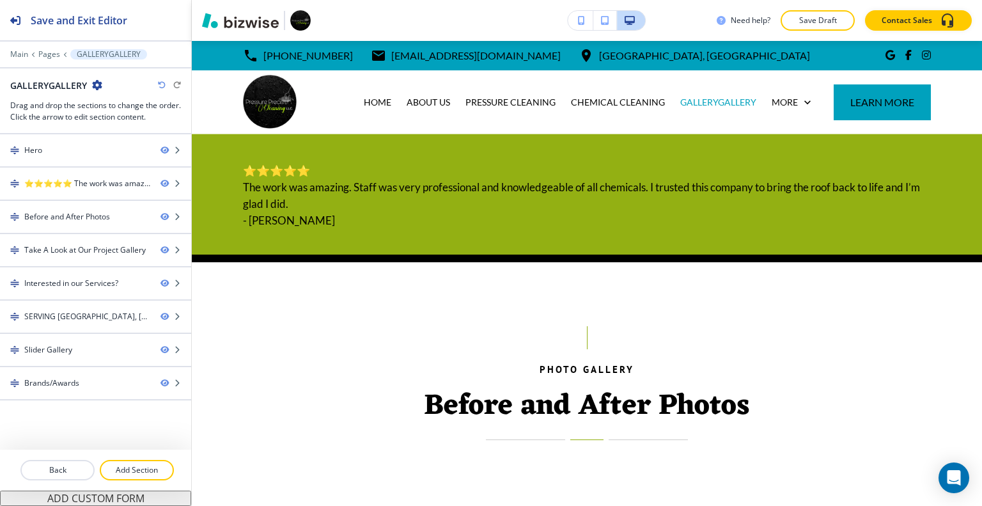
click at [98, 92] on div at bounding box center [95, 96] width 171 height 8
click at [97, 85] on icon "button" at bounding box center [97, 85] width 10 height 10
click at [115, 111] on p "Edit Page Settings" at bounding box center [132, 107] width 65 height 12
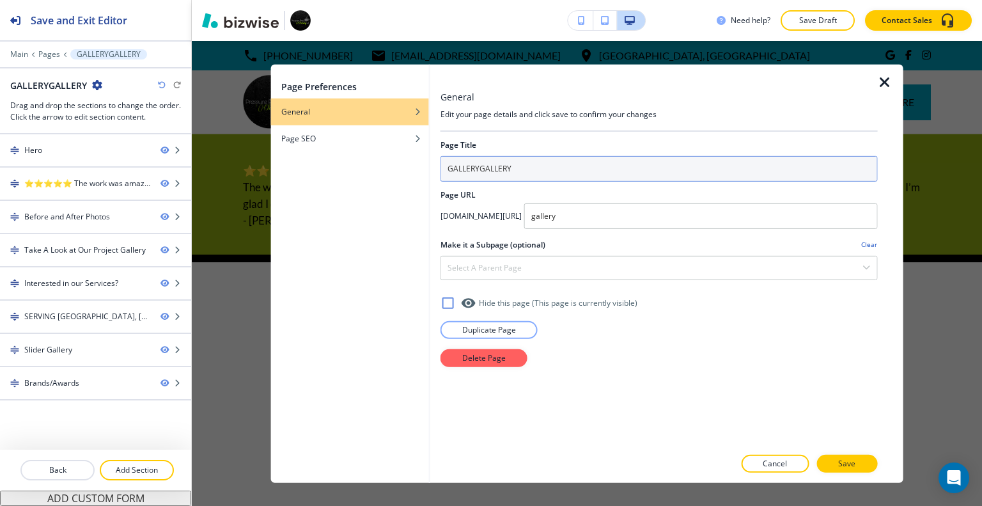
click at [571, 164] on input "GALLERYGALLERY" at bounding box center [658, 168] width 437 height 26
type input "GALLERY"
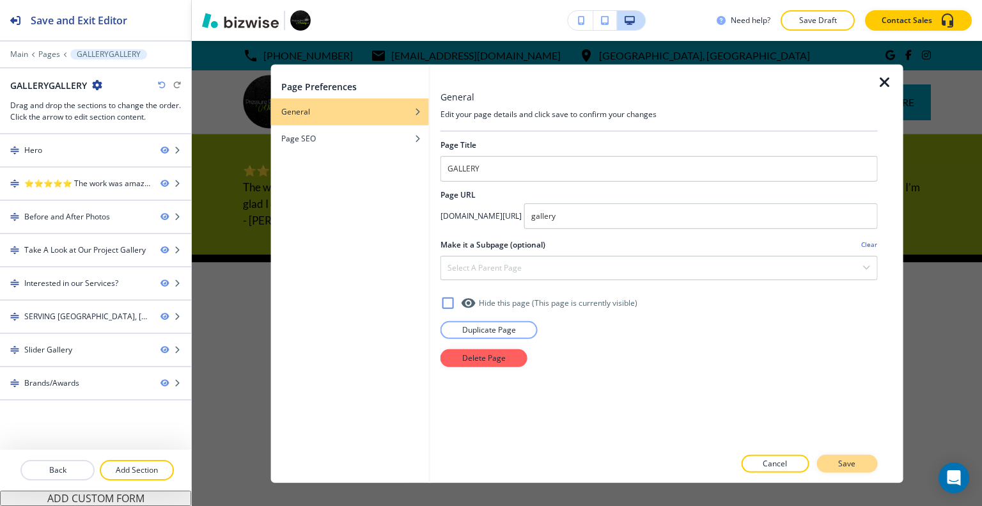
click at [869, 468] on button "Save" at bounding box center [846, 463] width 61 height 18
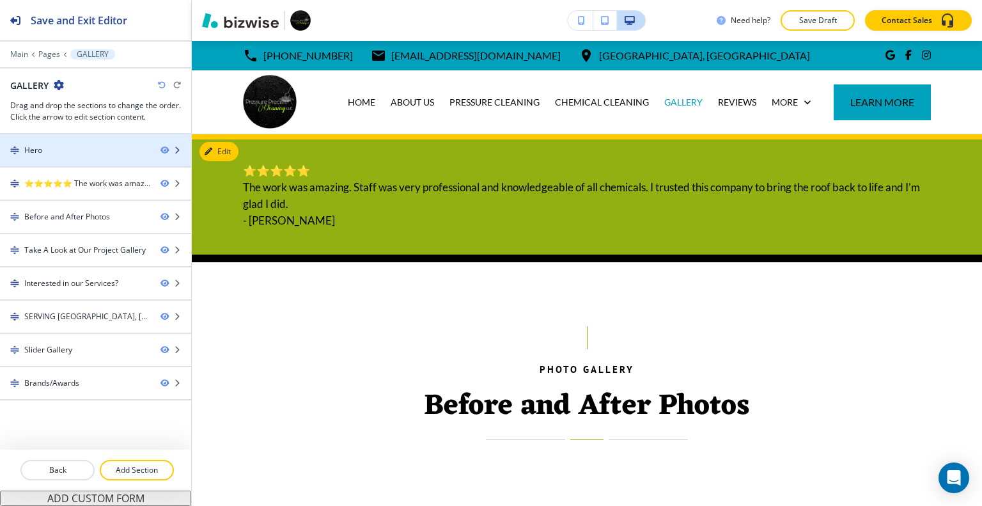
click at [120, 137] on div at bounding box center [95, 139] width 191 height 10
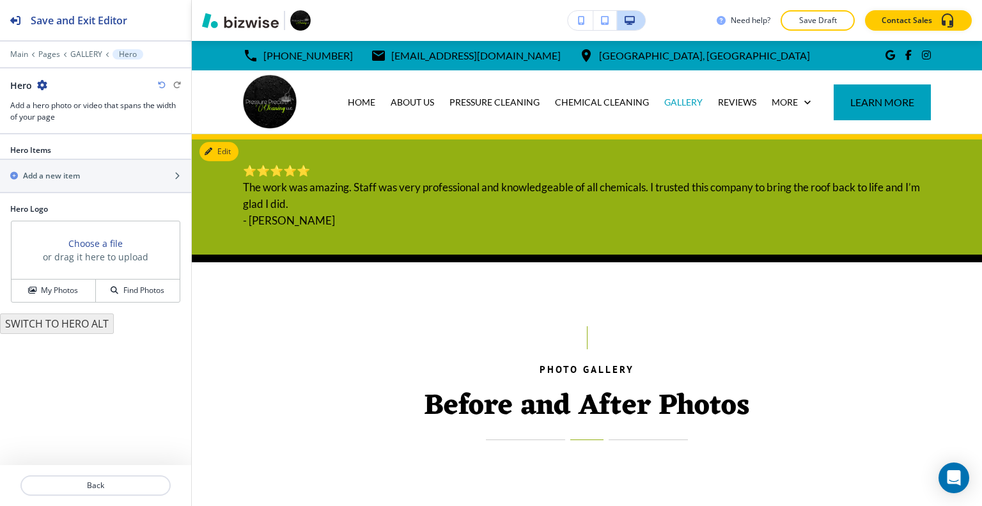
scroll to position [93, 0]
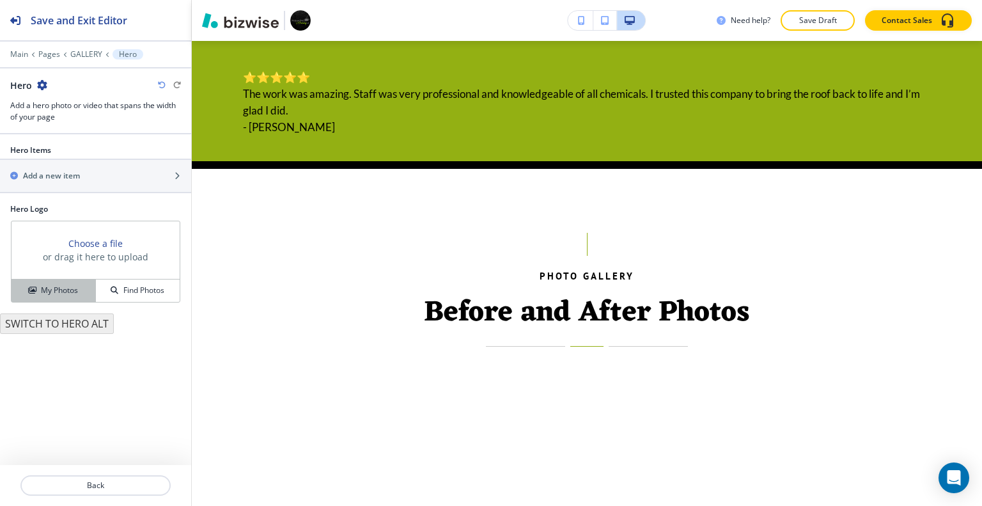
click at [60, 282] on button "My Photos" at bounding box center [54, 290] width 84 height 22
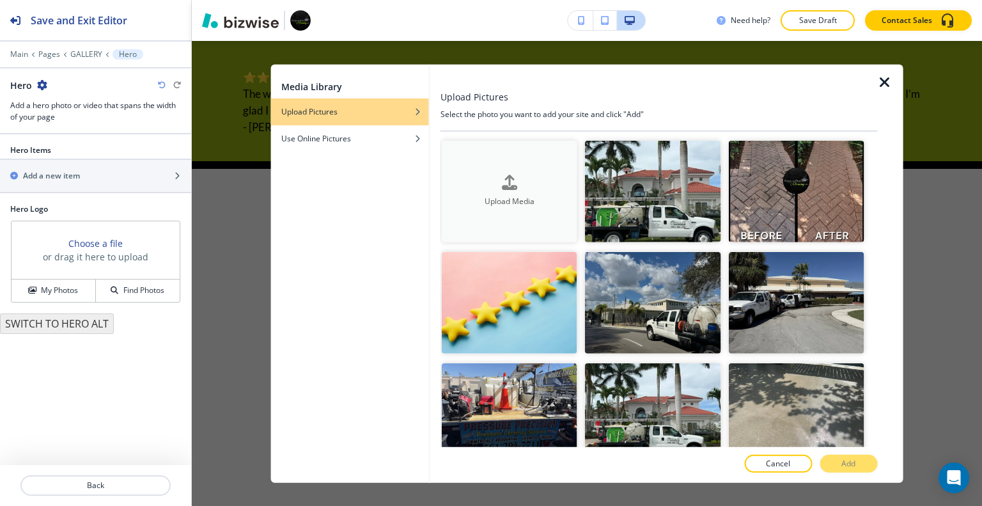
click at [484, 191] on div "button" at bounding box center [509, 192] width 135 height 5
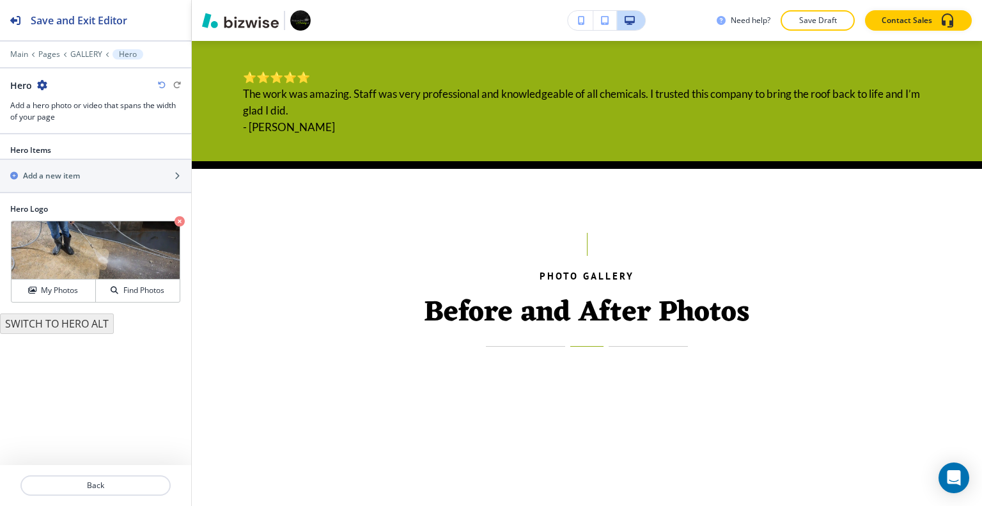
click at [91, 47] on div at bounding box center [95, 46] width 191 height 8
click at [90, 50] on p "GALLERY" at bounding box center [86, 54] width 32 height 9
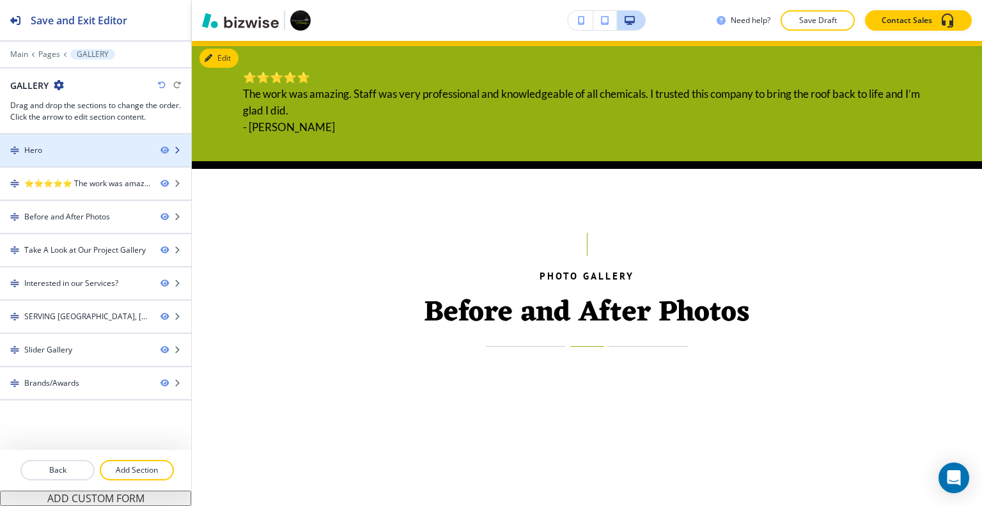
click at [96, 158] on div at bounding box center [95, 161] width 191 height 10
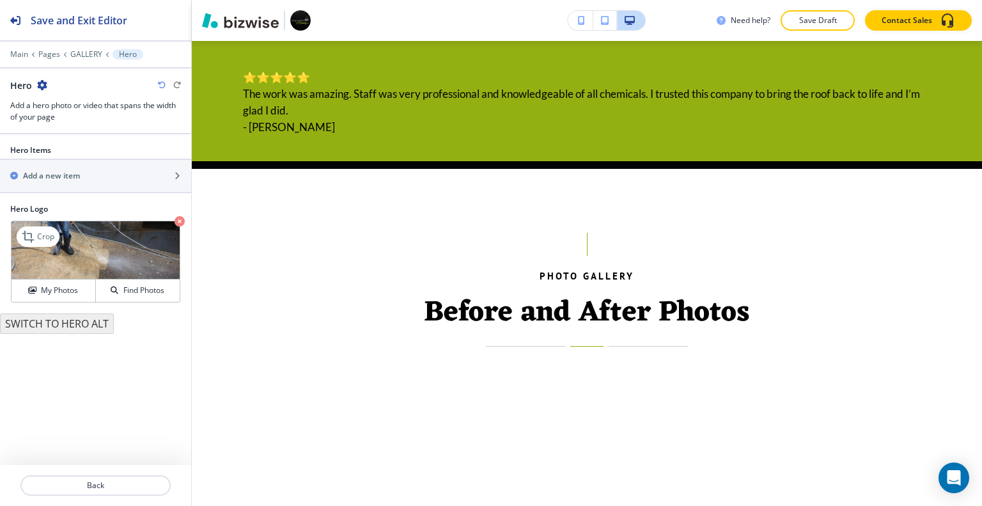
click at [179, 219] on icon "button" at bounding box center [179, 221] width 10 height 10
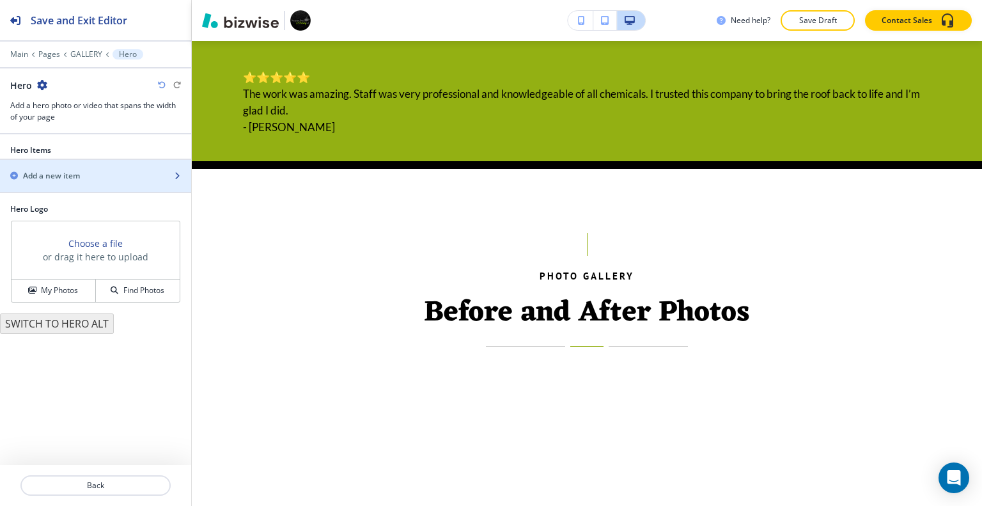
click at [101, 176] on div "Add a new item" at bounding box center [81, 176] width 163 height 12
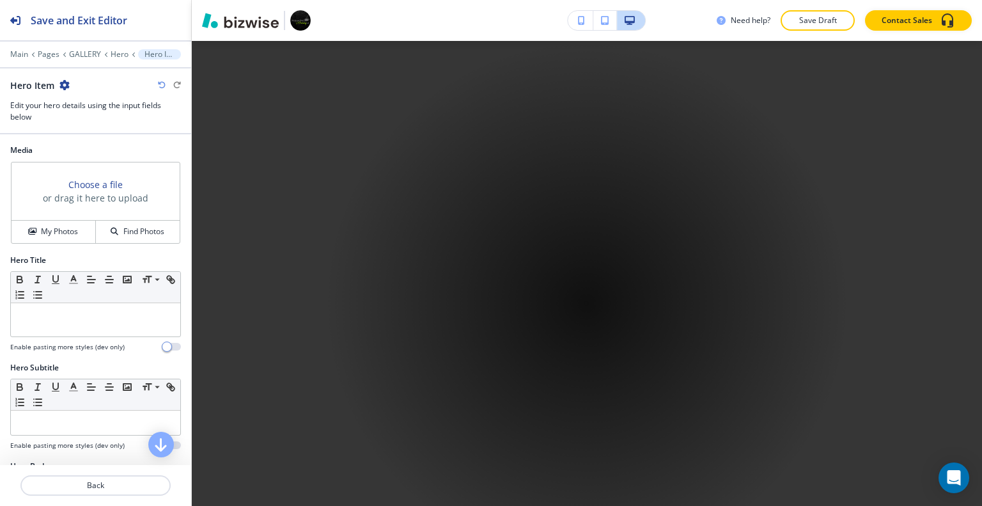
scroll to position [617, 0]
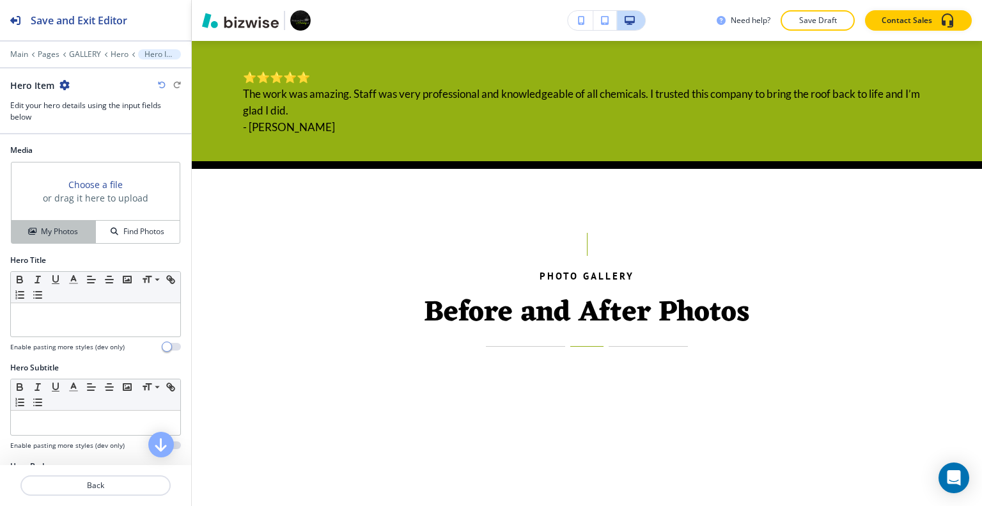
click at [73, 227] on h4 "My Photos" at bounding box center [59, 232] width 37 height 12
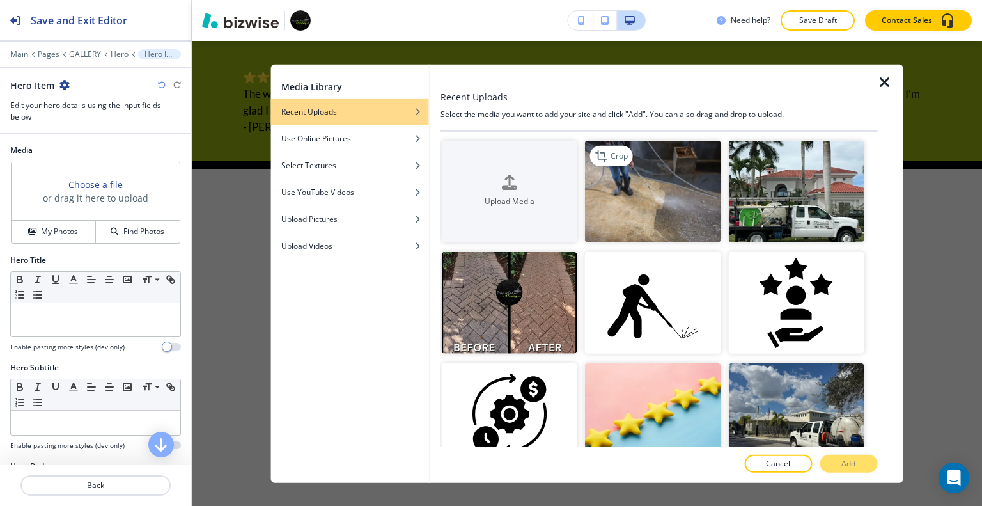
click at [690, 201] on img "button" at bounding box center [652, 191] width 135 height 102
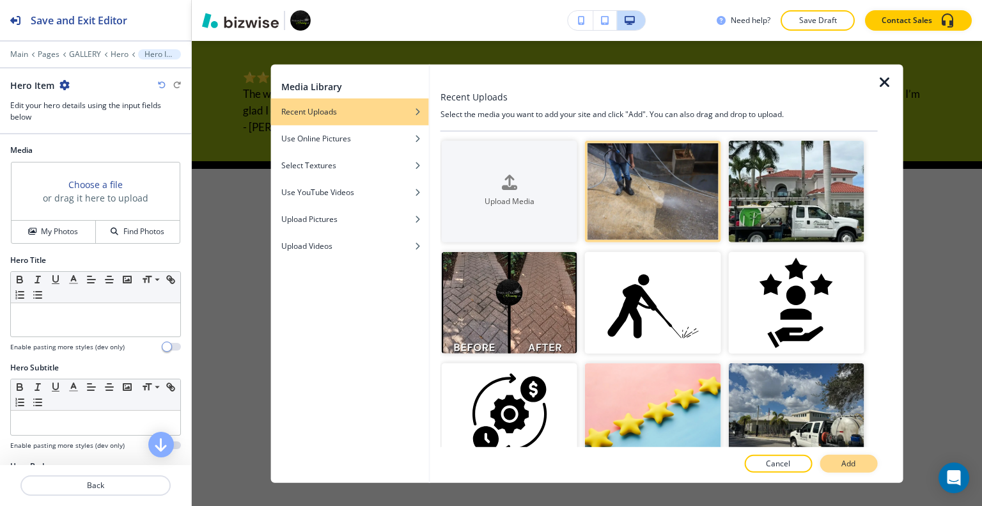
click at [846, 460] on p "Add" at bounding box center [848, 464] width 14 height 12
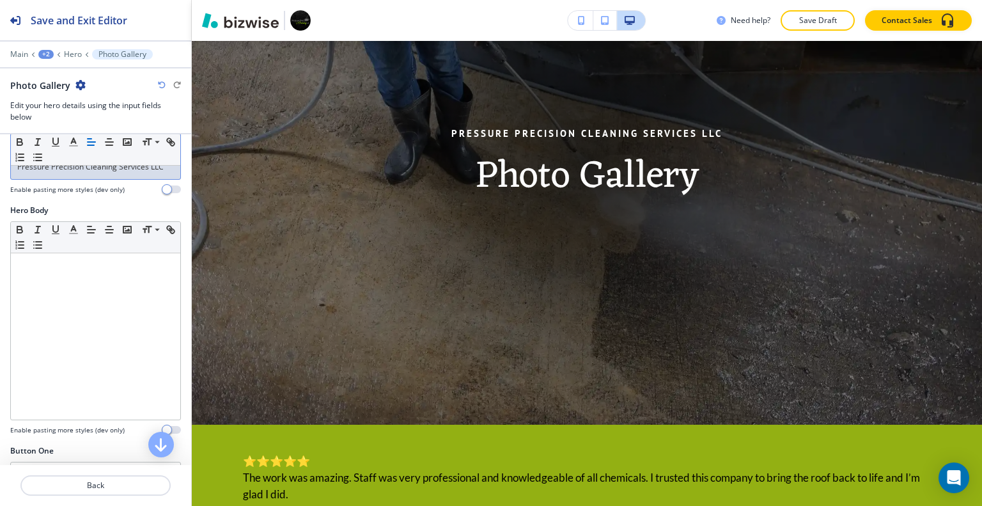
scroll to position [455, 0]
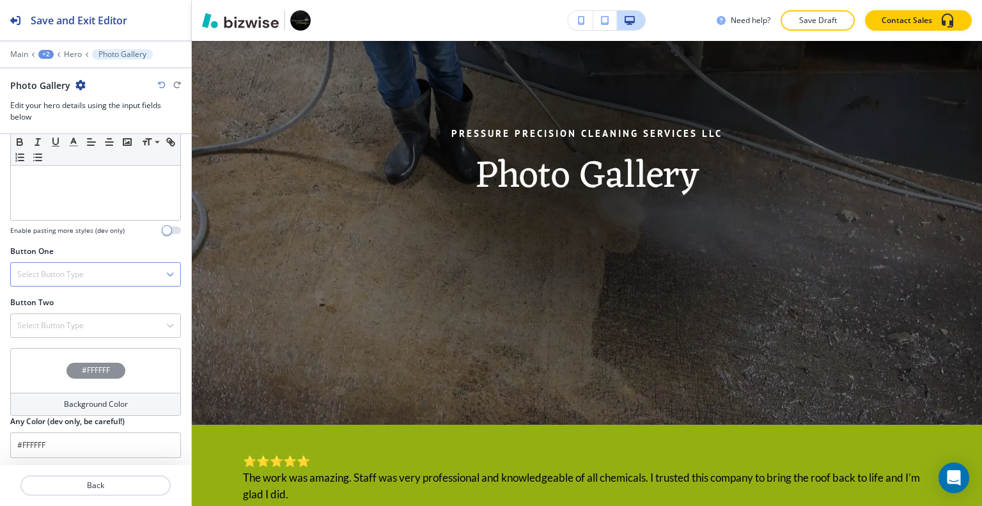
click at [84, 270] on div "Select Button Type" at bounding box center [95, 274] width 169 height 23
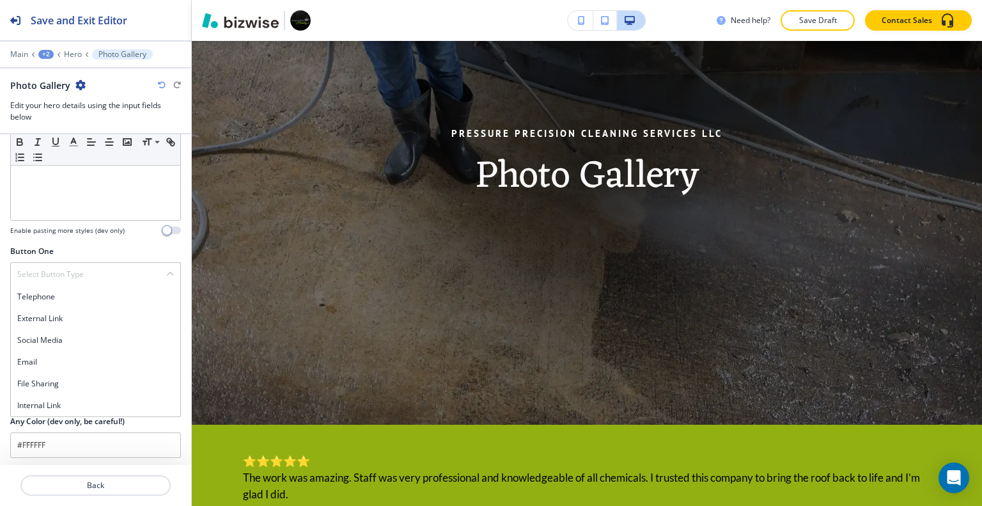
click at [74, 403] on h4 "Internal Link" at bounding box center [95, 405] width 157 height 12
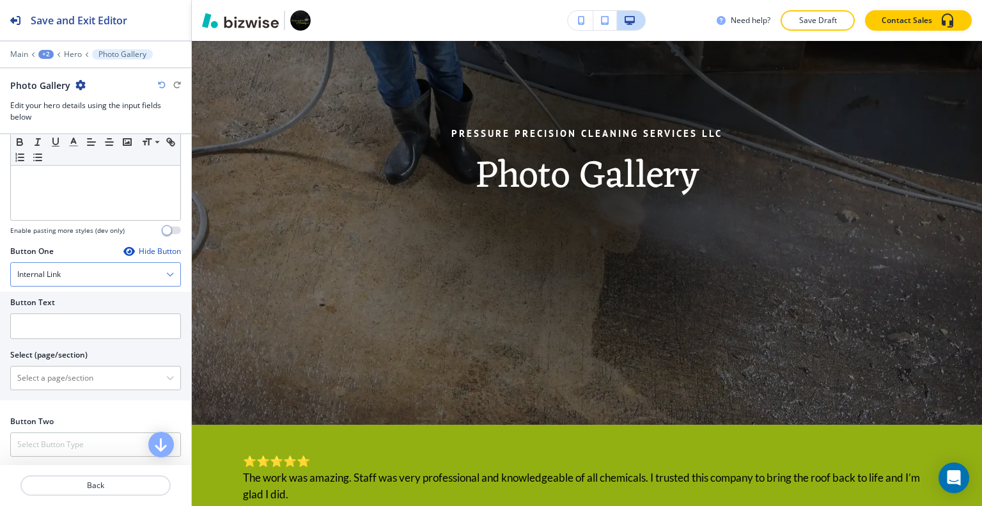
click at [72, 275] on div "Internal Link" at bounding box center [95, 274] width 169 height 23
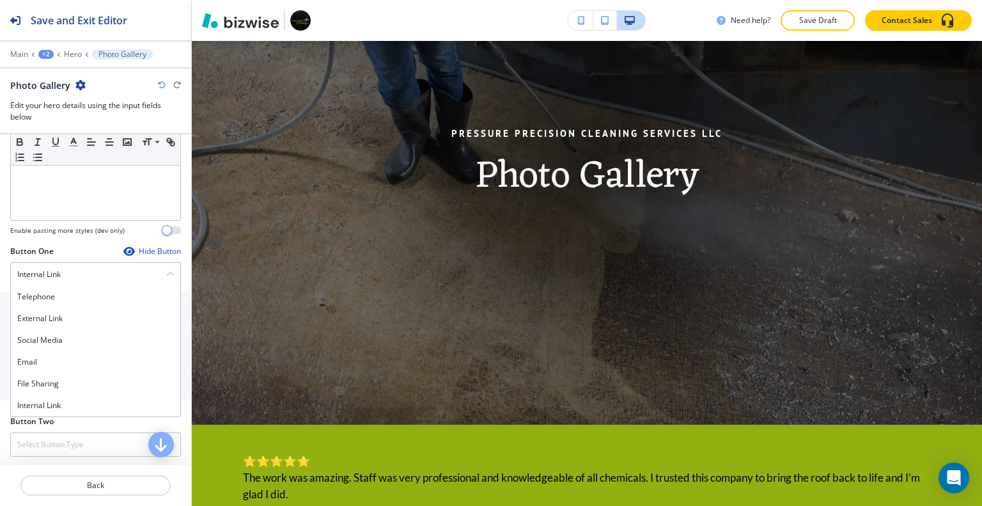
click at [66, 409] on div "Internal Link" at bounding box center [95, 405] width 169 height 22
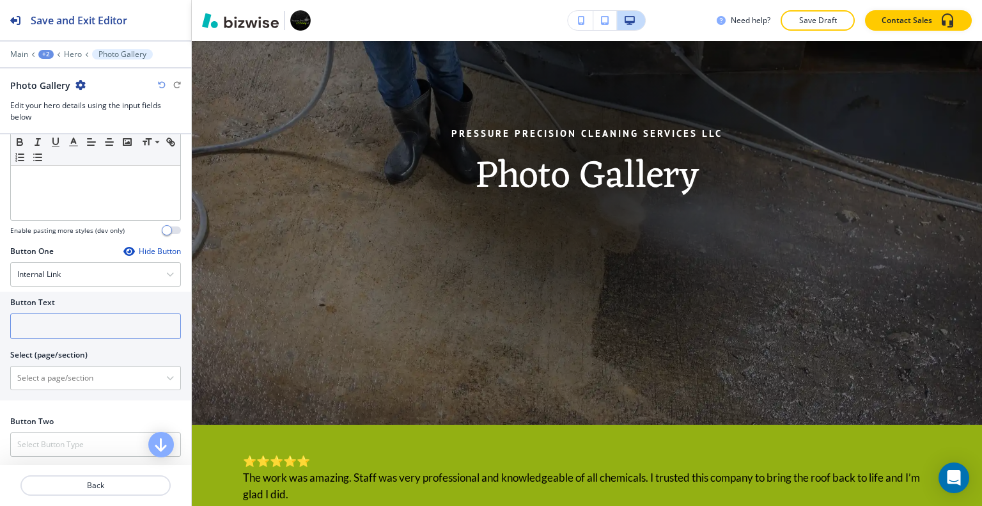
click at [72, 329] on input "text" at bounding box center [95, 326] width 171 height 26
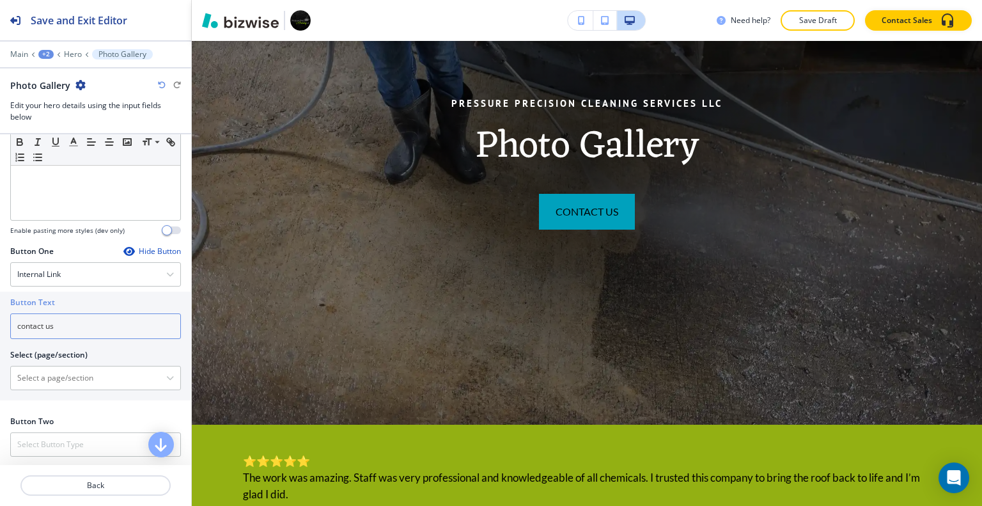
type input "contact us"
click at [86, 362] on div "Select (page/section) HOME HOME | Hero HOME | SERVING PALM BEACH GARDENS, WEST …" at bounding box center [95, 369] width 171 height 41
click at [118, 373] on \(page\/section\) "Manual Input" at bounding box center [88, 378] width 155 height 22
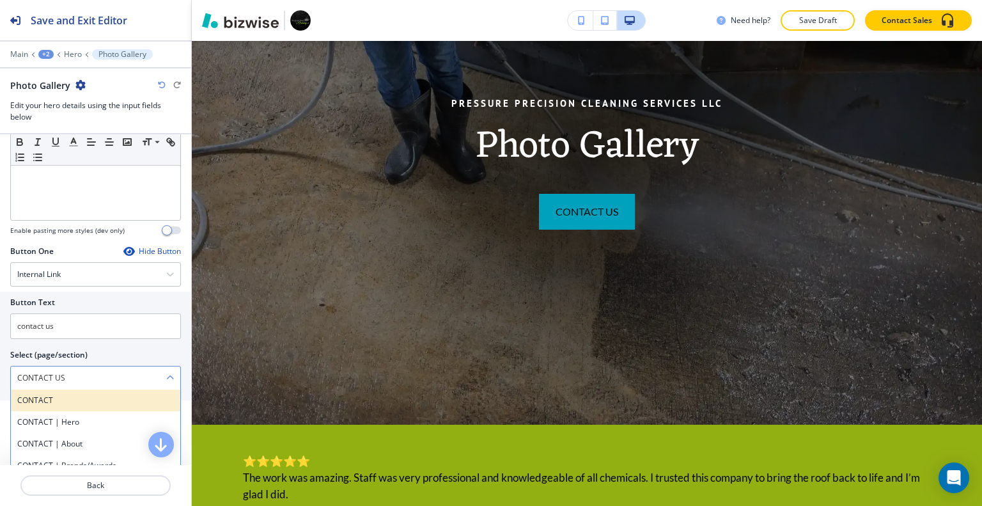
click at [81, 394] on h4 "CONTACT" at bounding box center [95, 400] width 157 height 12
type \(page\/section\) "CONTACT"
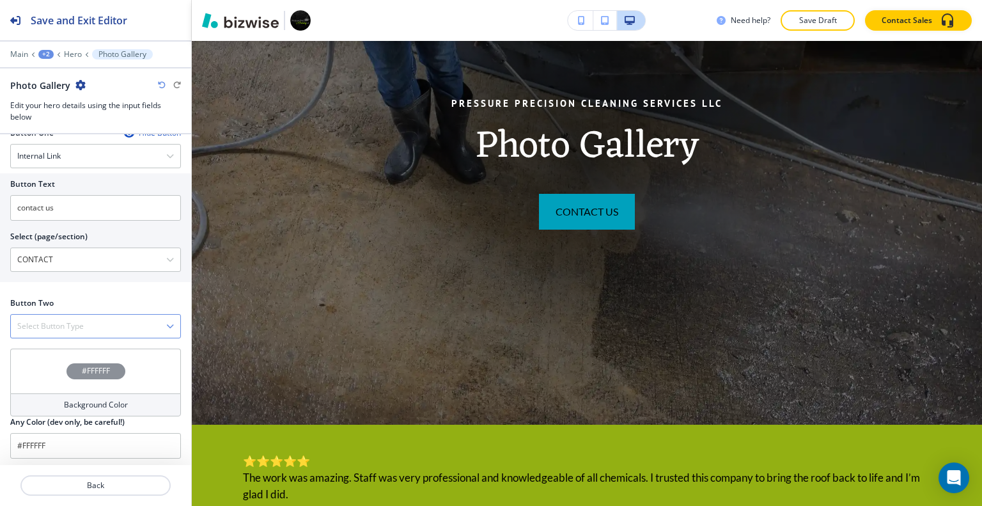
click at [88, 321] on div "Select Button Type" at bounding box center [95, 325] width 169 height 23
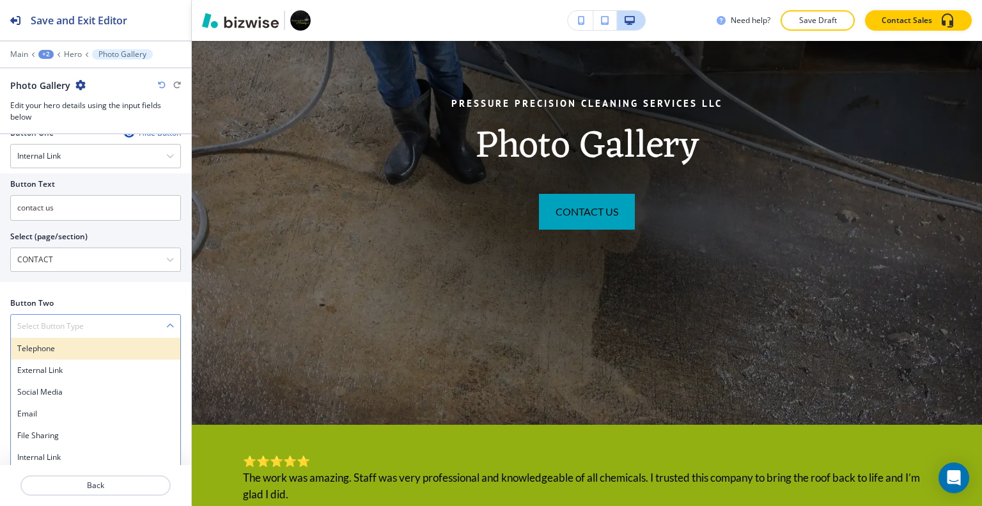
click at [89, 343] on h4 "Telephone" at bounding box center [95, 349] width 157 height 12
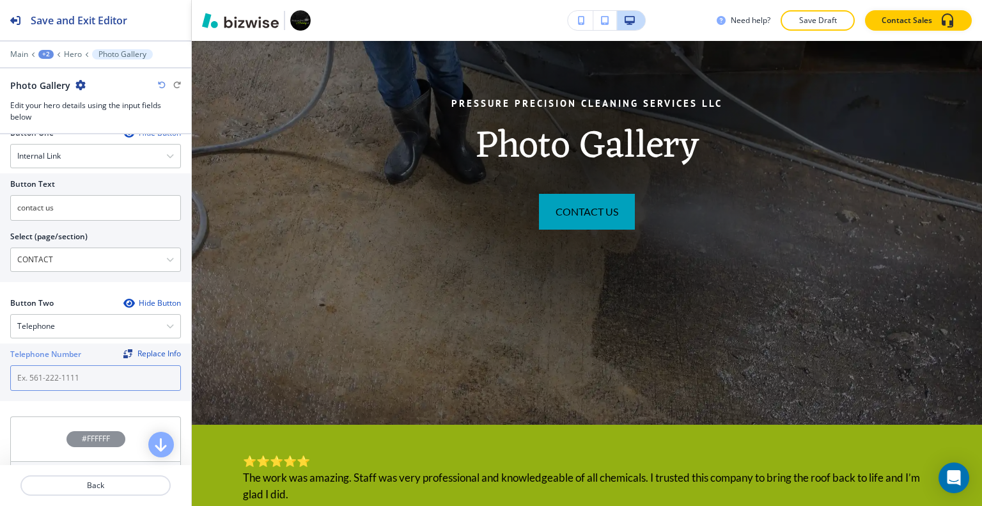
paste input "(561) 294-7711"
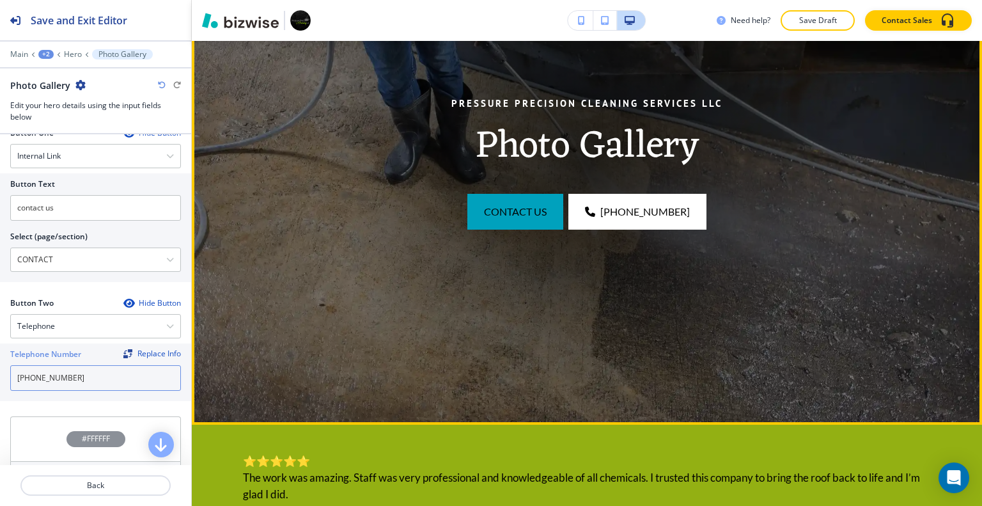
scroll to position [426, 0]
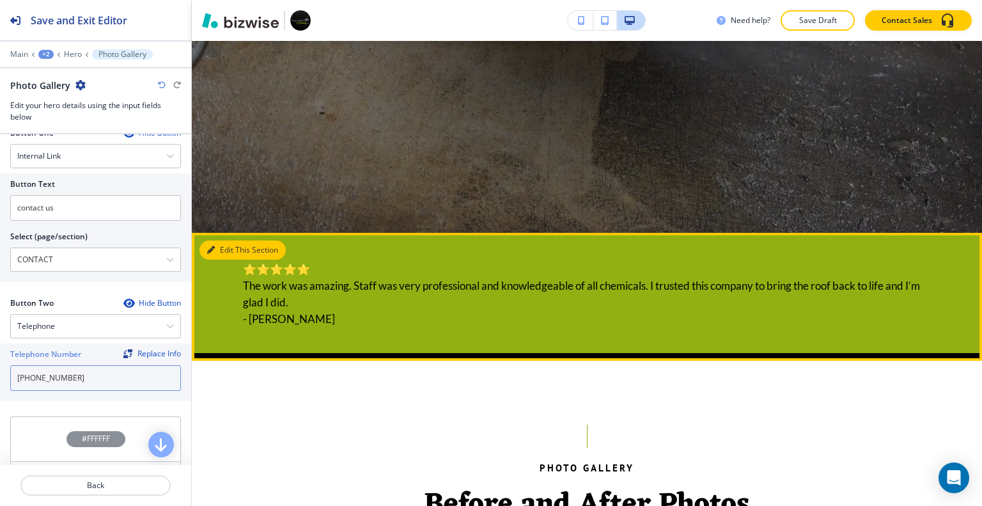
type input "(561) 294-7711"
click at [226, 252] on button "Edit This Section" at bounding box center [242, 249] width 86 height 19
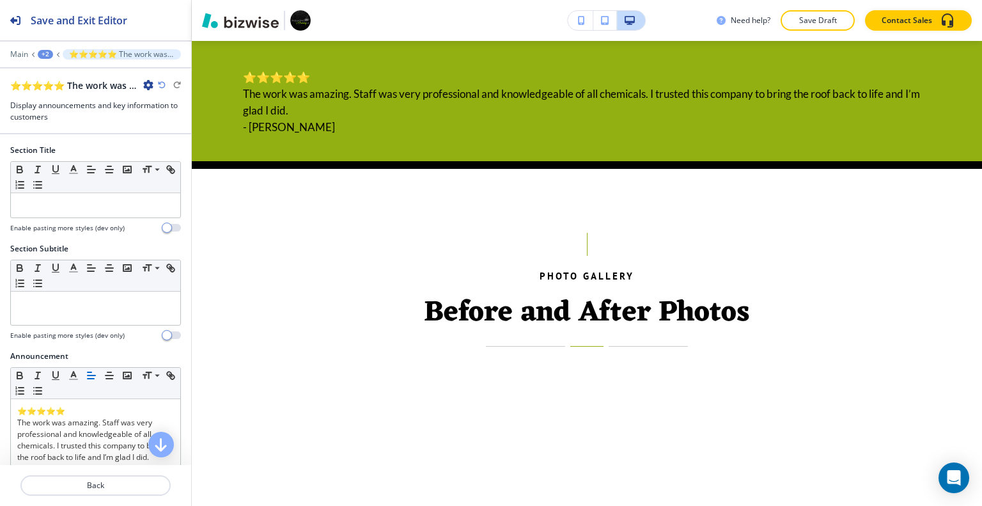
scroll to position [64, 0]
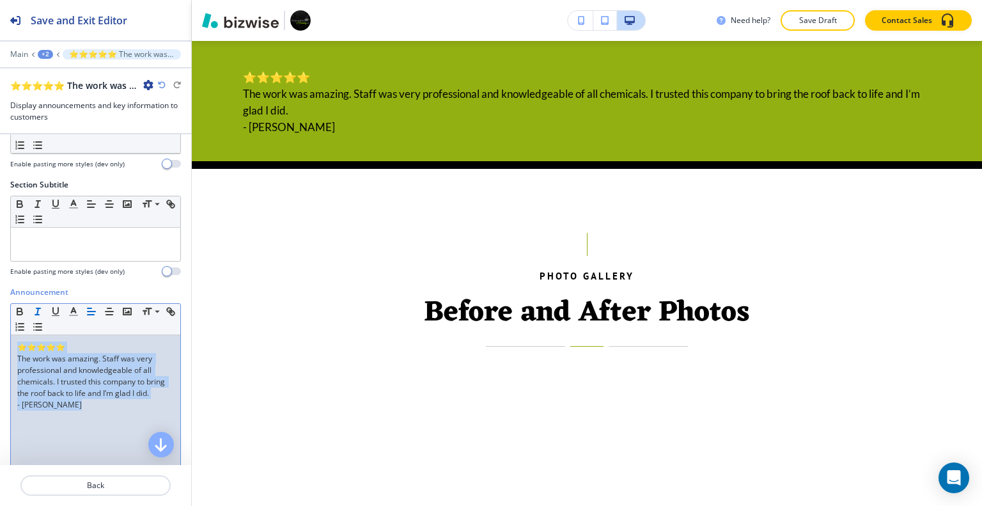
drag, startPoint x: 95, startPoint y: 413, endPoint x: 41, endPoint y: 305, distance: 121.2
click at [1, 294] on div "Announcement Small Normal Large Huge ⭐⭐⭐⭐⭐ The work was amazing. Staff was very…" at bounding box center [95, 406] width 191 height 240
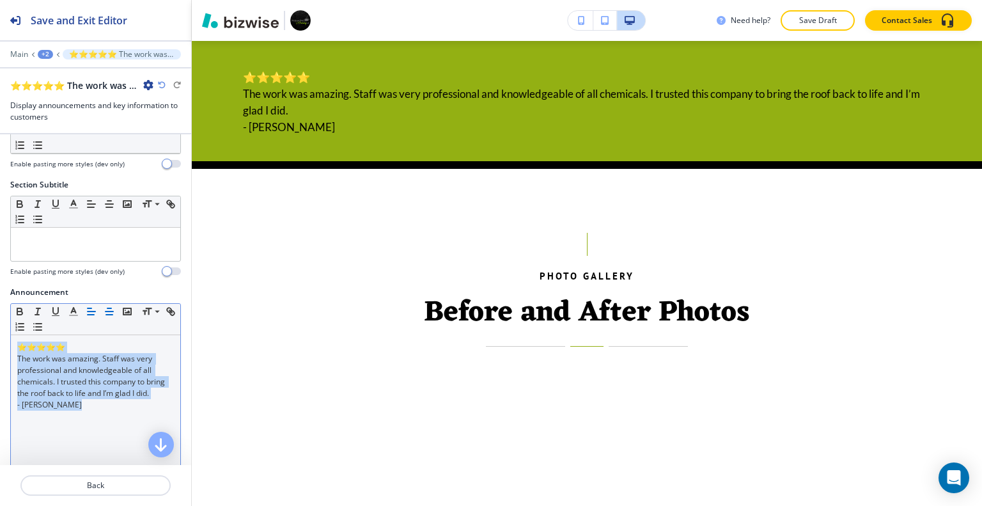
click at [108, 307] on icon "button" at bounding box center [110, 311] width 12 height 12
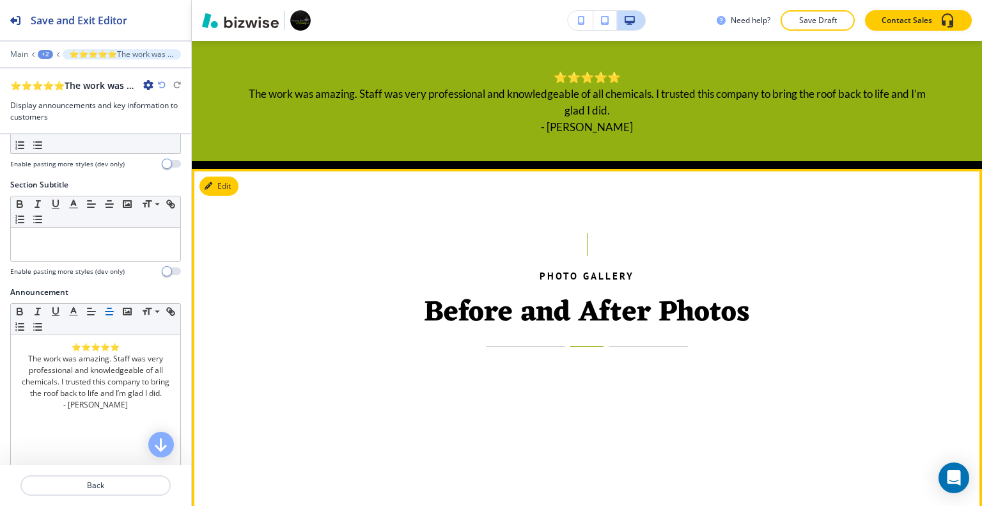
click at [394, 265] on div "PHOTO GALLERY Before and After Photos" at bounding box center [587, 290] width 688 height 114
click at [233, 186] on button "Edit This Section" at bounding box center [242, 185] width 86 height 19
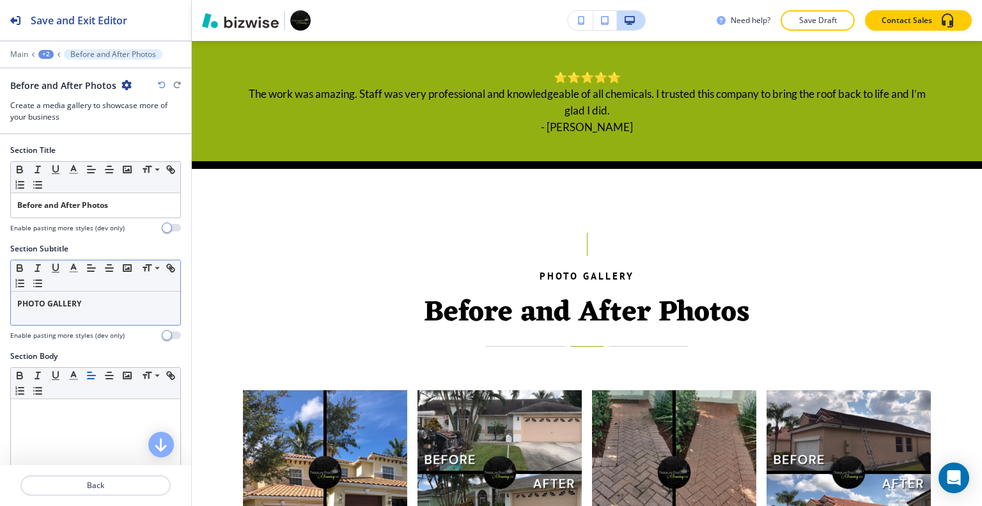
scroll to position [745, 0]
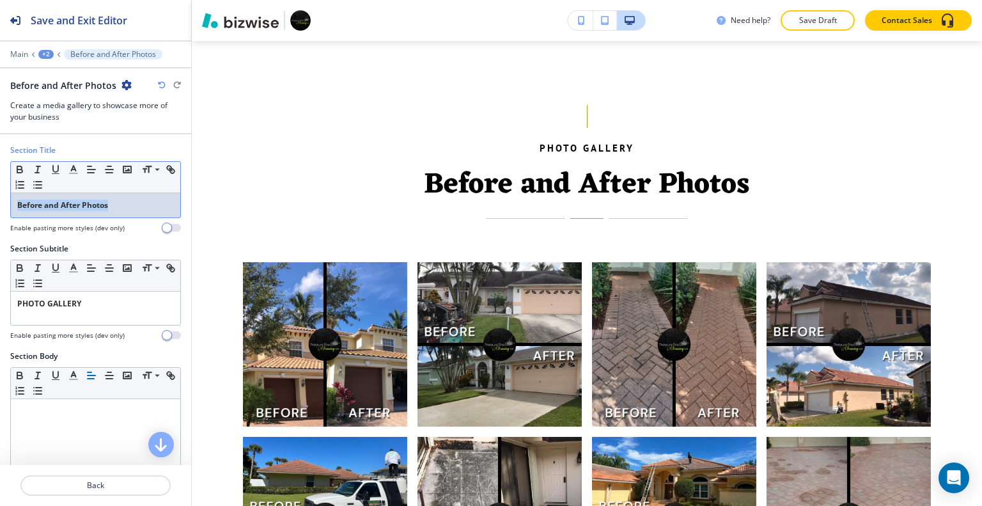
drag, startPoint x: 109, startPoint y: 201, endPoint x: 0, endPoint y: 183, distance: 110.1
click at [0, 183] on div "Section Title Small Normal Large Huge Before and After Photos Enable pasting mo…" at bounding box center [95, 193] width 191 height 98
click at [16, 164] on icon "button" at bounding box center [20, 170] width 12 height 12
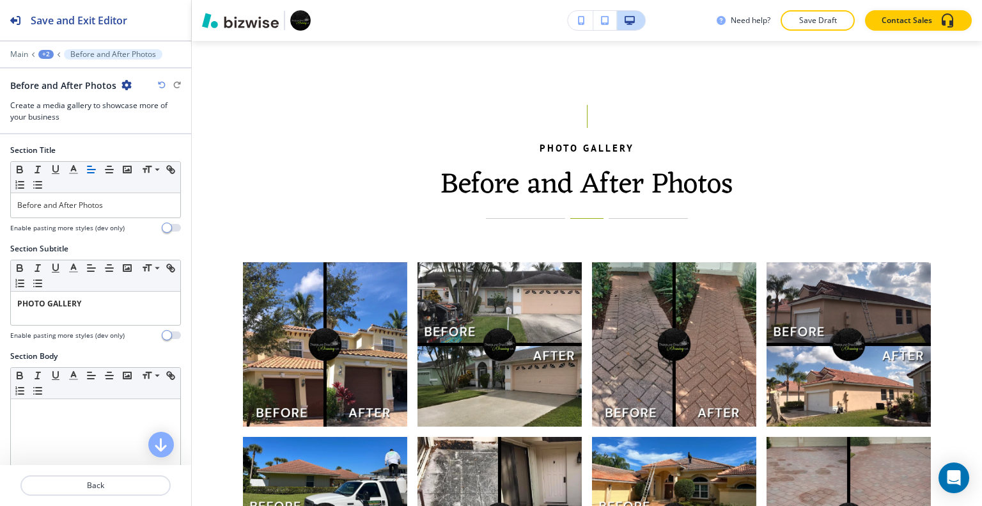
drag, startPoint x: 99, startPoint y: 283, endPoint x: 3, endPoint y: 277, distance: 96.0
click at [0, 277] on div "Section Subtitle Small Normal Large Huge PHOTO GALLERY Enable pasting more styl…" at bounding box center [95, 296] width 191 height 107
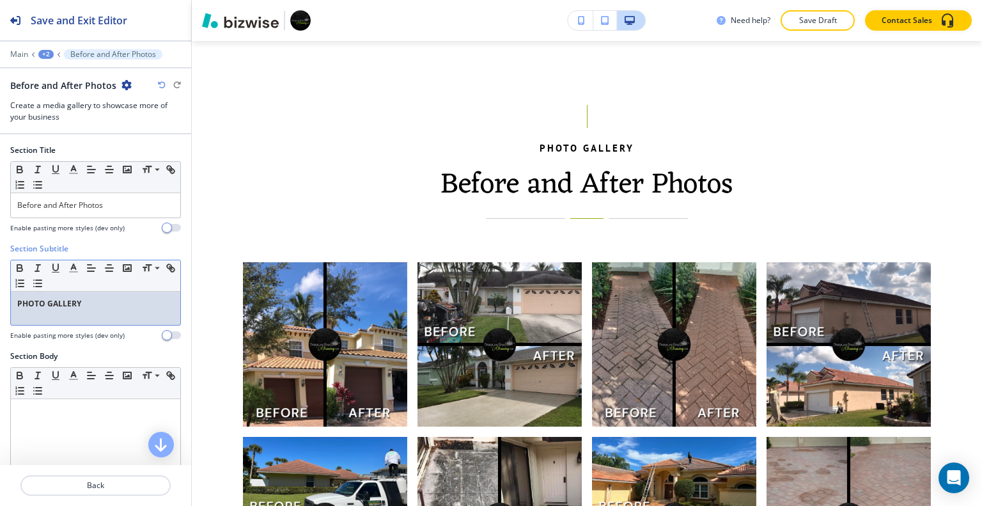
click at [94, 298] on p "PHOTO GALLERY" at bounding box center [95, 304] width 157 height 12
drag, startPoint x: 97, startPoint y: 298, endPoint x: 5, endPoint y: 286, distance: 92.9
click at [4, 288] on div "Section Subtitle Small Normal Large Huge PHOTO GALLERY Enable pasting more styl…" at bounding box center [95, 296] width 191 height 107
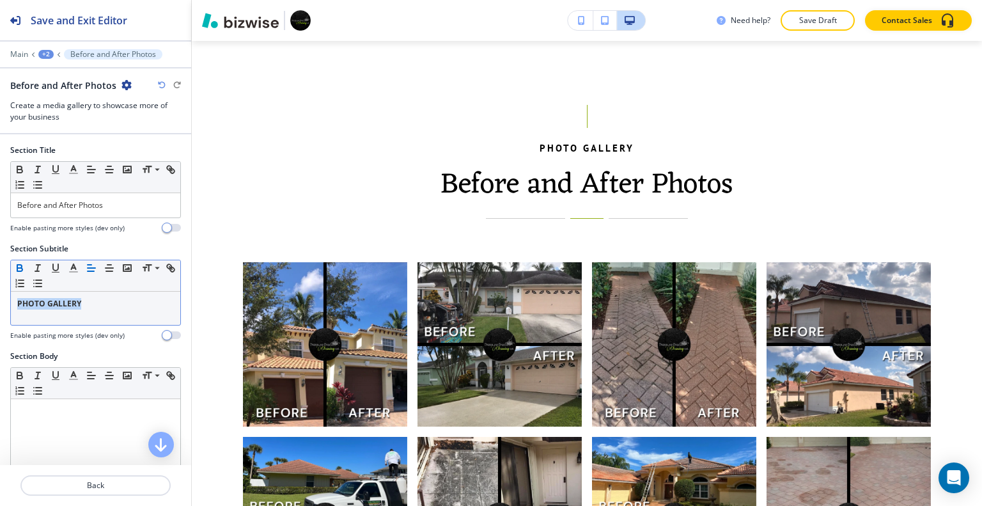
click at [18, 268] on icon "button" at bounding box center [19, 269] width 5 height 3
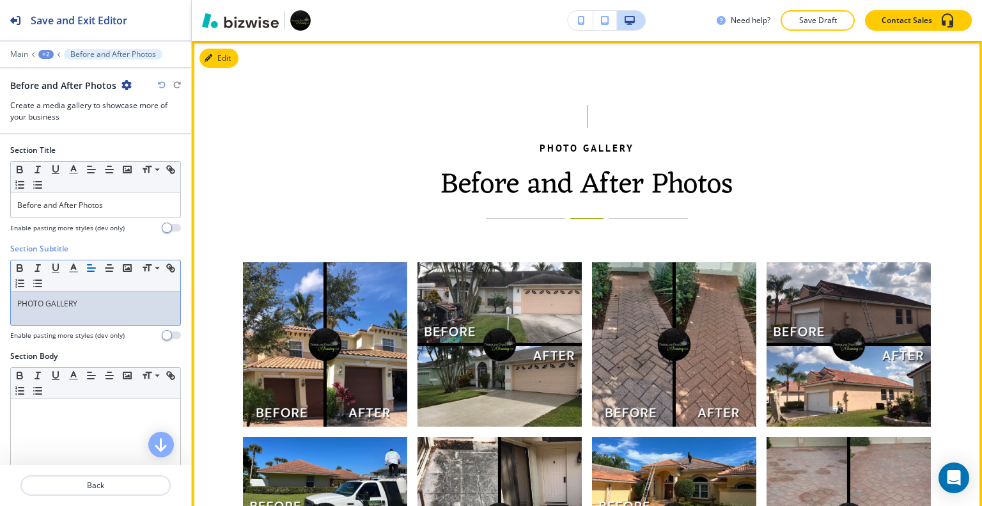
click at [387, 182] on div "PHOTO GALLERY Before and After Photos" at bounding box center [587, 162] width 688 height 114
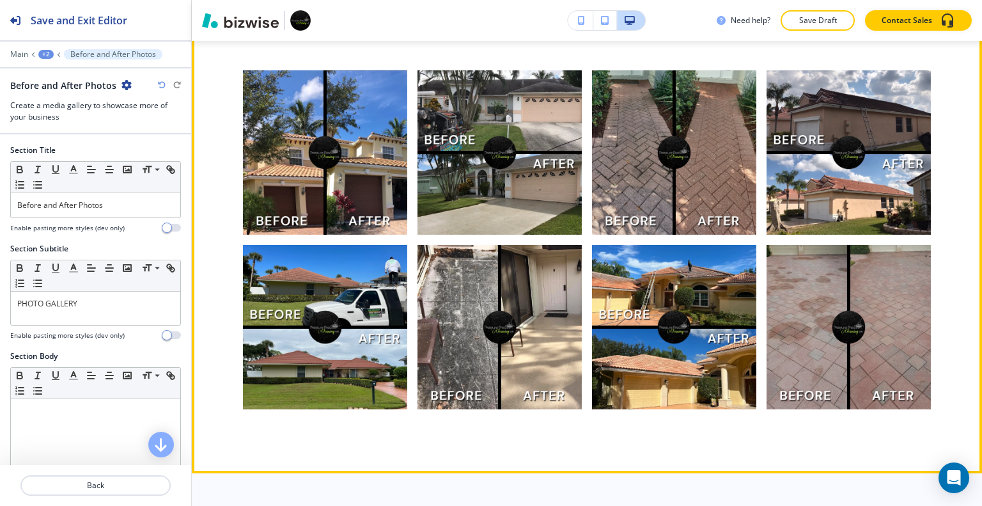
scroll to position [1193, 0]
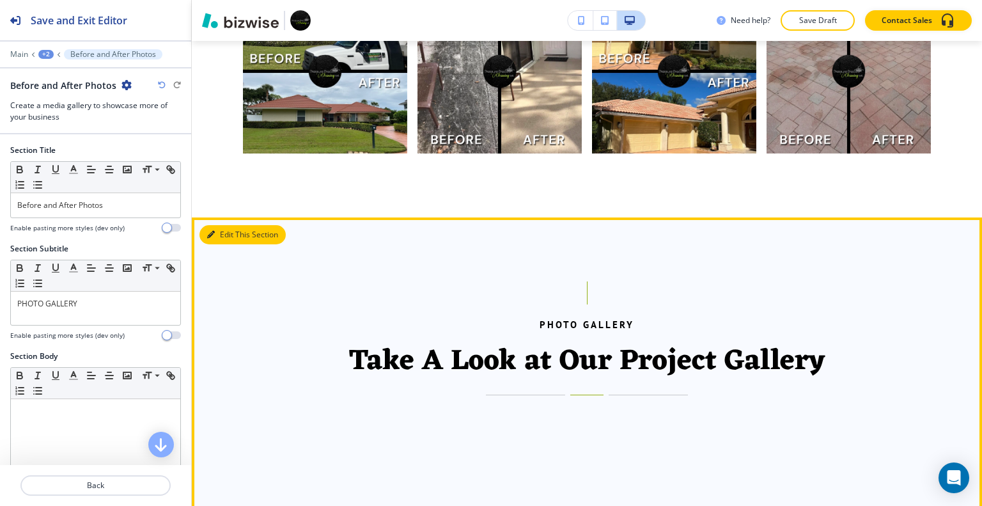
click at [219, 232] on button "Edit This Section" at bounding box center [242, 234] width 86 height 19
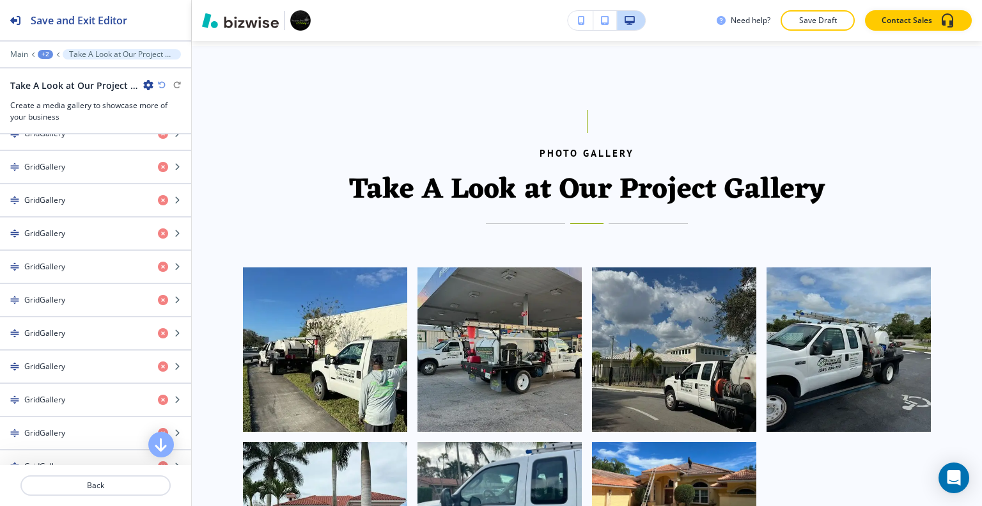
scroll to position [2429, 0]
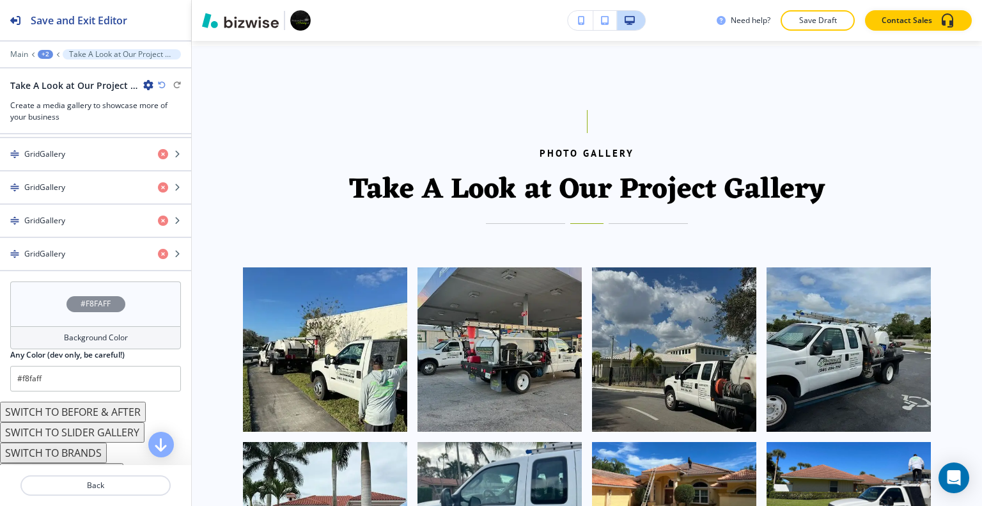
click at [38, 282] on div "#F8FAFF" at bounding box center [95, 303] width 171 height 45
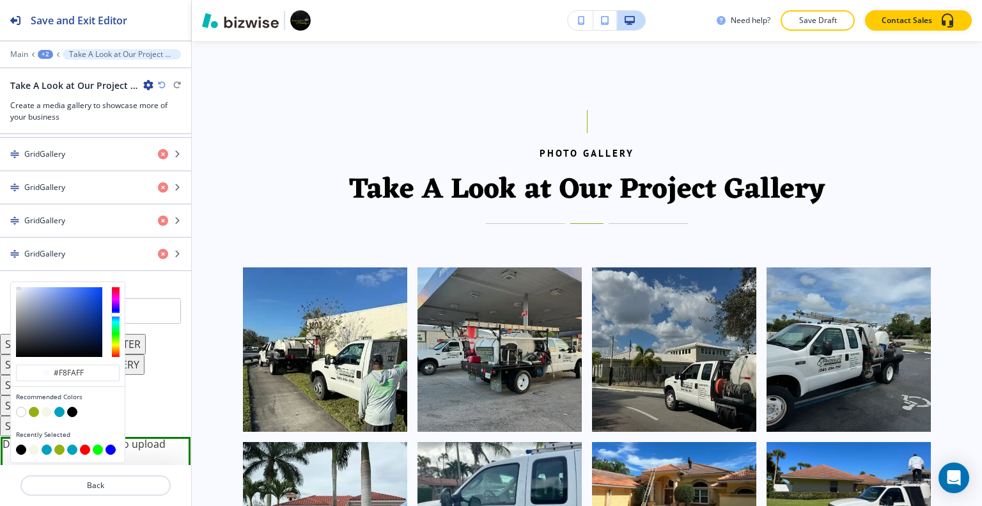
scroll to position [2492, 0]
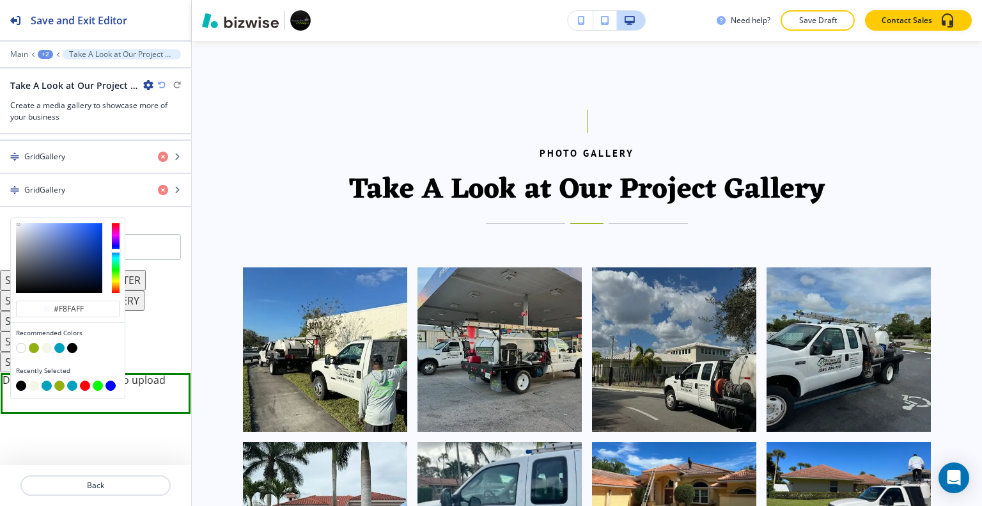
click at [59, 343] on button "button" at bounding box center [59, 348] width 10 height 10
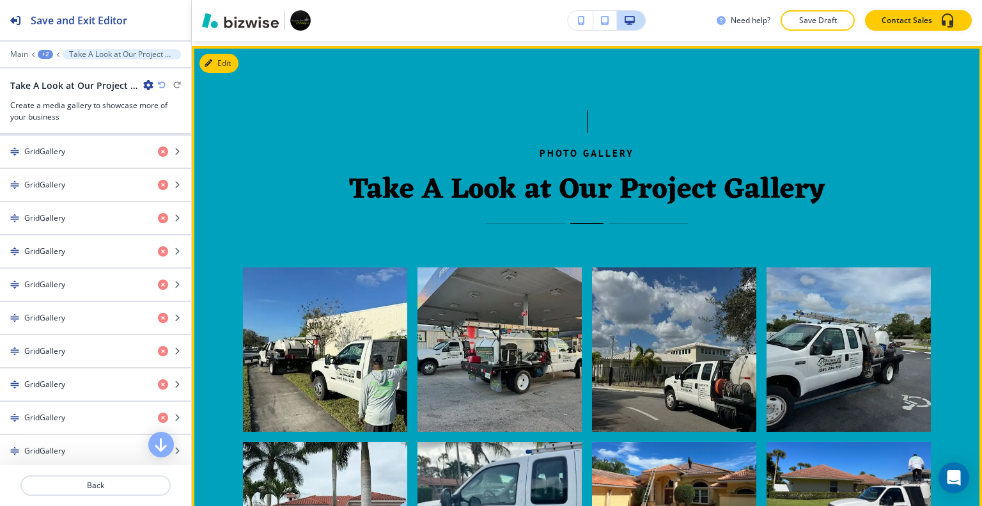
scroll to position [1172, 0]
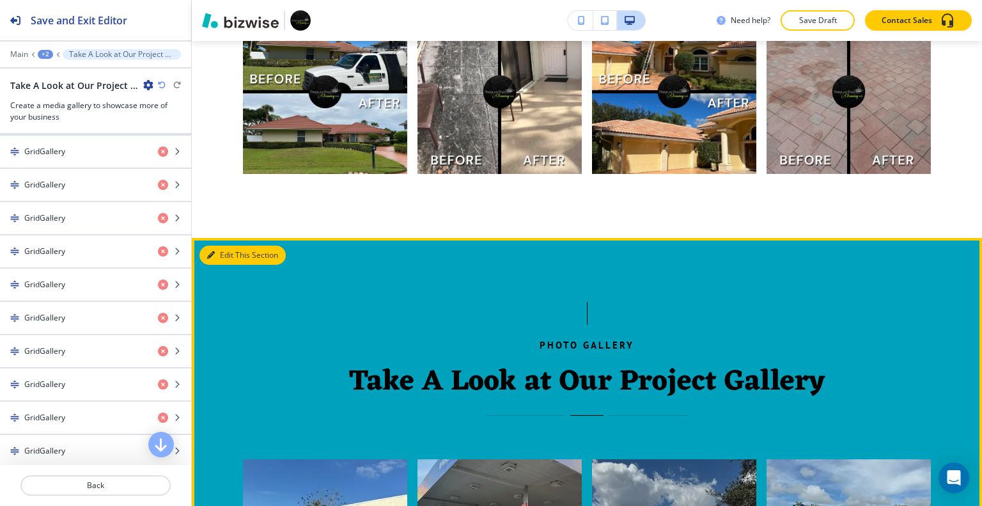
click at [222, 250] on button "Edit This Section" at bounding box center [242, 254] width 86 height 19
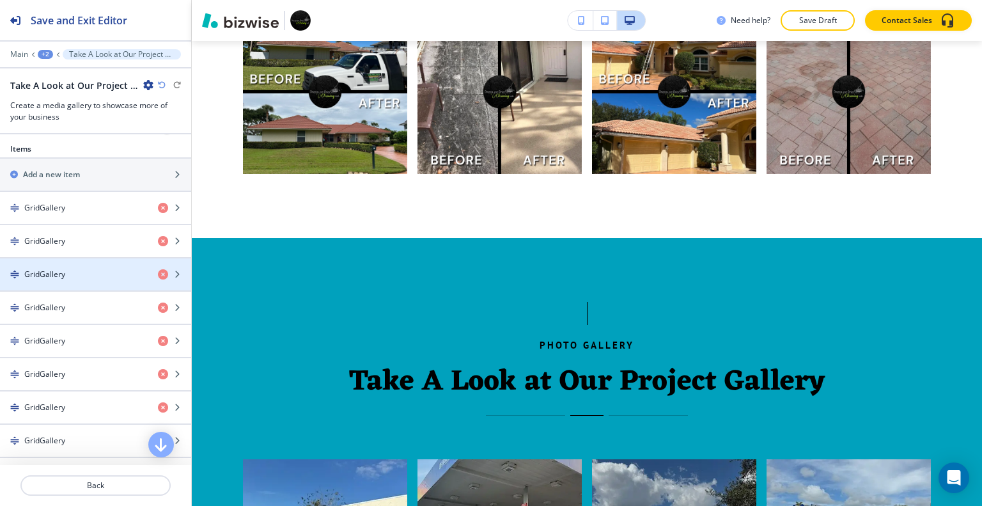
scroll to position [64, 0]
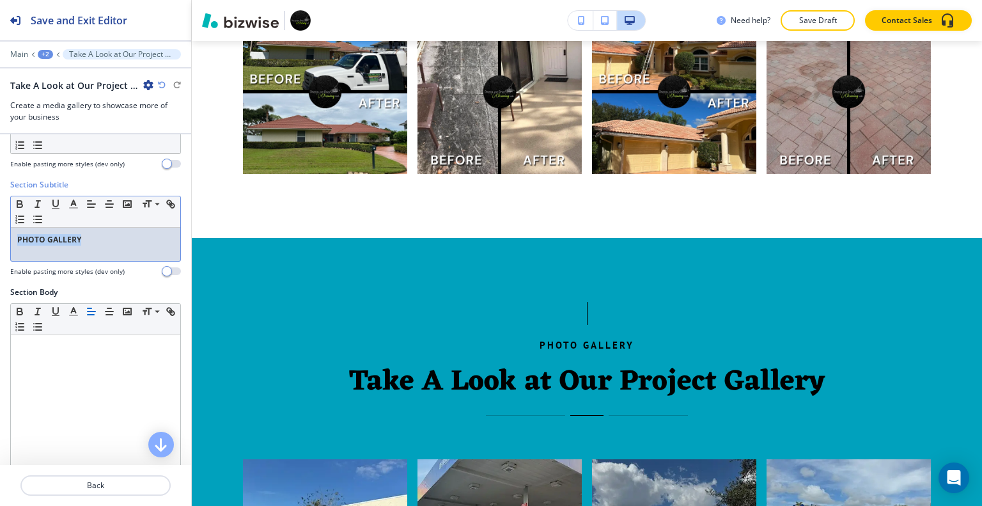
drag, startPoint x: 79, startPoint y: 240, endPoint x: 0, endPoint y: 236, distance: 79.3
click at [0, 236] on div "Section Subtitle Small Normal Large Huge PHOTO GALLERY Enable pasting more styl…" at bounding box center [95, 232] width 191 height 107
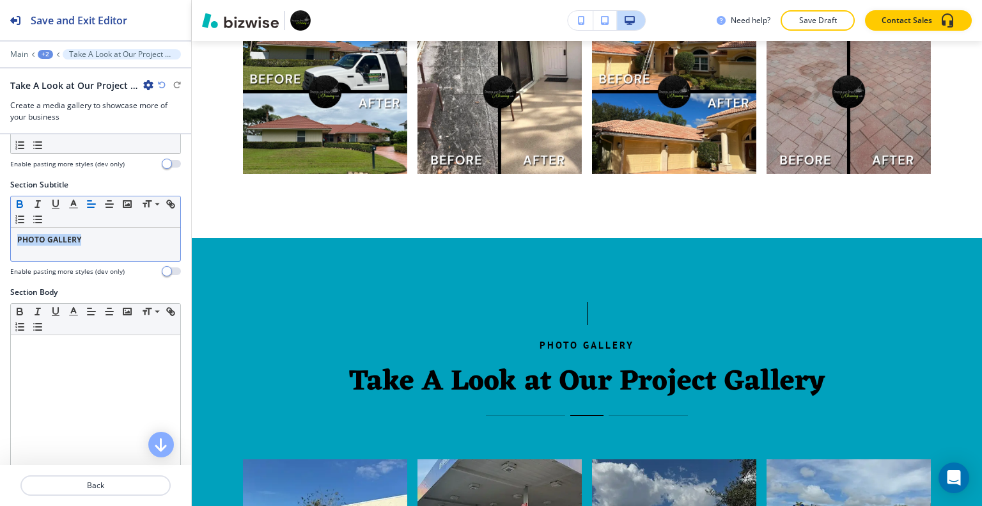
click at [15, 201] on icon "button" at bounding box center [20, 204] width 12 height 12
click at [113, 239] on p "PHOTO GALLERY" at bounding box center [95, 240] width 157 height 12
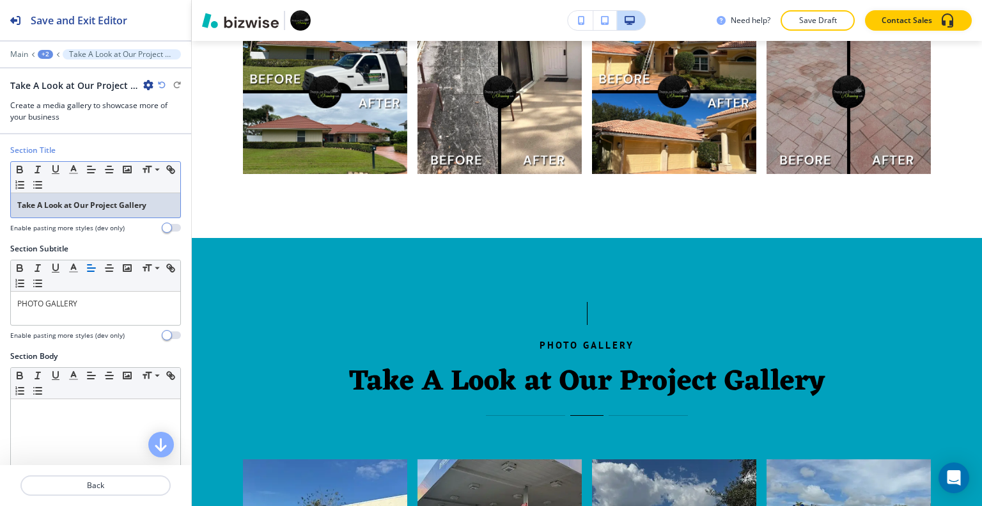
click at [166, 207] on div "Take A Look at Our Project Gallery" at bounding box center [95, 205] width 169 height 24
drag, startPoint x: 163, startPoint y: 208, endPoint x: 0, endPoint y: 205, distance: 163.0
click at [0, 205] on div "Section Title Small Normal Large Huge Take A Look at Our Project Gallery Enable…" at bounding box center [95, 193] width 191 height 98
click at [70, 166] on icon "button" at bounding box center [74, 170] width 12 height 12
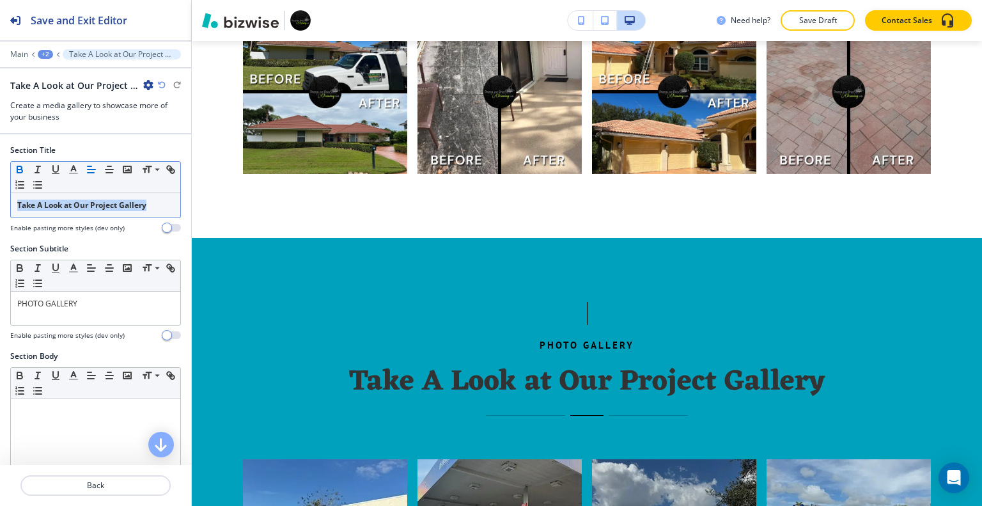
click at [19, 166] on icon "button" at bounding box center [20, 170] width 12 height 12
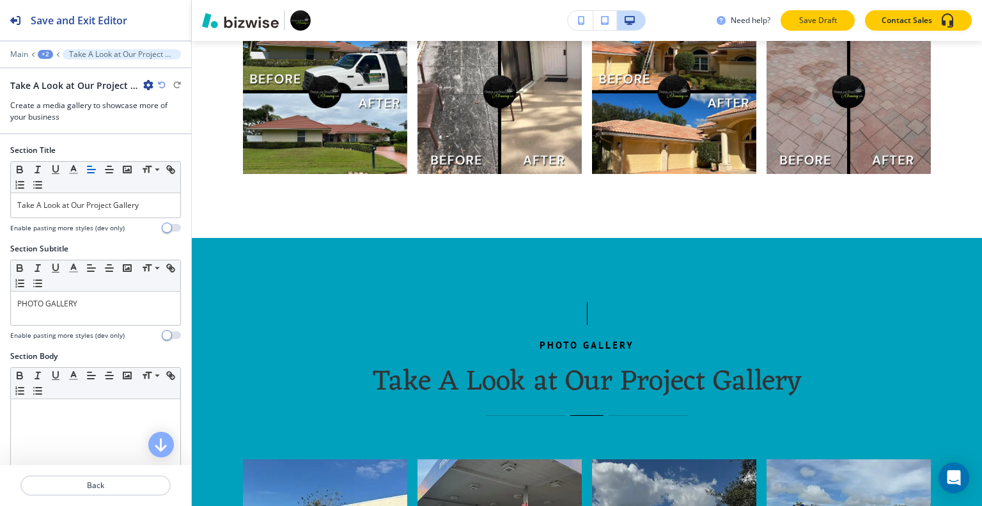
click at [828, 15] on p "Save Draft" at bounding box center [817, 21] width 41 height 12
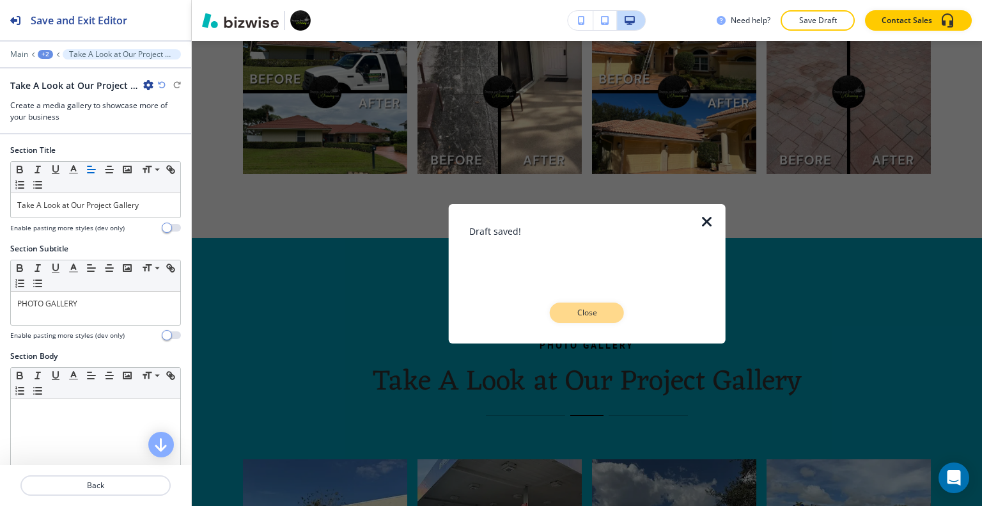
click at [606, 313] on p "Close" at bounding box center [586, 313] width 41 height 12
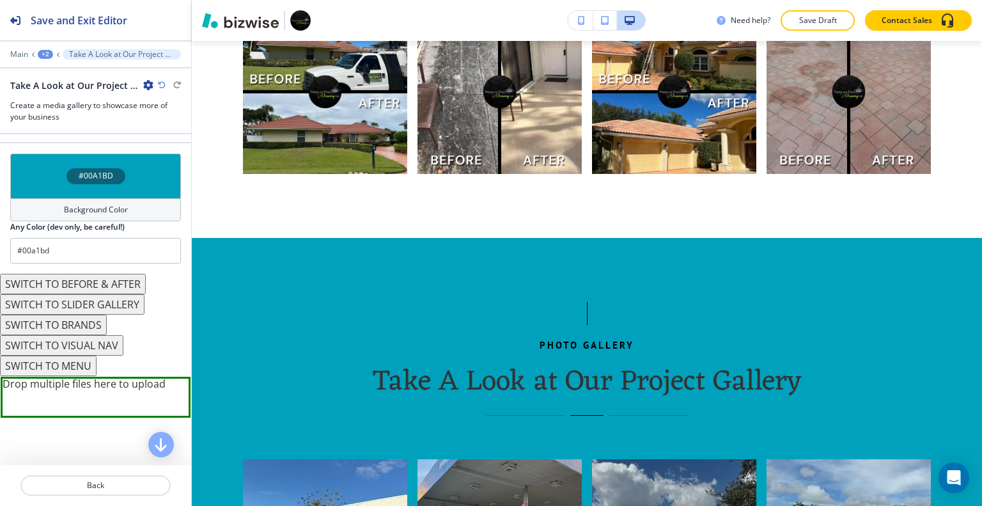
scroll to position [2593, 0]
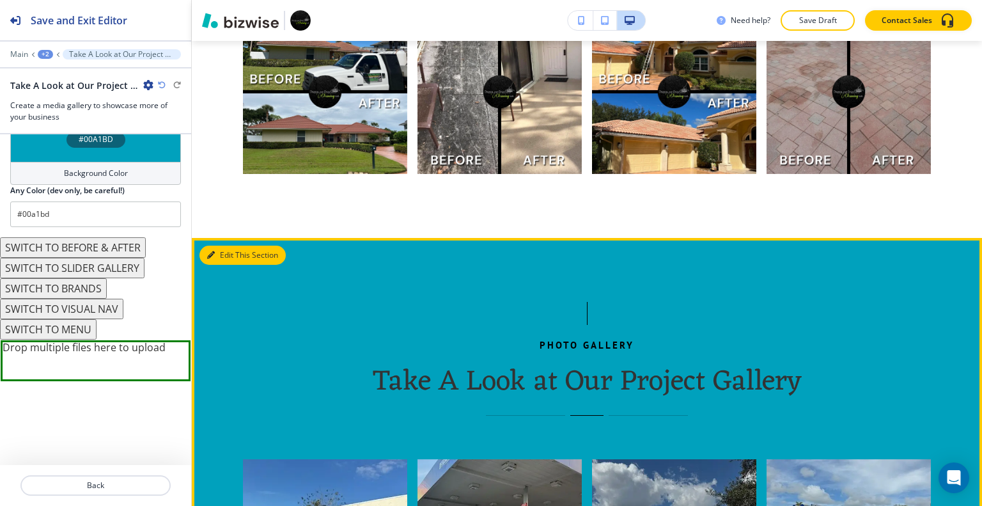
click at [228, 247] on button "Edit This Section" at bounding box center [242, 254] width 86 height 19
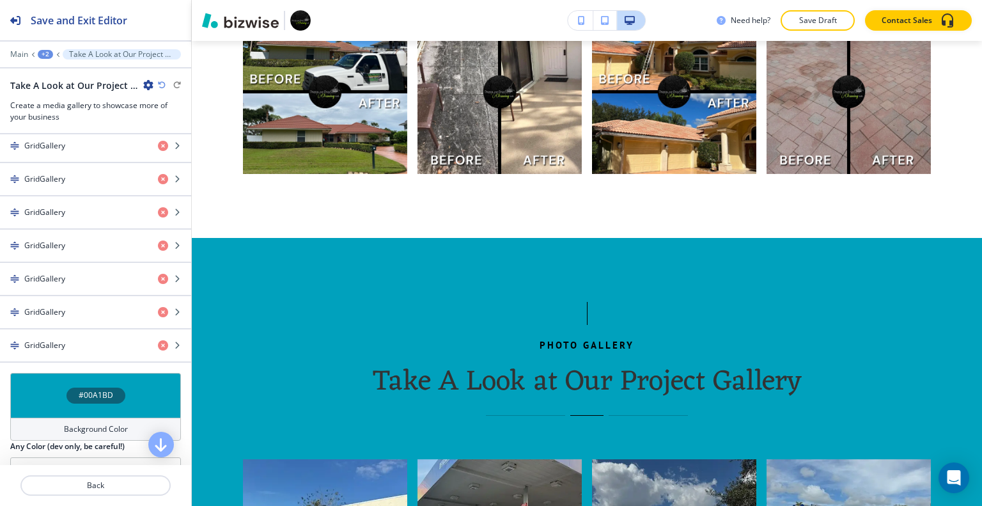
click at [36, 373] on div "#00A1BD" at bounding box center [95, 395] width 171 height 45
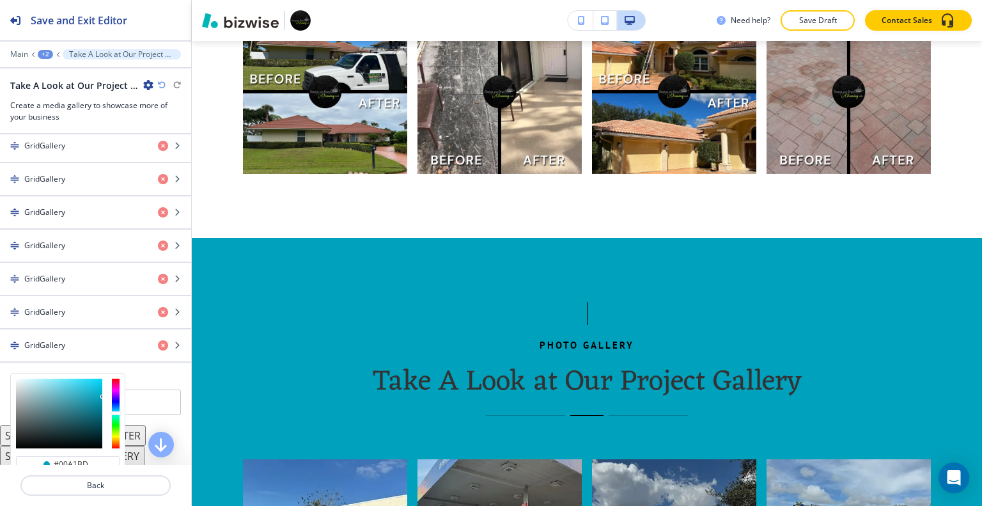
scroll to position [2465, 0]
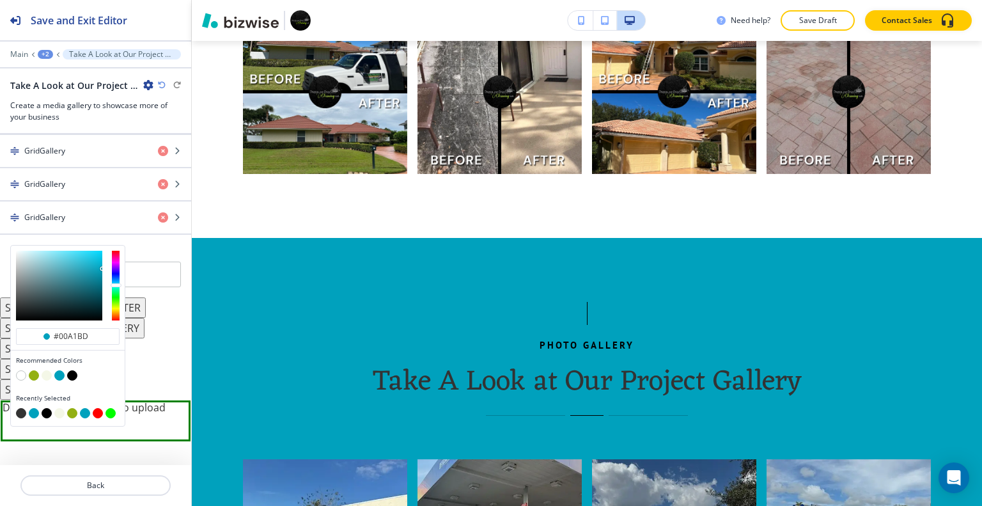
click at [49, 370] on button "button" at bounding box center [47, 375] width 10 height 10
type input "#f4f7e7"
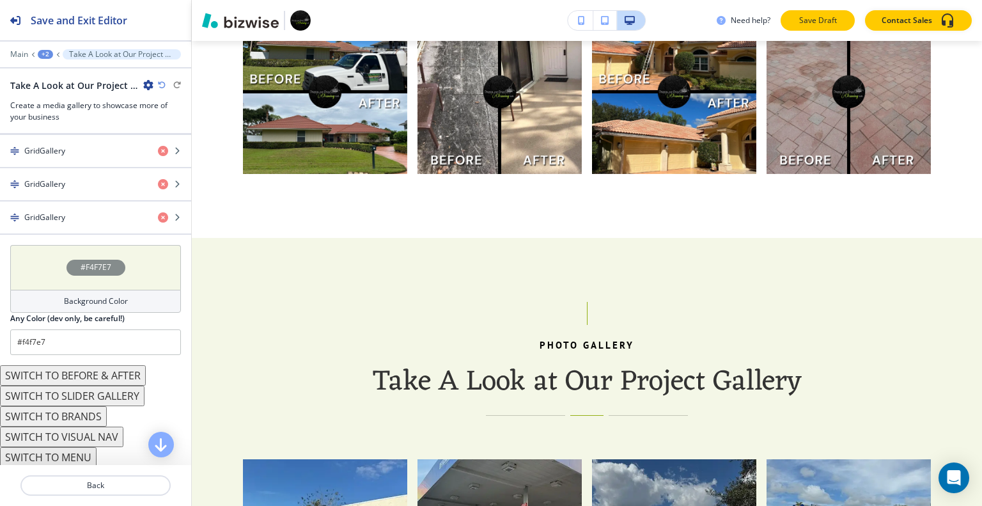
click at [852, 12] on button "Save Draft" at bounding box center [817, 20] width 74 height 20
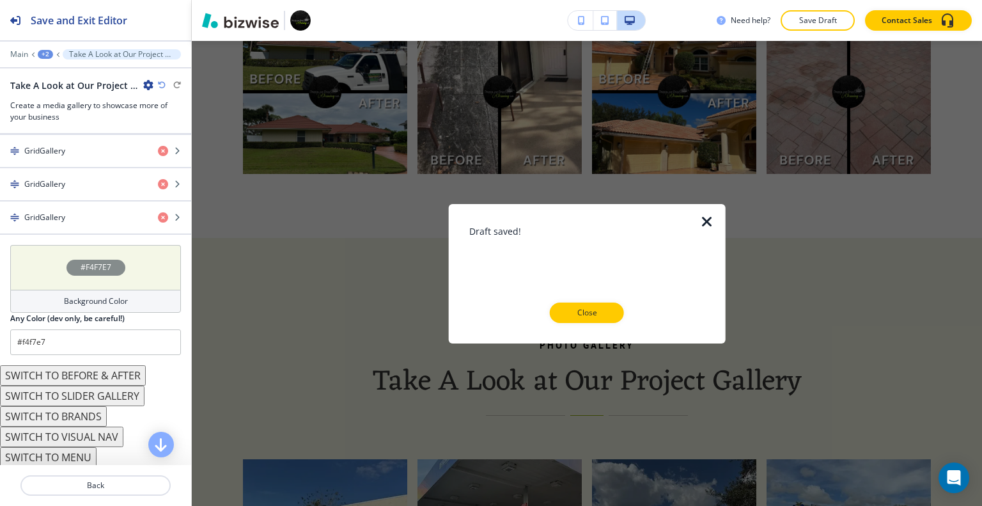
drag, startPoint x: 612, startPoint y: 311, endPoint x: 628, endPoint y: 310, distance: 15.4
click at [616, 311] on button "Close" at bounding box center [587, 312] width 74 height 20
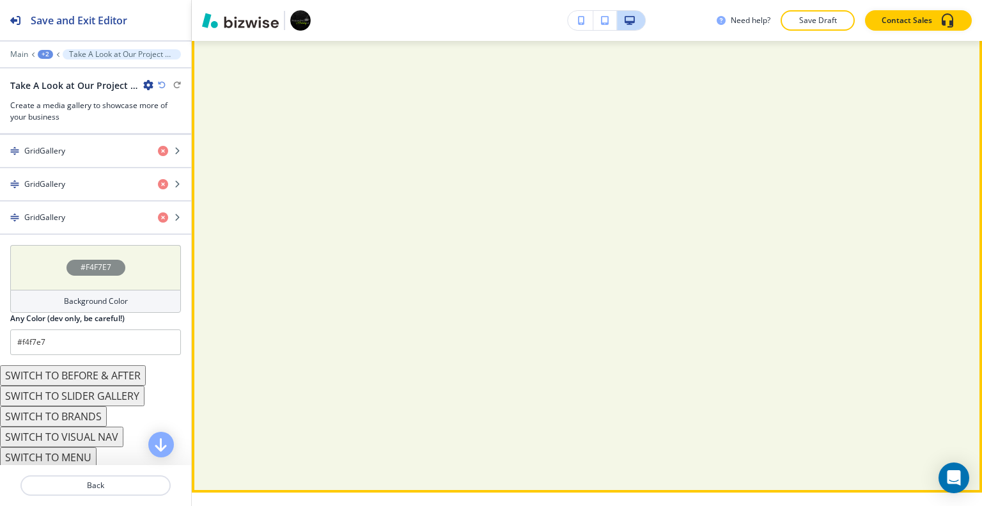
scroll to position [4304, 0]
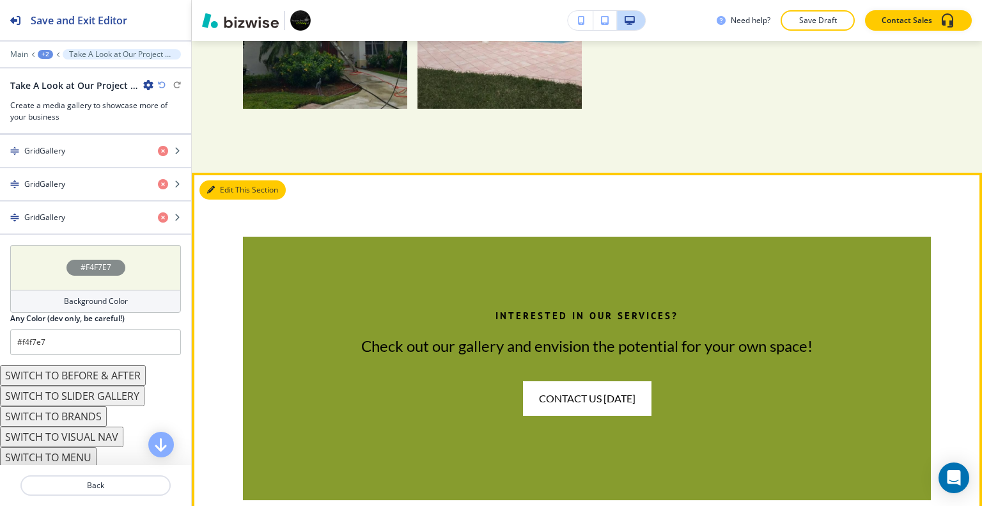
click at [235, 180] on button "Edit This Section" at bounding box center [242, 189] width 86 height 19
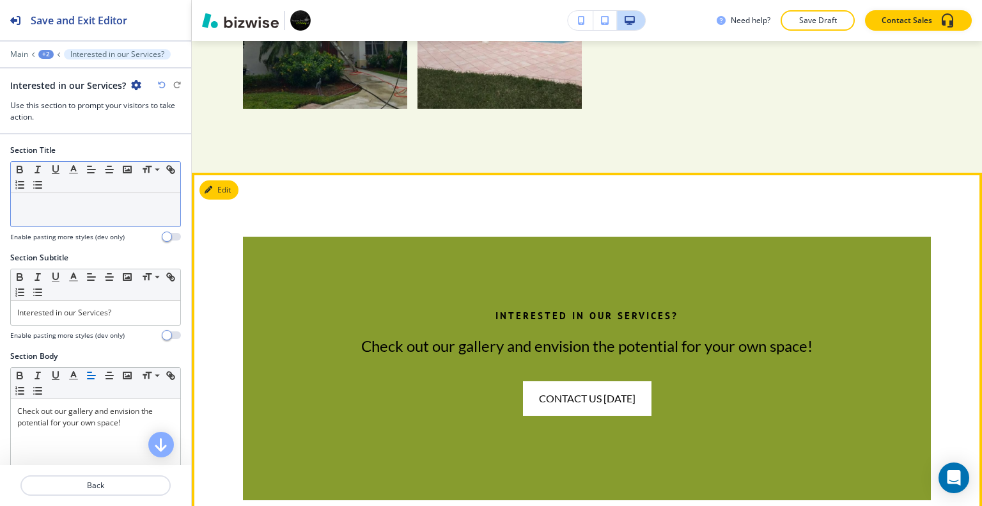
scroll to position [4392, 0]
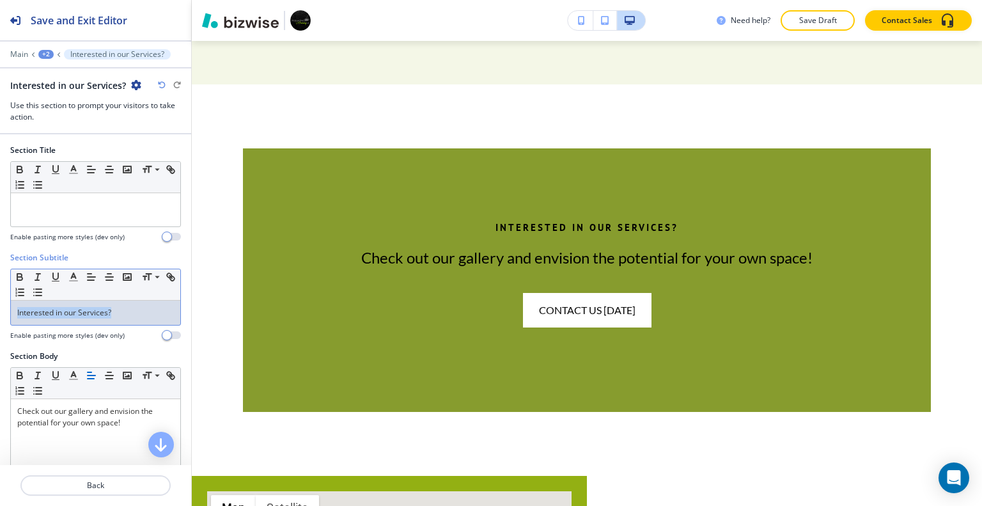
drag, startPoint x: 127, startPoint y: 302, endPoint x: 1, endPoint y: 296, distance: 126.7
click at [1, 296] on div "Section Subtitle Small Normal Large Huge Interested in our Services? Enable pas…" at bounding box center [95, 301] width 191 height 98
copy p "Interested in our Services?"
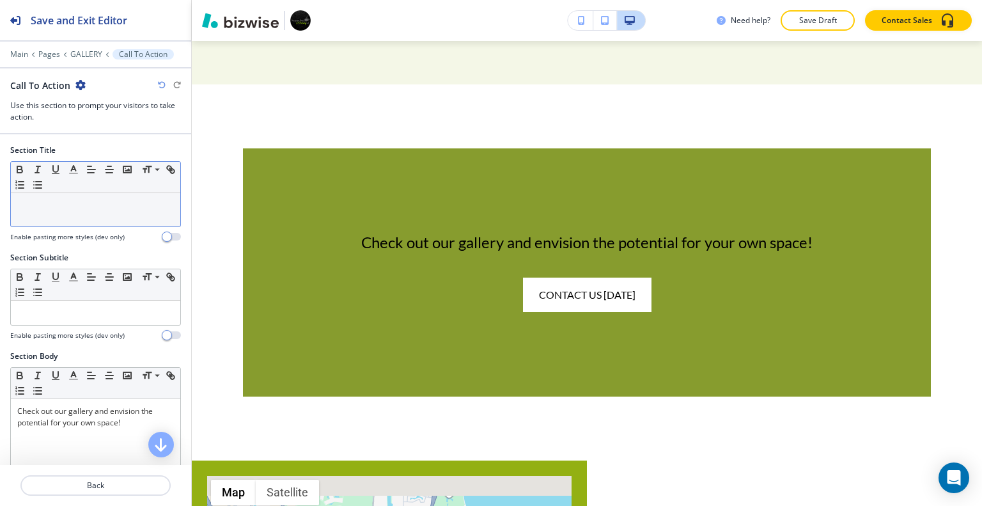
drag, startPoint x: 101, startPoint y: 190, endPoint x: 65, endPoint y: 202, distance: 38.2
click at [65, 202] on p at bounding box center [95, 205] width 157 height 12
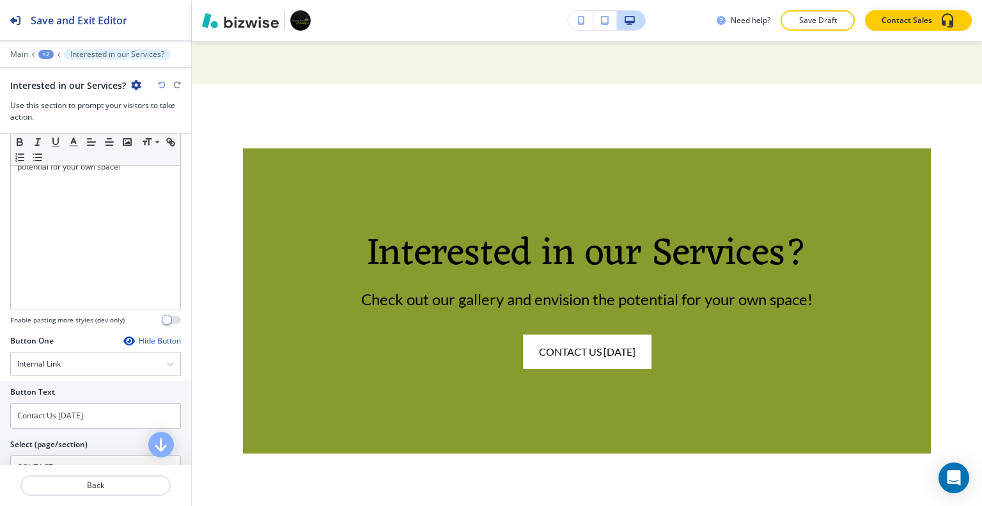
scroll to position [447, 0]
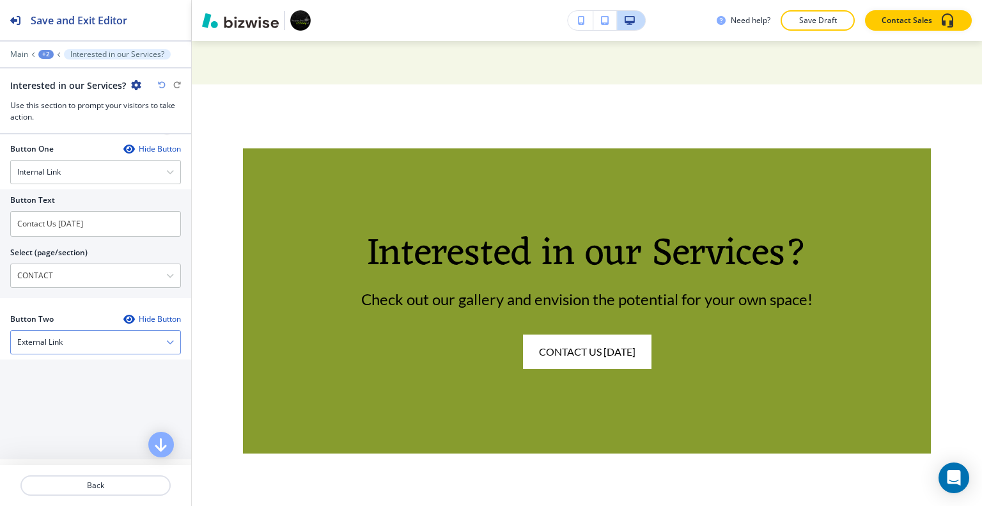
click at [104, 332] on div "External Link" at bounding box center [95, 341] width 169 height 23
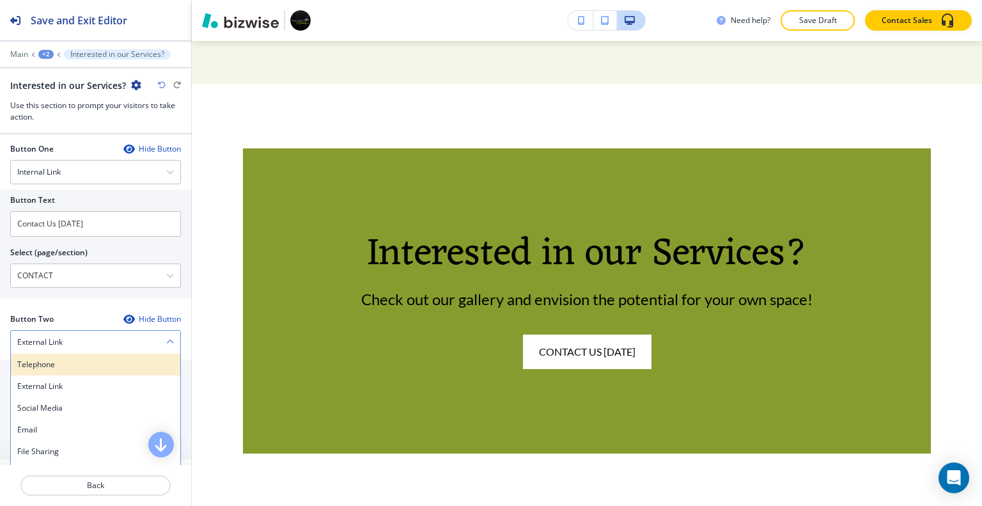
click at [97, 353] on div "Telephone" at bounding box center [95, 364] width 169 height 22
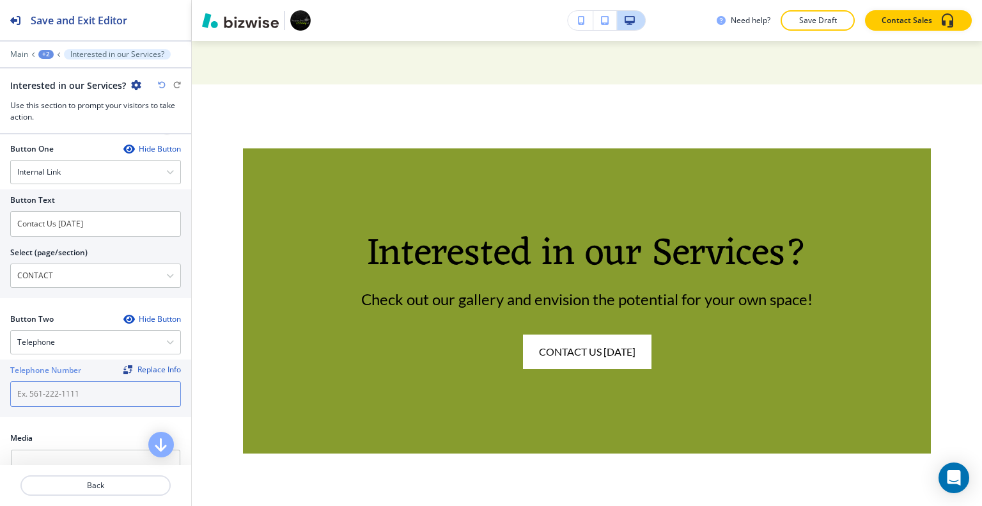
paste input "Interested in our Services?"
type input "Interested in our Services?"
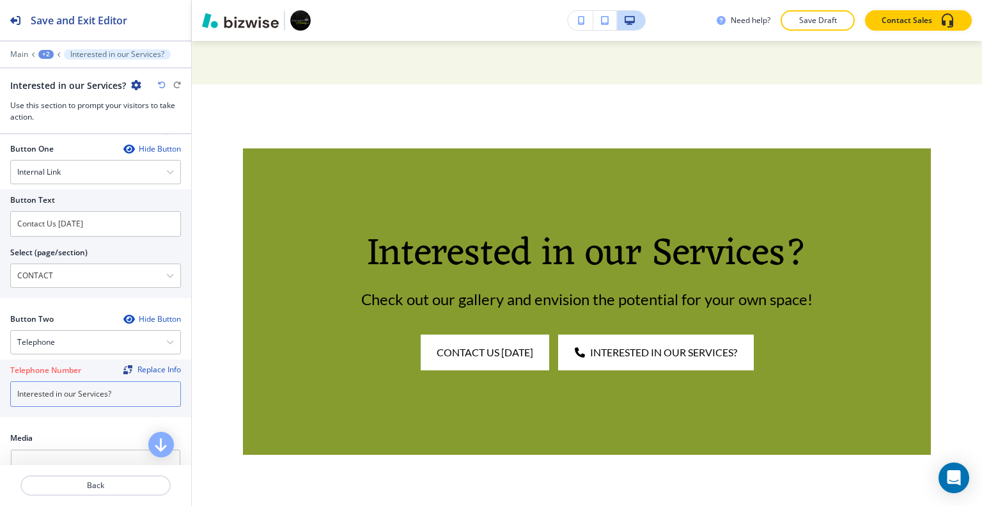
drag, startPoint x: 131, startPoint y: 386, endPoint x: 1, endPoint y: 390, distance: 130.4
click at [1, 389] on div "Telephone Number Replace Info Interested in our Services?" at bounding box center [95, 388] width 191 height 58
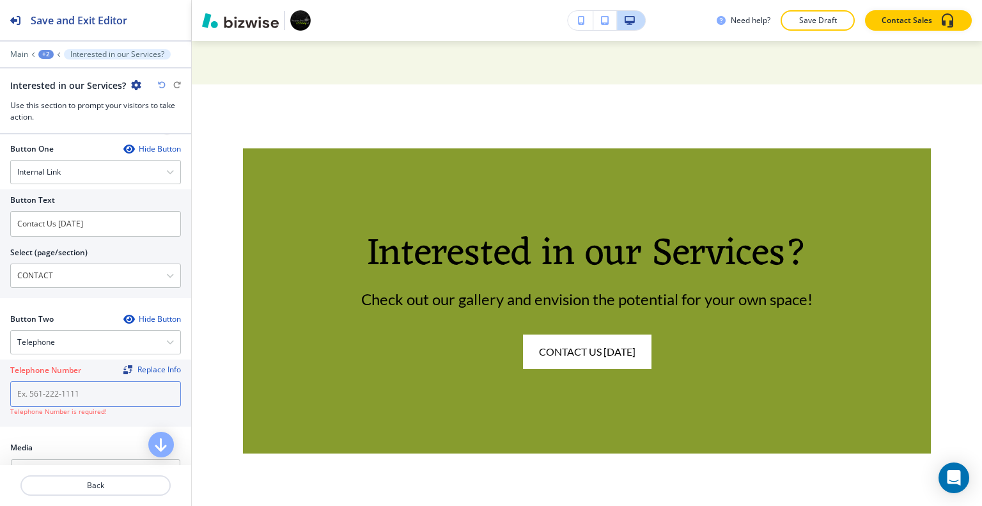
paste input "(561) 294-7711"
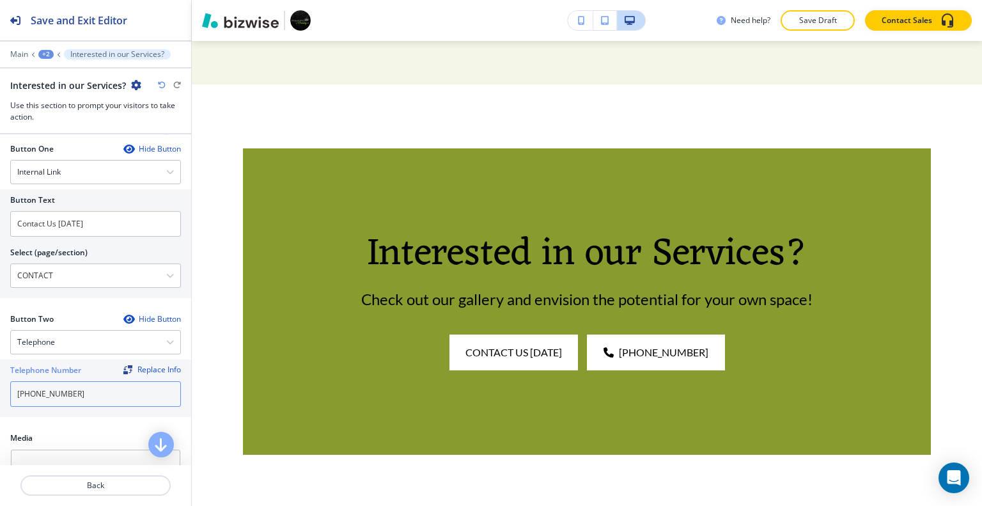
type input "(561) 294-7711"
click at [115, 415] on div "Button Two Hide Button Telephone Telephone External Link Social Media Email Fil…" at bounding box center [95, 367] width 171 height 109
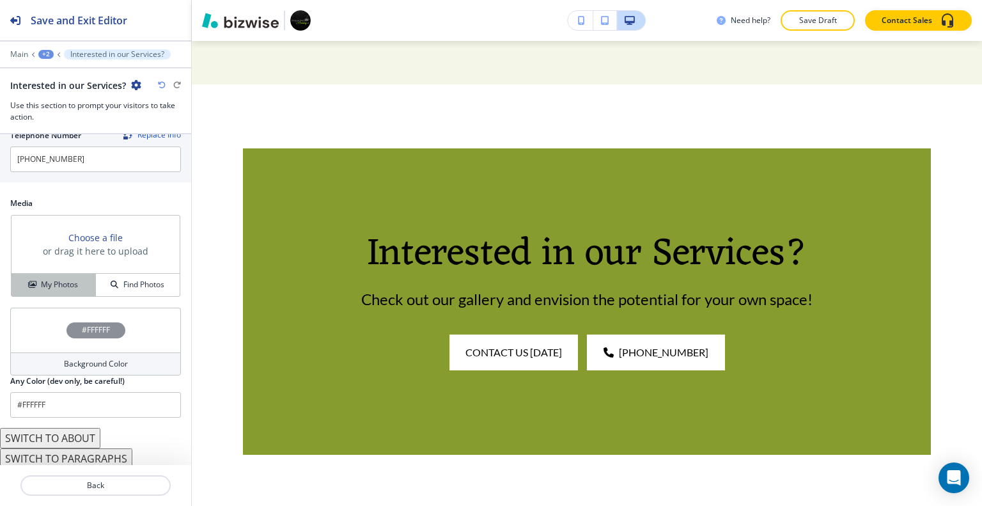
click at [72, 279] on h4 "My Photos" at bounding box center [59, 285] width 37 height 12
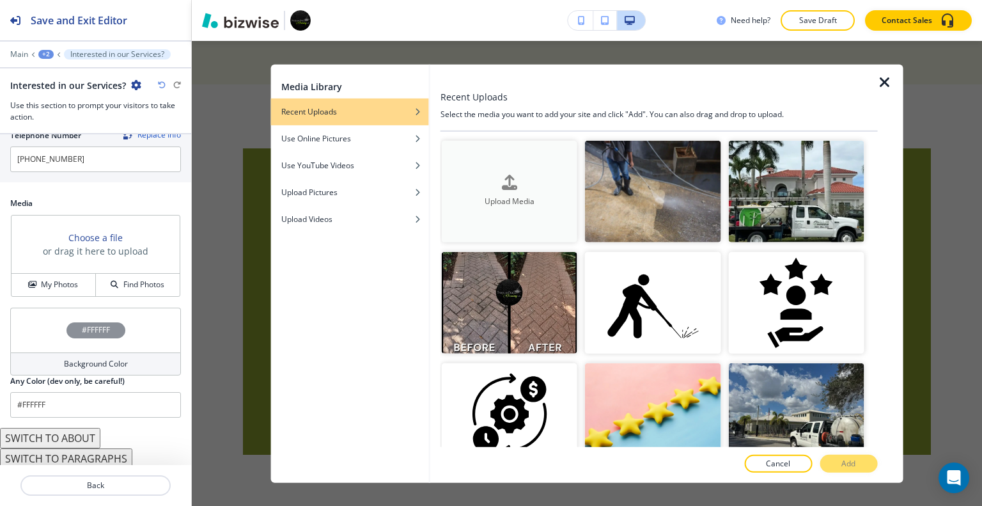
click at [493, 178] on div "Upload Media" at bounding box center [509, 191] width 135 height 33
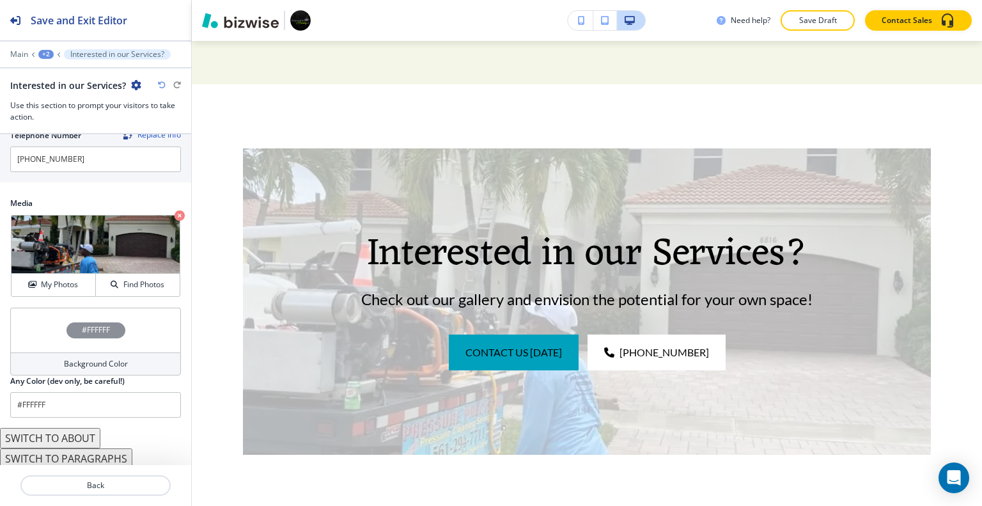
click at [34, 322] on div "#FFFFFF" at bounding box center [95, 329] width 171 height 45
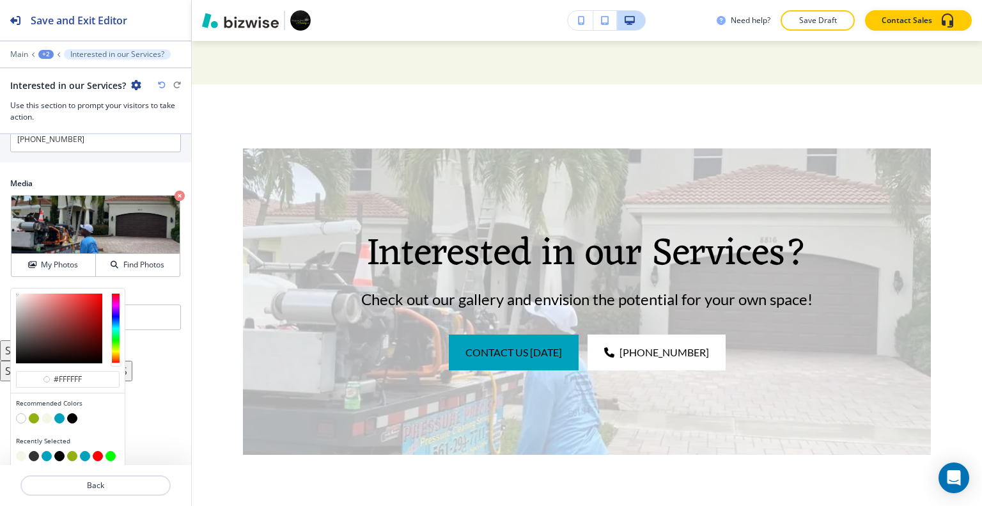
click at [33, 413] on button "button" at bounding box center [34, 418] width 10 height 10
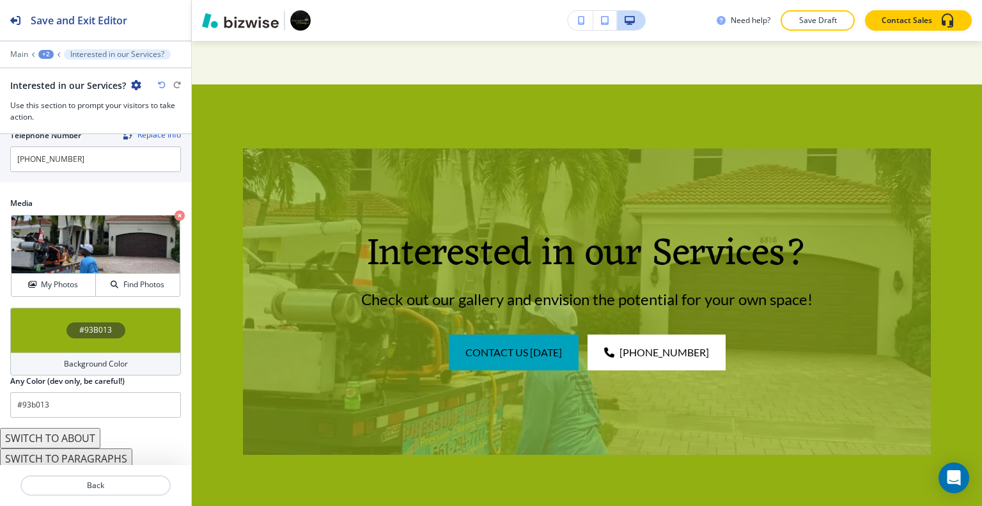
click at [43, 317] on div "#93B013" at bounding box center [95, 329] width 171 height 45
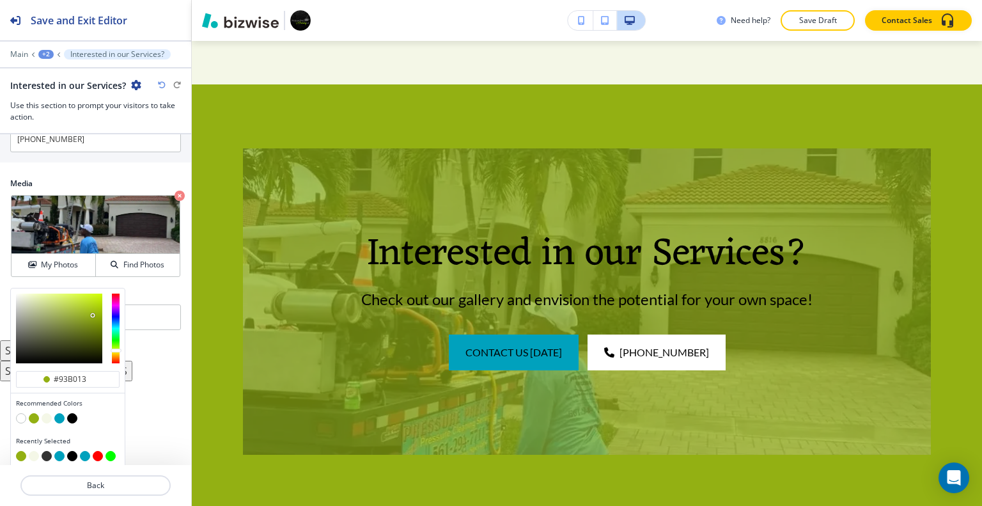
click at [74, 416] on button "button" at bounding box center [72, 418] width 10 height 10
type input "#000000"
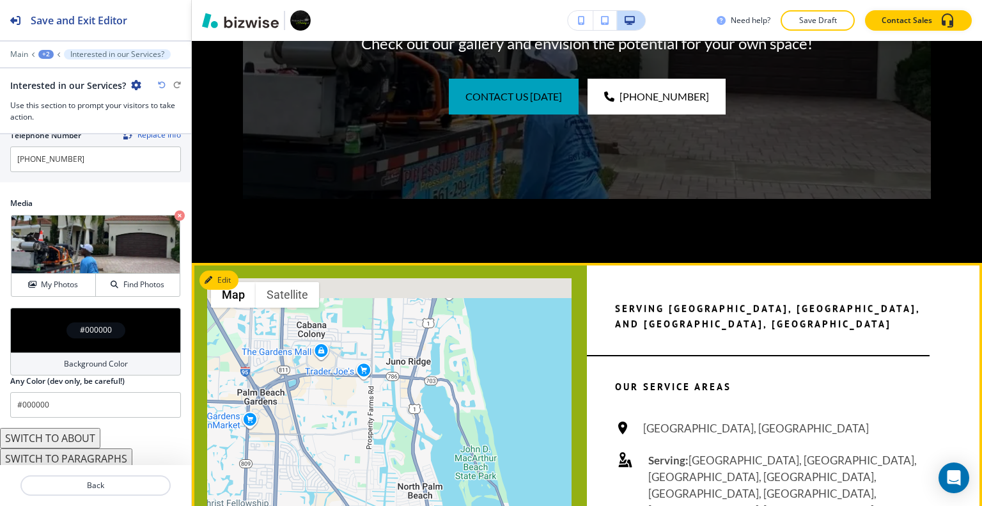
scroll to position [4775, 0]
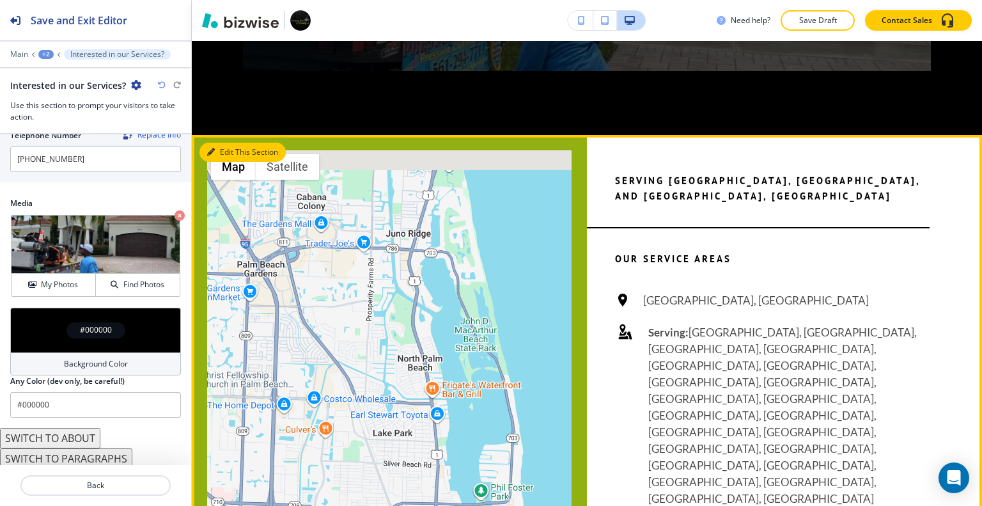
click at [233, 143] on button "Edit This Section" at bounding box center [242, 152] width 86 height 19
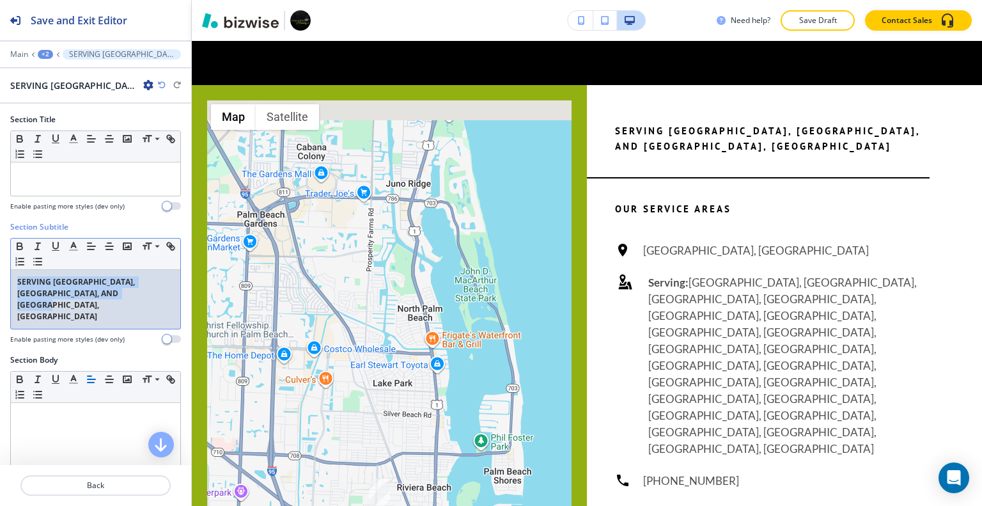
drag, startPoint x: 134, startPoint y: 291, endPoint x: 16, endPoint y: 278, distance: 119.0
click at [8, 275] on div "Section Subtitle Small Normal Large Huge SERVING PALM BEACH GARDENS, WEST PALM …" at bounding box center [95, 287] width 191 height 133
copy strong "SERVING PALM BEACH GARDENS, WEST PALM BEACH, AND BOCA, FL"
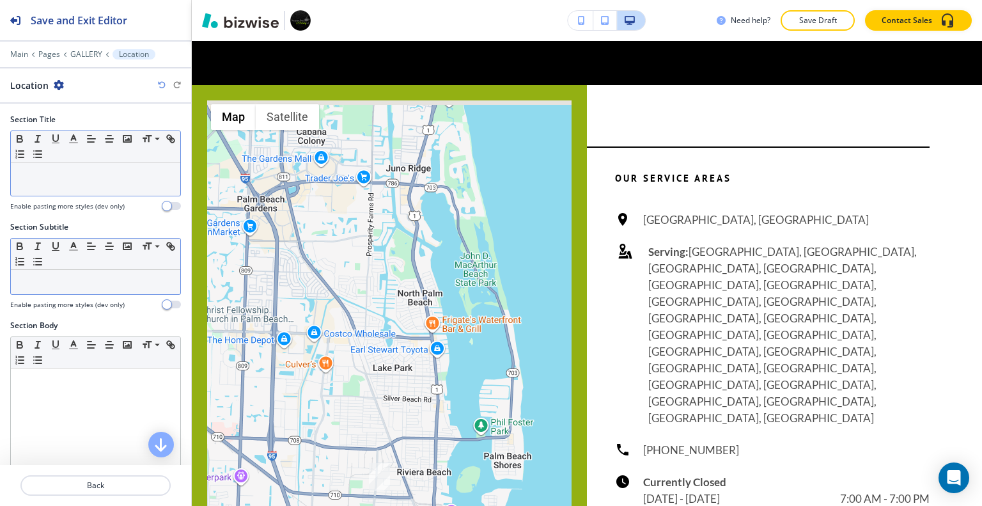
drag, startPoint x: 99, startPoint y: 161, endPoint x: 79, endPoint y: 181, distance: 28.0
click at [79, 181] on div at bounding box center [95, 178] width 169 height 33
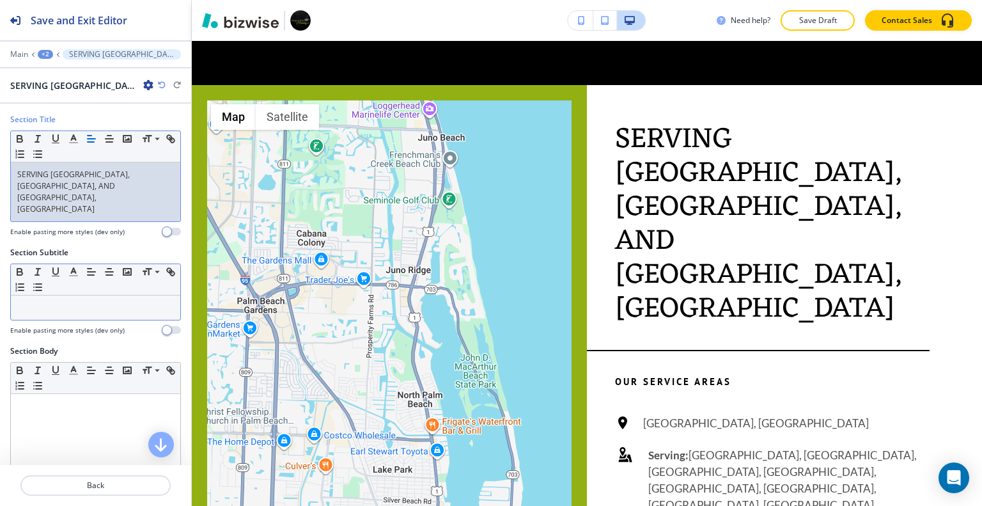
click at [833, 10] on div "Need help? Save Draft Contact Sales" at bounding box center [587, 20] width 790 height 41
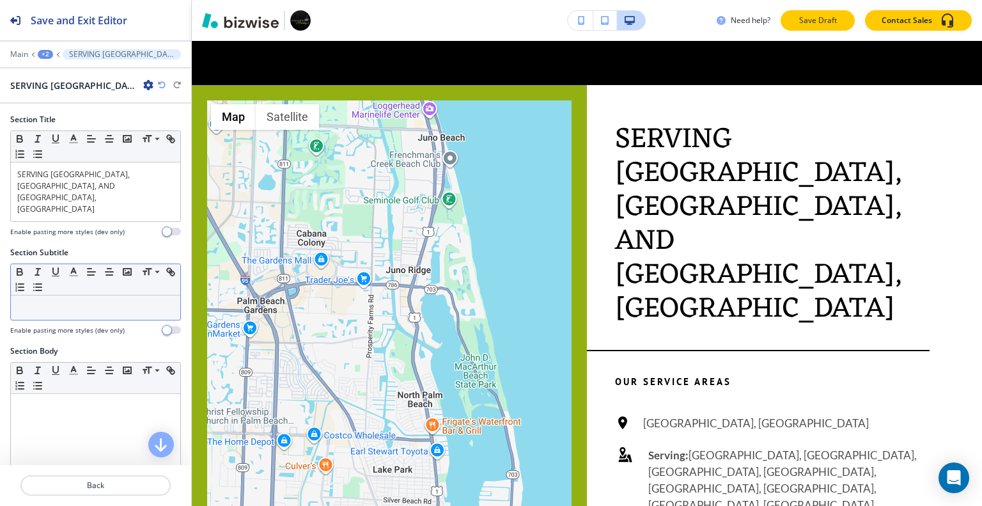
click at [813, 22] on p "Save Draft" at bounding box center [817, 21] width 41 height 12
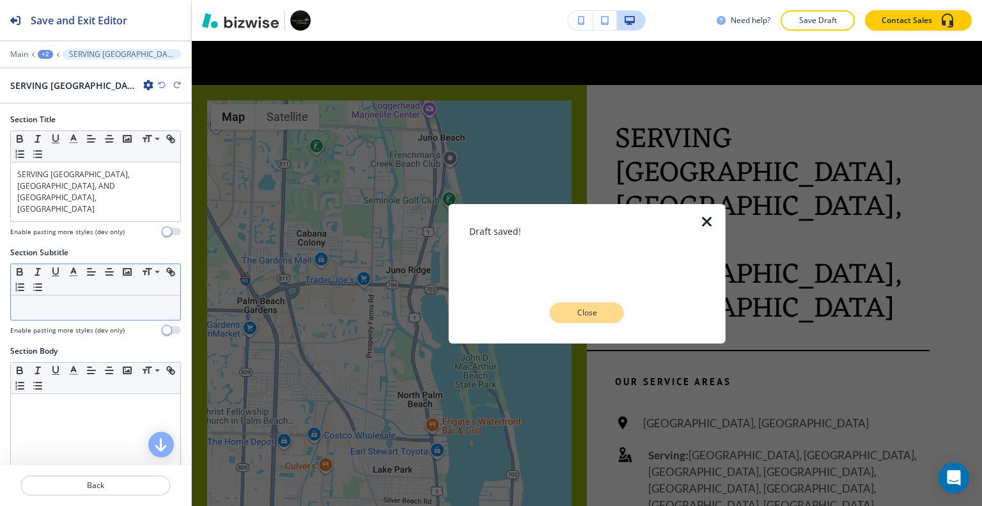
click at [601, 305] on button "Close" at bounding box center [587, 312] width 74 height 20
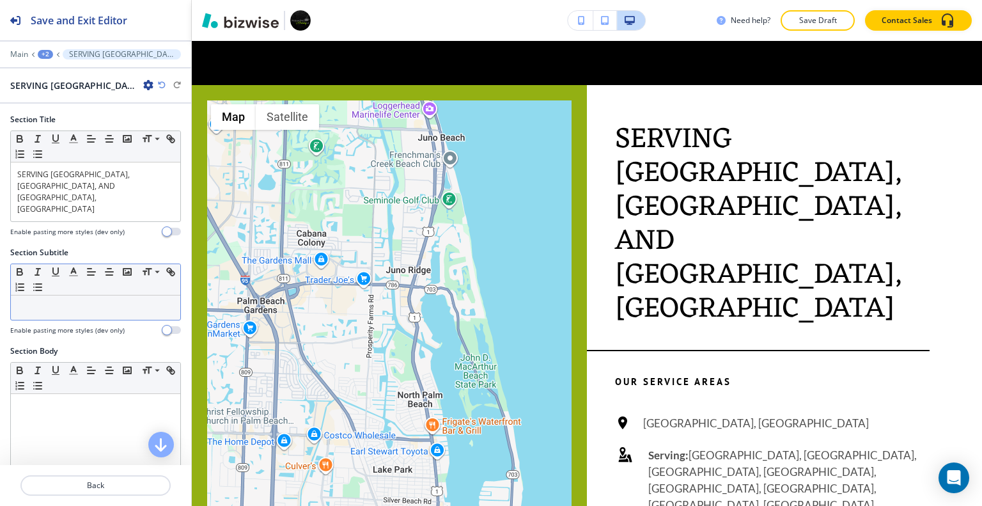
scroll to position [5336, 0]
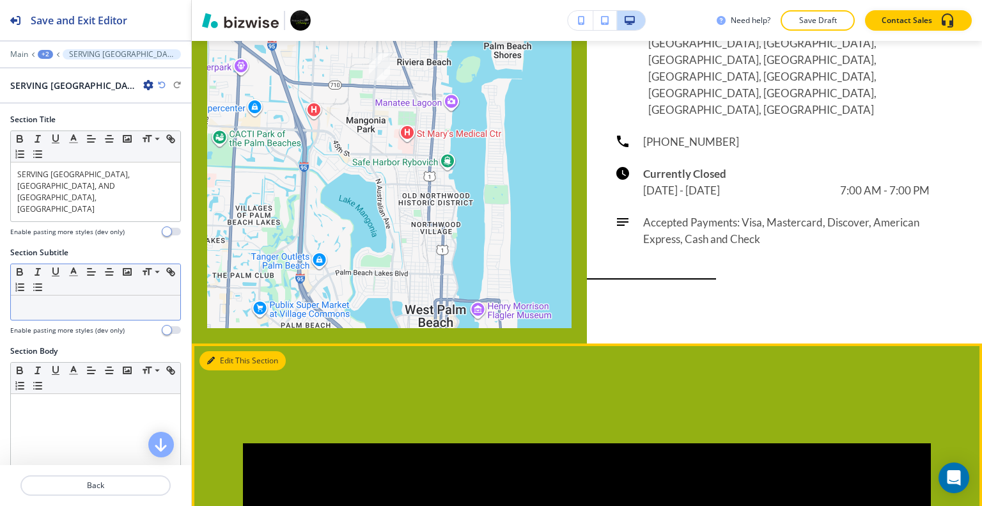
click at [217, 351] on button "Edit This Section" at bounding box center [242, 360] width 86 height 19
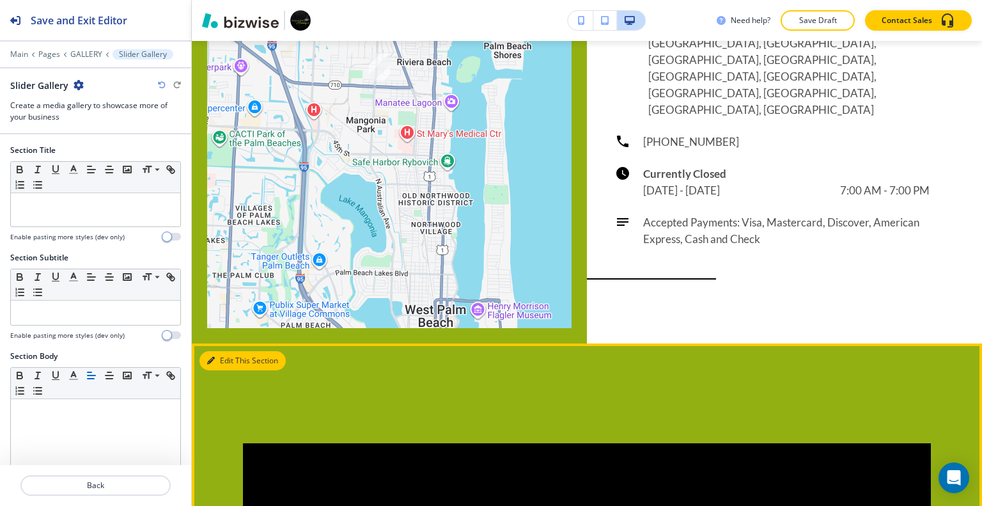
scroll to position [5377, 0]
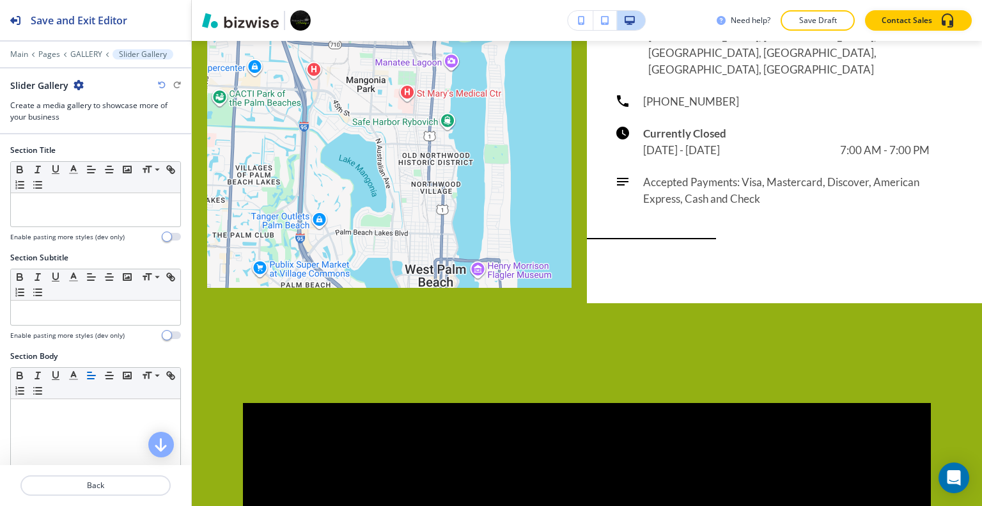
click at [72, 87] on div "Slider Gallery" at bounding box center [46, 85] width 73 height 13
click at [74, 88] on icon "button" at bounding box center [78, 85] width 10 height 10
click at [107, 146] on p "Delete Section" at bounding box center [113, 152] width 65 height 12
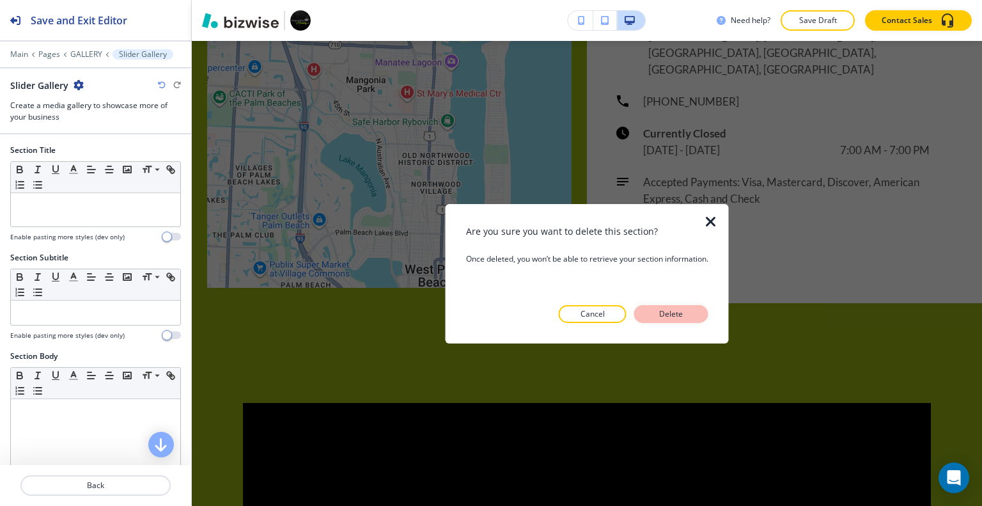
click at [673, 316] on p "Delete" at bounding box center [671, 314] width 31 height 12
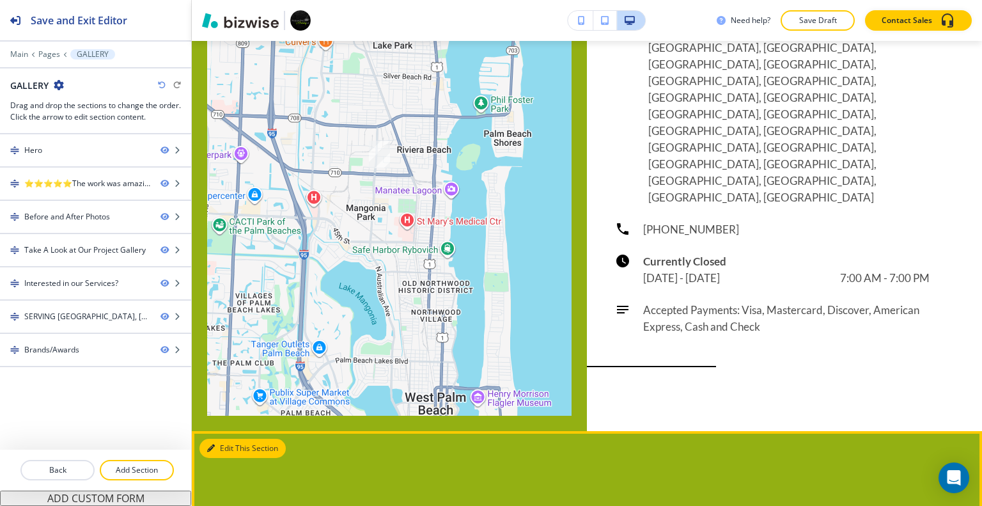
click at [229, 438] on button "Edit This Section" at bounding box center [242, 447] width 86 height 19
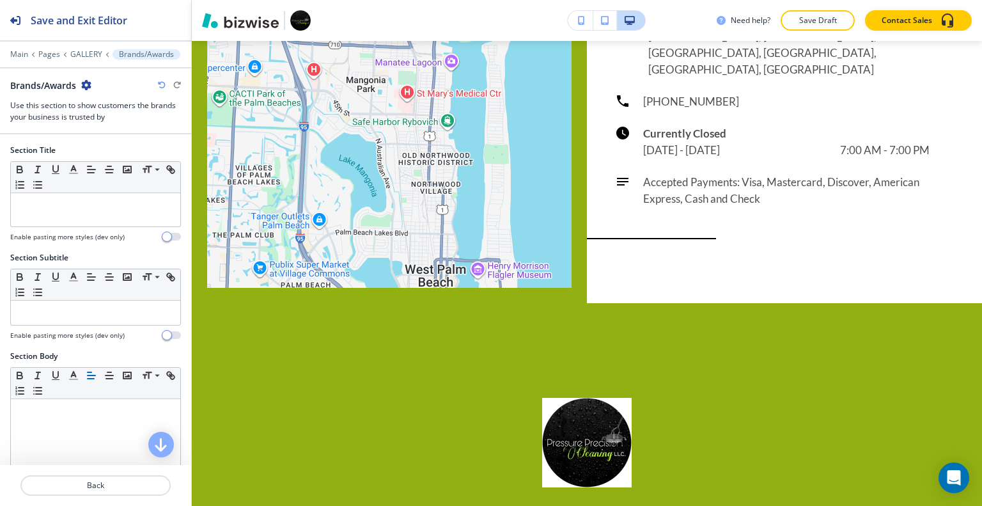
click at [79, 84] on div "Brands/Awards" at bounding box center [50, 85] width 81 height 13
click at [83, 86] on icon "button" at bounding box center [86, 85] width 10 height 10
click at [100, 141] on button "Delete Section" at bounding box center [123, 151] width 82 height 23
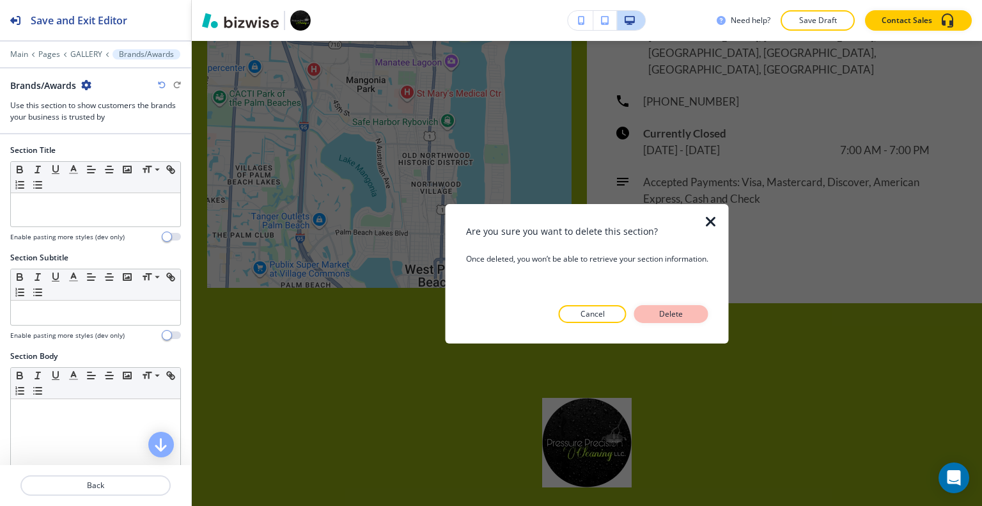
click at [671, 314] on p "Delete" at bounding box center [671, 314] width 31 height 12
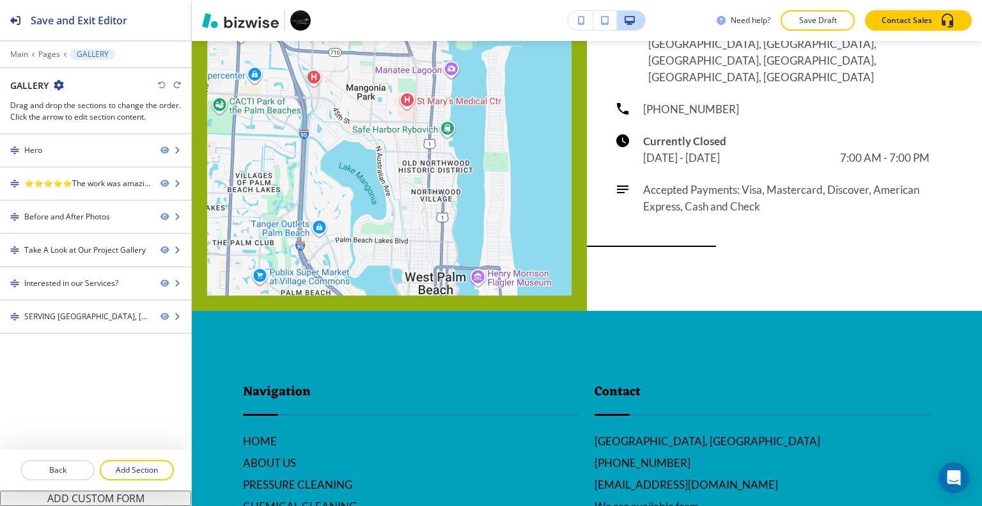
click at [828, 22] on p "Save Draft" at bounding box center [817, 21] width 41 height 12
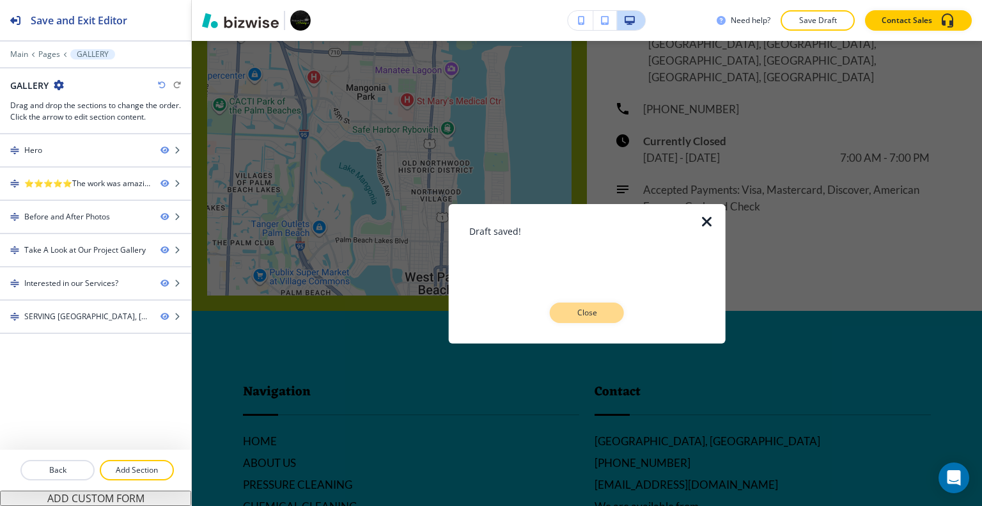
click at [593, 318] on button "Close" at bounding box center [587, 312] width 74 height 20
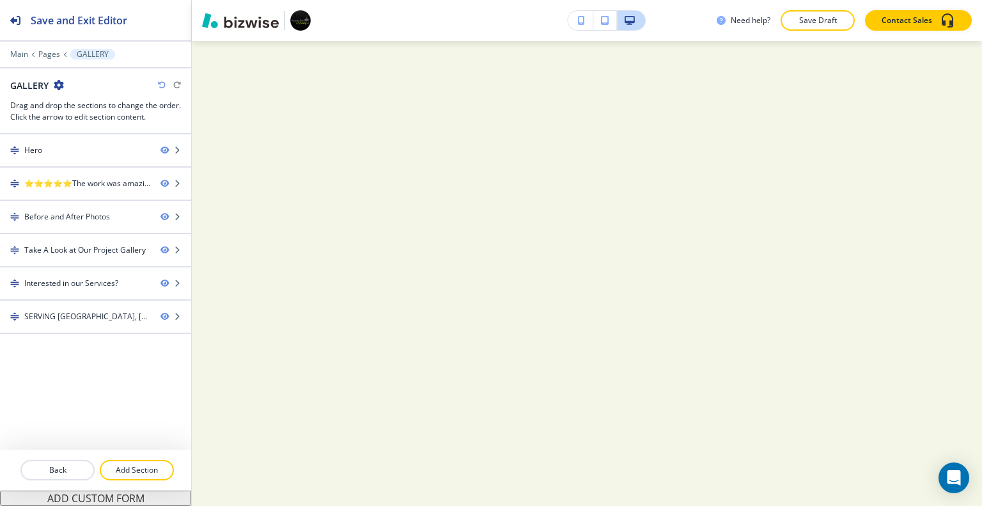
scroll to position [0, 0]
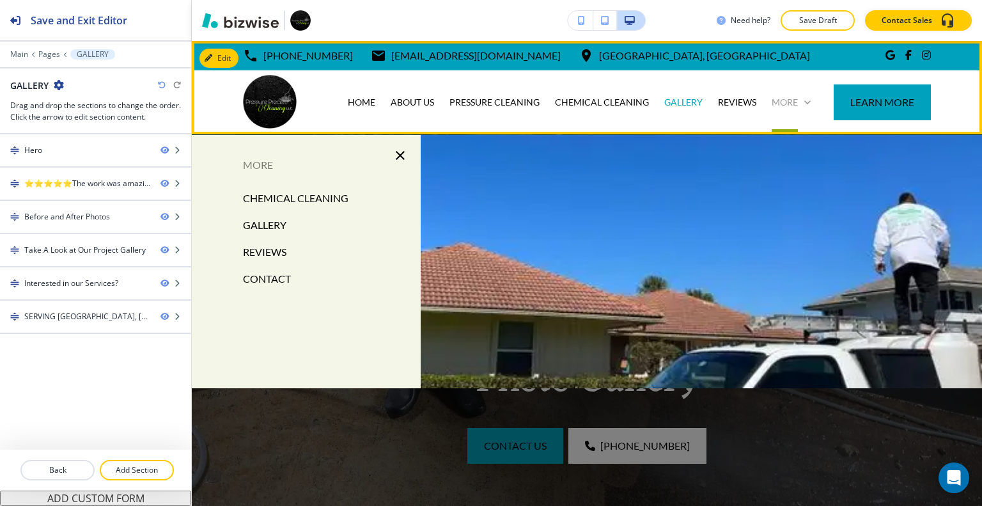
click at [782, 104] on p "More" at bounding box center [784, 102] width 26 height 13
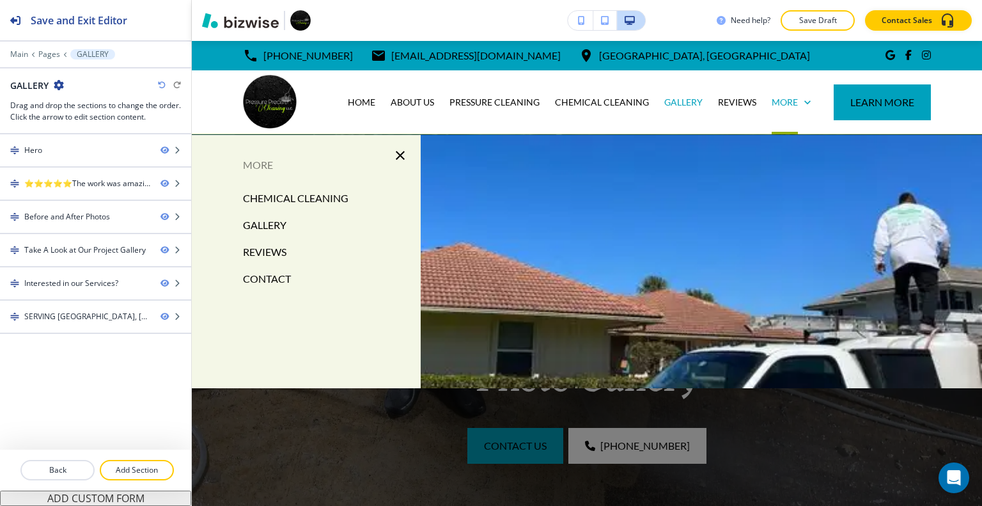
click at [266, 253] on p "REVIEWS" at bounding box center [264, 251] width 43 height 19
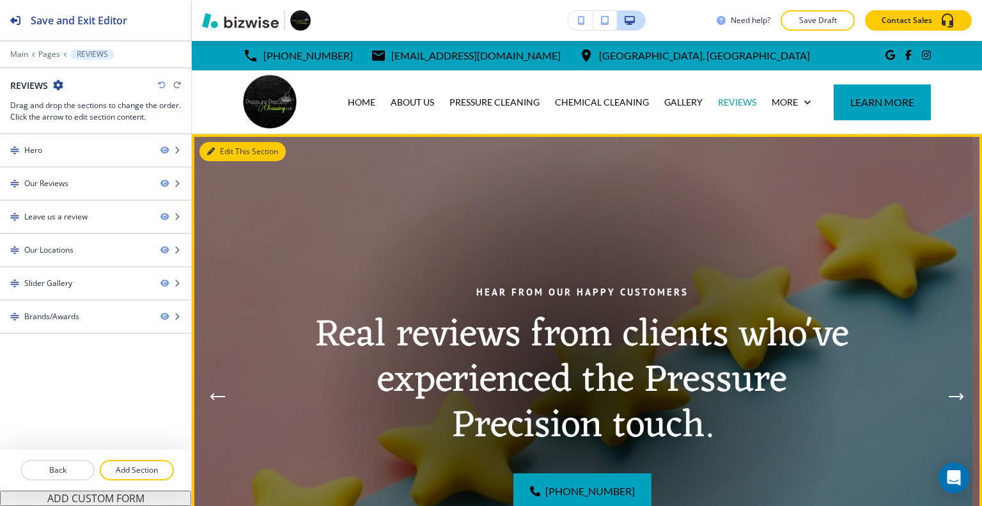
click at [217, 151] on button "Edit This Section" at bounding box center [242, 151] width 86 height 19
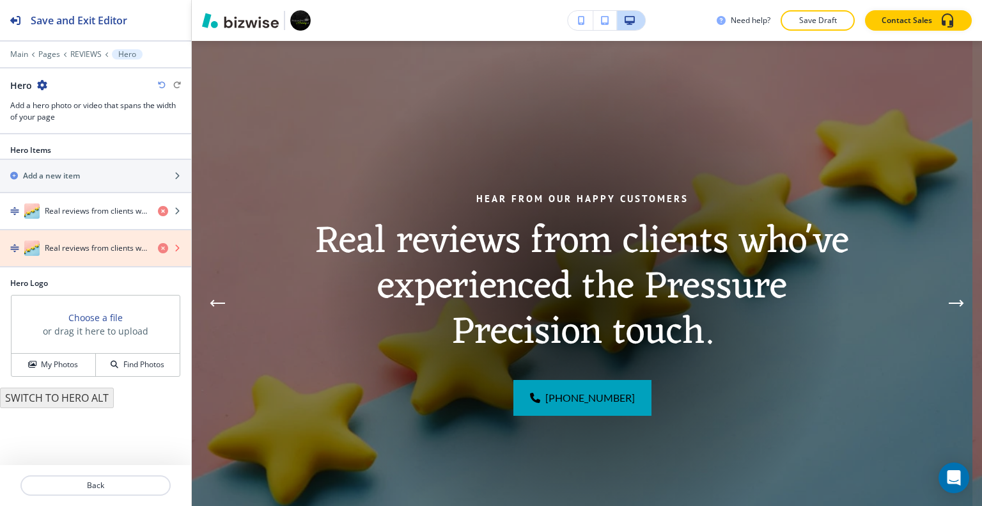
click at [162, 247] on icon "button" at bounding box center [163, 248] width 10 height 10
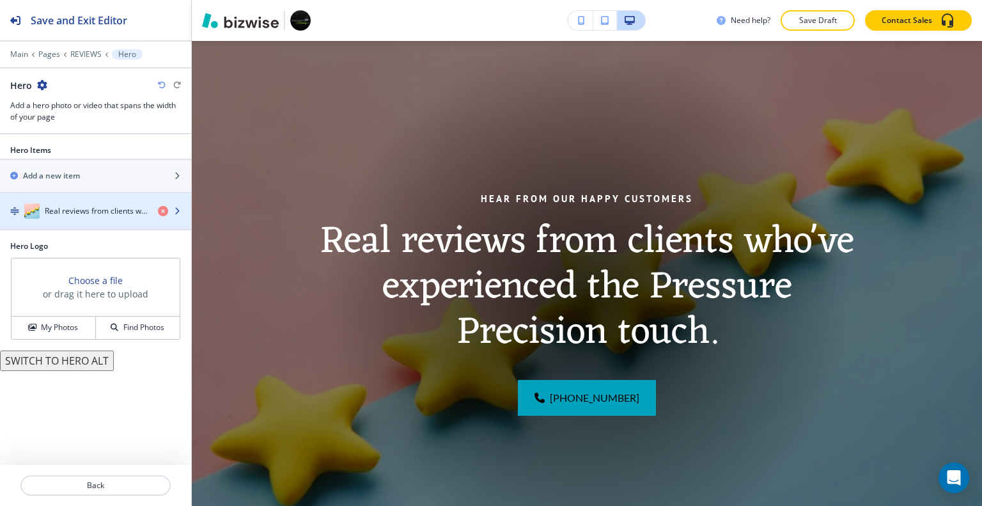
click at [106, 215] on h4 "Real reviews from clients who've experienced the Pressure Precision touch." at bounding box center [96, 211] width 103 height 12
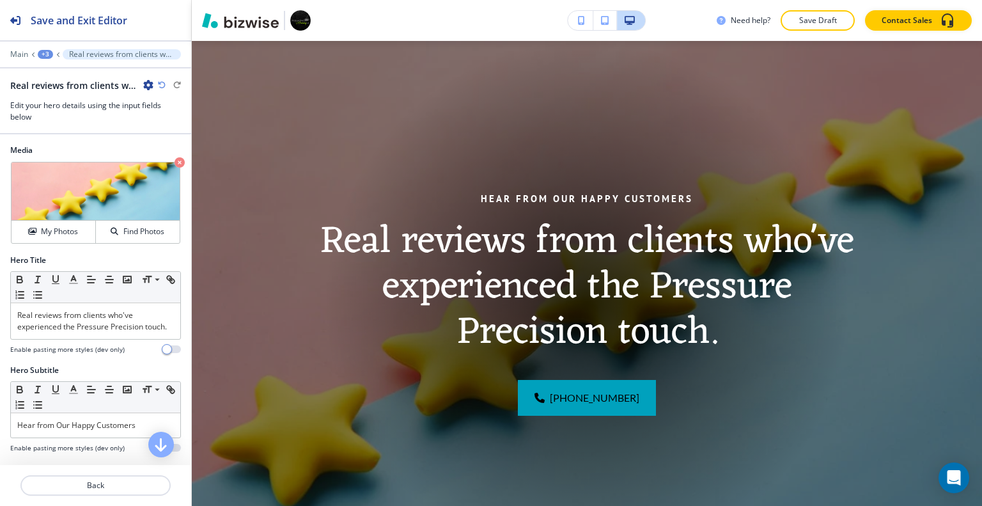
scroll to position [128, 0]
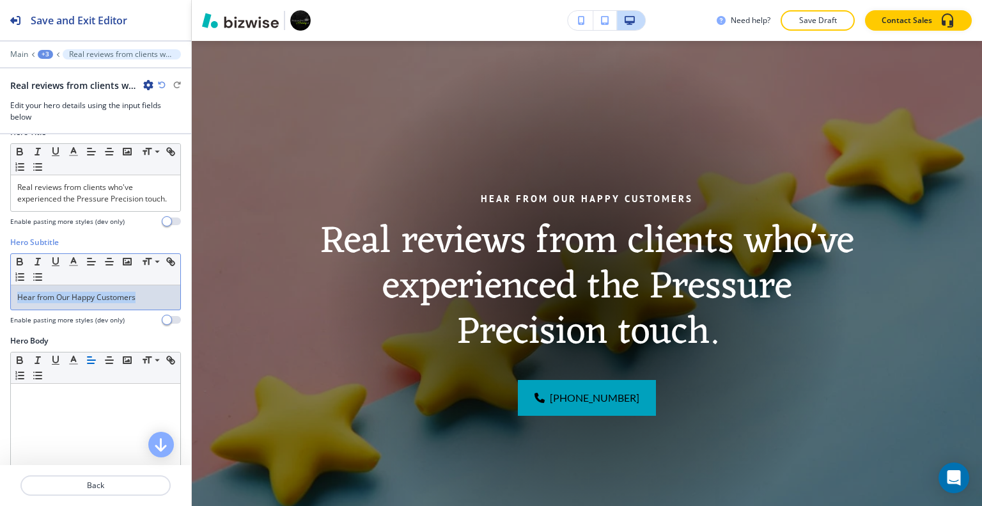
drag, startPoint x: 151, startPoint y: 301, endPoint x: 7, endPoint y: 293, distance: 144.6
click at [6, 293] on div "Hero Subtitle Small Normal Large Huge Hear from Our Happy Customers Enable past…" at bounding box center [95, 285] width 191 height 98
copy p "Hear from Our Happy Customers"
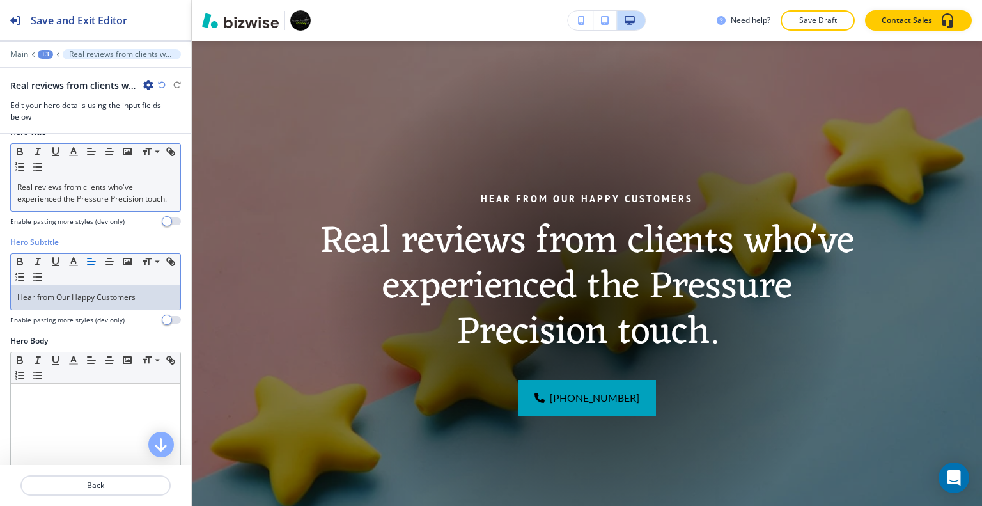
click at [15, 189] on div "Real reviews from clients who've experienced the Pressure Precision touch." at bounding box center [95, 193] width 169 height 36
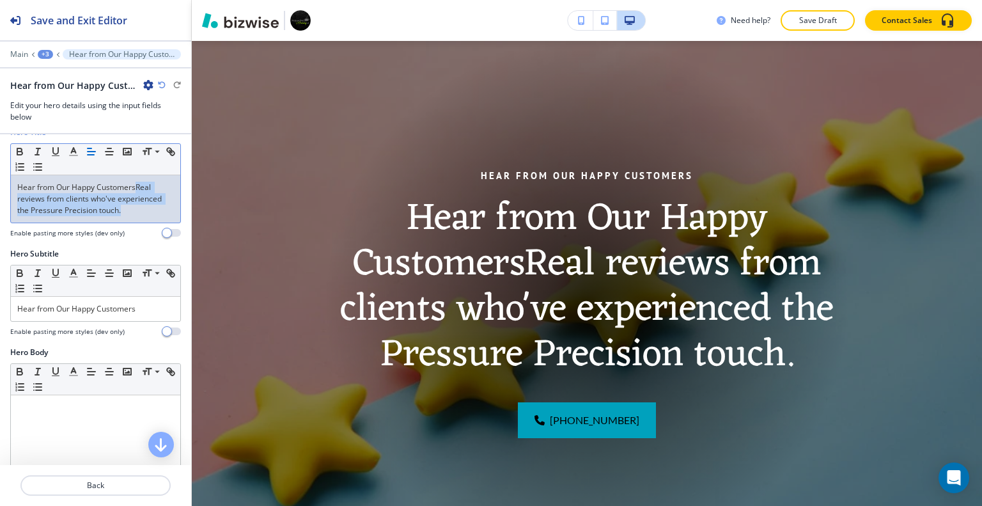
drag, startPoint x: 128, startPoint y: 208, endPoint x: 137, endPoint y: 190, distance: 20.6
click at [137, 190] on p "Hear from Our Happy CustomersReal reviews from clients who've experienced the P…" at bounding box center [95, 199] width 157 height 35
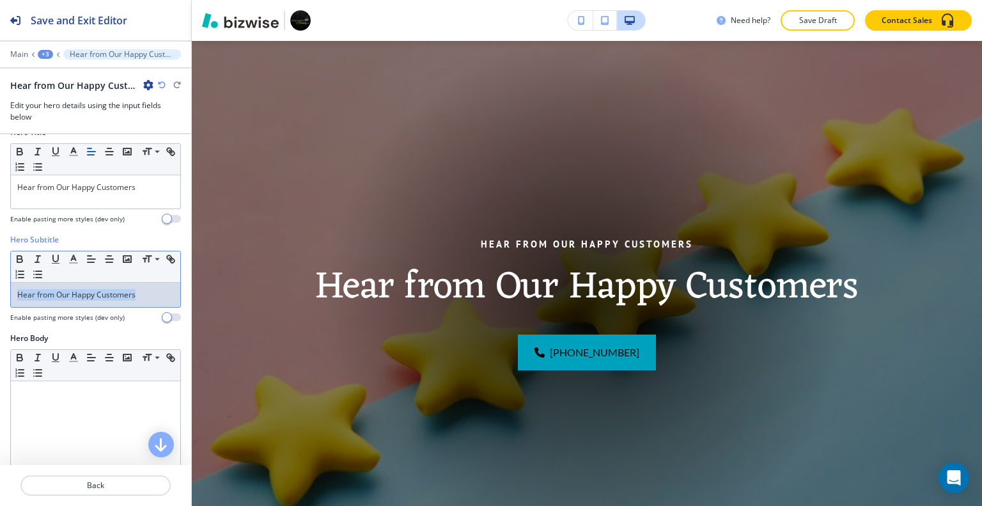
drag, startPoint x: 149, startPoint y: 295, endPoint x: 0, endPoint y: 286, distance: 149.2
click at [0, 286] on div "Hero Subtitle Small Normal Large Huge Hear from Our Happy Customers Enable past…" at bounding box center [95, 283] width 191 height 98
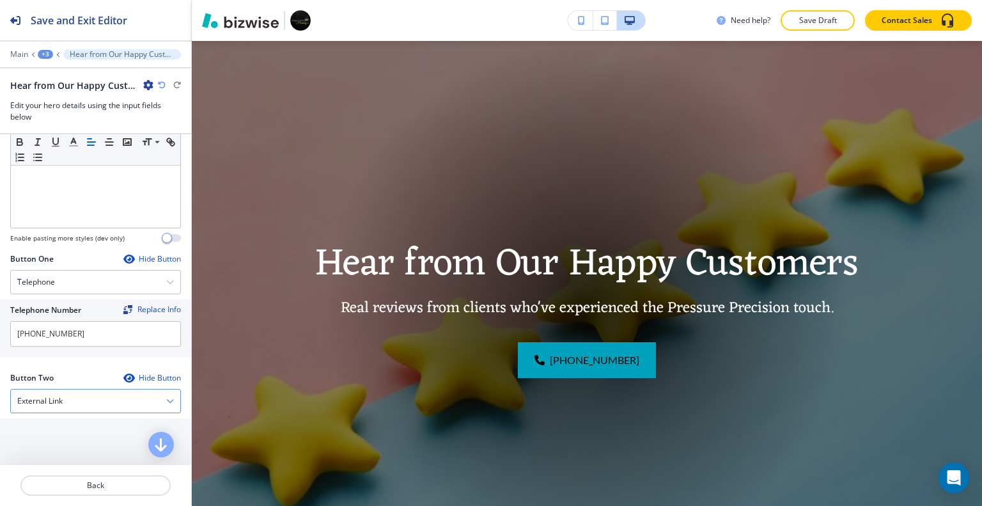
click at [90, 393] on div "External Link" at bounding box center [95, 400] width 169 height 23
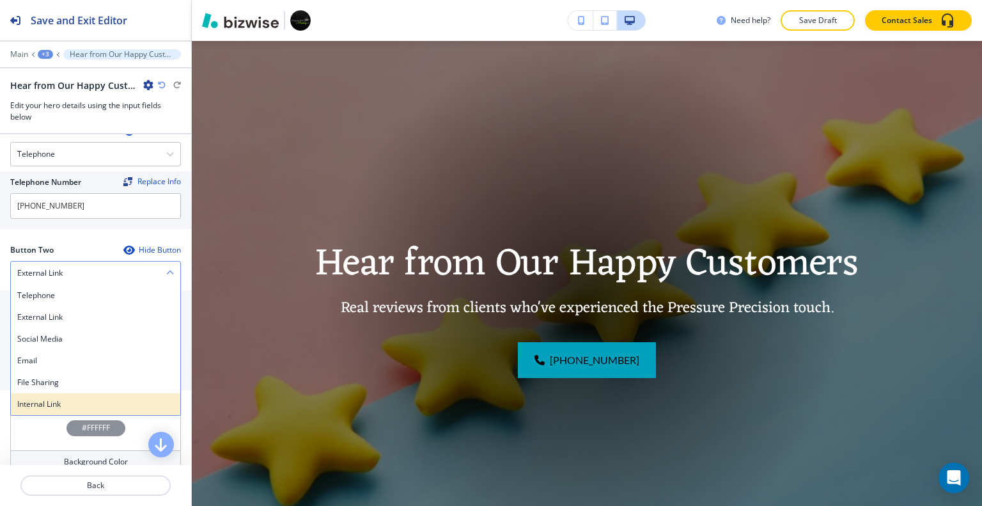
click at [93, 401] on h4 "Internal Link" at bounding box center [95, 404] width 157 height 12
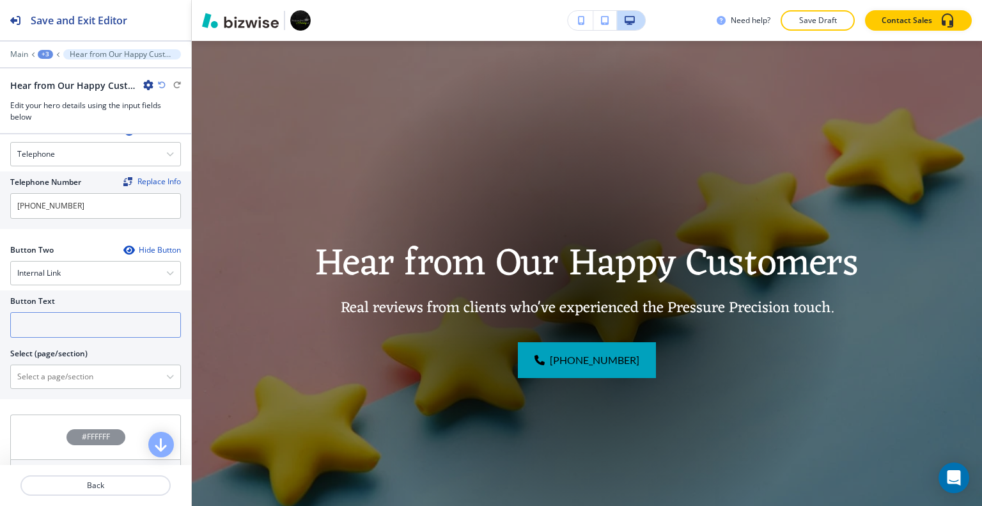
click at [94, 319] on input "text" at bounding box center [95, 325] width 171 height 26
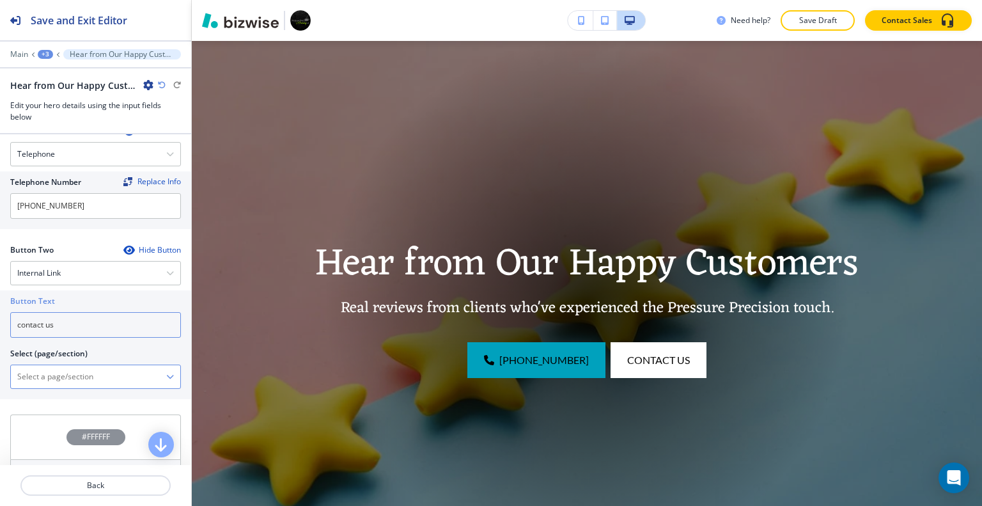
type input "contact us"
click at [117, 378] on \(page\/section\) "Manual Input" at bounding box center [88, 377] width 155 height 22
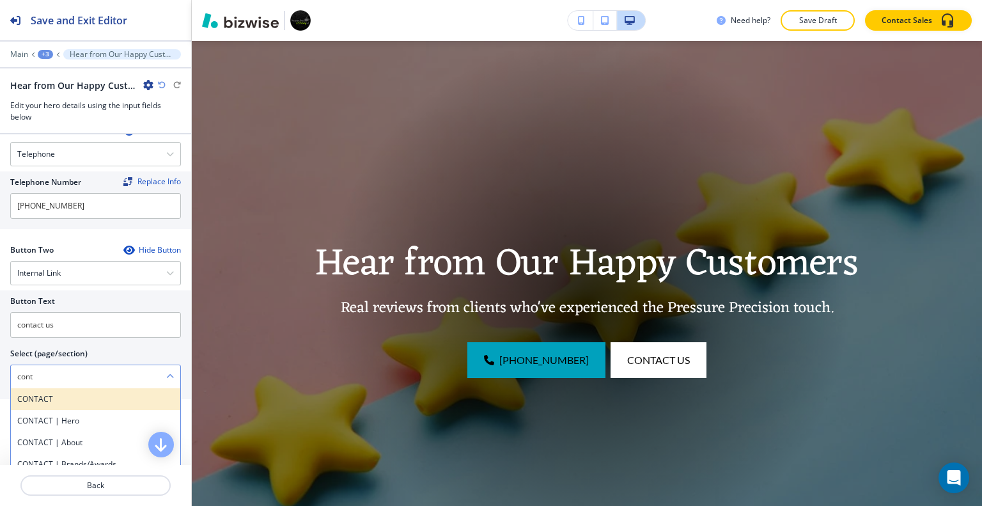
click at [114, 403] on div "CONTACT" at bounding box center [95, 399] width 169 height 22
type \(page\/section\) "CONTACT"
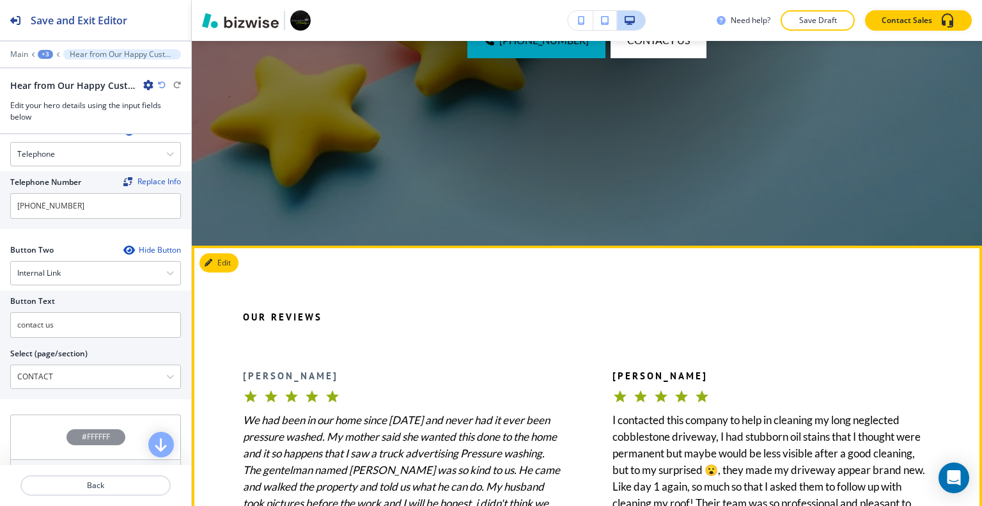
scroll to position [605, 0]
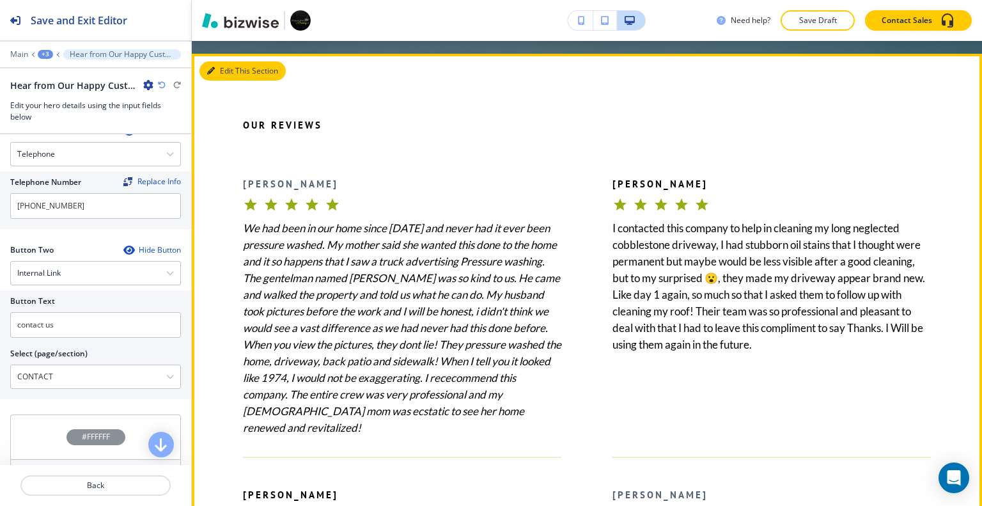
click at [220, 68] on button "Edit This Section" at bounding box center [242, 70] width 86 height 19
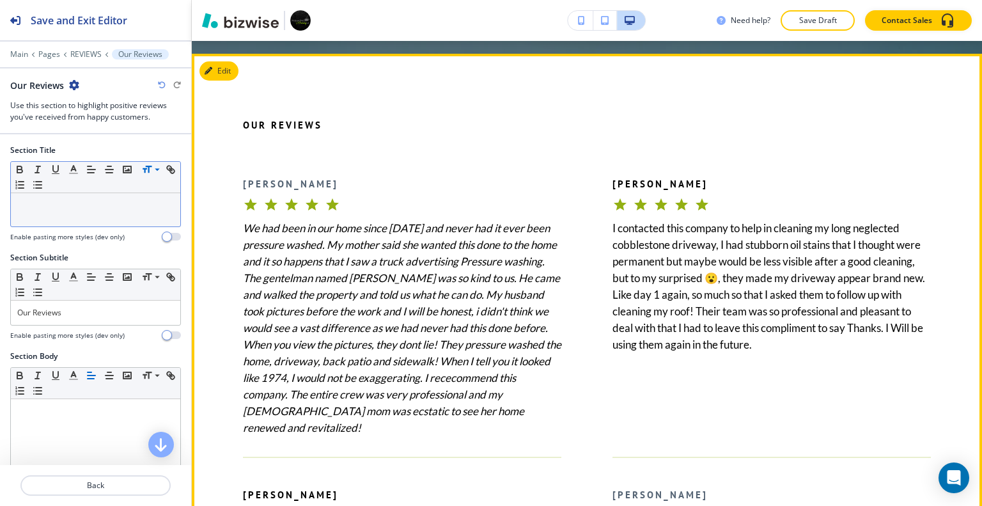
scroll to position [617, 0]
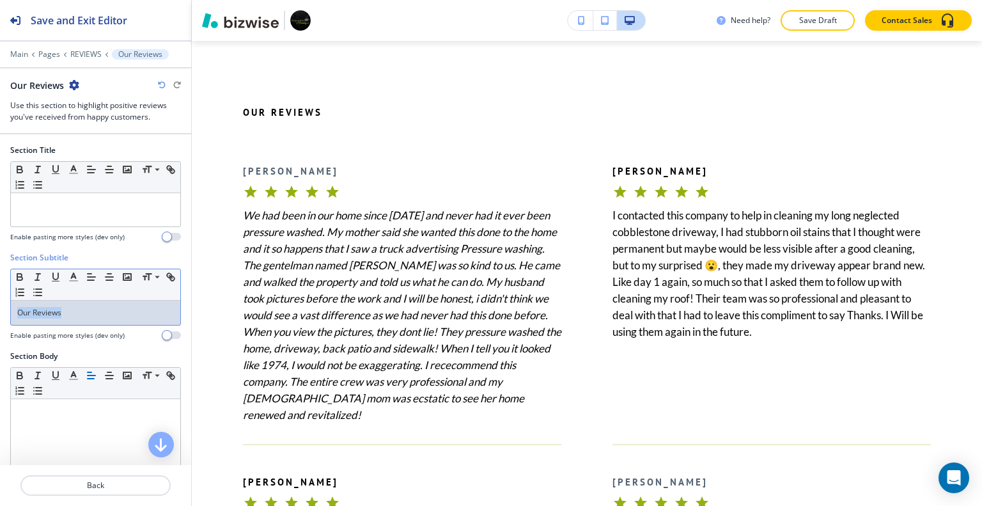
drag, startPoint x: 98, startPoint y: 320, endPoint x: 0, endPoint y: 318, distance: 98.4
click at [0, 318] on div "Section Subtitle Small Normal Large Huge Our Reviews Enable pasting more styles…" at bounding box center [95, 301] width 191 height 98
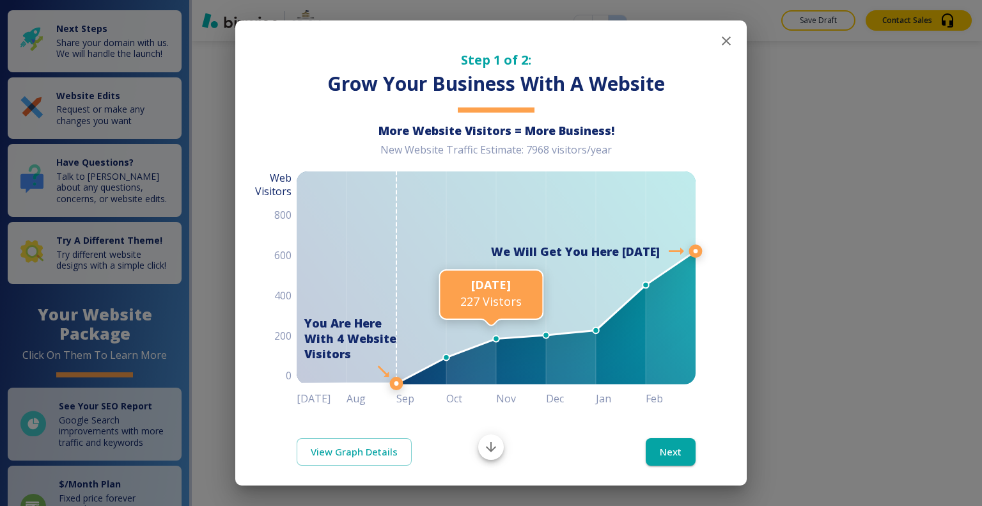
click at [722, 38] on icon "button" at bounding box center [726, 40] width 9 height 9
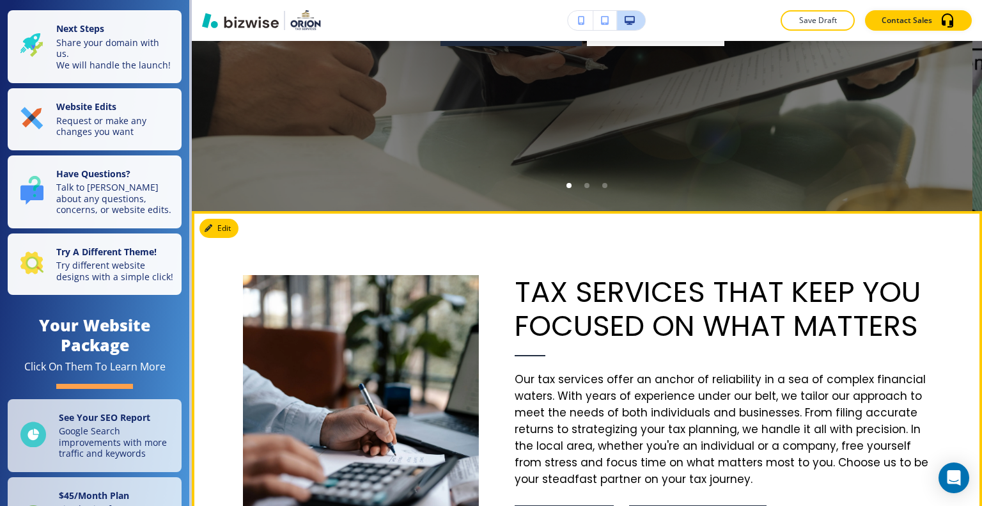
scroll to position [767, 0]
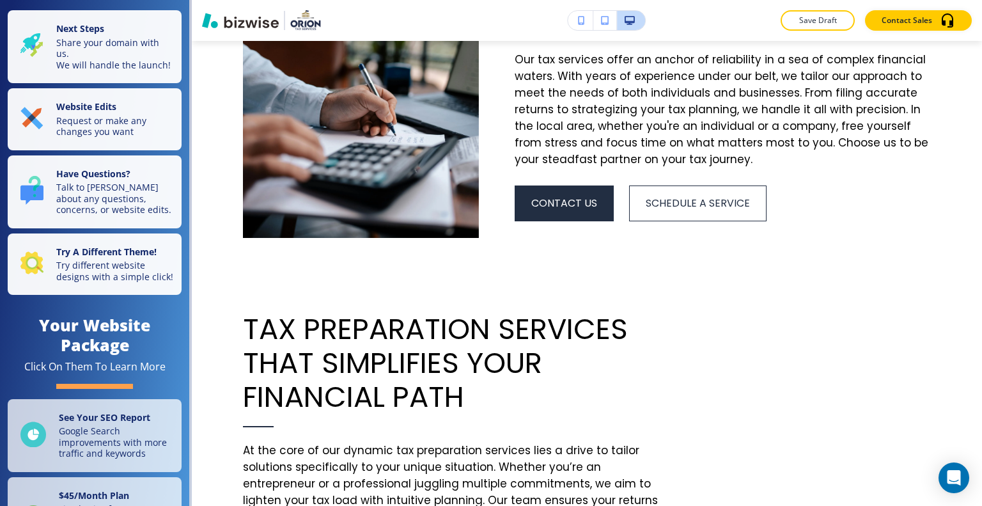
click at [579, 20] on icon "button" at bounding box center [581, 20] width 7 height 9
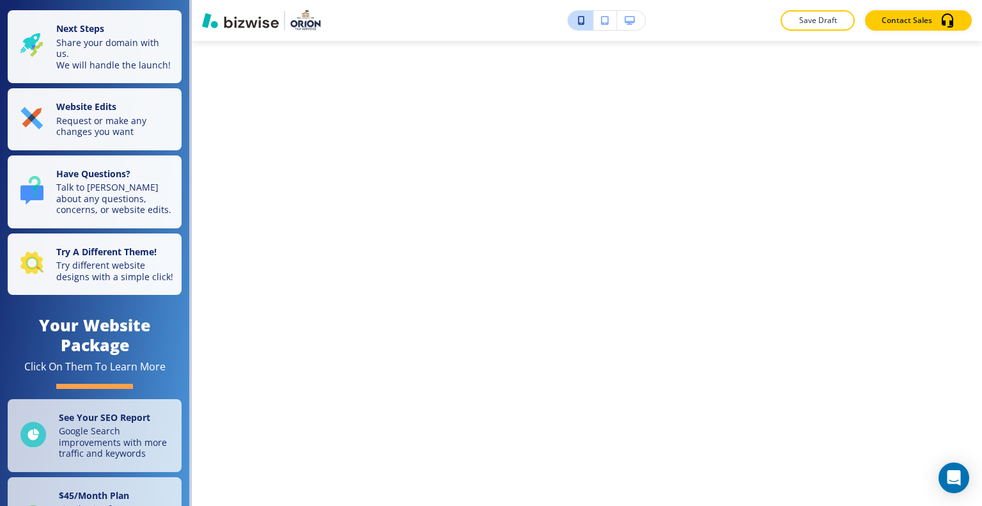
scroll to position [7669, 0]
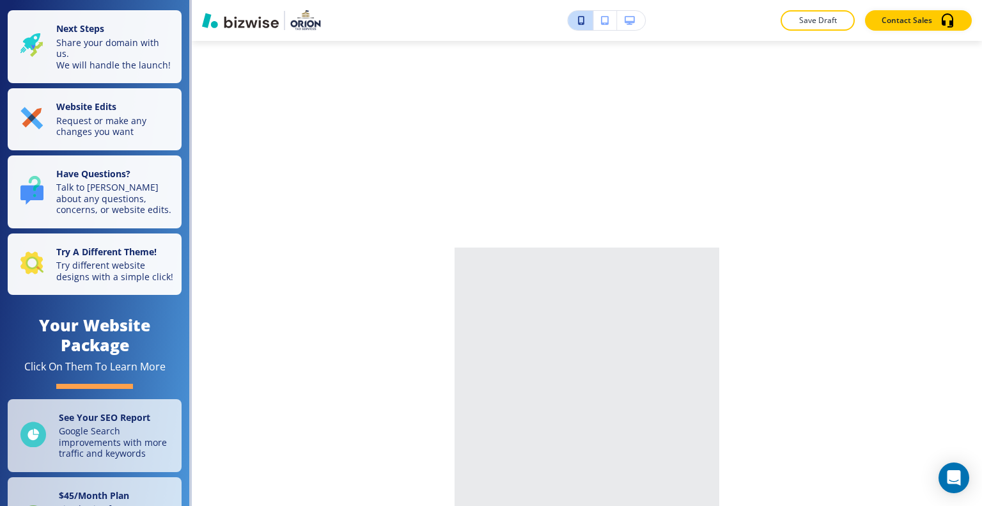
click at [626, 18] on icon "button" at bounding box center [629, 20] width 10 height 9
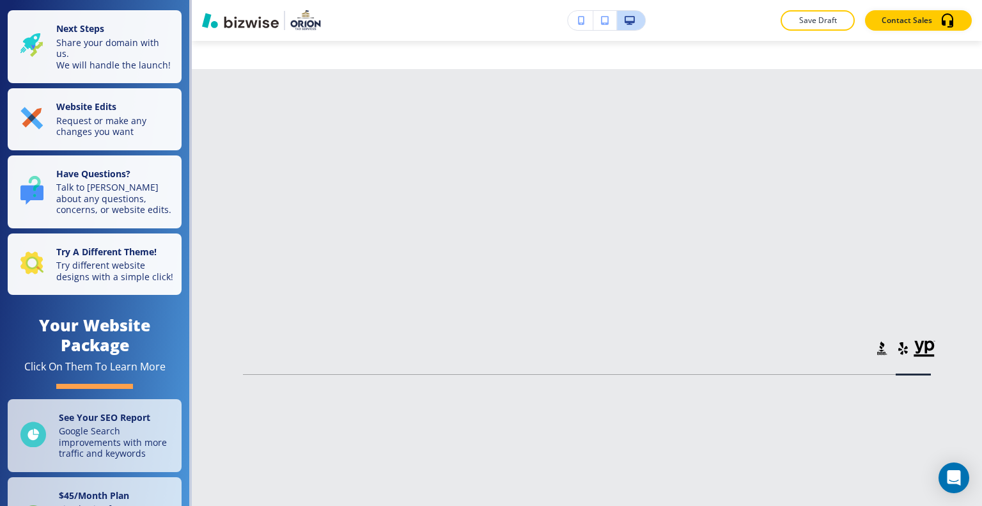
scroll to position [4200, 0]
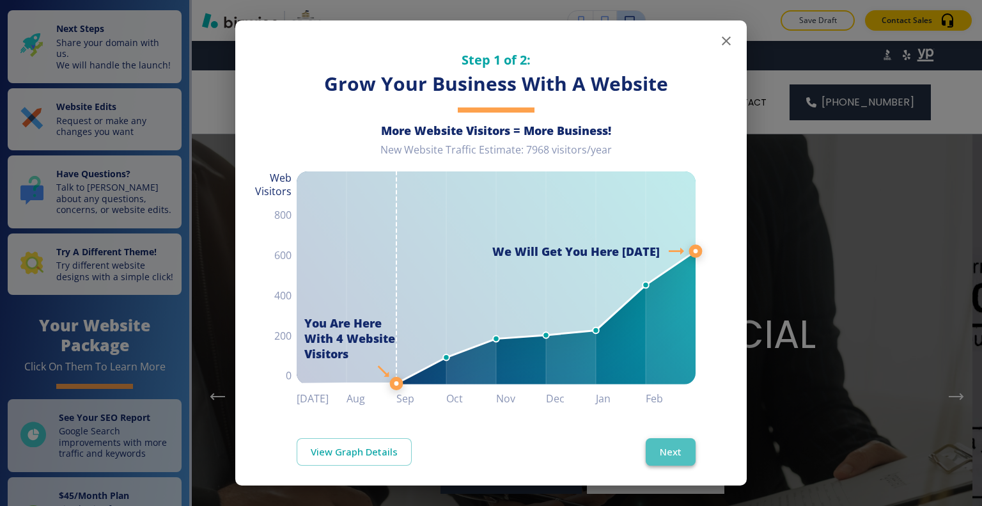
click at [671, 438] on button "Next" at bounding box center [670, 451] width 50 height 27
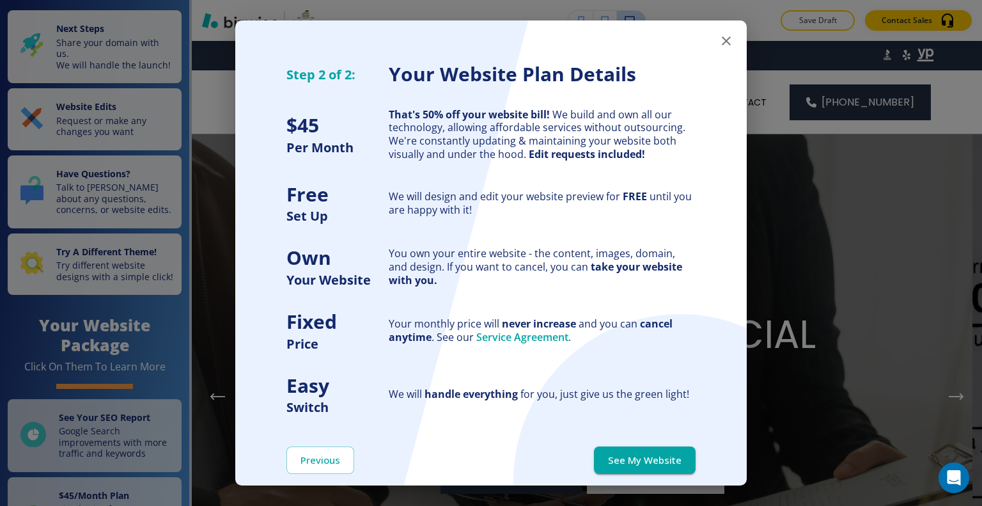
click at [667, 452] on button "See My Website" at bounding box center [645, 459] width 102 height 27
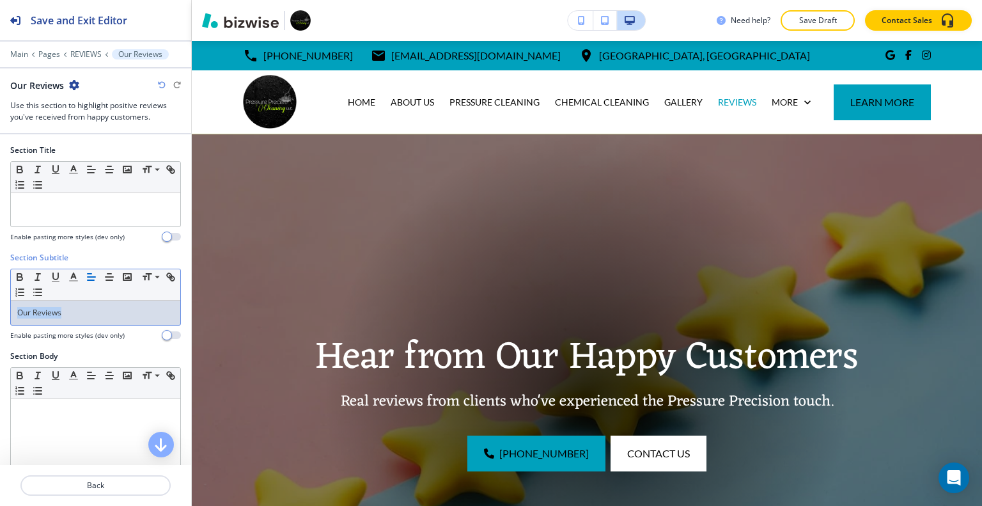
scroll to position [617, 0]
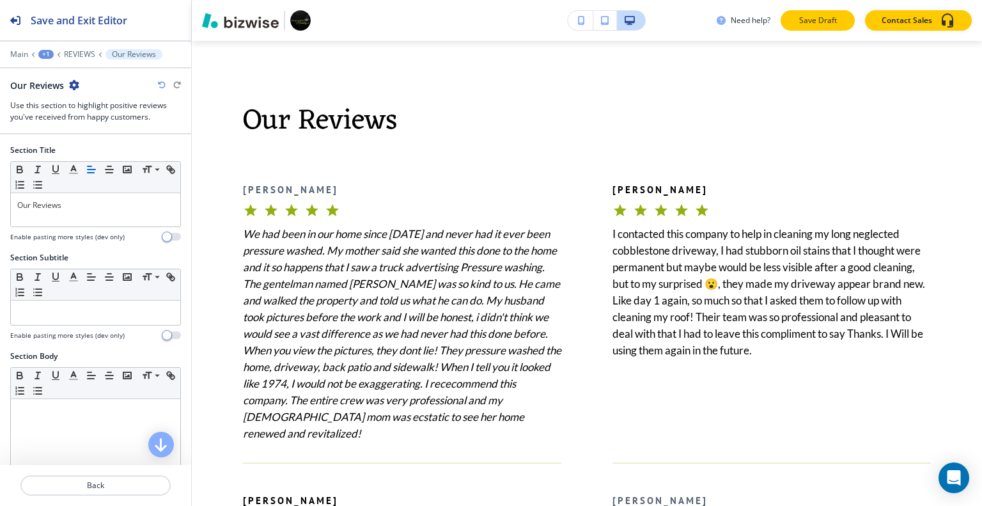
click at [819, 17] on p "Save Draft" at bounding box center [817, 21] width 41 height 12
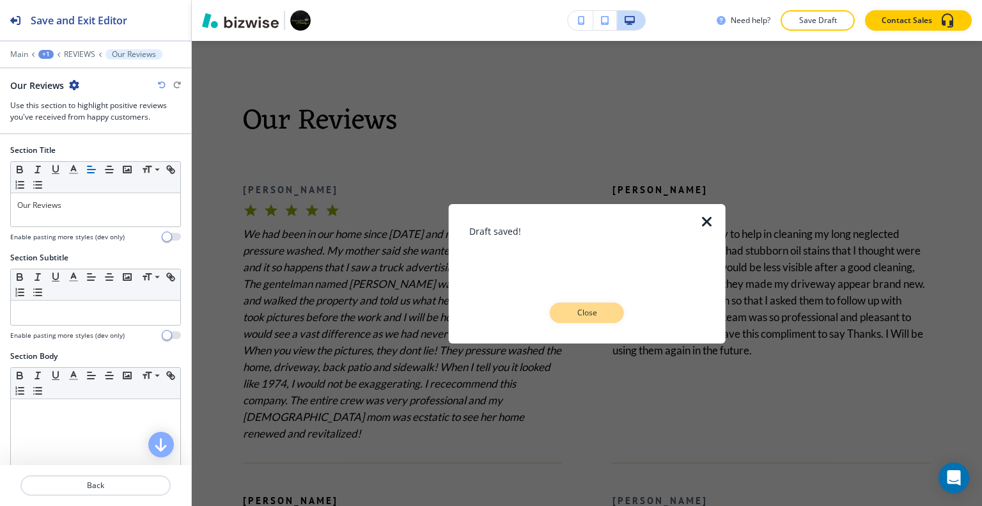
click at [601, 304] on button "Close" at bounding box center [587, 312] width 74 height 20
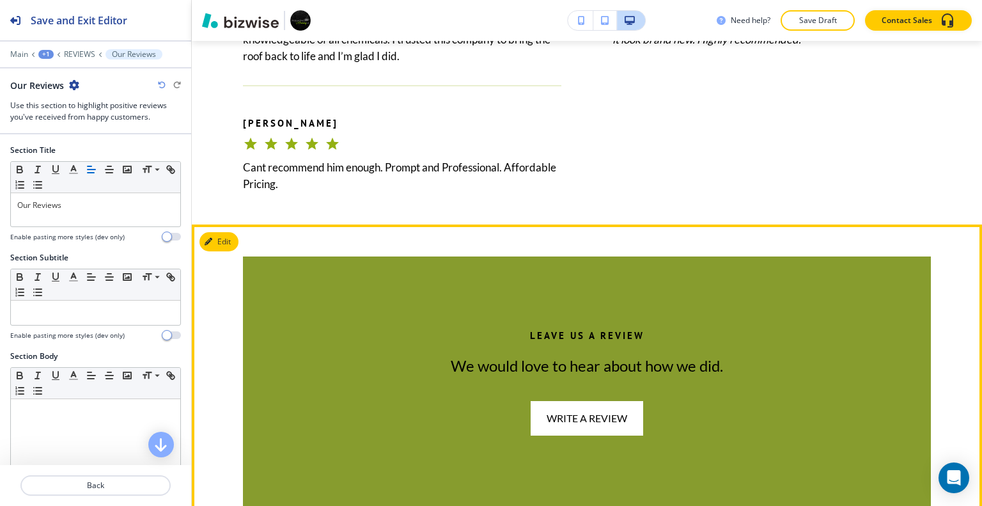
scroll to position [2662, 0]
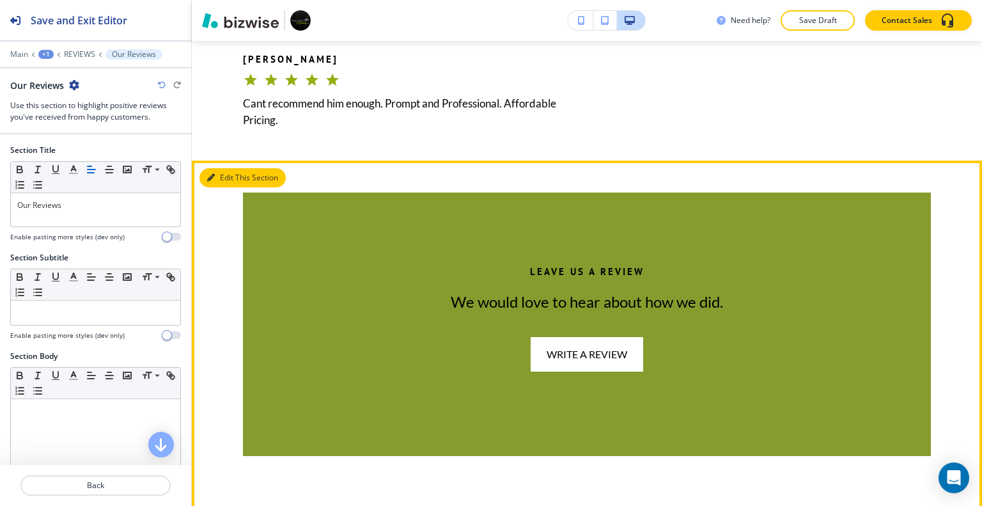
click at [226, 187] on button "Edit This Section" at bounding box center [242, 177] width 86 height 19
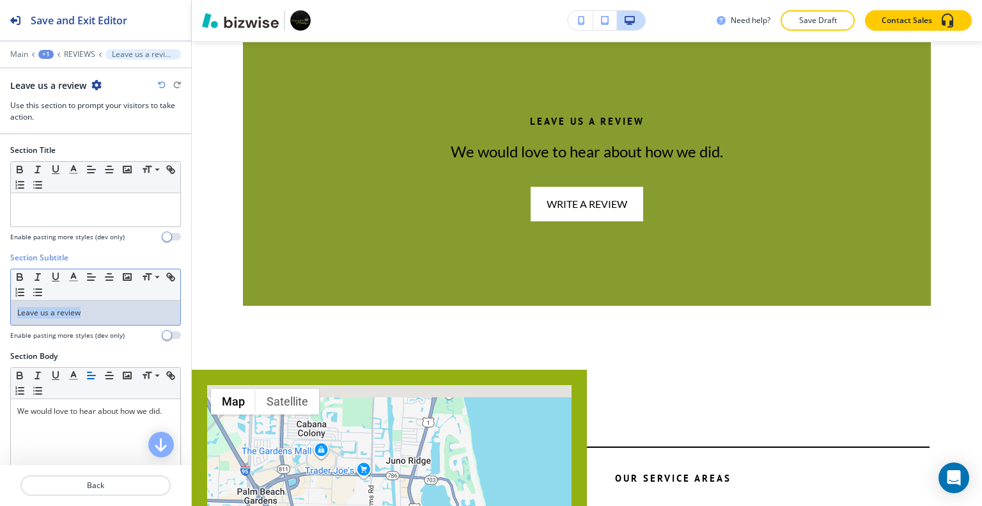
drag, startPoint x: 112, startPoint y: 313, endPoint x: 3, endPoint y: 323, distance: 110.5
click at [0, 323] on div "Section Subtitle Small Normal Large Huge Leave us a review Enable pasting more …" at bounding box center [95, 301] width 191 height 98
copy p "Leave us a review"
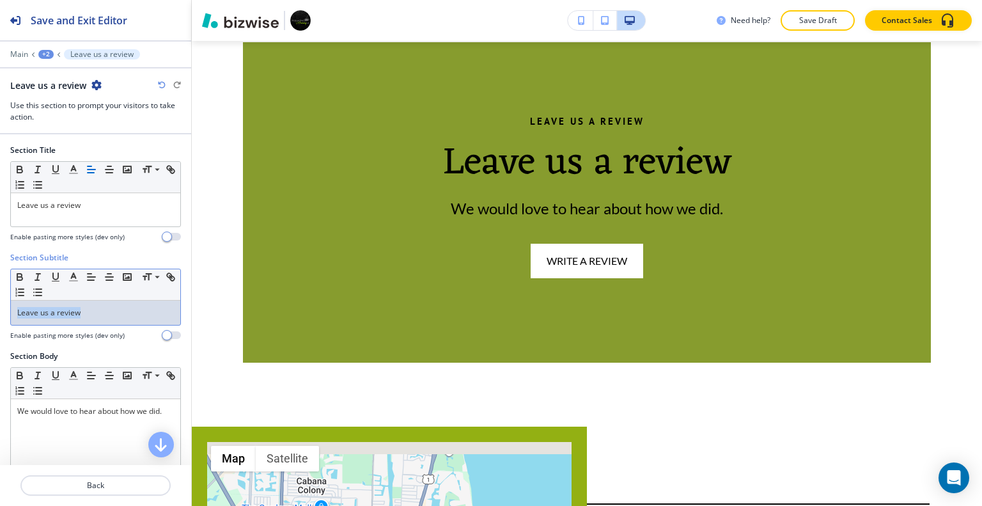
drag, startPoint x: 120, startPoint y: 307, endPoint x: 0, endPoint y: 320, distance: 120.8
click at [0, 320] on div "Section Subtitle Small Normal Large Huge Leave us a review Enable pasting more …" at bounding box center [95, 301] width 191 height 98
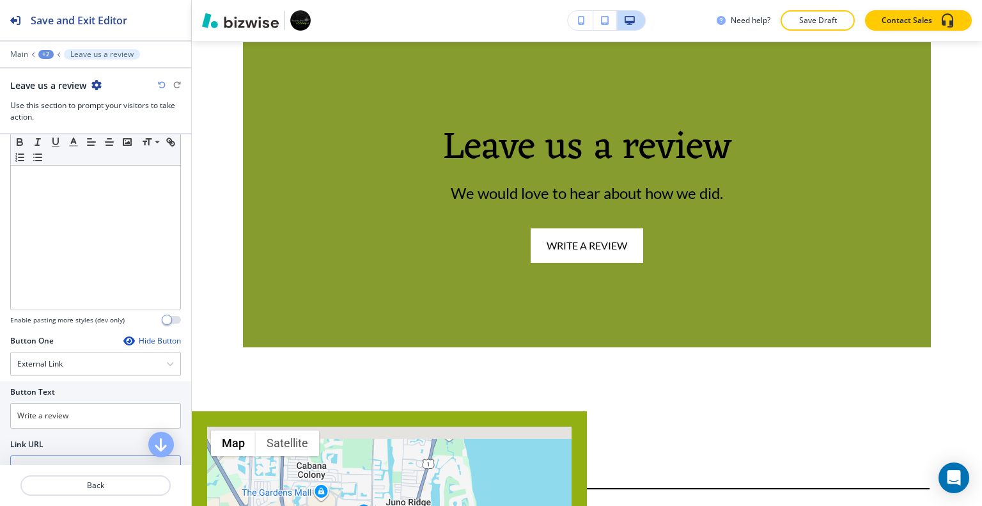
scroll to position [383, 0]
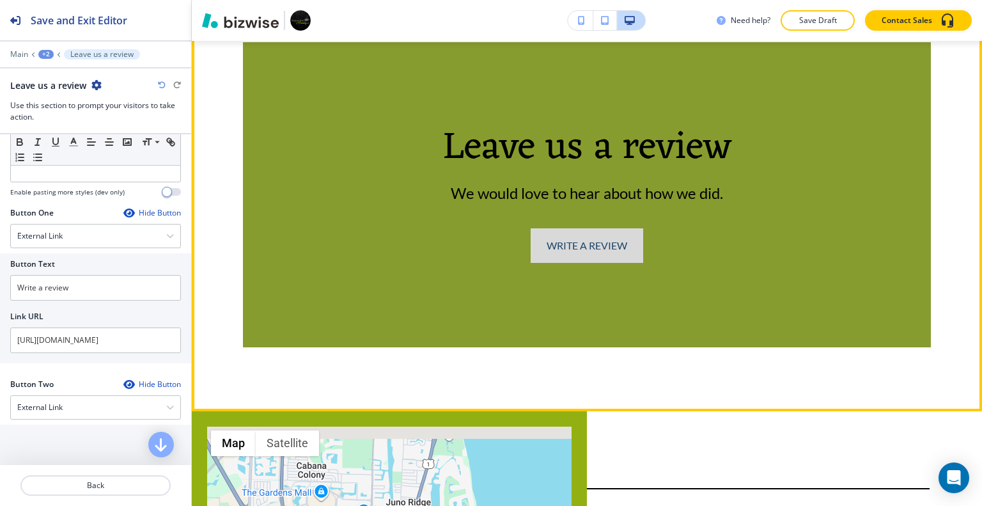
click at [587, 263] on link "Write a review" at bounding box center [586, 245] width 112 height 35
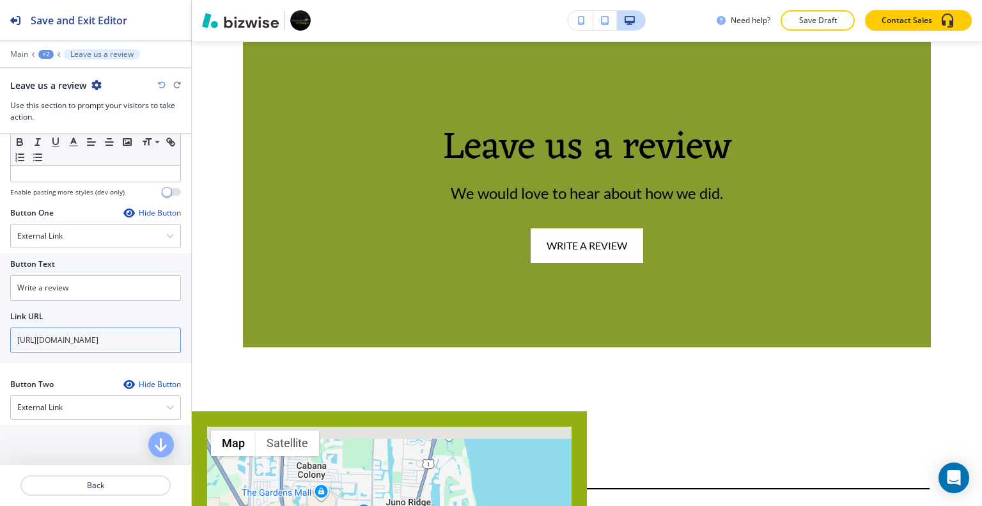
click at [77, 334] on input "[URL][DOMAIN_NAME]" at bounding box center [95, 340] width 171 height 26
paste input "[URL][DOMAIN_NAME]"
type input "[URL][DOMAIN_NAME]"
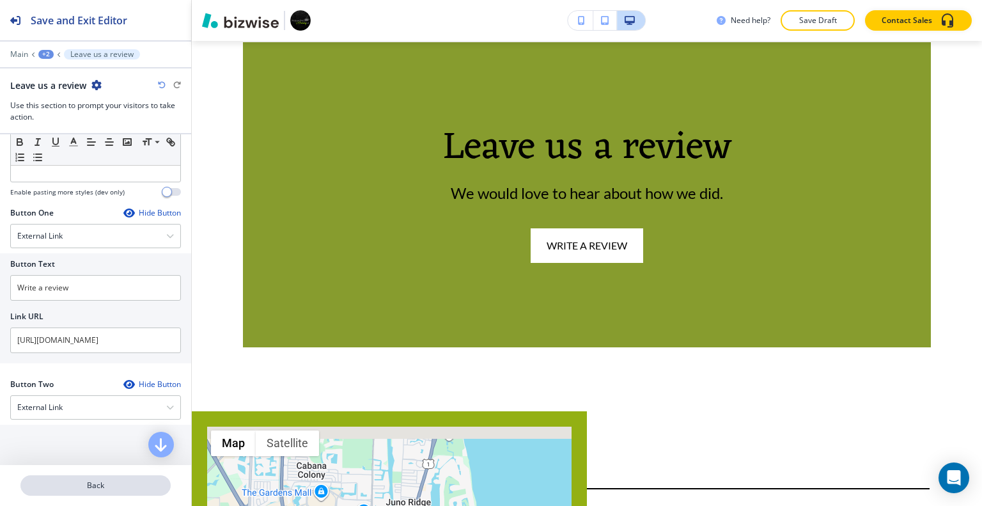
click at [104, 477] on button "Back" at bounding box center [95, 485] width 150 height 20
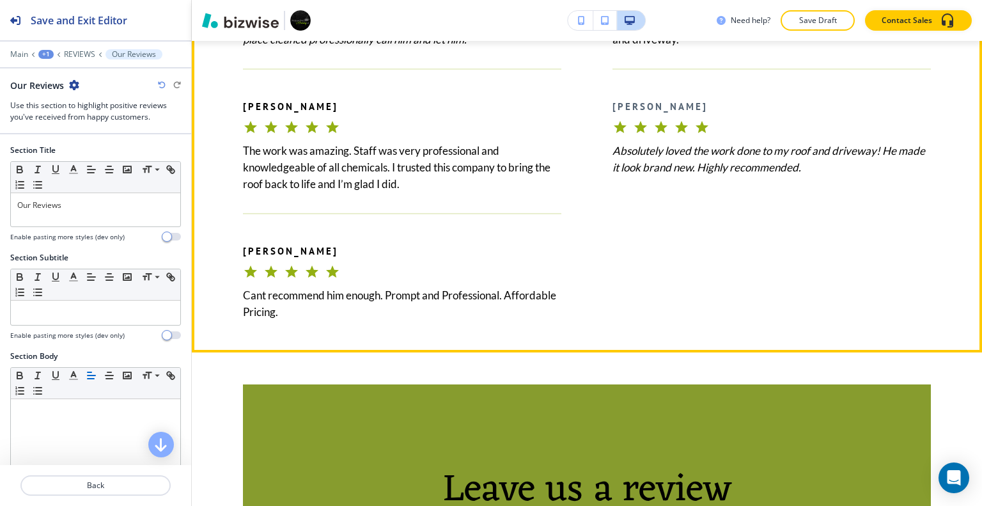
scroll to position [2726, 0]
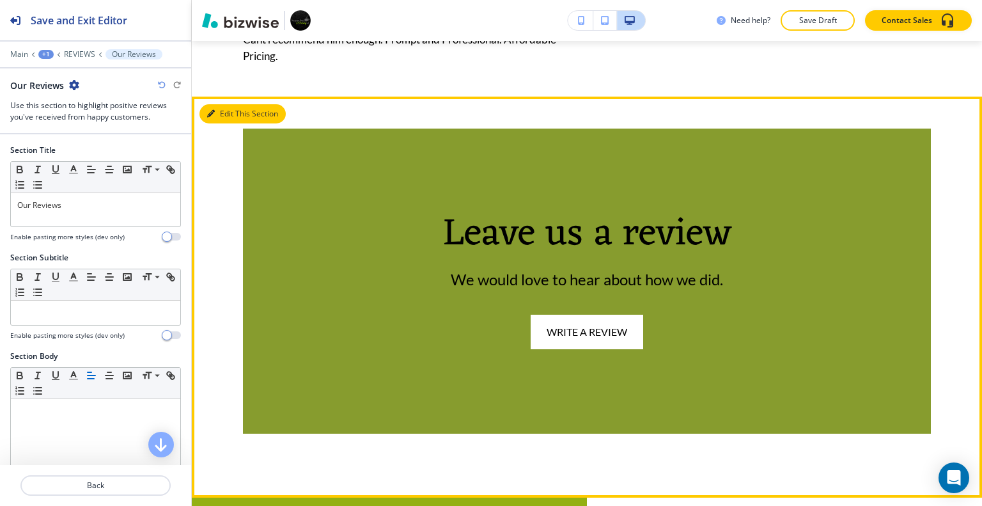
click at [227, 123] on button "Edit This Section" at bounding box center [242, 113] width 86 height 19
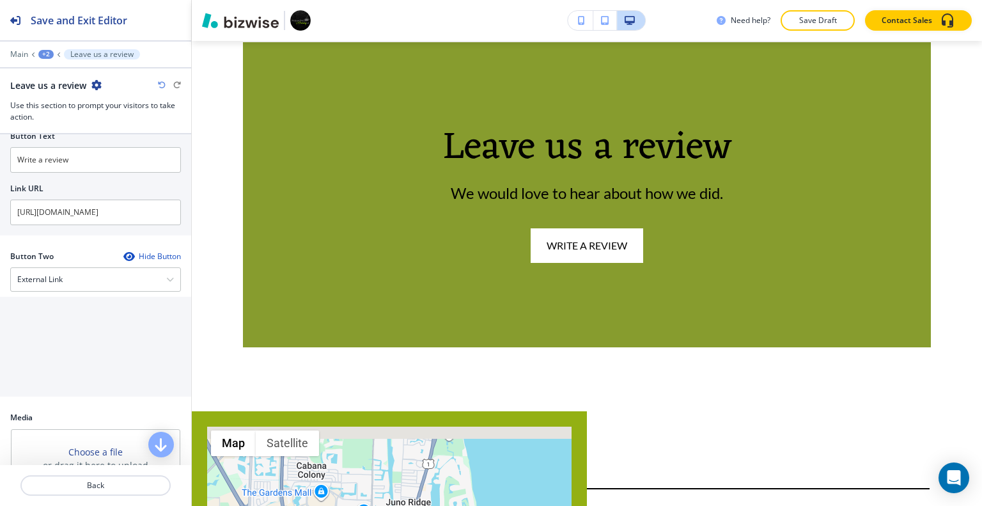
scroll to position [725, 0]
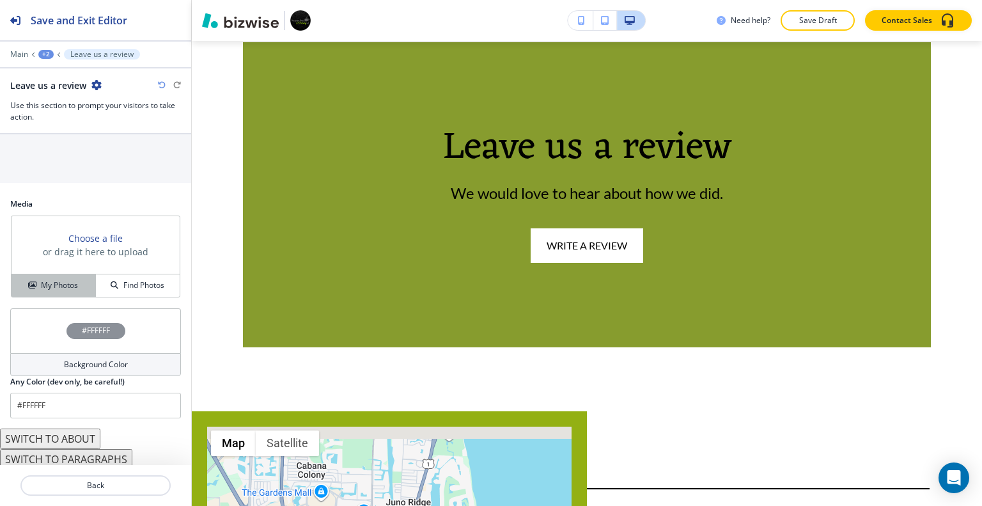
click at [66, 279] on h4 "My Photos" at bounding box center [59, 285] width 37 height 12
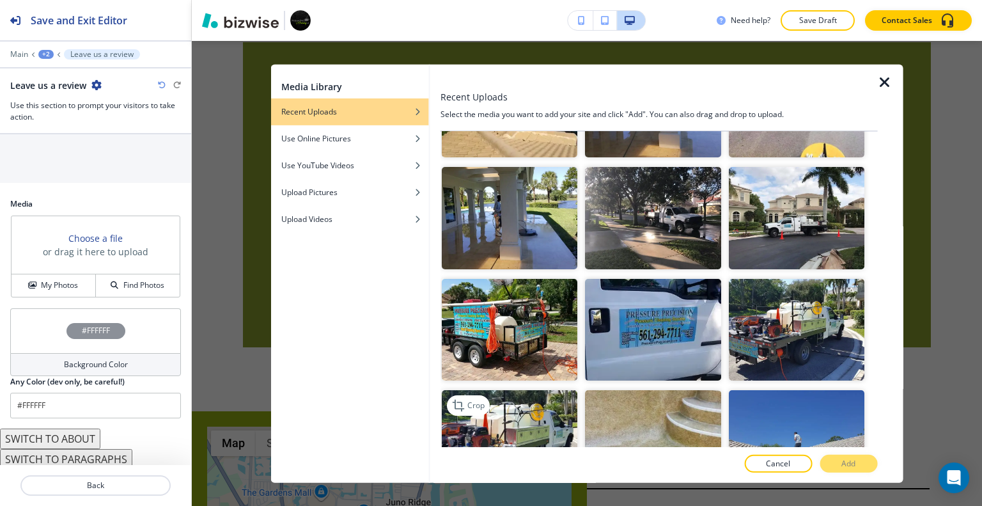
scroll to position [1150, 0]
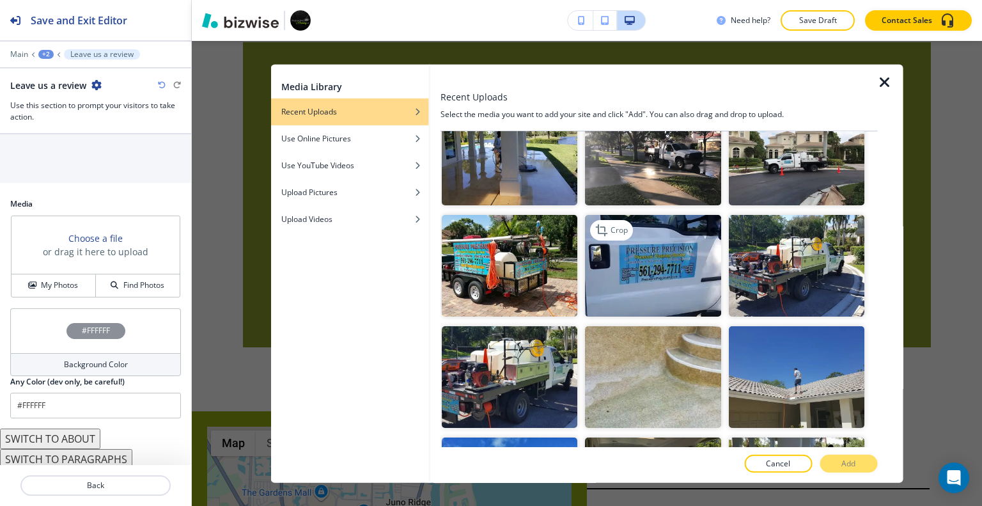
click at [643, 263] on img "button" at bounding box center [652, 265] width 135 height 102
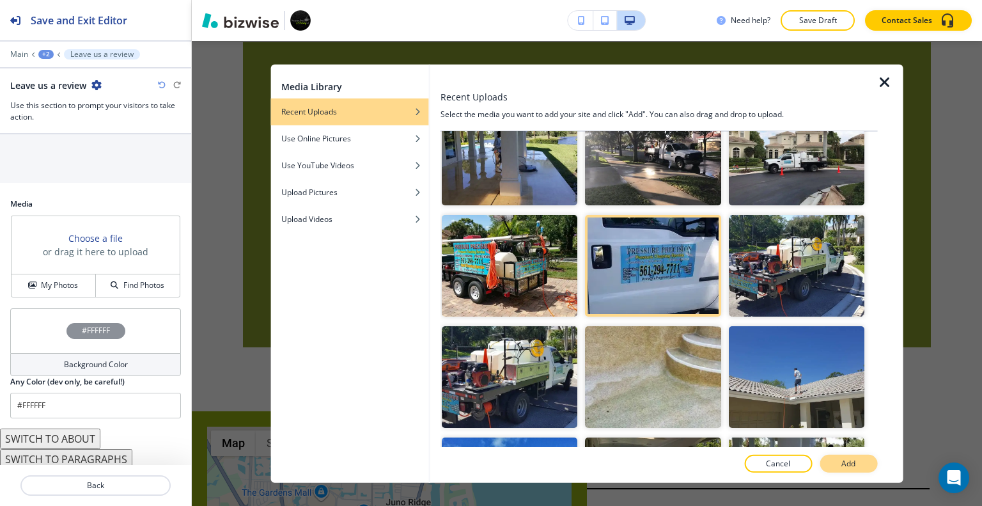
click at [854, 461] on p "Add" at bounding box center [848, 464] width 14 height 12
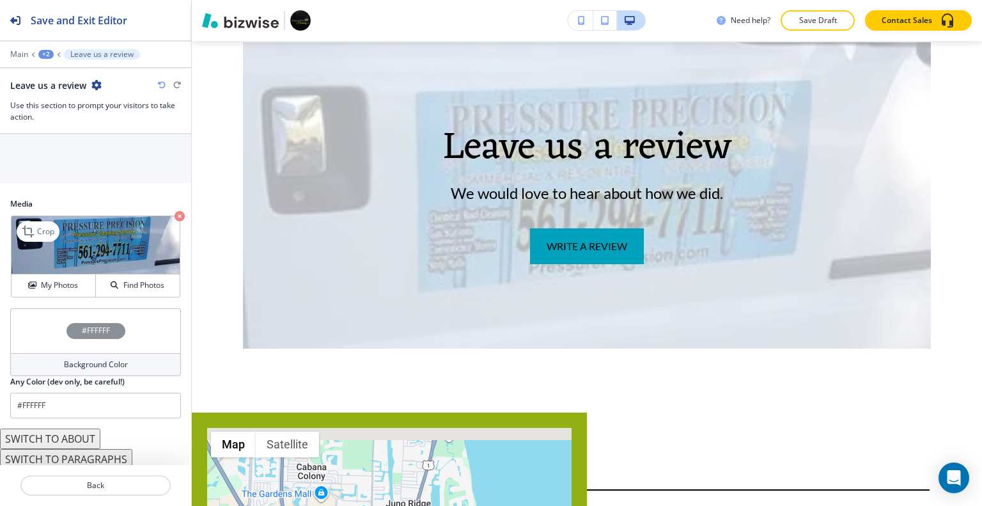
click at [72, 269] on img at bounding box center [96, 245] width 168 height 58
click at [65, 281] on h4 "My Photos" at bounding box center [59, 285] width 37 height 12
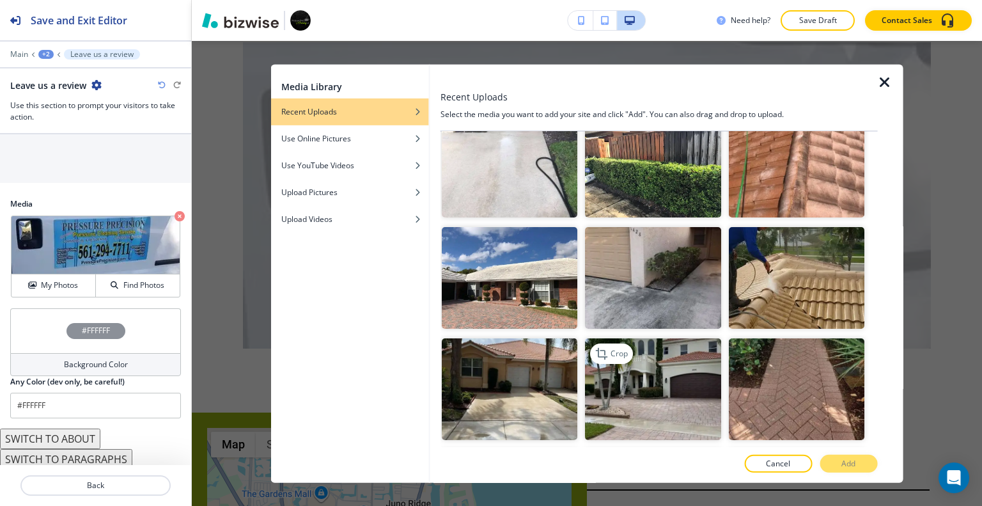
scroll to position [1789, 0]
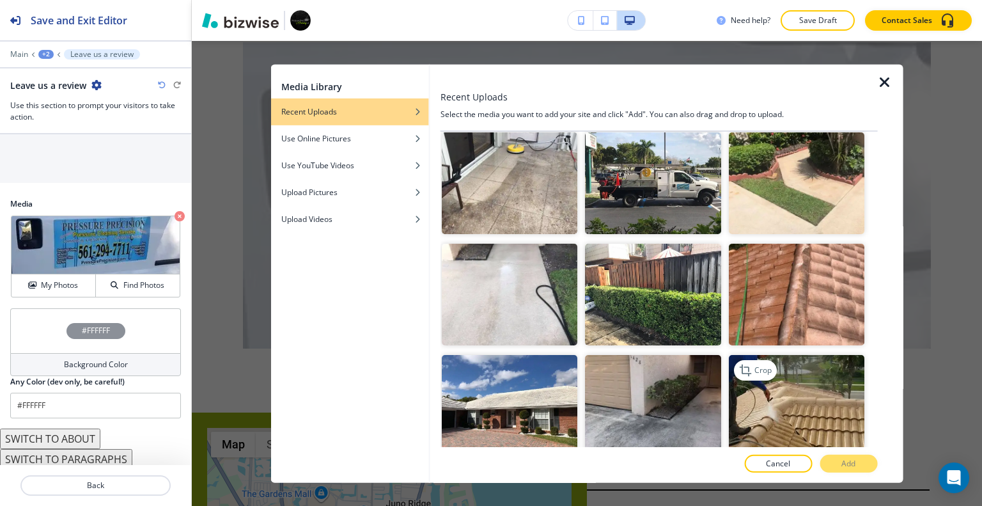
click at [768, 364] on img "button" at bounding box center [795, 406] width 135 height 102
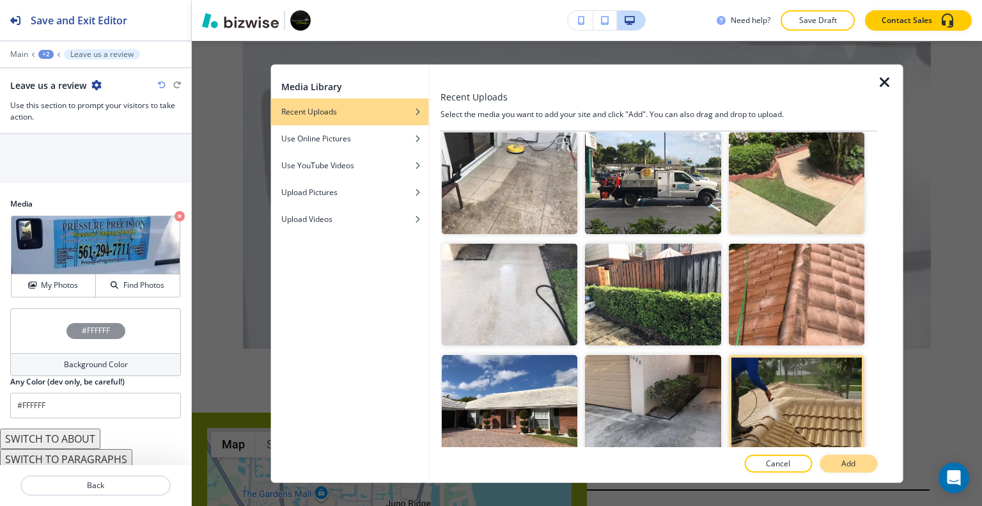
click at [845, 458] on p "Add" at bounding box center [848, 464] width 14 height 12
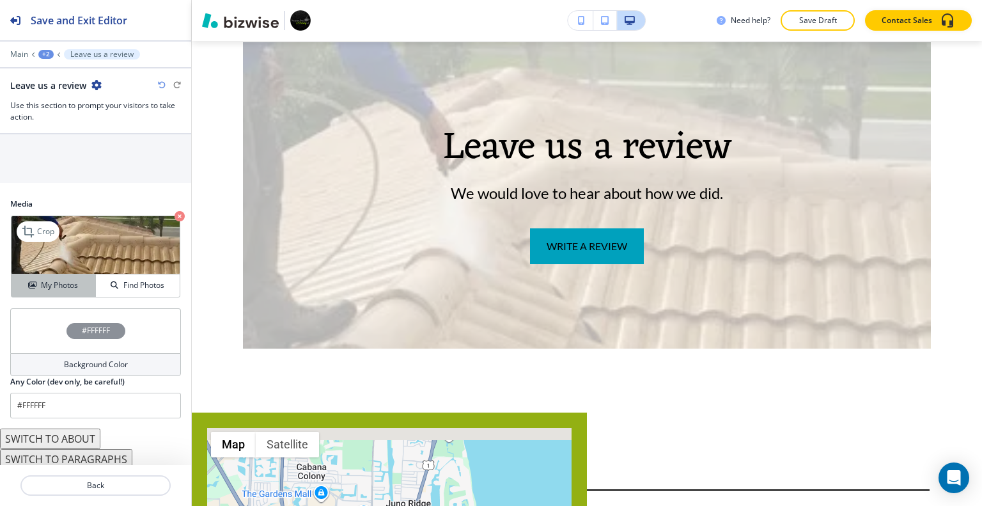
click at [59, 279] on h4 "My Photos" at bounding box center [59, 285] width 37 height 12
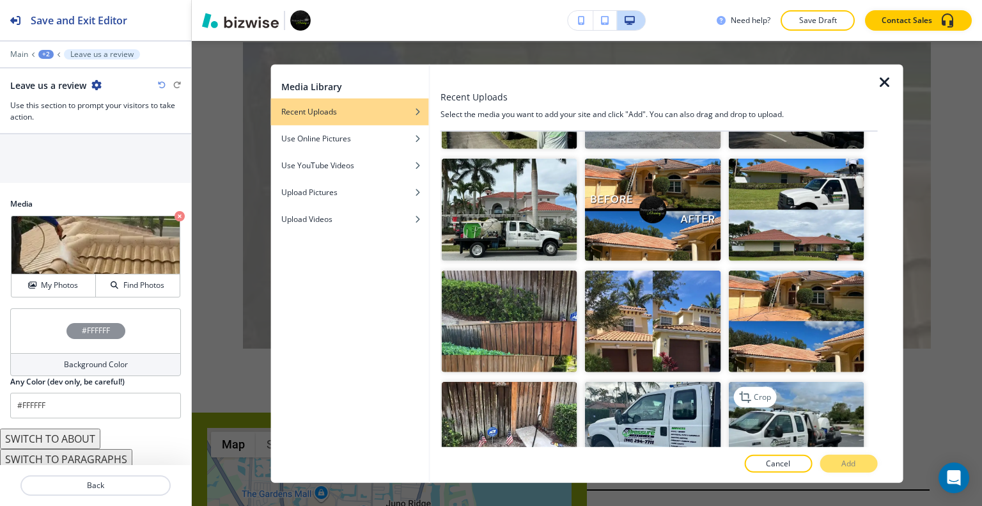
scroll to position [2940, 0]
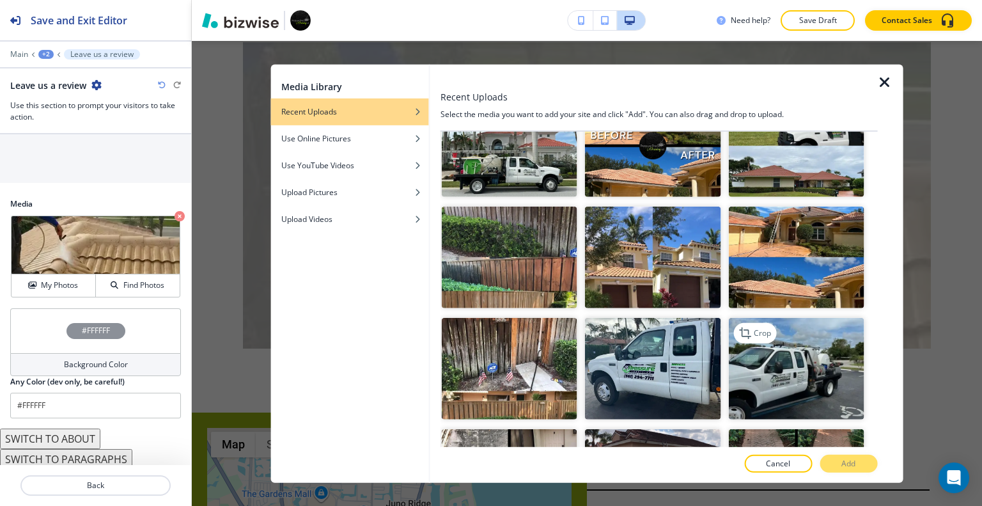
click at [761, 318] on img "button" at bounding box center [795, 369] width 135 height 102
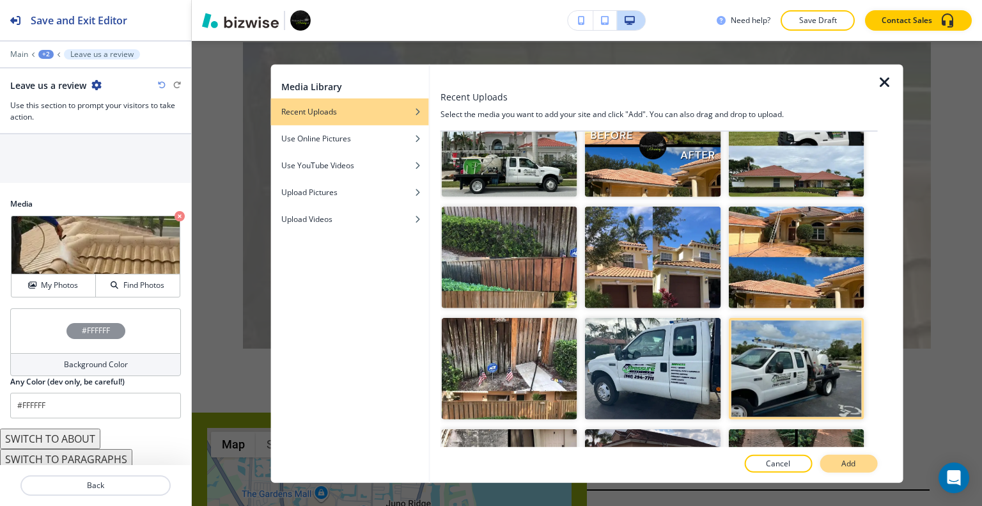
click at [835, 469] on button "Add" at bounding box center [848, 463] width 58 height 18
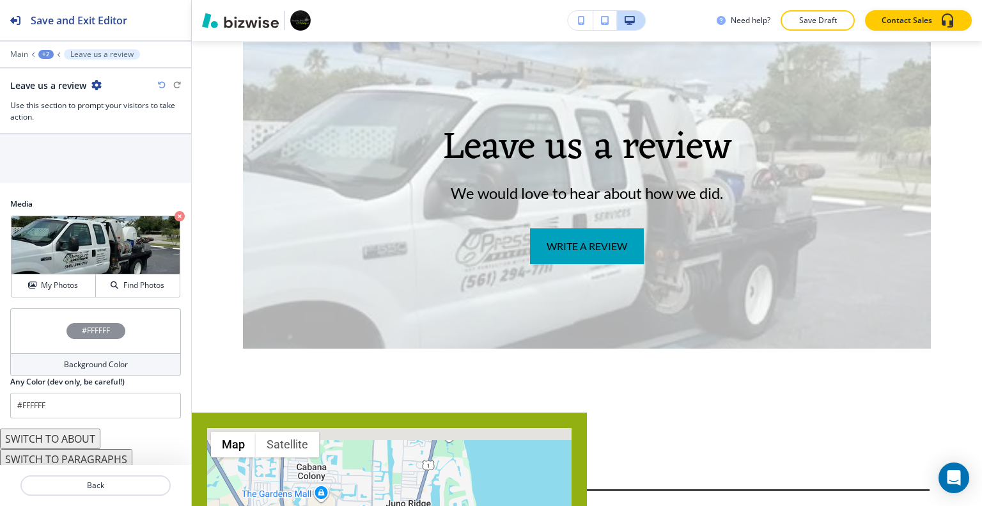
click at [33, 316] on div "#FFFFFF" at bounding box center [95, 330] width 171 height 45
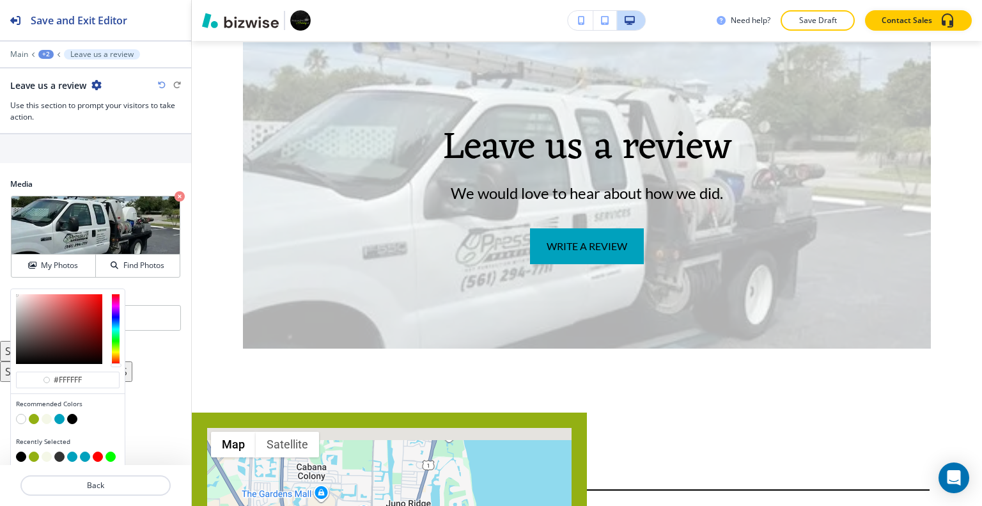
click at [75, 413] on button "button" at bounding box center [72, 418] width 10 height 10
type input "#000000"
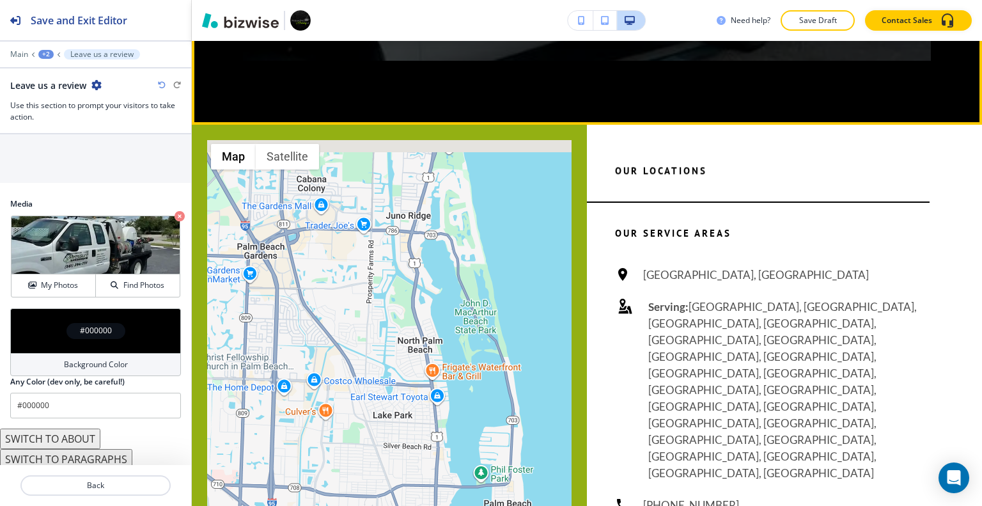
scroll to position [3228, 0]
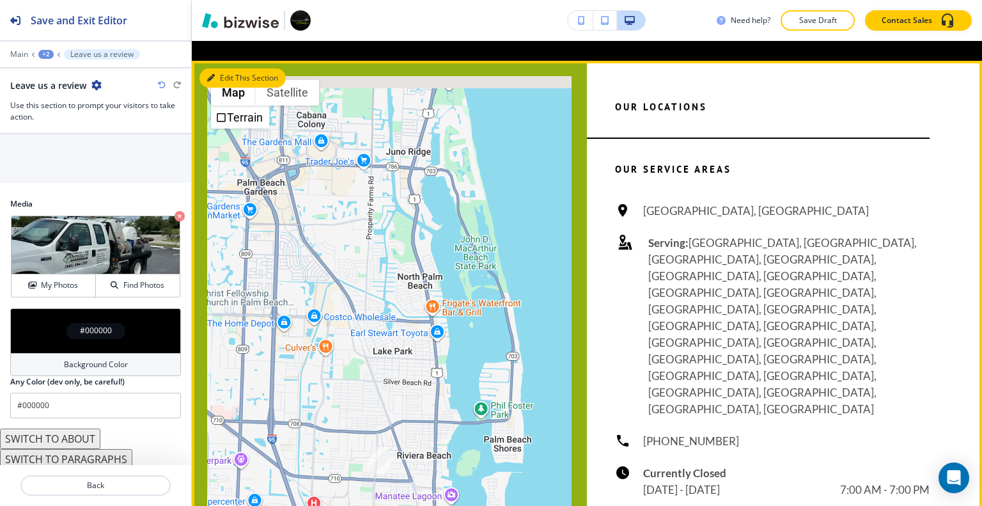
click at [223, 88] on button "Edit This Section" at bounding box center [242, 77] width 86 height 19
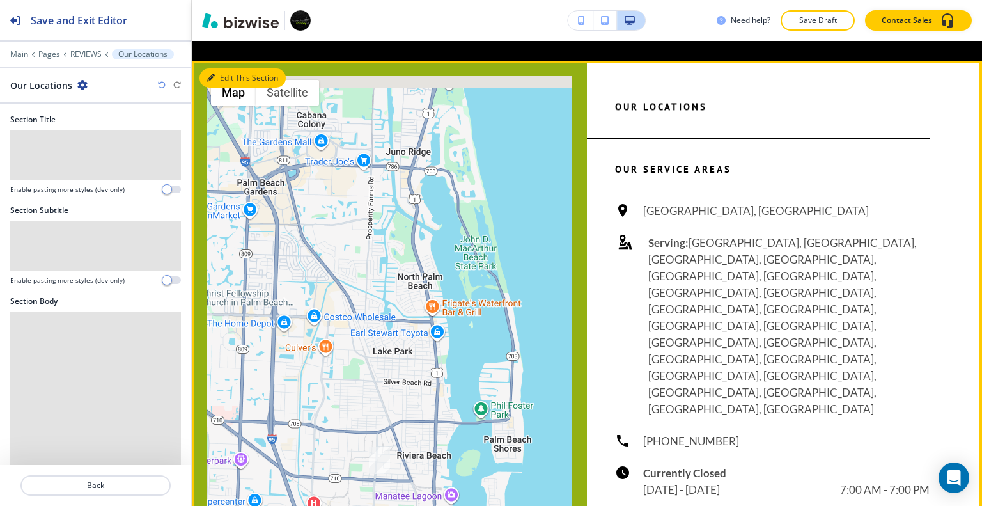
scroll to position [3279, 0]
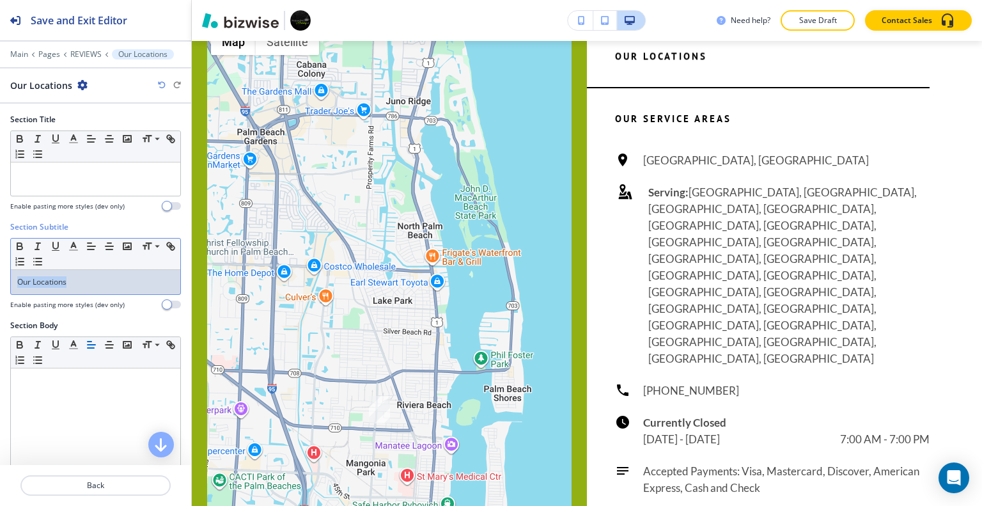
drag, startPoint x: 103, startPoint y: 270, endPoint x: 1, endPoint y: 261, distance: 102.1
click at [0, 261] on div "Section Subtitle Small Normal Large Huge Our Locations Enable pasting more styl…" at bounding box center [95, 270] width 191 height 98
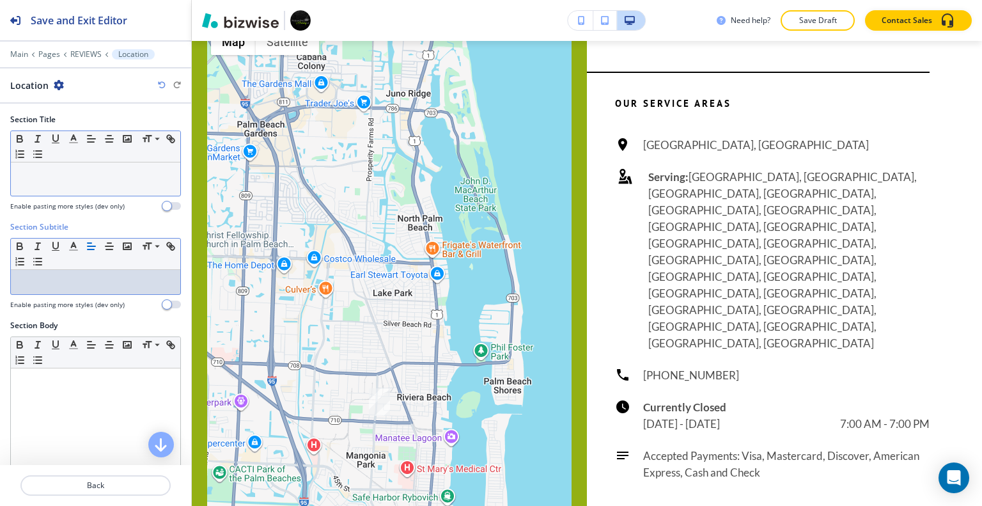
click at [69, 187] on div at bounding box center [95, 178] width 169 height 33
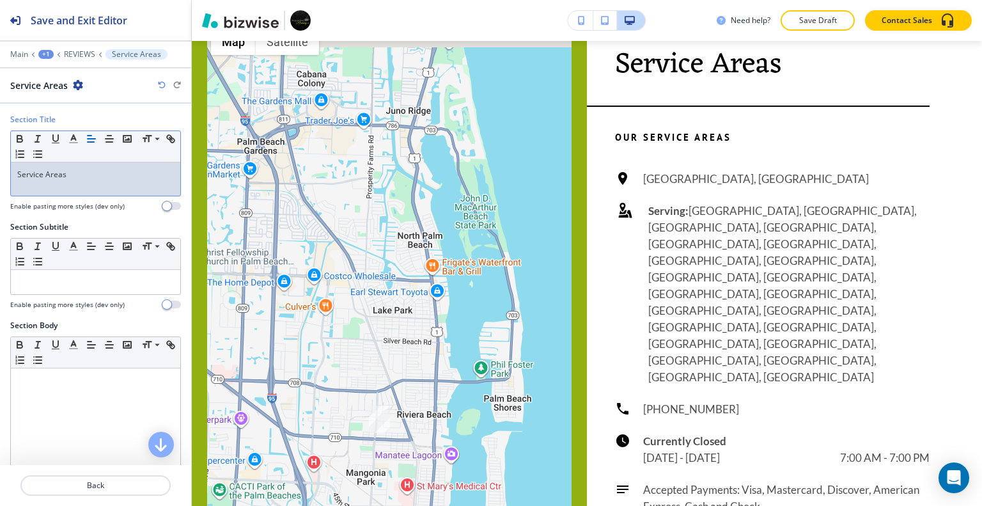
click at [833, 22] on p "Save Draft" at bounding box center [817, 21] width 41 height 12
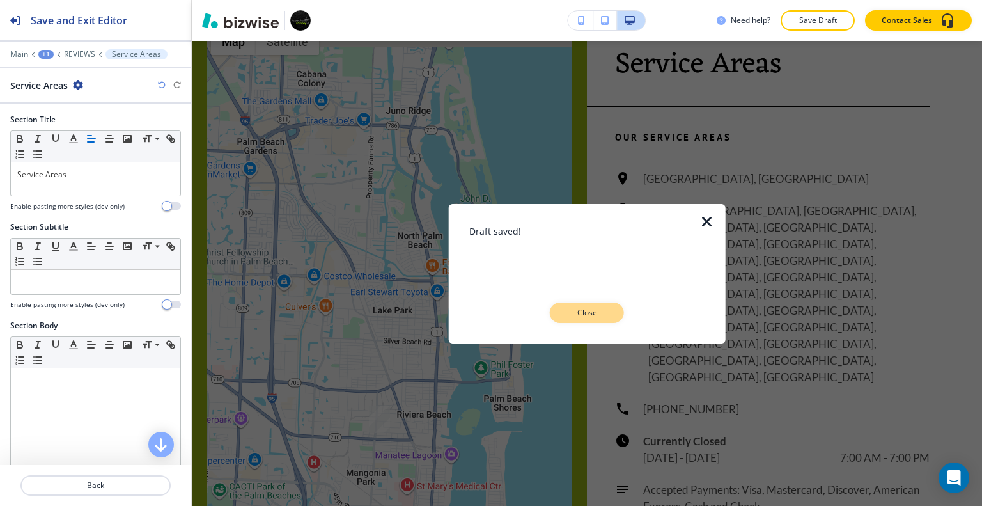
click at [581, 314] on p "Close" at bounding box center [586, 313] width 41 height 12
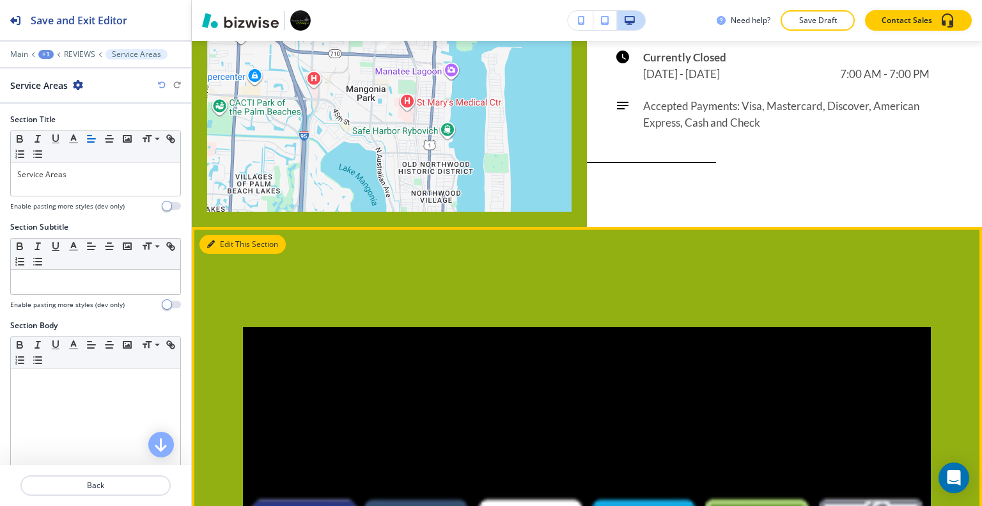
click at [234, 235] on button "Edit This Section" at bounding box center [242, 244] width 86 height 19
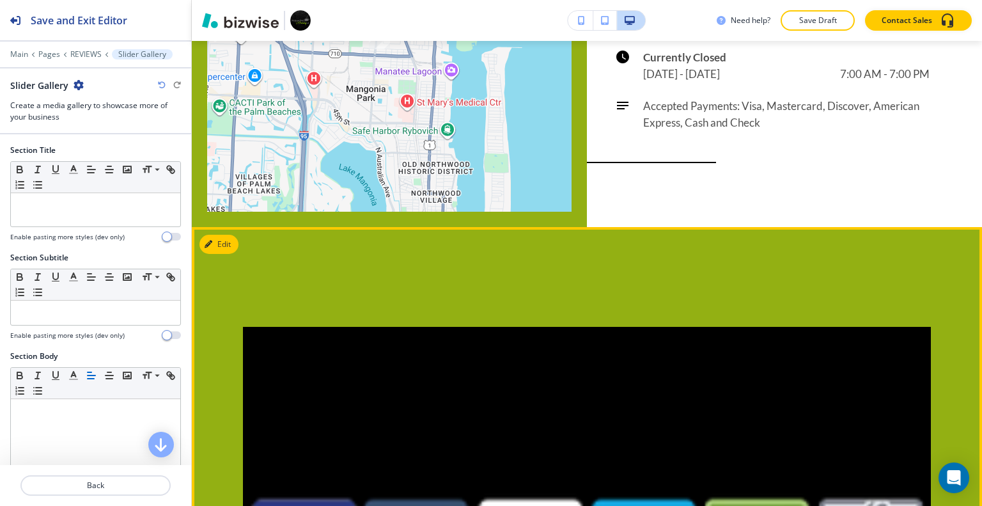
scroll to position [3762, 0]
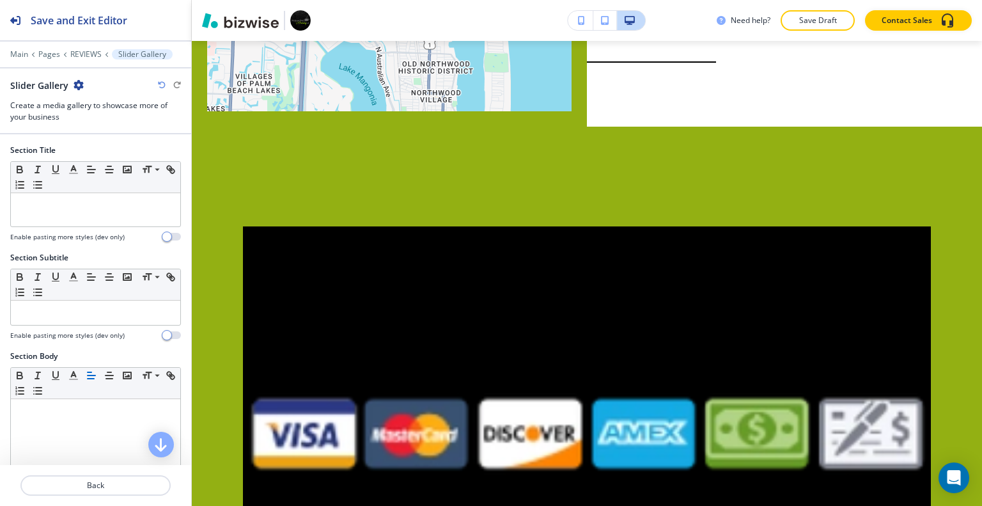
click at [77, 86] on icon "button" at bounding box center [78, 85] width 10 height 10
click at [105, 146] on p "Delete Section" at bounding box center [113, 152] width 65 height 12
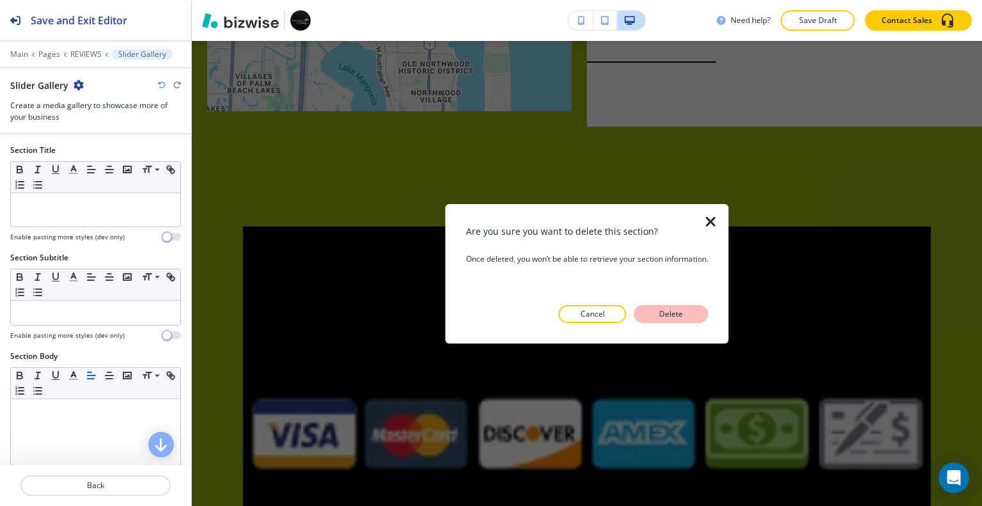
click at [684, 313] on p "Delete" at bounding box center [671, 314] width 31 height 12
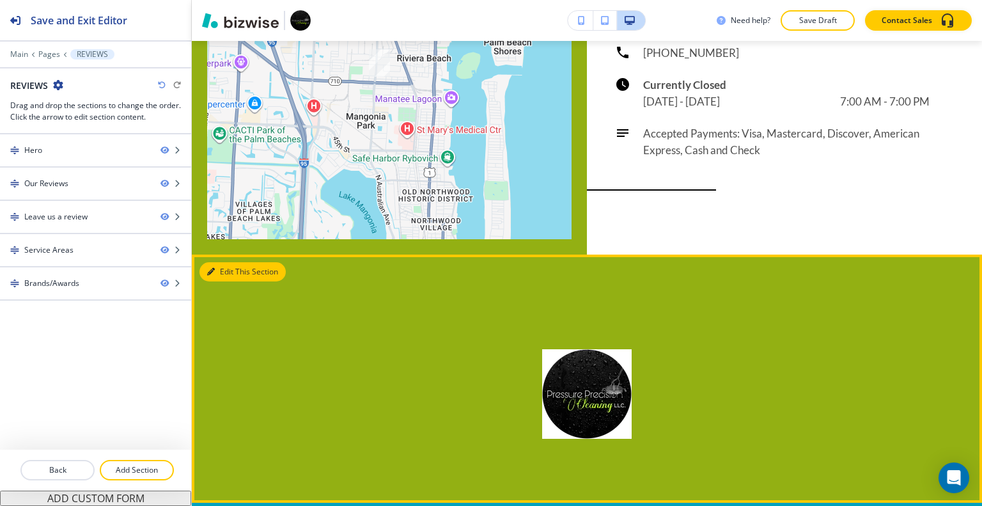
click at [217, 262] on button "Edit This Section" at bounding box center [242, 271] width 86 height 19
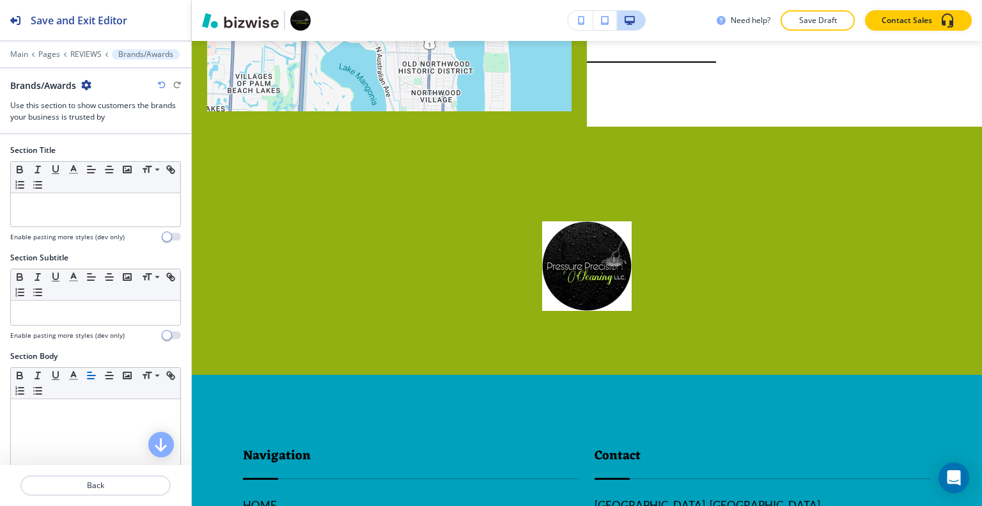
click at [88, 85] on icon "button" at bounding box center [86, 85] width 10 height 10
click at [130, 153] on p "Delete Section" at bounding box center [122, 152] width 65 height 12
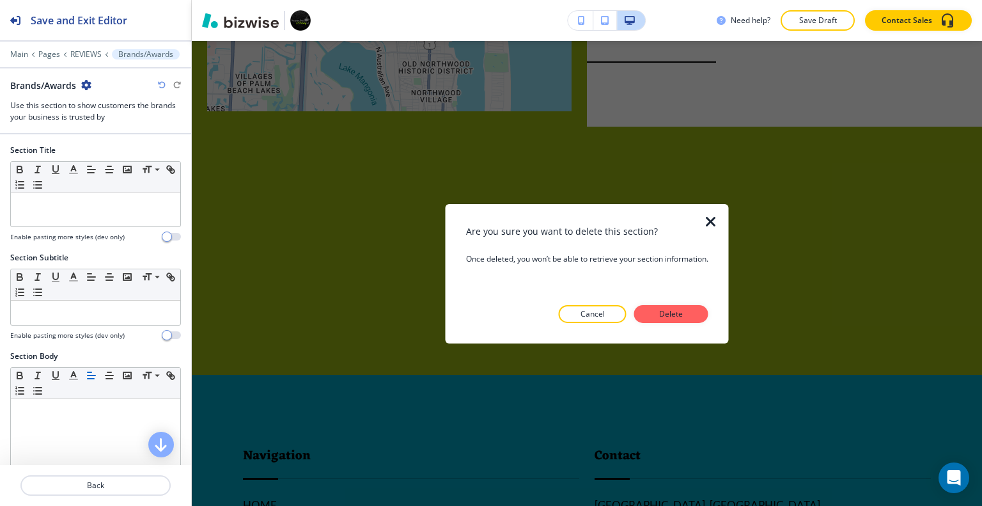
drag, startPoint x: 660, startPoint y: 298, endPoint x: 663, endPoint y: 304, distance: 6.6
click at [663, 303] on div "Are you sure you want to delete this section? Once deleted, you won’t be able t…" at bounding box center [587, 273] width 242 height 98
click at [670, 313] on p "Delete" at bounding box center [671, 314] width 31 height 12
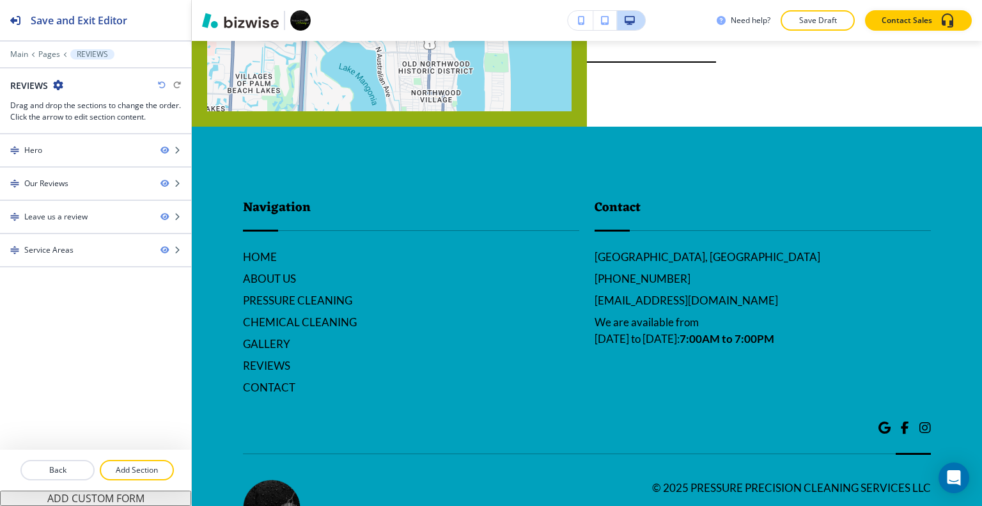
scroll to position [3755, 0]
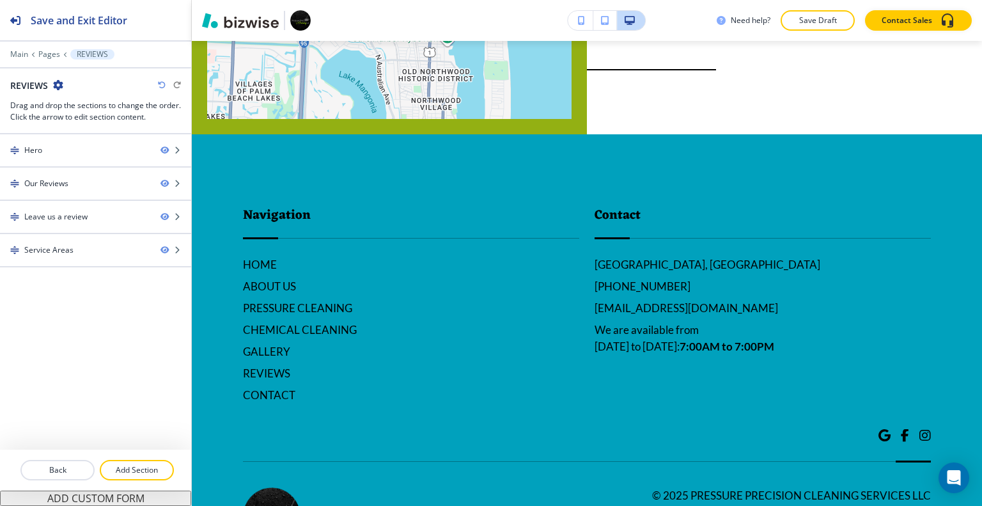
click at [821, 12] on button "Save Draft" at bounding box center [817, 20] width 74 height 20
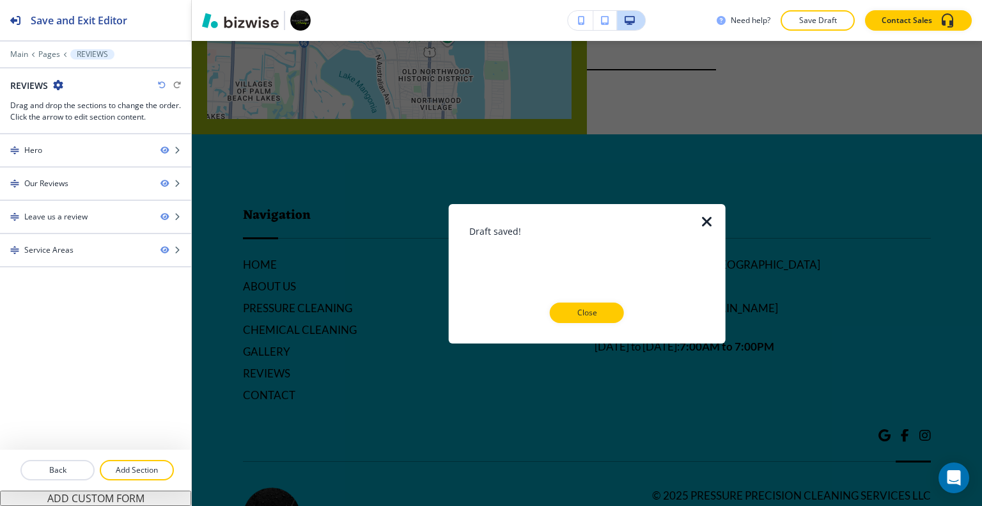
click at [589, 317] on p "Close" at bounding box center [586, 313] width 41 height 12
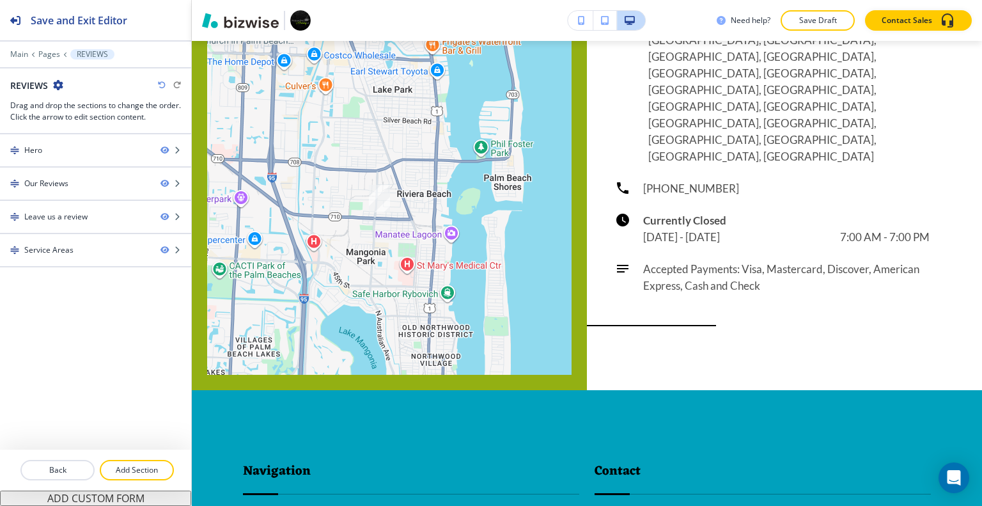
scroll to position [0, 0]
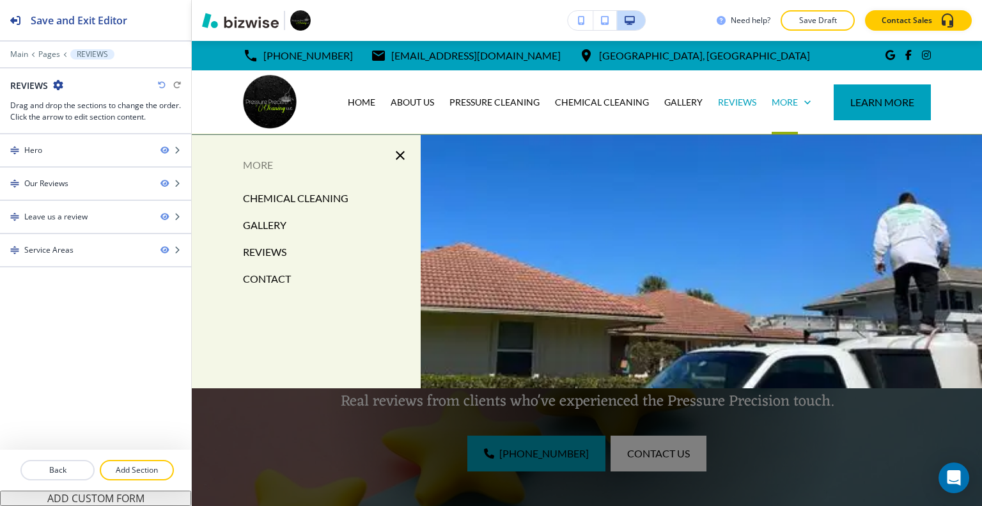
click at [279, 281] on p "CONTACT" at bounding box center [267, 278] width 48 height 19
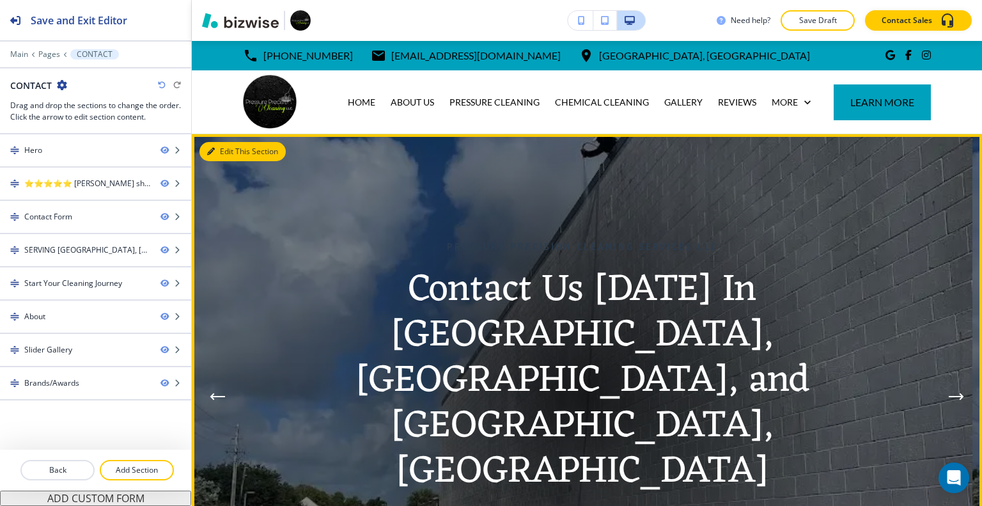
click at [223, 148] on button "Edit This Section" at bounding box center [242, 151] width 86 height 19
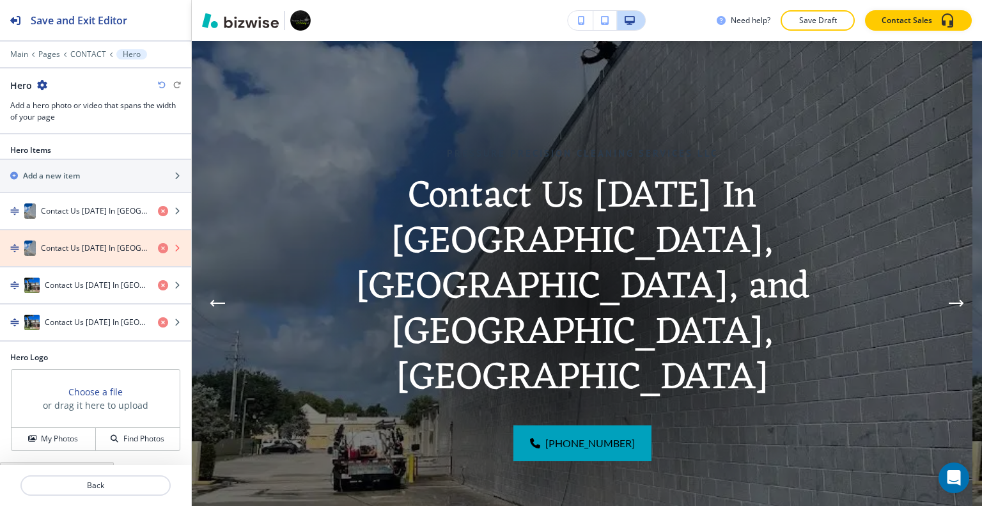
click at [158, 243] on icon "button" at bounding box center [163, 248] width 10 height 10
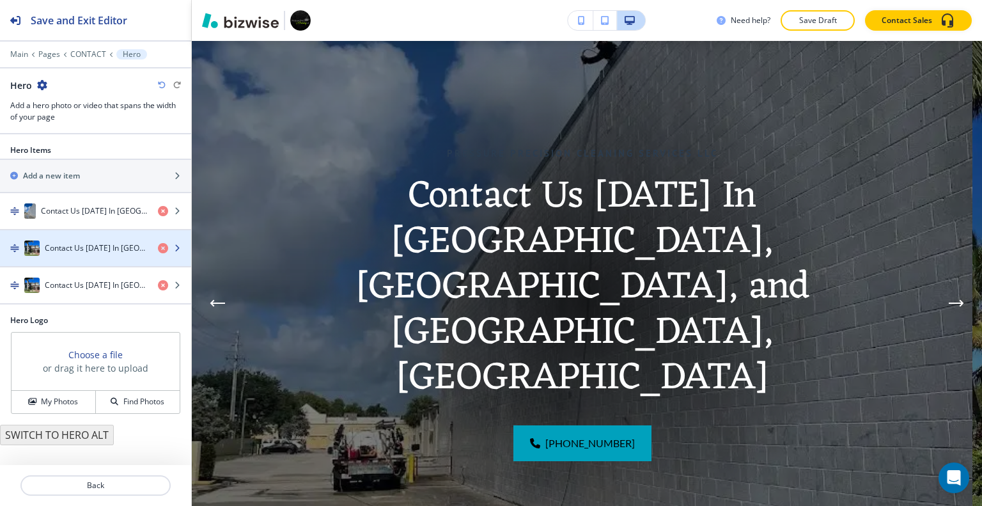
click at [88, 250] on h4 "Contact Us [DATE] In [GEOGRAPHIC_DATA], [GEOGRAPHIC_DATA], and [GEOGRAPHIC_DATA…" at bounding box center [96, 248] width 103 height 12
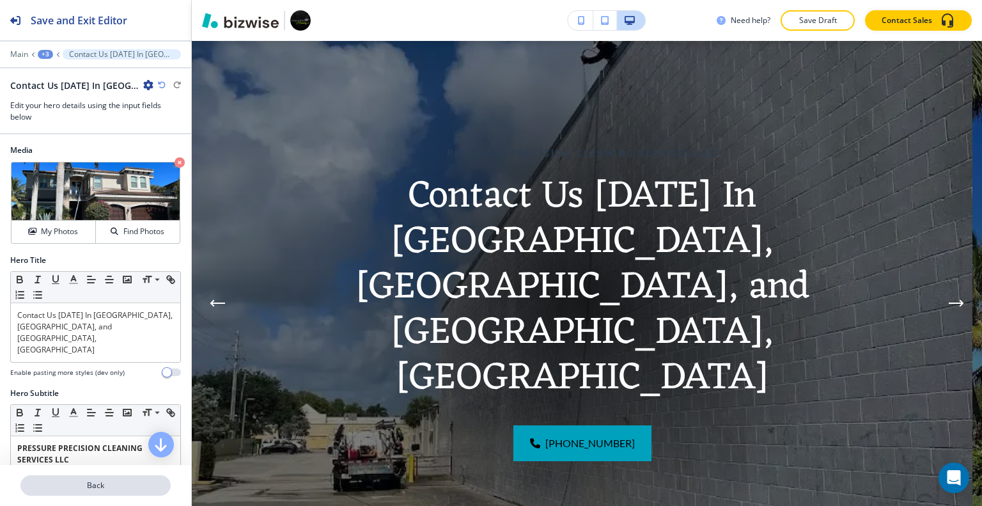
click at [101, 493] on button "Back" at bounding box center [95, 485] width 150 height 20
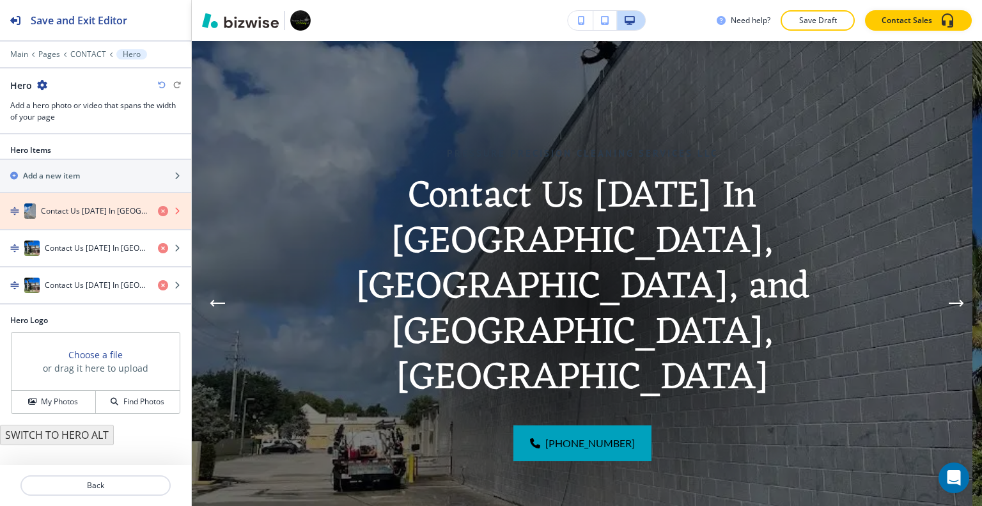
click at [161, 210] on icon "button" at bounding box center [163, 211] width 10 height 10
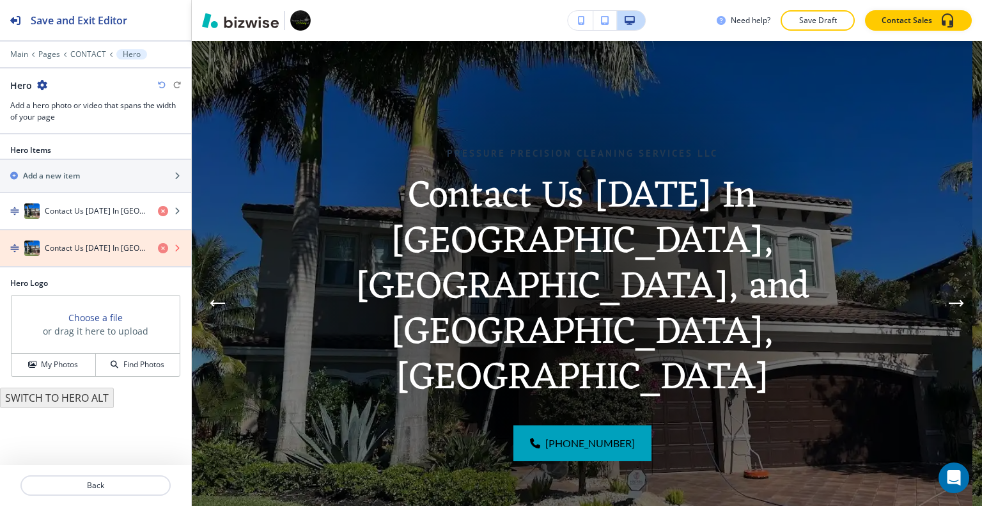
click at [164, 245] on icon "button" at bounding box center [163, 248] width 10 height 10
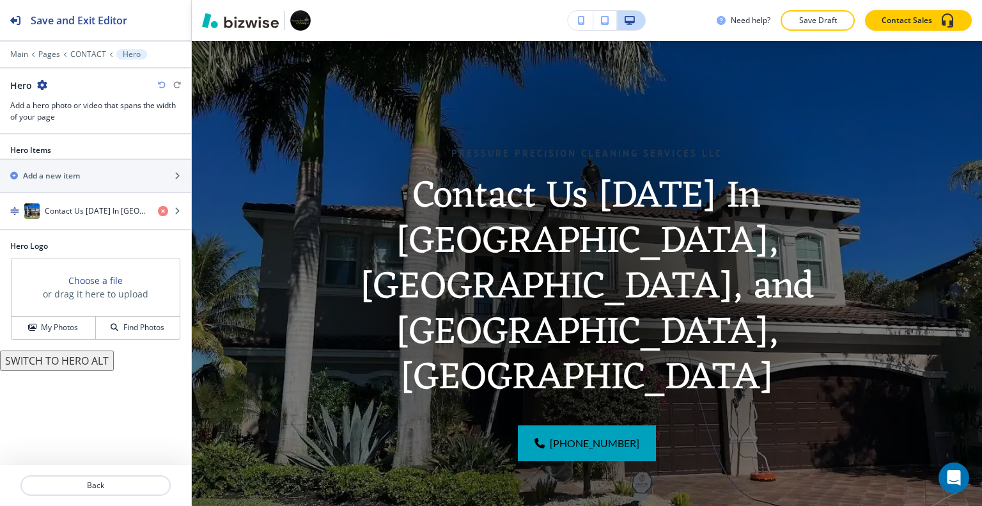
click at [161, 86] on icon "button" at bounding box center [162, 85] width 8 height 8
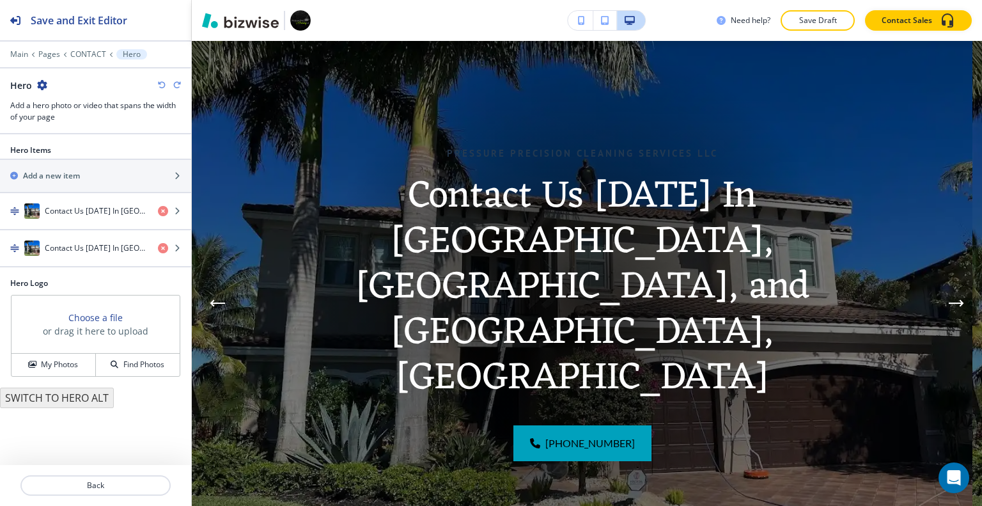
click at [161, 86] on icon "button" at bounding box center [162, 85] width 8 height 8
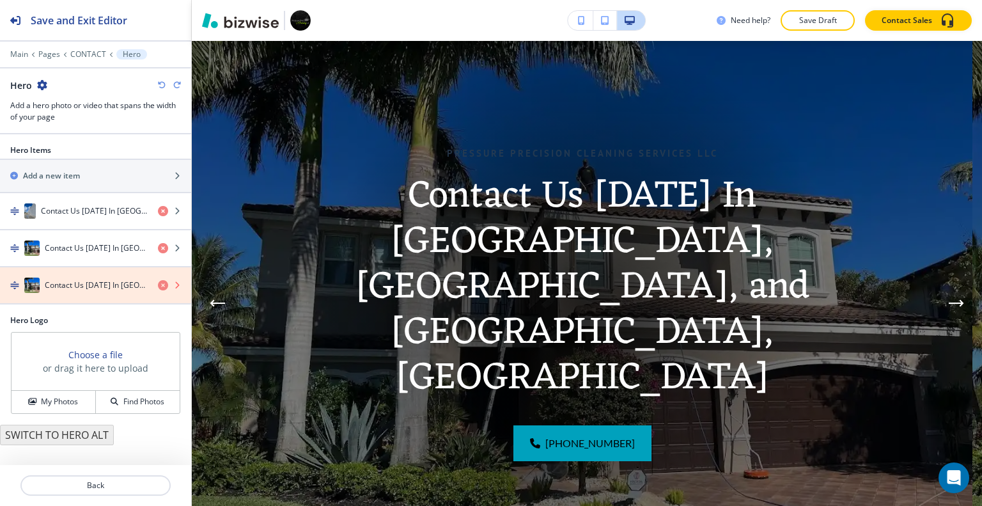
click at [163, 282] on icon "button" at bounding box center [163, 285] width 10 height 10
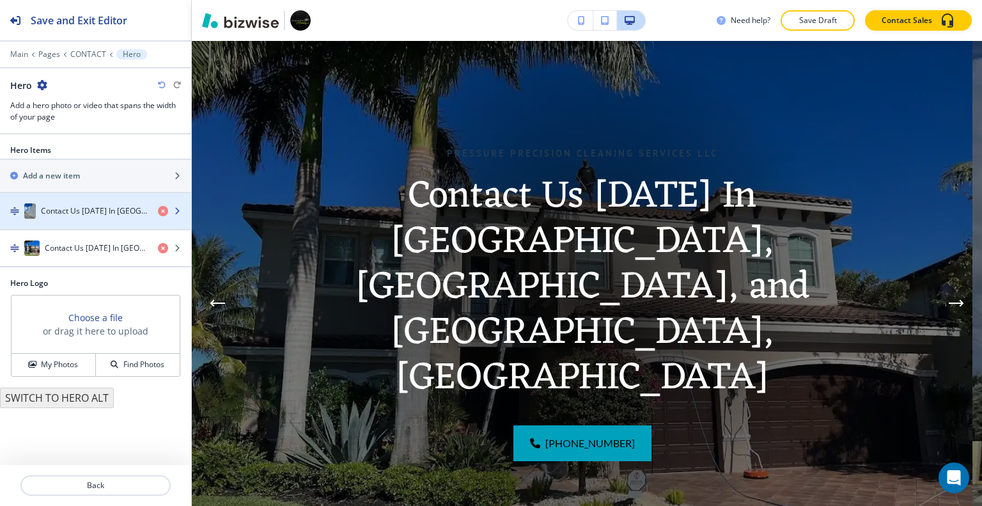
click at [101, 211] on h4 "Contact Us [DATE] In [GEOGRAPHIC_DATA], [GEOGRAPHIC_DATA], and [GEOGRAPHIC_DATA…" at bounding box center [94, 211] width 107 height 12
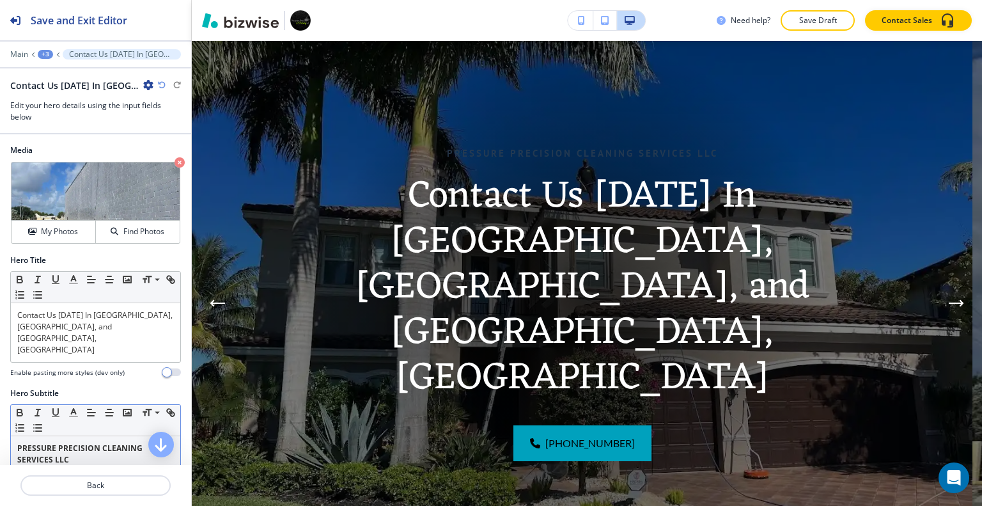
scroll to position [64, 0]
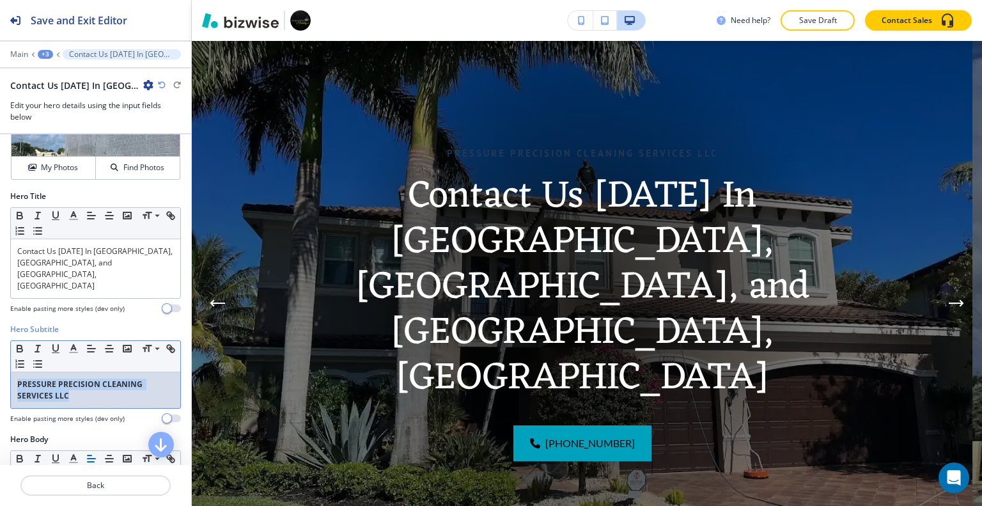
drag, startPoint x: 91, startPoint y: 379, endPoint x: 3, endPoint y: 351, distance: 93.2
click at [0, 351] on div "Hero Subtitle Small Normal Large Huge PRESSURE PRECISION CLEANING SERVICES LLC …" at bounding box center [95, 378] width 191 height 110
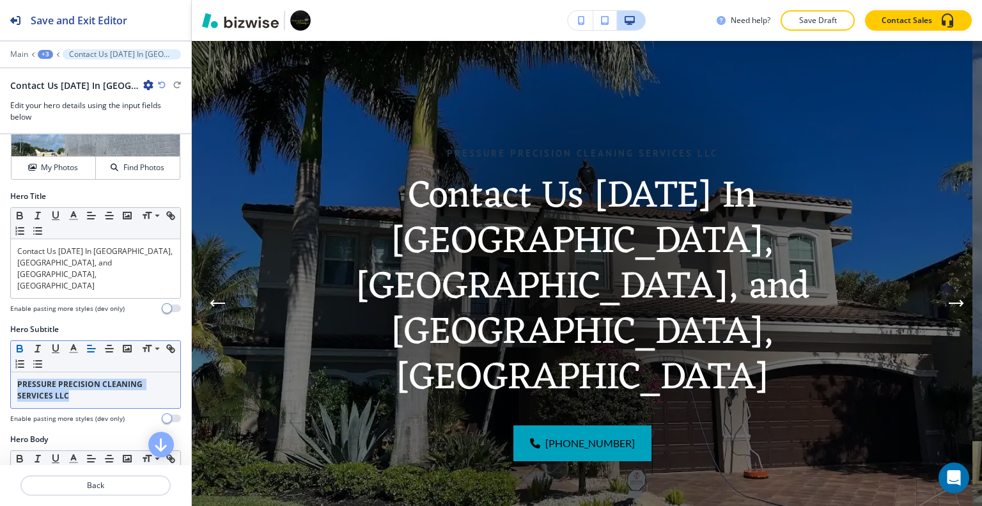
click at [11, 341] on button "button" at bounding box center [20, 348] width 18 height 15
click at [66, 378] on p "PRESSURE PRECISION CLEANING SERVICES LLC" at bounding box center [95, 389] width 157 height 23
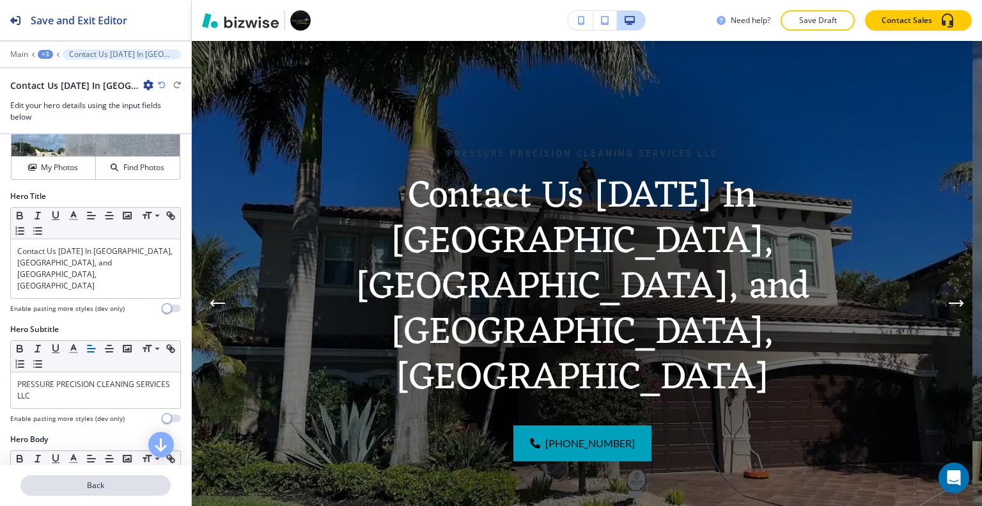
click at [112, 477] on button "Back" at bounding box center [95, 485] width 150 height 20
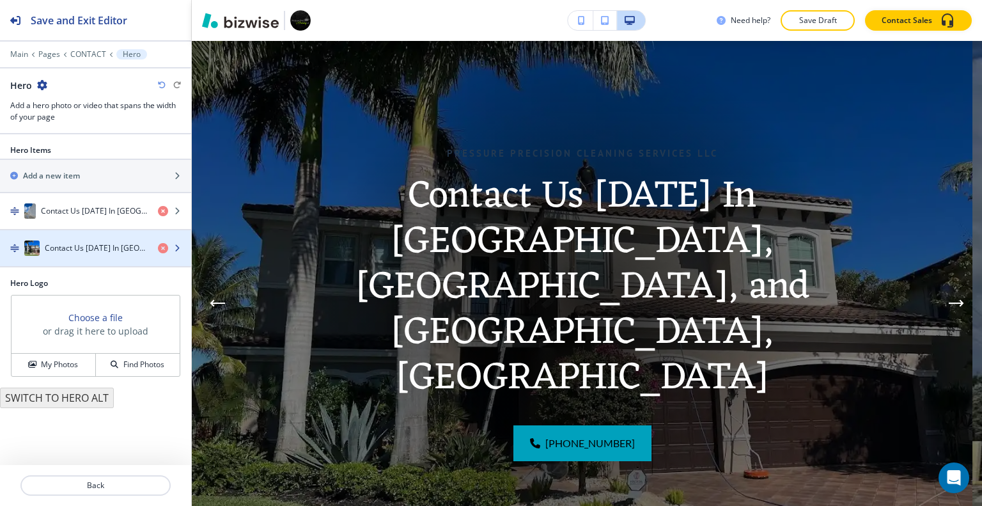
click at [96, 256] on div "button" at bounding box center [95, 261] width 191 height 10
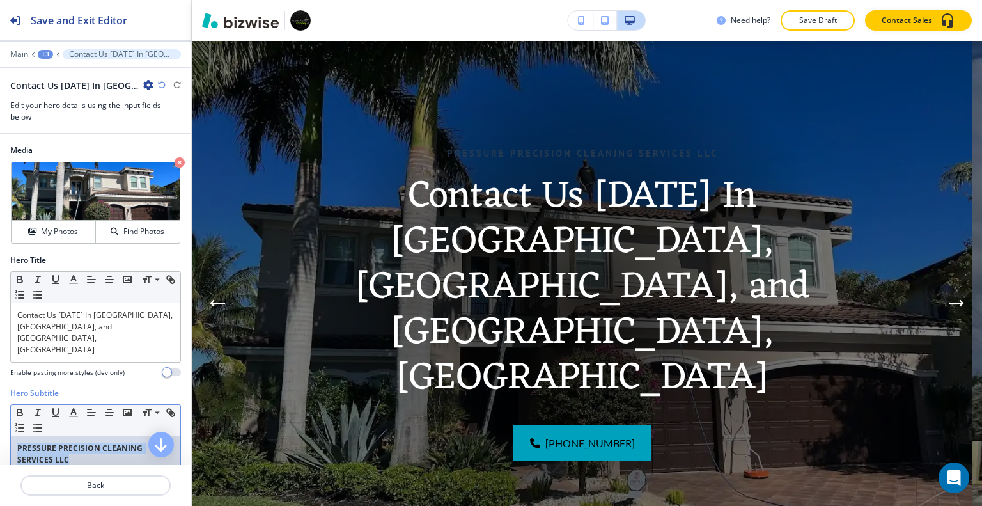
drag, startPoint x: 79, startPoint y: 433, endPoint x: 17, endPoint y: 395, distance: 72.6
click at [1, 410] on div "Hero Subtitle Small Normal Large Huge PRESSURE PRECISION CLEANING SERVICES LLC …" at bounding box center [95, 442] width 191 height 110
click at [18, 406] on icon "button" at bounding box center [20, 412] width 12 height 12
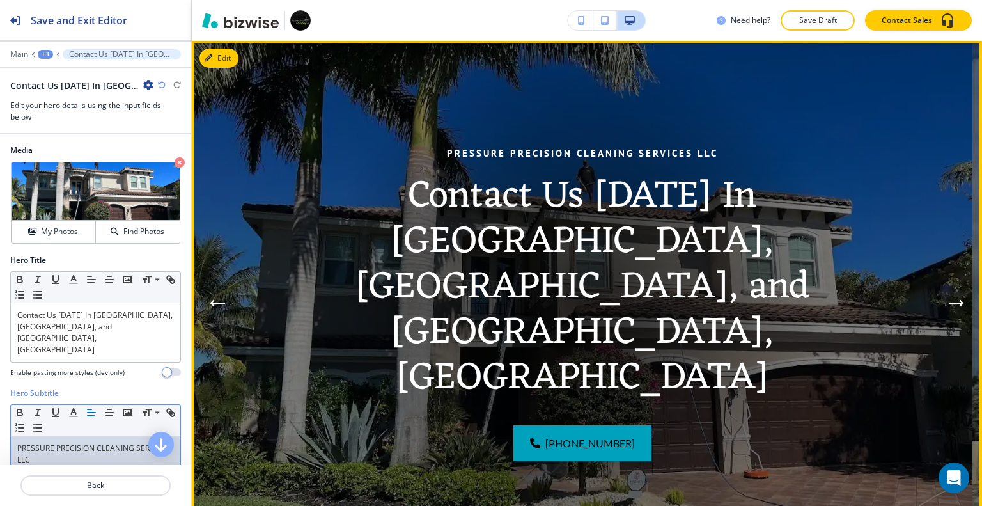
click at [365, 355] on div "PRESSURE PRECISION CLEANING SERVICES LLC Contact Us [DATE] In [GEOGRAPHIC_DATA]…" at bounding box center [581, 303] width 537 height 315
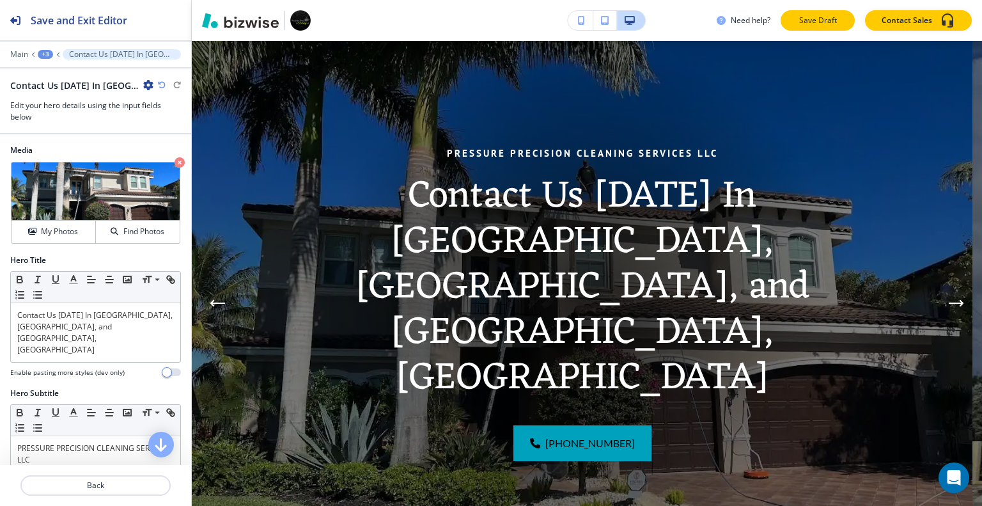
click at [811, 28] on button "Save Draft" at bounding box center [817, 20] width 74 height 20
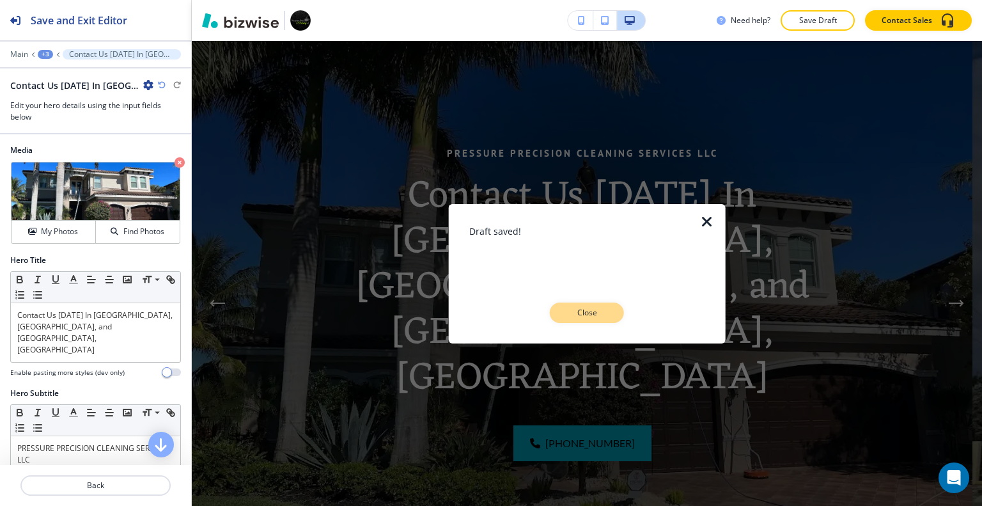
click at [603, 318] on p "Close" at bounding box center [586, 313] width 41 height 12
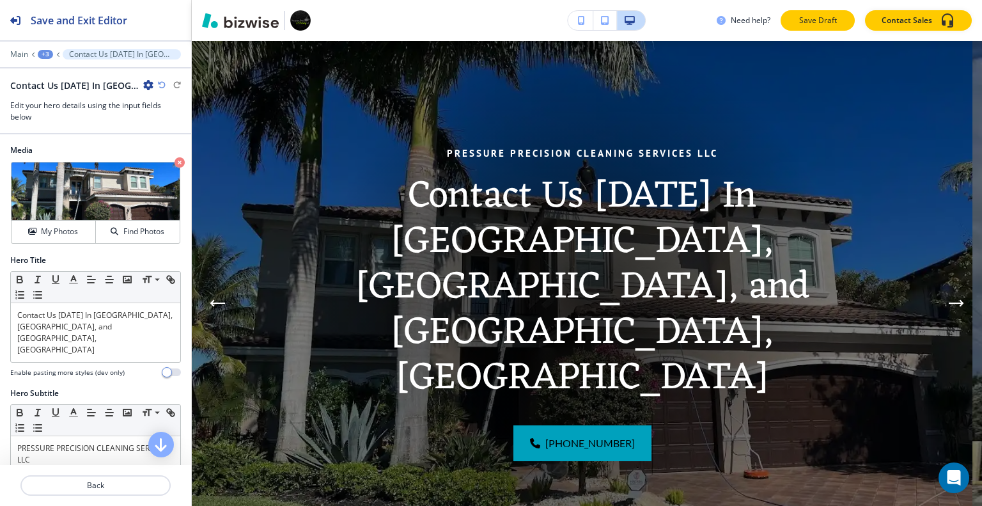
click at [799, 23] on p "Save Draft" at bounding box center [817, 21] width 41 height 12
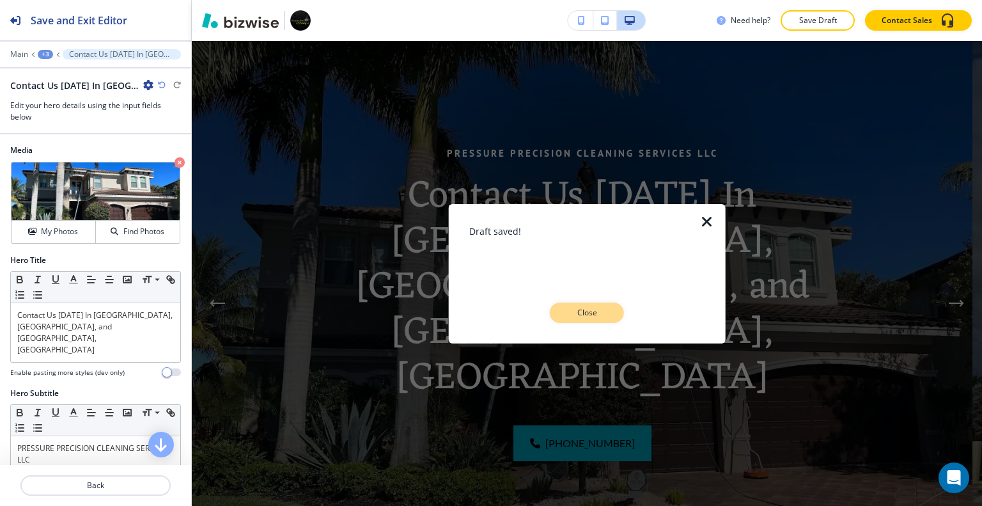
click at [591, 321] on button "Close" at bounding box center [587, 312] width 74 height 20
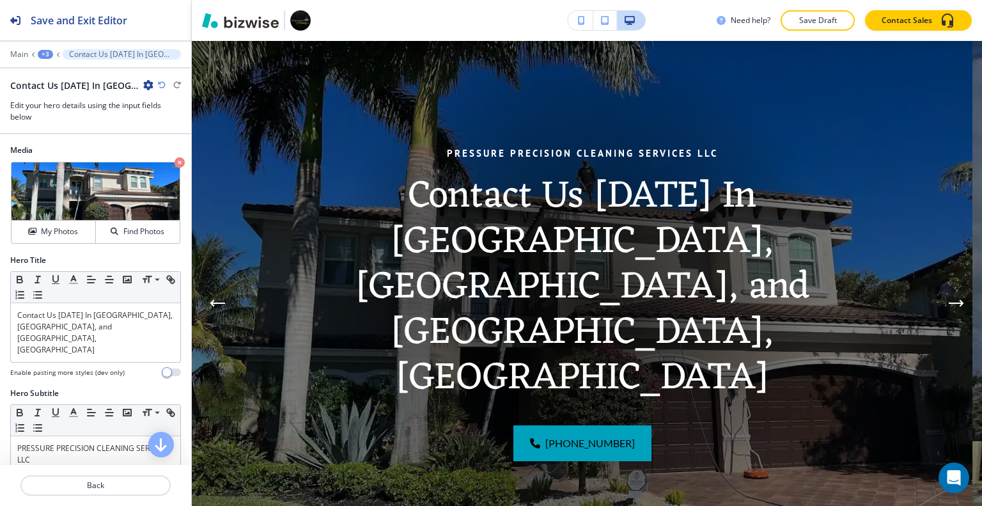
scroll to position [477, 0]
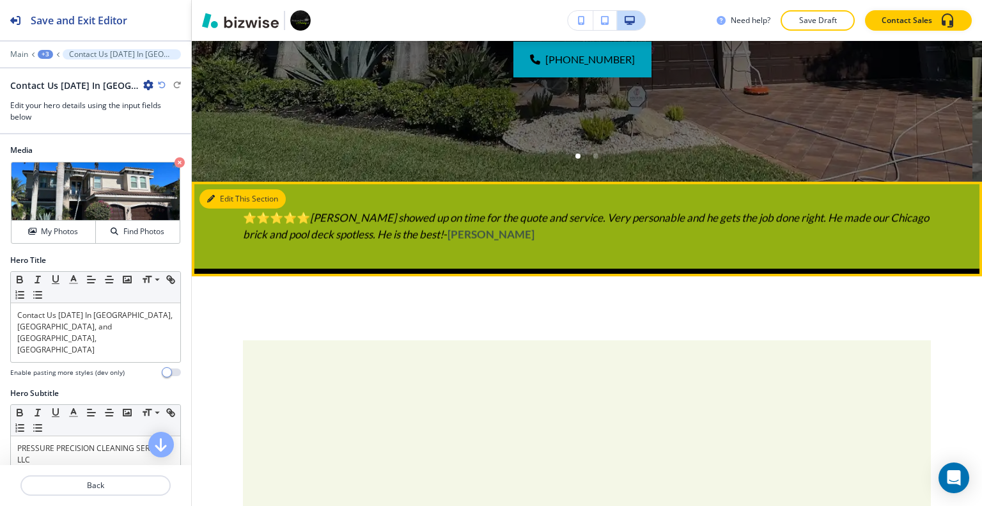
click at [223, 195] on button "Edit This Section" at bounding box center [242, 198] width 86 height 19
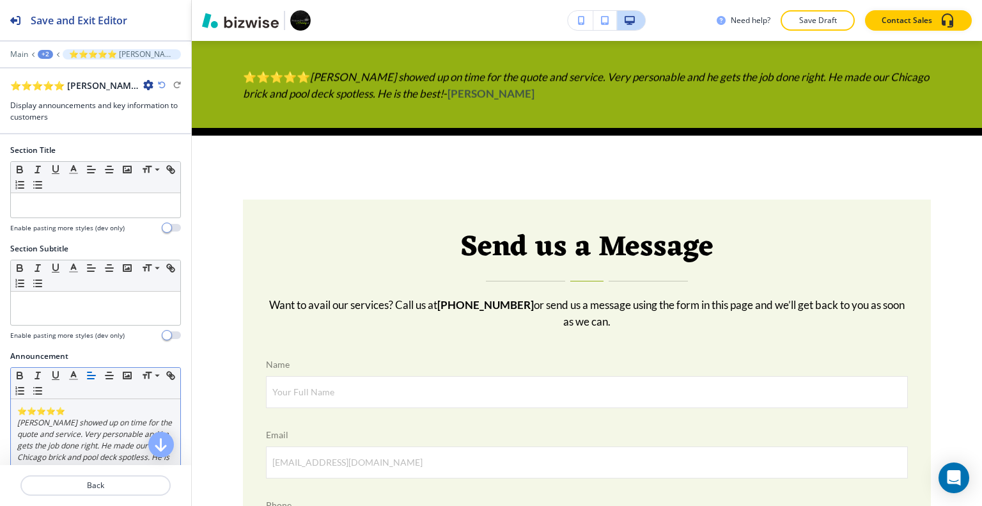
scroll to position [128, 0]
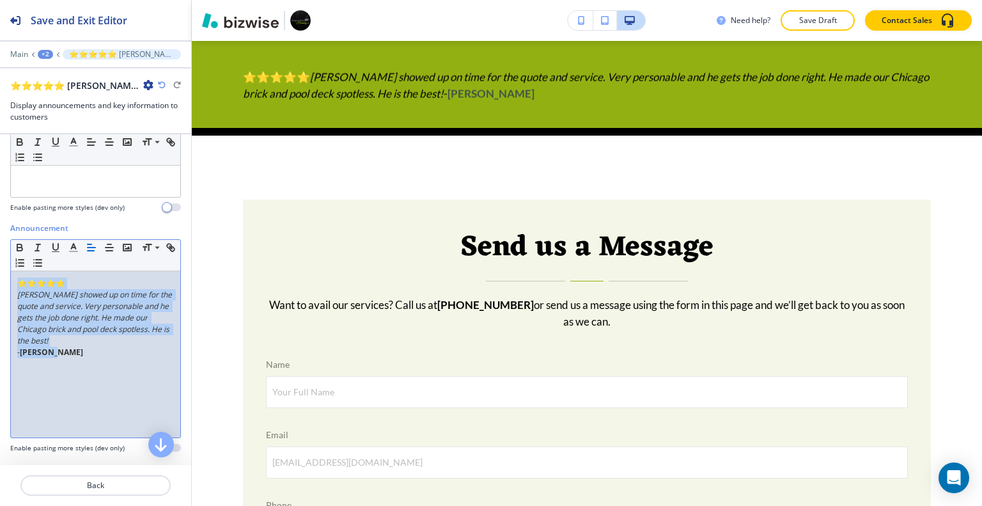
drag, startPoint x: 82, startPoint y: 374, endPoint x: 0, endPoint y: 240, distance: 157.5
click at [0, 240] on div "Announcement Small Normal Large Huge ⭐⭐⭐⭐⭐ [PERSON_NAME] showed up on time for …" at bounding box center [95, 342] width 191 height 240
click at [15, 244] on icon "button" at bounding box center [20, 248] width 12 height 12
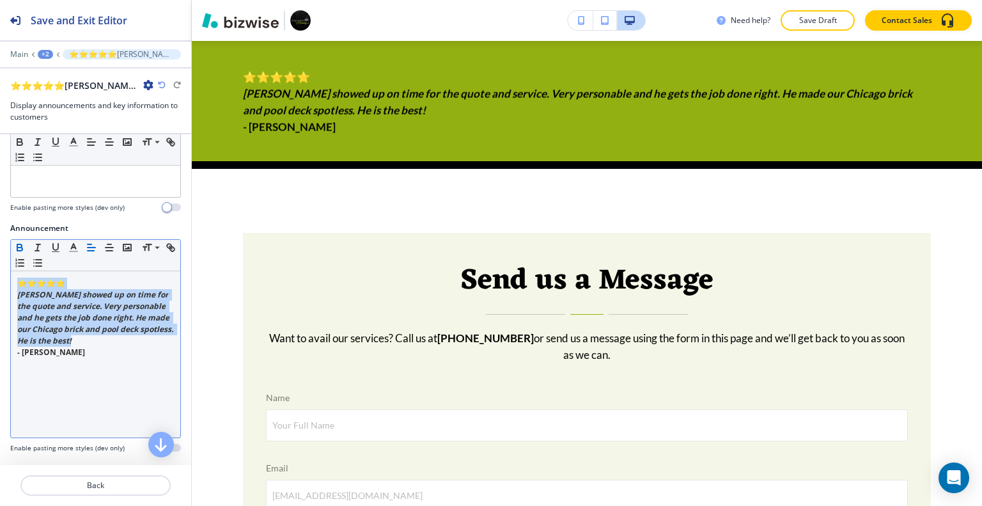
click at [20, 247] on icon "button" at bounding box center [19, 248] width 5 height 3
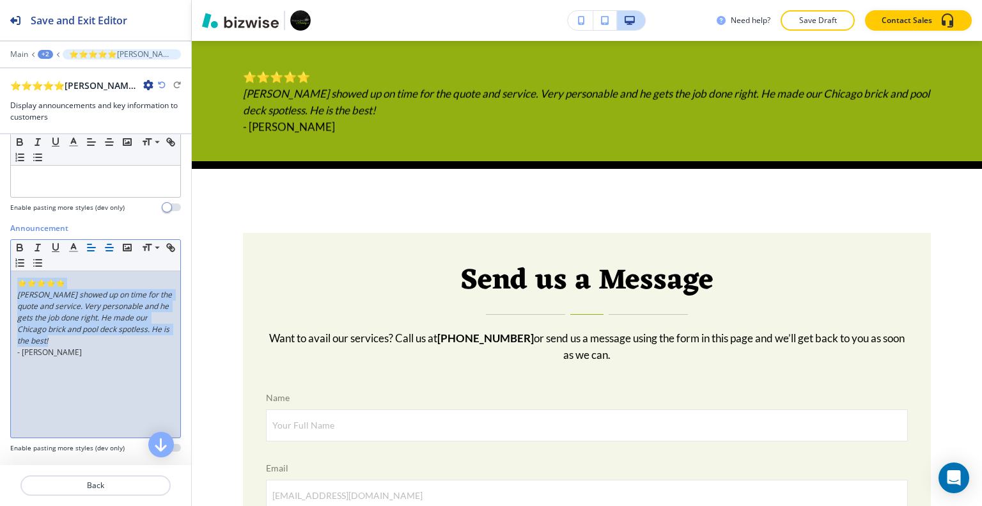
click at [109, 242] on icon "button" at bounding box center [110, 248] width 12 height 12
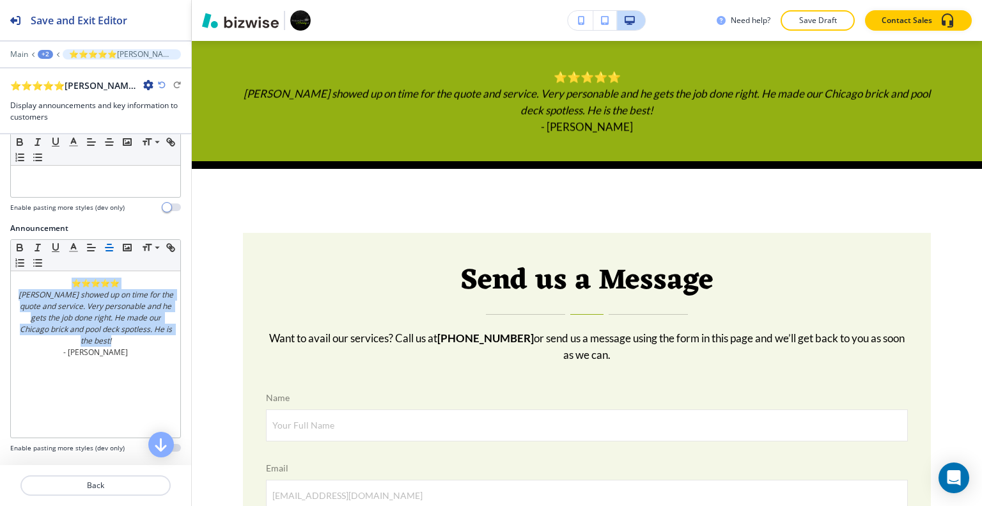
drag, startPoint x: 826, startPoint y: 19, endPoint x: 796, endPoint y: 59, distance: 49.9
click at [826, 21] on p "Save Draft" at bounding box center [817, 21] width 41 height 12
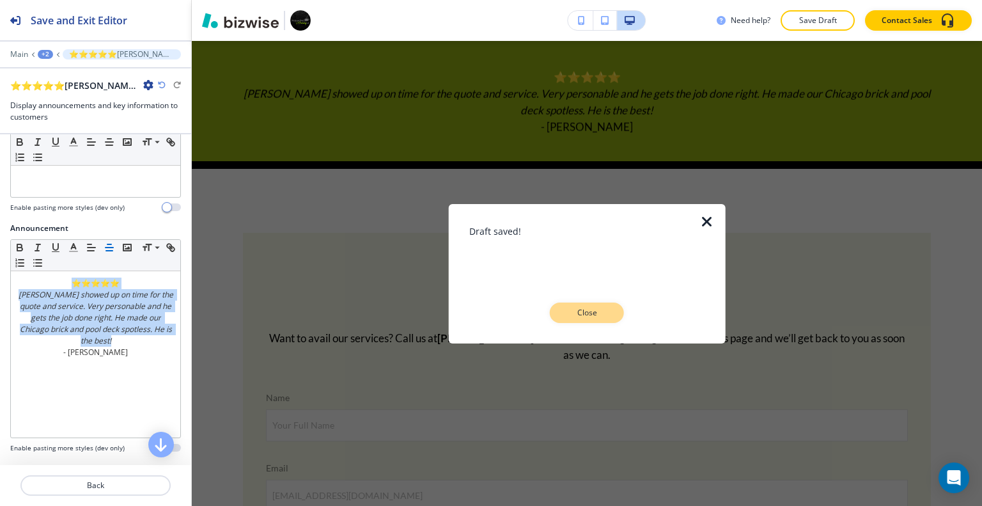
click at [605, 307] on p "Close" at bounding box center [586, 313] width 41 height 12
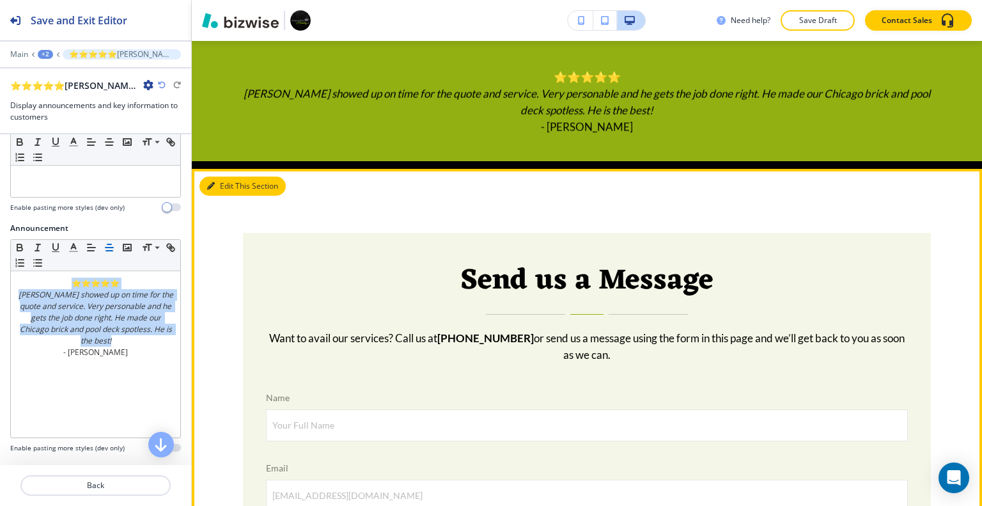
click at [229, 187] on button "Edit This Section" at bounding box center [242, 185] width 86 height 19
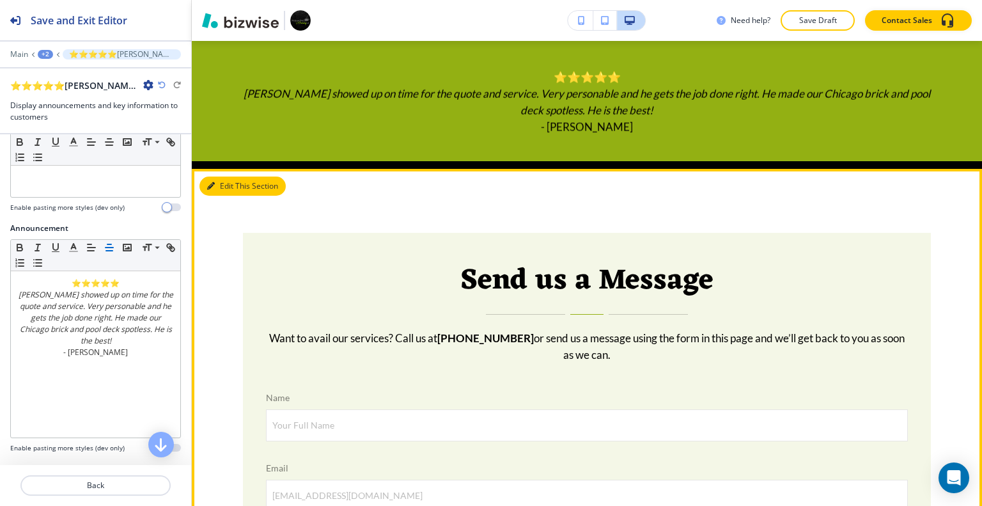
scroll to position [745, 0]
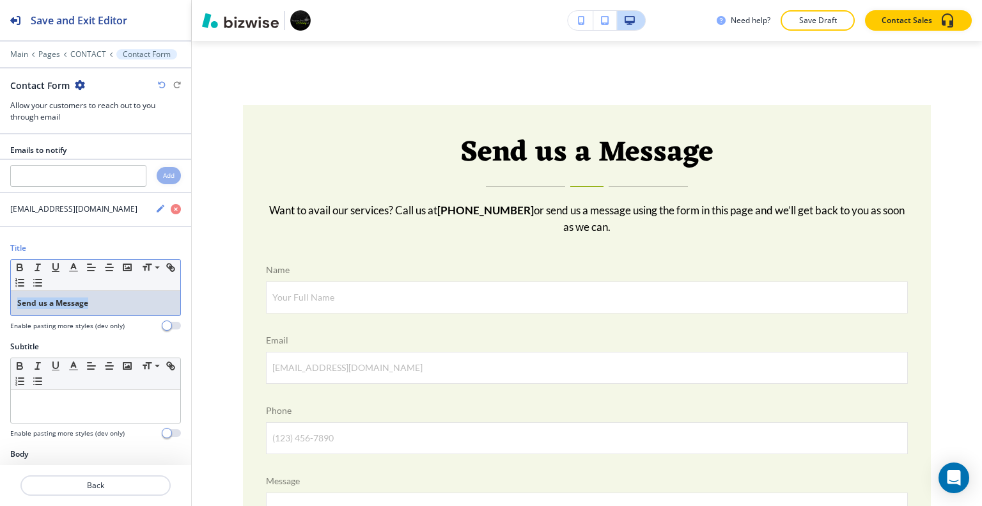
drag, startPoint x: 118, startPoint y: 293, endPoint x: 0, endPoint y: 298, distance: 117.7
click at [0, 298] on div "Title Small Normal Large Huge Send us a Message Enable pasting more styles (dev…" at bounding box center [95, 291] width 191 height 98
click at [17, 269] on icon "button" at bounding box center [20, 267] width 12 height 12
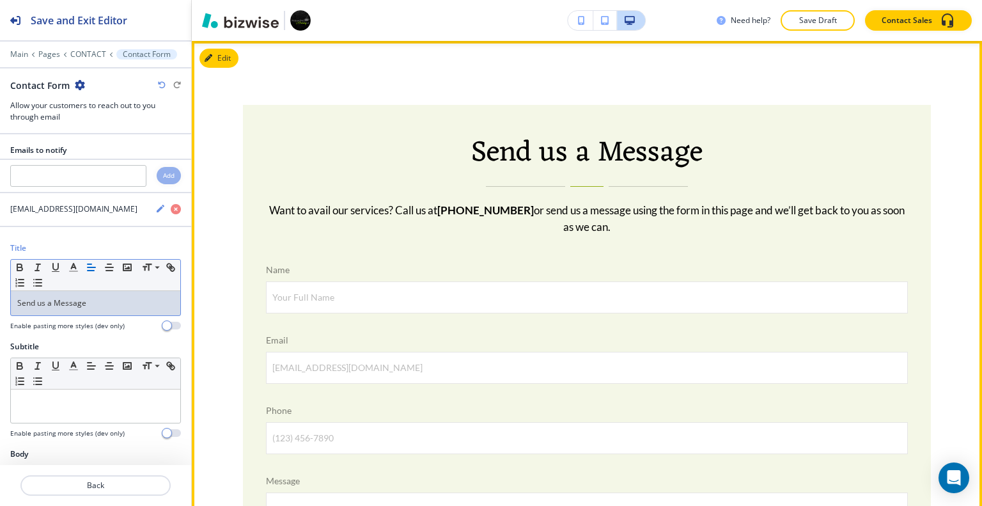
scroll to position [681, 0]
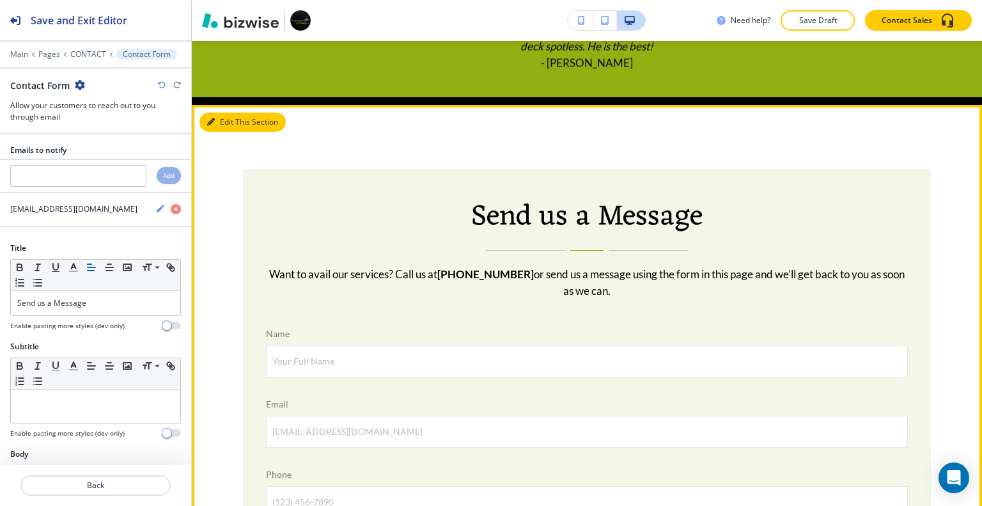
click at [232, 122] on button "Edit This Section" at bounding box center [242, 121] width 86 height 19
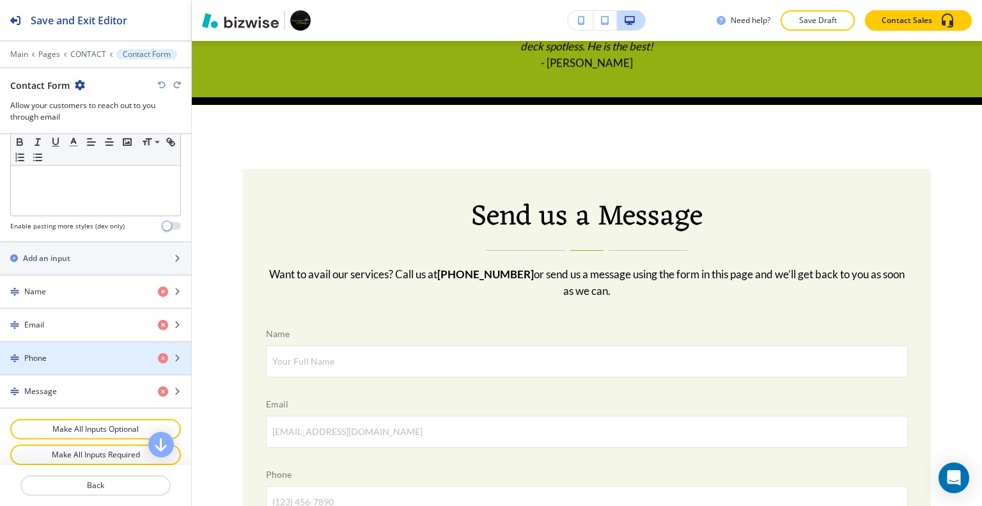
scroll to position [831, 0]
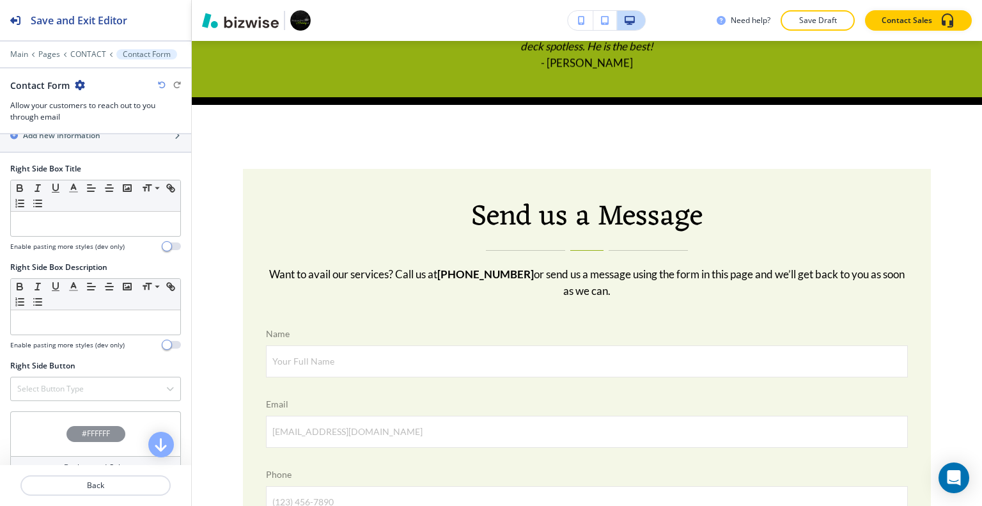
click at [48, 415] on div "#FFFFFF" at bounding box center [95, 433] width 171 height 45
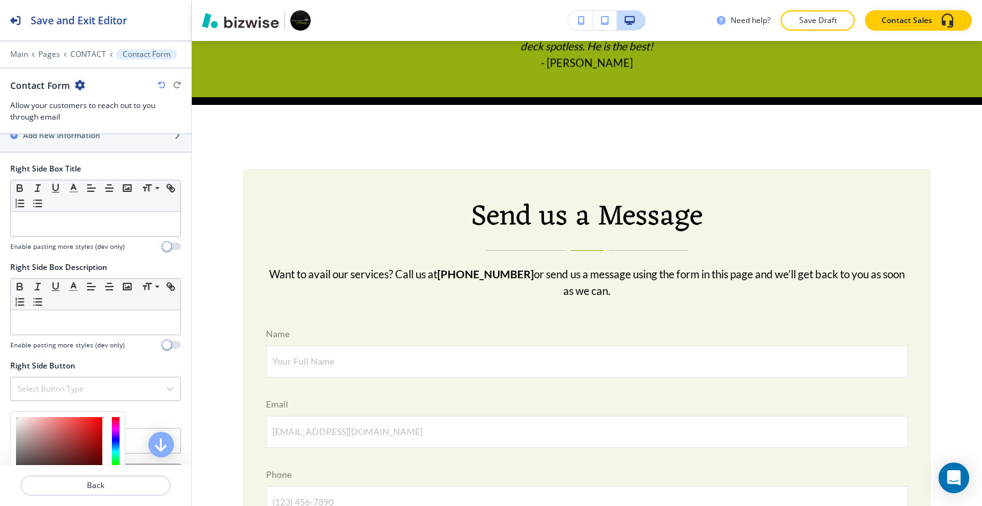
scroll to position [951, 0]
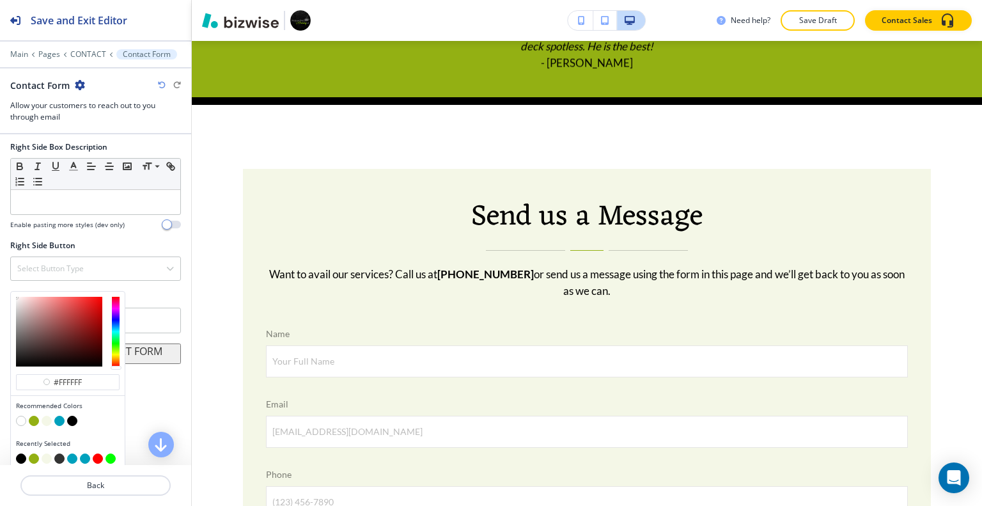
click at [49, 415] on button "button" at bounding box center [47, 420] width 10 height 10
type input "#f4f7e7"
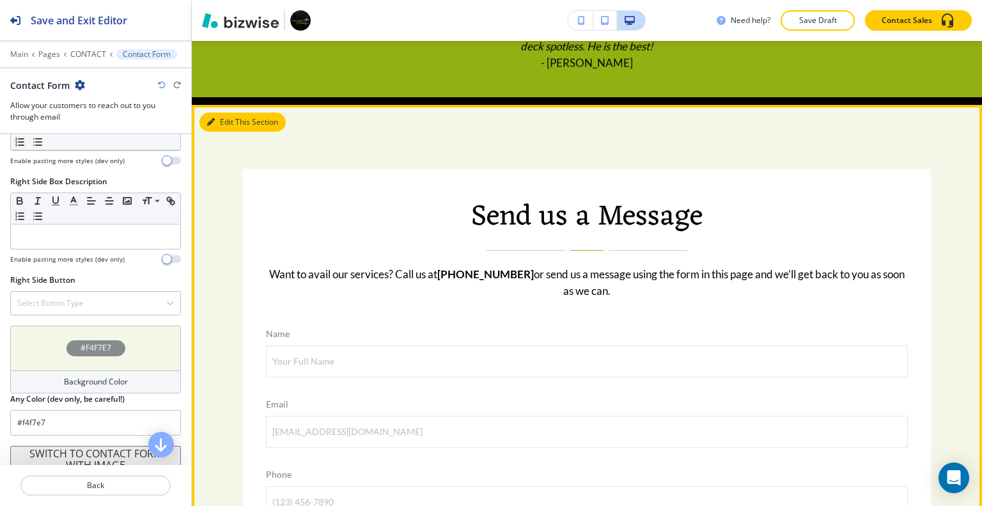
drag, startPoint x: 219, startPoint y: 126, endPoint x: 134, endPoint y: 249, distance: 149.3
click at [220, 126] on button "Edit This Section" at bounding box center [242, 121] width 86 height 19
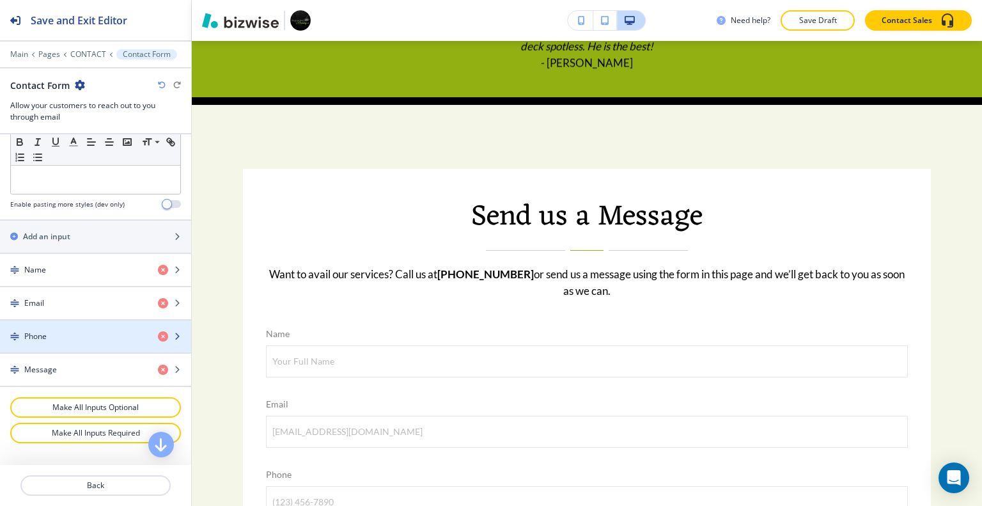
scroll to position [661, 0]
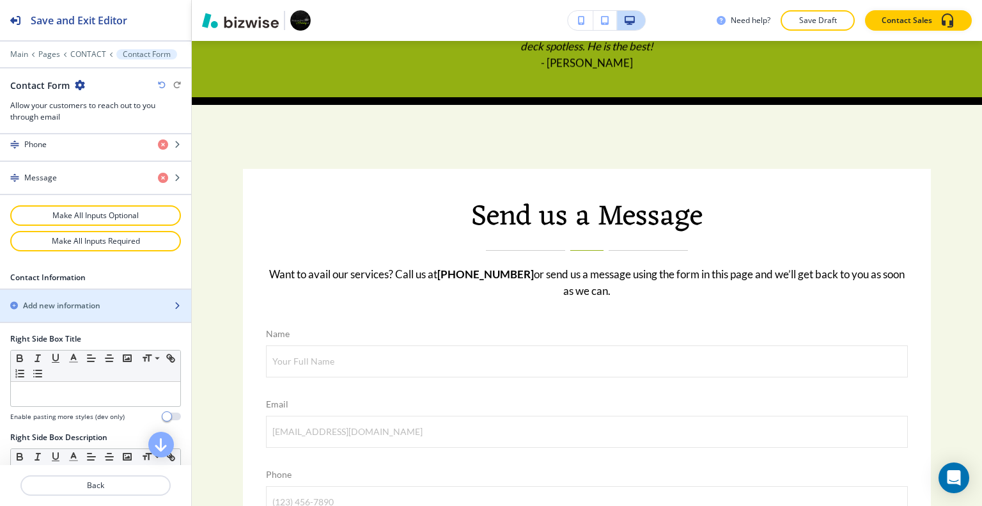
click at [105, 300] on div "Add new information" at bounding box center [81, 306] width 163 height 12
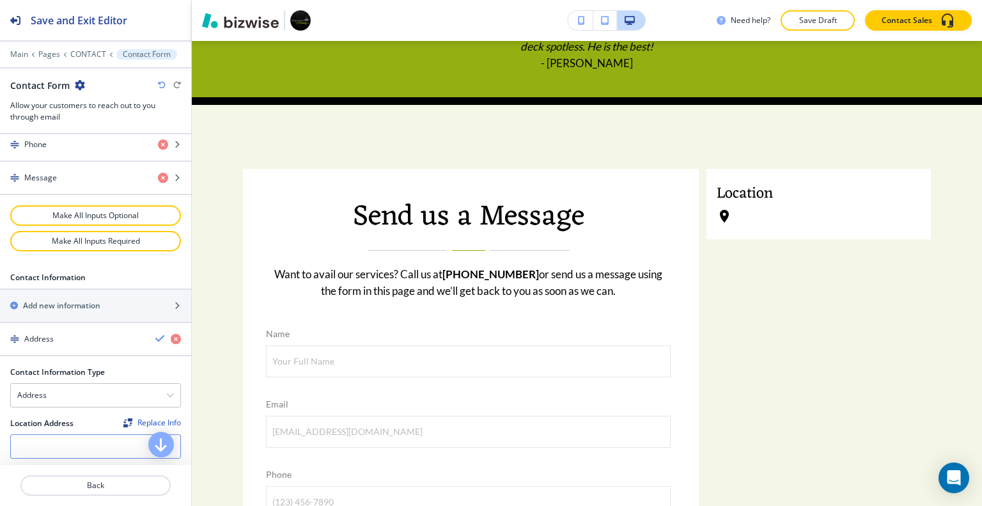
click at [91, 442] on div at bounding box center [95, 446] width 169 height 23
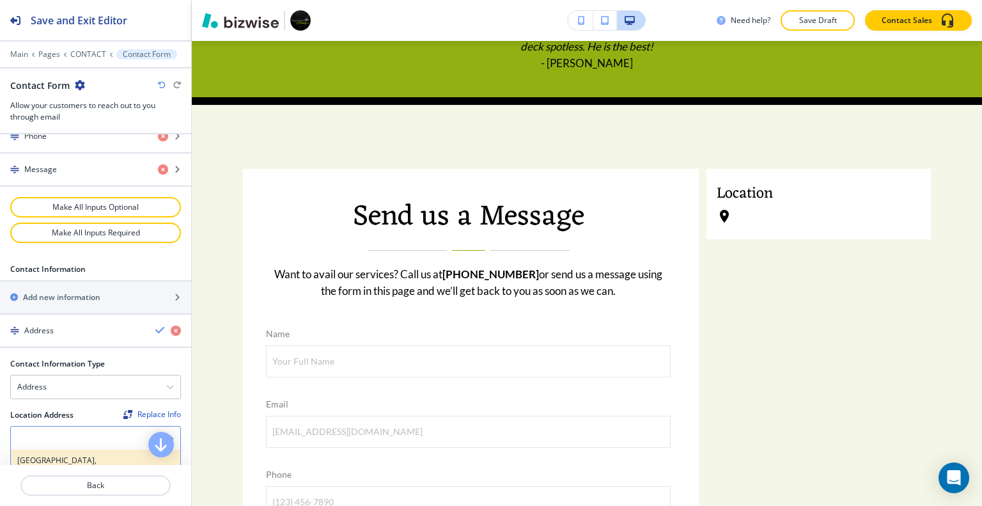
click at [110, 454] on h4 "[GEOGRAPHIC_DATA], [GEOGRAPHIC_DATA]" at bounding box center [95, 465] width 157 height 23
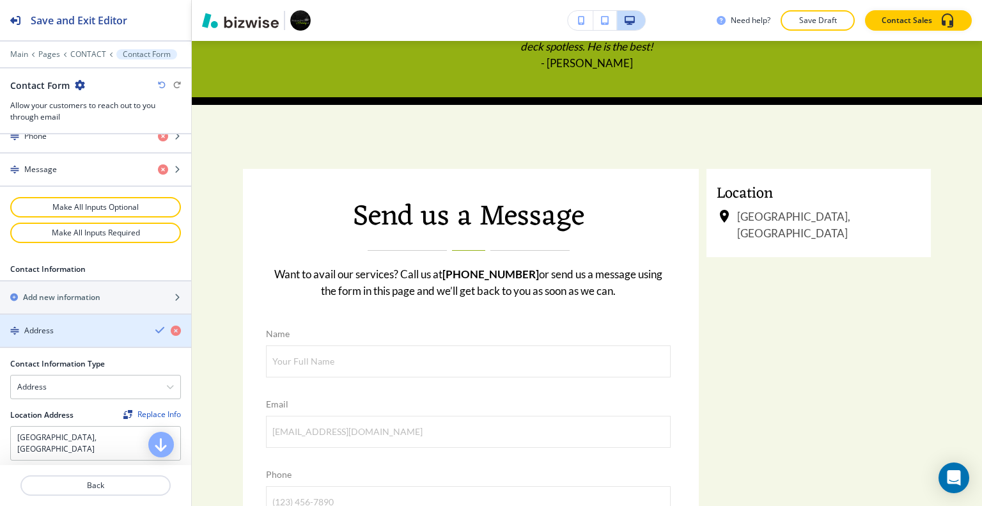
click at [155, 325] on icon "button" at bounding box center [160, 330] width 10 height 10
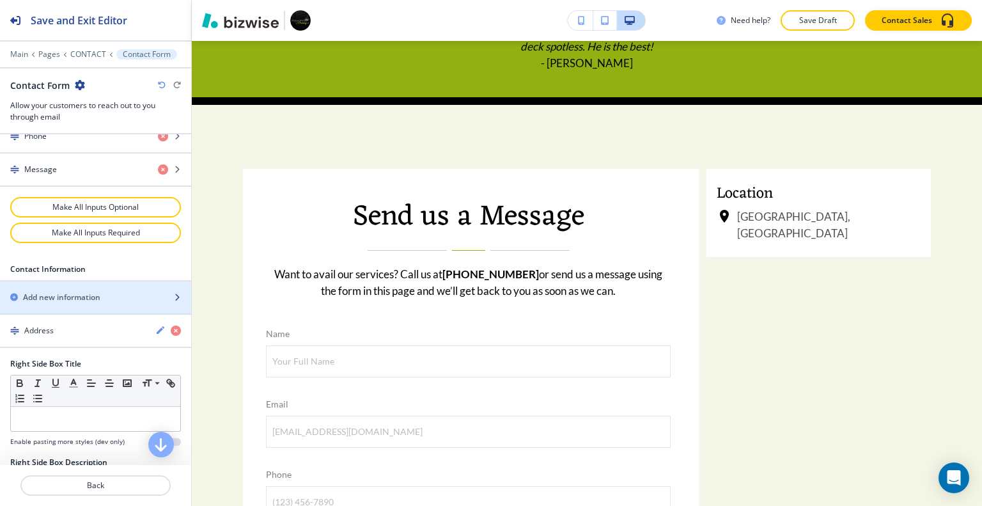
click at [115, 292] on div "Add new information" at bounding box center [81, 297] width 163 height 12
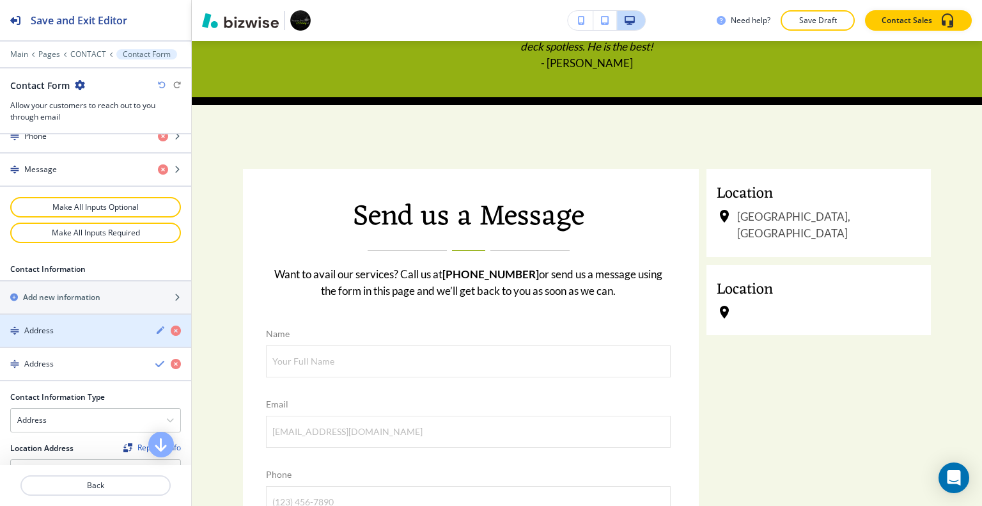
scroll to position [733, 0]
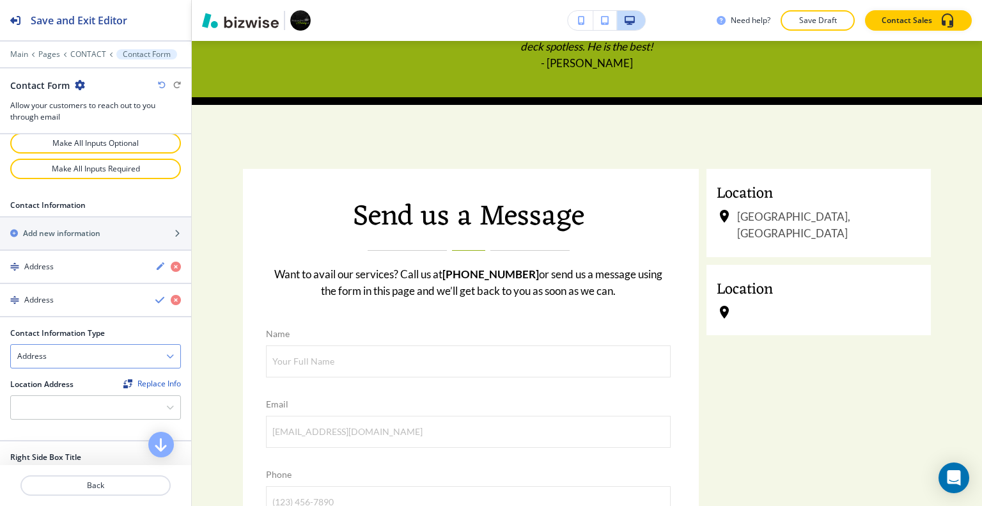
click at [105, 355] on div "Address" at bounding box center [95, 355] width 169 height 23
click at [98, 394] on h4 "Phone Number" at bounding box center [95, 400] width 157 height 12
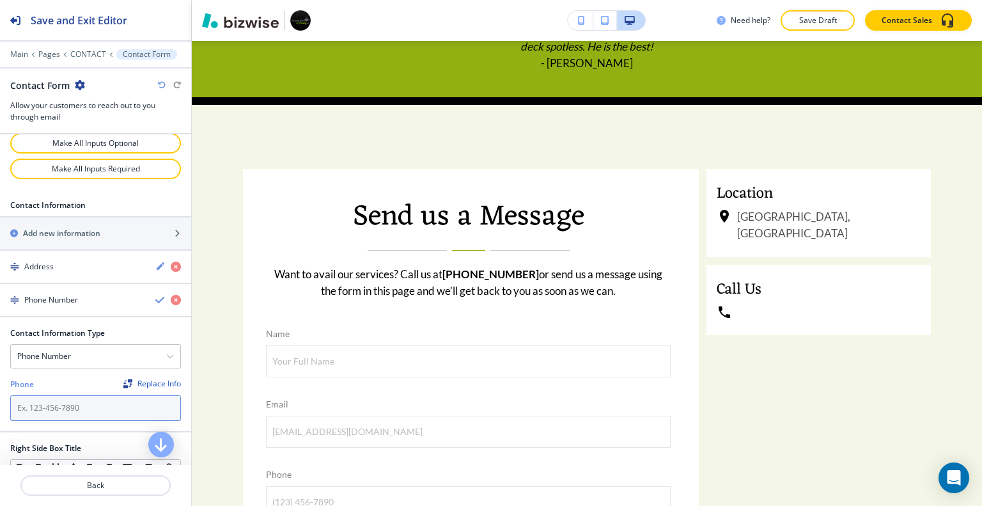
paste input "[PHONE_NUMBER]"
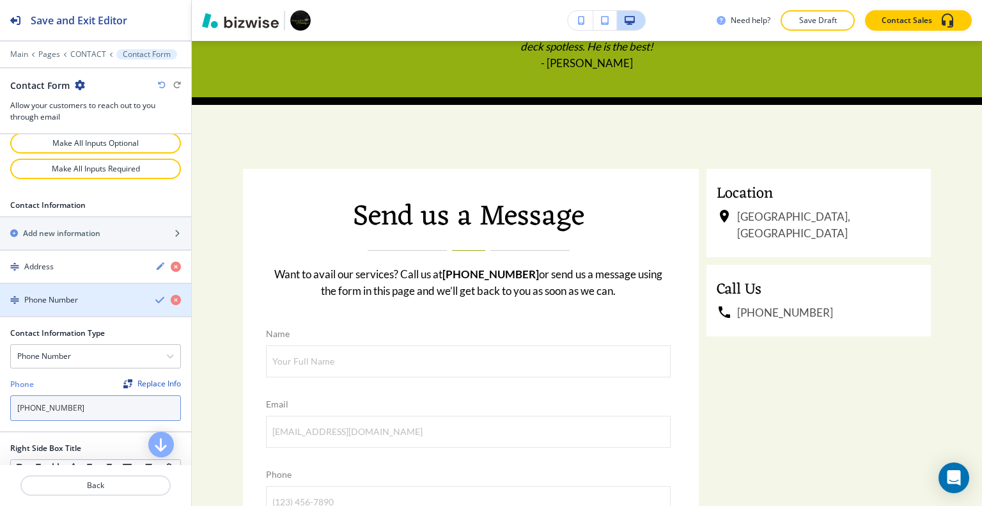
type input "[PHONE_NUMBER]"
click at [155, 295] on icon "button" at bounding box center [160, 300] width 10 height 10
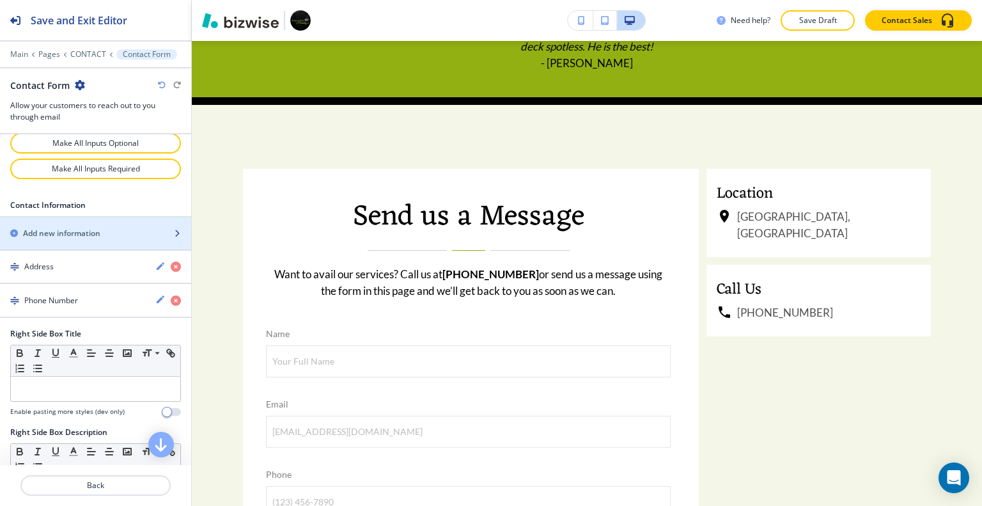
click at [115, 230] on div "Add new information" at bounding box center [81, 234] width 163 height 12
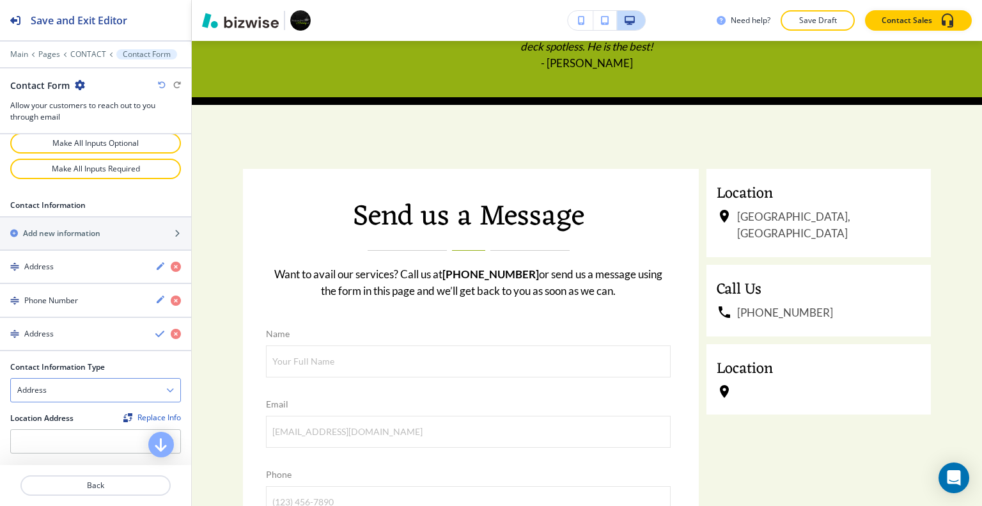
click at [104, 378] on div "Address" at bounding box center [95, 389] width 169 height 23
click at [104, 406] on h4 "Email Address" at bounding box center [95, 412] width 157 height 12
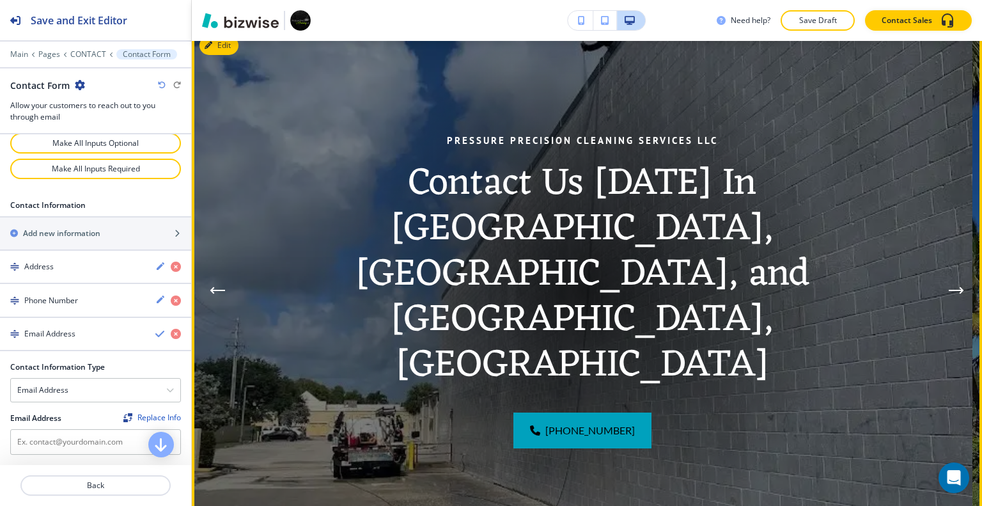
scroll to position [0, 0]
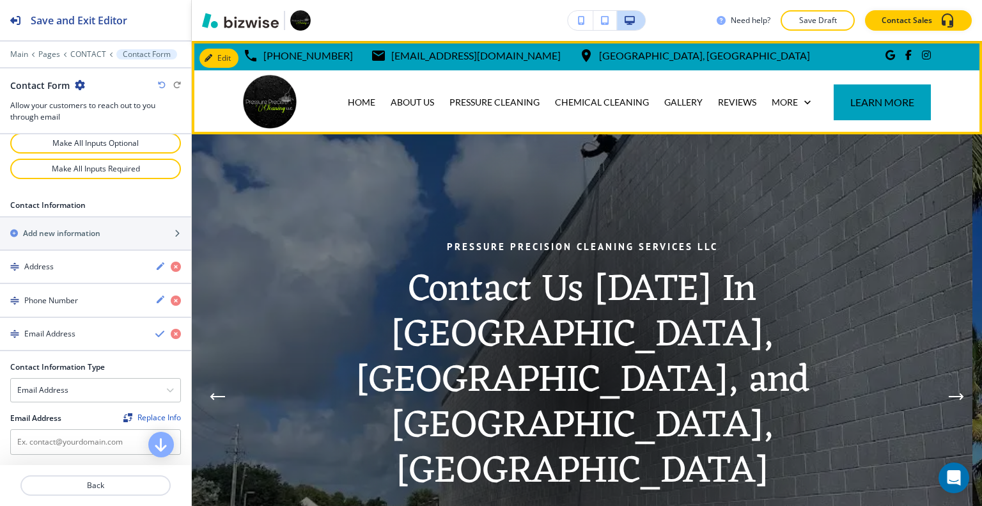
drag, startPoint x: 539, startPoint y: 56, endPoint x: 366, endPoint y: 53, distance: 173.9
click at [360, 52] on div "[PHONE_NUMBER] [EMAIL_ADDRESS][DOMAIN_NAME] [GEOGRAPHIC_DATA]" at bounding box center [526, 55] width 567 height 19
copy p "[EMAIL_ADDRESS][DOMAIN_NAME]"
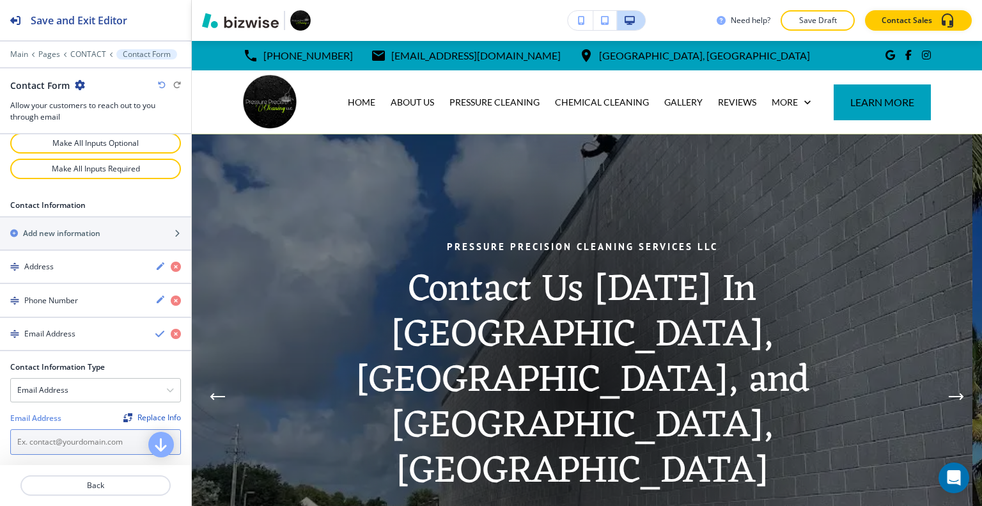
paste input "[EMAIL_ADDRESS][DOMAIN_NAME]"
type input "[EMAIL_ADDRESS][DOMAIN_NAME]"
click at [155, 328] on icon "button" at bounding box center [160, 333] width 10 height 10
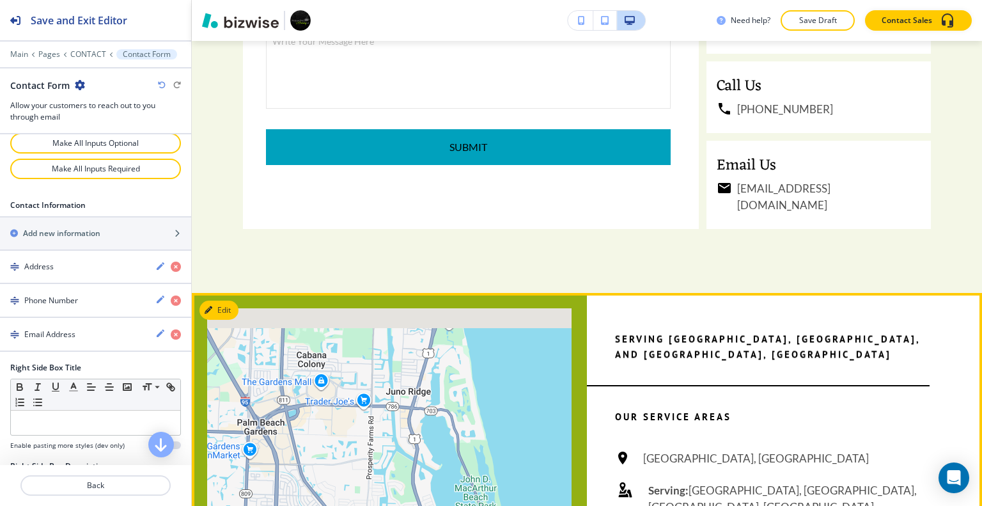
scroll to position [1406, 0]
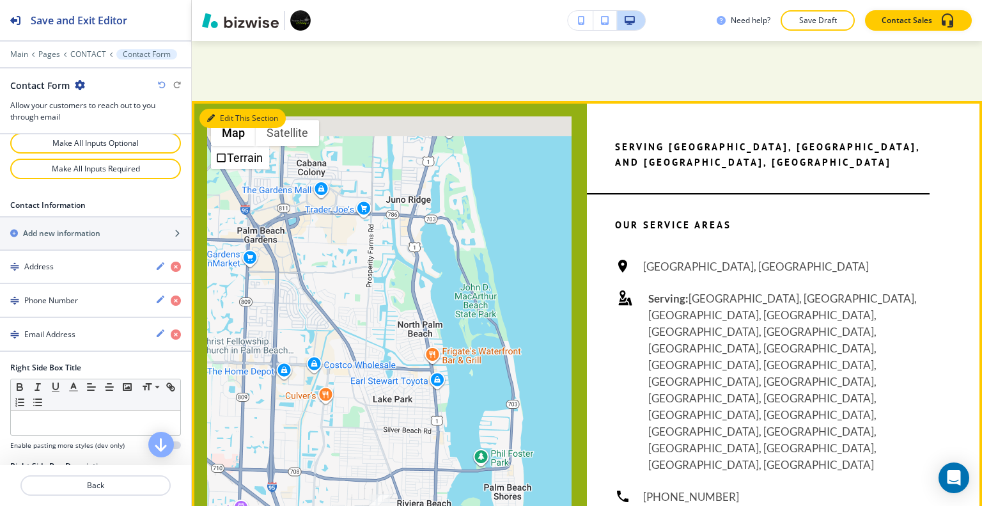
click at [215, 117] on button "Edit This Section" at bounding box center [242, 118] width 86 height 19
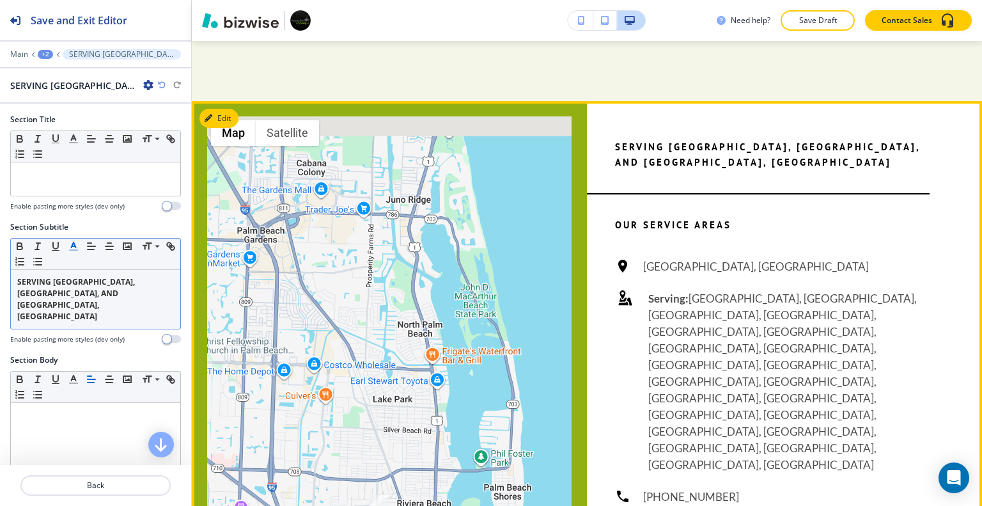
scroll to position [1465, 0]
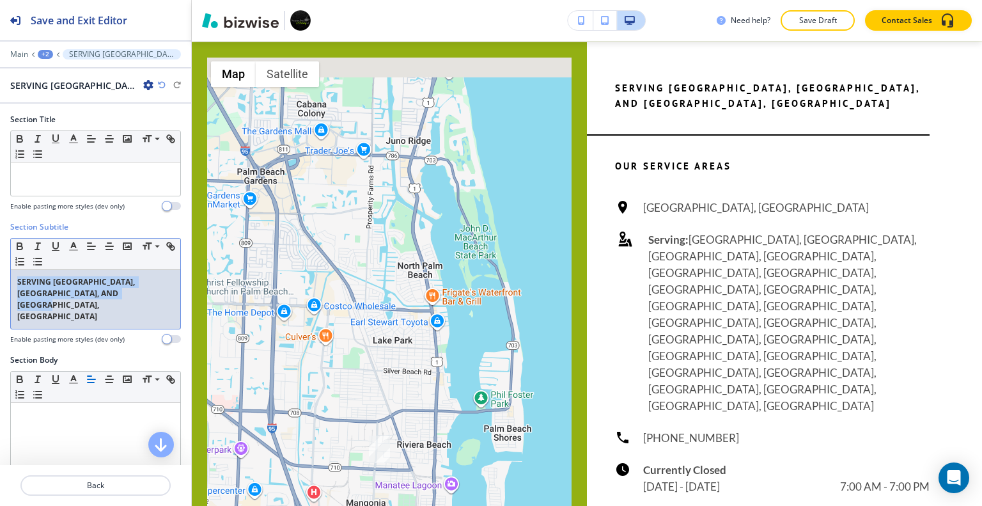
drag, startPoint x: 139, startPoint y: 290, endPoint x: 29, endPoint y: 279, distance: 110.5
click at [5, 274] on div "Section Subtitle Small Normal Large Huge SERVING [GEOGRAPHIC_DATA], [GEOGRAPHIC…" at bounding box center [95, 287] width 191 height 133
copy strong "SERVING [GEOGRAPHIC_DATA], [GEOGRAPHIC_DATA], AND [GEOGRAPHIC_DATA], [GEOGRAPHI…"
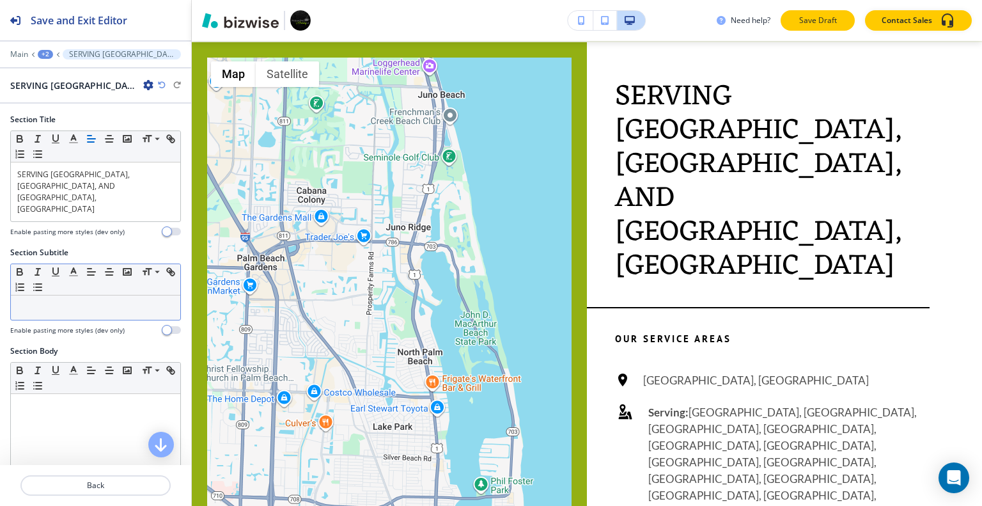
click at [836, 14] on button "Save Draft" at bounding box center [817, 20] width 74 height 20
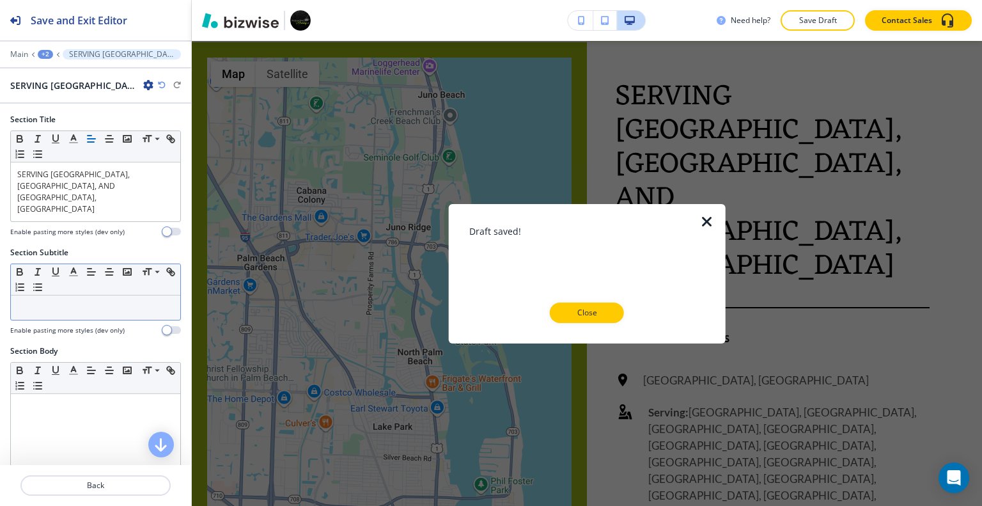
click at [580, 315] on p "Close" at bounding box center [586, 313] width 41 height 12
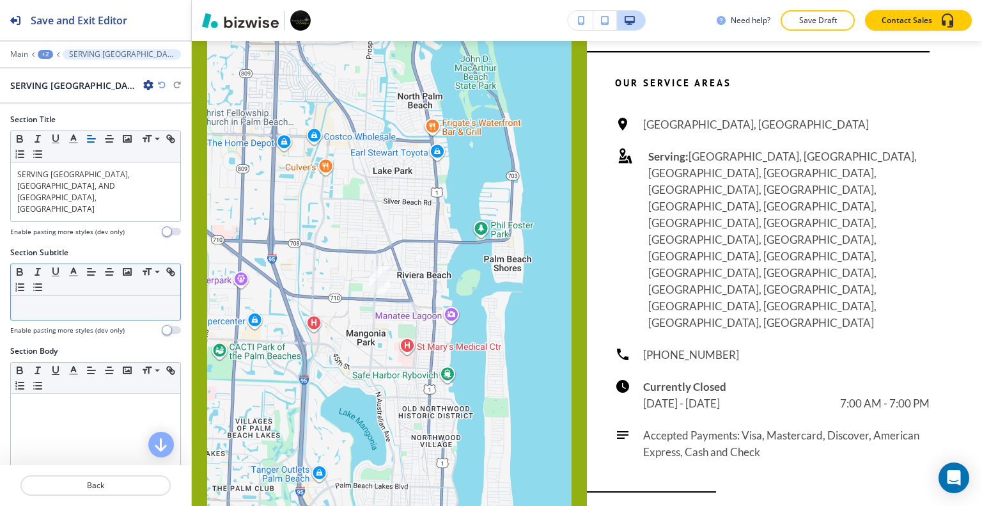
scroll to position [1848, 0]
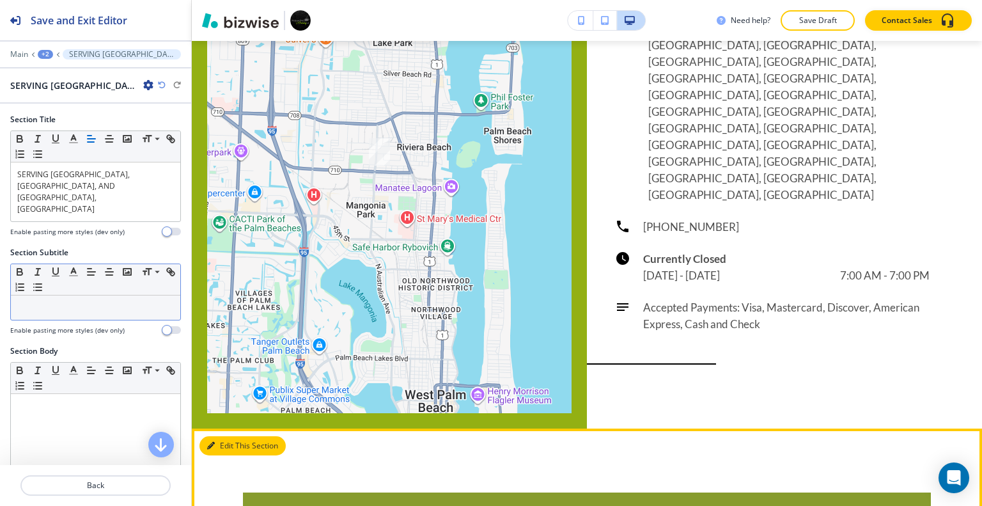
click at [228, 436] on button "Edit This Section" at bounding box center [242, 445] width 86 height 19
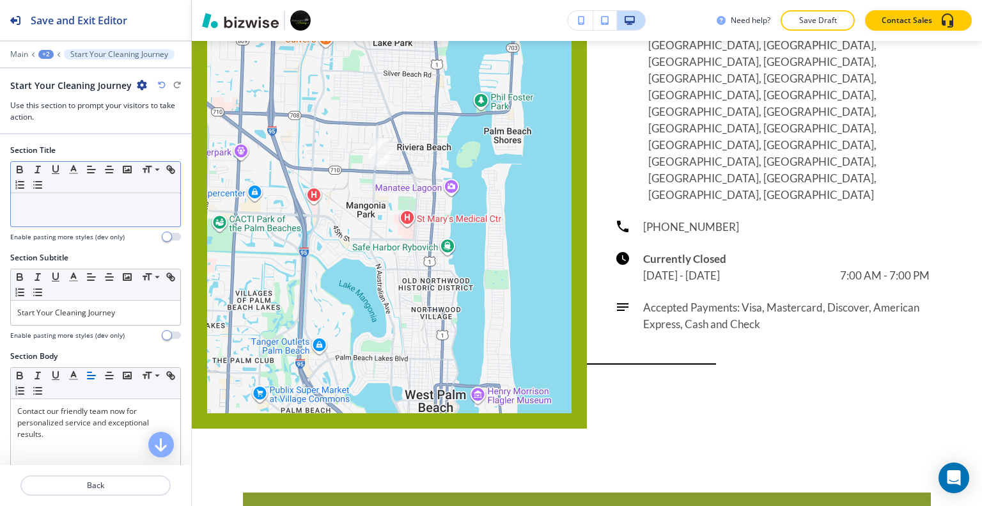
scroll to position [2016, 0]
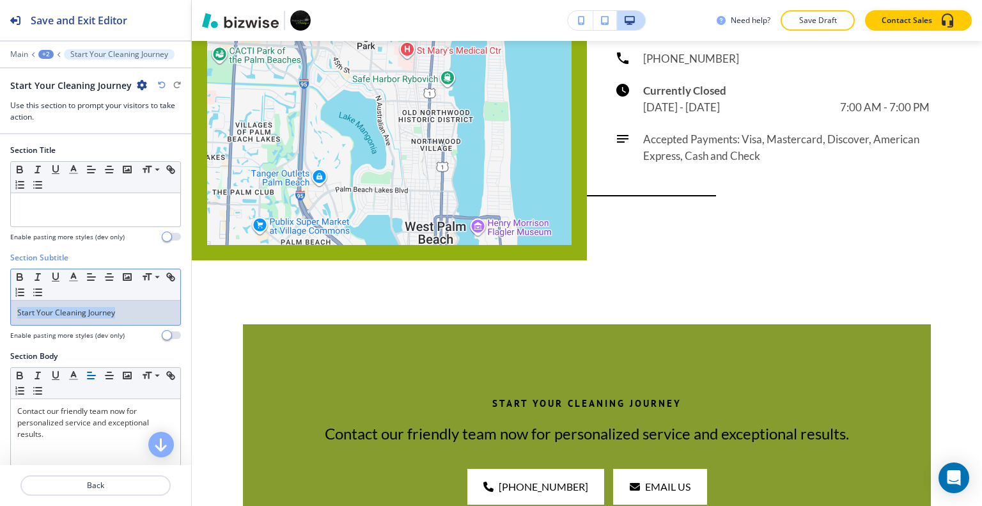
drag, startPoint x: 138, startPoint y: 311, endPoint x: 5, endPoint y: 313, distance: 132.9
click at [3, 312] on div "Section Subtitle Small Normal Large Huge Start Your Cleaning Journey Enable pas…" at bounding box center [95, 301] width 191 height 98
copy p "Start Your Cleaning Journey"
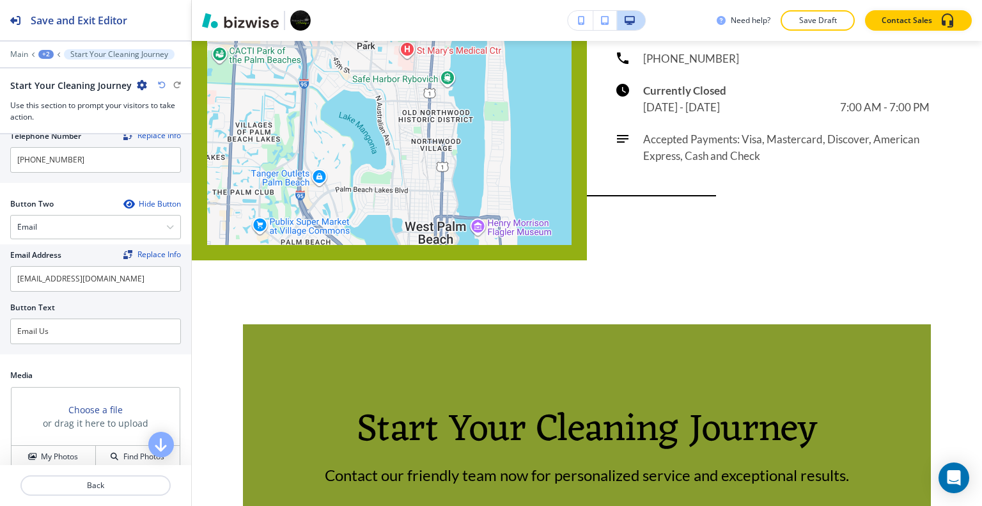
scroll to position [639, 0]
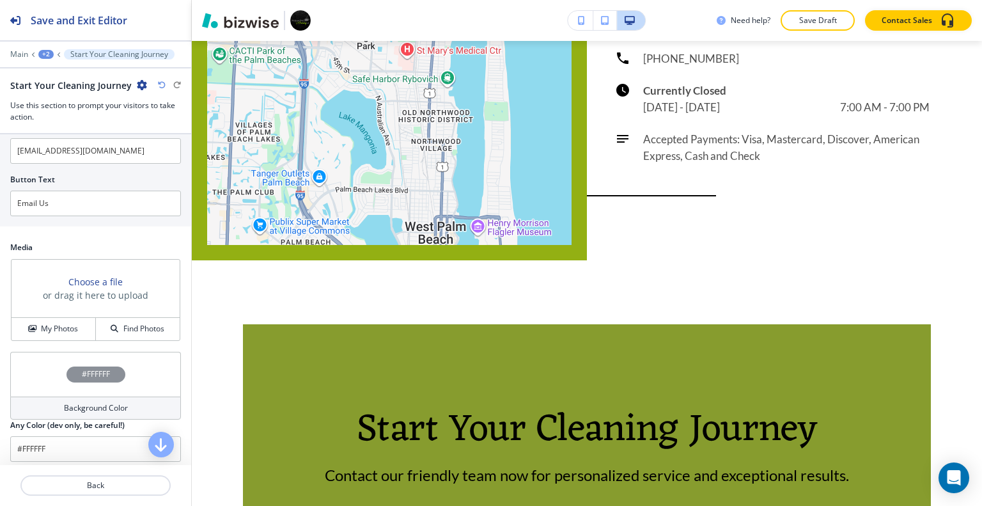
click at [68, 337] on div "Choose a file or drag it here to upload My Photos Find Photos" at bounding box center [95, 299] width 171 height 83
click at [61, 329] on h4 "My Photos" at bounding box center [59, 329] width 37 height 12
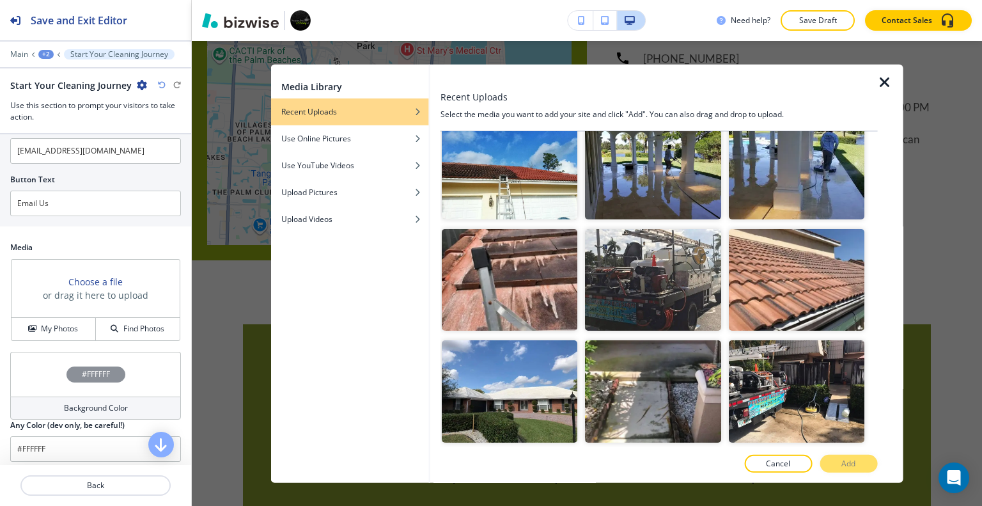
scroll to position [1726, 0]
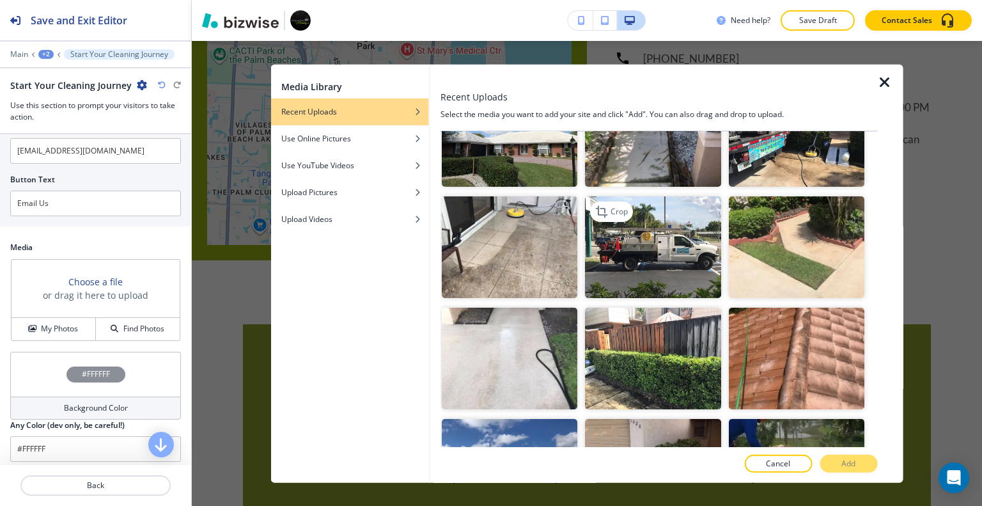
click at [658, 213] on img "button" at bounding box center [652, 247] width 135 height 102
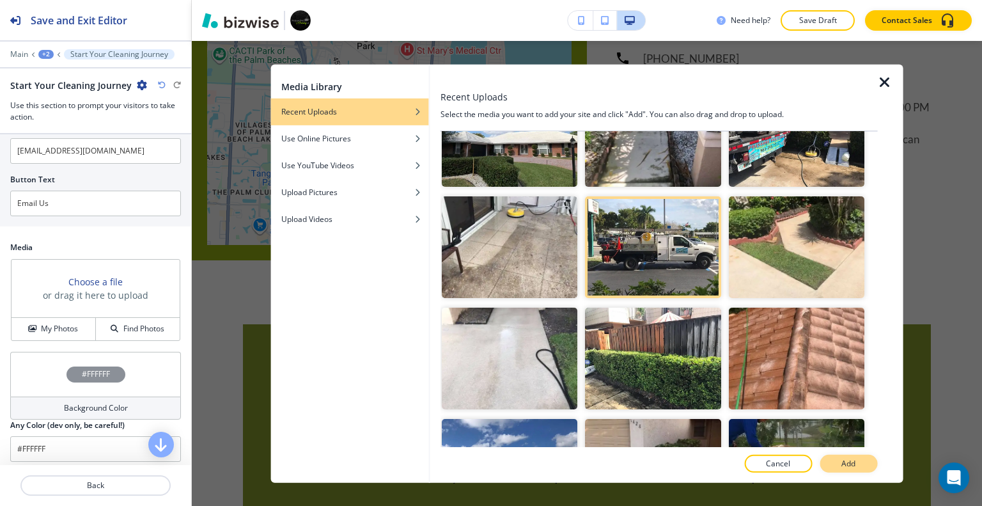
click at [851, 463] on p "Add" at bounding box center [848, 464] width 14 height 12
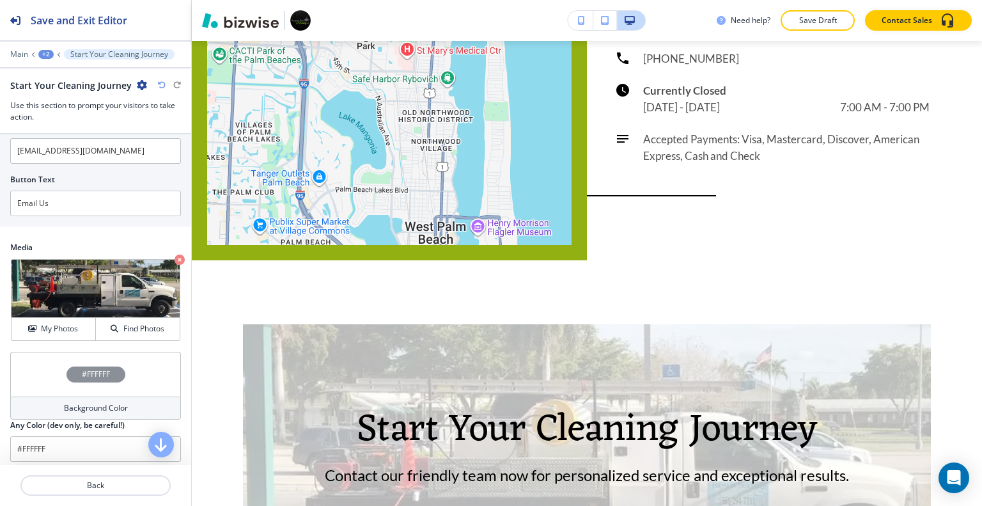
click at [36, 383] on div "#FFFFFF" at bounding box center [95, 373] width 171 height 45
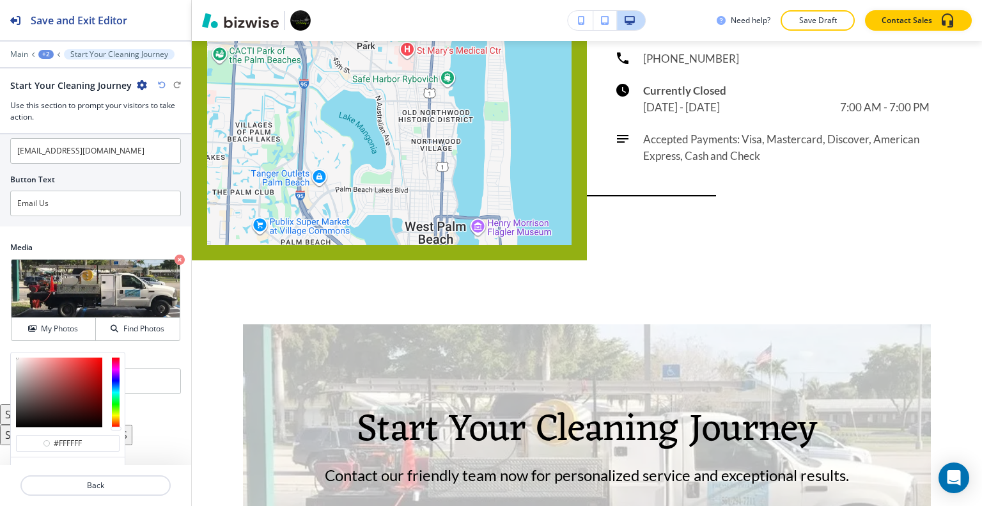
scroll to position [703, 0]
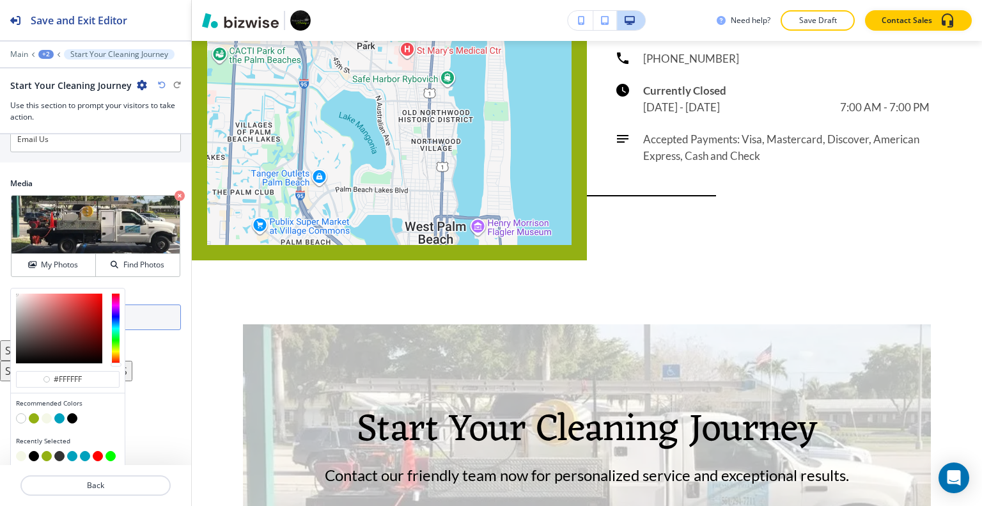
click at [77, 413] on button "button" at bounding box center [72, 418] width 10 height 10
type input "#000000"
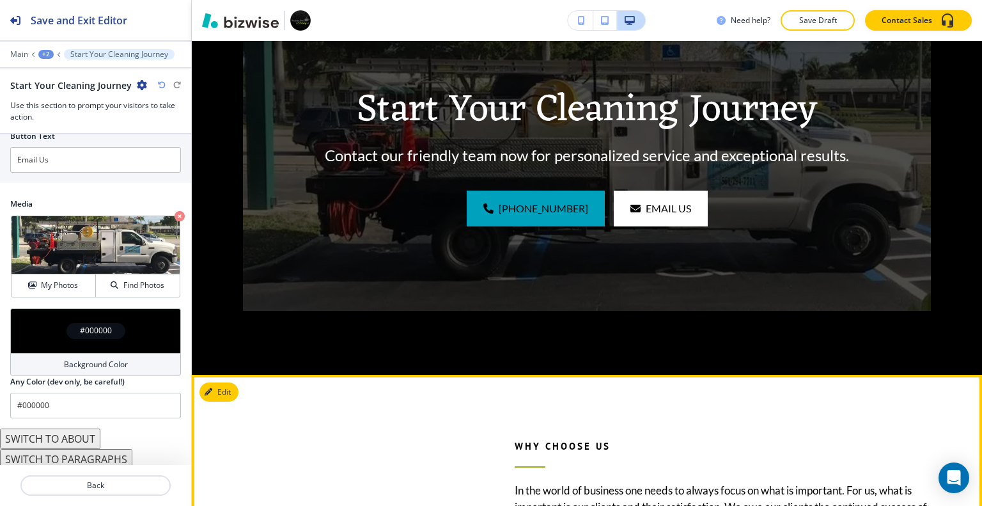
scroll to position [2400, 0]
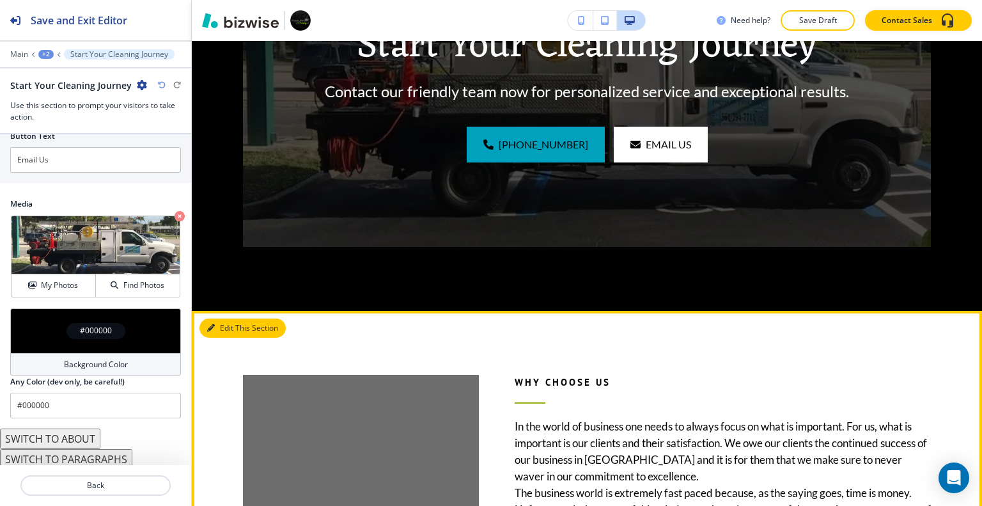
click at [221, 318] on button "Edit This Section" at bounding box center [242, 327] width 86 height 19
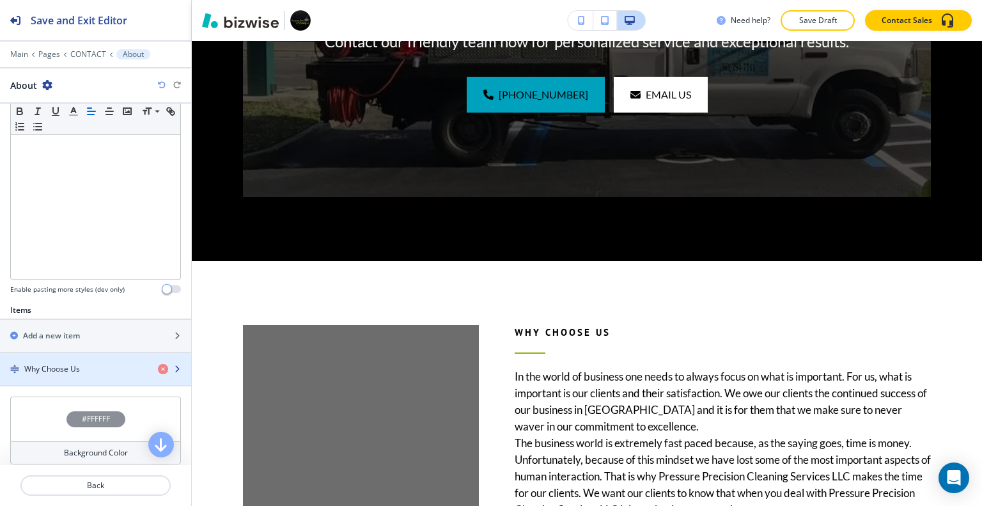
scroll to position [320, 0]
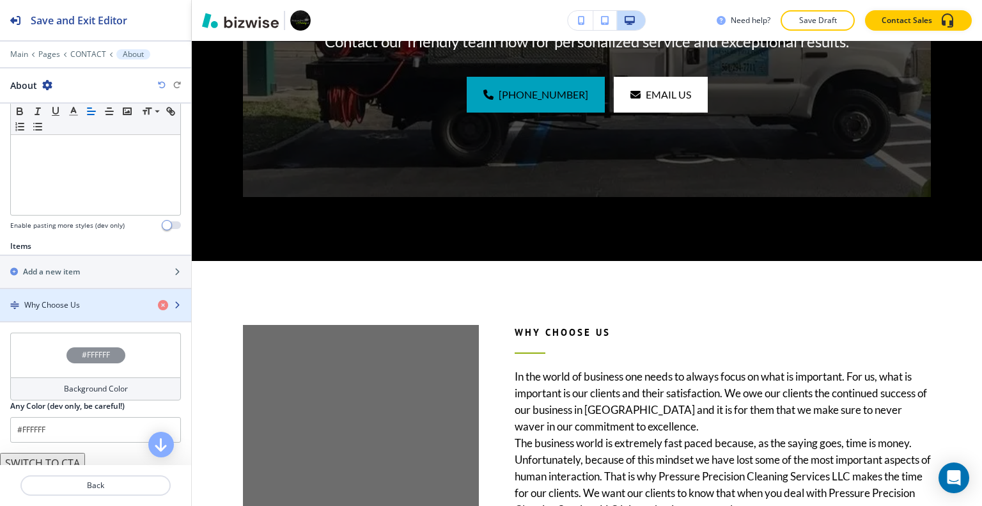
click at [85, 305] on div "Why Choose Us" at bounding box center [74, 305] width 148 height 12
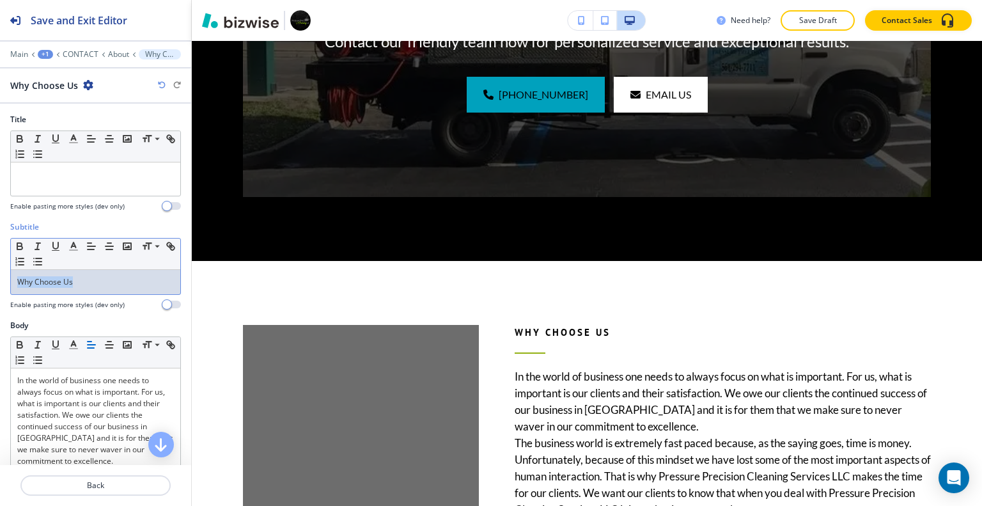
drag, startPoint x: 103, startPoint y: 280, endPoint x: 28, endPoint y: 286, distance: 75.0
click at [1, 282] on div "Subtitle Small Normal Large Huge Why Choose Us Enable pasting more styles (dev …" at bounding box center [95, 270] width 191 height 98
copy p "Why Choose Us"
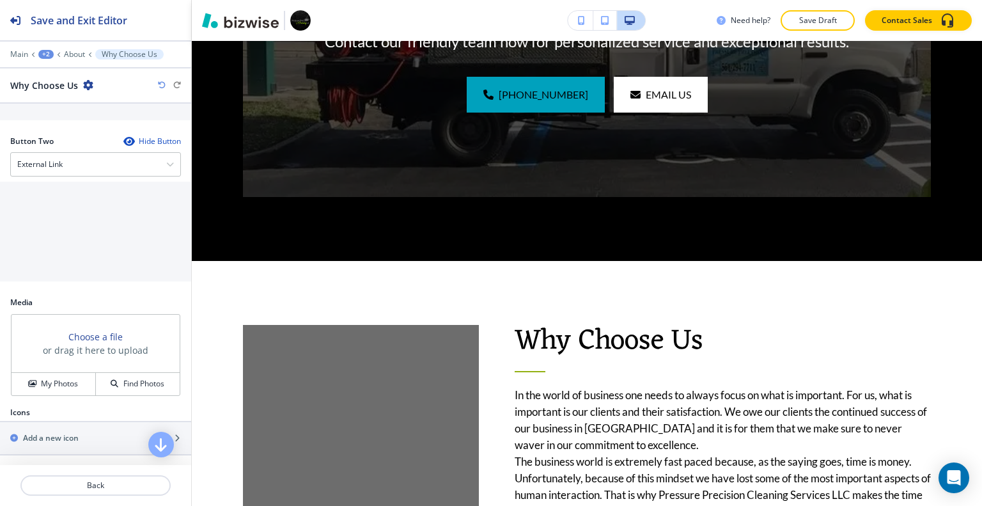
scroll to position [647, 0]
click at [66, 382] on h4 "My Photos" at bounding box center [59, 383] width 37 height 12
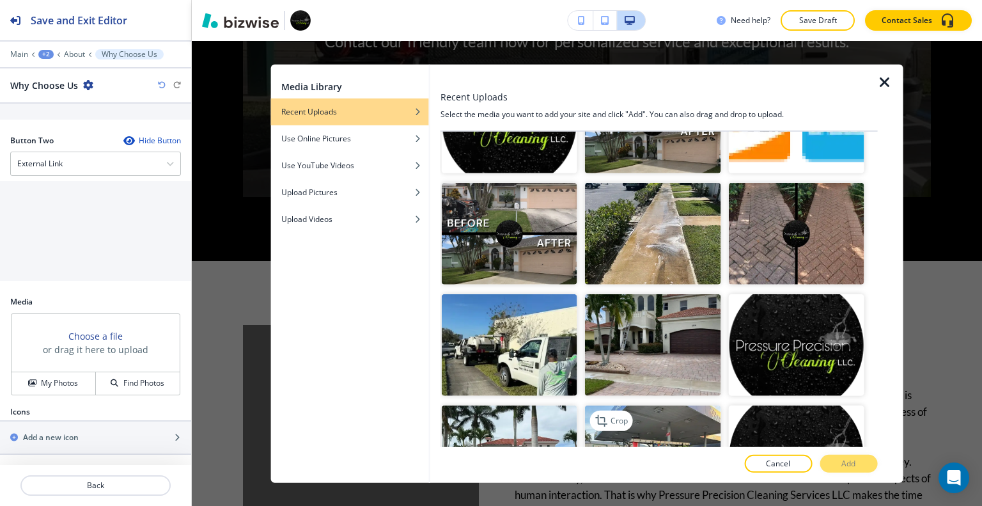
scroll to position [3679, 0]
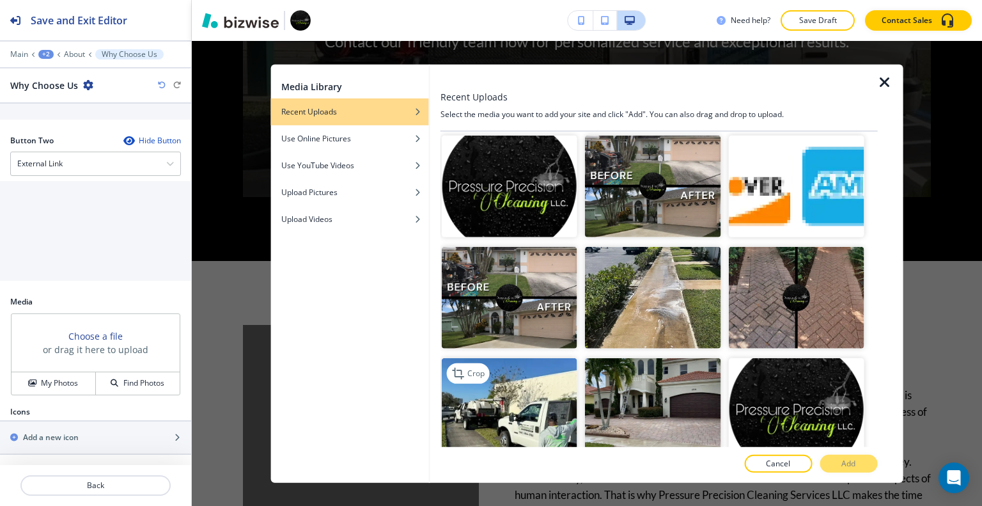
click at [536, 358] on img "button" at bounding box center [509, 409] width 135 height 102
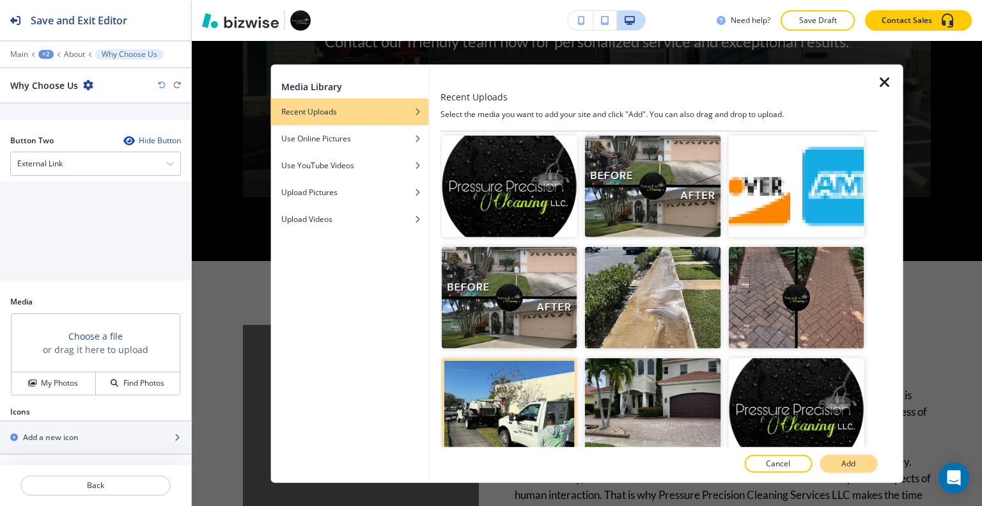
click at [849, 457] on button "Add" at bounding box center [848, 463] width 58 height 18
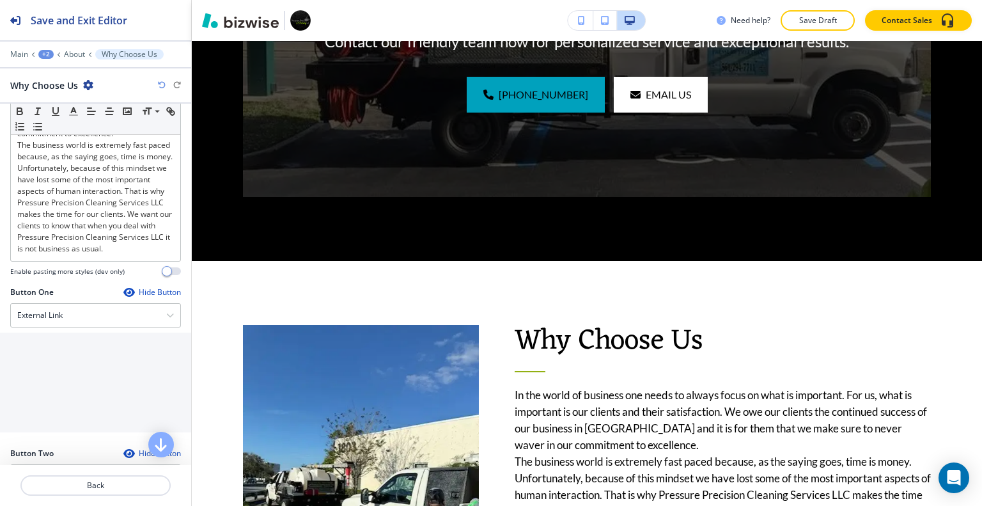
scroll to position [263, 0]
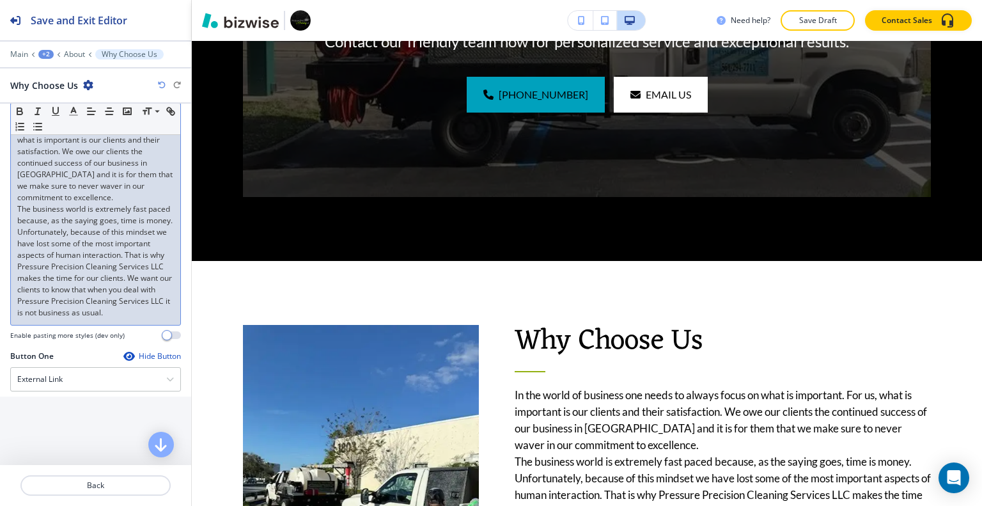
click at [82, 181] on p "In the world of business one needs to always focus on what is important. For us…" at bounding box center [95, 157] width 157 height 92
click at [86, 196] on p "In the world of business one needs to always focus on what is important. For us…" at bounding box center [95, 157] width 157 height 92
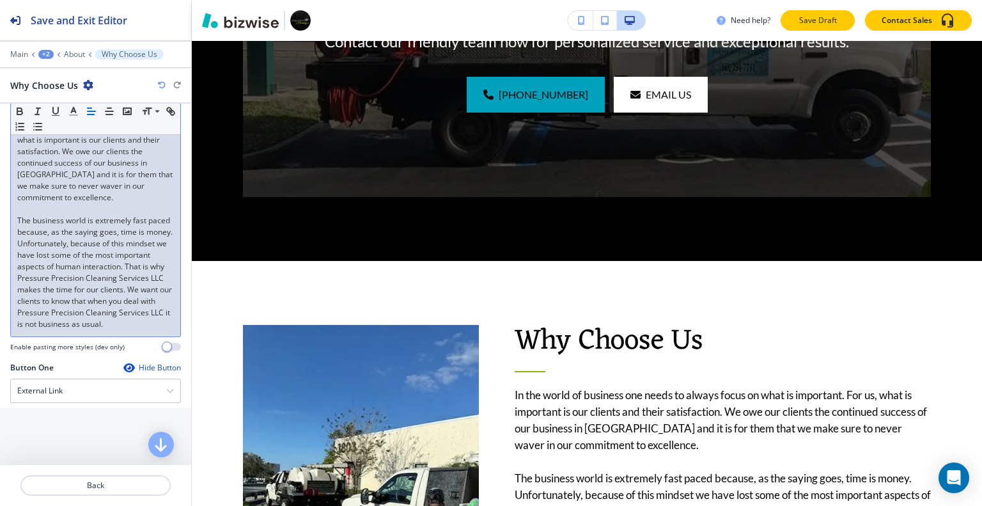
click at [826, 21] on p "Save Draft" at bounding box center [817, 21] width 41 height 12
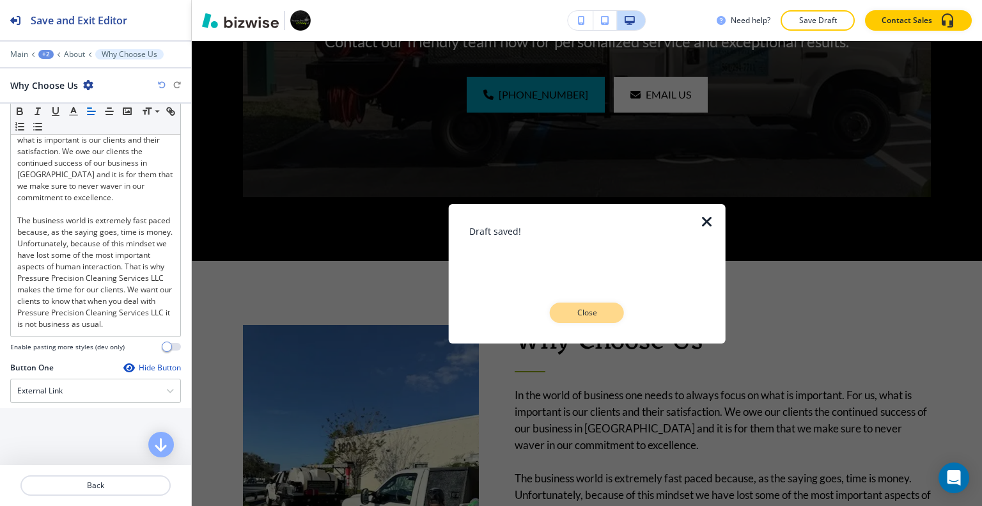
click at [578, 308] on p "Close" at bounding box center [586, 313] width 41 height 12
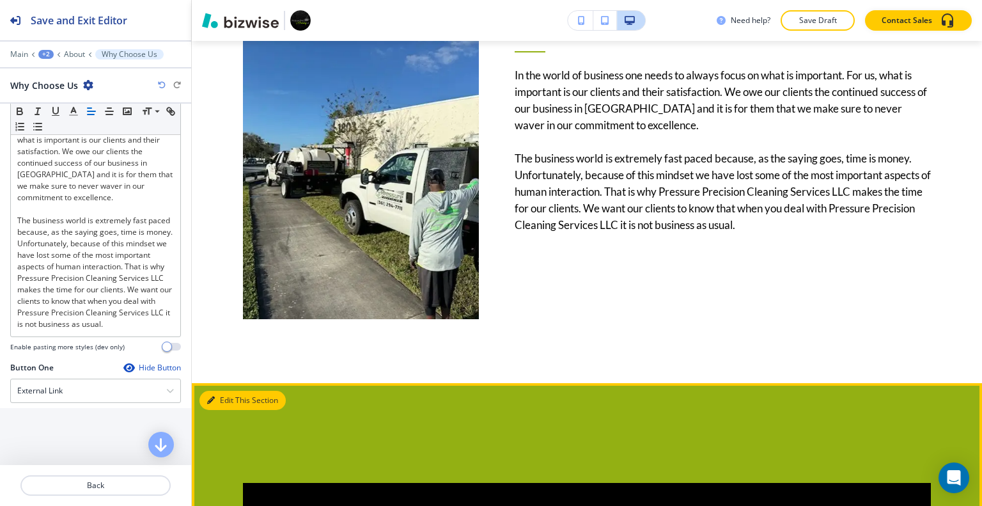
click at [231, 390] on button "Edit This Section" at bounding box center [242, 399] width 86 height 19
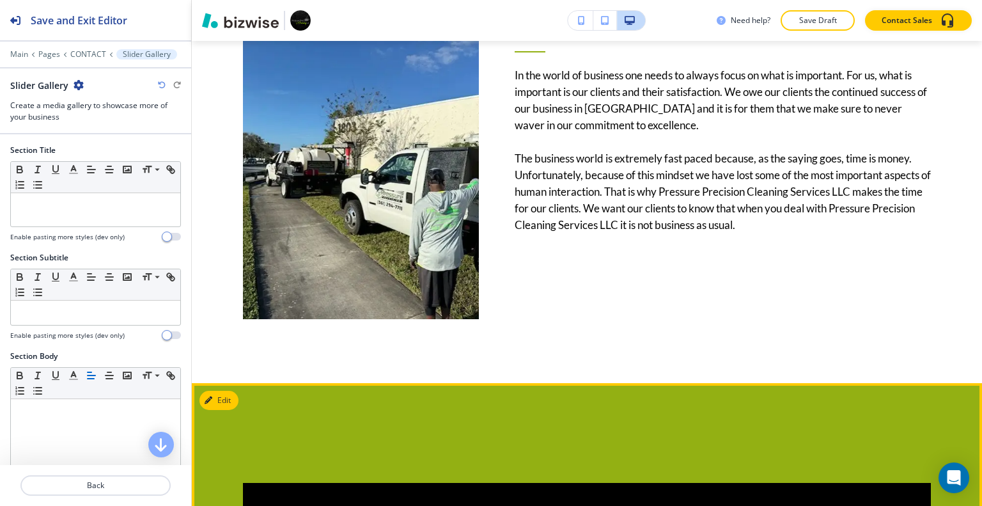
scroll to position [2887, 0]
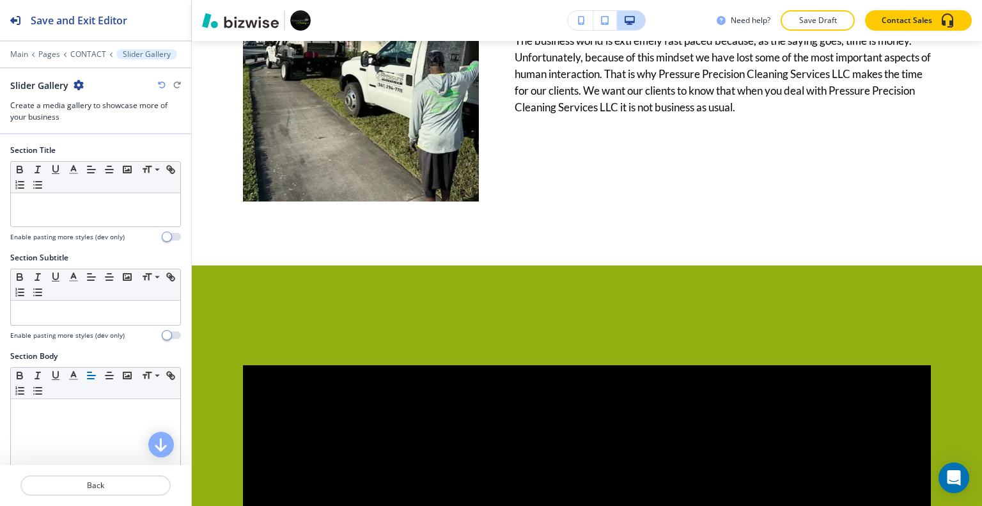
click at [80, 84] on icon "button" at bounding box center [78, 85] width 10 height 10
click at [100, 158] on button "Delete Section" at bounding box center [114, 151] width 82 height 23
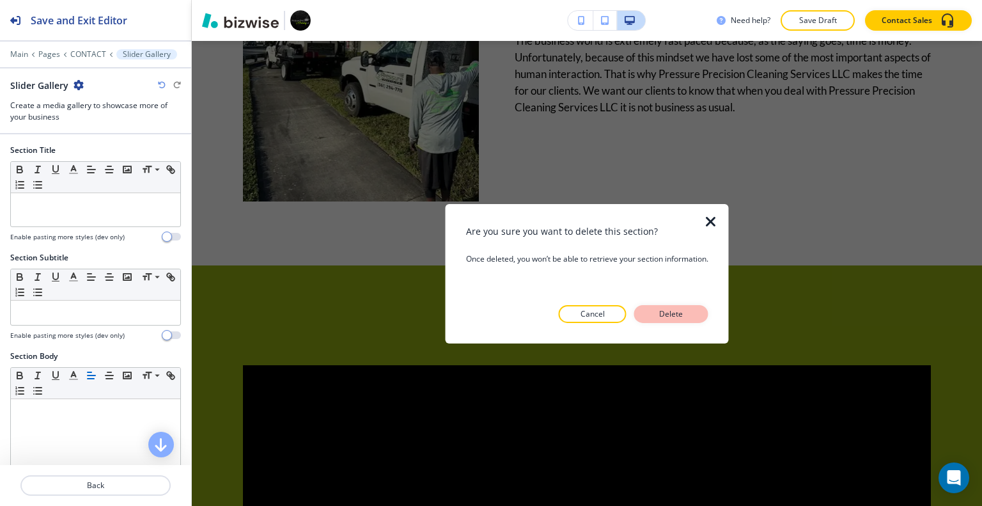
click at [684, 318] on p "Delete" at bounding box center [671, 314] width 31 height 12
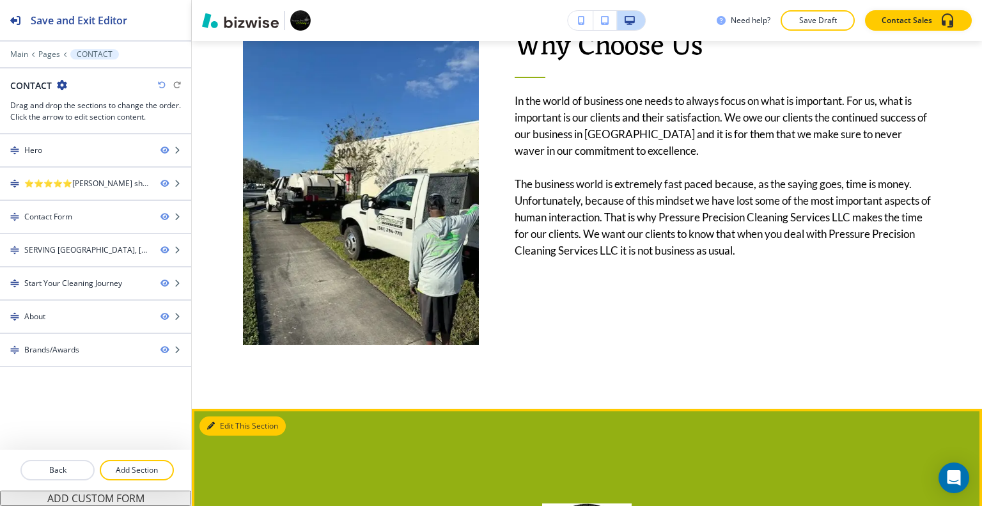
click at [222, 416] on button "Edit This Section" at bounding box center [242, 425] width 86 height 19
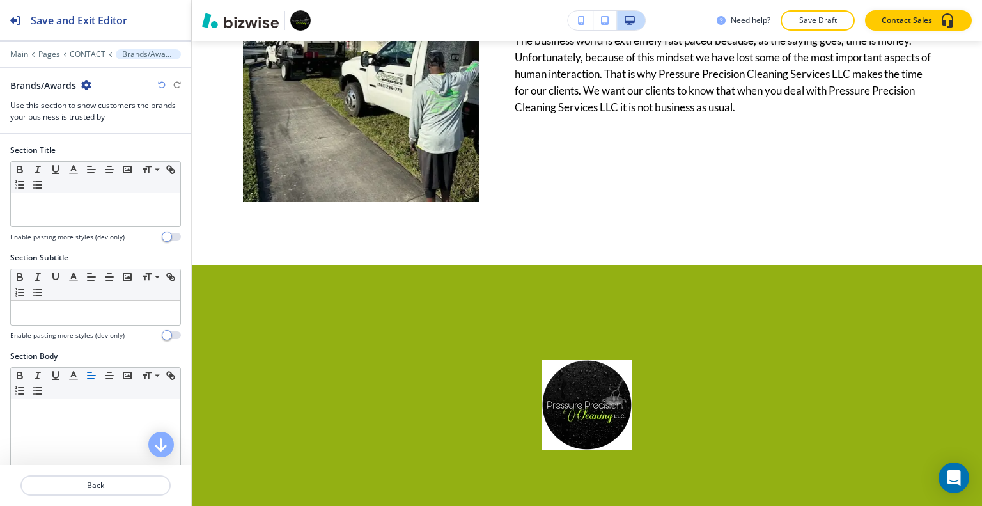
click at [85, 81] on icon "button" at bounding box center [86, 85] width 10 height 10
click at [113, 150] on p "Delete Section" at bounding box center [122, 152] width 65 height 12
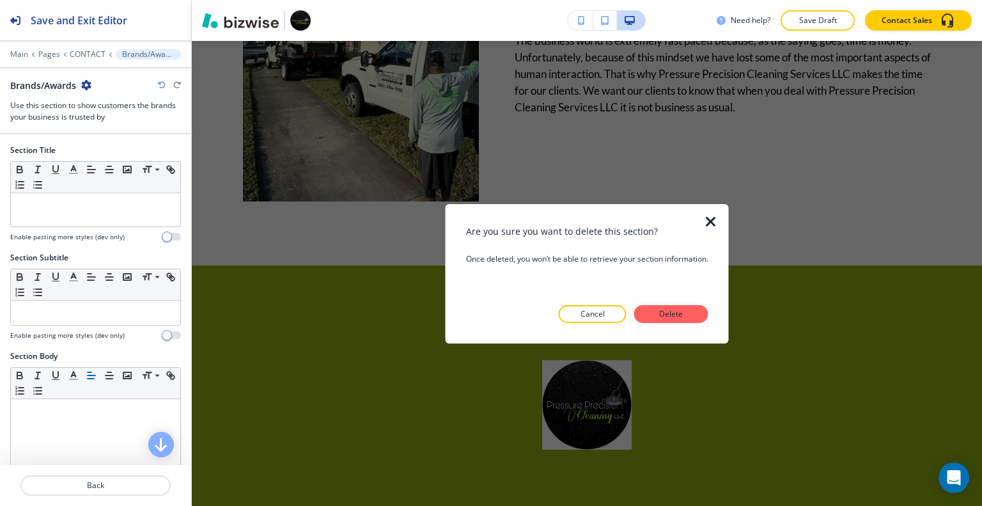
drag, startPoint x: 649, startPoint y: 306, endPoint x: 655, endPoint y: 311, distance: 7.3
click at [651, 307] on button "Delete" at bounding box center [671, 314] width 74 height 18
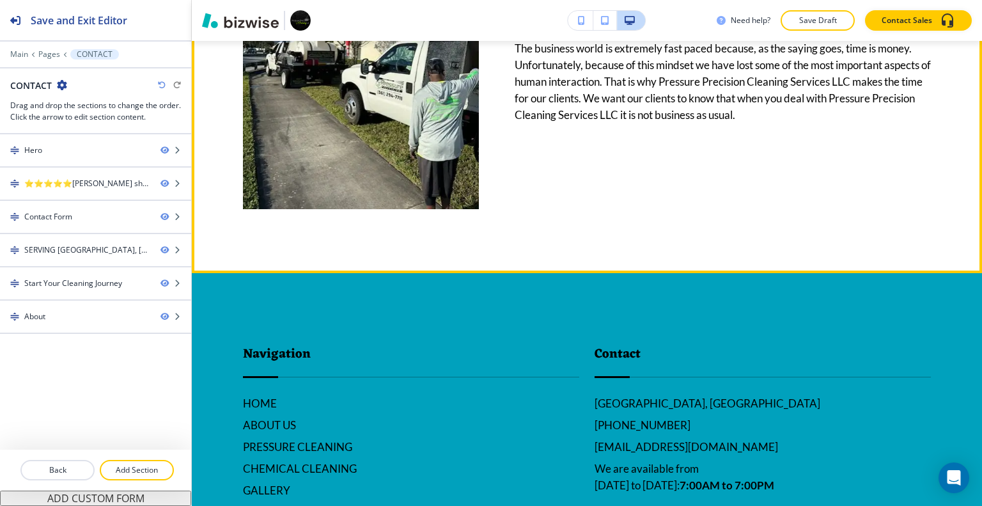
click at [819, 14] on button "Save Draft" at bounding box center [817, 20] width 74 height 20
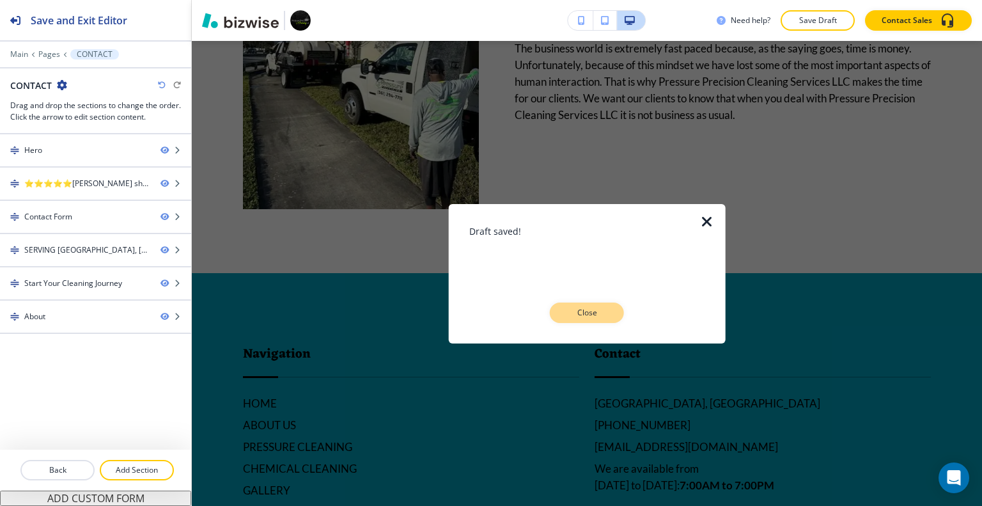
click at [579, 314] on p "Close" at bounding box center [586, 313] width 41 height 12
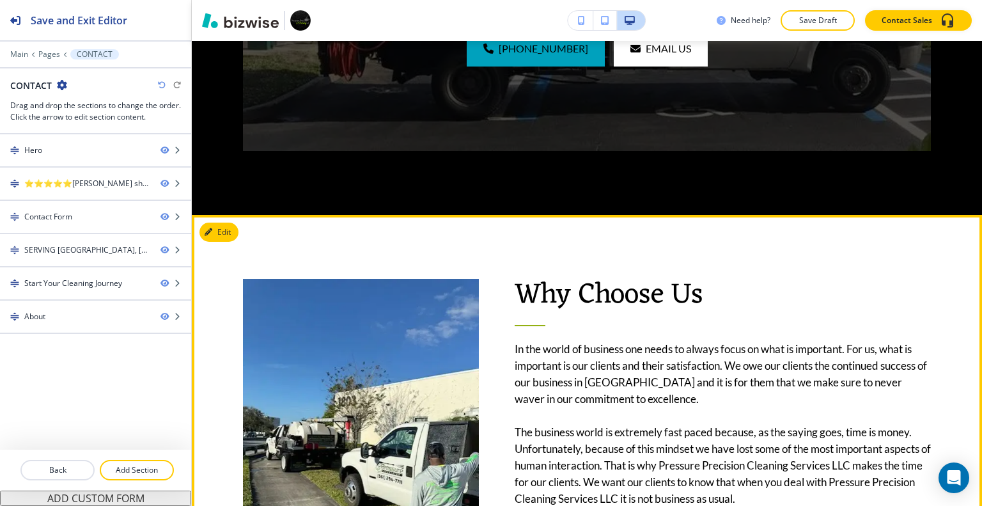
scroll to position [2304, 0]
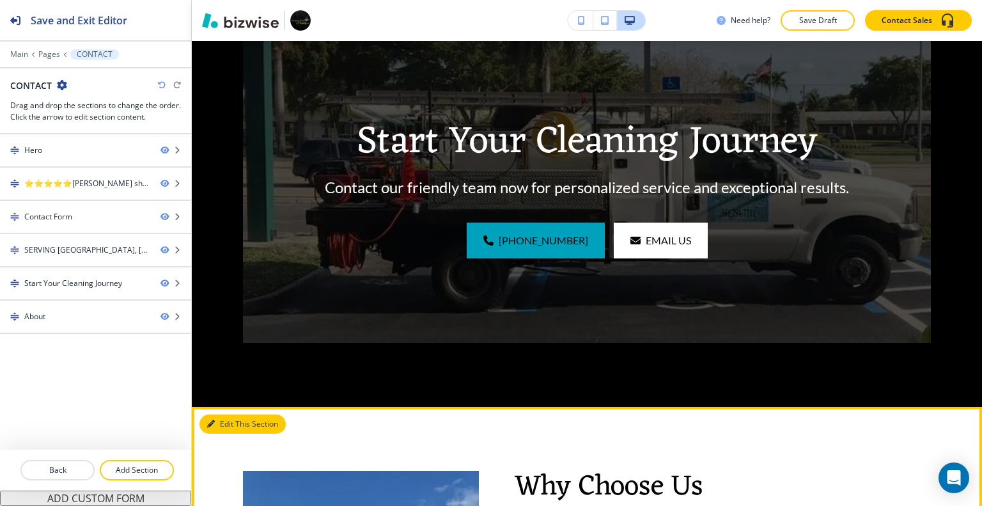
click at [228, 414] on button "Edit This Section" at bounding box center [242, 423] width 86 height 19
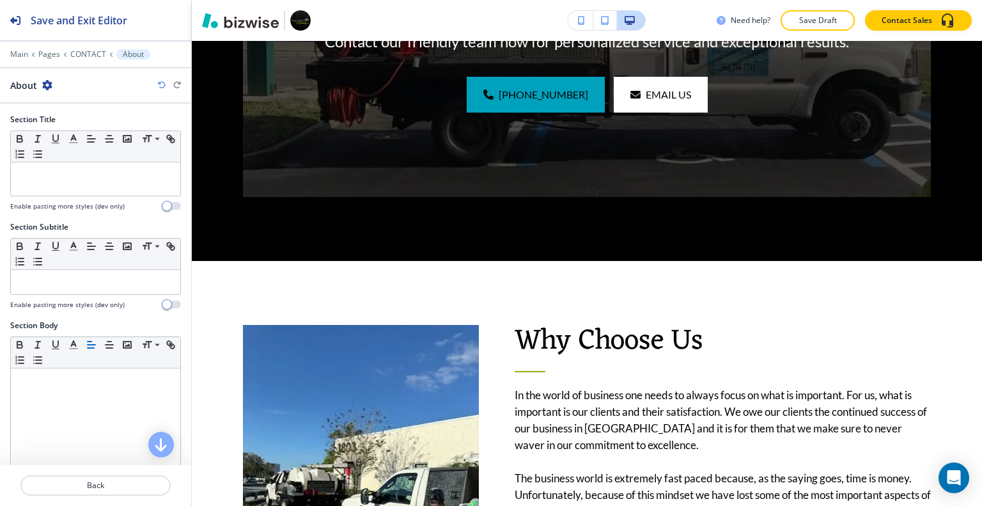
scroll to position [369, 0]
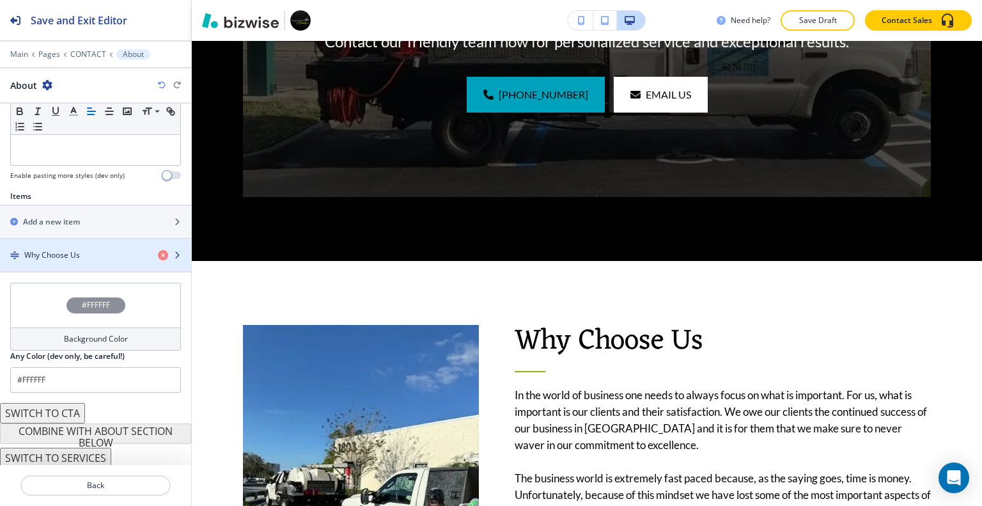
click at [76, 257] on h4 "Why Choose Us" at bounding box center [52, 255] width 56 height 12
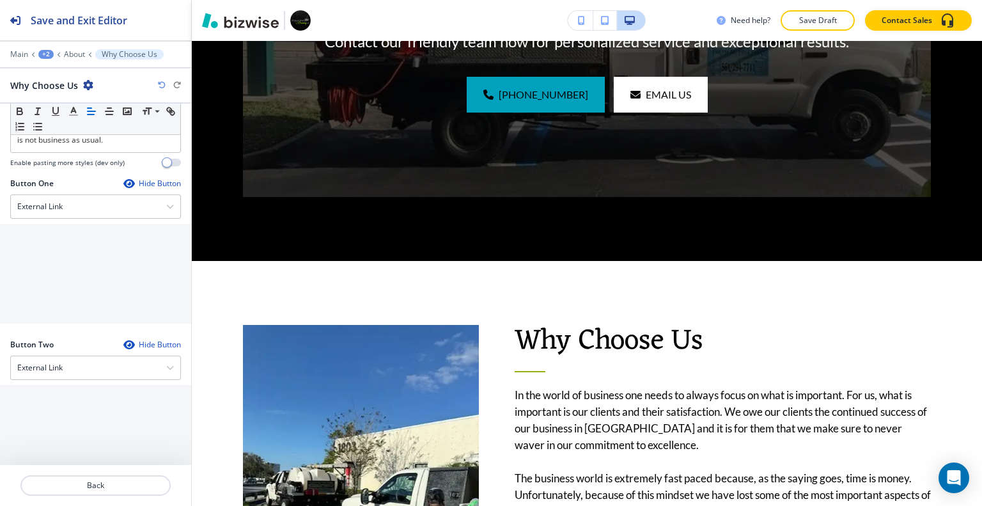
scroll to position [658, 0]
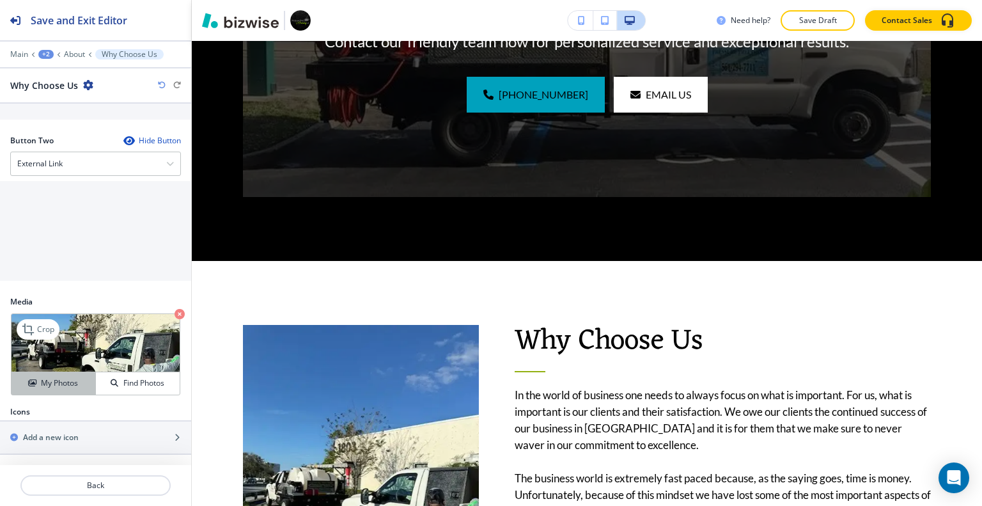
click at [59, 378] on h4 "My Photos" at bounding box center [59, 383] width 37 height 12
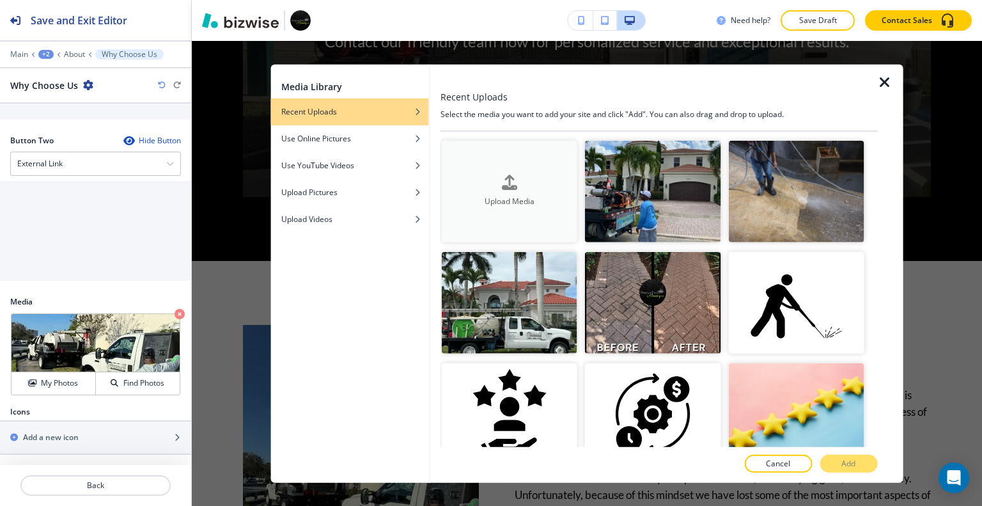
click at [492, 201] on h4 "Upload Media" at bounding box center [509, 202] width 135 height 12
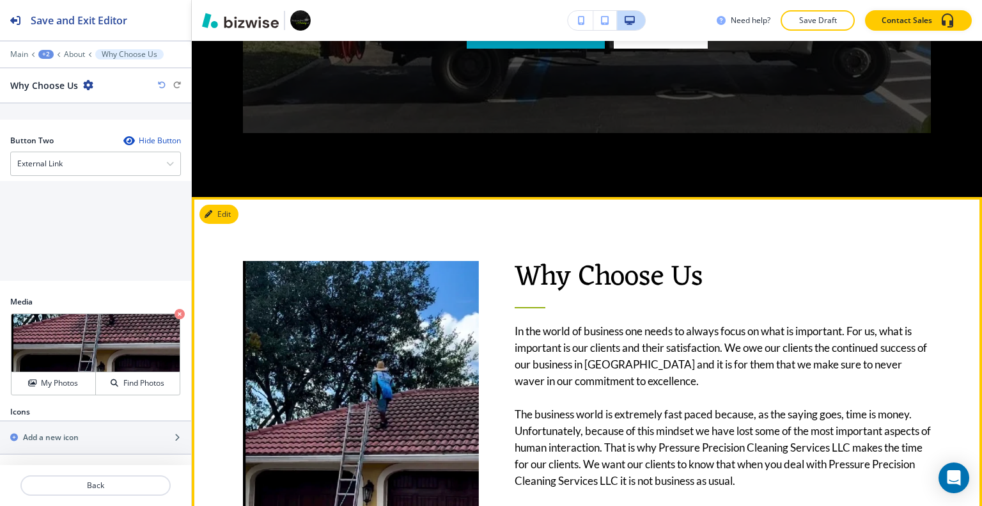
scroll to position [2450, 0]
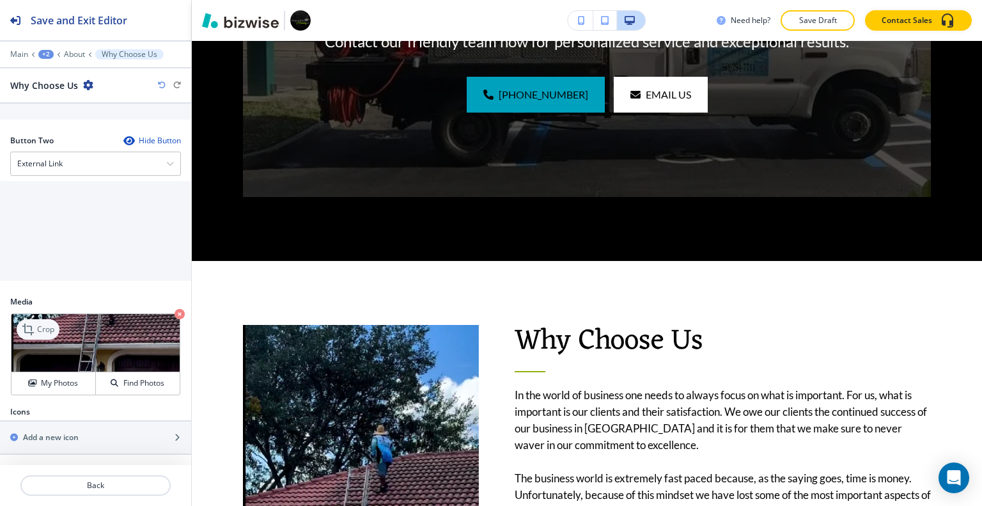
click at [52, 323] on p "Crop" at bounding box center [45, 329] width 17 height 12
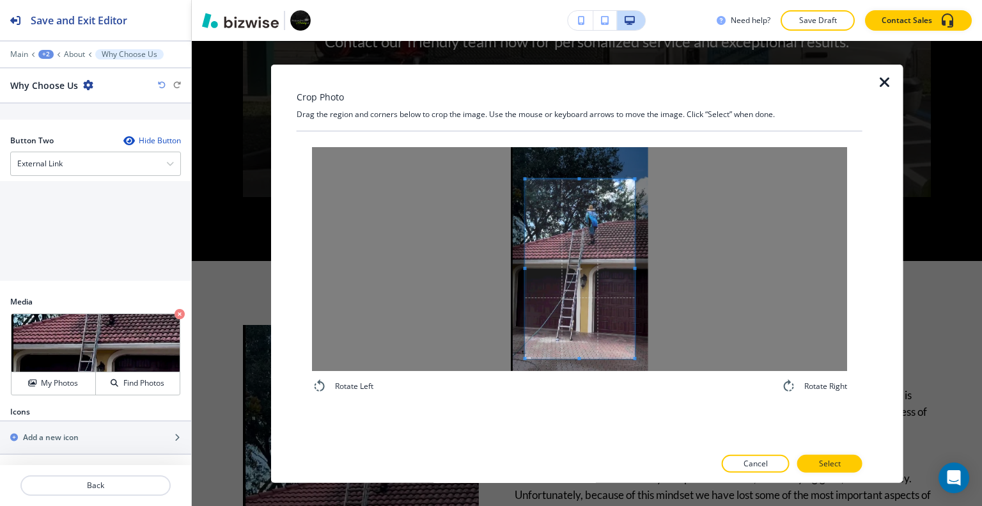
click at [588, 322] on span at bounding box center [579, 268] width 109 height 179
click at [573, 310] on div at bounding box center [579, 247] width 109 height 137
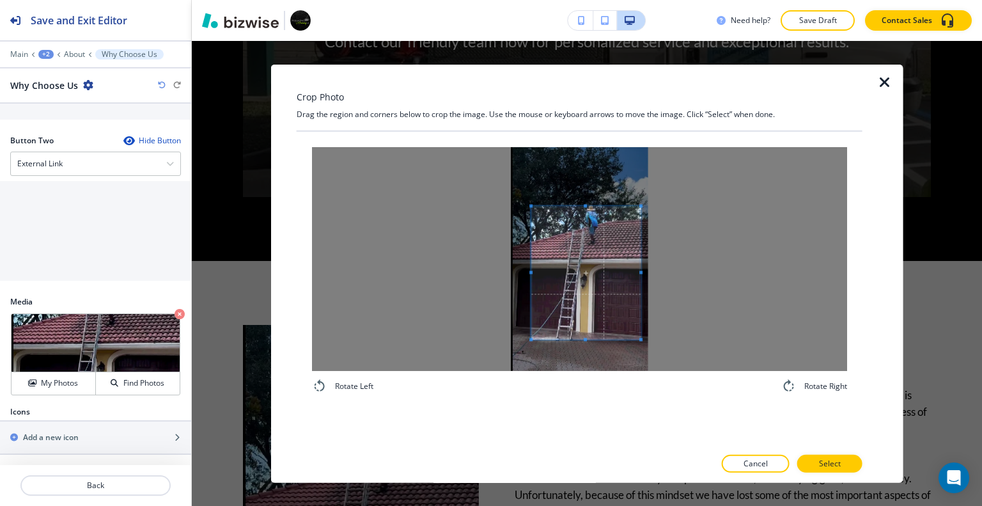
click at [593, 313] on span at bounding box center [585, 272] width 109 height 133
click at [582, 179] on div at bounding box center [585, 259] width 109 height 160
click at [834, 461] on p "Select" at bounding box center [830, 464] width 22 height 12
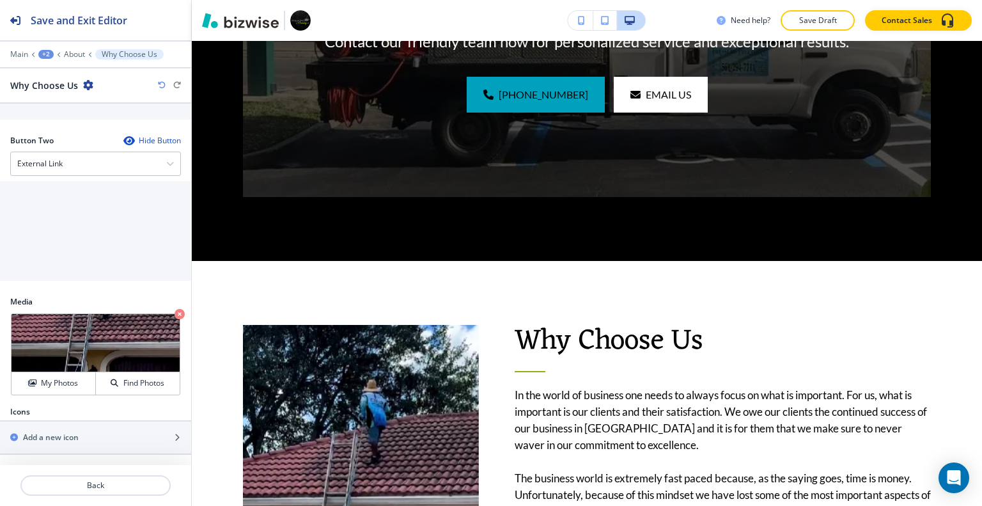
click at [819, 12] on button "Save Draft" at bounding box center [817, 20] width 74 height 20
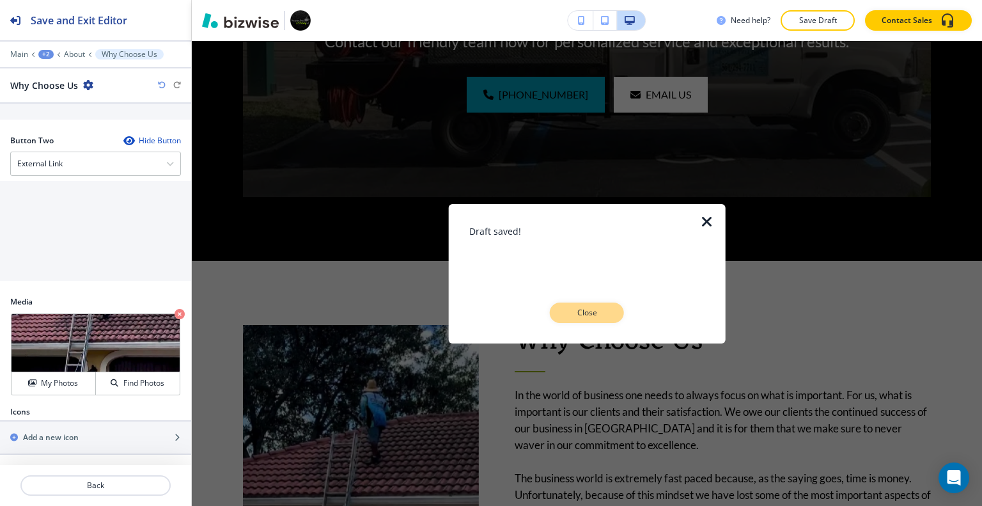
click at [583, 309] on p "Close" at bounding box center [586, 313] width 41 height 12
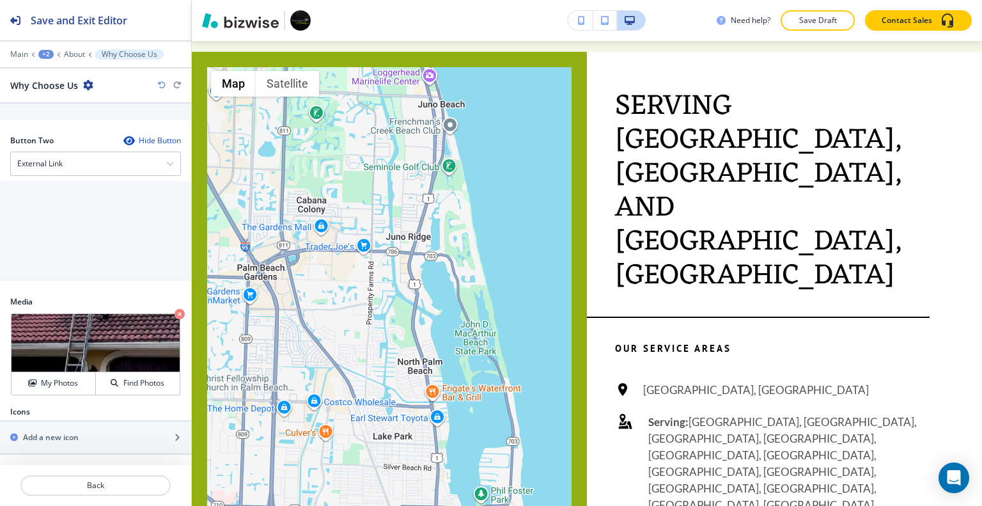
scroll to position [0, 0]
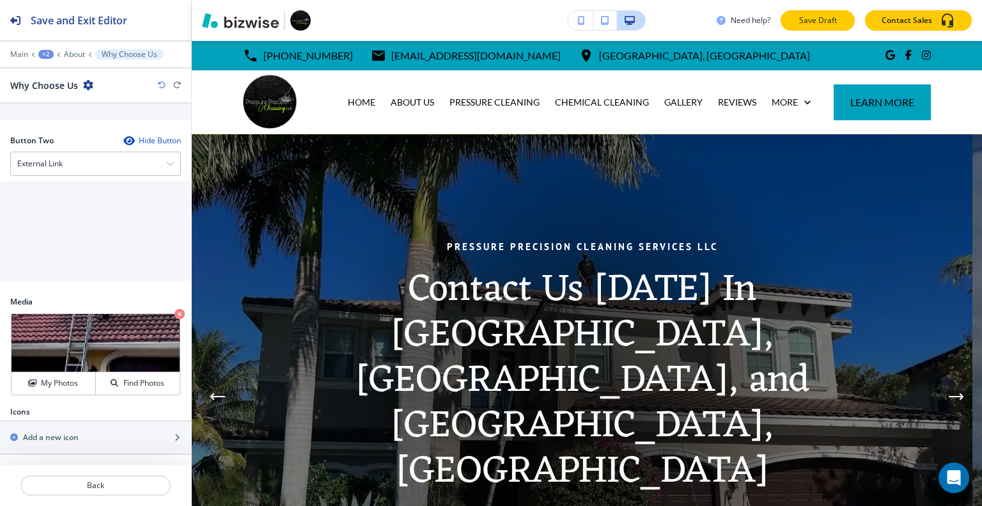
click at [822, 20] on p "Save Draft" at bounding box center [817, 21] width 41 height 12
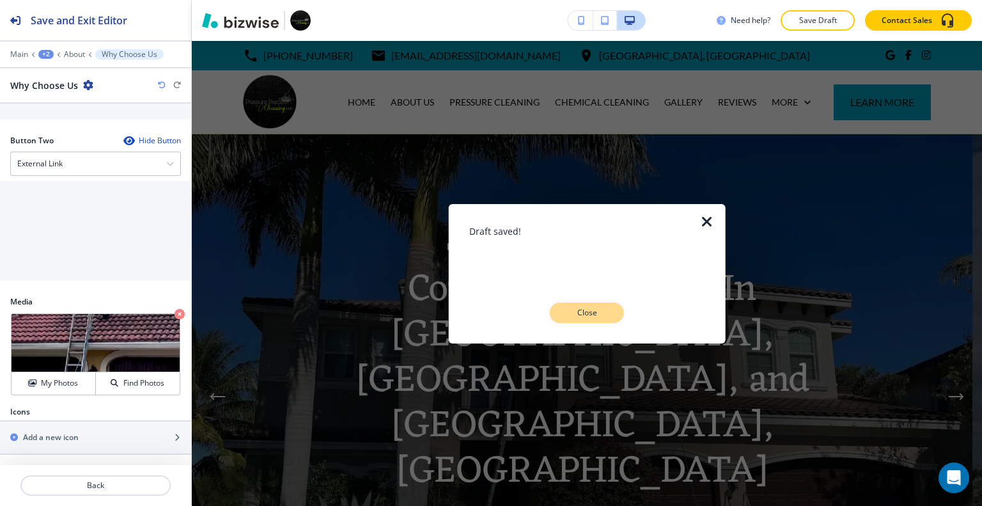
click at [560, 321] on button "Close" at bounding box center [587, 312] width 74 height 20
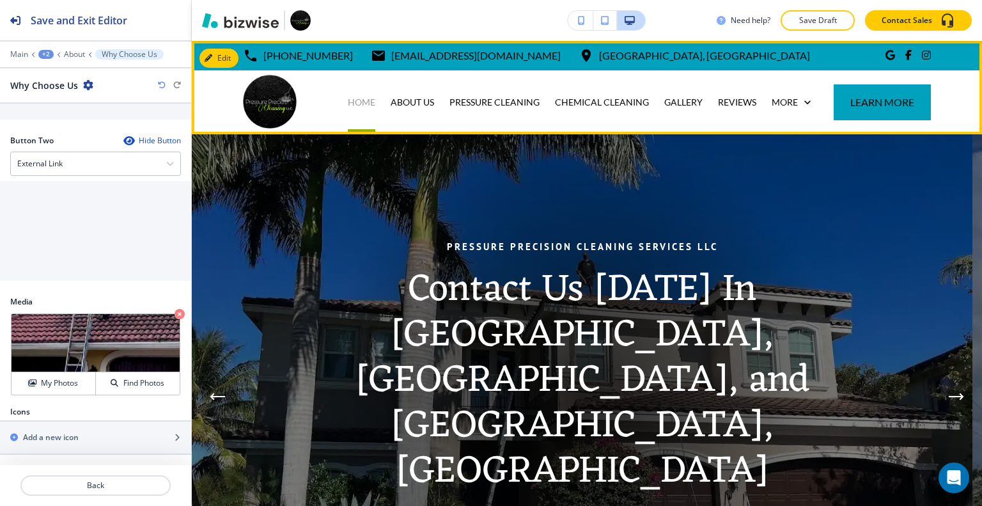
click at [375, 98] on p "HOME" at bounding box center [361, 102] width 27 height 13
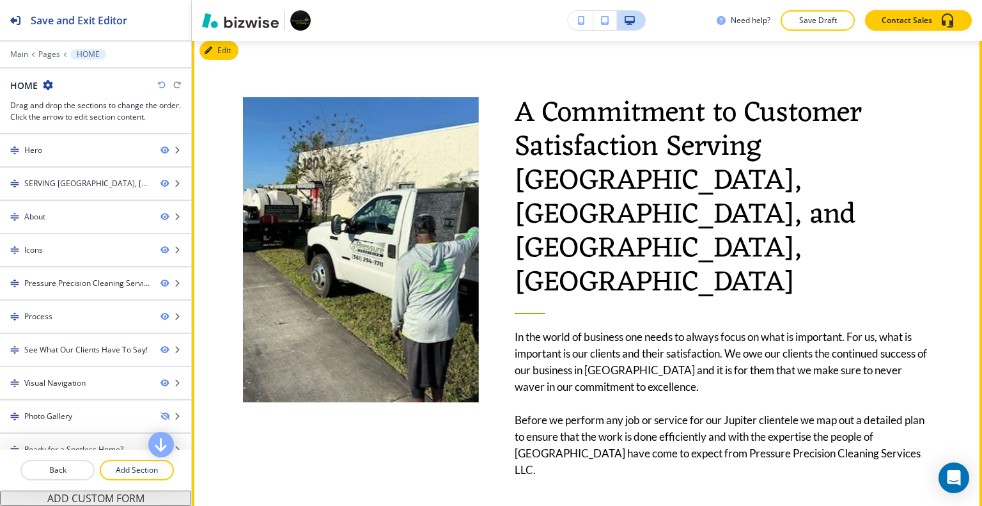
scroll to position [575, 0]
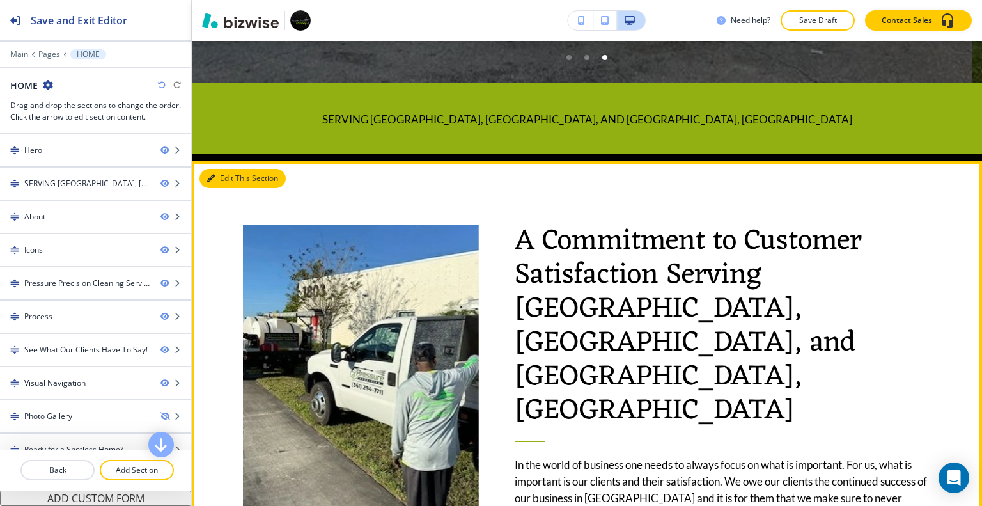
click at [230, 176] on button "Edit This Section" at bounding box center [242, 178] width 86 height 19
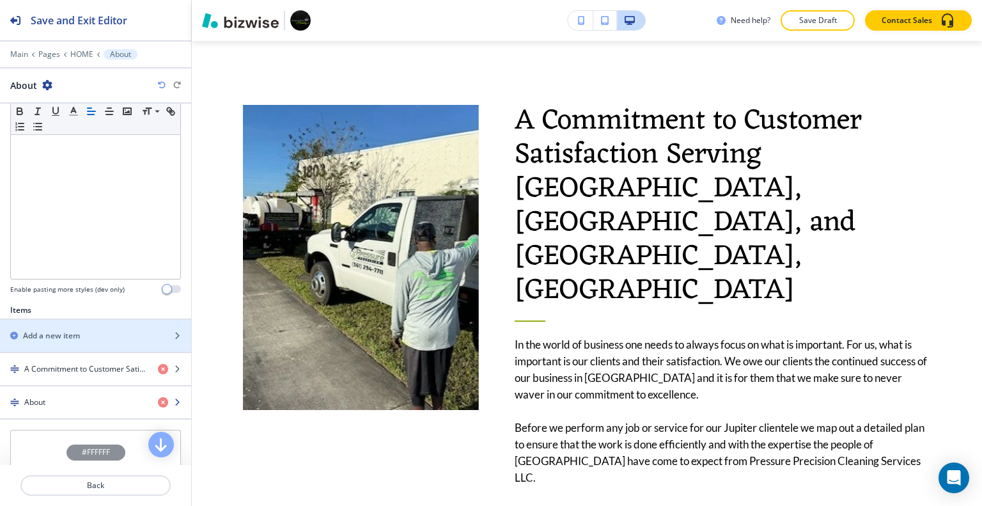
scroll to position [320, 0]
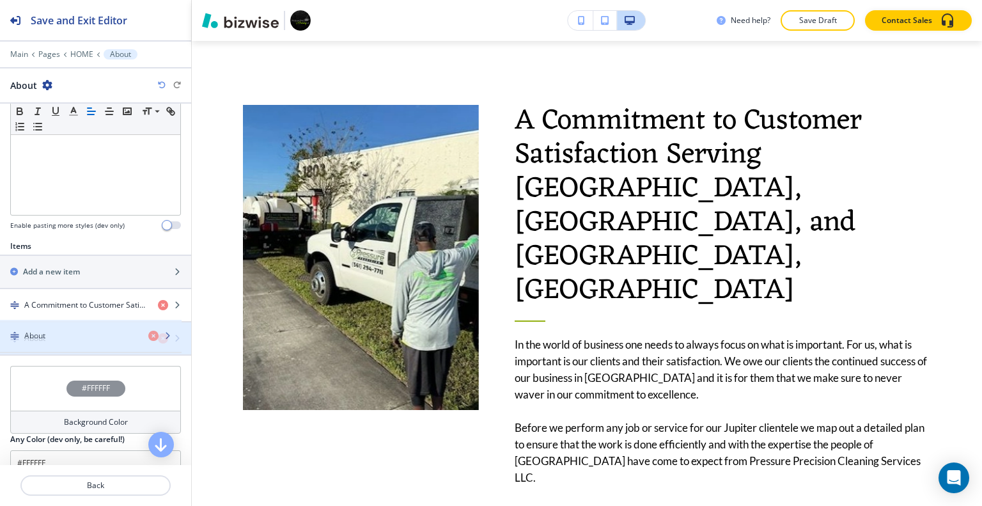
click at [77, 327] on div "button" at bounding box center [95, 327] width 191 height 10
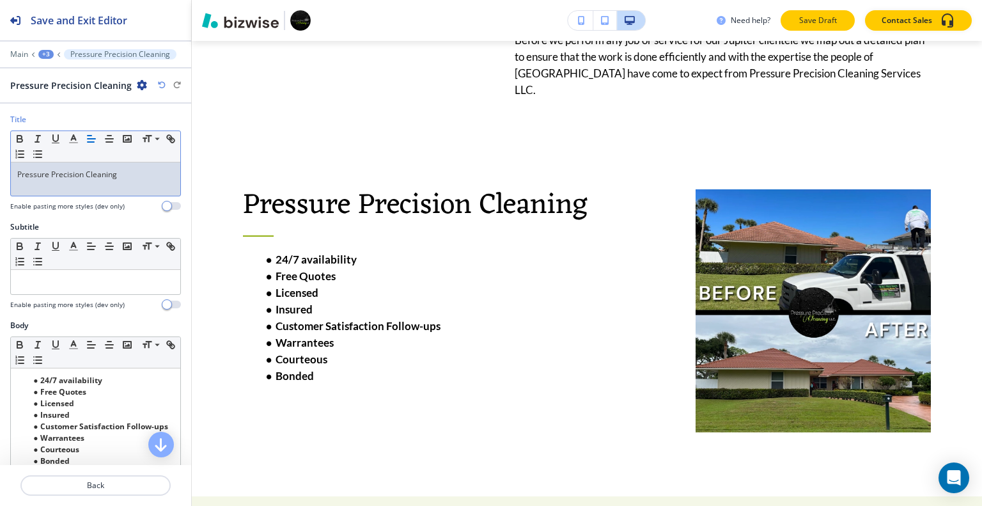
click at [832, 17] on p "Save Draft" at bounding box center [817, 21] width 41 height 12
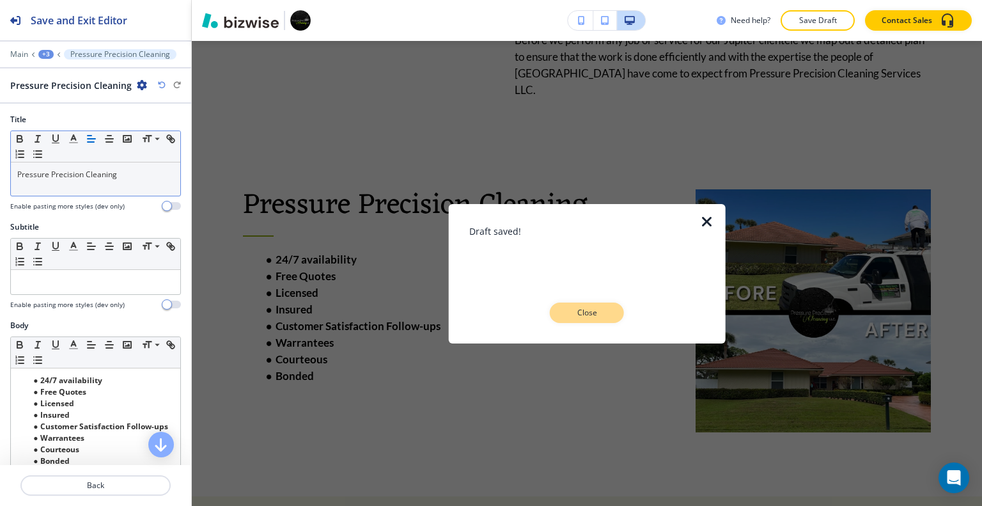
click at [619, 313] on button "Close" at bounding box center [587, 312] width 74 height 20
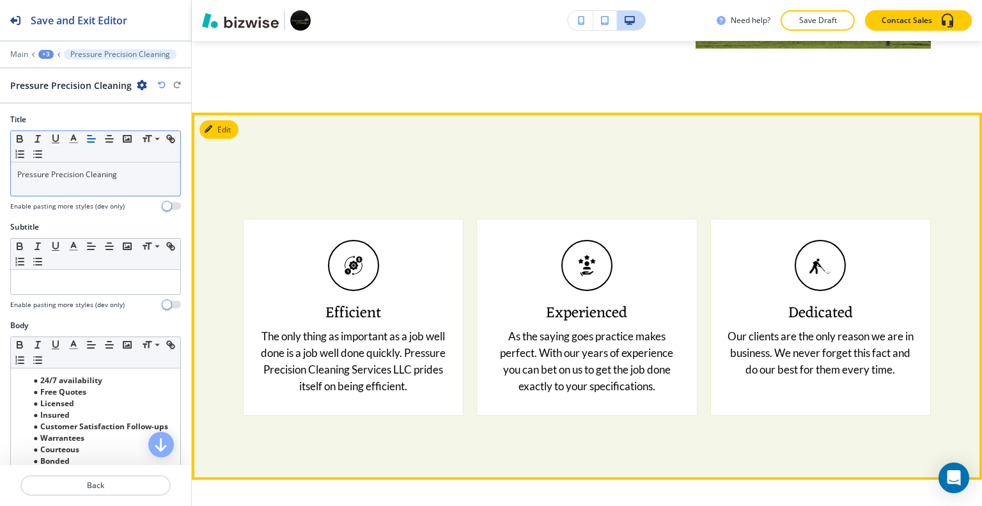
scroll to position [1850, 0]
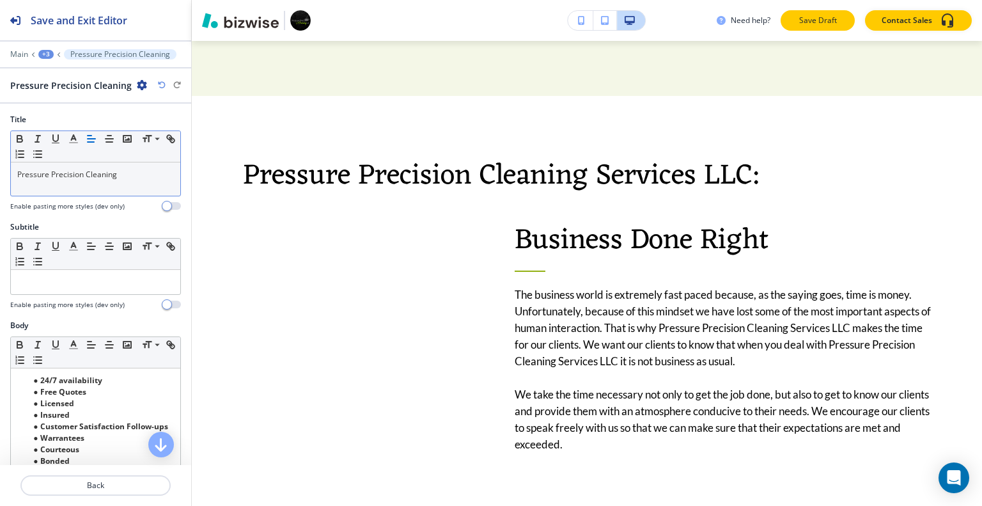
click at [825, 17] on p "Save Draft" at bounding box center [817, 21] width 41 height 12
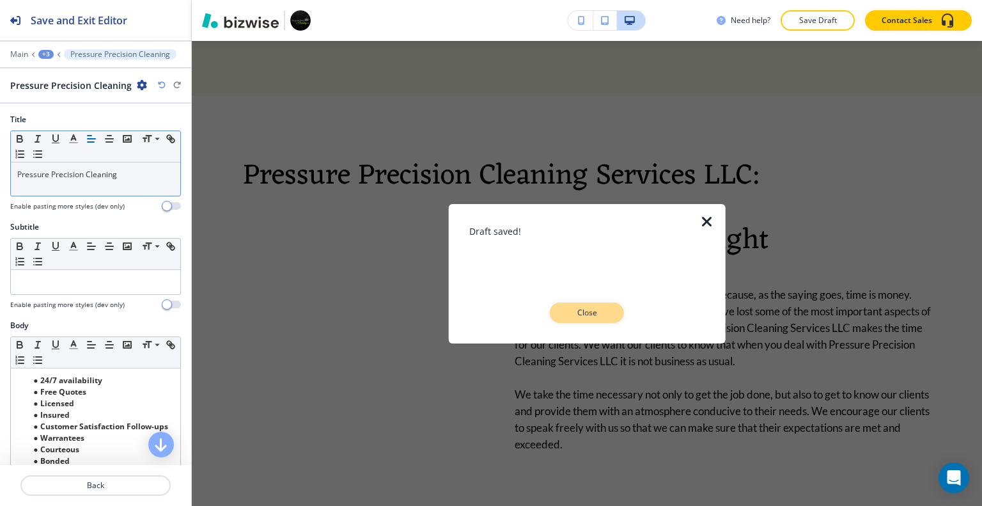
click at [613, 316] on button "Close" at bounding box center [587, 312] width 74 height 20
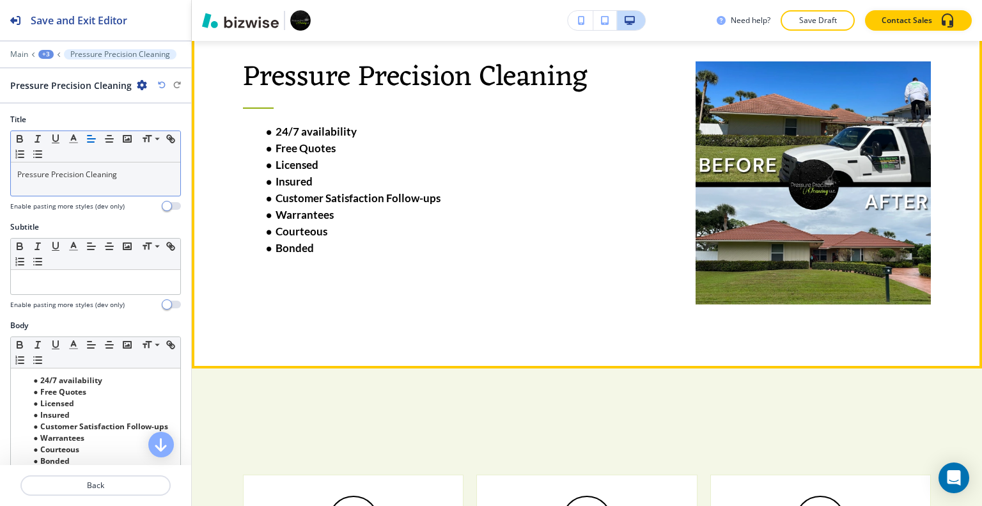
scroll to position [891, 0]
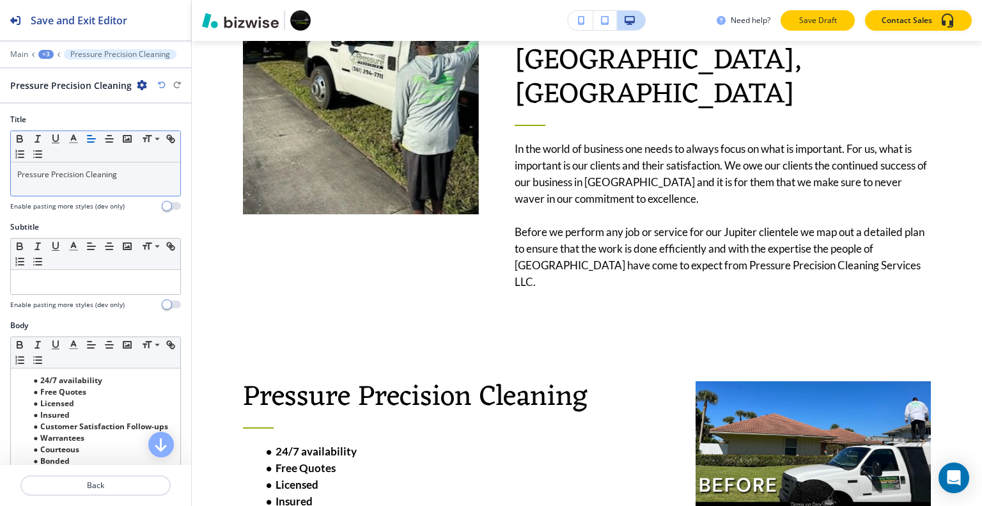
click at [808, 17] on p "Save Draft" at bounding box center [817, 21] width 41 height 12
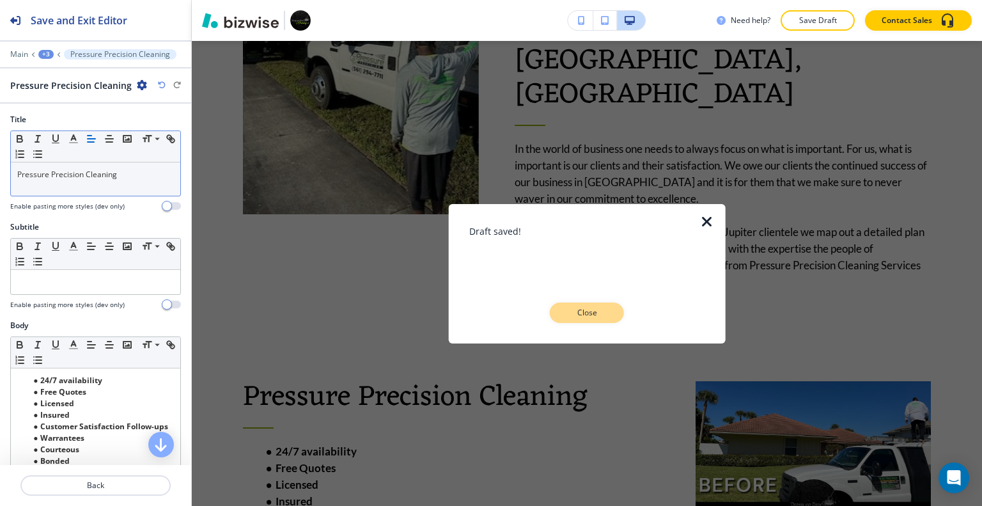
click at [598, 311] on p "Close" at bounding box center [586, 313] width 41 height 12
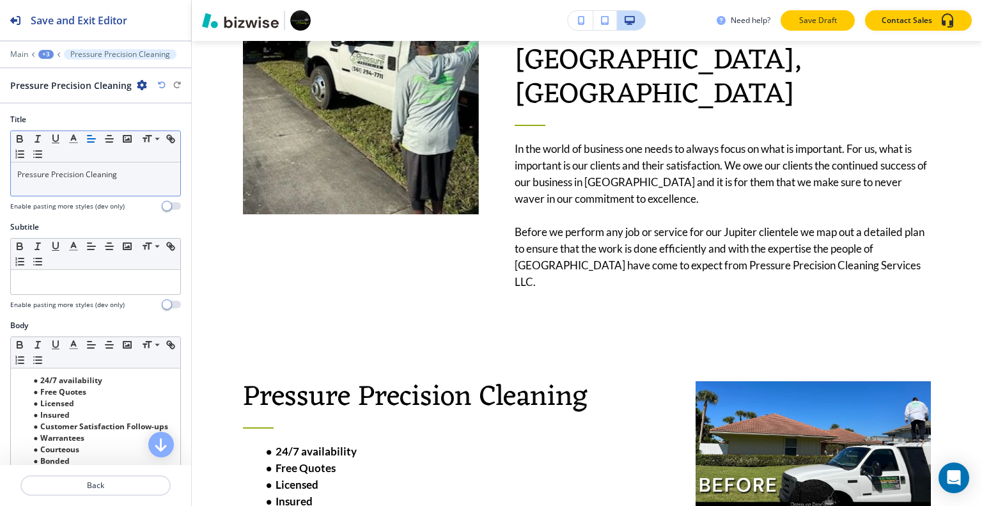
click at [823, 23] on p "Save Draft" at bounding box center [817, 21] width 41 height 12
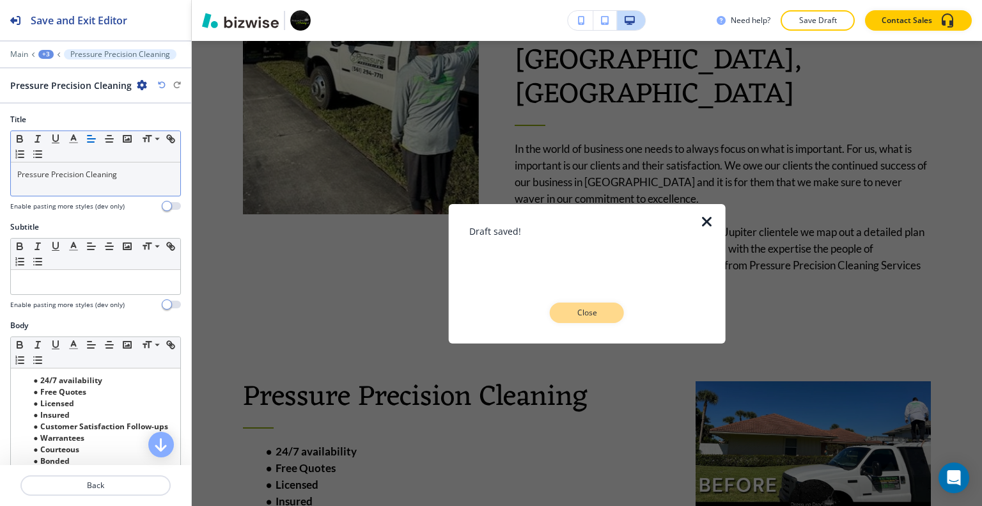
click at [593, 321] on button "Close" at bounding box center [587, 312] width 74 height 20
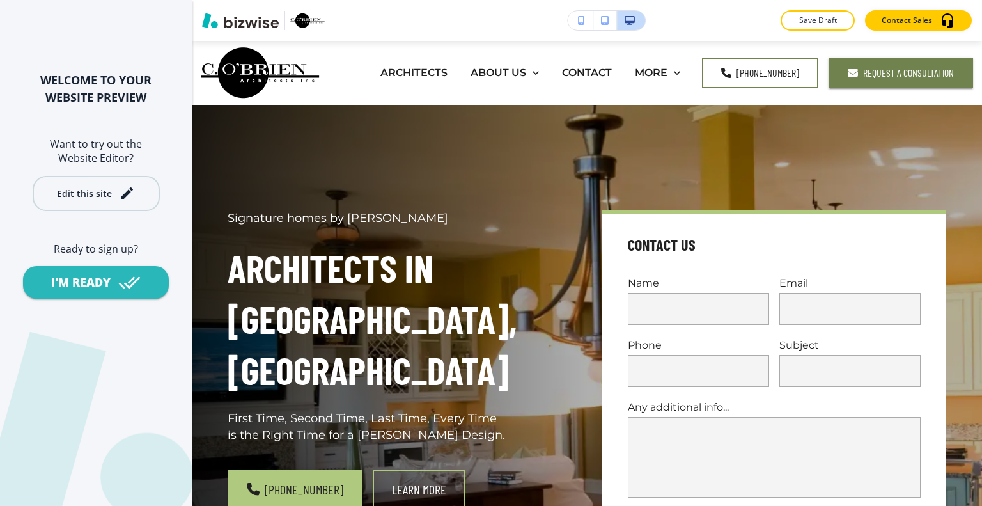
click at [89, 203] on button "Edit this site" at bounding box center [96, 193] width 127 height 35
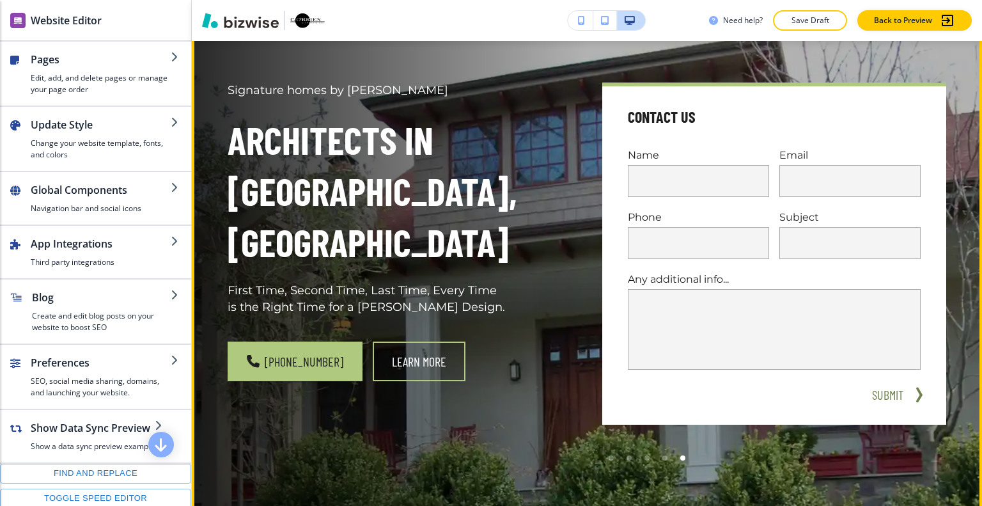
scroll to position [64, 0]
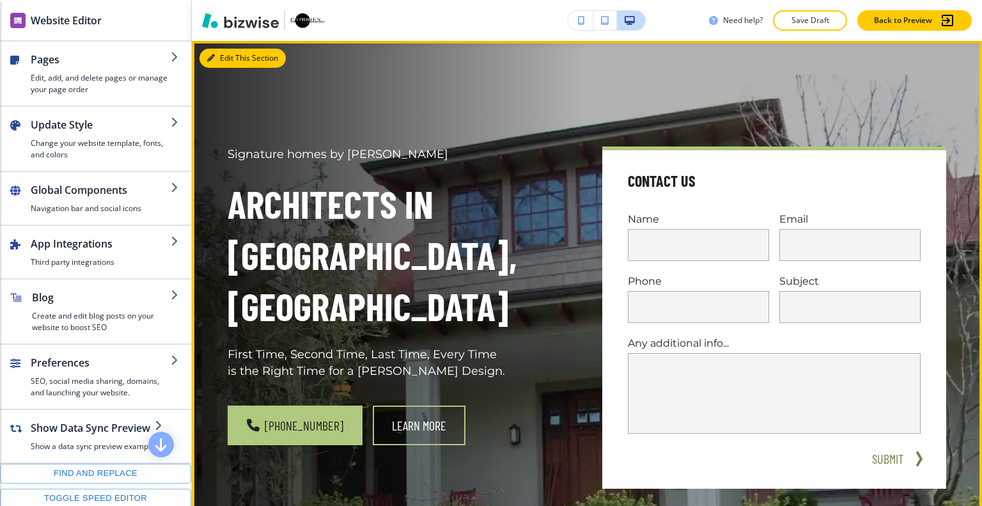
click at [221, 53] on button "Edit This Section" at bounding box center [242, 58] width 86 height 19
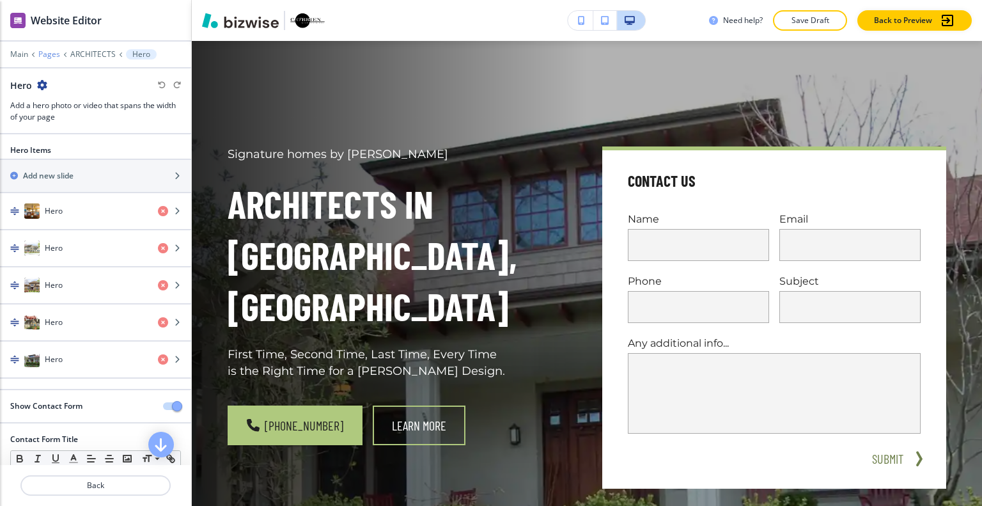
click at [49, 53] on p "Pages" at bounding box center [49, 54] width 22 height 9
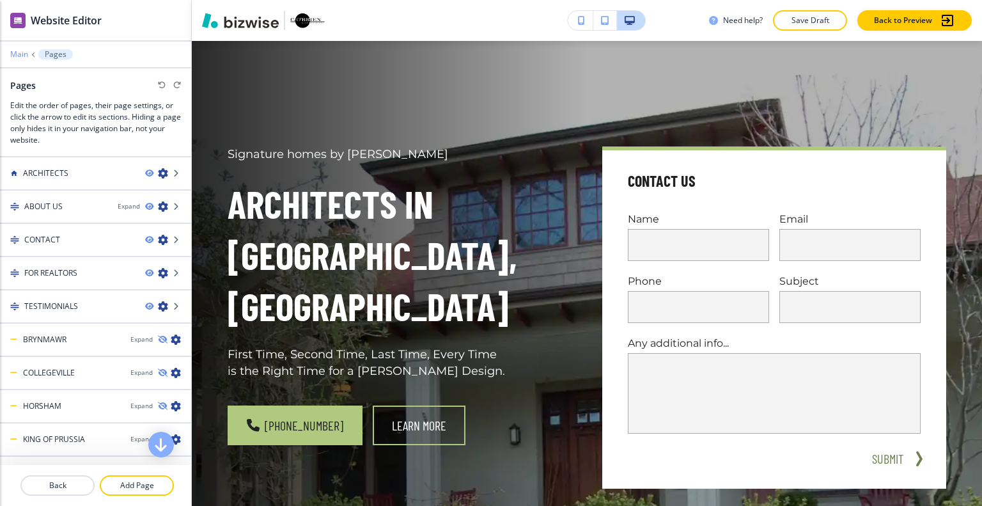
click at [13, 50] on p "Main" at bounding box center [19, 54] width 18 height 9
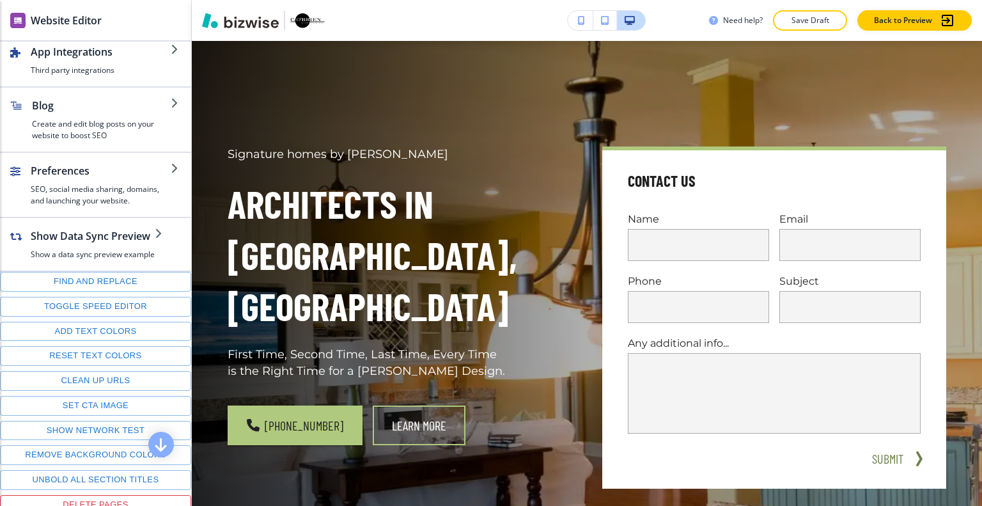
scroll to position [0, 0]
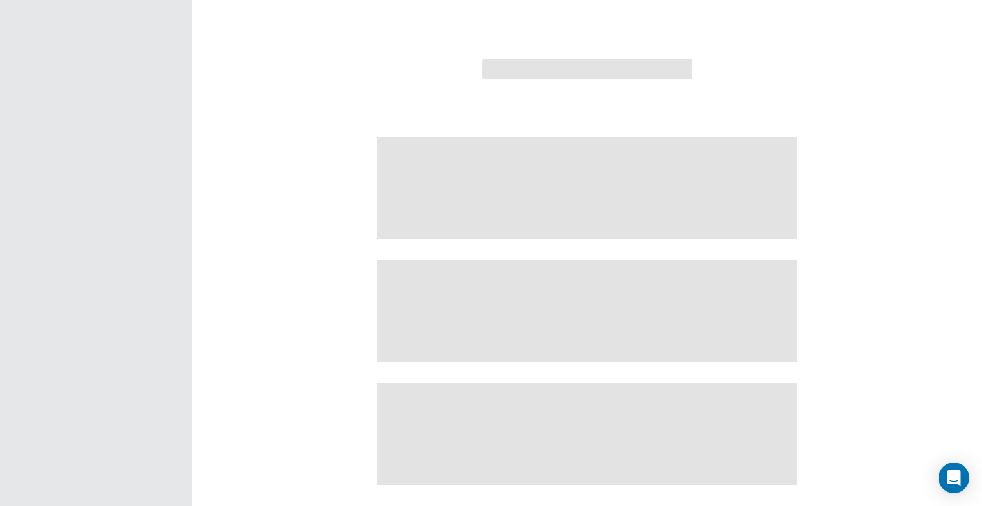
click at [902, 155] on div at bounding box center [491, 253] width 982 height 506
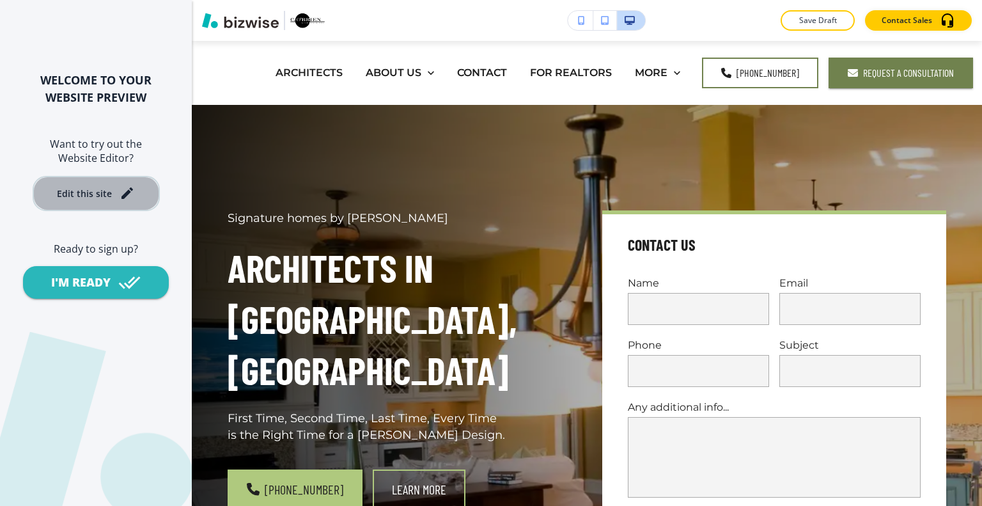
click at [105, 190] on div "Edit this site" at bounding box center [84, 194] width 55 height 10
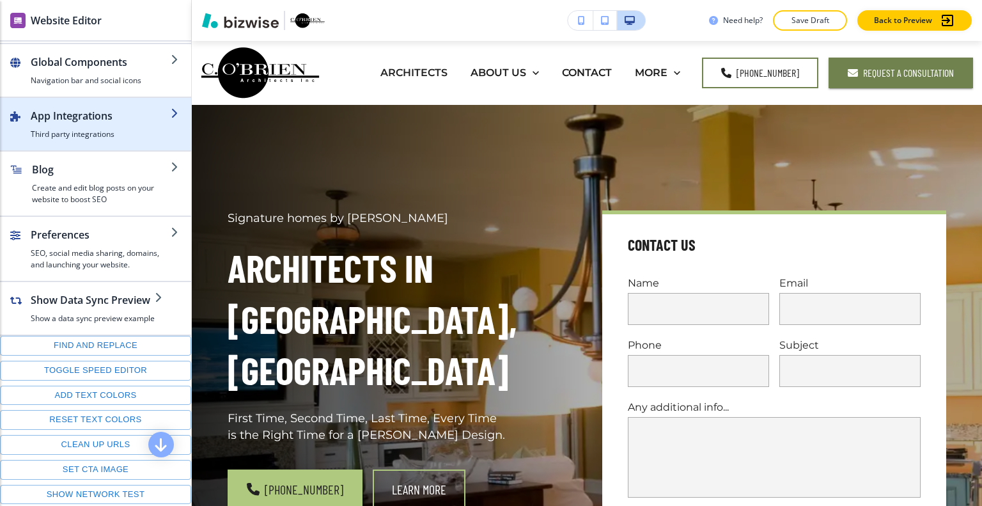
scroll to position [64, 0]
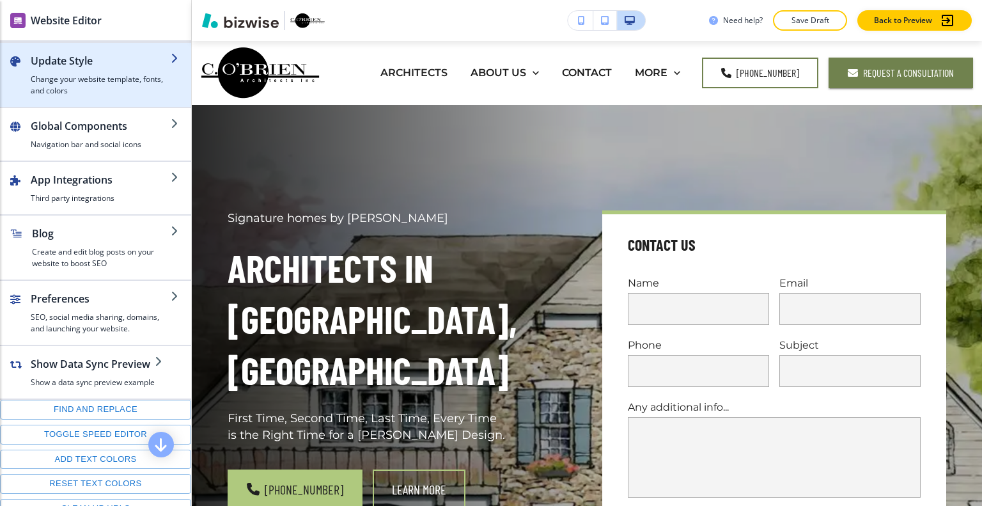
click at [91, 86] on h4 "Change your website template, fonts, and colors" at bounding box center [101, 84] width 140 height 23
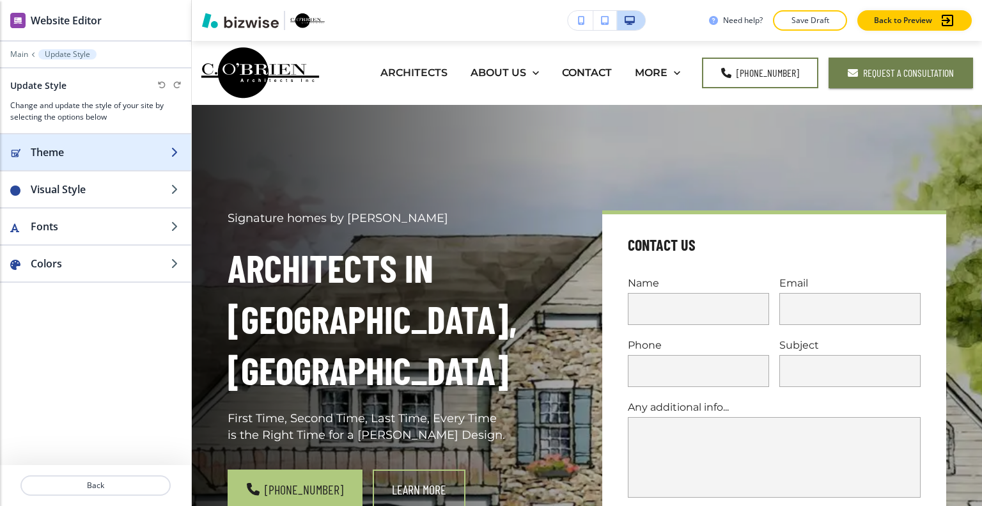
click at [89, 150] on h2 "Theme" at bounding box center [101, 151] width 140 height 15
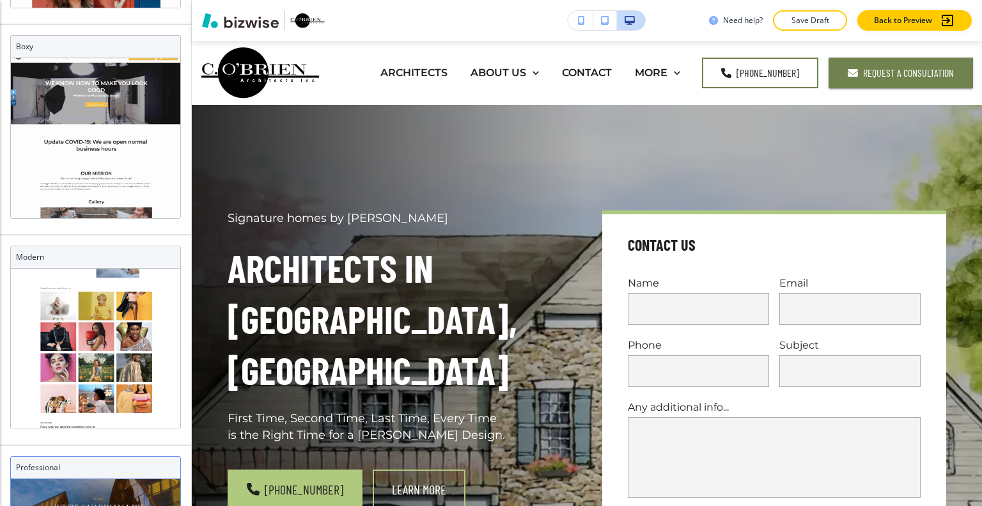
scroll to position [35, 0]
click at [82, 470] on h3 "Professional" at bounding box center [95, 467] width 159 height 12
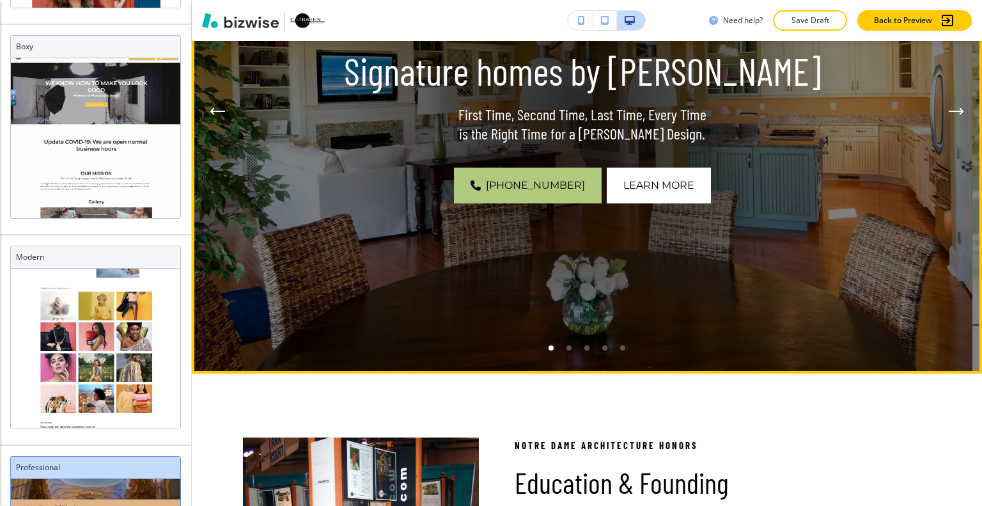
scroll to position [0, 0]
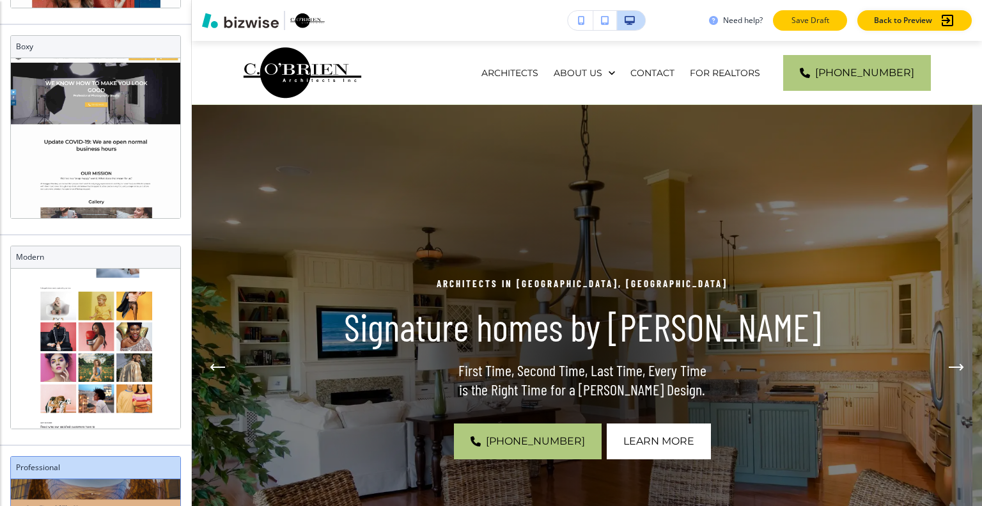
click at [794, 17] on p "Save Draft" at bounding box center [809, 21] width 41 height 12
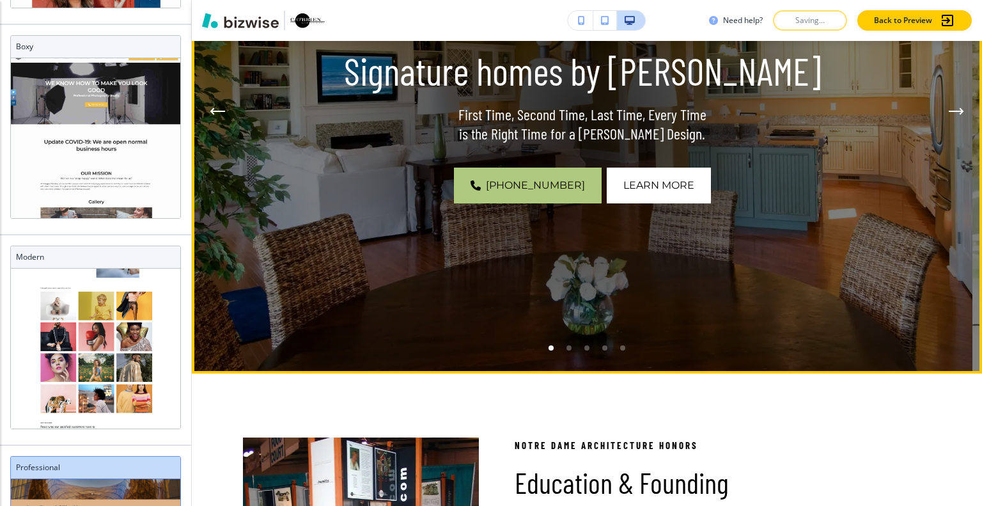
scroll to position [320, 0]
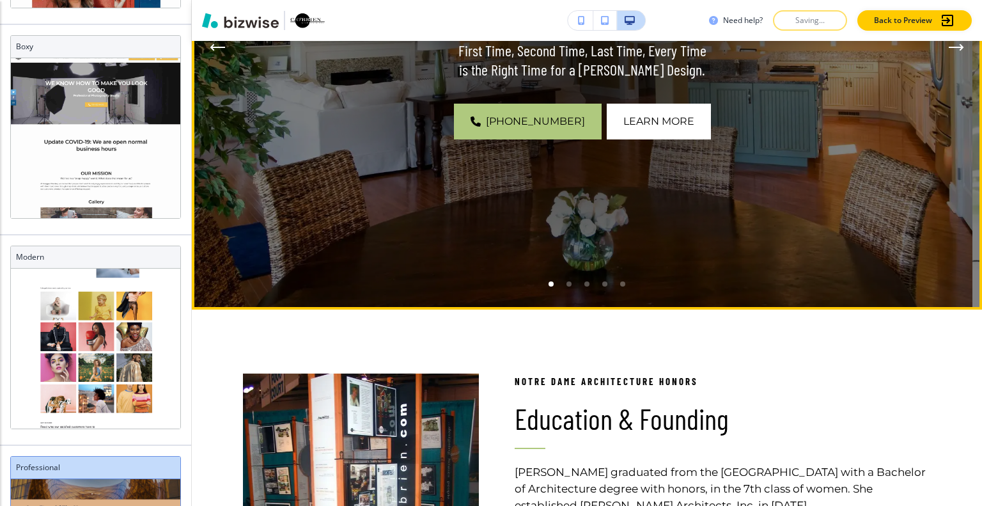
click at [564, 281] on li "Go to slide 2" at bounding box center [569, 284] width 18 height 18
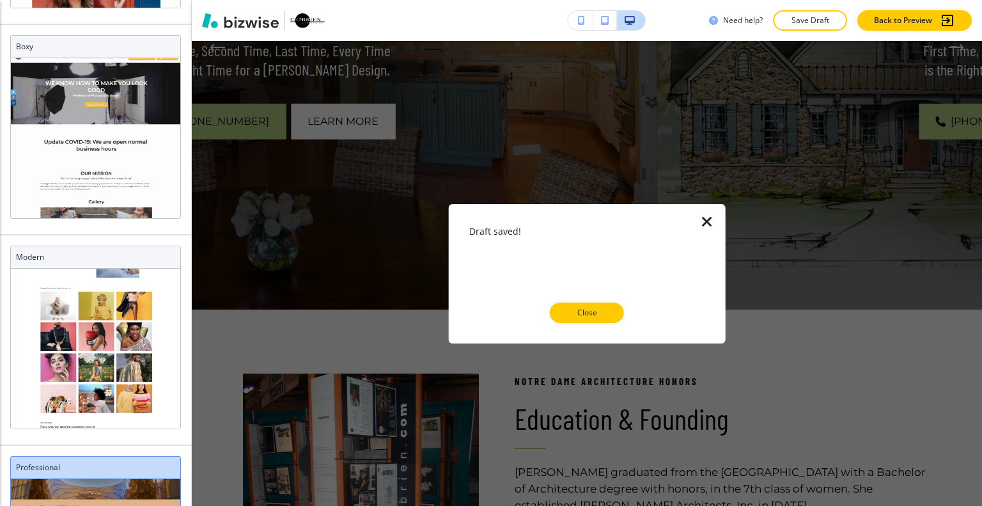
click at [550, 282] on div "Draft saved! Close" at bounding box center [587, 273] width 236 height 98
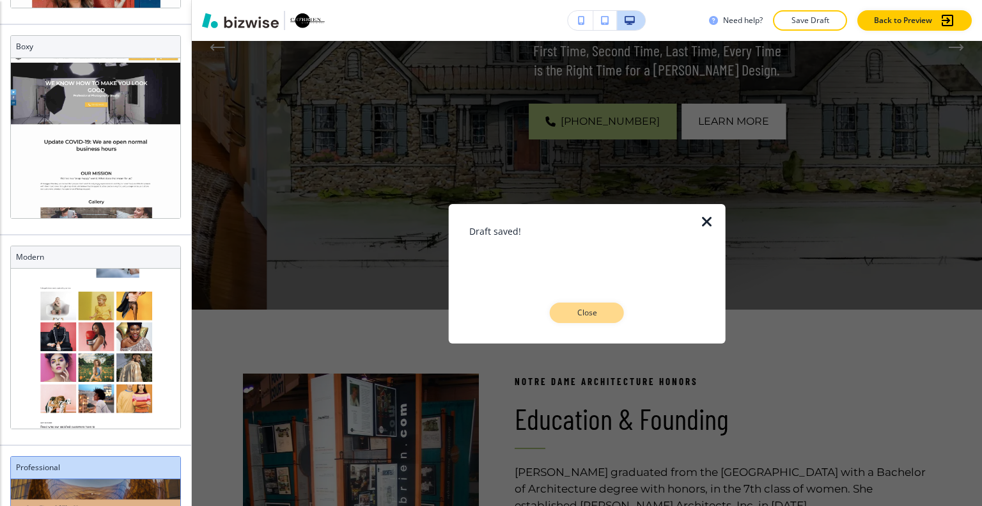
click at [568, 308] on p "Close" at bounding box center [586, 313] width 41 height 12
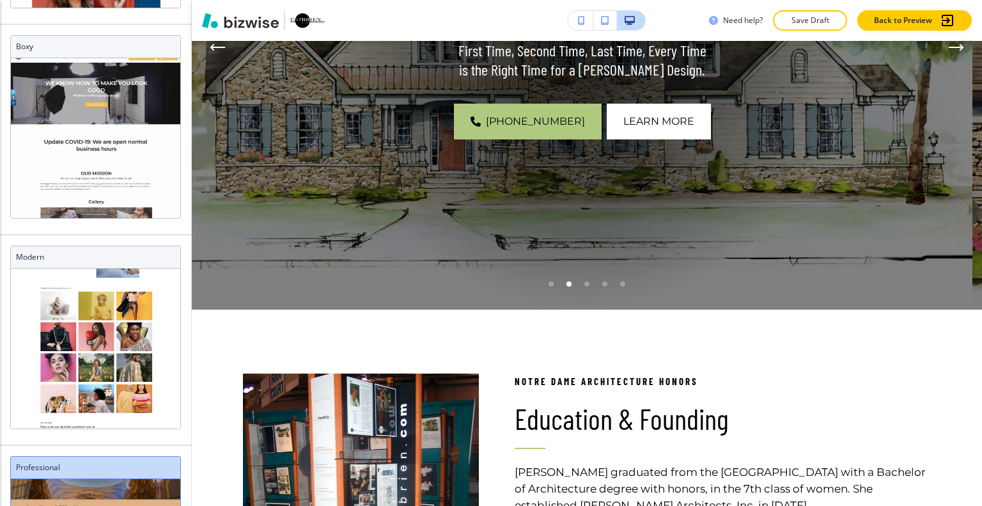
click at [548, 284] on div "Go to slide 1" at bounding box center [550, 283] width 5 height 5
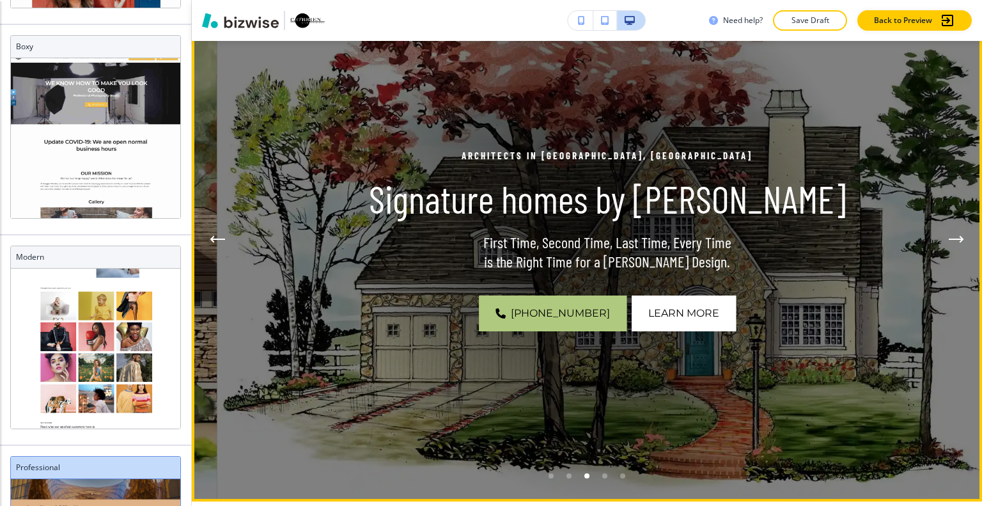
scroll to position [0, 0]
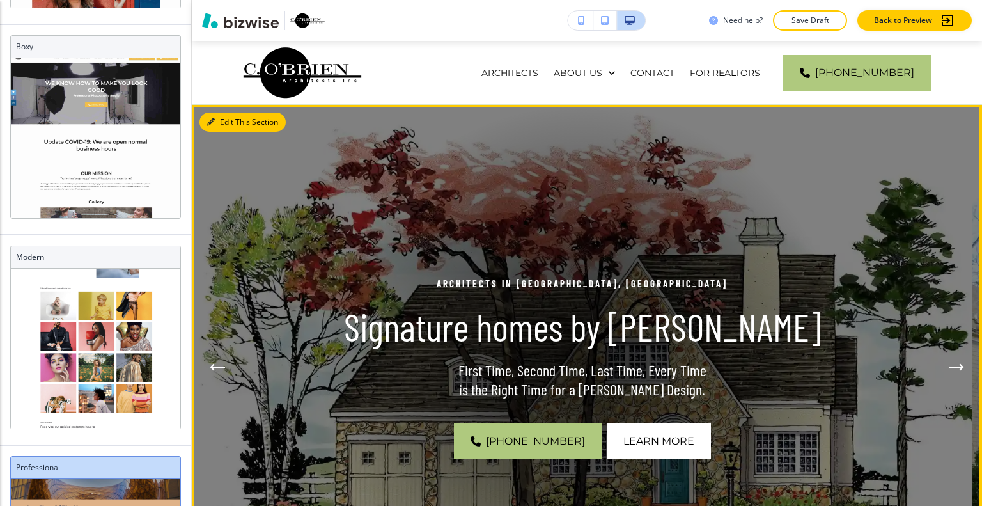
click at [224, 115] on button "Edit This Section" at bounding box center [242, 121] width 86 height 19
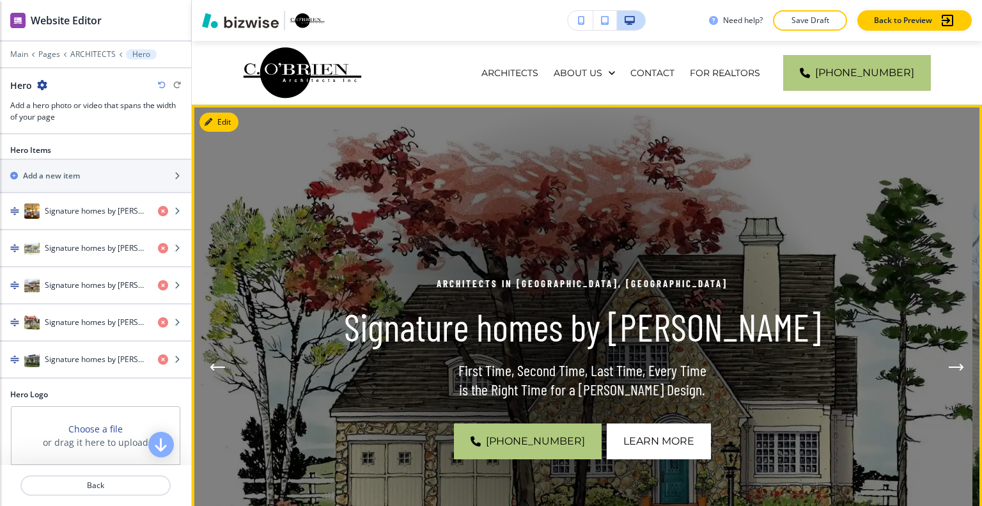
scroll to position [64, 0]
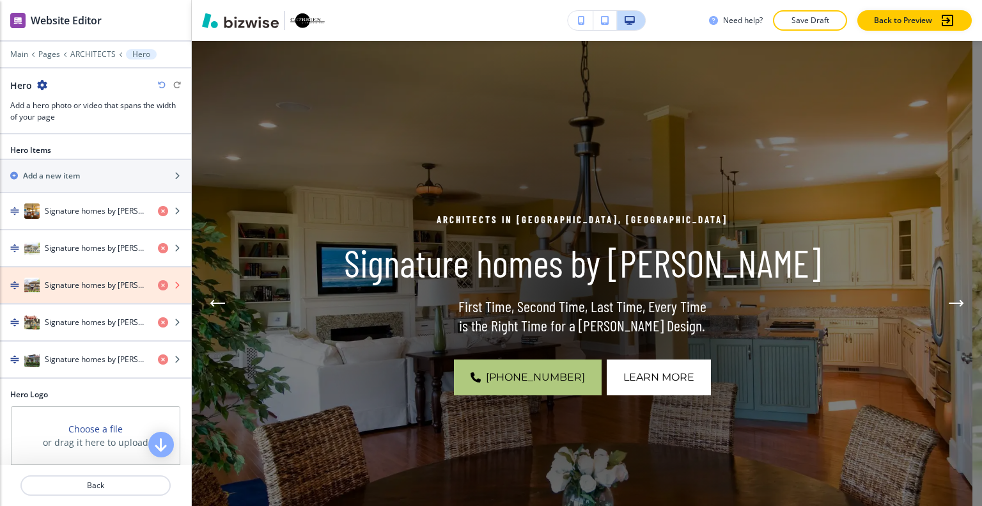
click at [158, 284] on icon "button" at bounding box center [163, 285] width 10 height 10
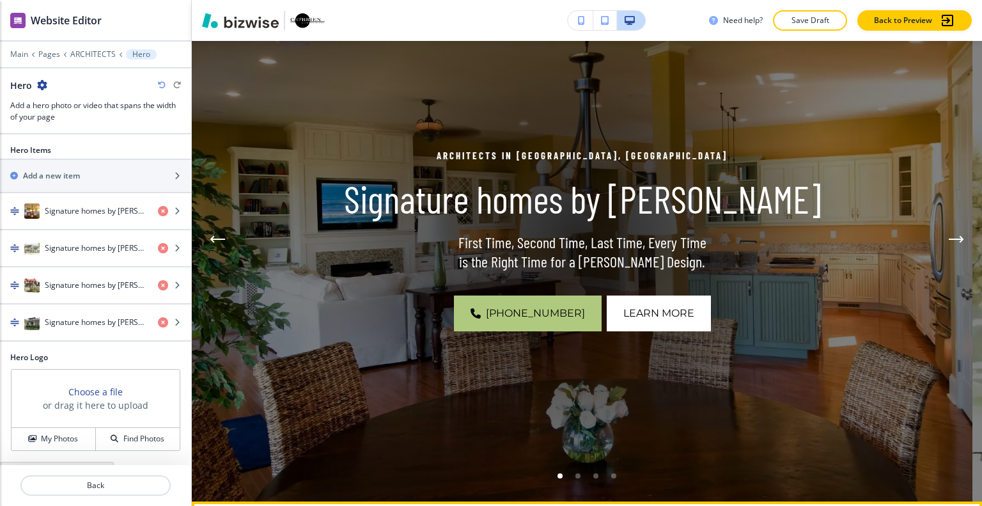
scroll to position [256, 0]
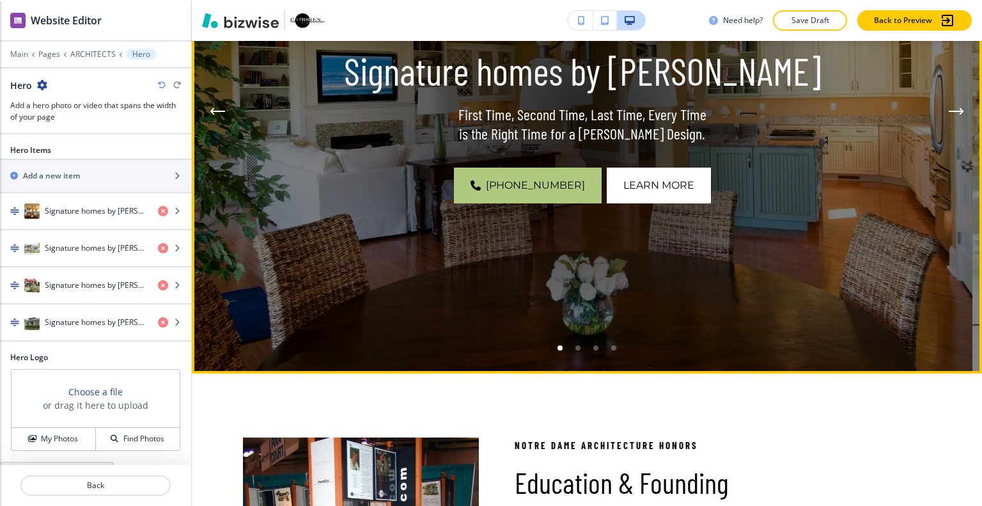
click at [594, 348] on li "Go to slide 3" at bounding box center [596, 348] width 18 height 18
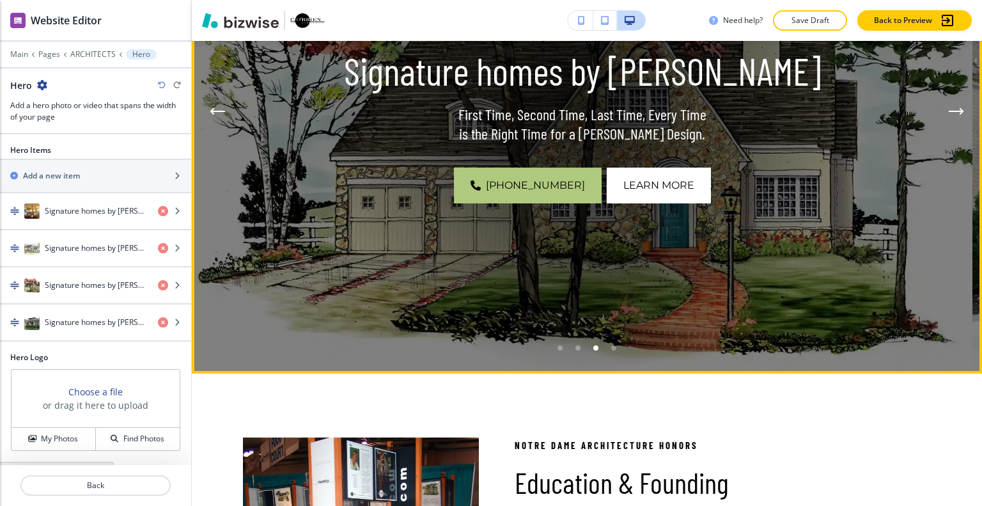
scroll to position [192, 0]
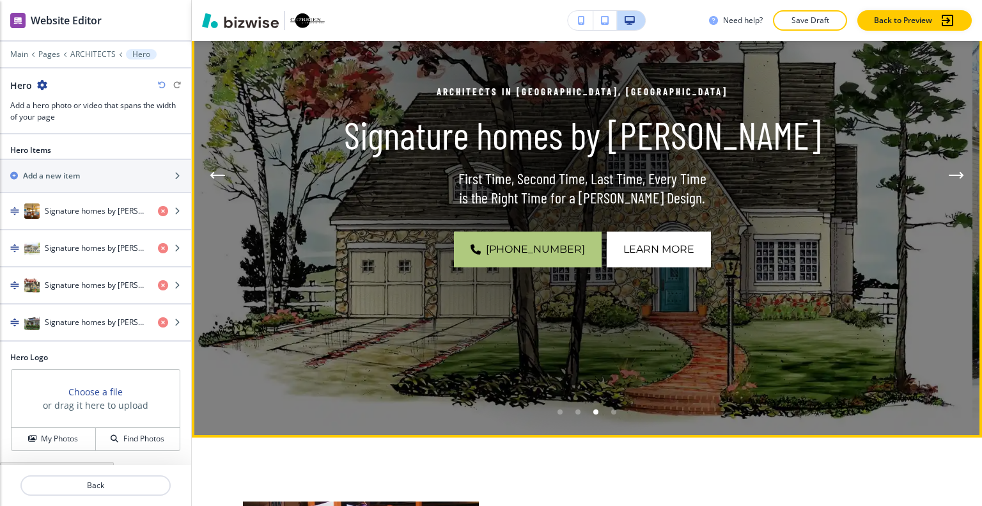
click at [611, 410] on li "Go to slide 4" at bounding box center [614, 412] width 18 height 18
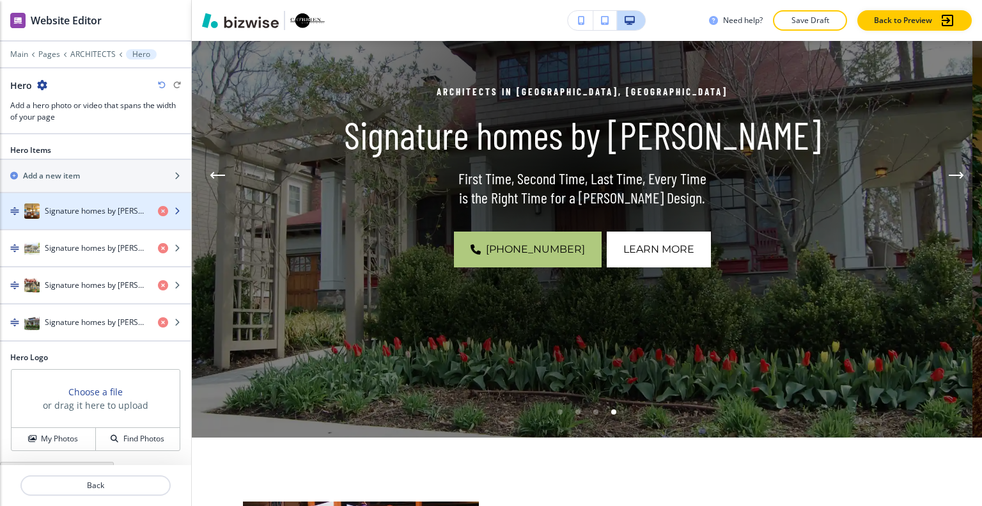
click at [89, 206] on h4 "Signature homes by [PERSON_NAME]" at bounding box center [96, 211] width 103 height 12
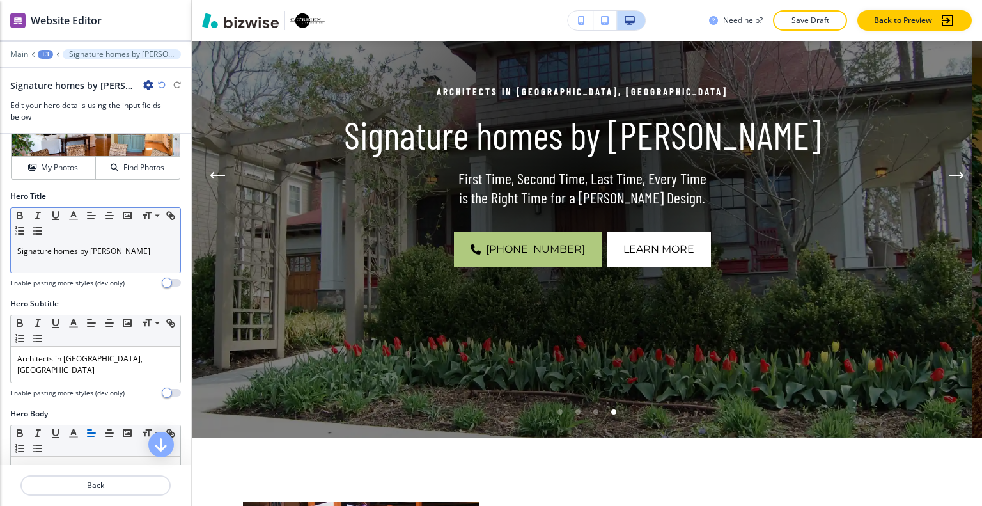
scroll to position [0, 0]
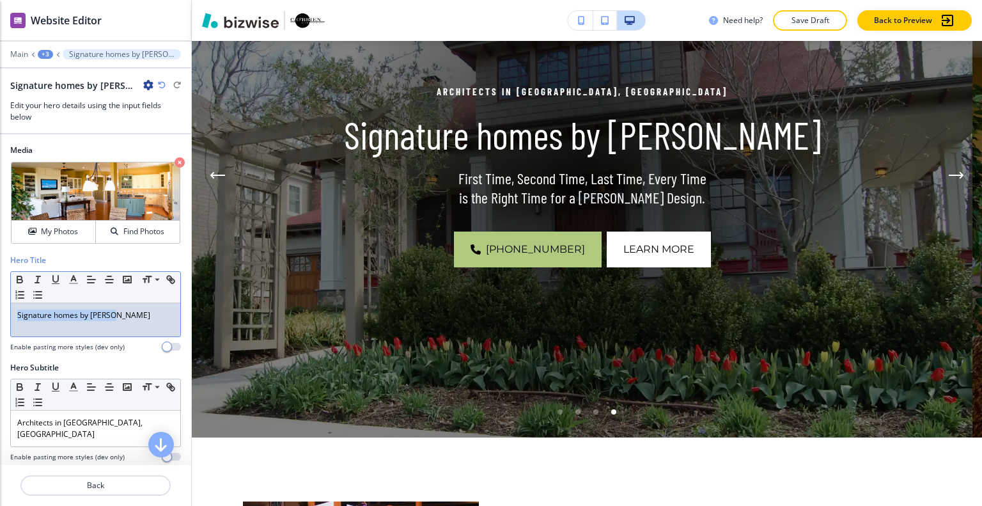
drag, startPoint x: 128, startPoint y: 314, endPoint x: 1, endPoint y: 311, distance: 127.9
click at [0, 311] on div "Hero Title Small Normal Large Huge Signature homes by [PERSON_NAME] Enable past…" at bounding box center [95, 307] width 191 height 107
click at [112, 484] on p "Back" at bounding box center [96, 485] width 148 height 12
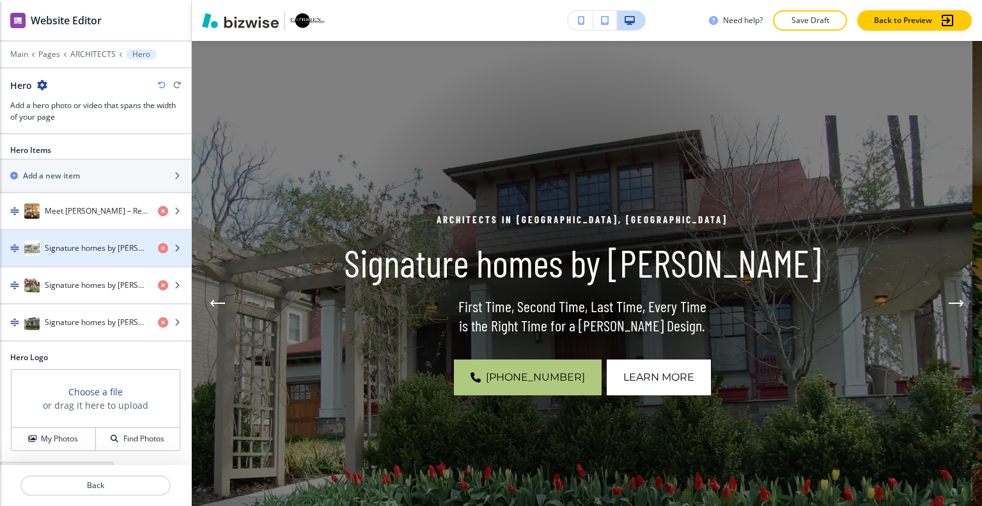
click at [100, 256] on div "button" at bounding box center [95, 261] width 191 height 10
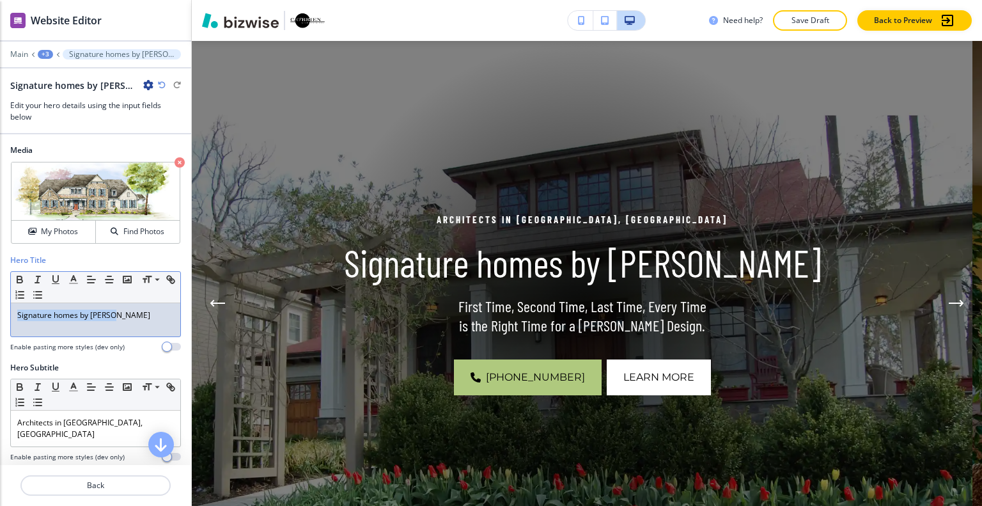
drag, startPoint x: 139, startPoint y: 311, endPoint x: 0, endPoint y: 296, distance: 139.5
click at [0, 296] on div "Hero Title Small Normal Large Huge Signature homes by [PERSON_NAME] Enable past…" at bounding box center [95, 307] width 191 height 107
click at [127, 482] on p "Back" at bounding box center [96, 485] width 148 height 12
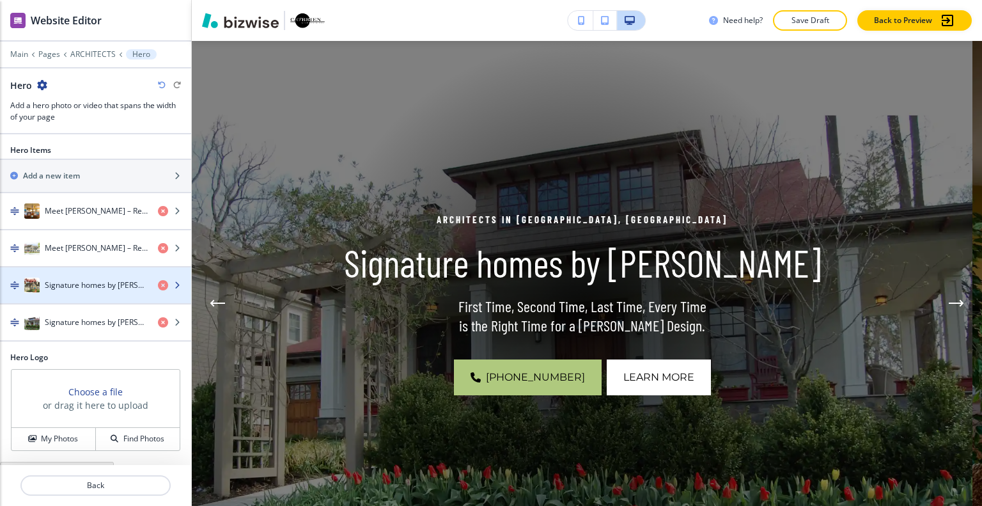
click at [97, 290] on div "Signature homes by [PERSON_NAME]" at bounding box center [74, 284] width 148 height 15
click at [104, 270] on div "button" at bounding box center [95, 272] width 191 height 10
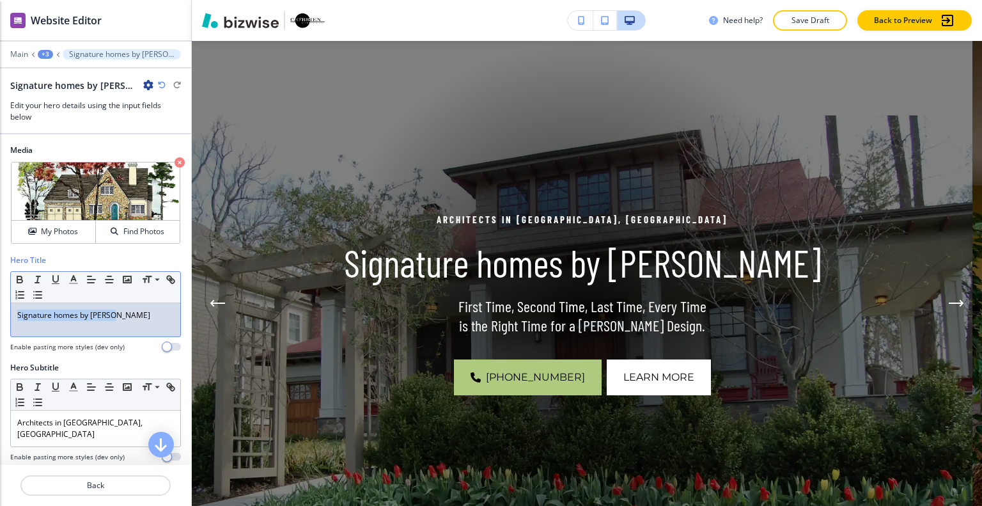
drag, startPoint x: 143, startPoint y: 316, endPoint x: 13, endPoint y: 310, distance: 129.9
click at [13, 310] on div "Signature homes by [PERSON_NAME]" at bounding box center [95, 319] width 169 height 33
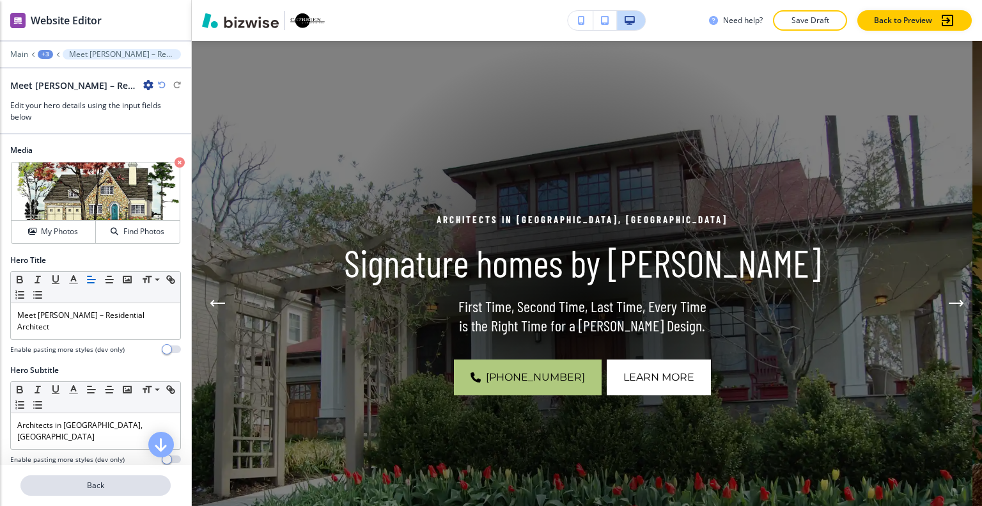
click at [118, 484] on p "Back" at bounding box center [96, 485] width 148 height 12
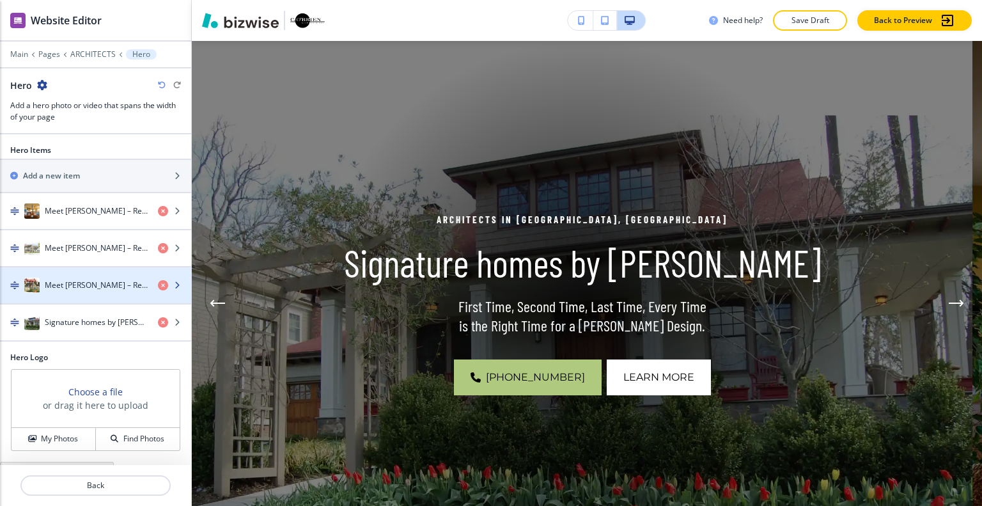
scroll to position [14, 0]
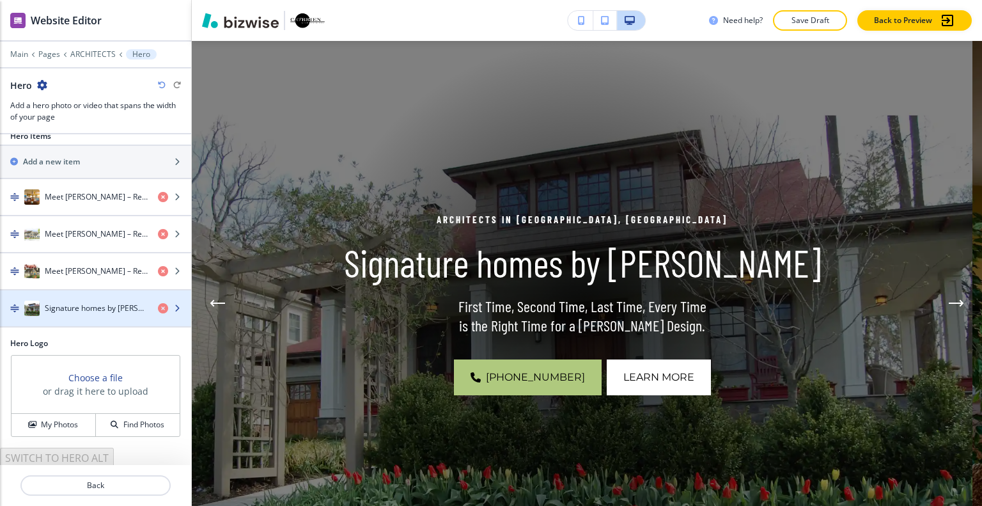
click at [105, 296] on div "button" at bounding box center [95, 295] width 191 height 10
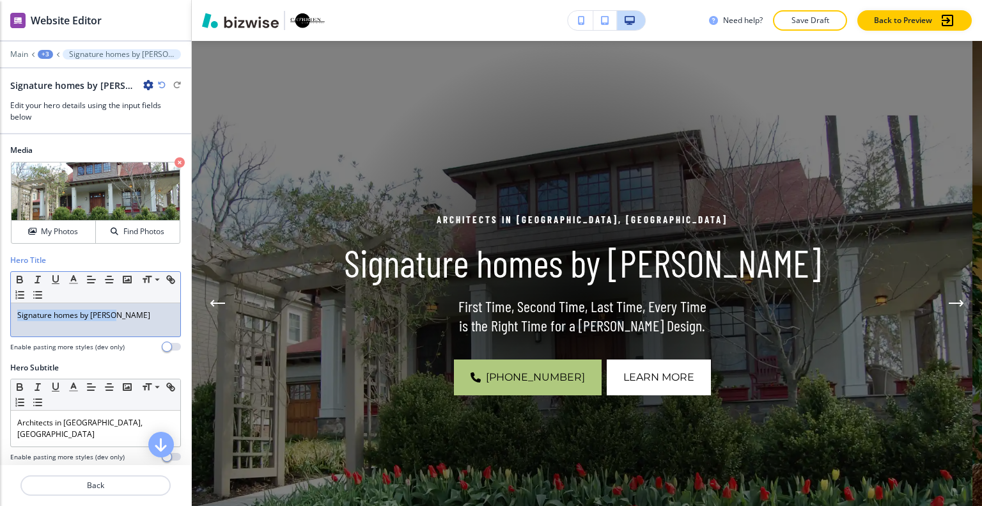
drag, startPoint x: 144, startPoint y: 318, endPoint x: 45, endPoint y: 314, distance: 99.1
click at [0, 302] on div "Hero Title Small Normal Large Huge Signature homes by [PERSON_NAME] Enable past…" at bounding box center [95, 307] width 191 height 107
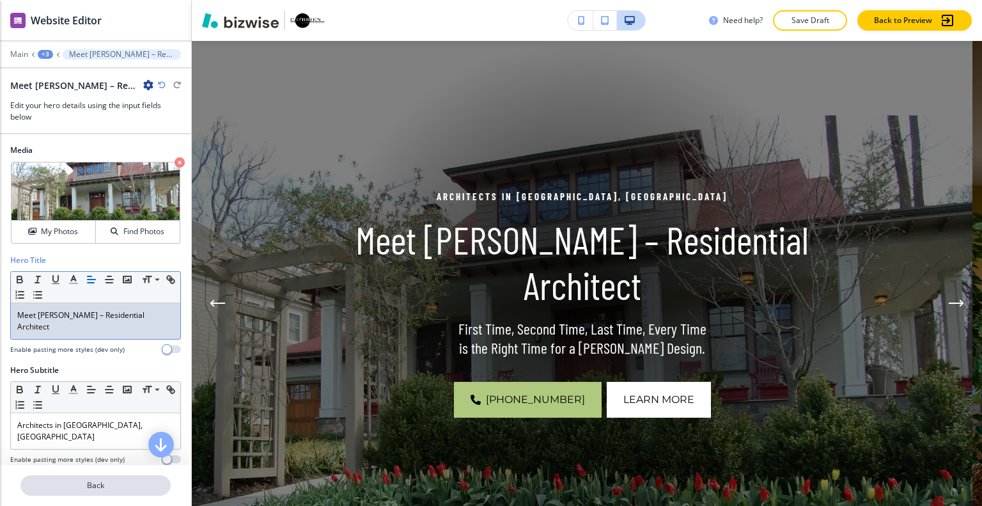
click at [123, 493] on button "Back" at bounding box center [95, 485] width 150 height 20
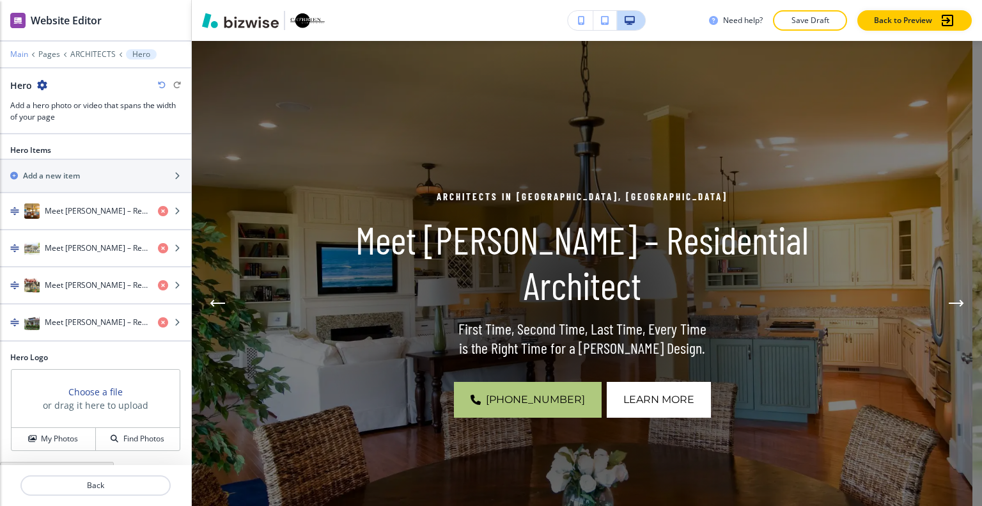
click at [18, 50] on p "Main" at bounding box center [19, 54] width 18 height 9
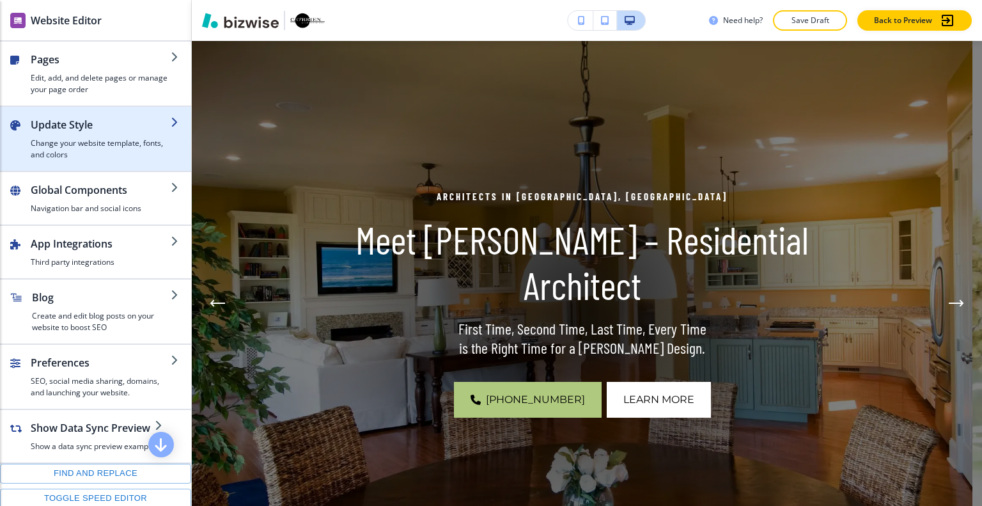
click at [61, 117] on h2 "Update Style" at bounding box center [101, 124] width 140 height 15
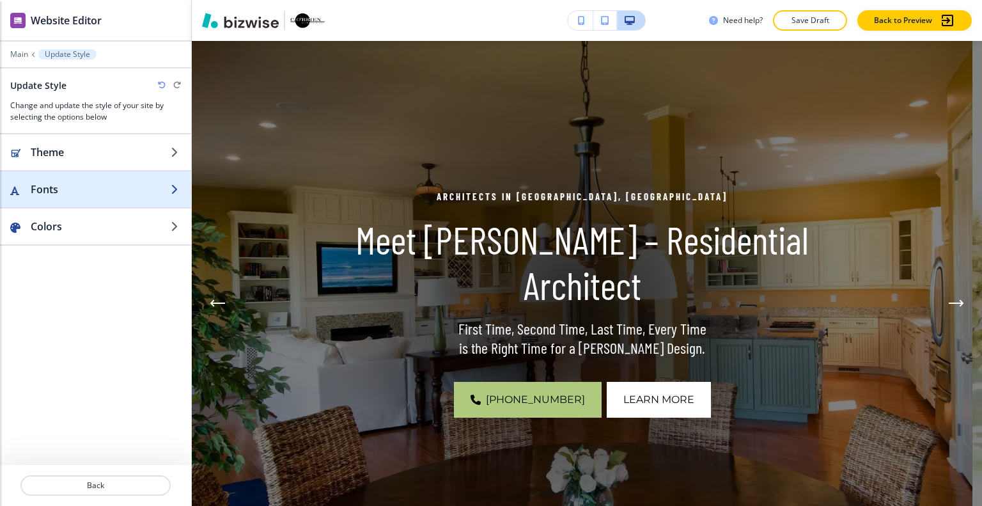
click at [72, 187] on h2 "Fonts" at bounding box center [101, 189] width 140 height 15
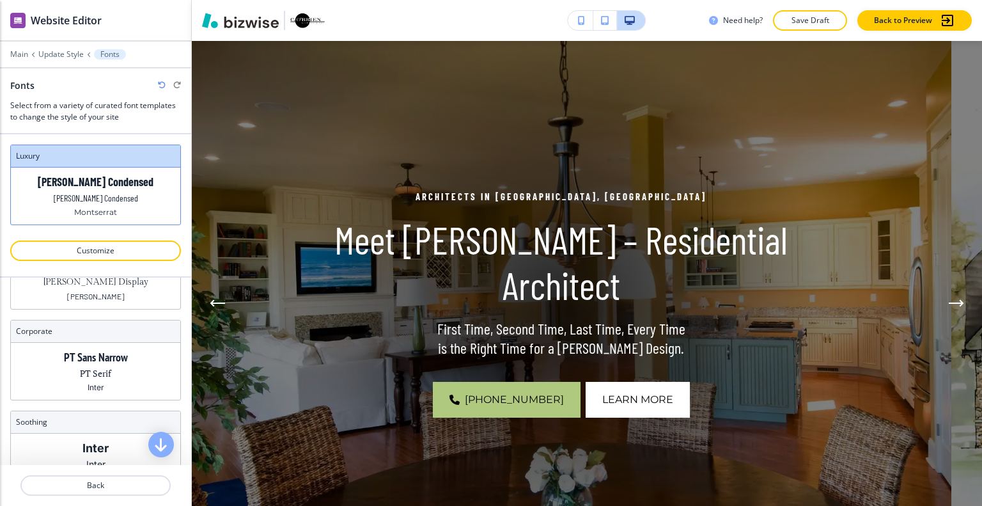
scroll to position [112, 0]
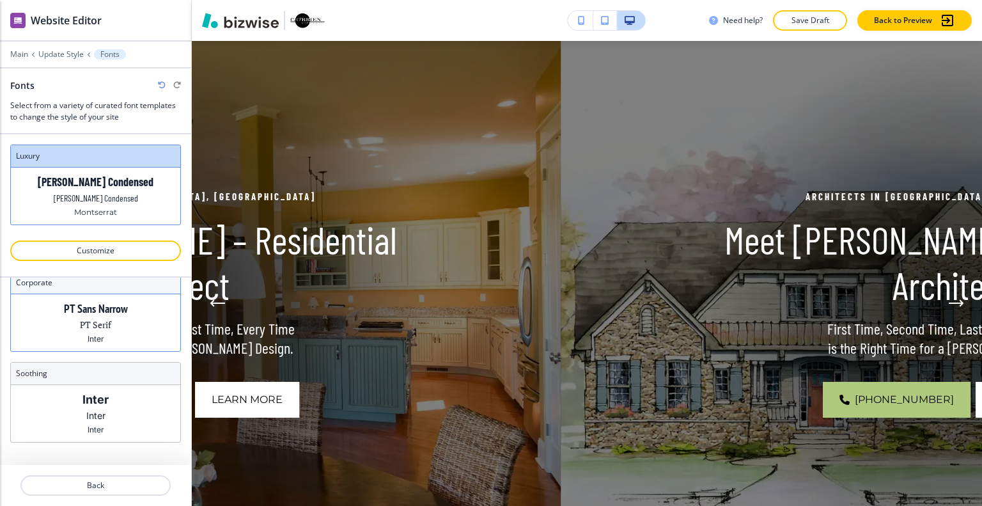
click at [115, 326] on div "PT Sans Narrow PT Serif Inter" at bounding box center [95, 322] width 169 height 57
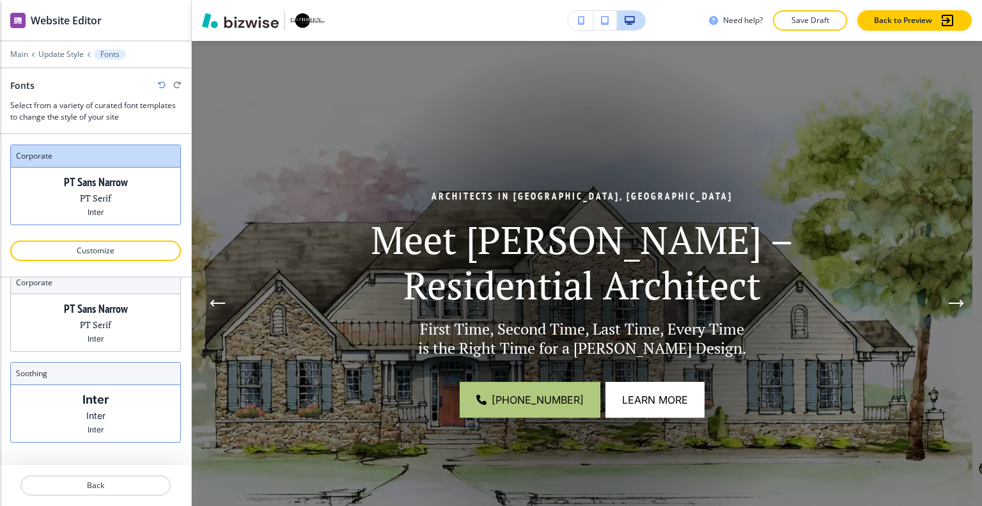
click at [108, 403] on div "Inter Inter Inter" at bounding box center [95, 413] width 169 height 57
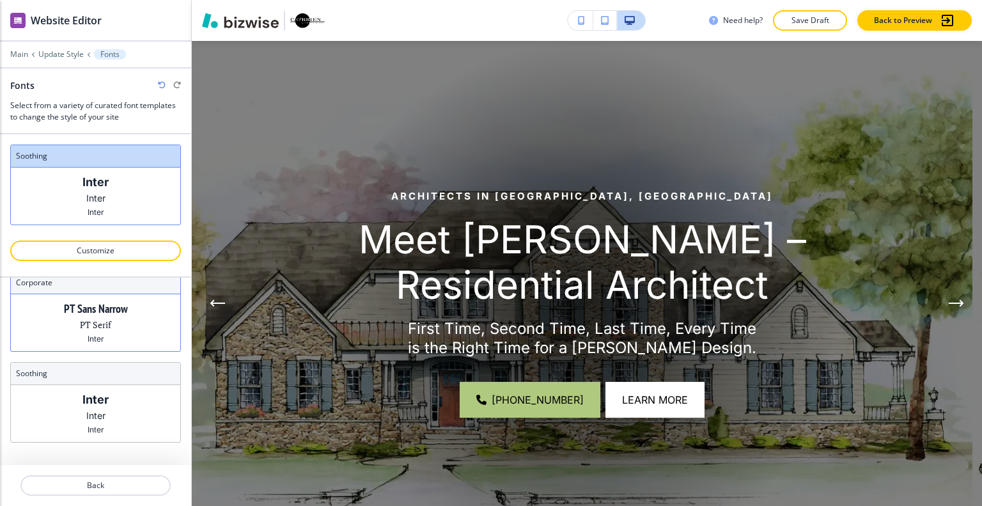
scroll to position [0, 0]
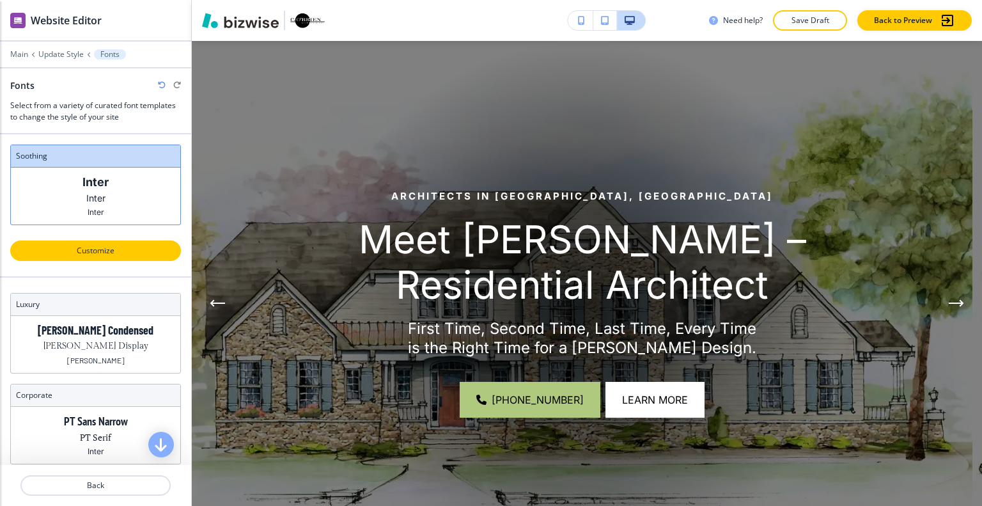
click at [111, 245] on p "Customize" at bounding box center [95, 251] width 137 height 12
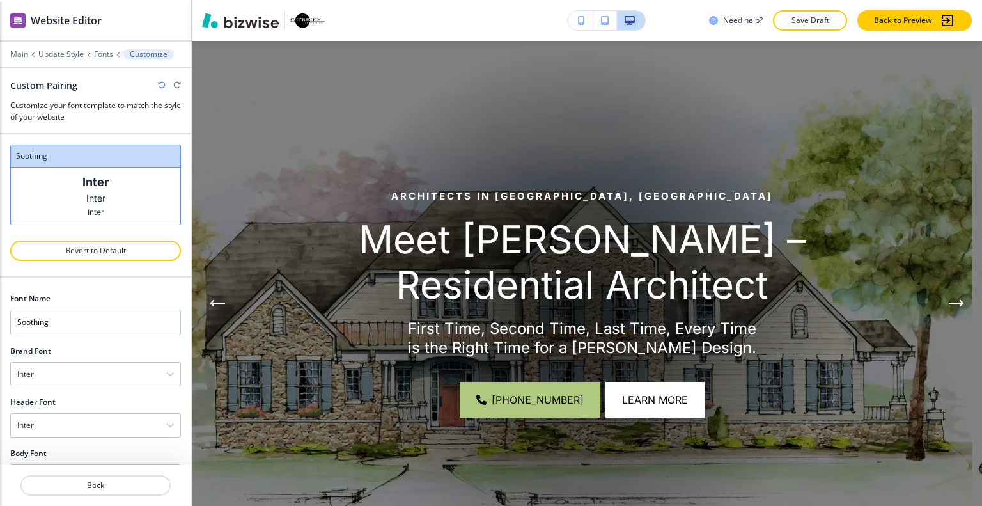
scroll to position [36, 0]
click at [82, 337] on div "Inter" at bounding box center [95, 338] width 169 height 23
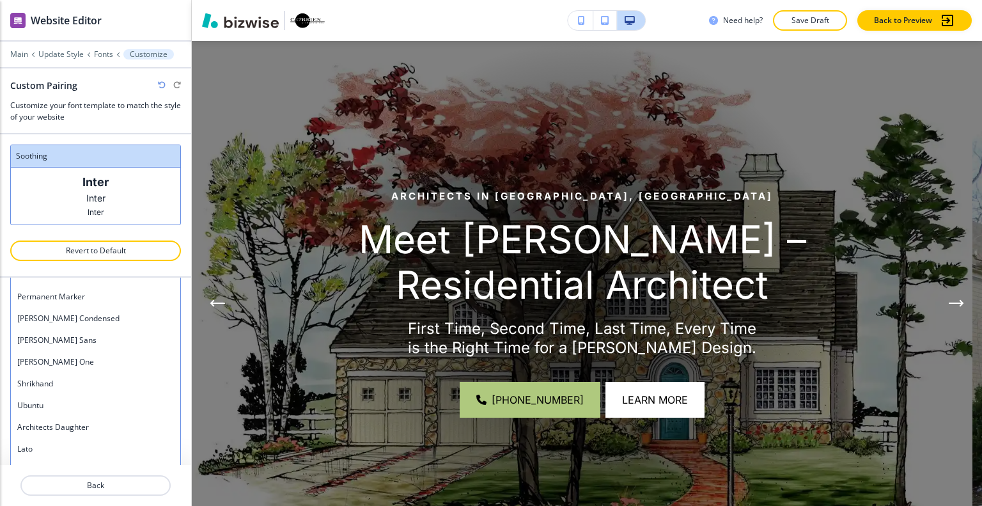
scroll to position [665, 0]
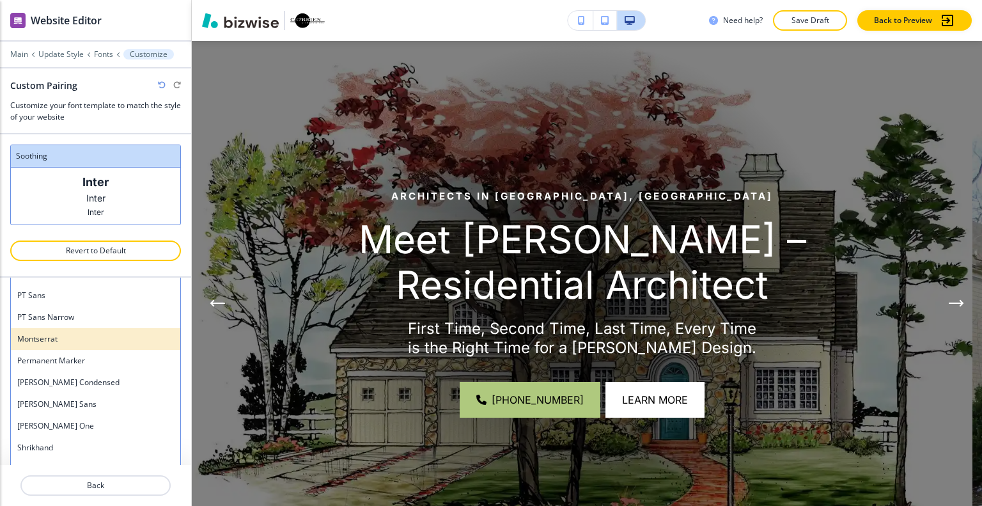
click at [84, 337] on h4 "Montserrat" at bounding box center [95, 339] width 157 height 12
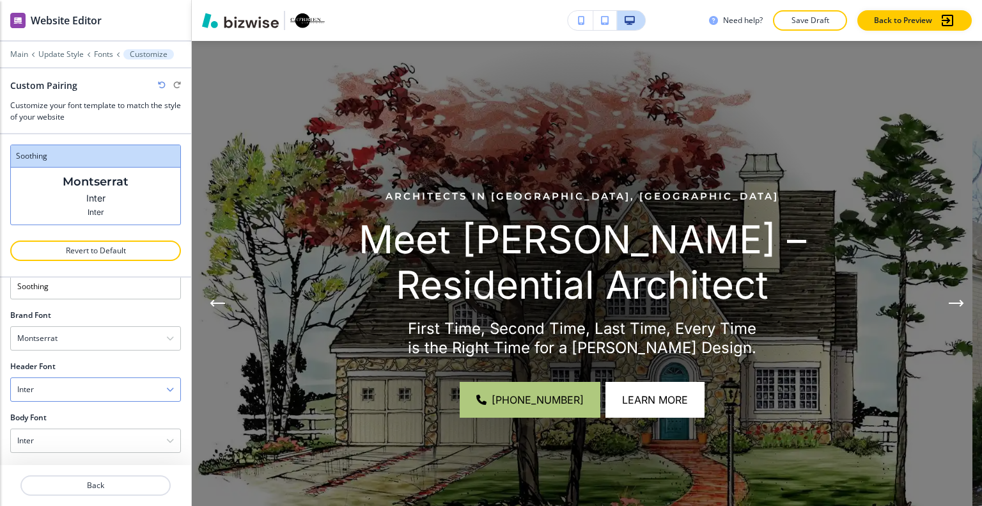
click at [96, 398] on div "Inter" at bounding box center [95, 389] width 169 height 23
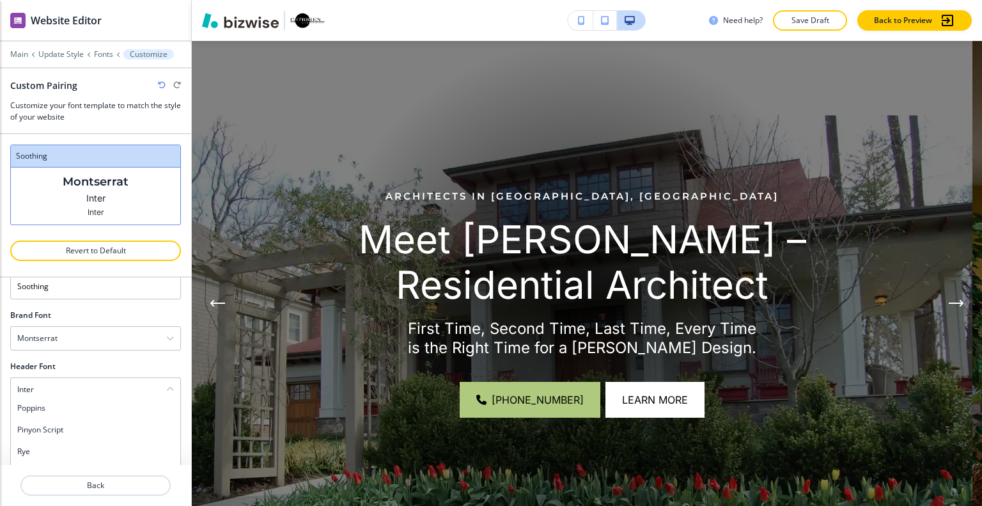
click at [176, 361] on div "Font Name Soothing Brand Font Montserrat Assistant Playfair Display [GEOGRAPHIC…" at bounding box center [95, 370] width 191 height 187
click at [128, 386] on div "Inter" at bounding box center [95, 389] width 169 height 23
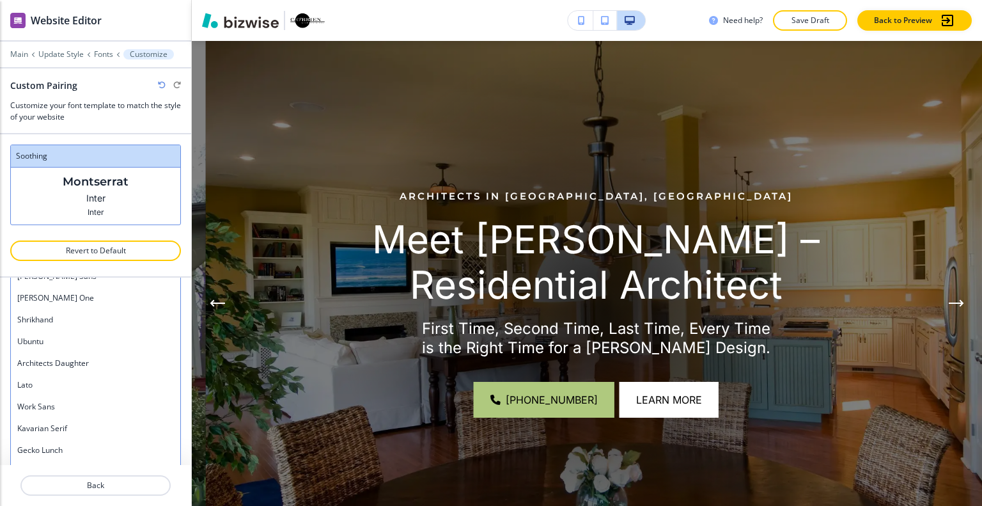
scroll to position [665, 0]
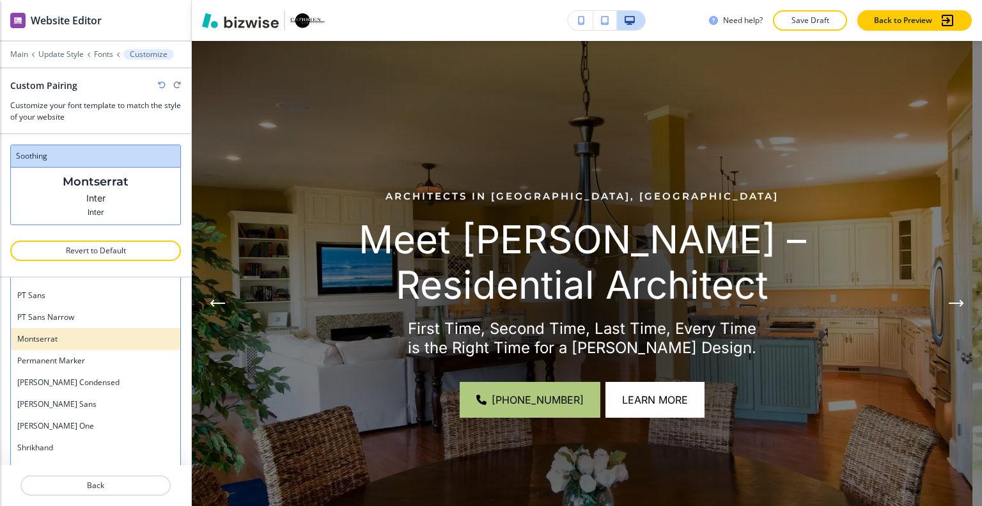
click at [75, 341] on h4 "Montserrat" at bounding box center [95, 339] width 157 height 12
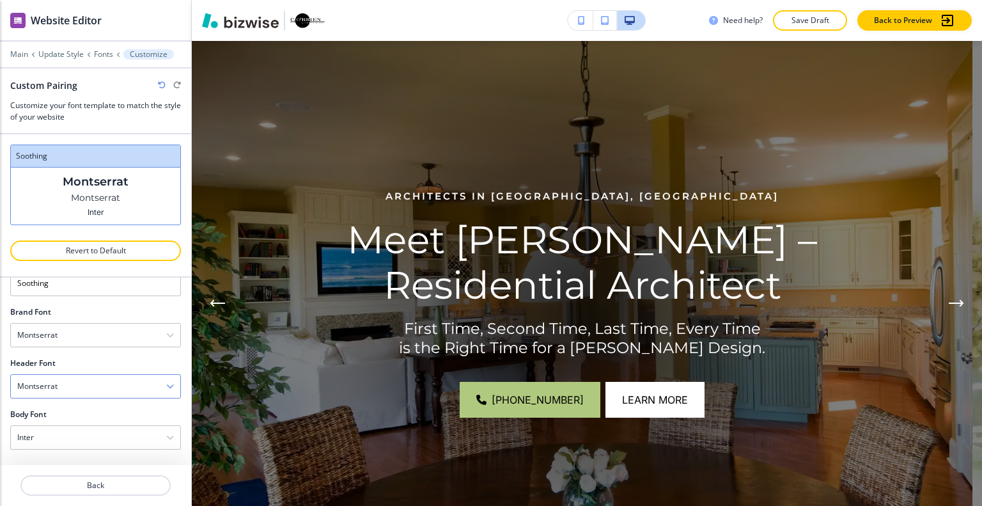
scroll to position [36, 0]
click at [82, 430] on div "Inter" at bounding box center [95, 440] width 169 height 23
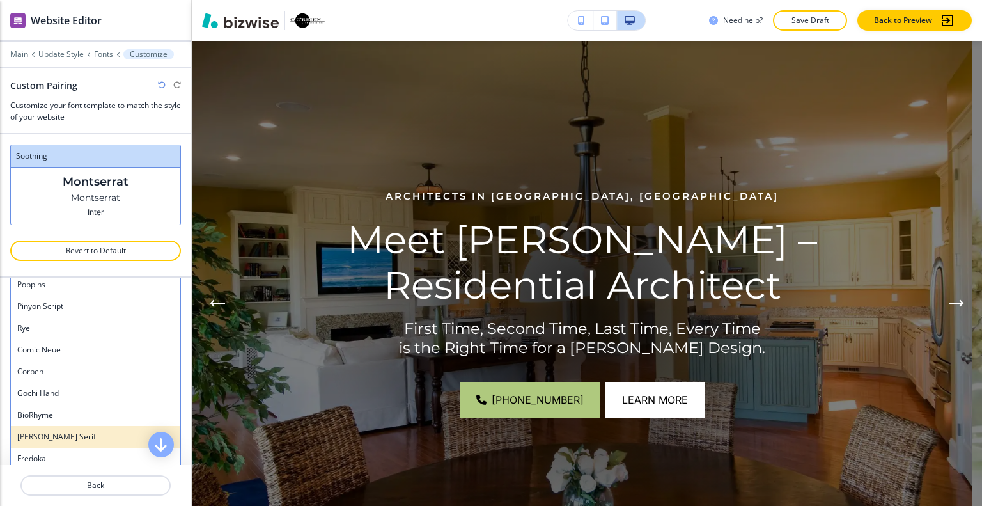
scroll to position [212, 0]
click at [77, 434] on h4 "[PERSON_NAME] Serif" at bounding box center [95, 435] width 157 height 12
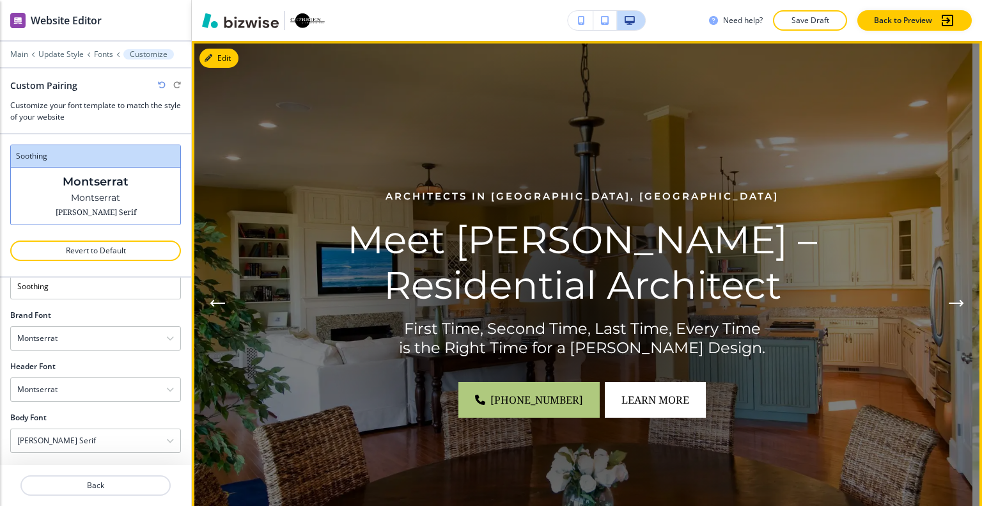
scroll to position [575, 0]
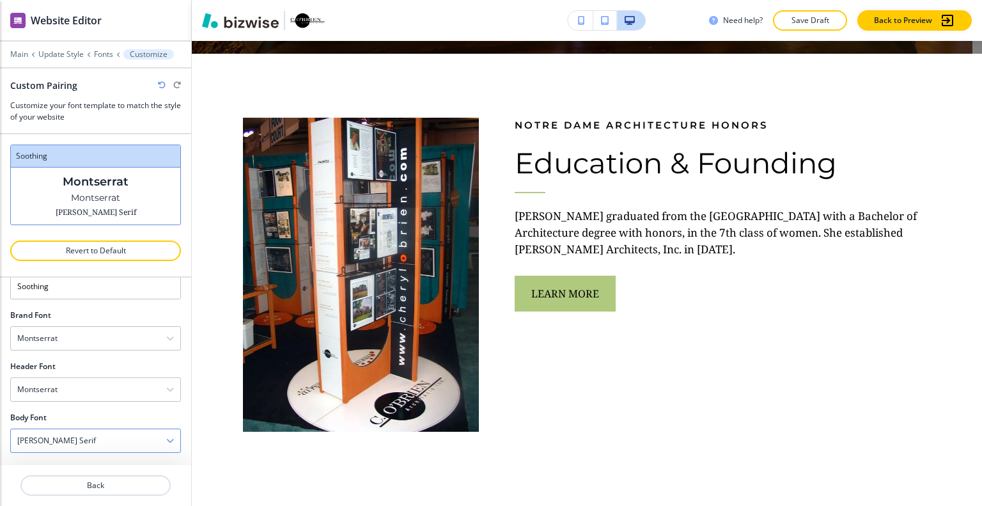
click at [81, 434] on div "[PERSON_NAME] Serif" at bounding box center [95, 440] width 169 height 23
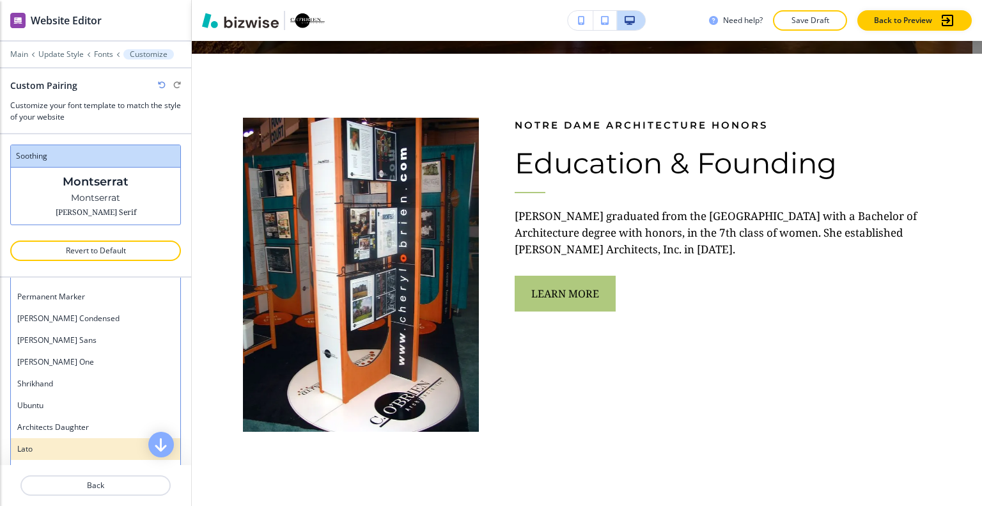
scroll to position [0, 0]
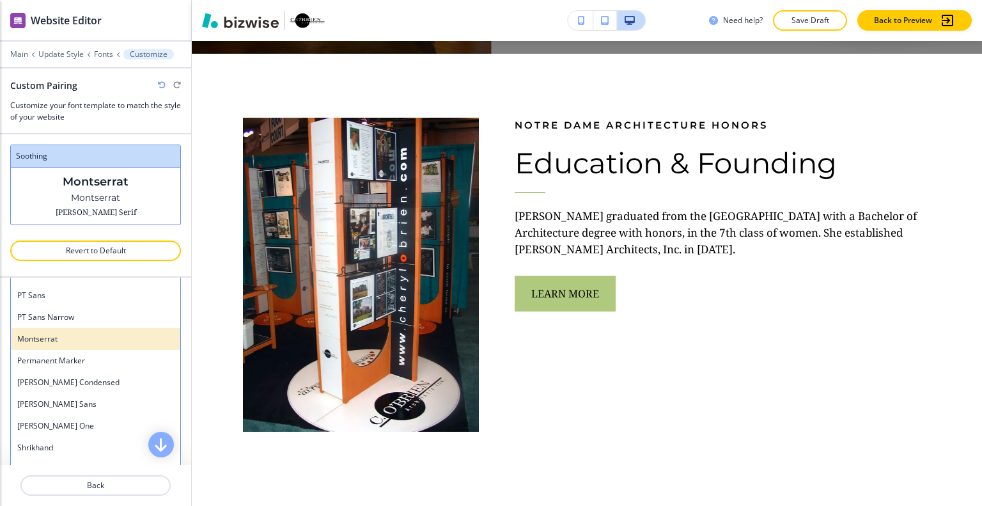
click at [81, 337] on h4 "Montserrat" at bounding box center [95, 339] width 157 height 12
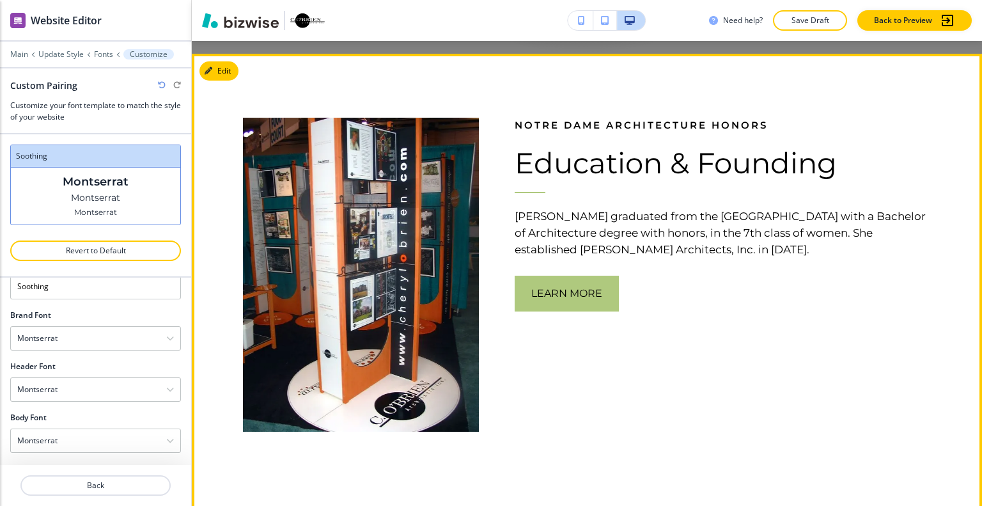
click at [668, 367] on div "Notre Dame Architecture Honors Education & Founding [PERSON_NAME] graduated fro…" at bounding box center [705, 243] width 452 height 378
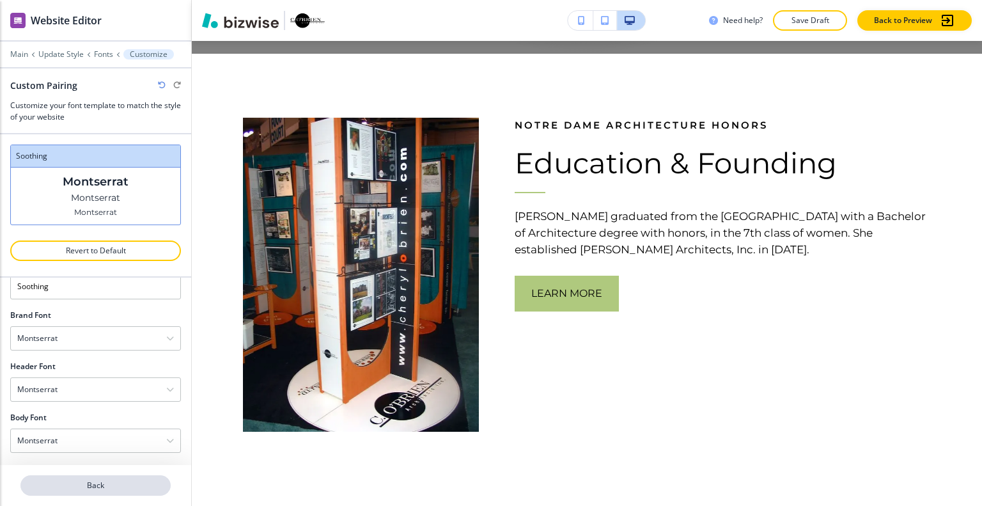
click at [105, 479] on p "Back" at bounding box center [96, 485] width 148 height 12
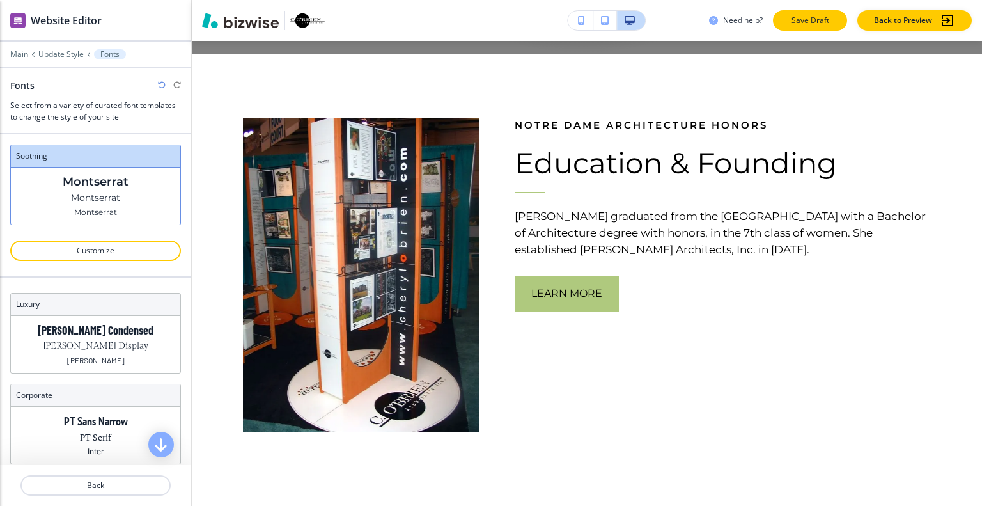
click at [808, 15] on p "Save Draft" at bounding box center [809, 21] width 41 height 12
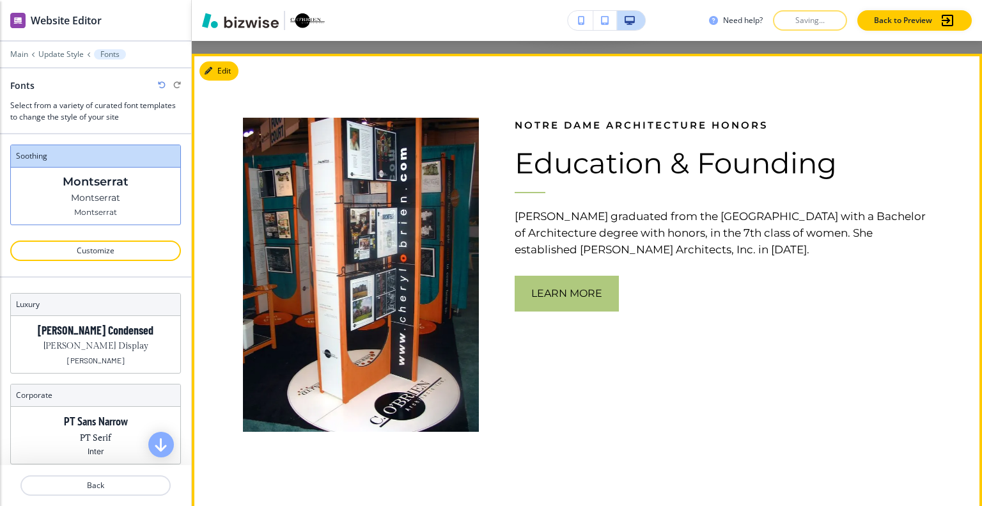
click at [783, 329] on div "Notre Dame Architecture Honors Education & Founding [PERSON_NAME] graduated fro…" at bounding box center [705, 243] width 452 height 378
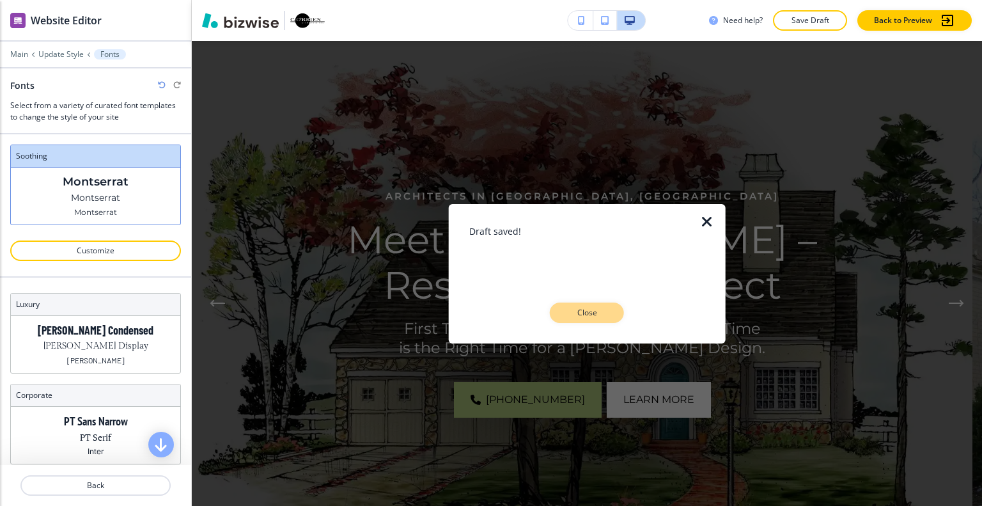
click at [594, 314] on p "Close" at bounding box center [586, 313] width 41 height 12
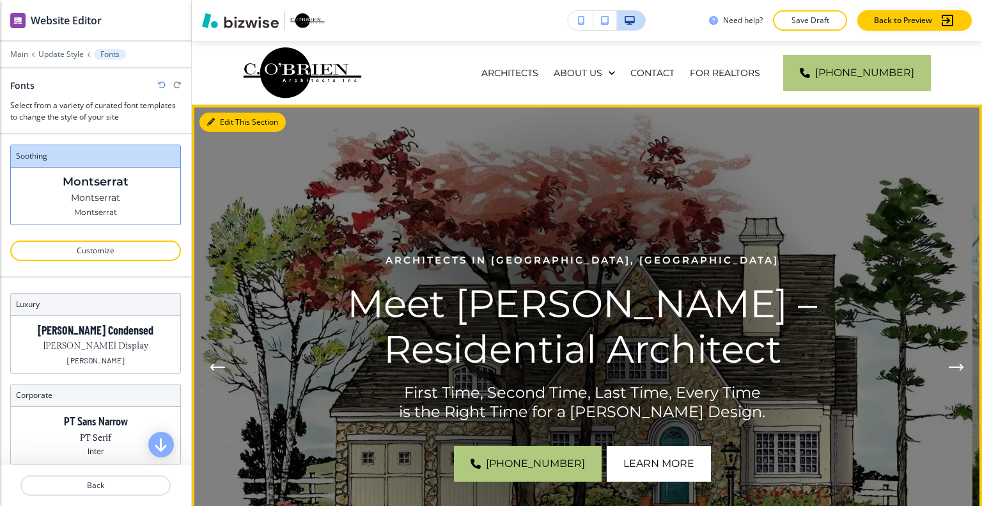
click at [226, 125] on button "Edit This Section" at bounding box center [242, 121] width 86 height 19
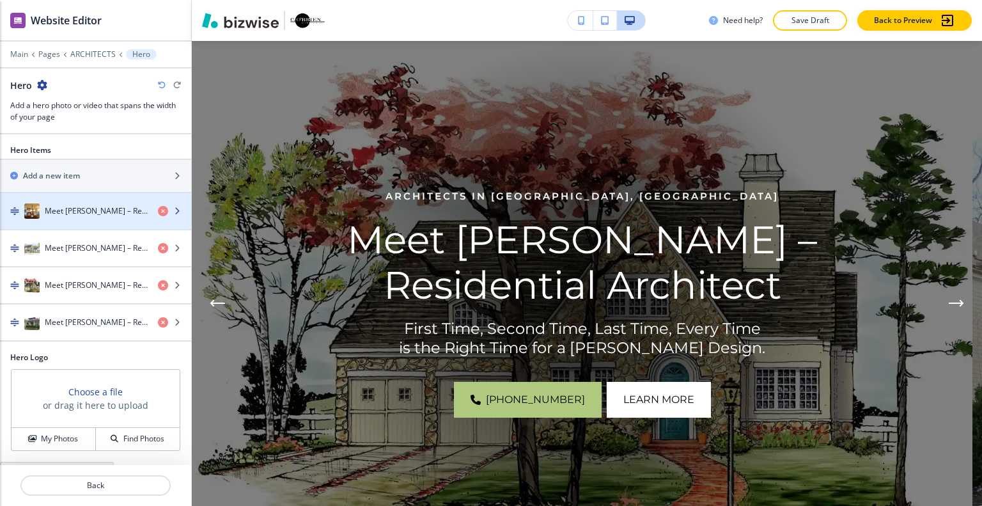
click at [86, 212] on h4 "Meet [PERSON_NAME] – Residential Architect" at bounding box center [96, 211] width 103 height 12
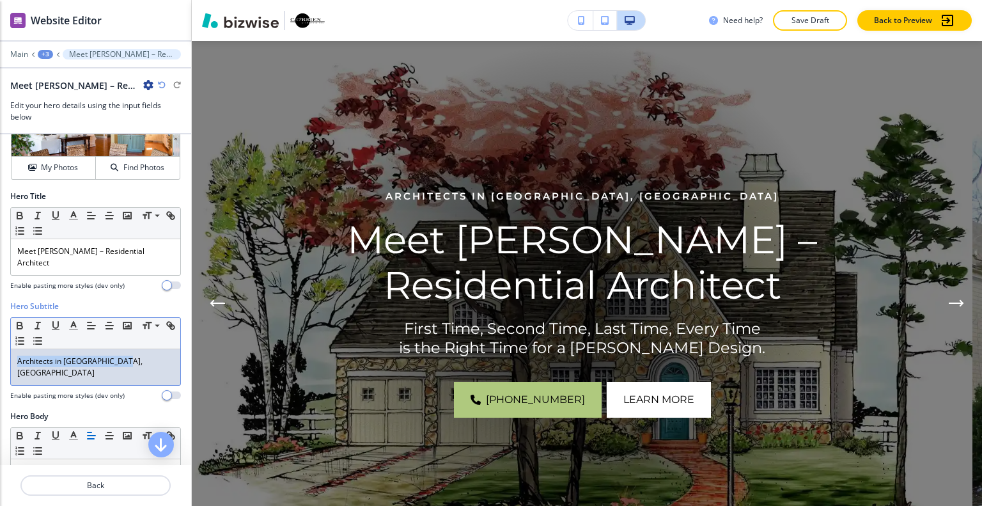
drag, startPoint x: 139, startPoint y: 355, endPoint x: 3, endPoint y: 352, distance: 135.5
click at [1, 352] on div "Hero Subtitle Small Normal Large Huge Architects in [GEOGRAPHIC_DATA], [GEOGRAP…" at bounding box center [95, 355] width 191 height 110
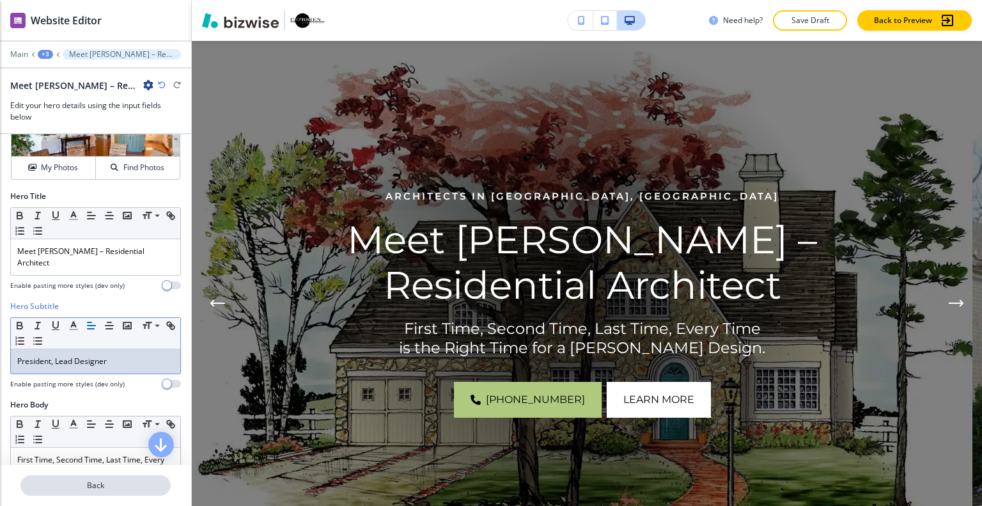
click at [98, 486] on p "Back" at bounding box center [96, 485] width 148 height 12
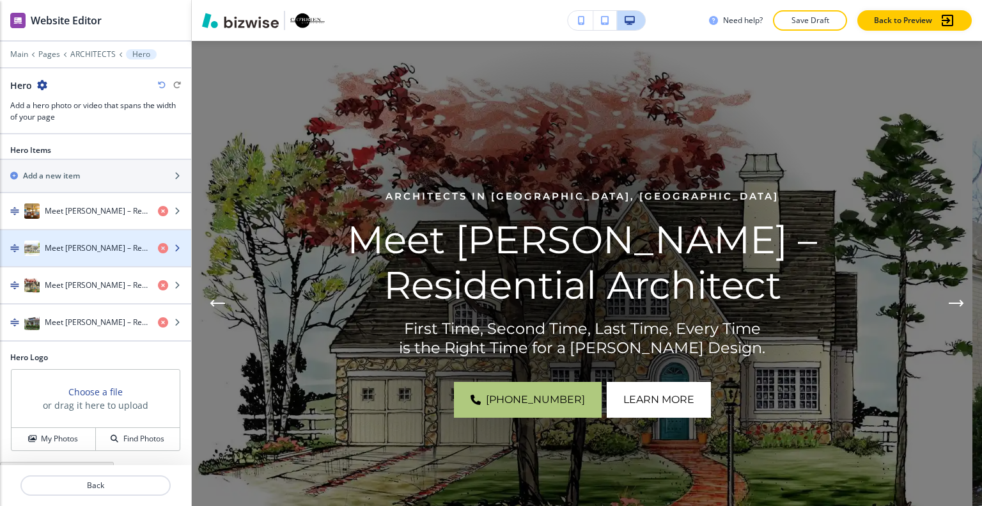
click at [87, 252] on div "Meet [PERSON_NAME] – Residential Architect" at bounding box center [74, 247] width 148 height 15
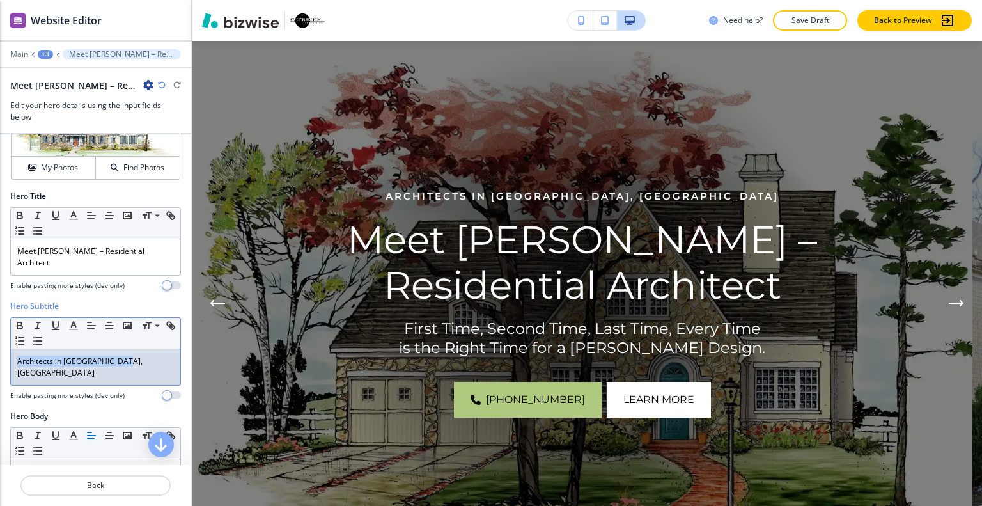
drag, startPoint x: 108, startPoint y: 363, endPoint x: 0, endPoint y: 355, distance: 108.3
click at [0, 355] on div "Hero Subtitle Small Normal Large Huge Architects in [GEOGRAPHIC_DATA], [GEOGRAP…" at bounding box center [95, 355] width 191 height 110
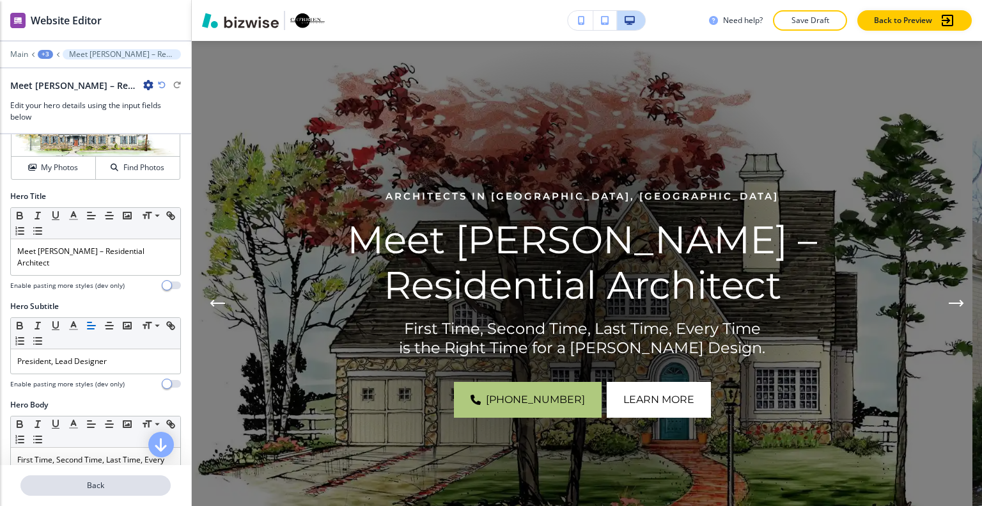
click at [112, 490] on p "Back" at bounding box center [96, 485] width 148 height 12
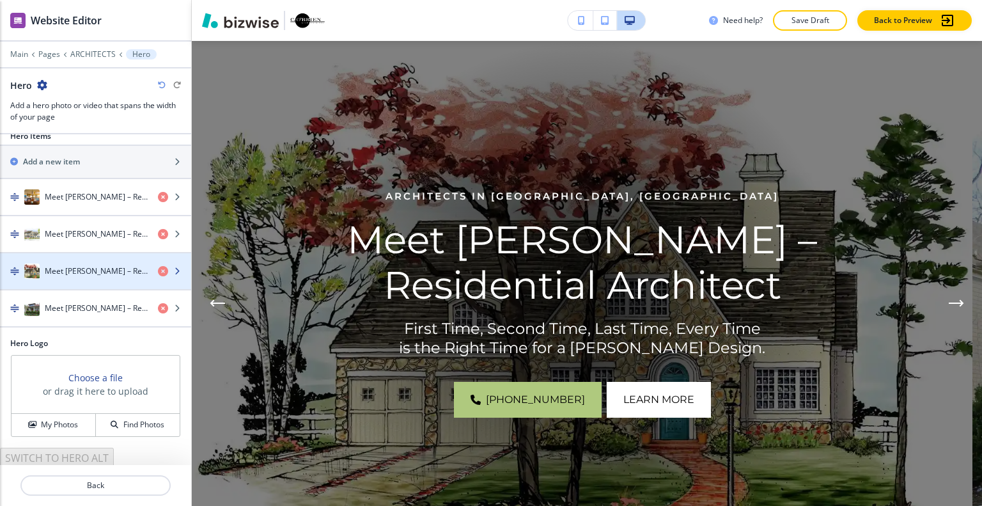
click at [98, 263] on div "Meet [PERSON_NAME] – Residential Architect" at bounding box center [74, 270] width 148 height 15
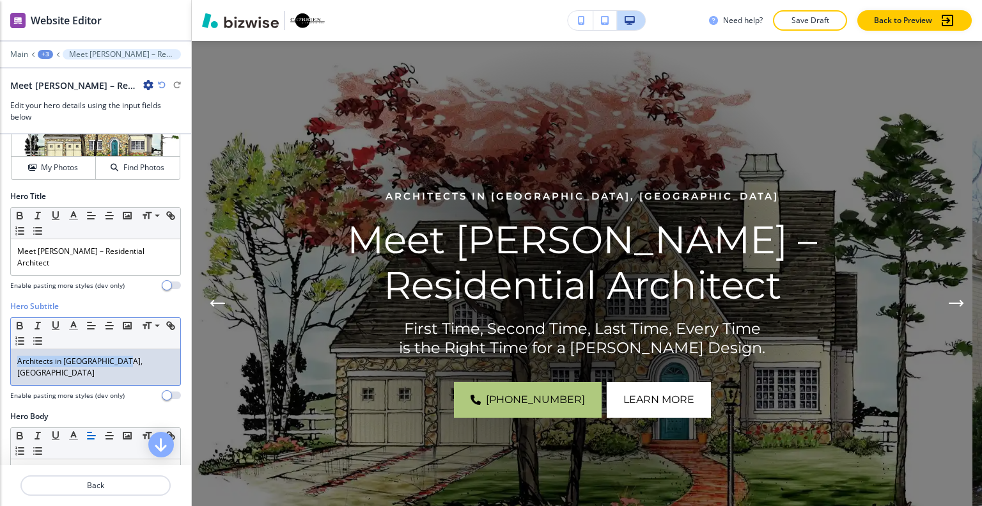
drag, startPoint x: 141, startPoint y: 357, endPoint x: 2, endPoint y: 344, distance: 139.2
click at [2, 344] on div "Hero Subtitle Small Normal Large Huge Architects in [GEOGRAPHIC_DATA], [GEOGRAP…" at bounding box center [95, 355] width 191 height 110
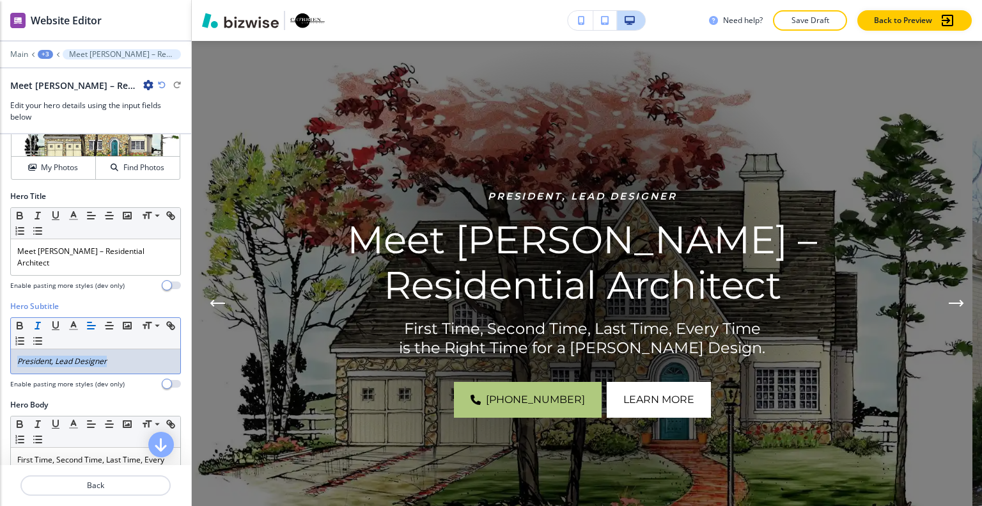
drag, startPoint x: 122, startPoint y: 359, endPoint x: 0, endPoint y: 355, distance: 122.1
click at [0, 355] on div "Hero Subtitle Small Normal Large Huge President, Lead Designer Enable pasting m…" at bounding box center [95, 349] width 191 height 98
click at [35, 324] on icon "button" at bounding box center [38, 326] width 12 height 12
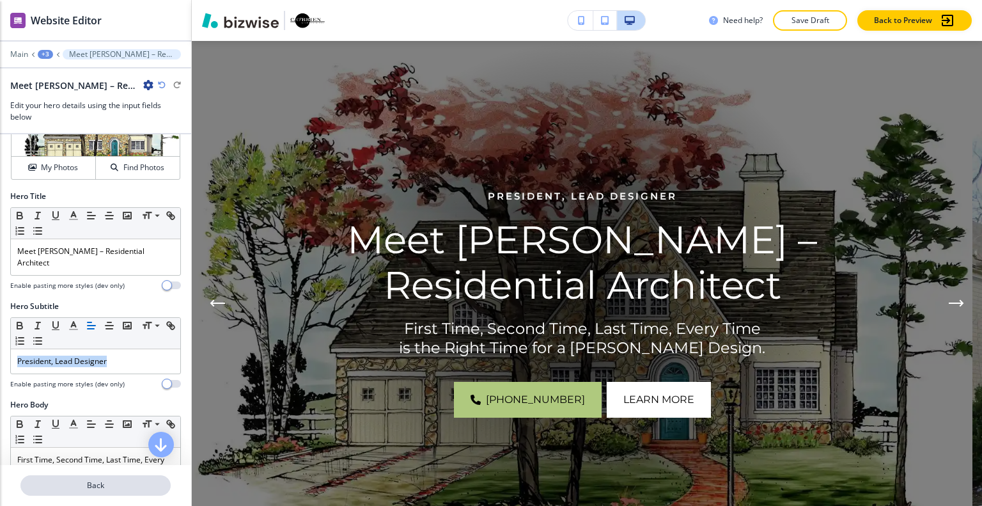
click at [109, 491] on button "Back" at bounding box center [95, 485] width 150 height 20
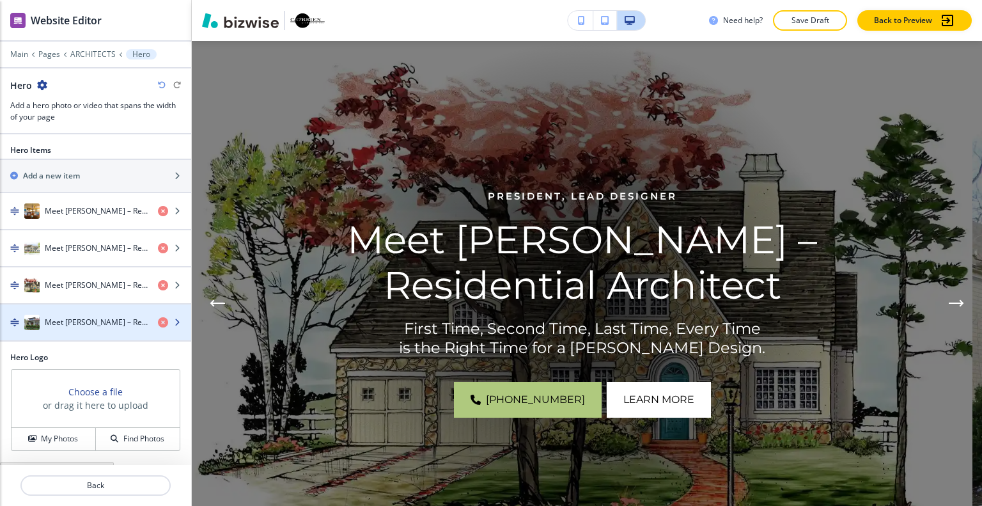
scroll to position [14, 0]
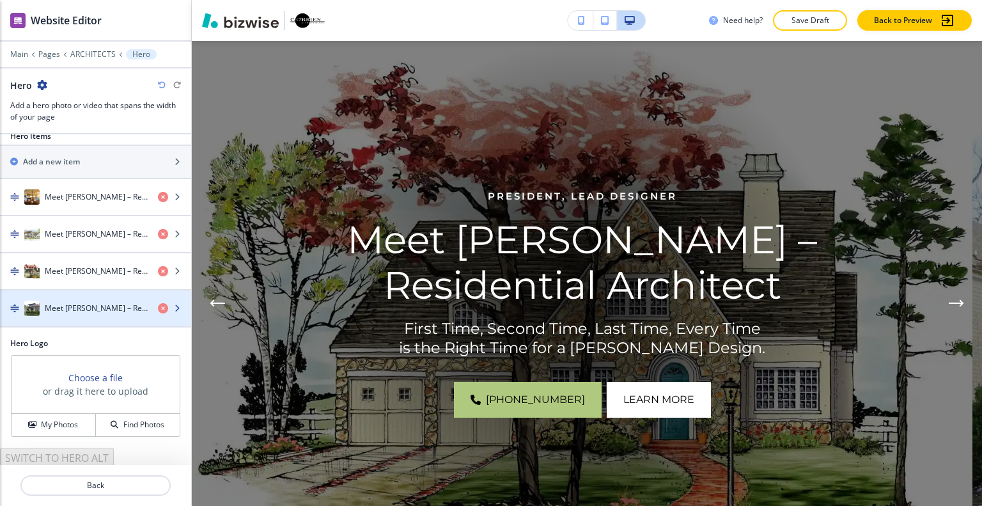
click at [97, 295] on div "button" at bounding box center [95, 295] width 191 height 10
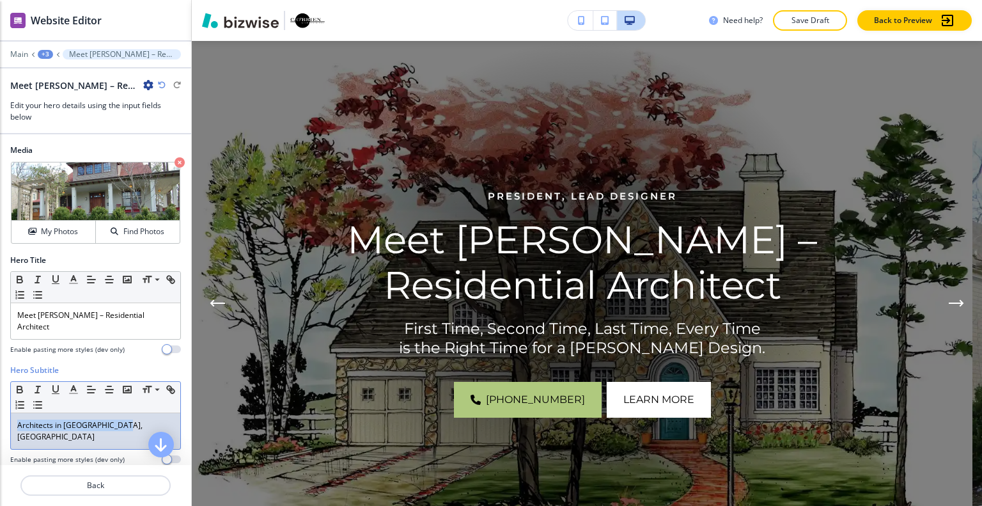
drag, startPoint x: 137, startPoint y: 422, endPoint x: 64, endPoint y: 429, distance: 73.1
click at [1, 412] on div "Hero Subtitle Small Normal Large Huge Architects in [GEOGRAPHIC_DATA], [GEOGRAP…" at bounding box center [95, 419] width 191 height 110
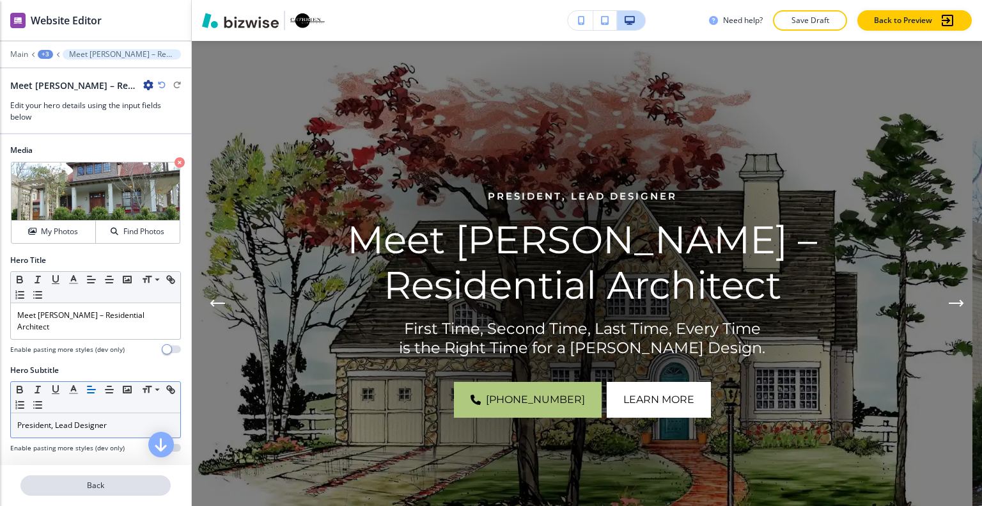
click at [112, 483] on p "Back" at bounding box center [96, 485] width 148 height 12
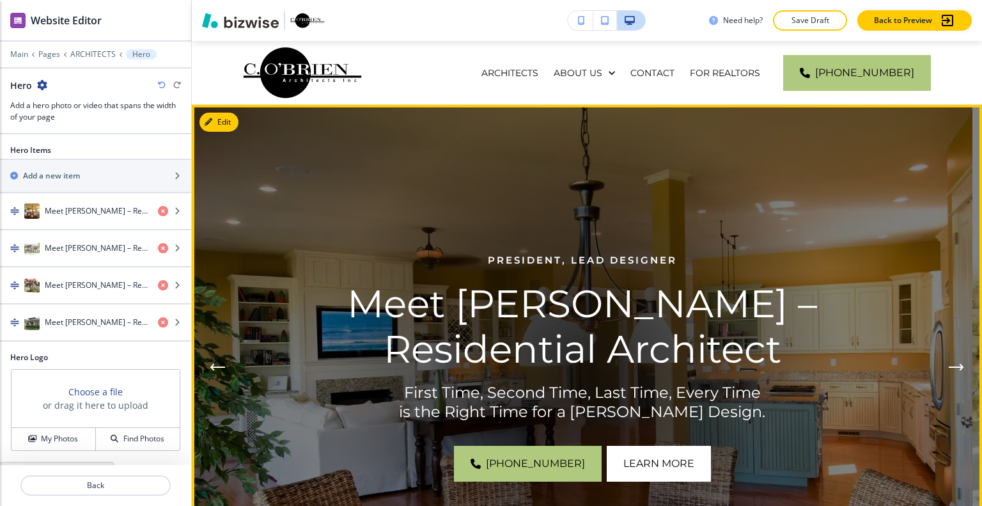
scroll to position [128, 0]
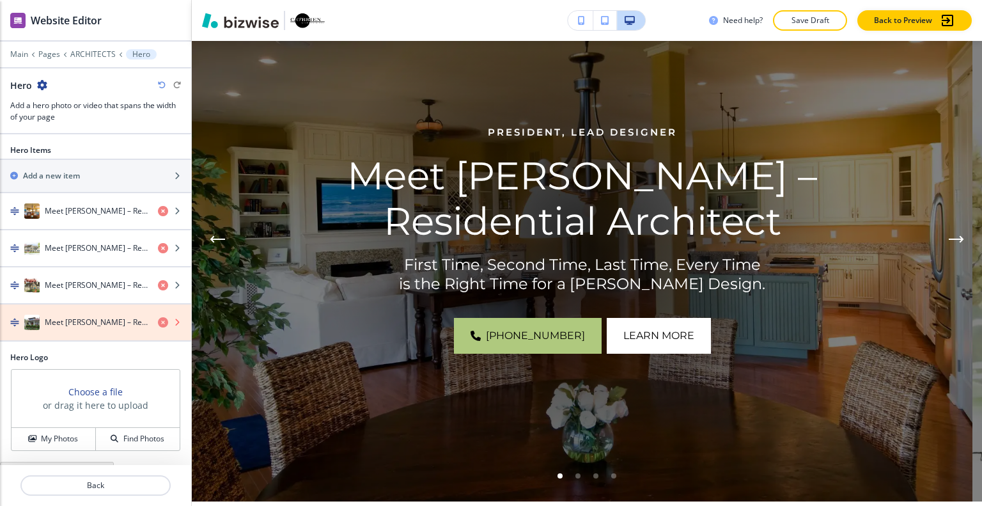
click at [158, 317] on icon "button" at bounding box center [163, 322] width 10 height 10
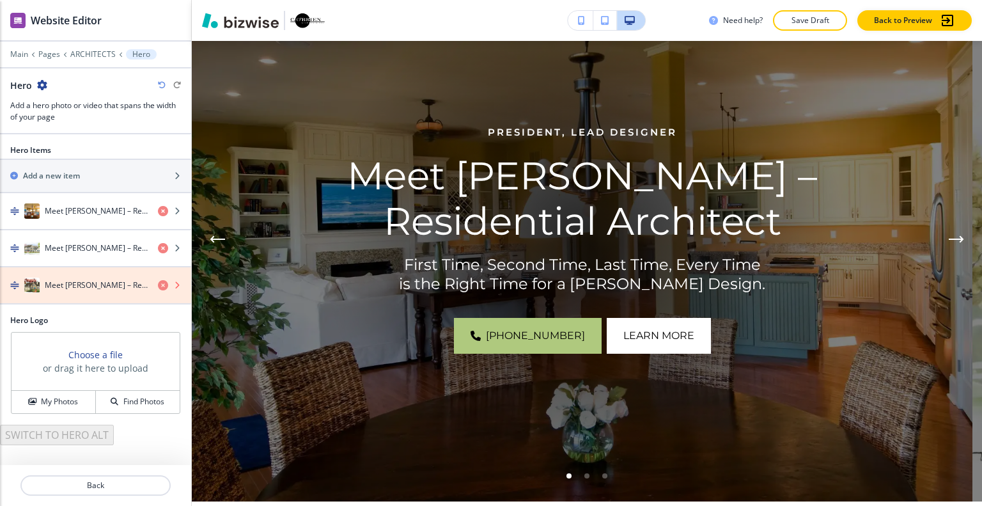
click at [159, 282] on icon "button" at bounding box center [163, 285] width 10 height 10
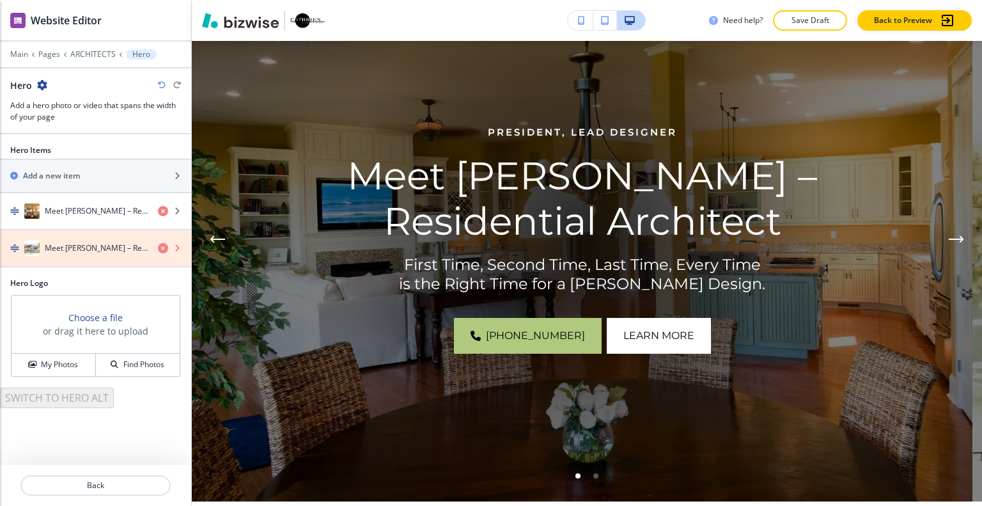
click at [160, 245] on icon "button" at bounding box center [163, 248] width 10 height 10
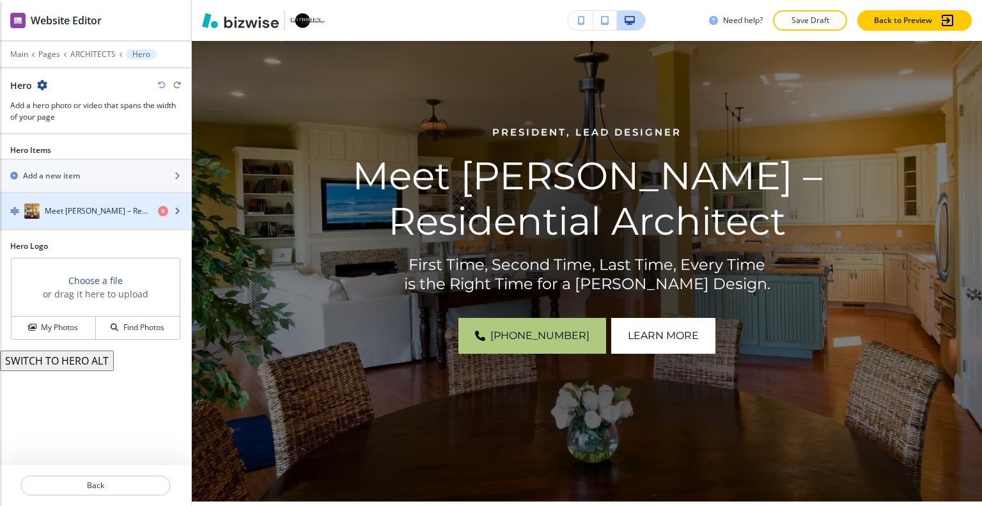
click at [102, 209] on h4 "Meet [PERSON_NAME] – Residential Architect" at bounding box center [96, 211] width 103 height 12
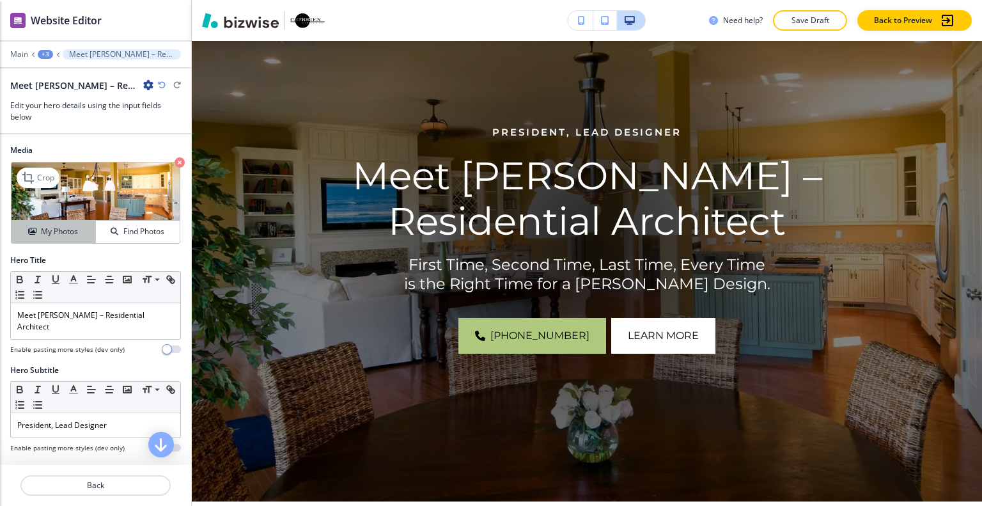
click at [62, 235] on h4 "My Photos" at bounding box center [59, 232] width 37 height 12
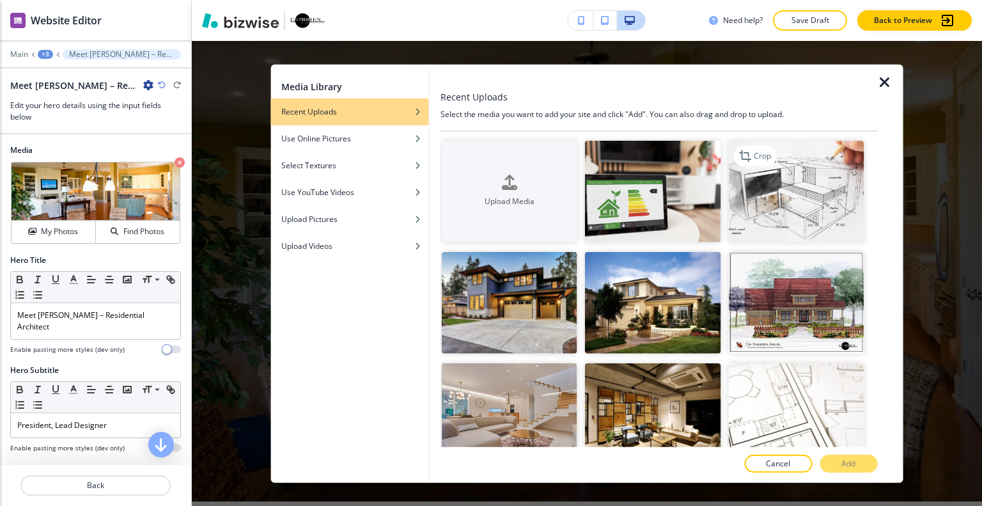
click at [779, 217] on img "button" at bounding box center [795, 191] width 135 height 102
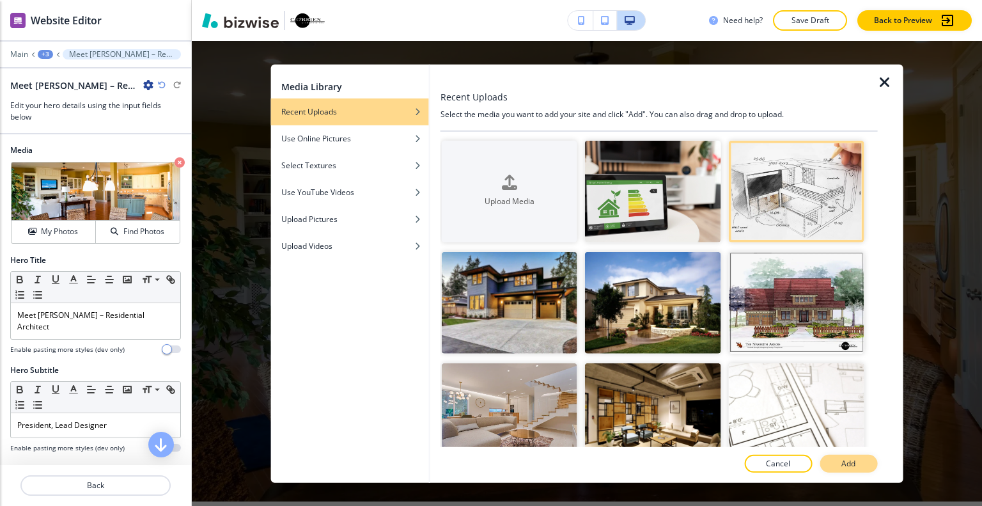
click at [858, 462] on button "Add" at bounding box center [848, 463] width 58 height 18
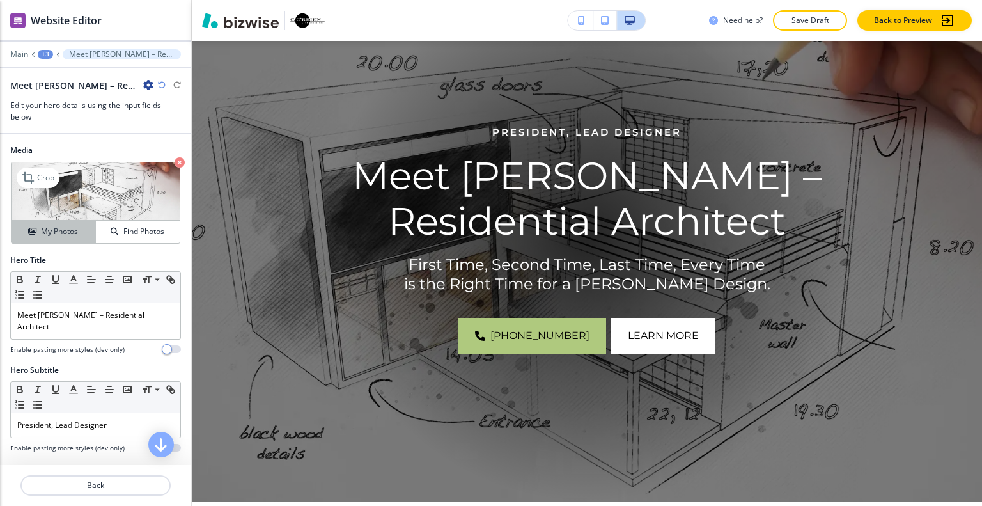
click at [64, 238] on button "My Photos" at bounding box center [54, 231] width 84 height 22
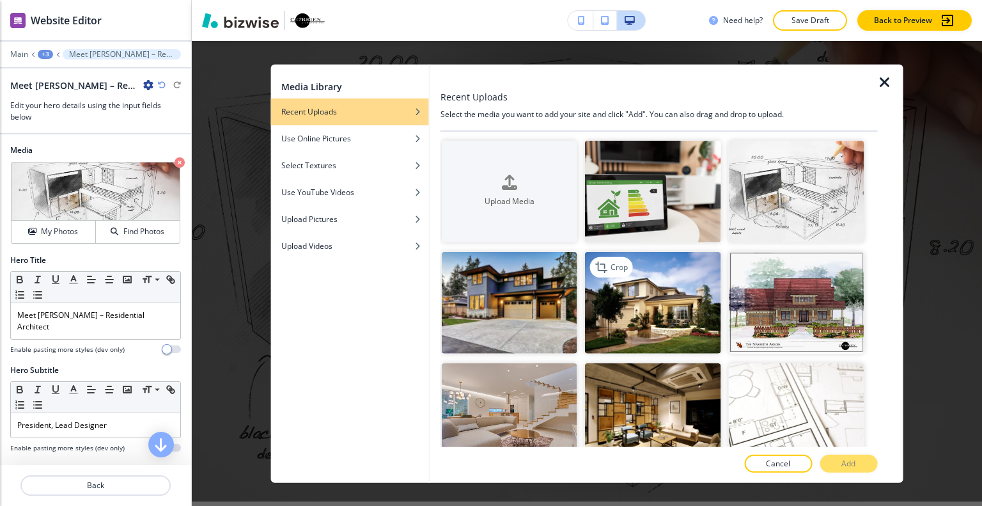
click at [689, 305] on img "button" at bounding box center [652, 303] width 135 height 102
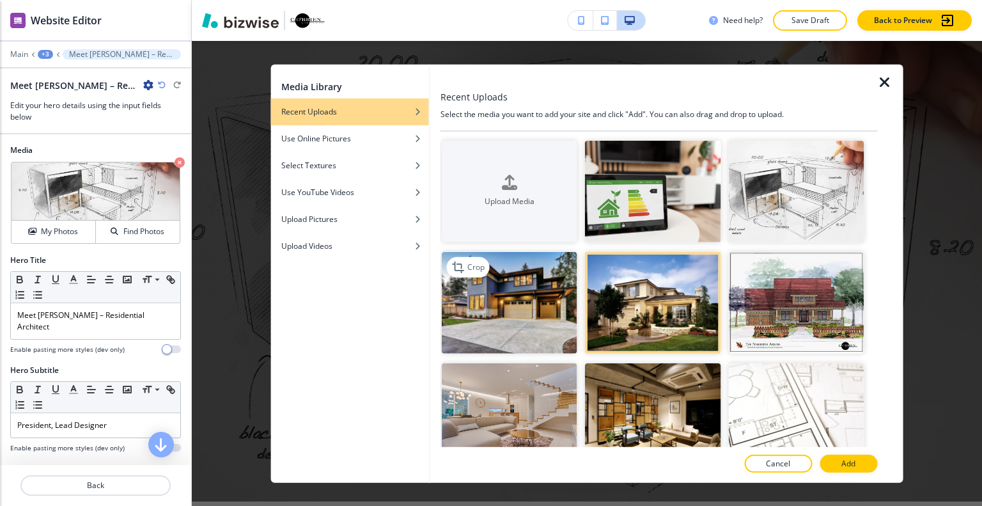
click at [529, 300] on img "button" at bounding box center [509, 303] width 135 height 102
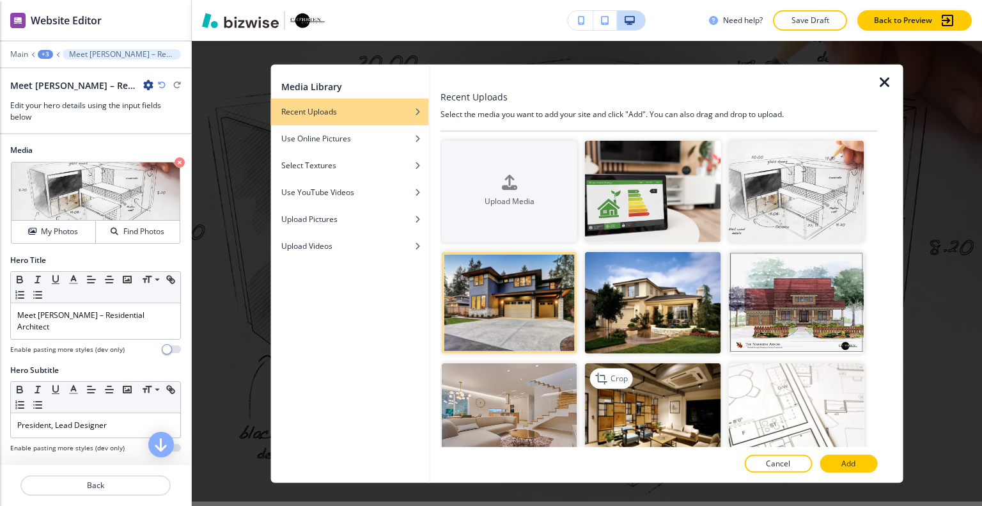
click at [713, 419] on img "button" at bounding box center [652, 414] width 135 height 102
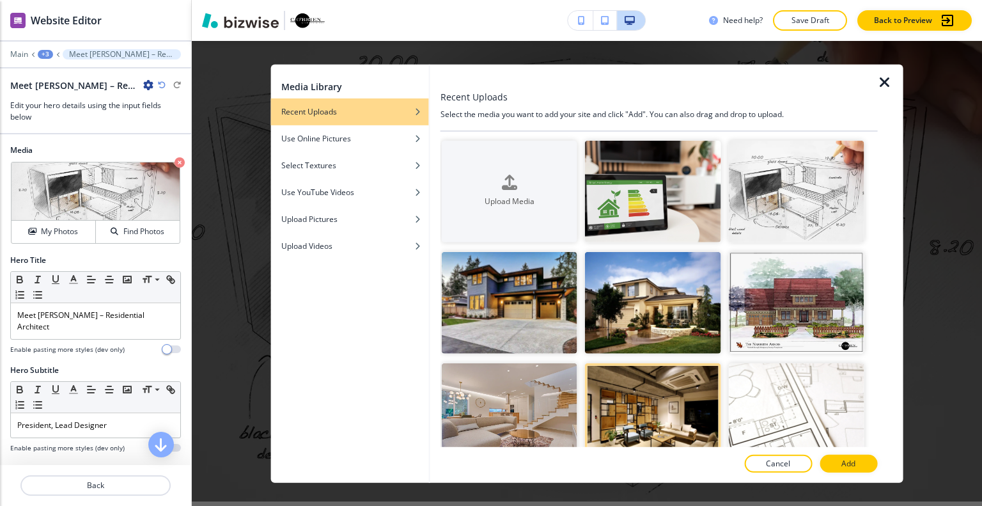
drag, startPoint x: 823, startPoint y: 453, endPoint x: 834, endPoint y: 457, distance: 11.5
click at [826, 453] on div at bounding box center [658, 451] width 437 height 8
click at [840, 463] on button "Add" at bounding box center [848, 463] width 58 height 18
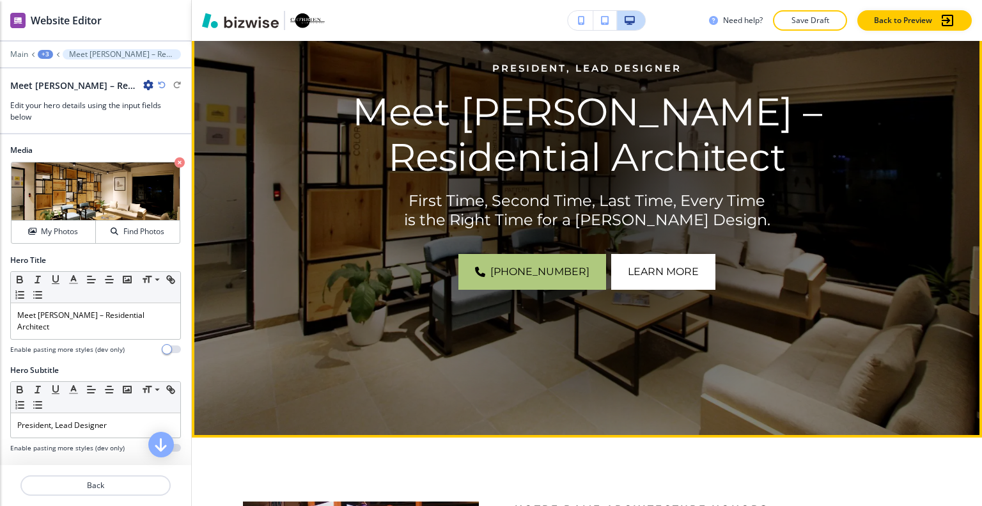
scroll to position [64, 0]
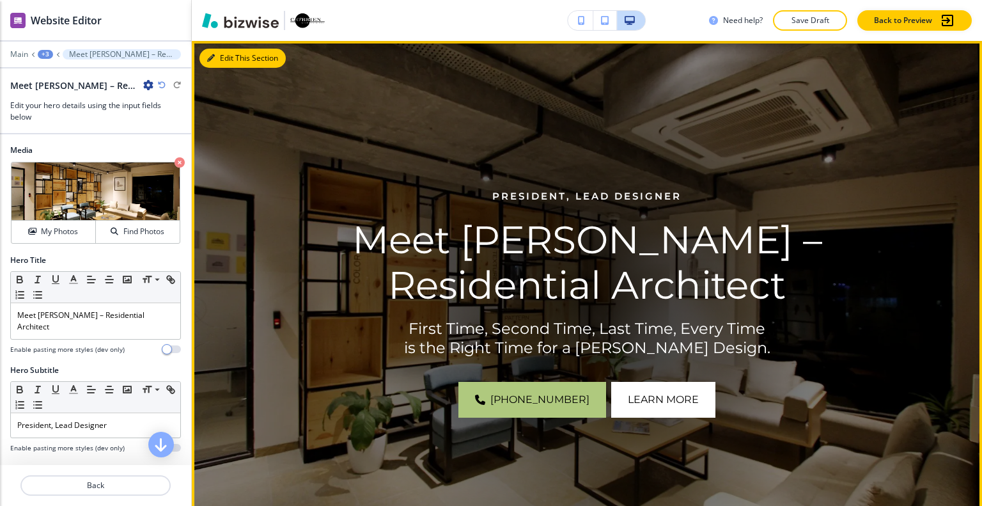
click at [231, 56] on button "Edit This Section" at bounding box center [242, 58] width 86 height 19
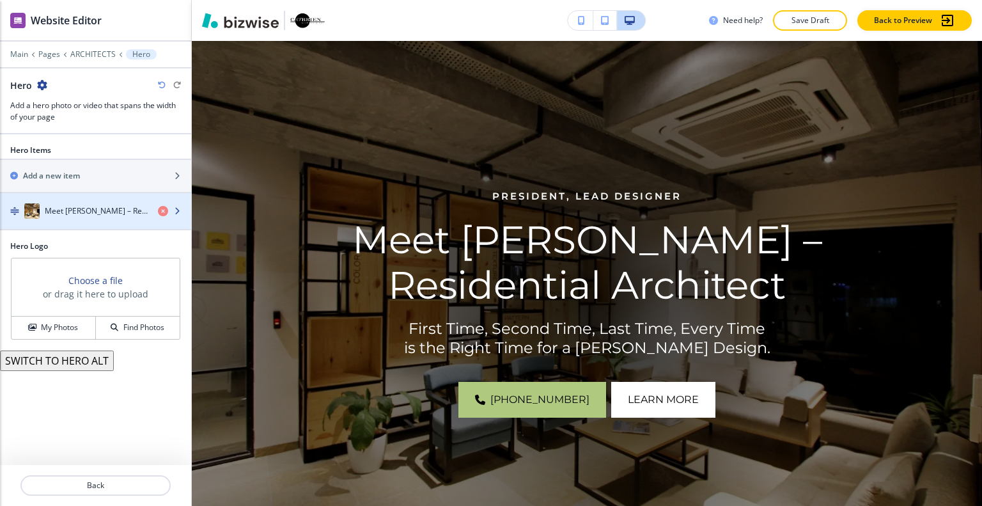
click at [102, 211] on h4 "Meet [PERSON_NAME] – Residential Architect" at bounding box center [96, 211] width 103 height 12
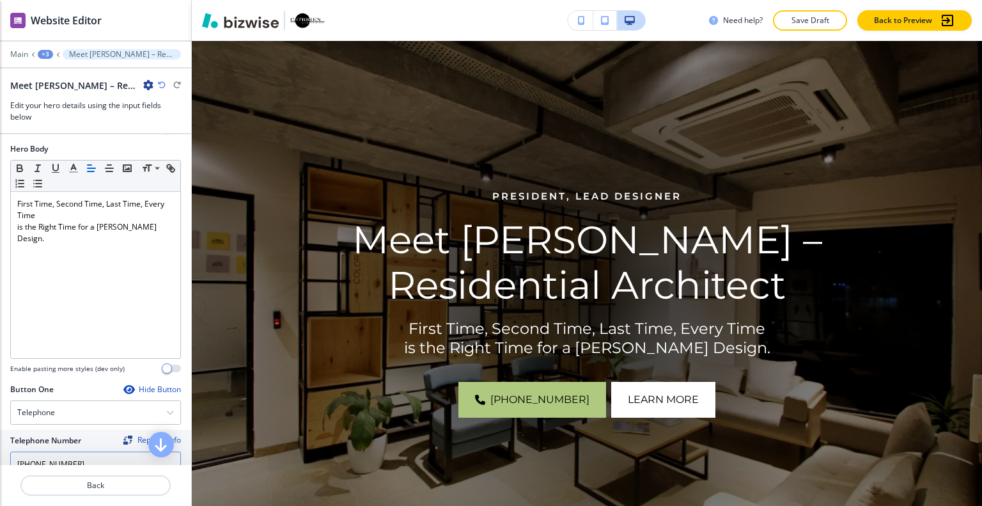
scroll to position [511, 0]
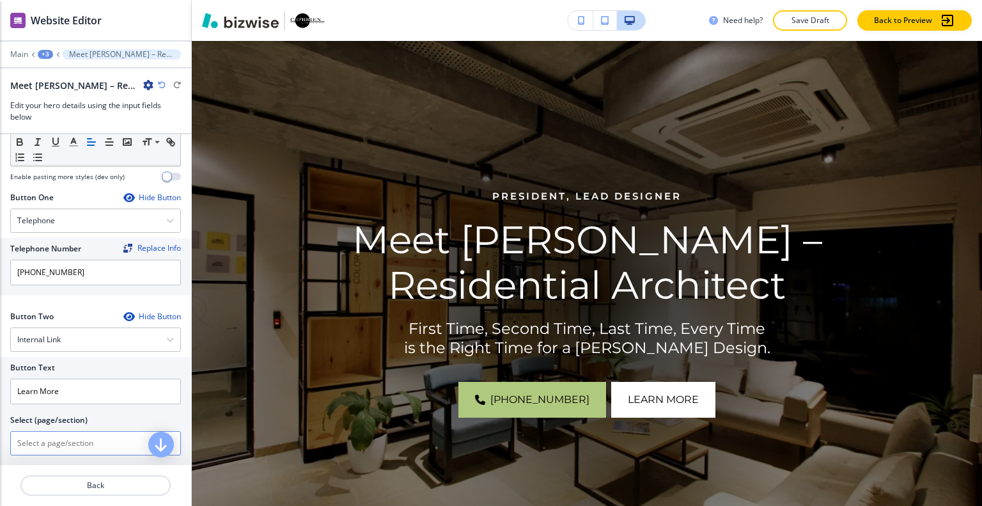
click at [57, 446] on \(page\/section\) "Manual Input" at bounding box center [88, 443] width 155 height 22
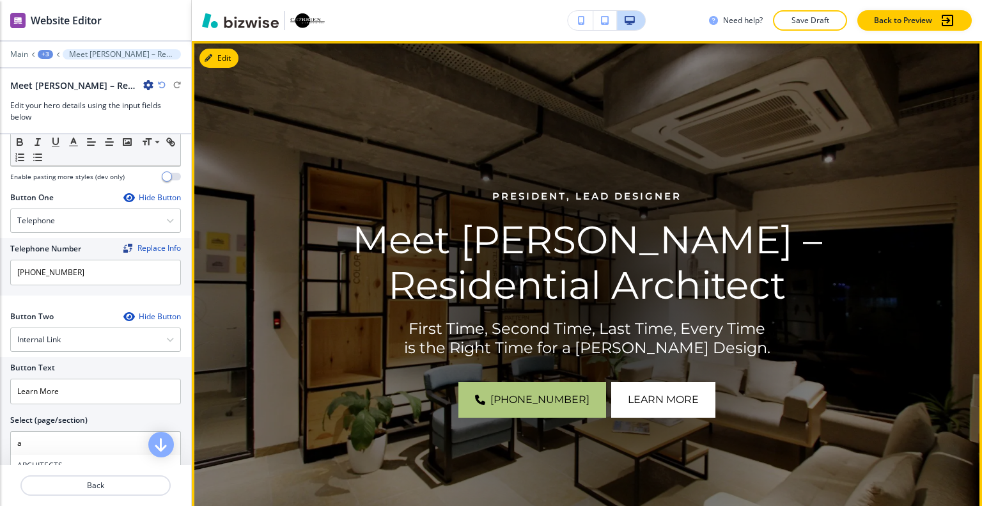
click at [419, 109] on div at bounding box center [587, 303] width 524 height 524
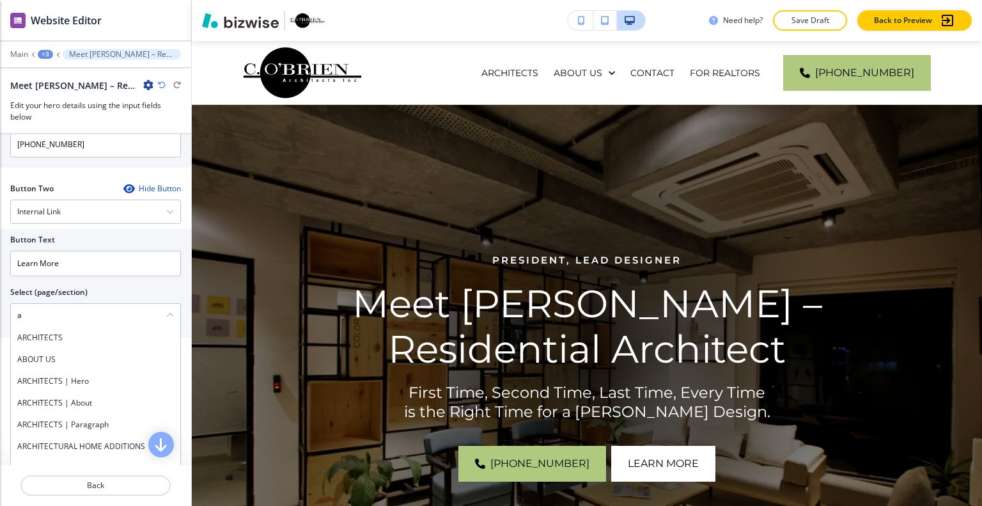
scroll to position [689, 0]
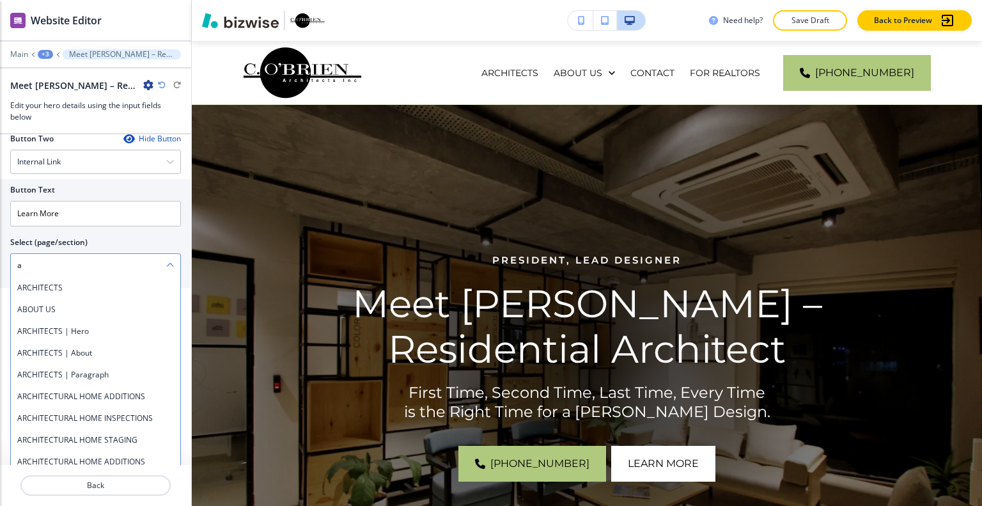
click at [70, 270] on \(page\/section\) "a" at bounding box center [88, 265] width 155 height 22
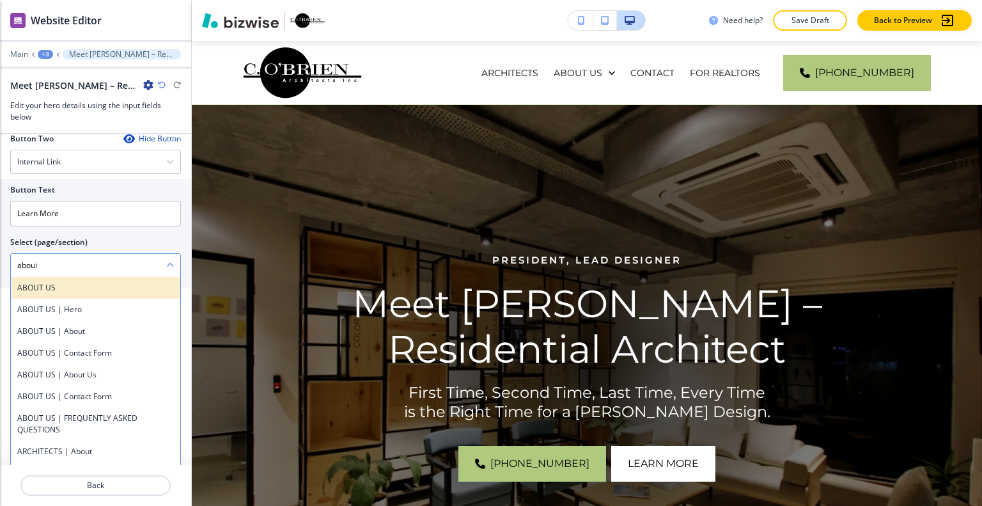
click at [69, 277] on div "ABOUT US" at bounding box center [95, 288] width 169 height 22
type \(page\/section\) "ABOUT US"
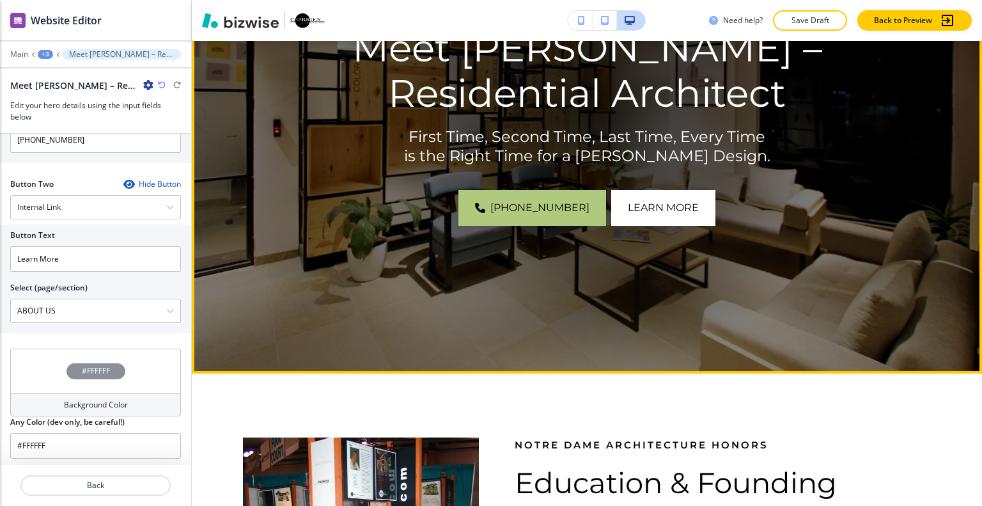
scroll to position [0, 0]
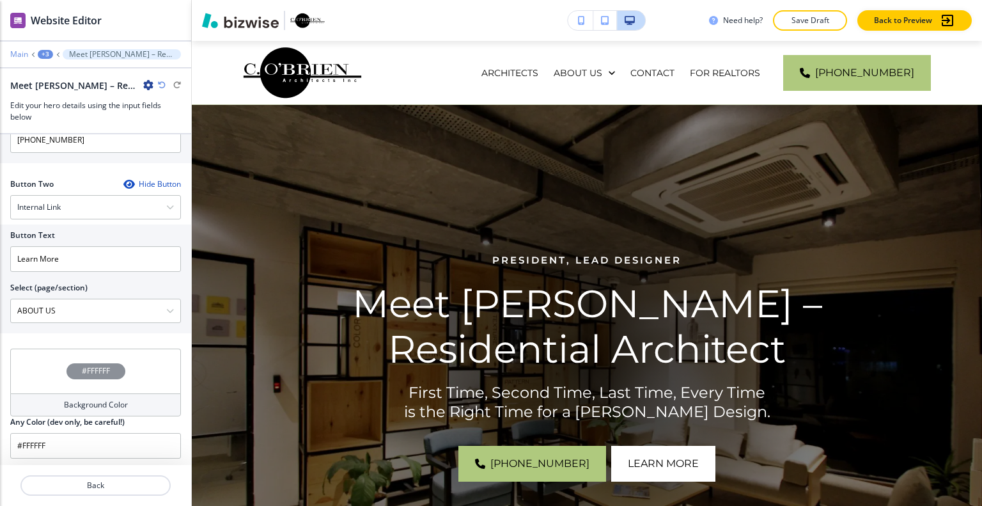
click at [20, 52] on p "Main" at bounding box center [19, 54] width 18 height 9
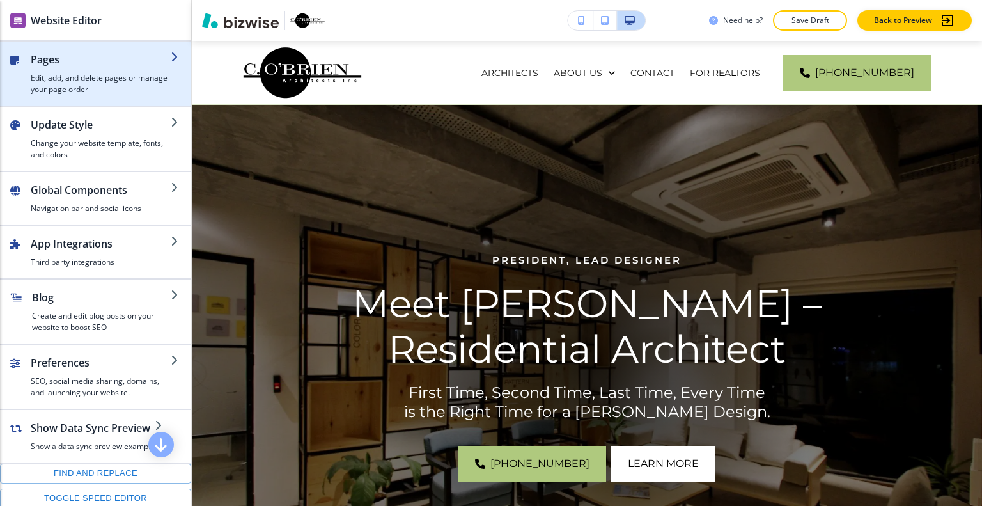
click at [52, 59] on h2 "Pages" at bounding box center [101, 59] width 140 height 15
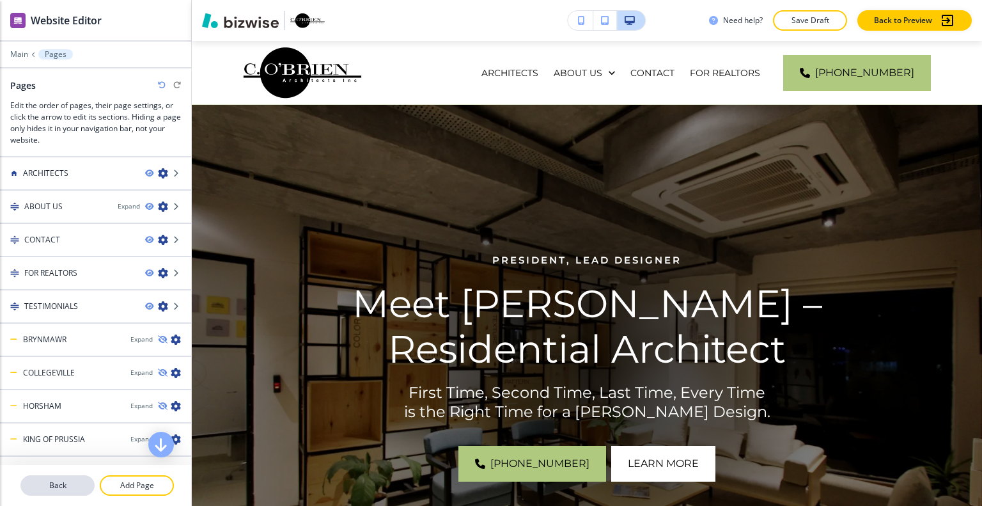
click at [69, 488] on p "Back" at bounding box center [58, 485] width 72 height 12
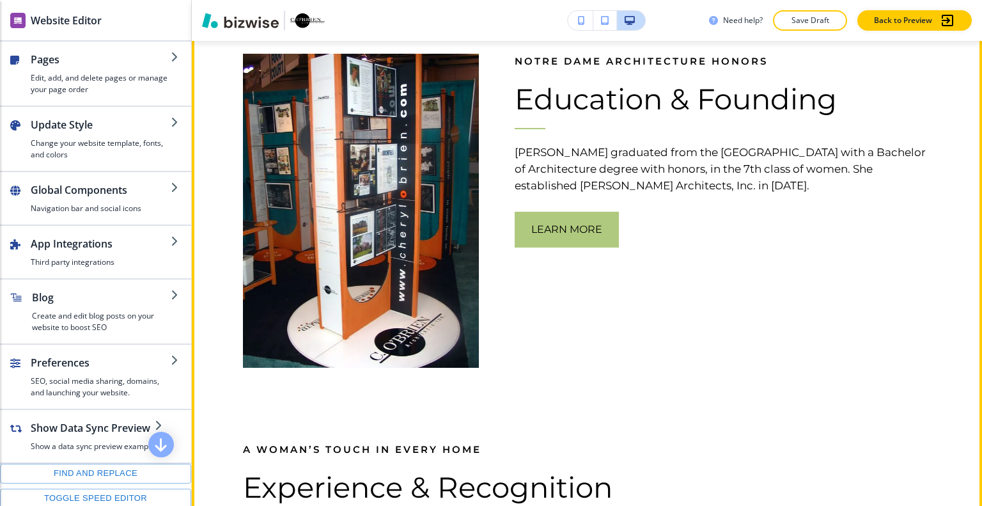
scroll to position [383, 0]
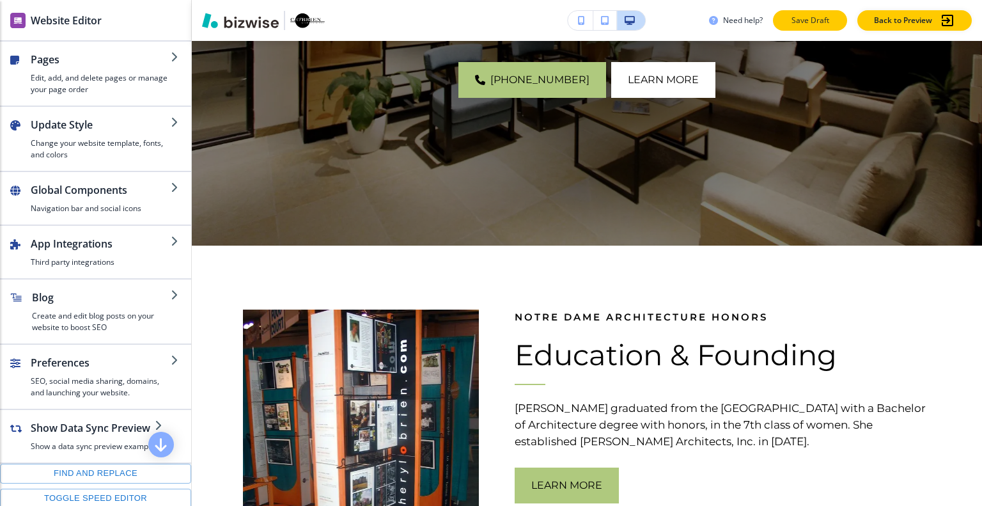
click at [819, 26] on button "Save Draft" at bounding box center [810, 20] width 74 height 20
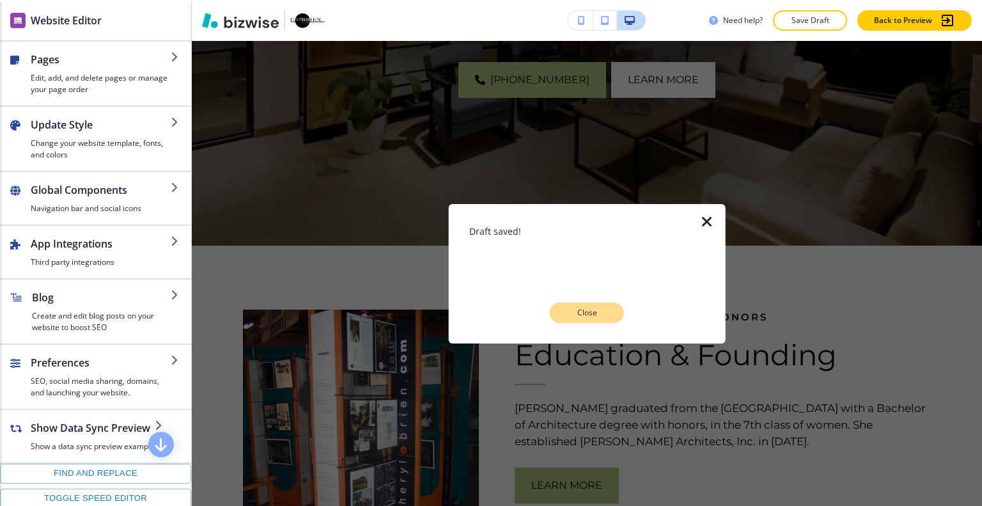
click at [582, 319] on button "Close" at bounding box center [587, 312] width 74 height 20
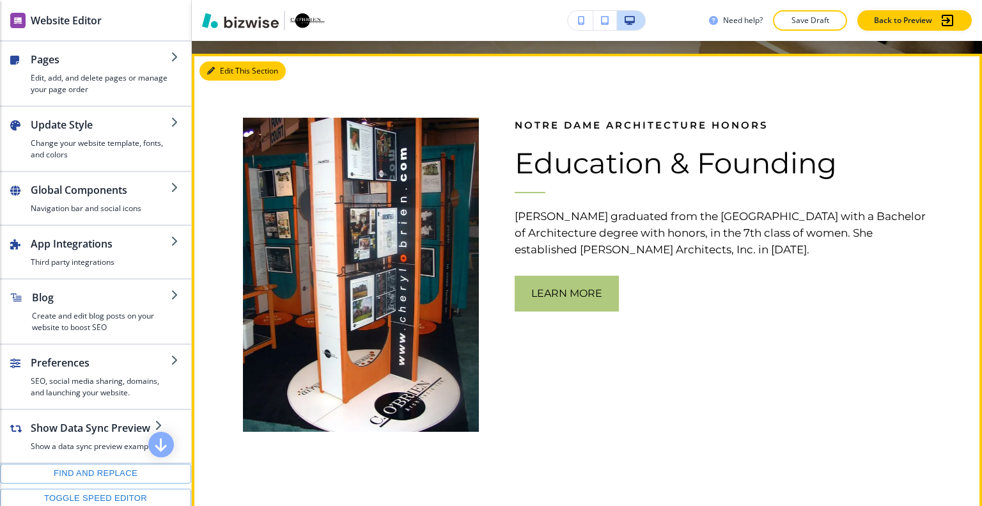
click at [221, 76] on button "Edit This Section" at bounding box center [242, 70] width 86 height 19
